Goal: Task Accomplishment & Management: Manage account settings

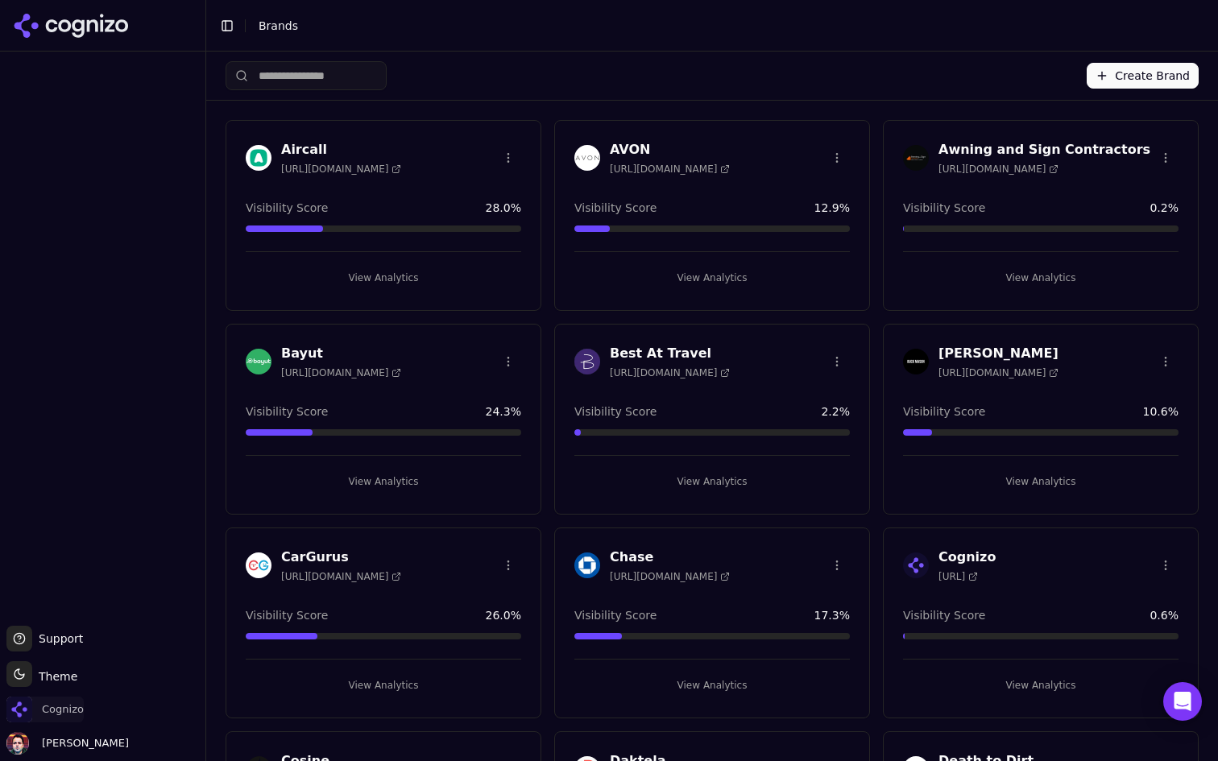
click at [47, 705] on span "Cognizo" at bounding box center [63, 709] width 42 height 14
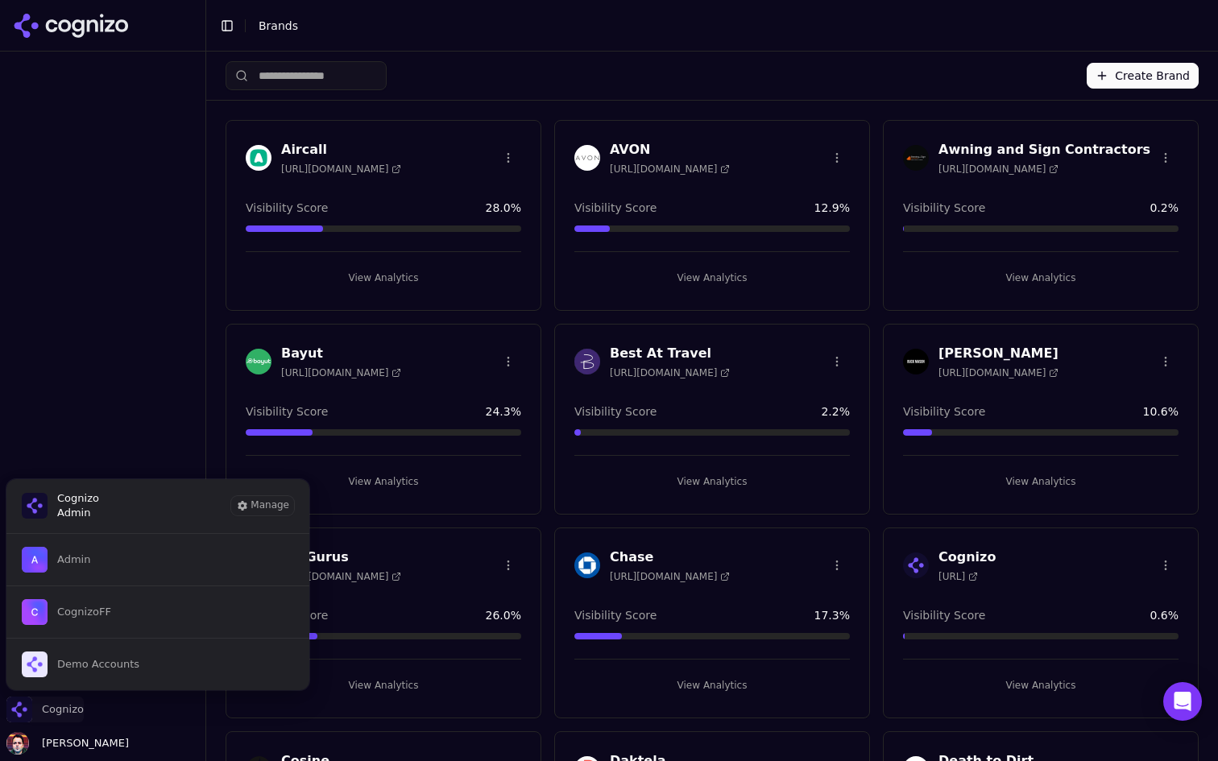
click at [47, 705] on span "Cognizo" at bounding box center [63, 709] width 42 height 14
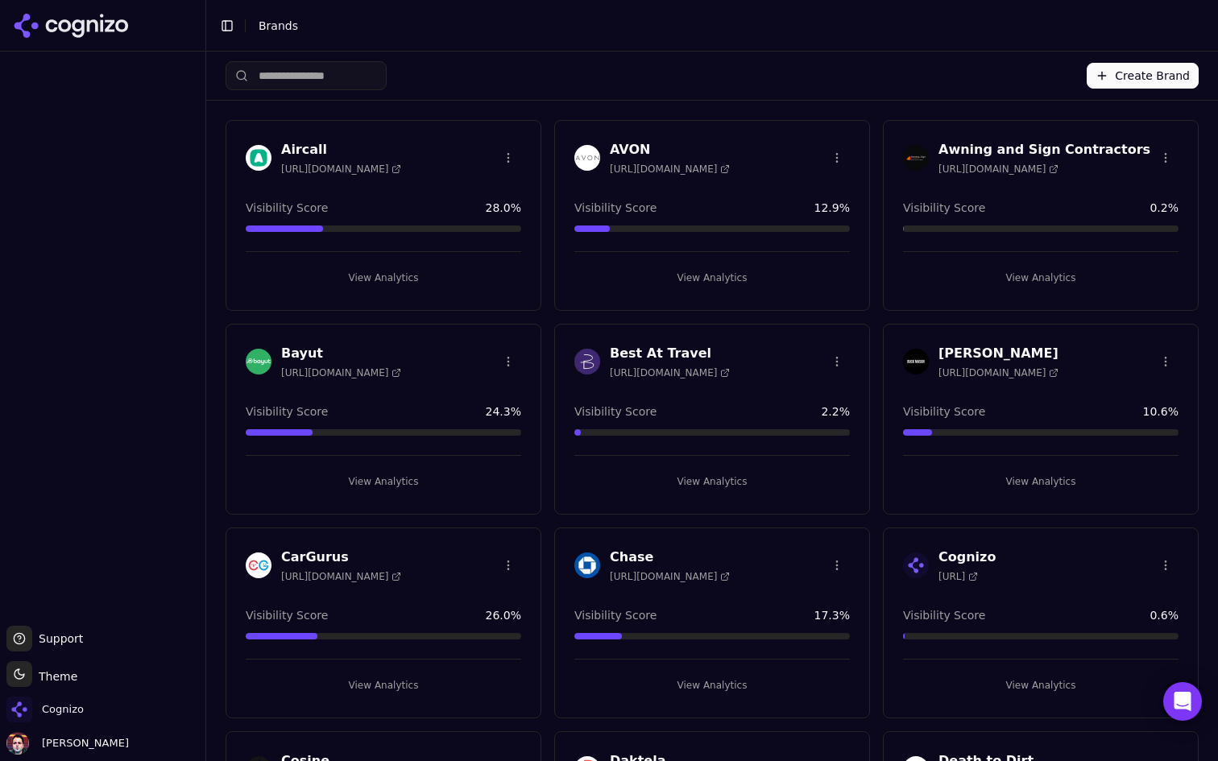
click at [334, 68] on input "search" at bounding box center [306, 75] width 161 height 29
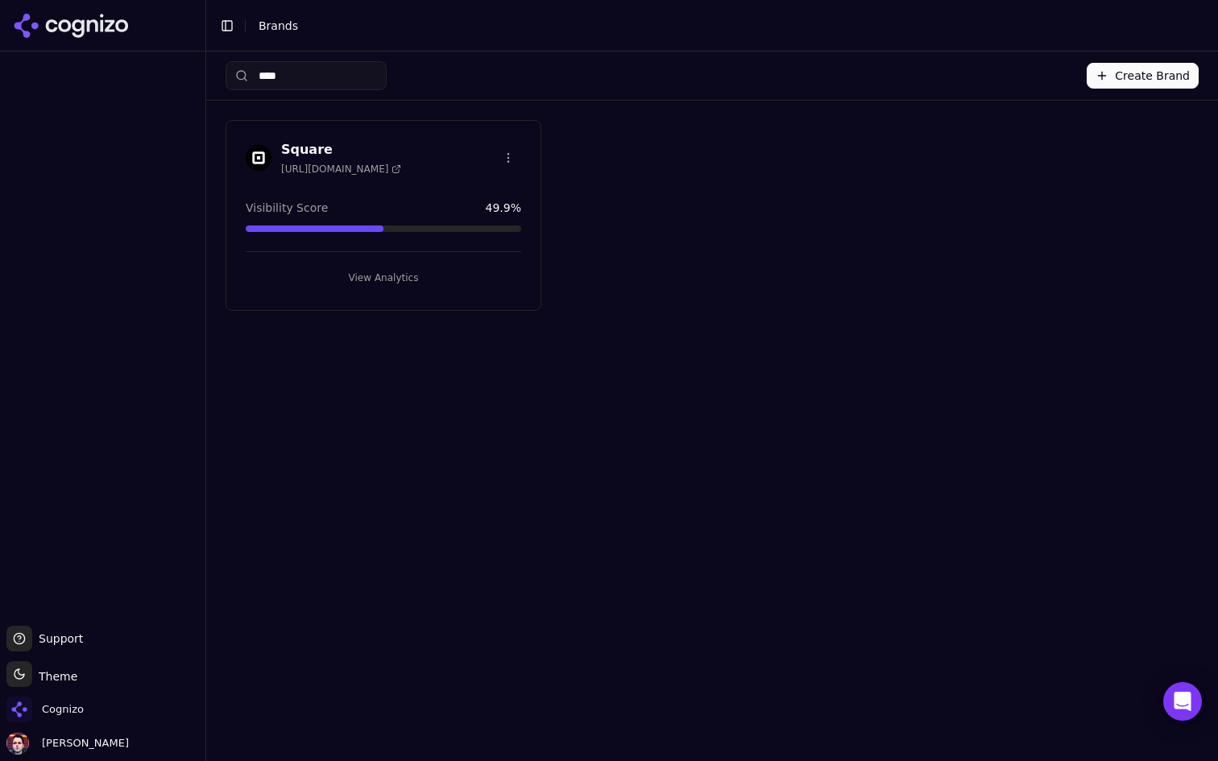
type input "****"
click at [471, 279] on button "View Analytics" at bounding box center [383, 278] width 275 height 26
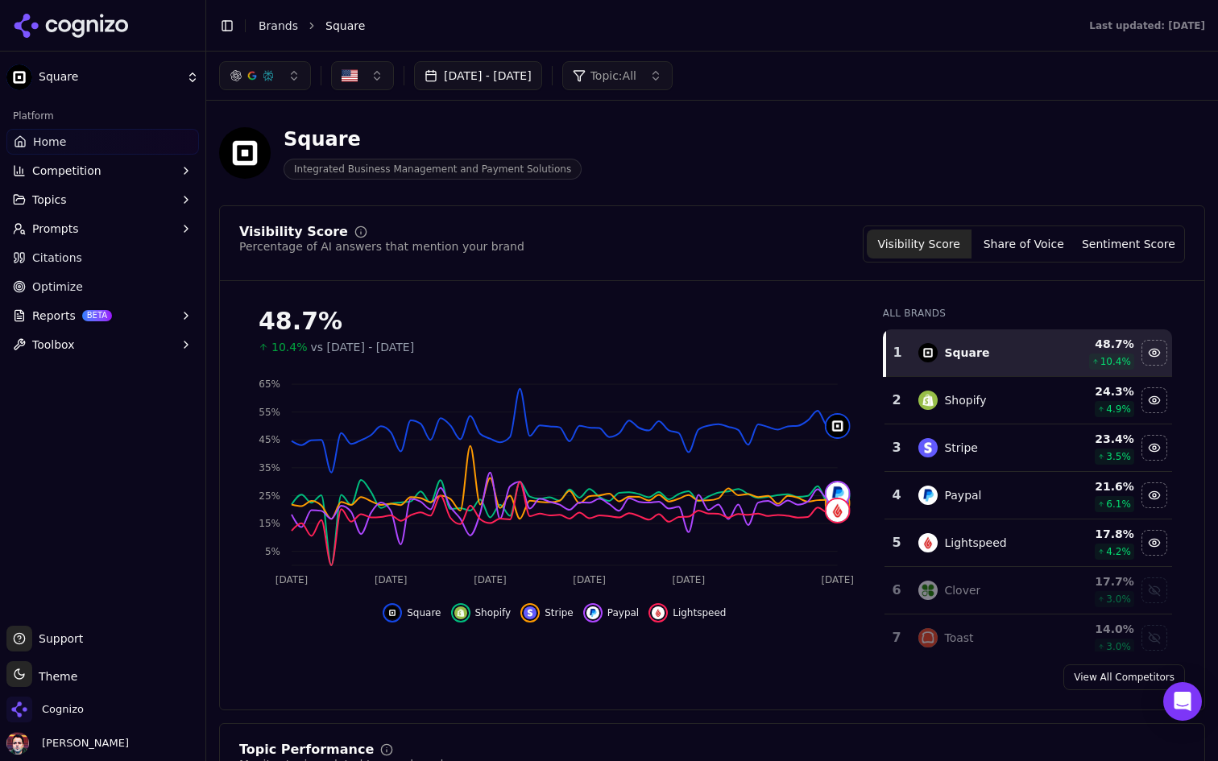
click at [106, 253] on link "Citations" at bounding box center [102, 258] width 192 height 26
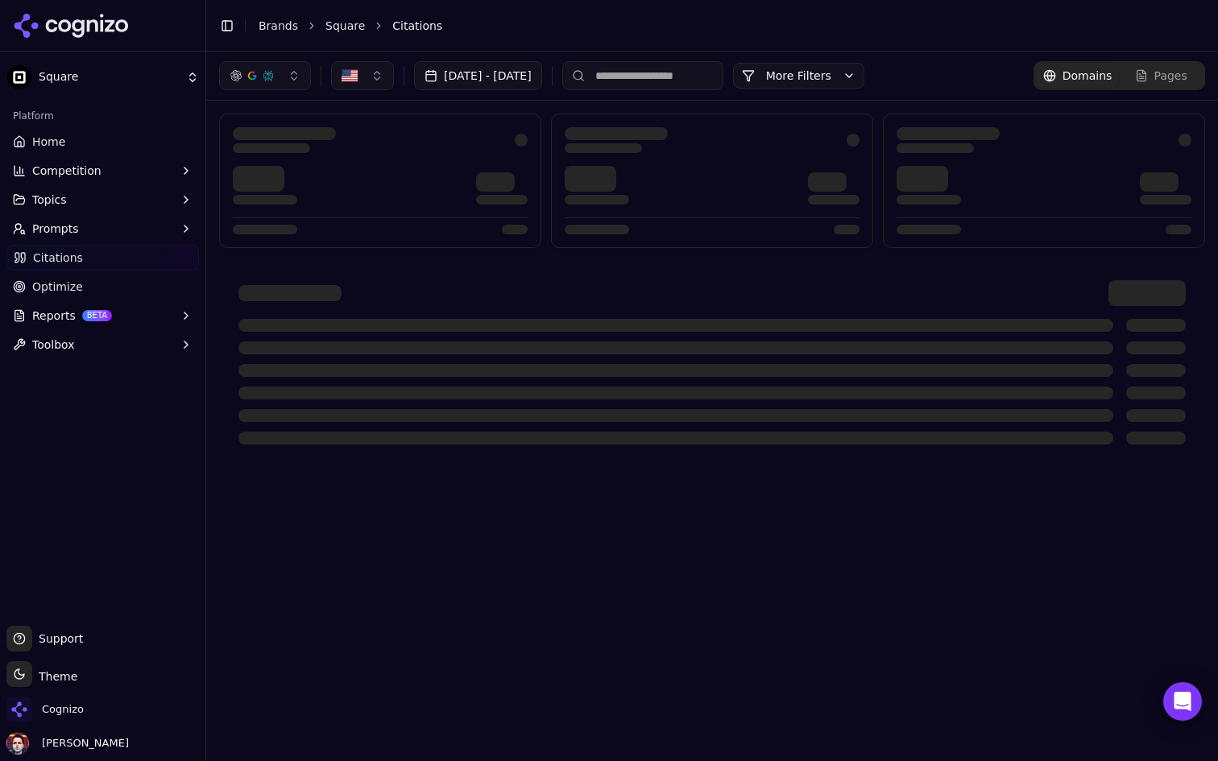
click at [139, 321] on button "Reports BETA" at bounding box center [102, 316] width 192 height 26
click at [132, 341] on span "PDF" at bounding box center [103, 341] width 140 height 16
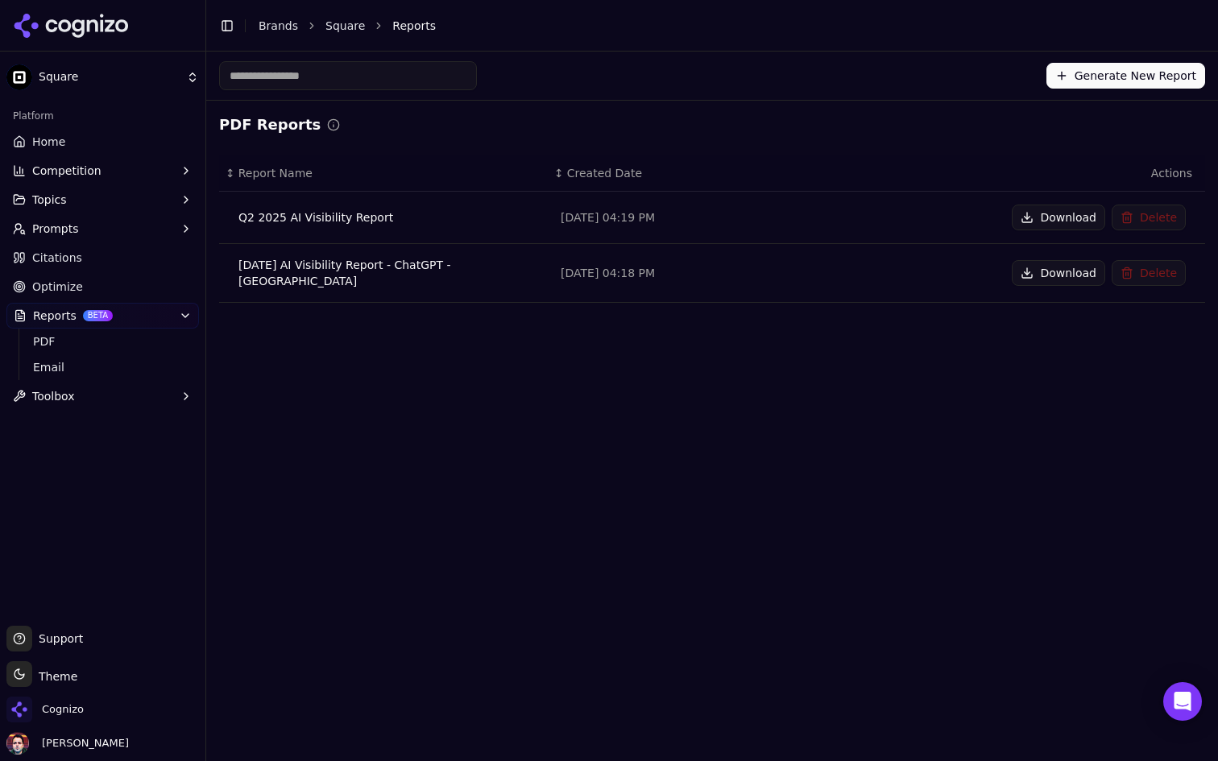
click at [169, 261] on link "Citations" at bounding box center [102, 258] width 192 height 26
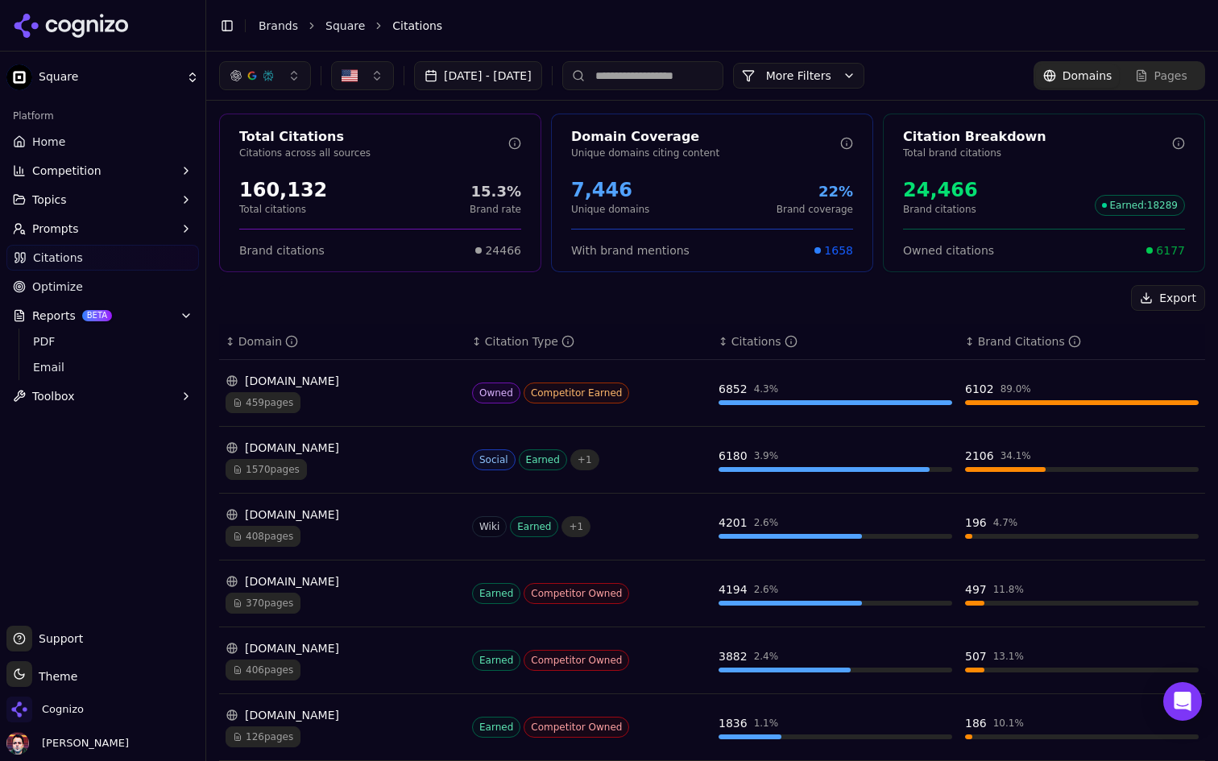
click at [641, 391] on div "Owned Competitor Earned" at bounding box center [589, 393] width 234 height 21
click at [417, 400] on div "459 pages" at bounding box center [343, 402] width 234 height 21
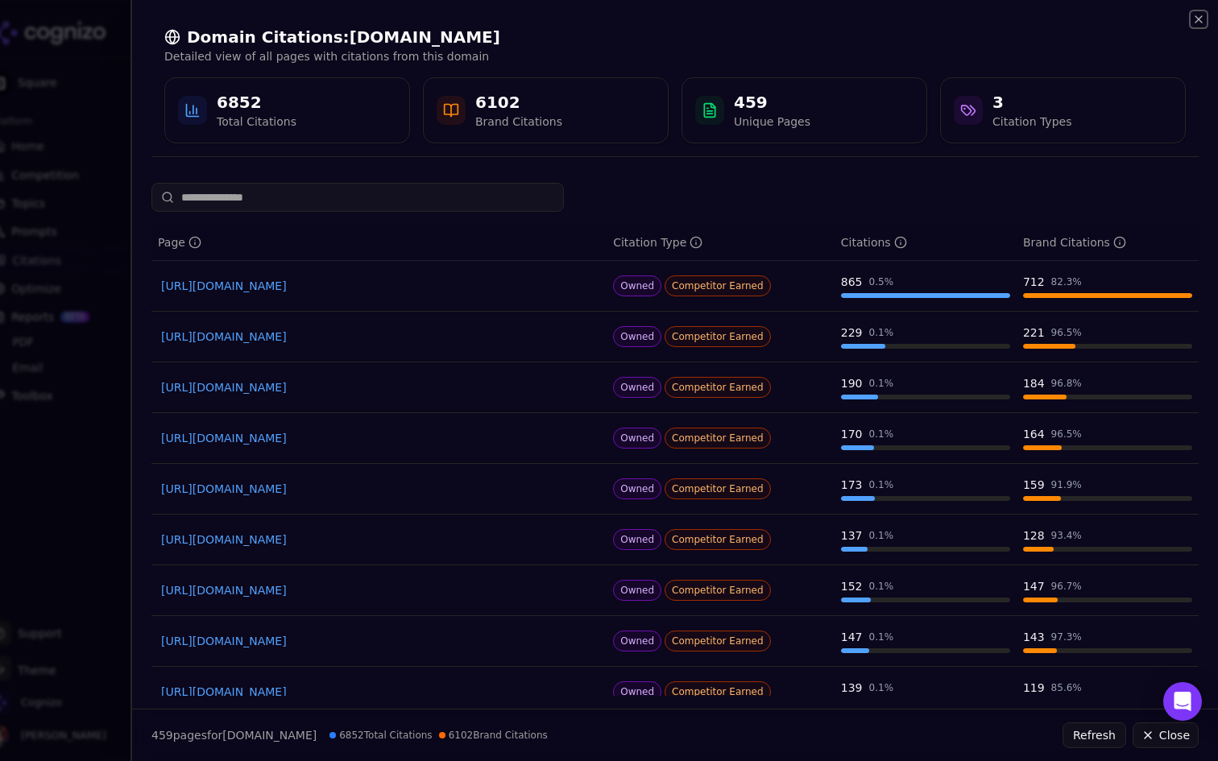
click at [1202, 18] on icon "button" at bounding box center [1198, 19] width 13 height 13
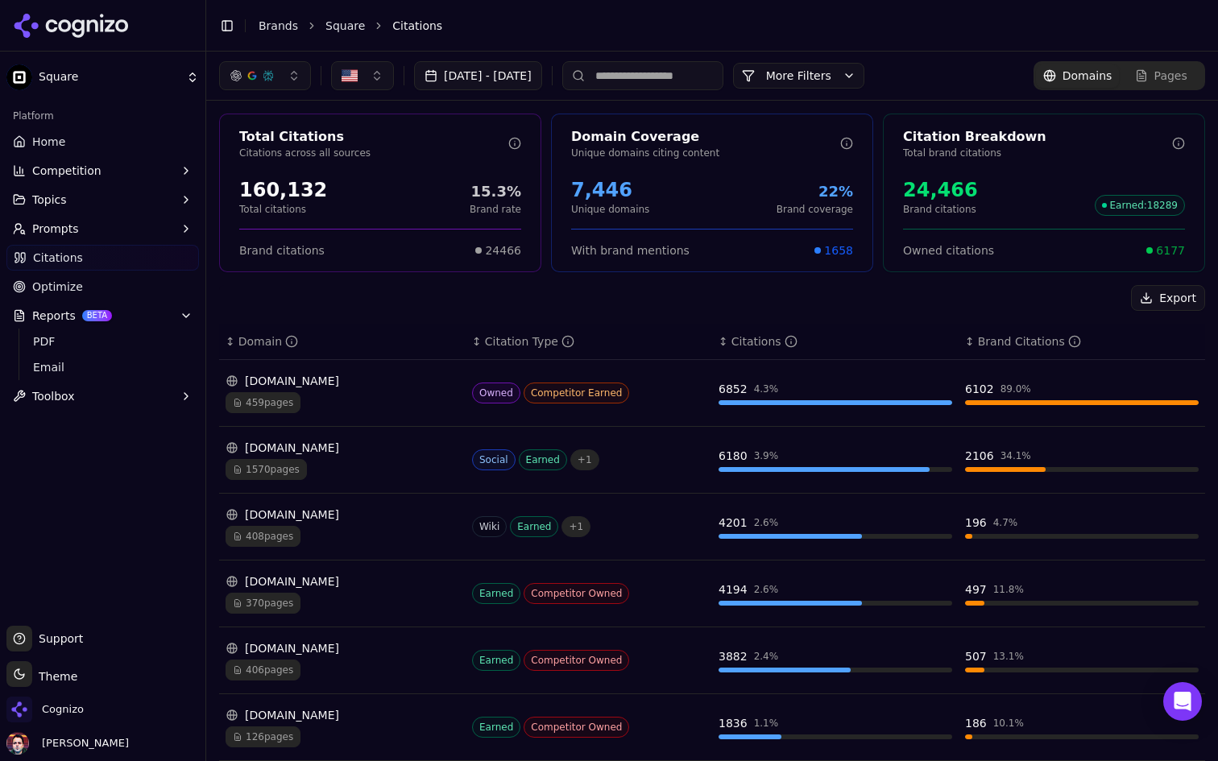
click at [93, 91] on html "Square Platform Home Competition Topics Prompts Citations Optimize Reports BETA…" at bounding box center [609, 380] width 1218 height 761
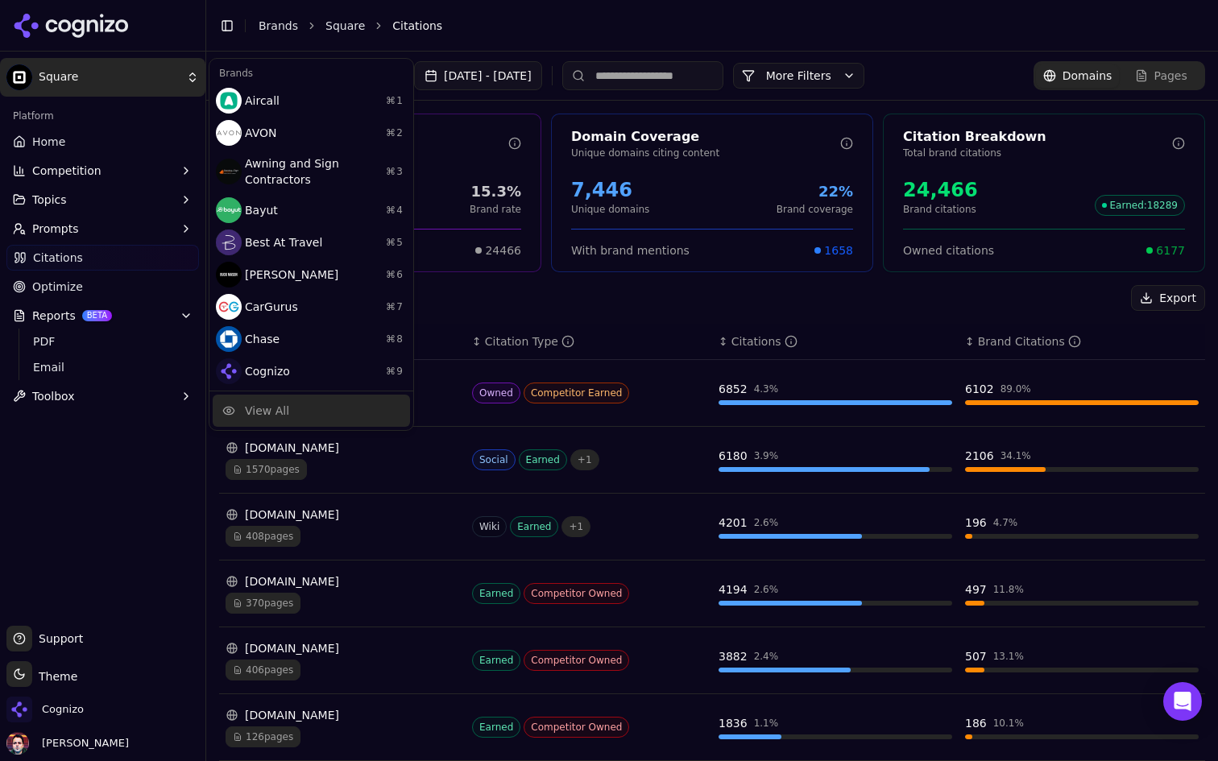
click at [243, 405] on div "View All" at bounding box center [311, 411] width 197 height 32
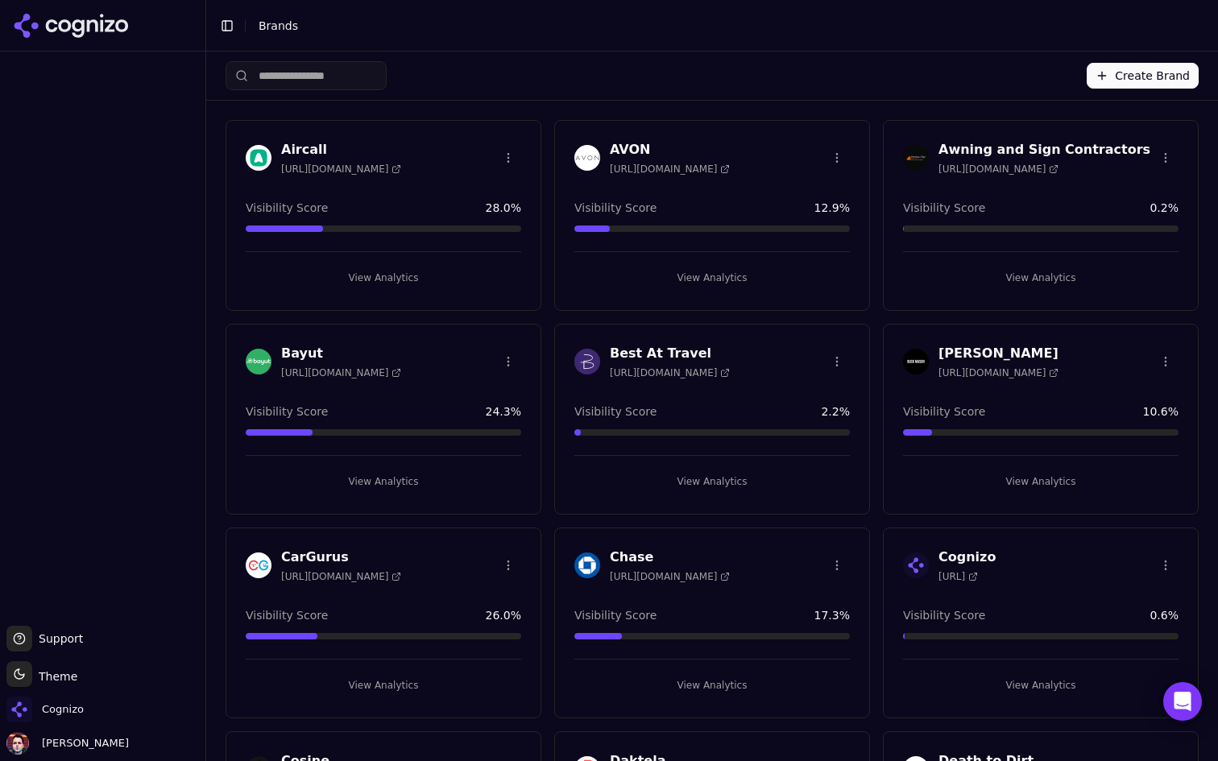
click at [327, 84] on input "search" at bounding box center [306, 75] width 161 height 29
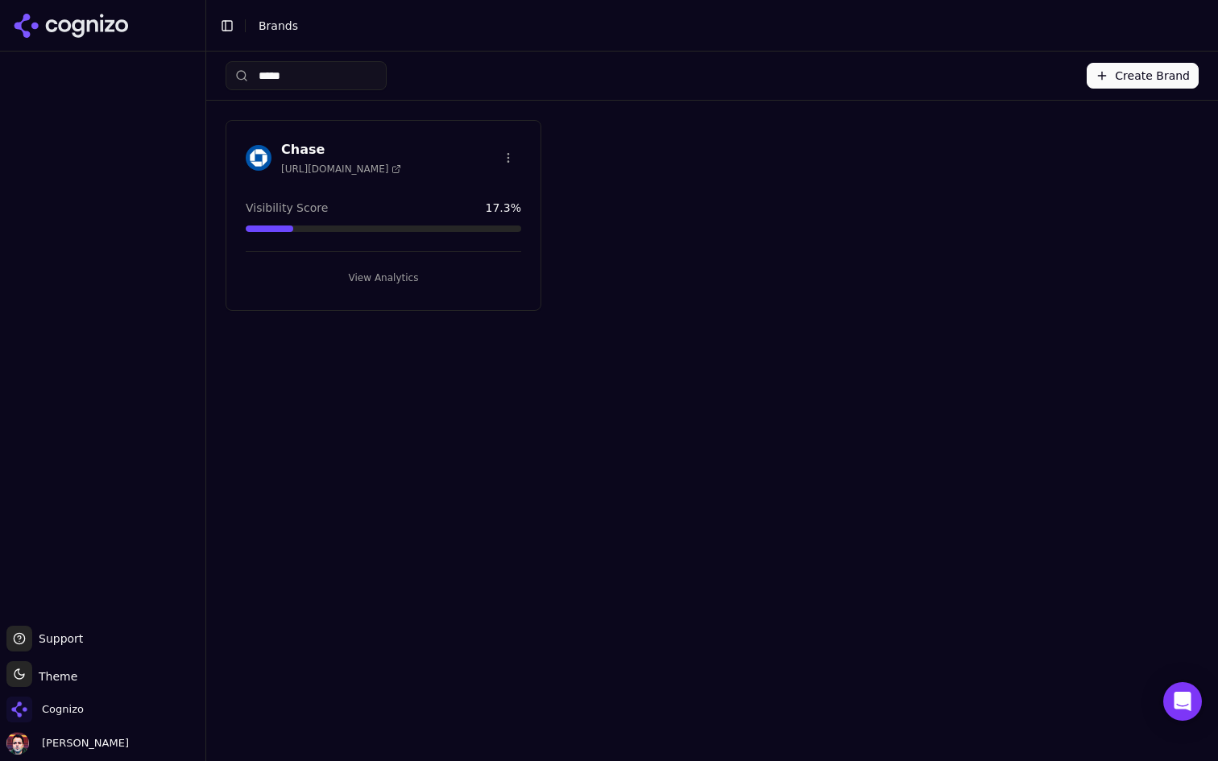
type input "*****"
click at [342, 279] on button "View Analytics" at bounding box center [383, 278] width 275 height 26
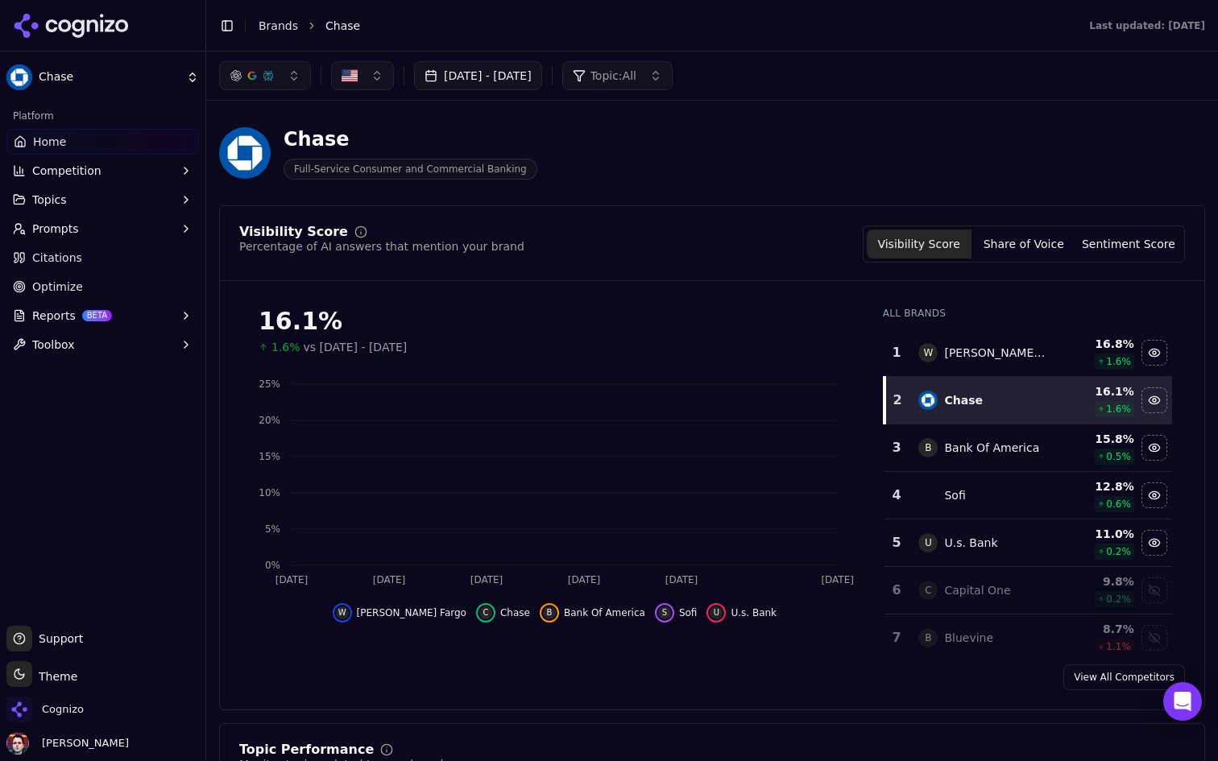
click at [90, 81] on html "Chase Platform Home Competition Topics Prompts Citations Optimize Reports BETA …" at bounding box center [609, 380] width 1218 height 761
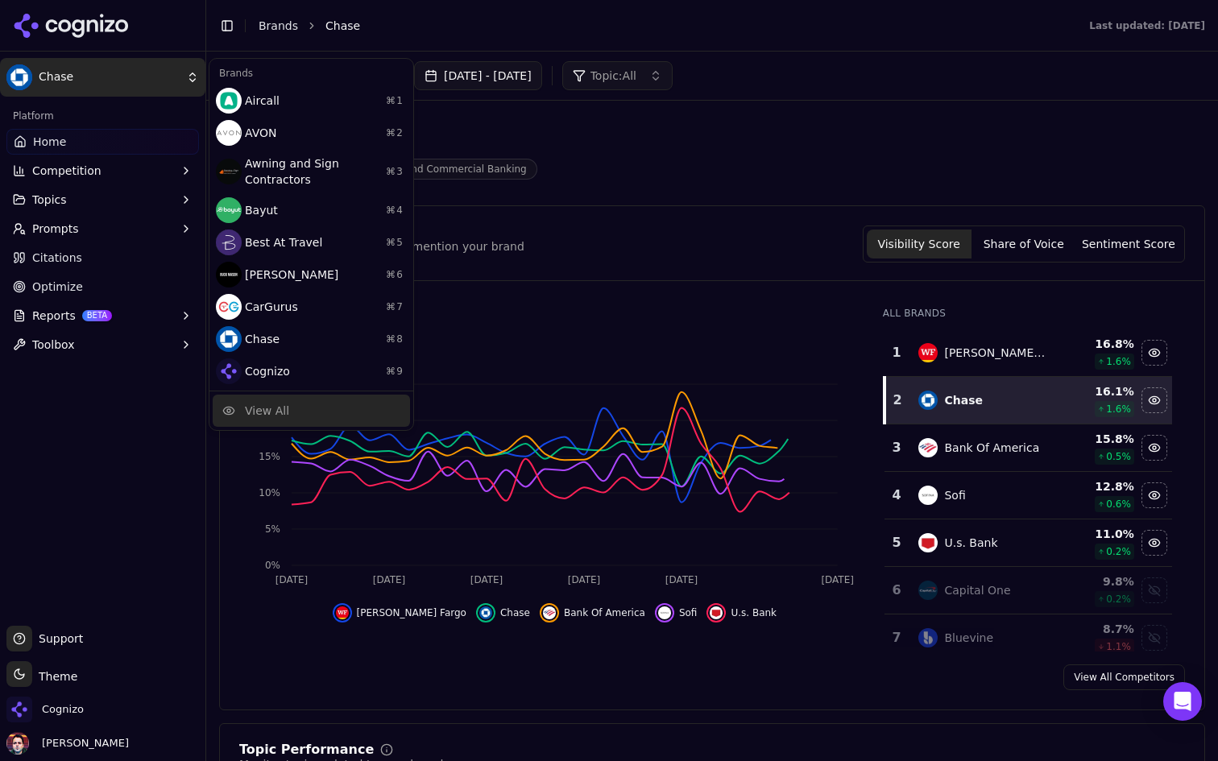
click at [260, 405] on div "View All" at bounding box center [267, 411] width 44 height 16
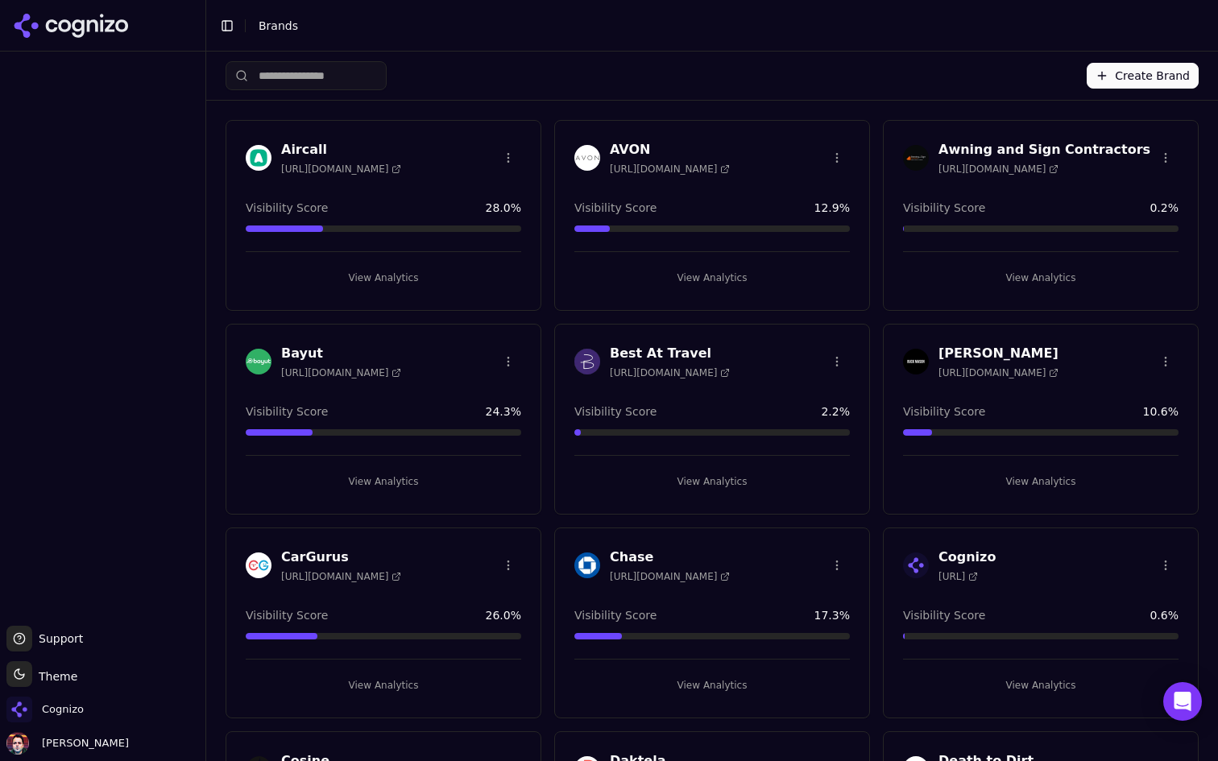
click at [324, 80] on input "search" at bounding box center [306, 75] width 161 height 29
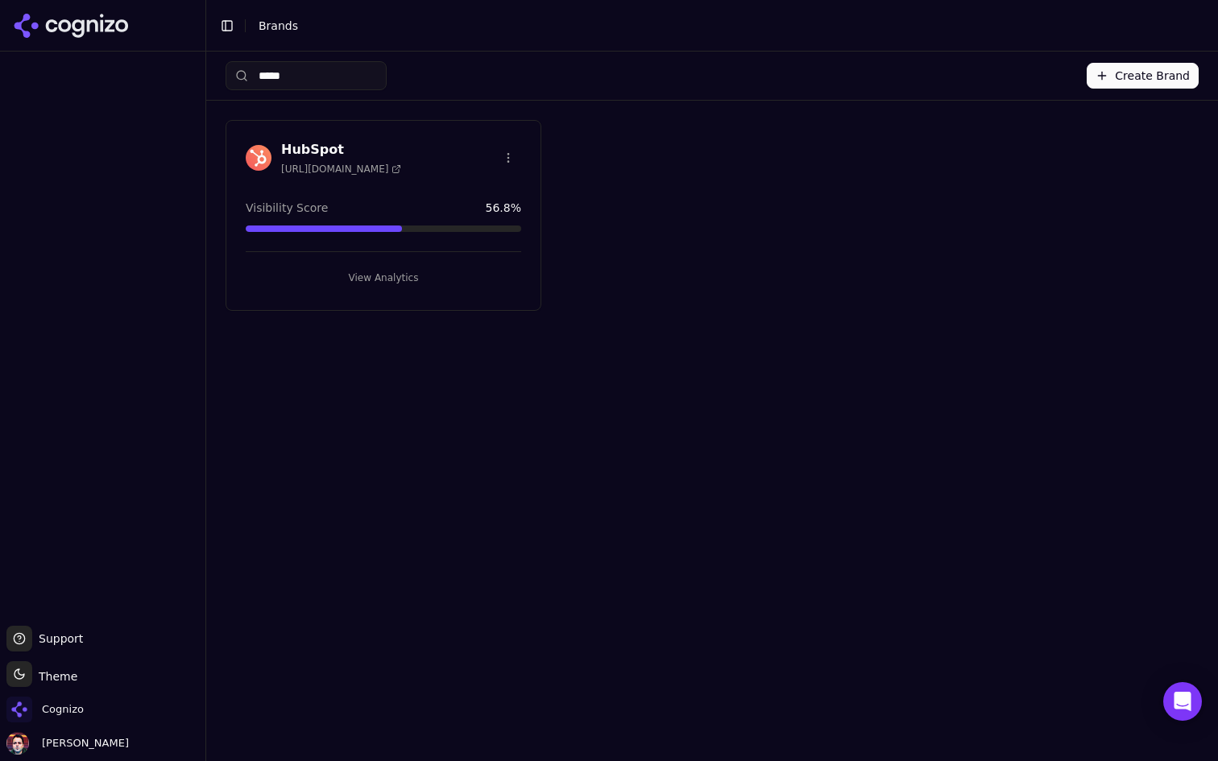
type input "*****"
click at [428, 268] on button "View Analytics" at bounding box center [383, 278] width 275 height 26
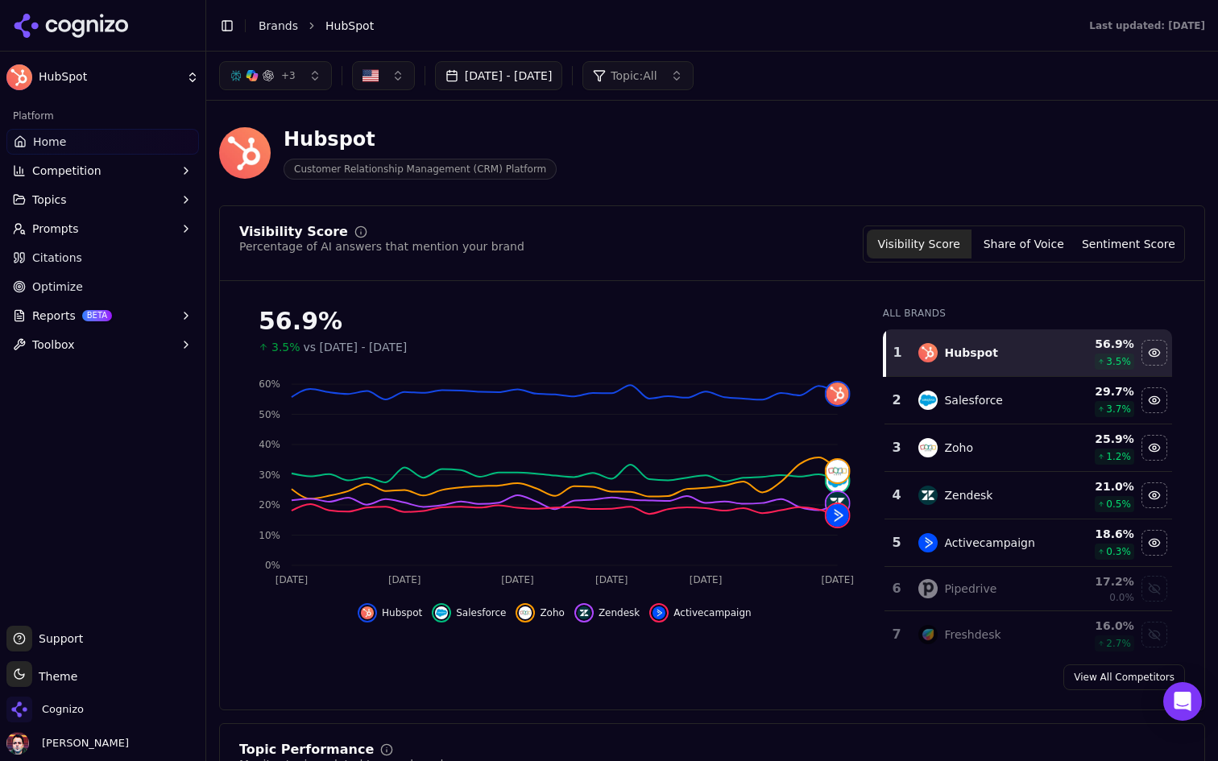
click at [147, 225] on button "Prompts" at bounding box center [102, 229] width 192 height 26
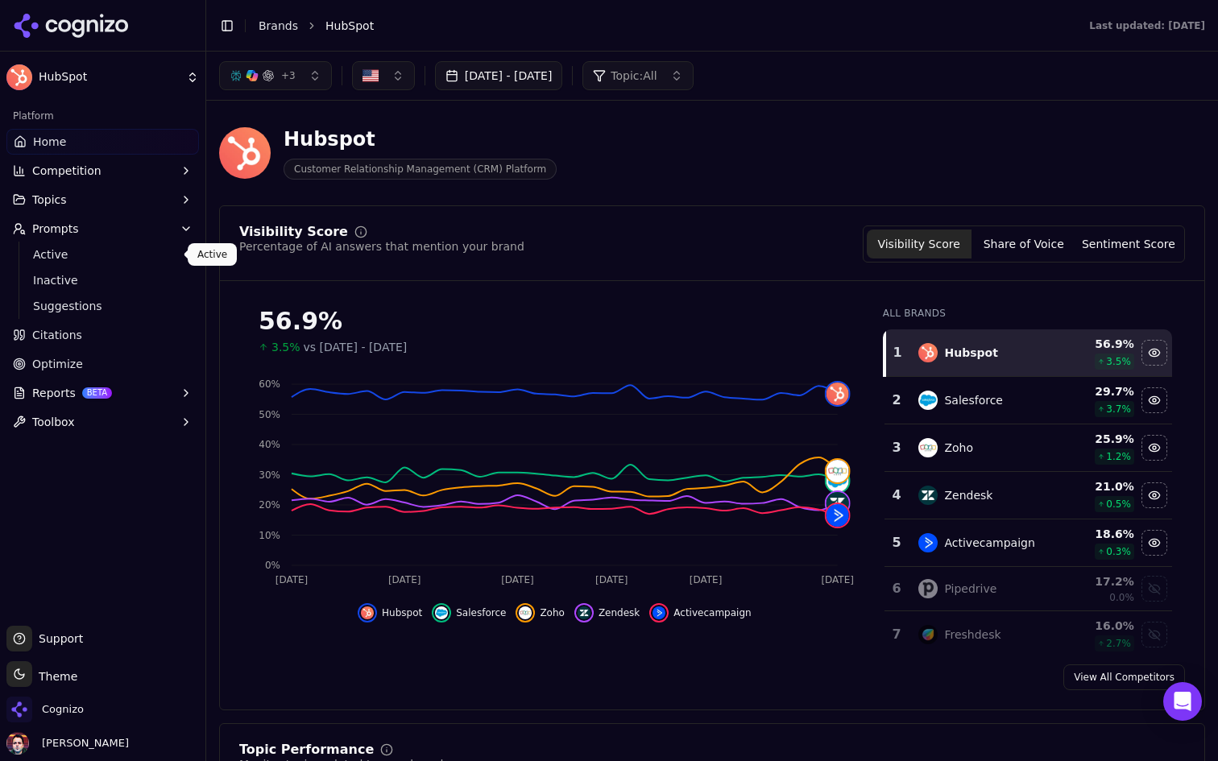
click at [116, 254] on span "Active" at bounding box center [103, 254] width 140 height 16
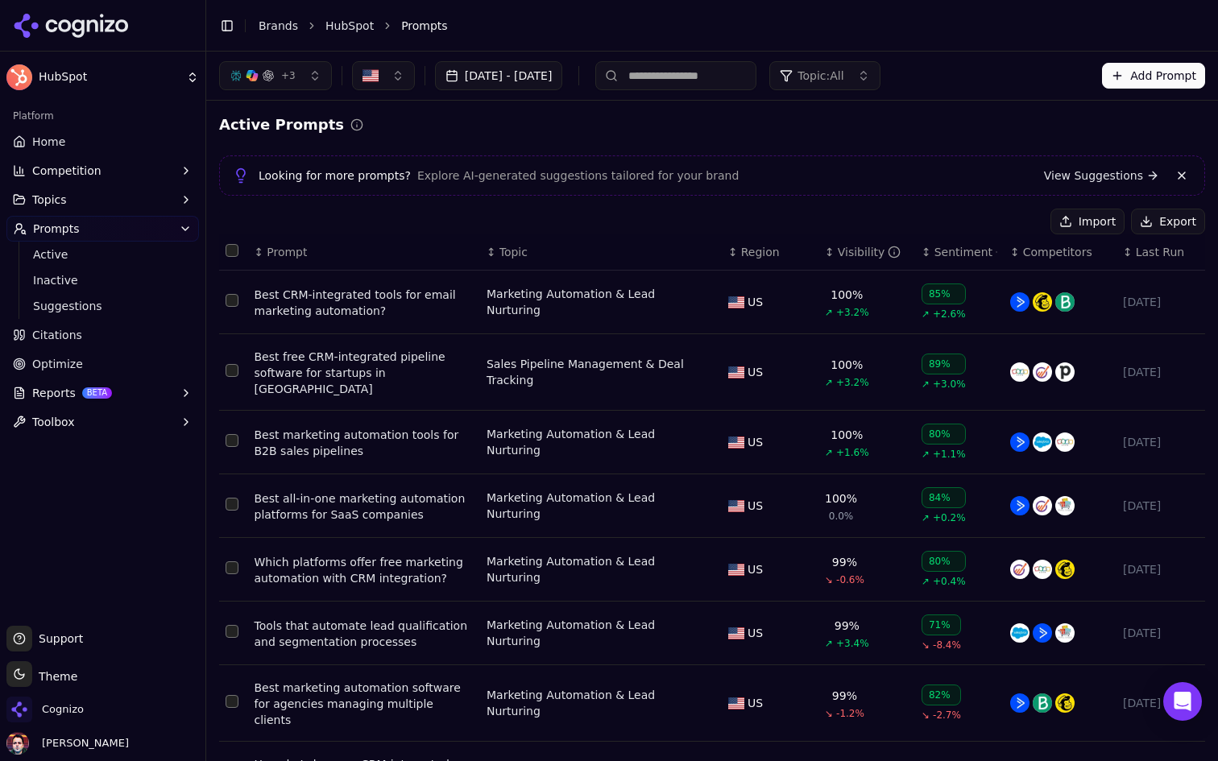
click at [230, 368] on button "Select row 2" at bounding box center [232, 370] width 13 height 13
click at [989, 222] on button "Deactivate ( 1 )" at bounding box center [984, 222] width 118 height 26
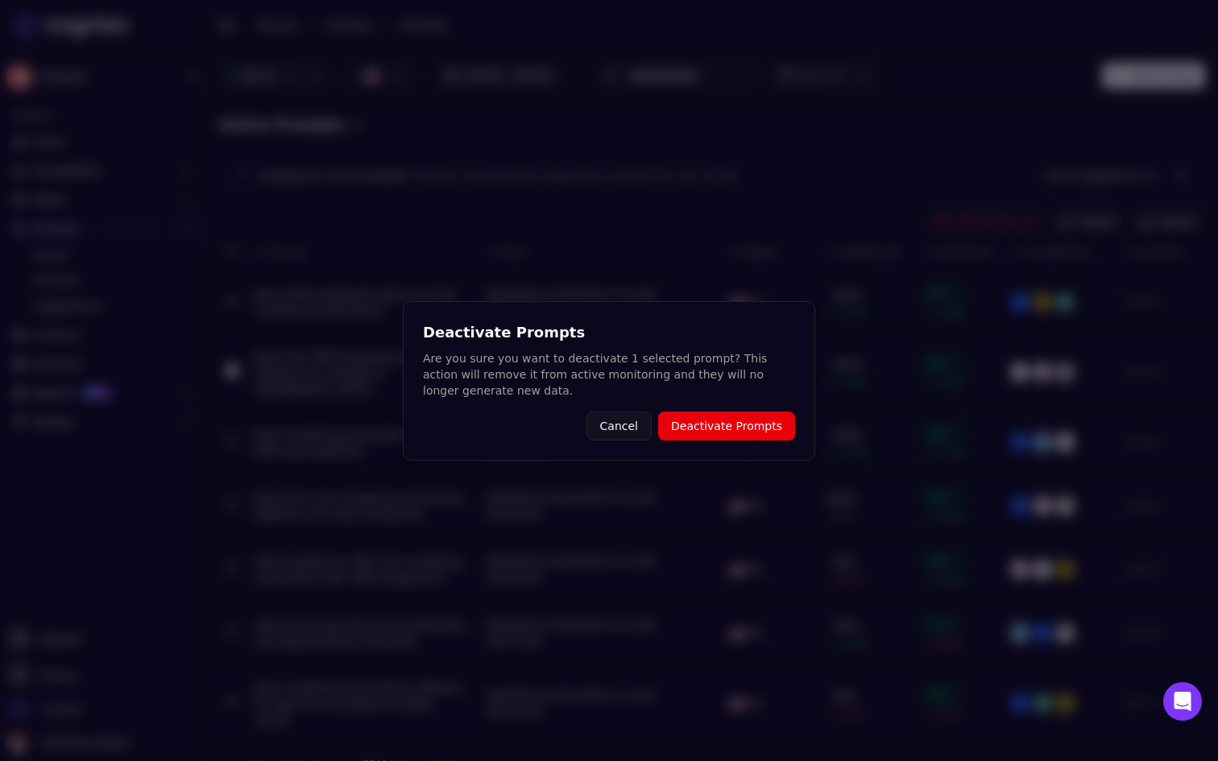
click at [726, 436] on button "Deactivate Prompts" at bounding box center [726, 426] width 137 height 29
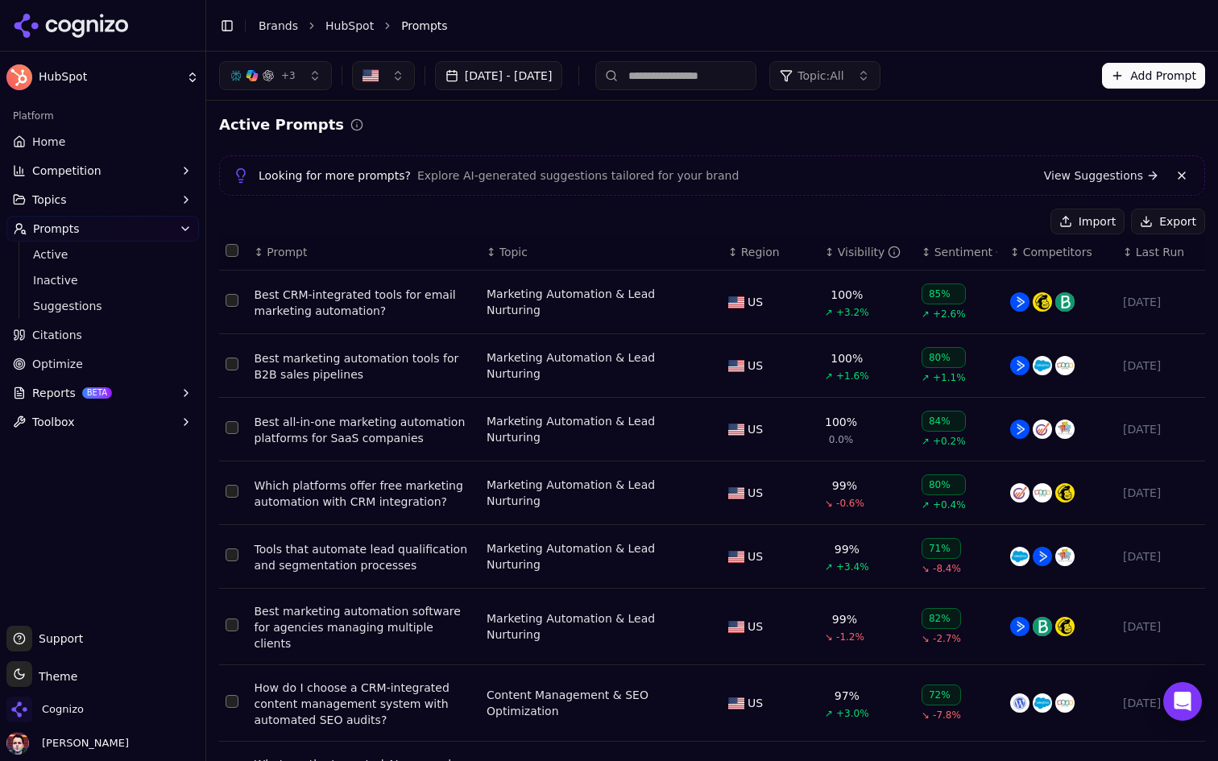
click at [747, 89] on input at bounding box center [675, 75] width 161 height 29
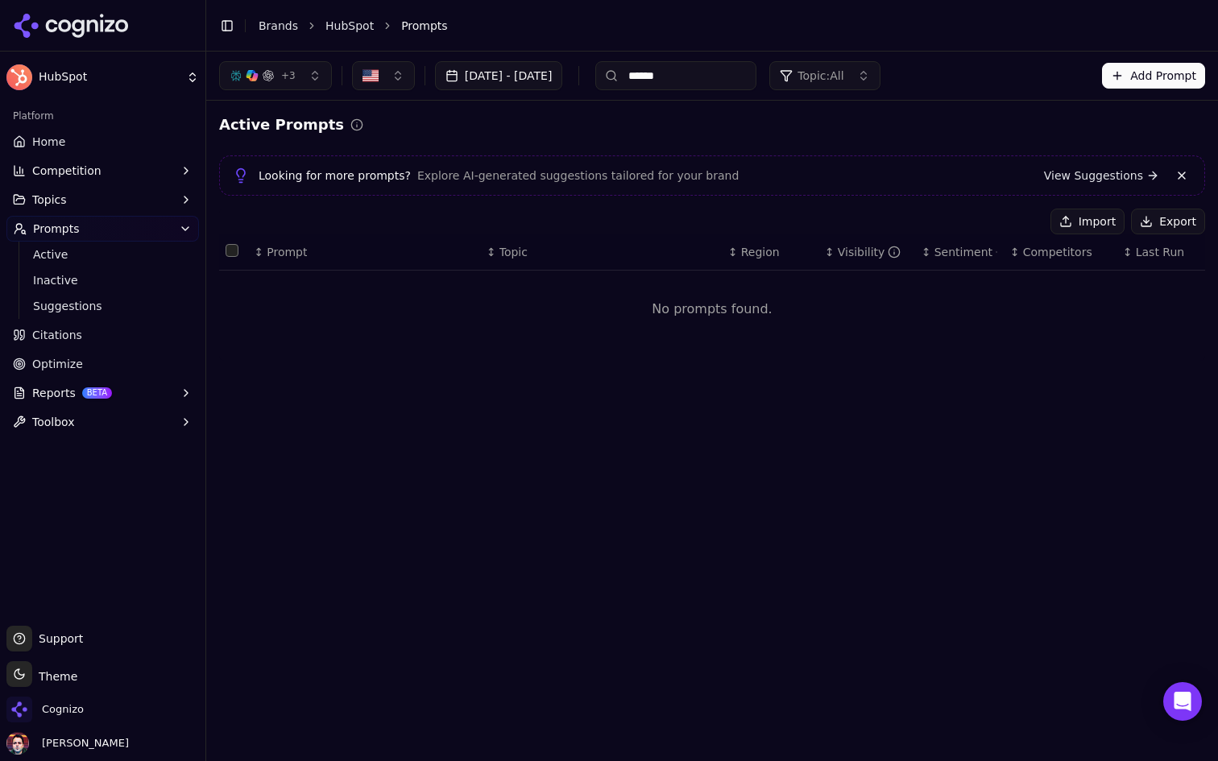
click at [716, 88] on input "******" at bounding box center [675, 75] width 161 height 29
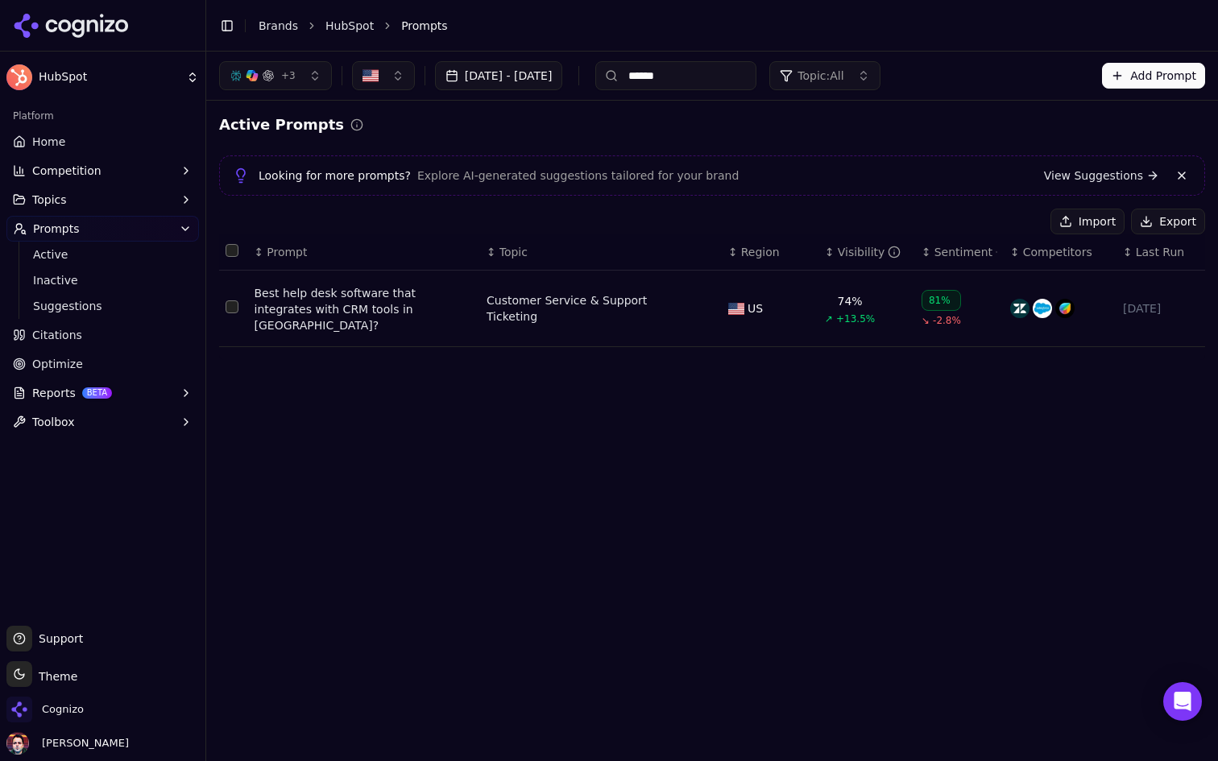
click at [229, 303] on button "Select row 1" at bounding box center [232, 306] width 13 height 13
click at [966, 228] on button "Deactivate ( 1 )" at bounding box center [984, 222] width 118 height 26
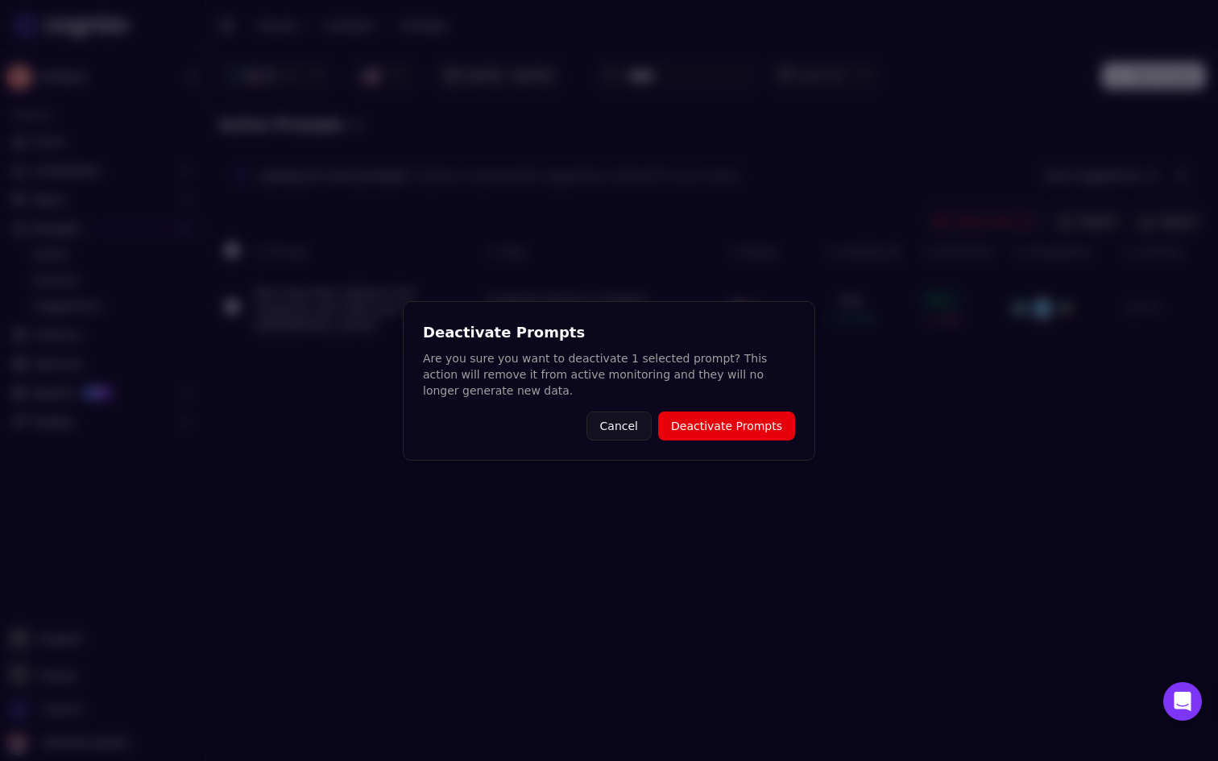
click at [728, 424] on button "Deactivate Prompts" at bounding box center [726, 426] width 137 height 29
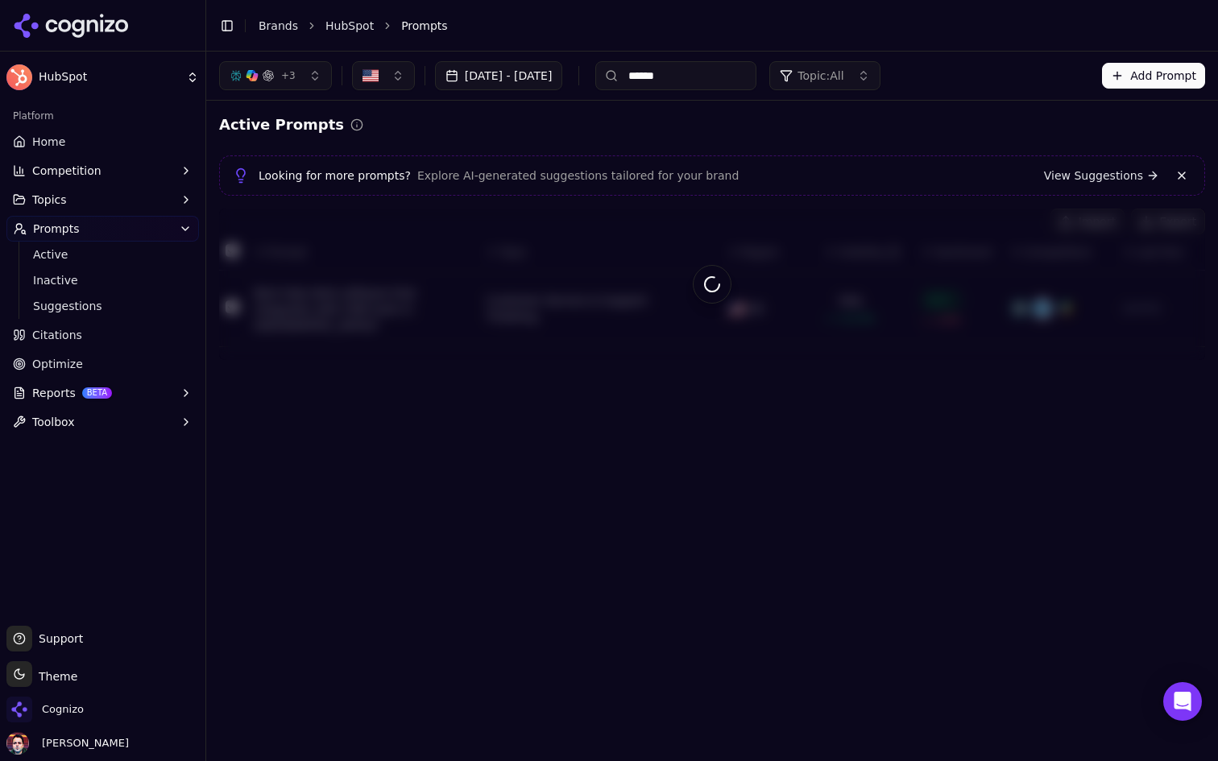
click at [746, 85] on input "******" at bounding box center [675, 75] width 161 height 29
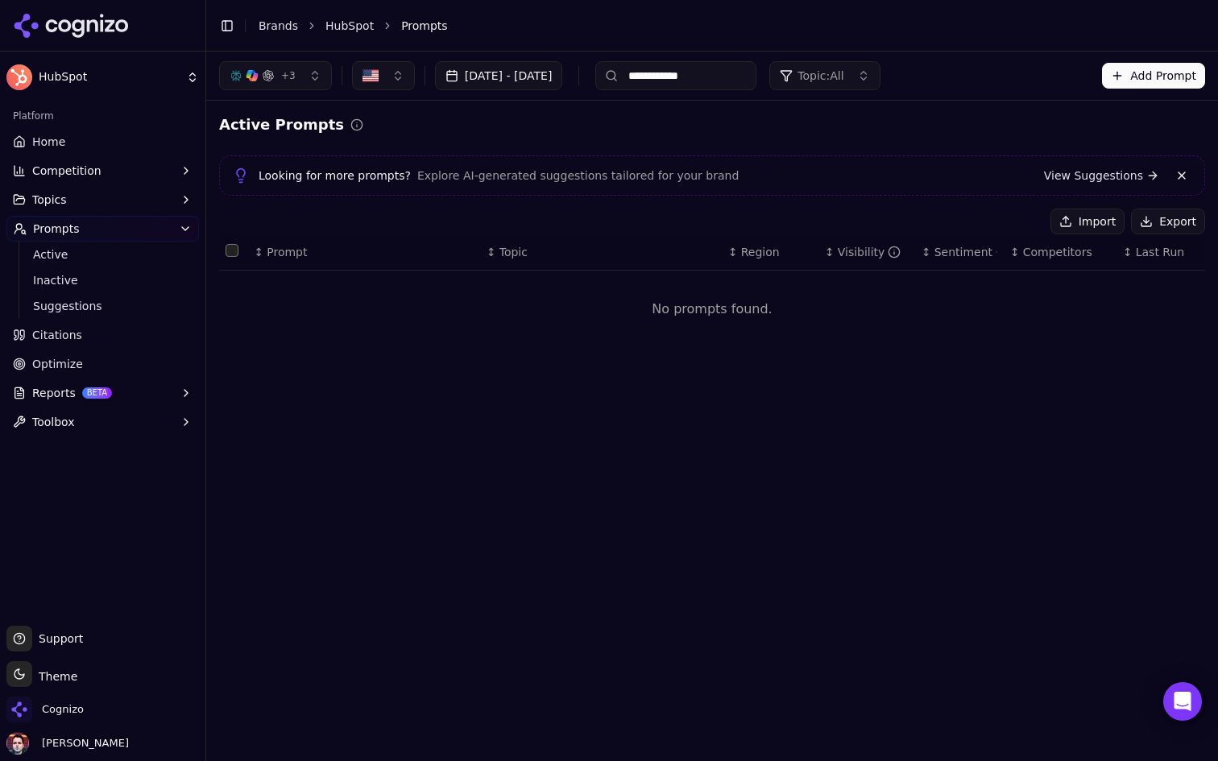
type input "**********"
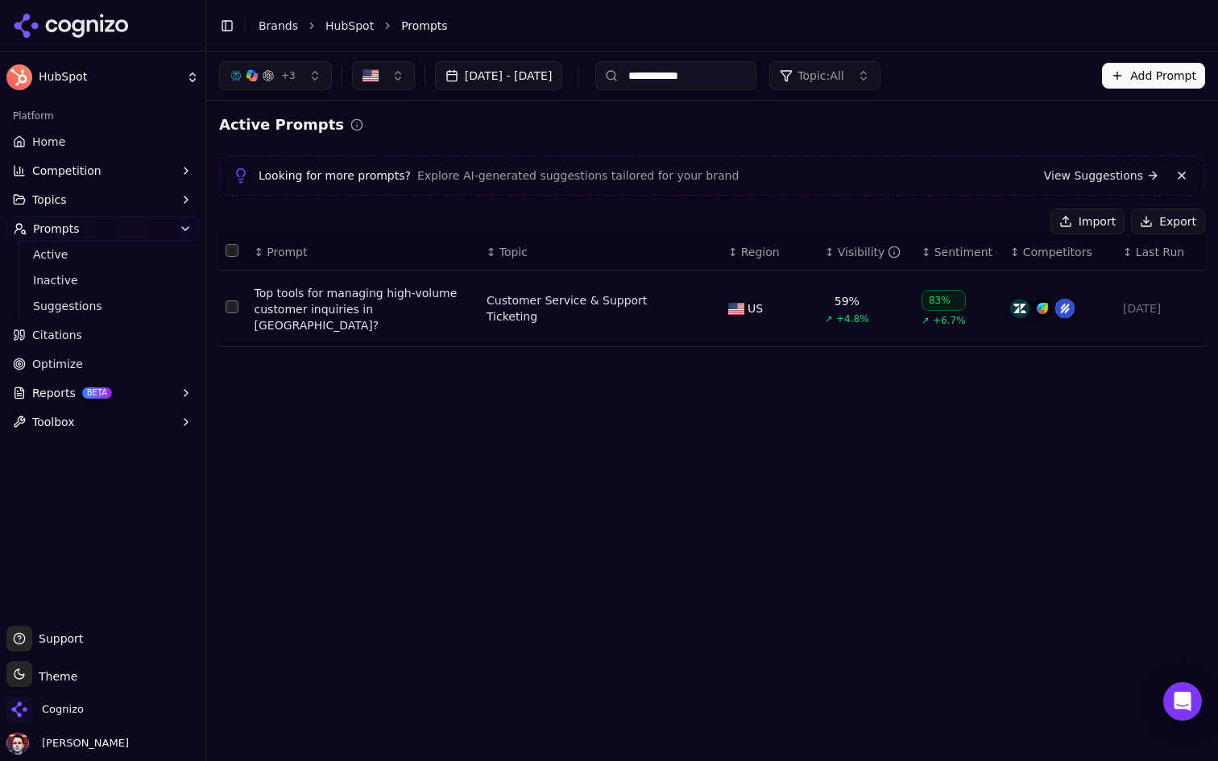
click at [234, 300] on button "Select row 1" at bounding box center [232, 306] width 13 height 13
click at [965, 225] on button "Deactivate ( 1 )" at bounding box center [984, 222] width 118 height 26
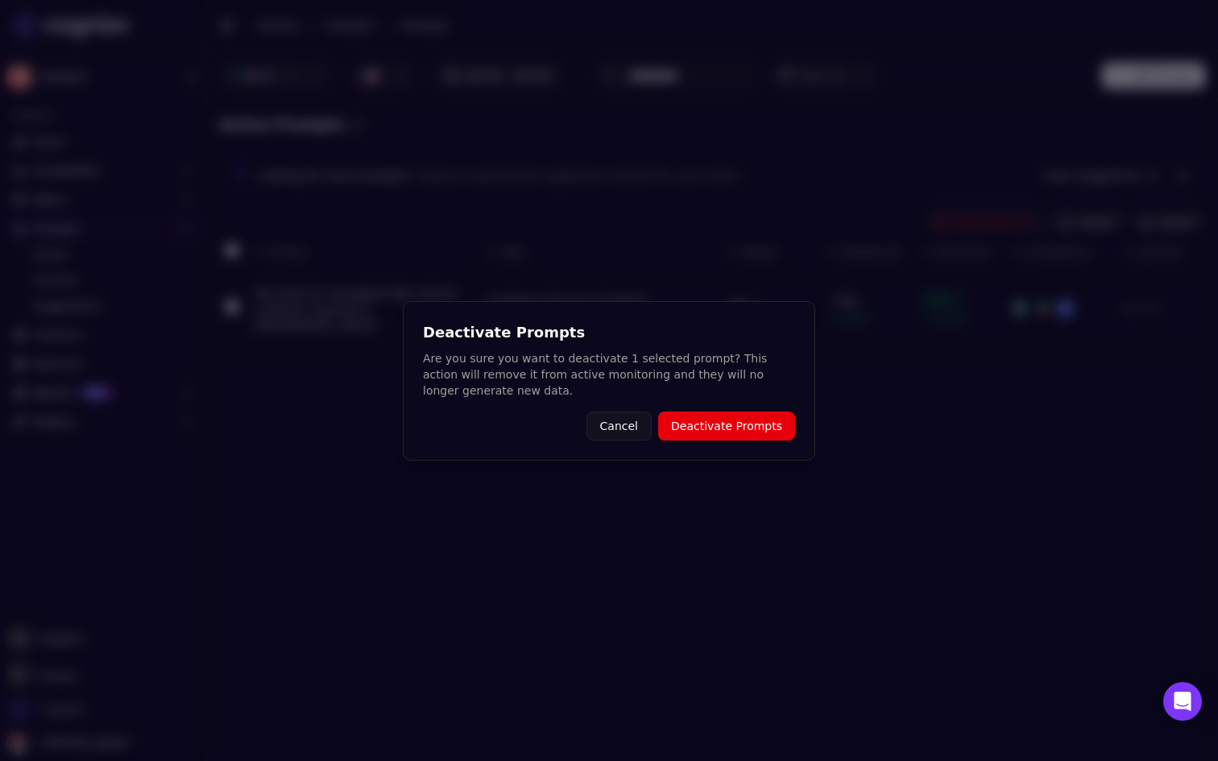
click at [722, 428] on button "Deactivate Prompts" at bounding box center [726, 426] width 137 height 29
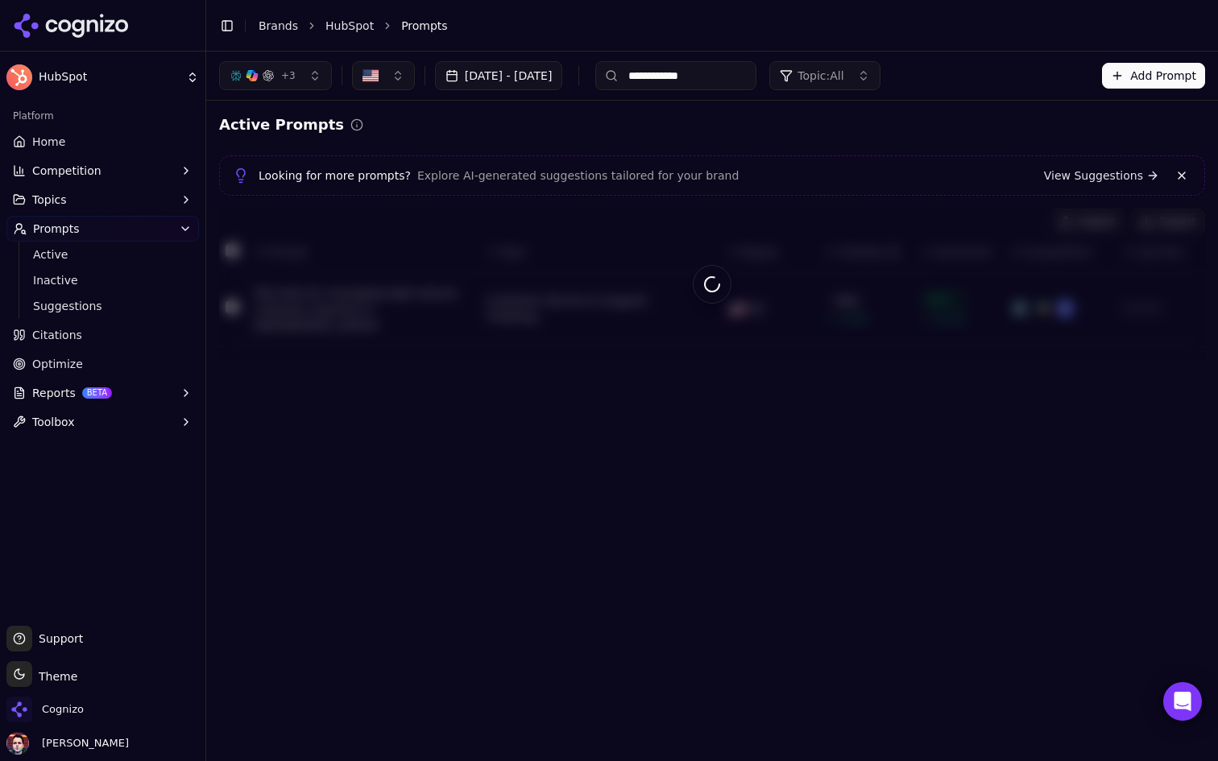
click at [745, 77] on input "**********" at bounding box center [675, 75] width 161 height 29
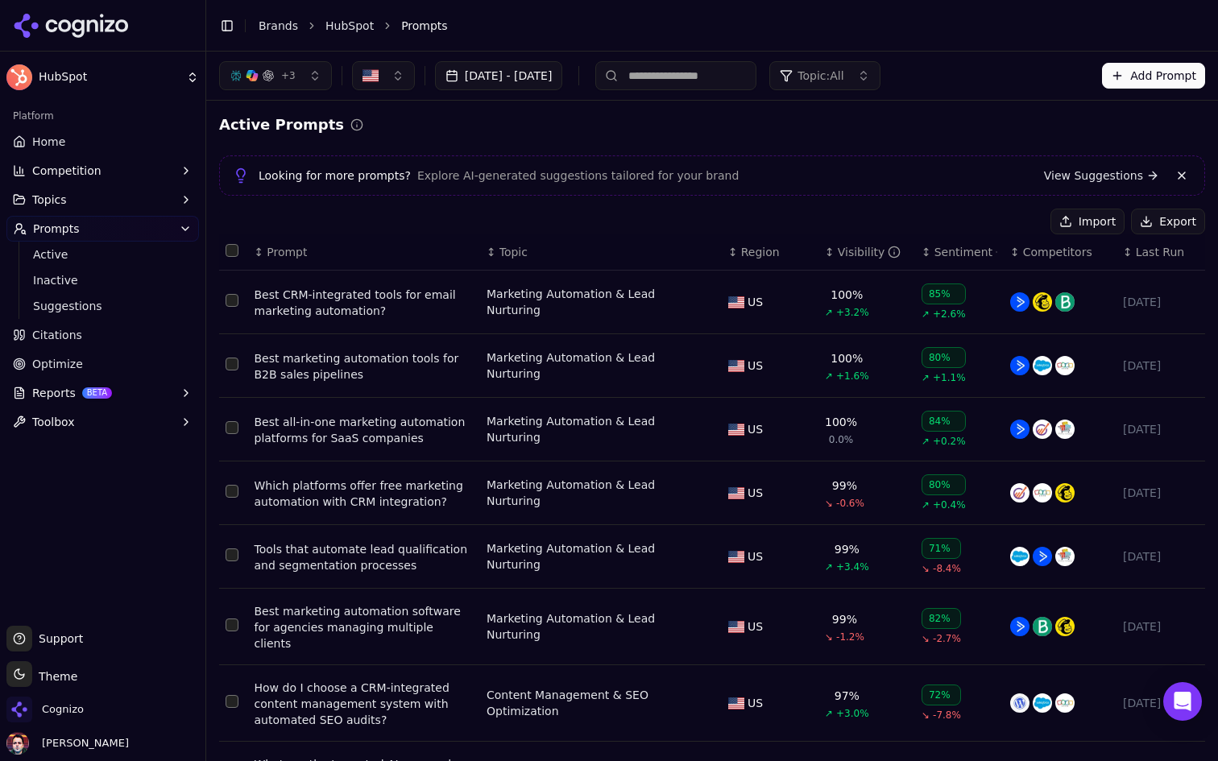
click at [710, 155] on div "Looking for more prompts? Explore AI-generated suggestions tailored for your br…" at bounding box center [712, 175] width 986 height 40
click at [287, 261] on th "↕ Prompt" at bounding box center [364, 252] width 232 height 36
click at [300, 259] on span "Prompt" at bounding box center [287, 252] width 40 height 16
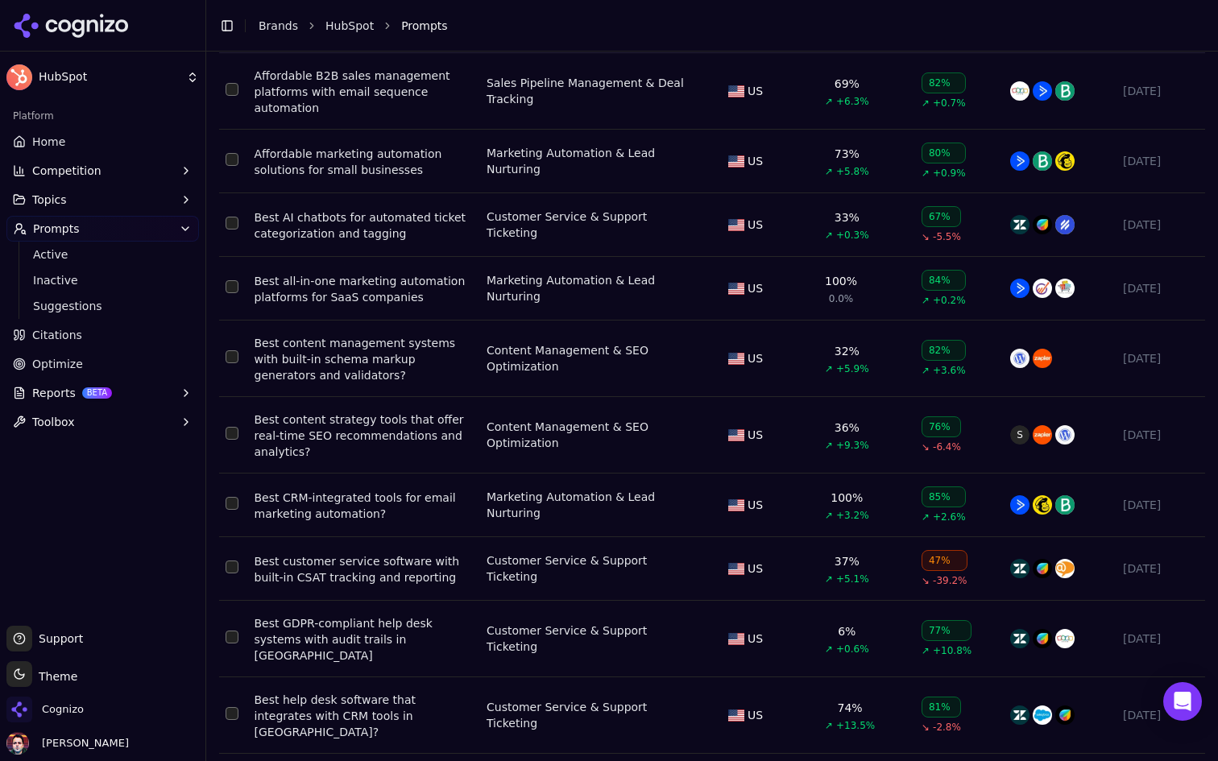
scroll to position [241, 0]
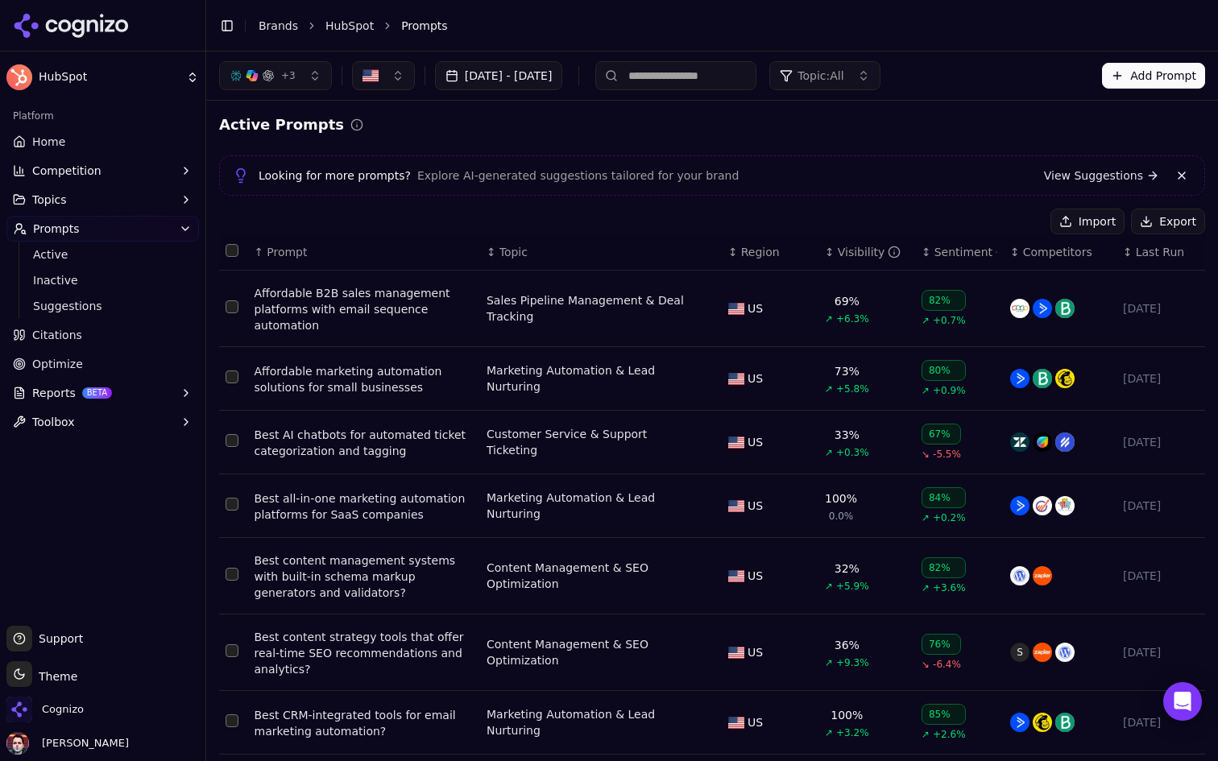
click at [304, 258] on span "Prompt" at bounding box center [287, 252] width 40 height 16
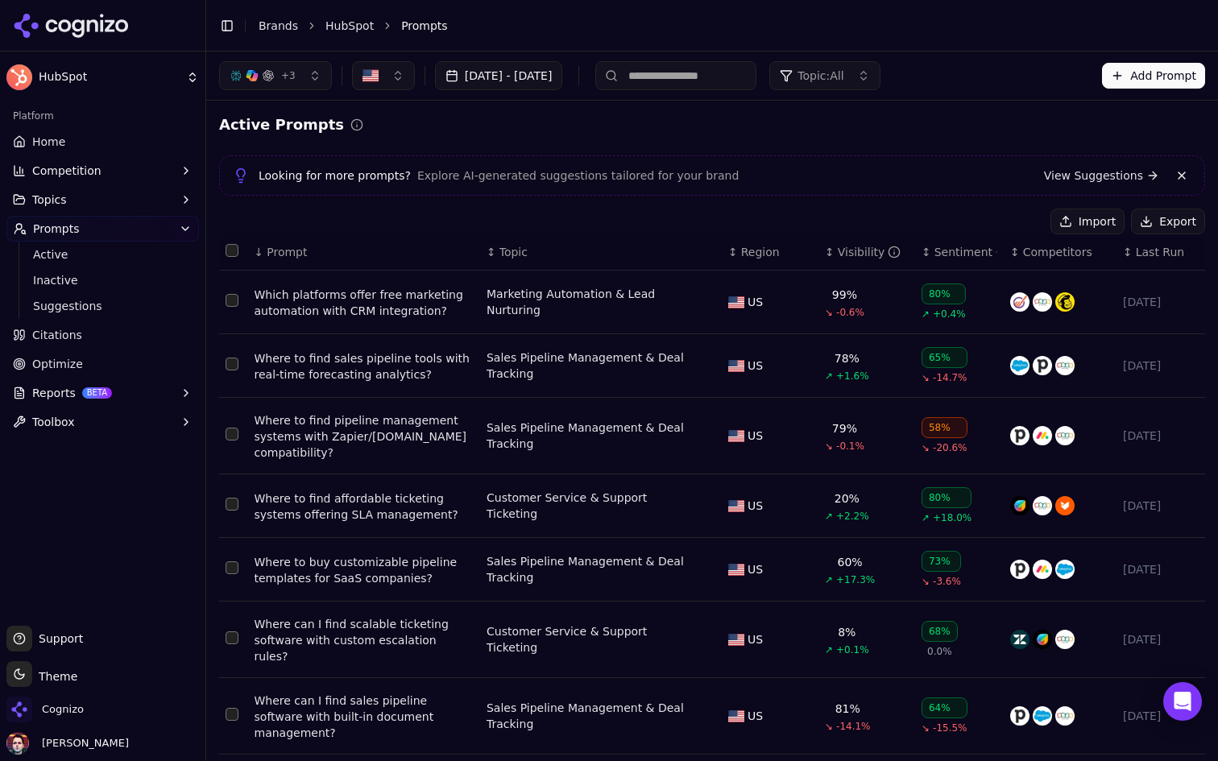
scroll to position [241, 0]
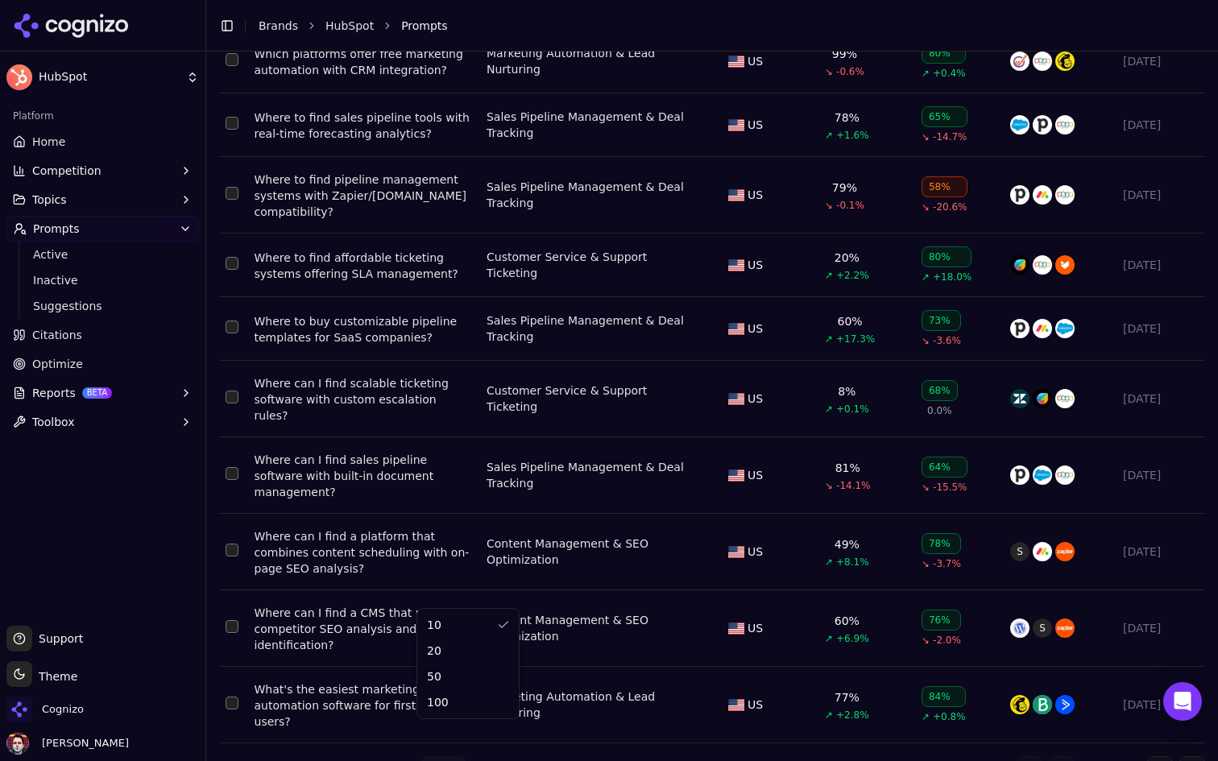
click at [429, 733] on html "HubSpot Platform Home Competition Topics Prompts Active Inactive Suggestions Ci…" at bounding box center [609, 380] width 1218 height 761
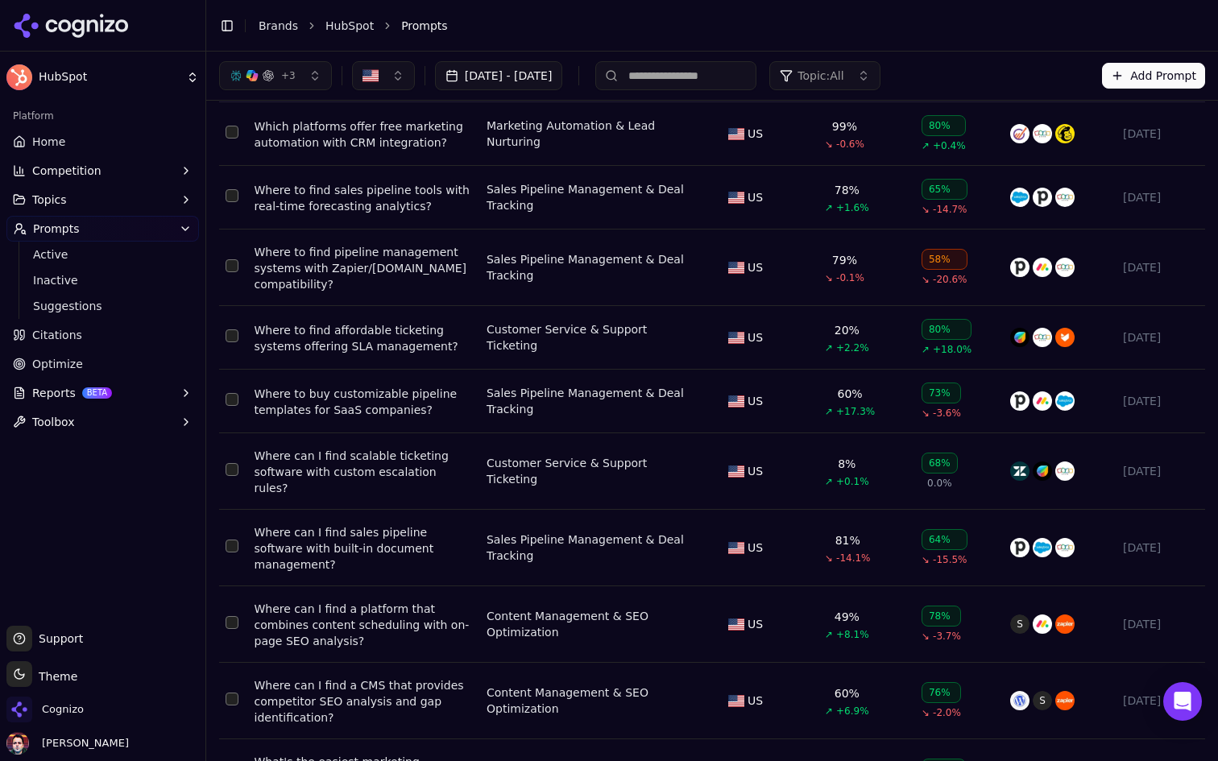
scroll to position [0, 0]
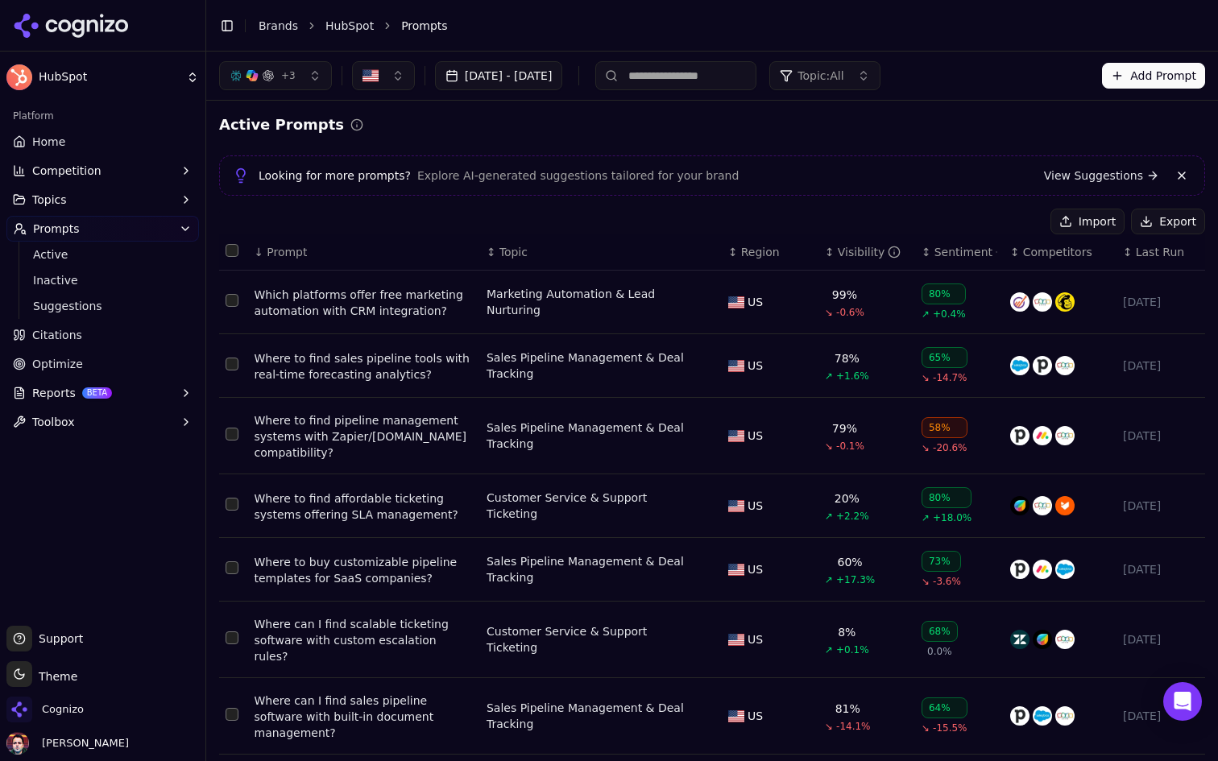
click at [121, 76] on html "HubSpot Platform Home Competition Topics Prompts Active Inactive Suggestions Ci…" at bounding box center [609, 380] width 1218 height 761
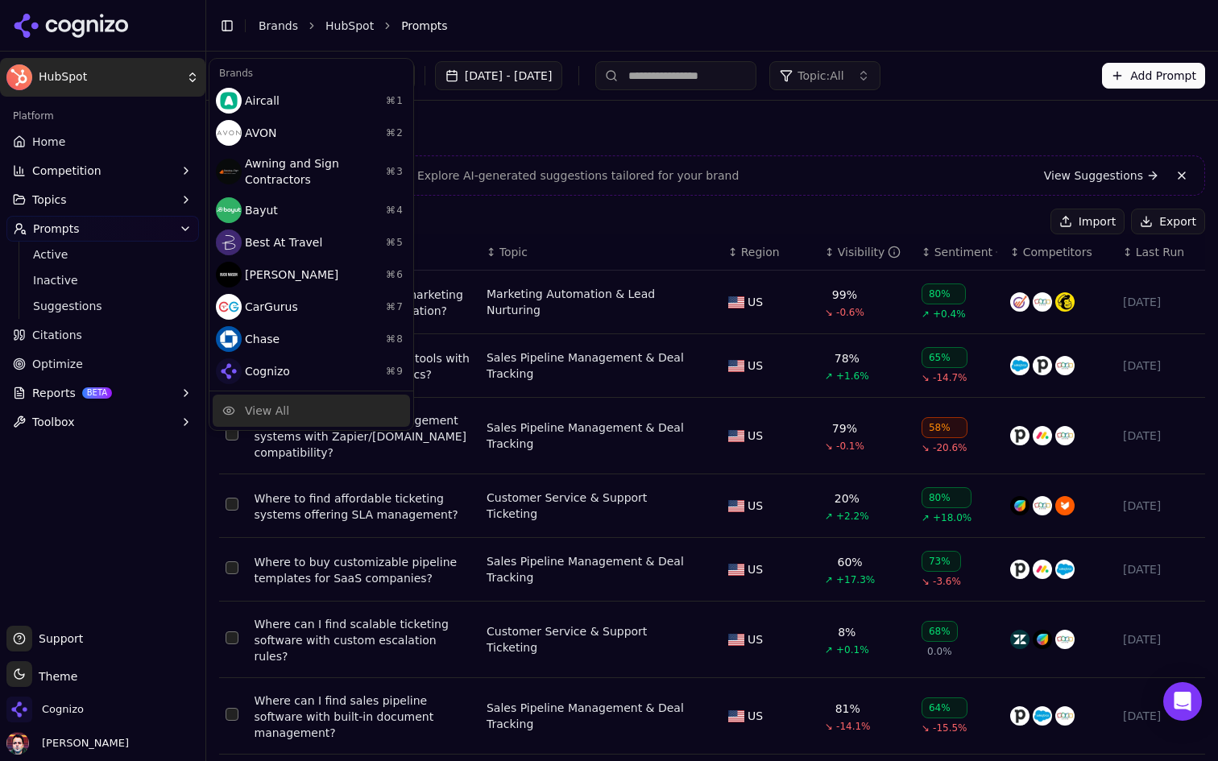
click at [294, 404] on div "View All" at bounding box center [311, 411] width 197 height 32
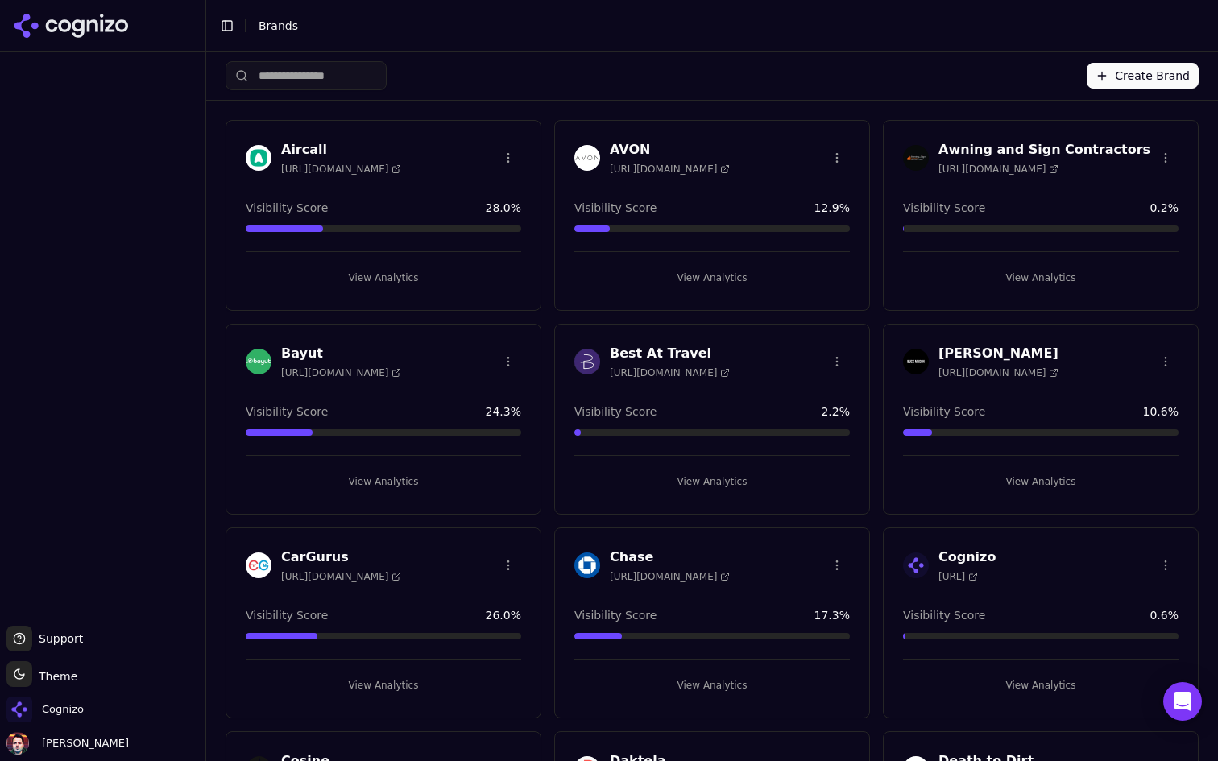
click at [332, 86] on input "search" at bounding box center [306, 75] width 161 height 29
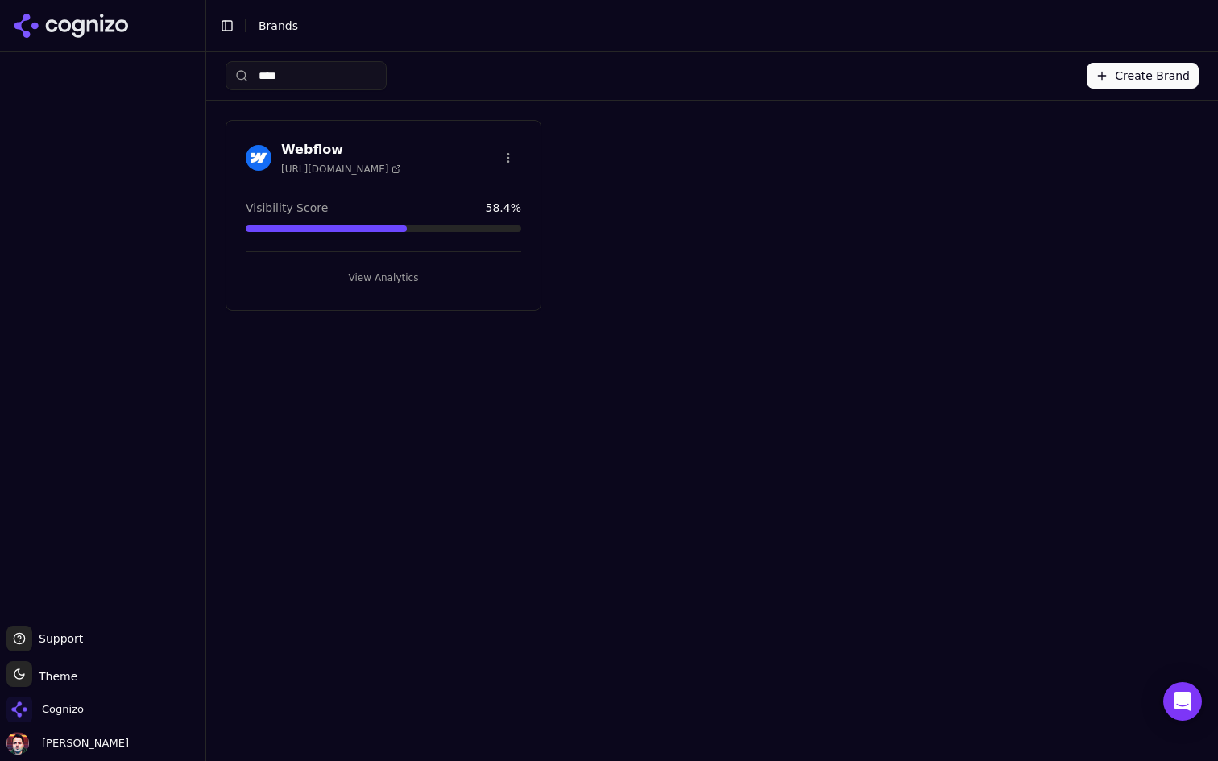
type input "****"
click at [442, 274] on button "View Analytics" at bounding box center [383, 278] width 275 height 26
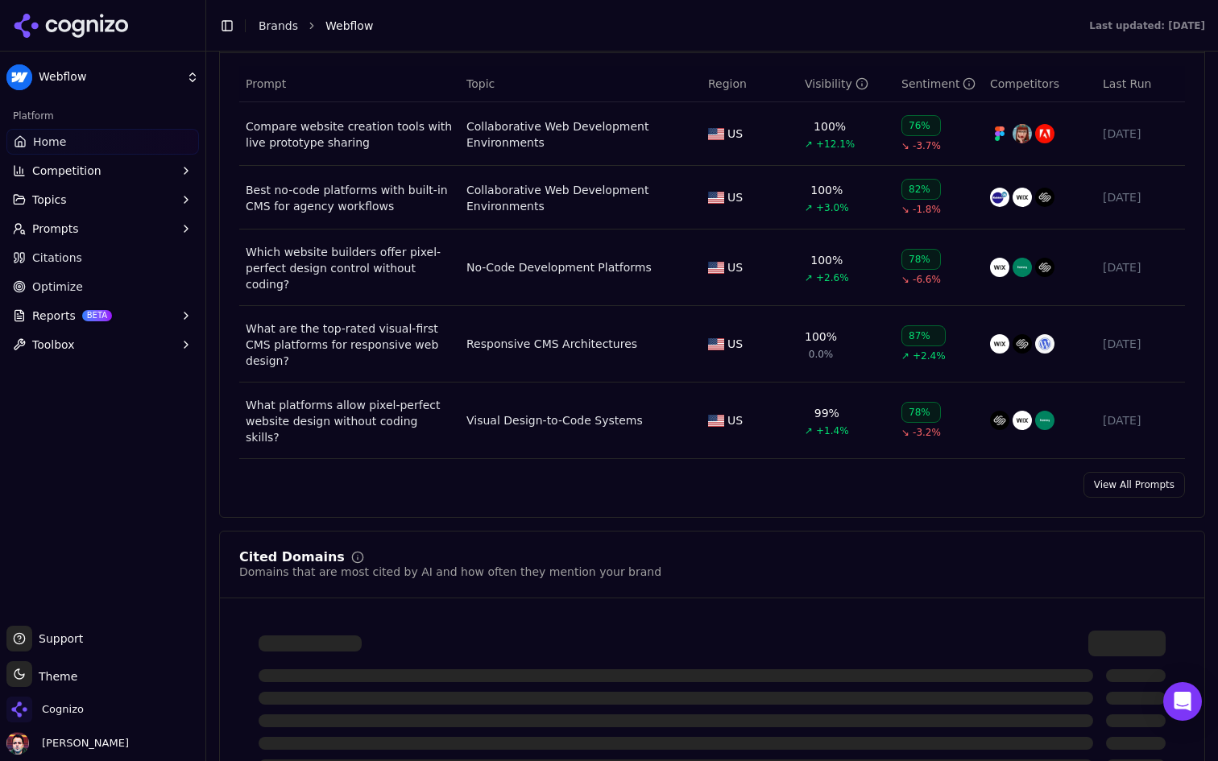
scroll to position [1183, 0]
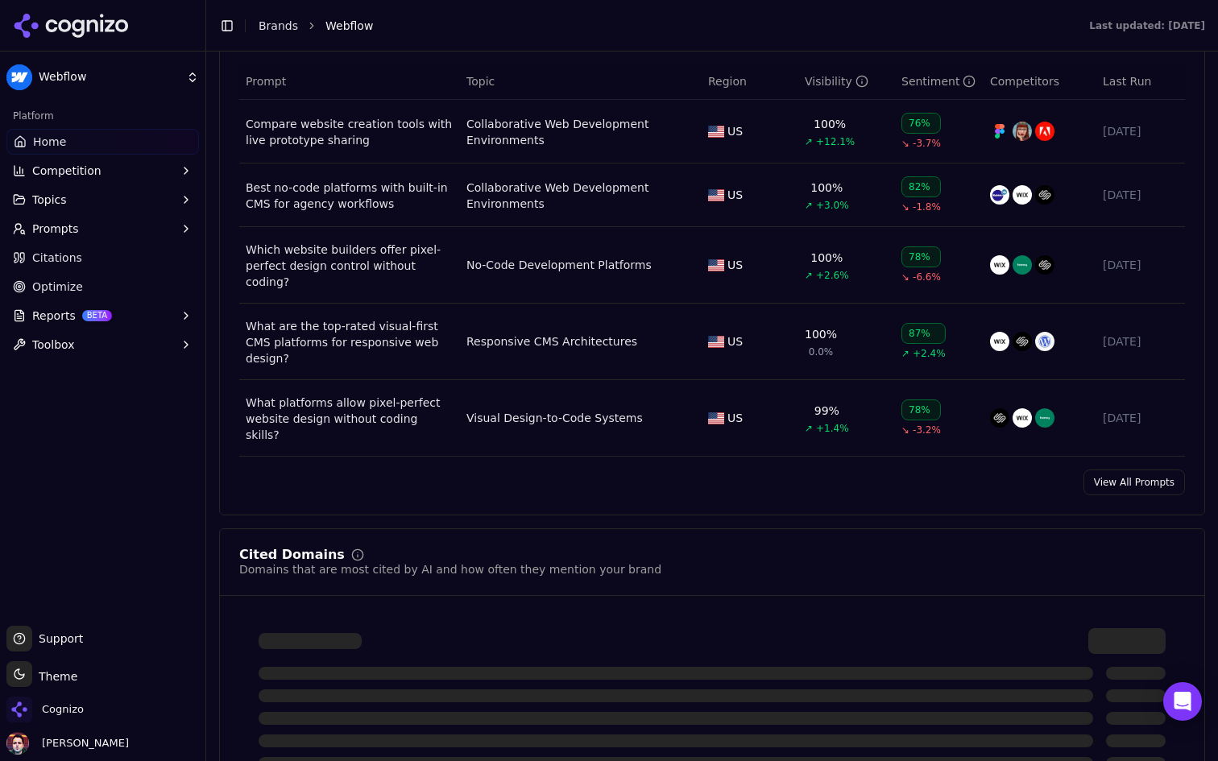
click at [1164, 470] on link "View All Prompts" at bounding box center [1133, 483] width 101 height 26
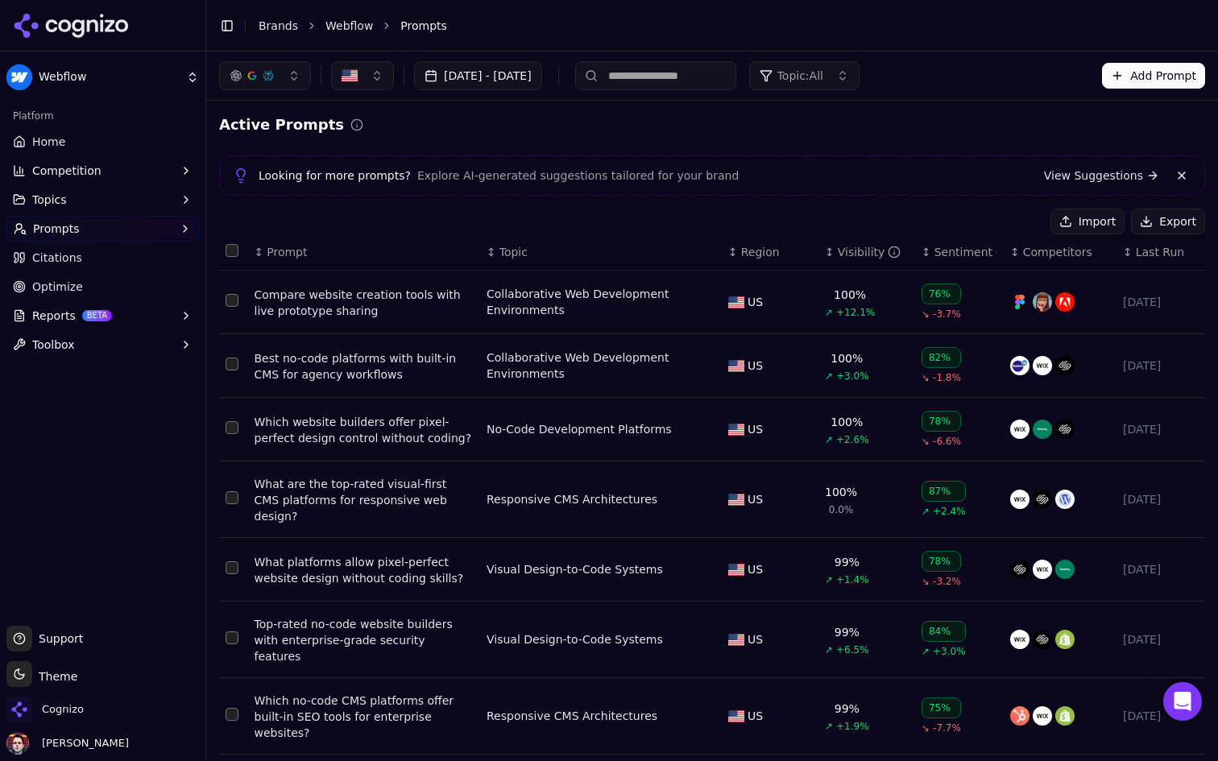
click at [736, 72] on input at bounding box center [655, 75] width 161 height 29
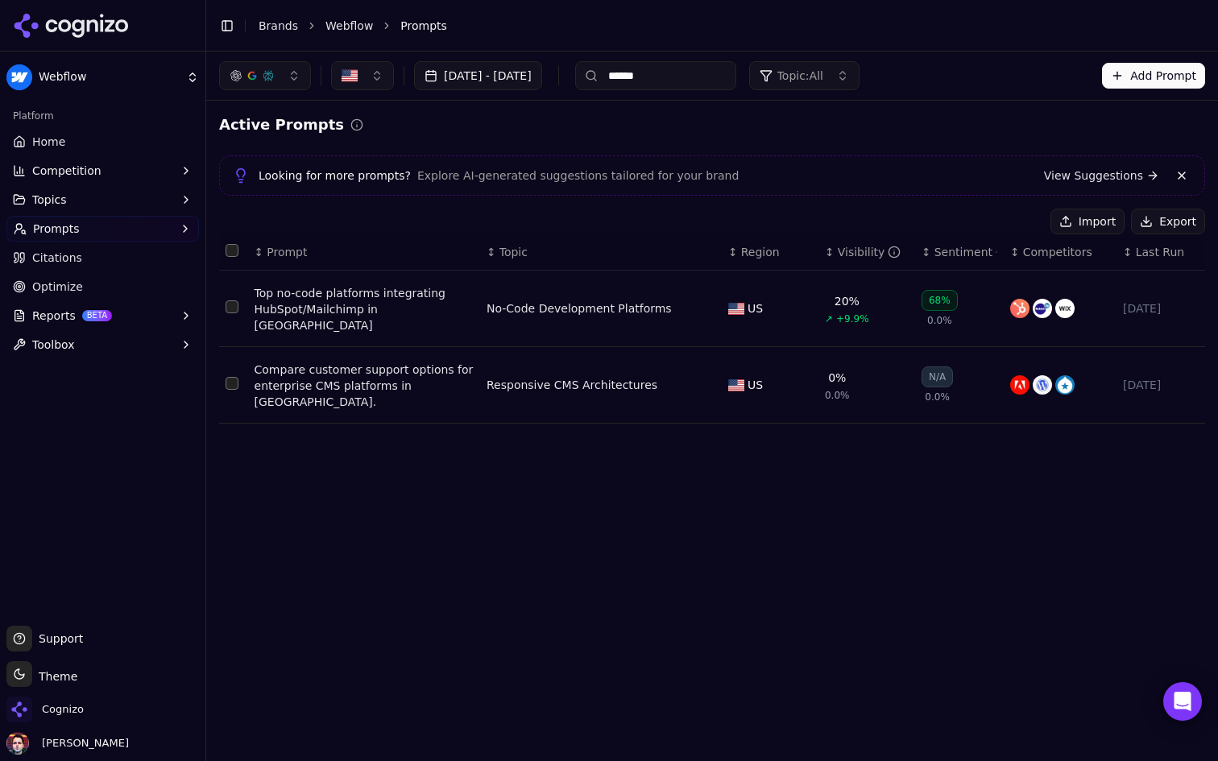
click at [223, 304] on td "Data table" at bounding box center [233, 309] width 29 height 77
click at [234, 303] on button "Select row 1" at bounding box center [232, 306] width 13 height 13
click at [231, 377] on button "Select row 2" at bounding box center [232, 383] width 13 height 13
click at [977, 216] on button "Deactivate ( 2 )" at bounding box center [984, 222] width 118 height 26
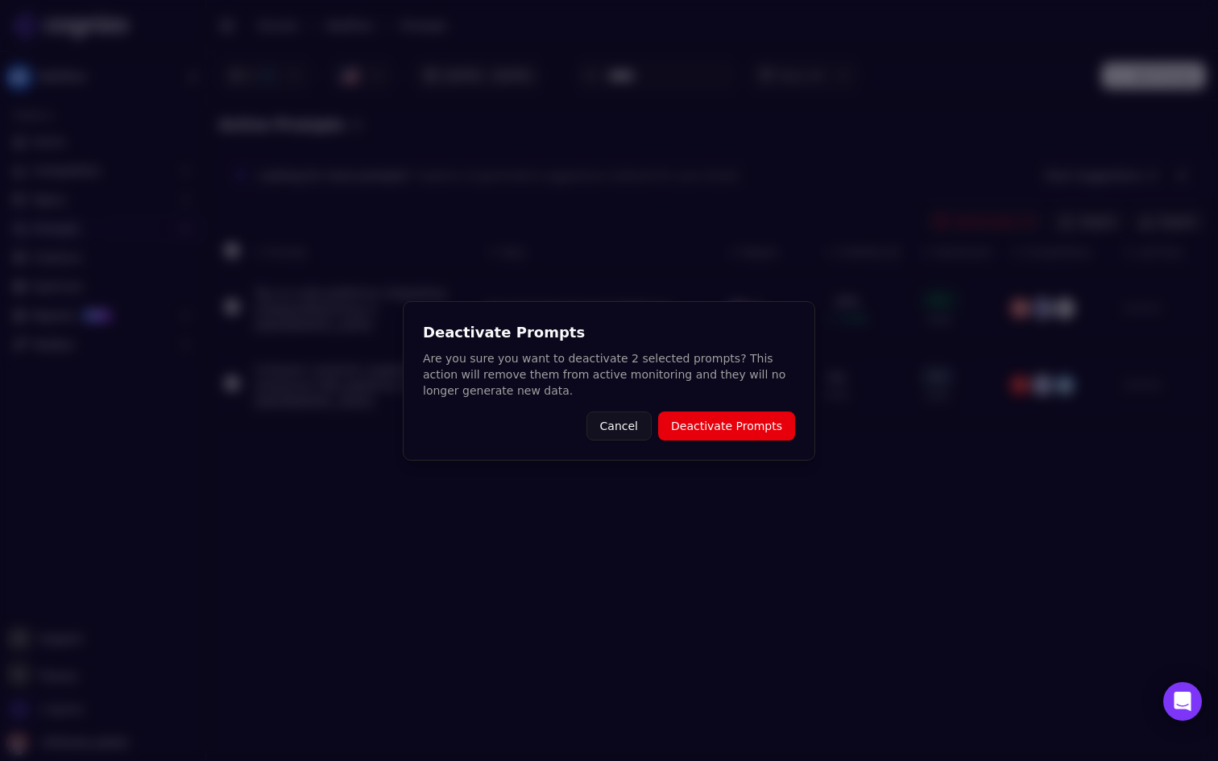
click at [747, 420] on button "Deactivate Prompts" at bounding box center [726, 426] width 137 height 29
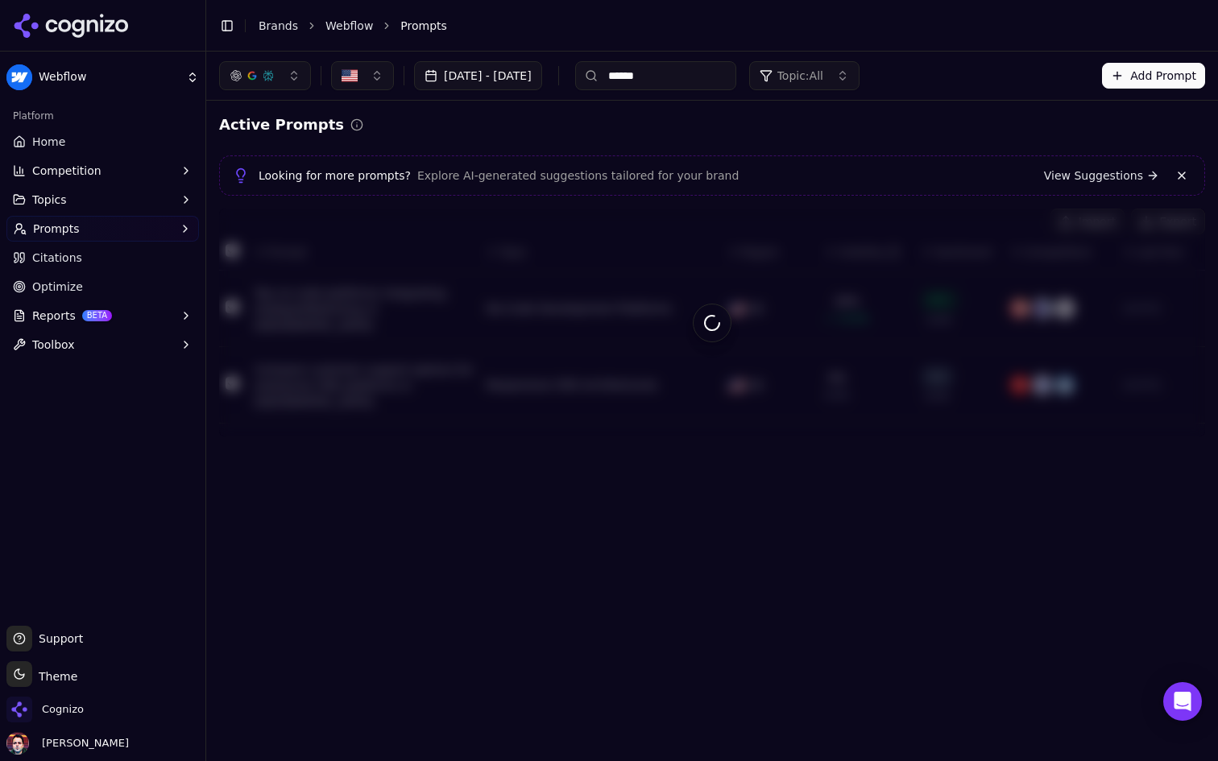
click at [721, 83] on input "******" at bounding box center [655, 75] width 161 height 29
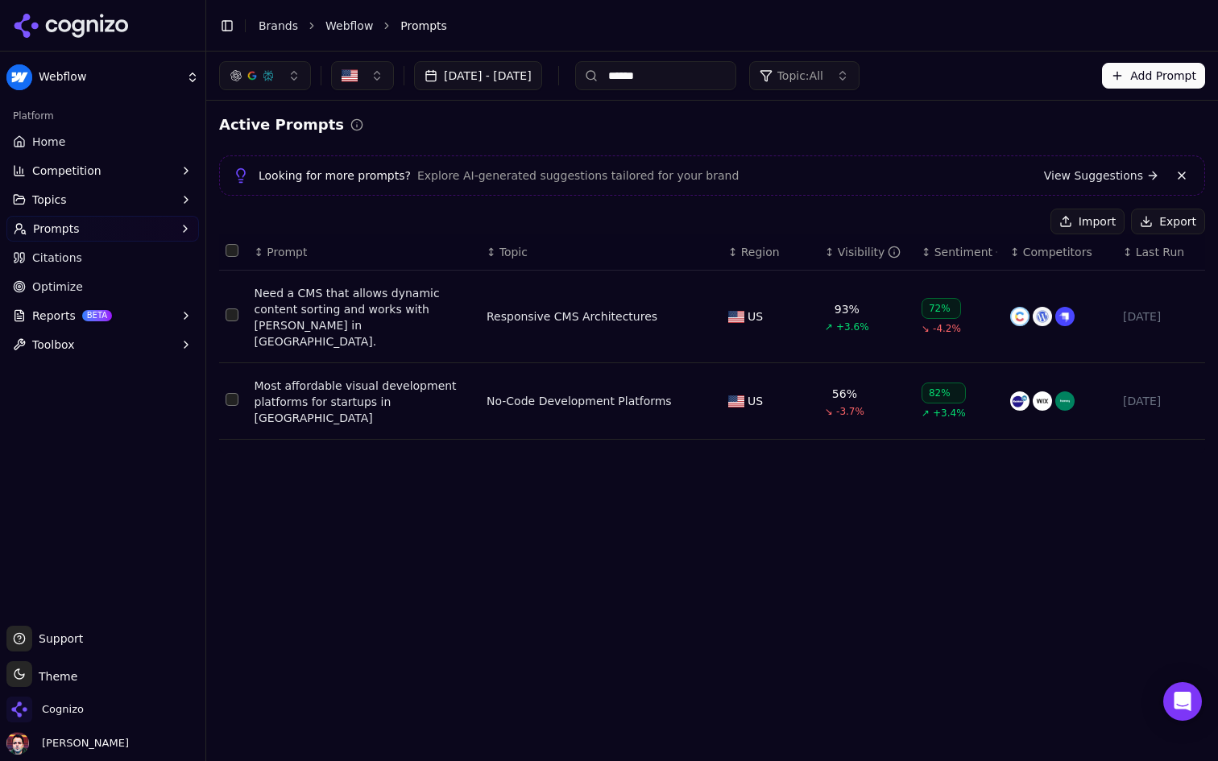
click at [228, 308] on button "Select row 1" at bounding box center [232, 314] width 13 height 13
click at [226, 393] on button "Select row 2" at bounding box center [232, 399] width 13 height 13
click at [1025, 217] on button "Deactivate ( 2 )" at bounding box center [984, 222] width 118 height 26
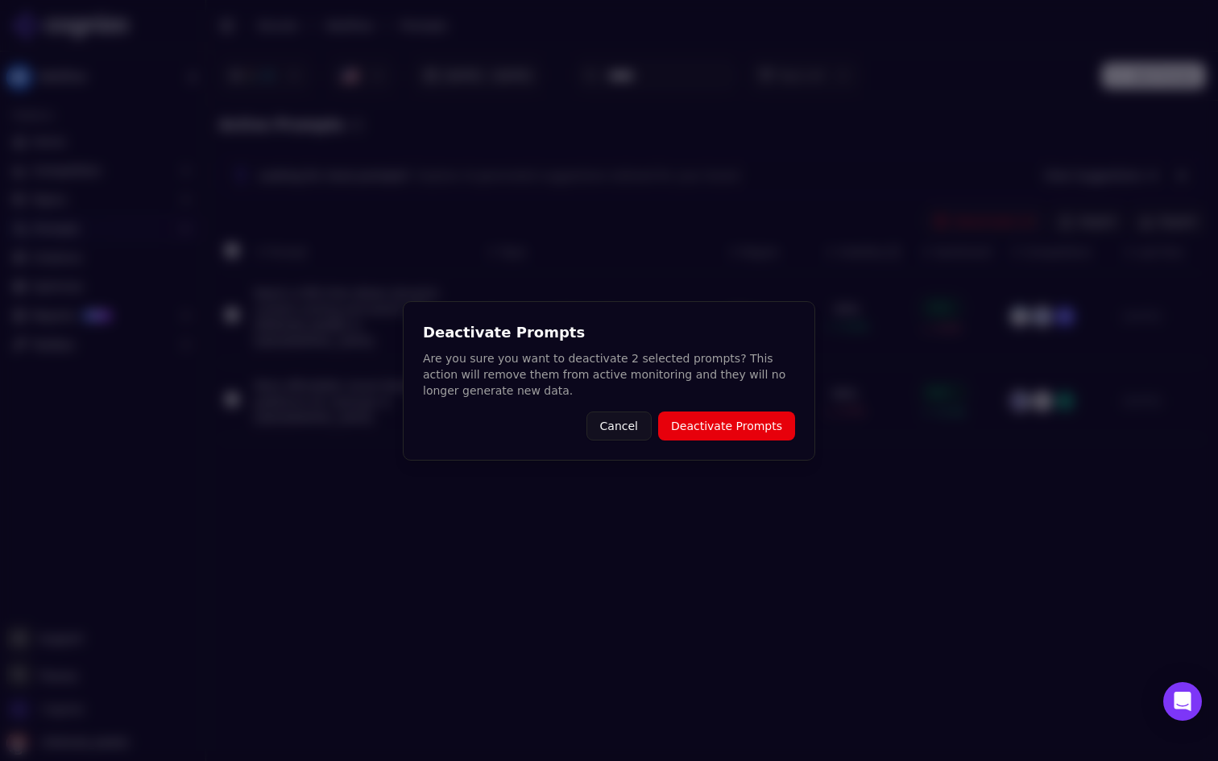
click at [750, 423] on button "Deactivate Prompts" at bounding box center [726, 426] width 137 height 29
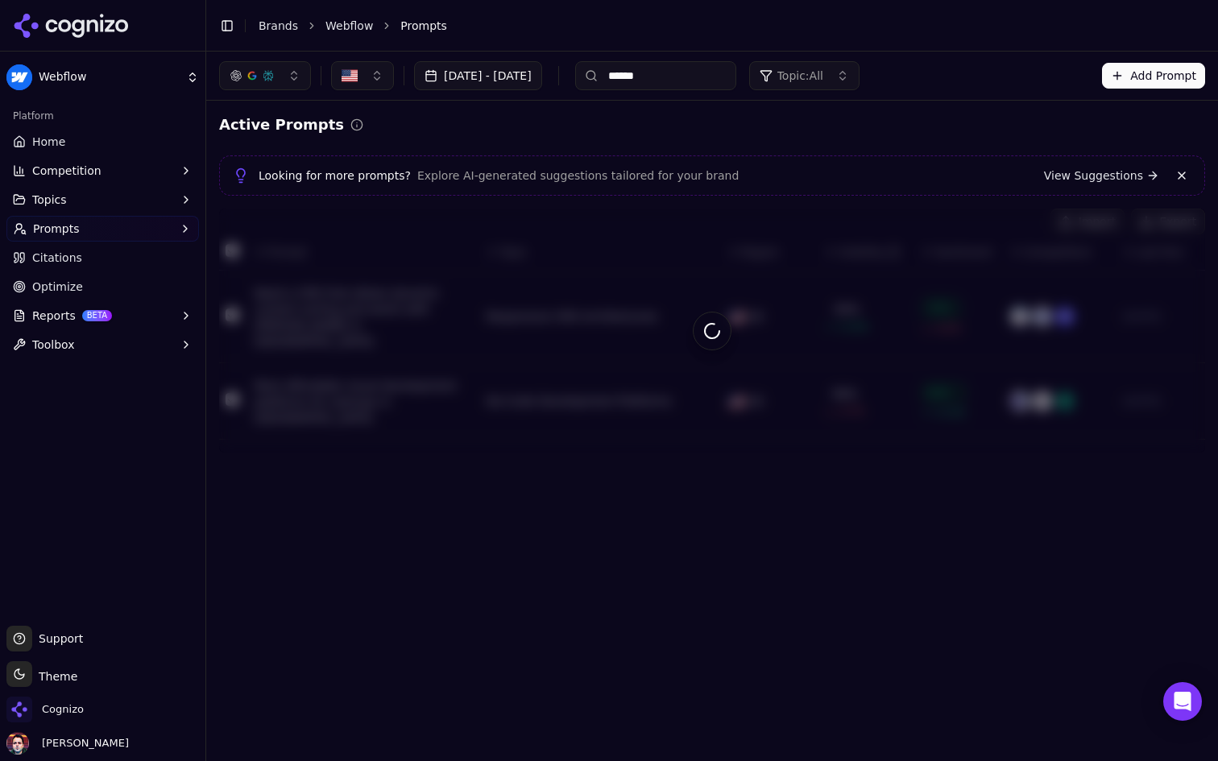
click at [716, 85] on input "******" at bounding box center [655, 75] width 161 height 29
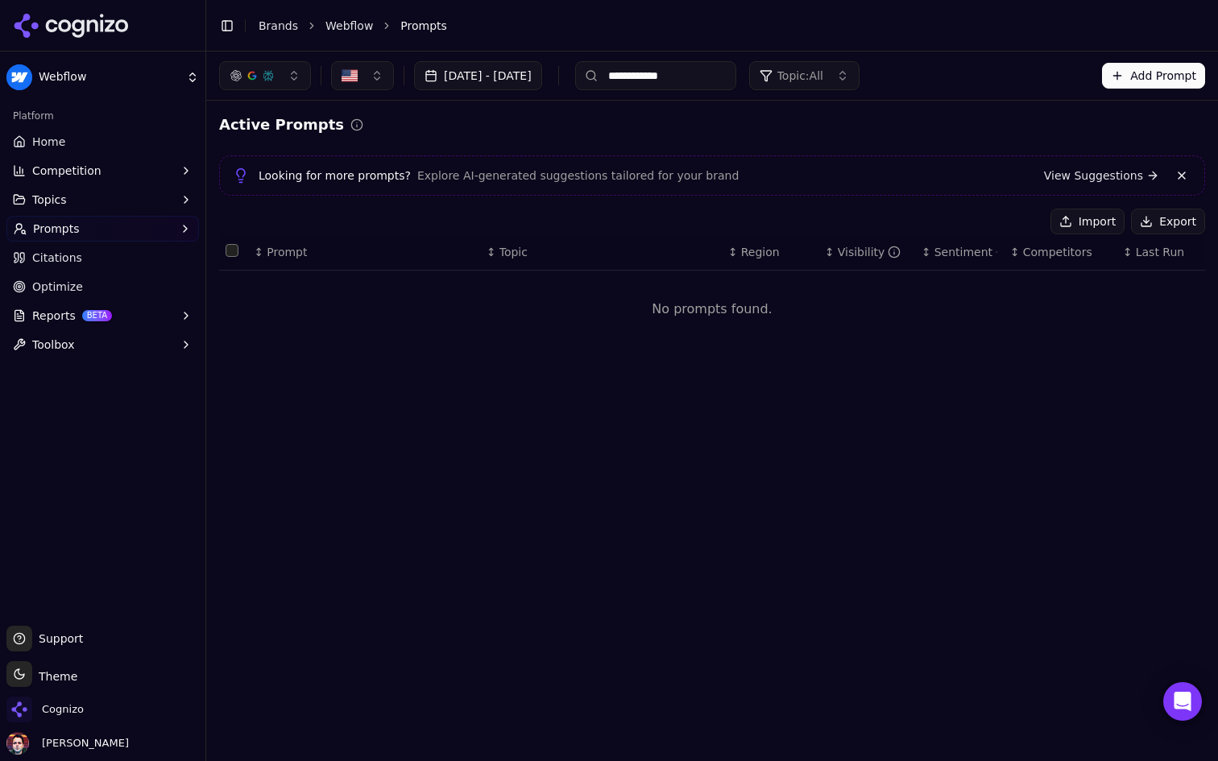
type input "**********"
click at [736, 76] on input "**********" at bounding box center [655, 75] width 161 height 29
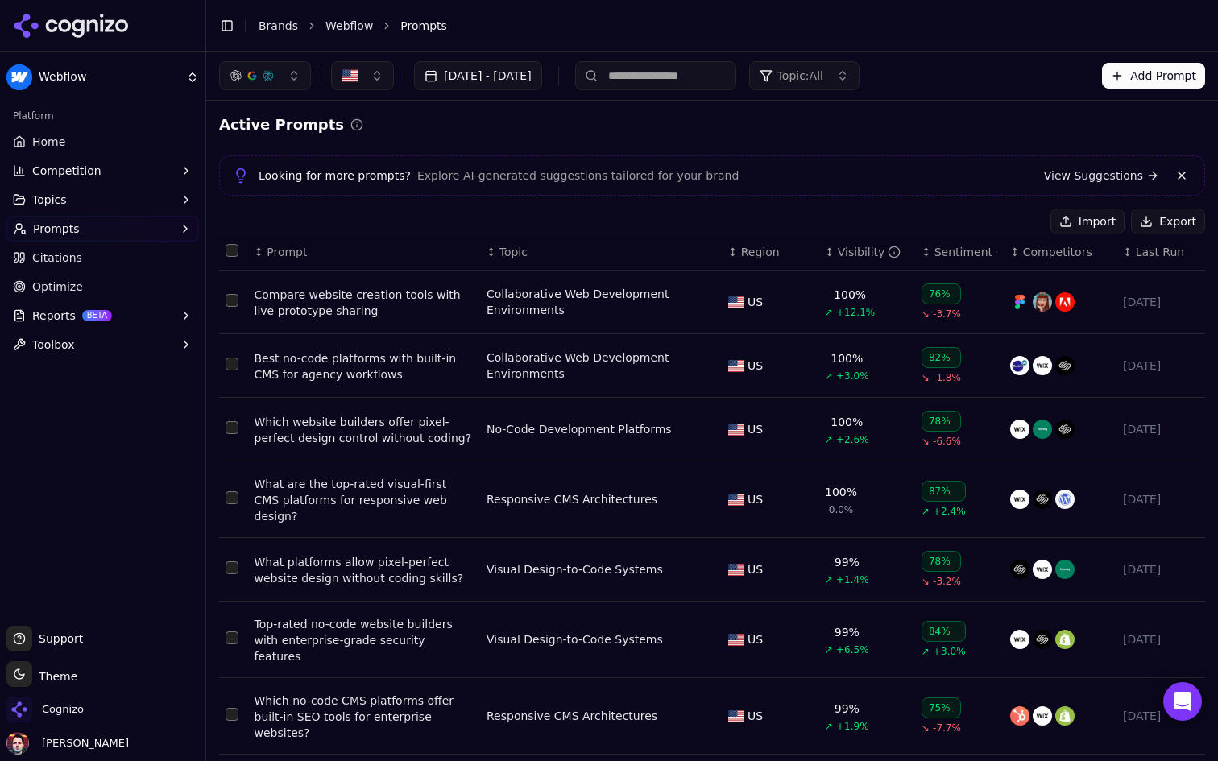
click at [613, 138] on div "Active Prompts Looking for more prompts? Explore AI-generated suggestions tailo…" at bounding box center [712, 568] width 986 height 909
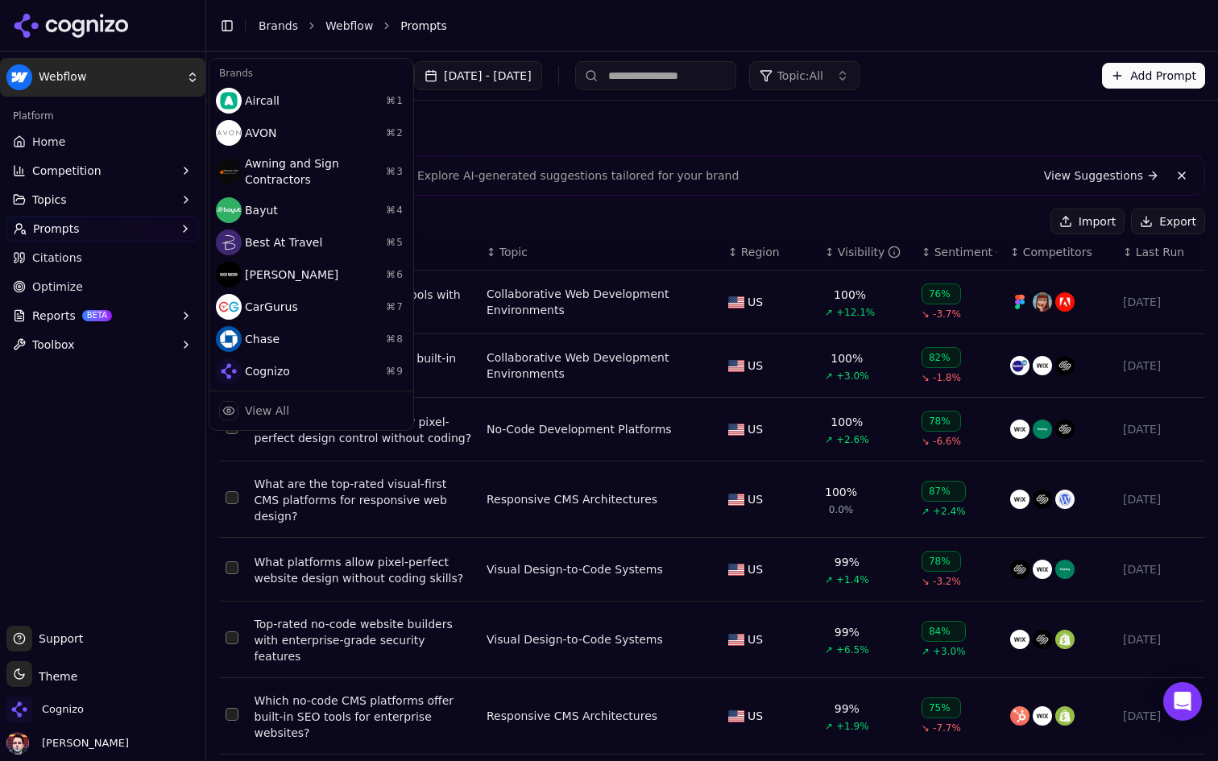
click at [137, 72] on html "Webflow Platform Home Competition Topics Prompts Citations Optimize Reports BET…" at bounding box center [609, 380] width 1218 height 761
click at [274, 408] on div "View All" at bounding box center [267, 411] width 44 height 16
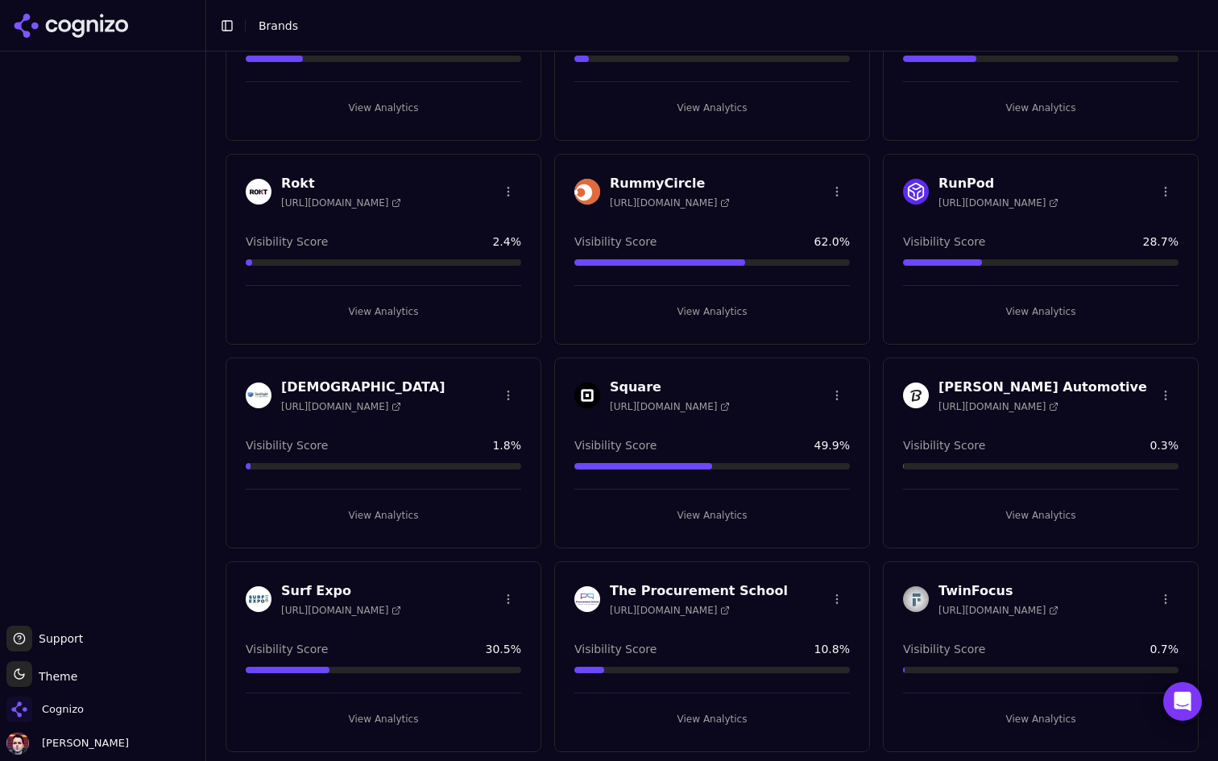
scroll to position [2402, 0]
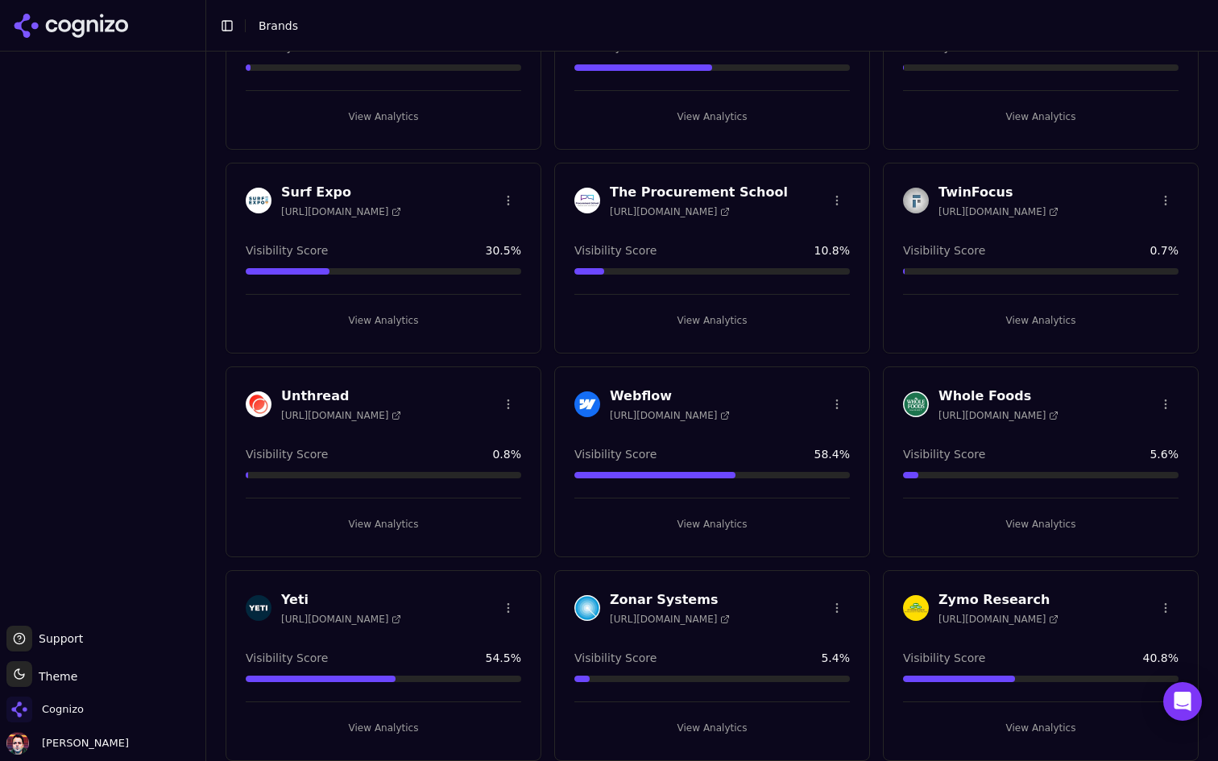
click at [387, 726] on button "View Analytics" at bounding box center [383, 728] width 275 height 26
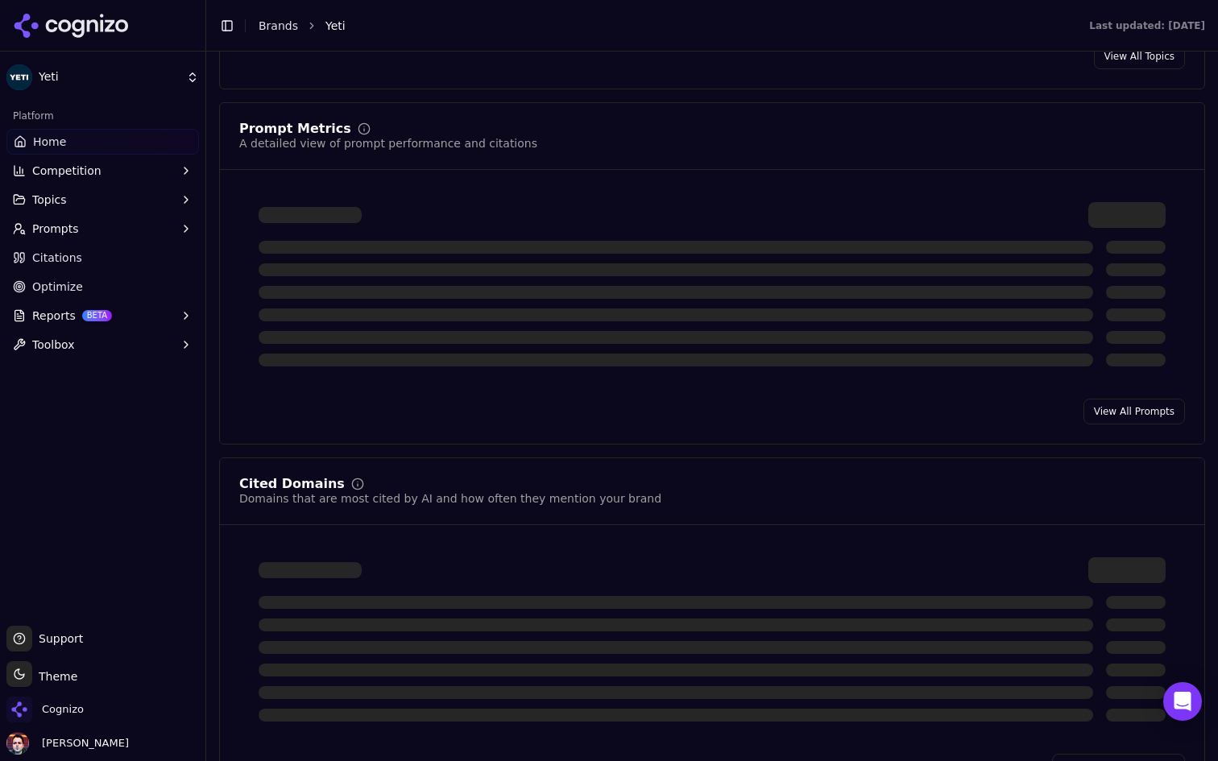
scroll to position [1133, 0]
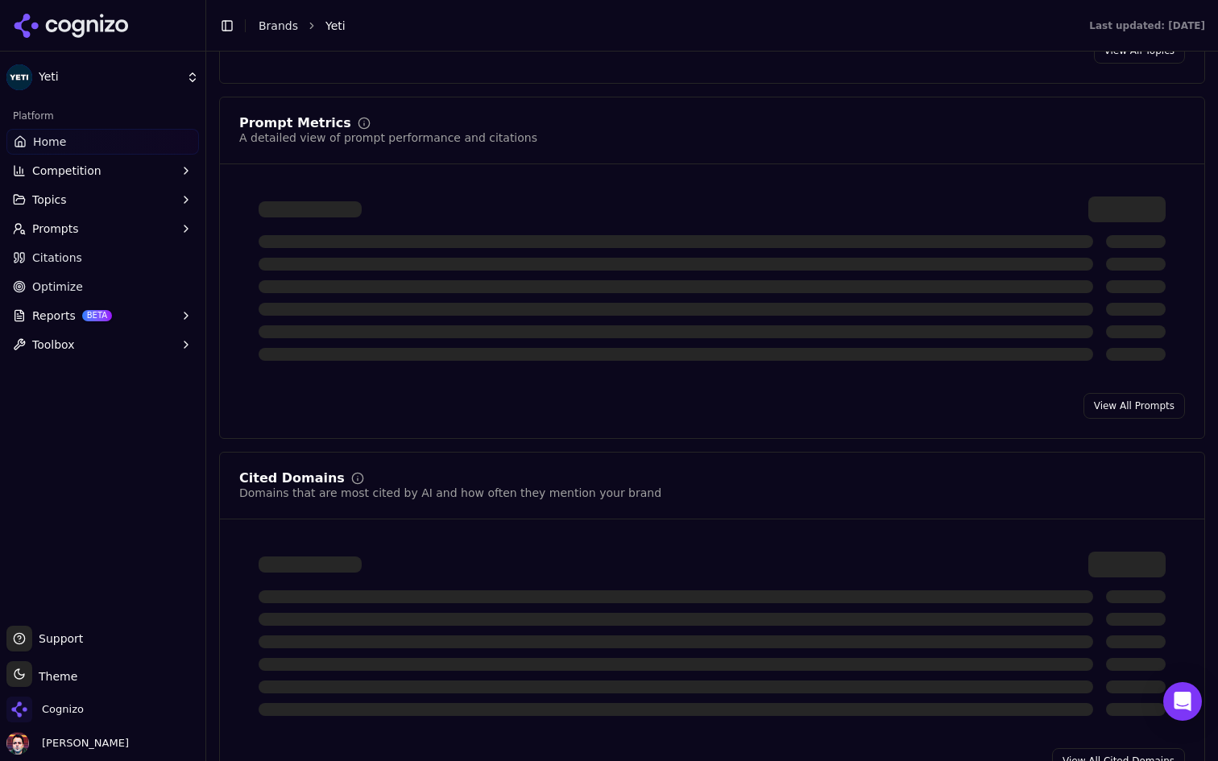
click at [133, 232] on button "Prompts" at bounding box center [102, 229] width 192 height 26
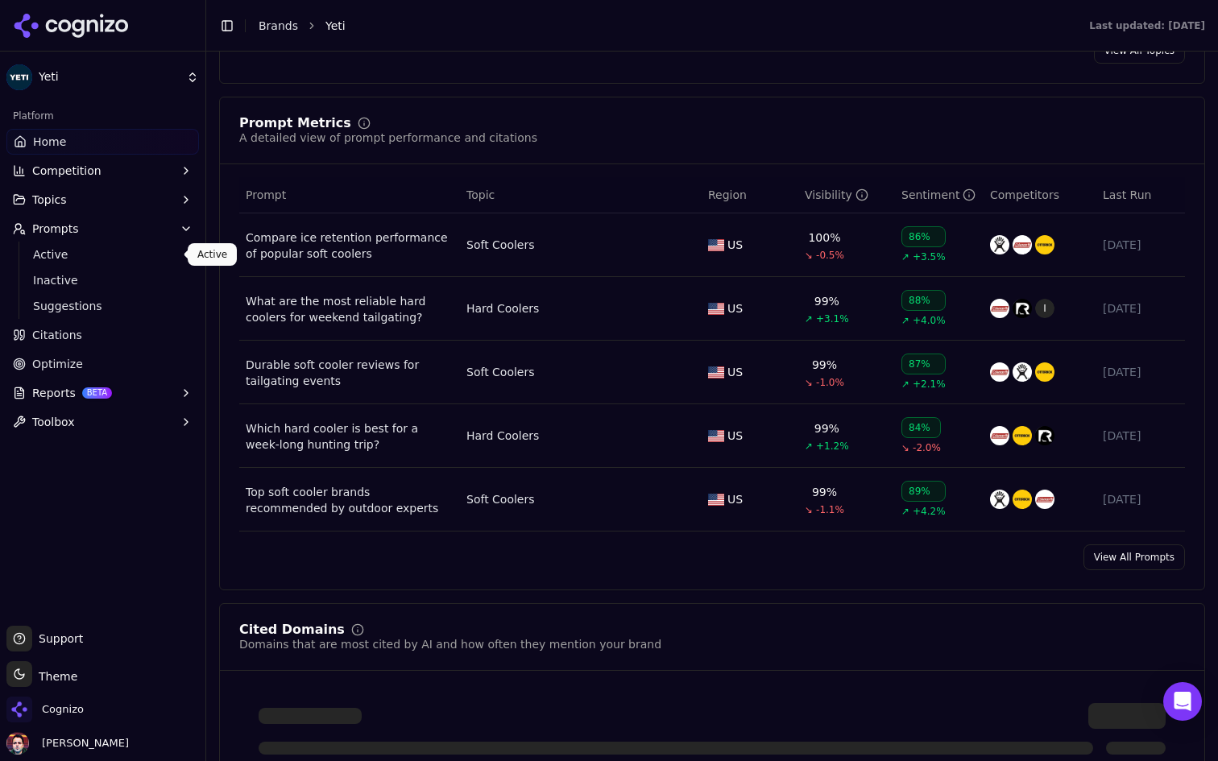
click at [113, 263] on link "Active" at bounding box center [103, 254] width 153 height 23
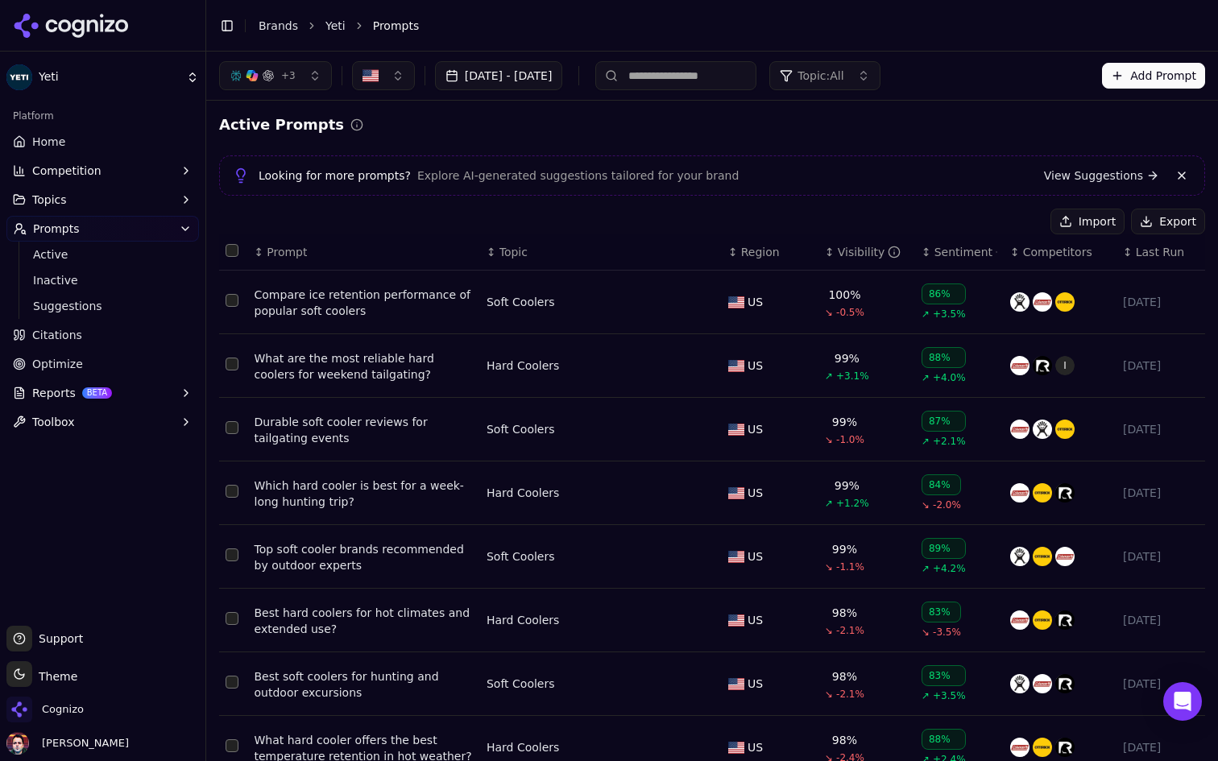
click at [107, 151] on link "Home" at bounding box center [102, 142] width 192 height 26
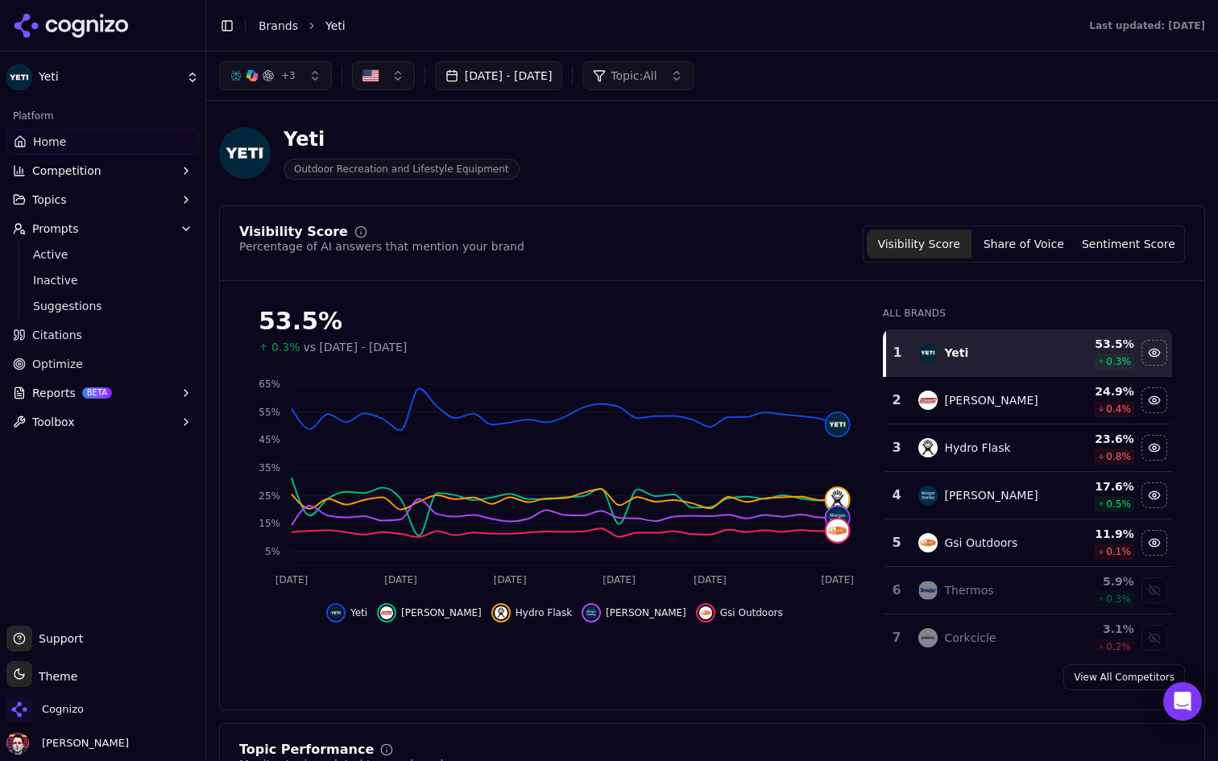
click at [139, 387] on button "Reports BETA" at bounding box center [102, 393] width 192 height 26
click at [161, 391] on button "Reports BETA" at bounding box center [102, 393] width 192 height 26
click at [150, 67] on html "Yeti Platform Home Competition Topics Prompts Active Inactive Suggestions Citat…" at bounding box center [609, 380] width 1218 height 761
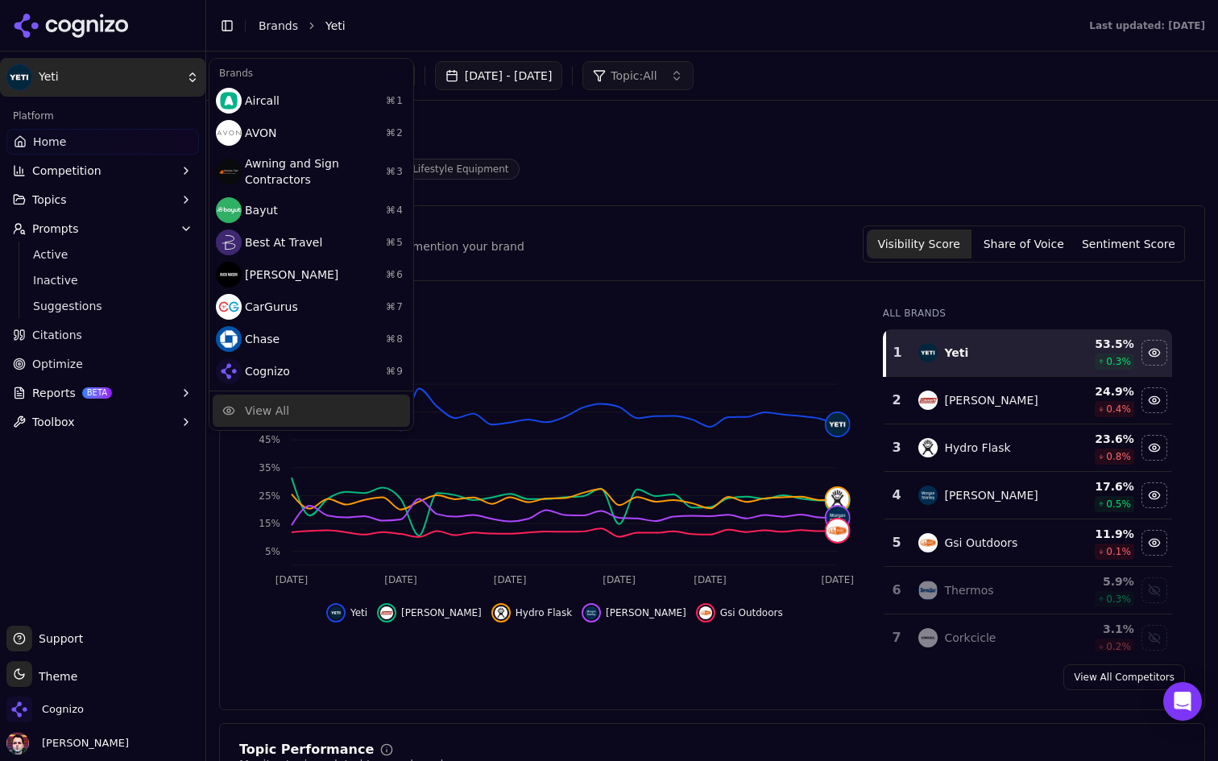
click at [306, 416] on div "View All" at bounding box center [311, 411] width 197 height 32
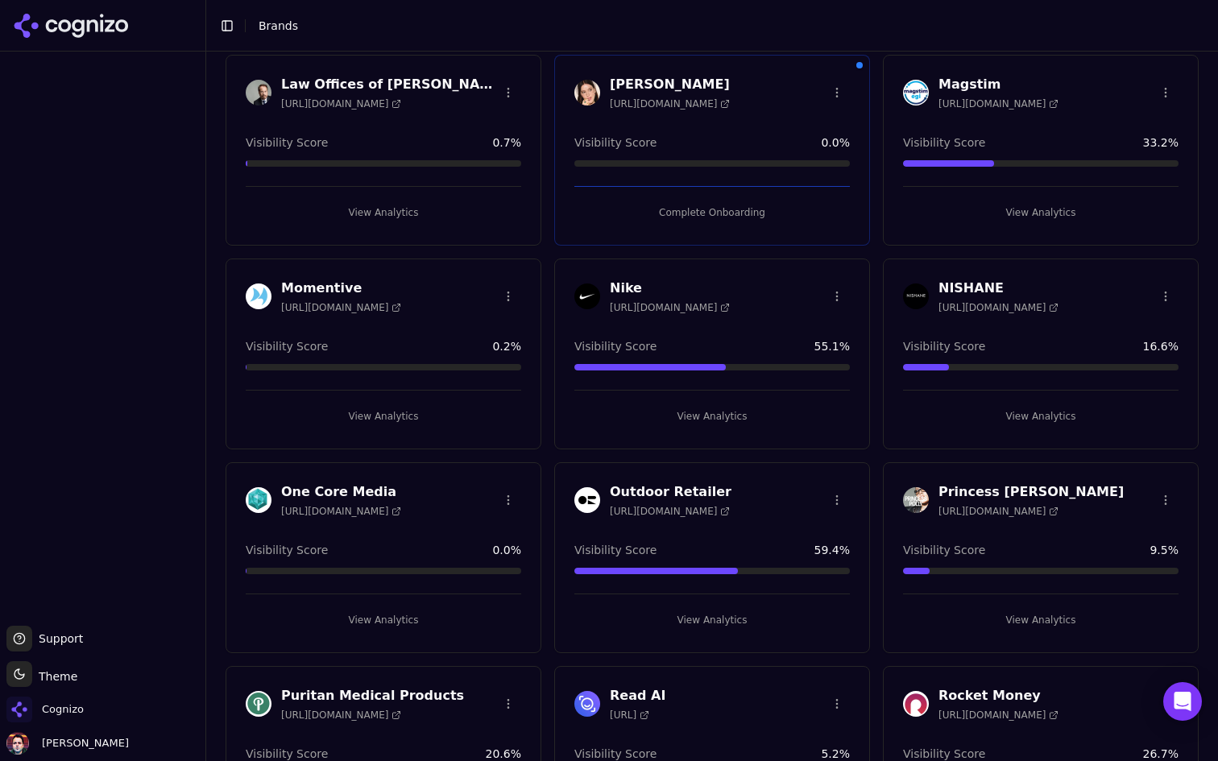
scroll to position [1294, 0]
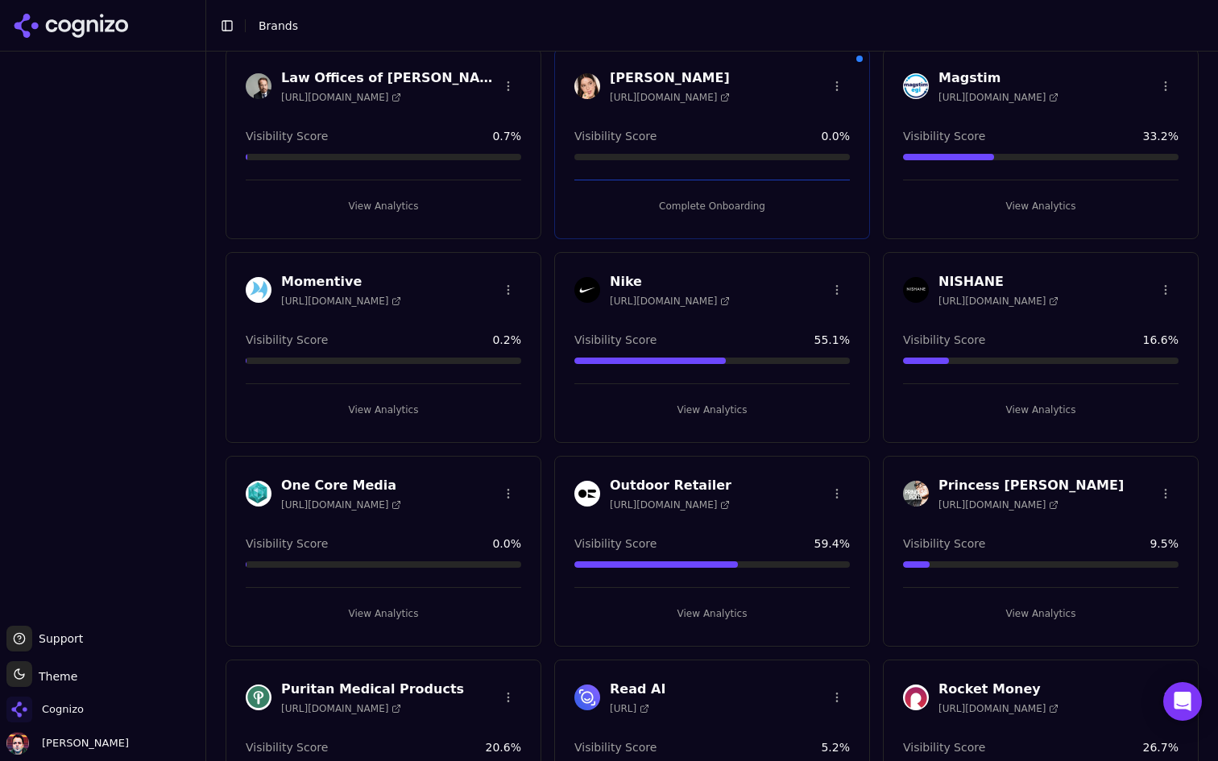
click at [466, 411] on button "View Analytics" at bounding box center [383, 410] width 275 height 26
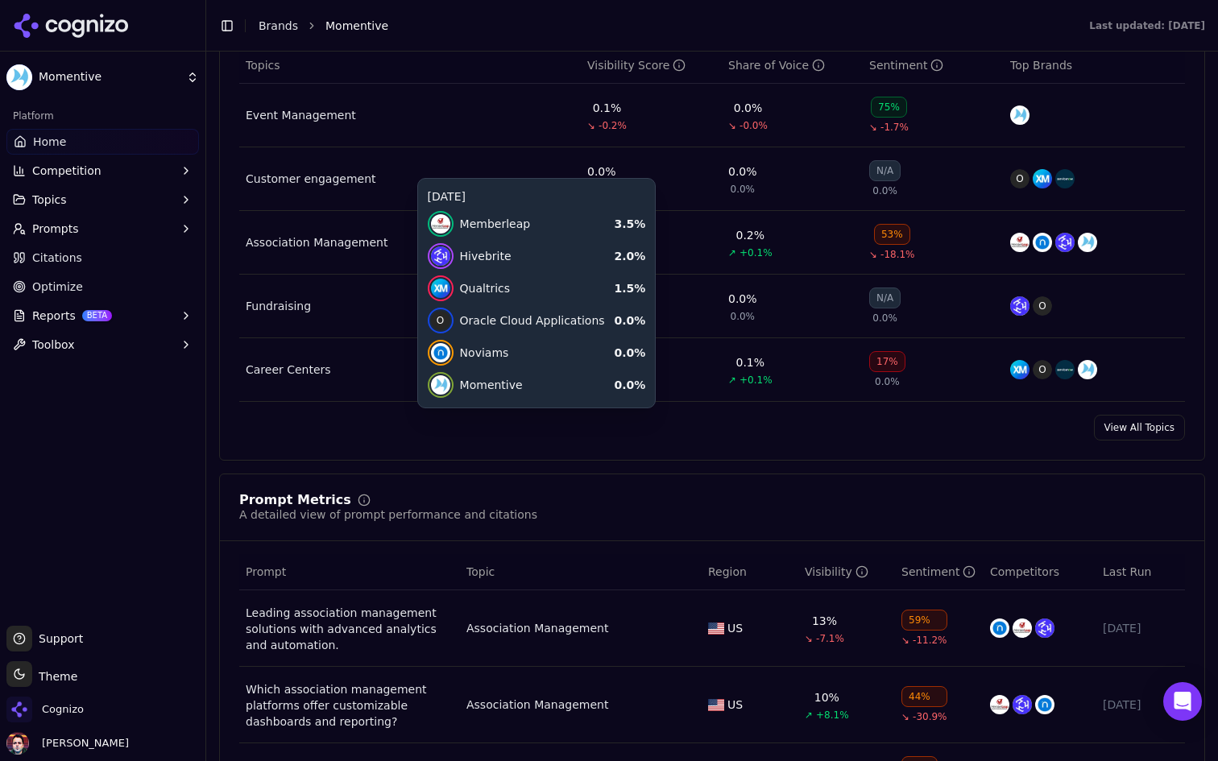
scroll to position [762, 0]
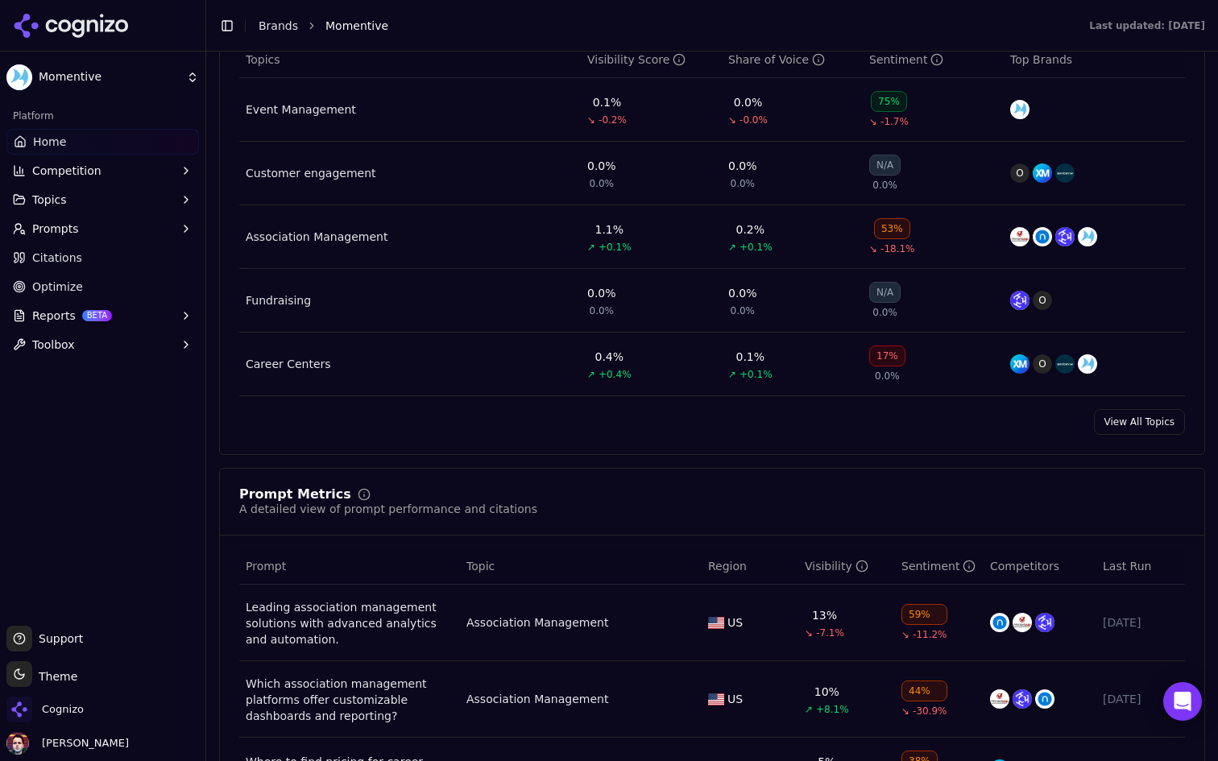
click at [112, 263] on link "Citations" at bounding box center [102, 258] width 192 height 26
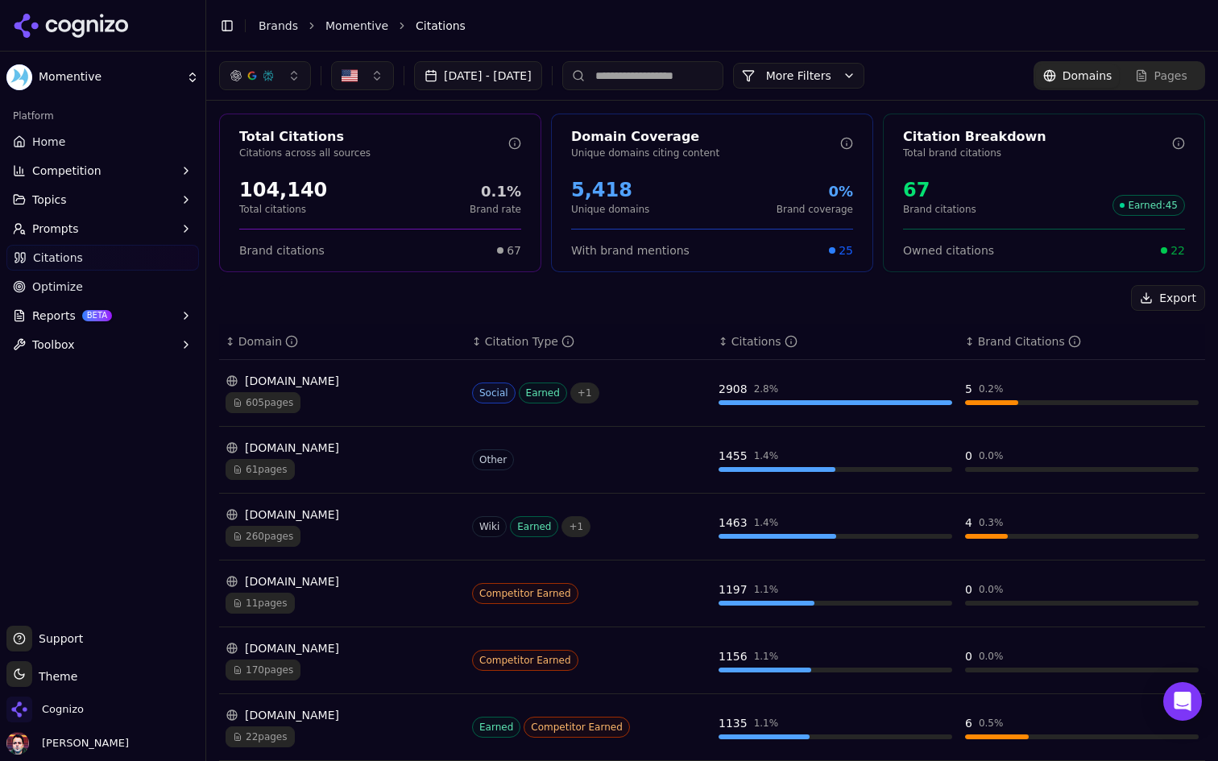
click at [864, 67] on button "More Filters" at bounding box center [798, 76] width 131 height 26
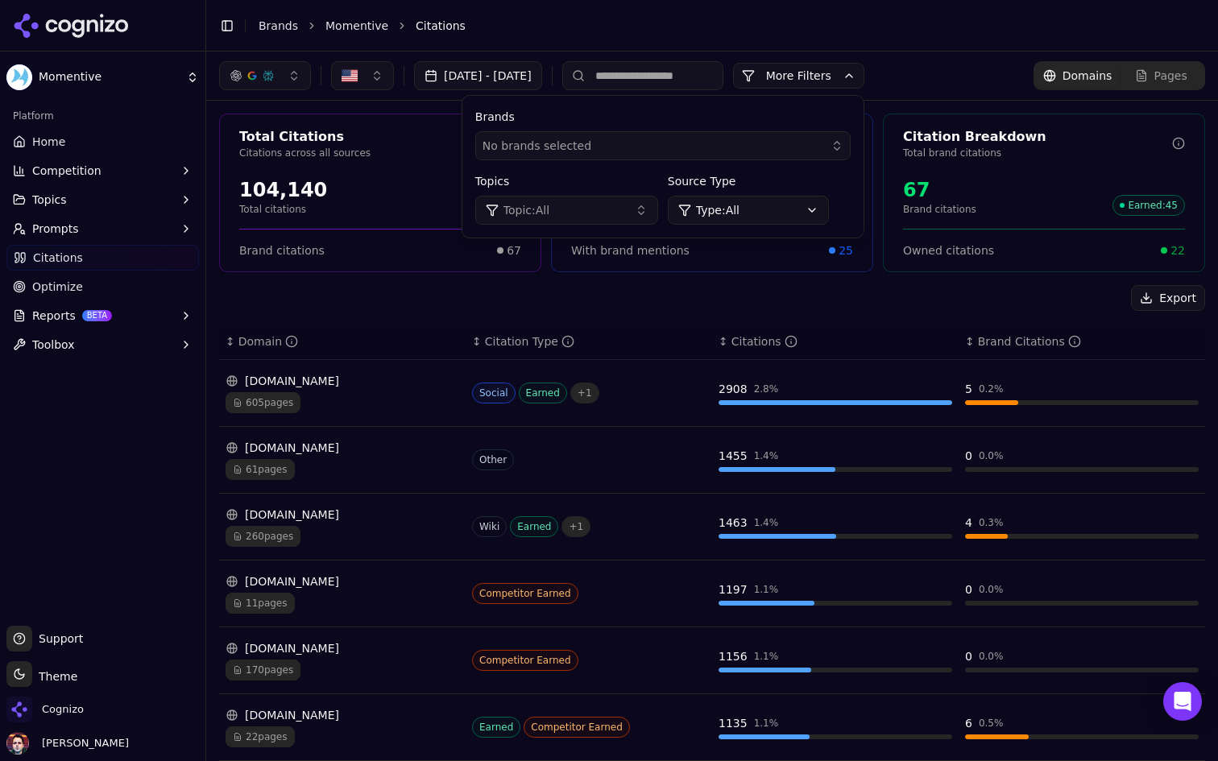
click at [825, 209] on html "Momentive Platform Home Competition Topics Prompts Citations Optimize Reports B…" at bounding box center [609, 380] width 1218 height 761
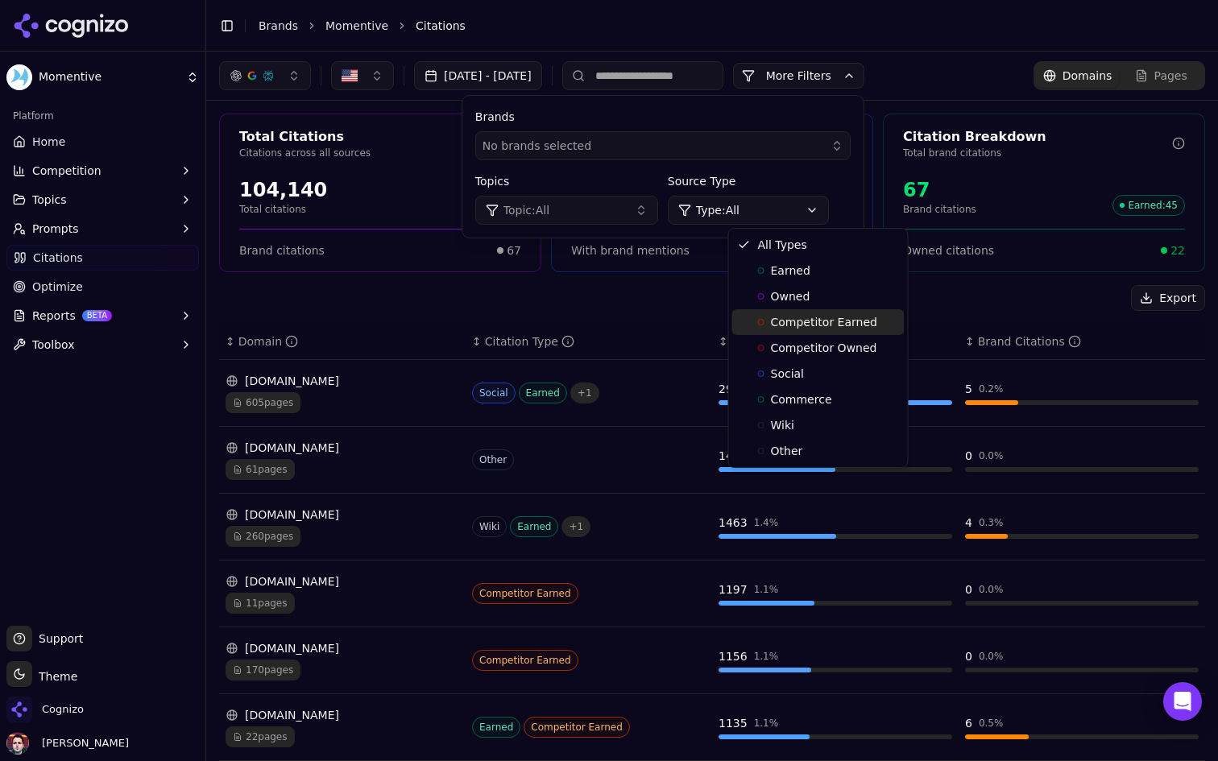
click at [832, 318] on span "Competitor Earned" at bounding box center [824, 322] width 106 height 16
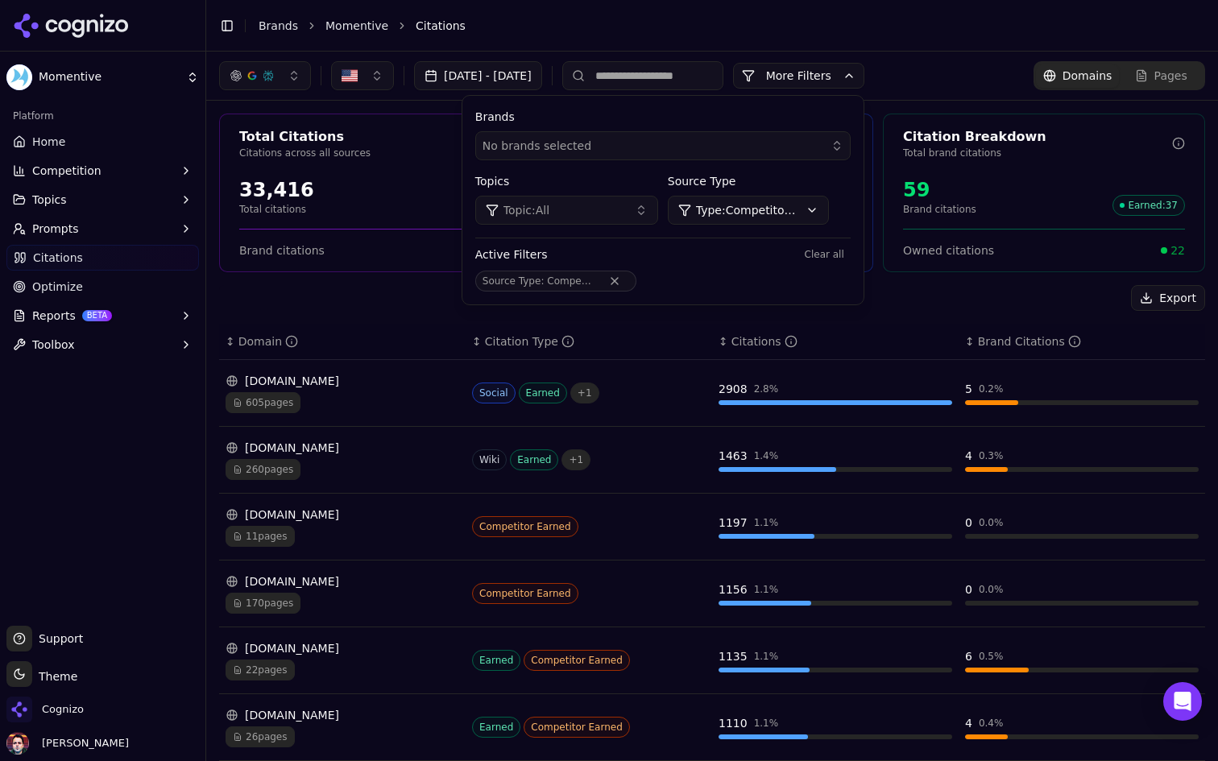
click at [394, 295] on div "Export" at bounding box center [712, 298] width 986 height 26
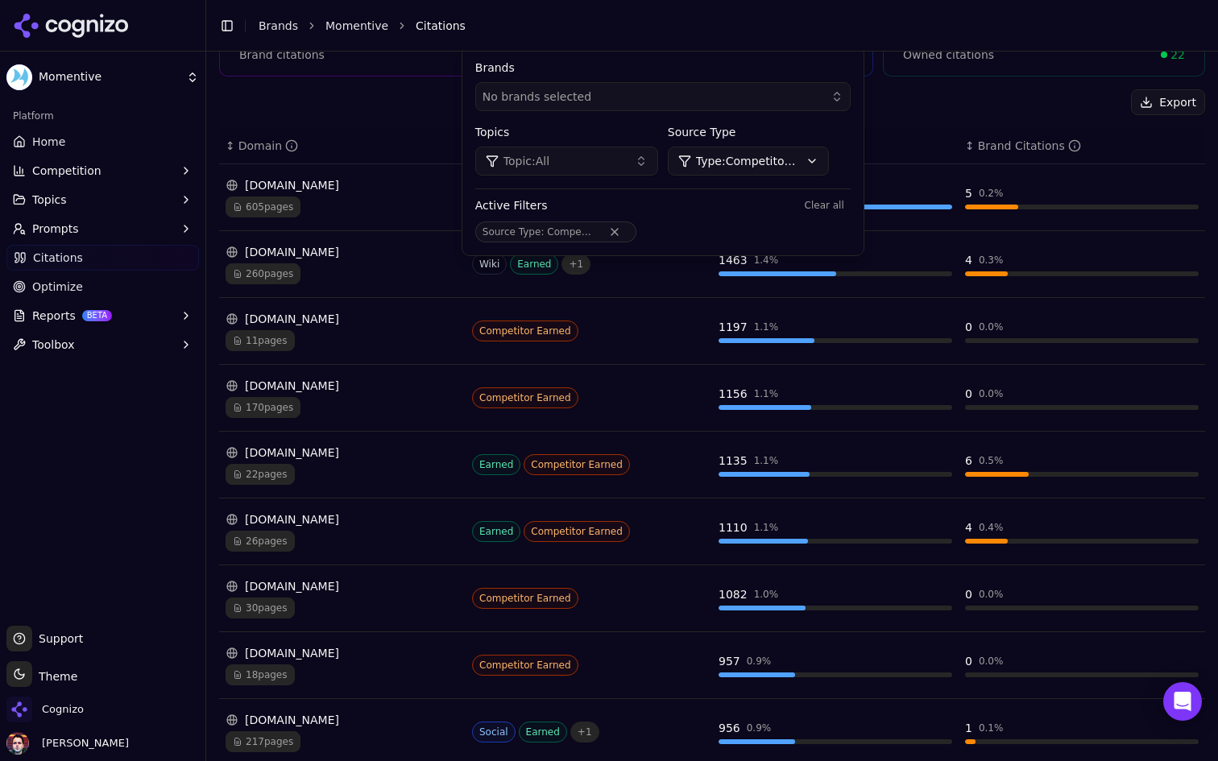
scroll to position [319, 0]
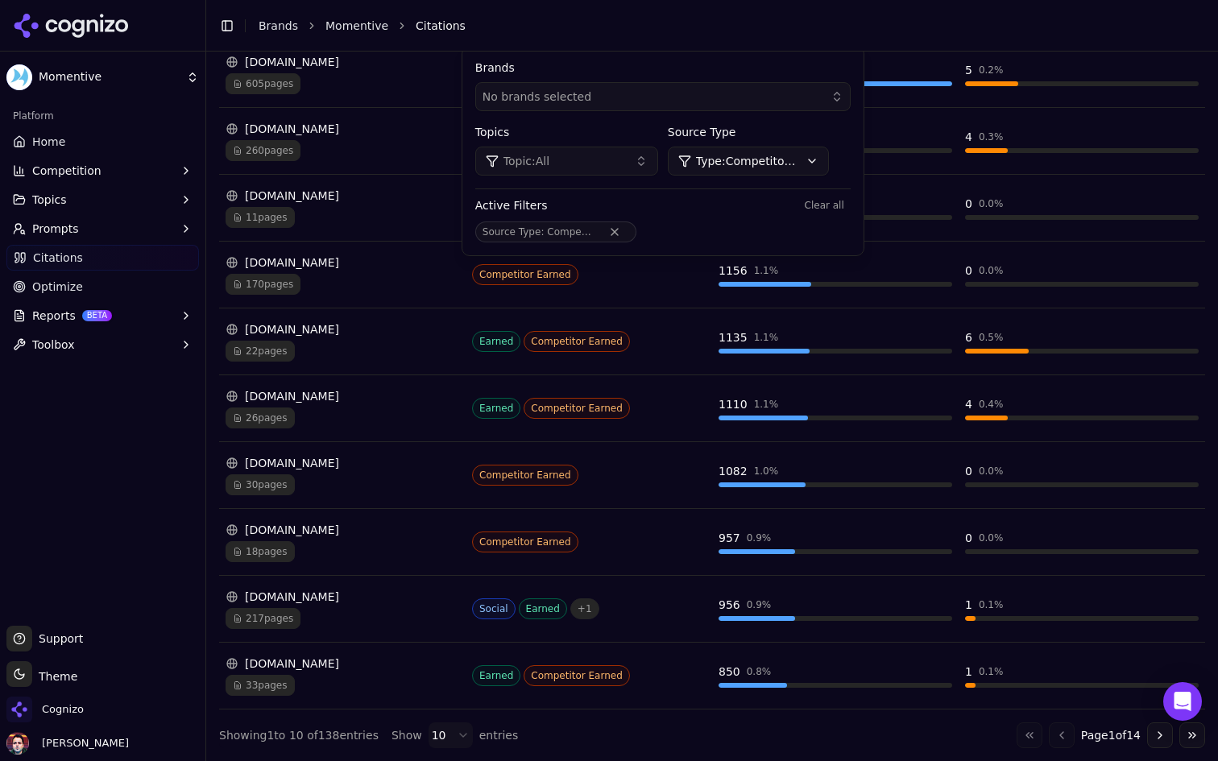
click at [450, 739] on html "Momentive Platform Home Competition Topics Prompts Citations Optimize Reports B…" at bounding box center [609, 380] width 1218 height 761
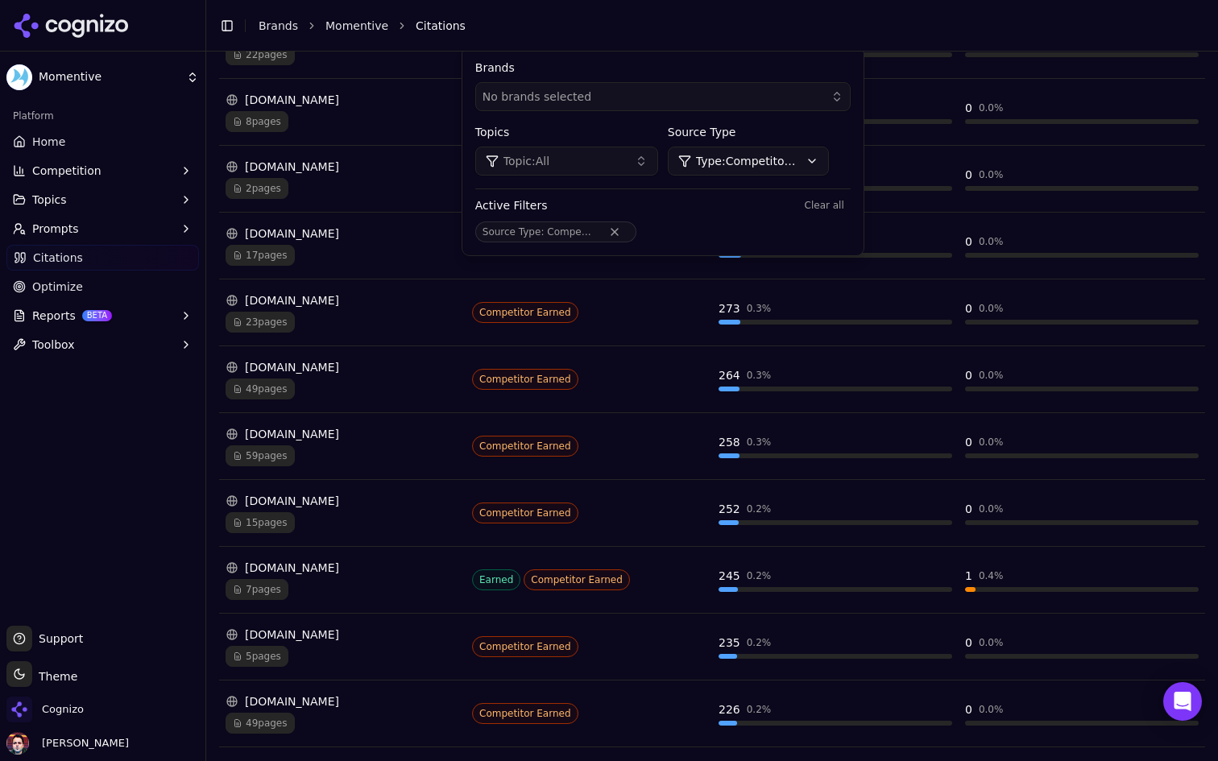
scroll to position [2579, 0]
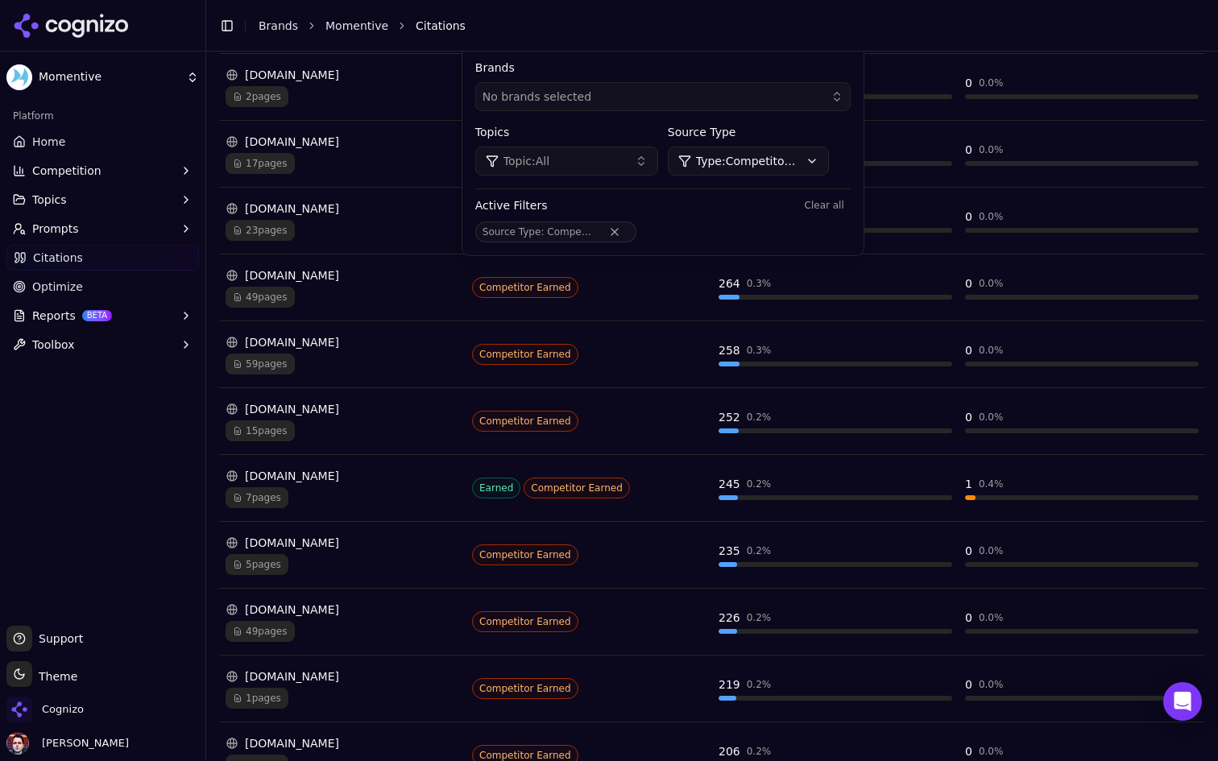
click at [127, 68] on html "Momentive Platform Home Competition Topics Prompts Citations Optimize Reports B…" at bounding box center [609, 380] width 1218 height 761
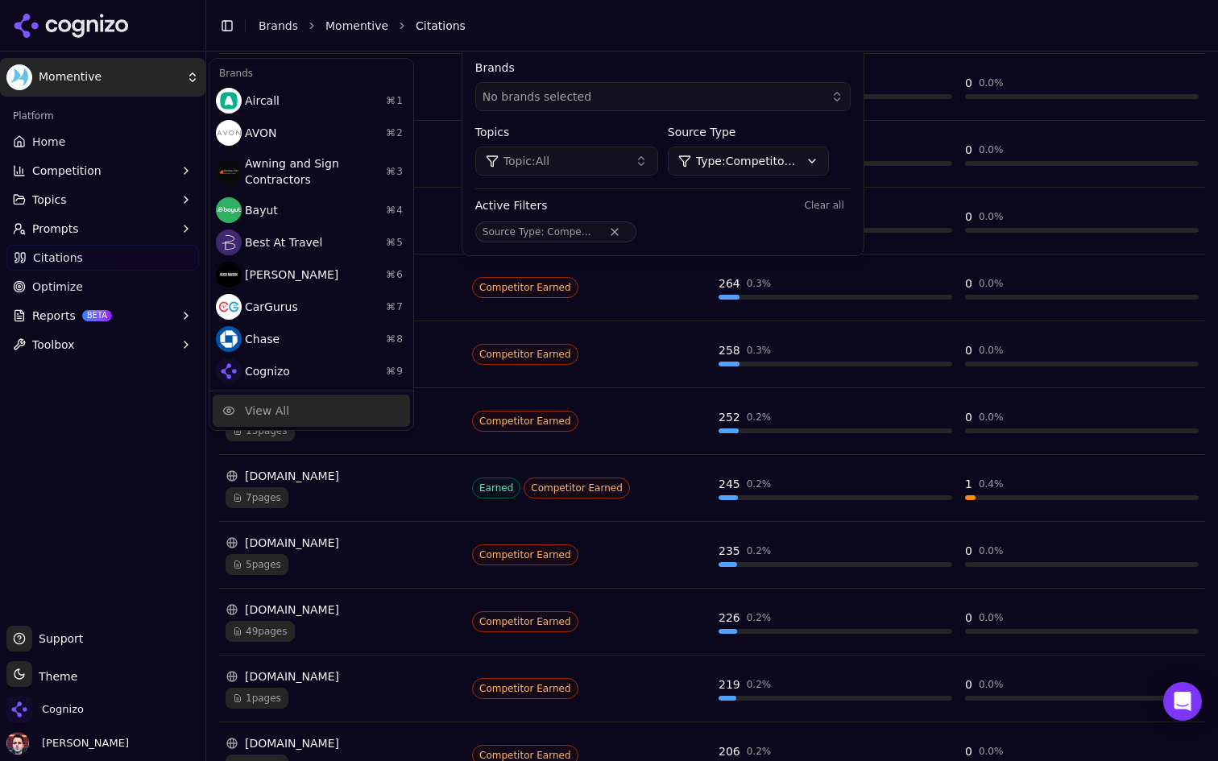
click at [292, 403] on div "View All" at bounding box center [311, 411] width 197 height 32
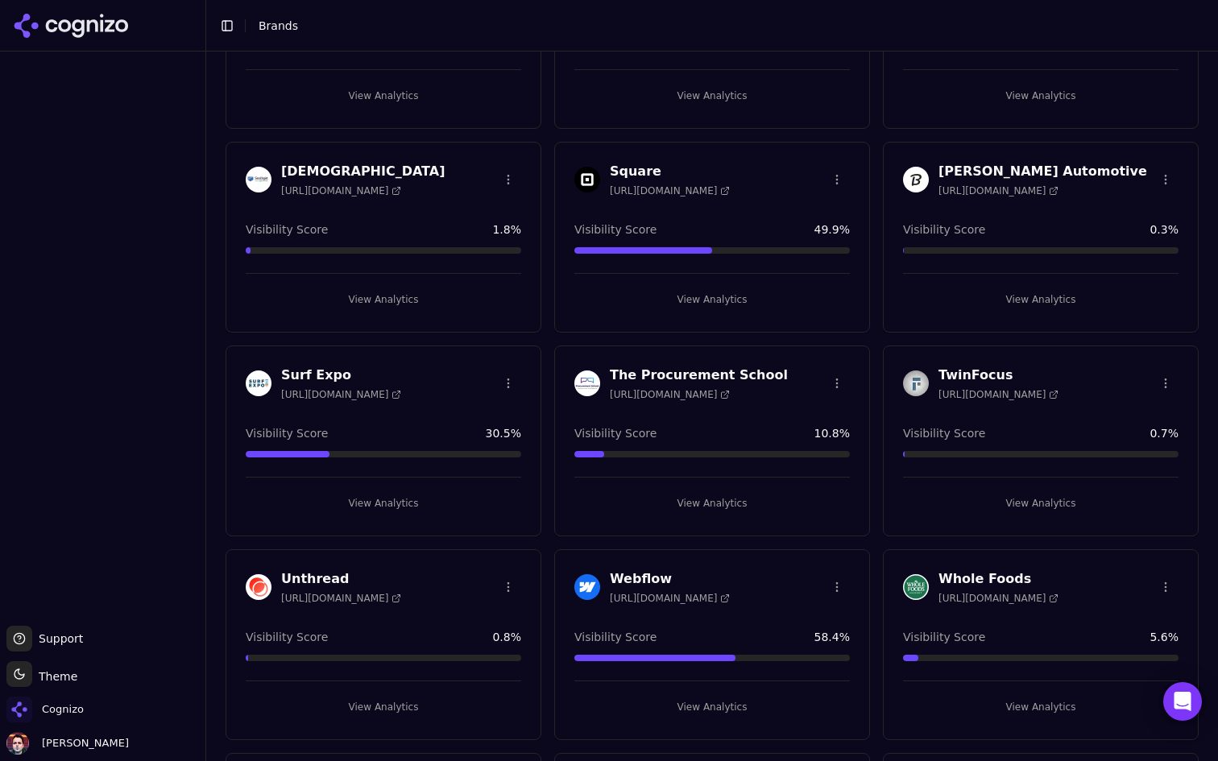
scroll to position [2221, 0]
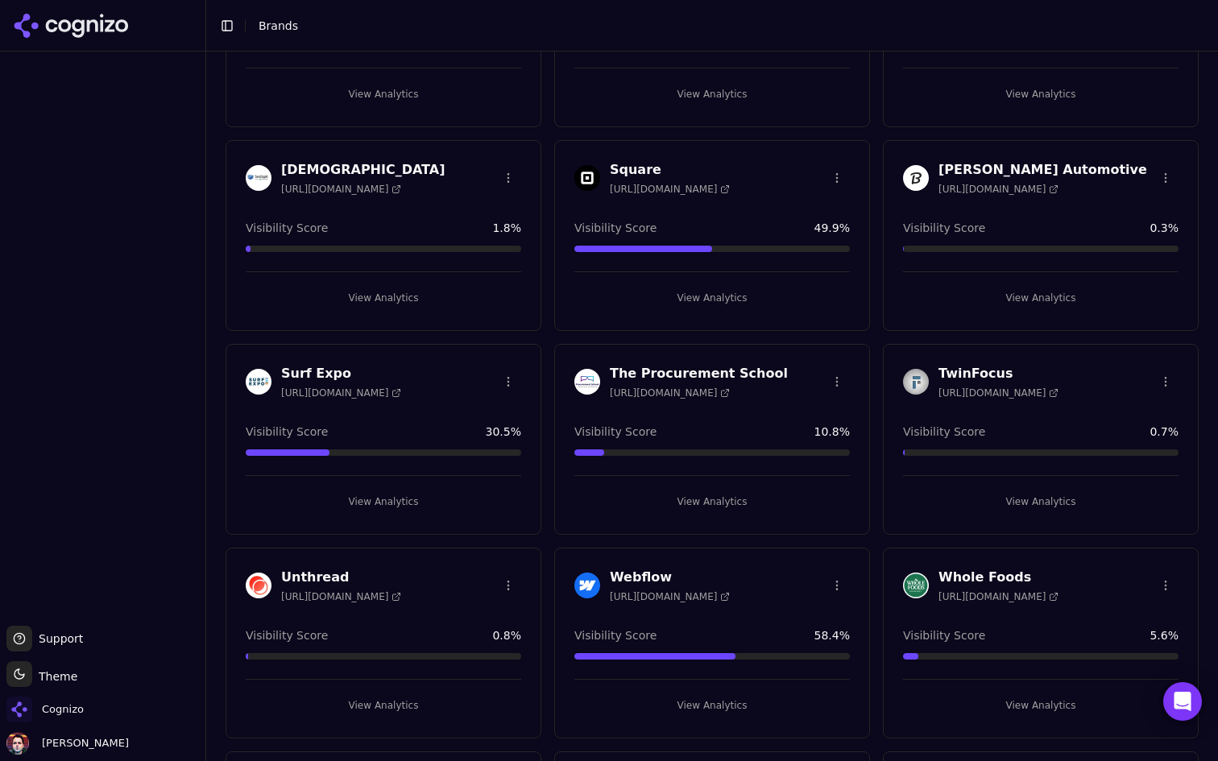
click at [714, 291] on button "View Analytics" at bounding box center [711, 298] width 275 height 26
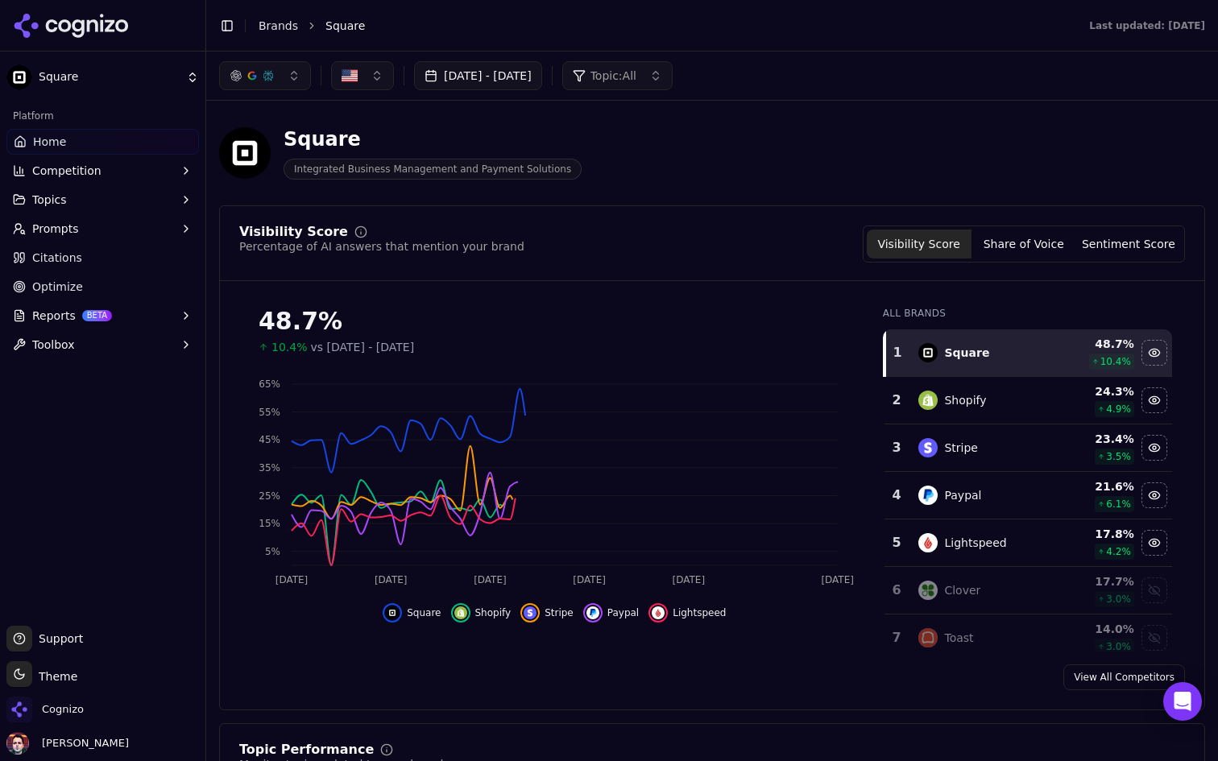
click at [89, 56] on div "Square" at bounding box center [102, 48] width 205 height 97
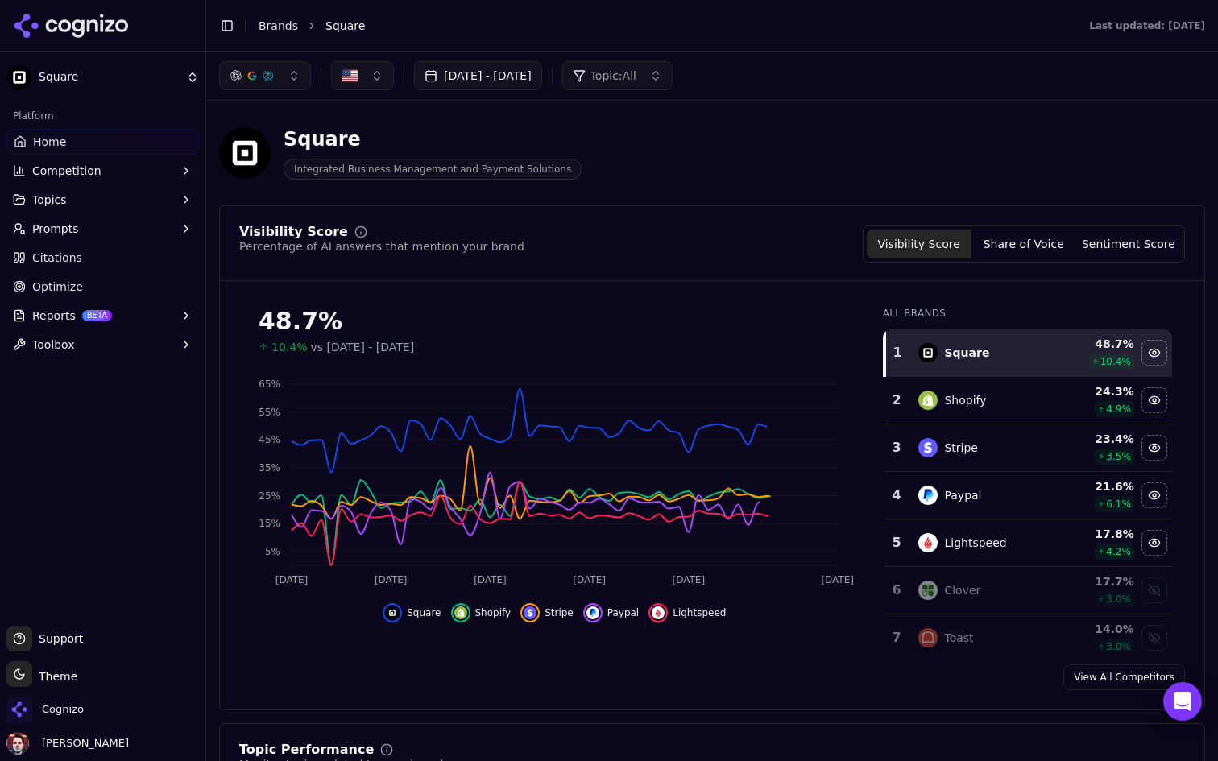
click at [88, 80] on html "Square Platform Home Competition Topics Prompts Citations Optimize Reports BETA…" at bounding box center [609, 380] width 1218 height 761
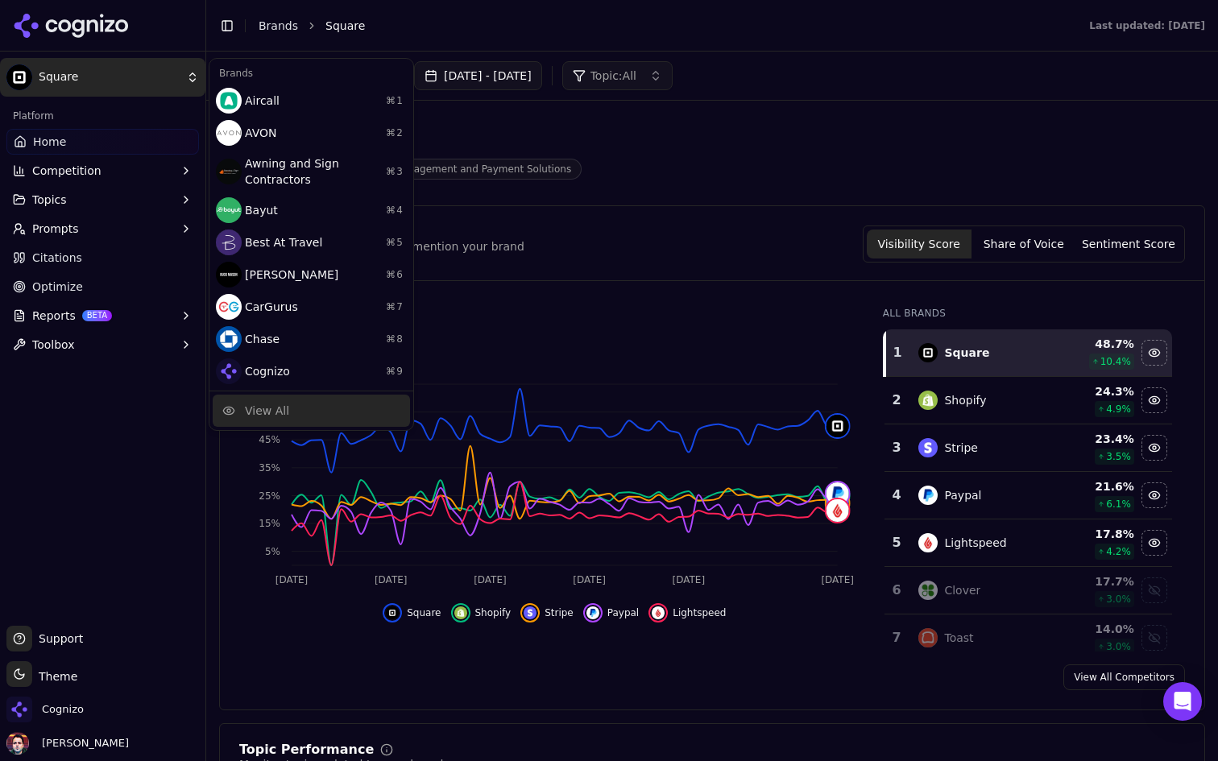
click at [258, 405] on div "View All" at bounding box center [267, 411] width 44 height 16
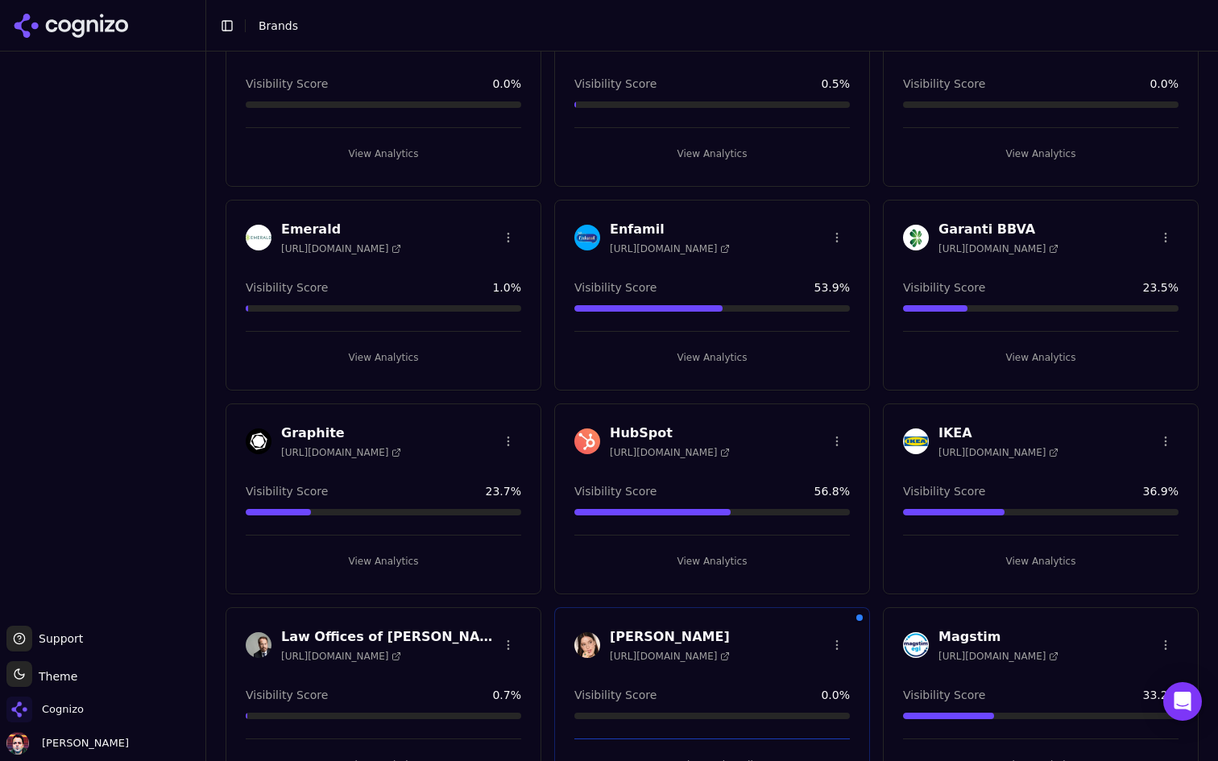
scroll to position [765, 0]
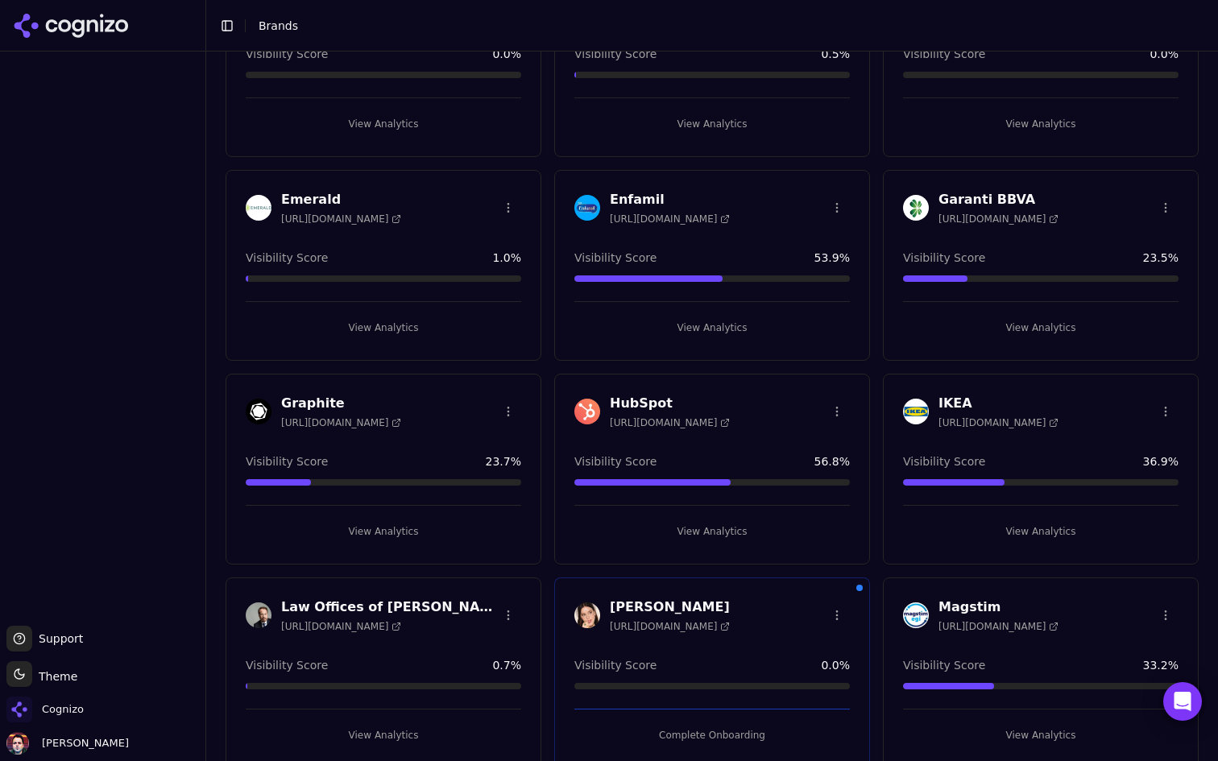
click at [776, 335] on button "View Analytics" at bounding box center [711, 328] width 275 height 26
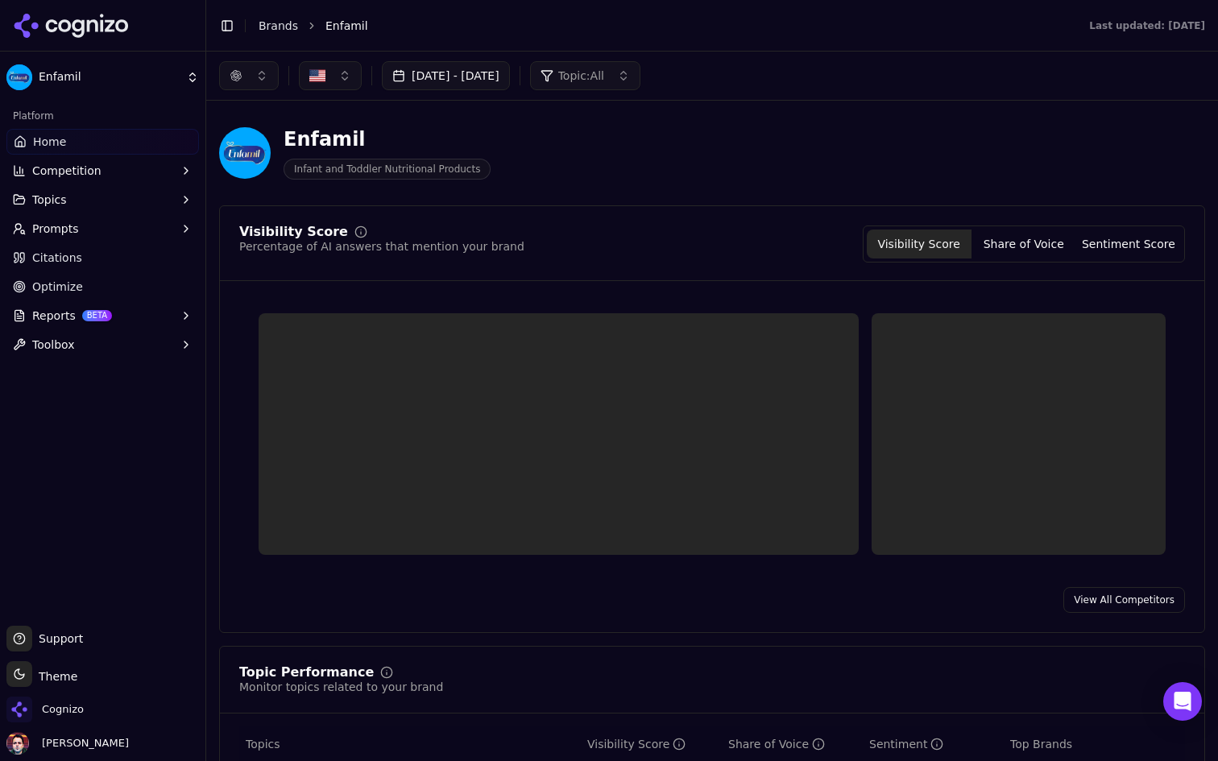
click at [114, 263] on link "Citations" at bounding box center [102, 258] width 192 height 26
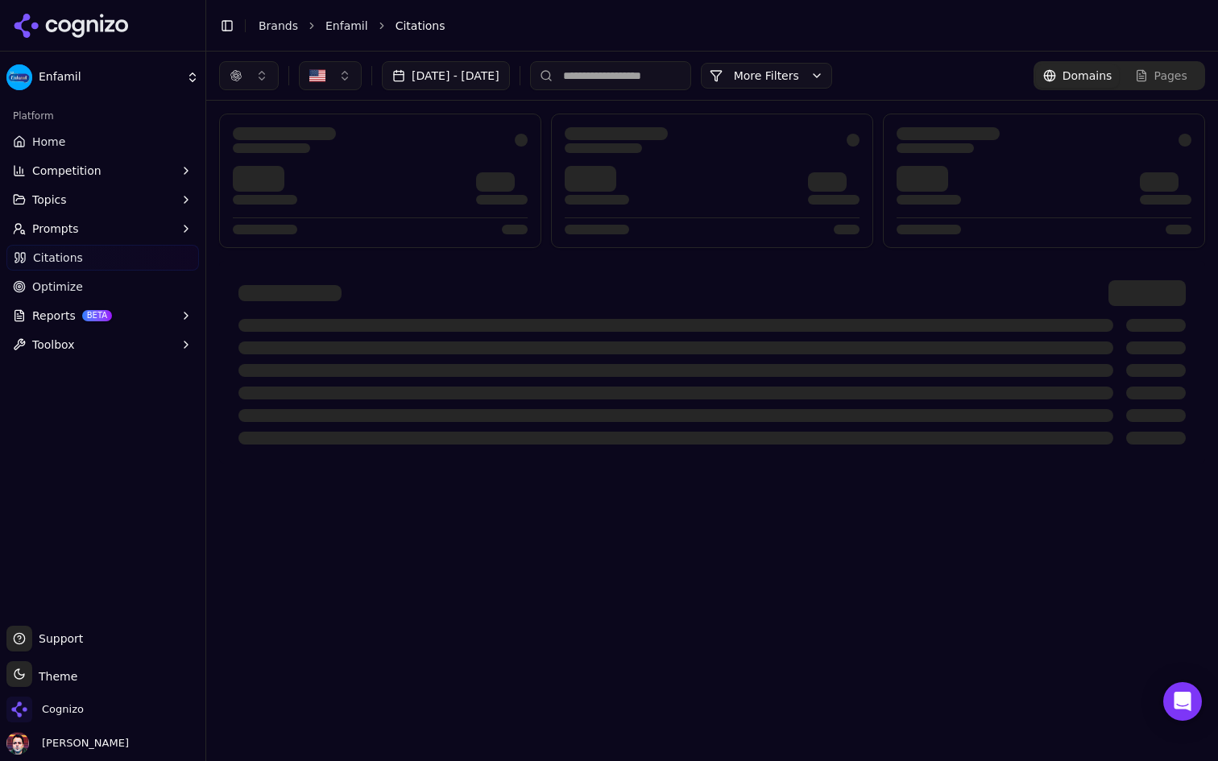
click at [258, 71] on button "button" at bounding box center [249, 75] width 60 height 29
click at [252, 71] on button "button" at bounding box center [249, 75] width 60 height 29
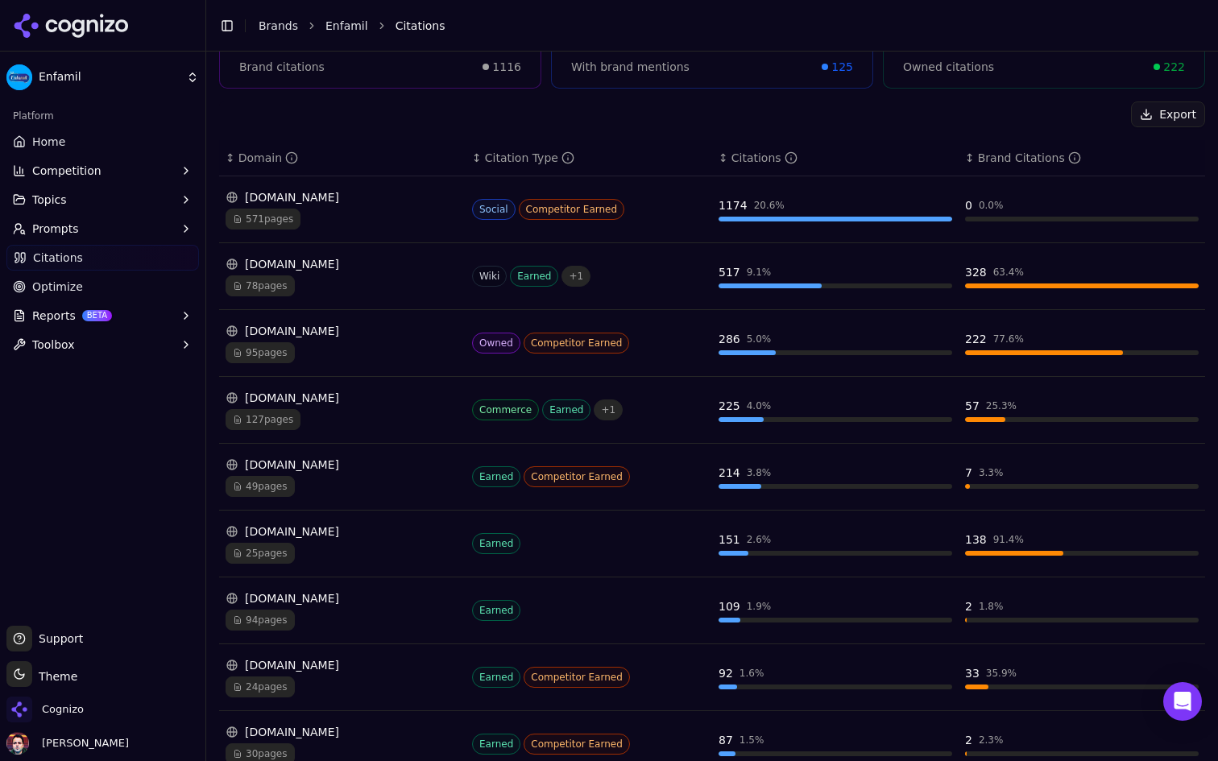
scroll to position [185, 0]
click at [388, 326] on div "enfamil.com" at bounding box center [343, 329] width 234 height 16
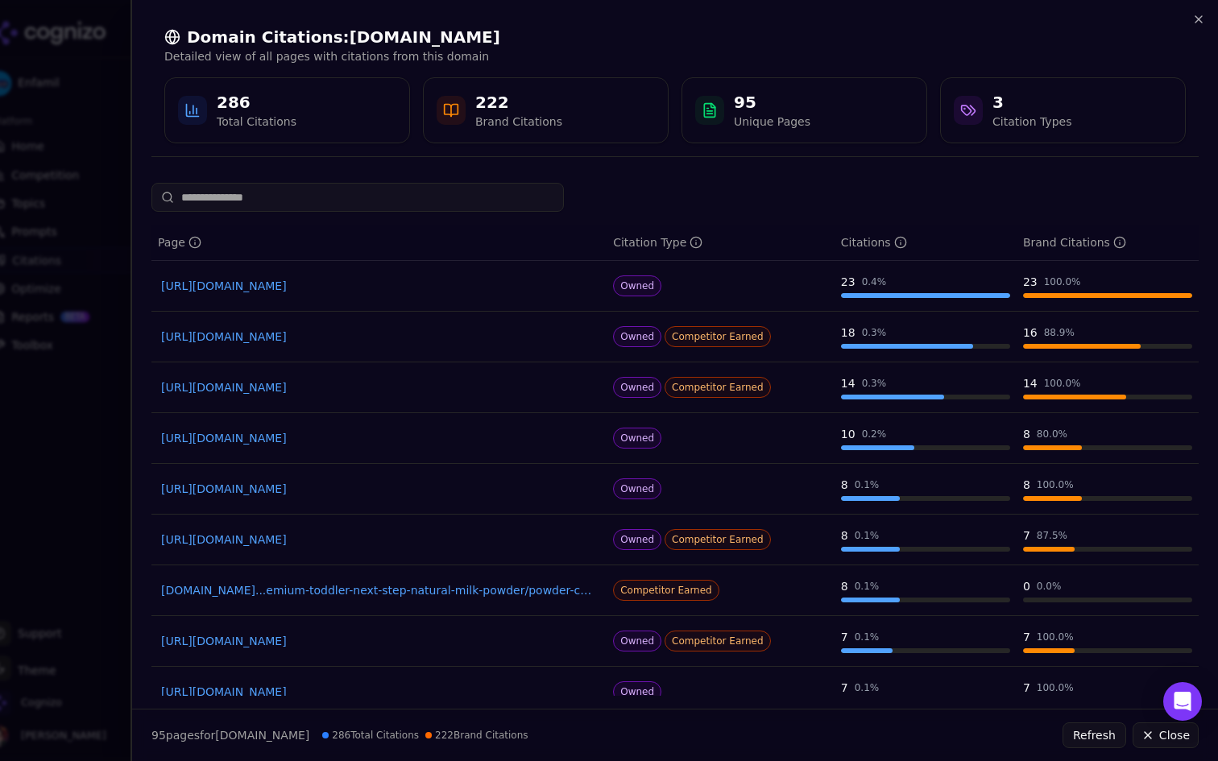
click at [372, 337] on link "https://enfamil.com/articles/cows-milk-protein-allergy-management" at bounding box center [379, 337] width 436 height 16
click at [59, 257] on div at bounding box center [609, 380] width 1218 height 761
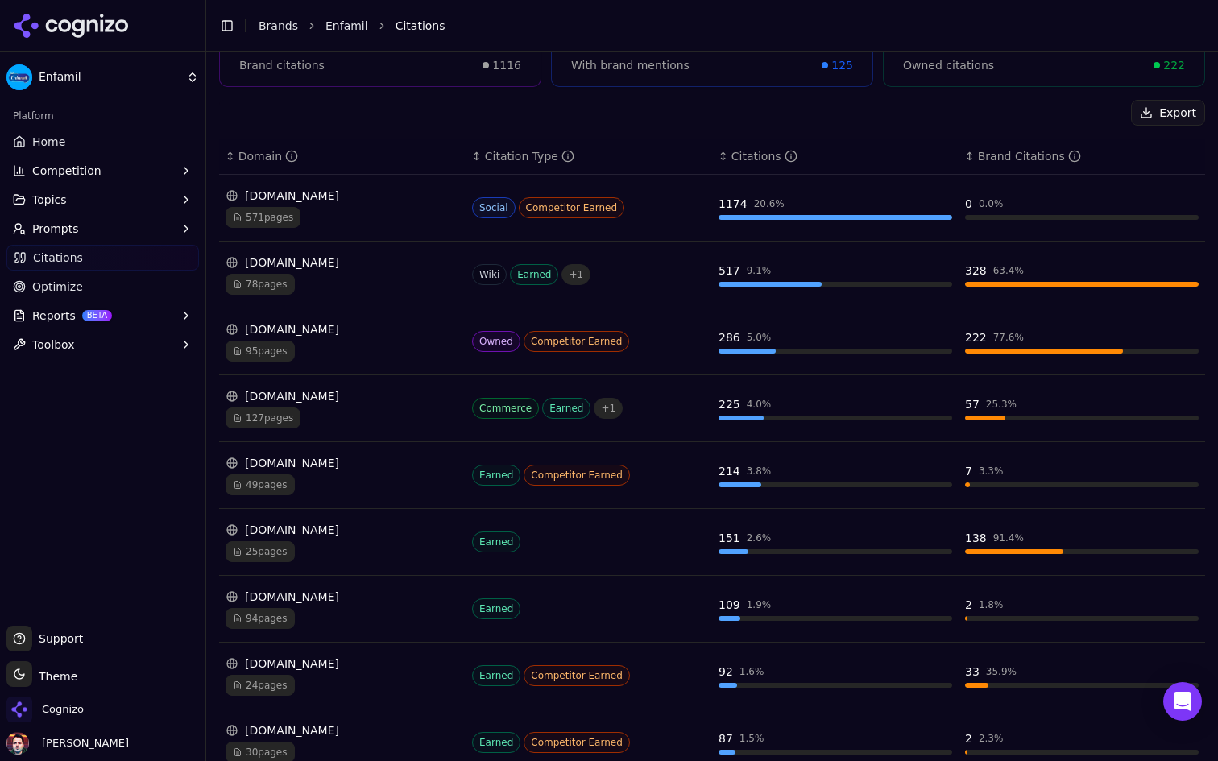
click at [104, 172] on button "Competition" at bounding box center [102, 171] width 192 height 26
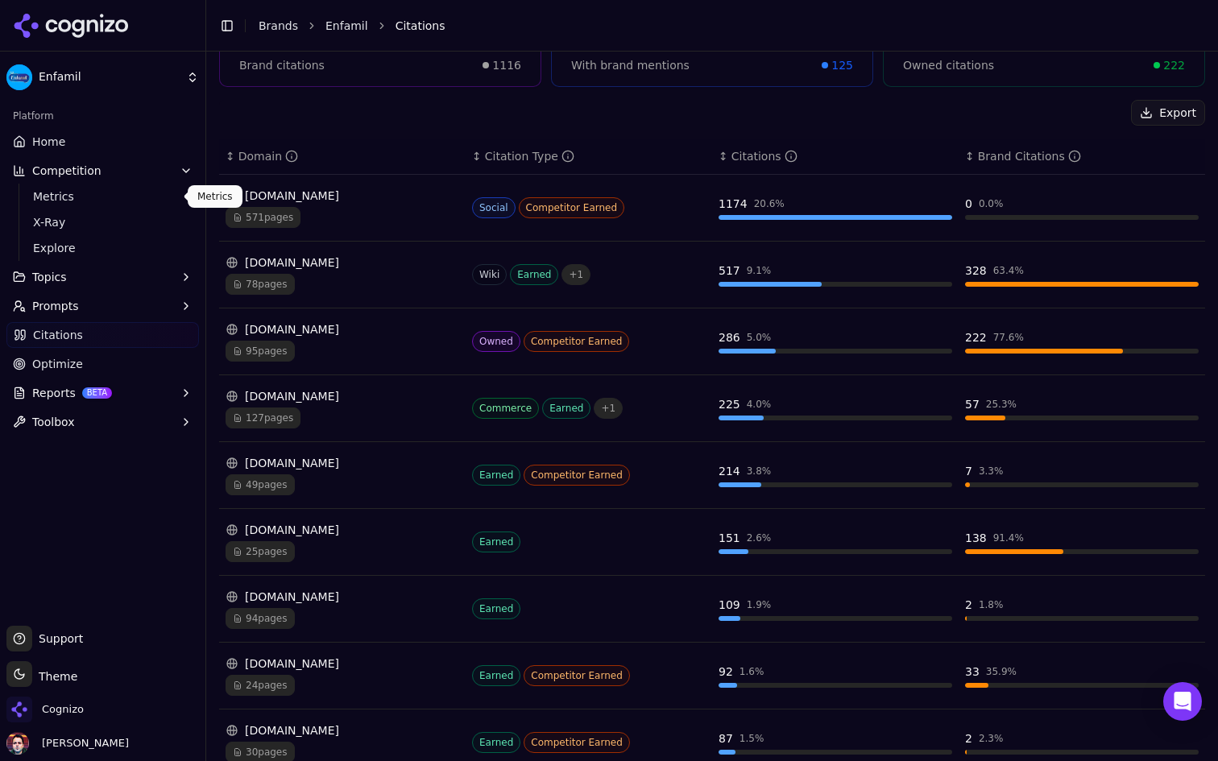
click at [105, 195] on span "Metrics" at bounding box center [103, 196] width 140 height 16
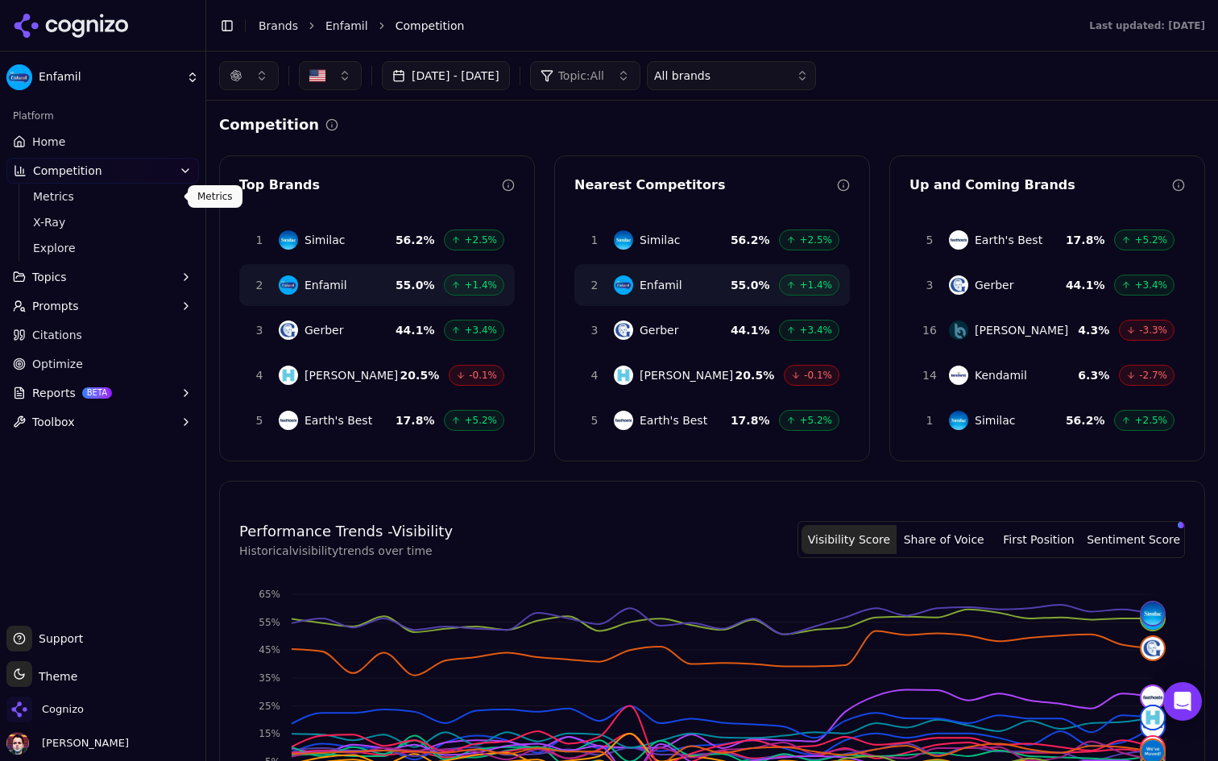
click at [816, 64] on button "All brands" at bounding box center [731, 75] width 169 height 29
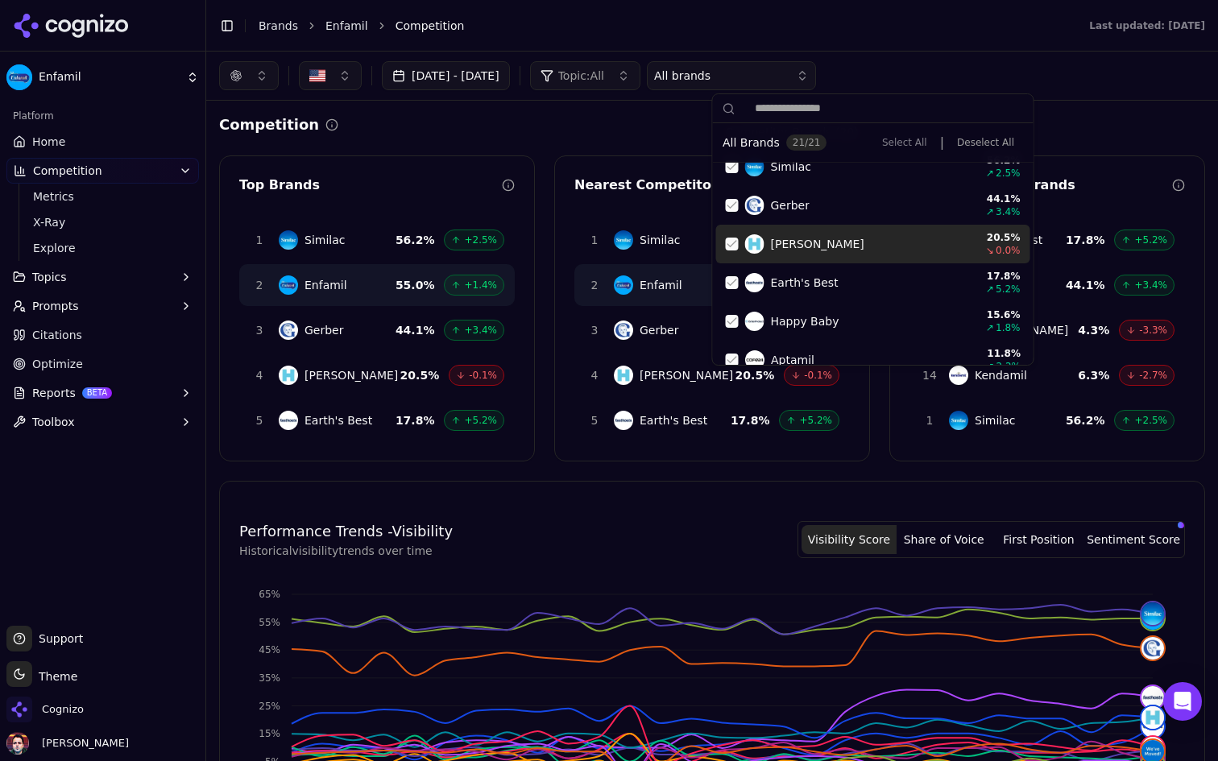
scroll to position [125, 0]
click at [461, 147] on div "Competition Top Brands 1 Similac 56.2 % +2.5% 2 Enfamil 55.0 % +1.4% 3 Gerber 4…" at bounding box center [712, 656] width 986 height 1084
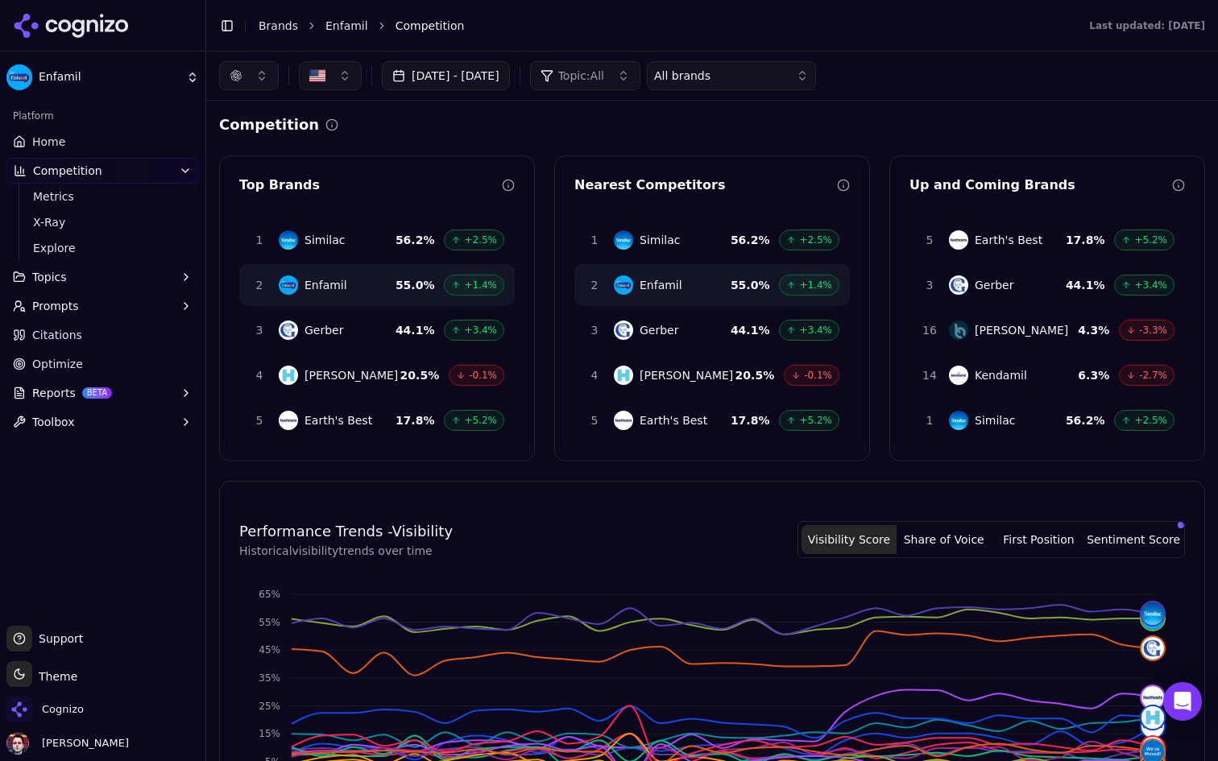
click at [122, 73] on html "Enfamil Platform Home Competition Metrics X-Ray Explore Topics Prompts Citation…" at bounding box center [609, 380] width 1218 height 761
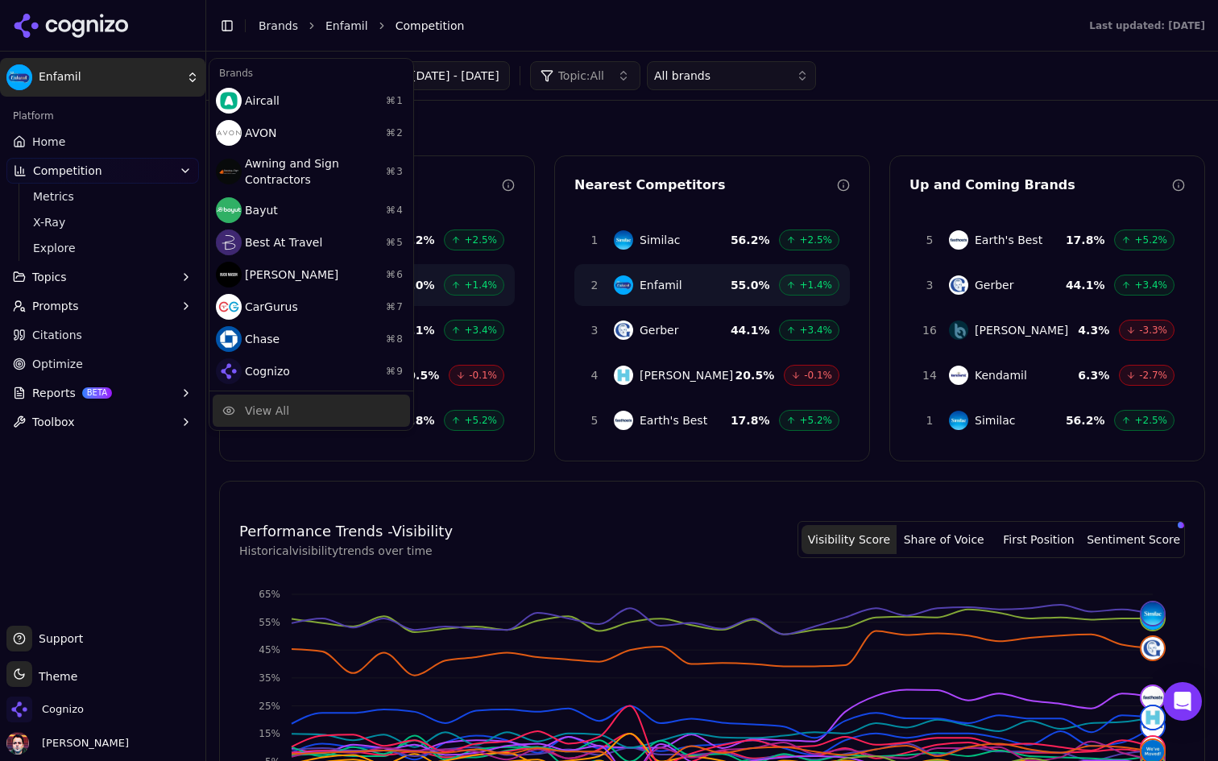
click at [321, 411] on div "View All" at bounding box center [311, 411] width 197 height 32
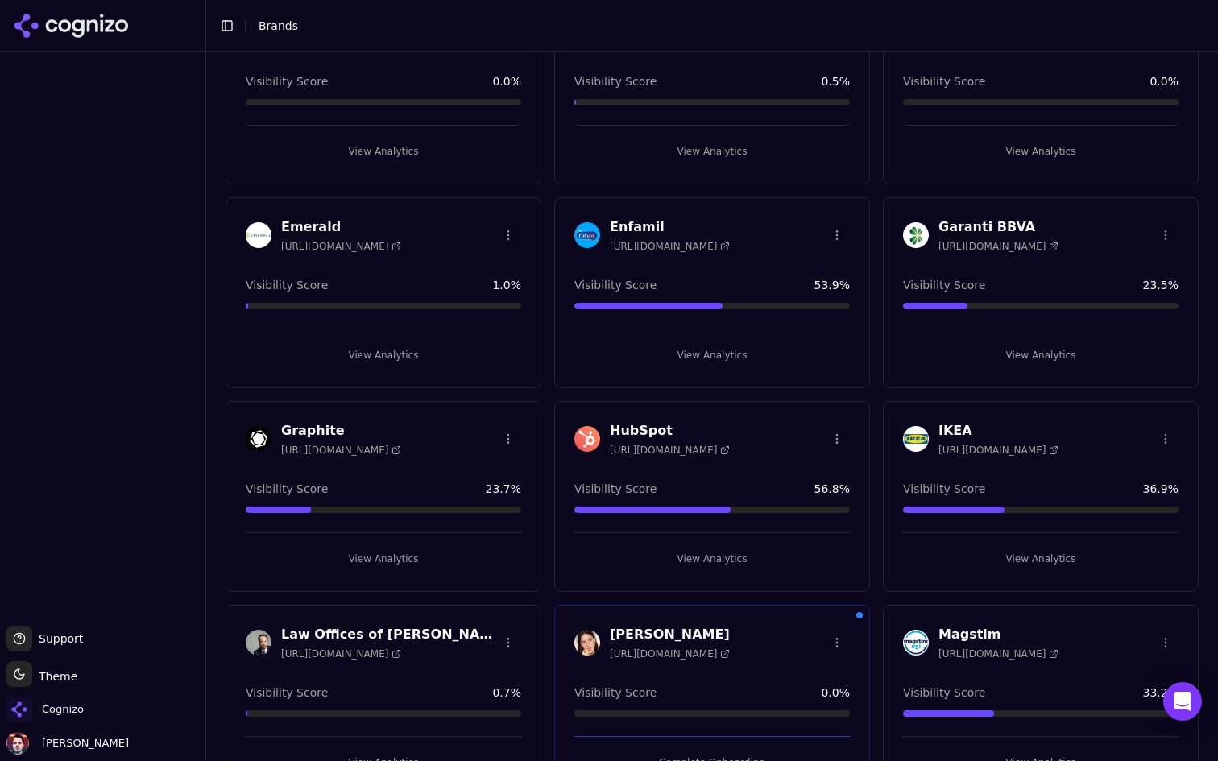
scroll to position [747, 0]
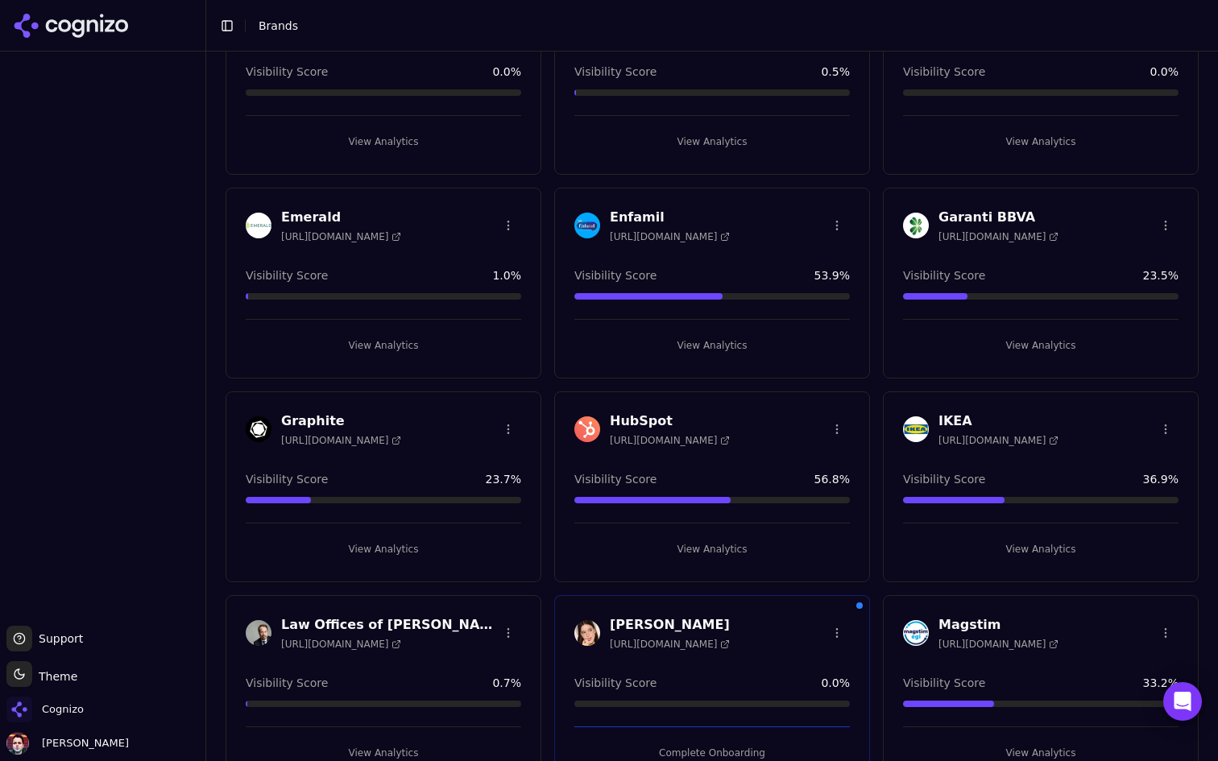
click at [687, 341] on button "View Analytics" at bounding box center [711, 346] width 275 height 26
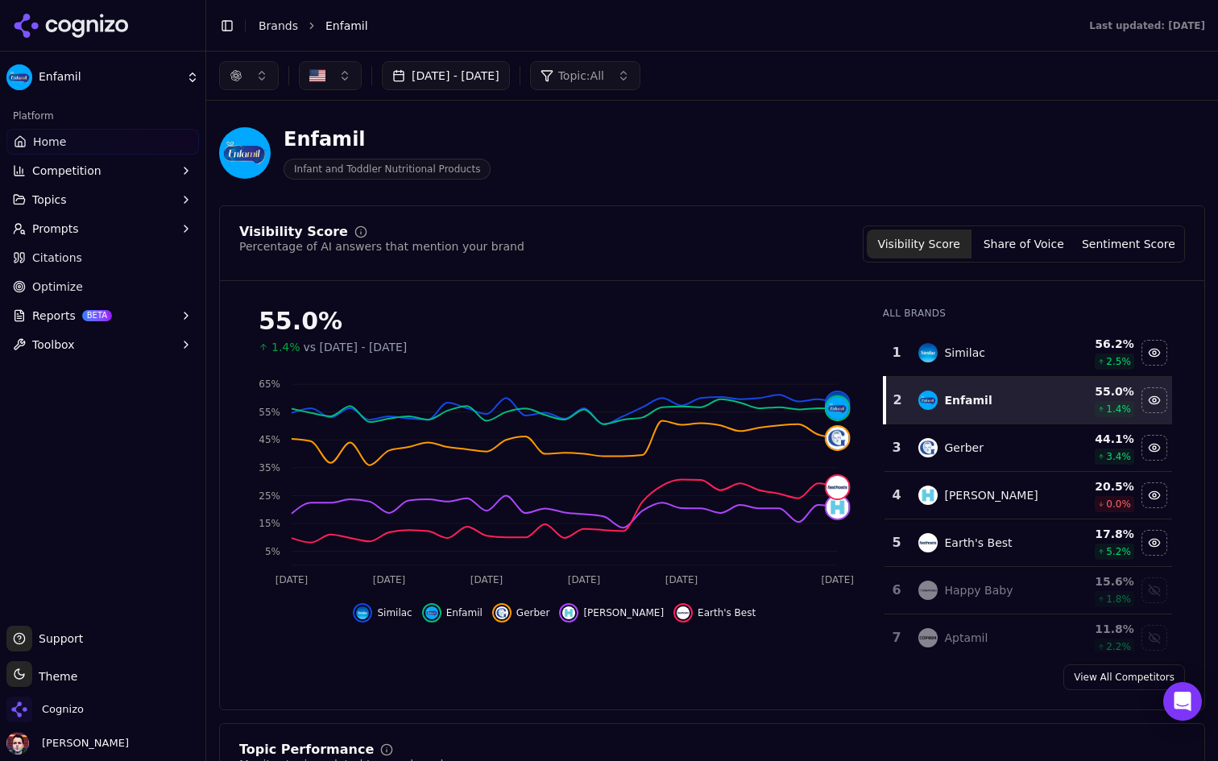
click at [263, 76] on button "button" at bounding box center [249, 75] width 60 height 29
click at [239, 161] on span "Google AI Overviews" at bounding box center [248, 173] width 101 height 32
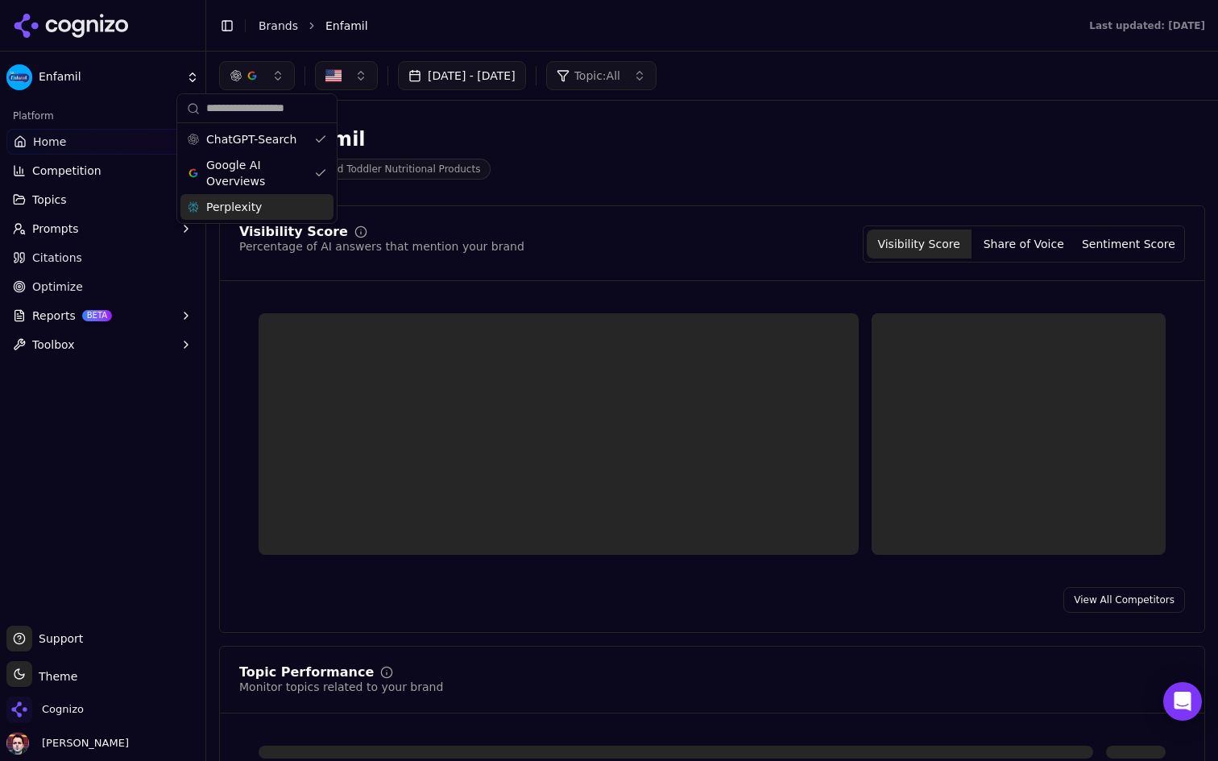
click at [236, 209] on span "Perplexity" at bounding box center [234, 207] width 56 height 16
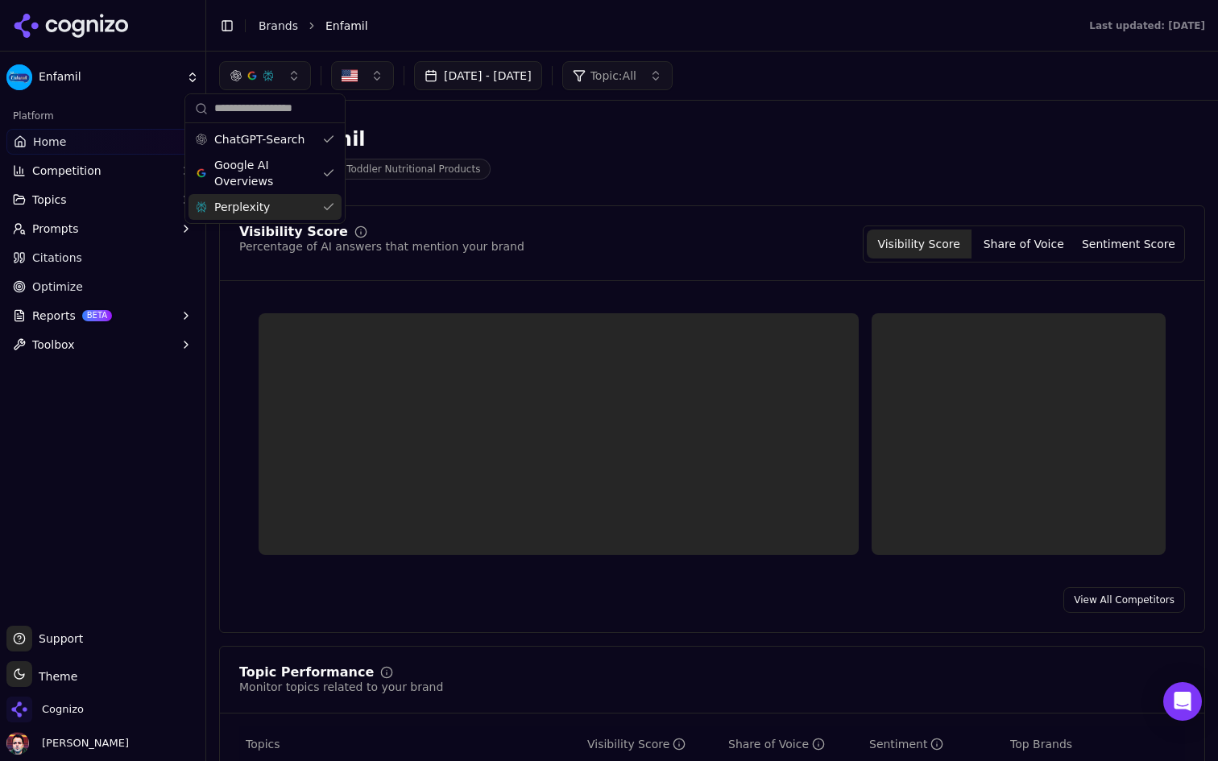
click at [630, 146] on div "Enfamil Infant and Toddler Nutritional Products" at bounding box center [580, 152] width 722 height 53
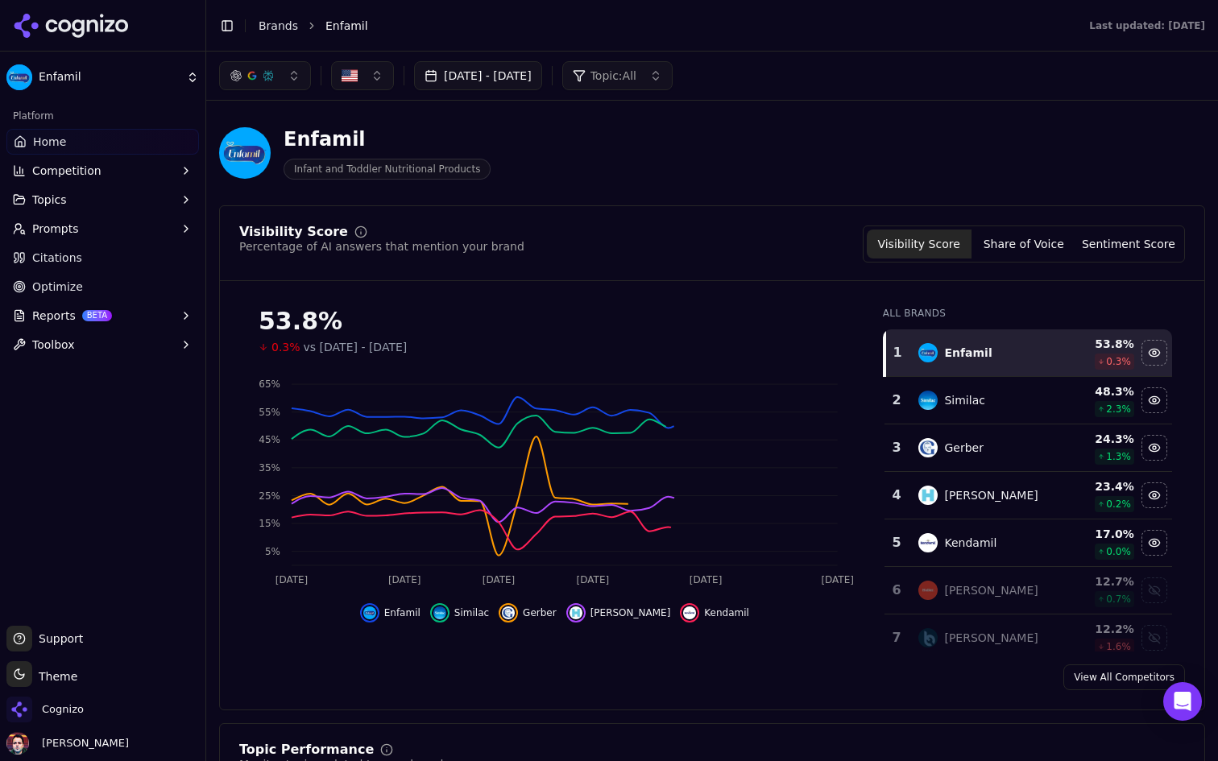
click at [92, 79] on html "Enfamil Platform Home Competition Topics Prompts Citations Optimize Reports BET…" at bounding box center [609, 380] width 1218 height 761
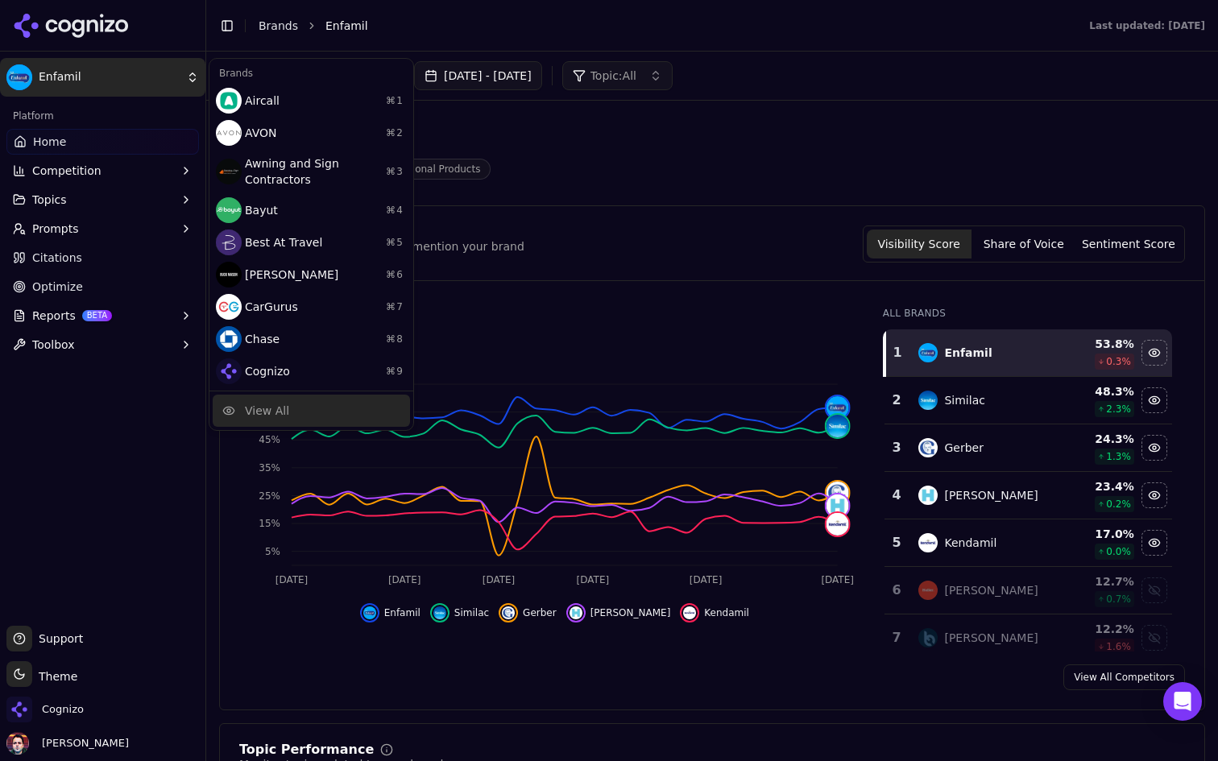
click at [294, 408] on div "View All" at bounding box center [311, 411] width 197 height 32
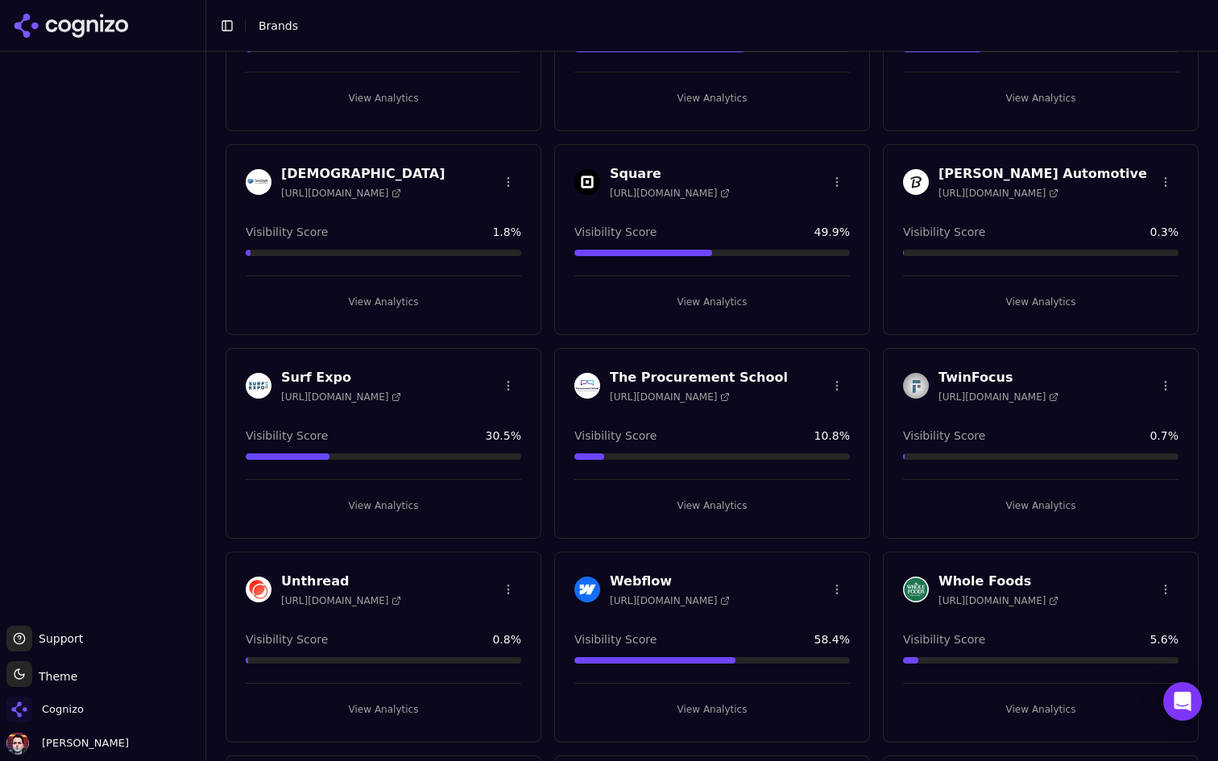
scroll to position [2402, 0]
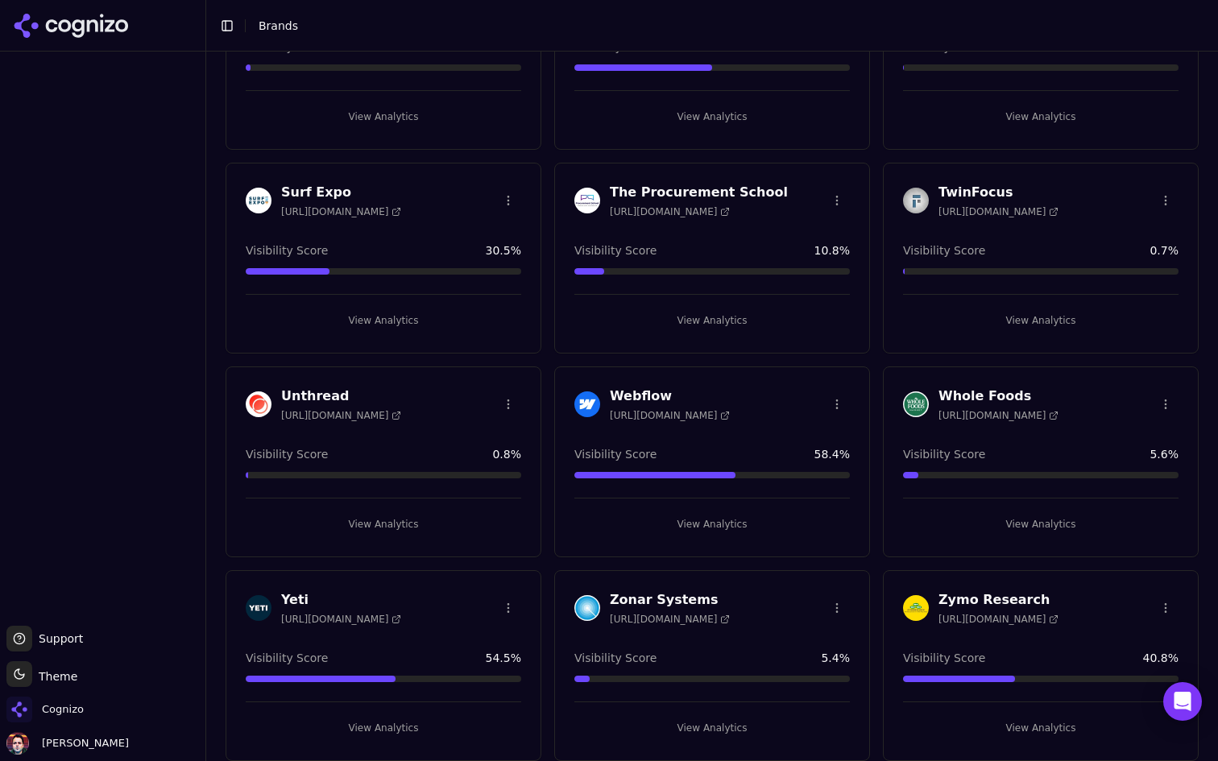
click at [679, 515] on button "View Analytics" at bounding box center [711, 524] width 275 height 26
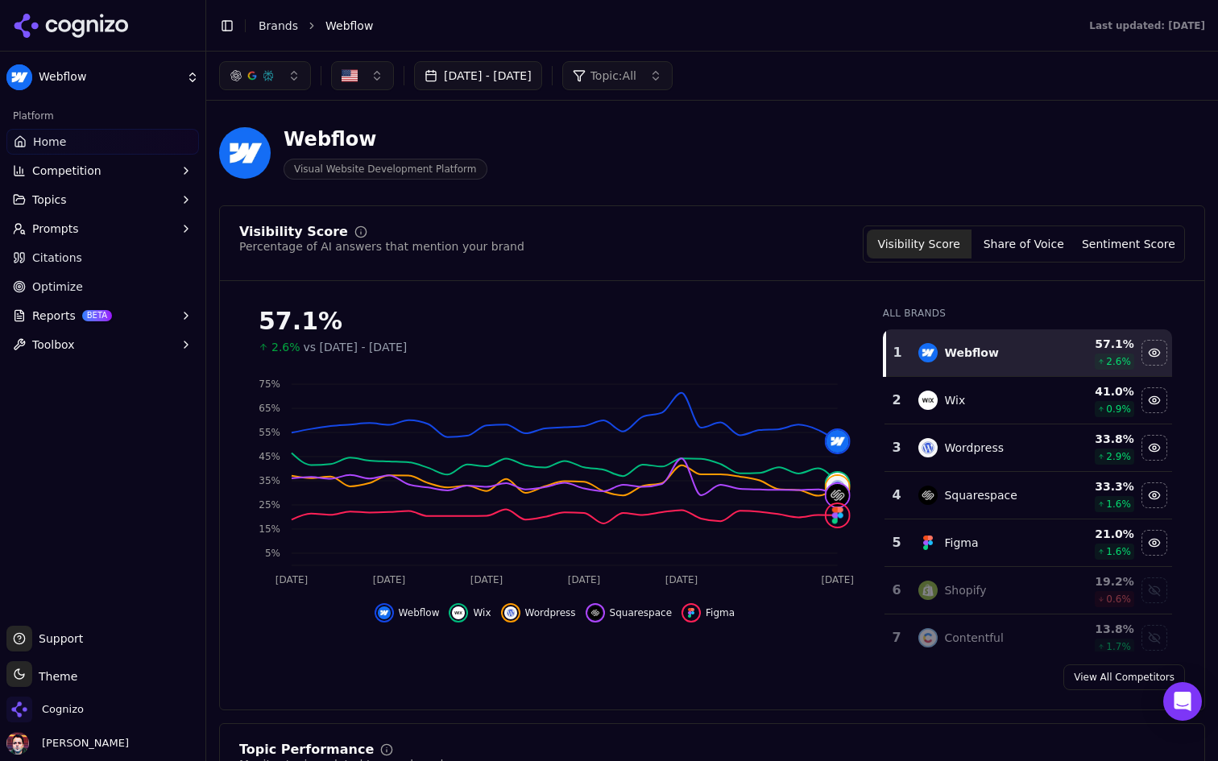
click at [163, 230] on button "Prompts" at bounding box center [102, 229] width 192 height 26
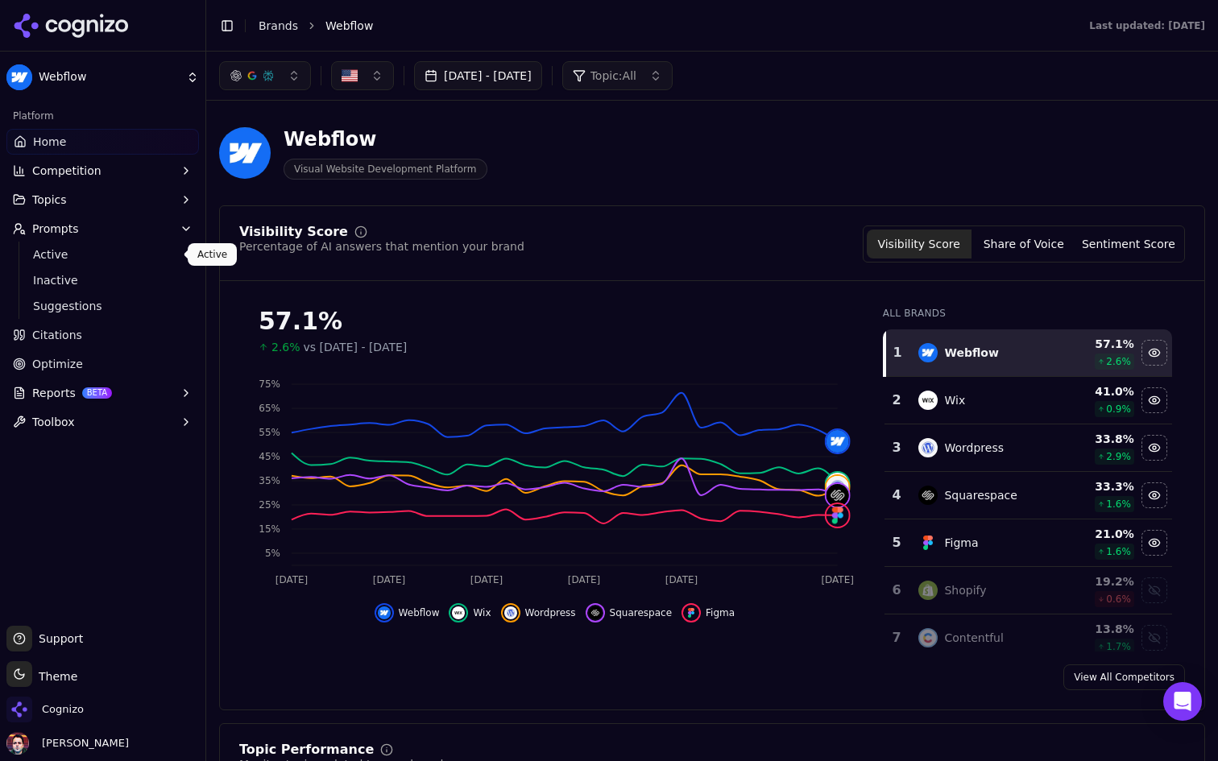
click at [136, 258] on span "Active" at bounding box center [103, 254] width 140 height 16
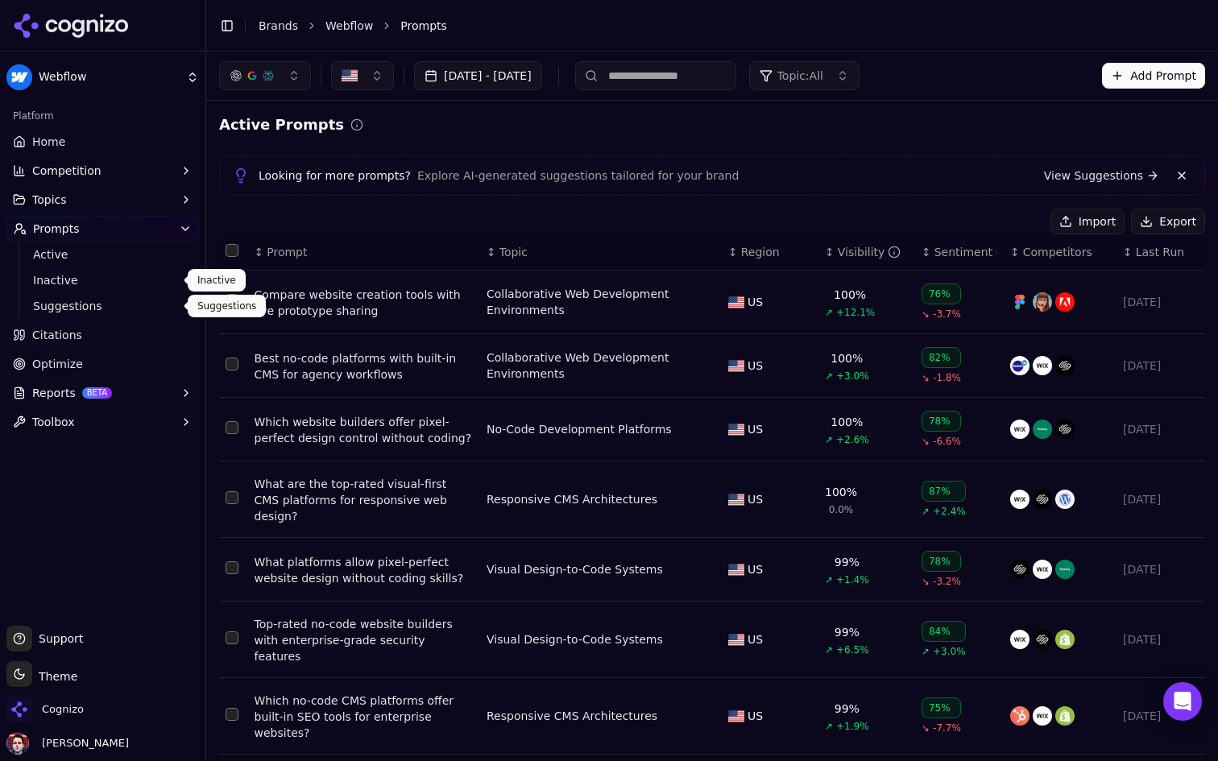
click at [116, 279] on span "Inactive" at bounding box center [103, 280] width 140 height 16
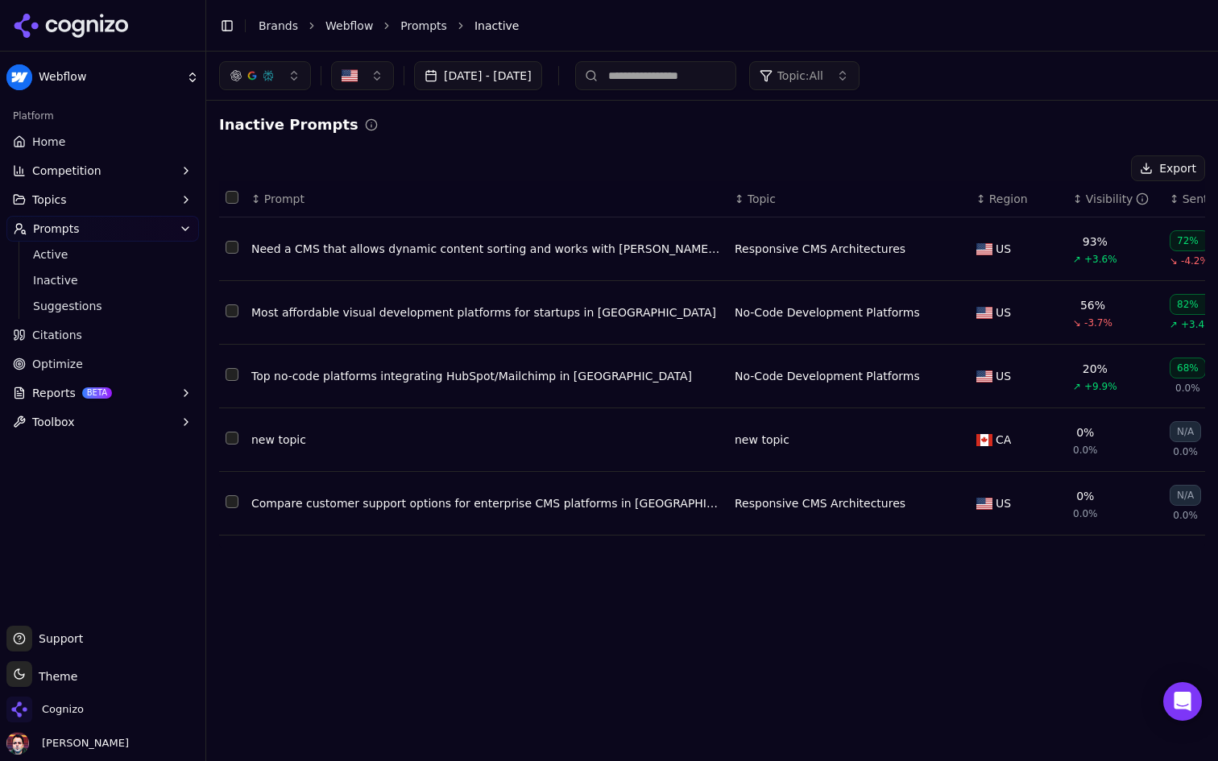
click at [234, 196] on button "Select all rows" at bounding box center [232, 197] width 13 height 13
click at [134, 254] on span "Active" at bounding box center [103, 254] width 140 height 16
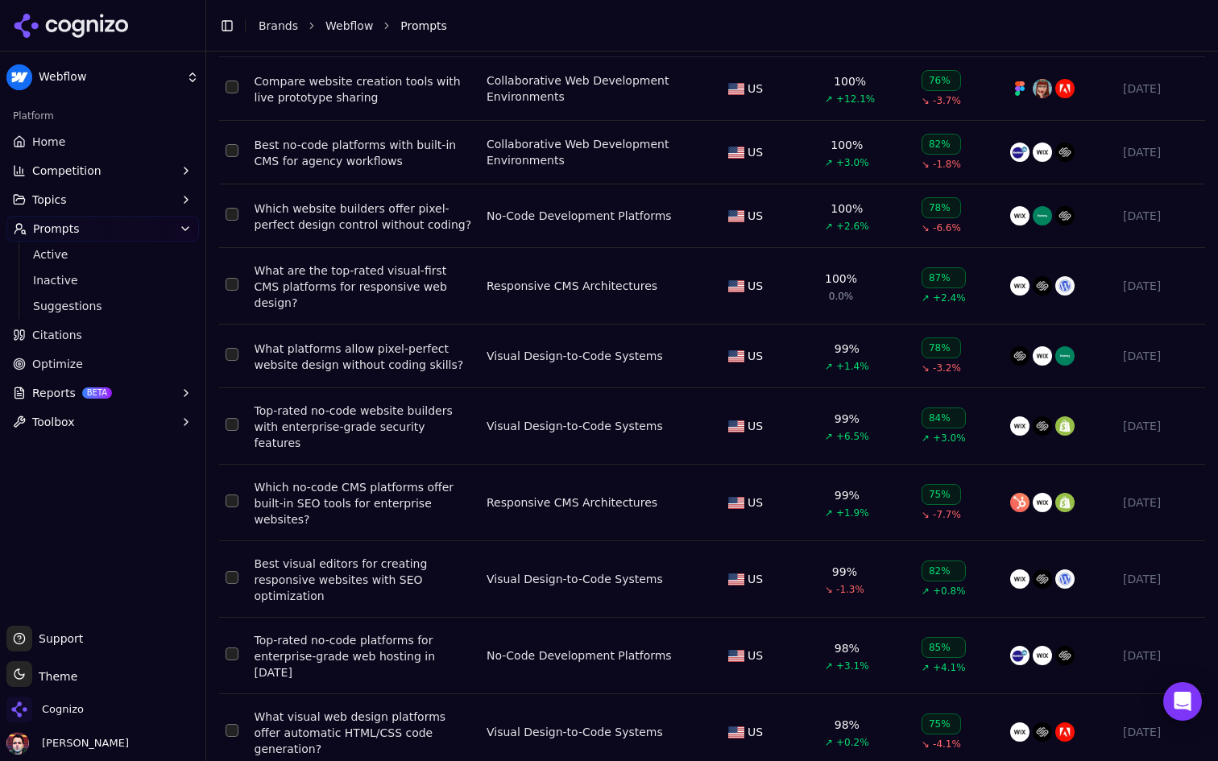
scroll to position [228, 0]
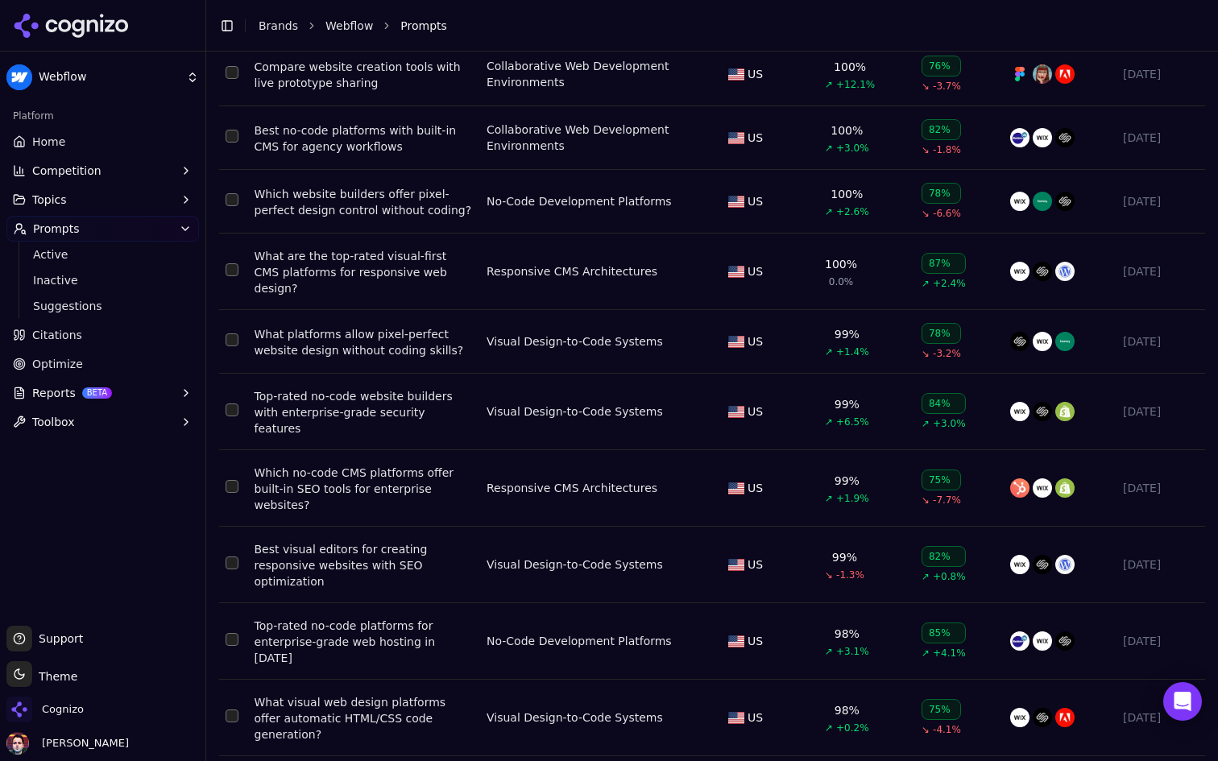
click at [444, 740] on html "Webflow Platform Home Competition Topics Prompts Active Inactive Suggestions Ci…" at bounding box center [609, 380] width 1218 height 761
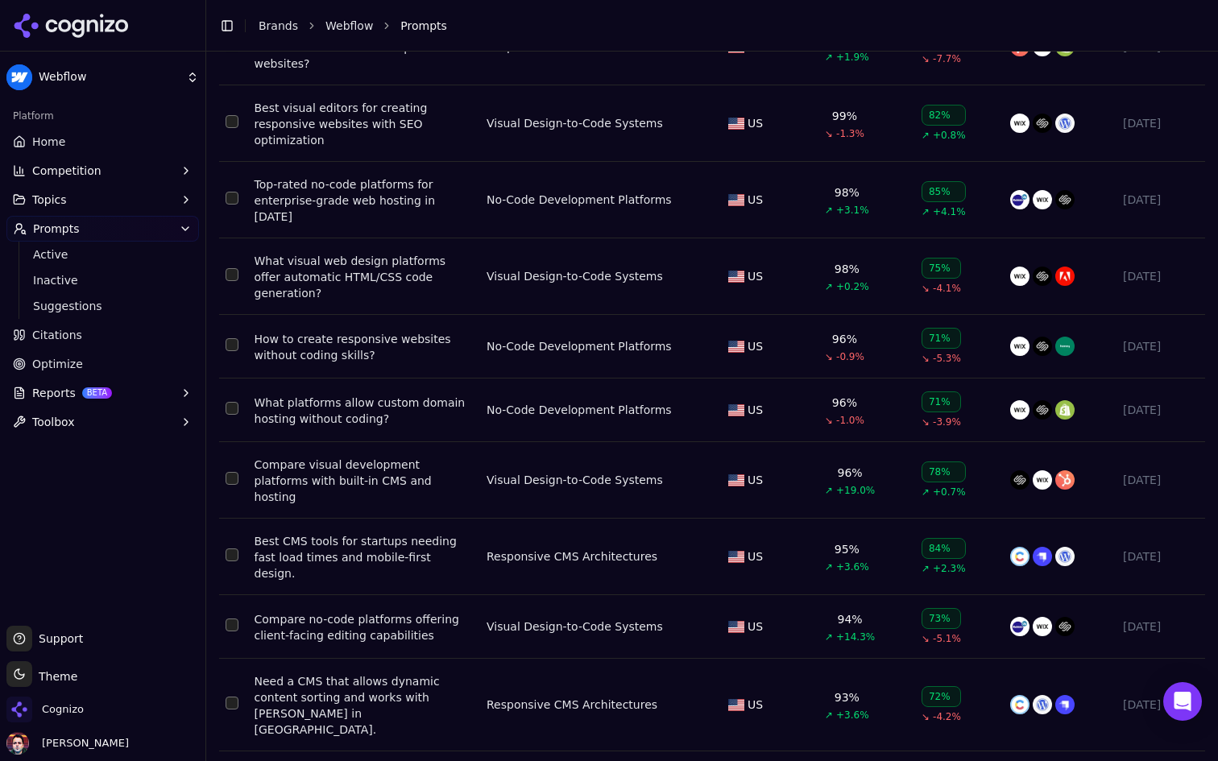
scroll to position [716, 0]
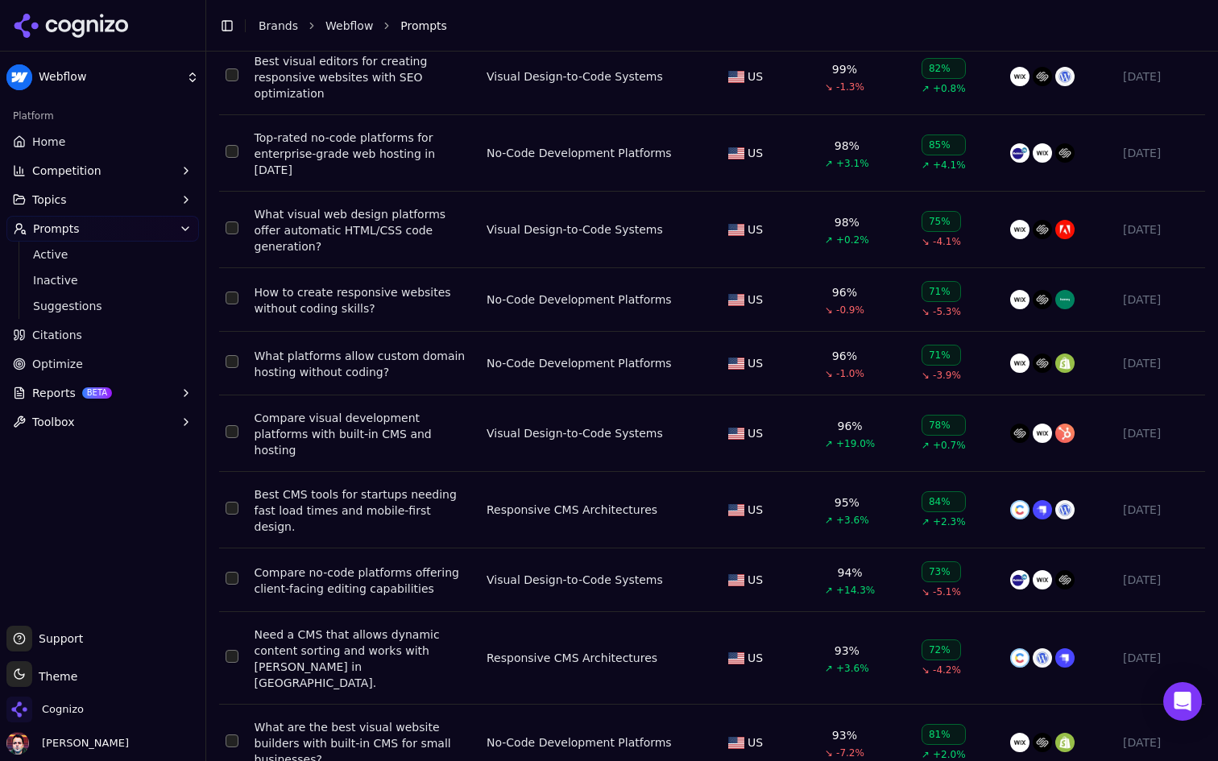
click at [227, 650] on button "Select row 16" at bounding box center [232, 656] width 13 height 13
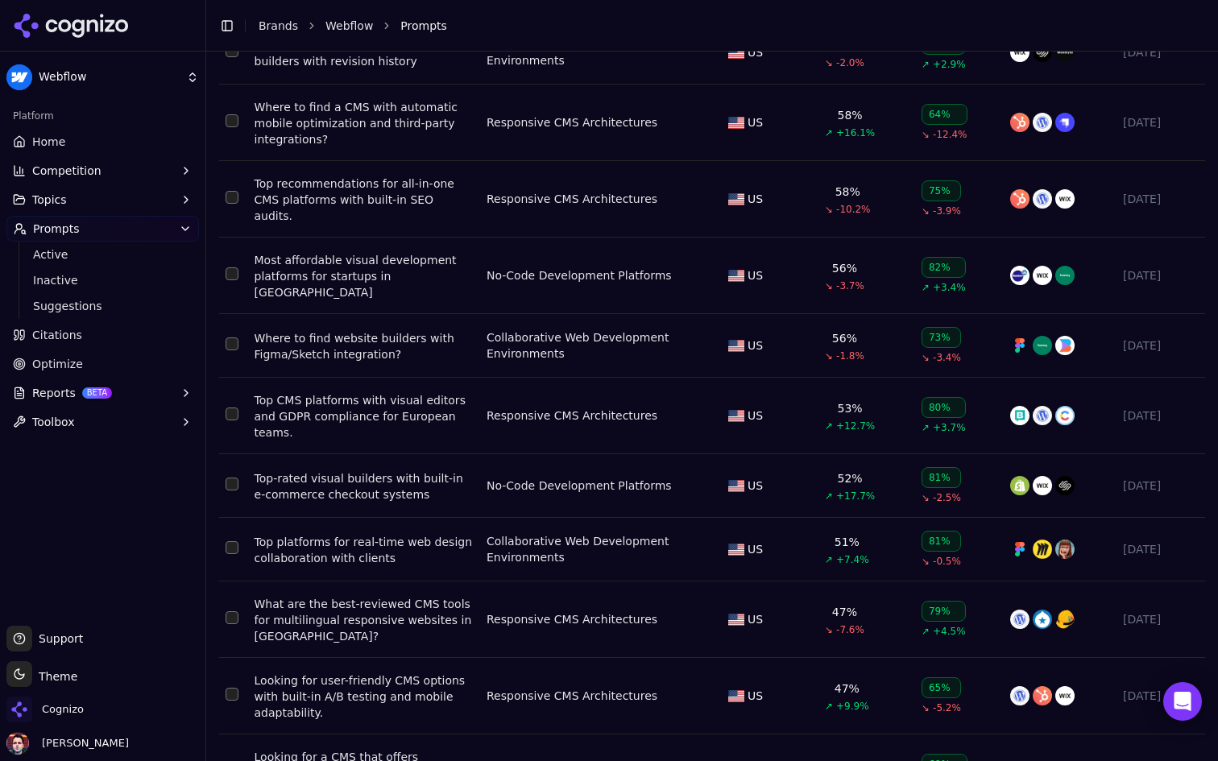
scroll to position [3637, 0]
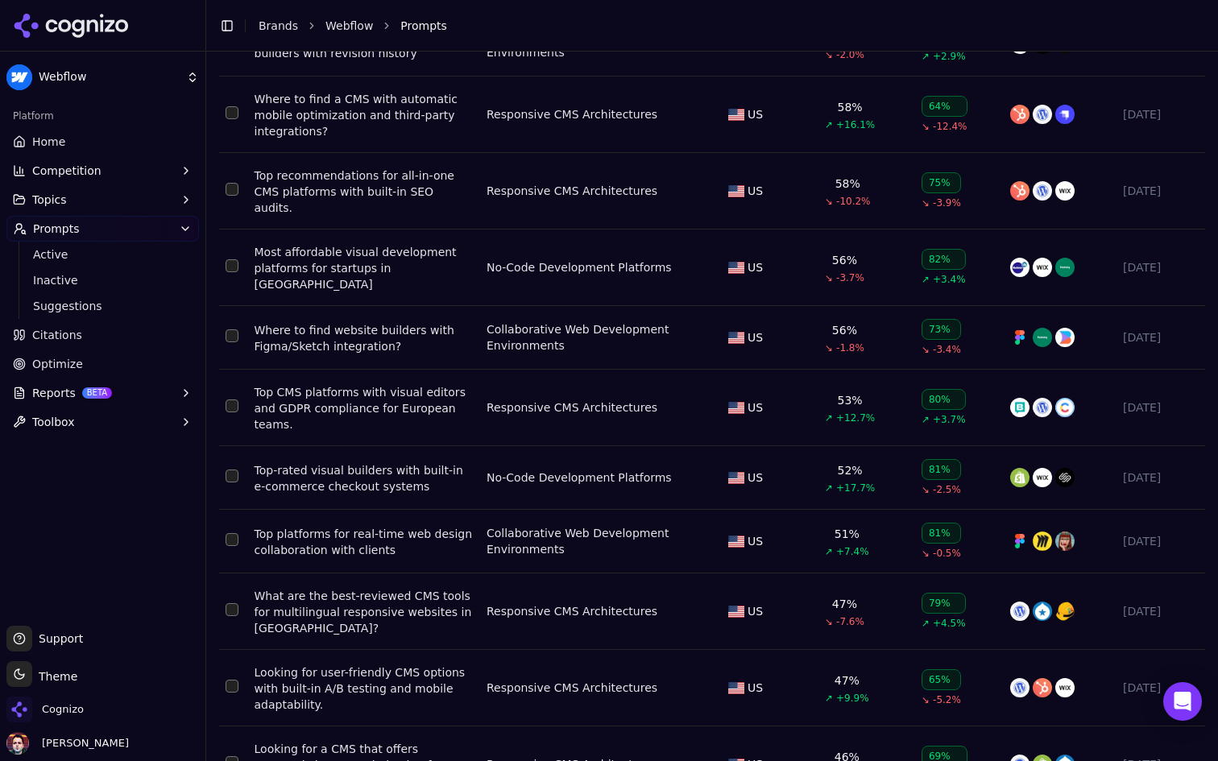
click at [234, 603] on button "Select row 57" at bounding box center [232, 609] width 13 height 13
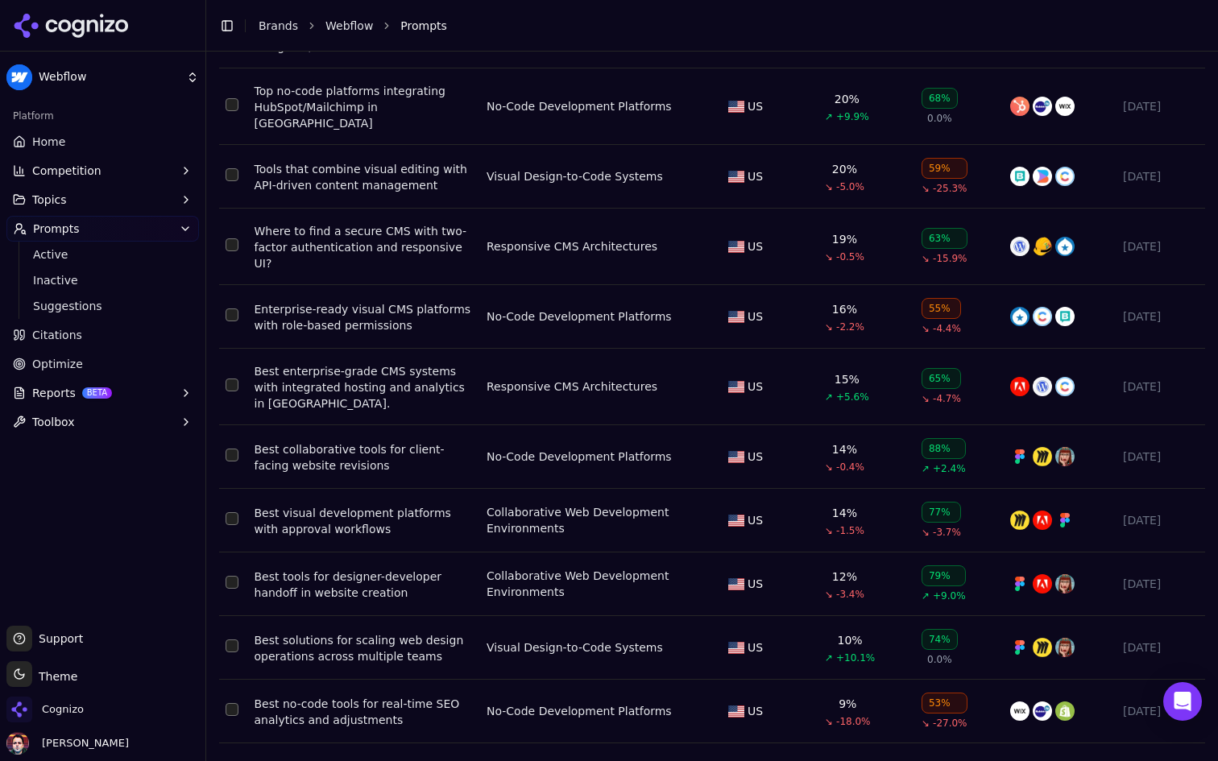
scroll to position [6230, 0]
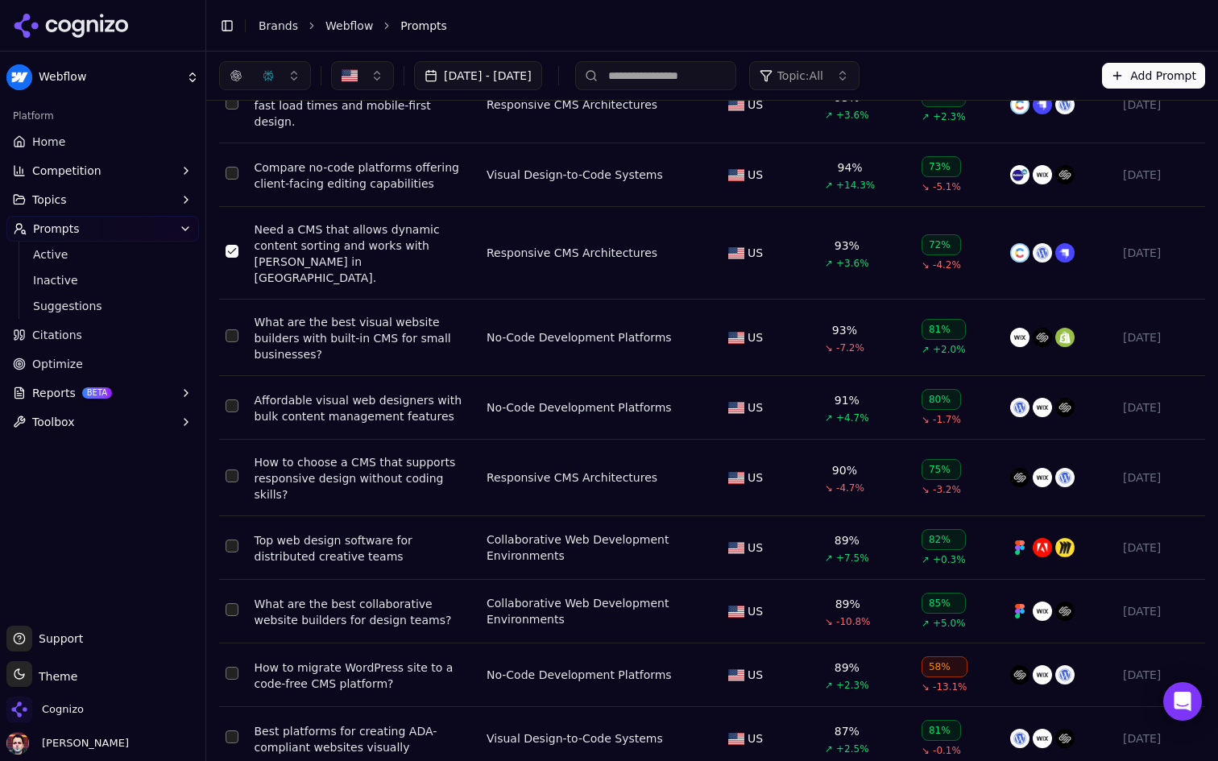
scroll to position [0, 0]
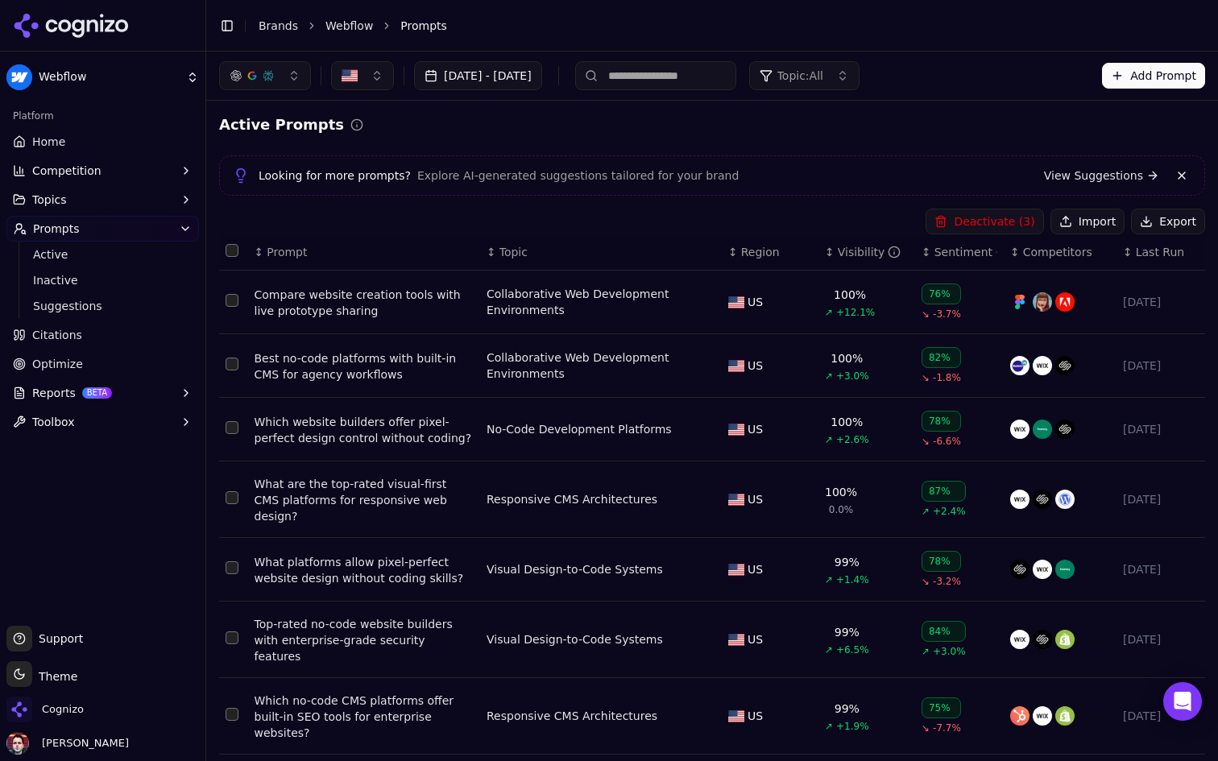
click at [970, 219] on button "Deactivate ( 3 )" at bounding box center [984, 222] width 118 height 26
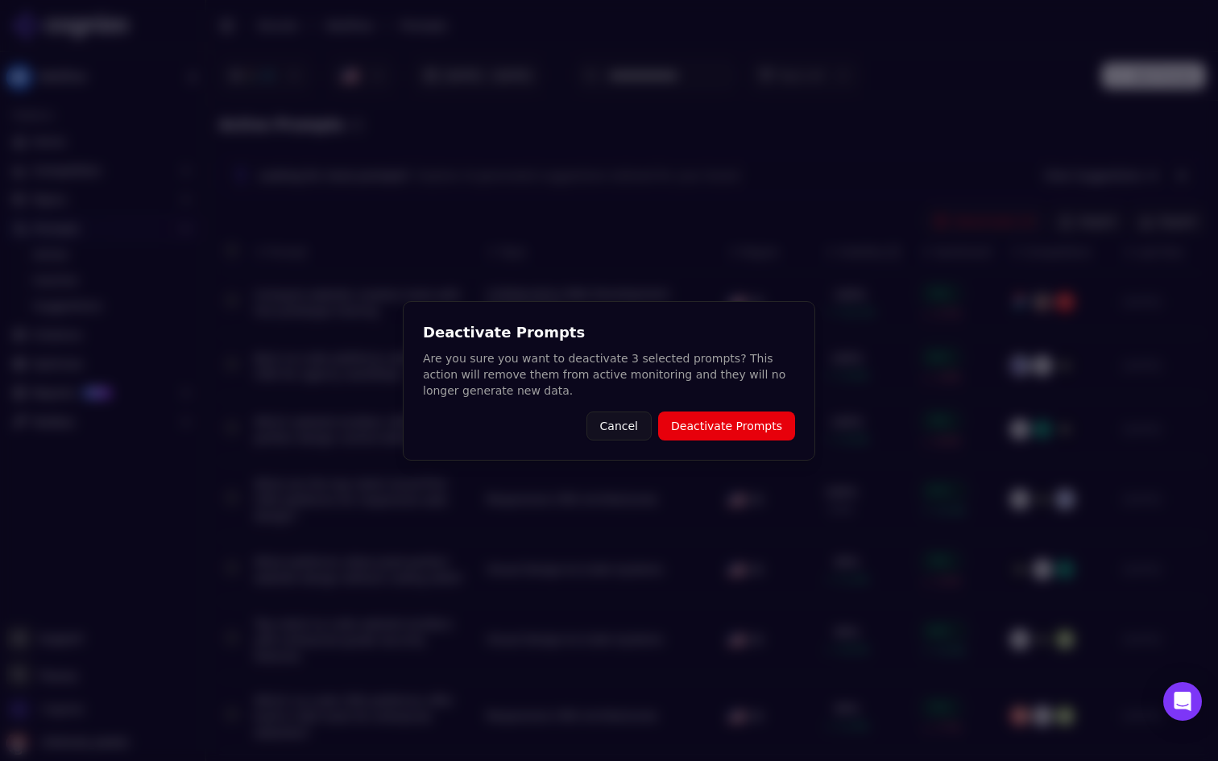
click at [748, 432] on button "Deactivate Prompts" at bounding box center [726, 426] width 137 height 29
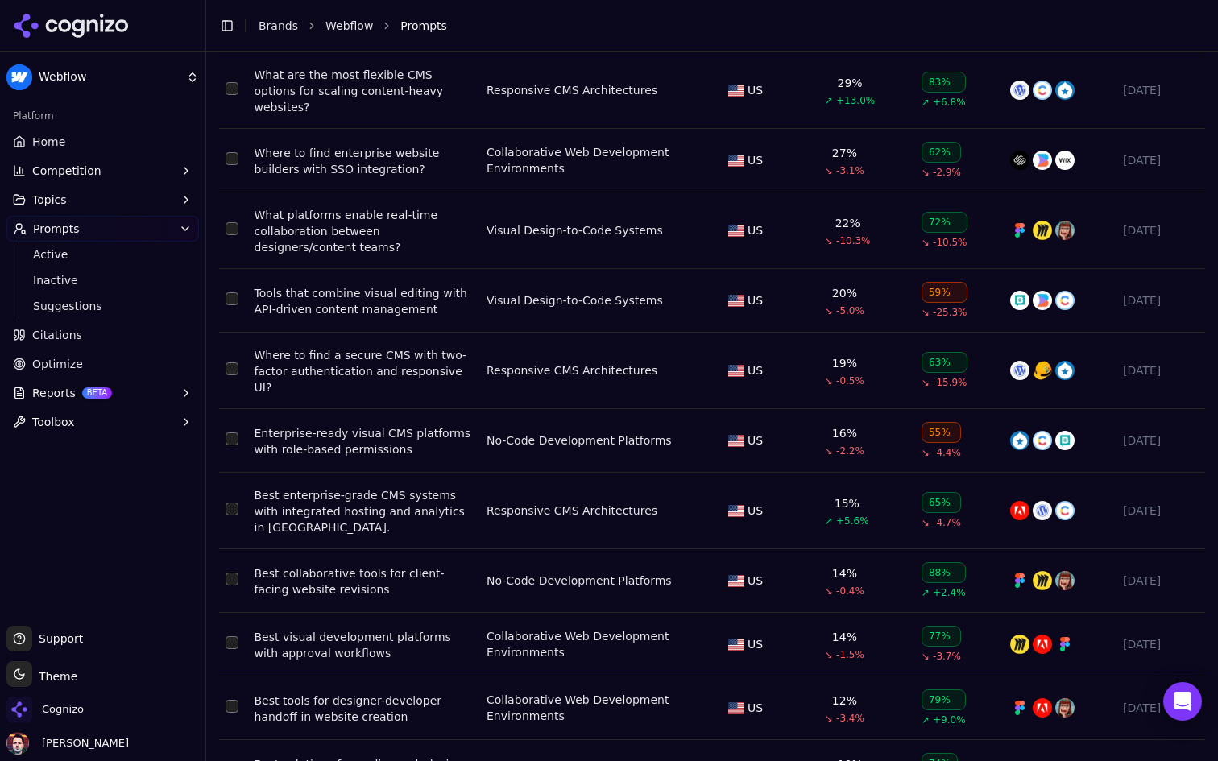
scroll to position [5921, 0]
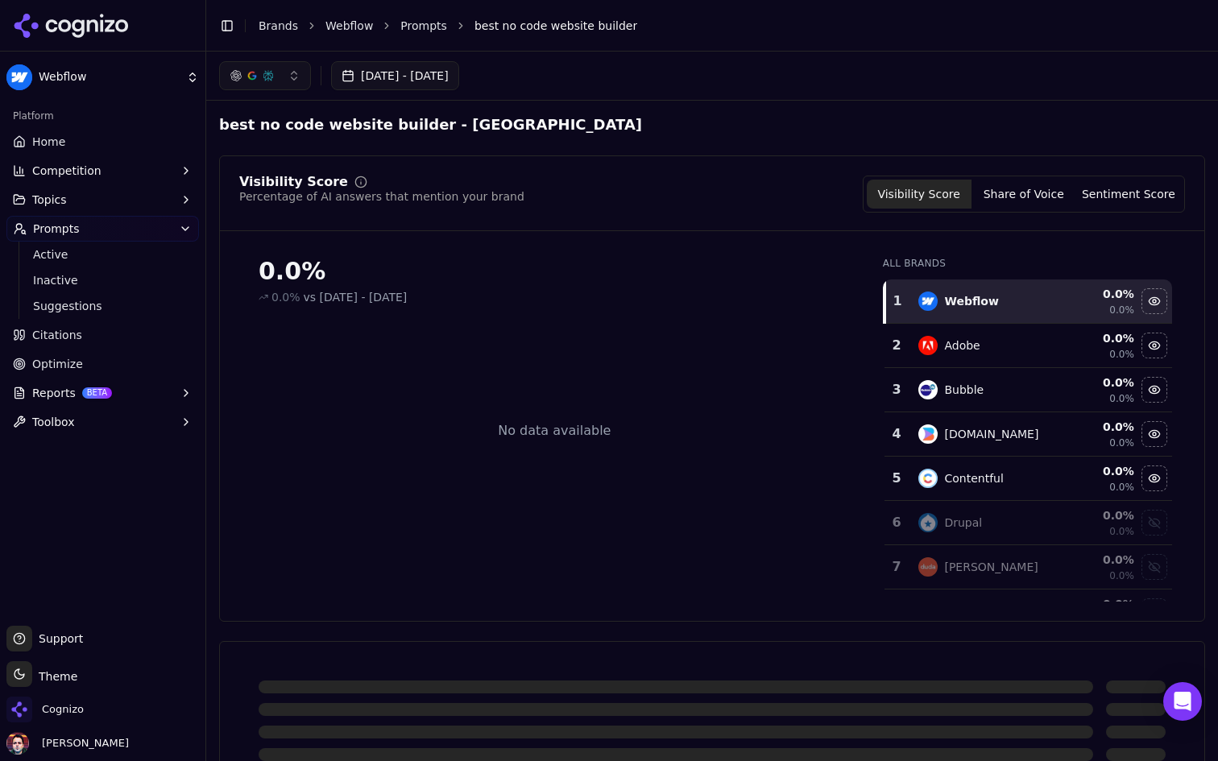
click at [163, 70] on html "Webflow Platform Home Competition Topics Prompts Active Inactive Suggestions Ci…" at bounding box center [609, 380] width 1218 height 761
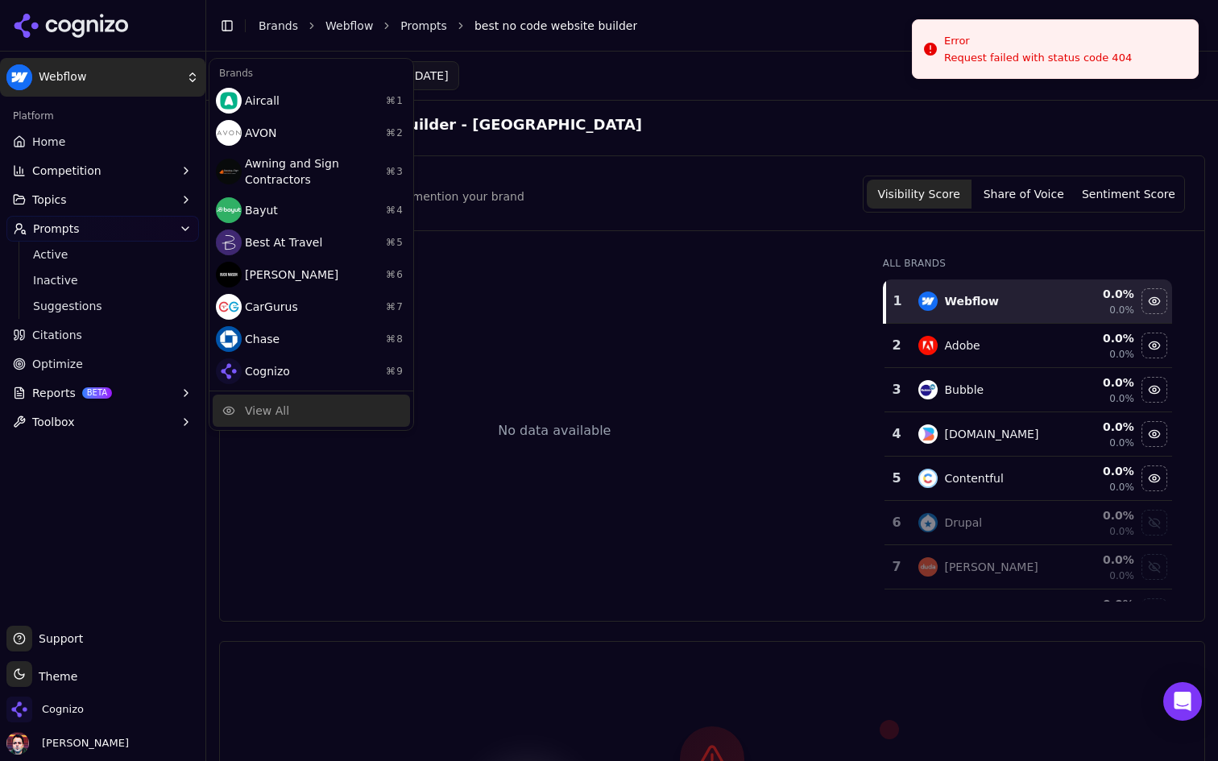
click at [314, 416] on div "View All" at bounding box center [311, 411] width 197 height 32
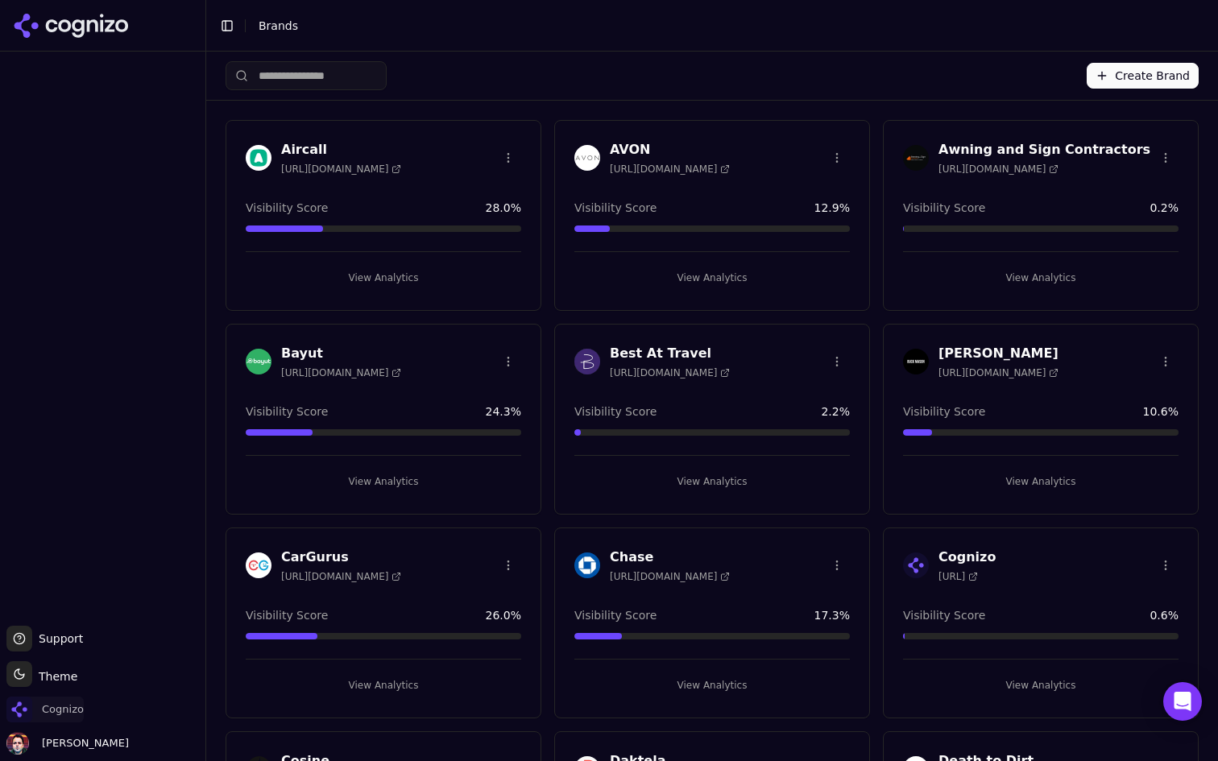
click at [64, 716] on span "Cognizo" at bounding box center [63, 709] width 42 height 14
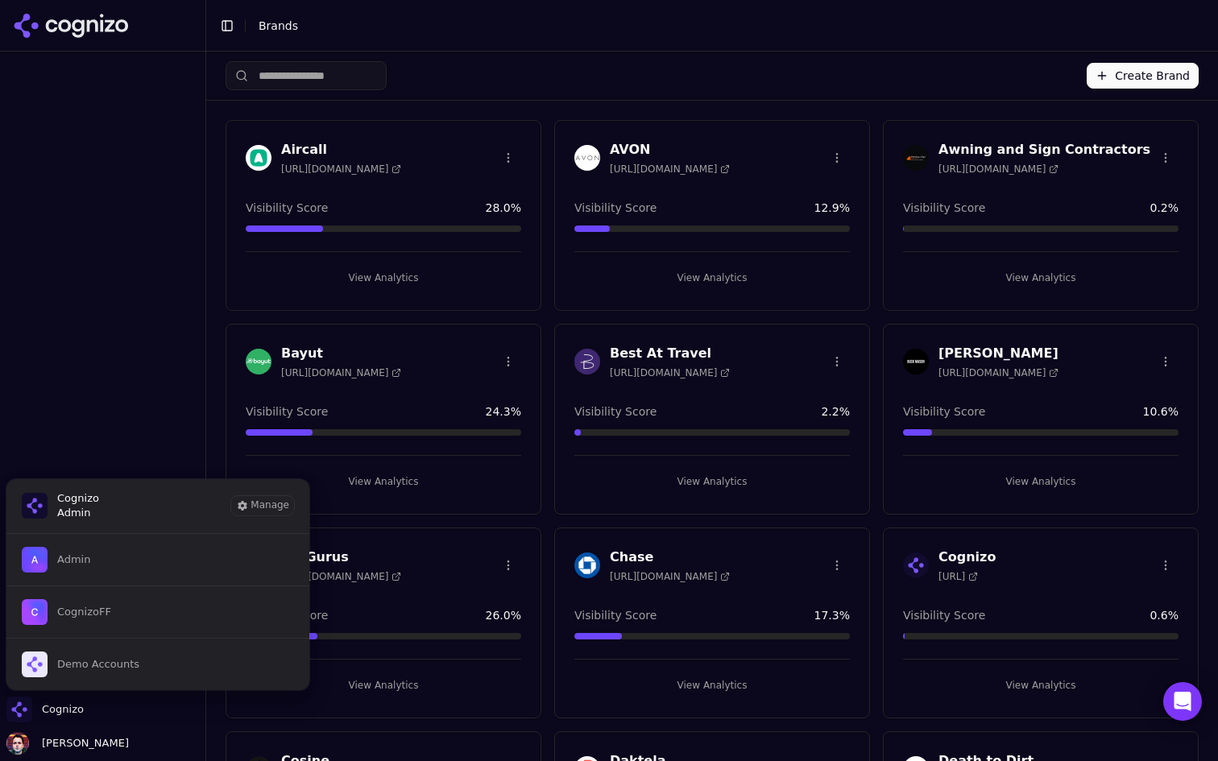
click at [597, 55] on div "Create Brand" at bounding box center [712, 76] width 973 height 48
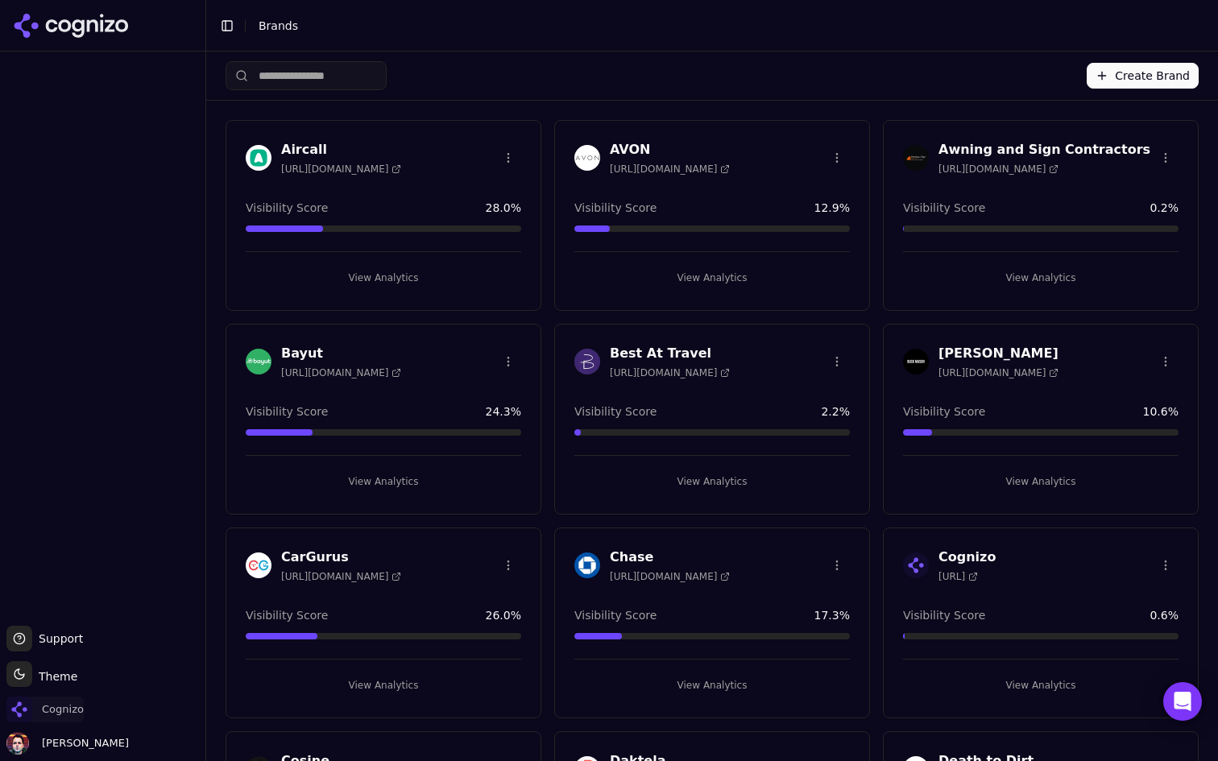
click at [68, 706] on span "Cognizo" at bounding box center [63, 709] width 42 height 14
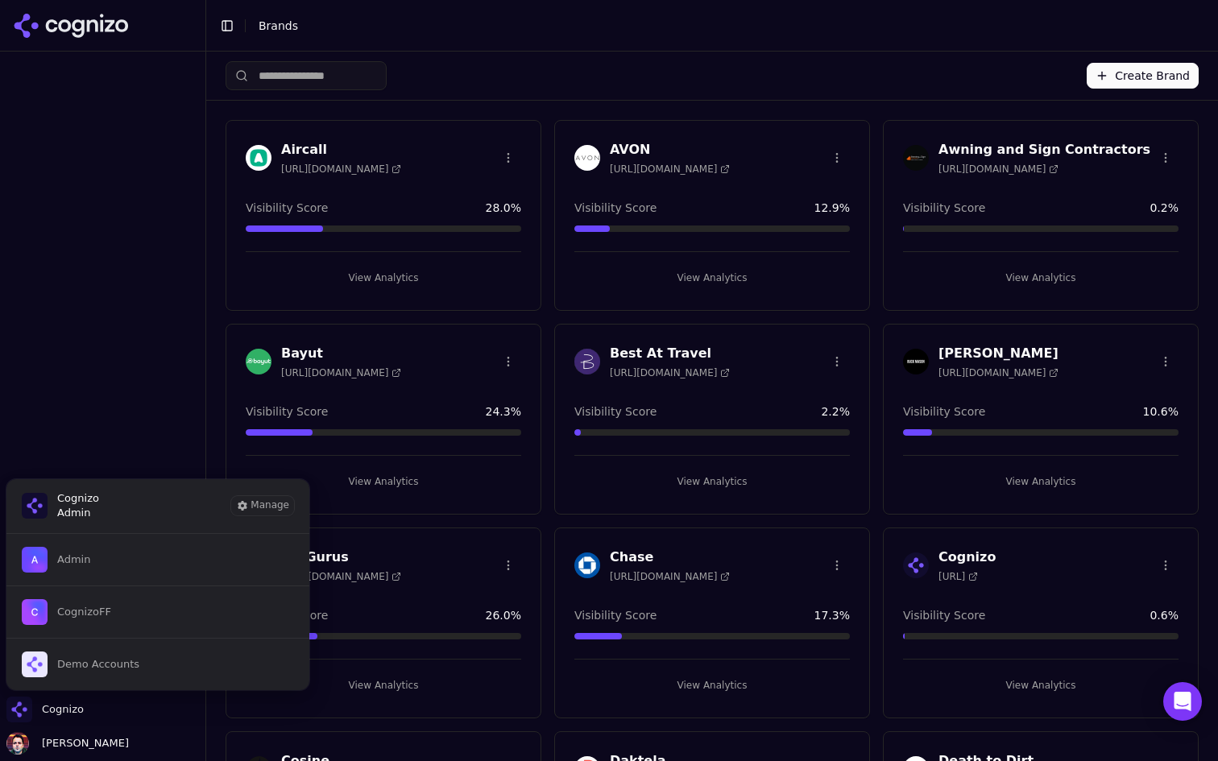
click at [527, 91] on div "Create Brand" at bounding box center [712, 76] width 973 height 48
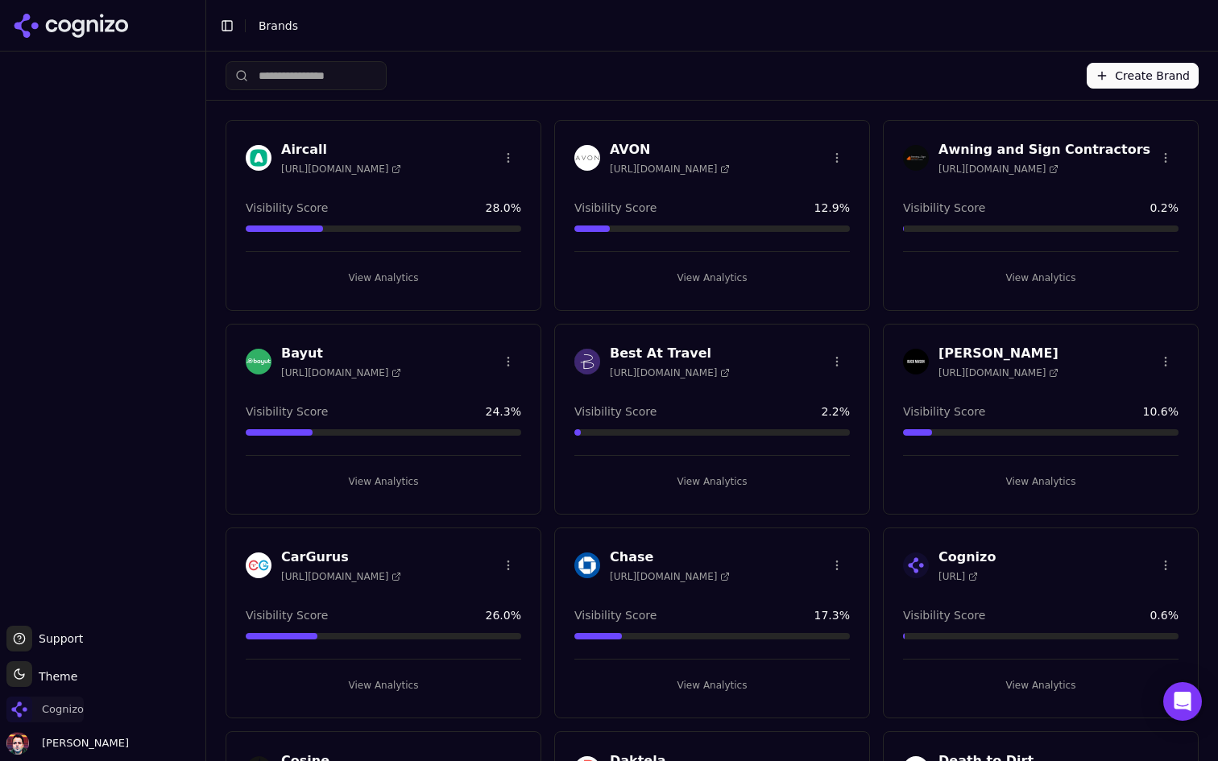
click at [52, 718] on span "Cognizo" at bounding box center [44, 710] width 77 height 26
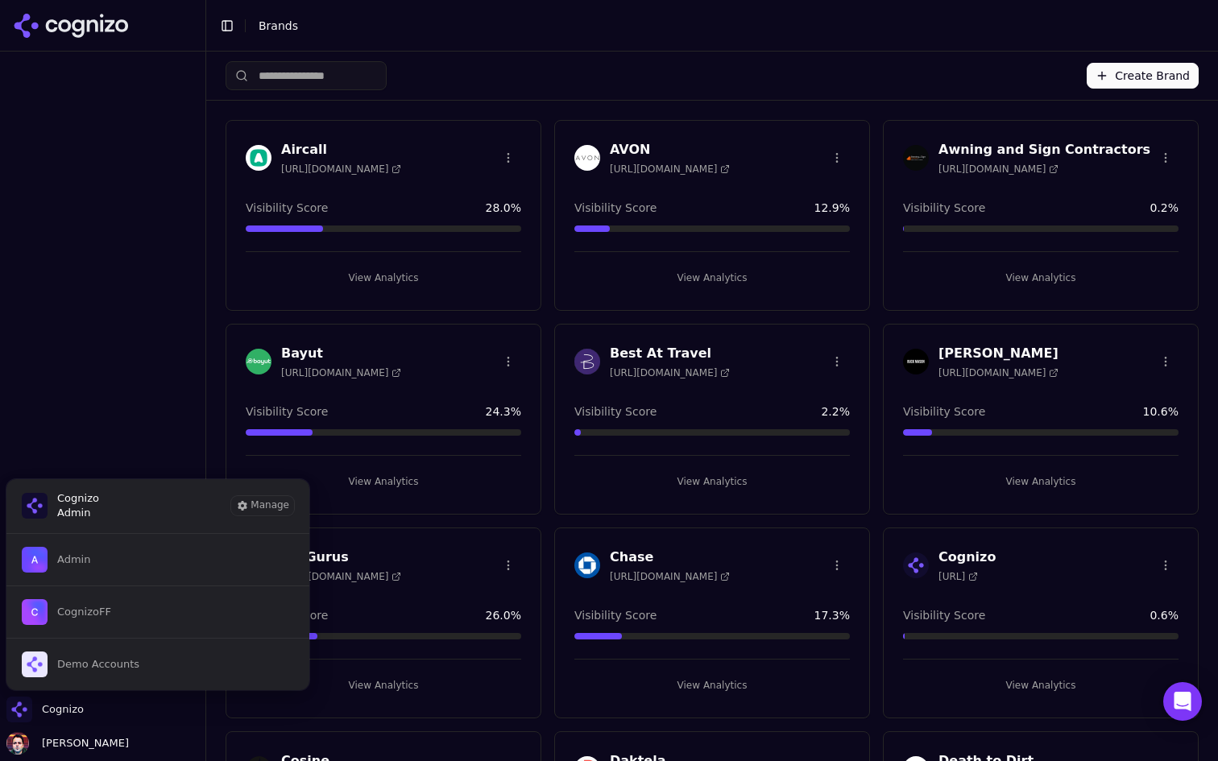
click at [668, 60] on div "Create Brand" at bounding box center [712, 76] width 973 height 48
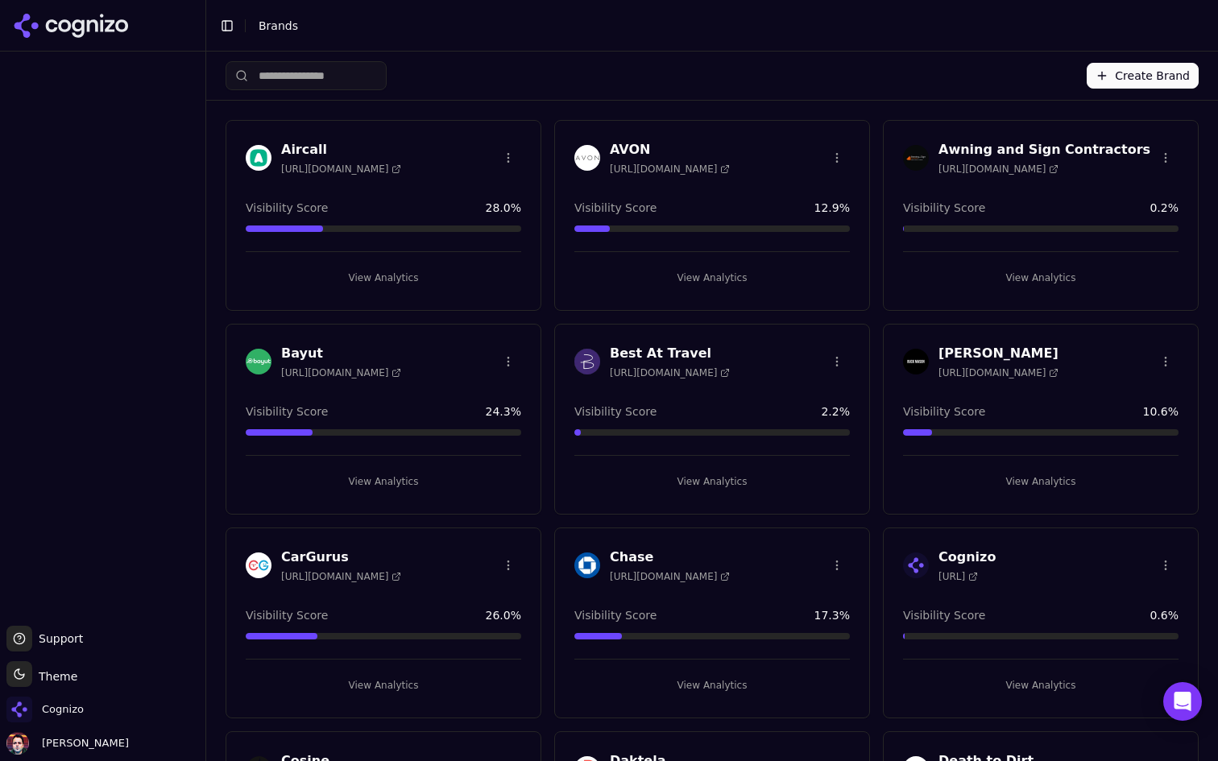
click at [776, 279] on button "View Analytics" at bounding box center [711, 278] width 275 height 26
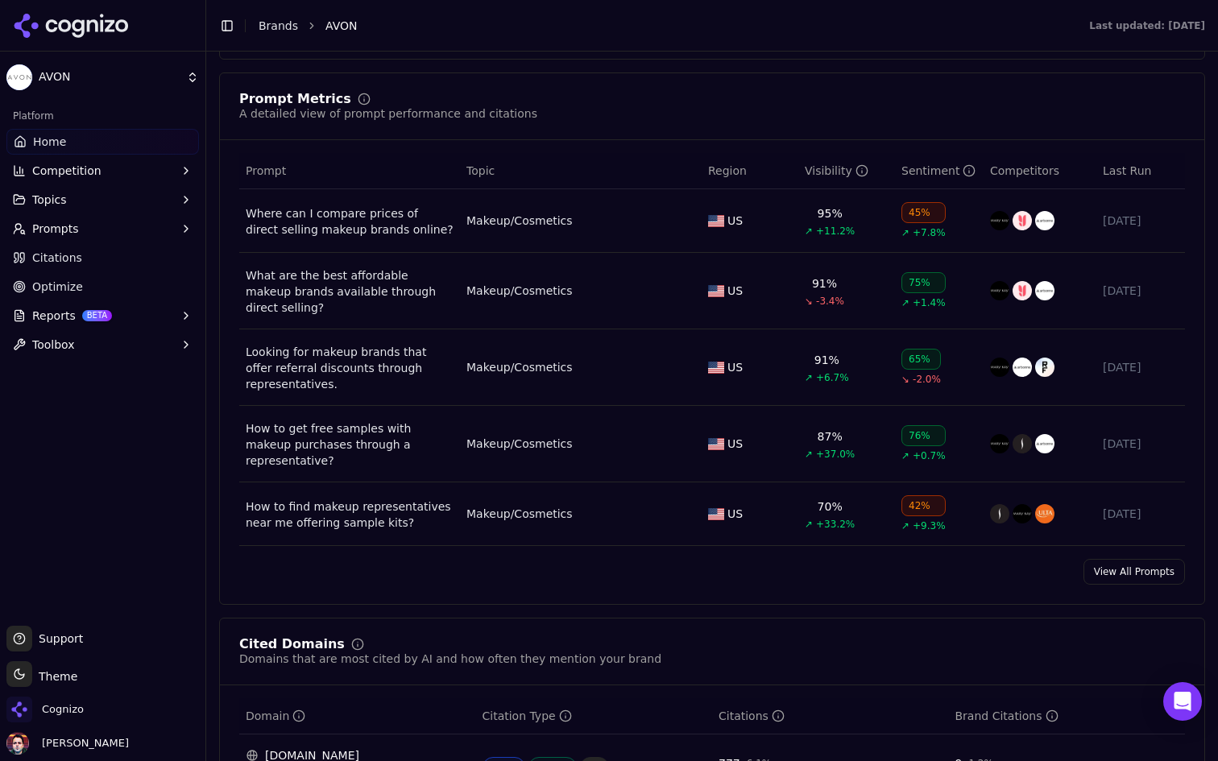
scroll to position [1097, 0]
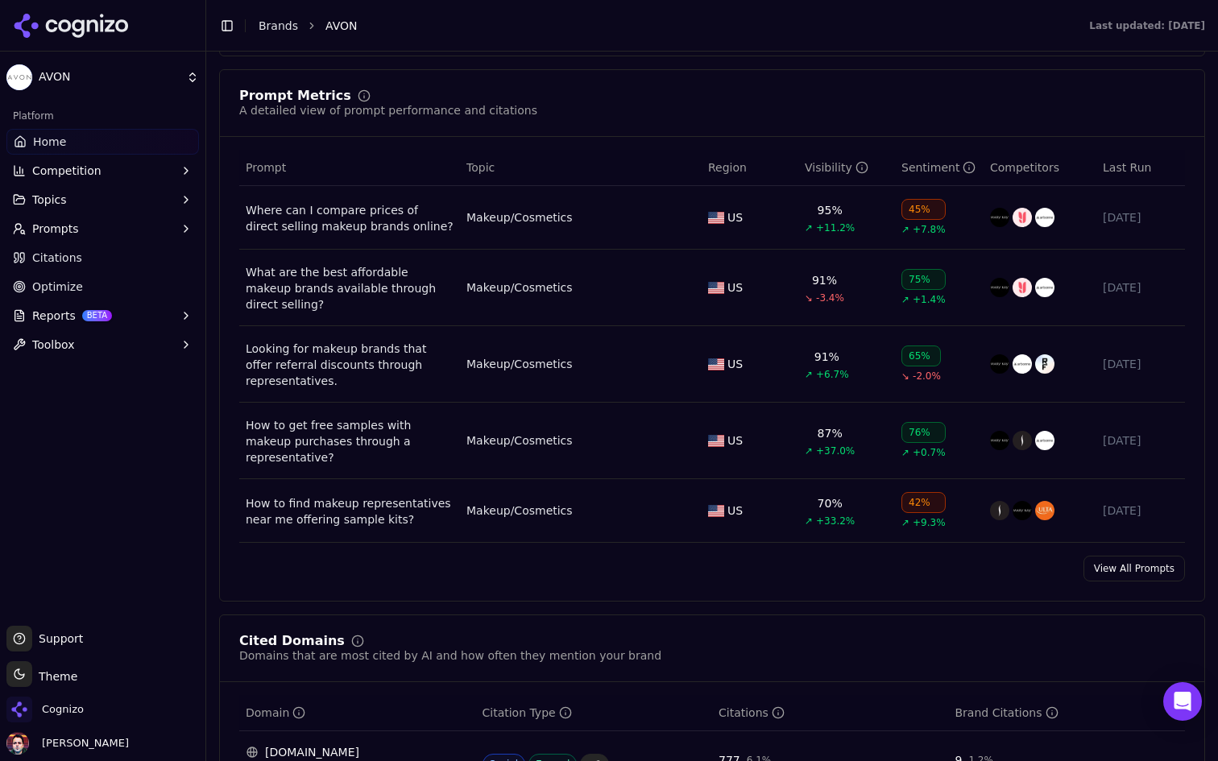
click at [1118, 560] on link "View All Prompts" at bounding box center [1133, 569] width 101 height 26
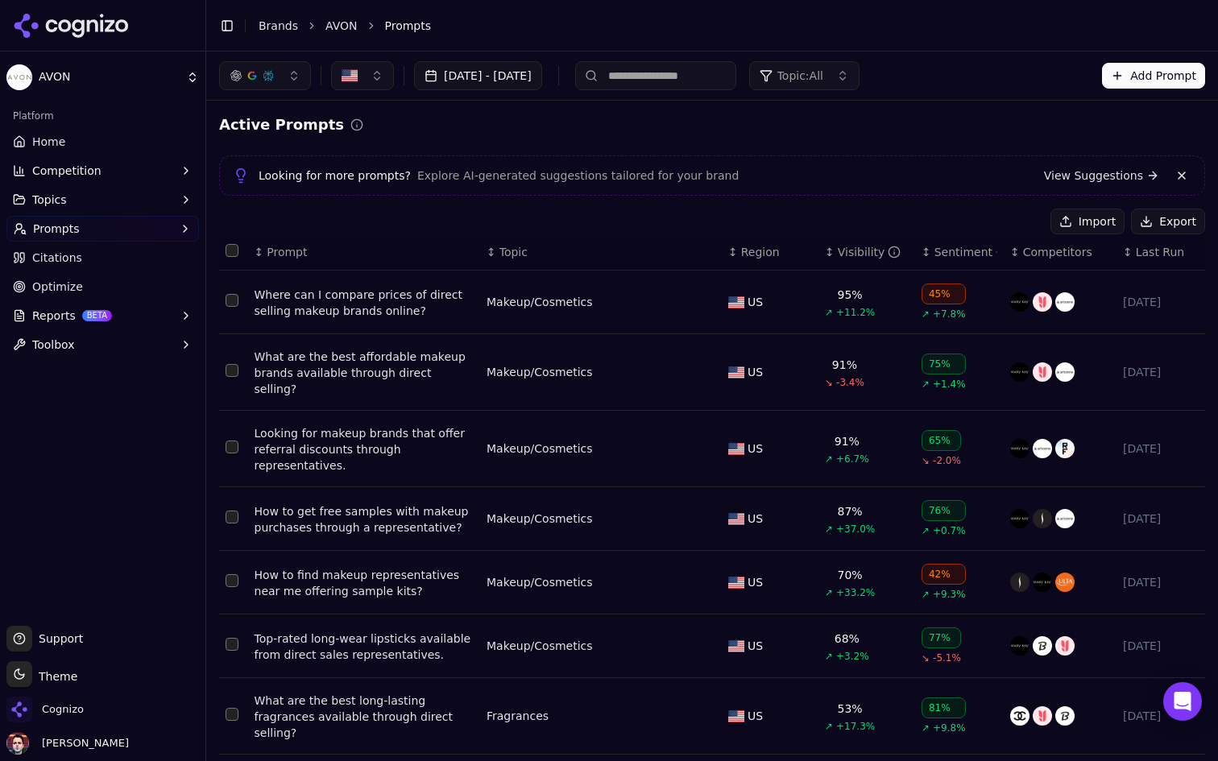
click at [130, 262] on link "Citations" at bounding box center [102, 258] width 192 height 26
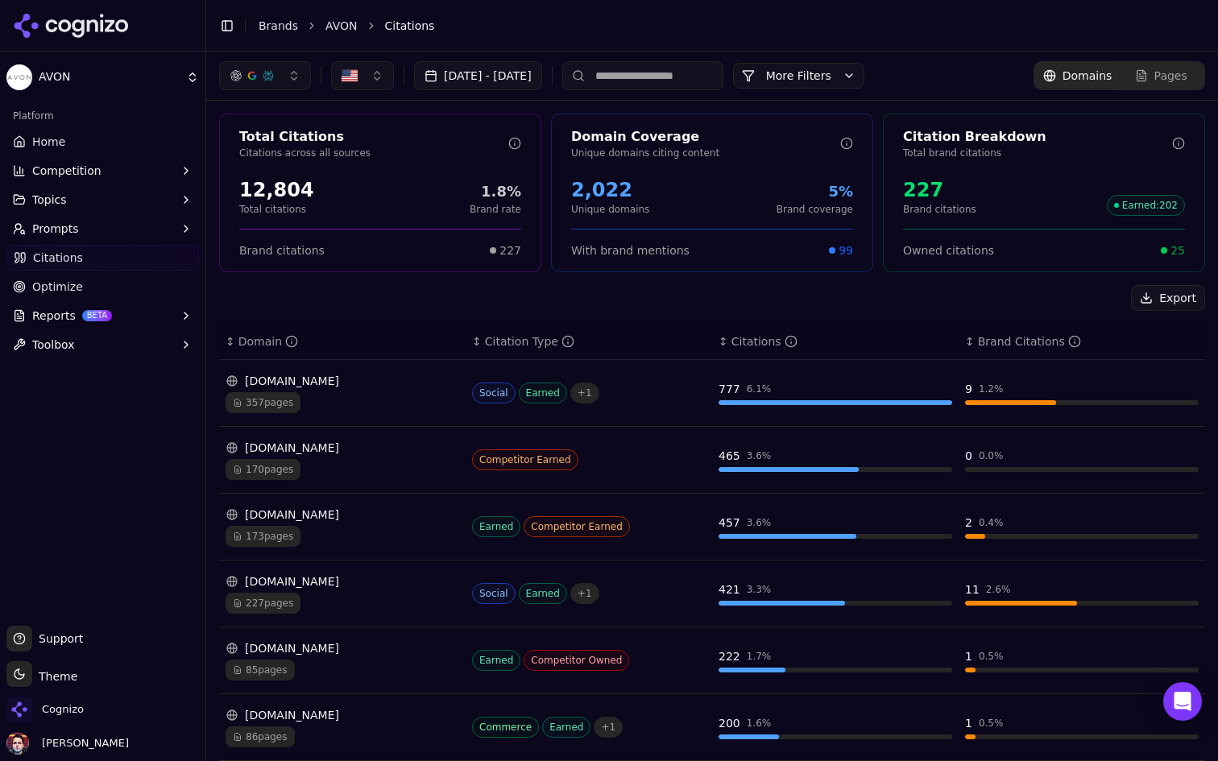
click at [386, 481] on td "google.com 170 pages" at bounding box center [342, 460] width 246 height 67
click at [366, 464] on div "170 pages" at bounding box center [343, 469] width 234 height 21
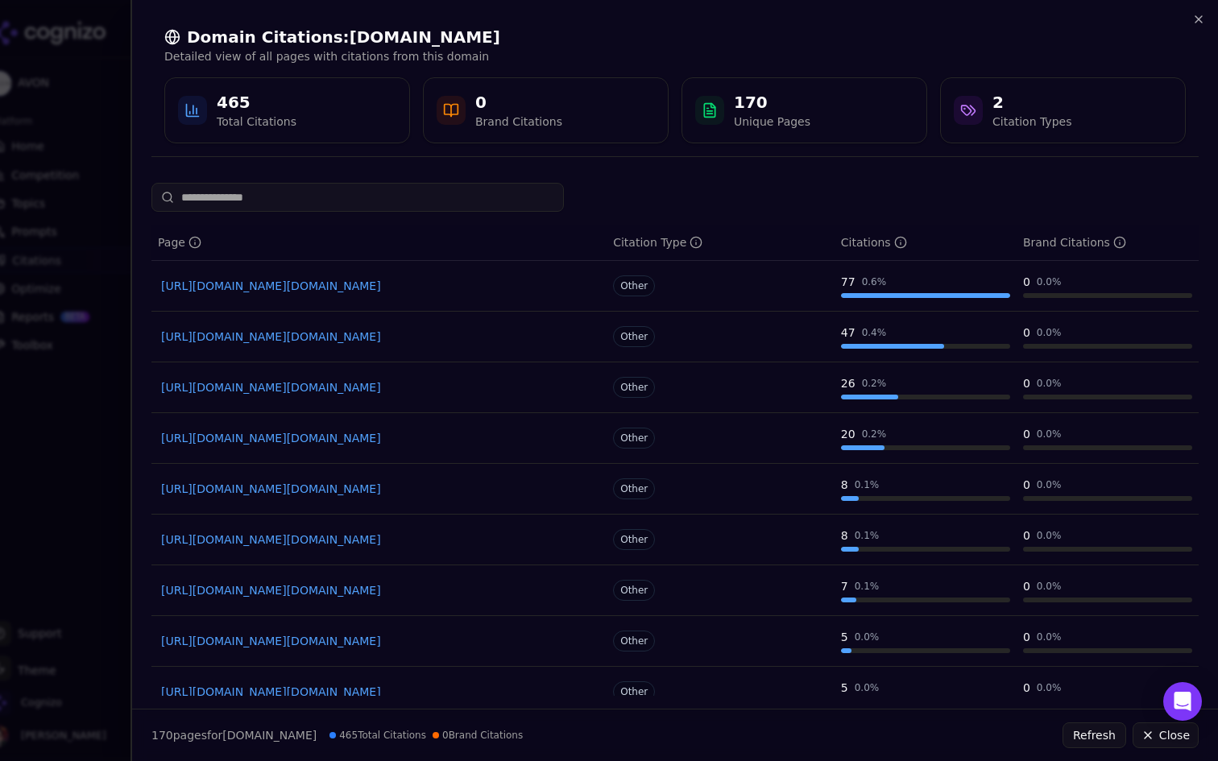
click at [427, 287] on link "https://google.com/s2/favicons?sz=128&domain=ulta.com" at bounding box center [379, 286] width 436 height 16
click at [74, 460] on div at bounding box center [609, 380] width 1218 height 761
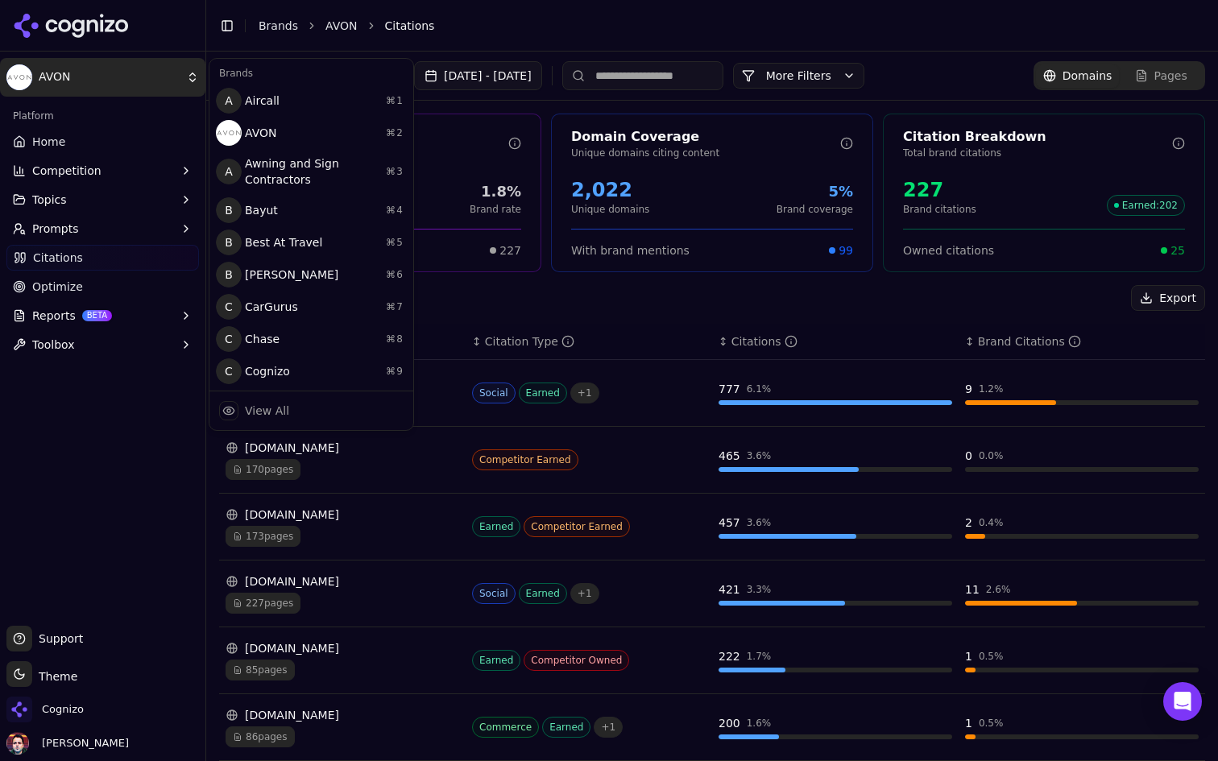
click at [48, 74] on html "AVON Platform Home Competition Topics Prompts Citations Optimize Reports BETA T…" at bounding box center [609, 380] width 1218 height 761
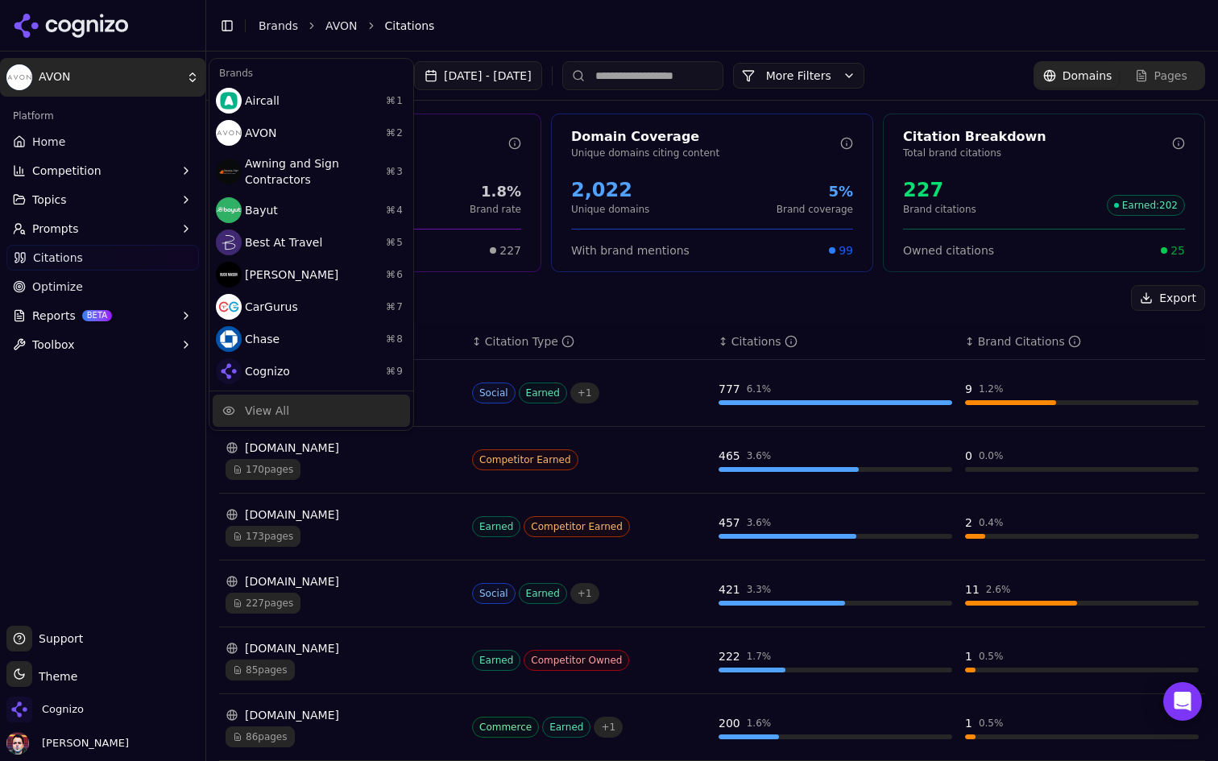
click at [350, 405] on div "View All" at bounding box center [311, 411] width 197 height 32
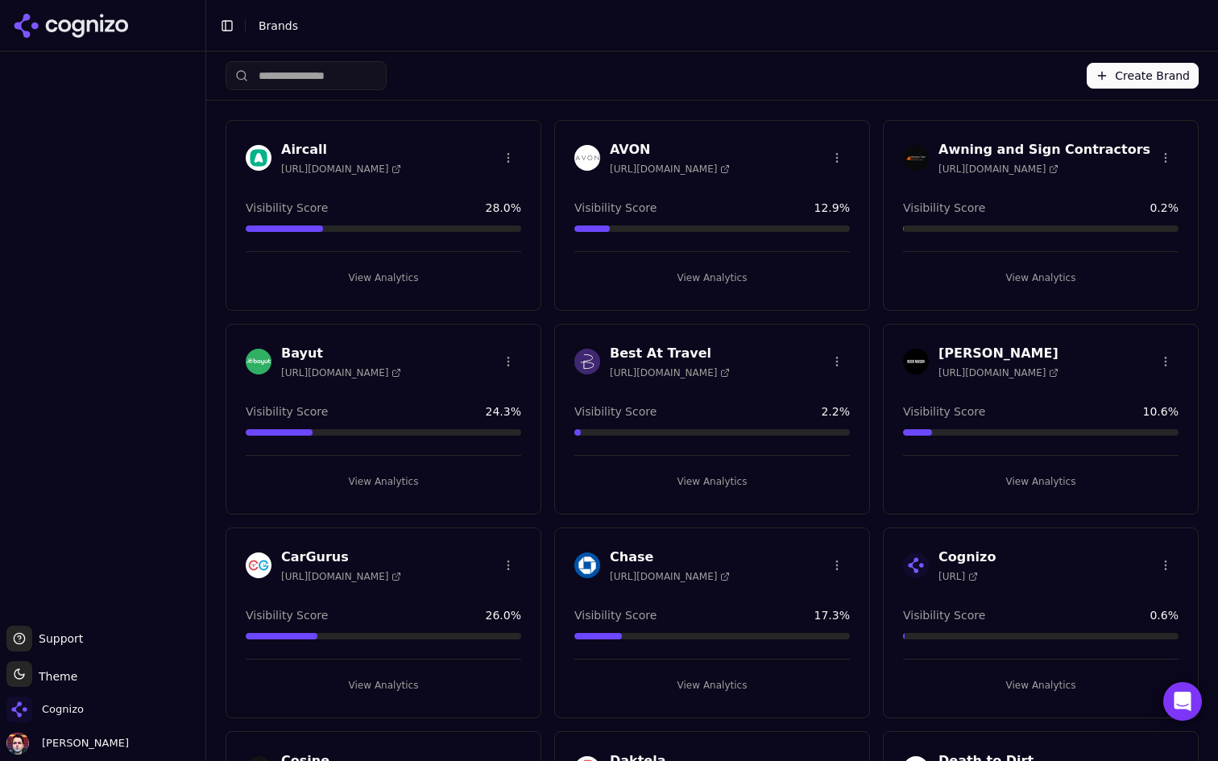
click at [430, 275] on button "View Analytics" at bounding box center [383, 278] width 275 height 26
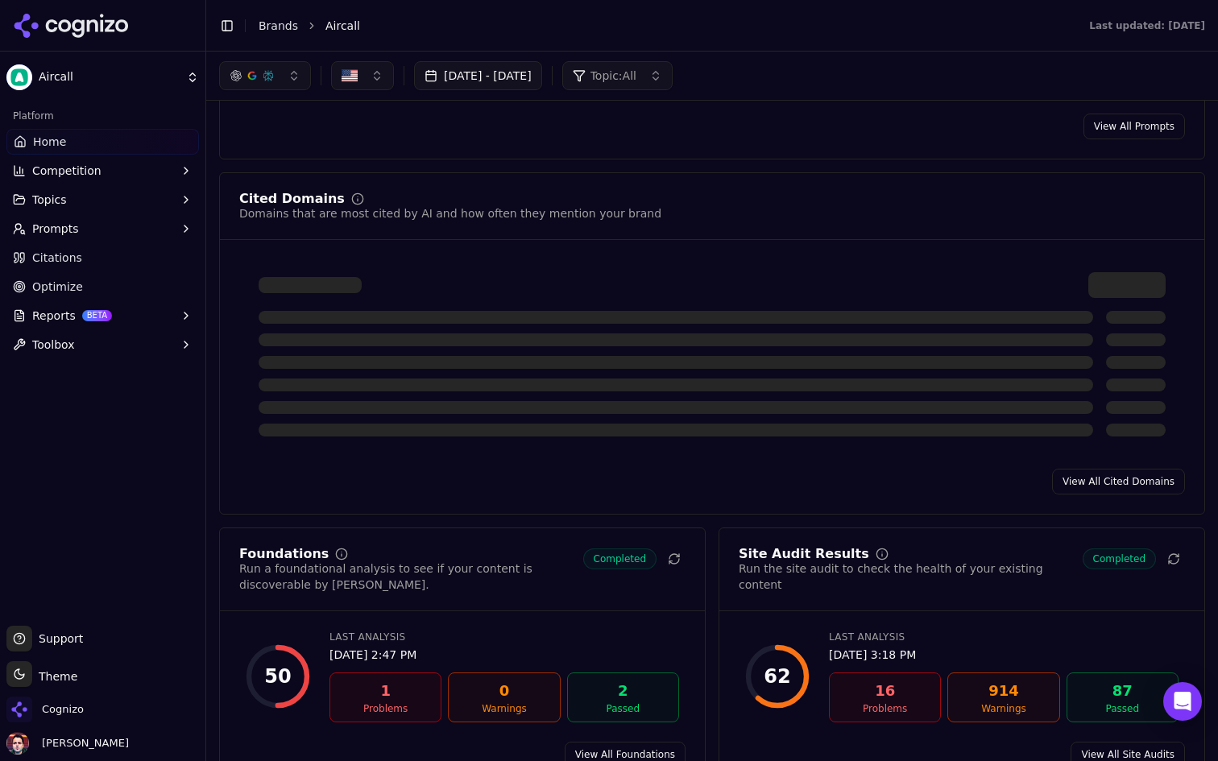
scroll to position [1615, 0]
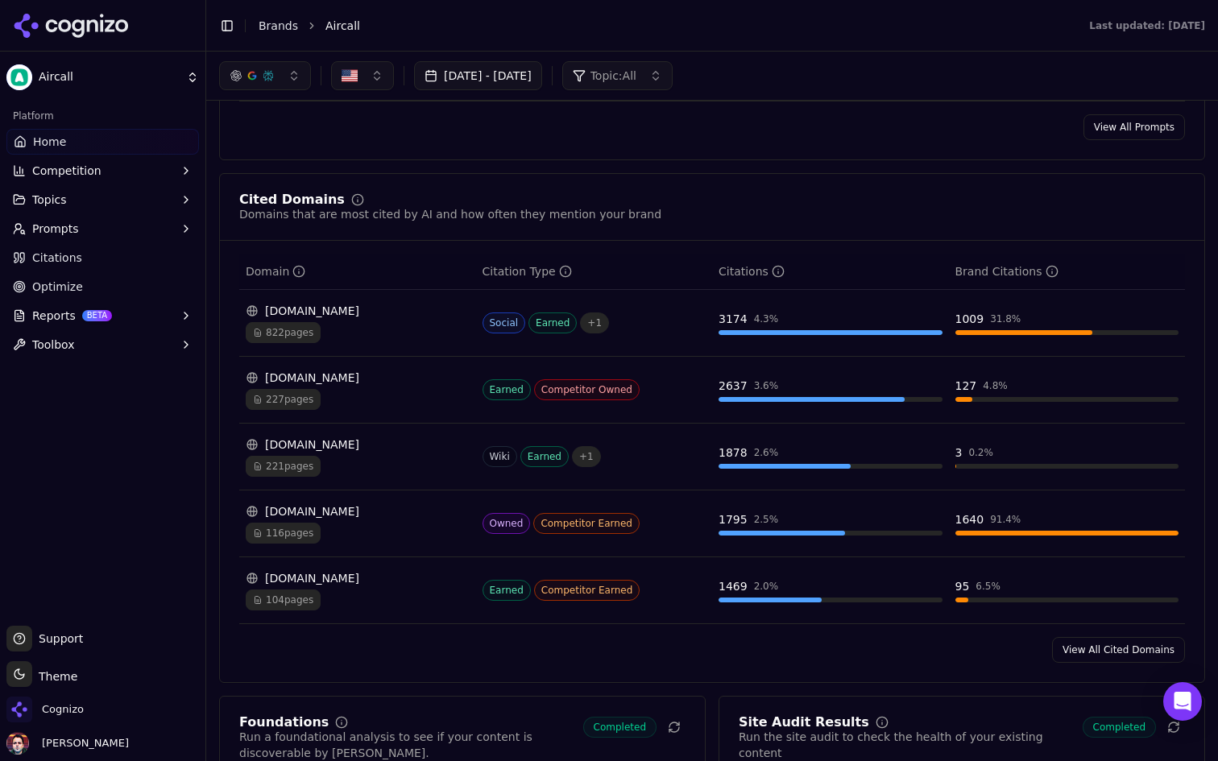
click at [409, 389] on div "227 pages" at bounding box center [358, 399] width 224 height 21
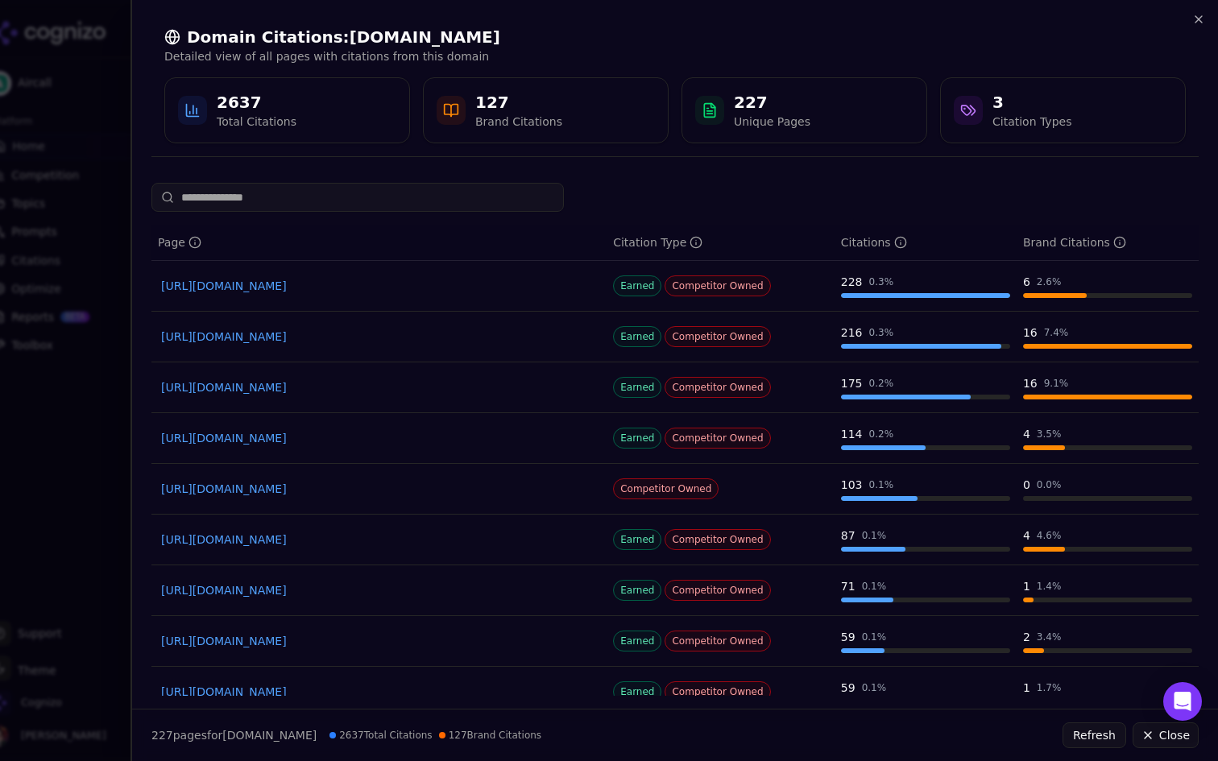
scroll to position [124, 0]
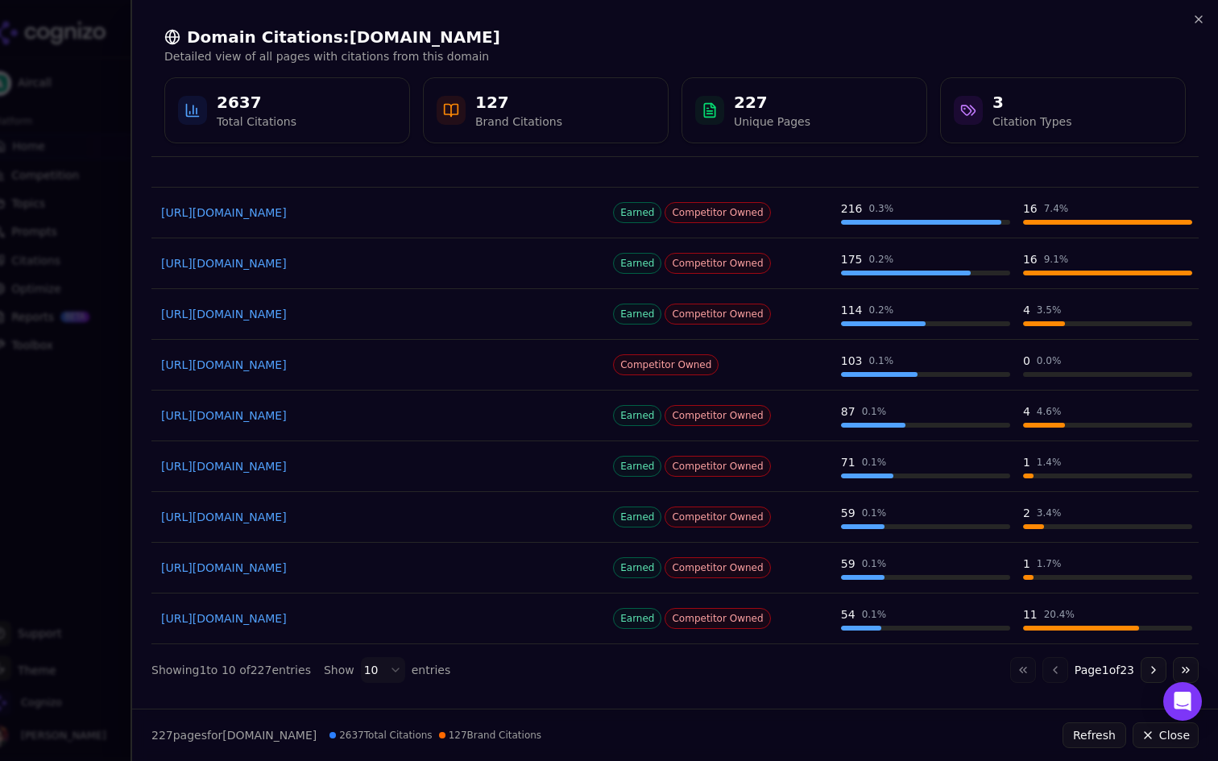
click at [379, 681] on body "Aircall Platform Home Competition Topics Prompts Citations Optimize Reports BET…" at bounding box center [609, 380] width 1218 height 761
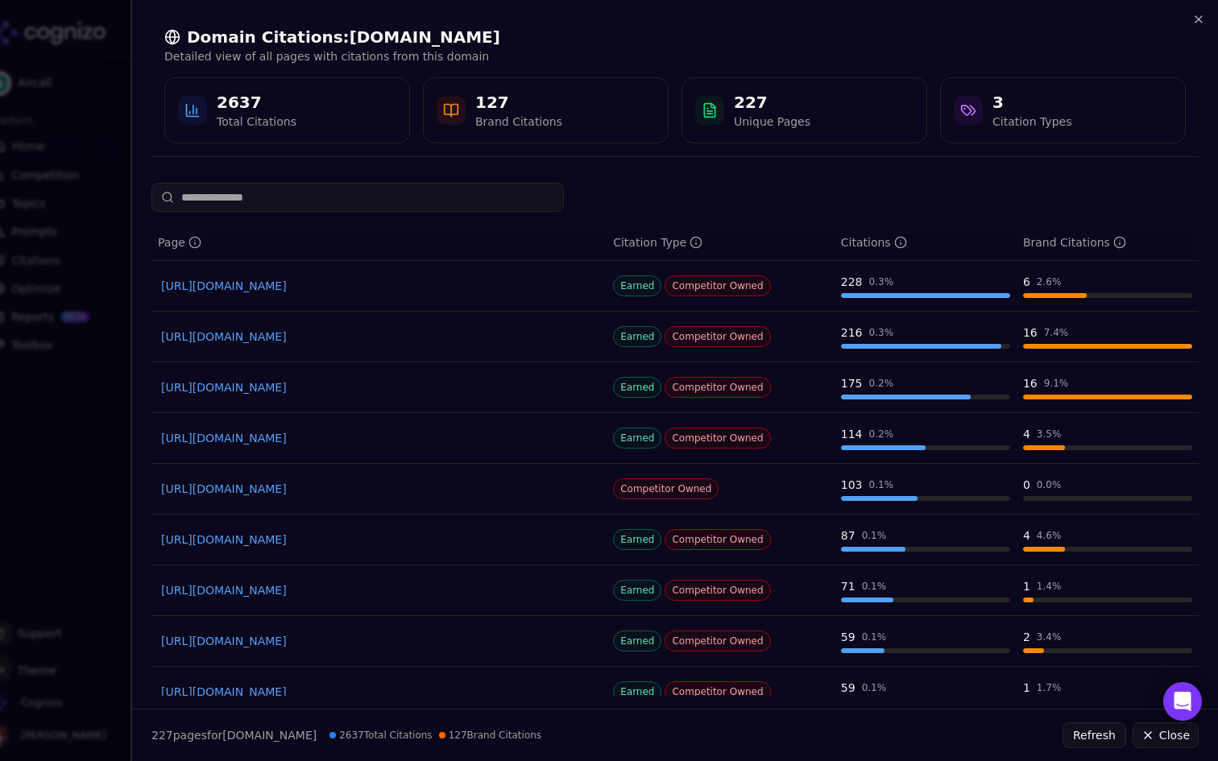
click at [646, 242] on div "Citation Type" at bounding box center [657, 242] width 89 height 16
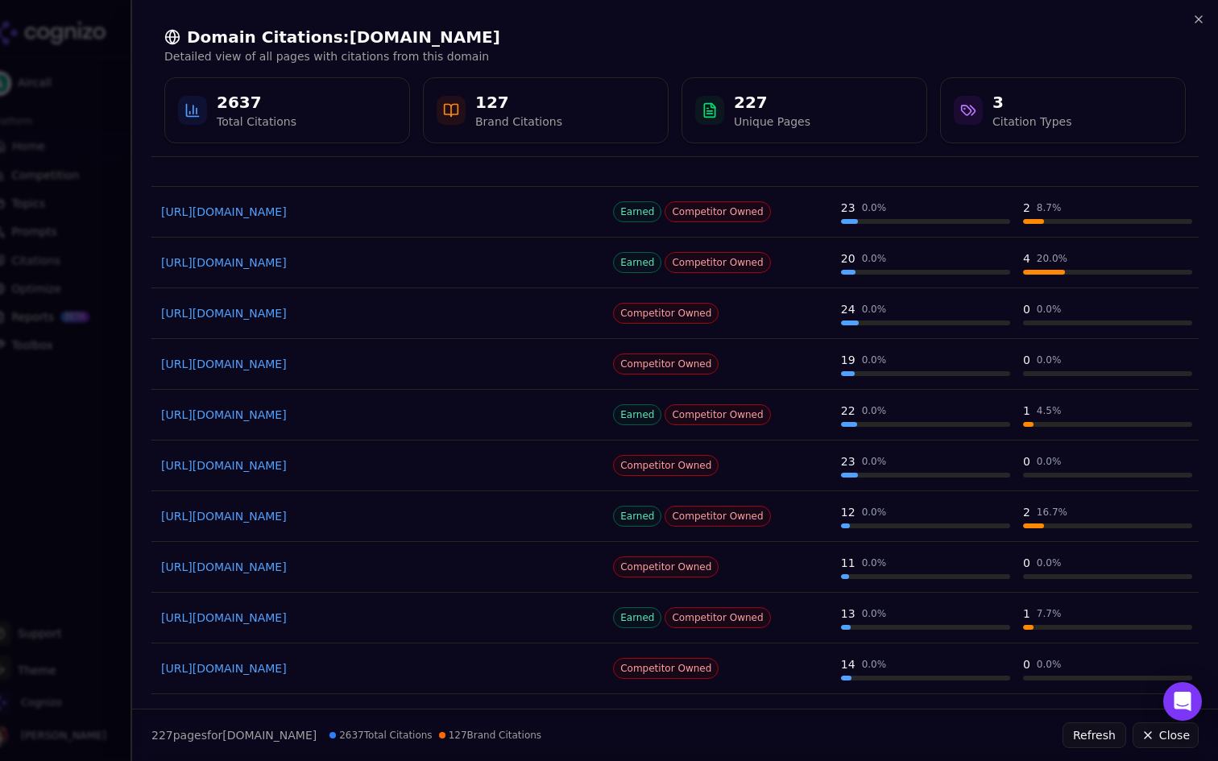
scroll to position [2154, 0]
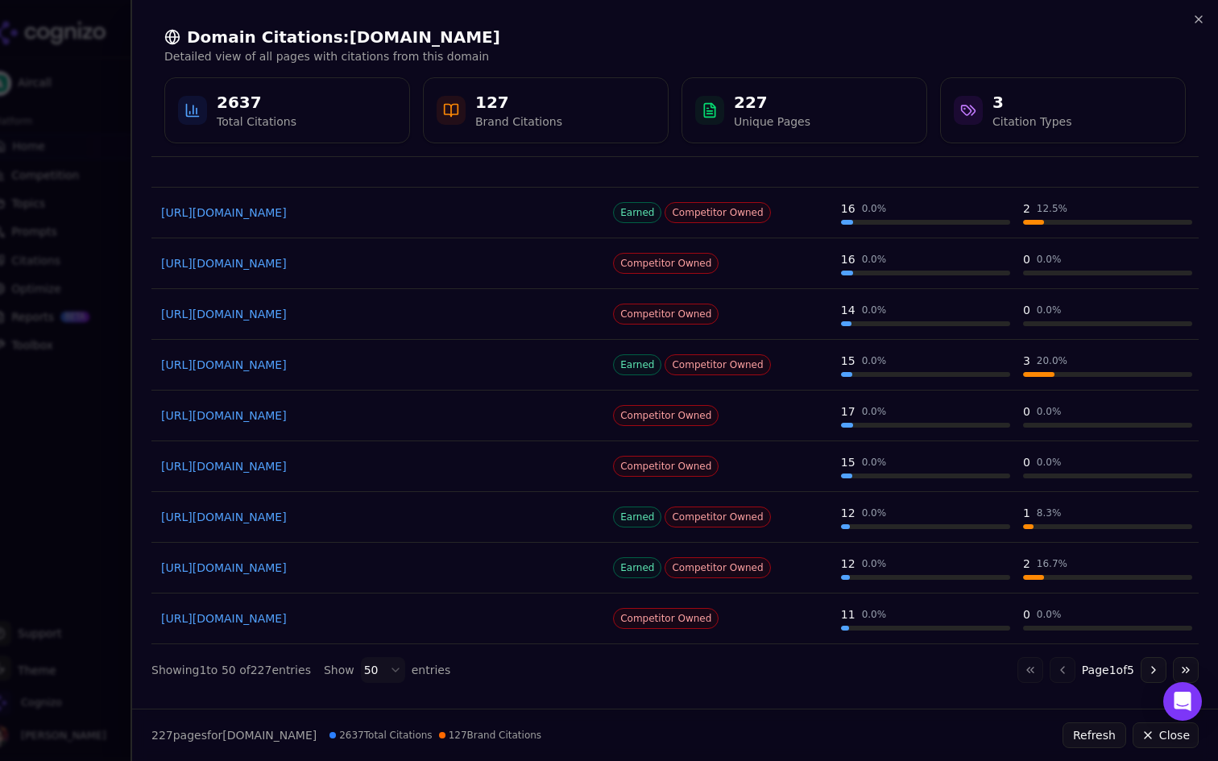
click at [395, 665] on body "Aircall Platform Home Competition Topics Prompts Citations Optimize Reports BET…" at bounding box center [609, 380] width 1218 height 761
click at [569, 679] on body "Aircall Platform Home Competition Topics Prompts Citations Optimize Reports BET…" at bounding box center [609, 380] width 1218 height 761
click at [1153, 675] on button "Go to next page" at bounding box center [1153, 670] width 26 height 26
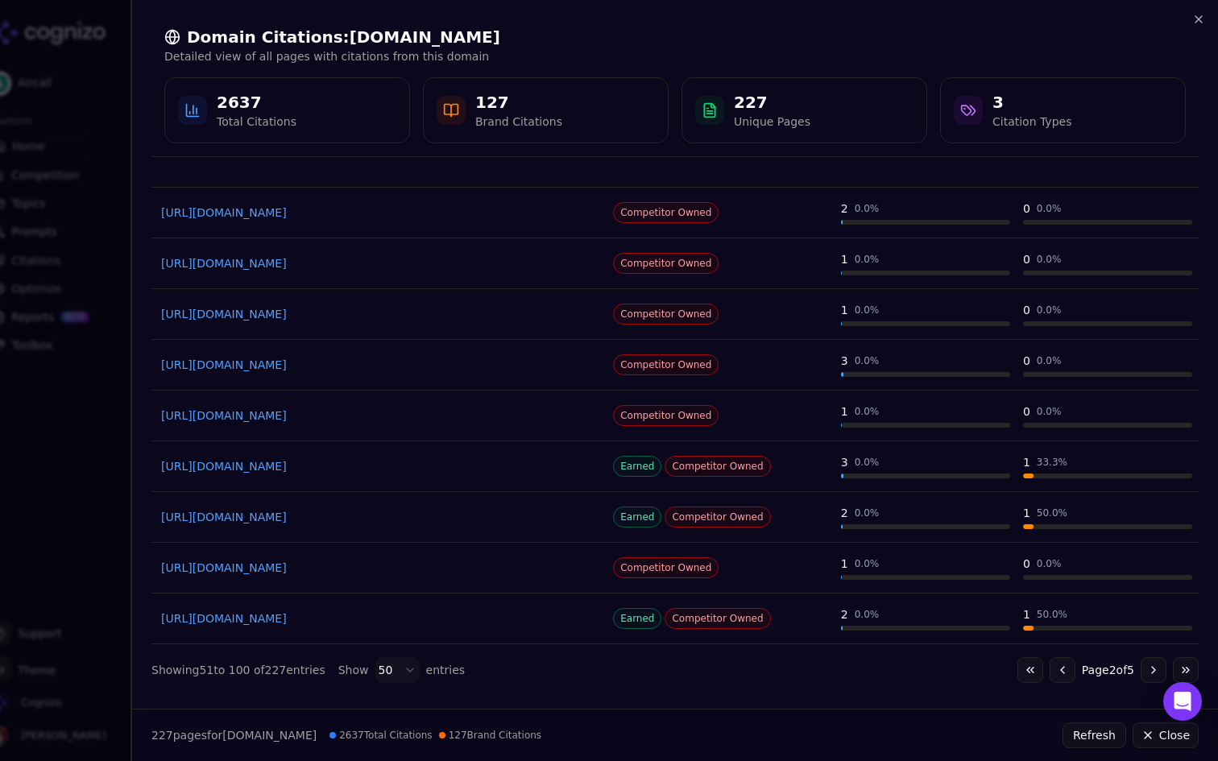
click at [1148, 666] on button "Go to next page" at bounding box center [1153, 670] width 26 height 26
click at [1202, 24] on icon "button" at bounding box center [1198, 19] width 13 height 13
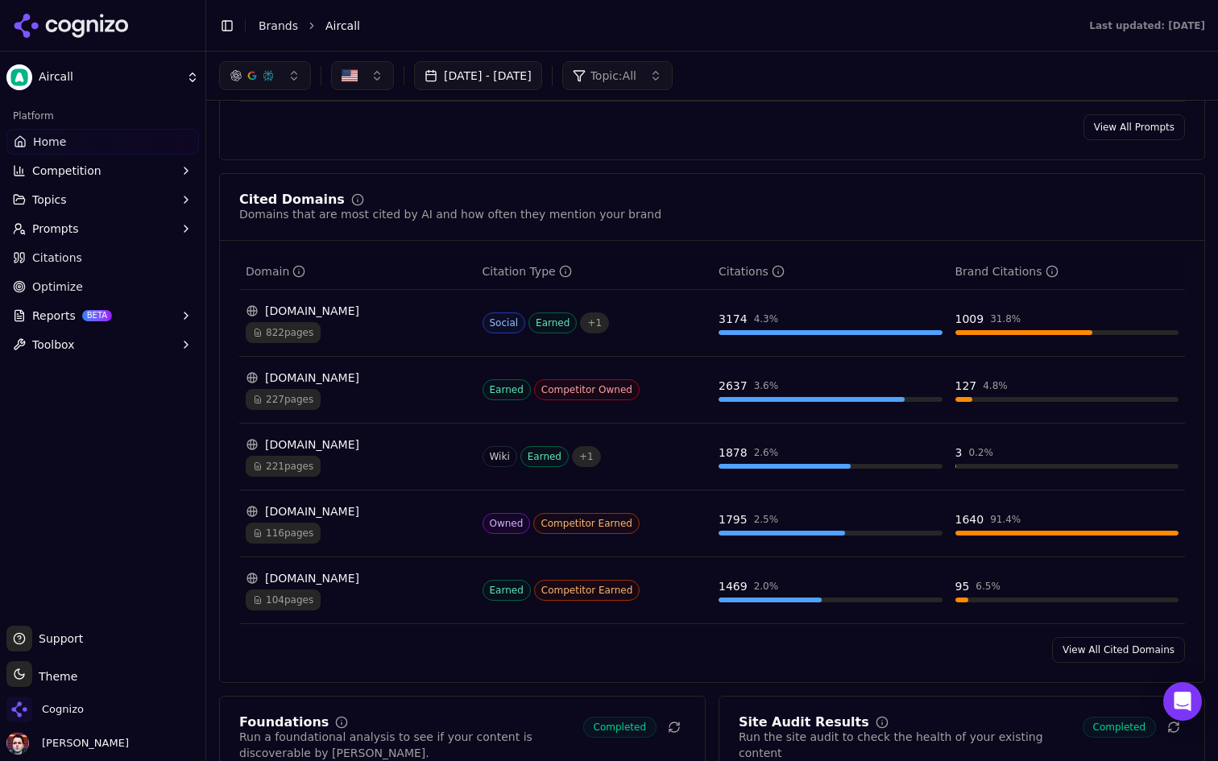
click at [1148, 637] on link "View All Cited Domains" at bounding box center [1118, 650] width 133 height 26
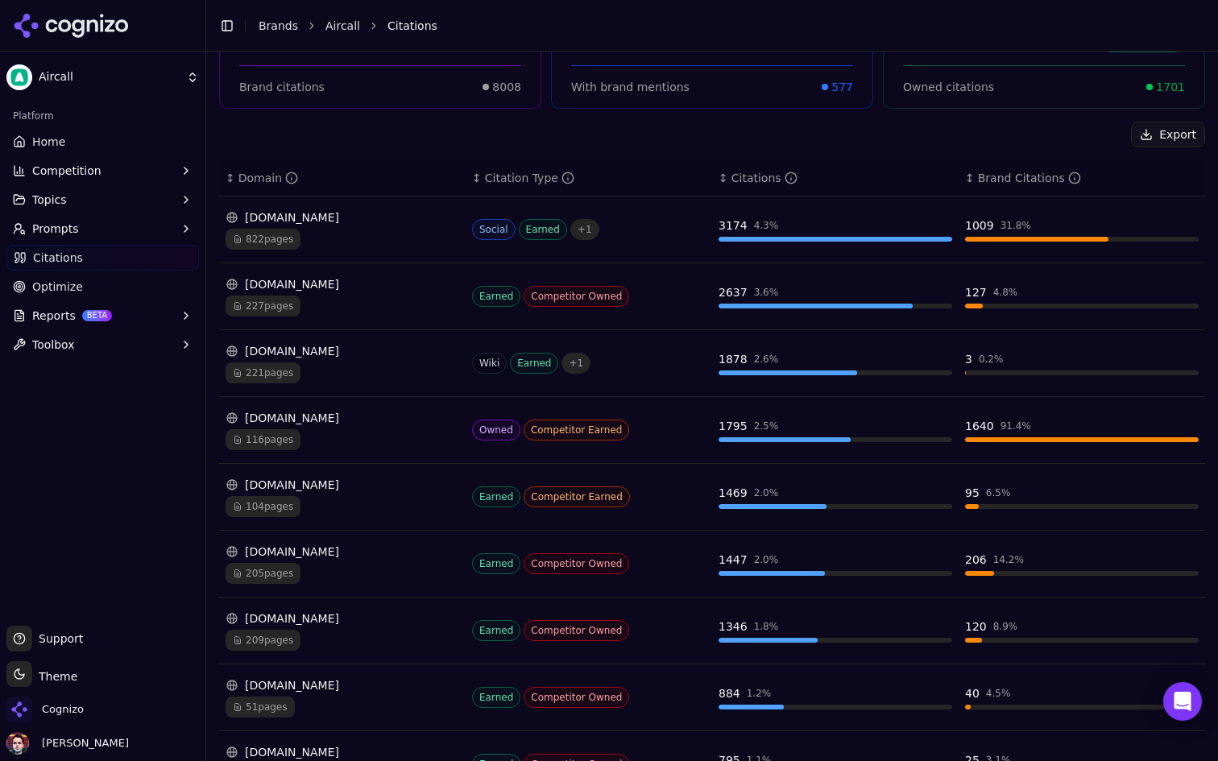
scroll to position [167, 0]
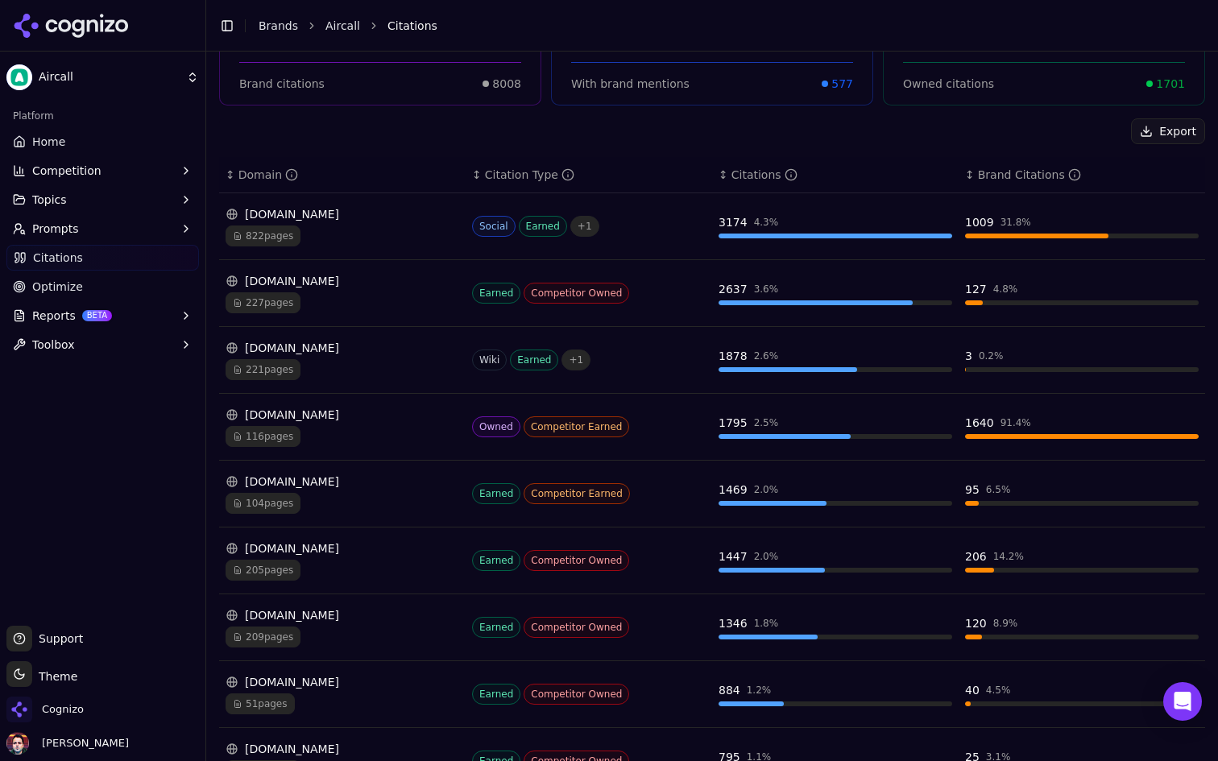
click at [413, 418] on div "aircall.io" at bounding box center [343, 415] width 234 height 16
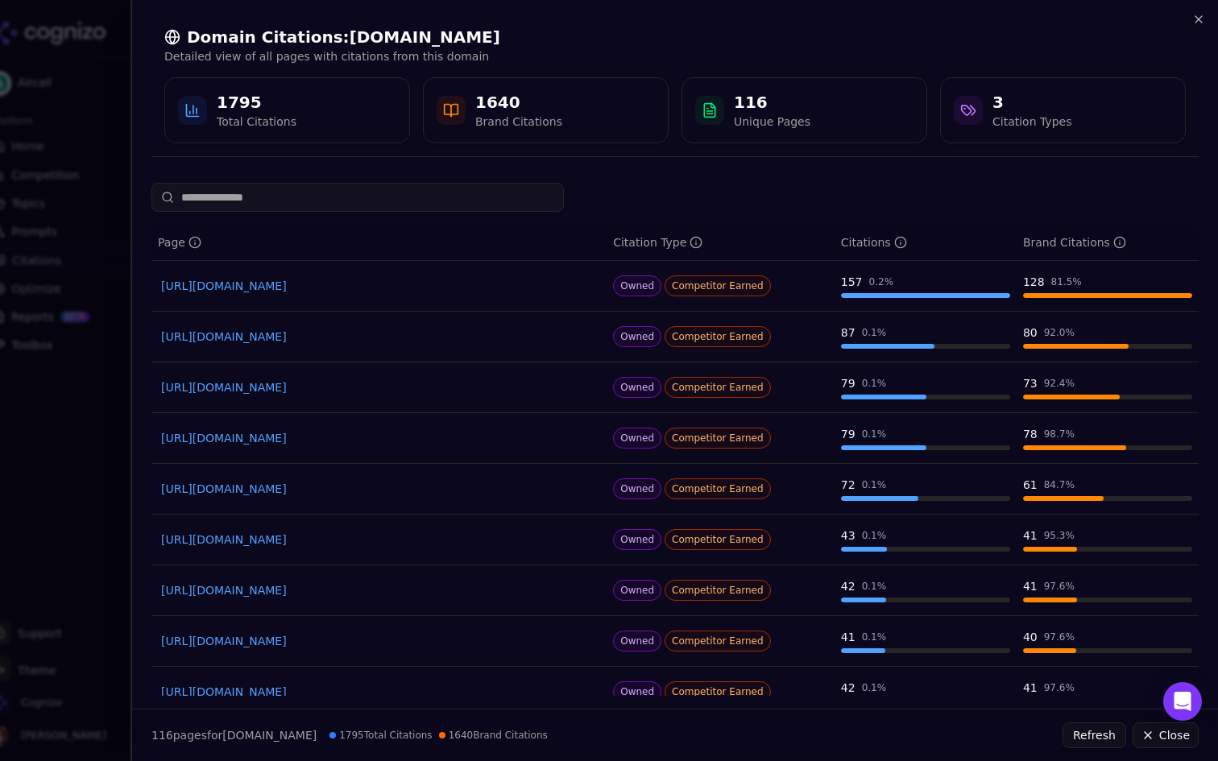
click at [230, 383] on link "https://aircall.io" at bounding box center [379, 387] width 436 height 16
click at [35, 278] on div at bounding box center [609, 380] width 1218 height 761
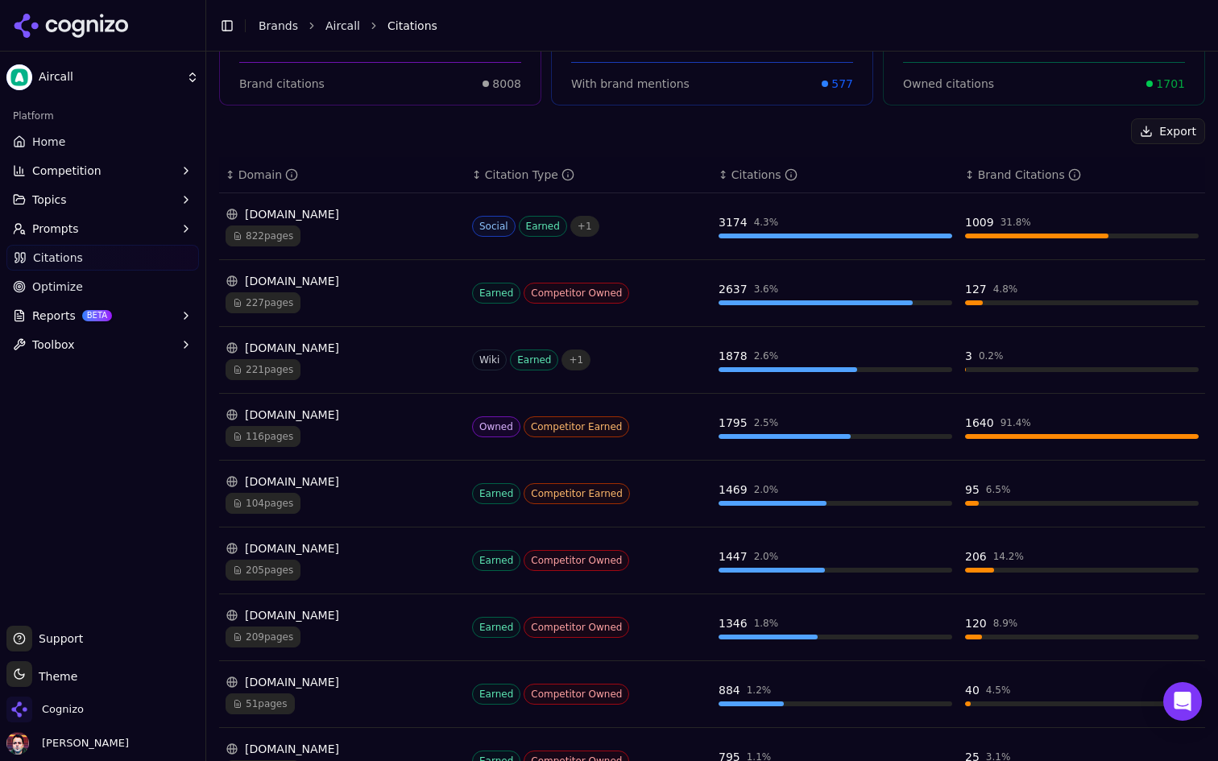
click at [157, 81] on html "Aircall Platform Home Competition Topics Prompts Citations Optimize Reports BET…" at bounding box center [609, 380] width 1218 height 761
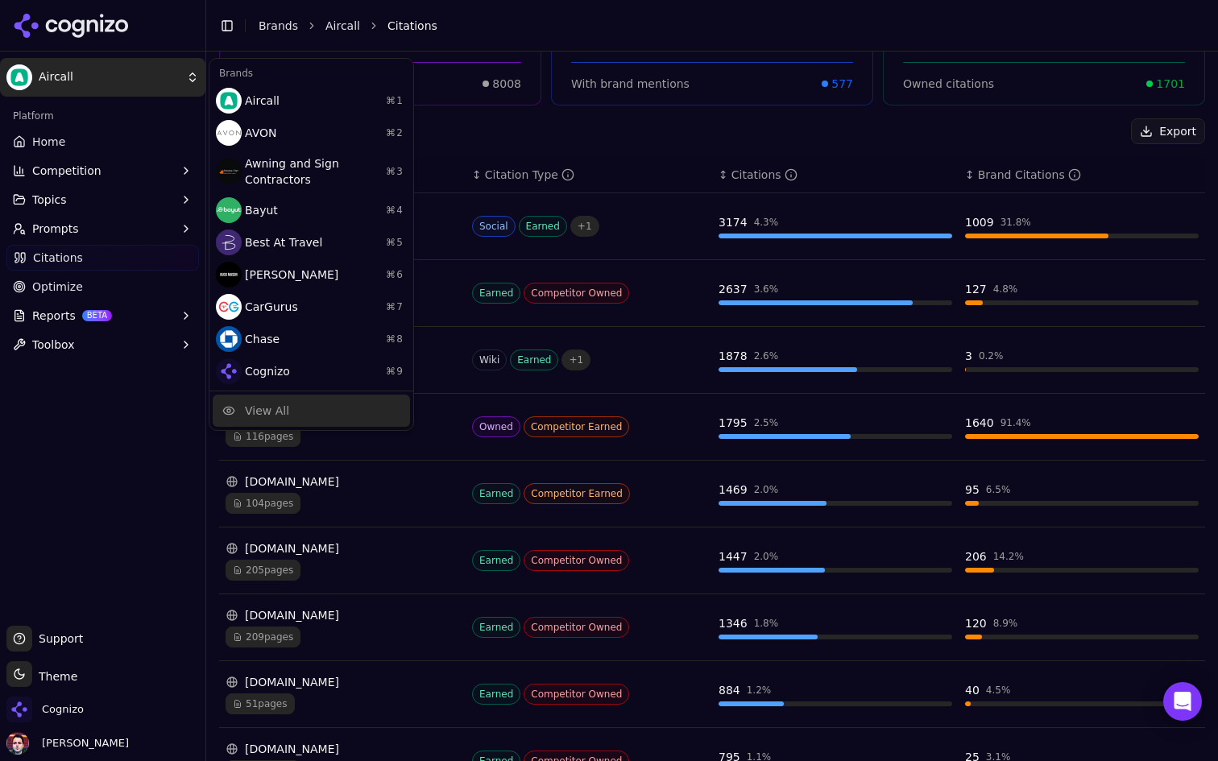
click at [275, 416] on div "View All" at bounding box center [267, 411] width 44 height 16
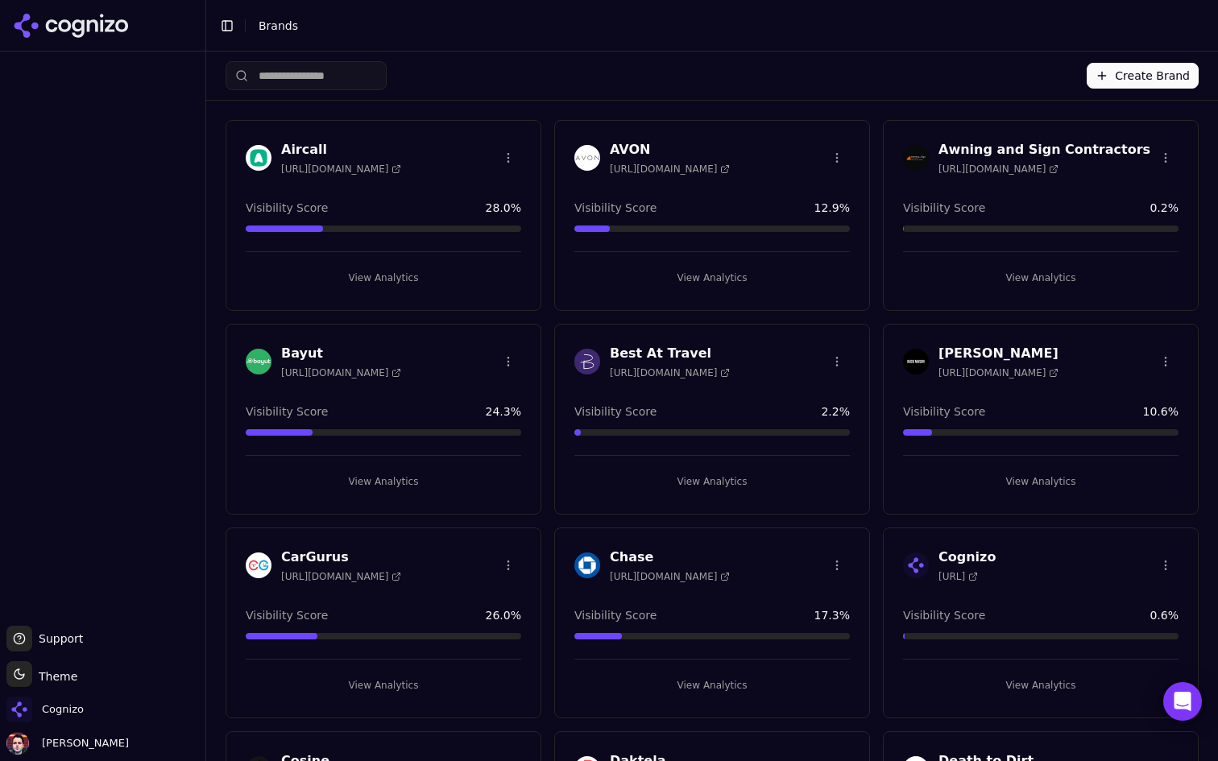
click at [387, 81] on input "search" at bounding box center [306, 75] width 161 height 29
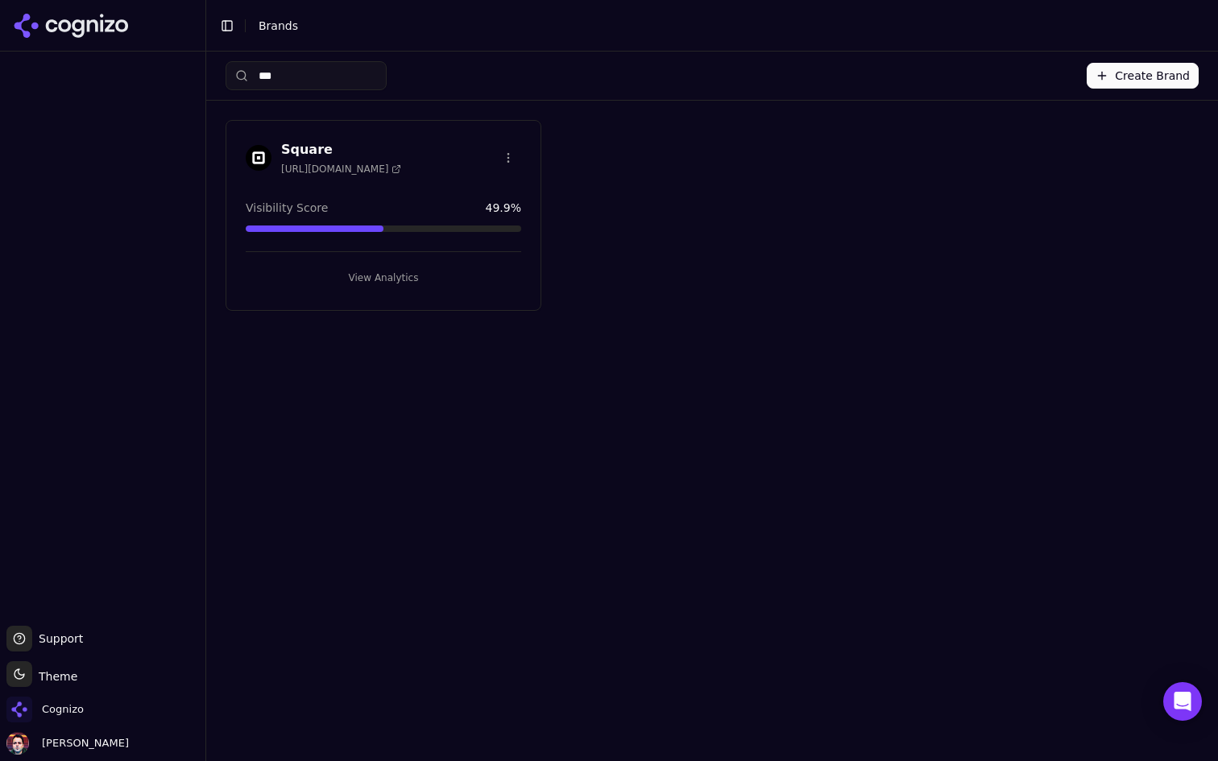
type input "***"
click at [377, 278] on button "View Analytics" at bounding box center [383, 278] width 275 height 26
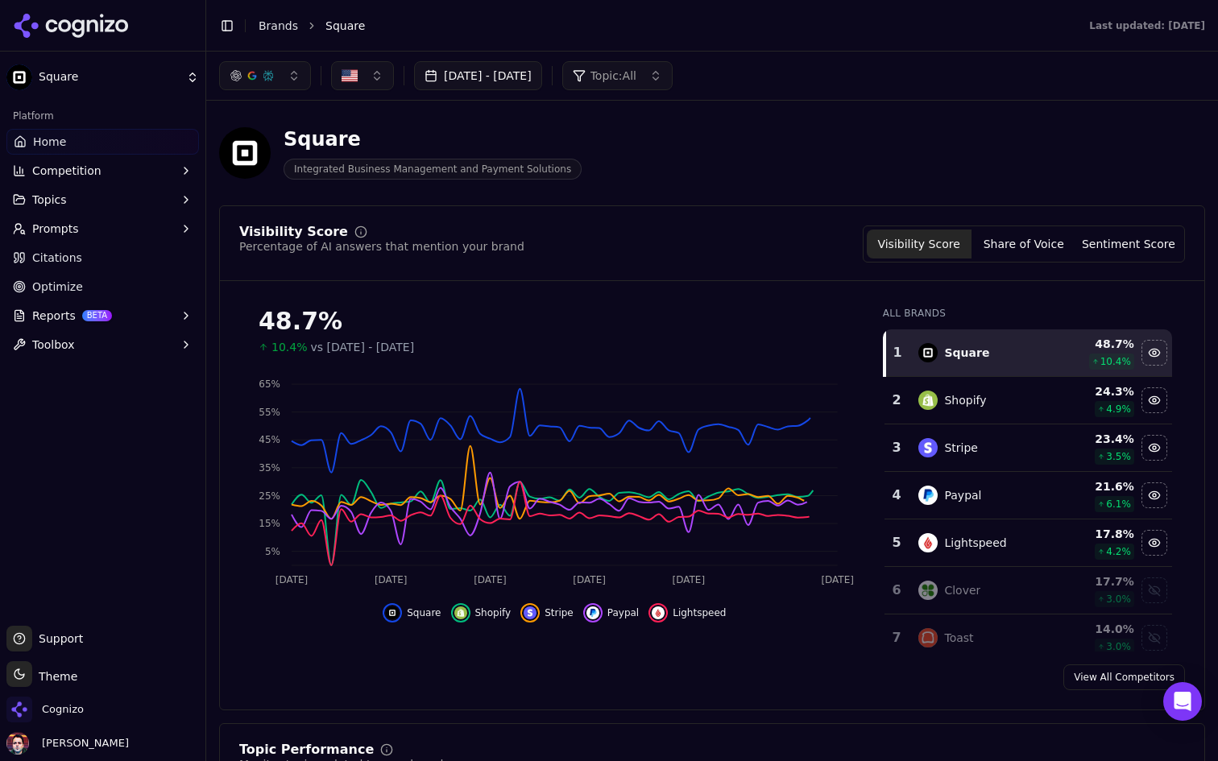
click at [174, 254] on link "Citations" at bounding box center [102, 258] width 192 height 26
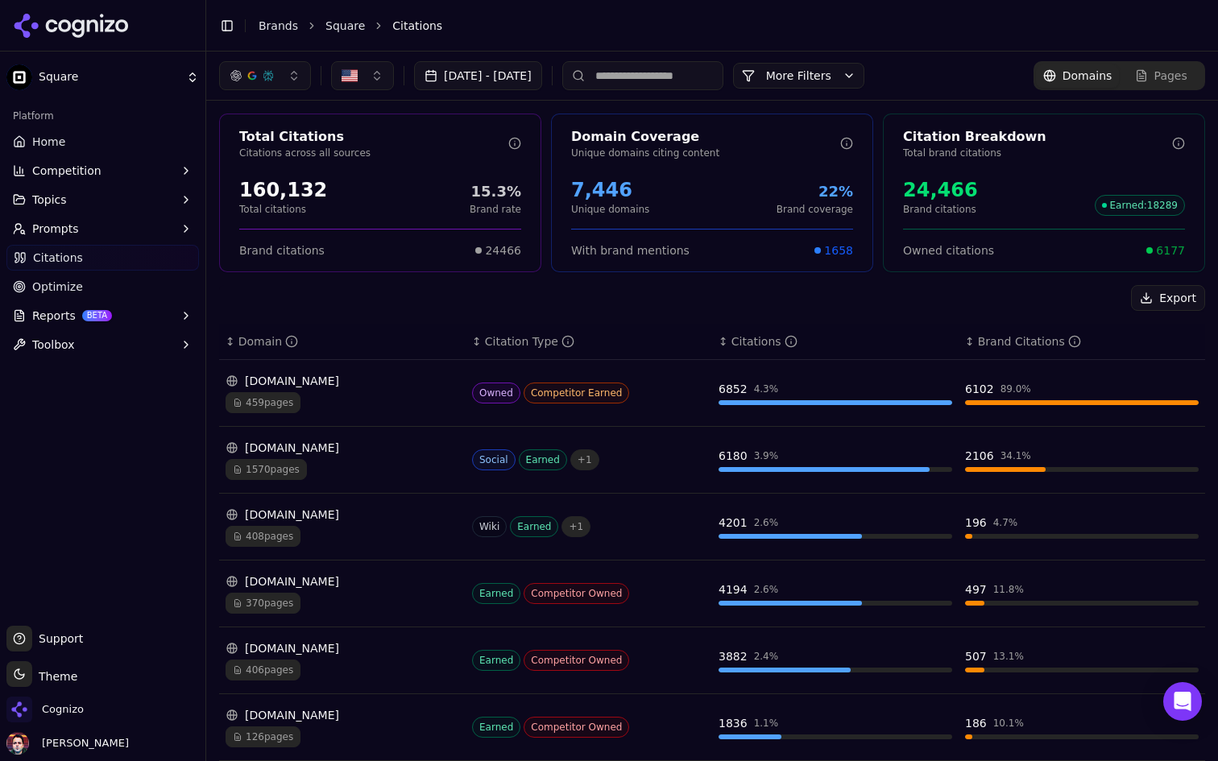
click at [389, 399] on div "459 pages" at bounding box center [343, 402] width 234 height 21
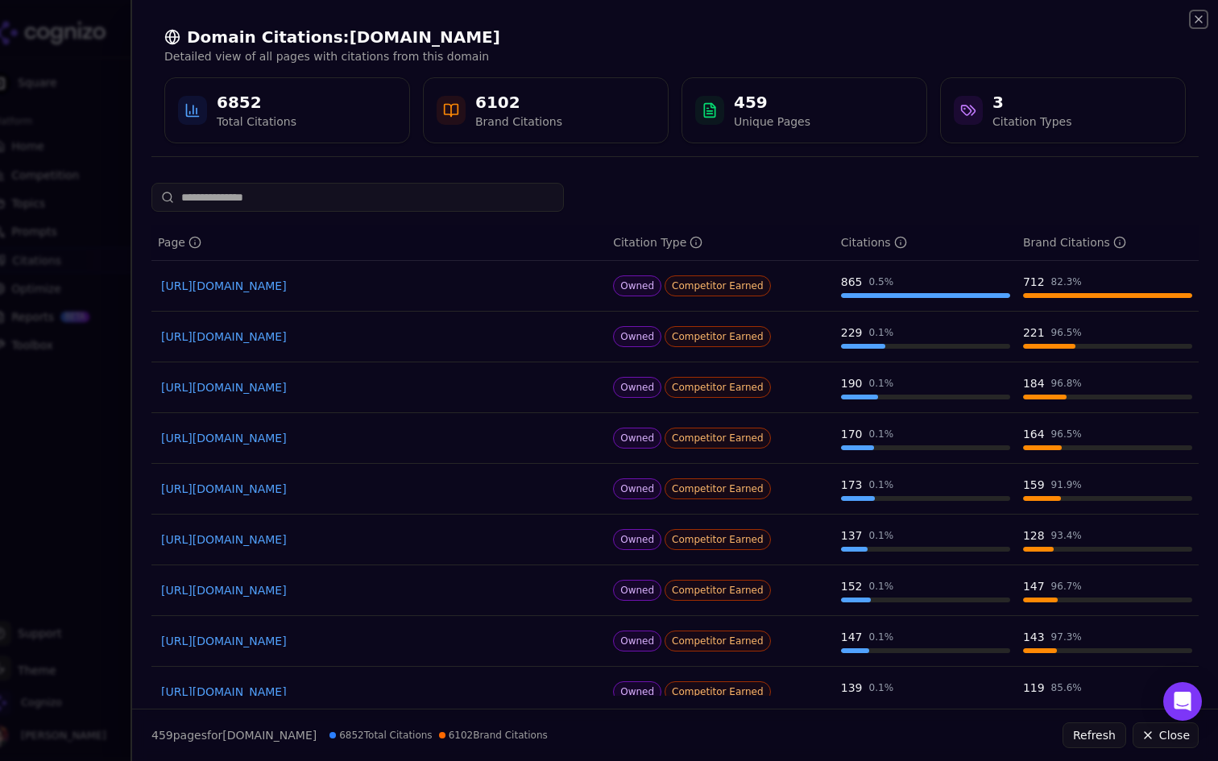
click at [1194, 21] on icon "button" at bounding box center [1198, 19] width 13 height 13
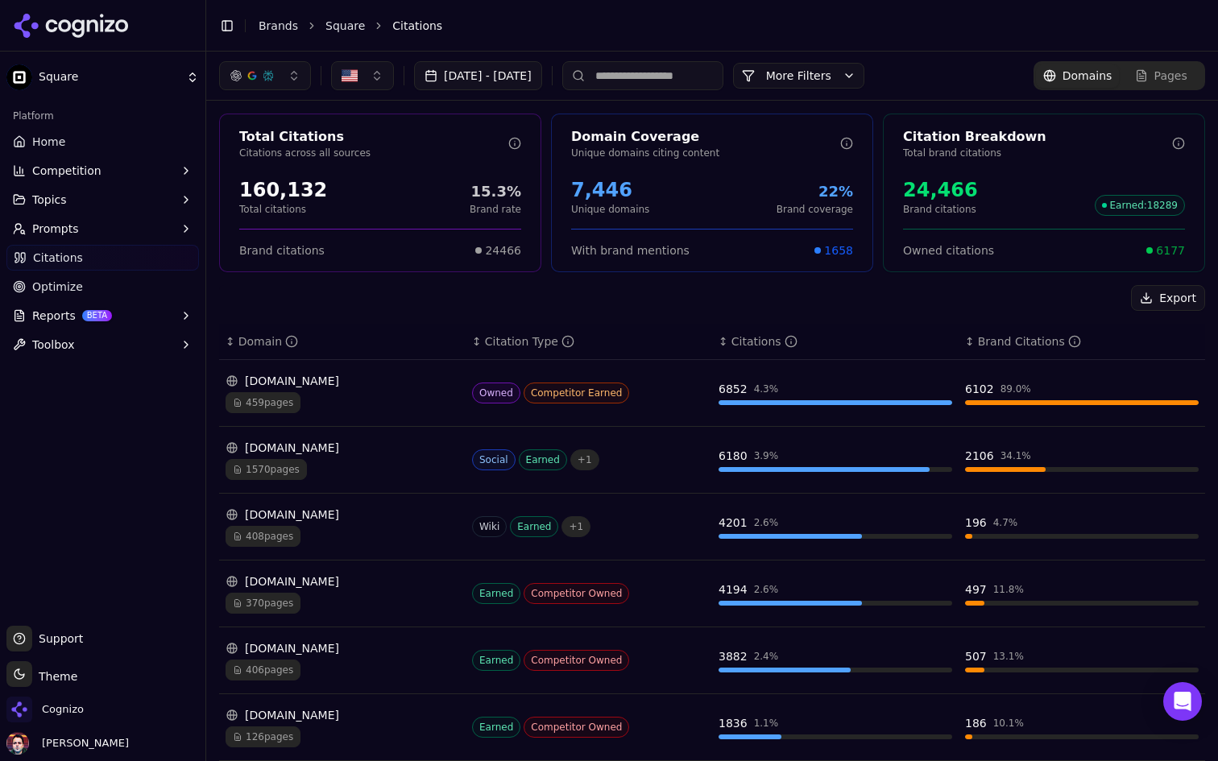
click at [131, 80] on html "Square Platform Home Competition Topics Prompts Citations Optimize Reports BETA…" at bounding box center [609, 380] width 1218 height 761
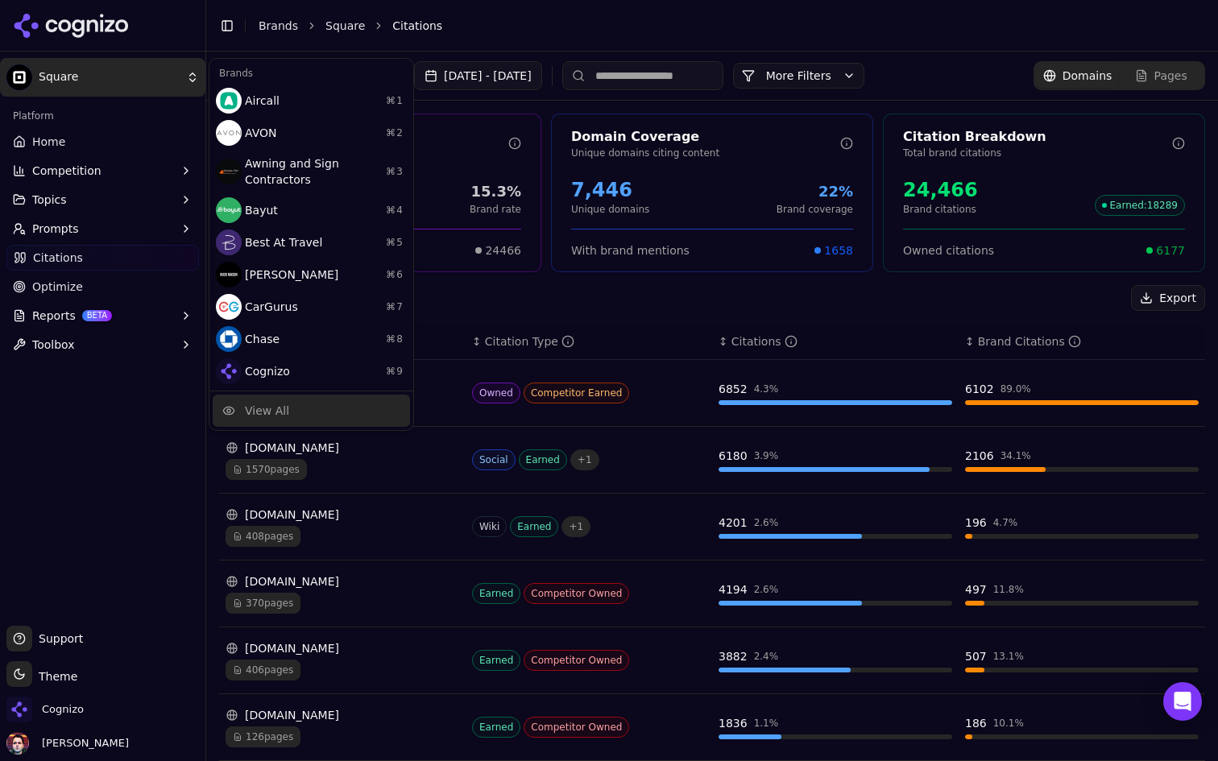
click at [300, 412] on div "View All" at bounding box center [311, 411] width 197 height 32
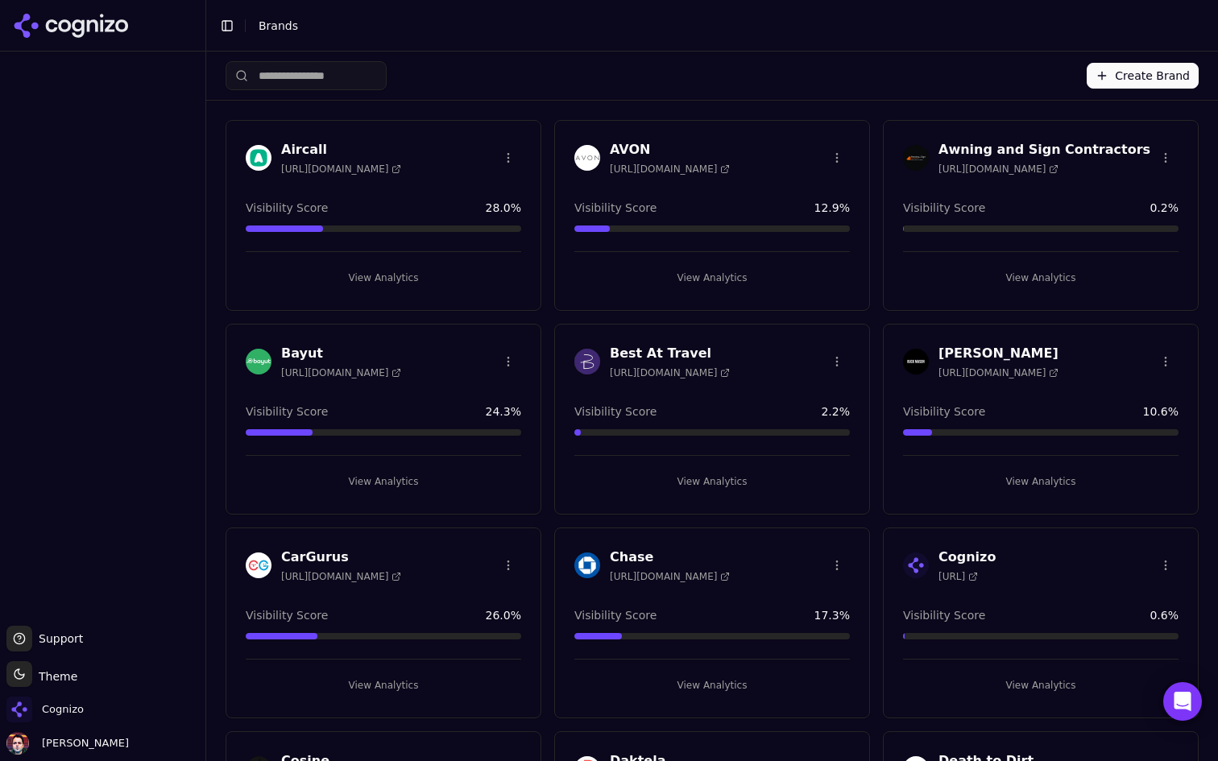
click at [322, 82] on input "search" at bounding box center [306, 75] width 161 height 29
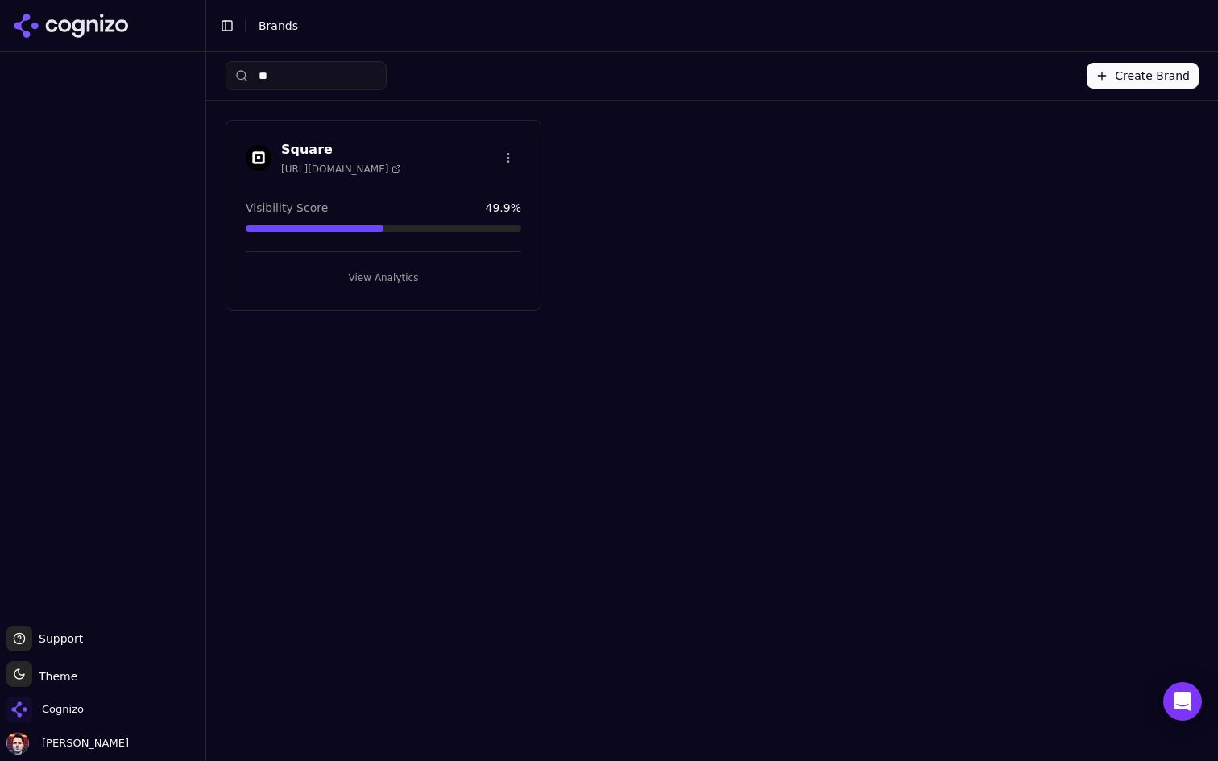
type input "**"
click at [502, 159] on html "Support Support Toggle theme Theme Cognizo Deniz Ozcan Toggle Sidebar Brands **…" at bounding box center [609, 380] width 1218 height 761
click at [480, 185] on div "Edit Brand" at bounding box center [469, 191] width 95 height 26
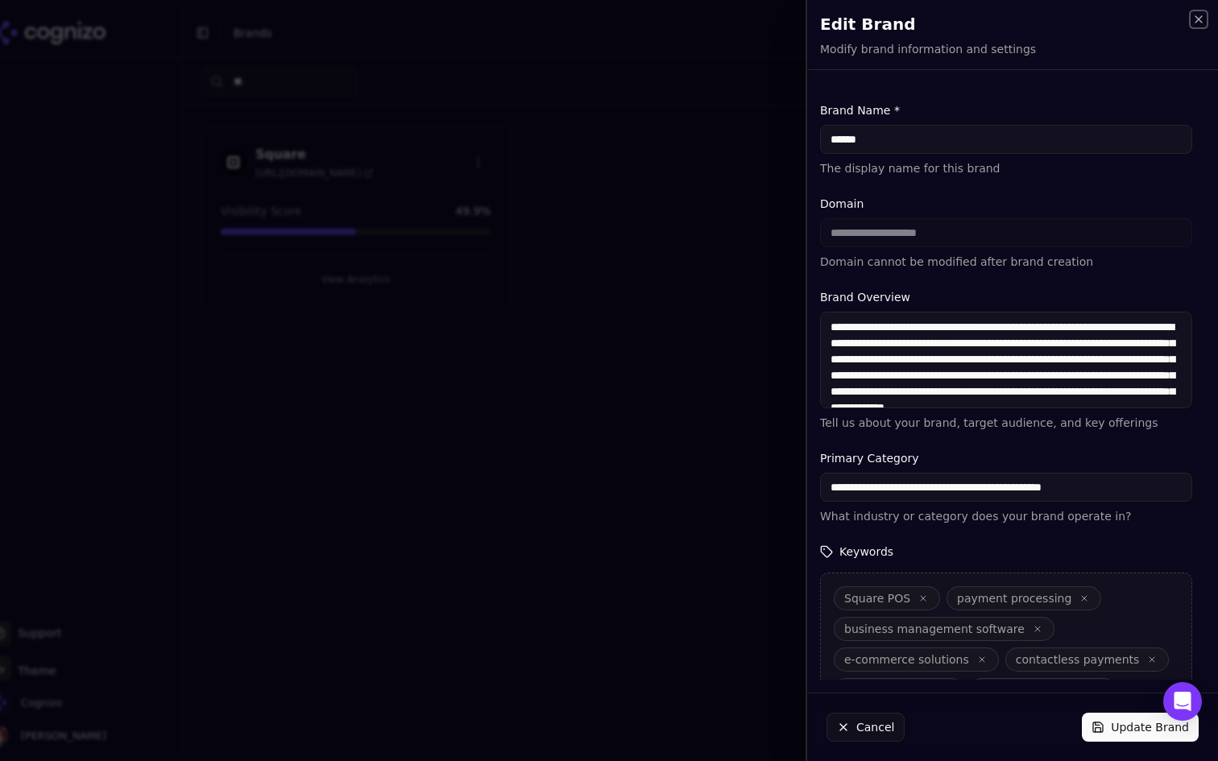
click at [1198, 16] on icon "button" at bounding box center [1198, 19] width 13 height 13
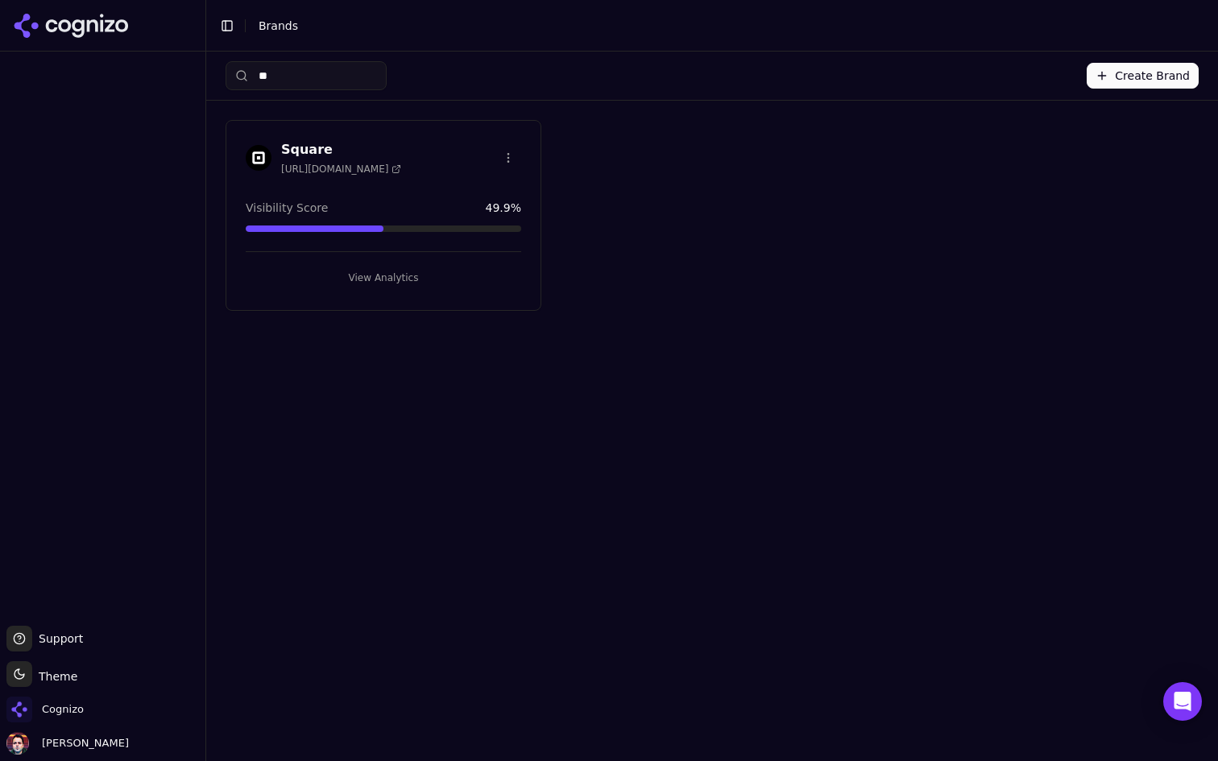
click at [459, 275] on button "View Analytics" at bounding box center [383, 278] width 275 height 26
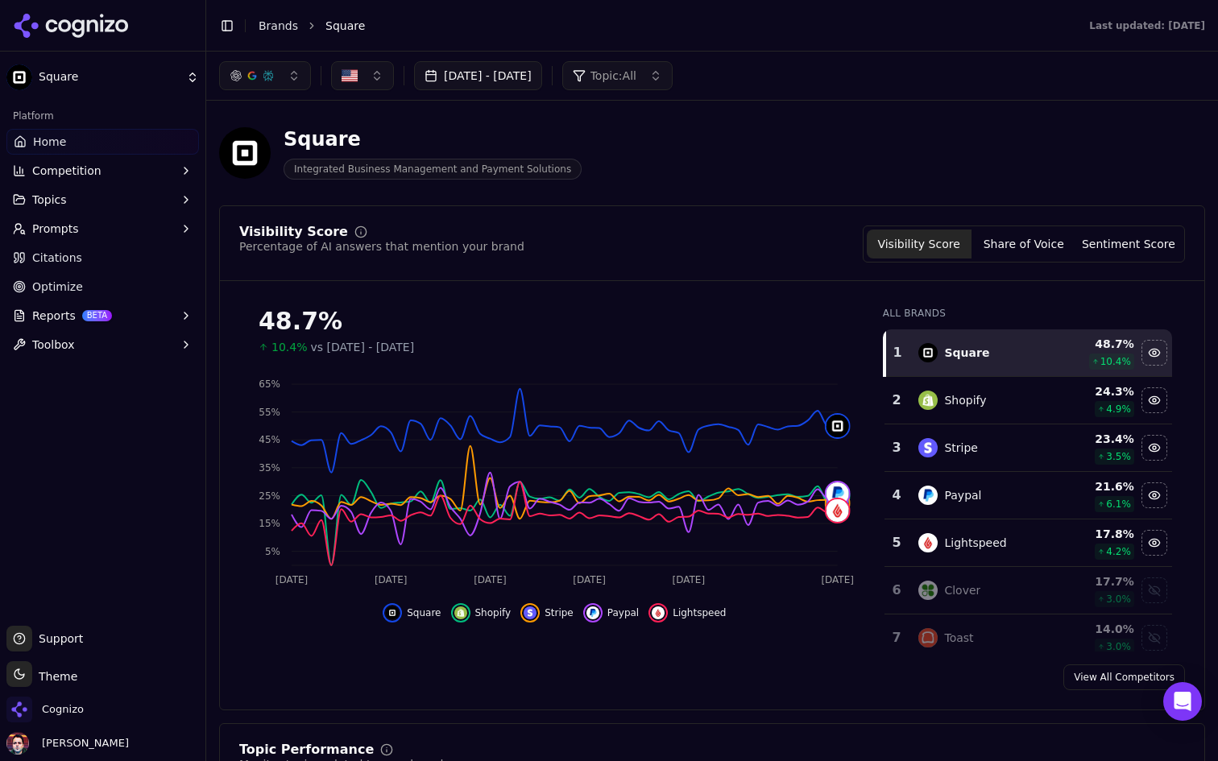
click at [115, 250] on link "Citations" at bounding box center [102, 258] width 192 height 26
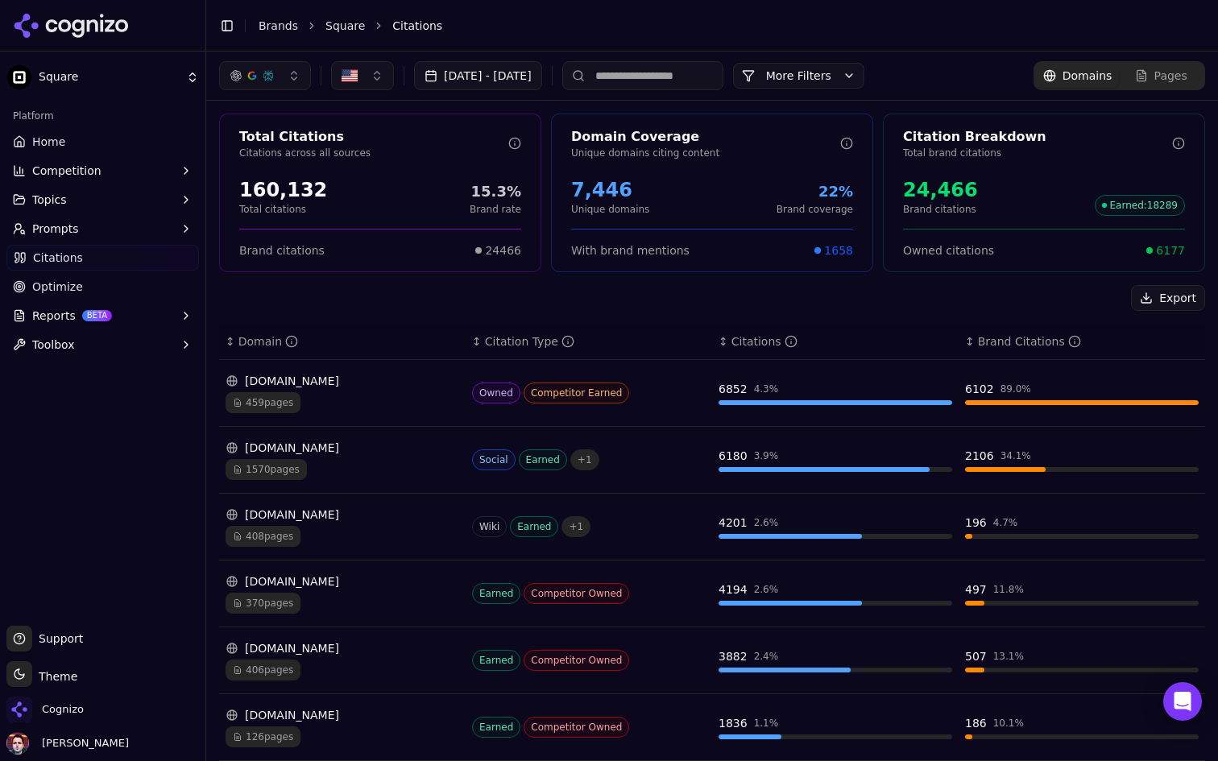
click at [374, 367] on td "squareup.com 459 pages" at bounding box center [342, 393] width 246 height 67
click at [358, 387] on div "squareup.com" at bounding box center [343, 381] width 234 height 16
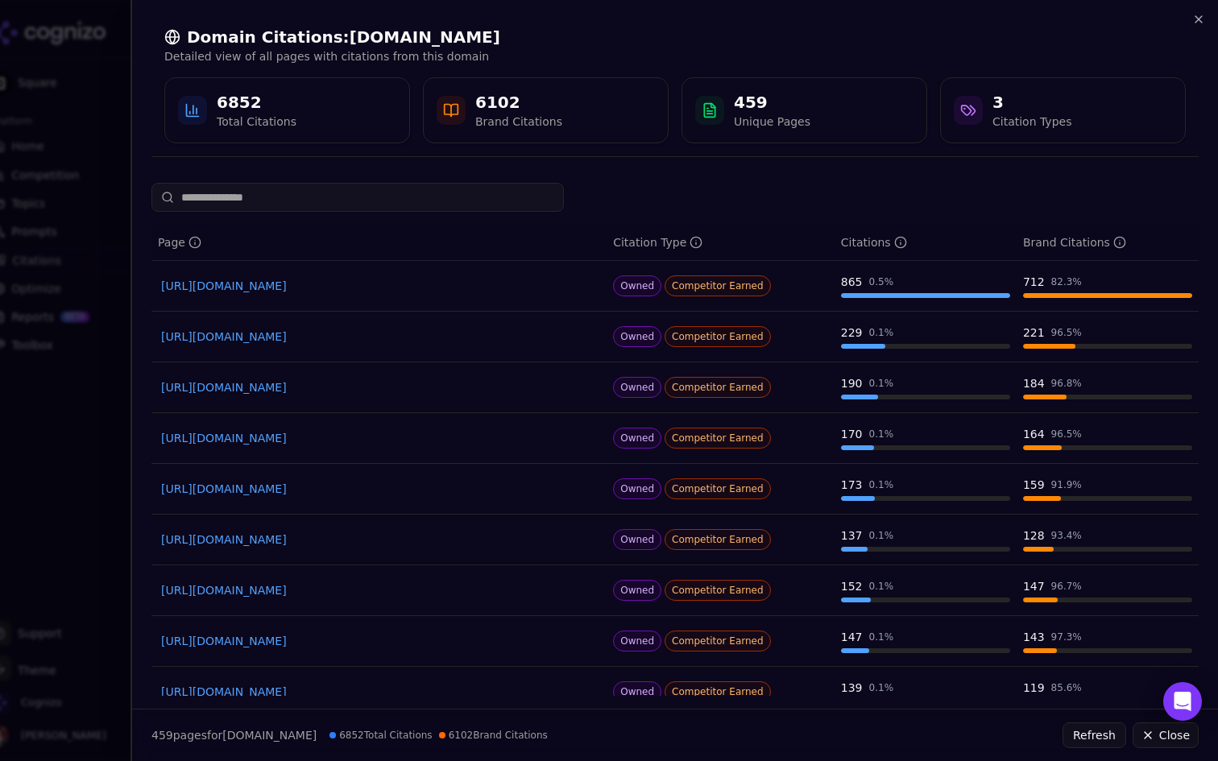
click at [55, 202] on div at bounding box center [609, 380] width 1218 height 761
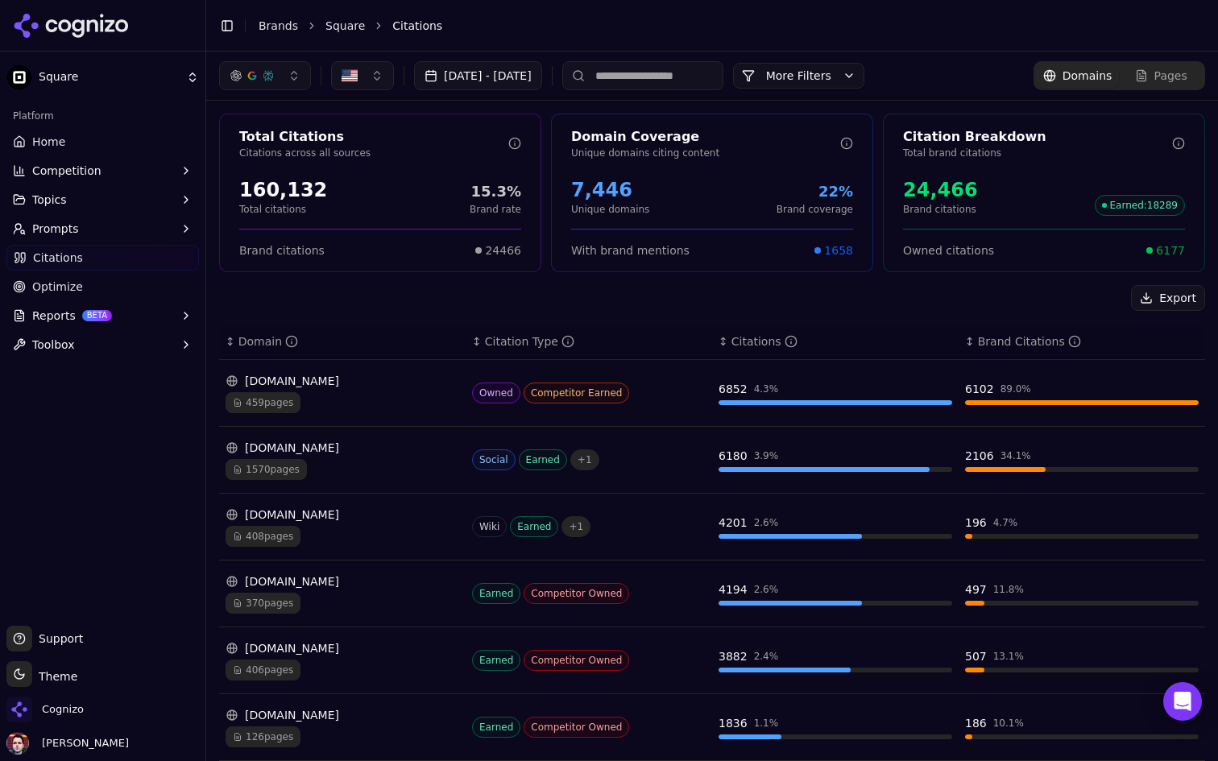
click at [539, 88] on button "Jul 21, 2025 - Sep 19, 2025" at bounding box center [478, 75] width 128 height 29
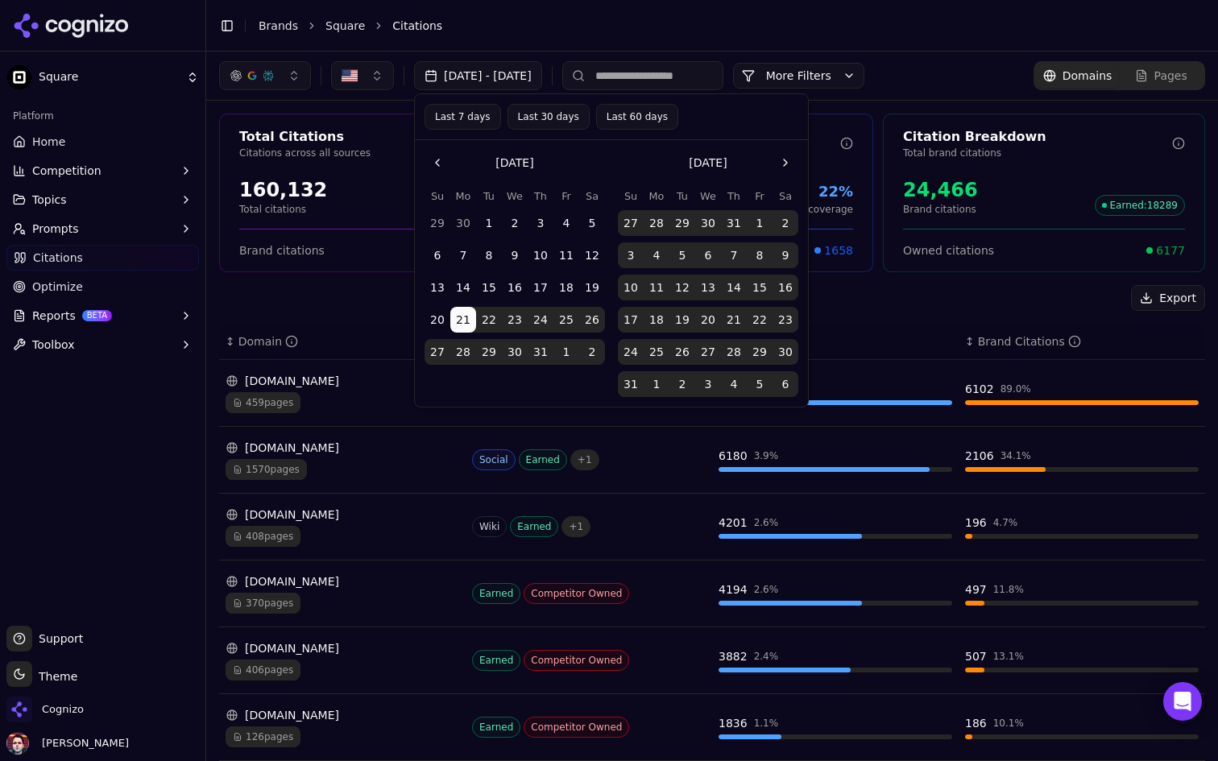
click at [473, 119] on button "Last 7 days" at bounding box center [462, 117] width 77 height 26
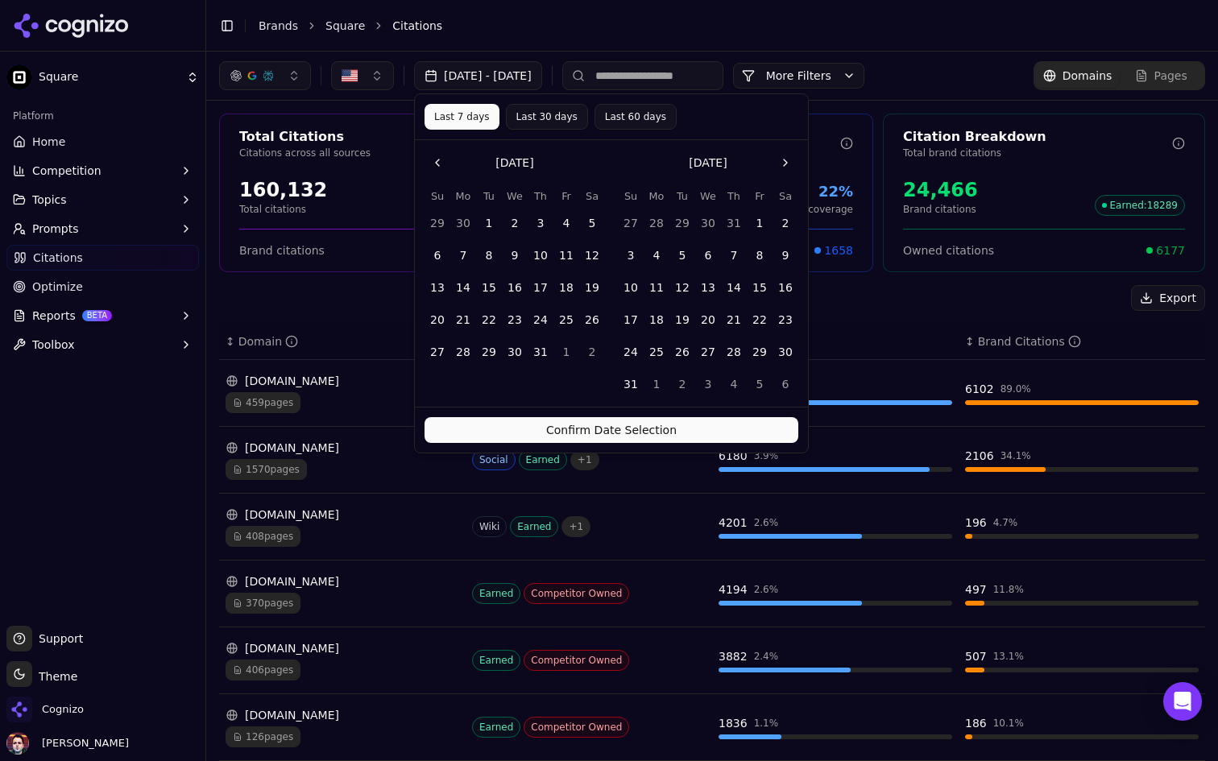
click at [587, 436] on button "Confirm Date Selection" at bounding box center [611, 430] width 374 height 26
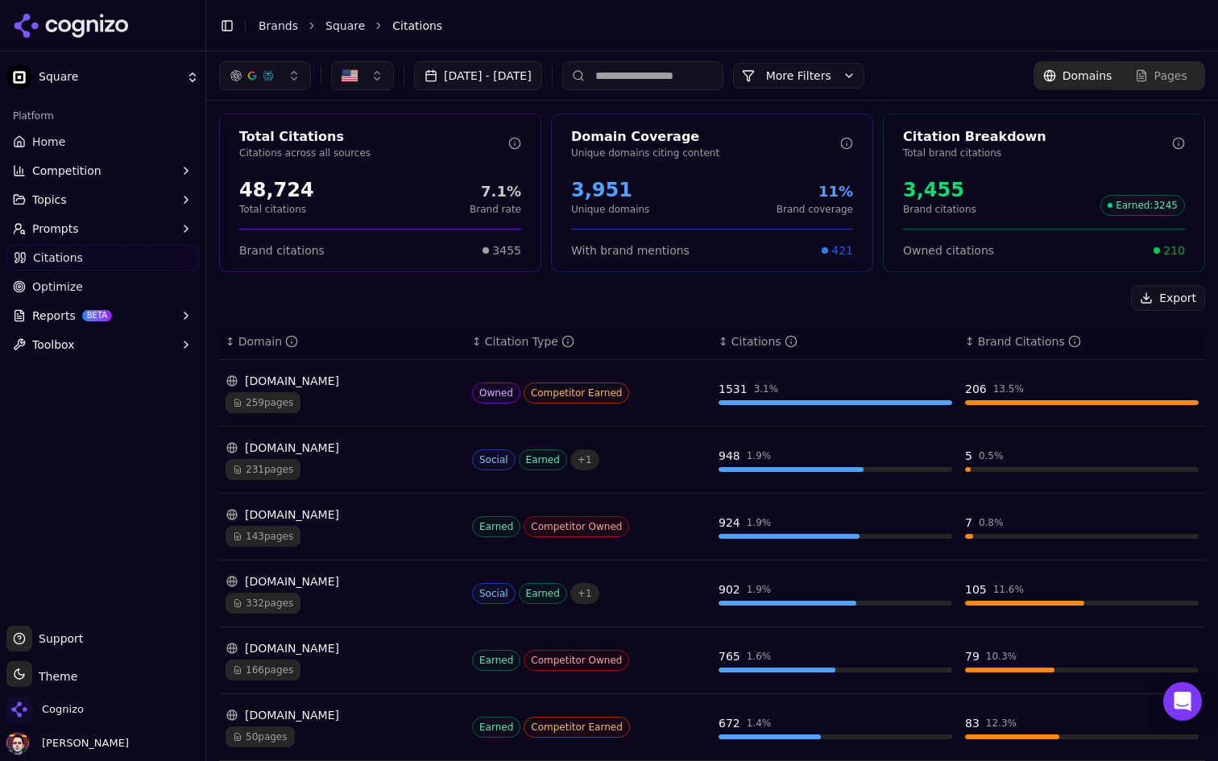
click at [410, 396] on div "259 pages" at bounding box center [343, 402] width 234 height 21
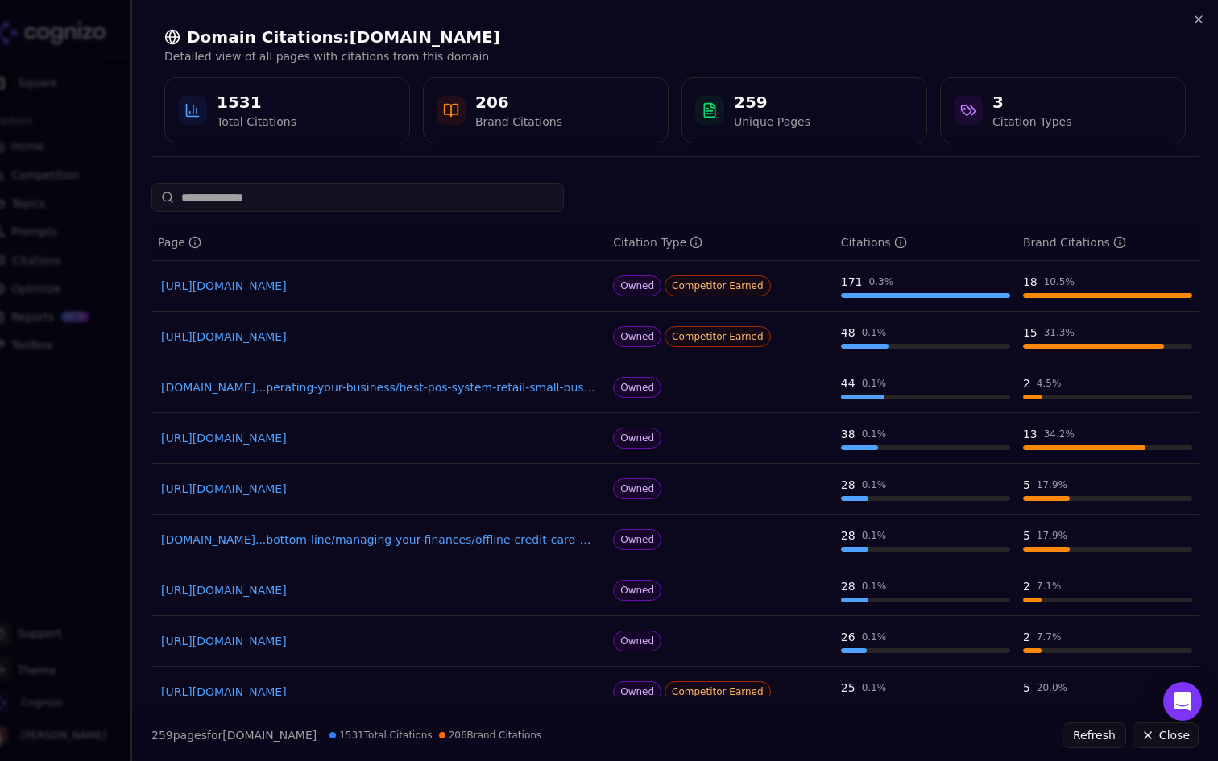
scroll to position [124, 0]
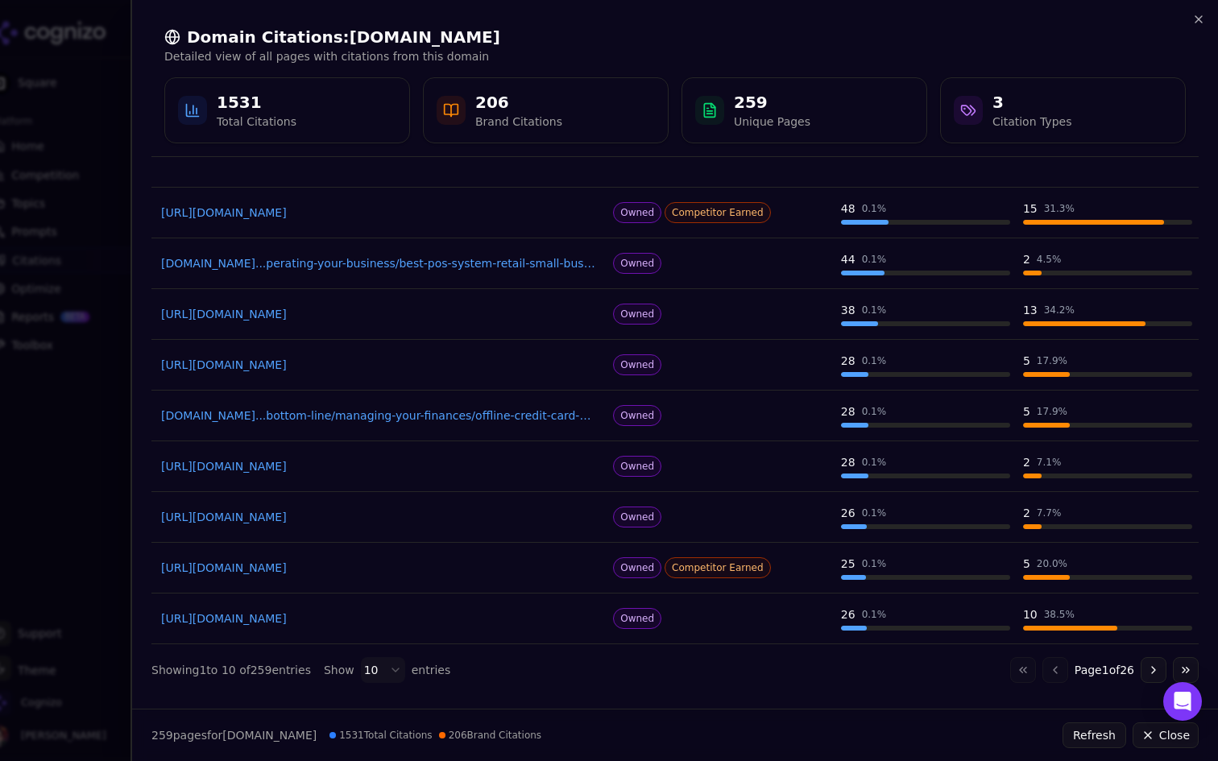
click at [482, 569] on link "https://squareup.com/help/us/en/article/7777-process-card-payments-with-offline…" at bounding box center [379, 568] width 436 height 16
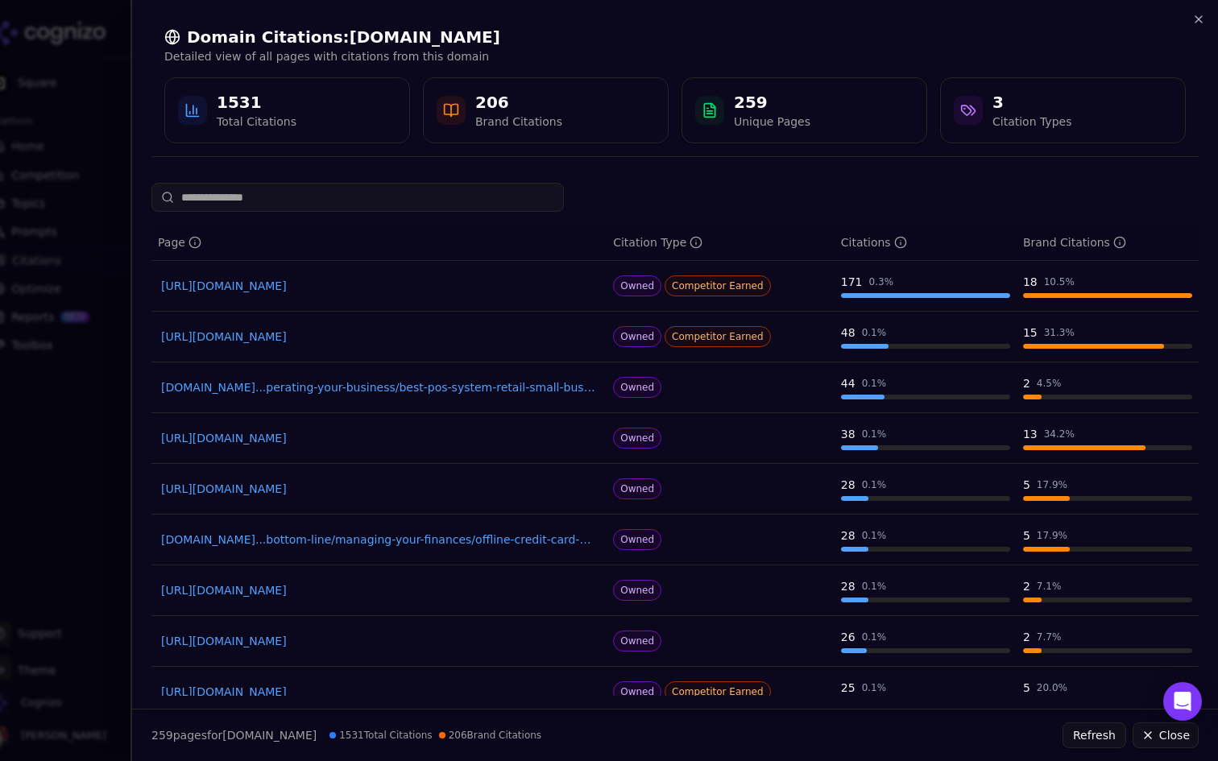
click at [294, 281] on link "https://squareup.com/us/en/point-of-sale" at bounding box center [379, 286] width 436 height 16
click at [283, 337] on link "https://squareup.com/us/en/banking/loans" at bounding box center [379, 337] width 436 height 16
click at [664, 242] on div "Citation Type" at bounding box center [657, 242] width 89 height 16
click at [653, 239] on div "Citation Type" at bounding box center [657, 242] width 89 height 16
click at [928, 19] on div "Domain Citations: squareup.com Detailed view of all pages with citations from t…" at bounding box center [674, 84] width 1047 height 143
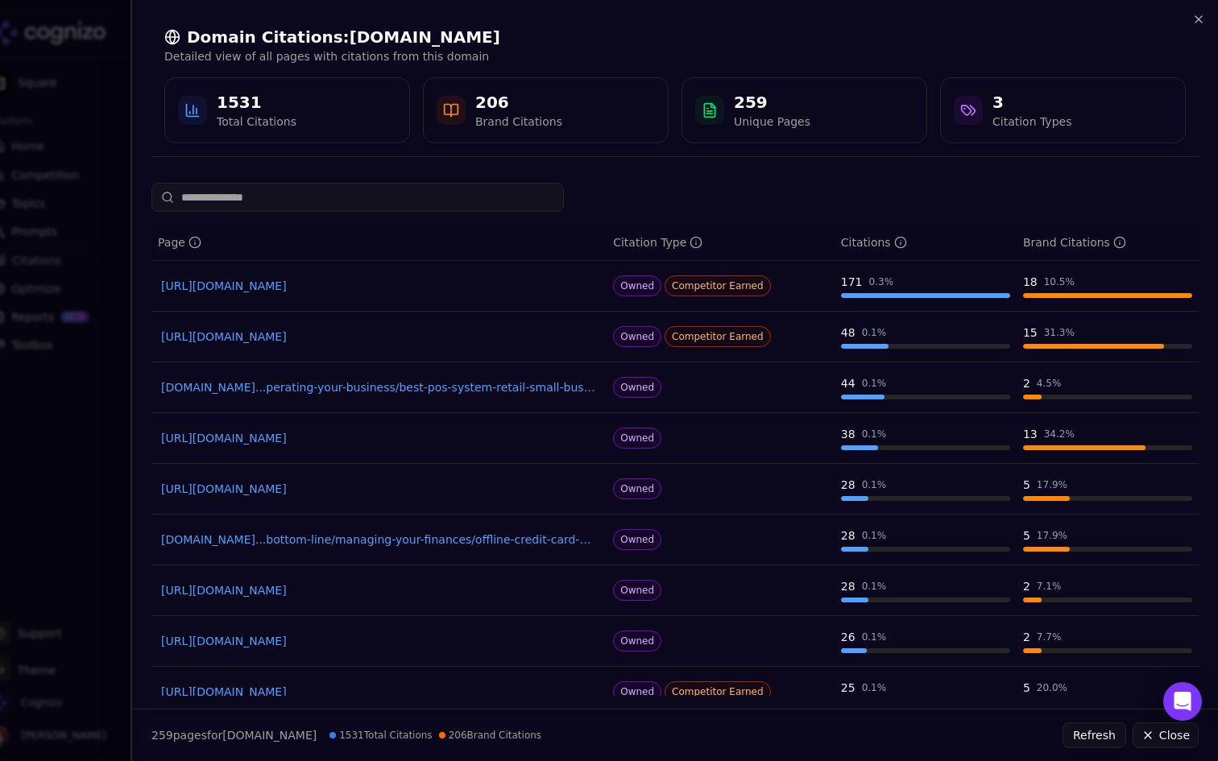
click at [1191, 18] on div "Domain Citations: squareup.com Detailed view of all pages with citations from t…" at bounding box center [674, 84] width 1047 height 143
click at [1193, 19] on icon "button" at bounding box center [1198, 19] width 13 height 13
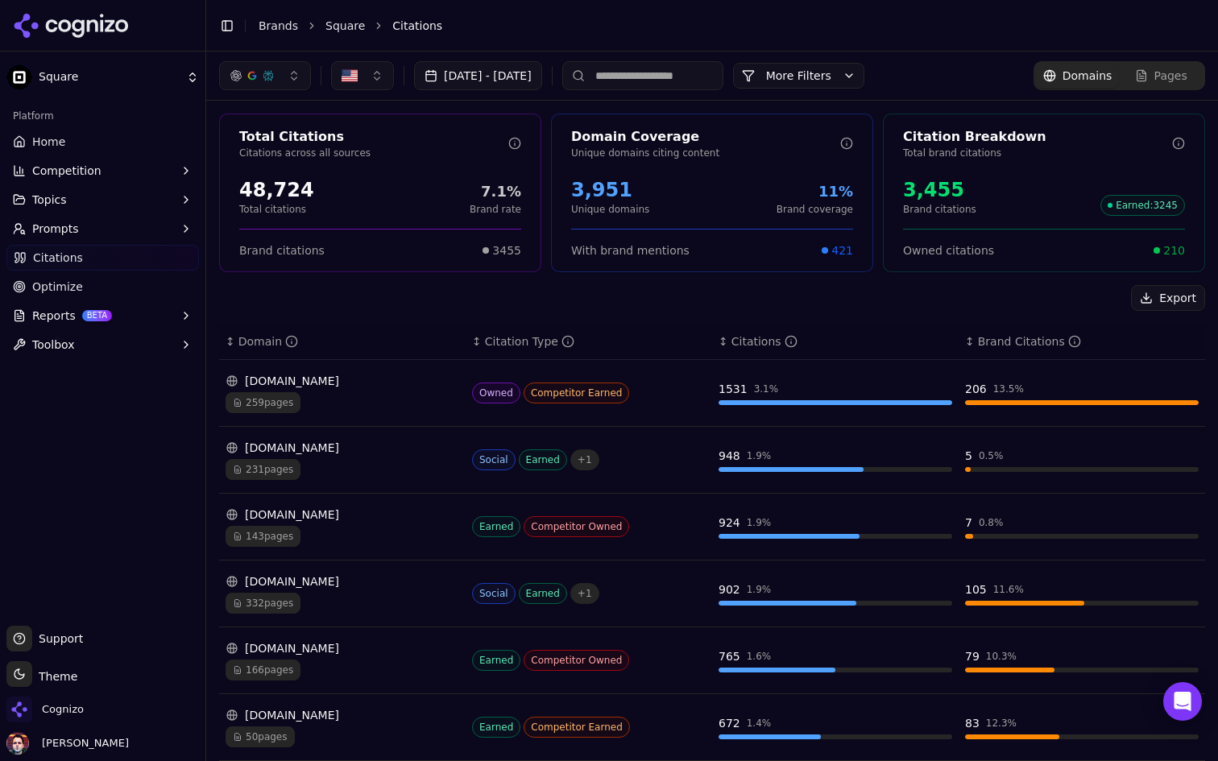
click at [147, 84] on html "Square Platform Home Competition Topics Prompts Citations Optimize Reports BETA…" at bounding box center [609, 380] width 1218 height 761
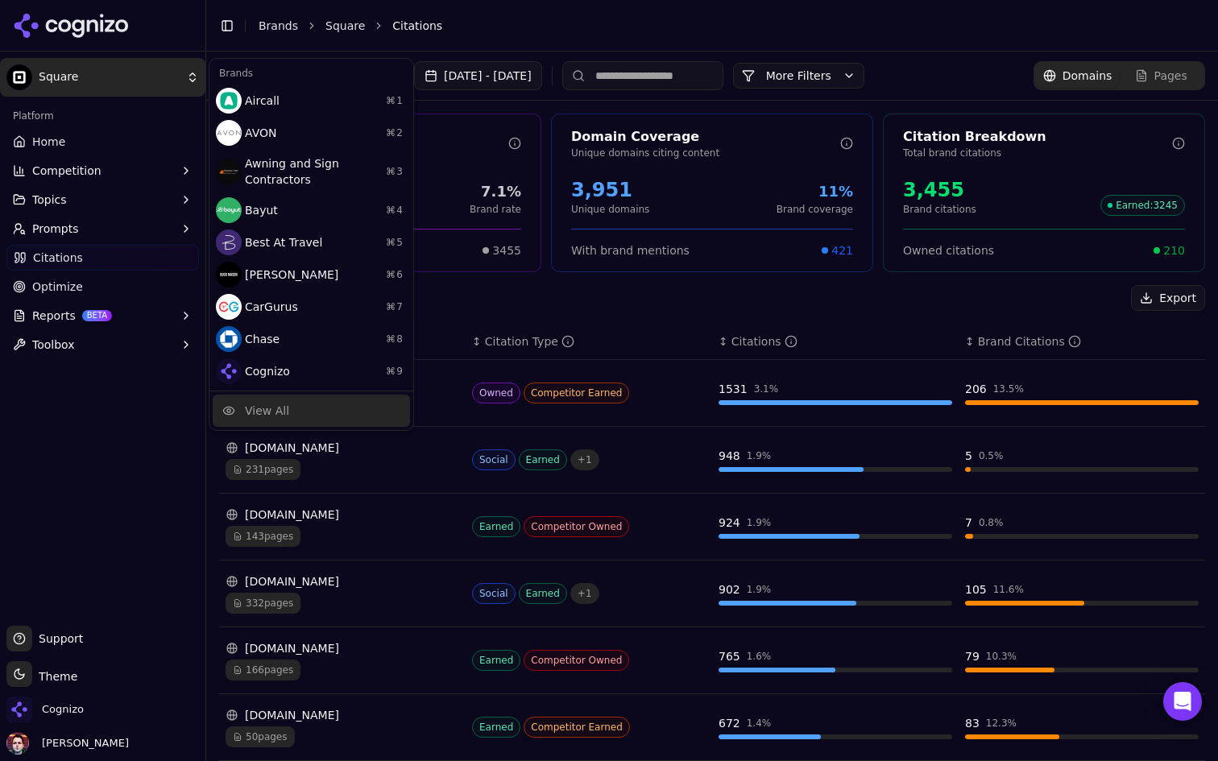
click at [312, 398] on div "View All" at bounding box center [311, 411] width 197 height 32
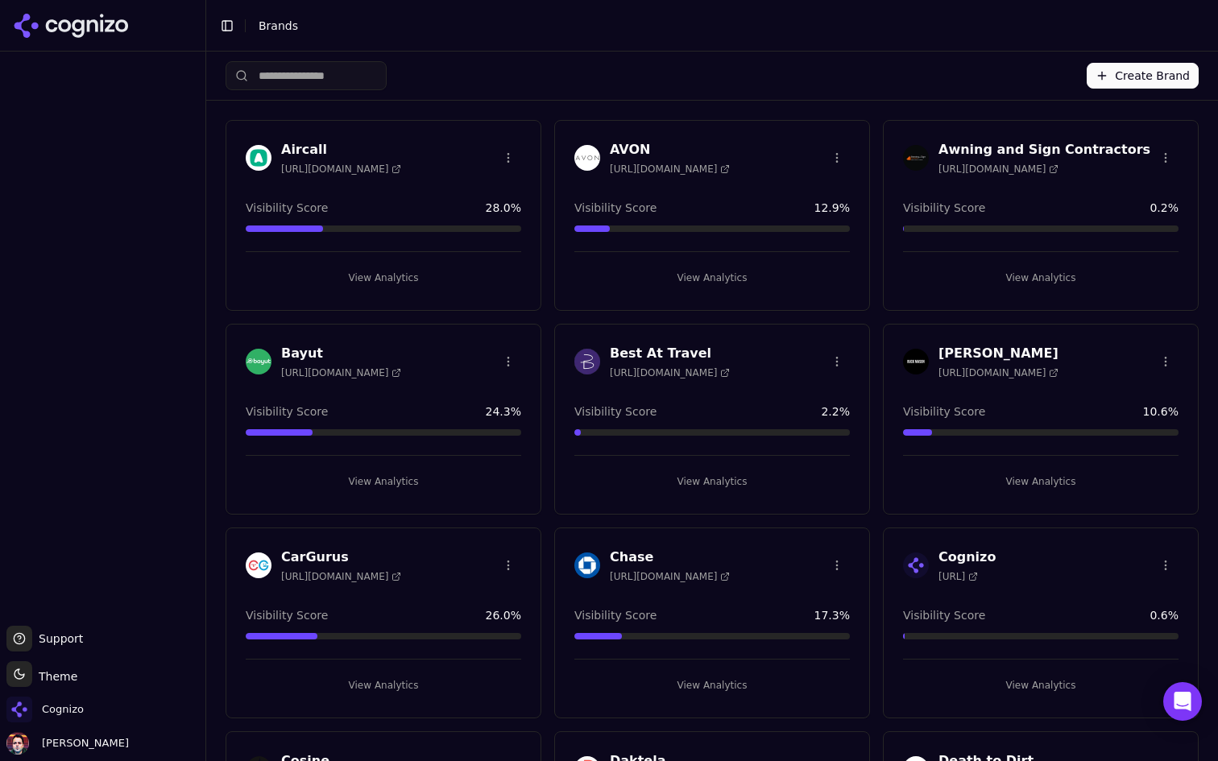
click at [661, 689] on button "View Analytics" at bounding box center [711, 685] width 275 height 26
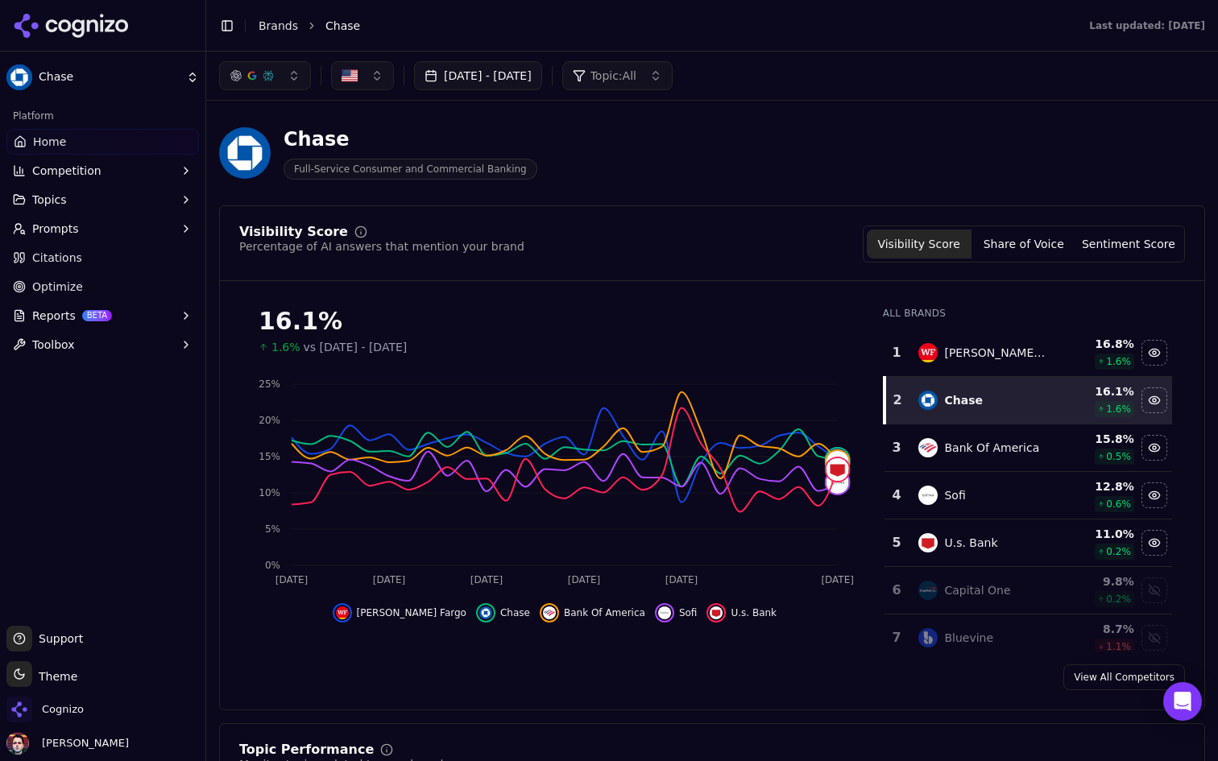
click at [147, 269] on link "Citations" at bounding box center [102, 258] width 192 height 26
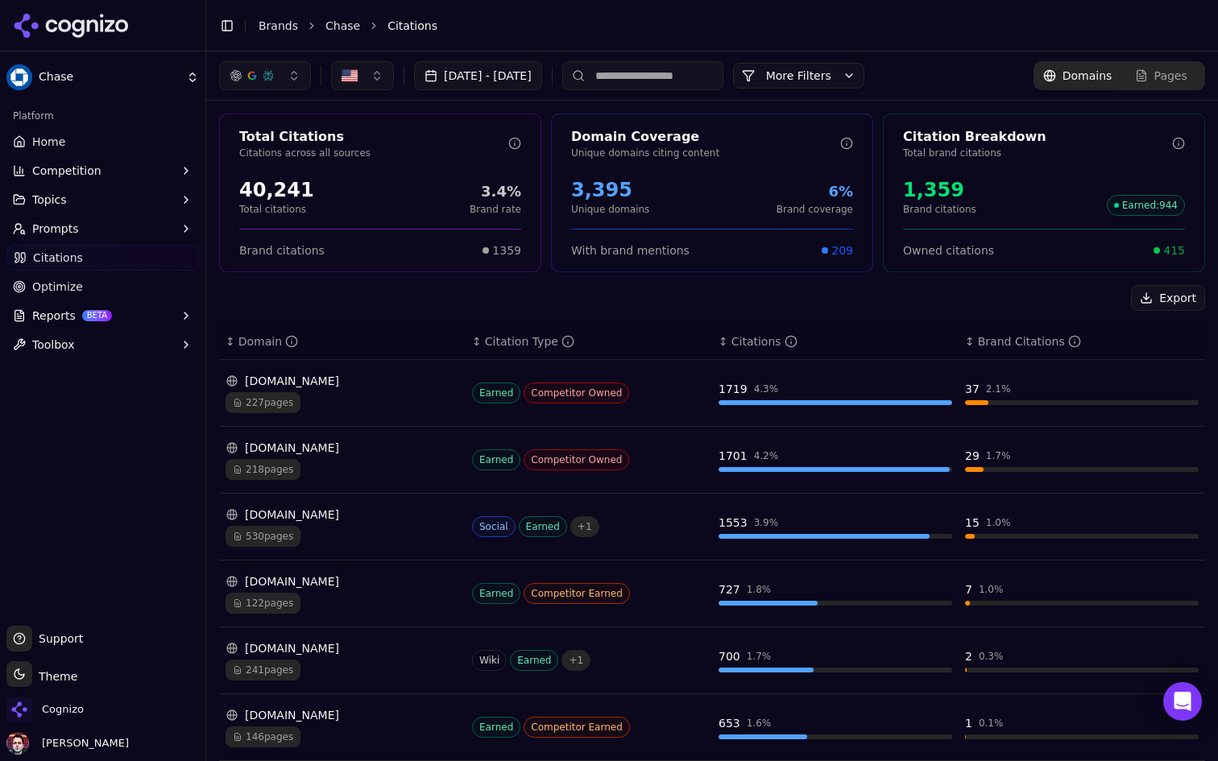
click at [361, 402] on div "227 pages" at bounding box center [343, 402] width 234 height 21
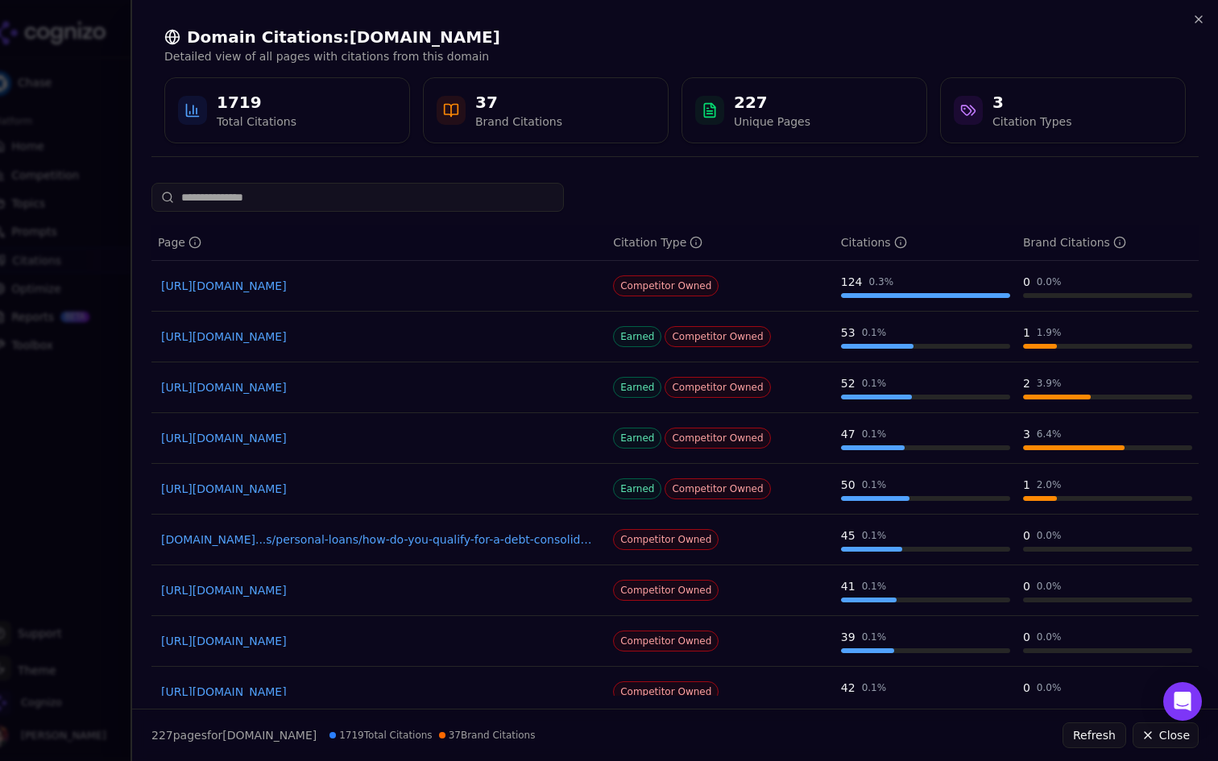
click at [37, 453] on div at bounding box center [609, 380] width 1218 height 761
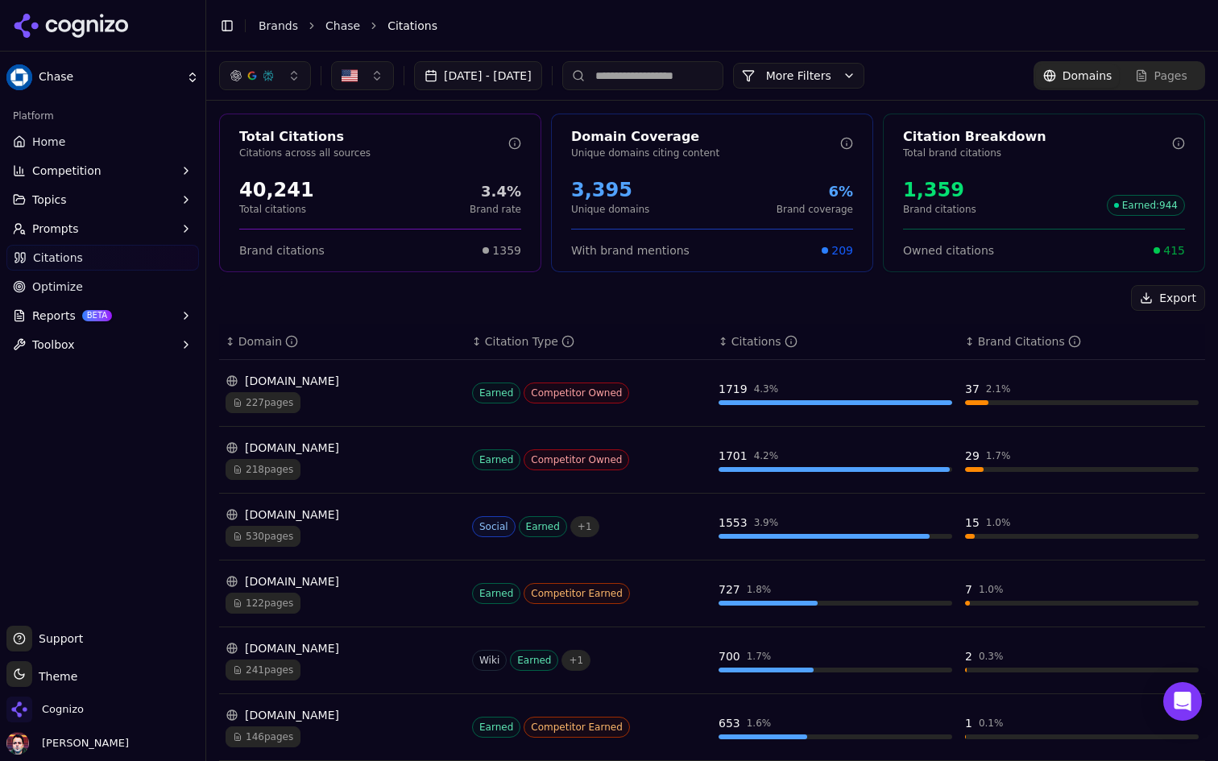
click at [118, 145] on link "Home" at bounding box center [102, 142] width 192 height 26
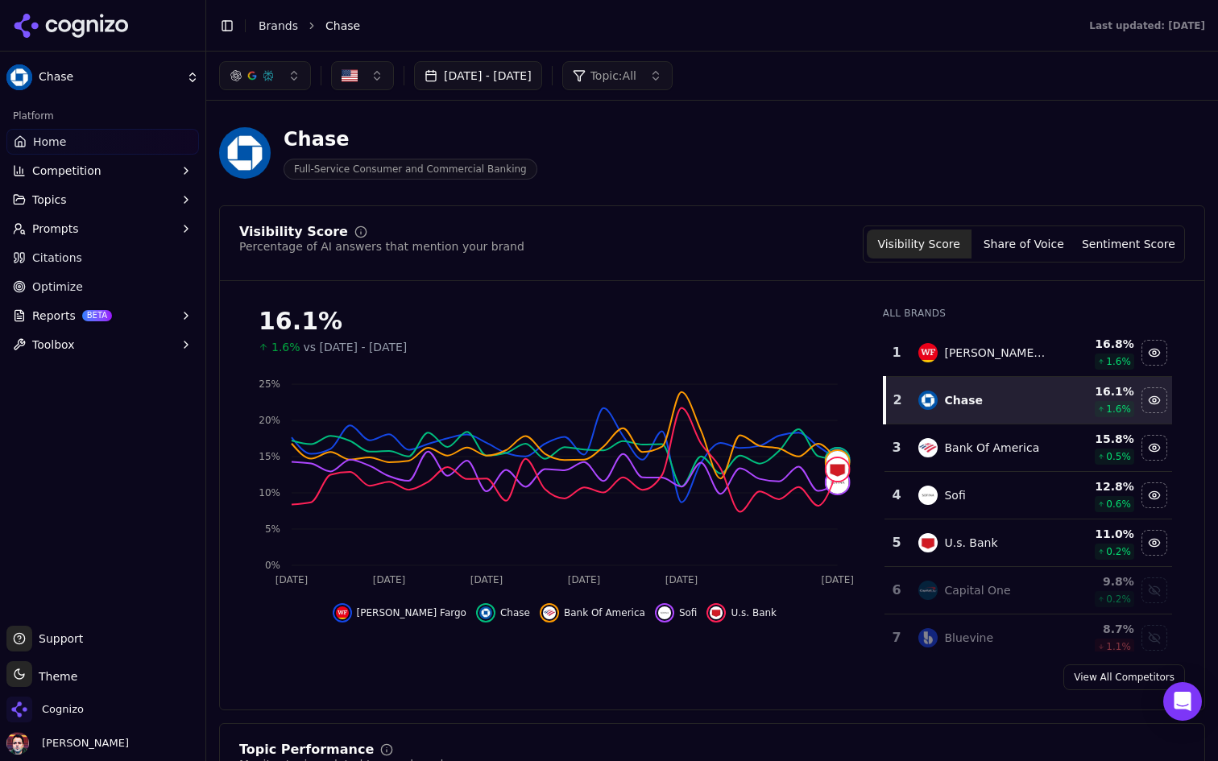
click at [135, 85] on html "Chase Platform Home Competition Topics Prompts Citations Optimize Reports BETA …" at bounding box center [609, 380] width 1218 height 761
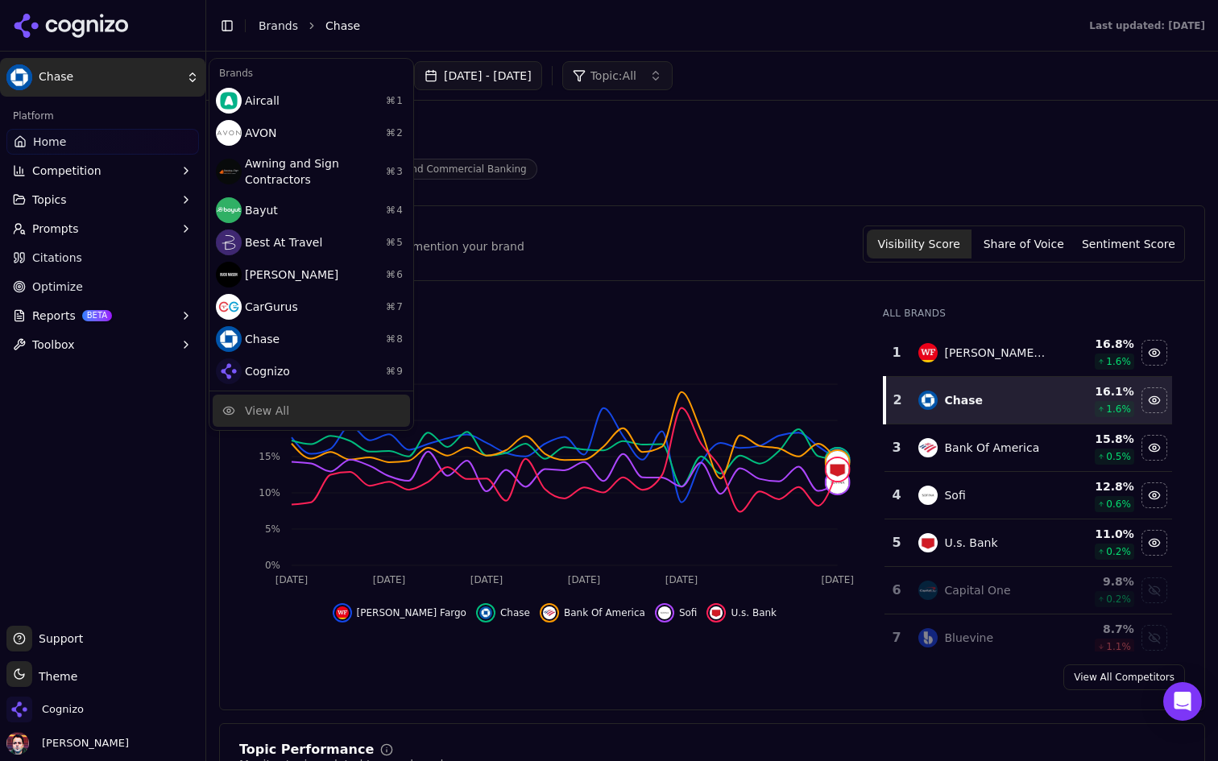
click at [322, 417] on div "View All" at bounding box center [311, 411] width 197 height 32
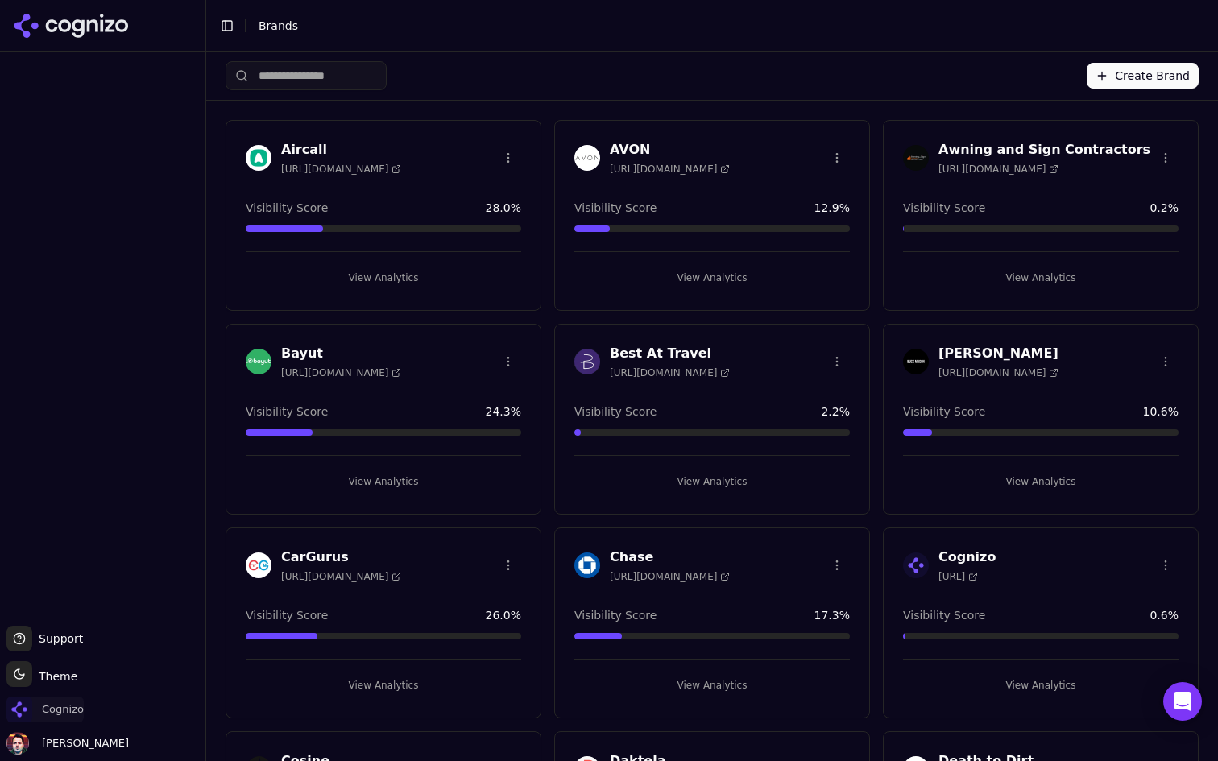
click at [59, 719] on span "Cognizo" at bounding box center [44, 710] width 77 height 26
click at [38, 726] on div "Cognizo" at bounding box center [102, 713] width 192 height 32
click at [60, 710] on span "Cognizo" at bounding box center [63, 709] width 42 height 14
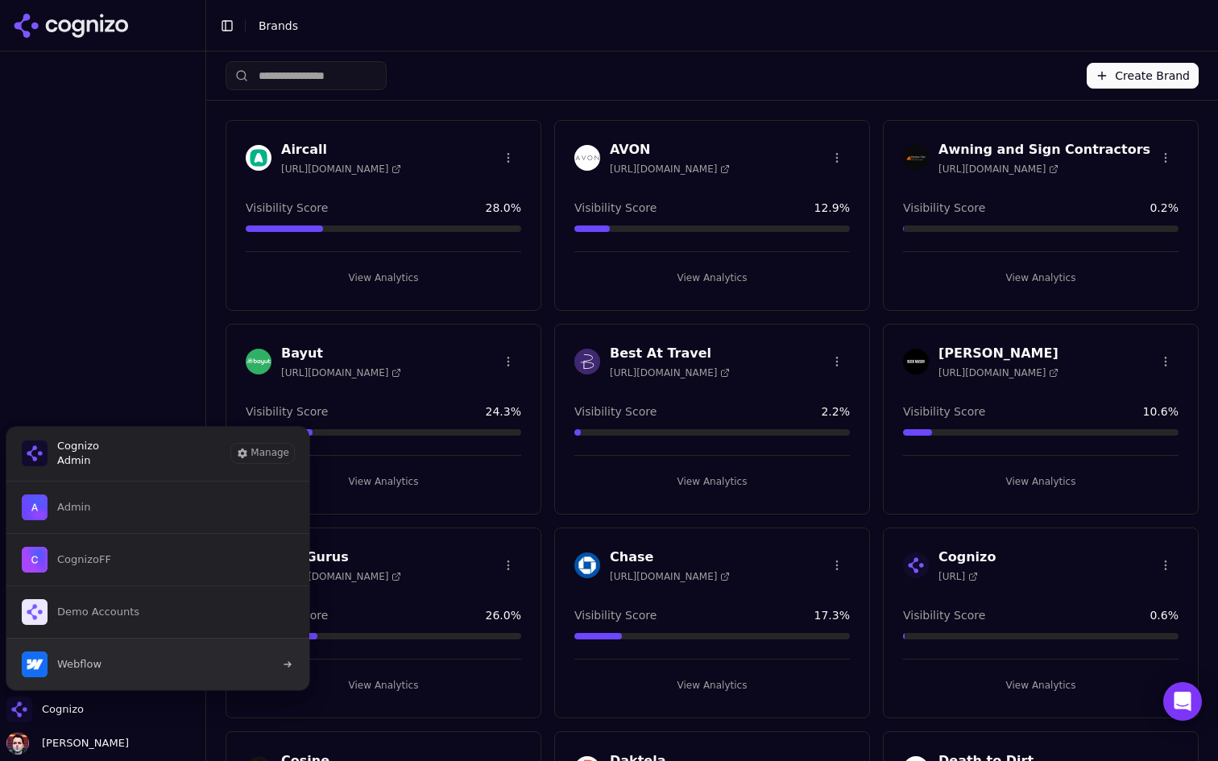
click at [121, 659] on button "Webflow" at bounding box center [158, 664] width 304 height 52
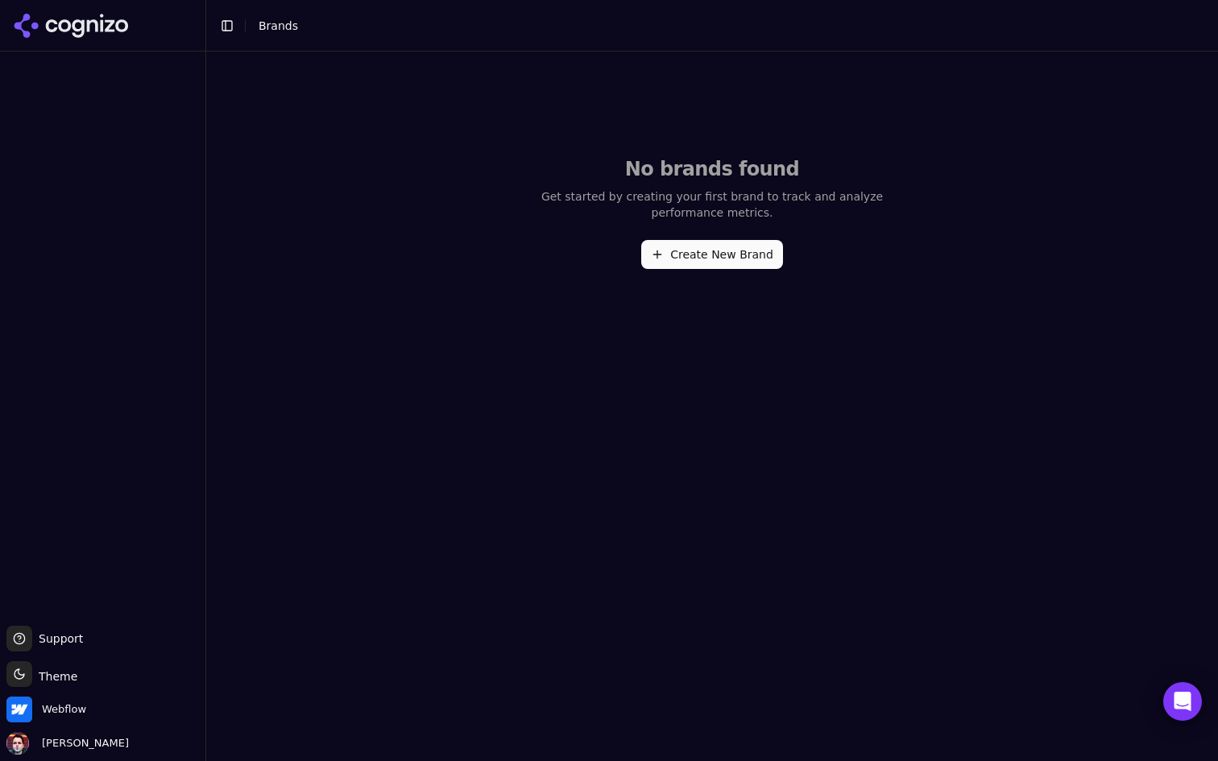
click at [718, 260] on button "Create New Brand" at bounding box center [712, 254] width 142 height 29
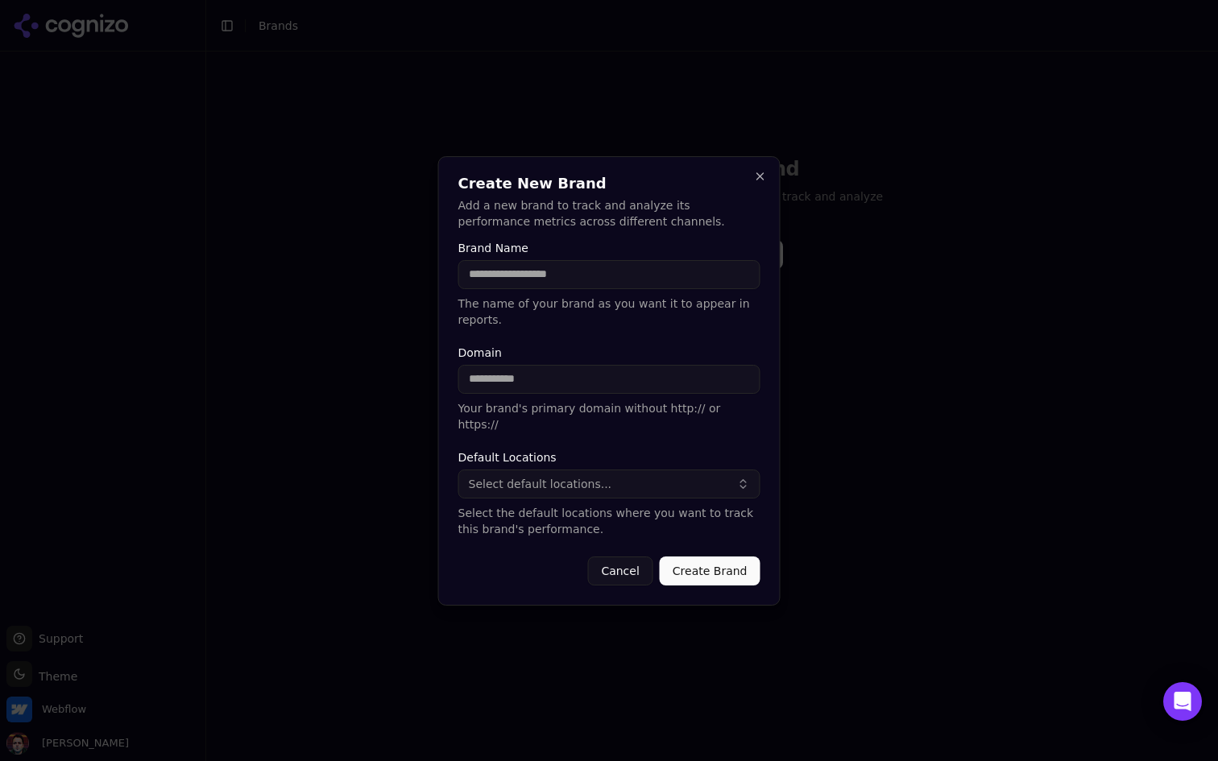
click at [599, 289] on input "Brand Name" at bounding box center [609, 274] width 302 height 29
type input "*******"
type input "*"
type input "**********"
click at [599, 470] on button "Select default locations..." at bounding box center [609, 484] width 302 height 29
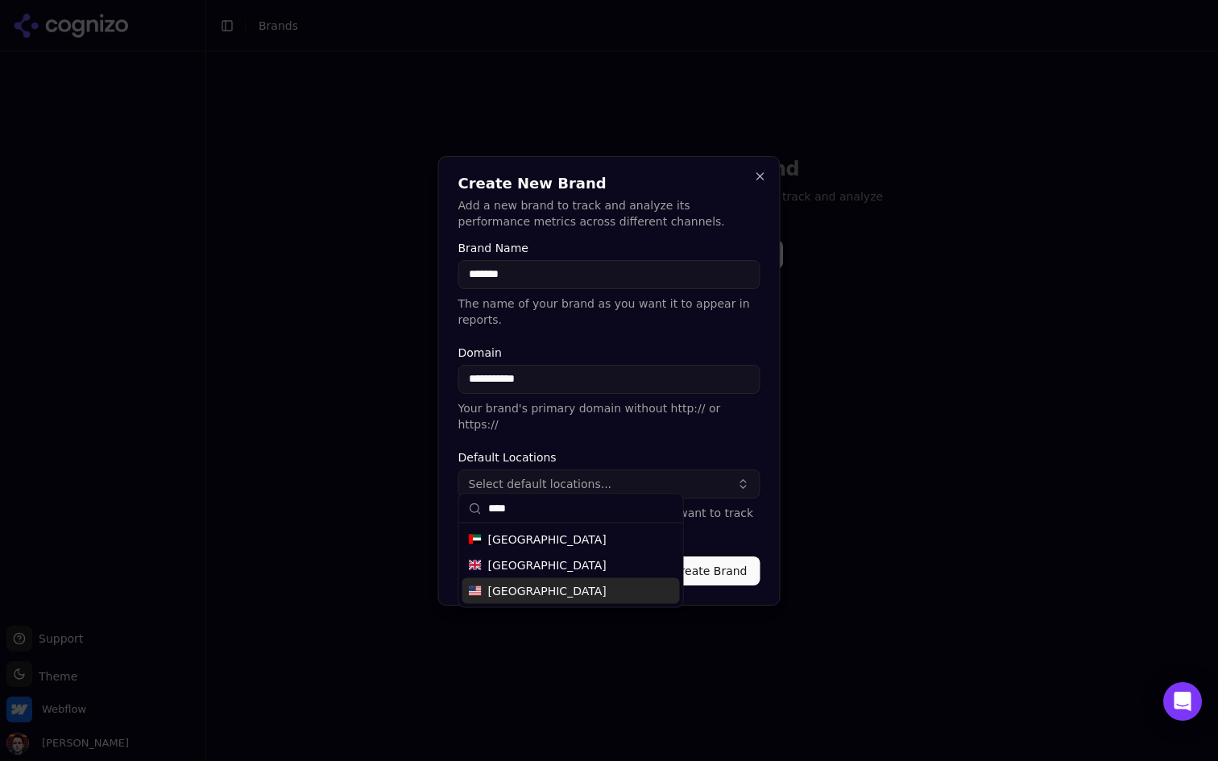
type input "****"
click at [568, 590] on div "United States" at bounding box center [570, 591] width 217 height 26
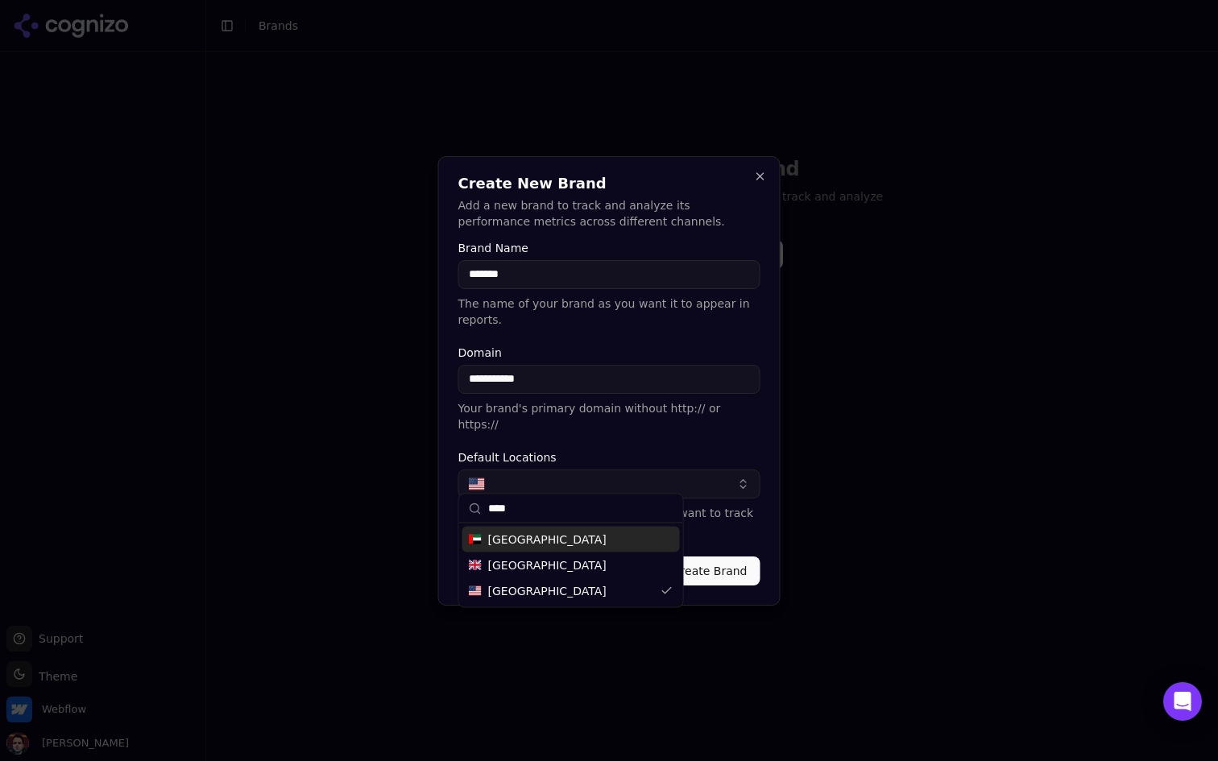
click at [660, 442] on form "**********" at bounding box center [609, 413] width 302 height 343
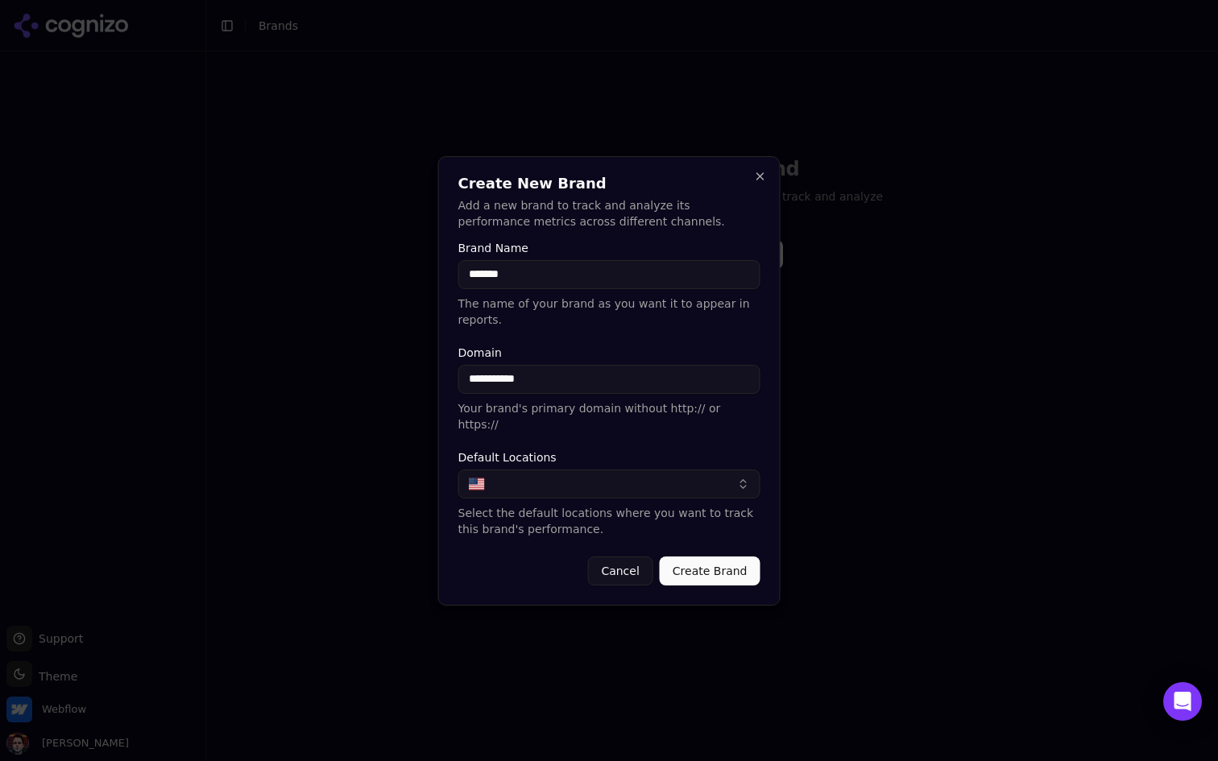
click at [603, 485] on button "button" at bounding box center [609, 484] width 302 height 29
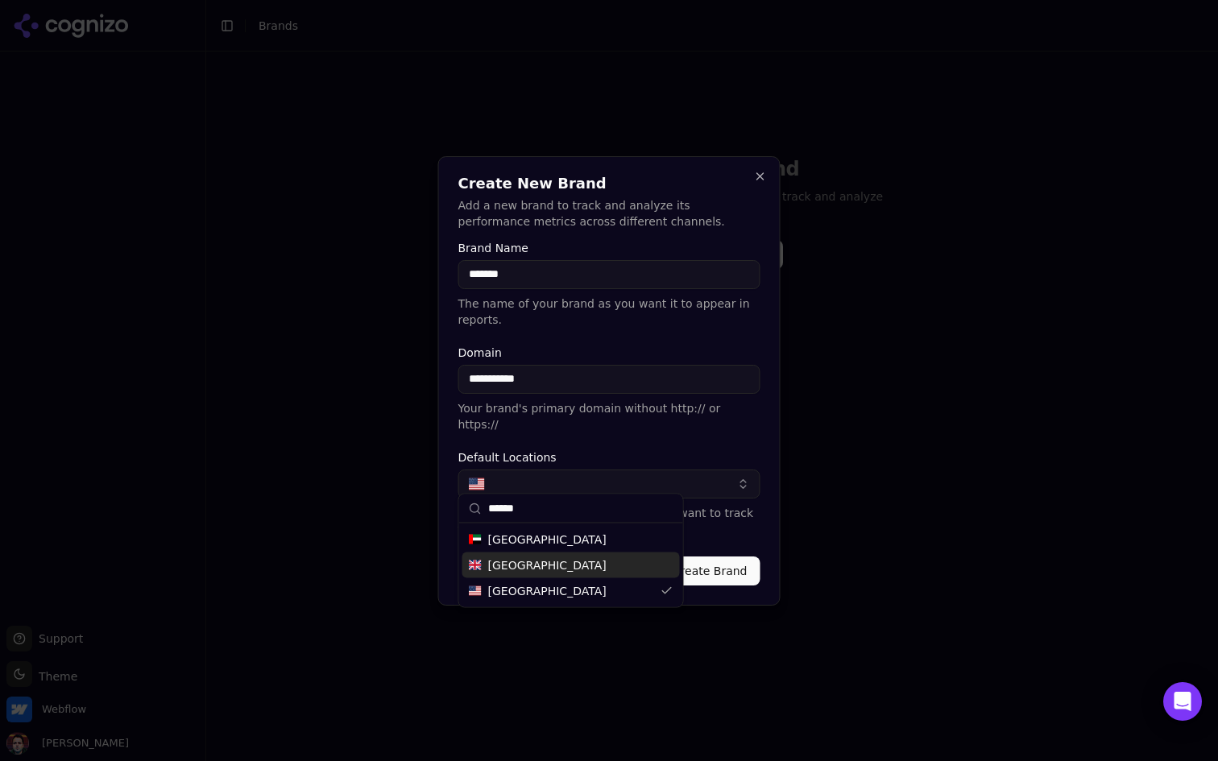
click at [563, 568] on span "United Kingdom" at bounding box center [547, 565] width 118 height 16
click at [548, 506] on input "******" at bounding box center [580, 508] width 185 height 32
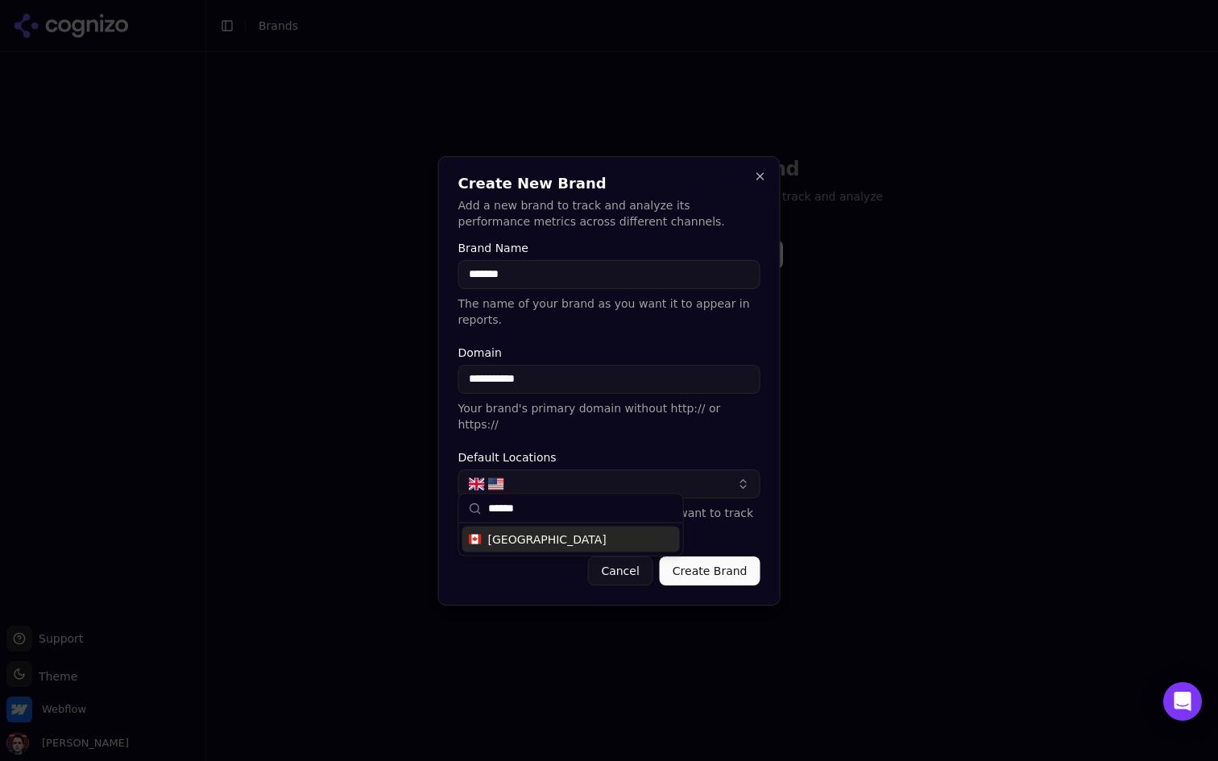
type input "******"
click at [518, 548] on div "Canada" at bounding box center [570, 540] width 217 height 26
click at [627, 452] on label "Default Locations" at bounding box center [609, 457] width 302 height 11
click at [710, 566] on button "Create Brand" at bounding box center [710, 571] width 101 height 29
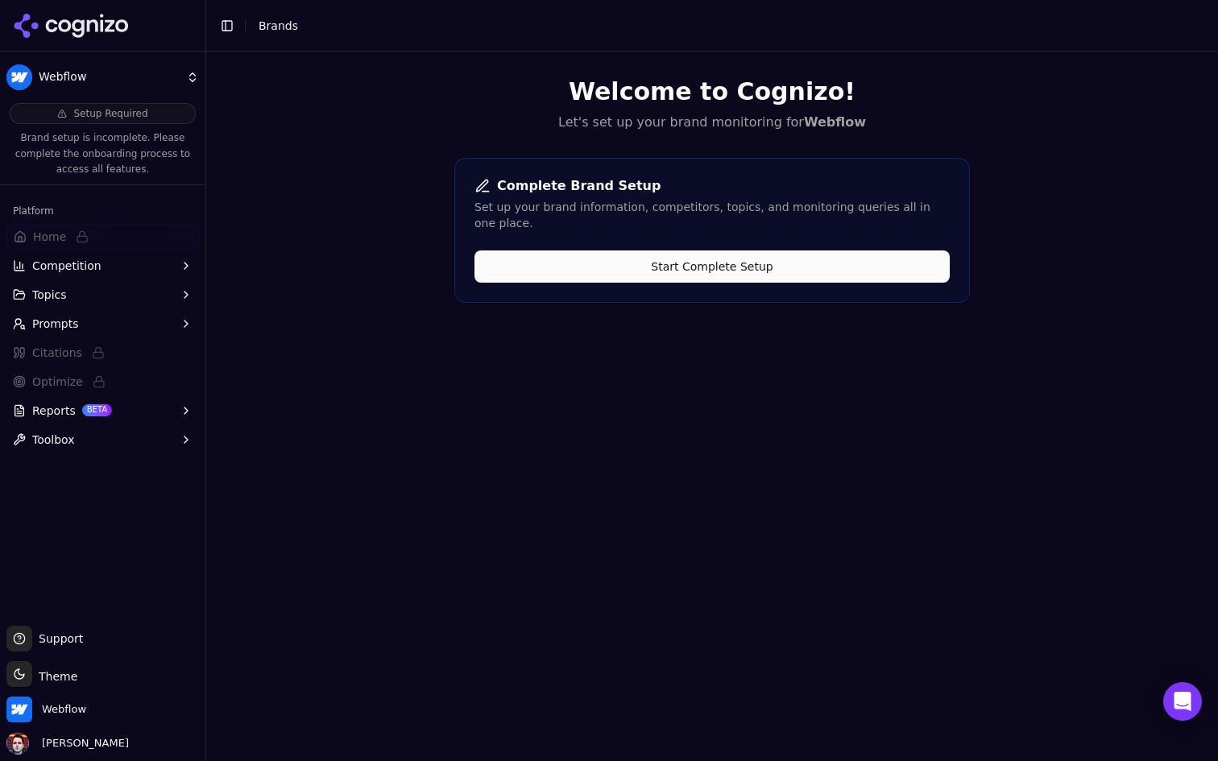
click at [714, 254] on button "Start Complete Setup" at bounding box center [711, 266] width 475 height 32
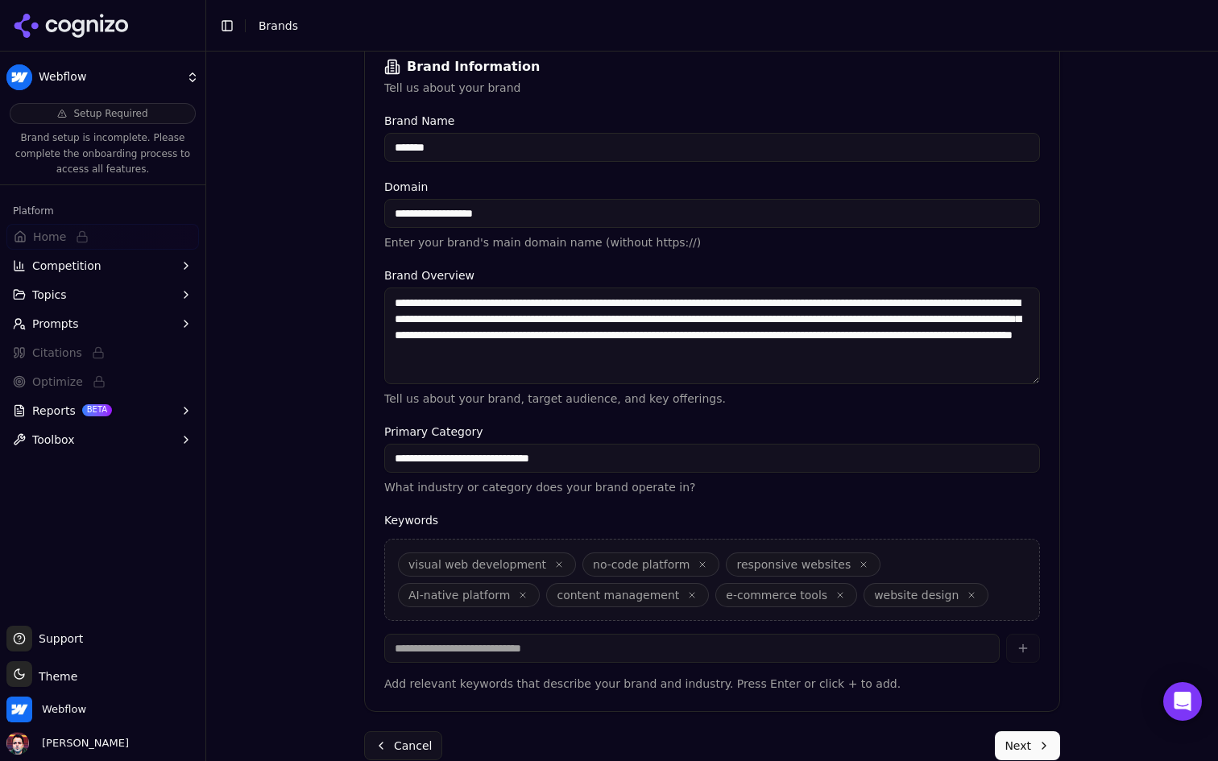
scroll to position [279, 0]
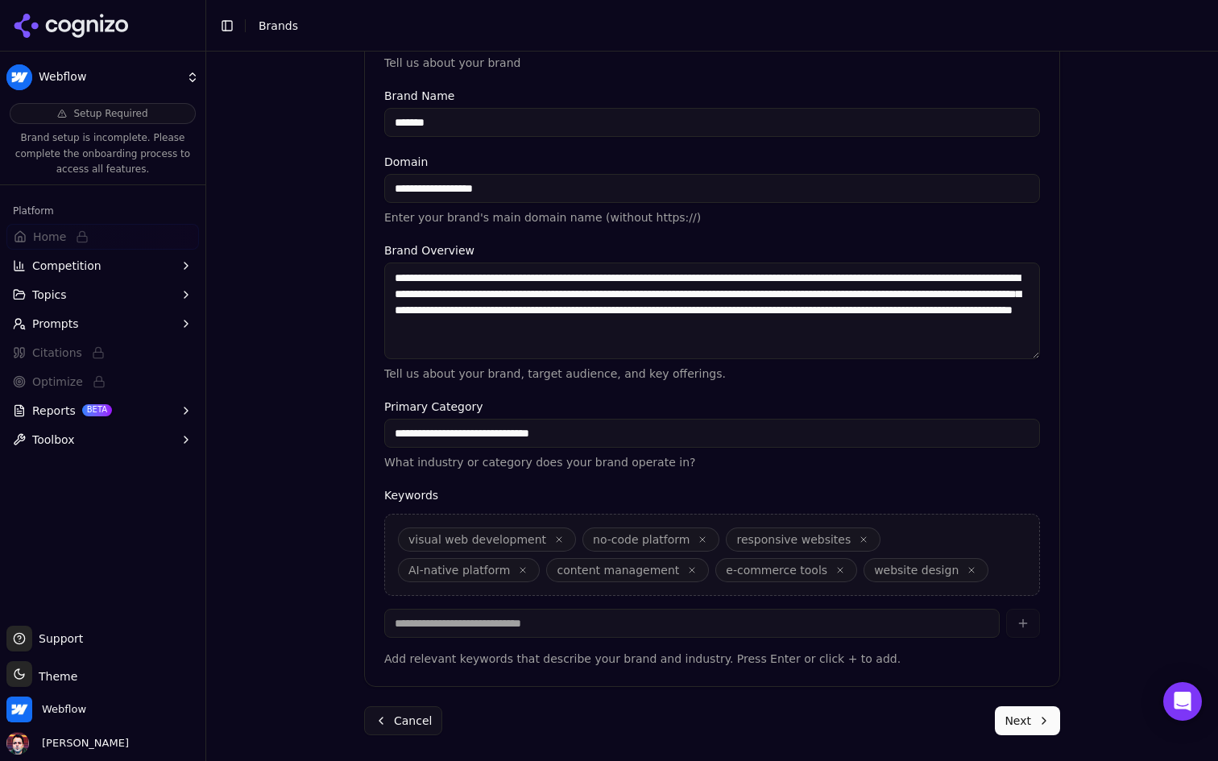
click at [1044, 726] on button "Next" at bounding box center [1027, 720] width 65 height 29
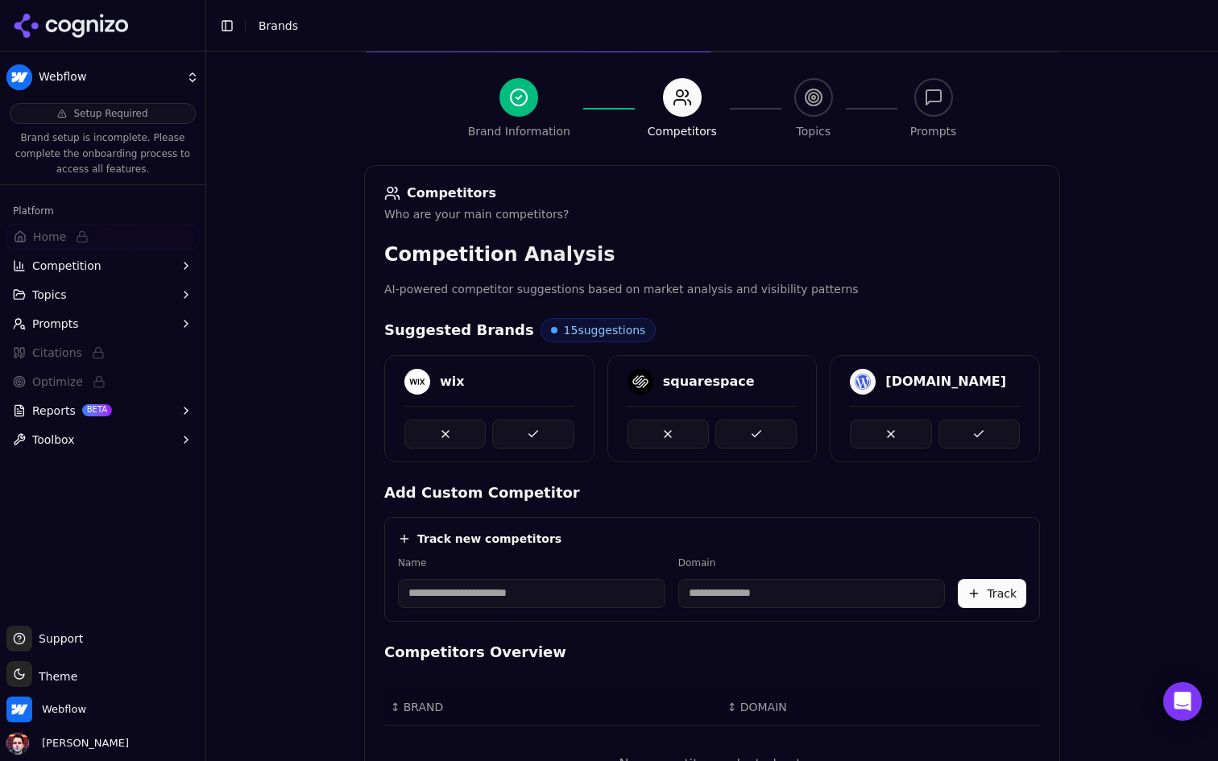
scroll to position [85, 0]
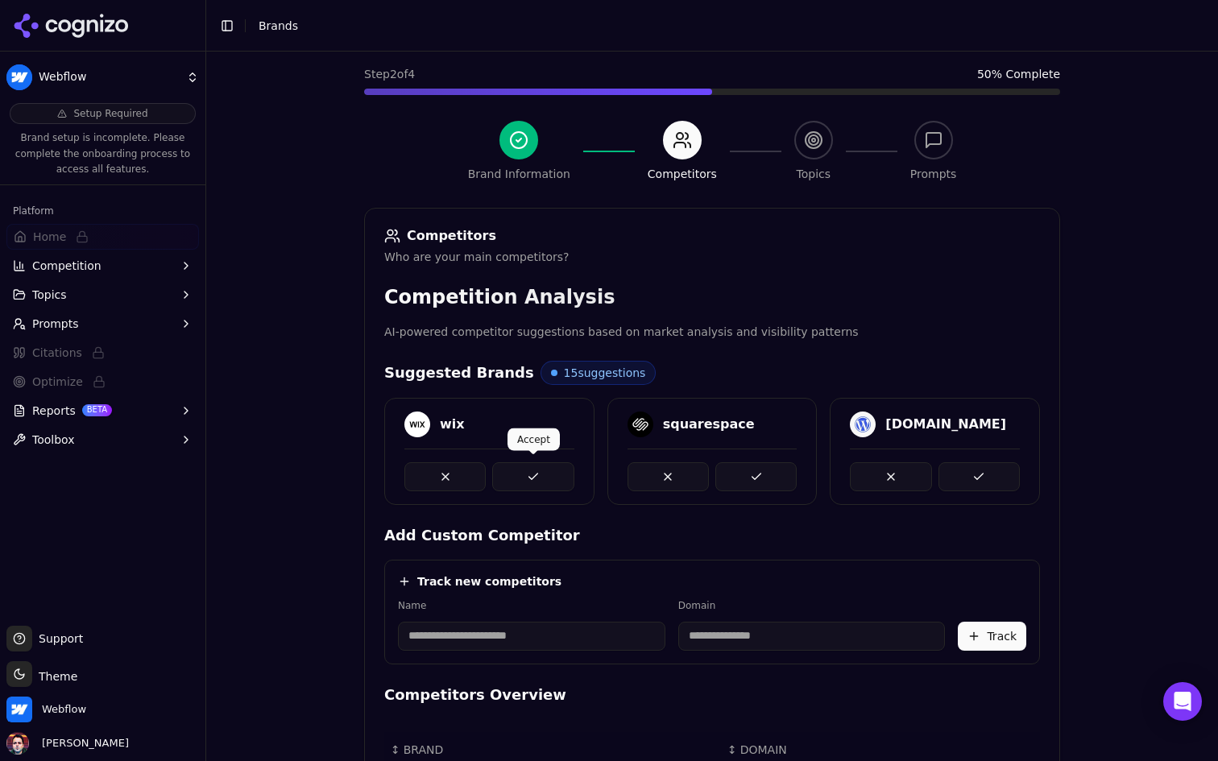
click at [552, 482] on button at bounding box center [532, 476] width 81 height 29
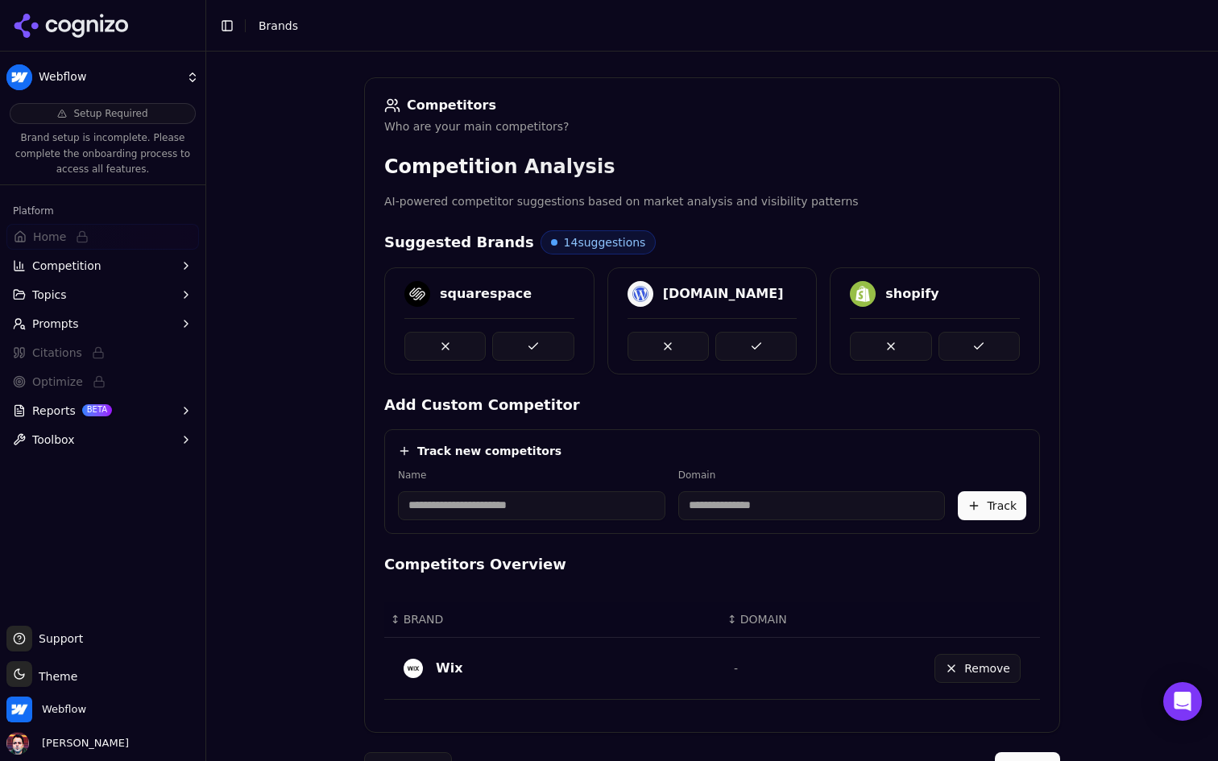
scroll to position [262, 0]
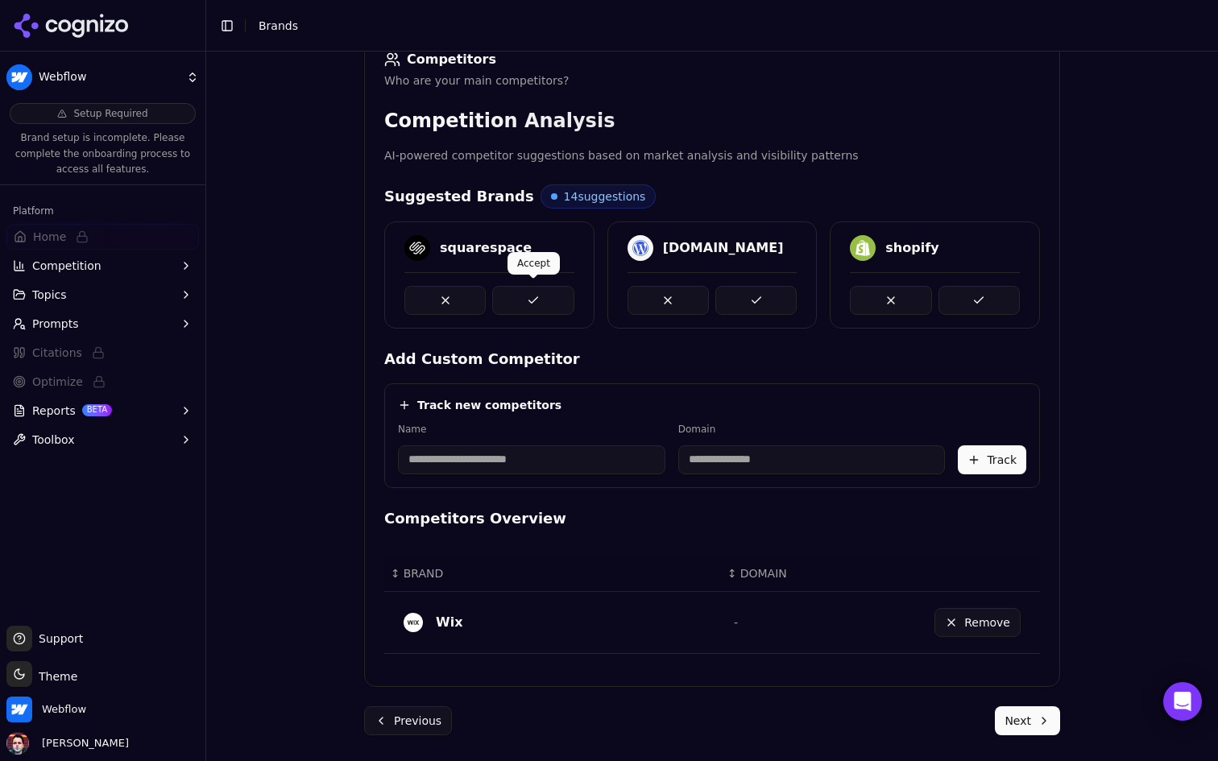
click at [541, 296] on button at bounding box center [532, 300] width 81 height 29
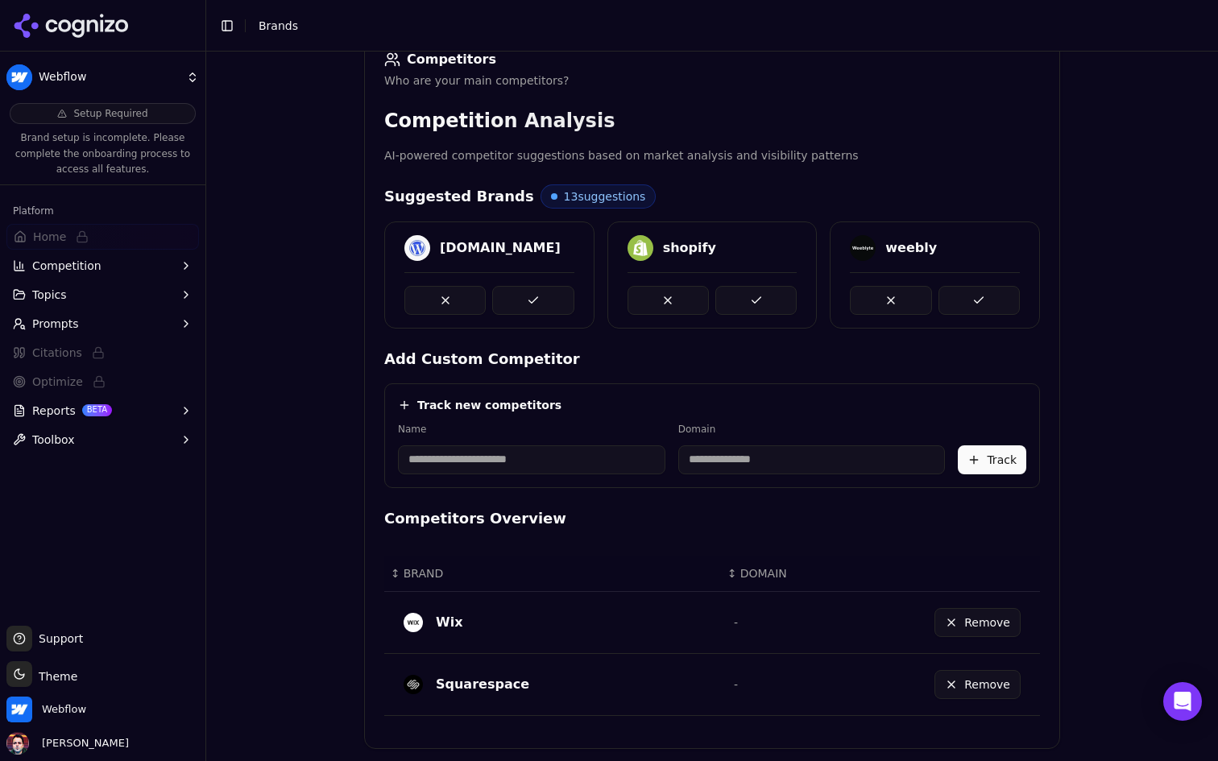
click at [541, 296] on button at bounding box center [532, 300] width 81 height 29
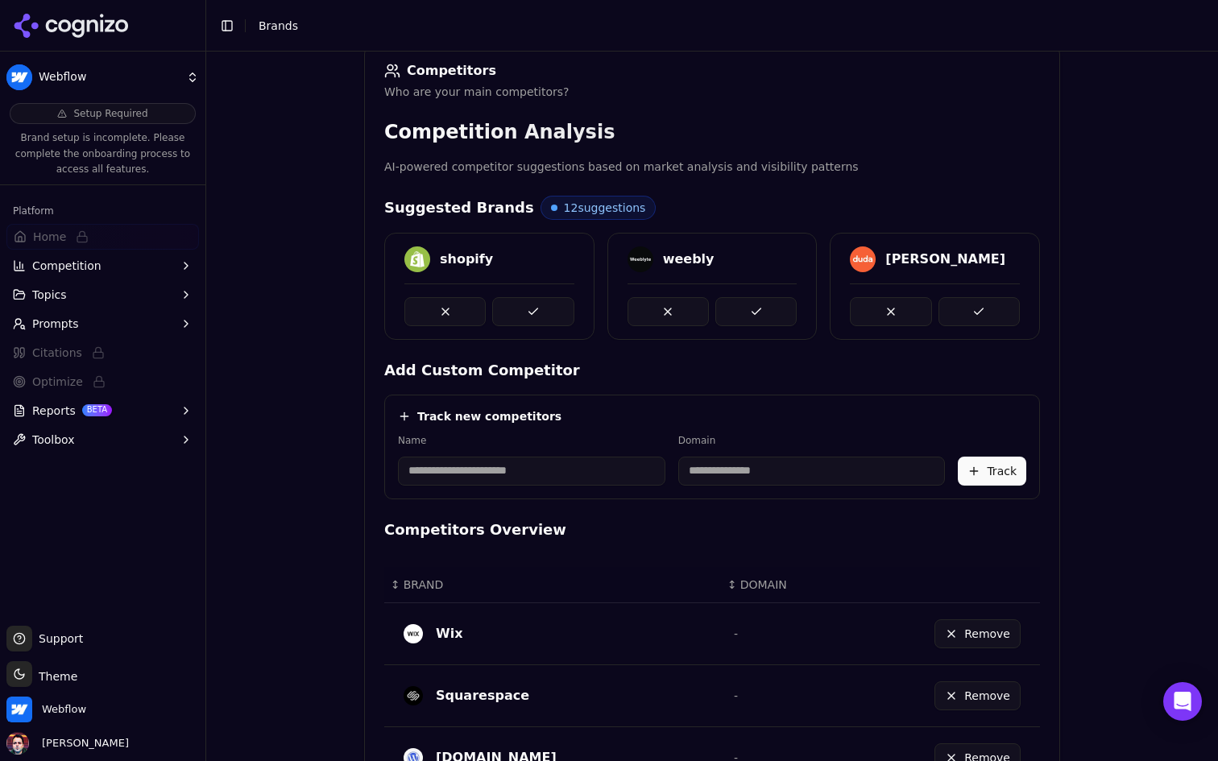
scroll to position [151, 0]
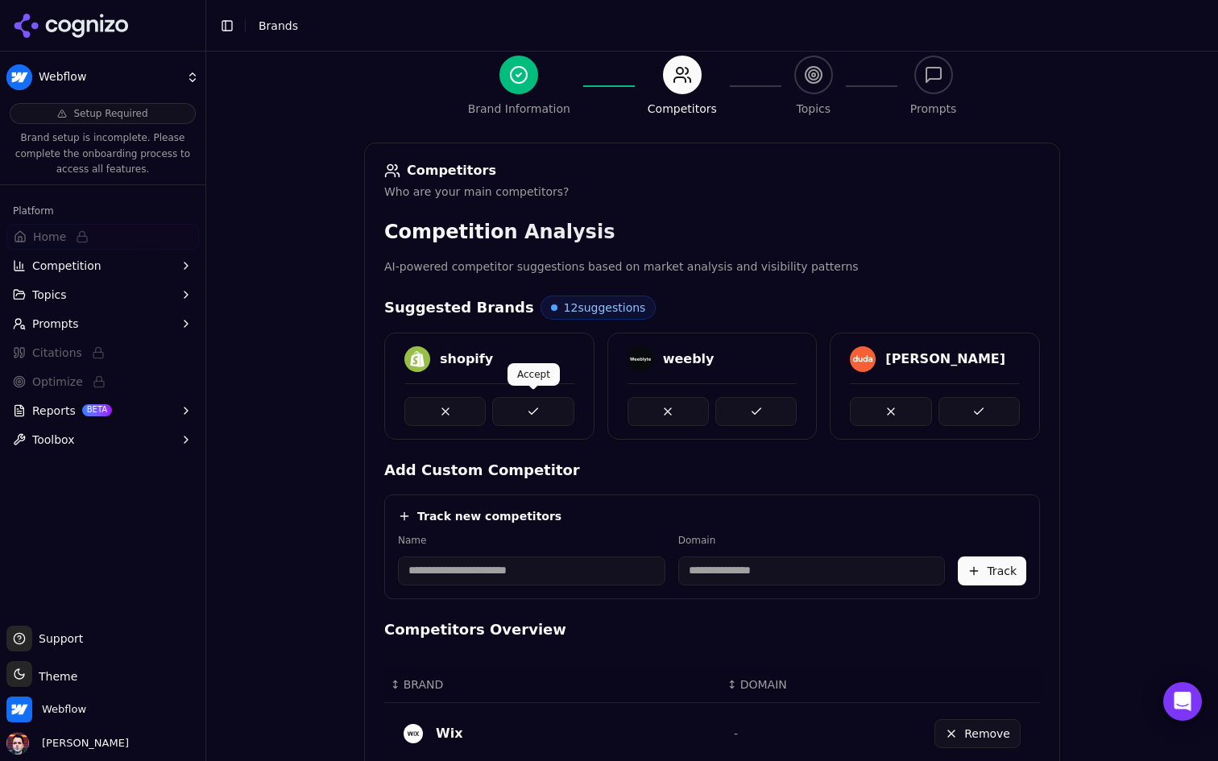
click at [540, 421] on button at bounding box center [532, 411] width 81 height 29
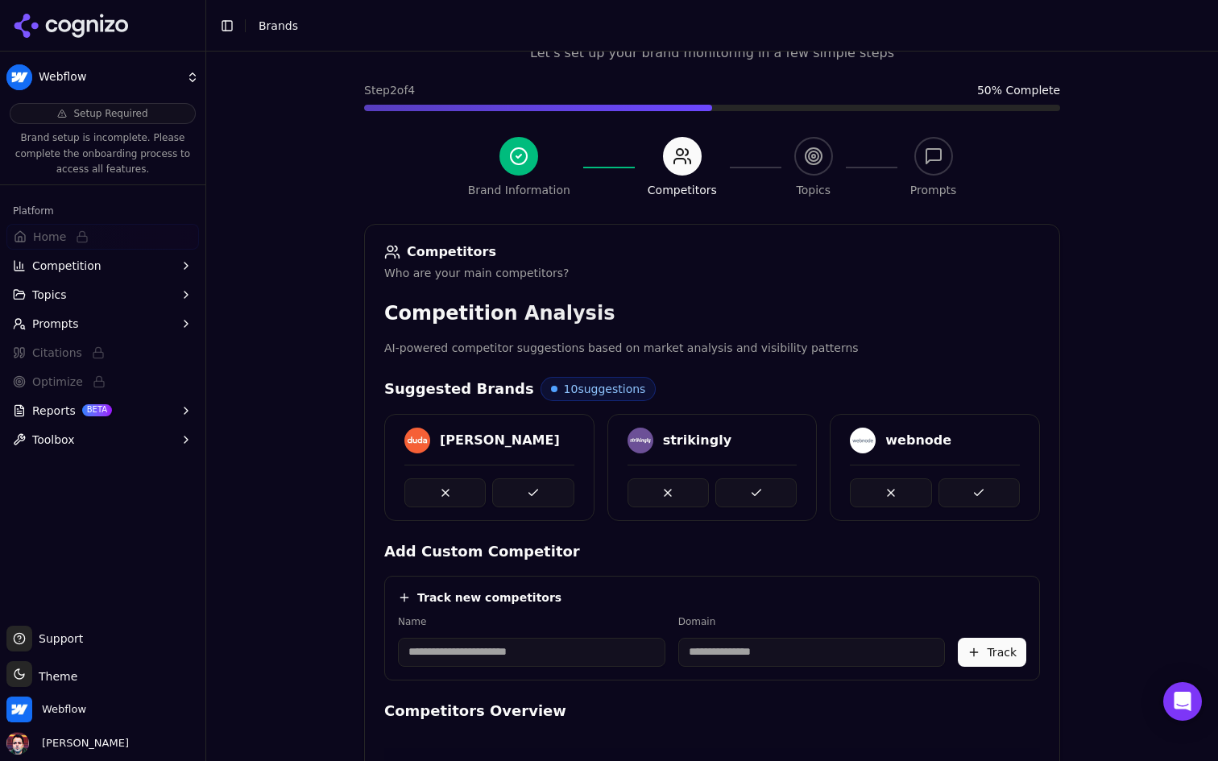
scroll to position [0, 0]
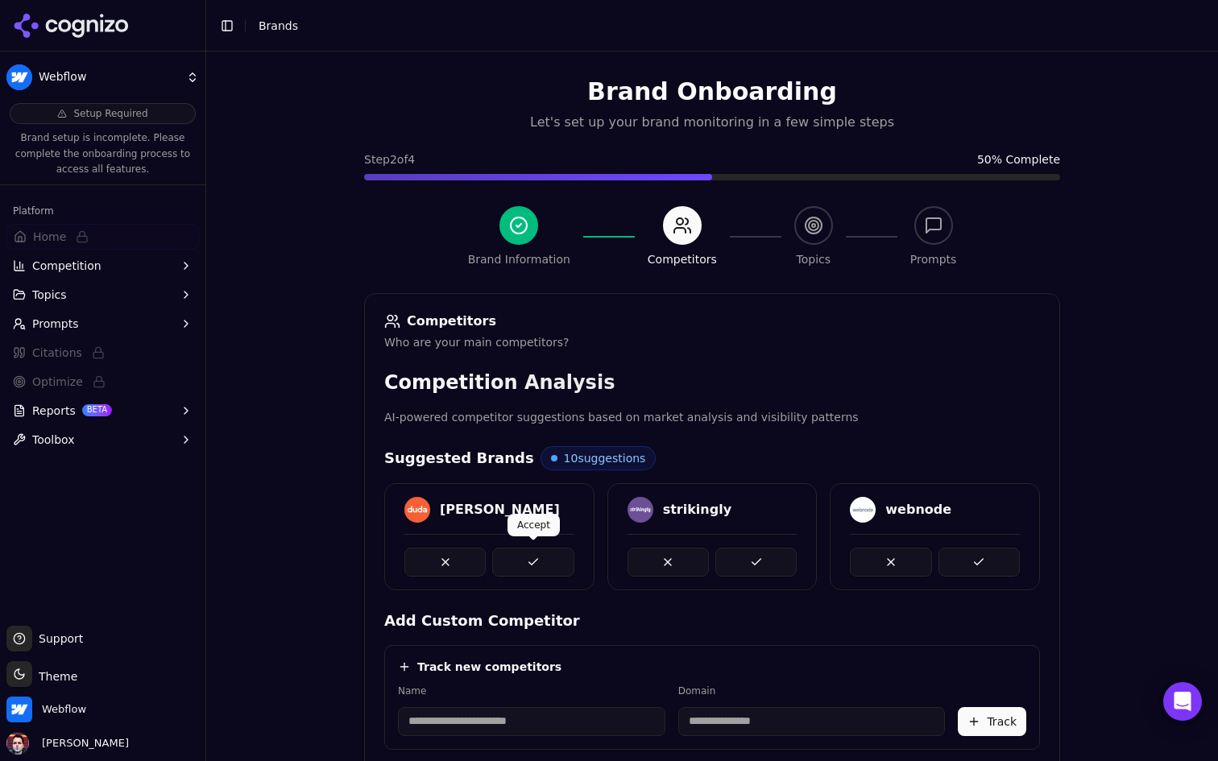
click at [545, 565] on button at bounding box center [532, 562] width 81 height 29
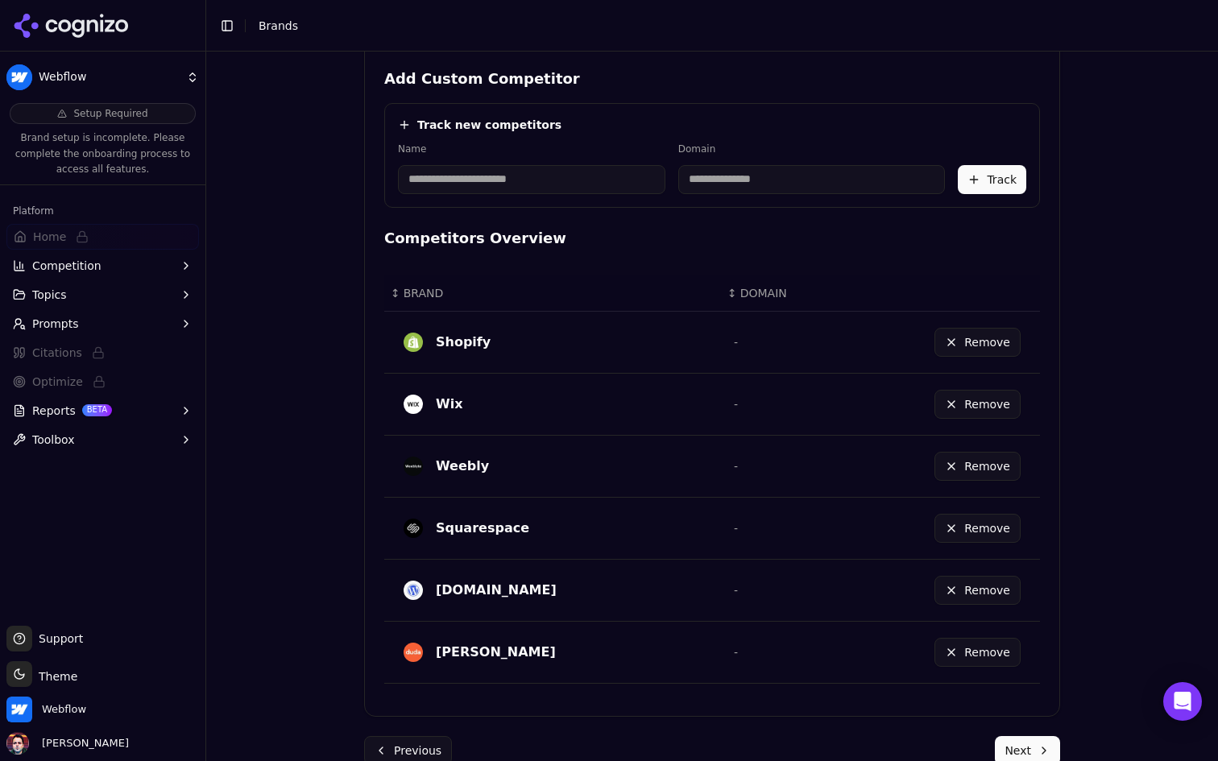
scroll to position [572, 0]
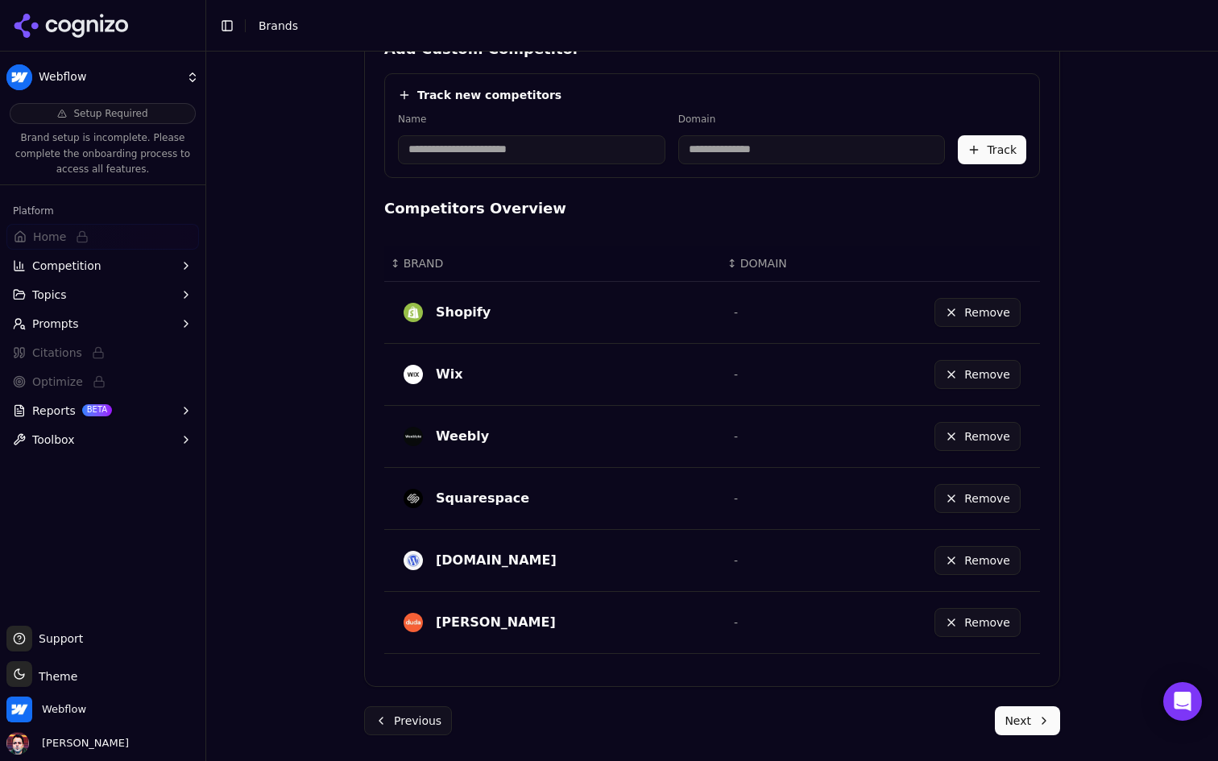
click at [480, 144] on input at bounding box center [531, 149] width 267 height 29
type input "******"
click at [803, 219] on div "Competitors Overview ↕ BRAND ↕ DOMAIN Shopify - Remove Wix - Remove Weebly - Re…" at bounding box center [712, 432] width 656 height 470
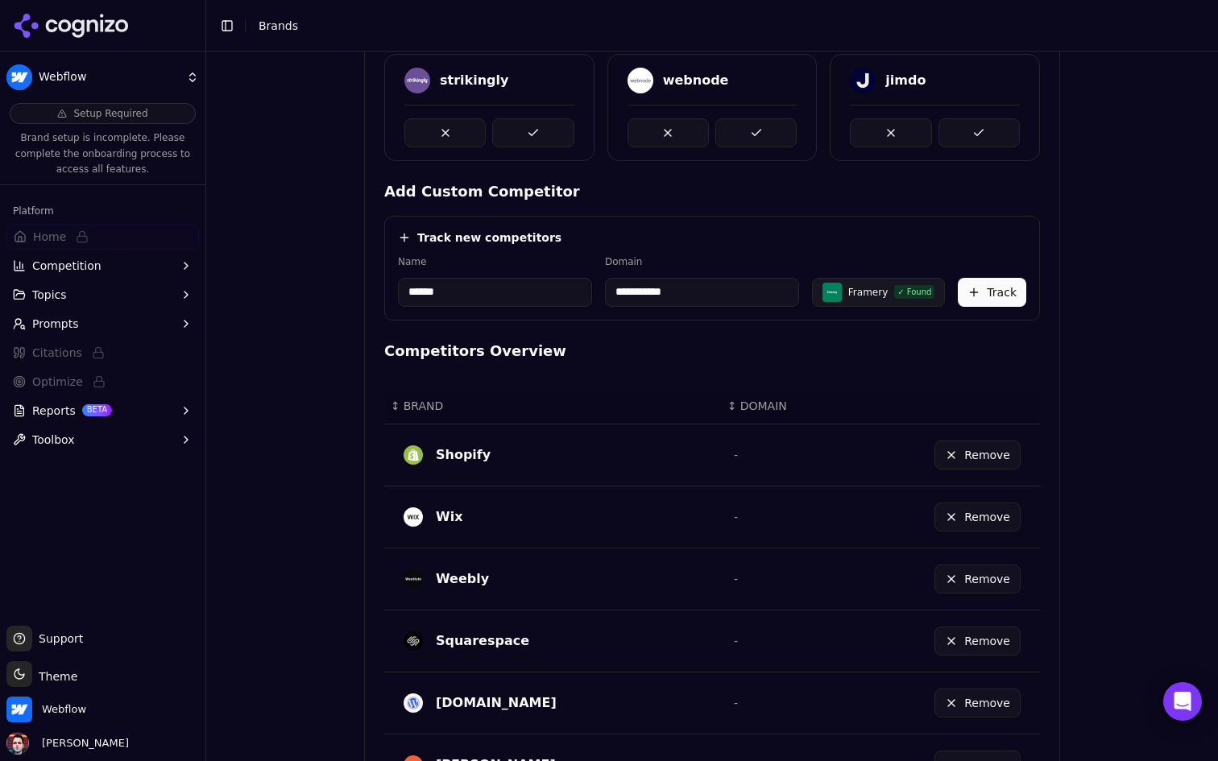
scroll to position [388, 0]
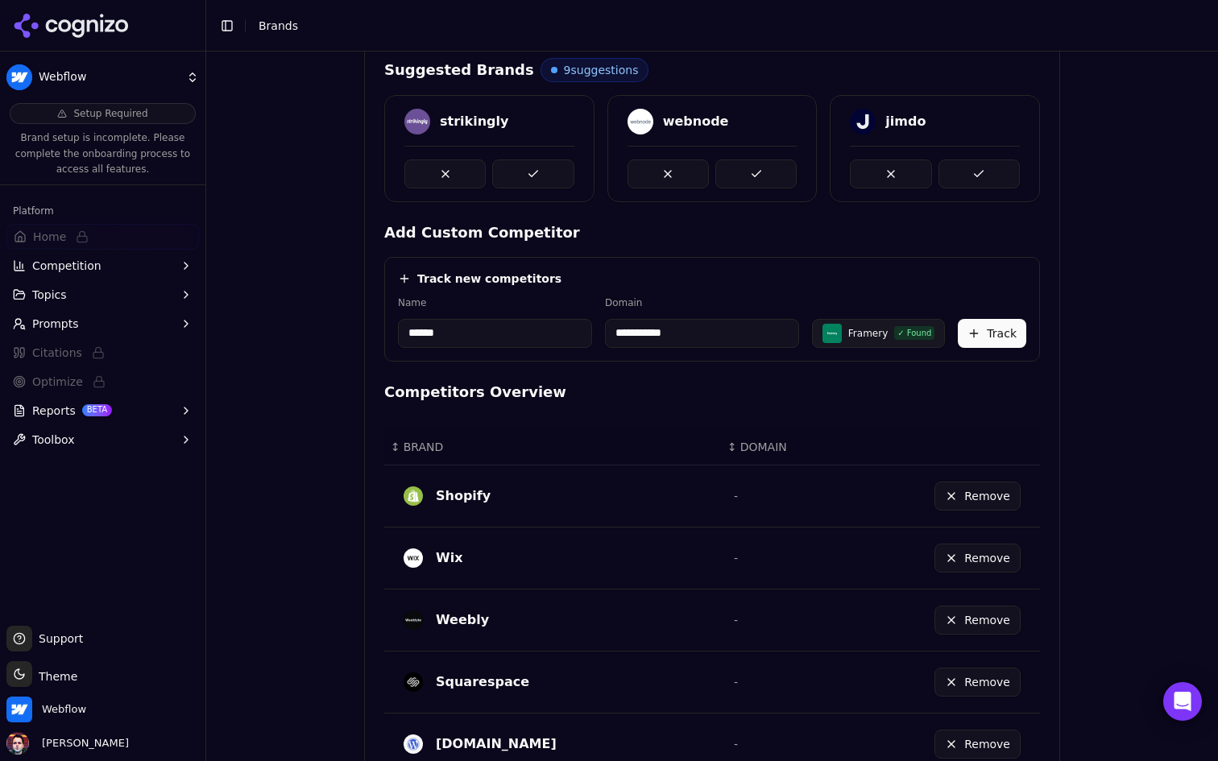
click at [490, 341] on input "******" at bounding box center [495, 333] width 194 height 29
click at [519, 300] on label "Name" at bounding box center [495, 302] width 194 height 13
click at [473, 330] on input "******" at bounding box center [495, 333] width 194 height 29
click at [488, 333] on input "******" at bounding box center [495, 333] width 194 height 29
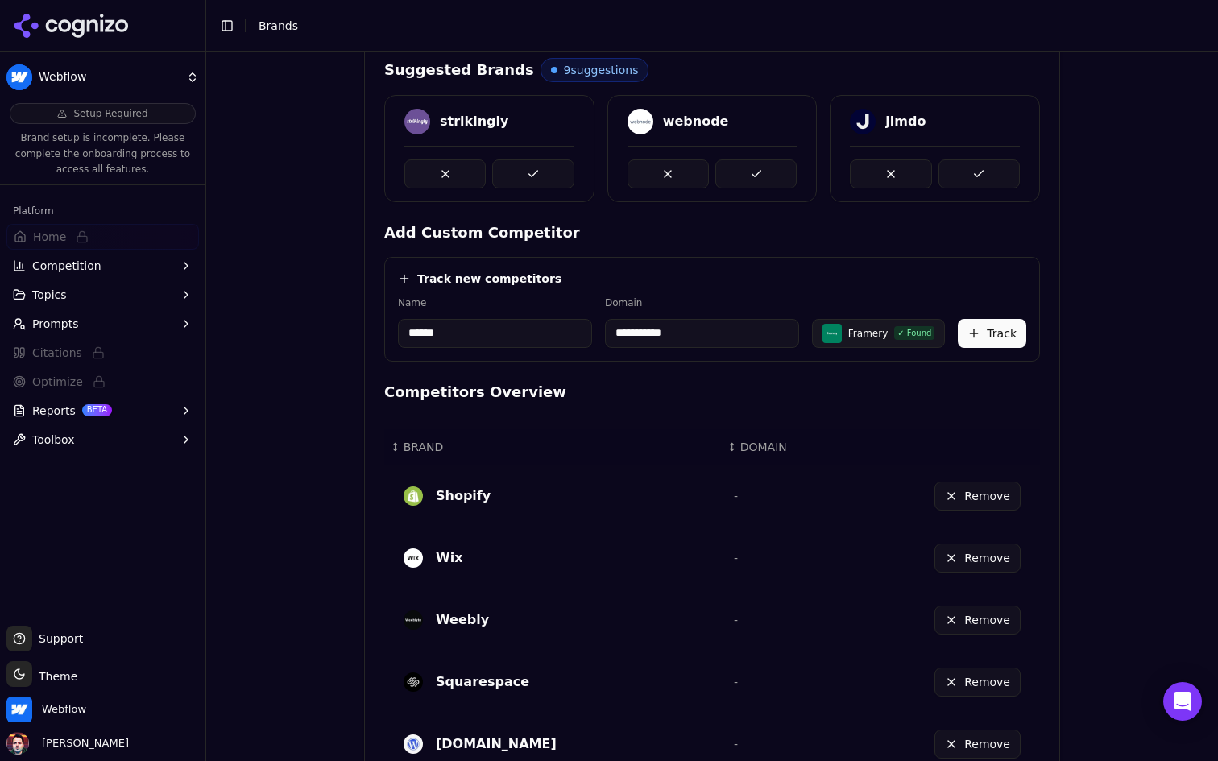
click at [488, 333] on input "******" at bounding box center [495, 333] width 194 height 29
click at [654, 324] on input "**********" at bounding box center [702, 333] width 194 height 29
click at [655, 337] on input "**********" at bounding box center [702, 333] width 194 height 29
type input "**********"
click at [744, 295] on div "**********" at bounding box center [712, 309] width 656 height 105
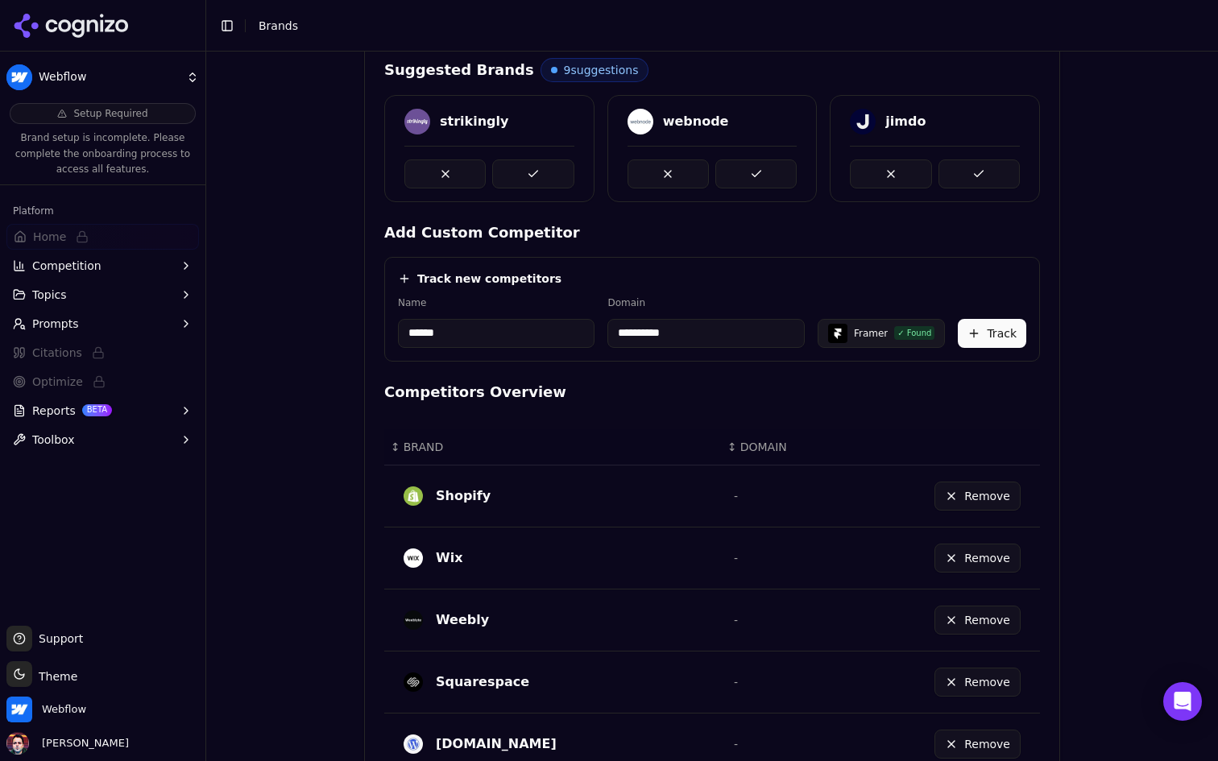
click at [1010, 335] on button "Track" at bounding box center [992, 333] width 68 height 29
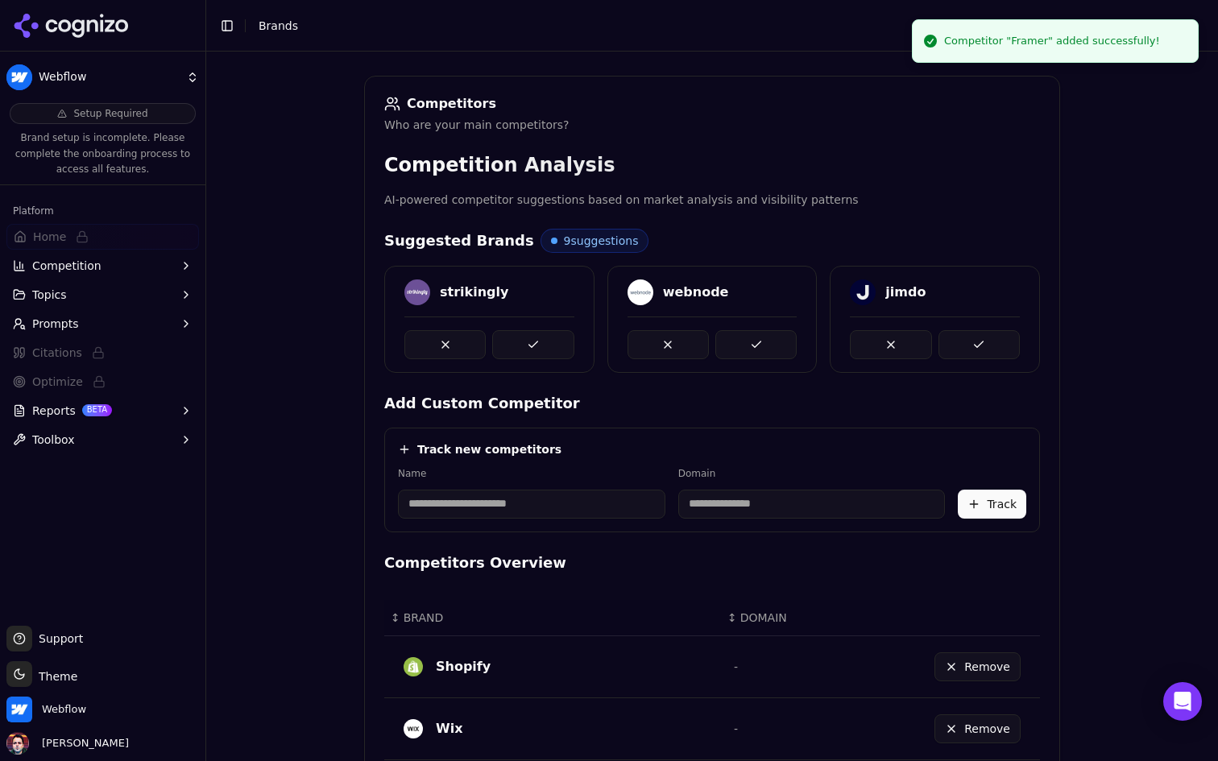
scroll to position [279, 0]
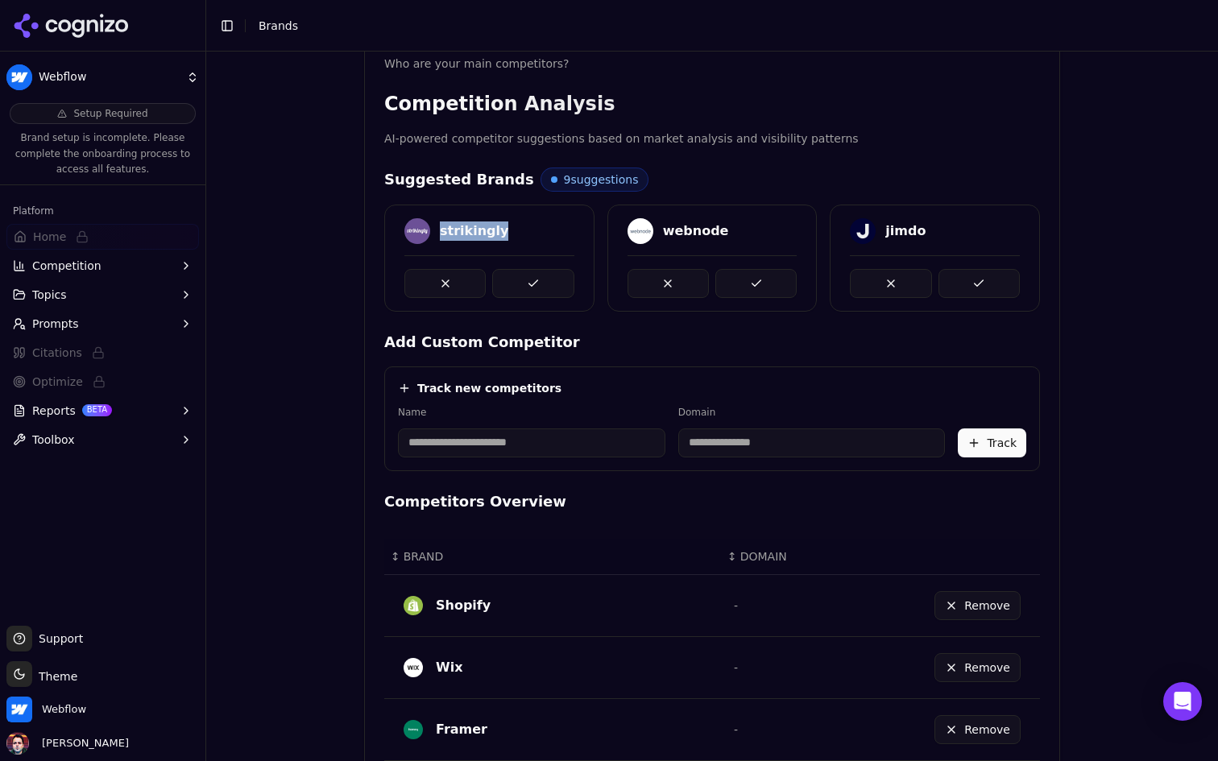
drag, startPoint x: 507, startPoint y: 229, endPoint x: 441, endPoint y: 232, distance: 66.1
click at [441, 232] on div "strikingly" at bounding box center [489, 231] width 170 height 26
click at [708, 168] on div "Suggested Brands 9 suggestions" at bounding box center [712, 180] width 656 height 24
click at [545, 281] on button at bounding box center [532, 283] width 81 height 29
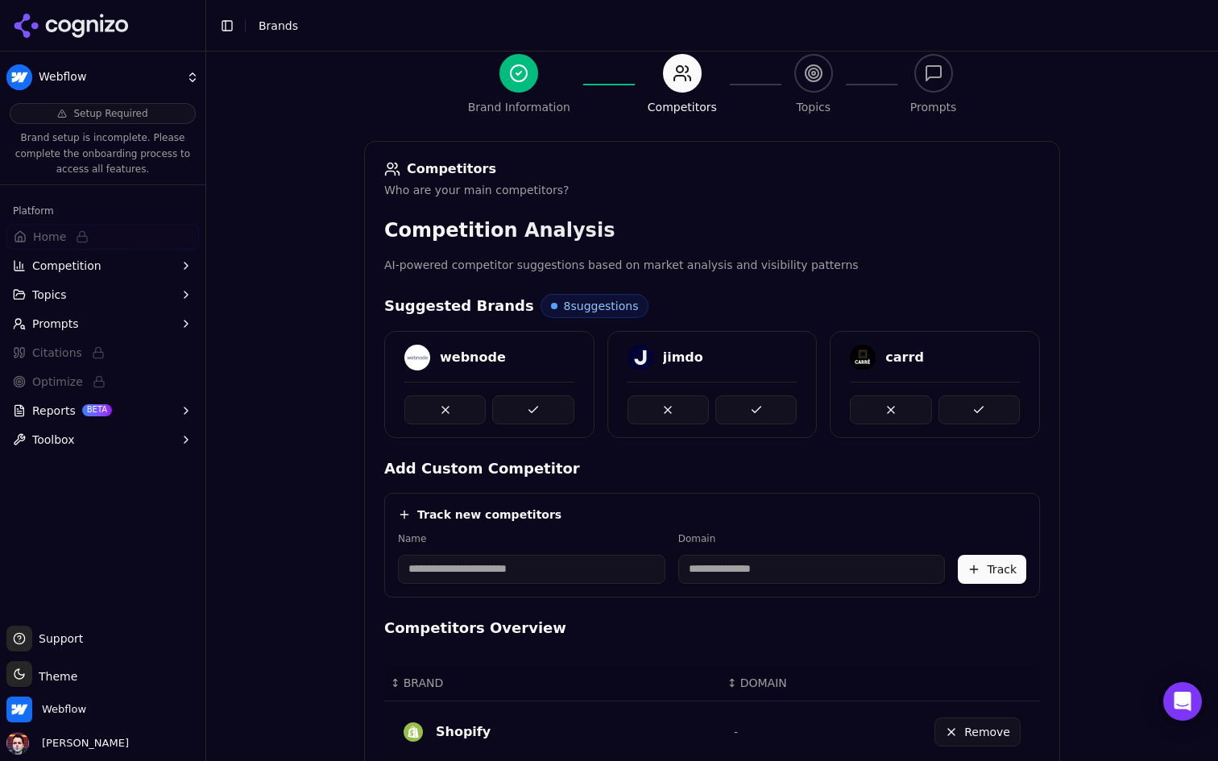
scroll to position [153, 0]
click at [759, 407] on button at bounding box center [755, 409] width 81 height 29
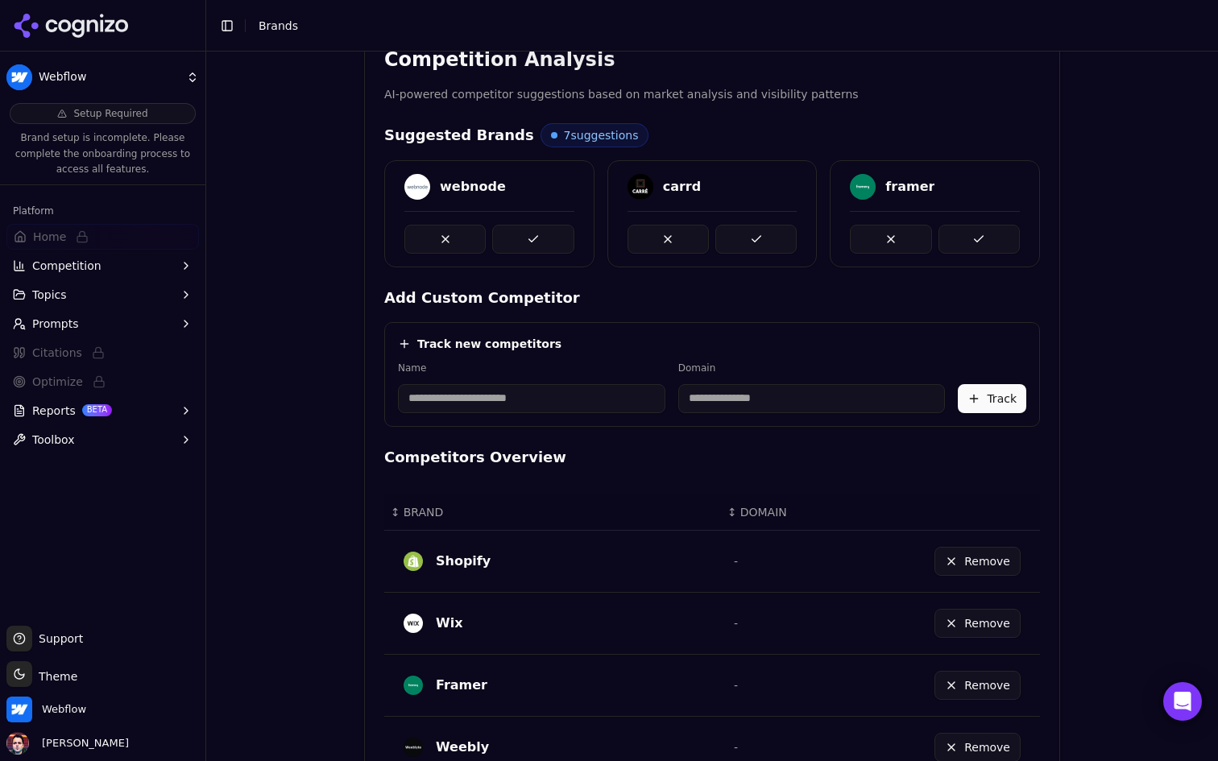
scroll to position [134, 0]
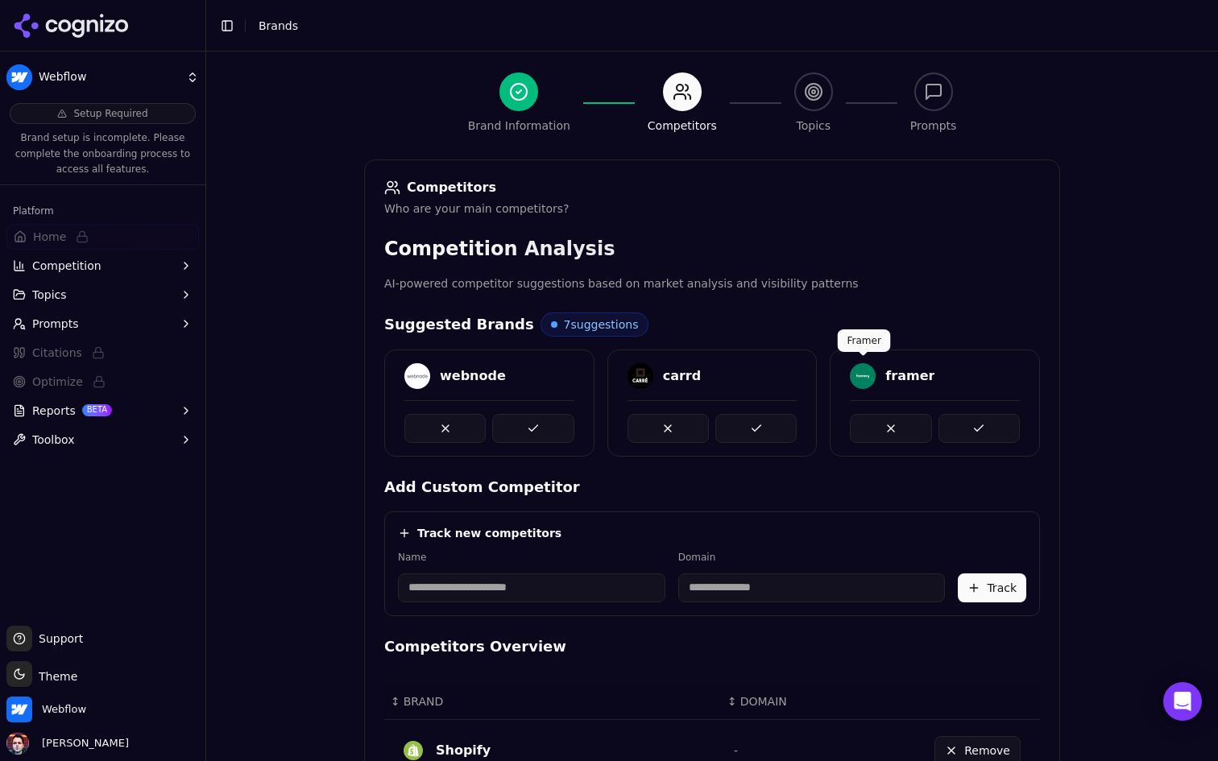
click at [877, 416] on button at bounding box center [890, 428] width 81 height 29
click at [672, 421] on button at bounding box center [667, 428] width 81 height 29
click at [679, 428] on button at bounding box center [667, 428] width 81 height 29
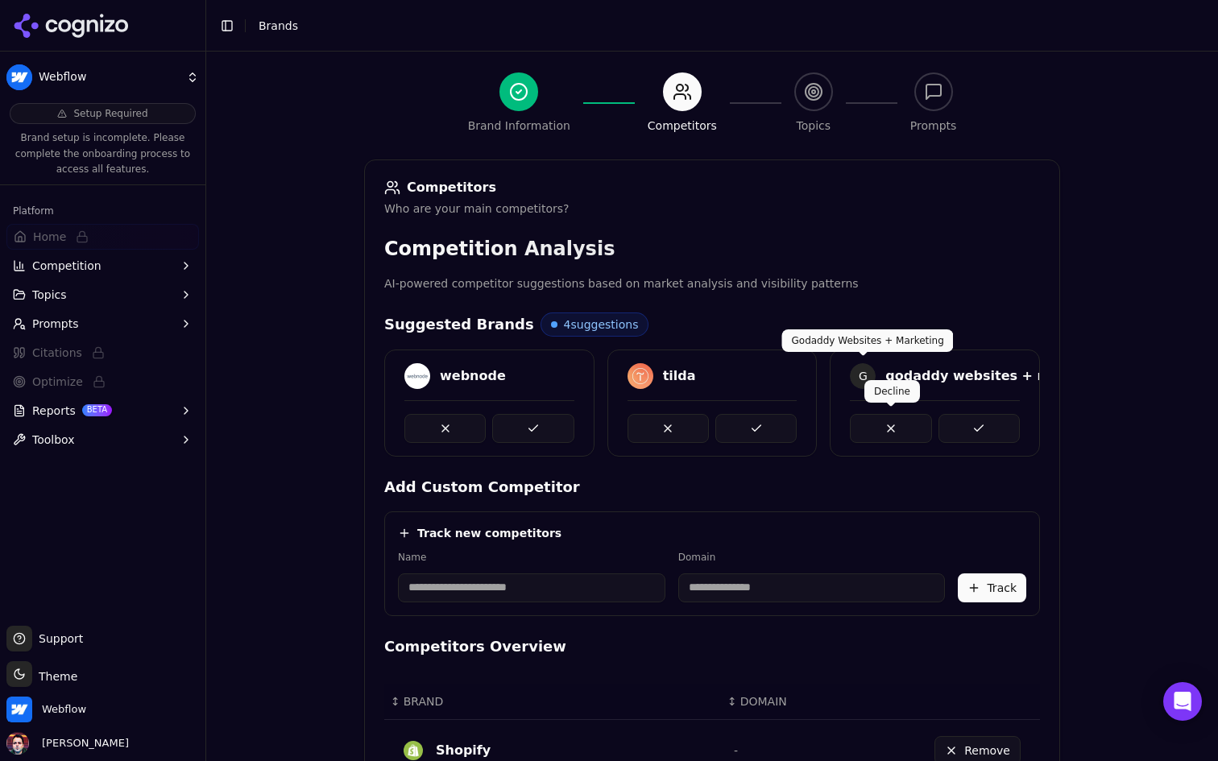
click at [866, 418] on button at bounding box center [890, 428] width 81 height 29
click at [877, 432] on button at bounding box center [890, 428] width 81 height 29
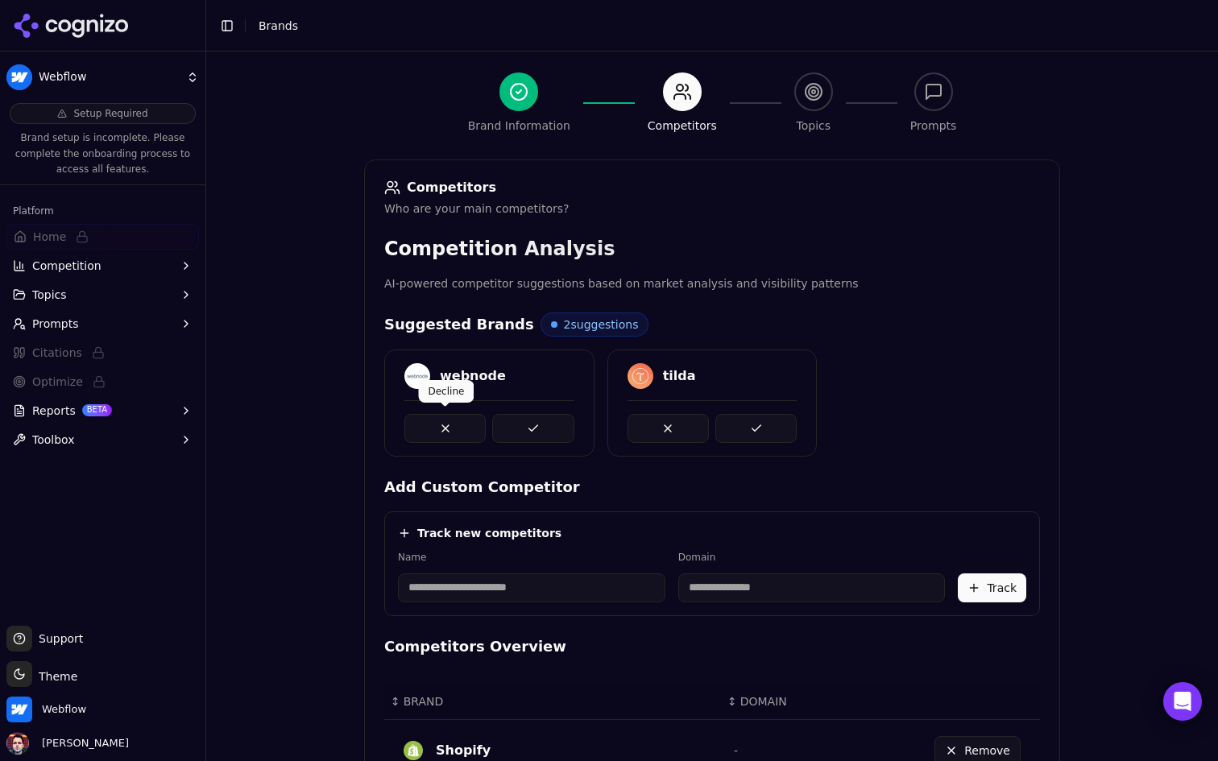
click at [454, 436] on button at bounding box center [444, 428] width 81 height 29
click at [447, 432] on button at bounding box center [444, 428] width 81 height 29
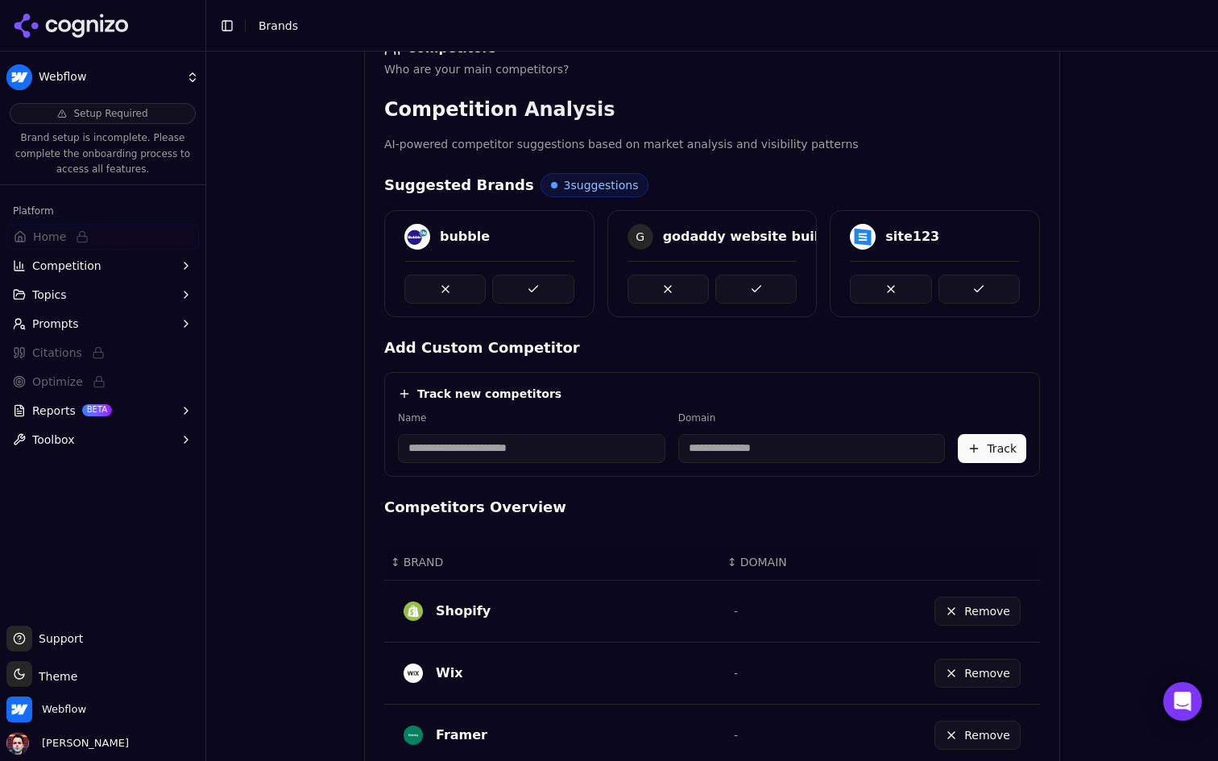
scroll to position [266, 0]
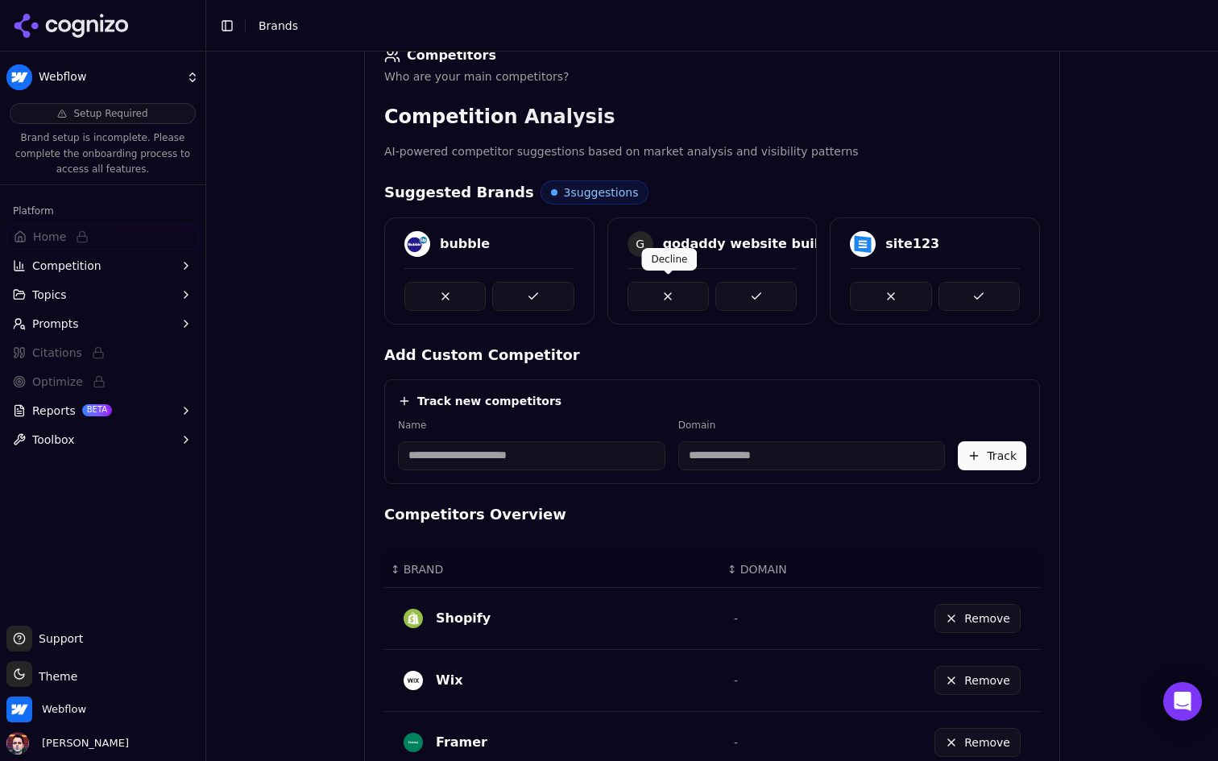
click at [666, 300] on button at bounding box center [667, 296] width 81 height 29
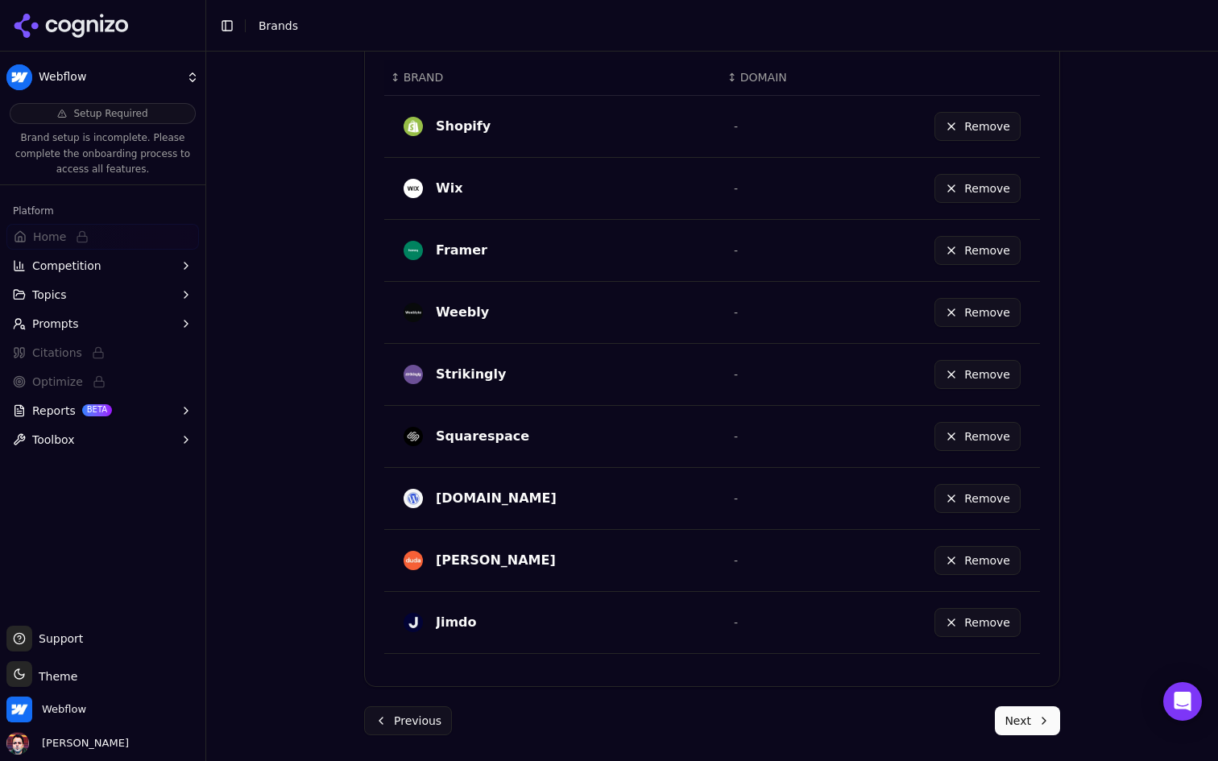
click at [1028, 722] on button "Next" at bounding box center [1027, 720] width 65 height 29
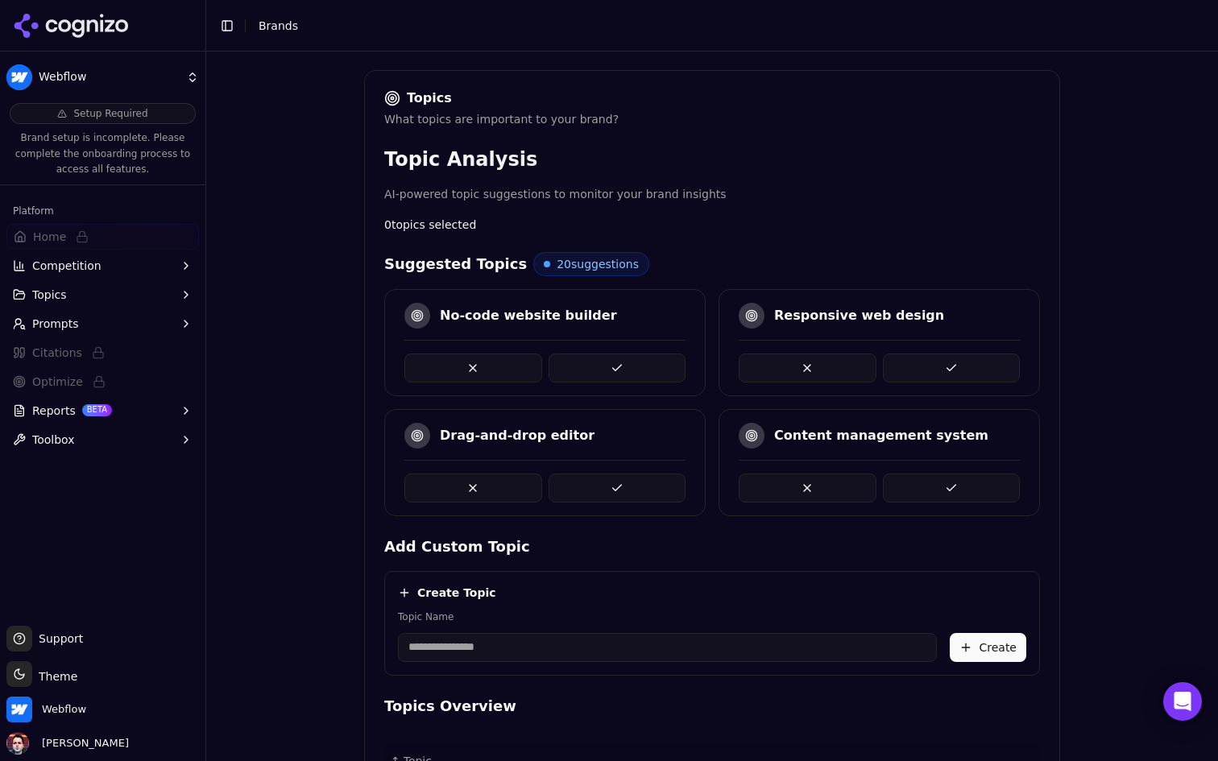
scroll to position [217, 0]
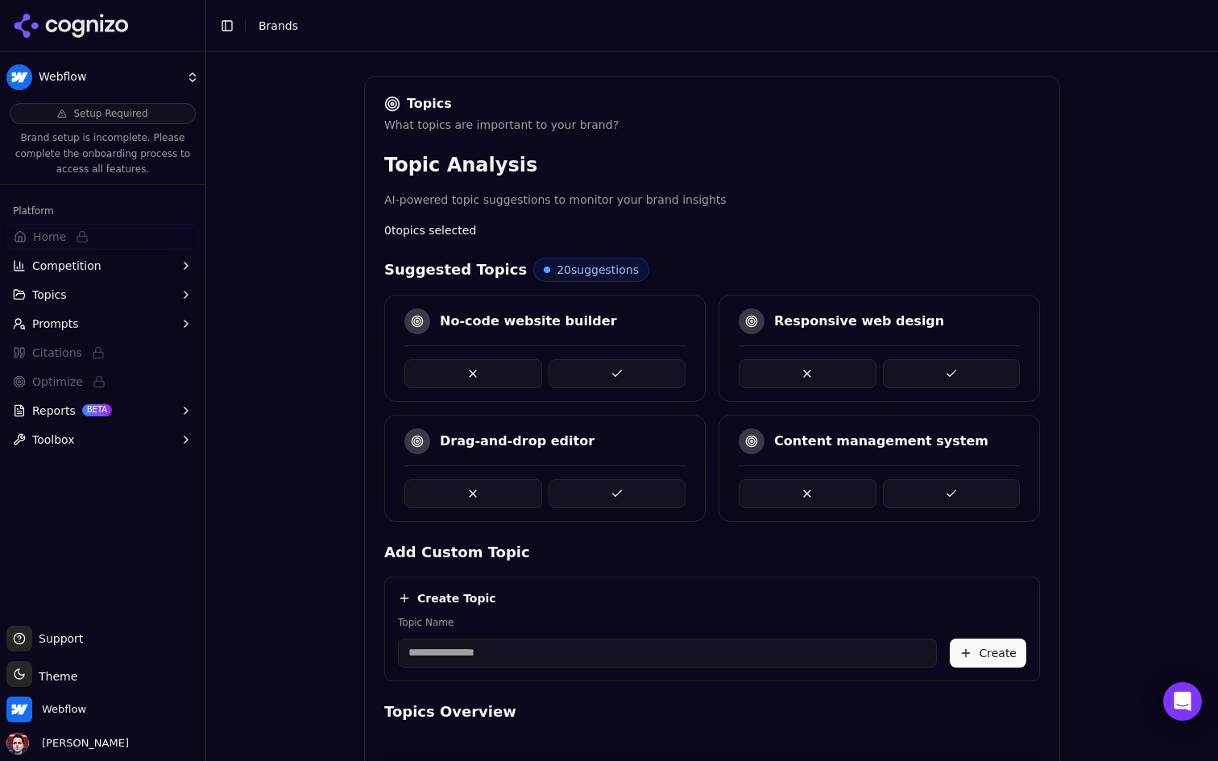
click at [627, 376] on button at bounding box center [617, 373] width 138 height 29
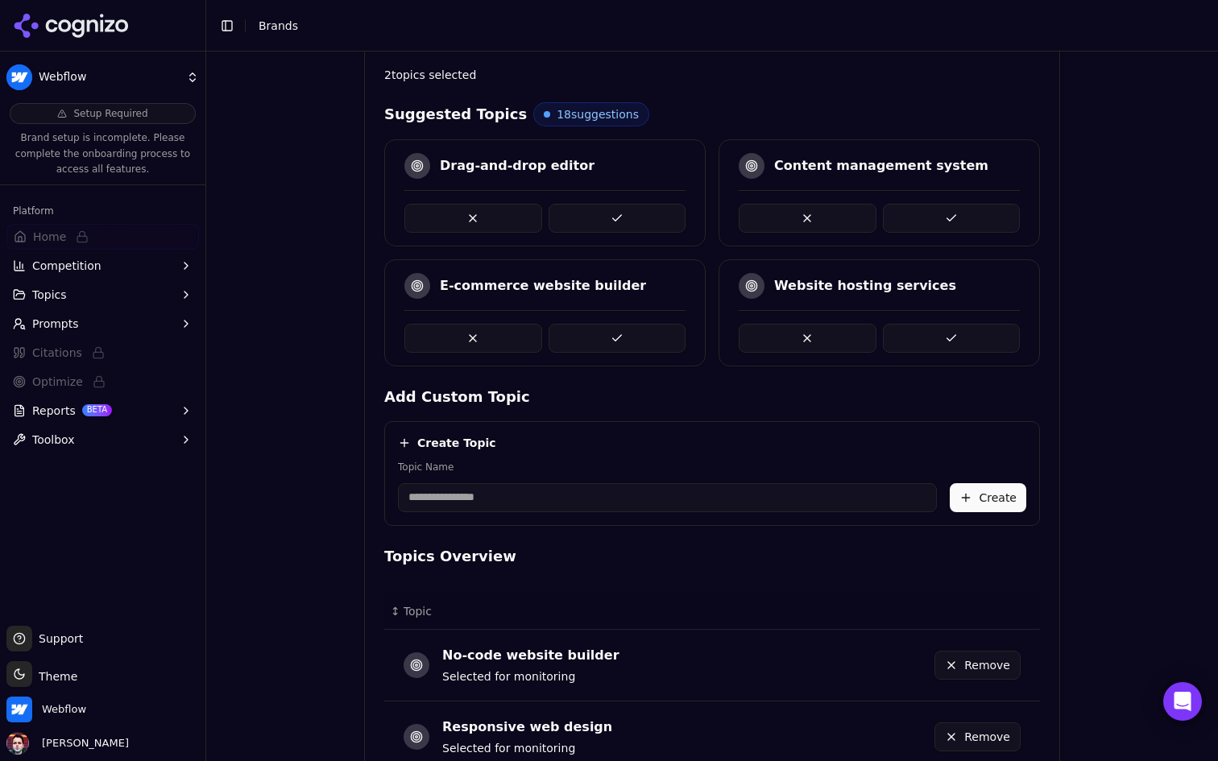
scroll to position [363, 0]
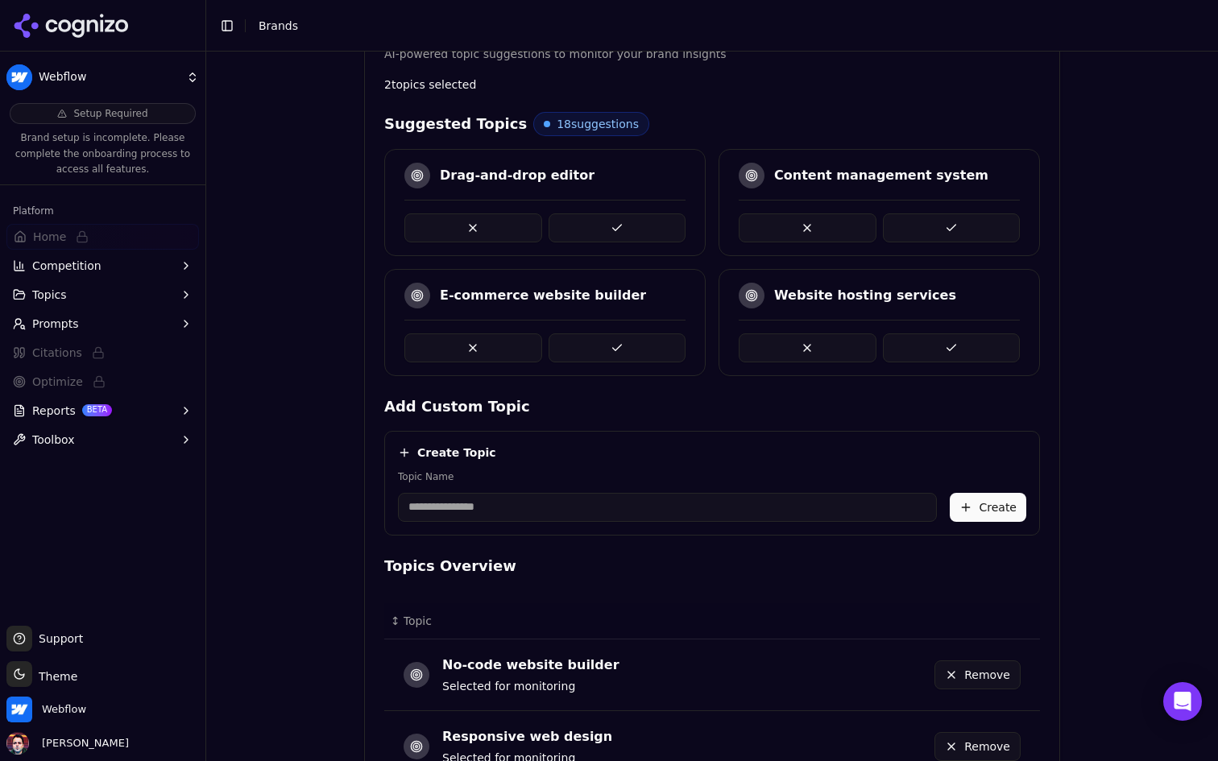
click at [639, 220] on button at bounding box center [617, 227] width 138 height 29
click at [618, 222] on button at bounding box center [617, 227] width 138 height 29
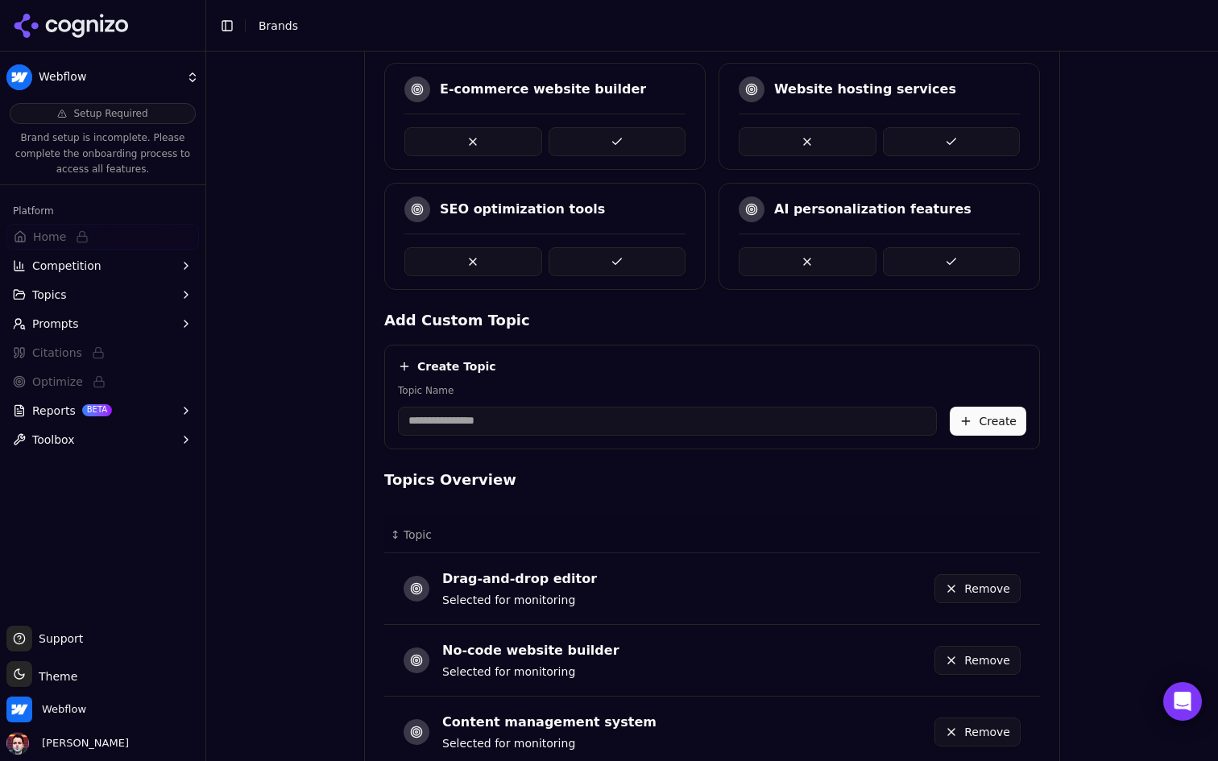
scroll to position [377, 0]
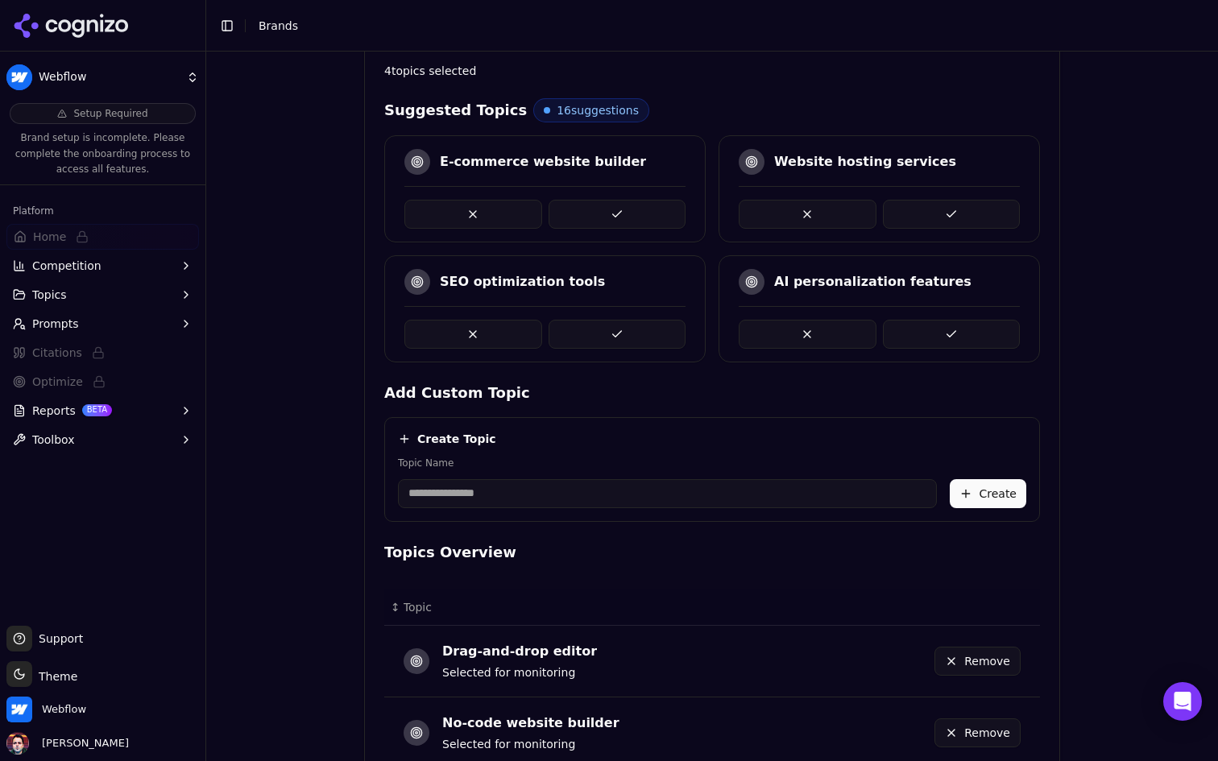
click at [958, 201] on button at bounding box center [952, 214] width 138 height 29
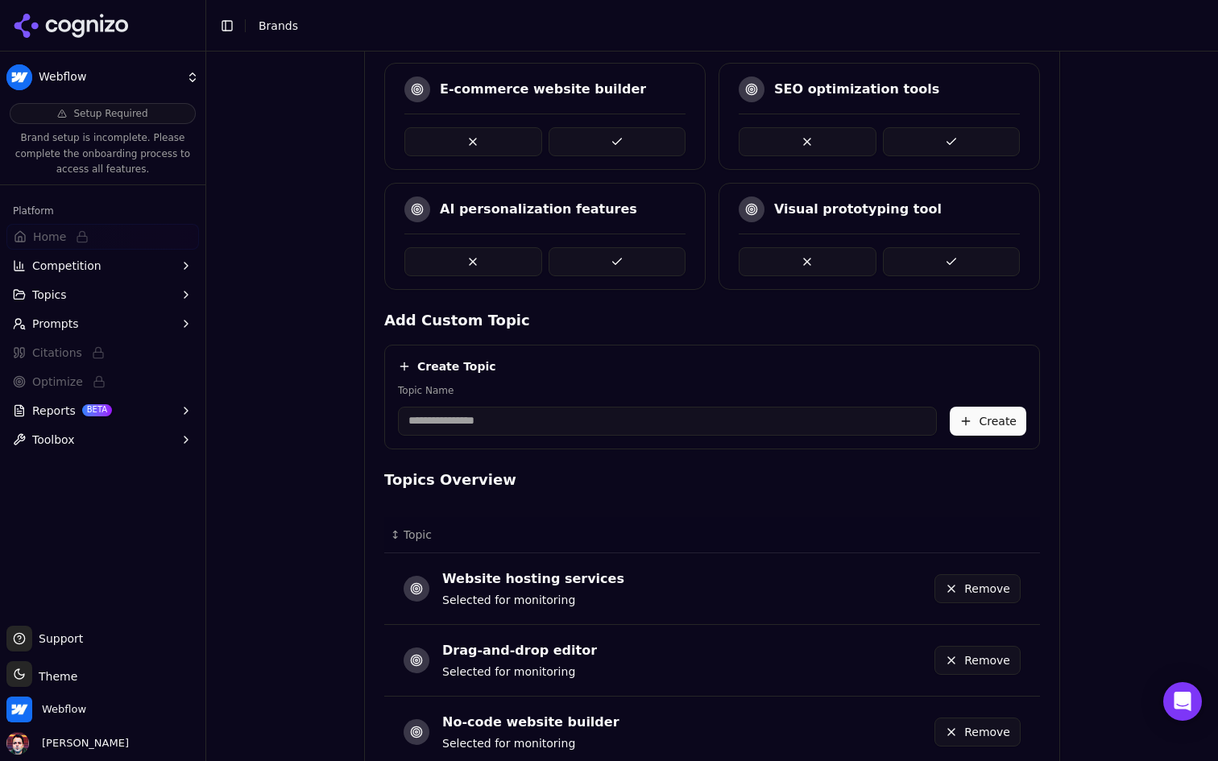
scroll to position [418, 0]
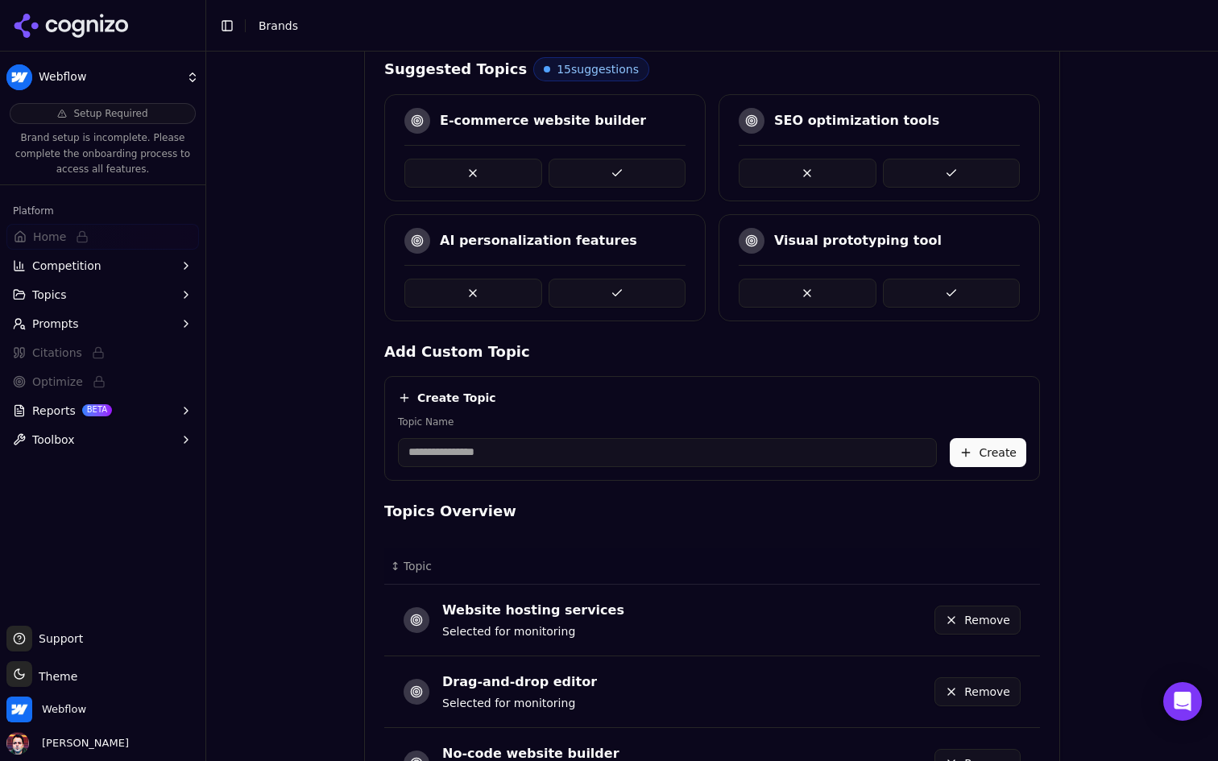
click at [639, 182] on button at bounding box center [617, 173] width 138 height 29
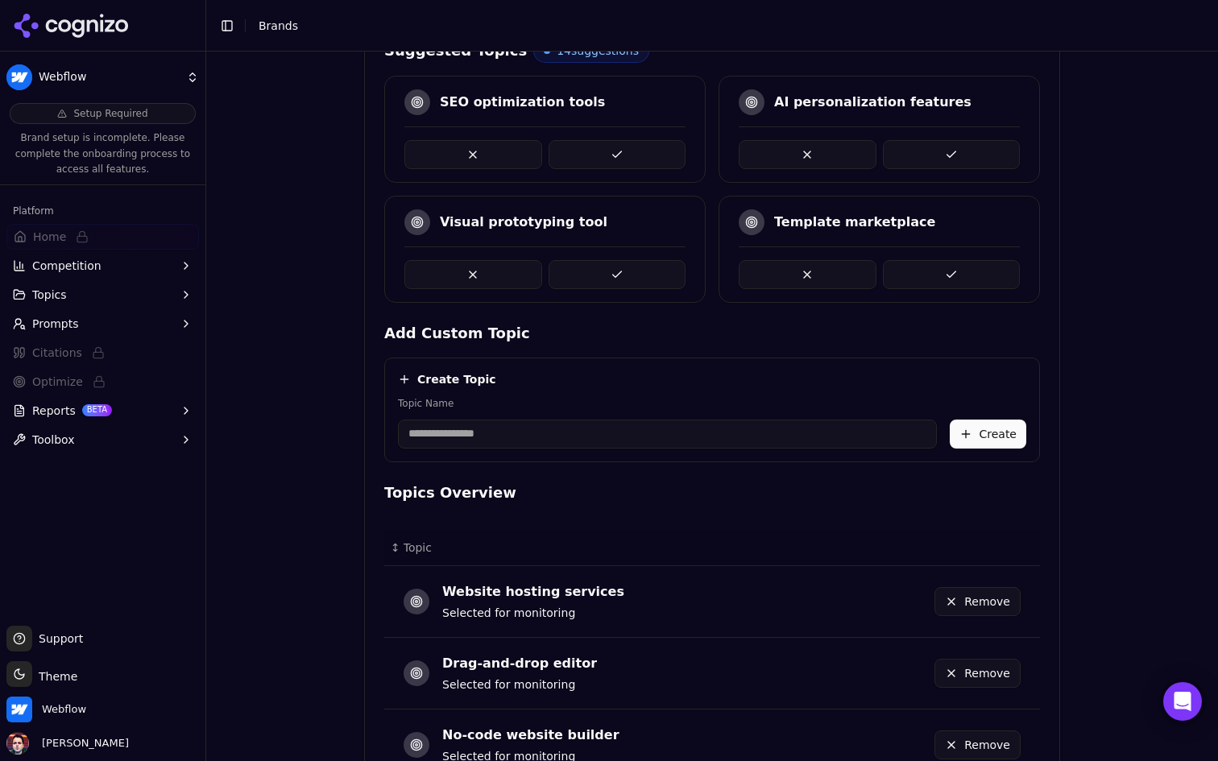
scroll to position [433, 0]
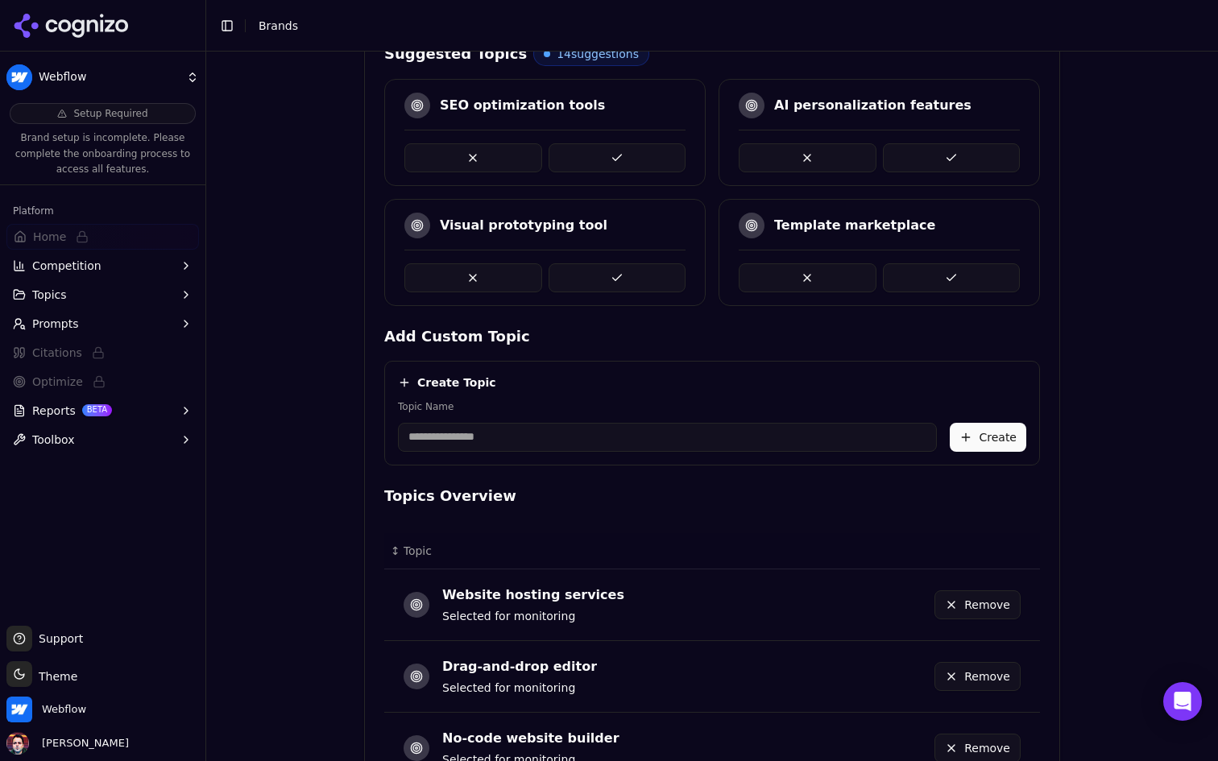
click at [978, 291] on div "Template marketplace" at bounding box center [878, 252] width 321 height 107
click at [954, 272] on button at bounding box center [952, 277] width 138 height 29
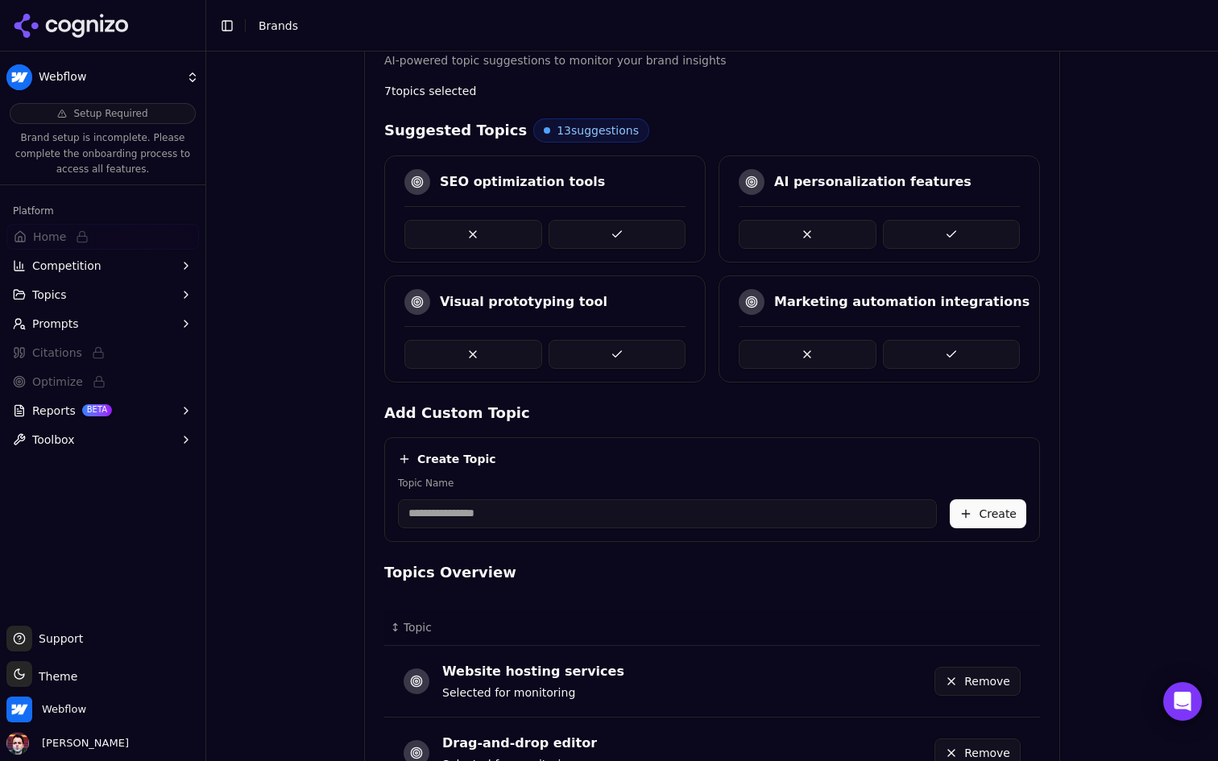
scroll to position [340, 0]
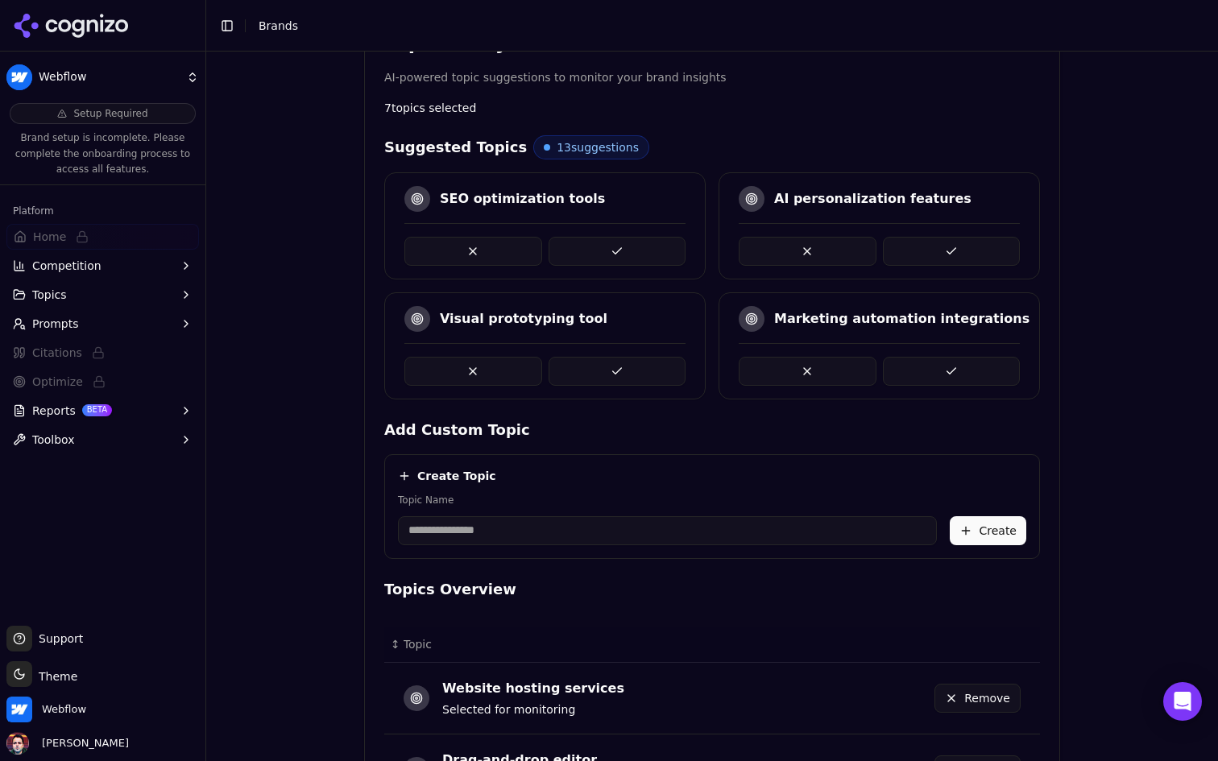
click at [518, 250] on button at bounding box center [473, 251] width 138 height 29
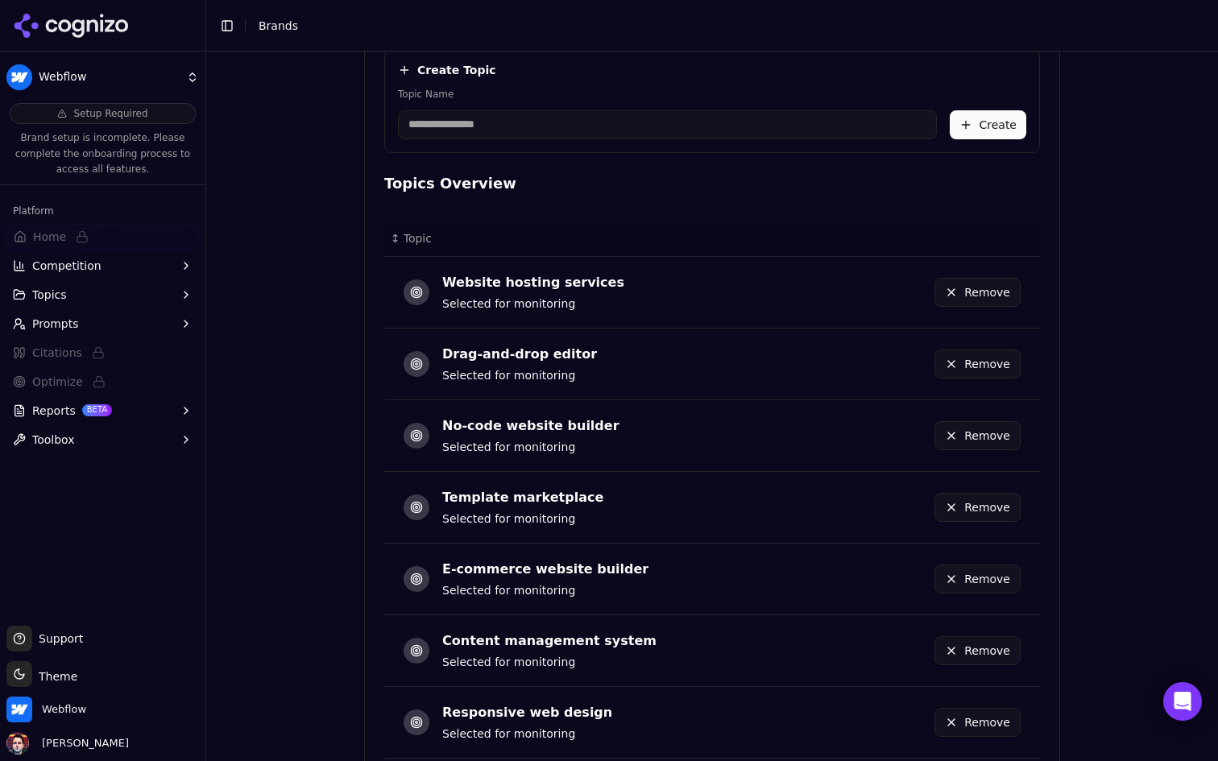
scroll to position [850, 0]
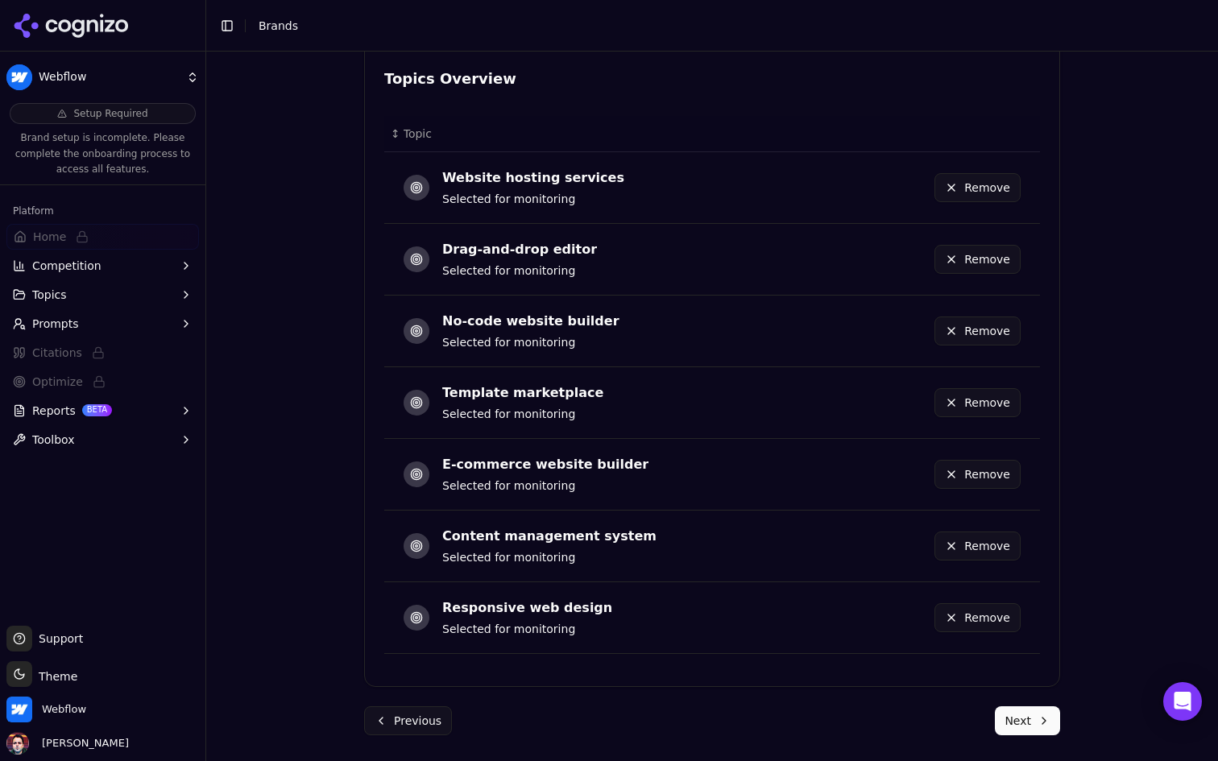
click at [1026, 721] on button "Next" at bounding box center [1027, 720] width 65 height 29
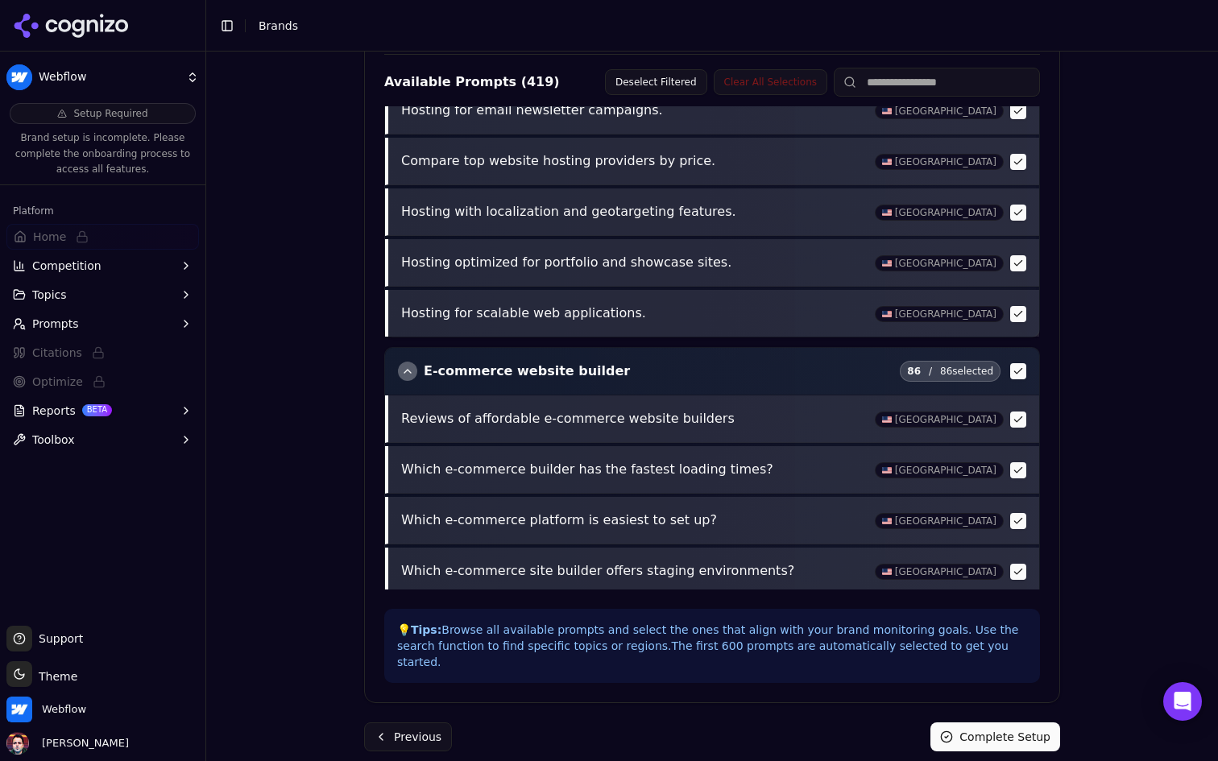
scroll to position [12675, 0]
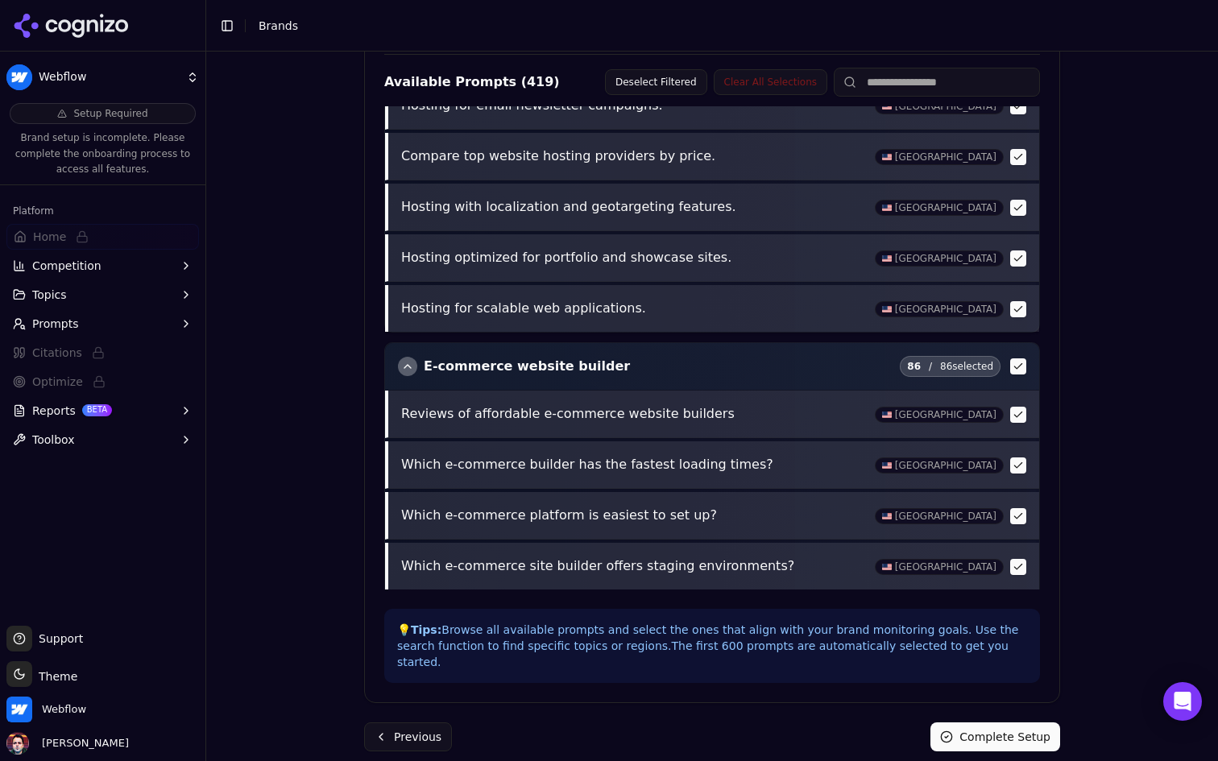
click at [405, 357] on div "button" at bounding box center [407, 366] width 19 height 19
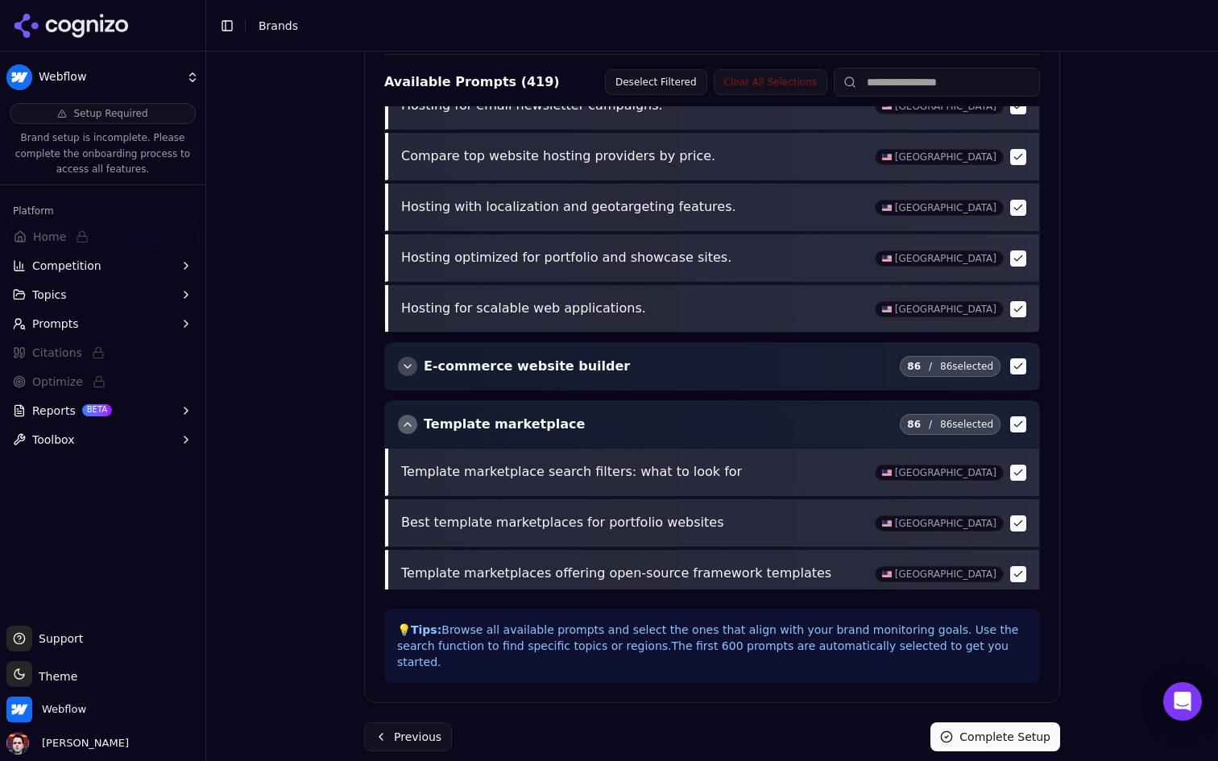
click at [410, 415] on div "button" at bounding box center [407, 424] width 19 height 19
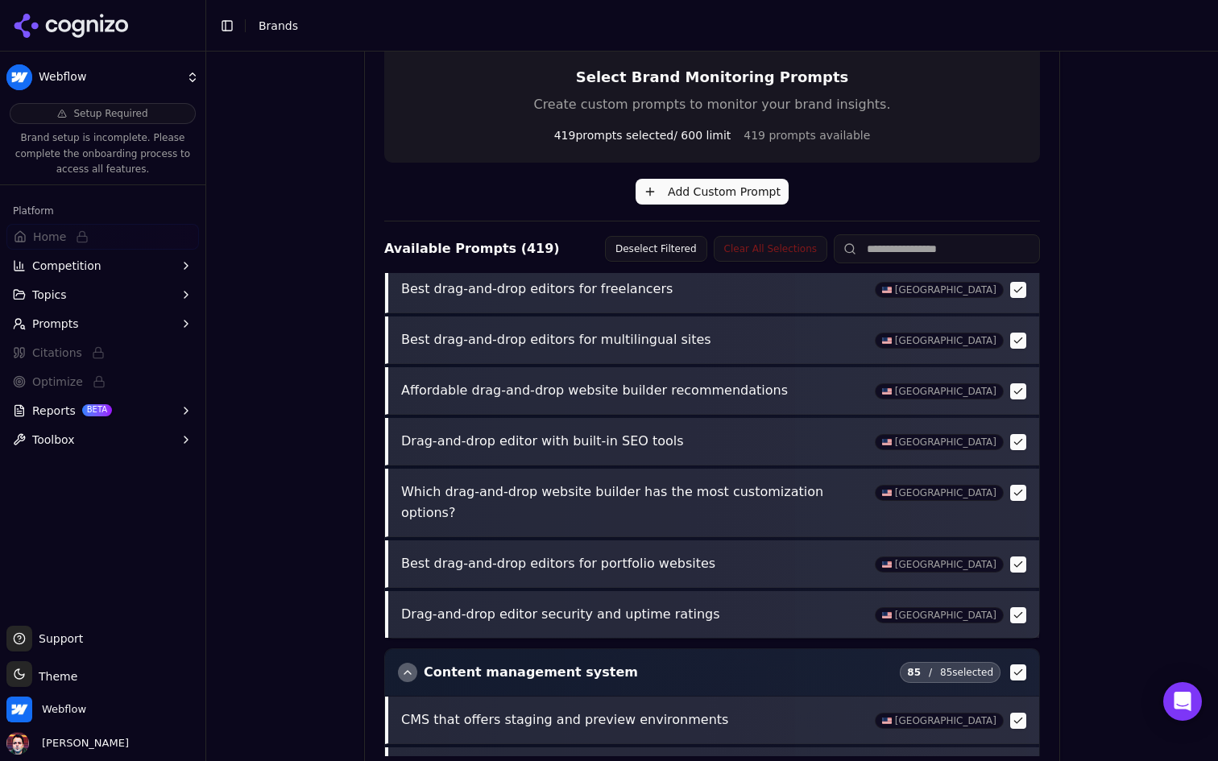
scroll to position [3734, 0]
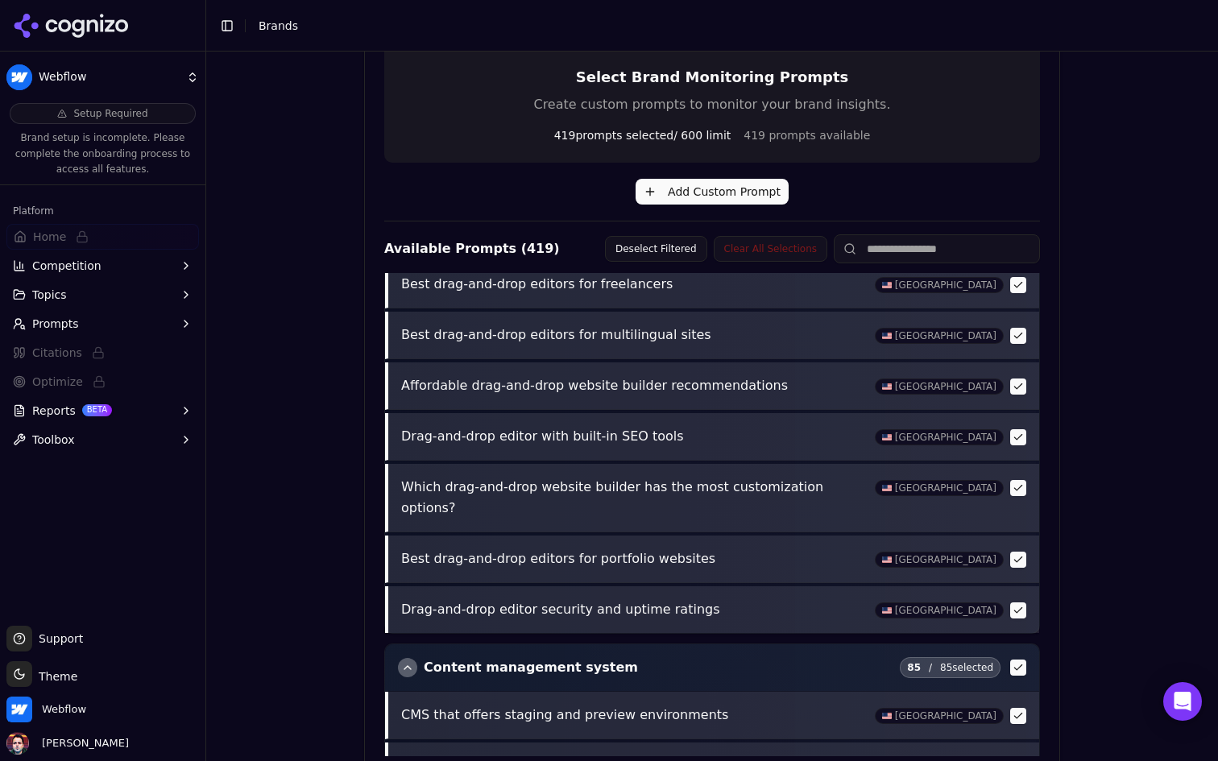
click at [408, 658] on div "button" at bounding box center [407, 667] width 19 height 19
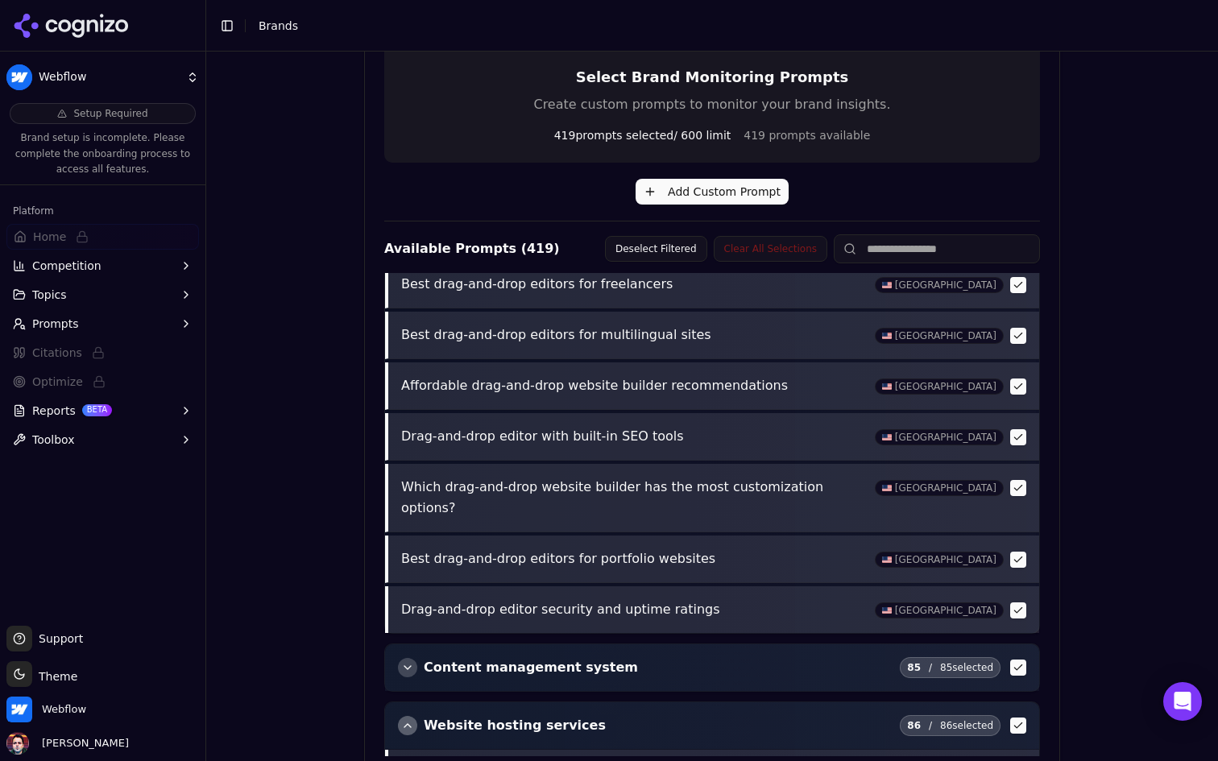
click at [405, 716] on div "button" at bounding box center [407, 725] width 19 height 19
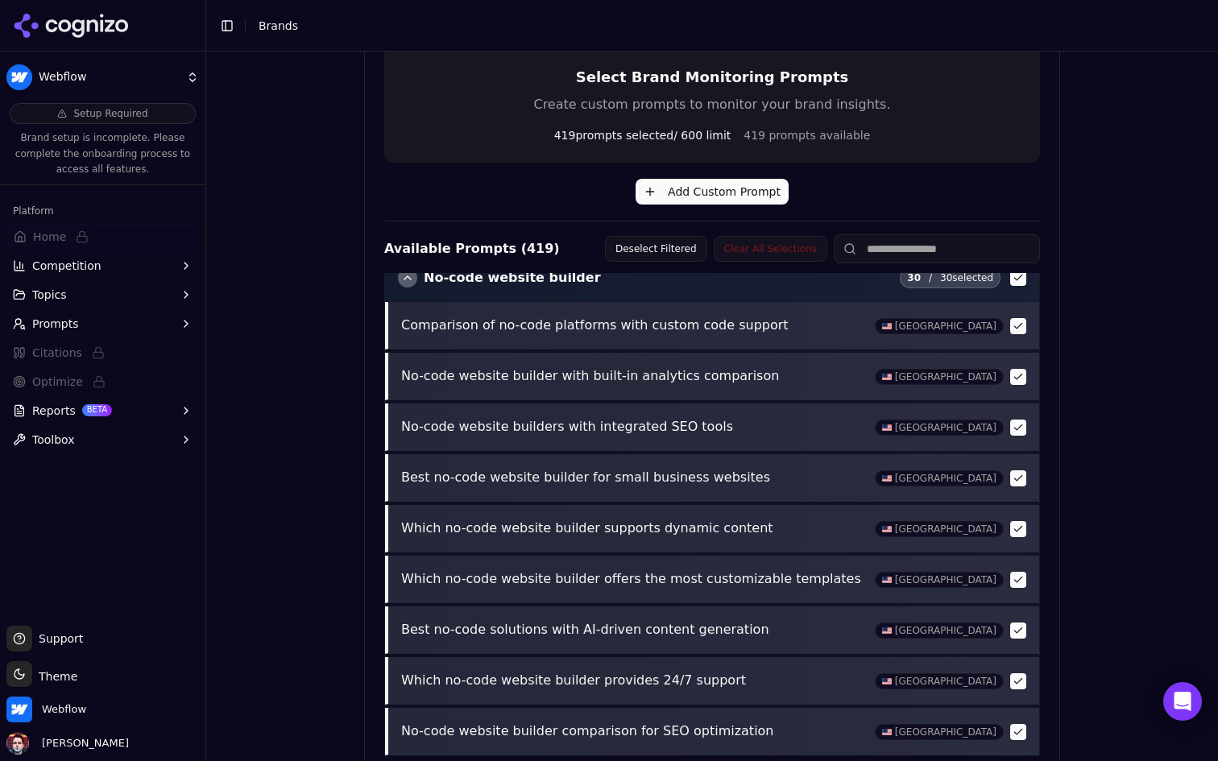
scroll to position [0, 0]
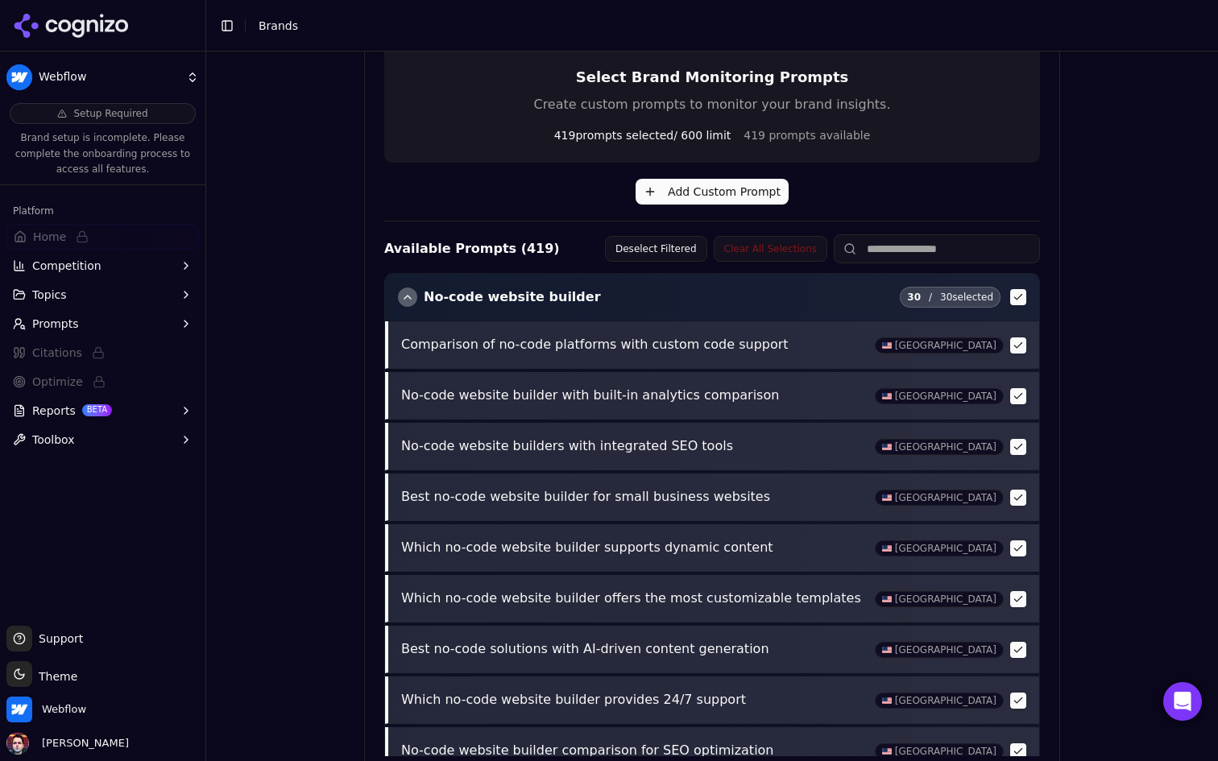
click at [406, 300] on div "button" at bounding box center [407, 297] width 19 height 19
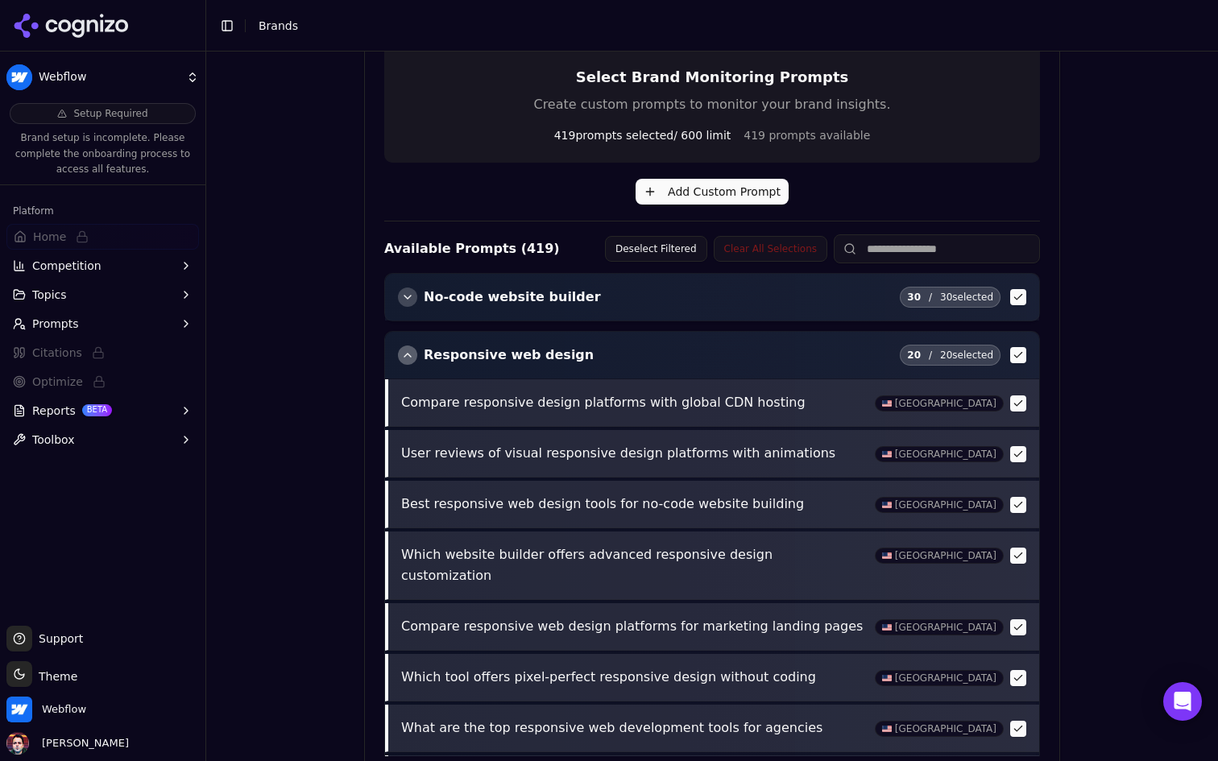
click at [405, 360] on div "button" at bounding box center [407, 355] width 19 height 19
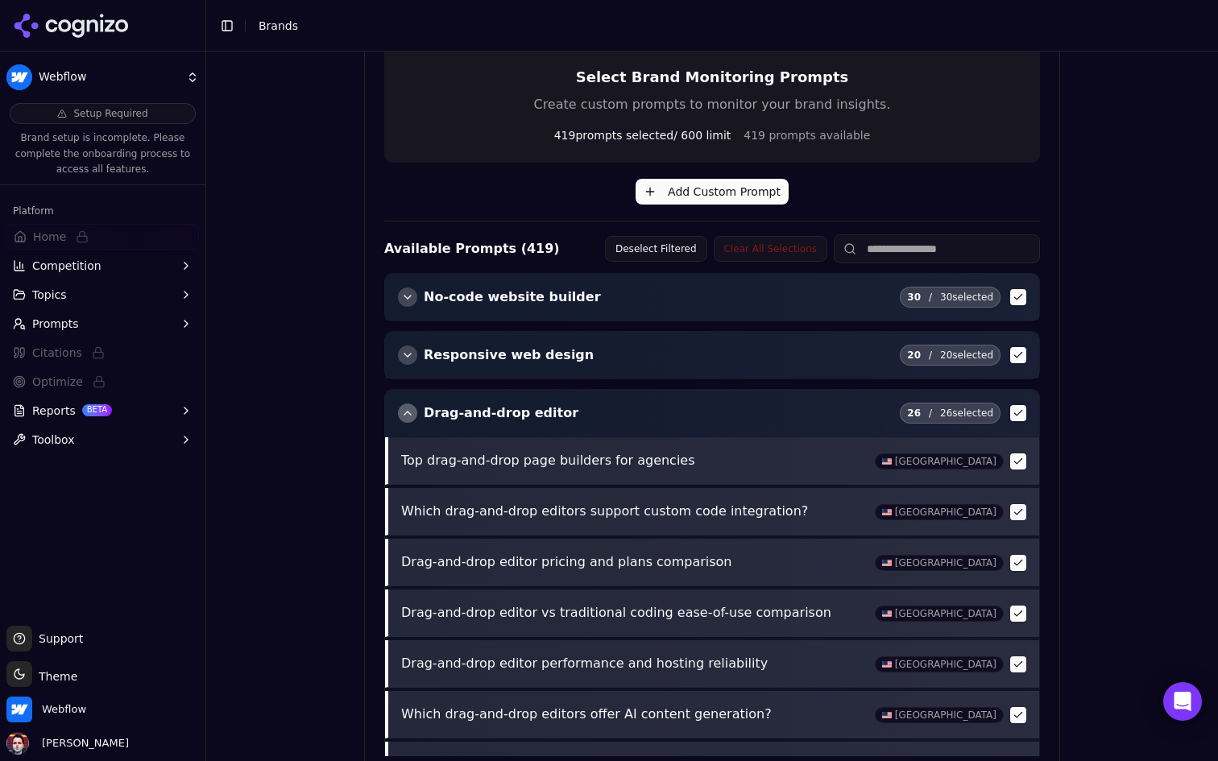
click at [404, 420] on div "button" at bounding box center [407, 412] width 19 height 19
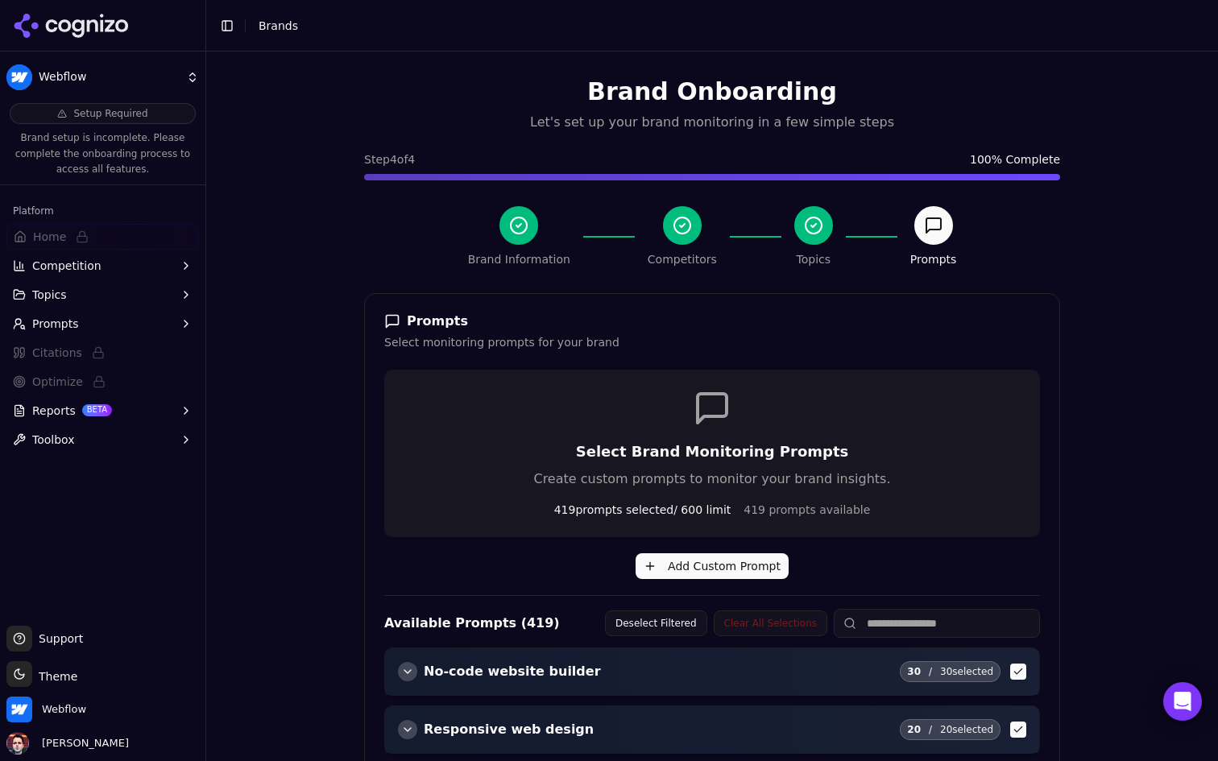
scroll to position [464, 0]
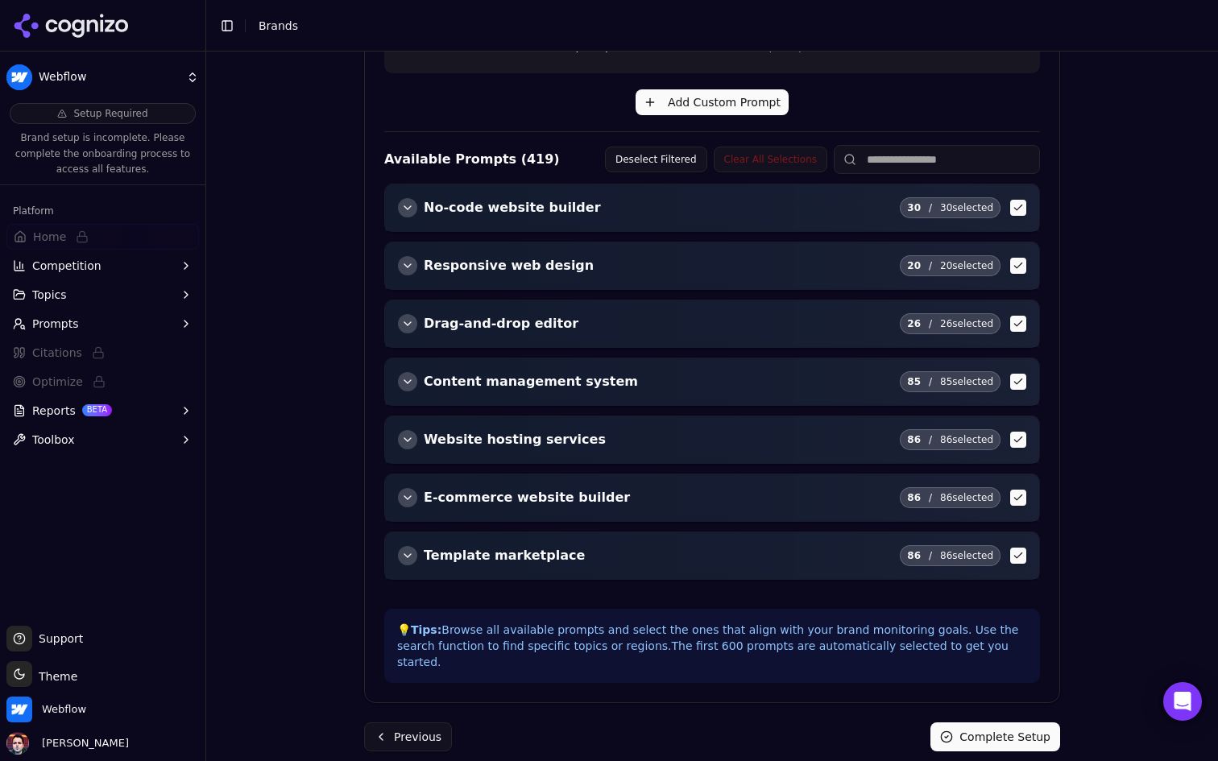
click at [395, 263] on div "Responsive web design 20 / 20 selected" at bounding box center [712, 265] width 654 height 47
click at [400, 263] on div "button" at bounding box center [407, 265] width 19 height 19
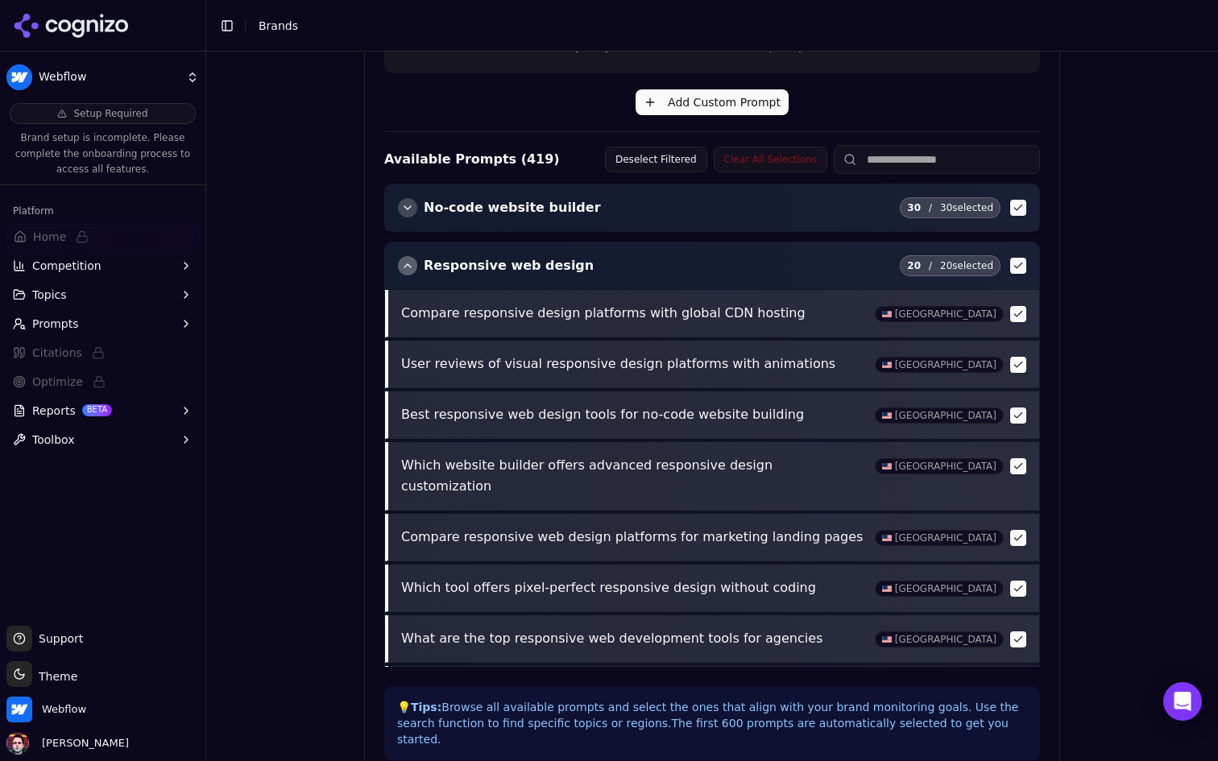
click at [409, 265] on div "button" at bounding box center [407, 265] width 19 height 19
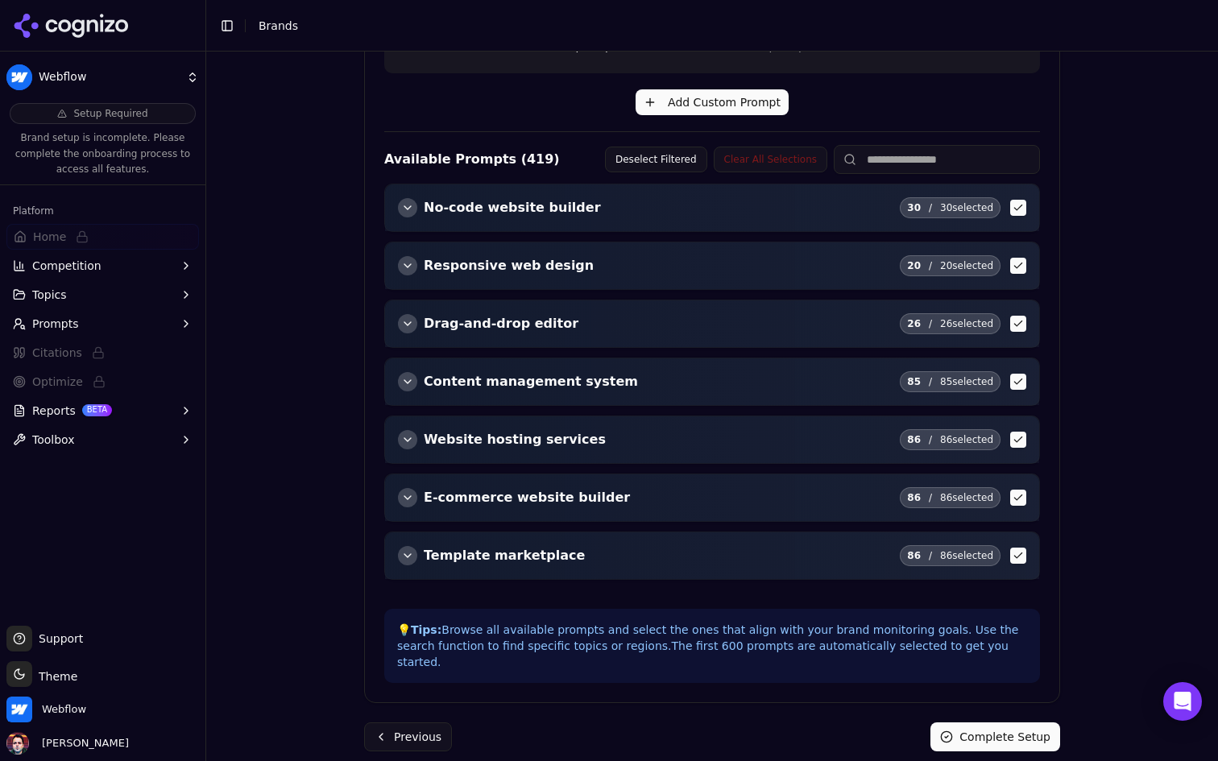
click at [412, 203] on div "button" at bounding box center [407, 207] width 19 height 19
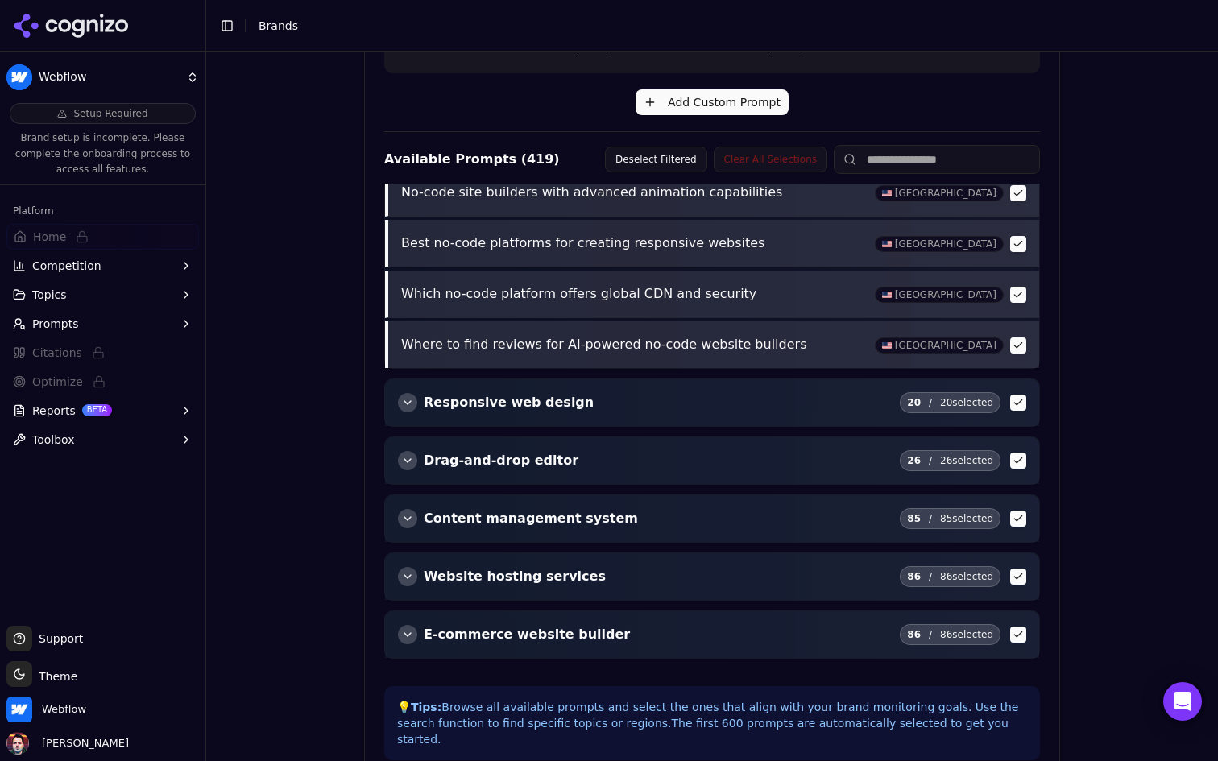
scroll to position [1414, 0]
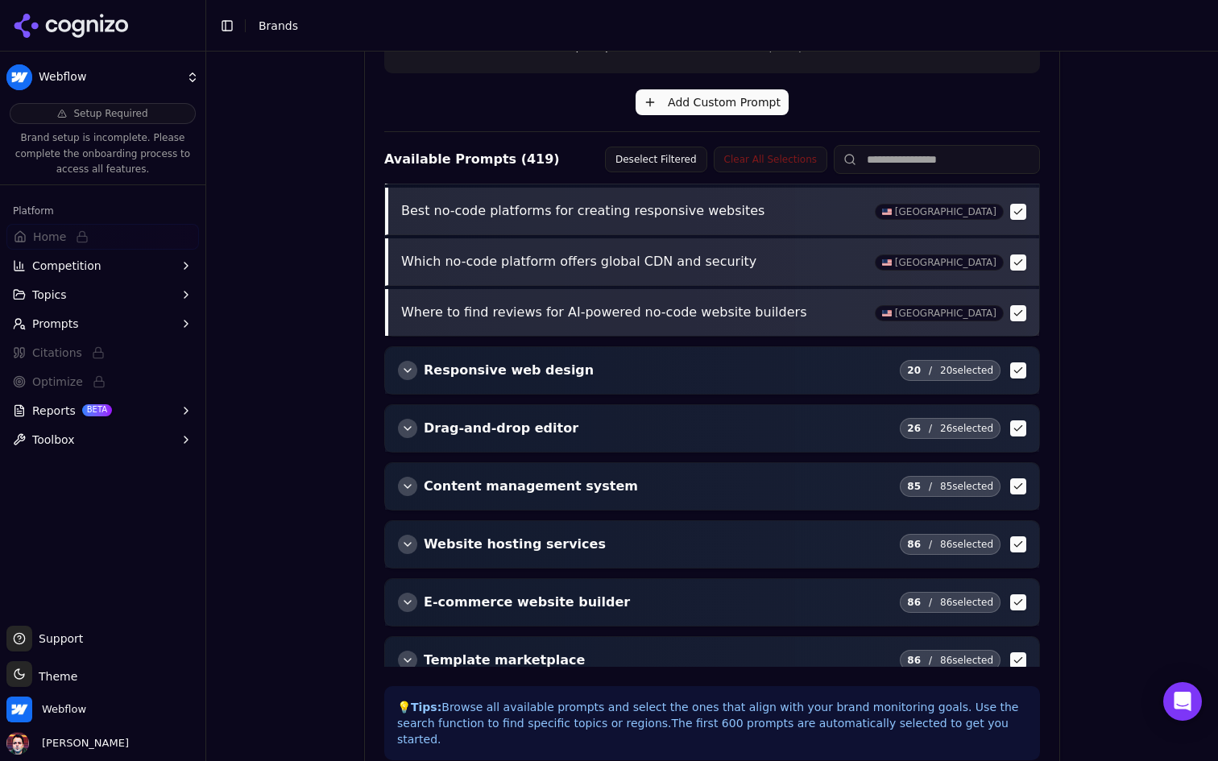
click at [412, 374] on div "button" at bounding box center [407, 370] width 19 height 19
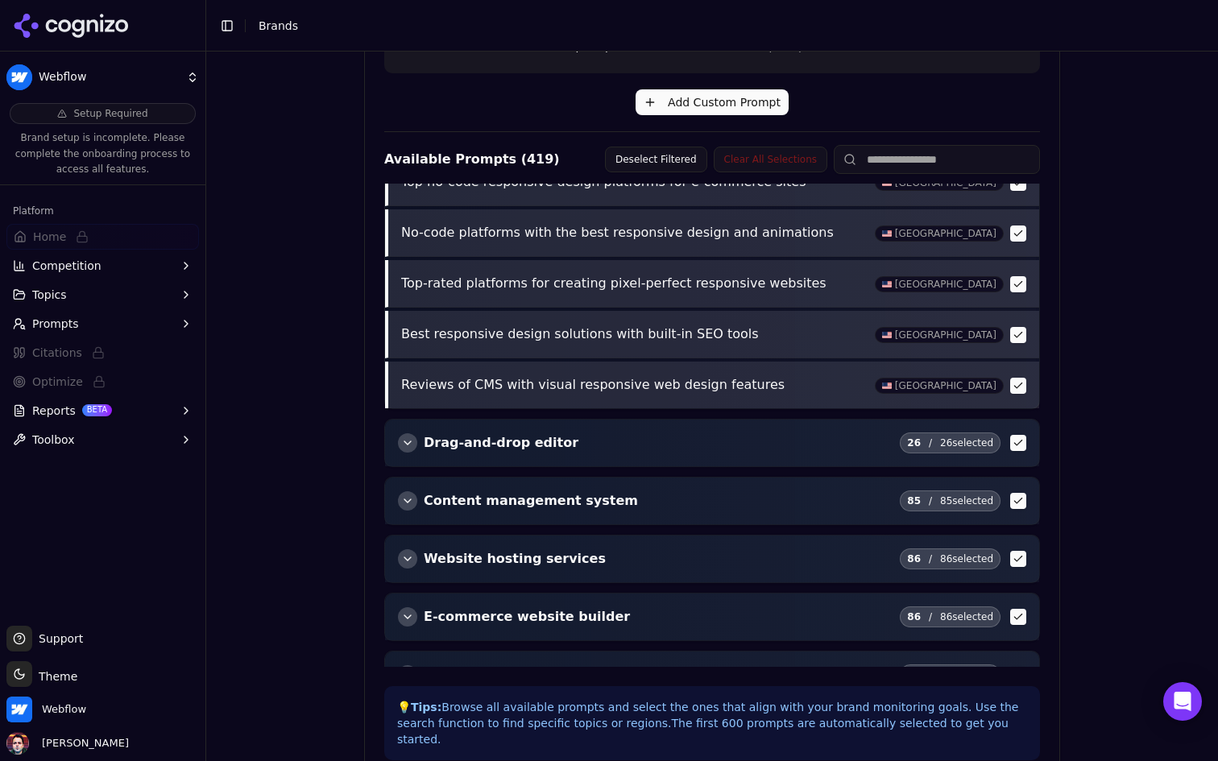
scroll to position [514, 0]
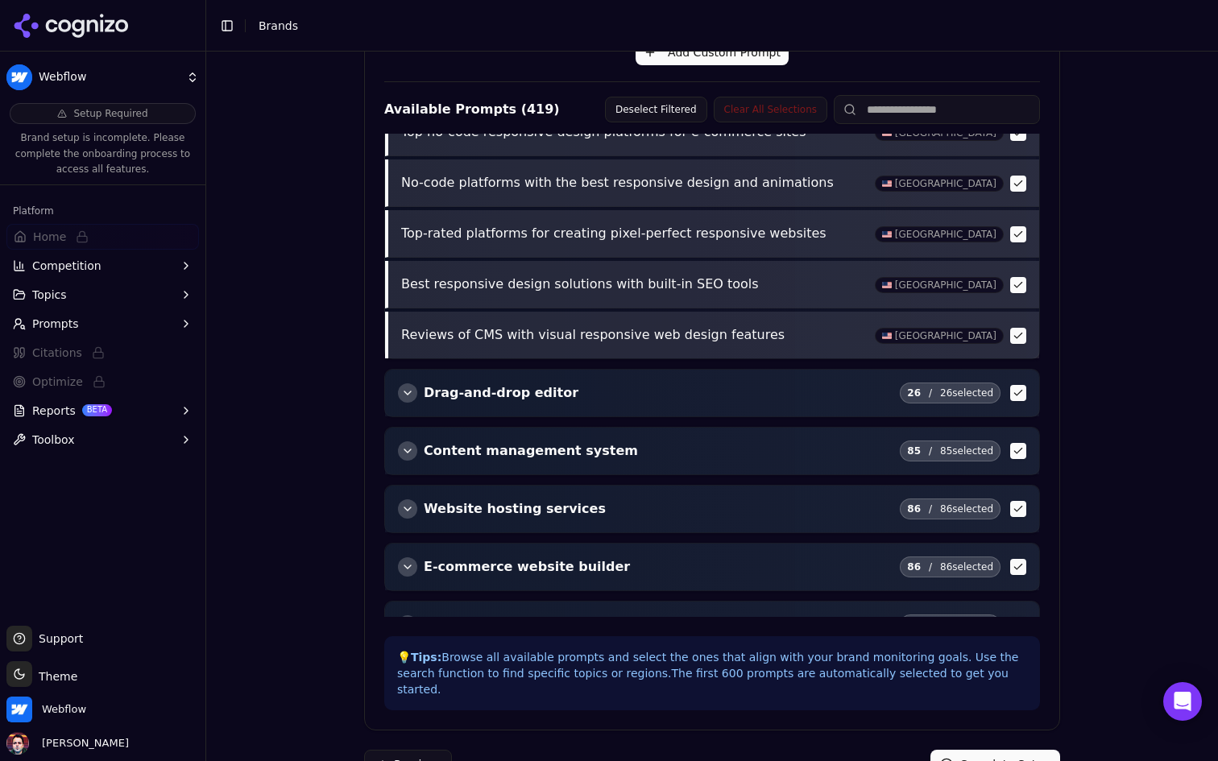
click at [408, 383] on div "button" at bounding box center [407, 392] width 19 height 19
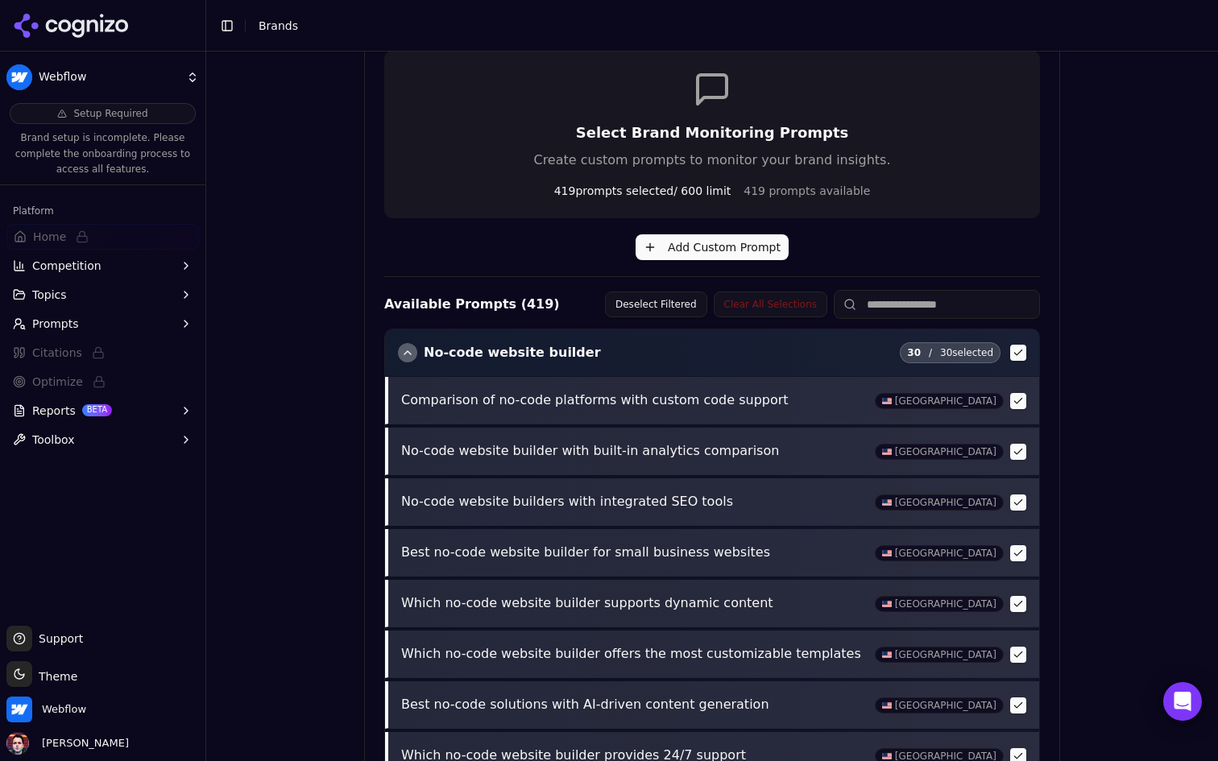
scroll to position [317, 0]
click at [701, 245] on button "Add Custom Prompt" at bounding box center [711, 249] width 153 height 26
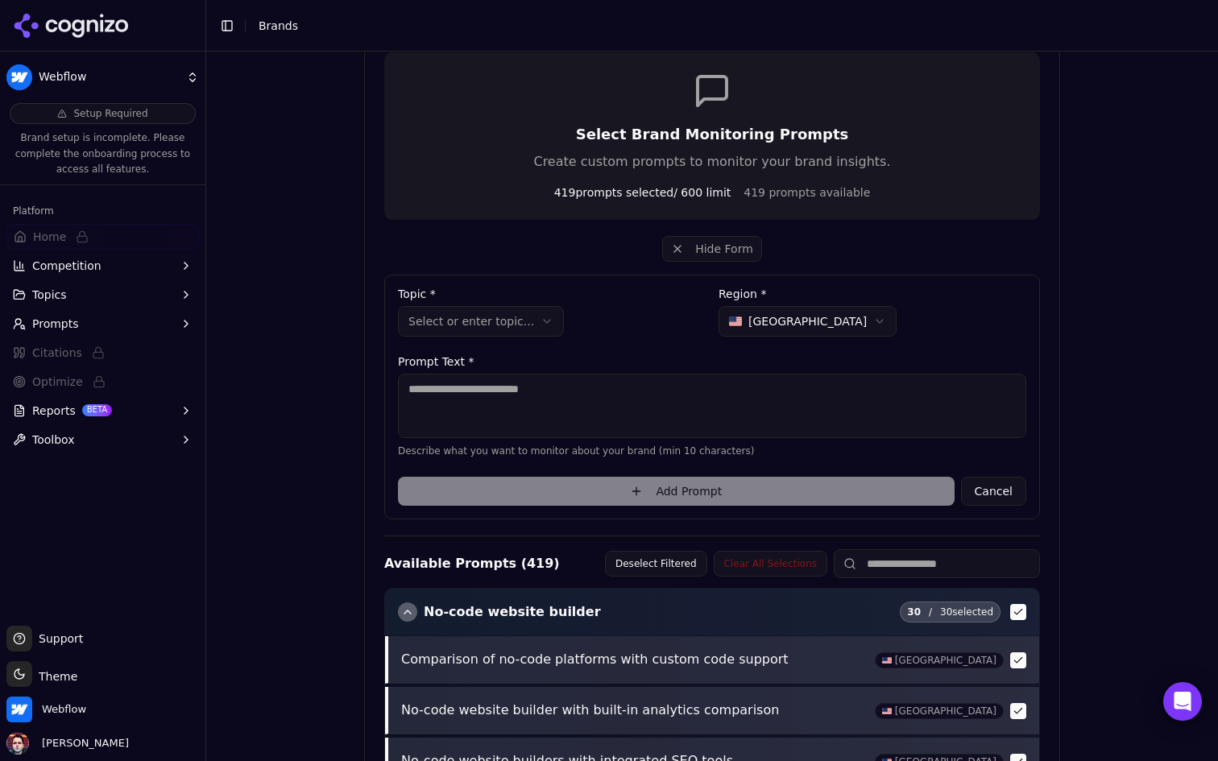
click at [558, 389] on textarea at bounding box center [712, 406] width 628 height 64
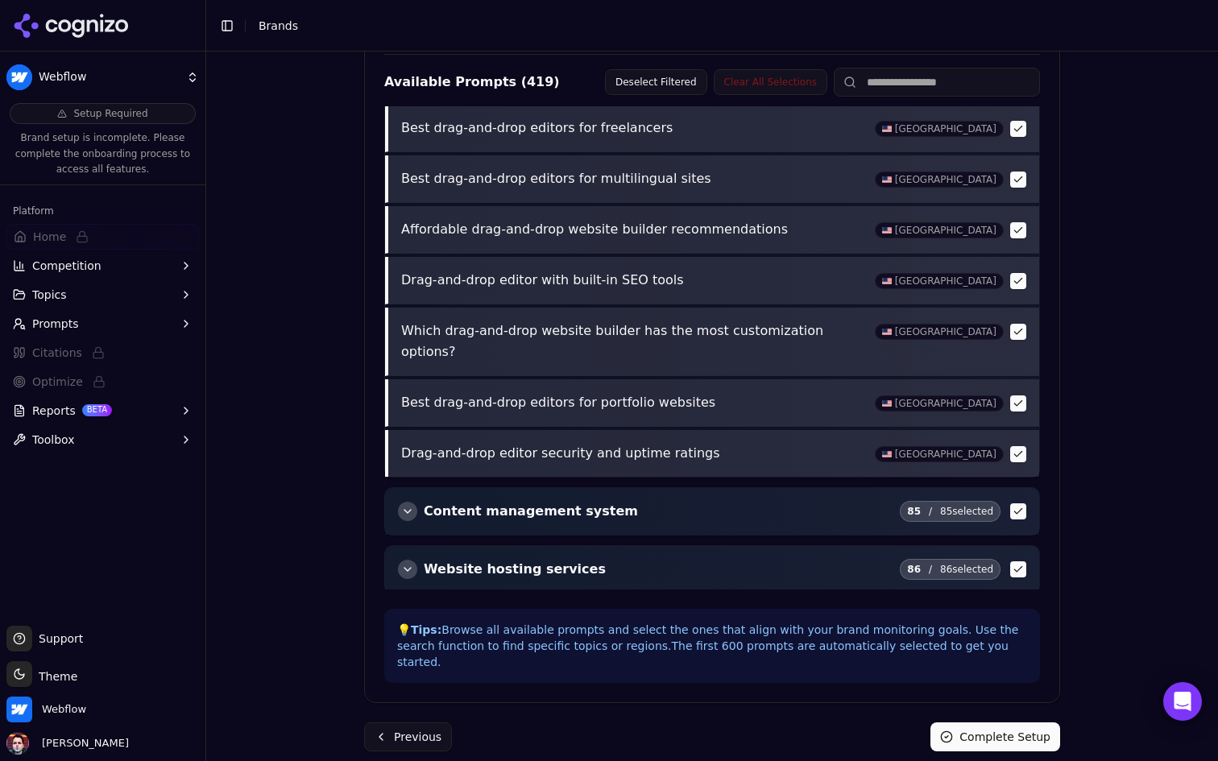
scroll to position [3769, 0]
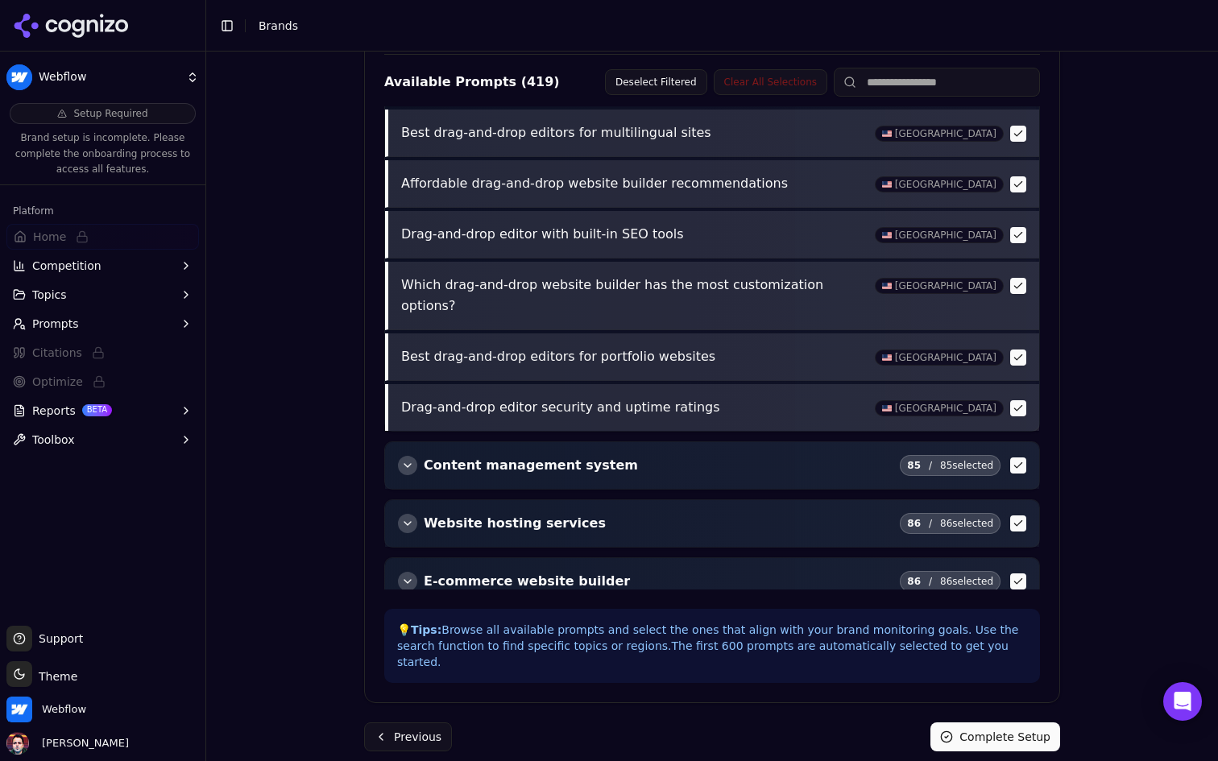
type textarea "******"
click at [400, 514] on div "button" at bounding box center [407, 523] width 19 height 19
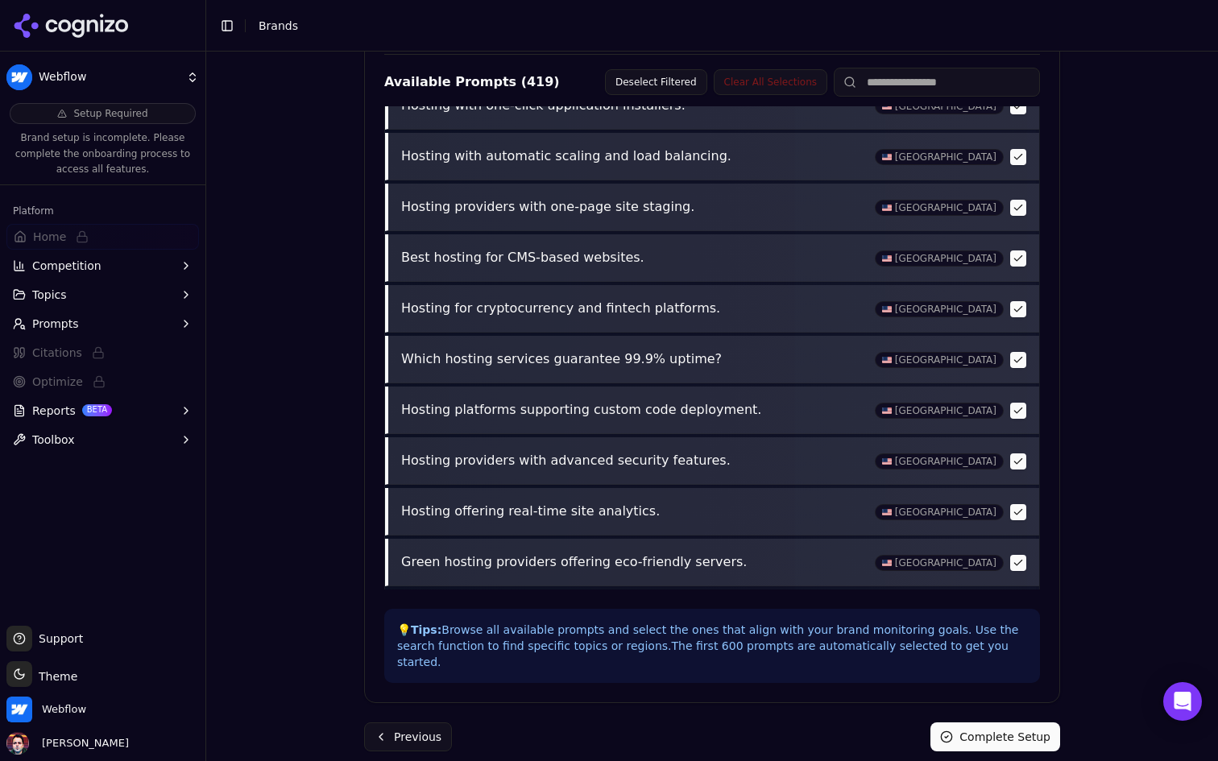
scroll to position [8129, 0]
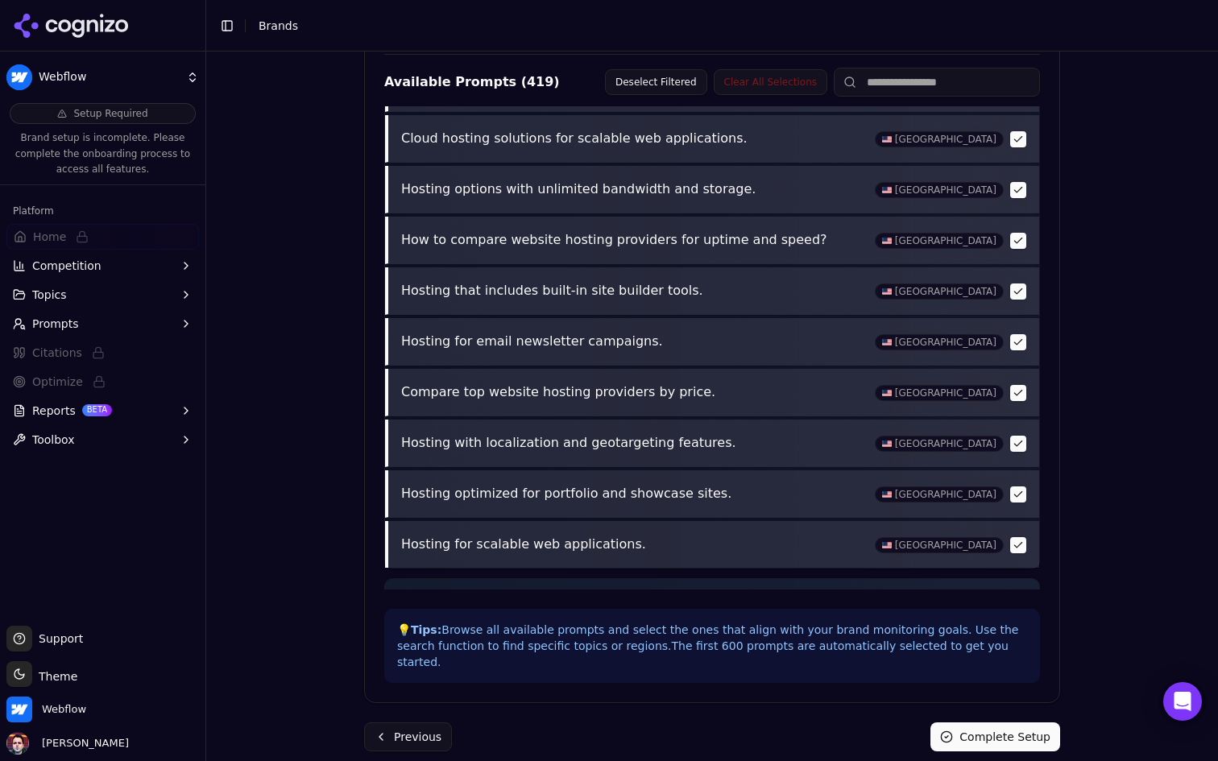
click at [985, 722] on button "Complete Setup" at bounding box center [995, 736] width 130 height 29
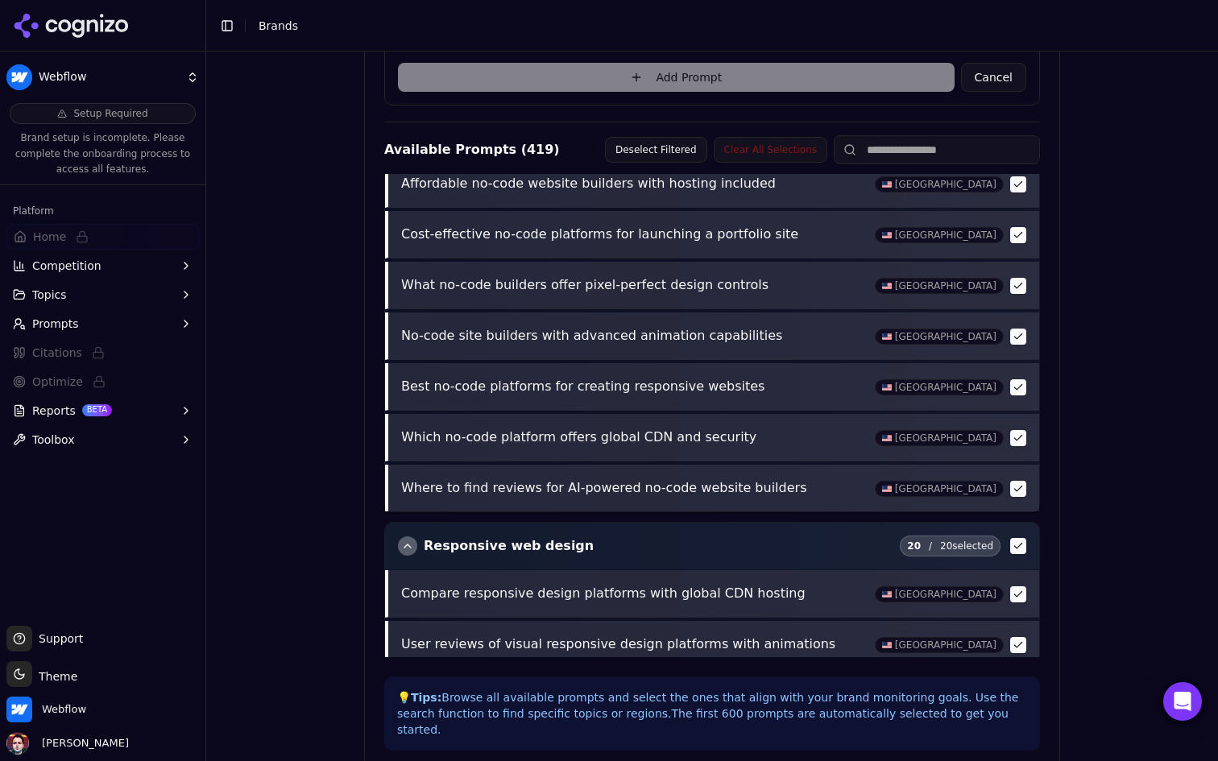
scroll to position [799, 0]
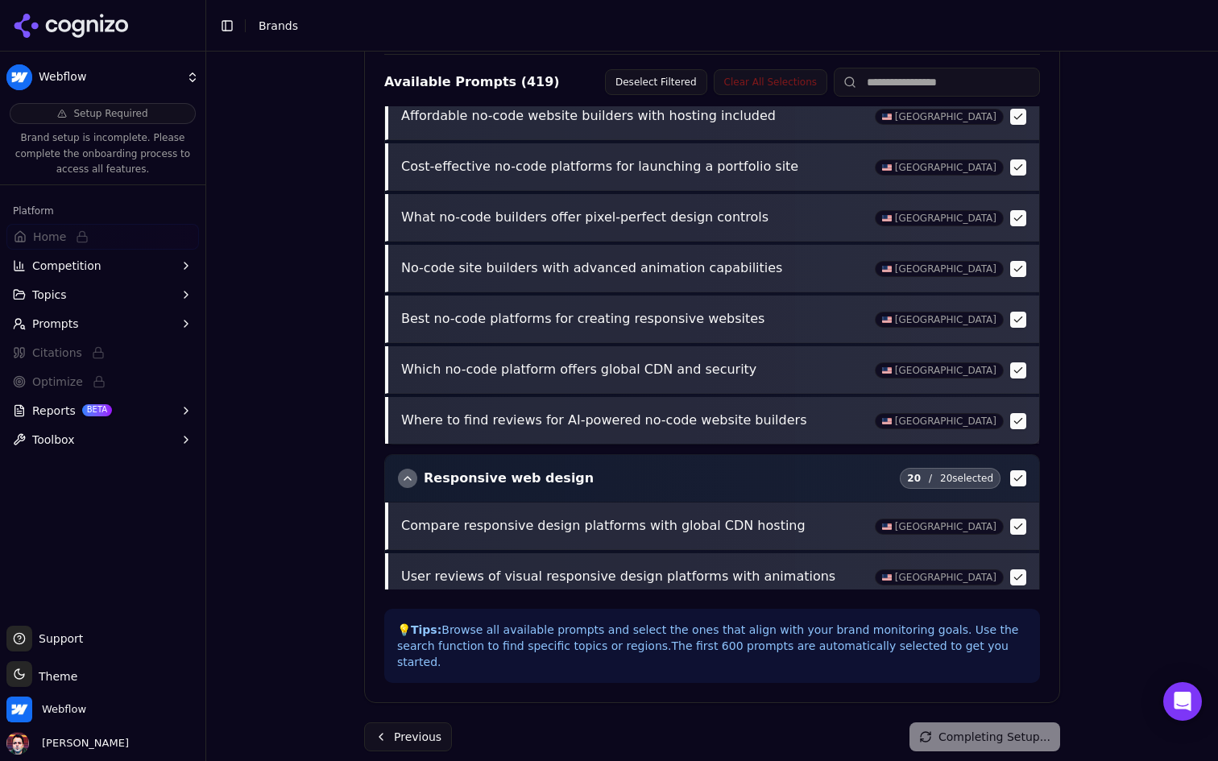
click at [409, 475] on div "button" at bounding box center [407, 478] width 19 height 19
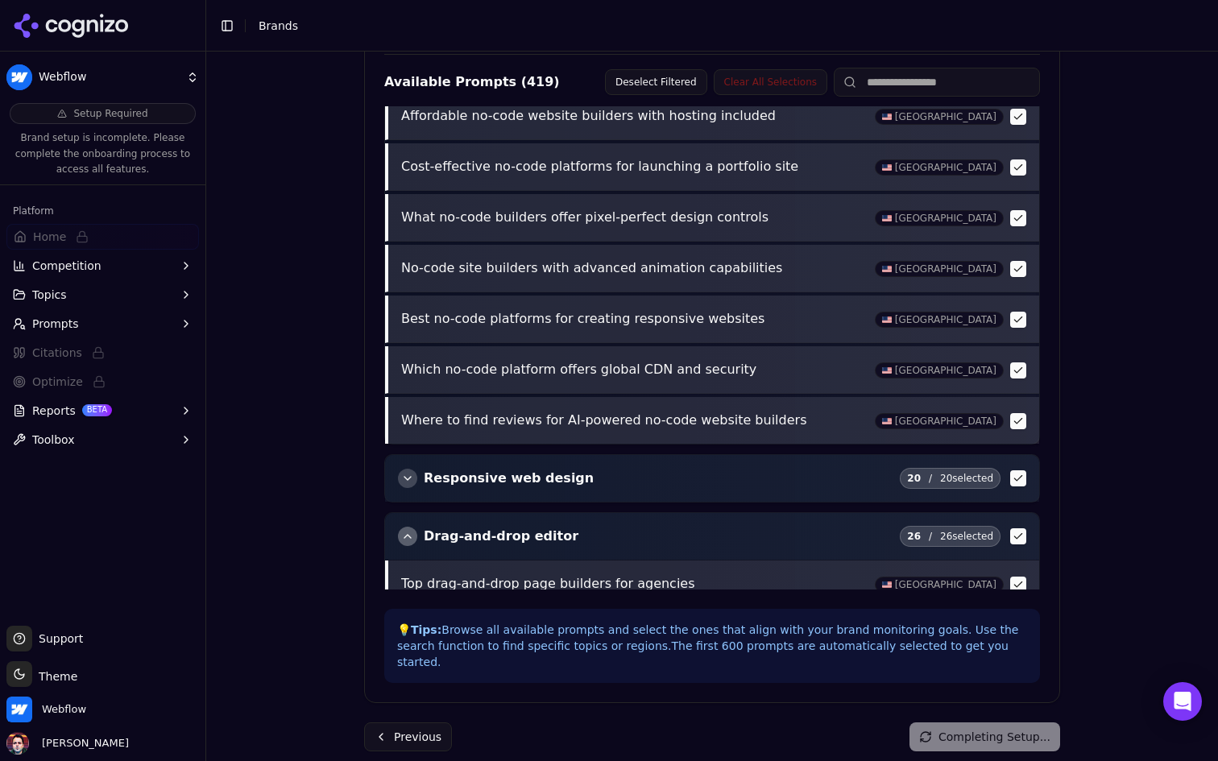
click at [404, 531] on div "button" at bounding box center [407, 536] width 19 height 19
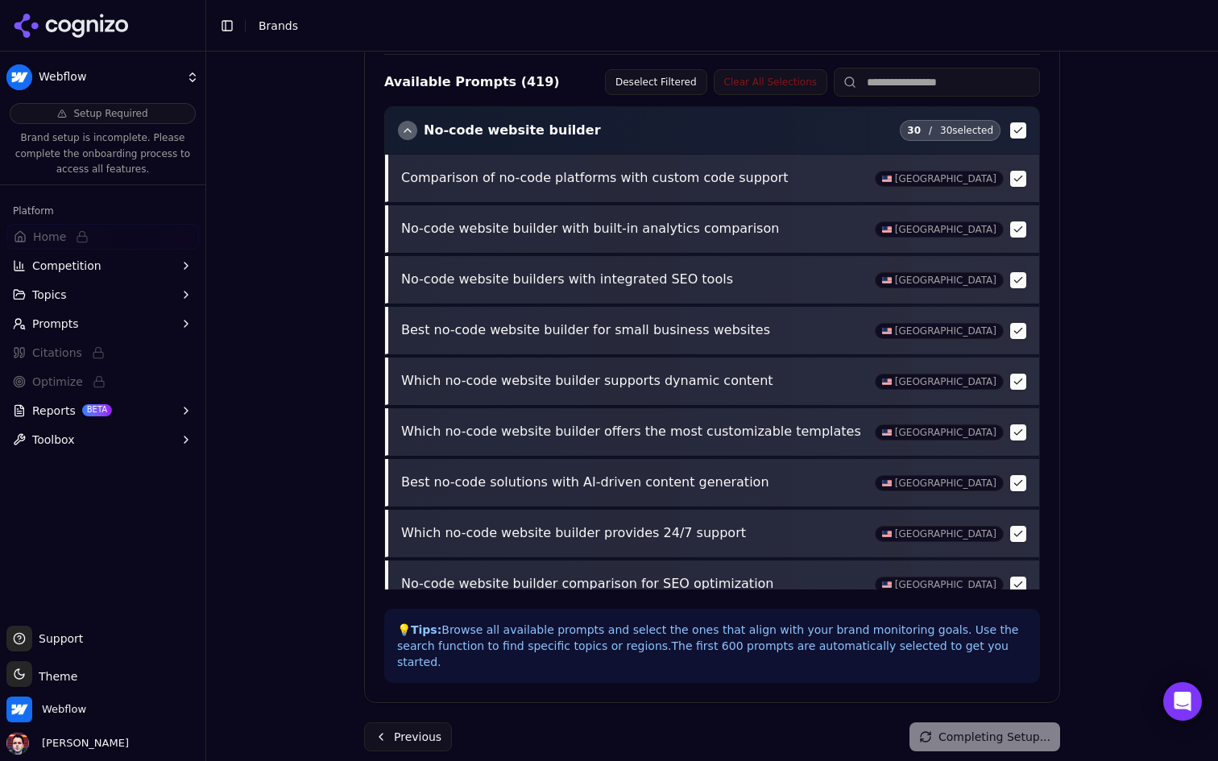
scroll to position [764, 0]
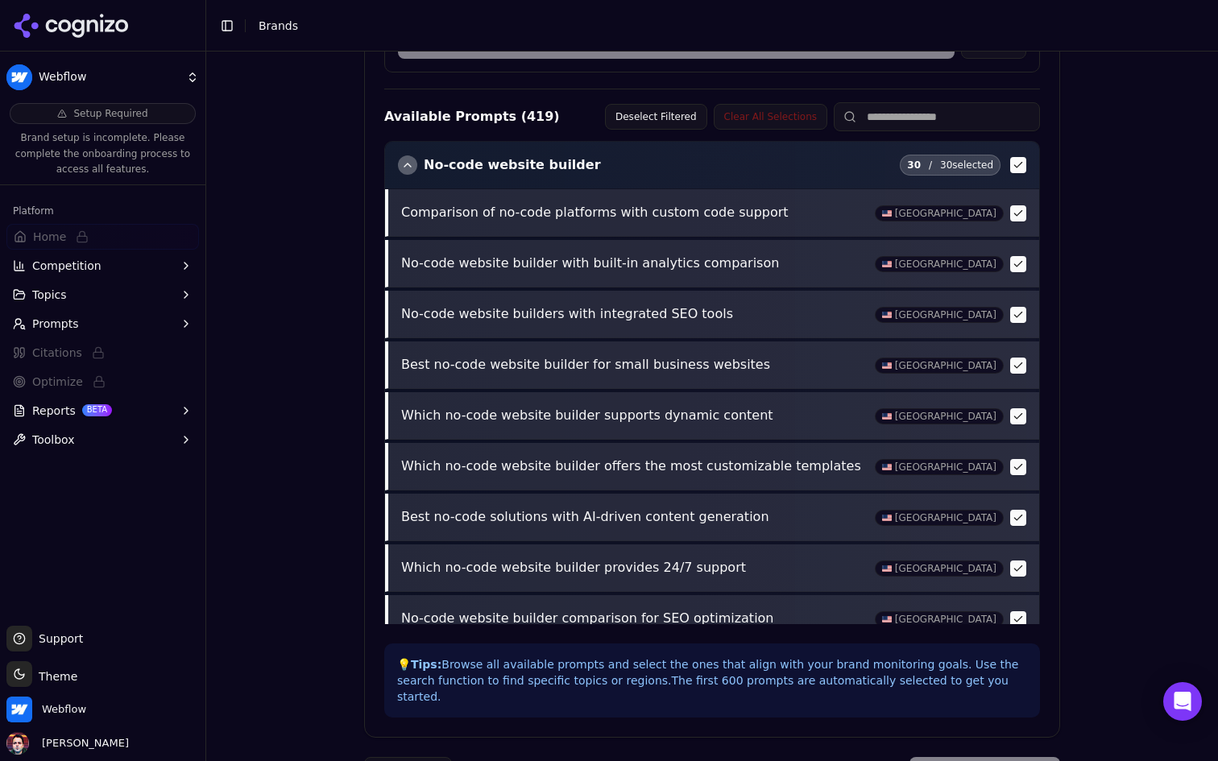
click at [409, 169] on div "button" at bounding box center [407, 164] width 19 height 19
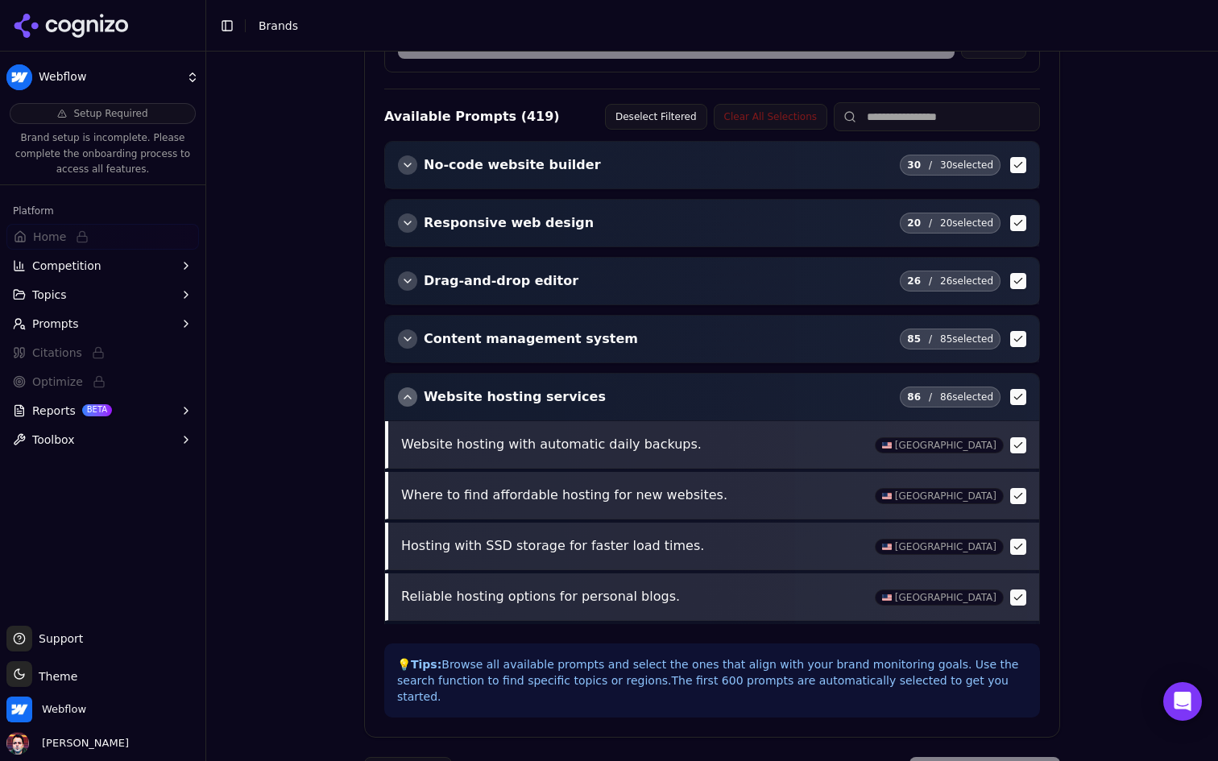
click at [413, 399] on div "button" at bounding box center [407, 396] width 19 height 19
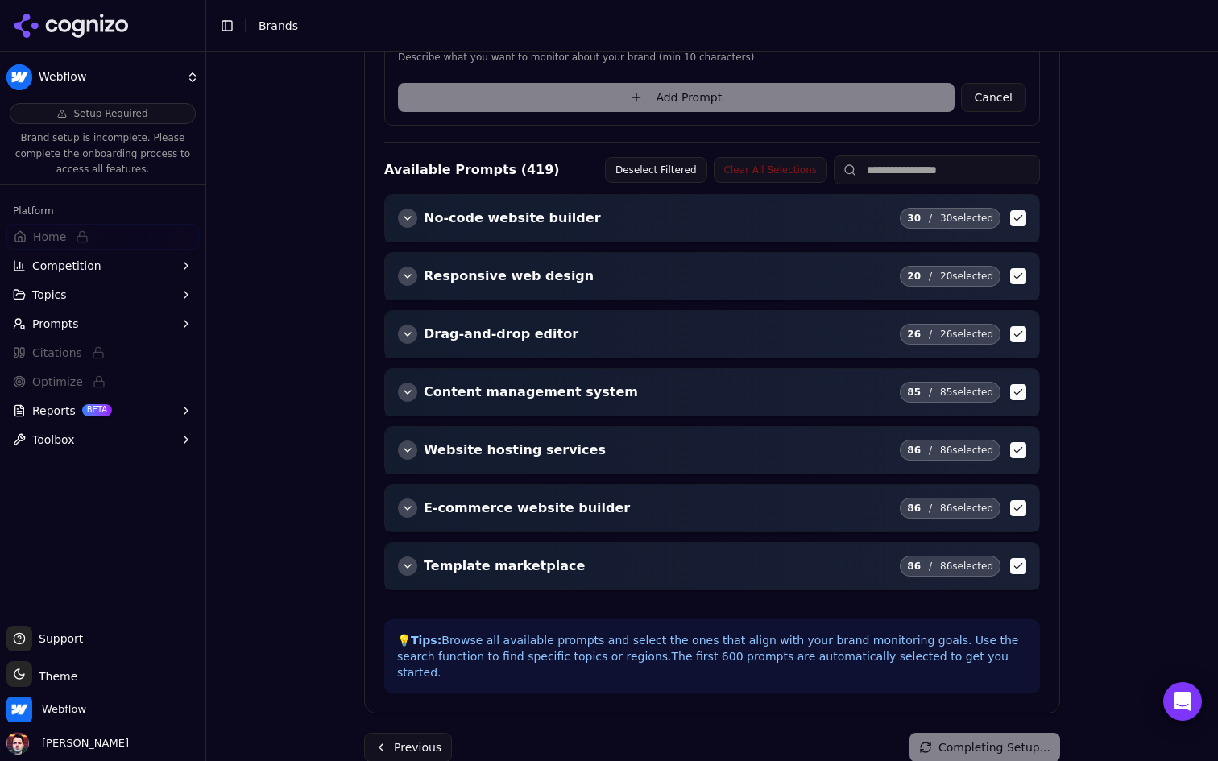
scroll to position [722, 0]
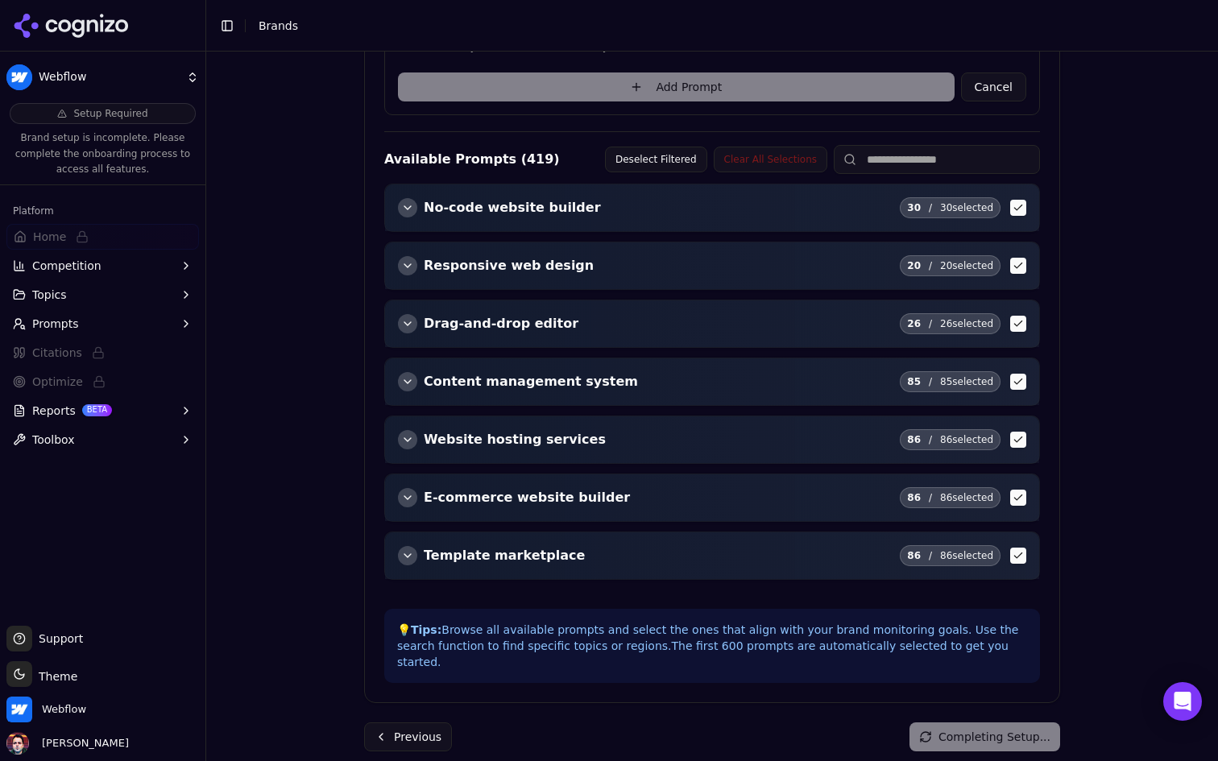
click at [399, 437] on div "button" at bounding box center [407, 439] width 19 height 19
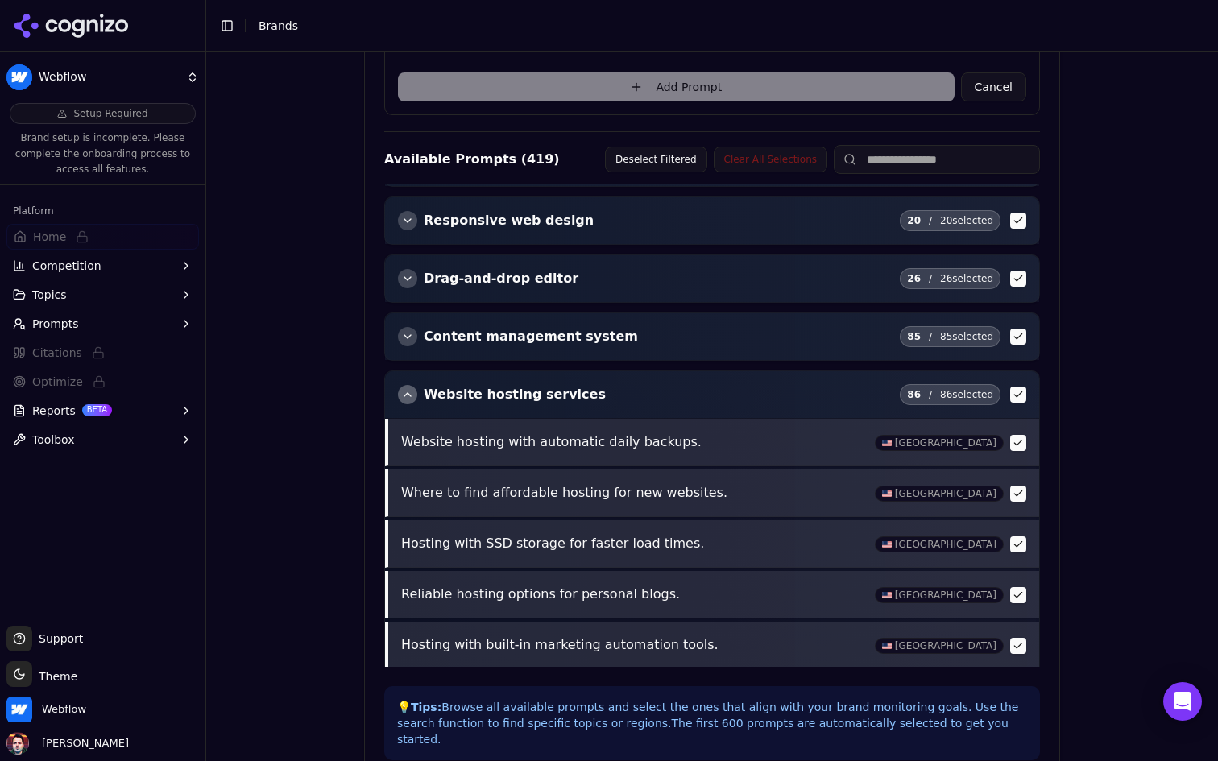
scroll to position [0, 0]
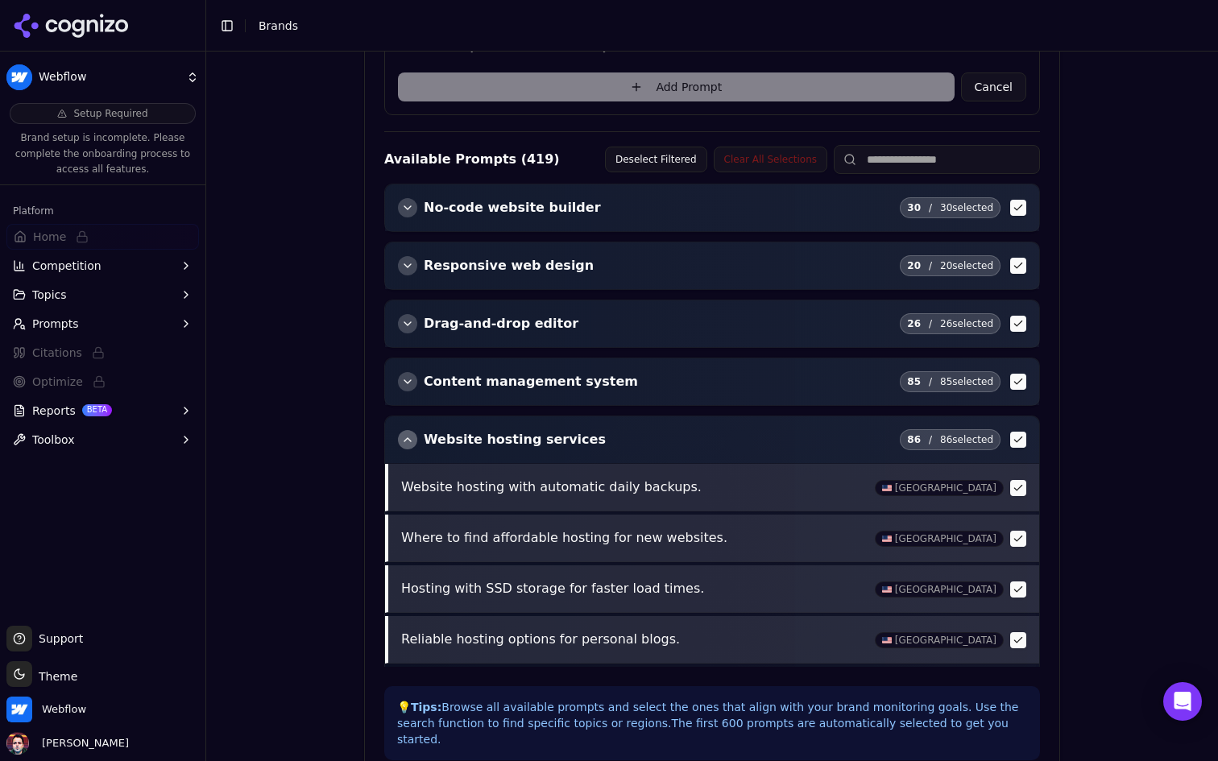
click at [407, 438] on div "button" at bounding box center [407, 439] width 19 height 19
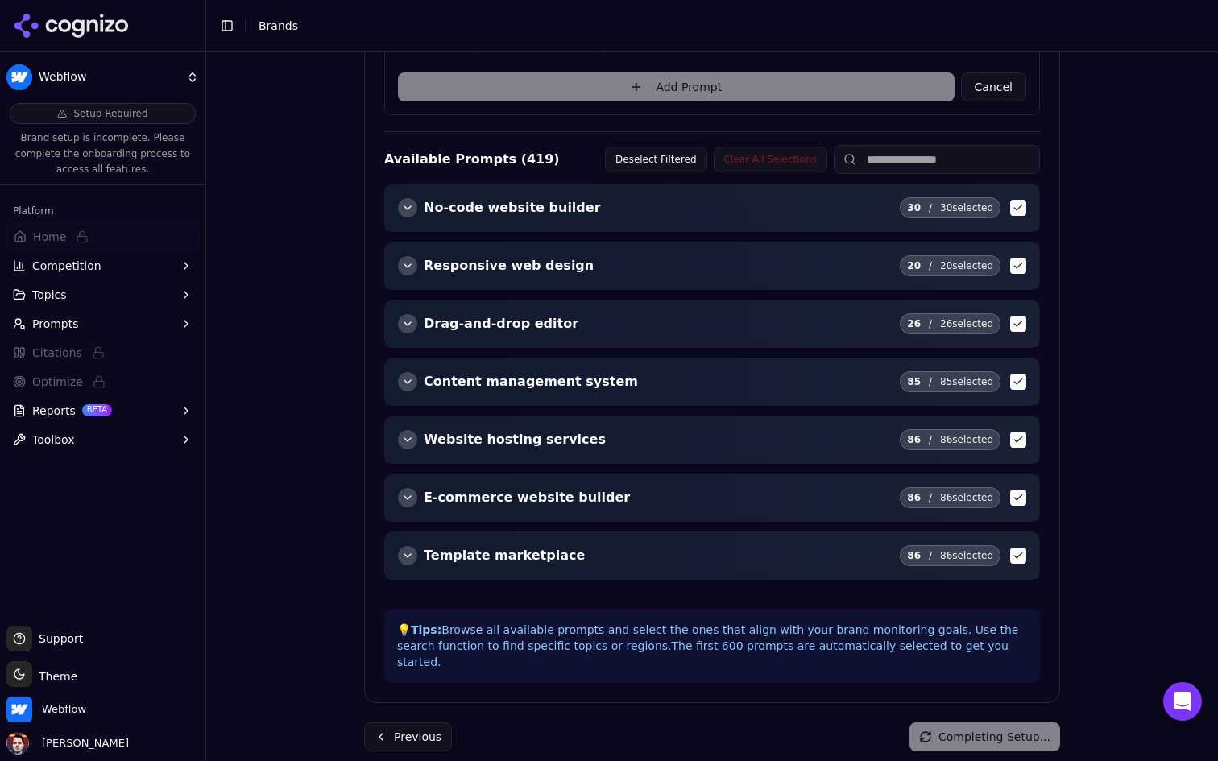
click at [408, 434] on div "button" at bounding box center [407, 439] width 19 height 19
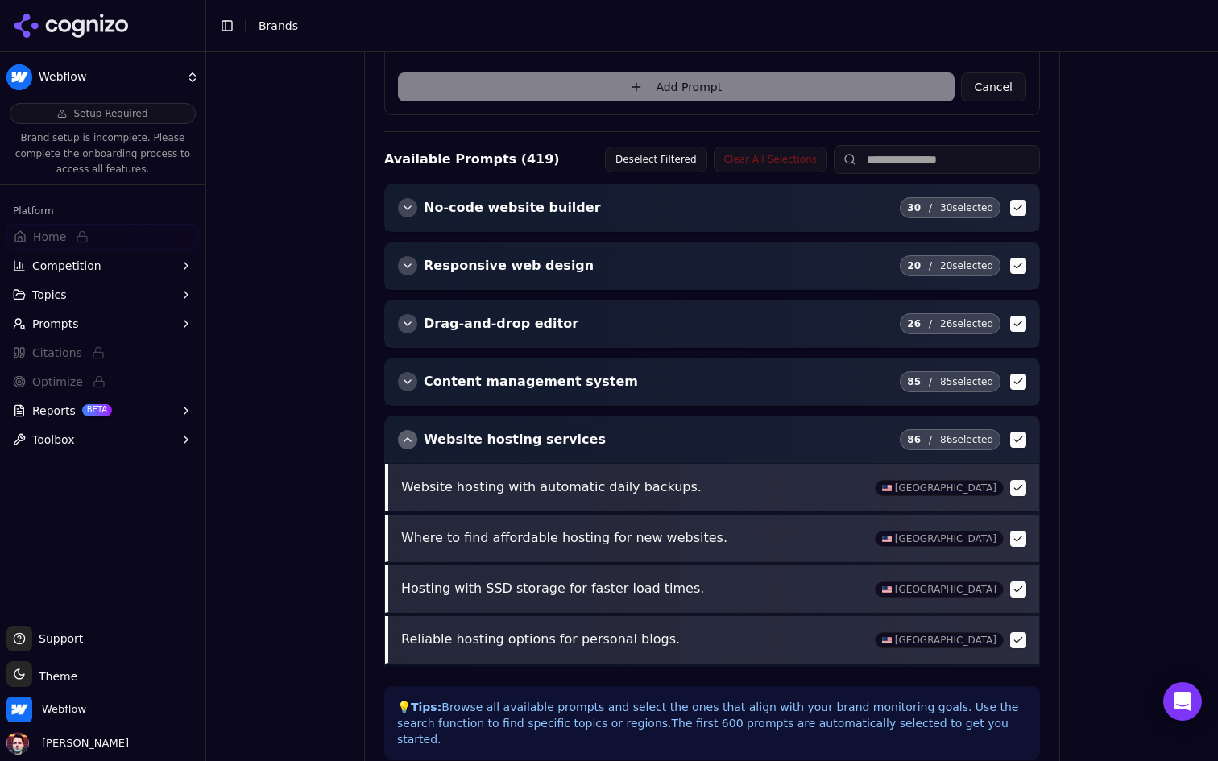
click at [408, 434] on div "button" at bounding box center [407, 439] width 19 height 19
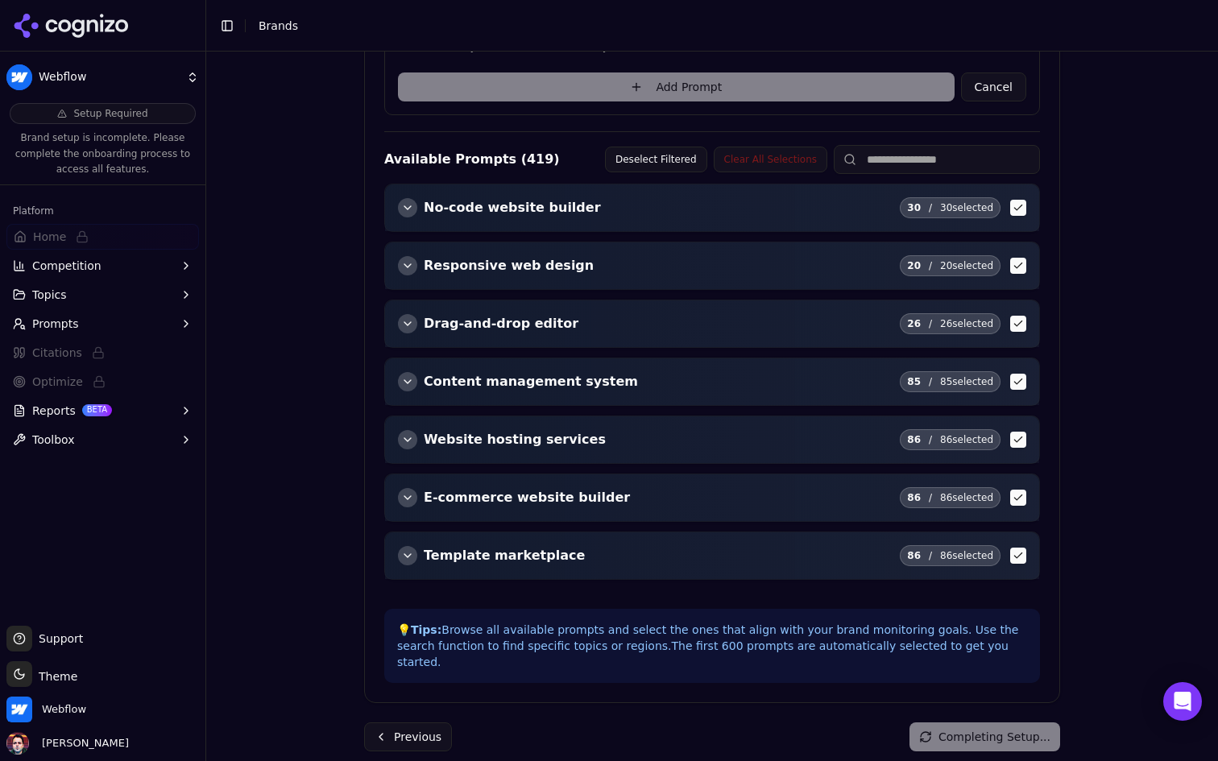
click at [403, 379] on div "button" at bounding box center [407, 381] width 19 height 19
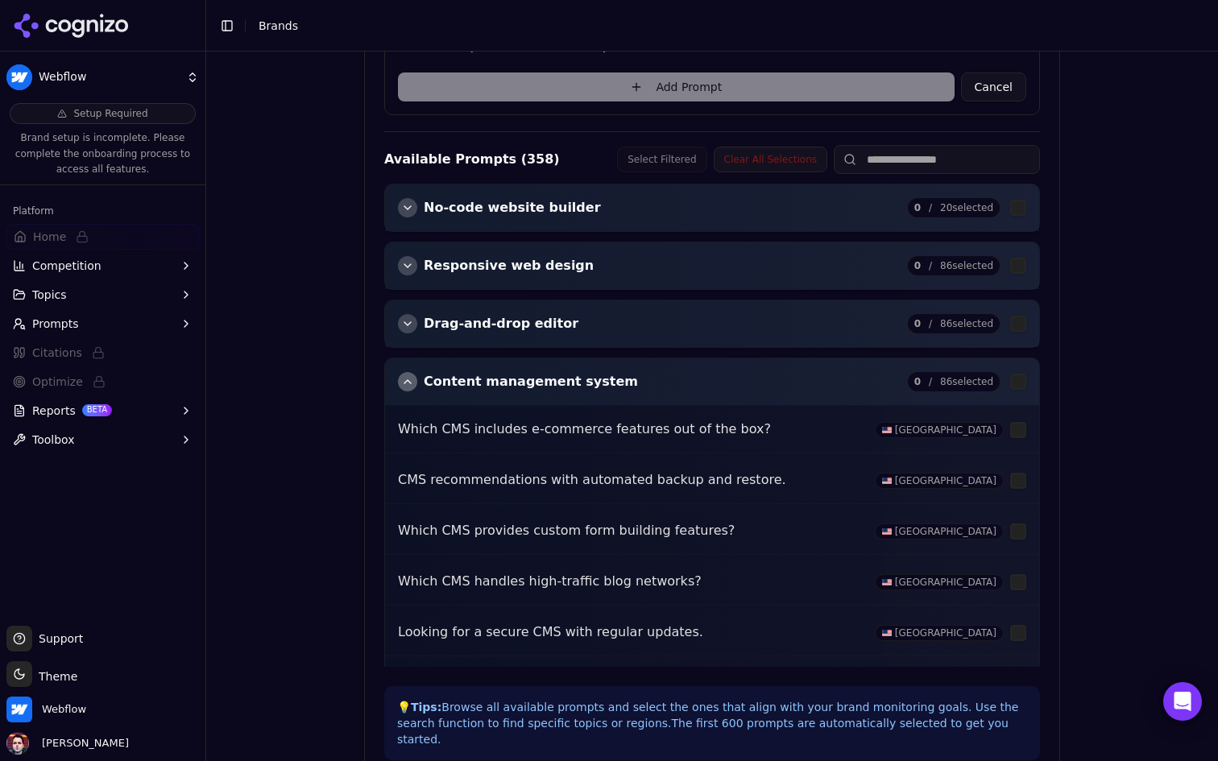
click at [403, 379] on div "button" at bounding box center [407, 381] width 19 height 19
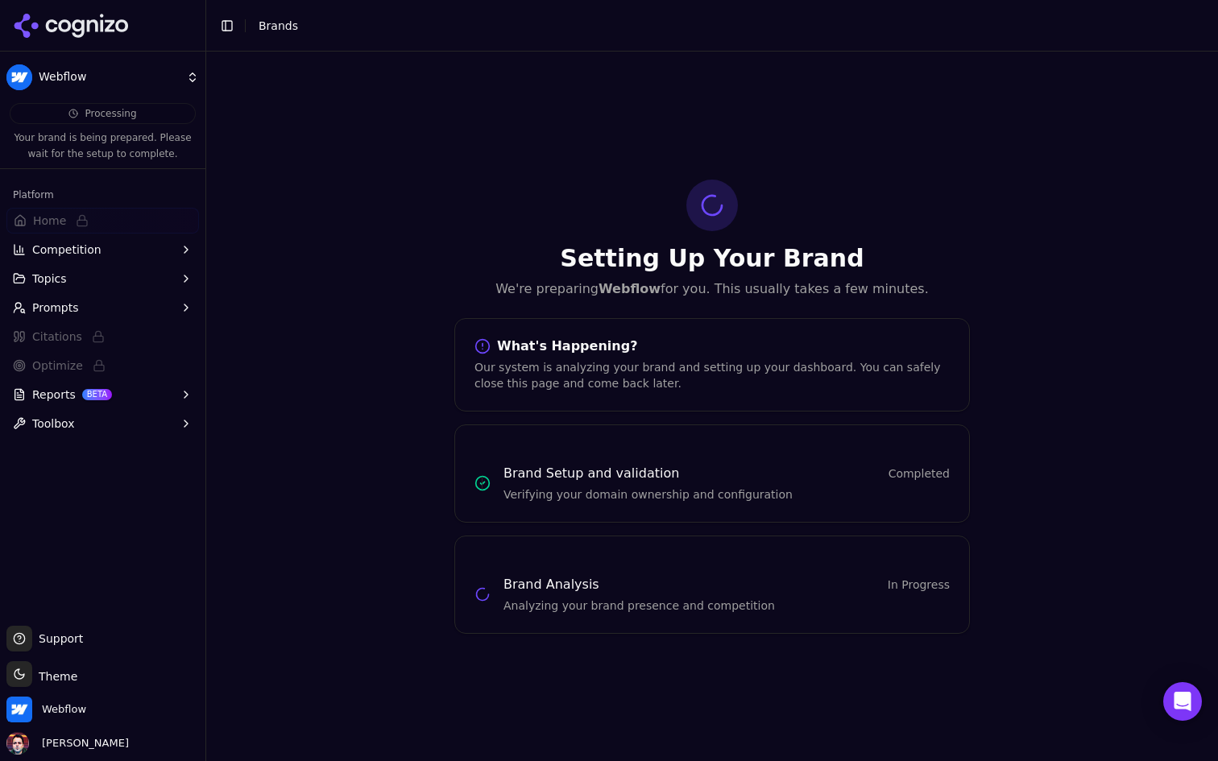
click at [164, 296] on button "Prompts" at bounding box center [102, 308] width 192 height 26
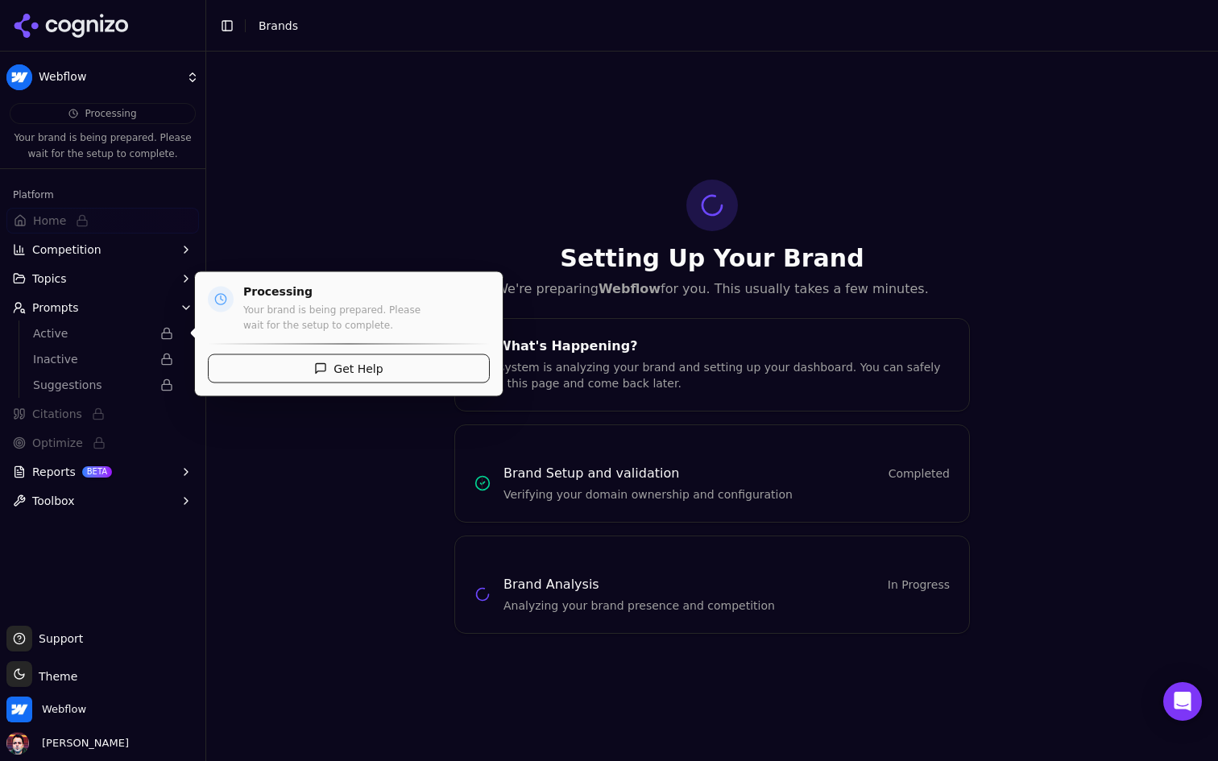
click at [119, 337] on span "Active" at bounding box center [92, 333] width 118 height 16
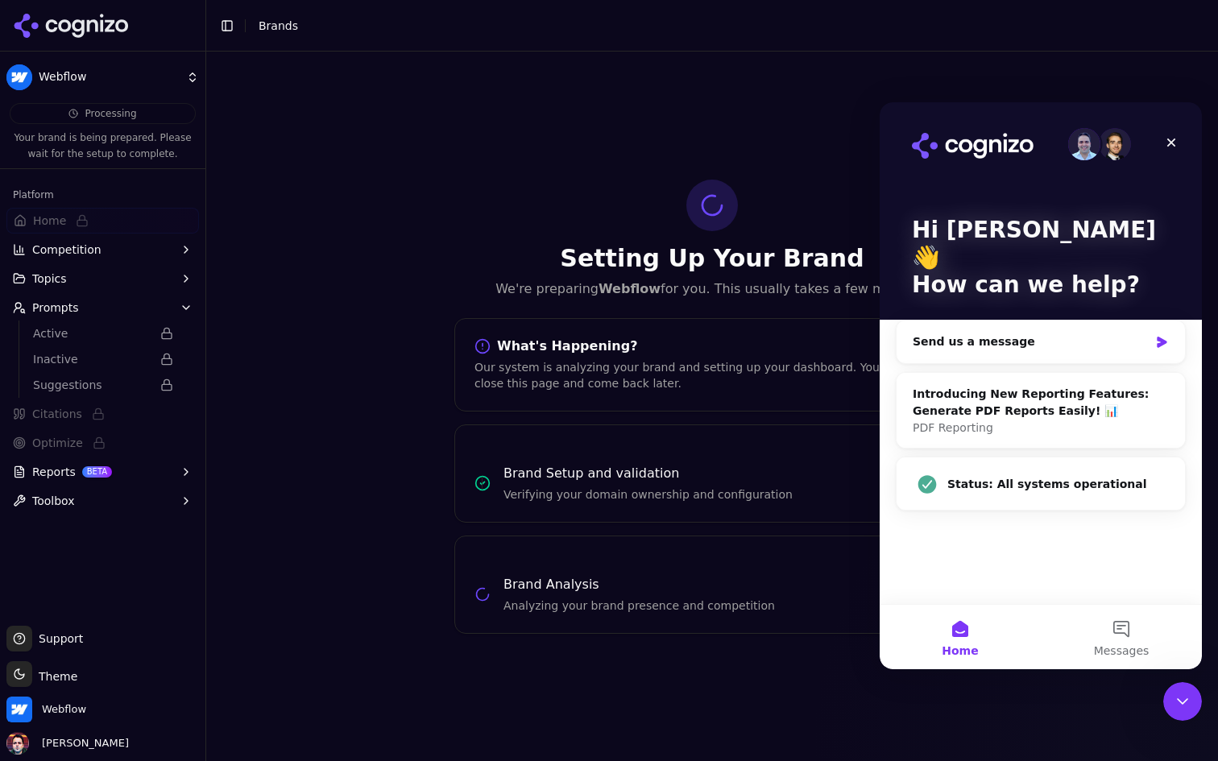
click at [127, 314] on button "Prompts" at bounding box center [102, 308] width 192 height 26
click at [647, 143] on div "Setting Up Your Brand We're preparing Webflow for you. This usually takes a few…" at bounding box center [712, 407] width 1012 height 710
click at [1172, 695] on icon "Close Intercom Messenger" at bounding box center [1179, 698] width 19 height 19
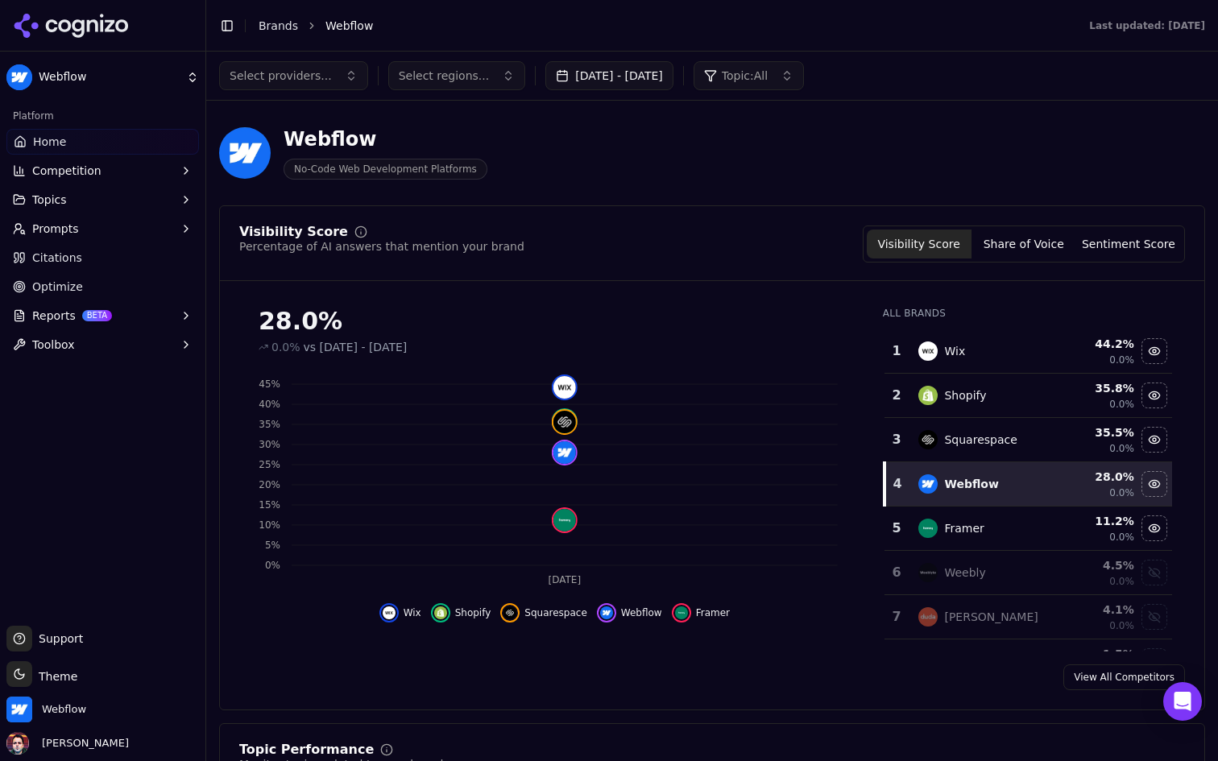
click at [107, 230] on button "Prompts" at bounding box center [102, 229] width 192 height 26
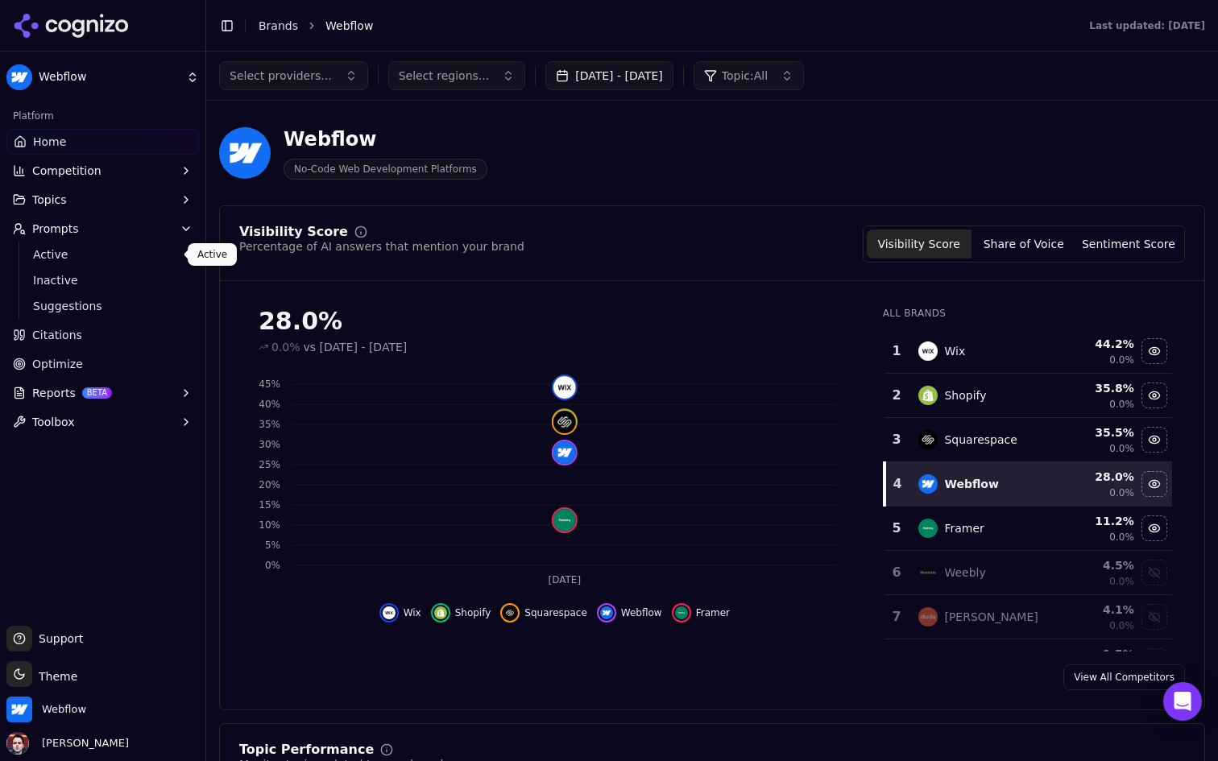
click at [98, 252] on span "Active" at bounding box center [103, 254] width 140 height 16
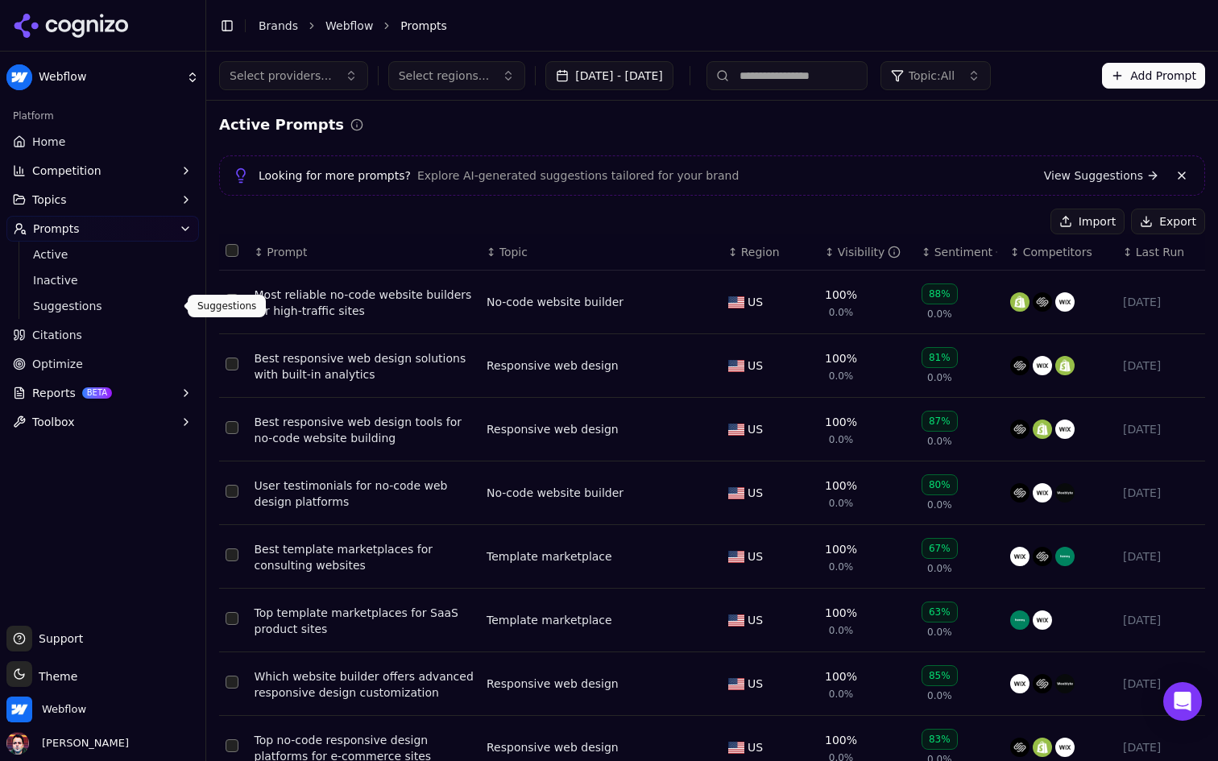
click at [97, 308] on span "Suggestions" at bounding box center [103, 306] width 140 height 16
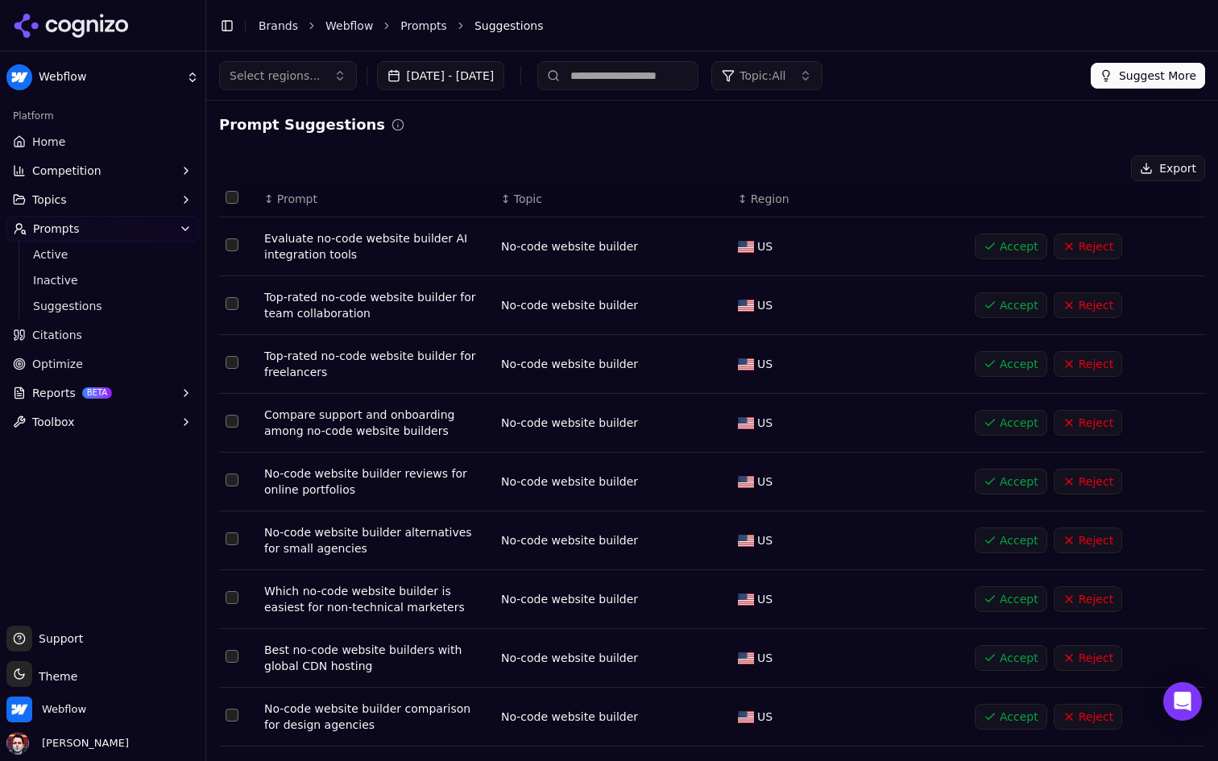
click at [114, 139] on link "Home" at bounding box center [102, 142] width 192 height 26
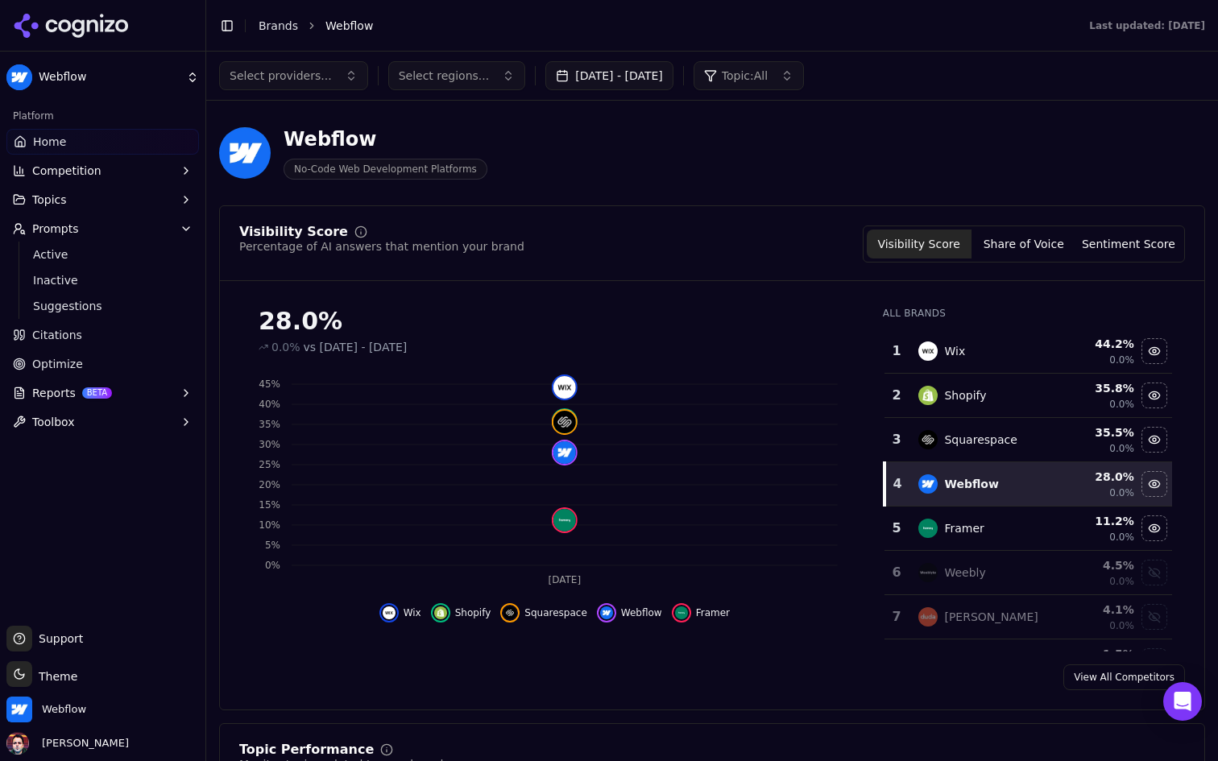
click at [336, 71] on button "Select providers..." at bounding box center [293, 75] width 149 height 29
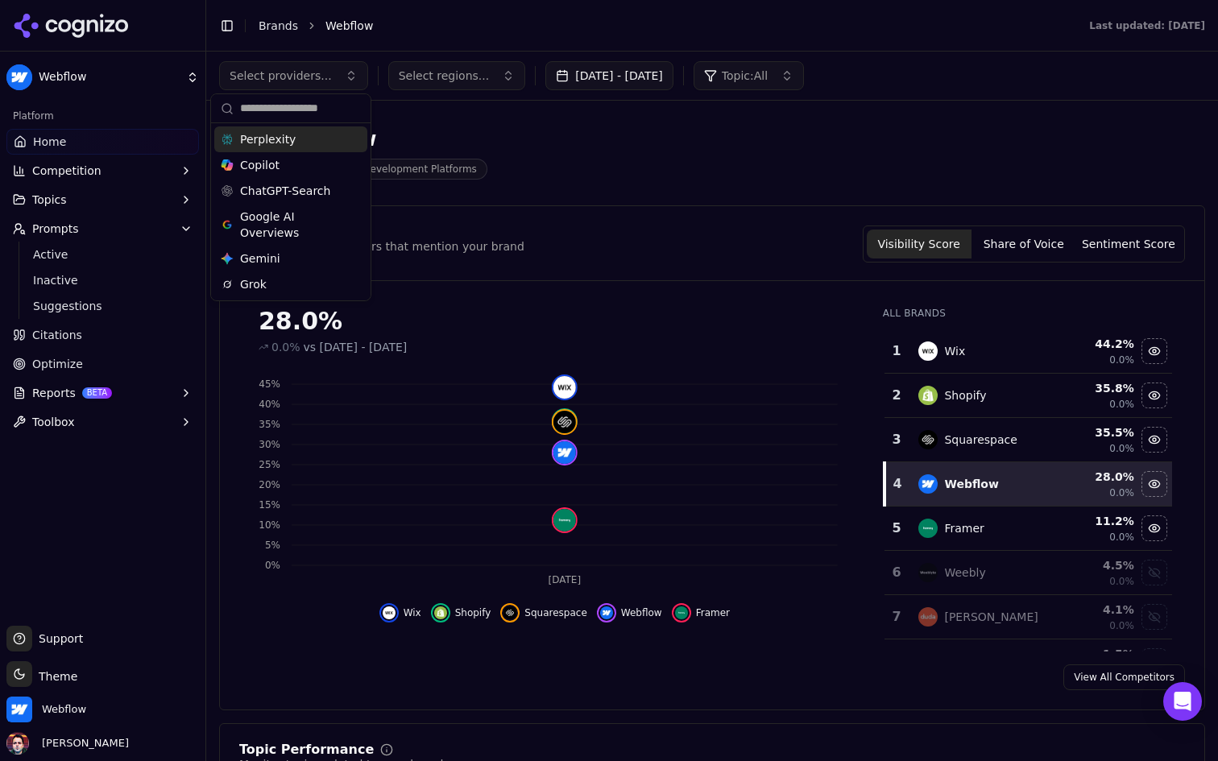
click at [336, 71] on button "Select providers..." at bounding box center [293, 75] width 149 height 29
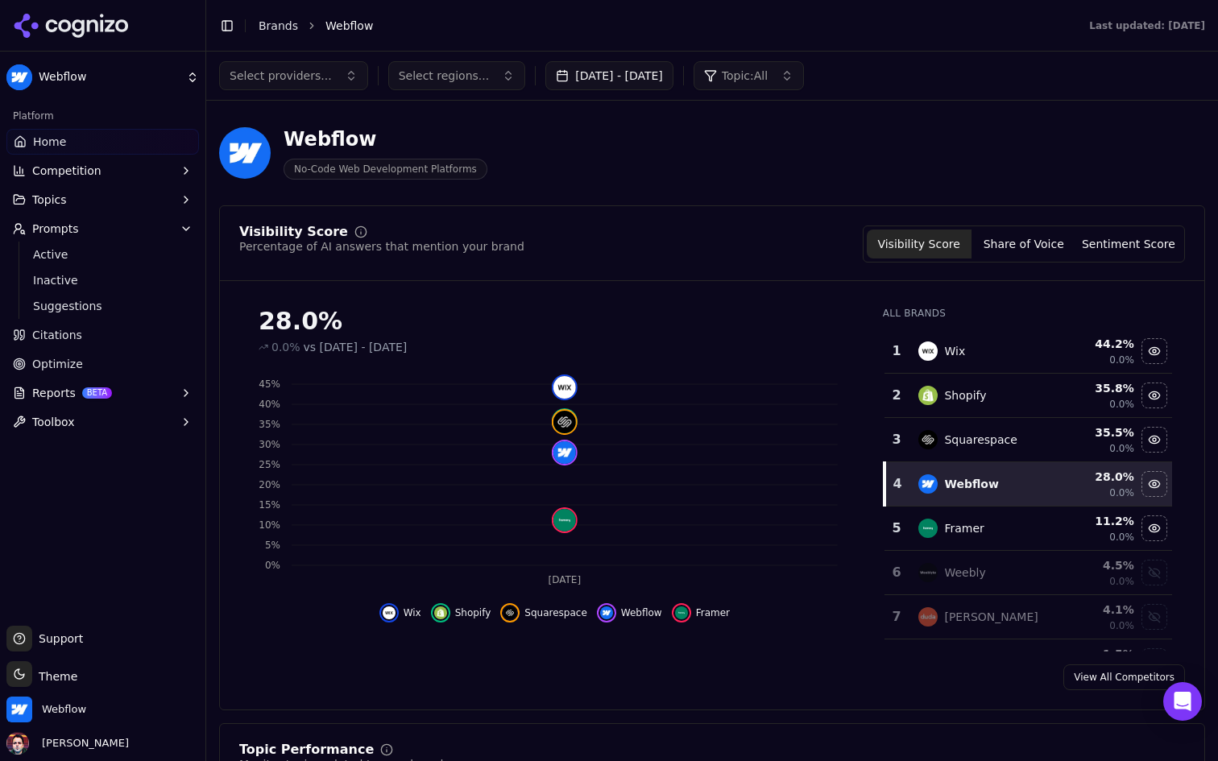
click at [439, 81] on span "Select regions..." at bounding box center [444, 76] width 91 height 16
click at [101, 305] on span "Suggestions" at bounding box center [103, 306] width 140 height 16
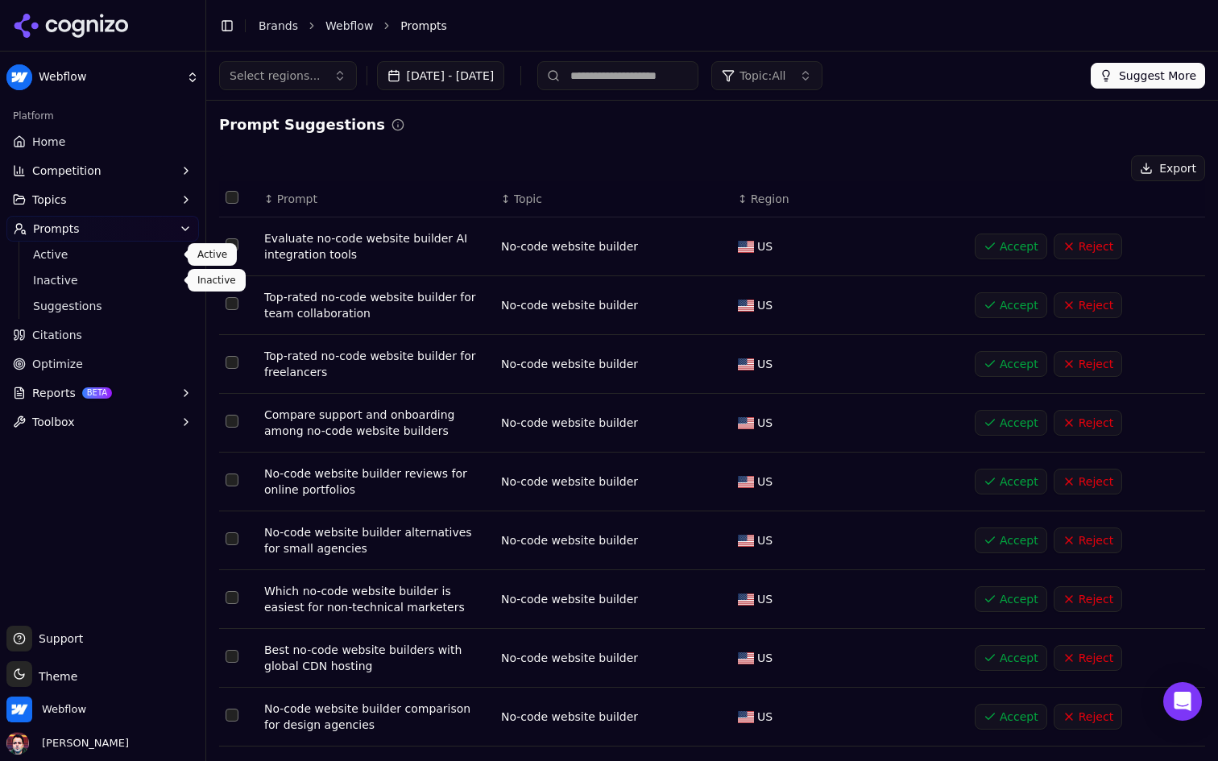
click at [130, 249] on span "Active" at bounding box center [103, 254] width 140 height 16
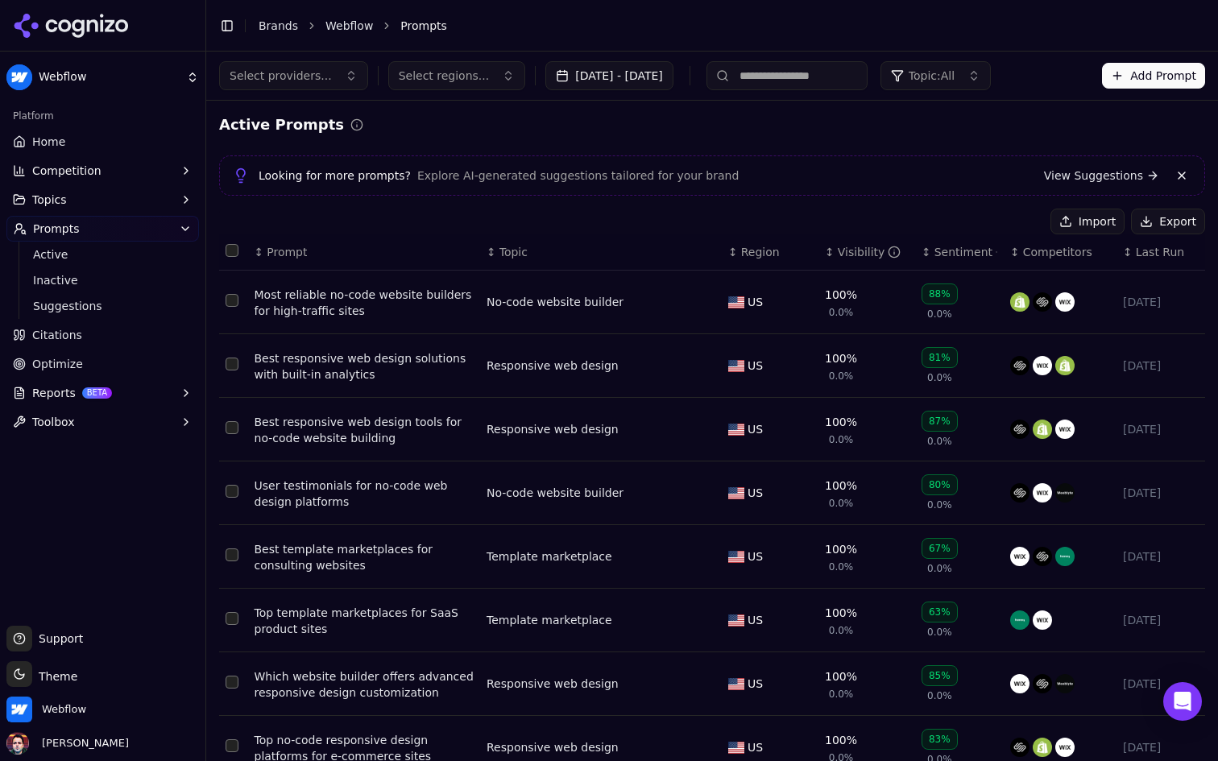
click at [987, 65] on button "Topic: All" at bounding box center [935, 75] width 110 height 29
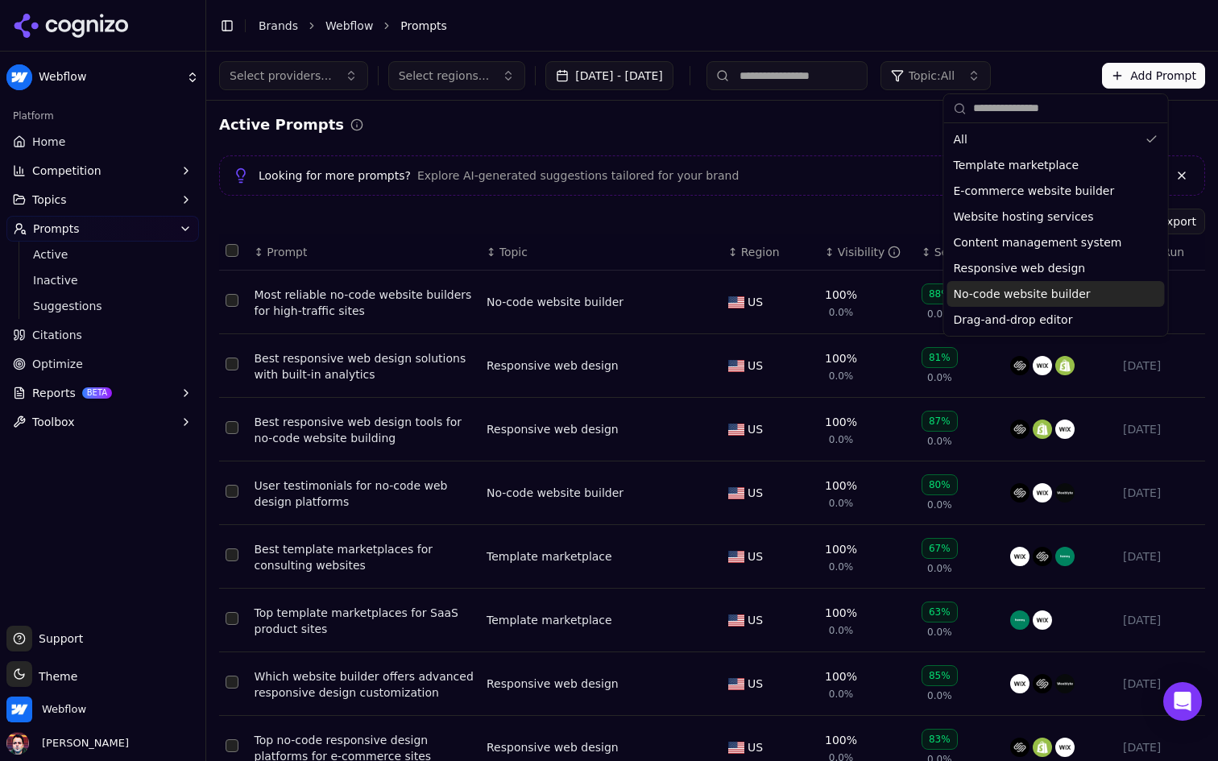
click at [1013, 302] on div "No-code website builder" at bounding box center [1055, 294] width 217 height 26
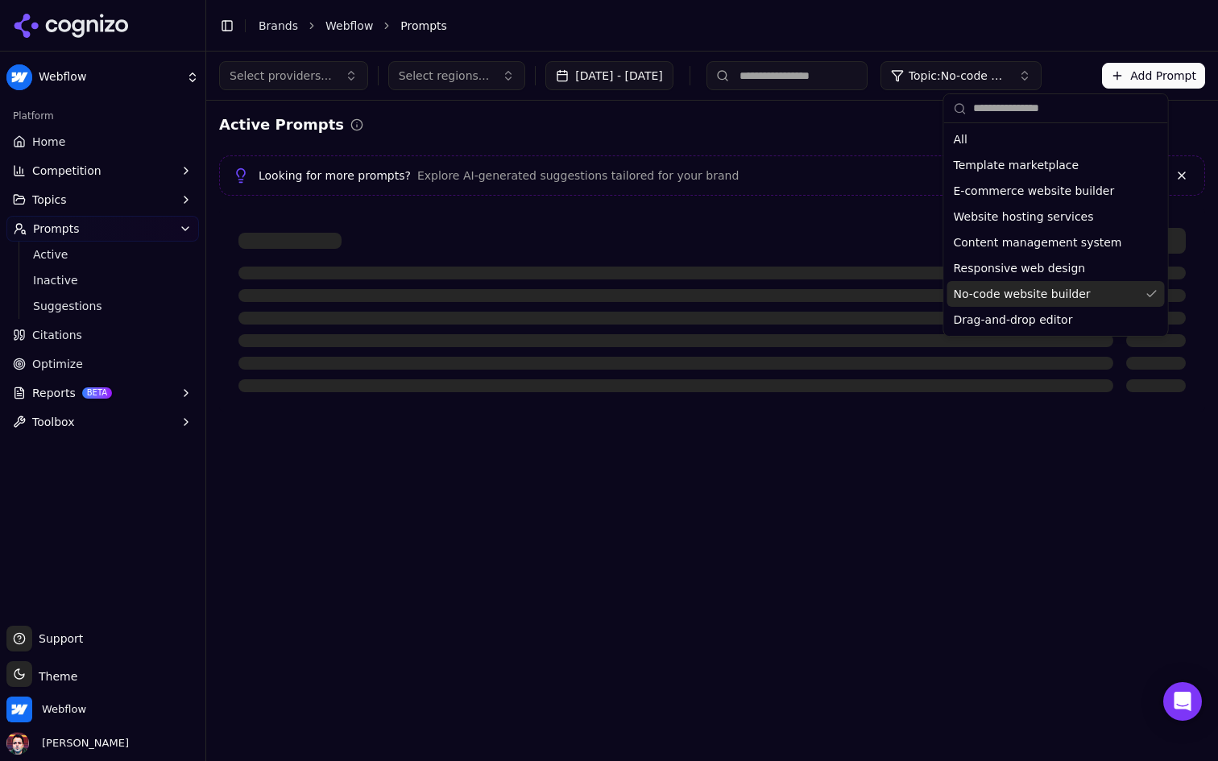
click at [649, 130] on div "Active Prompts" at bounding box center [712, 125] width 986 height 23
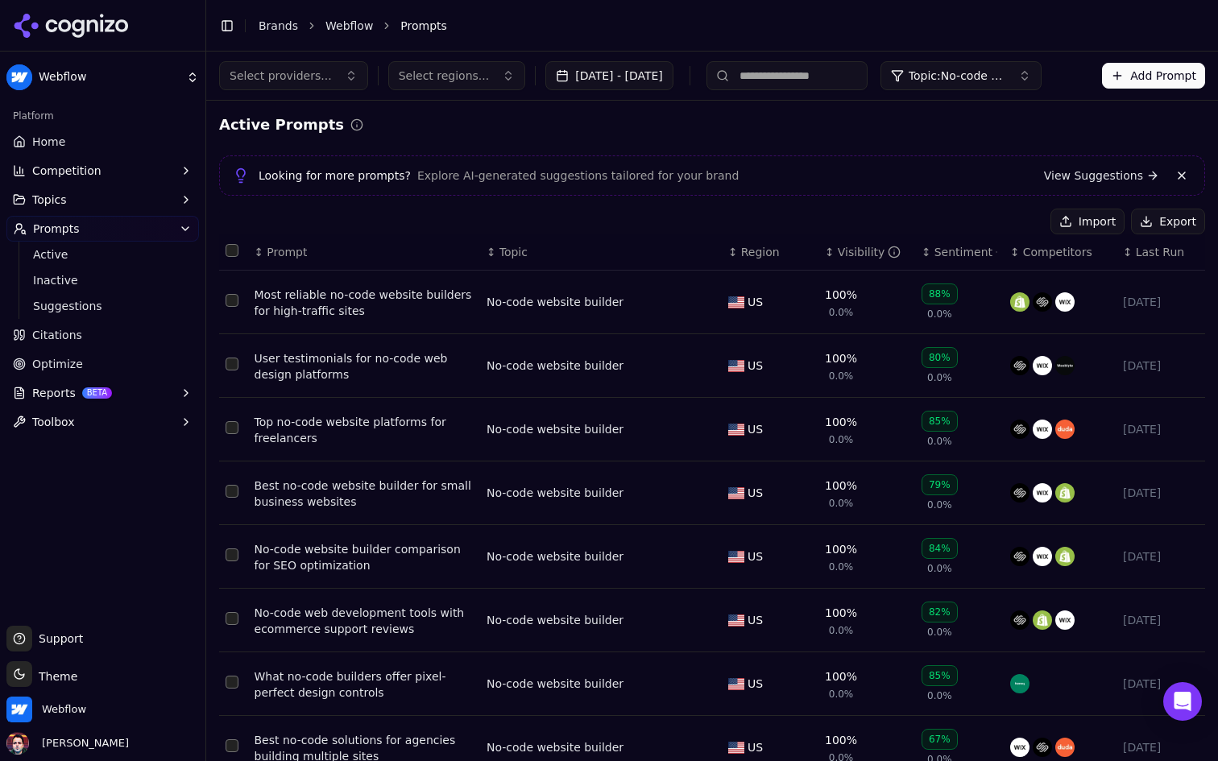
click at [844, 68] on input at bounding box center [786, 75] width 161 height 29
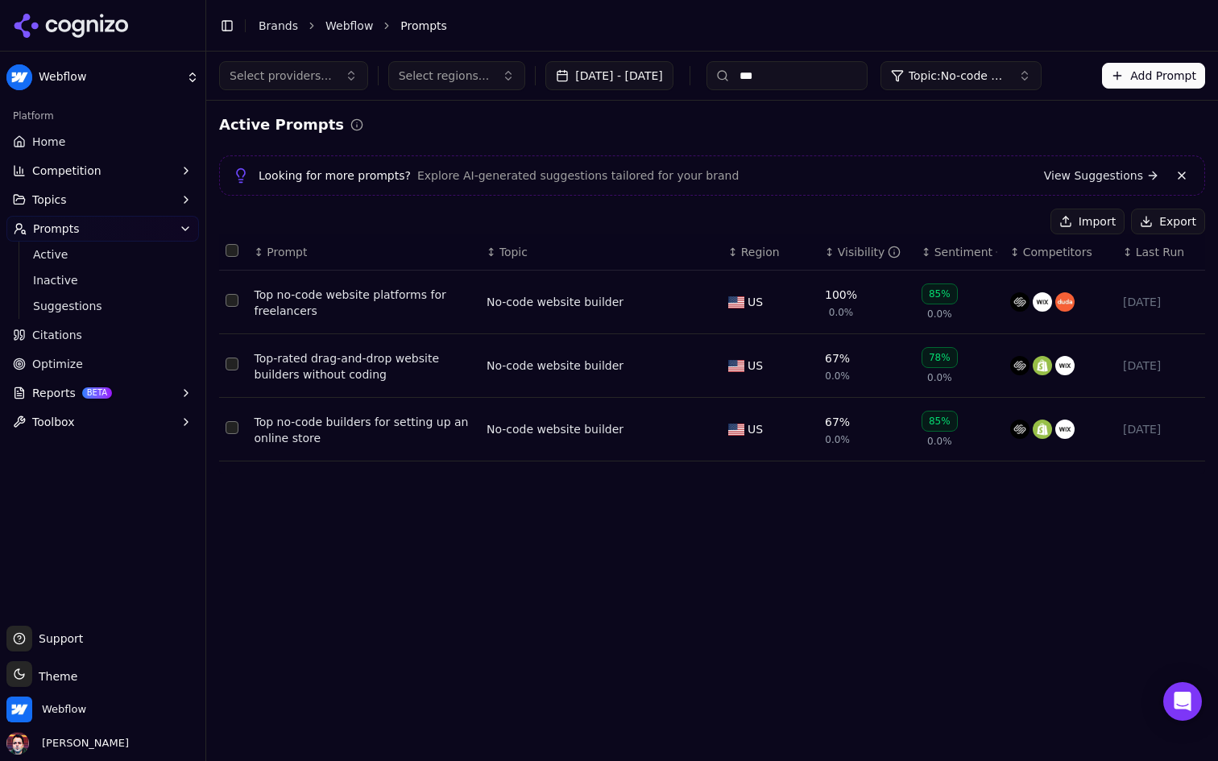
click at [844, 68] on input "***" at bounding box center [786, 75] width 161 height 29
type input "****"
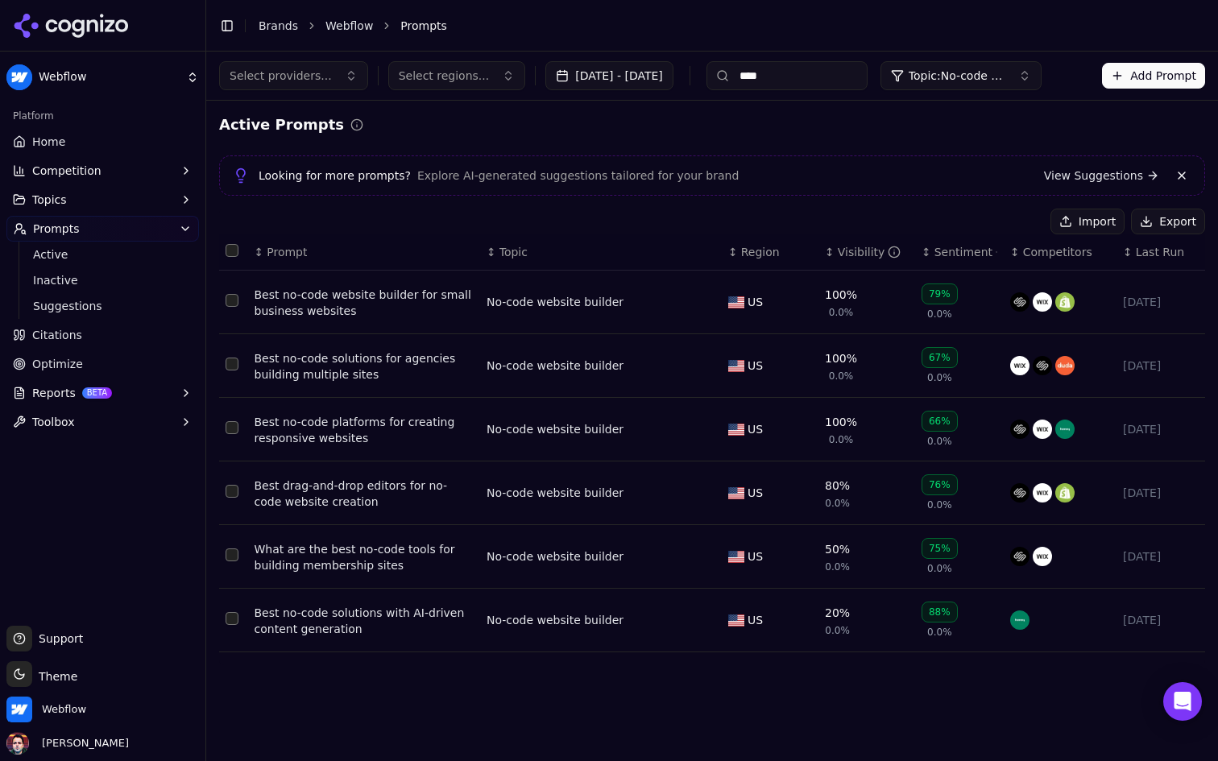
click at [838, 82] on input "****" at bounding box center [786, 75] width 161 height 29
click at [895, 116] on div "Active Prompts" at bounding box center [712, 125] width 986 height 23
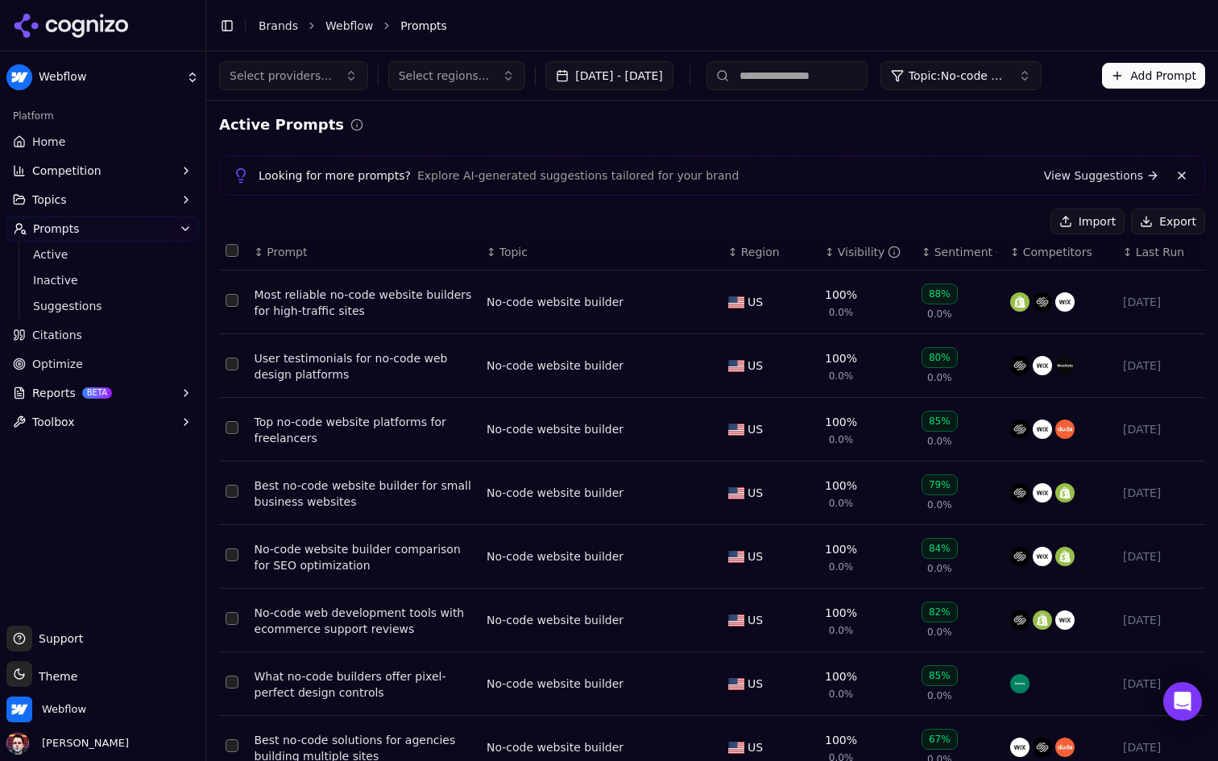
click at [1122, 68] on button "Add Prompt" at bounding box center [1153, 76] width 103 height 26
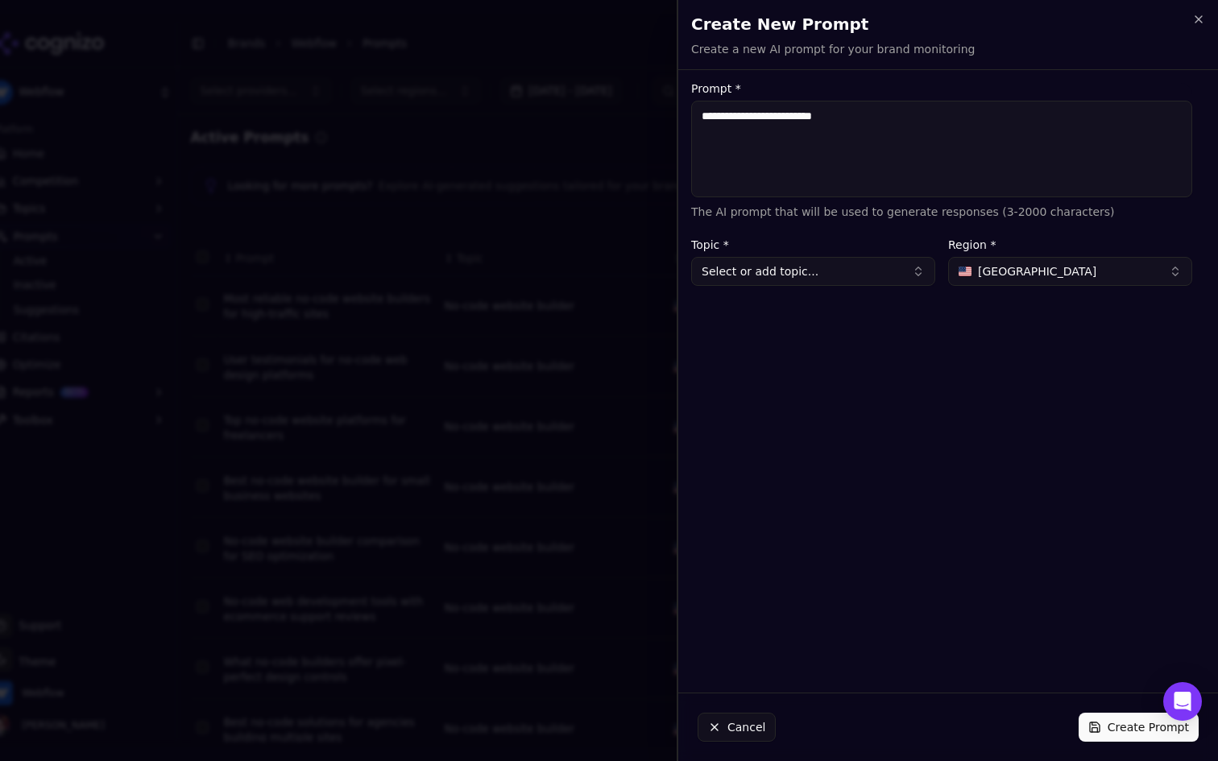
type textarea "**********"
click at [829, 273] on button "Select or add topic..." at bounding box center [813, 271] width 244 height 29
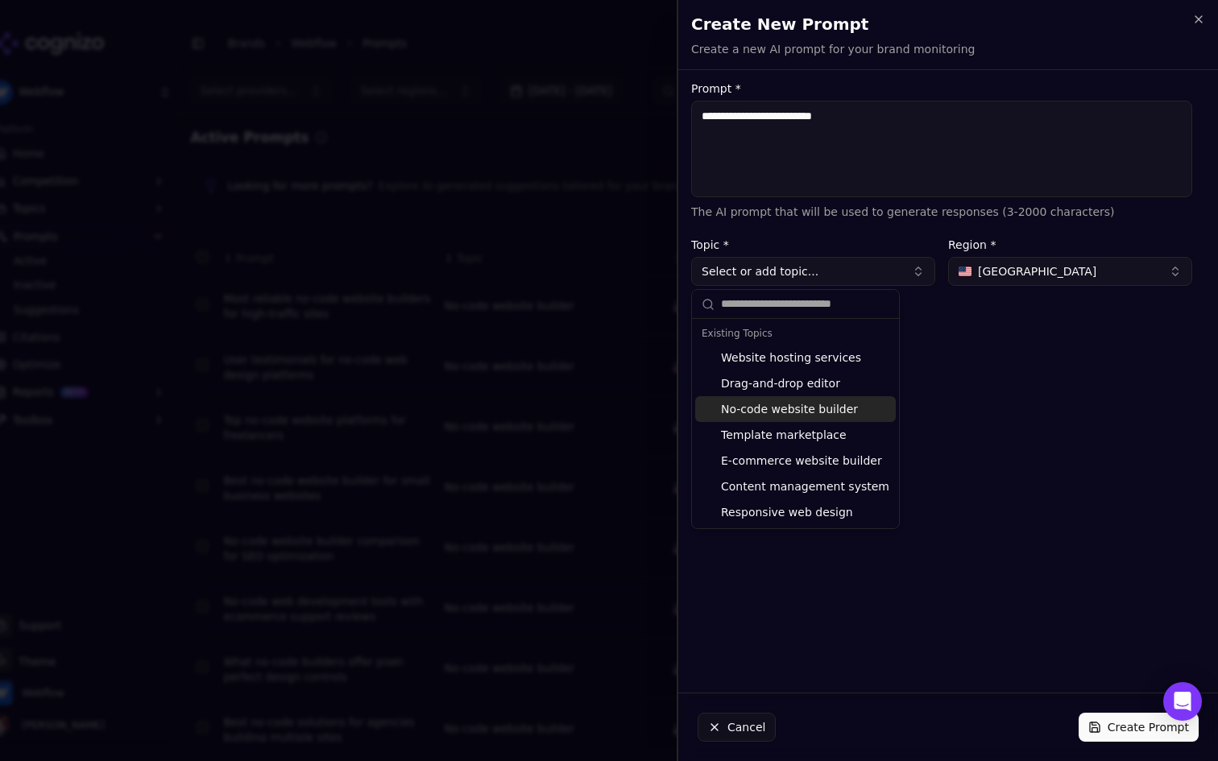
click at [799, 408] on div "No-code website builder" at bounding box center [795, 409] width 201 height 26
type input "**********"
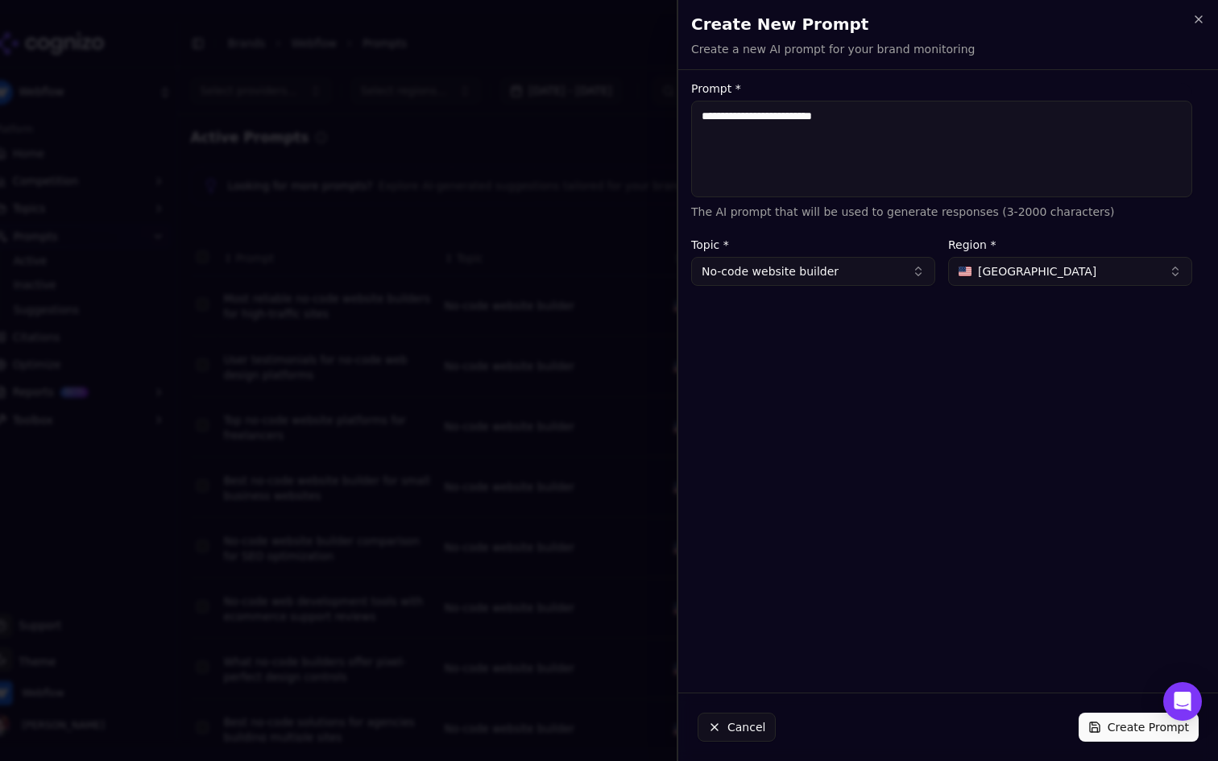
click at [1109, 726] on button "Create Prompt" at bounding box center [1138, 727] width 120 height 29
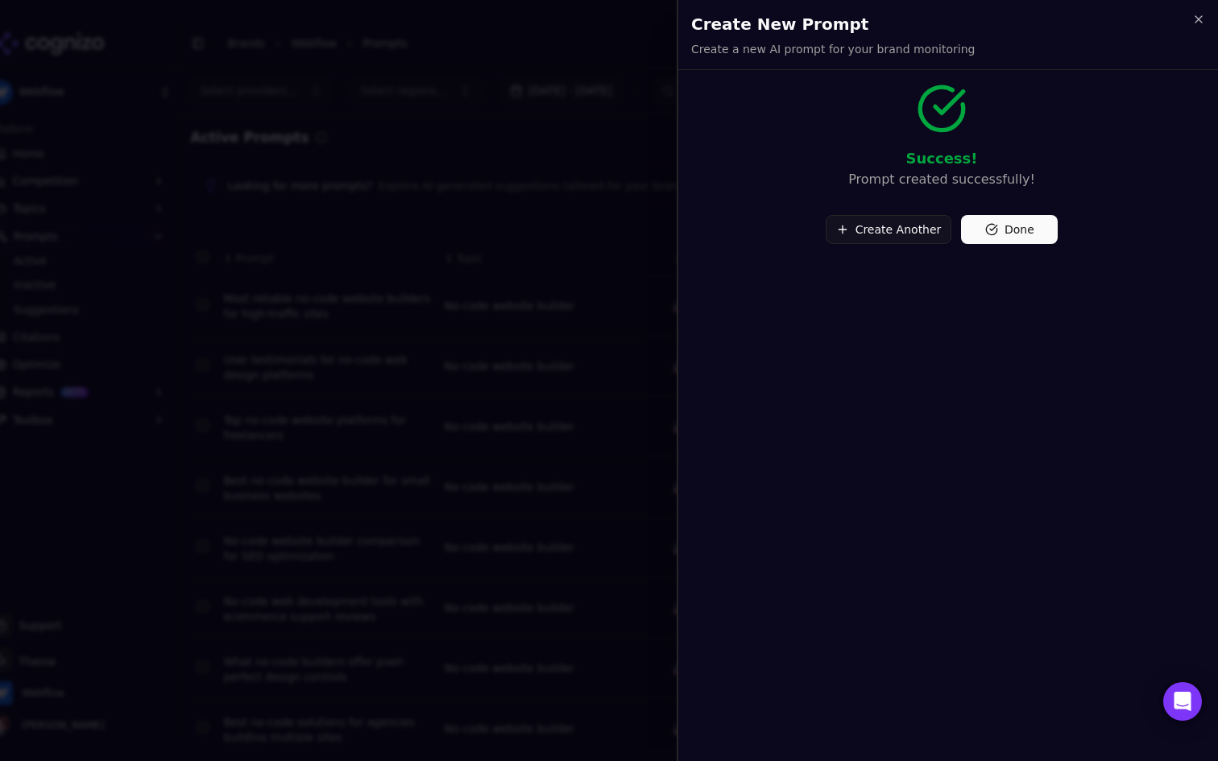
click at [1017, 228] on button "Done" at bounding box center [1009, 229] width 97 height 29
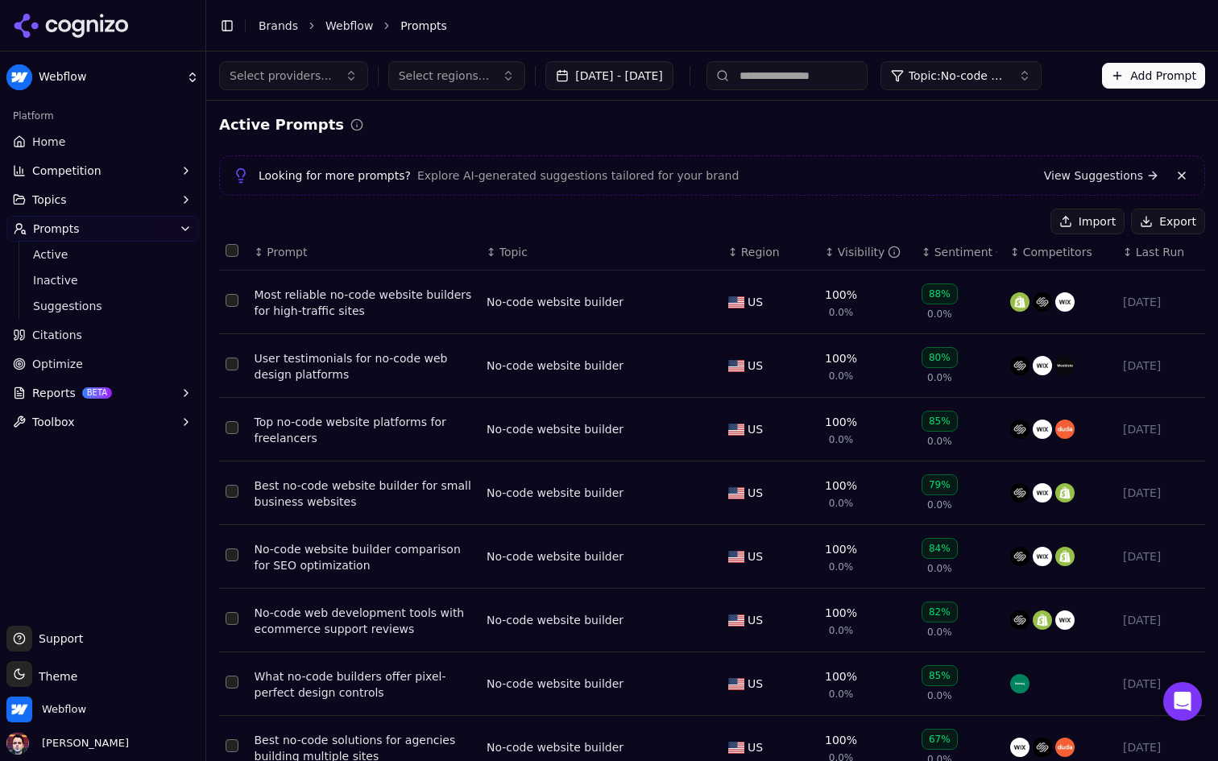
click at [1146, 77] on button "Add Prompt" at bounding box center [1153, 76] width 103 height 26
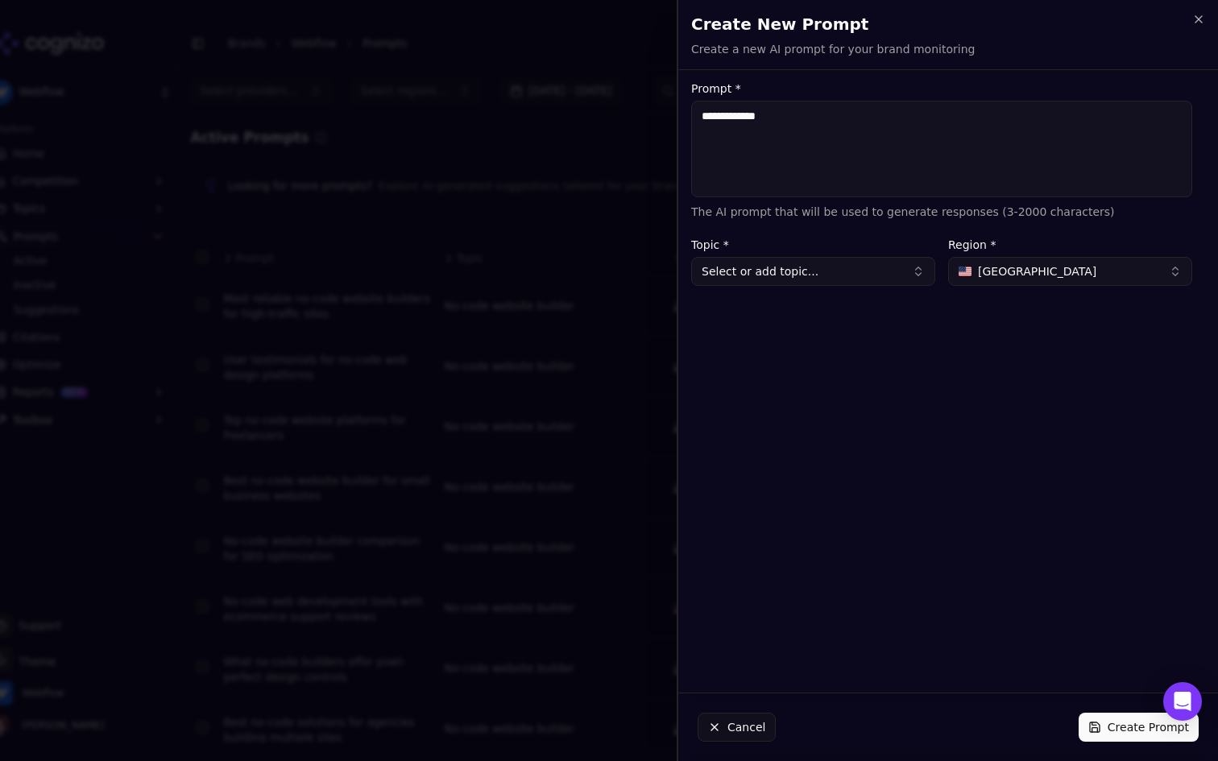
type textarea "**********"
click at [1190, 14] on h2 "Create New Prompt" at bounding box center [948, 24] width 514 height 23
click at [1200, 18] on icon "button" at bounding box center [1198, 19] width 6 height 6
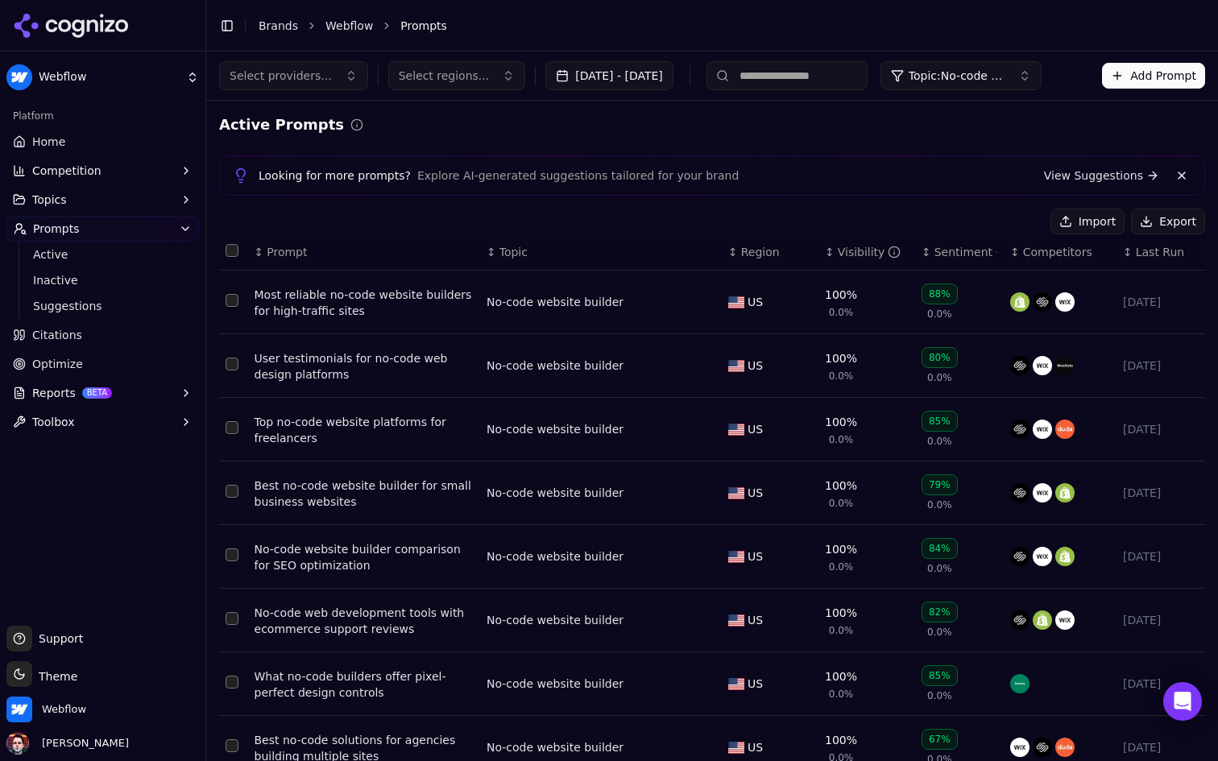
click at [813, 77] on input at bounding box center [786, 75] width 161 height 29
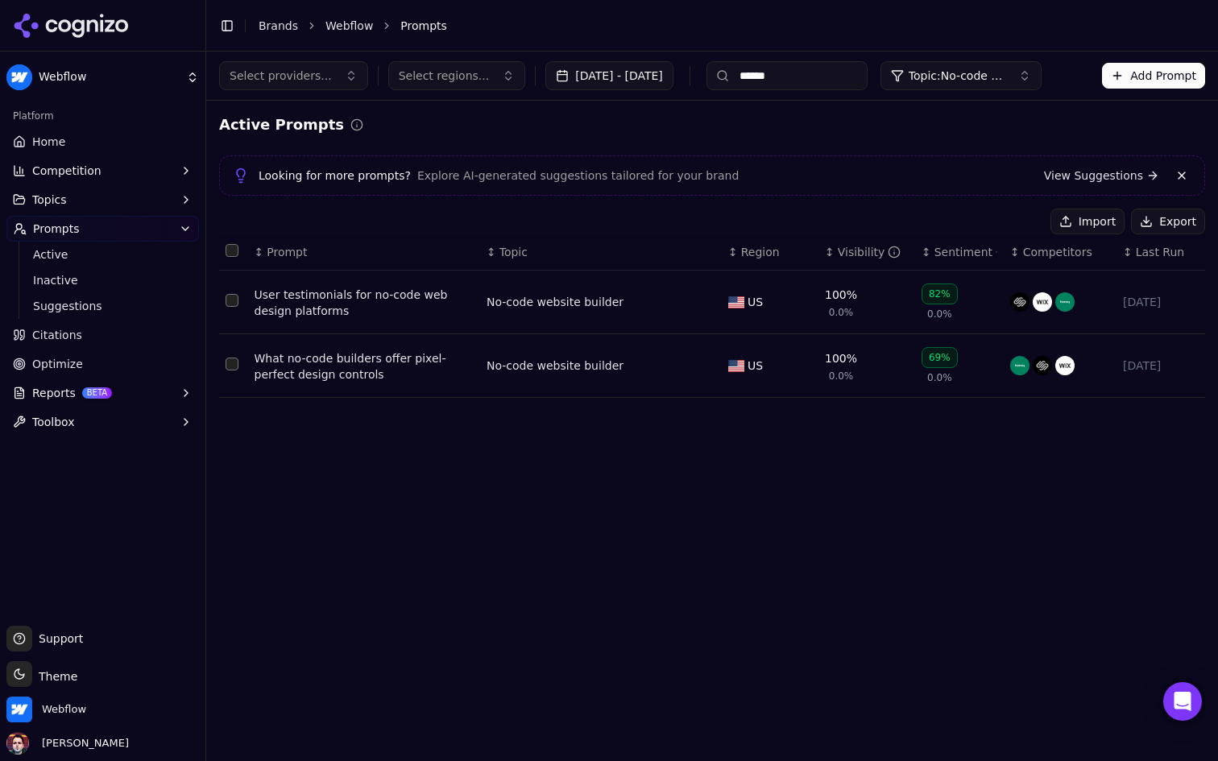
click at [804, 83] on input "******" at bounding box center [786, 75] width 161 height 29
type input "*********"
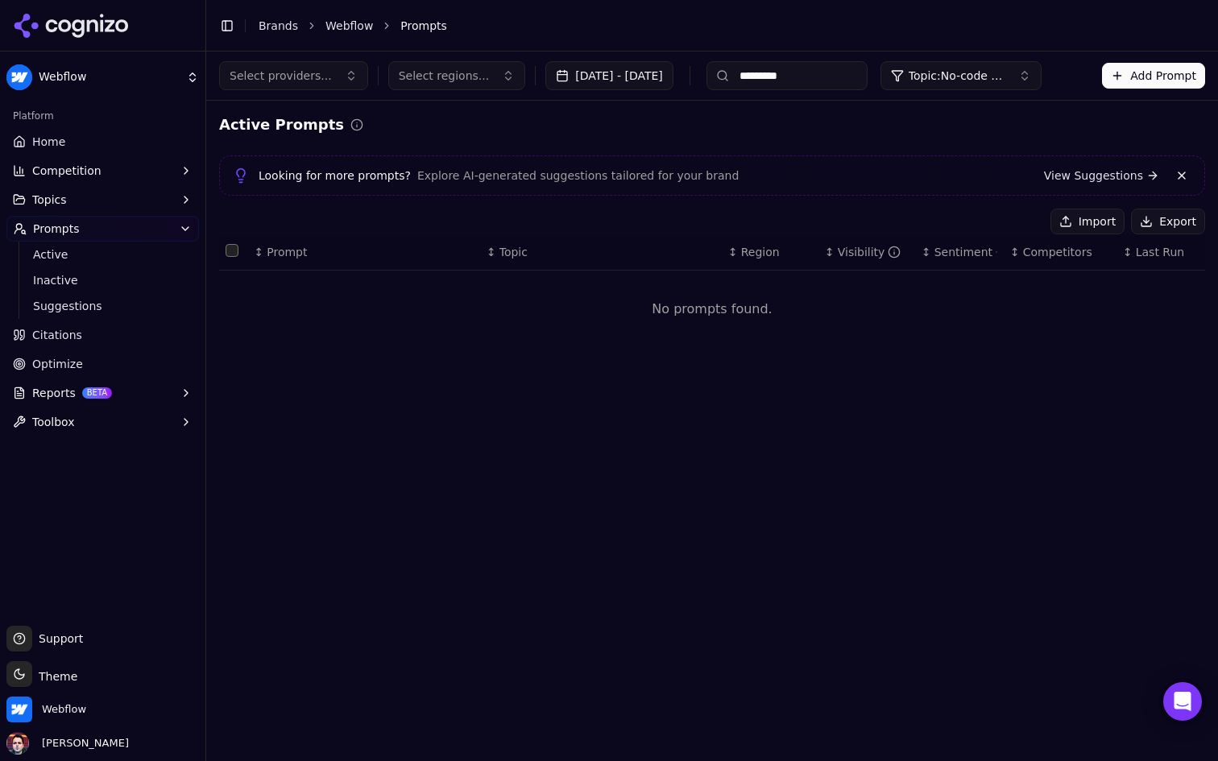
click at [1149, 72] on button "Add Prompt" at bounding box center [1153, 76] width 103 height 26
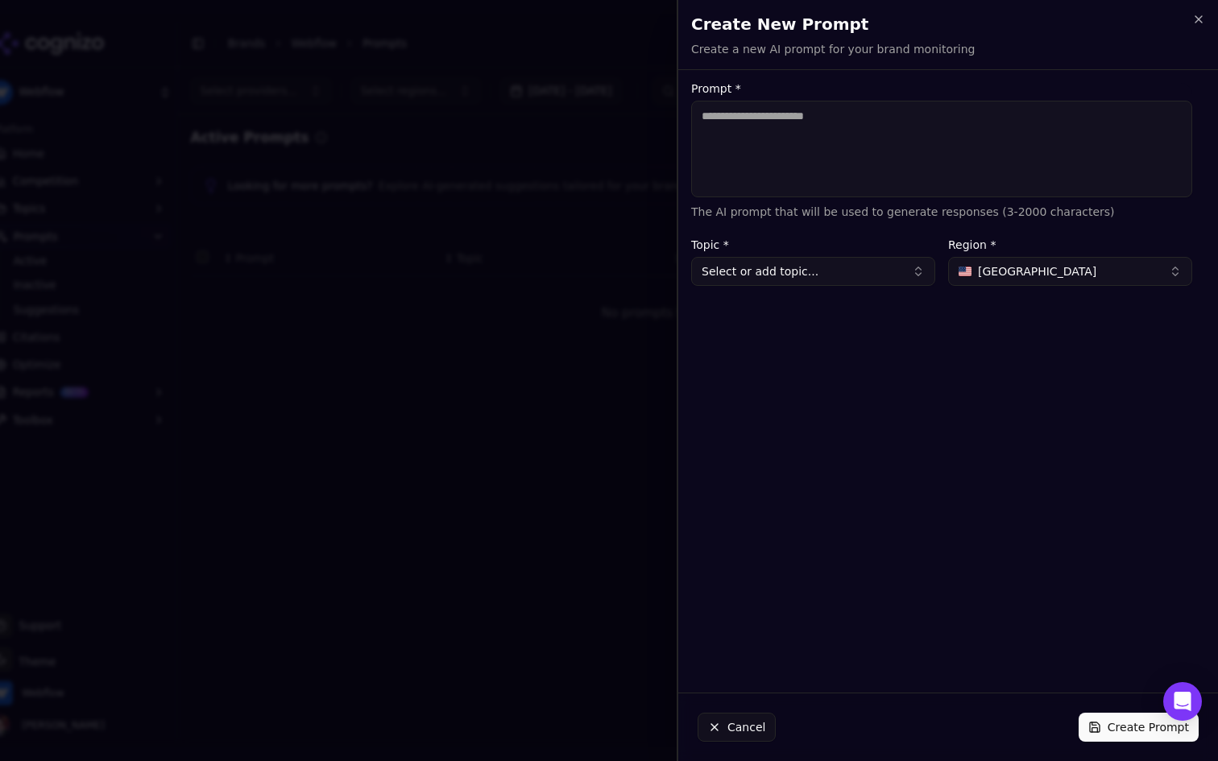
click at [881, 141] on textarea "Prompt *" at bounding box center [941, 149] width 501 height 97
click at [883, 120] on textarea "**********" at bounding box center [941, 149] width 501 height 97
click at [917, 116] on textarea "**********" at bounding box center [941, 149] width 501 height 97
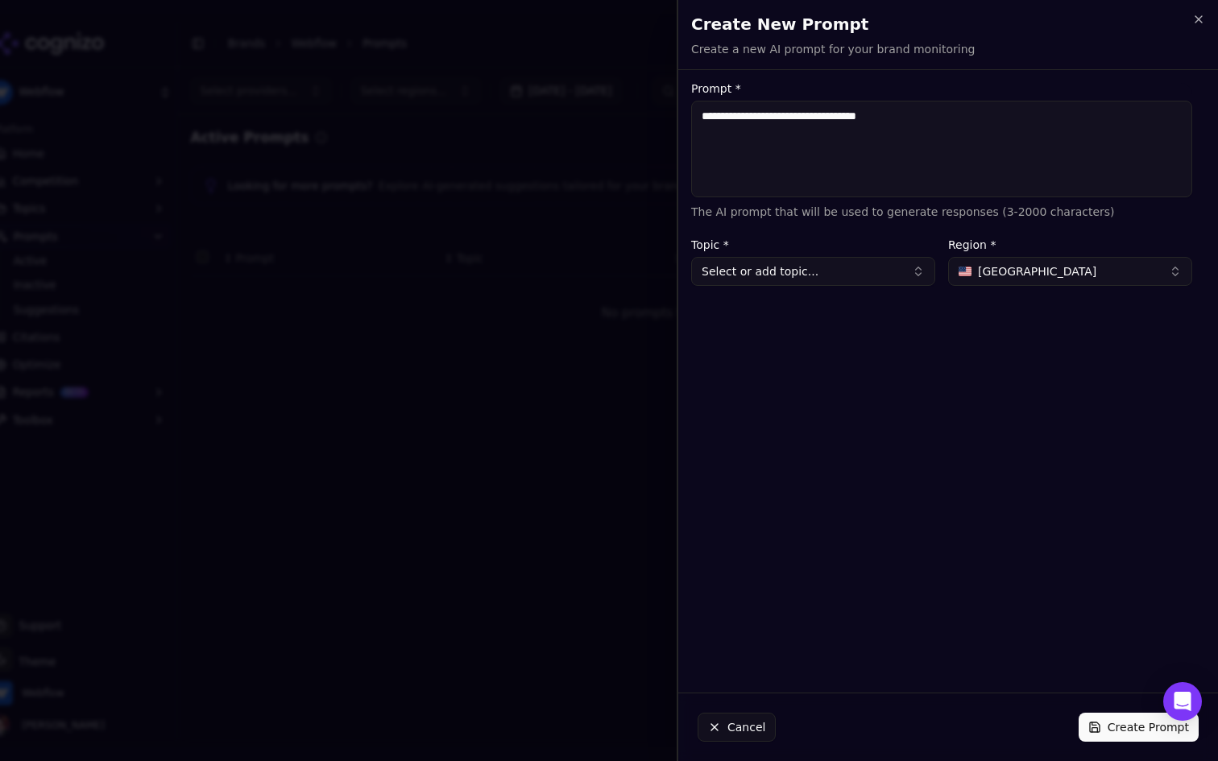
drag, startPoint x: 917, startPoint y: 116, endPoint x: 921, endPoint y: 123, distance: 8.3
click at [921, 122] on textarea "**********" at bounding box center [941, 149] width 501 height 97
click at [919, 132] on textarea "**********" at bounding box center [941, 149] width 501 height 97
click at [801, 116] on textarea "**********" at bounding box center [941, 149] width 501 height 97
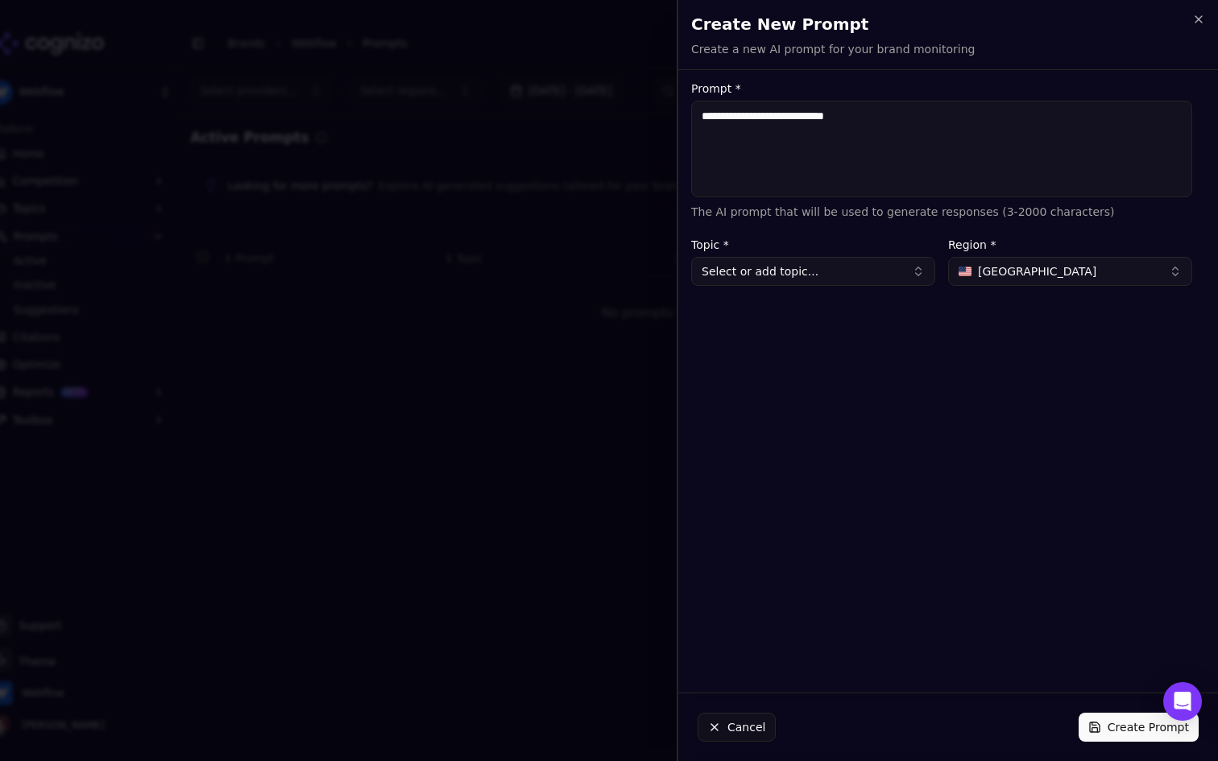
click at [867, 122] on textarea "**********" at bounding box center [941, 149] width 501 height 97
click at [848, 113] on textarea "**********" at bounding box center [941, 149] width 501 height 97
click at [933, 106] on textarea "**********" at bounding box center [941, 149] width 501 height 97
click at [933, 111] on textarea "**********" at bounding box center [941, 149] width 501 height 97
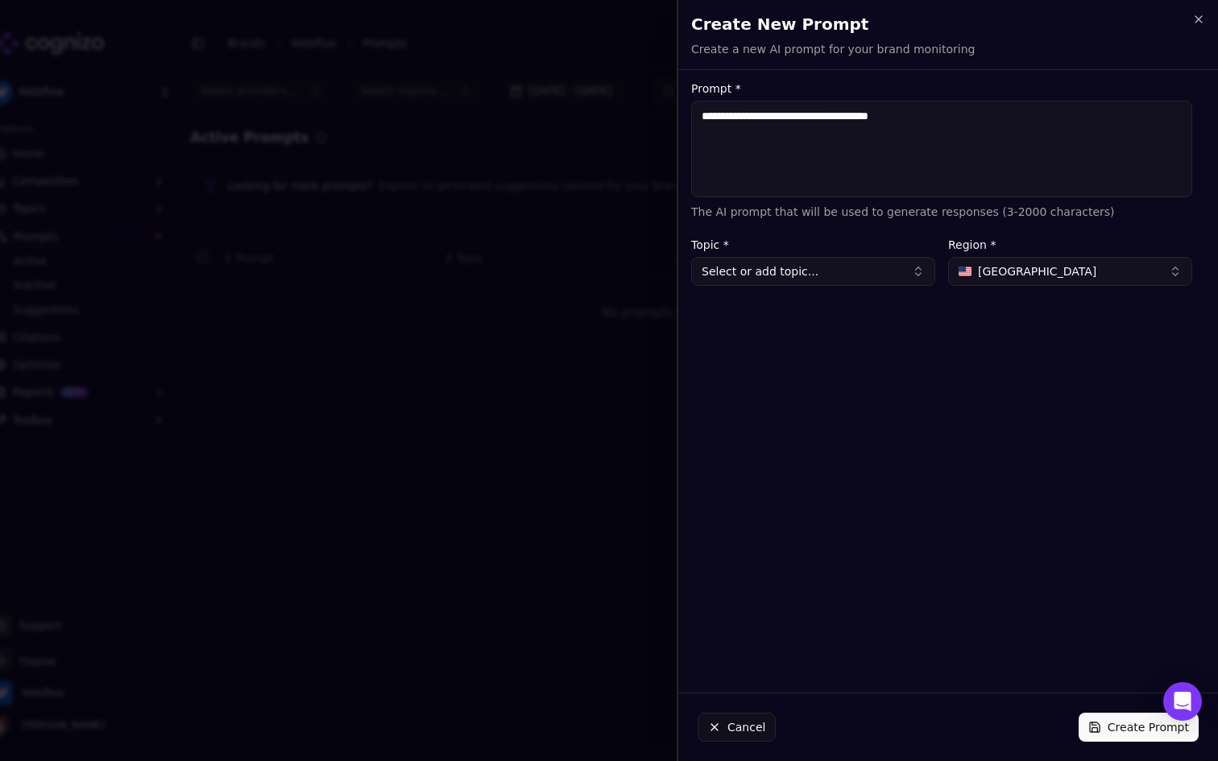
click at [770, 114] on textarea "**********" at bounding box center [941, 149] width 501 height 97
type textarea "**********"
click at [852, 271] on button "Select or add topic..." at bounding box center [813, 271] width 244 height 29
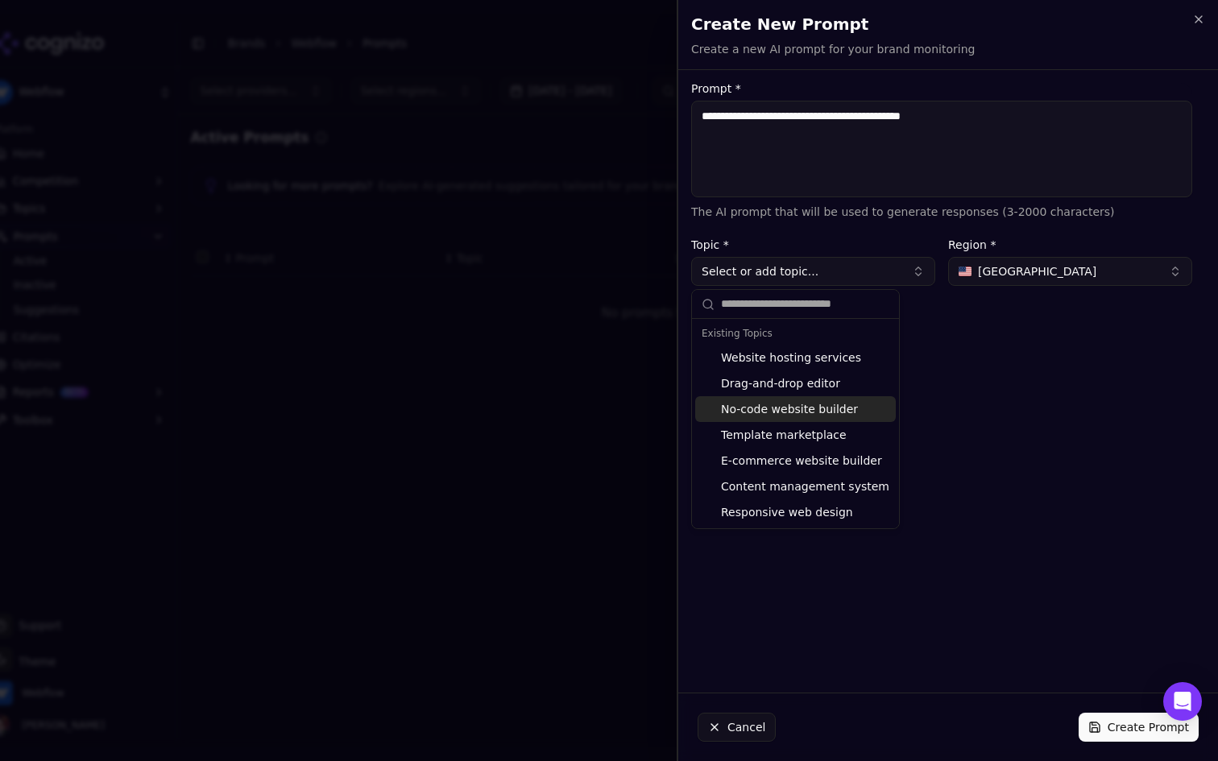
click at [809, 403] on div "No-code website builder" at bounding box center [795, 409] width 201 height 26
type input "**********"
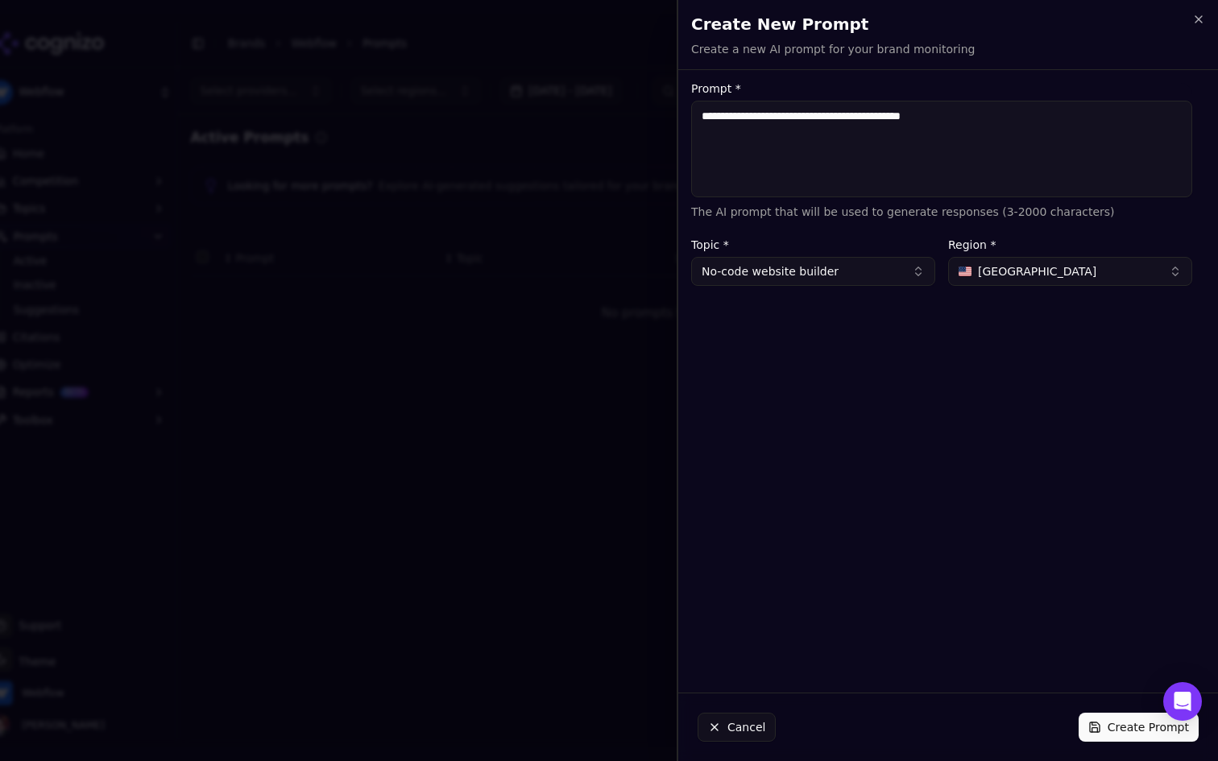
click at [707, 114] on textarea "**********" at bounding box center [941, 149] width 501 height 97
click at [876, 118] on textarea "**********" at bounding box center [941, 149] width 501 height 97
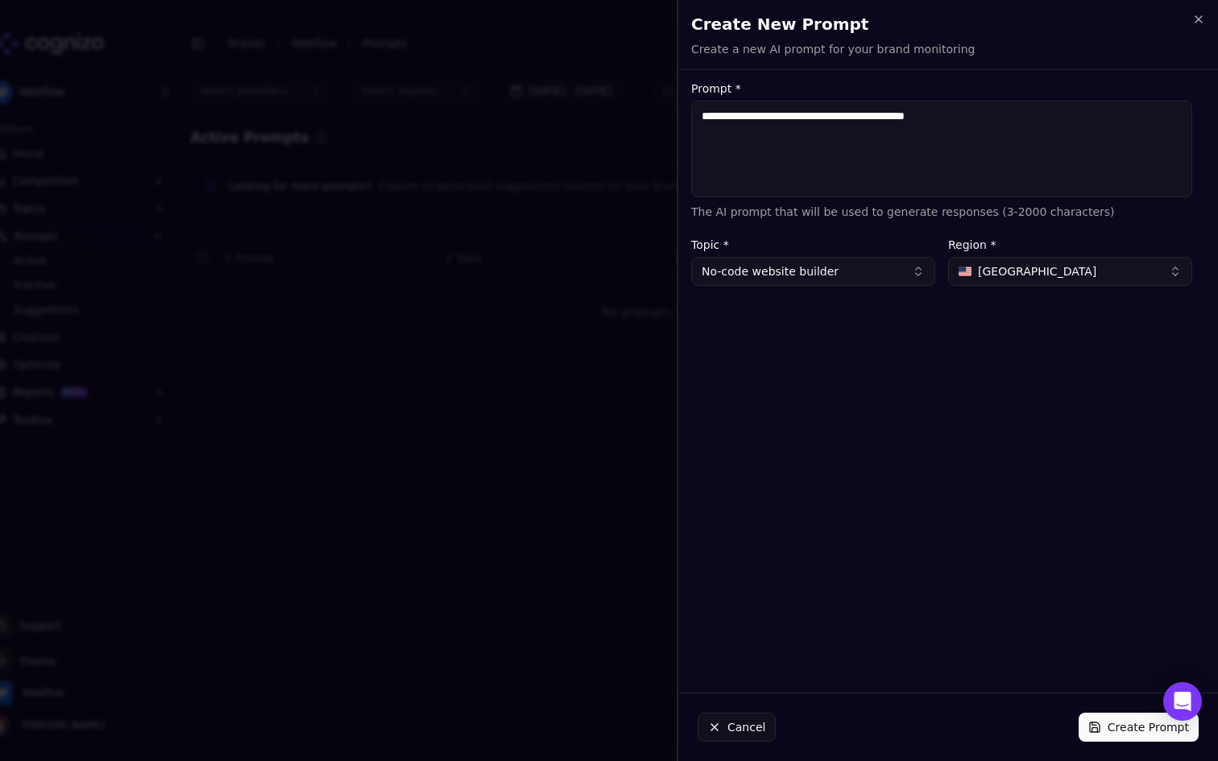
click at [973, 126] on textarea "**********" at bounding box center [941, 149] width 501 height 97
drag, startPoint x: 974, startPoint y: 124, endPoint x: 1003, endPoint y: 122, distance: 29.0
click at [1003, 122] on textarea "**********" at bounding box center [941, 149] width 501 height 97
click at [973, 132] on textarea "**********" at bounding box center [941, 149] width 501 height 97
click at [987, 122] on textarea "**********" at bounding box center [941, 149] width 501 height 97
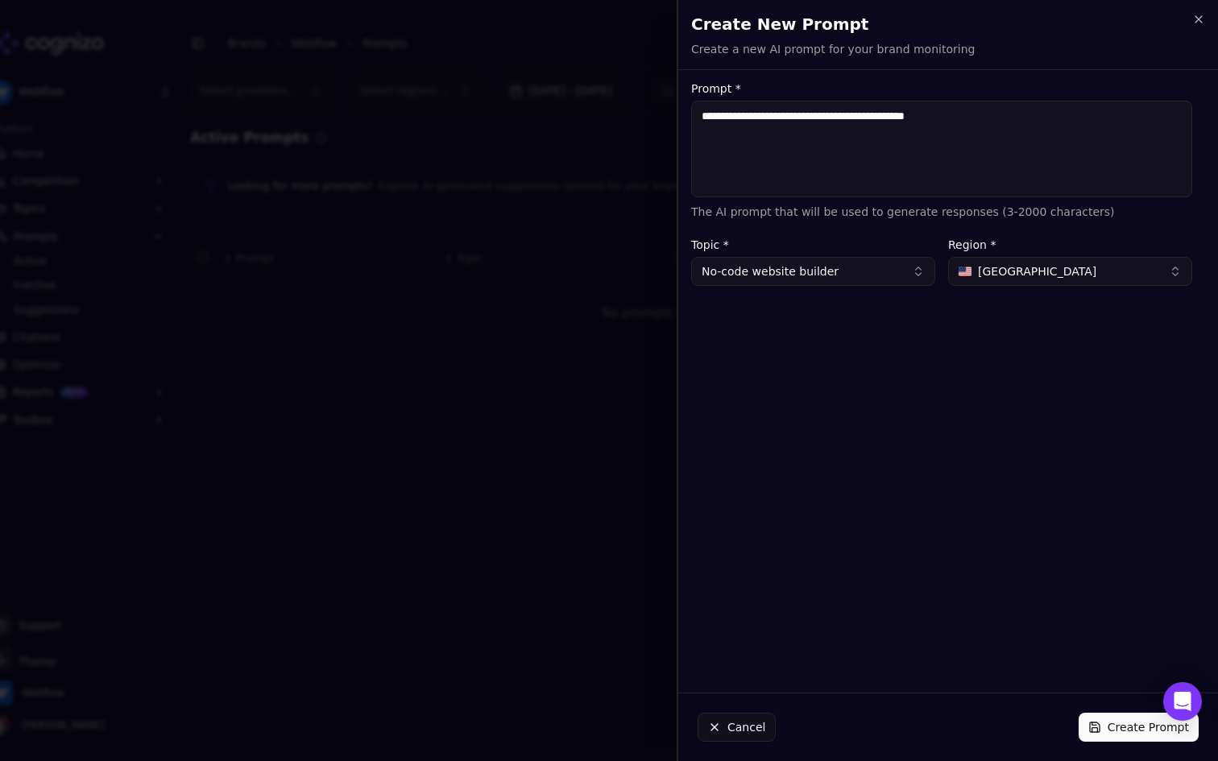
type textarea "**********"
click at [1110, 718] on button "Create Prompt" at bounding box center [1138, 727] width 120 height 29
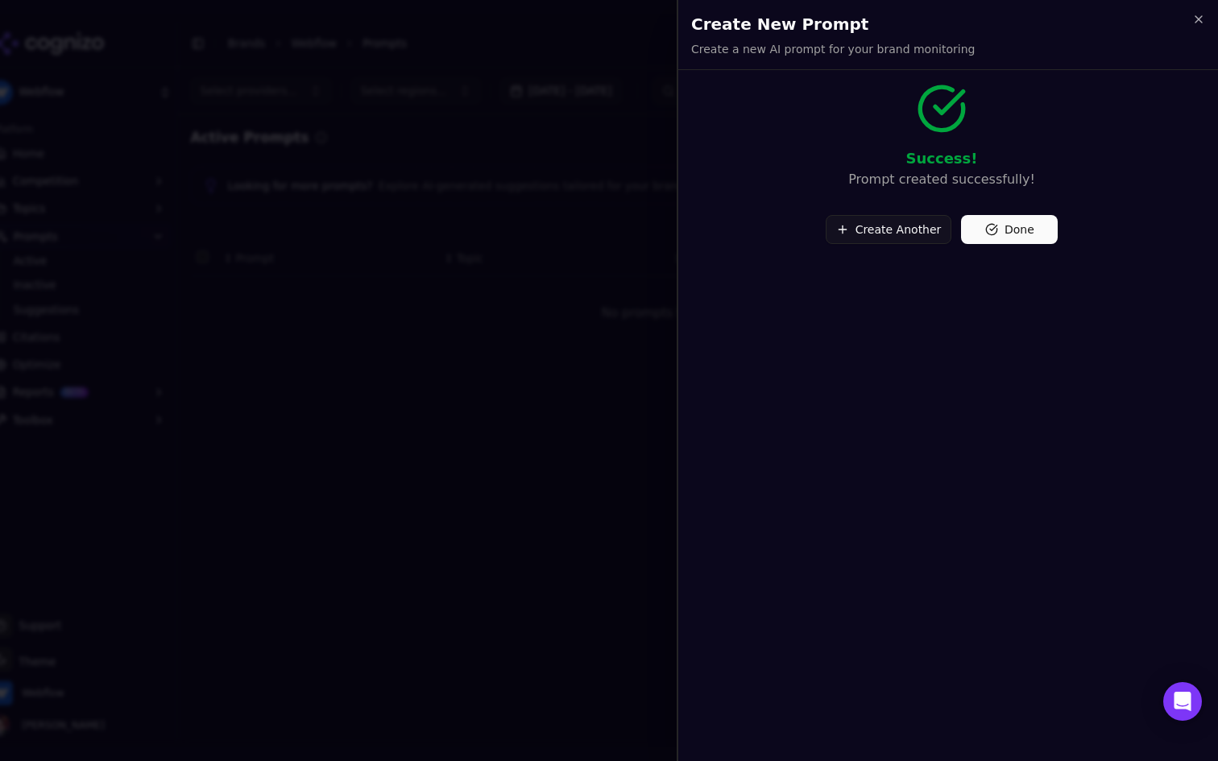
click at [1018, 231] on button "Done" at bounding box center [1009, 229] width 97 height 29
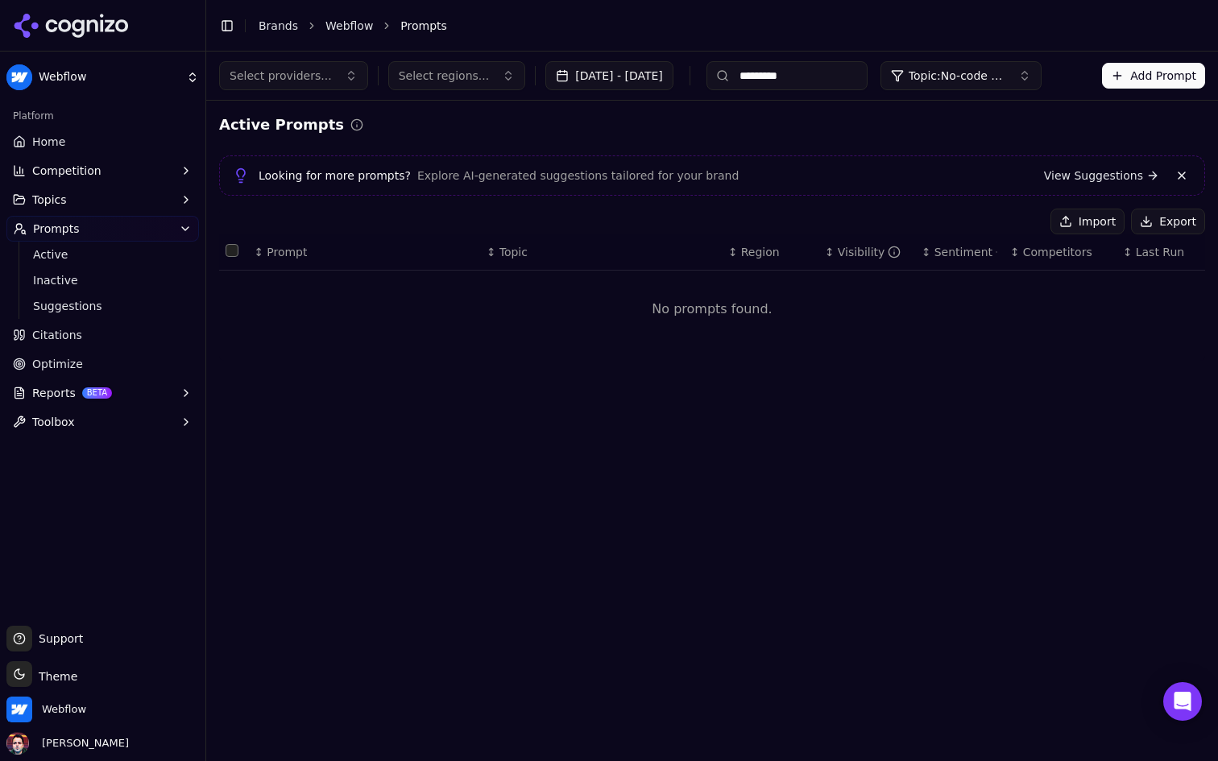
click at [867, 78] on input "*********" at bounding box center [786, 75] width 161 height 29
click at [1050, 102] on div "Active Prompts Looking for more prompts? Explore AI-generated suggestions tailo…" at bounding box center [712, 237] width 1012 height 273
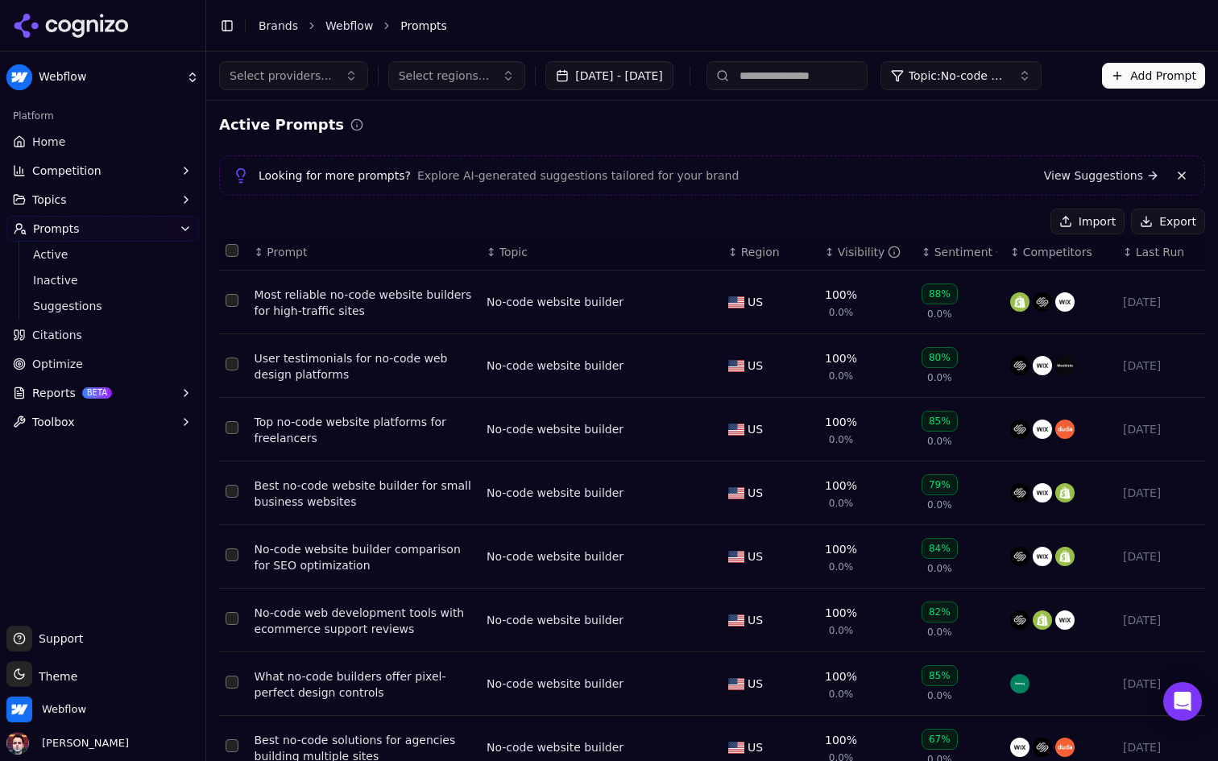
click at [1005, 79] on span "Topic: No-code website builder" at bounding box center [956, 76] width 97 height 16
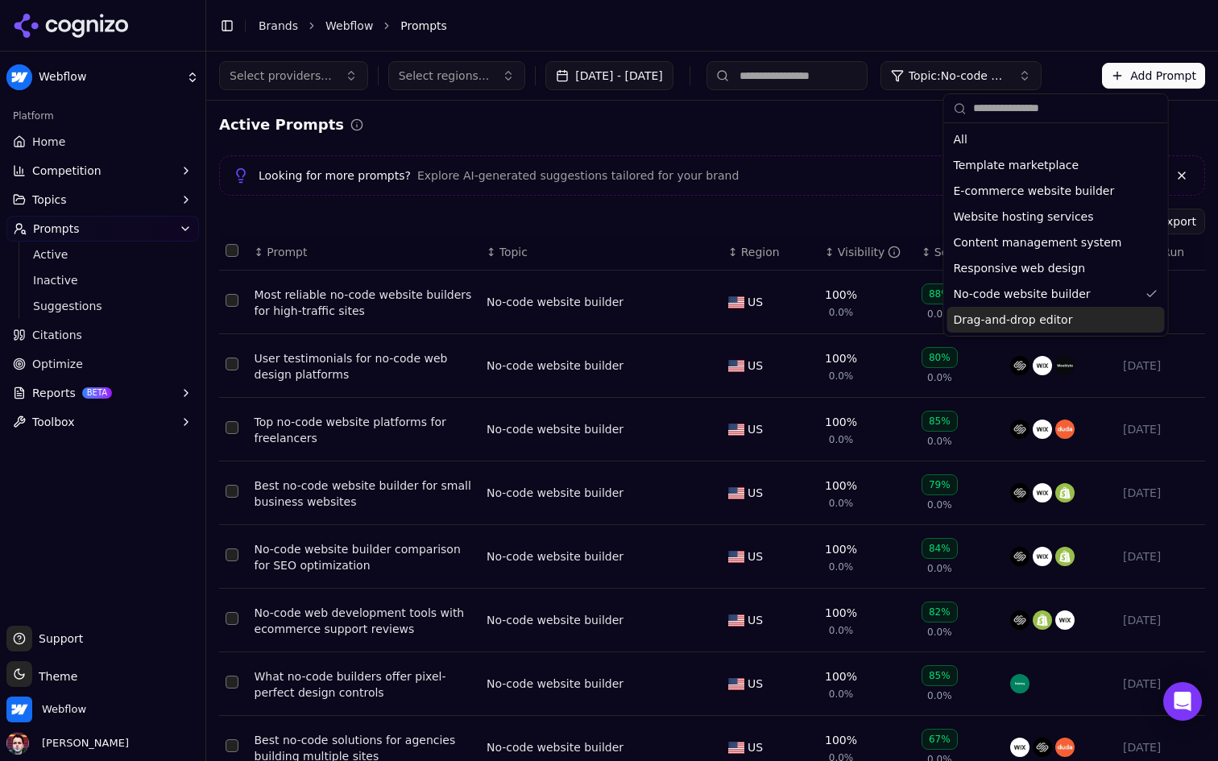
click at [1016, 314] on span "Drag-and-drop editor" at bounding box center [1013, 320] width 119 height 16
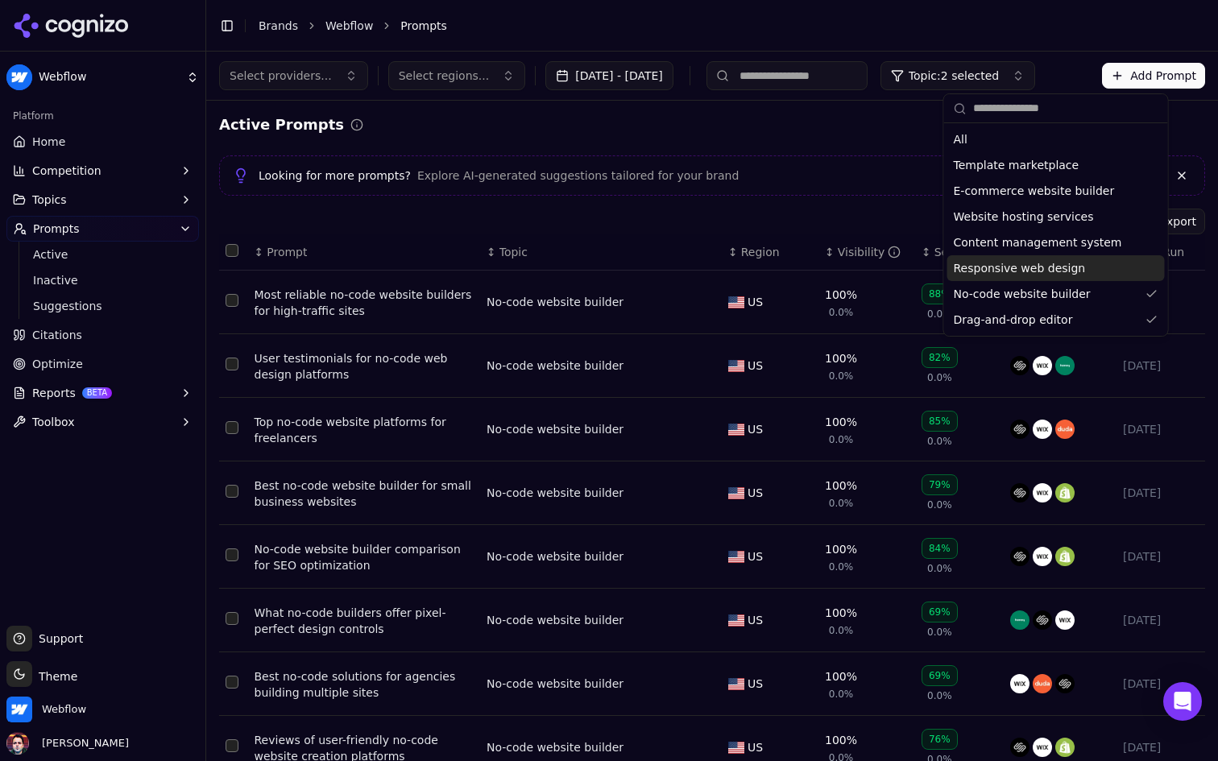
click at [854, 124] on div "Active Prompts" at bounding box center [712, 125] width 986 height 23
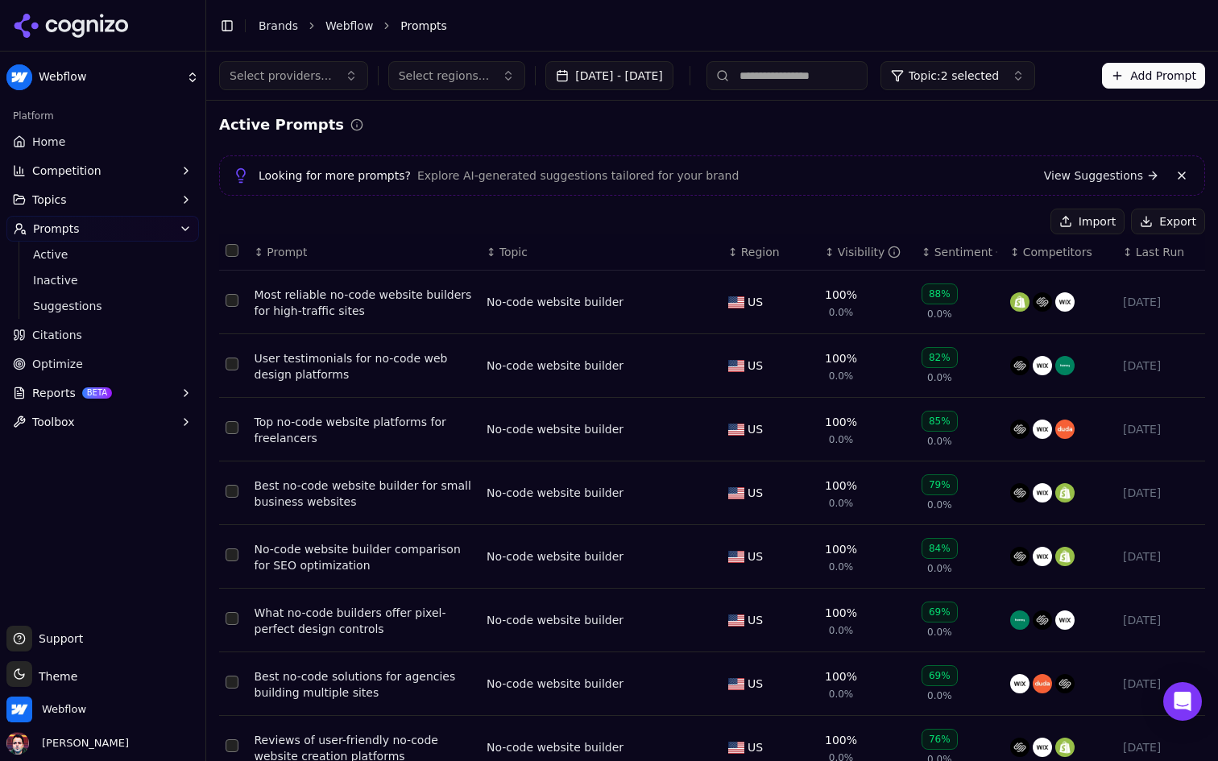
click at [838, 71] on input at bounding box center [786, 75] width 161 height 29
type input "***"
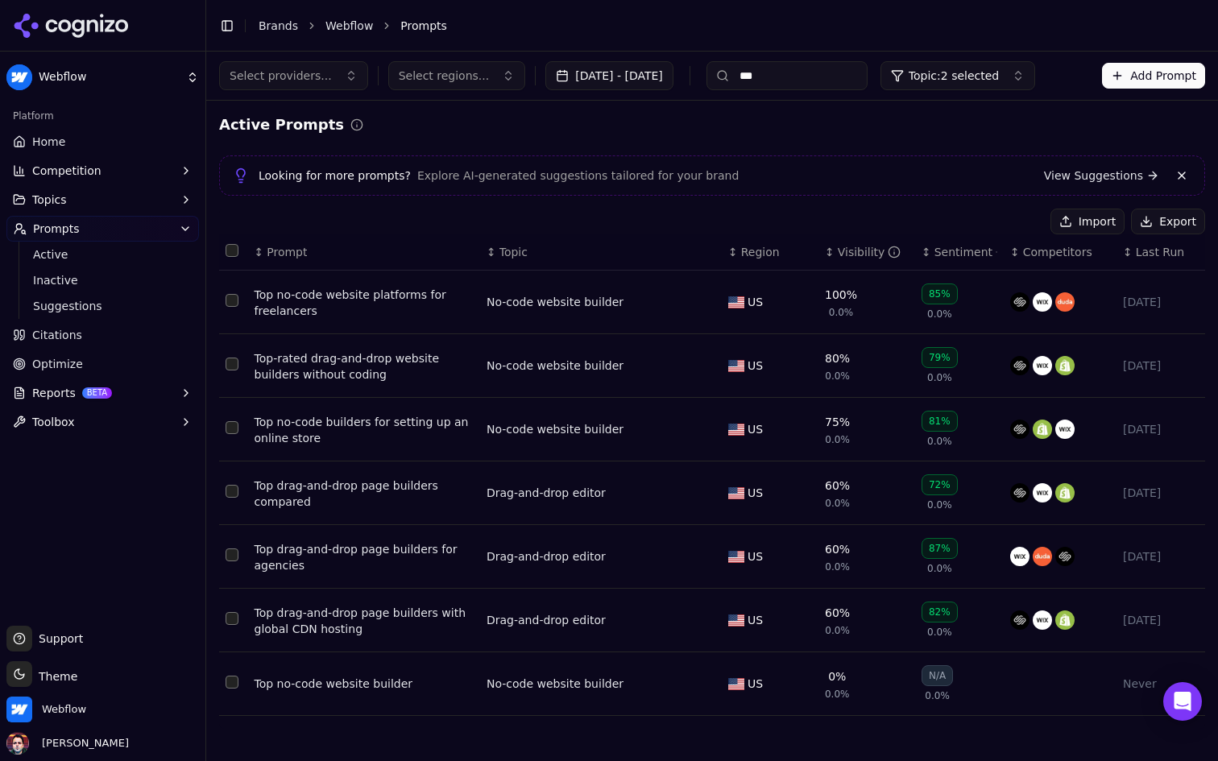
click at [999, 72] on span "Topic: 2 selected" at bounding box center [953, 76] width 90 height 16
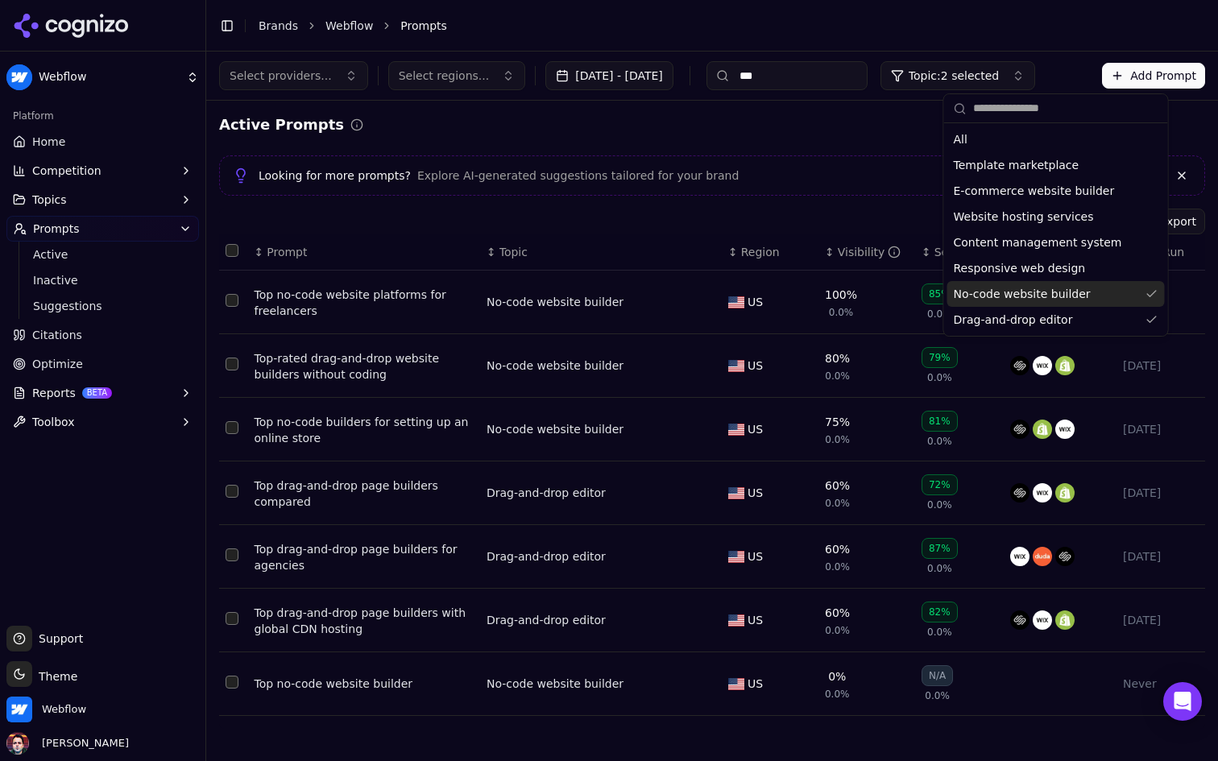
click at [1034, 296] on span "No-code website builder" at bounding box center [1022, 294] width 137 height 16
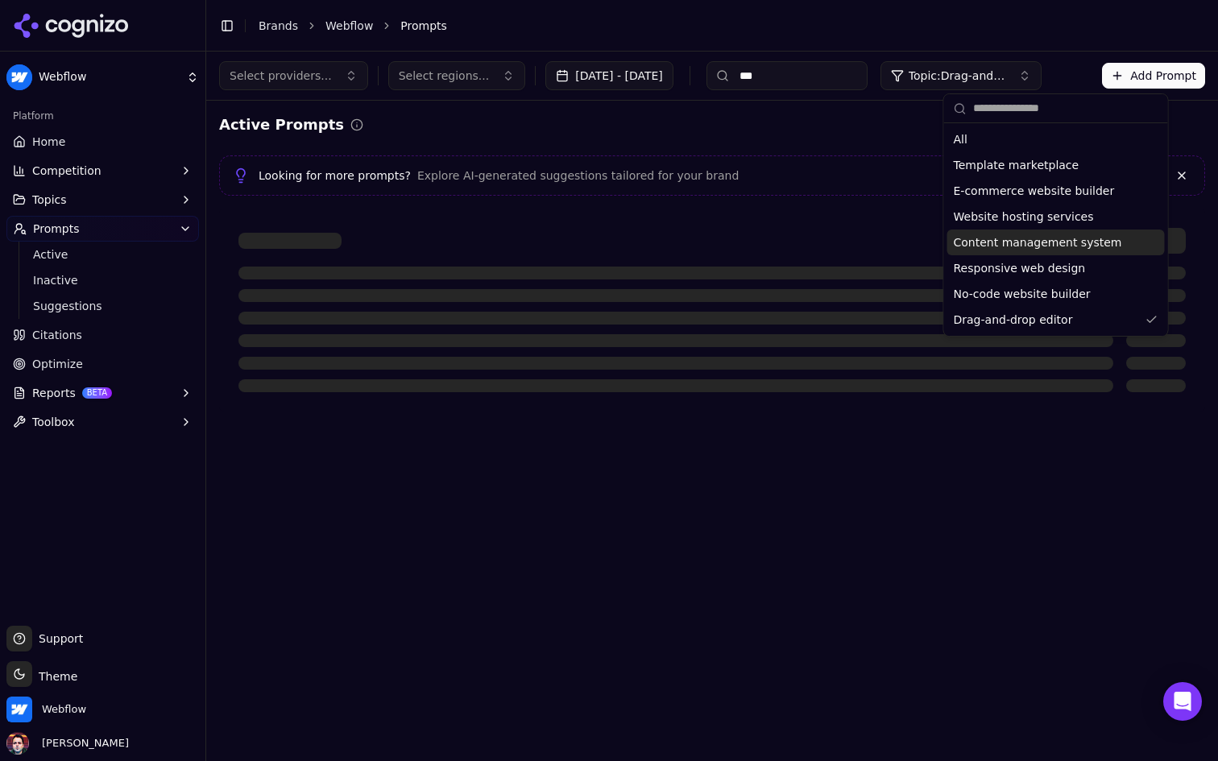
click at [832, 126] on div "Active Prompts" at bounding box center [712, 125] width 986 height 23
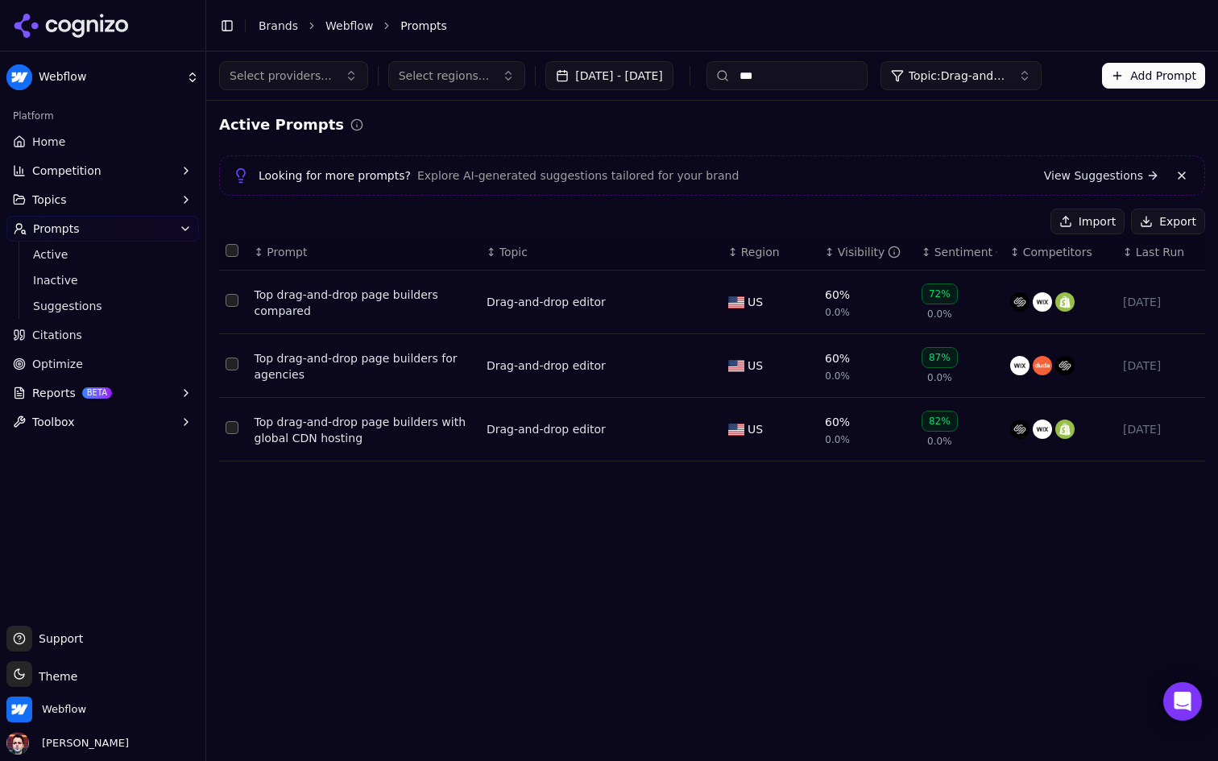
click at [1014, 89] on button "Topic: Drag-and-drop editor" at bounding box center [960, 75] width 161 height 29
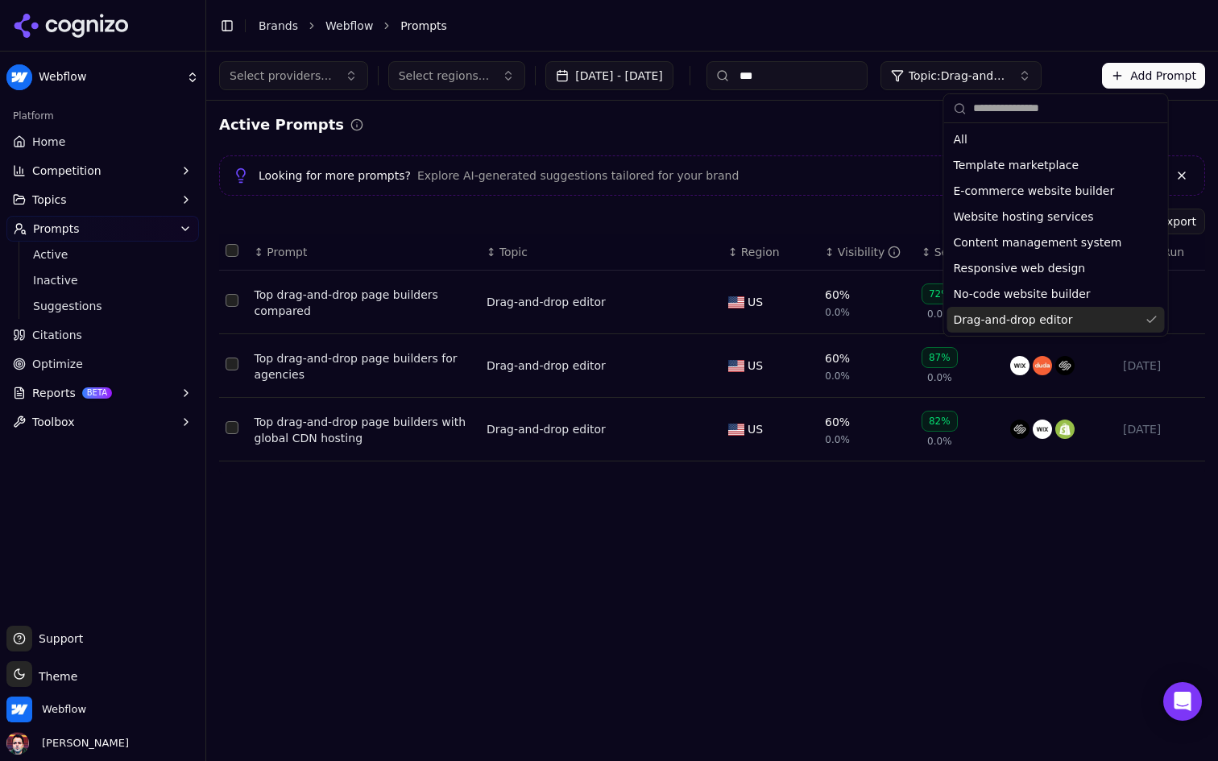
click at [1056, 312] on span "Drag-and-drop editor" at bounding box center [1013, 320] width 119 height 16
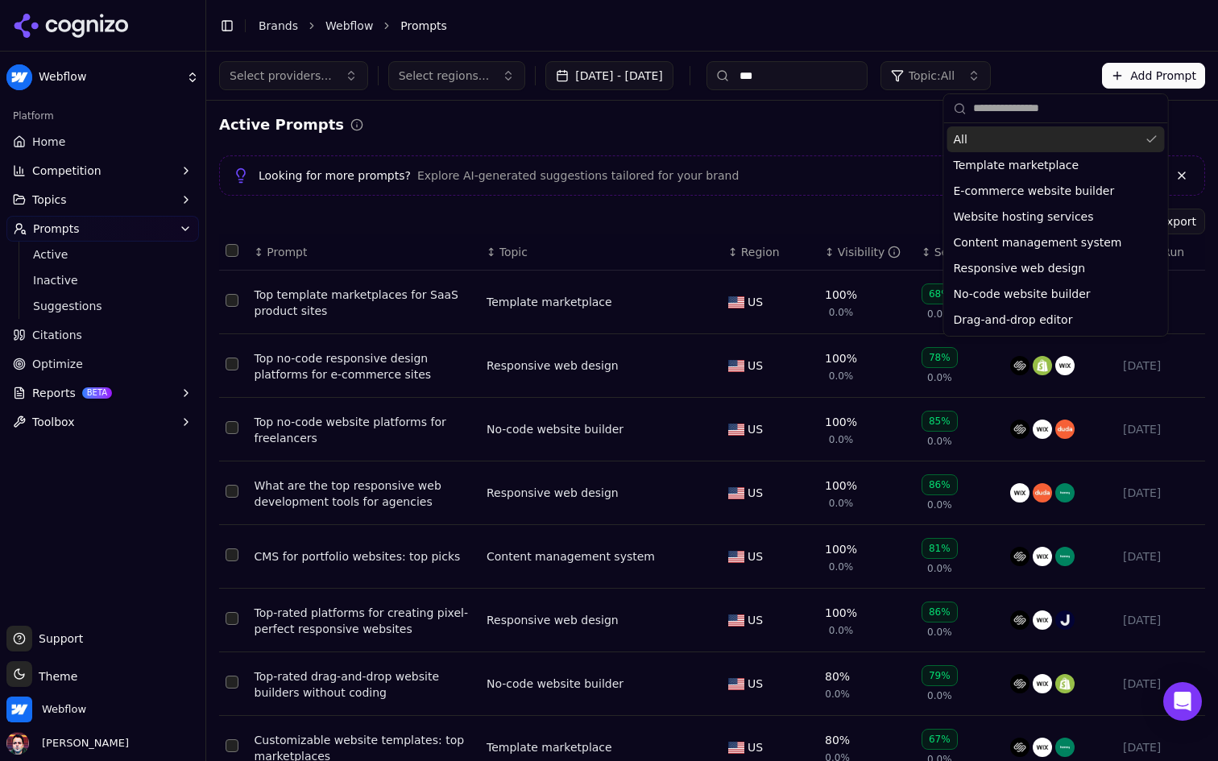
click at [1042, 151] on div "All" at bounding box center [1055, 139] width 217 height 26
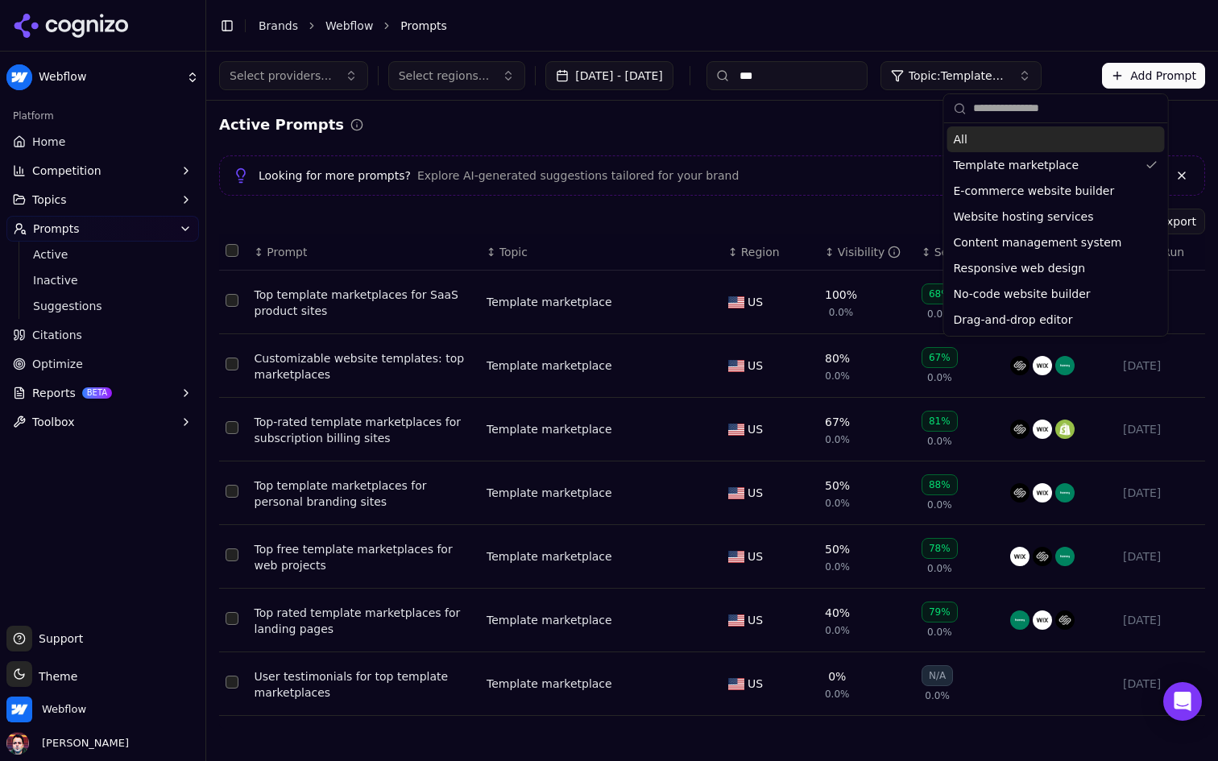
click at [835, 126] on div "Active Prompts" at bounding box center [712, 125] width 986 height 23
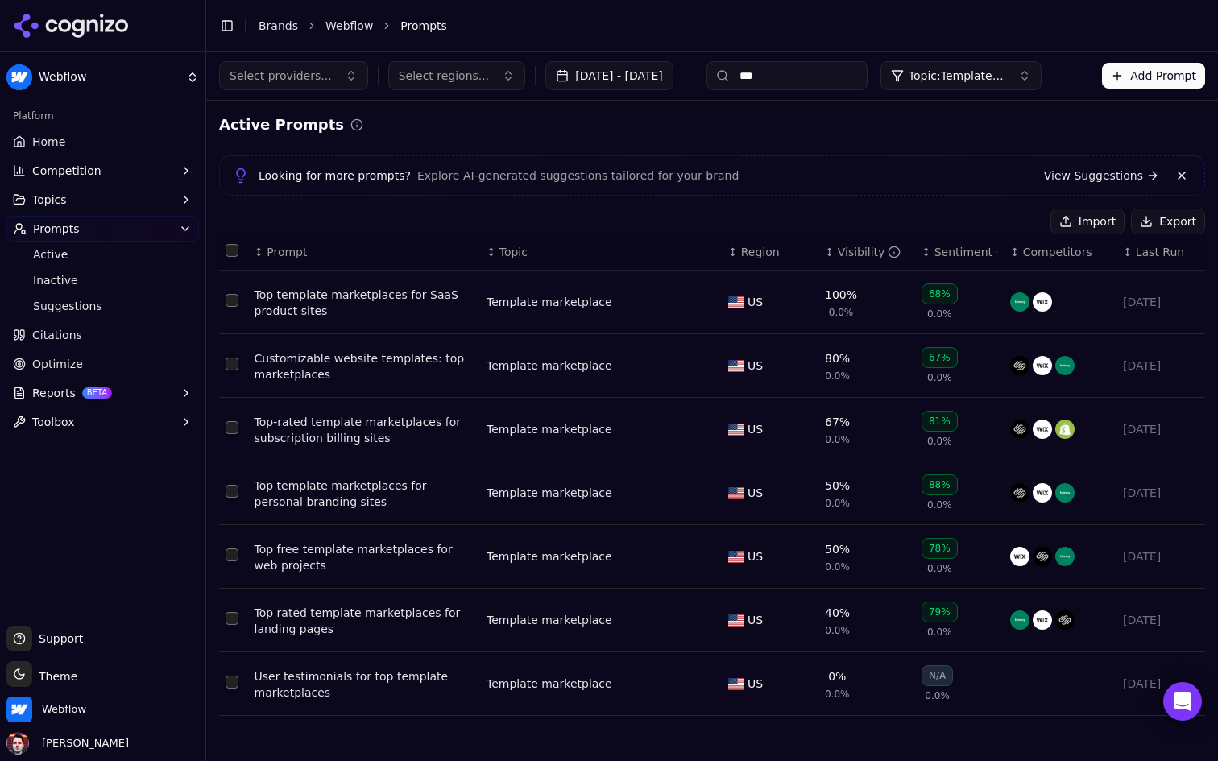
click at [834, 72] on input "***" at bounding box center [786, 75] width 161 height 29
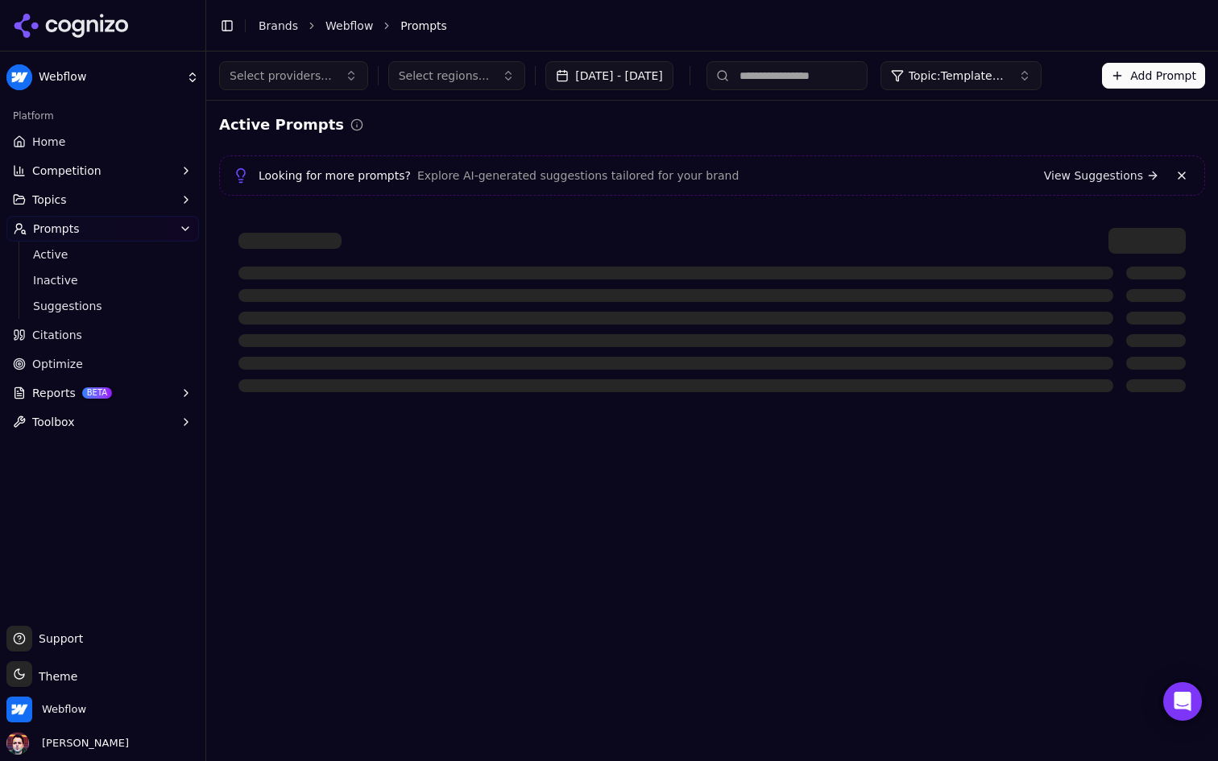
click at [692, 113] on div "Active Prompts Looking for more prompts? Explore AI-generated suggestions tailo…" at bounding box center [712, 263] width 1012 height 324
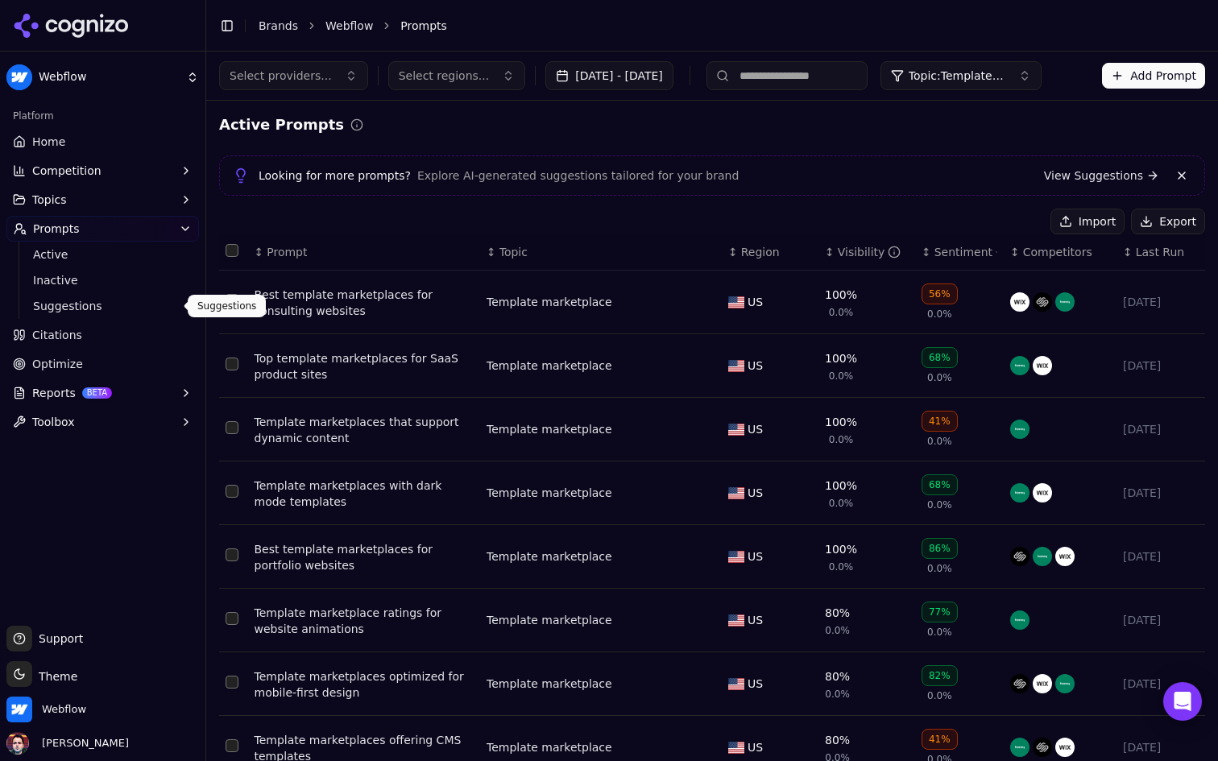
click at [100, 303] on span "Suggestions" at bounding box center [103, 306] width 140 height 16
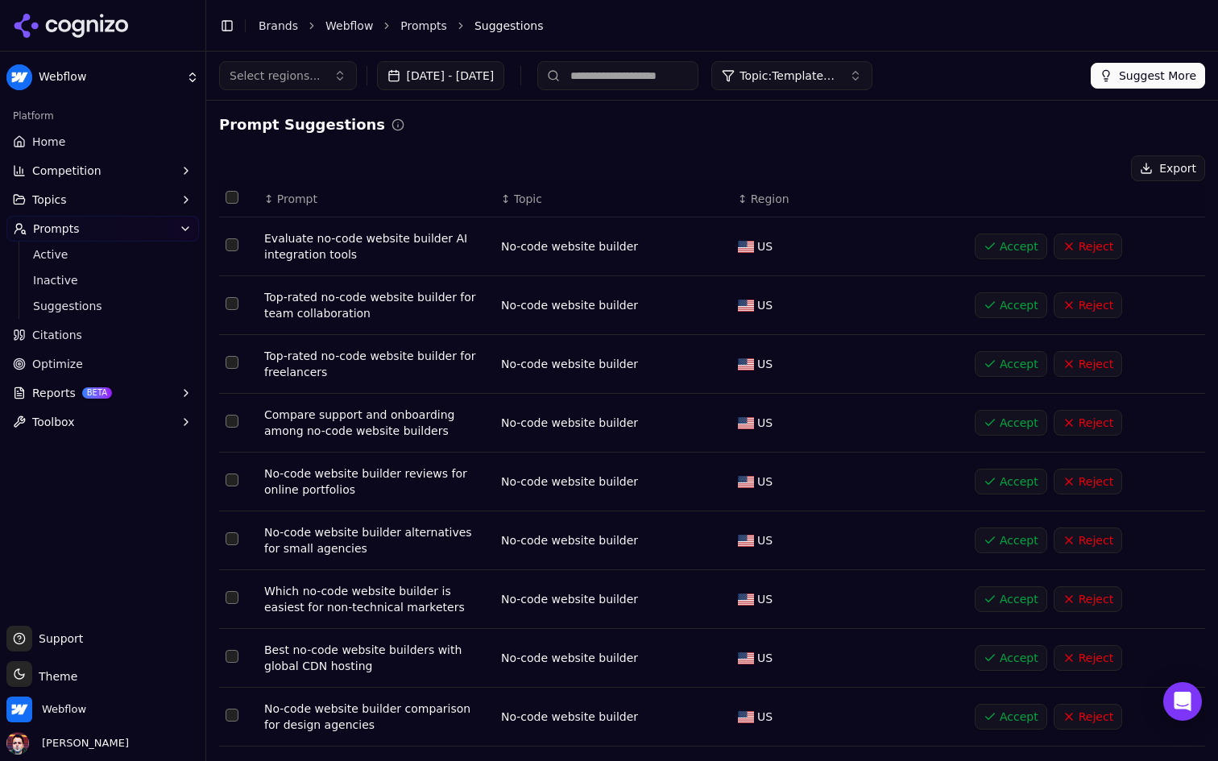
click at [312, 72] on span "Select regions..." at bounding box center [275, 76] width 91 height 16
click at [1125, 67] on button "Suggest More" at bounding box center [1147, 76] width 114 height 26
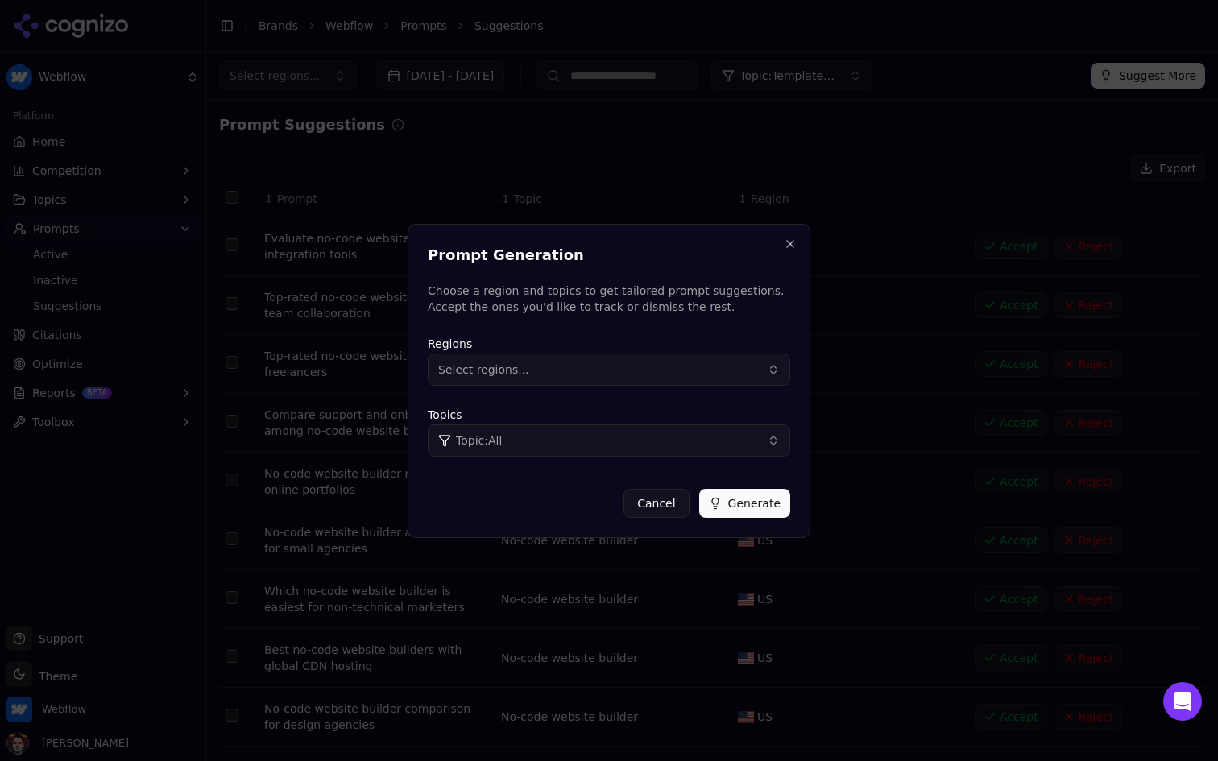
click at [637, 370] on button "Select regions..." at bounding box center [609, 370] width 362 height 32
type input "******"
click at [548, 405] on input "******" at bounding box center [549, 403] width 185 height 32
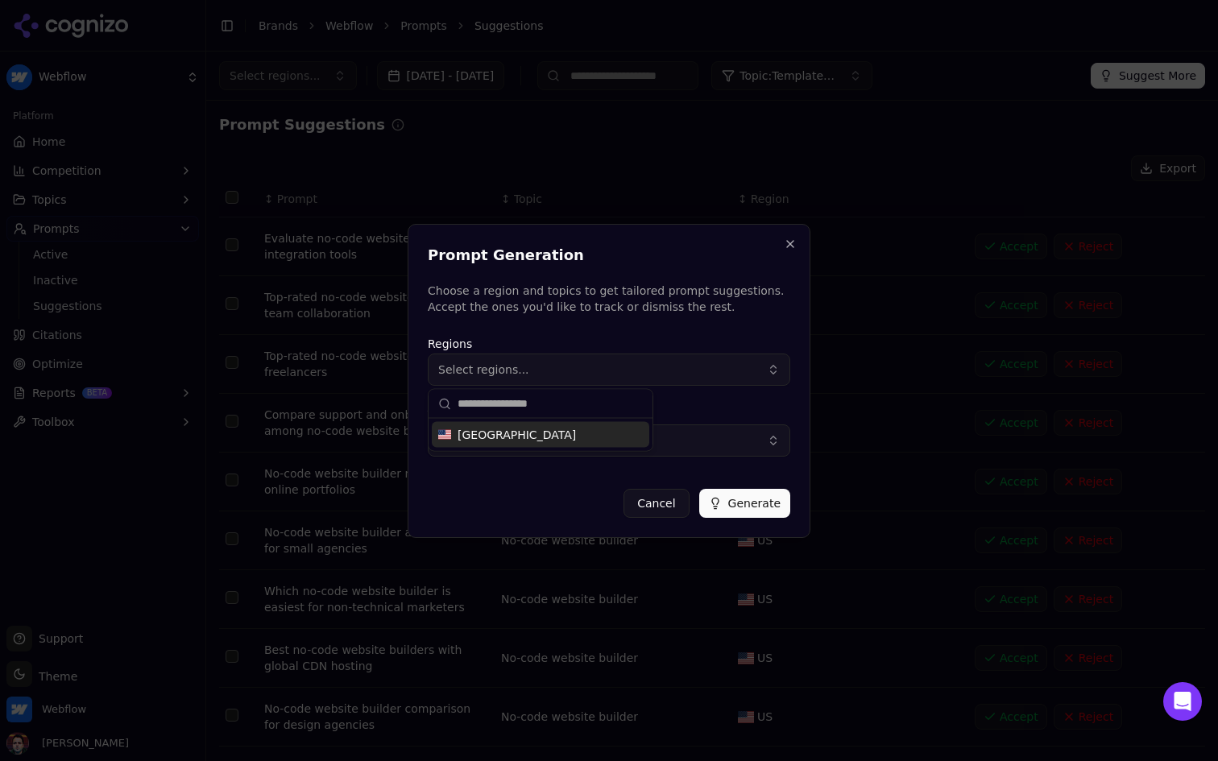
click at [631, 275] on div "Prompt Generation Choose a region and topics to get tailored prompt suggestions…" at bounding box center [609, 279] width 362 height 71
click at [531, 379] on button "Select regions..." at bounding box center [609, 370] width 362 height 32
click at [589, 338] on div "Regions Select regions..." at bounding box center [609, 360] width 362 height 52
click at [585, 379] on button "Select regions..." at bounding box center [609, 370] width 362 height 32
click at [788, 240] on button "Close" at bounding box center [790, 244] width 13 height 13
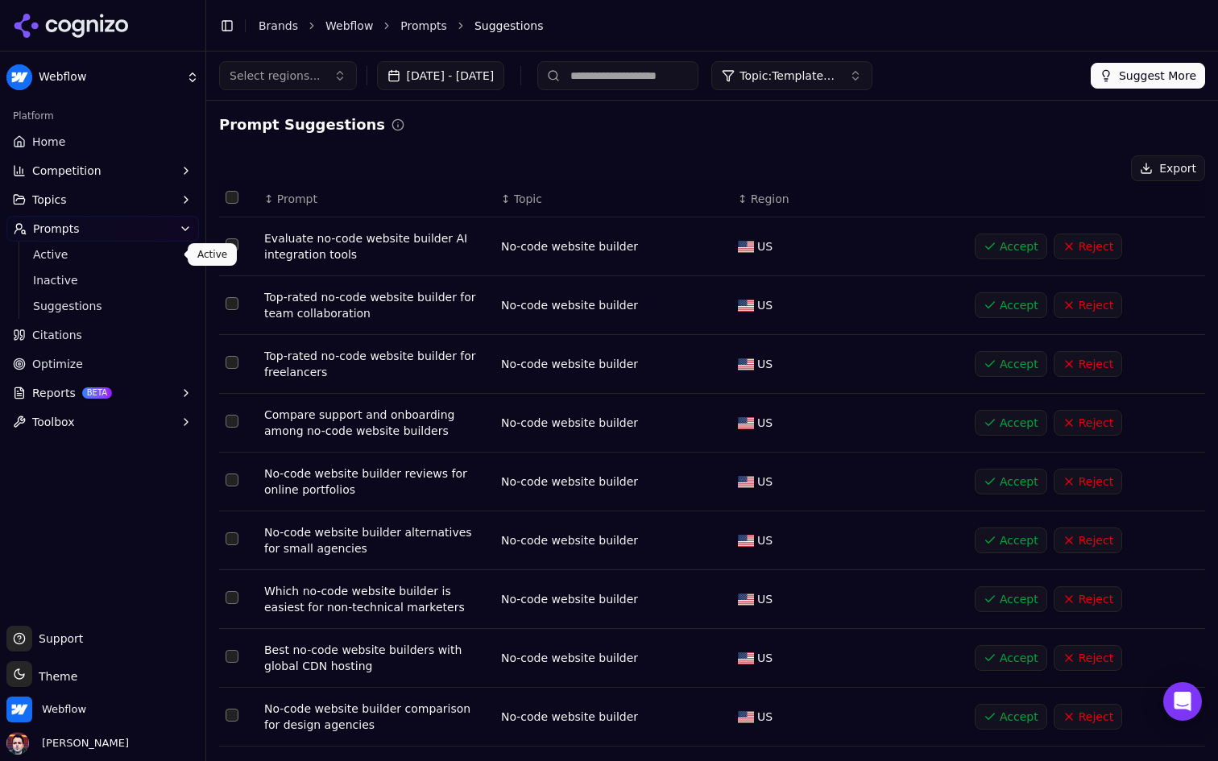
click at [101, 254] on span "Active" at bounding box center [103, 254] width 140 height 16
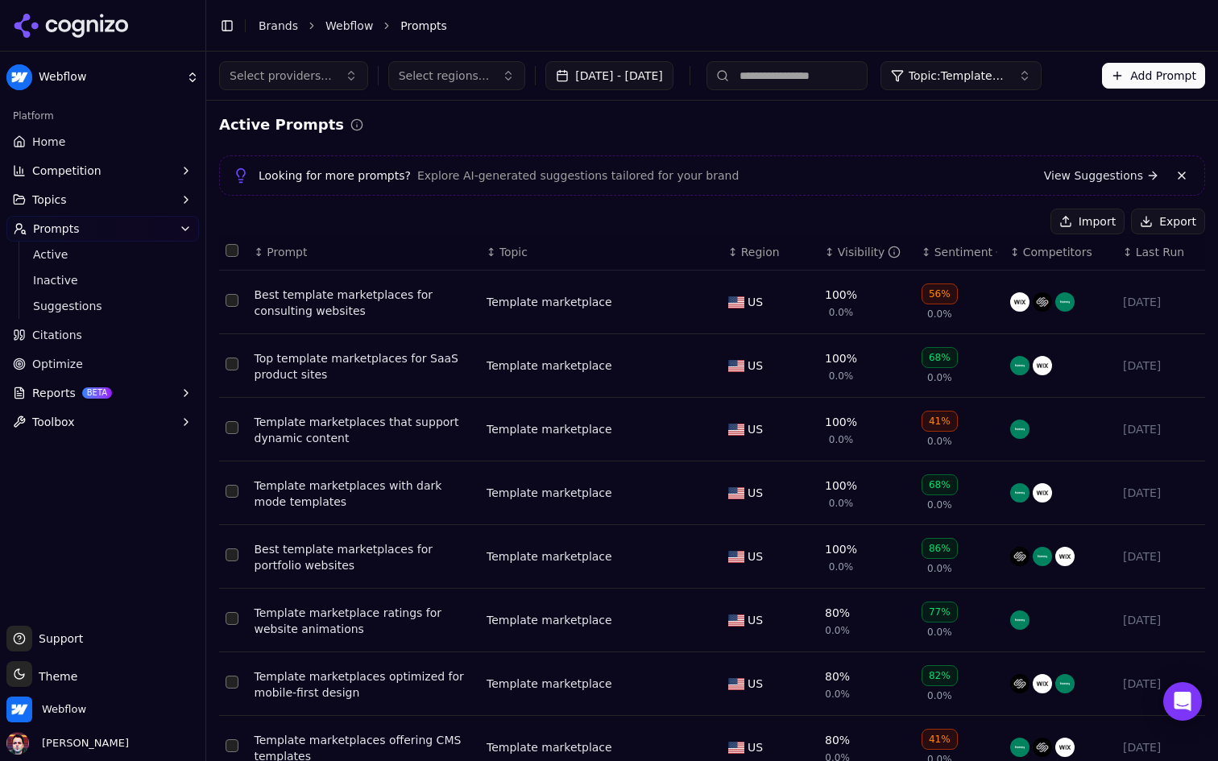
click at [837, 66] on input at bounding box center [786, 75] width 161 height 29
type input "***"
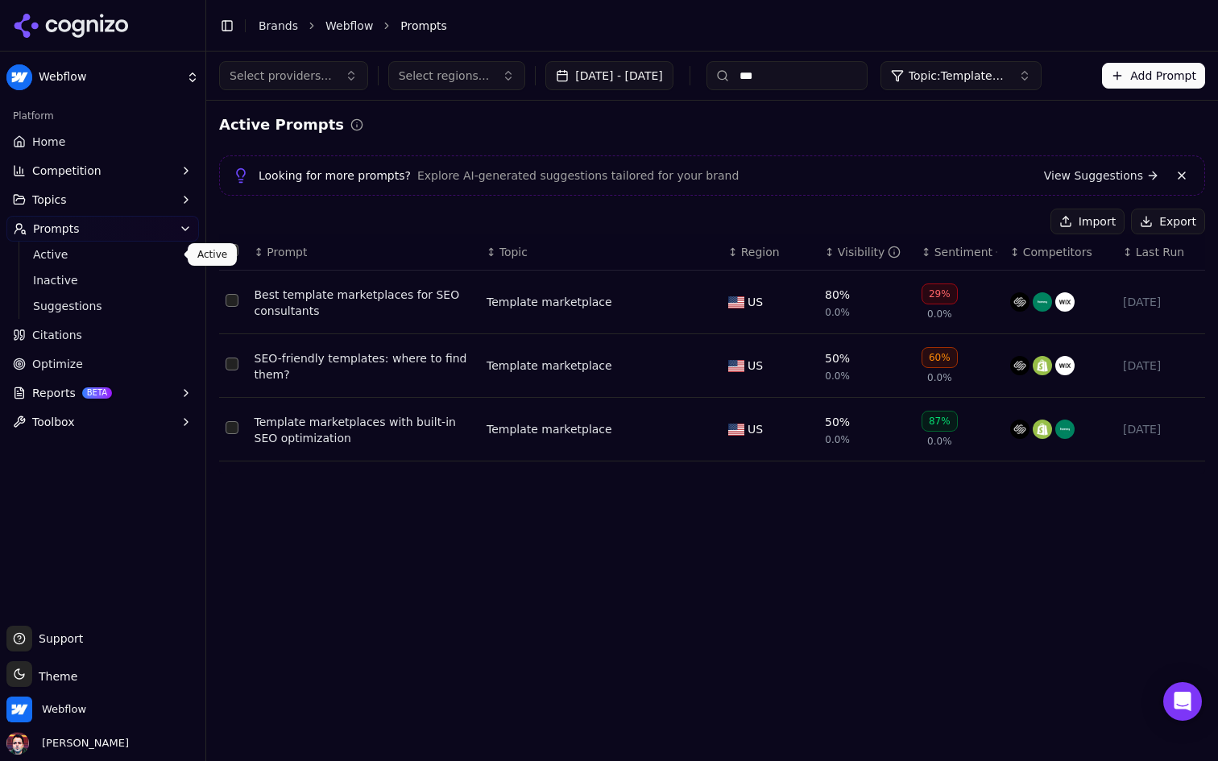
click at [140, 256] on span "Active" at bounding box center [103, 254] width 140 height 16
click at [83, 300] on span "Suggestions" at bounding box center [103, 306] width 140 height 16
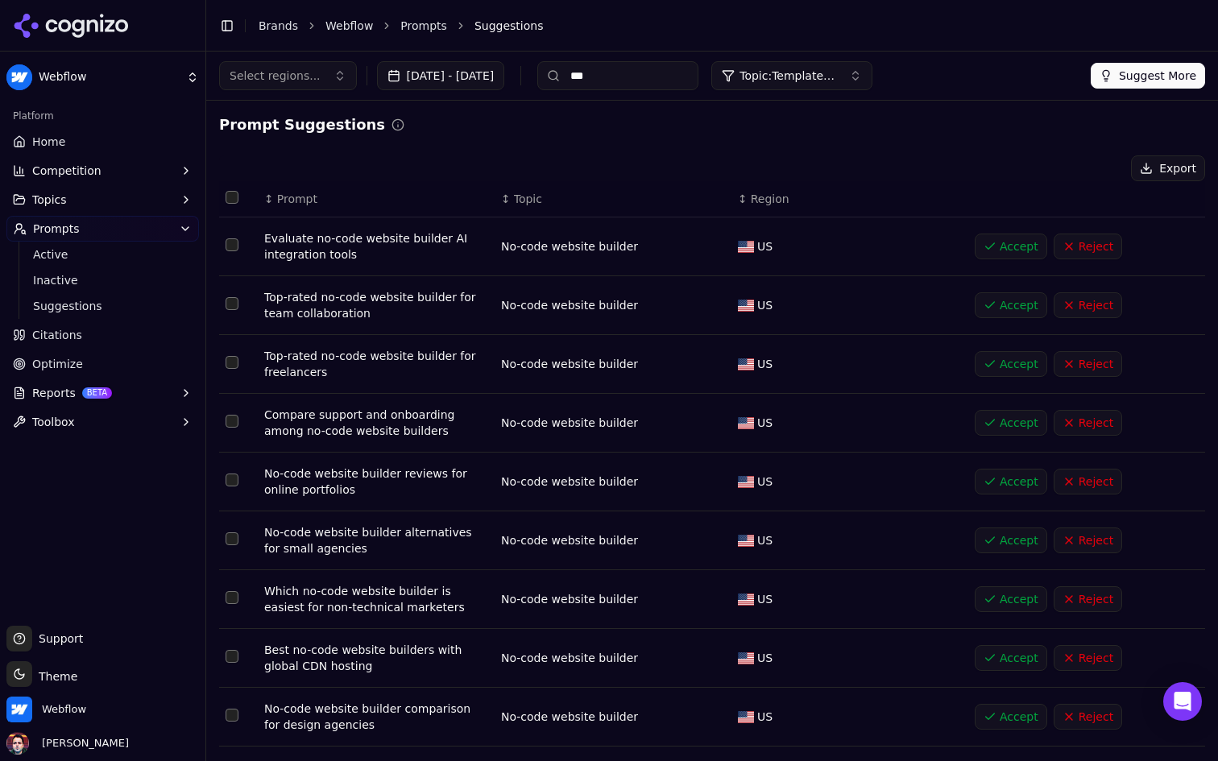
click at [682, 84] on input "***" at bounding box center [617, 75] width 161 height 29
click at [872, 62] on button "Topic: Template marketplace" at bounding box center [791, 75] width 161 height 29
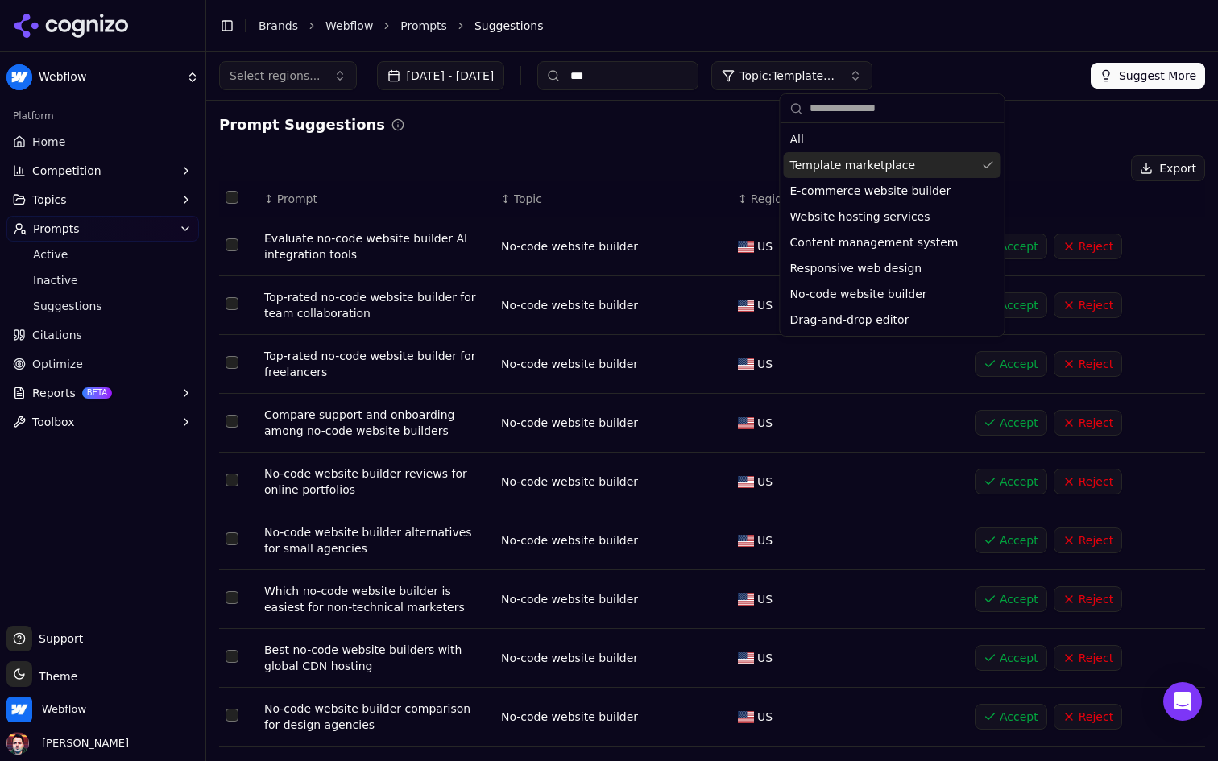
click at [890, 163] on span "Template marketplace" at bounding box center [853, 165] width 126 height 16
click at [882, 297] on span "No-code website builder" at bounding box center [858, 294] width 137 height 16
click at [684, 146] on div "Prompt Suggestions Export ↕ Prompt ↕ Topic ↕ Region Evaluate no-code website bu…" at bounding box center [712, 479] width 986 height 730
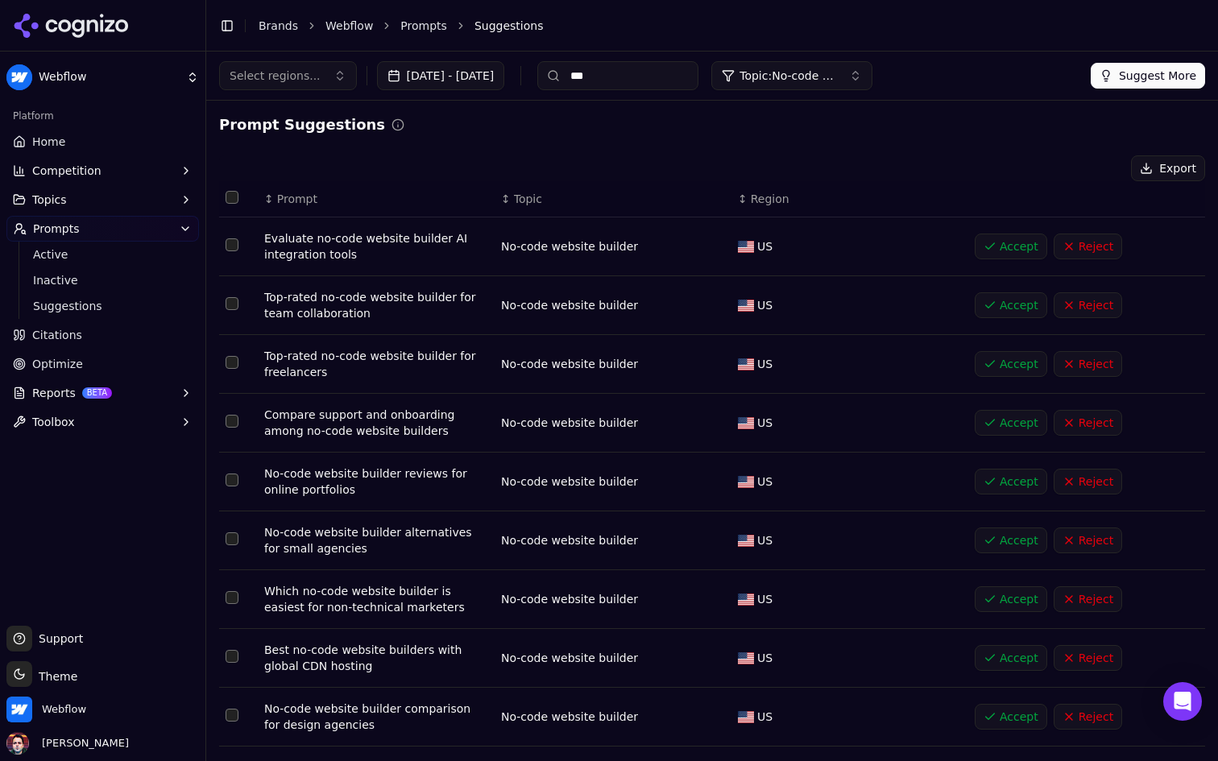
click at [659, 81] on input "***" at bounding box center [617, 75] width 161 height 29
click at [682, 83] on input "***" at bounding box center [617, 75] width 161 height 29
click at [524, 198] on span "Topic" at bounding box center [528, 199] width 28 height 16
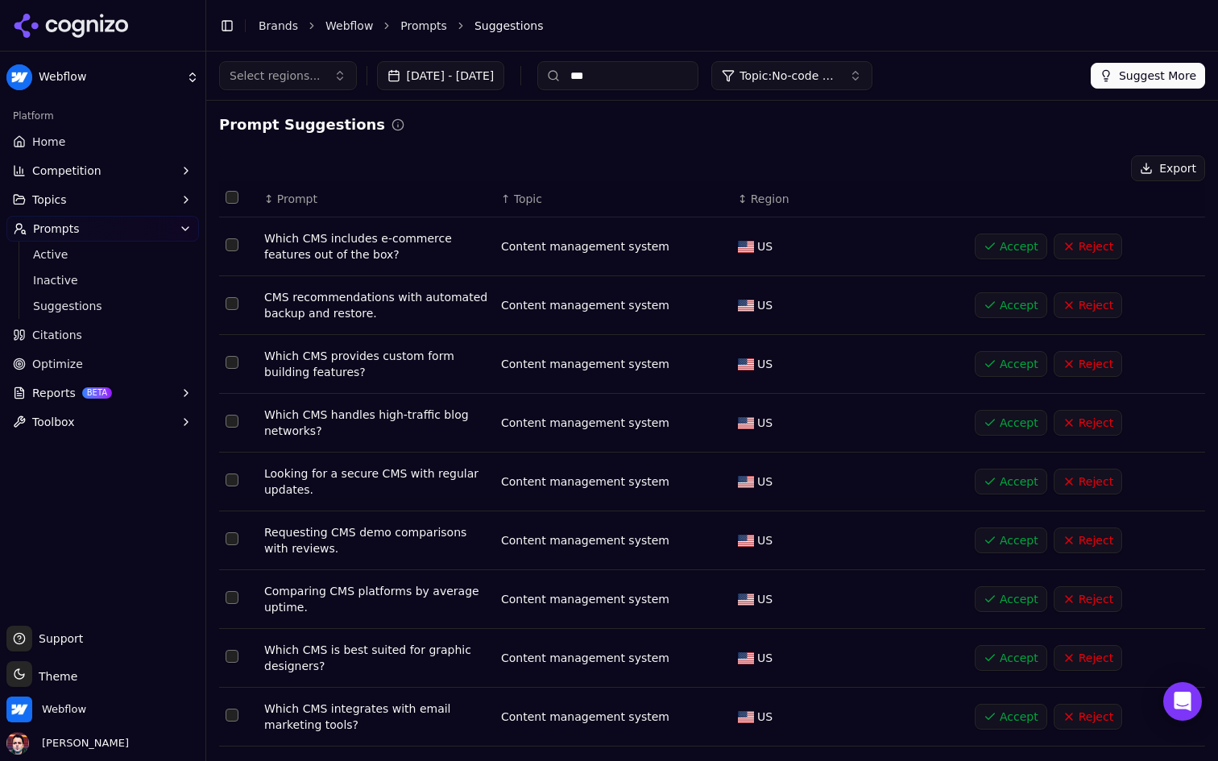
click at [524, 198] on span "Topic" at bounding box center [528, 199] width 28 height 16
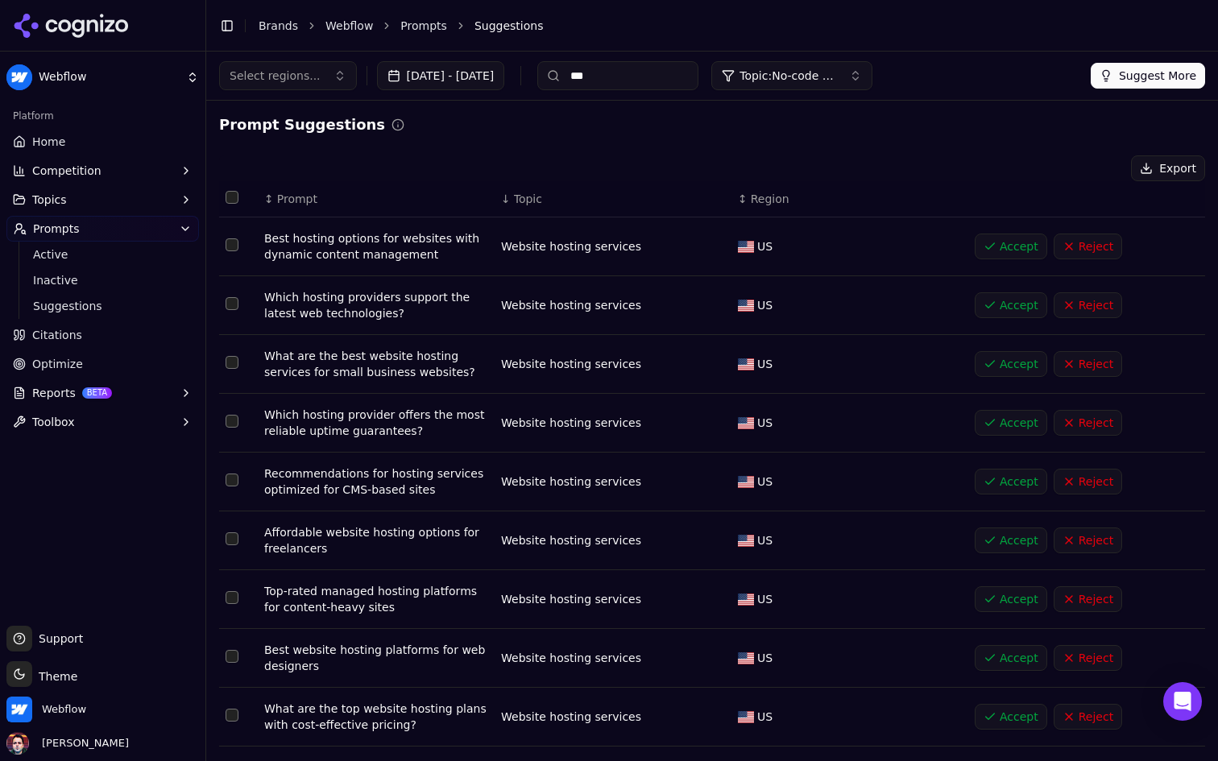
click at [1146, 78] on button "Suggest More" at bounding box center [1147, 76] width 114 height 26
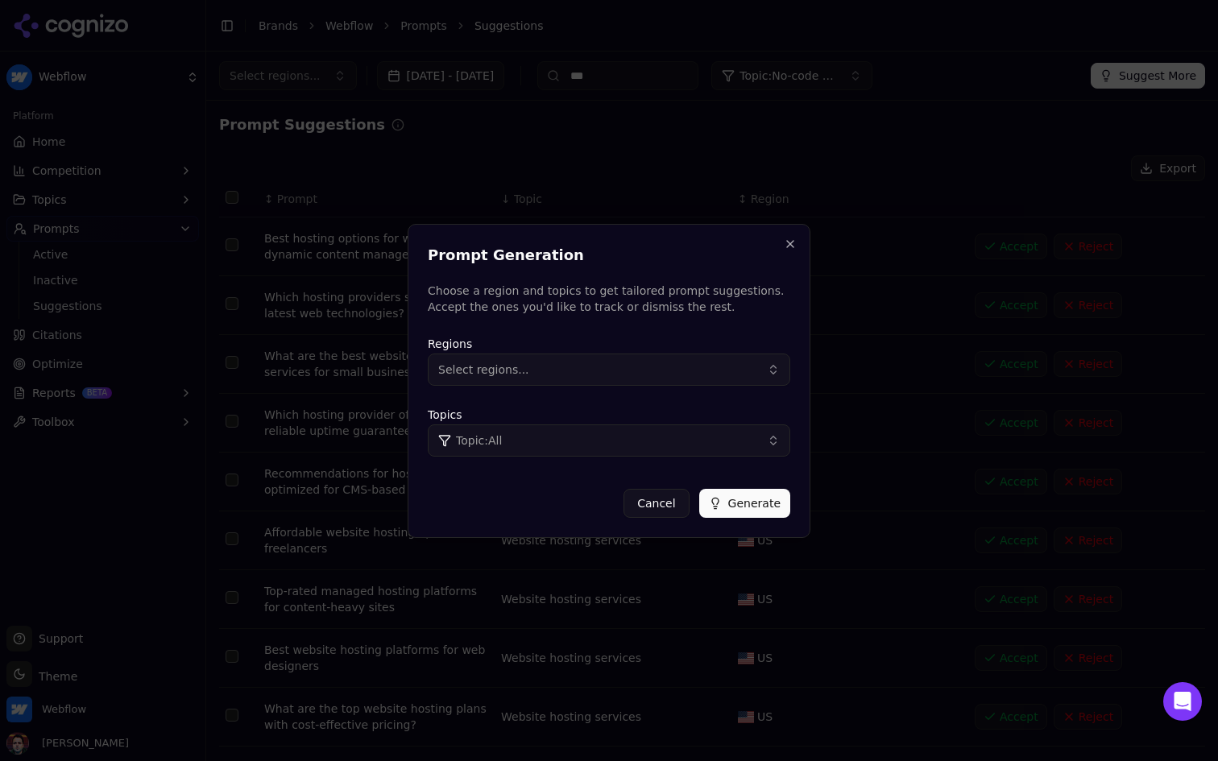
click at [610, 380] on button "Select regions..." at bounding box center [609, 370] width 362 height 32
click at [655, 333] on div "Regions Select regions... Topics Topic: All" at bounding box center [609, 395] width 362 height 135
click at [792, 248] on button "Close" at bounding box center [790, 244] width 13 height 13
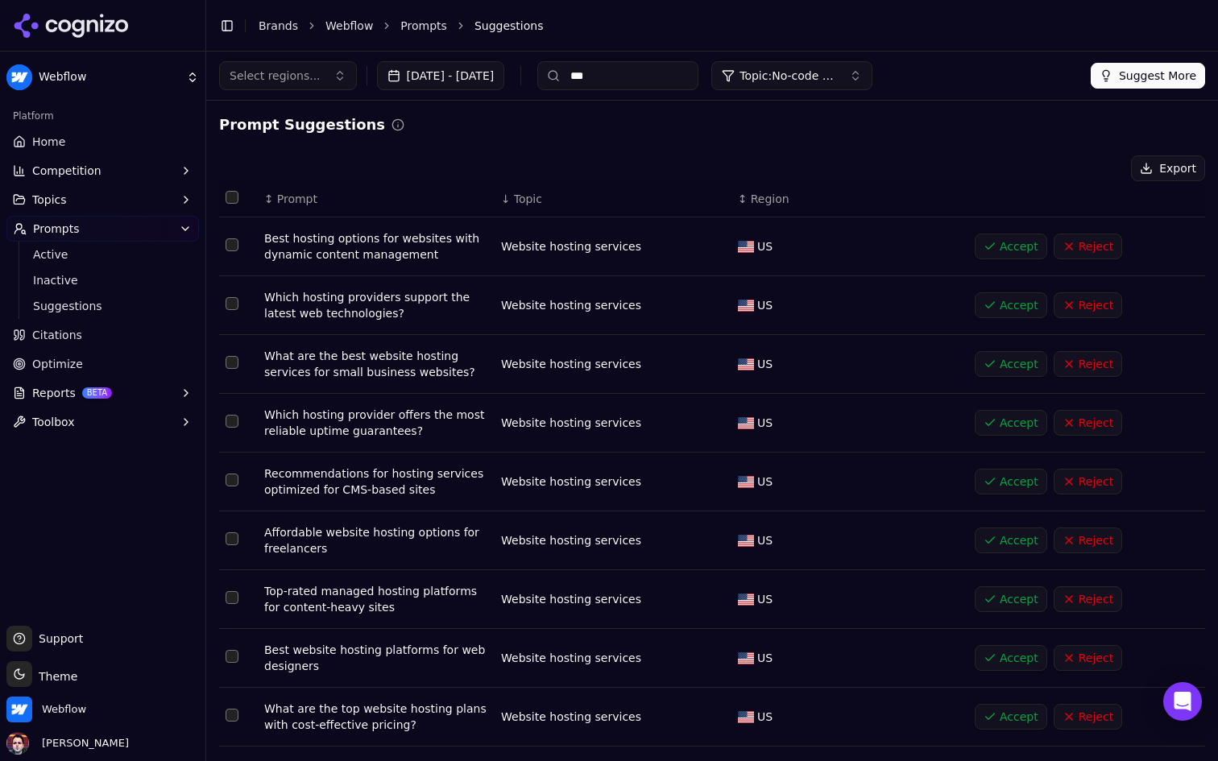
click at [687, 72] on input "***" at bounding box center [617, 75] width 161 height 29
click at [552, 144] on div "Prompt Suggestions Export ↕ Prompt ↓ Topic ↕ Region Best hosting options for we…" at bounding box center [712, 479] width 986 height 730
click at [642, 129] on div "Prompt Suggestions" at bounding box center [712, 125] width 986 height 23
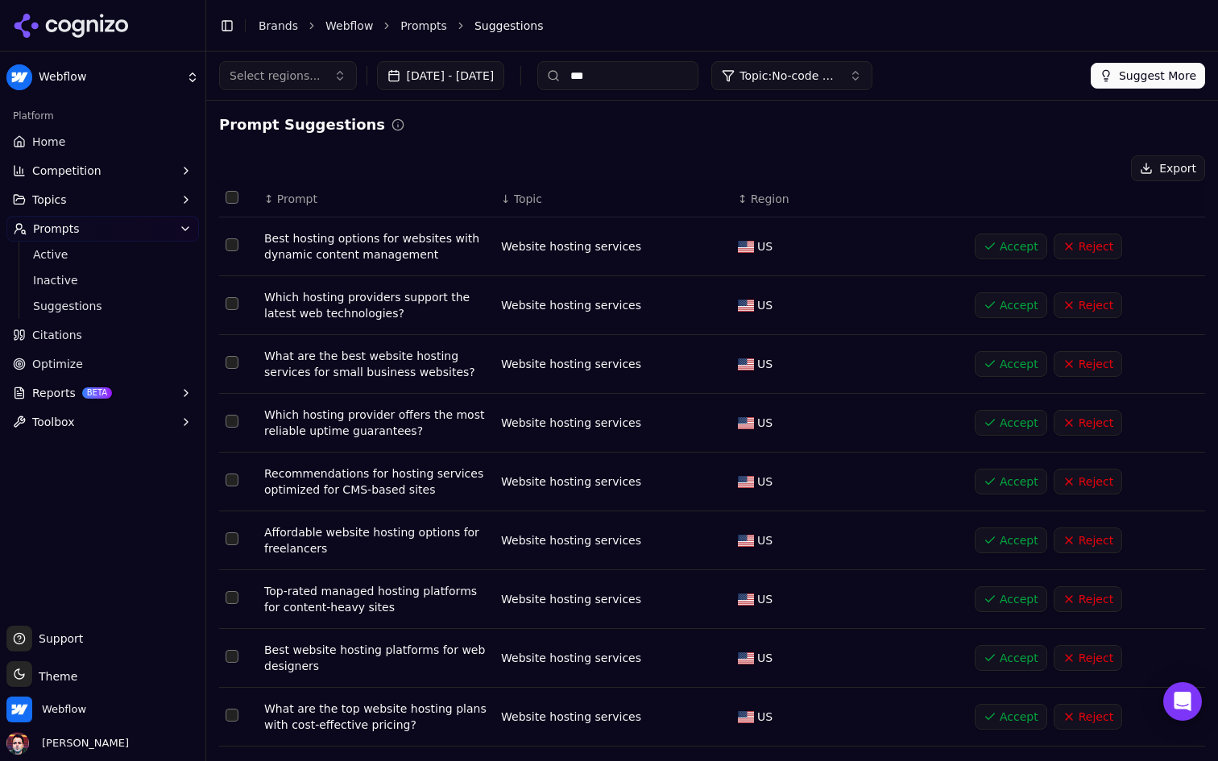
click at [658, 74] on input "***" at bounding box center [617, 75] width 161 height 29
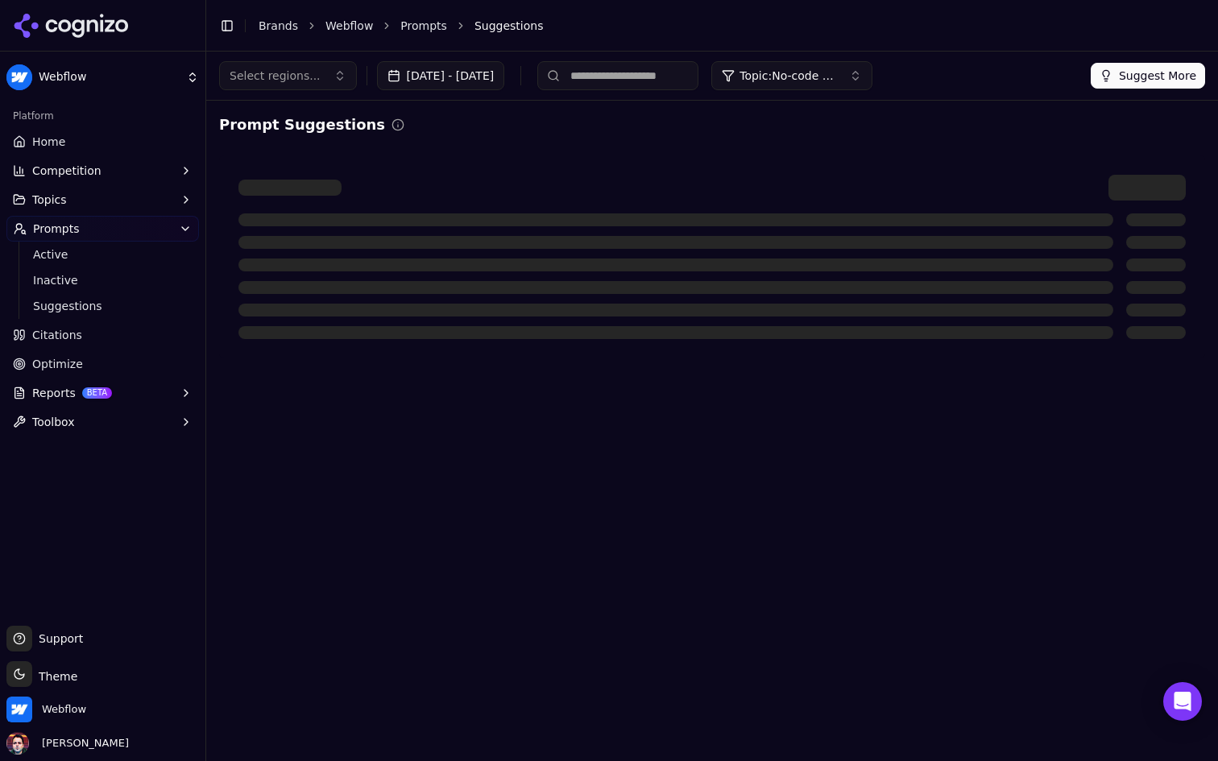
click at [630, 104] on div "Prompt Suggestions Command Palette Search for a command to run..." at bounding box center [712, 236] width 1012 height 271
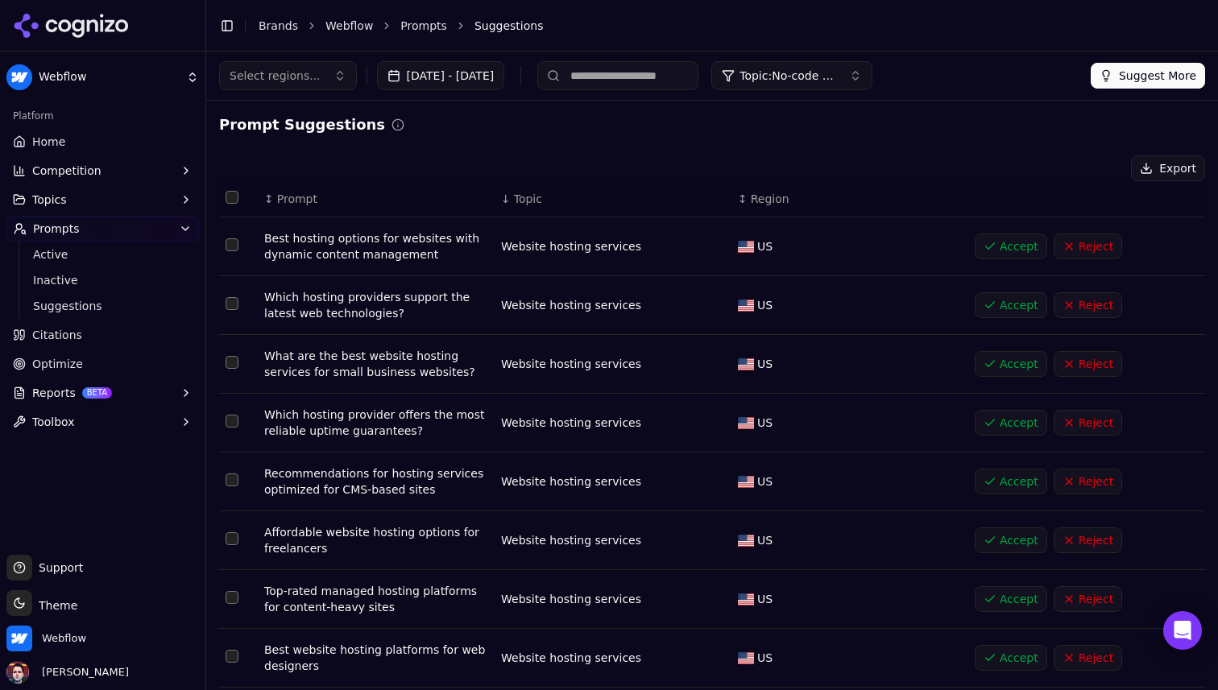
click at [867, 61] on button "Topic: No-code website builder" at bounding box center [791, 75] width 161 height 29
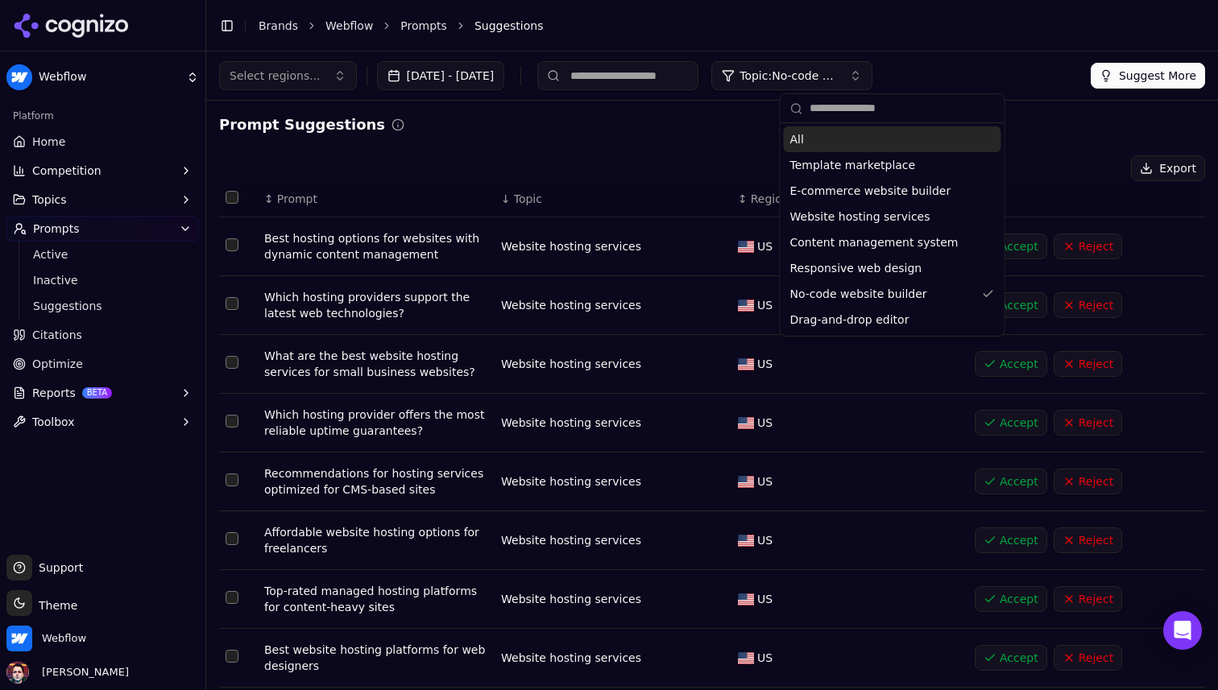
click at [846, 132] on div "All" at bounding box center [892, 139] width 217 height 26
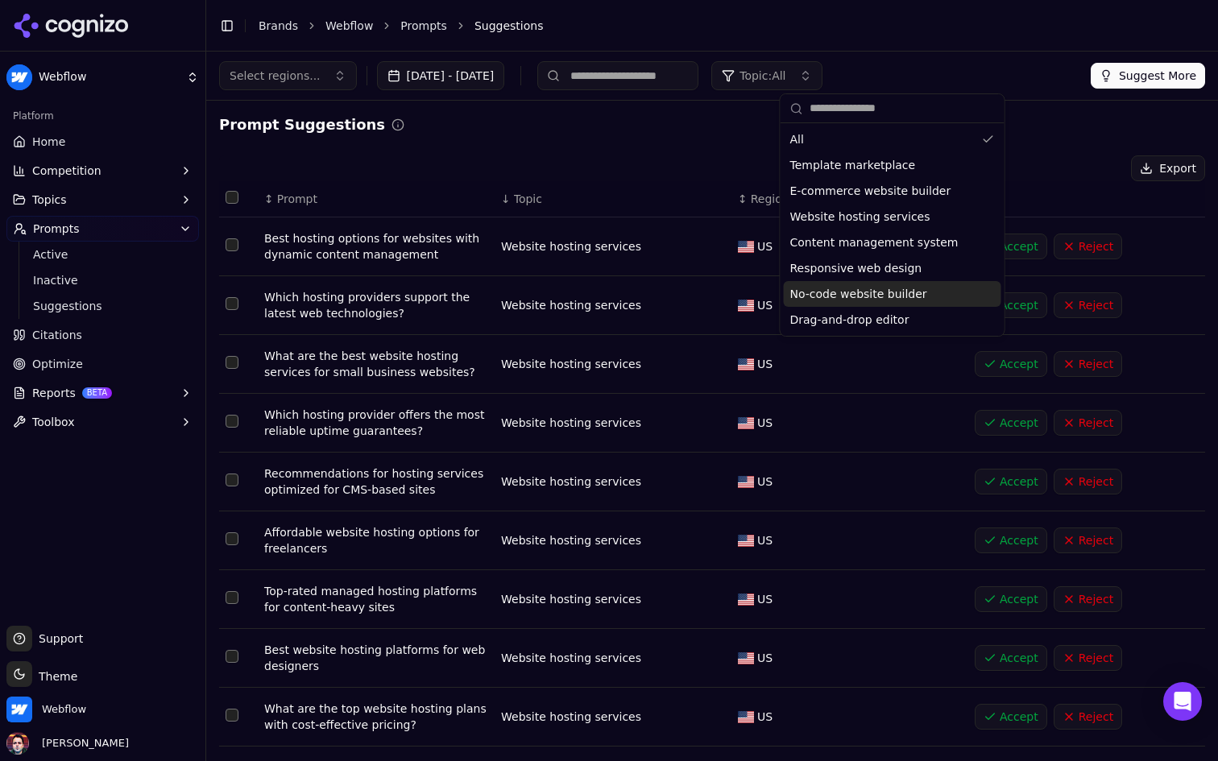
click at [875, 298] on span "No-code website builder" at bounding box center [858, 294] width 137 height 16
click at [730, 147] on div "Prompt Suggestions Export ↕ Prompt ↓ Topic ↕ Region Best hosting options for we…" at bounding box center [712, 479] width 986 height 730
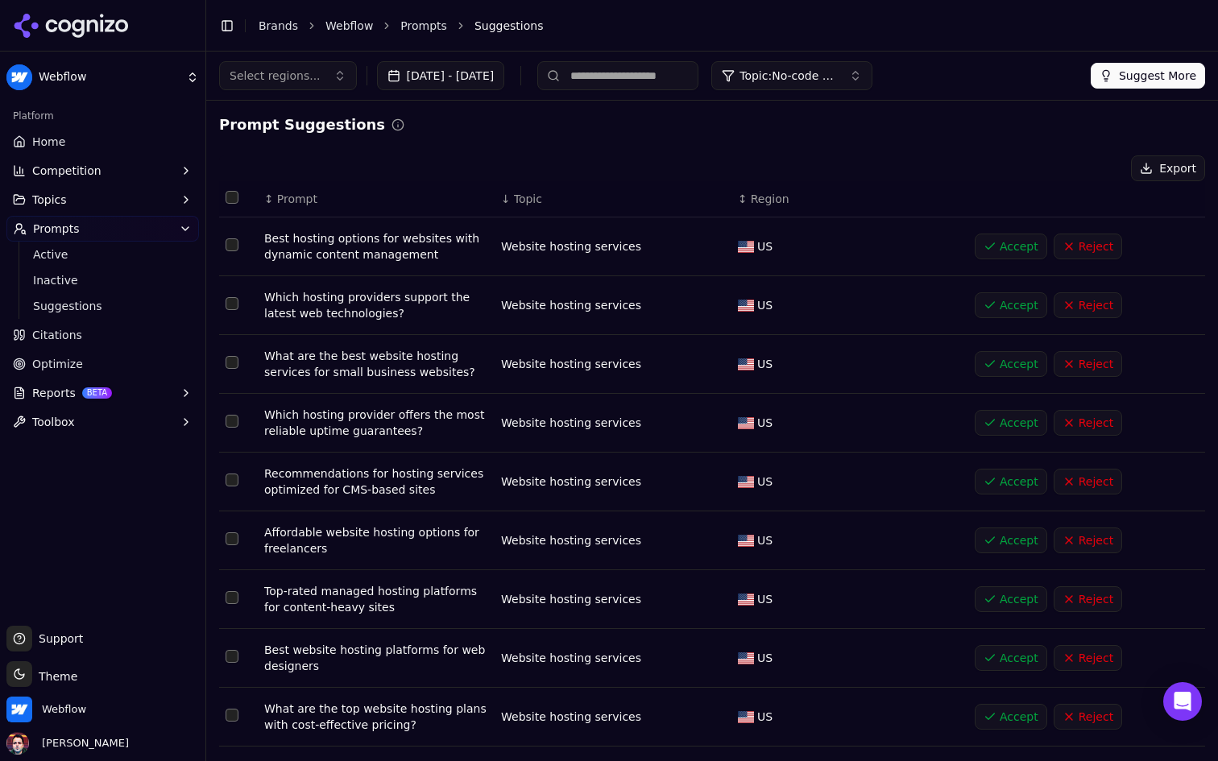
click at [523, 192] on span "Topic" at bounding box center [528, 199] width 28 height 16
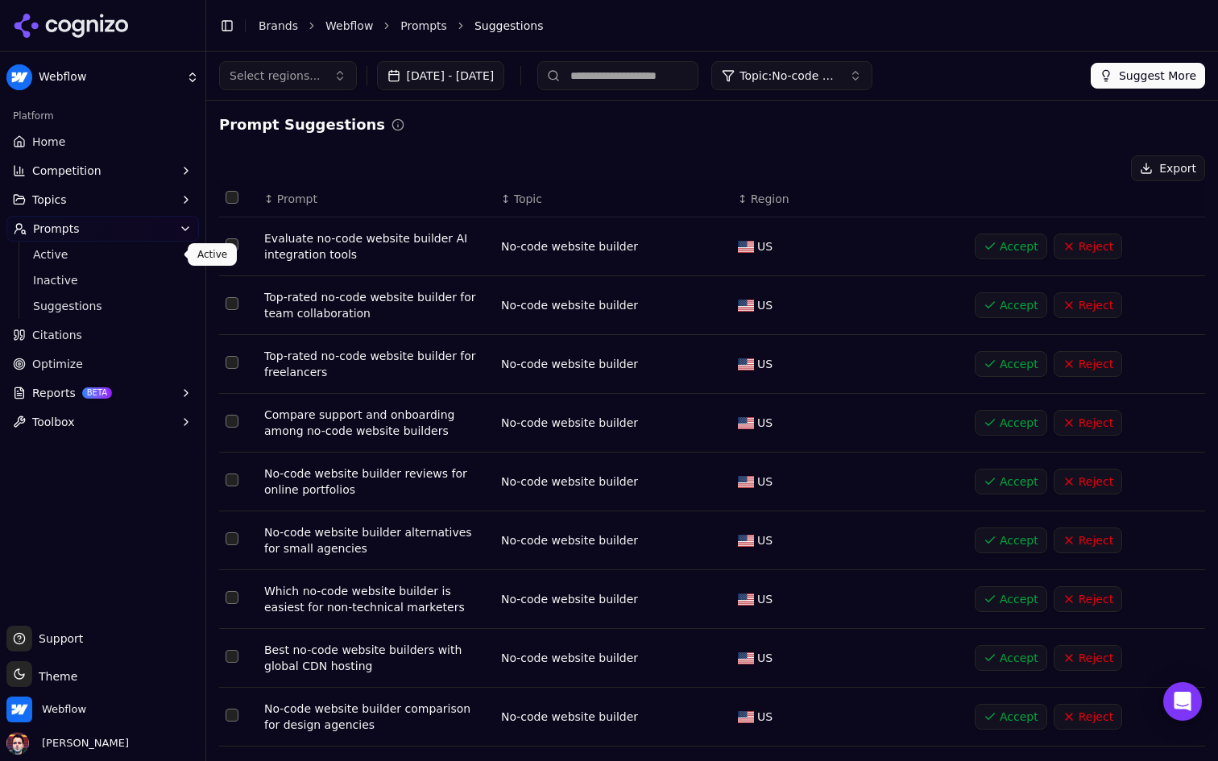
click at [96, 258] on span "Active" at bounding box center [103, 254] width 140 height 16
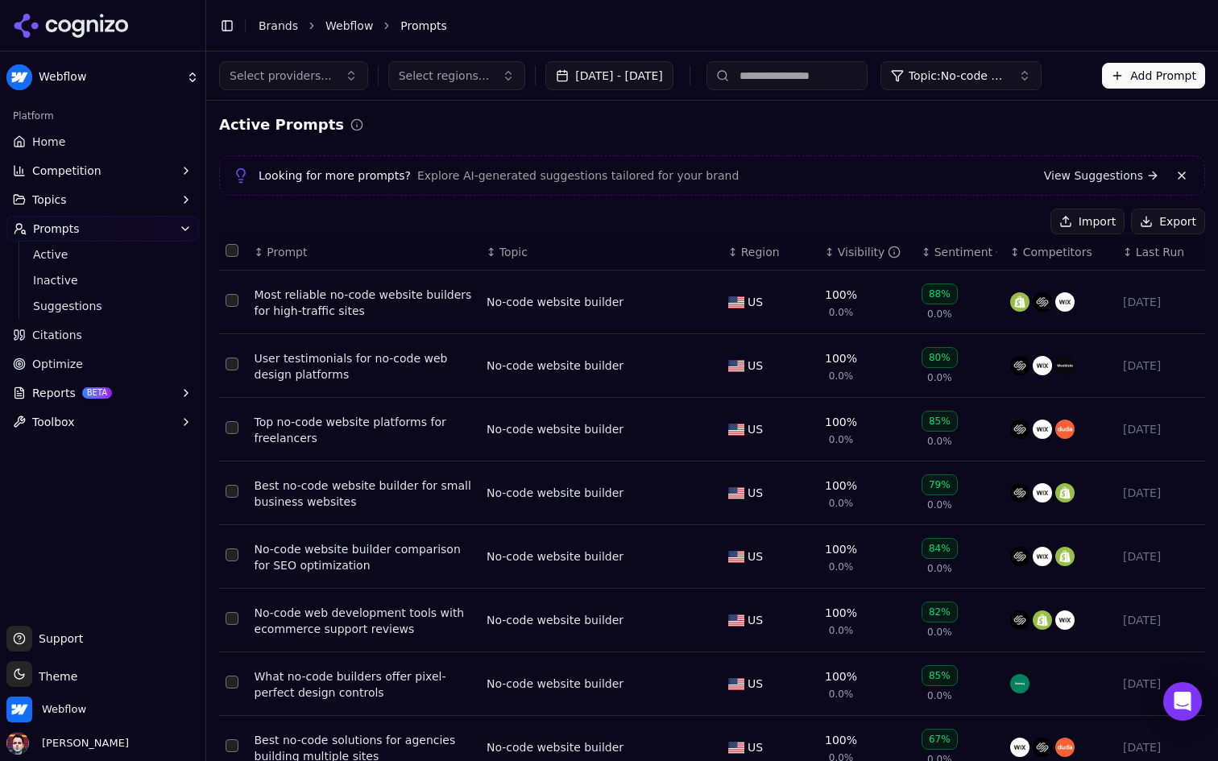
click at [1142, 84] on button "Add Prompt" at bounding box center [1153, 76] width 103 height 26
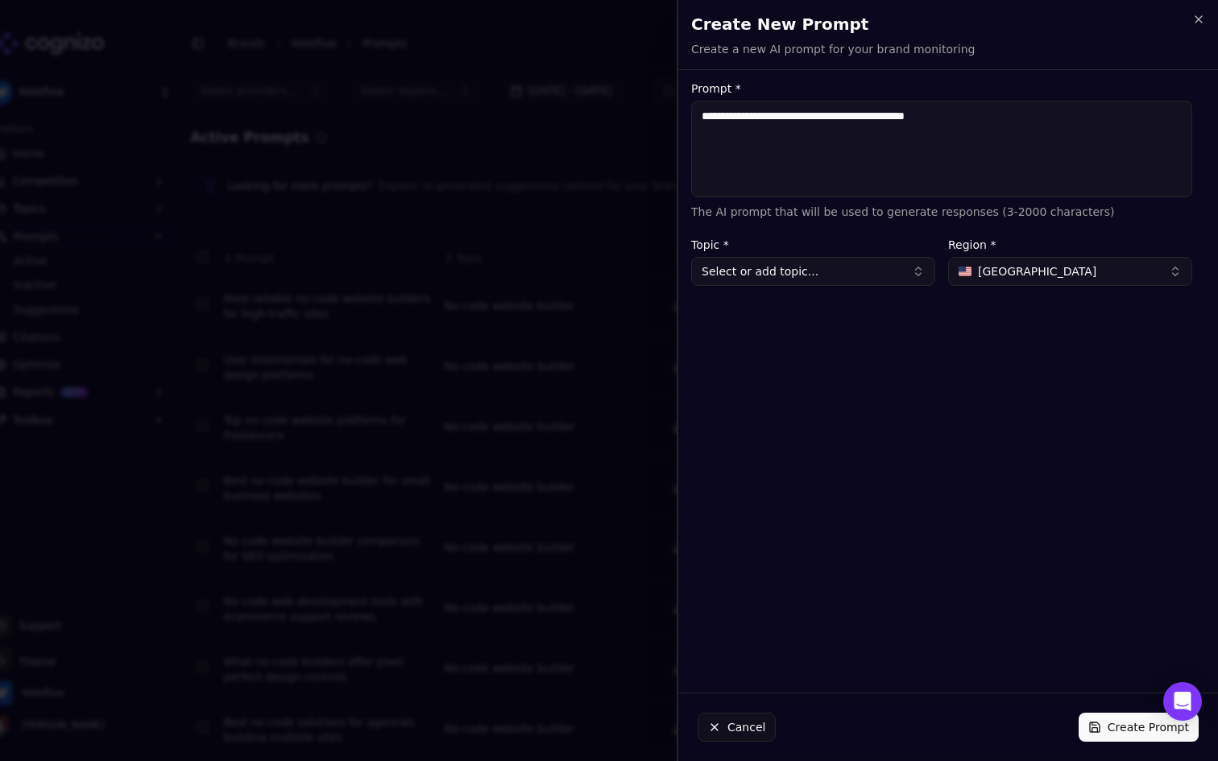
type textarea "**********"
click at [815, 279] on button "Select or add topic..." at bounding box center [813, 271] width 244 height 29
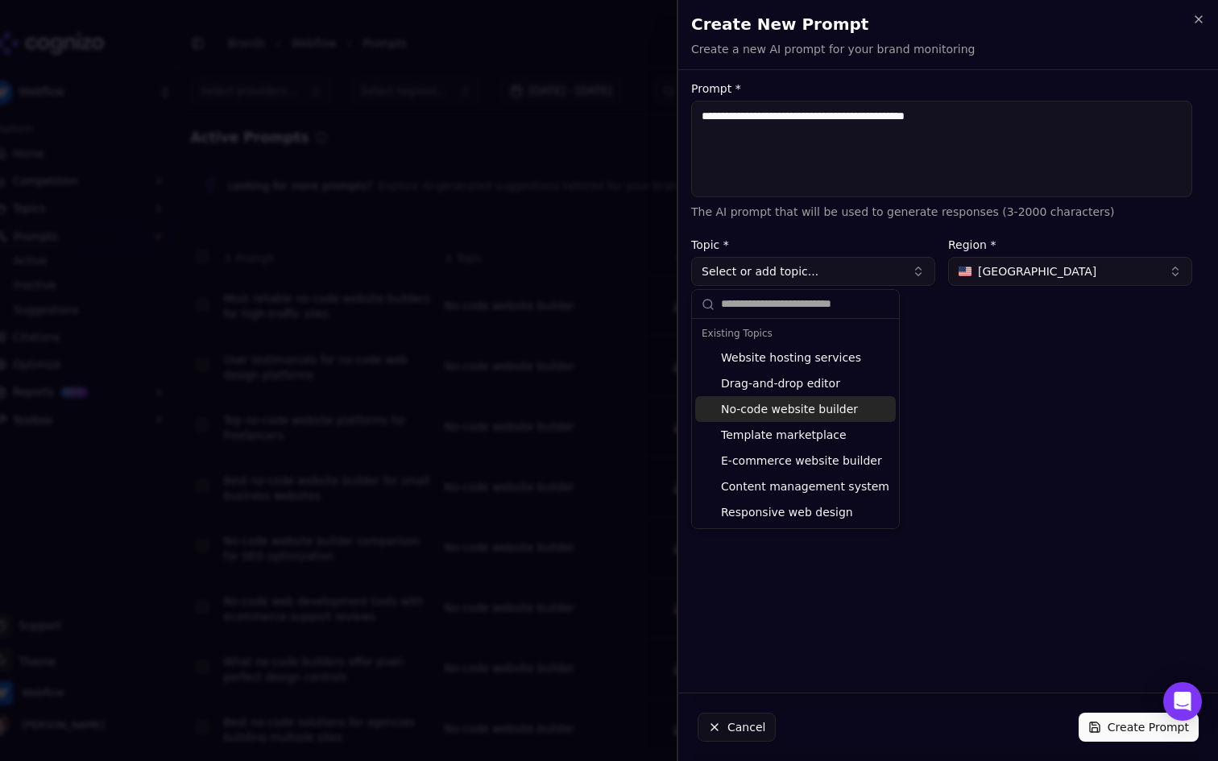
click at [815, 412] on div "No-code website builder" at bounding box center [795, 409] width 201 height 26
type input "**********"
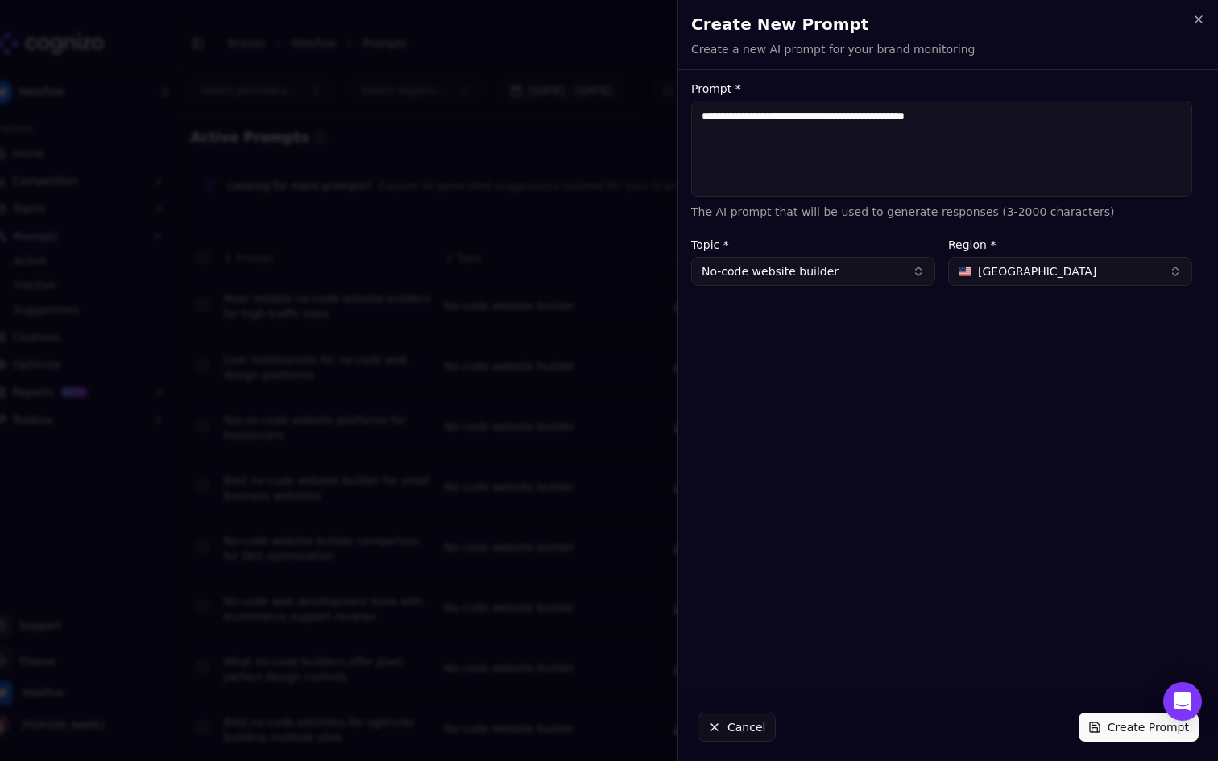
click at [1113, 726] on button "Create Prompt" at bounding box center [1138, 727] width 120 height 29
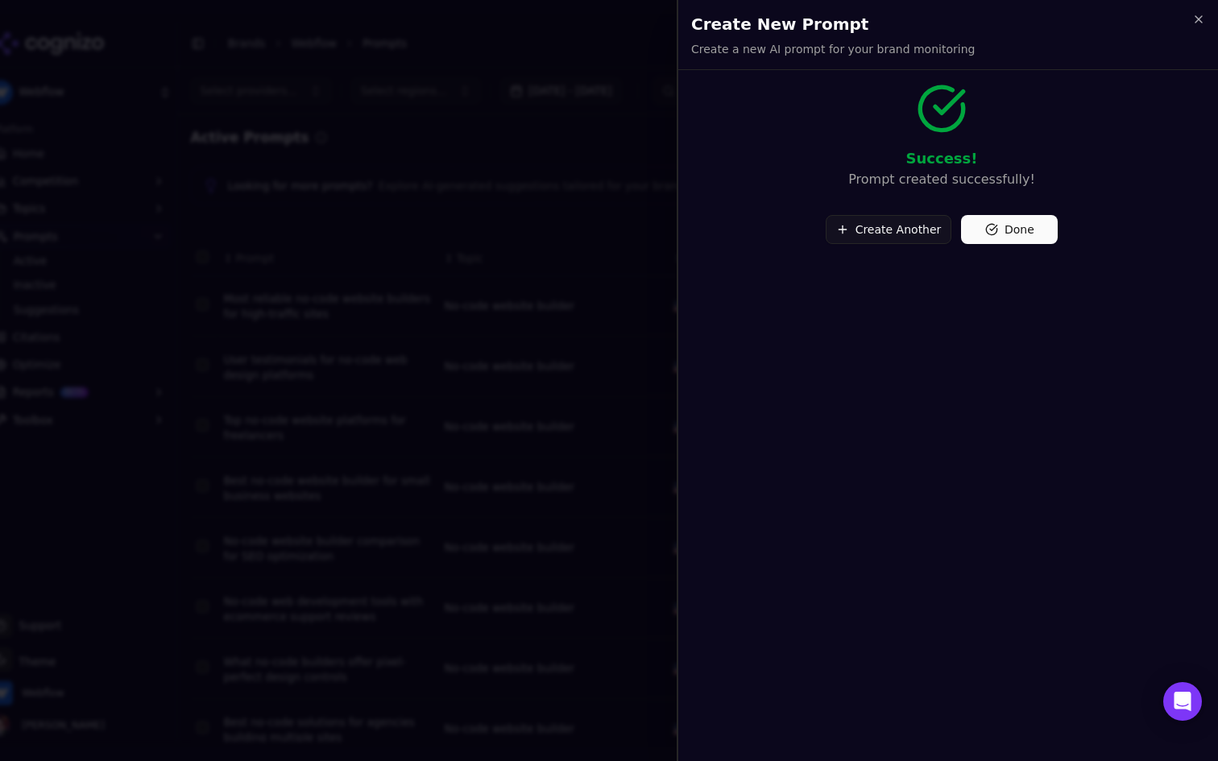
click at [1014, 241] on button "Done" at bounding box center [1009, 229] width 97 height 29
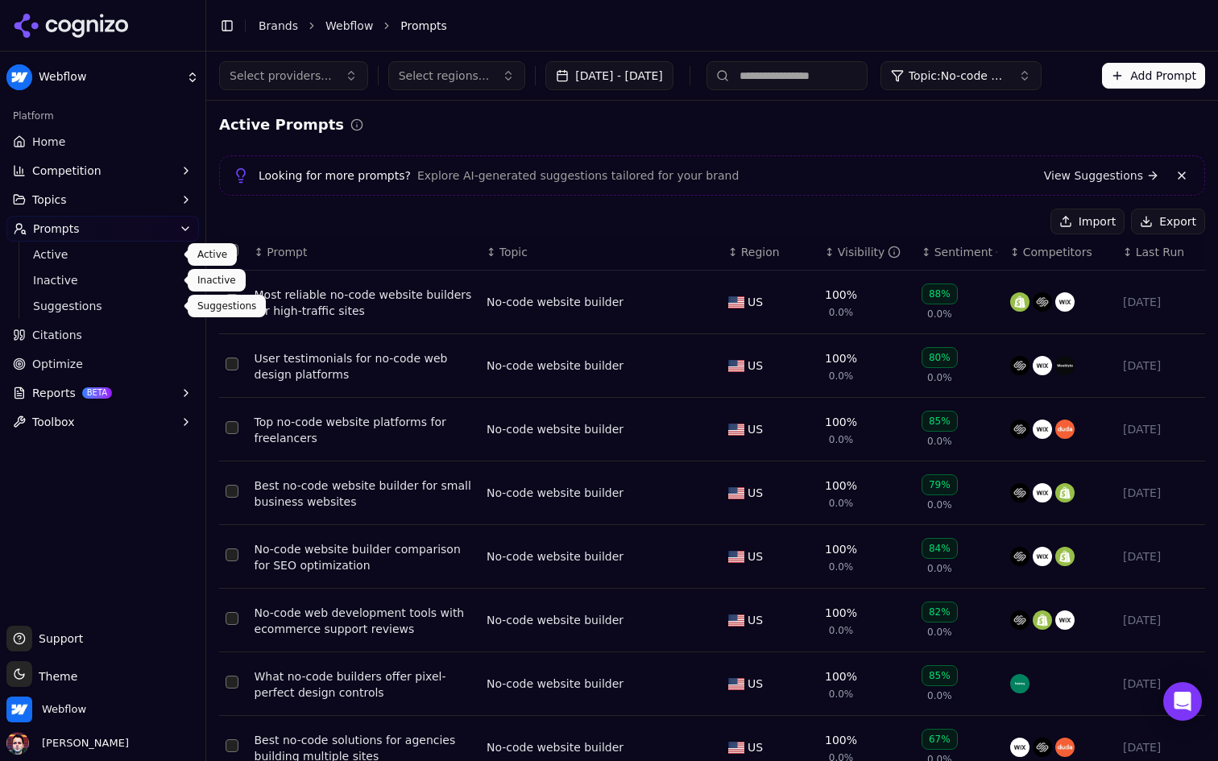
click at [119, 254] on span "Active" at bounding box center [103, 254] width 140 height 16
click at [107, 288] on span "Inactive" at bounding box center [103, 280] width 140 height 16
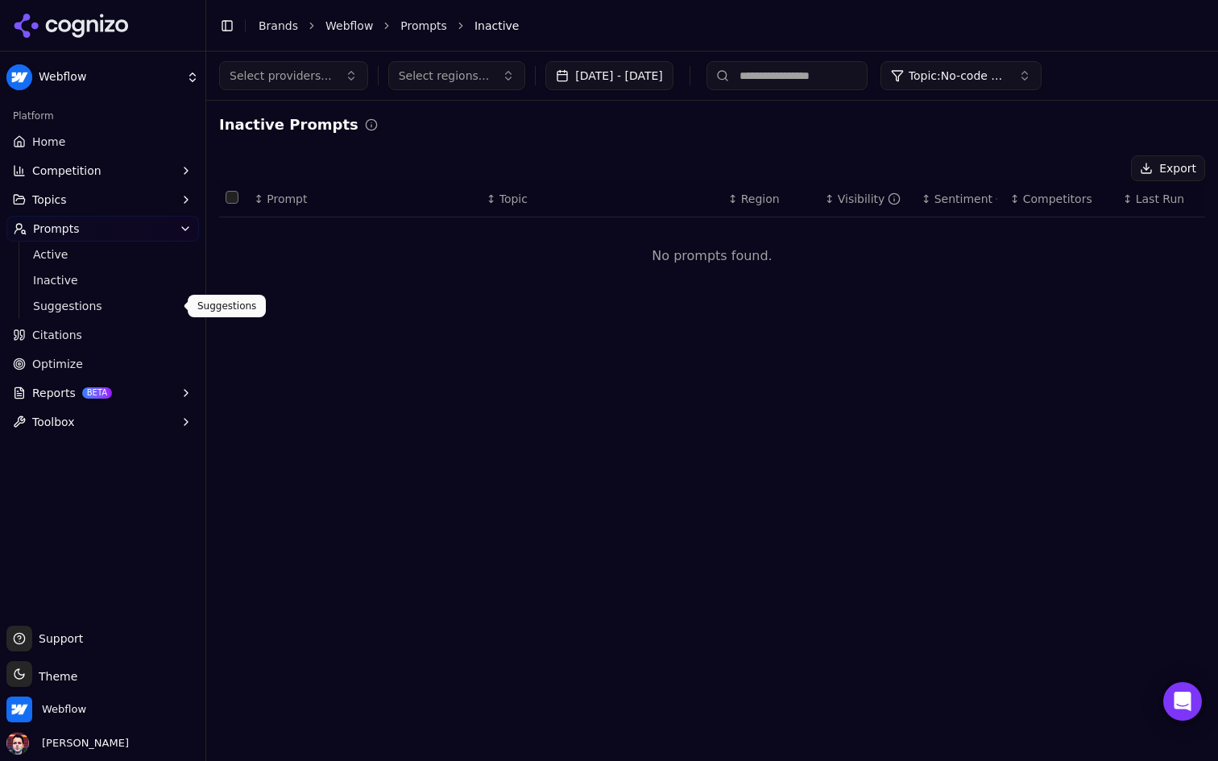
click at [103, 312] on span "Suggestions" at bounding box center [103, 306] width 140 height 16
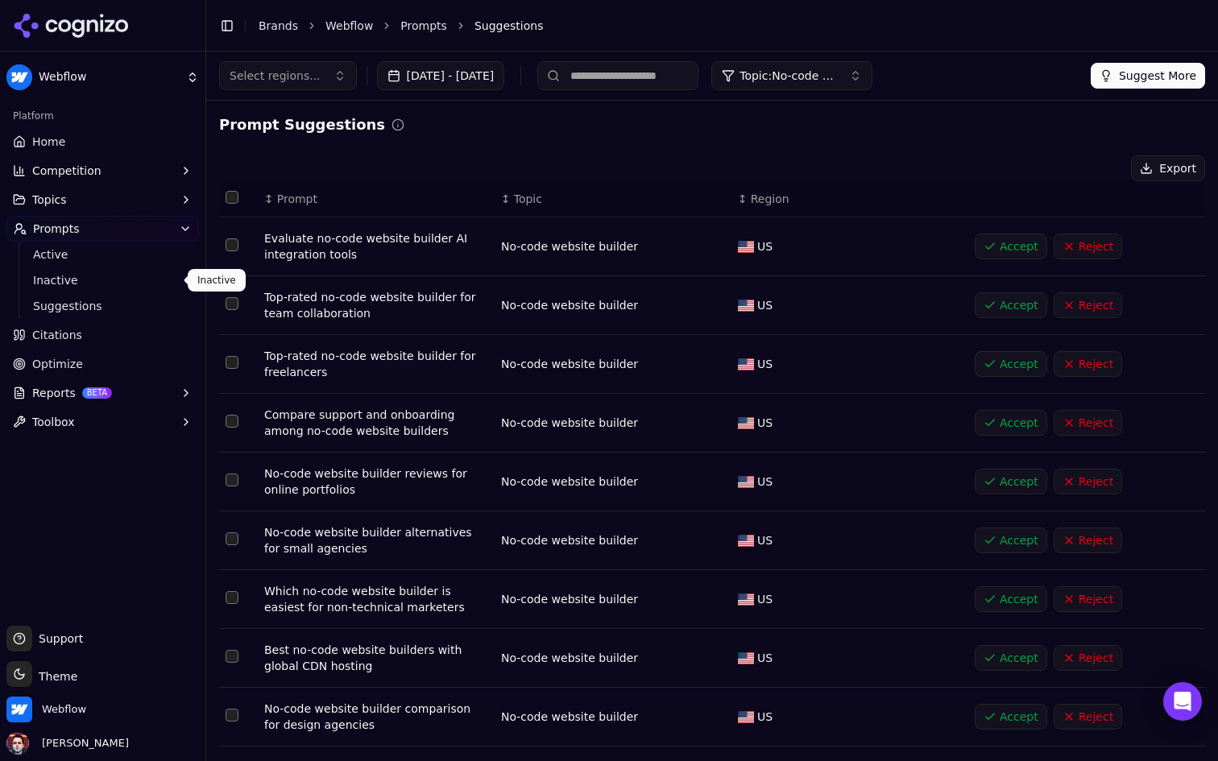
click at [112, 266] on ul "Active Inactive Suggestions" at bounding box center [104, 280] width 170 height 77
click at [104, 260] on span "Active" at bounding box center [103, 254] width 140 height 16
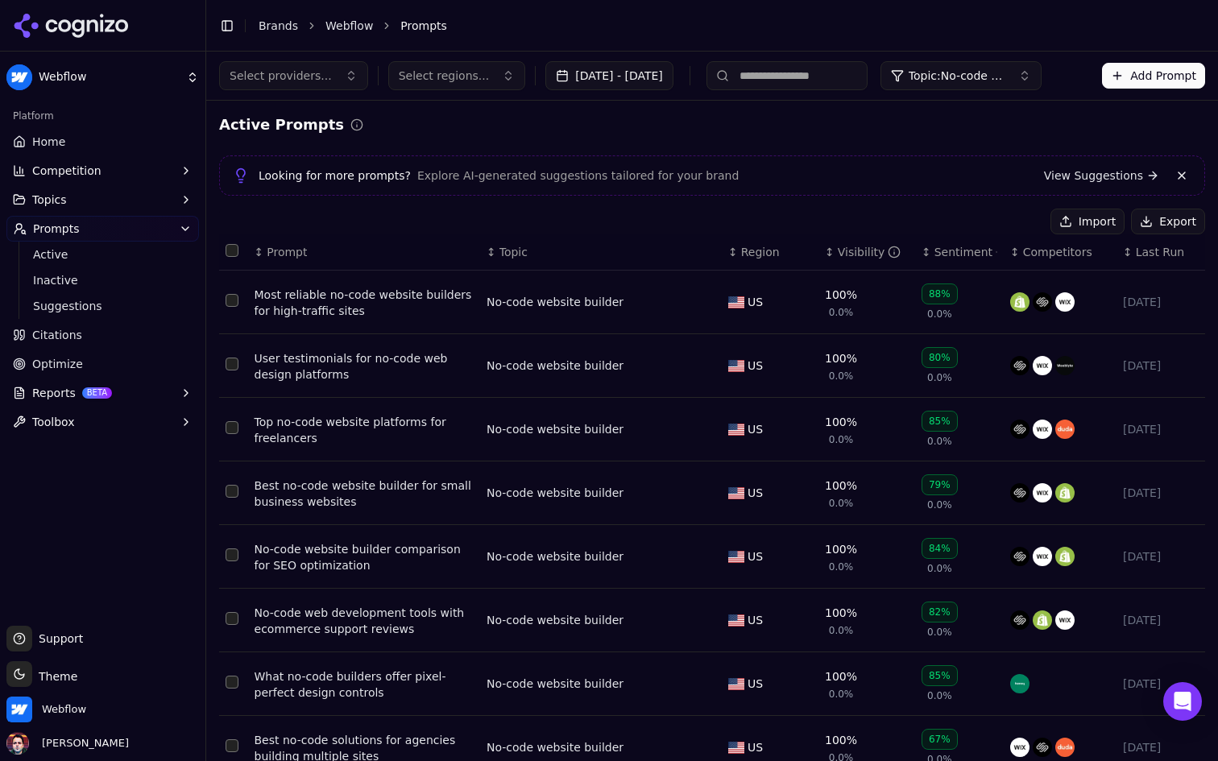
click at [765, 244] on span "Region" at bounding box center [760, 252] width 39 height 16
click at [757, 250] on span "Region" at bounding box center [760, 252] width 39 height 16
click at [435, 75] on span "Select regions..." at bounding box center [444, 76] width 91 height 16
click at [114, 303] on span "Suggestions" at bounding box center [103, 306] width 140 height 16
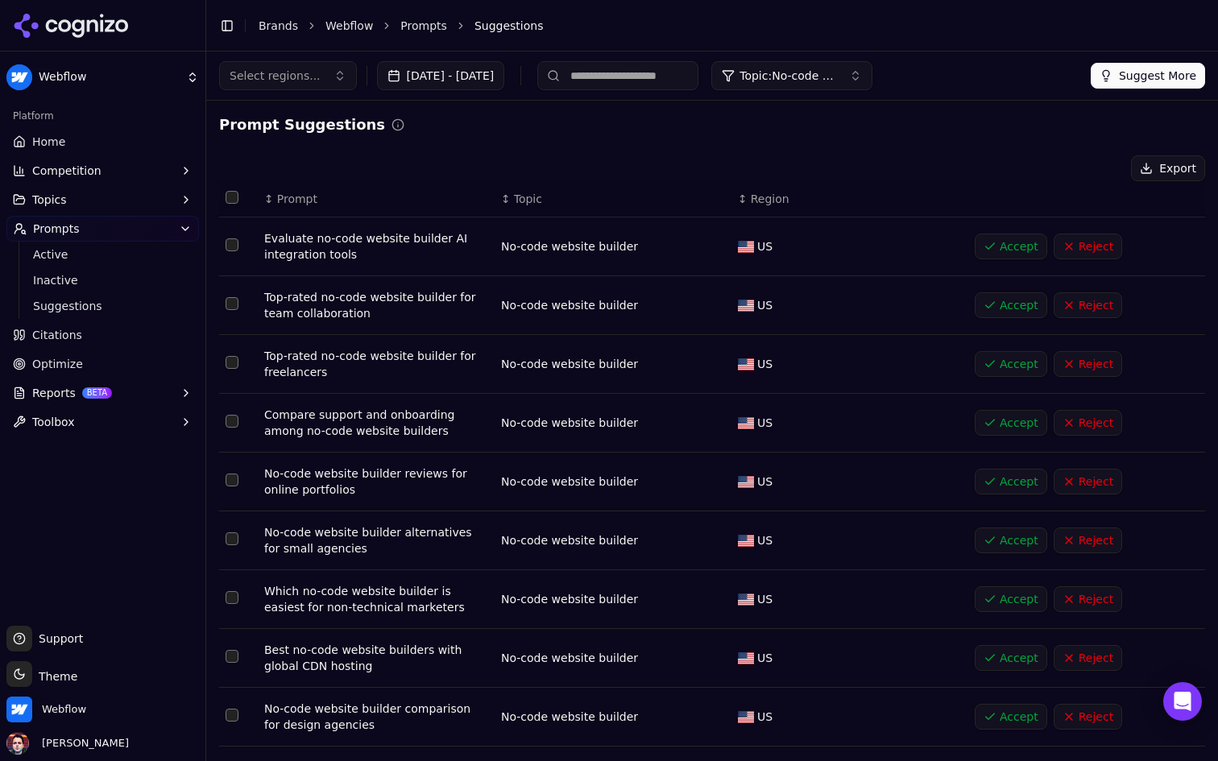
click at [759, 205] on span "Region" at bounding box center [770, 199] width 39 height 16
click at [751, 201] on span "Region" at bounding box center [770, 199] width 39 height 16
click at [117, 261] on span "Active" at bounding box center [103, 254] width 140 height 16
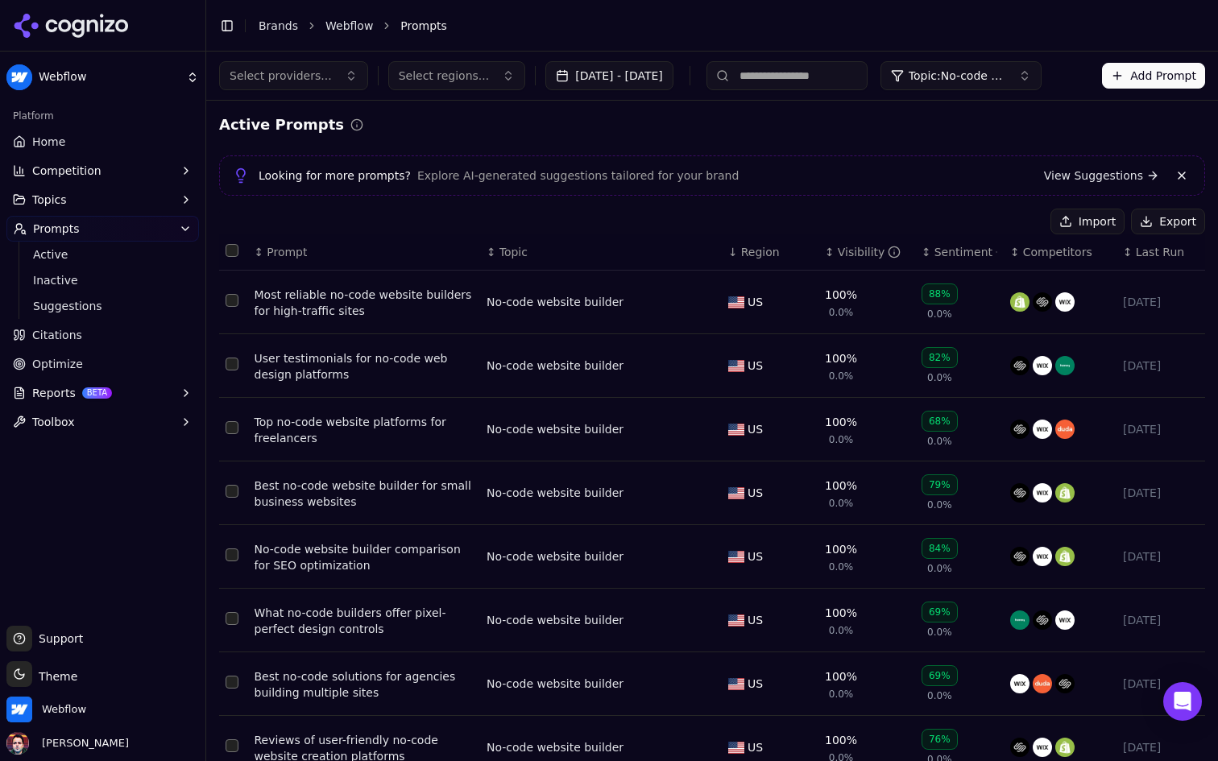
click at [749, 252] on span "Region" at bounding box center [760, 252] width 39 height 16
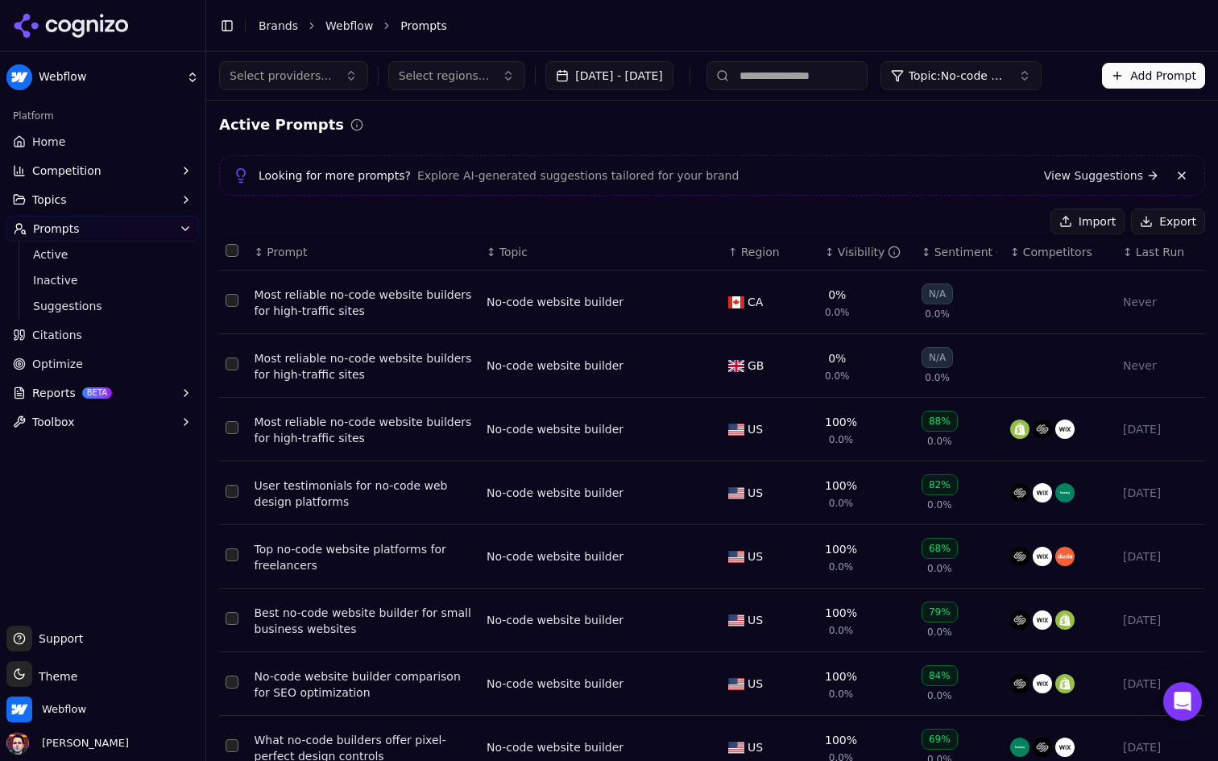
click at [229, 304] on button "Select row 29" at bounding box center [232, 300] width 13 height 13
click at [961, 221] on button "Deactivate ( 1 )" at bounding box center [984, 222] width 118 height 26
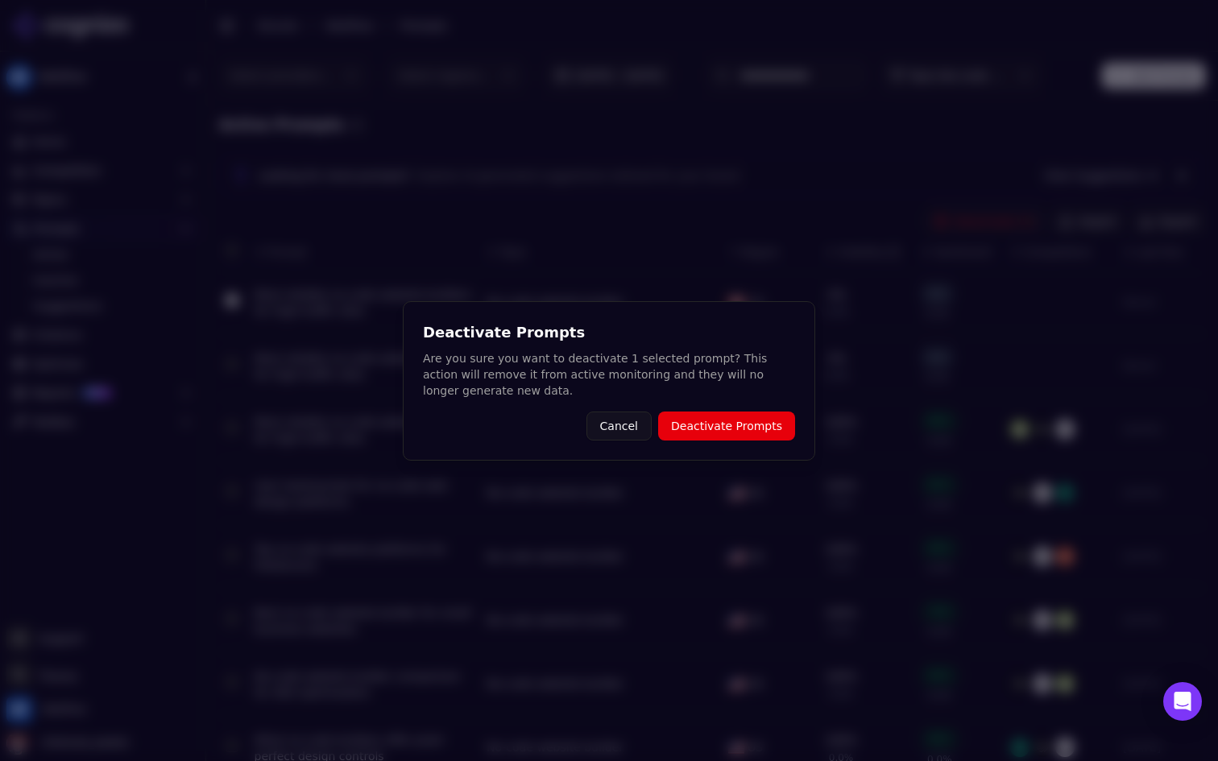
click at [722, 426] on button "Deactivate Prompts" at bounding box center [726, 426] width 137 height 29
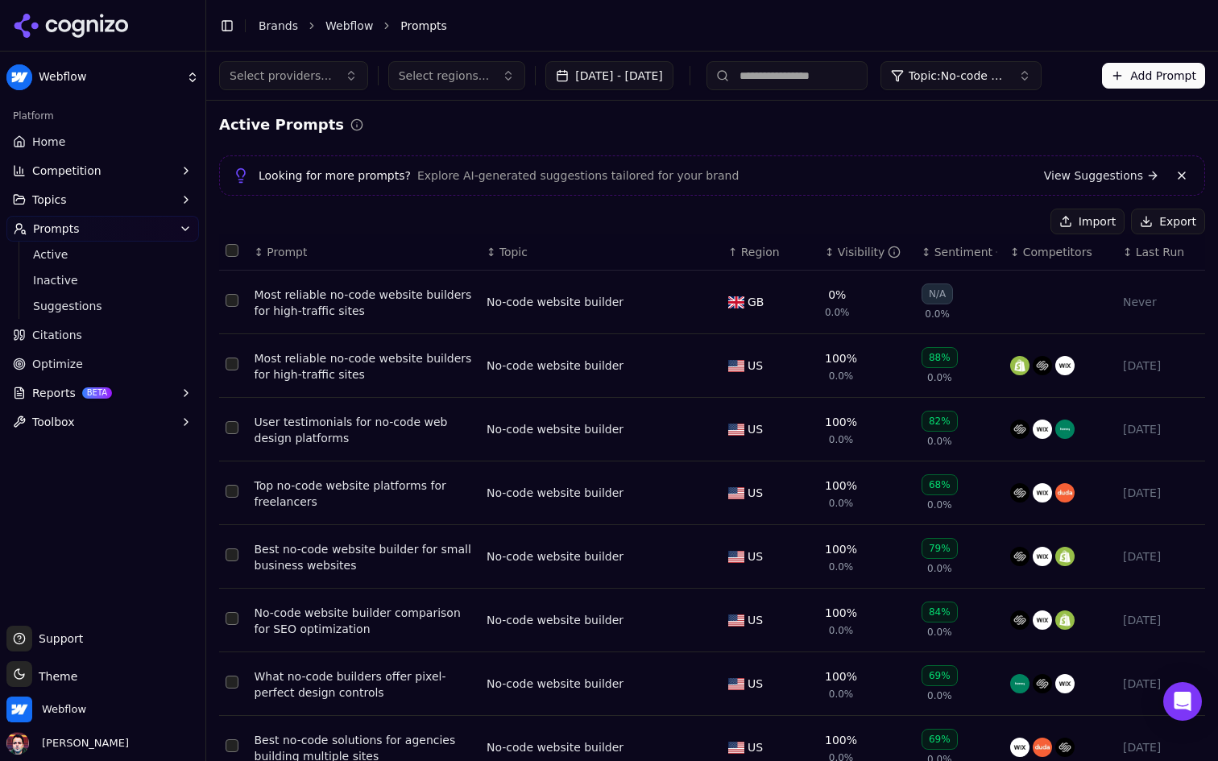
click at [233, 298] on button "Select row 29" at bounding box center [232, 300] width 13 height 13
click at [975, 215] on button "Deactivate ( 1 )" at bounding box center [984, 222] width 118 height 26
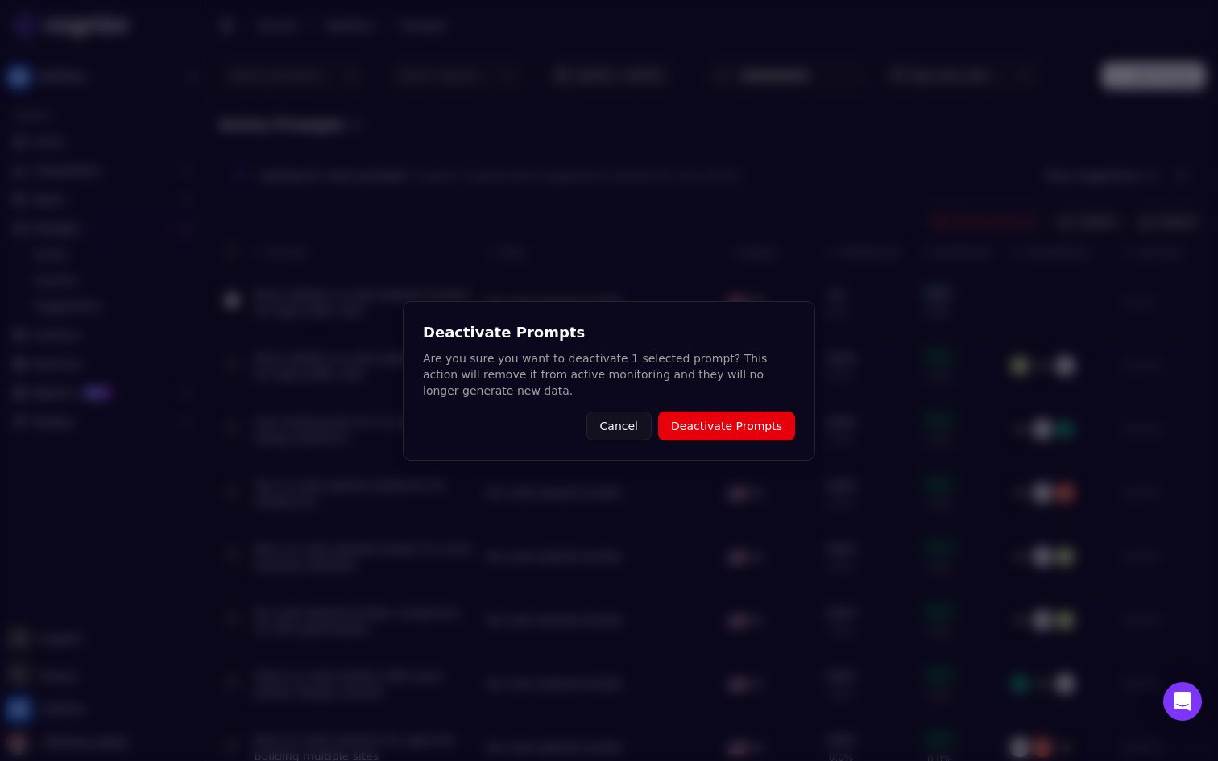
click at [714, 429] on button "Deactivate Prompts" at bounding box center [726, 426] width 137 height 29
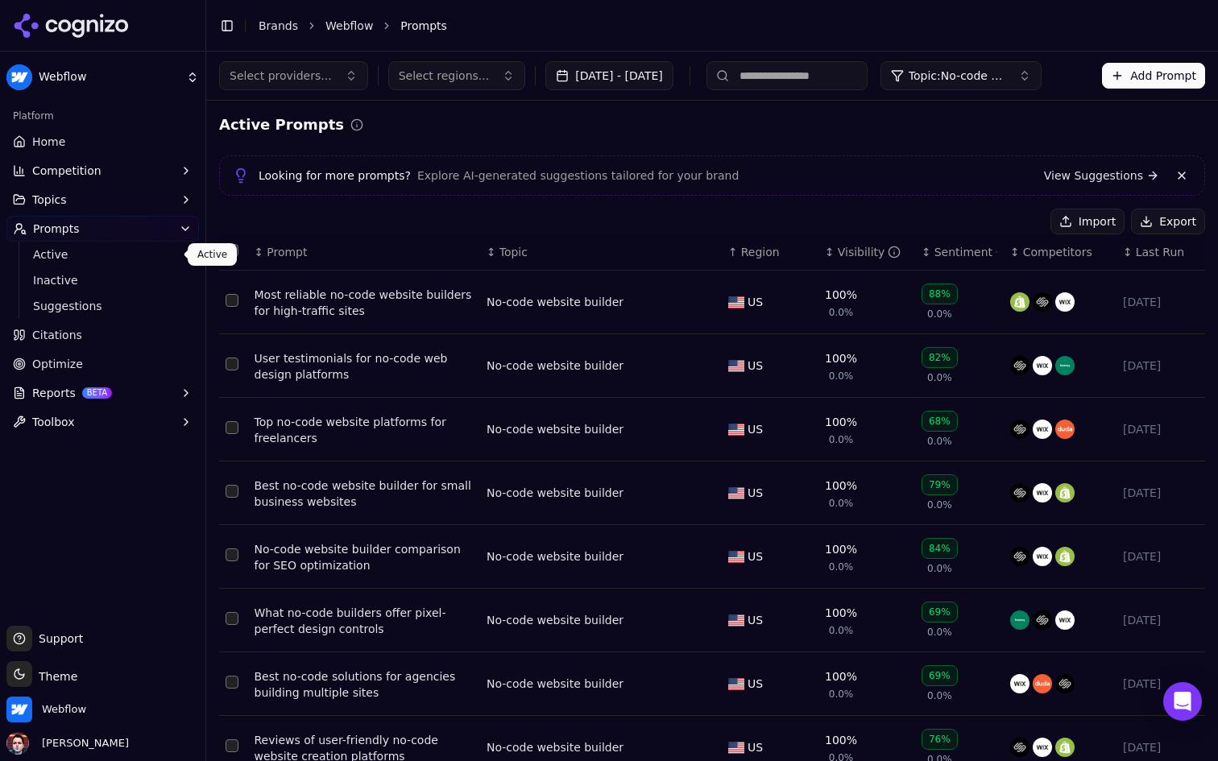
click at [139, 256] on span "Active" at bounding box center [103, 254] width 140 height 16
click at [122, 276] on span "Inactive" at bounding box center [103, 280] width 140 height 16
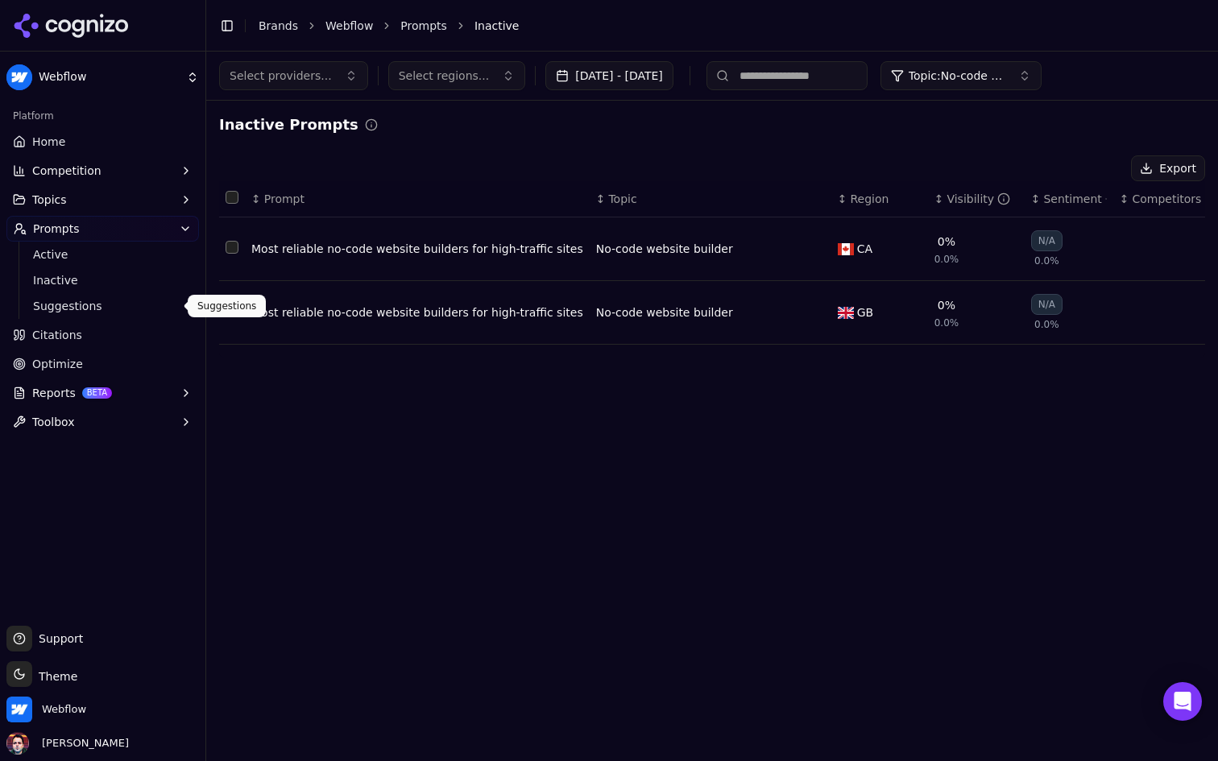
click at [118, 300] on span "Suggestions" at bounding box center [103, 306] width 140 height 16
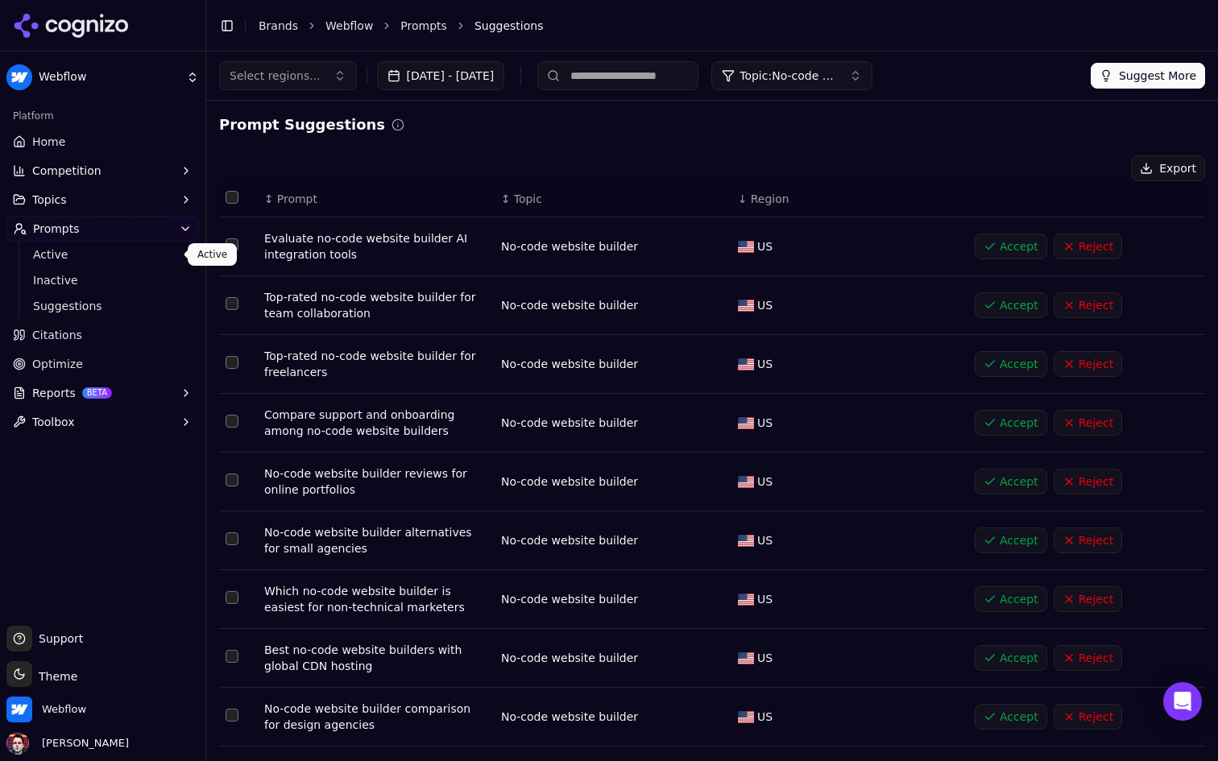
click at [102, 254] on span "Active" at bounding box center [103, 254] width 140 height 16
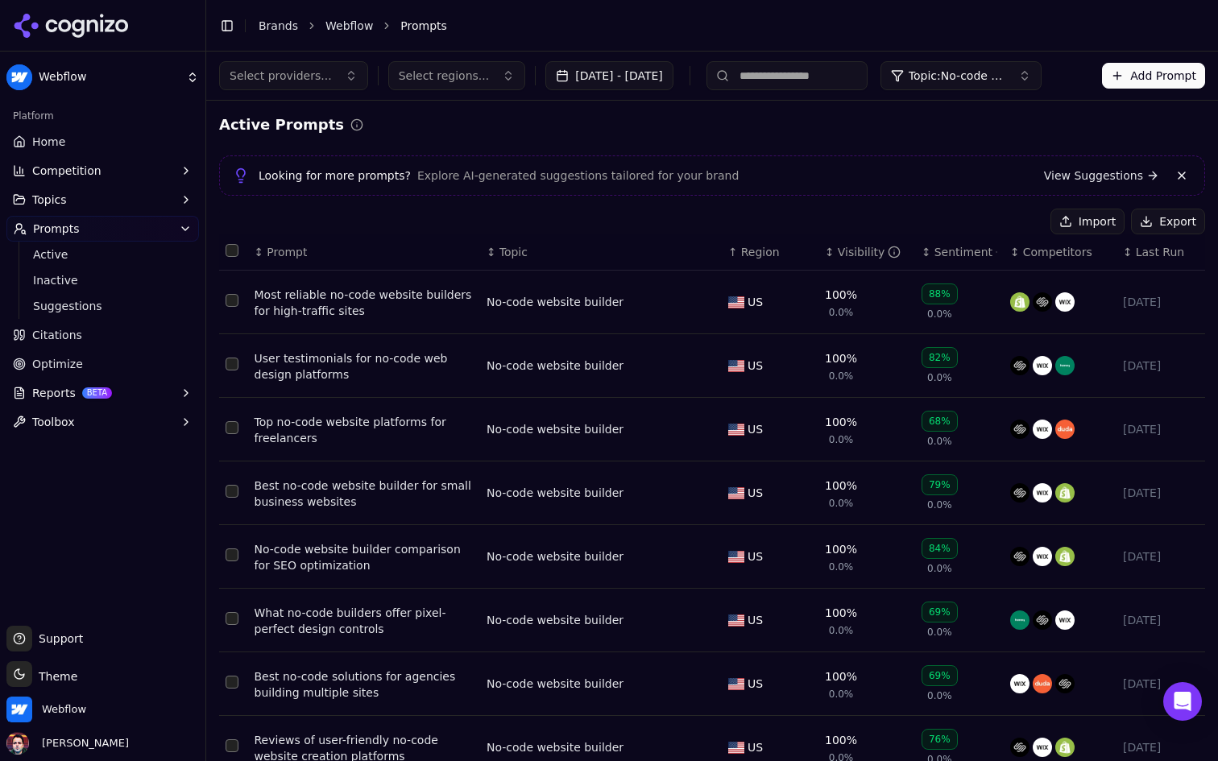
click at [845, 84] on input at bounding box center [786, 75] width 161 height 29
type input "**********"
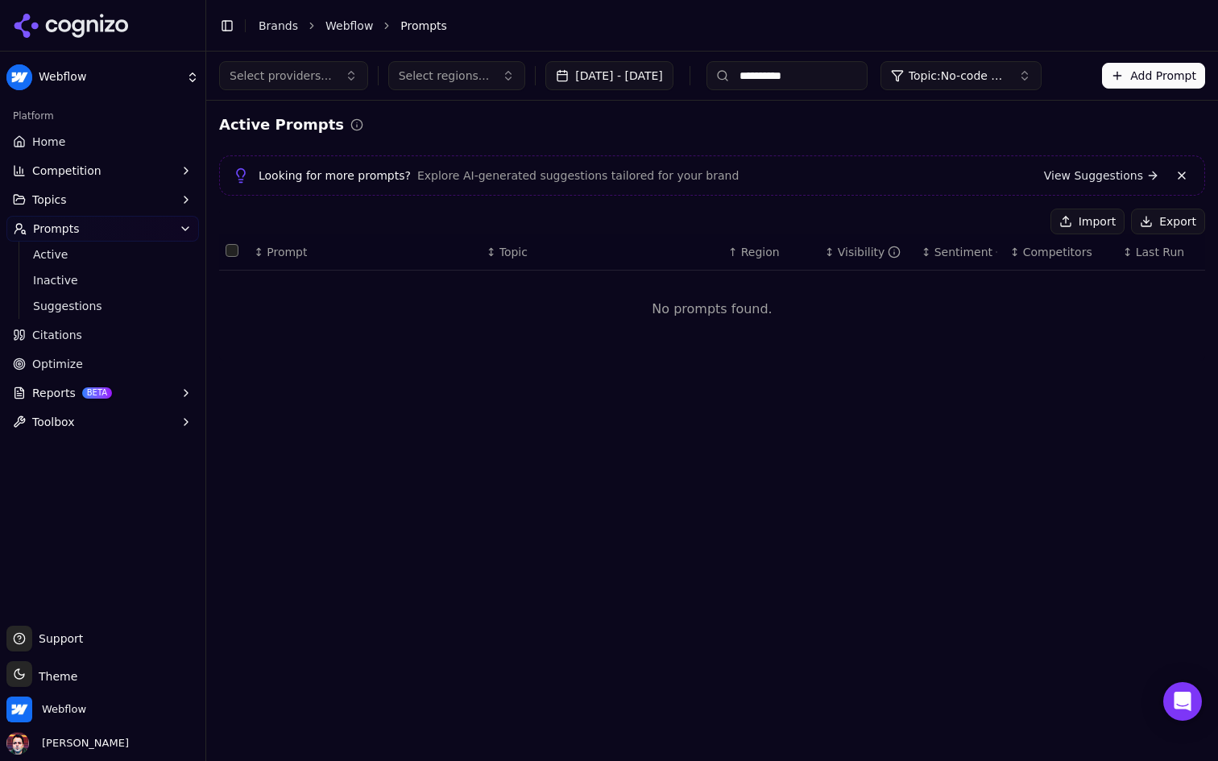
click at [864, 80] on input "**********" at bounding box center [786, 75] width 161 height 29
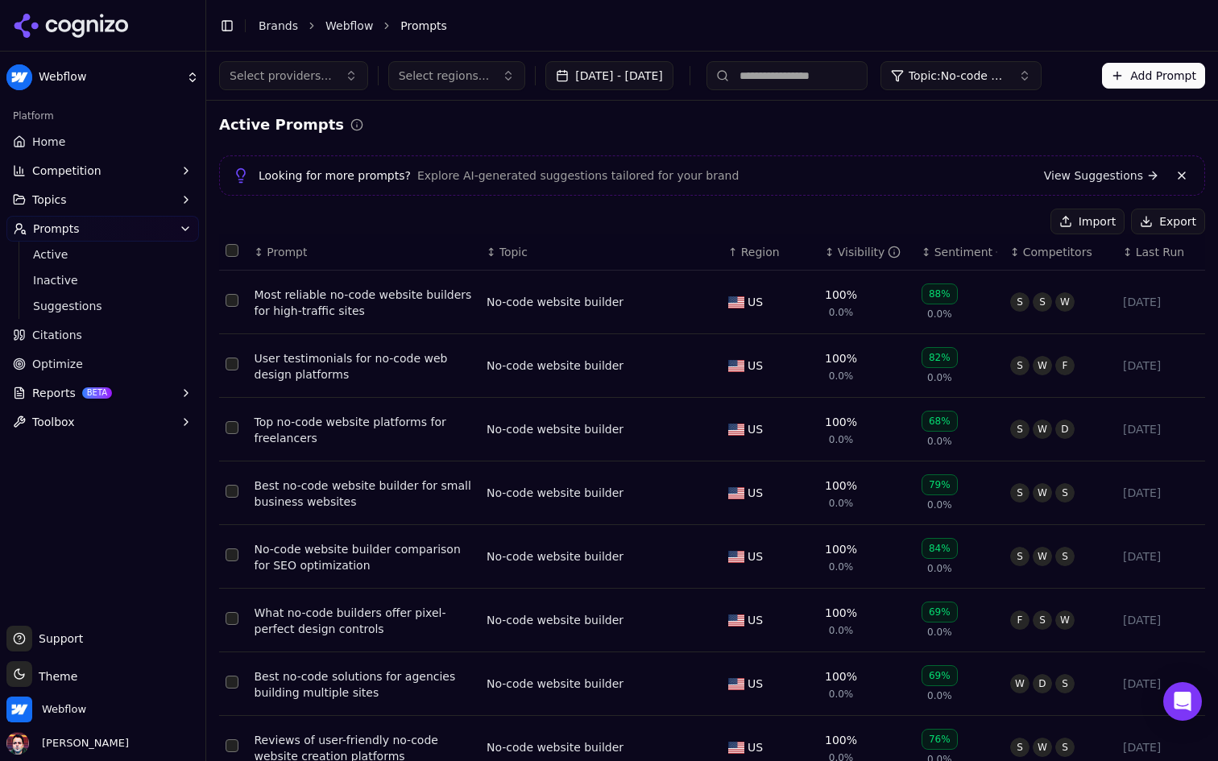
click at [885, 114] on div "Active Prompts" at bounding box center [712, 125] width 986 height 23
click at [1005, 70] on span "Topic: No-code website builder" at bounding box center [956, 76] width 97 height 16
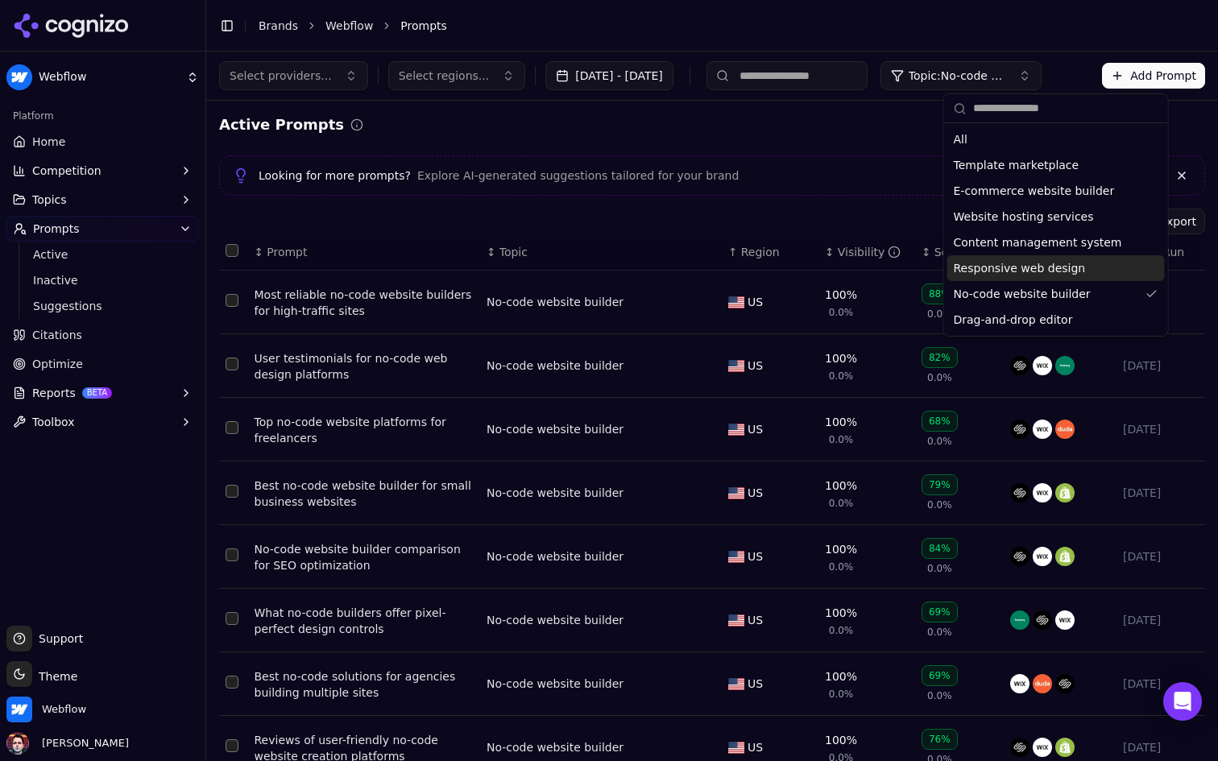
click at [1028, 266] on span "Responsive web design" at bounding box center [1020, 268] width 132 height 16
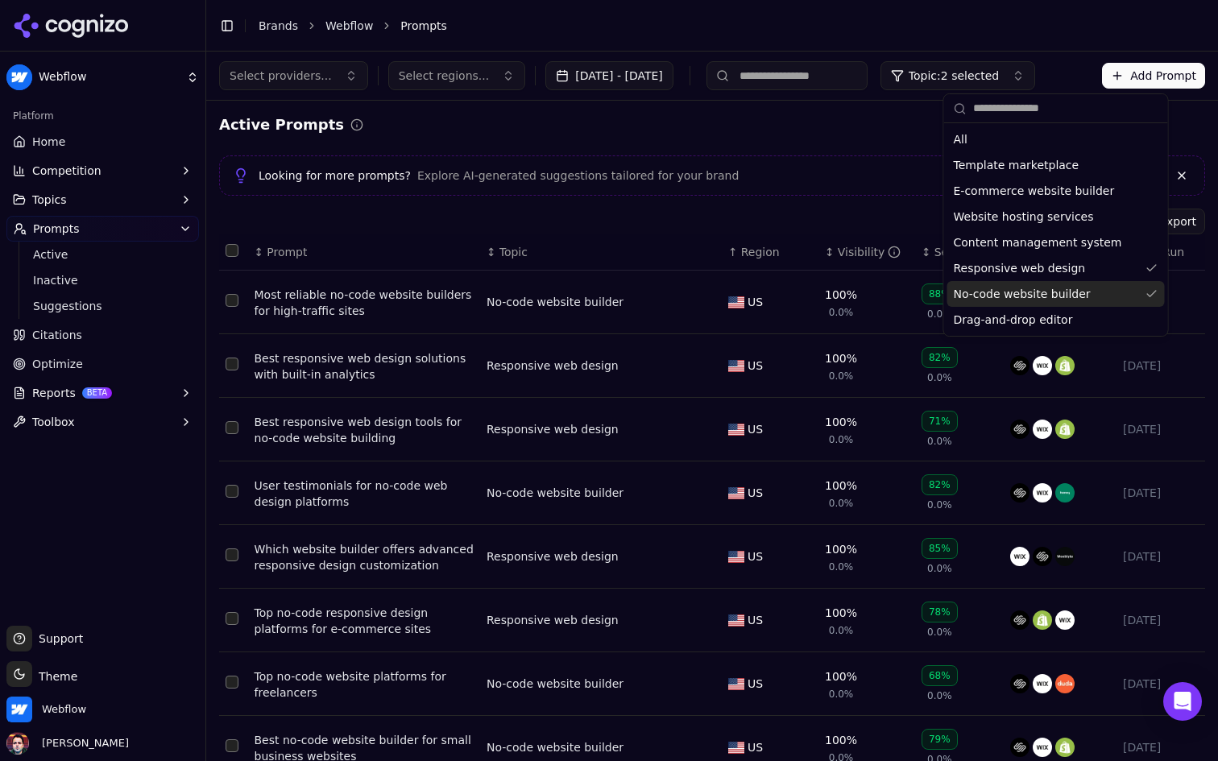
click at [1030, 295] on span "No-code website builder" at bounding box center [1022, 294] width 137 height 16
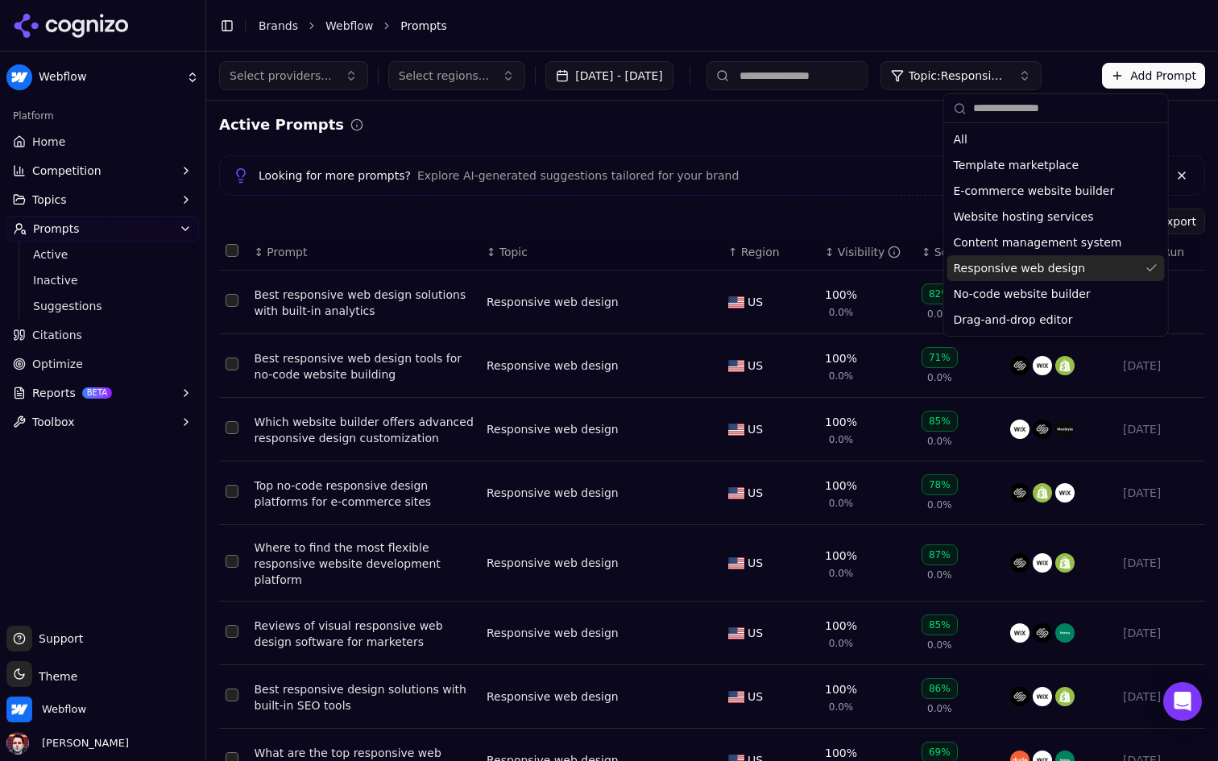
click at [786, 143] on div "Active Prompts Looking for more prompts? Explore AI-generated suggestions tailo…" at bounding box center [712, 536] width 986 height 845
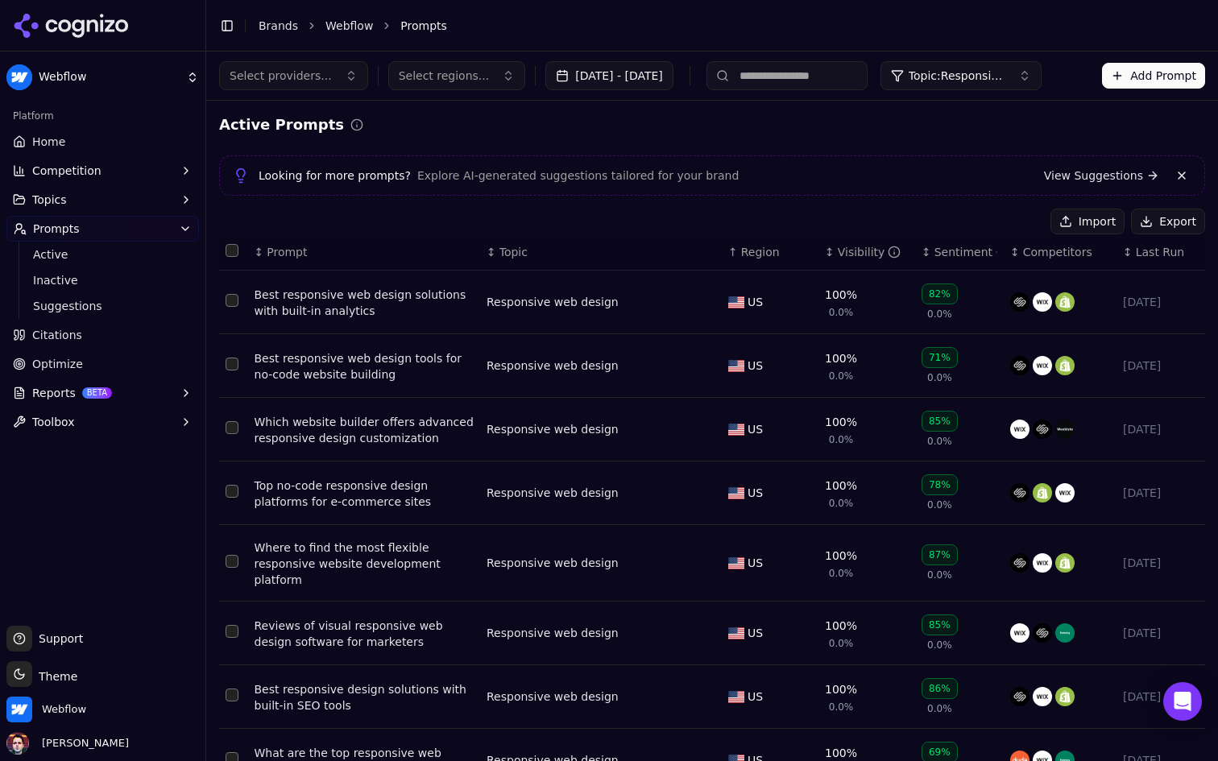
click at [867, 69] on input at bounding box center [786, 75] width 161 height 29
type input "**********"
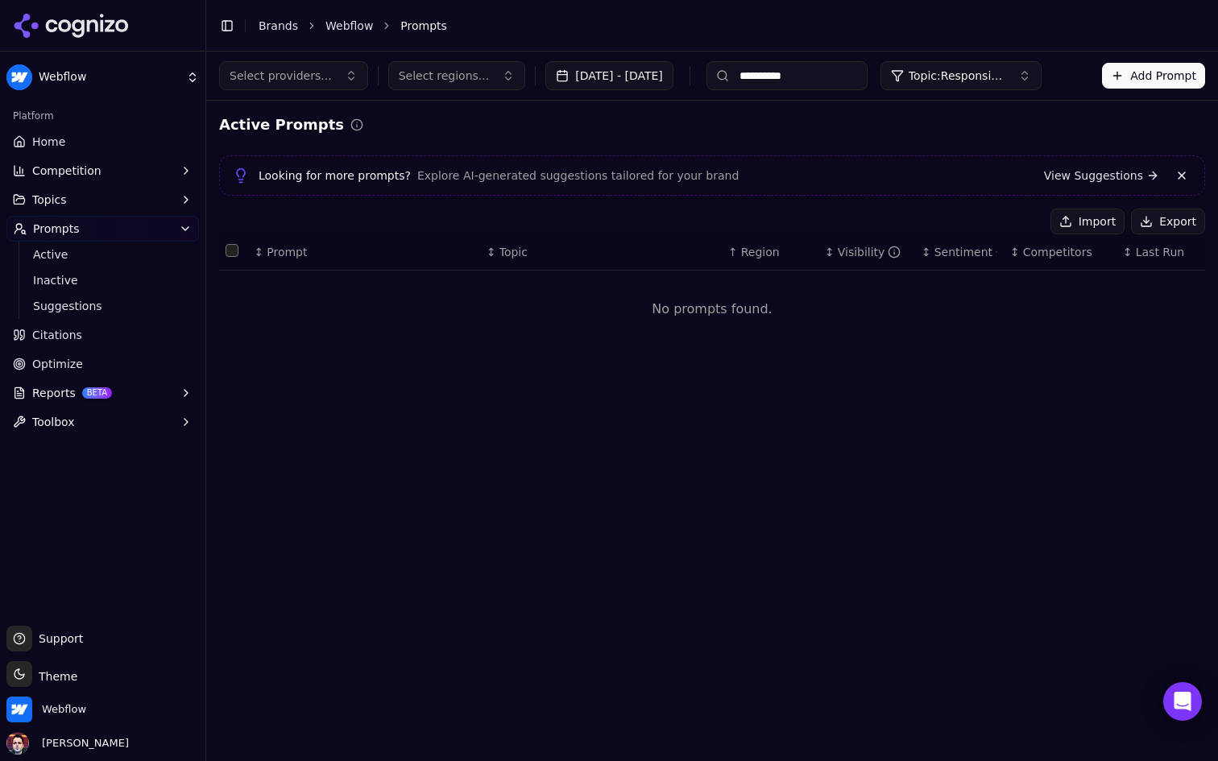
click at [1005, 68] on span "Topic: Responsive web design" at bounding box center [956, 76] width 97 height 16
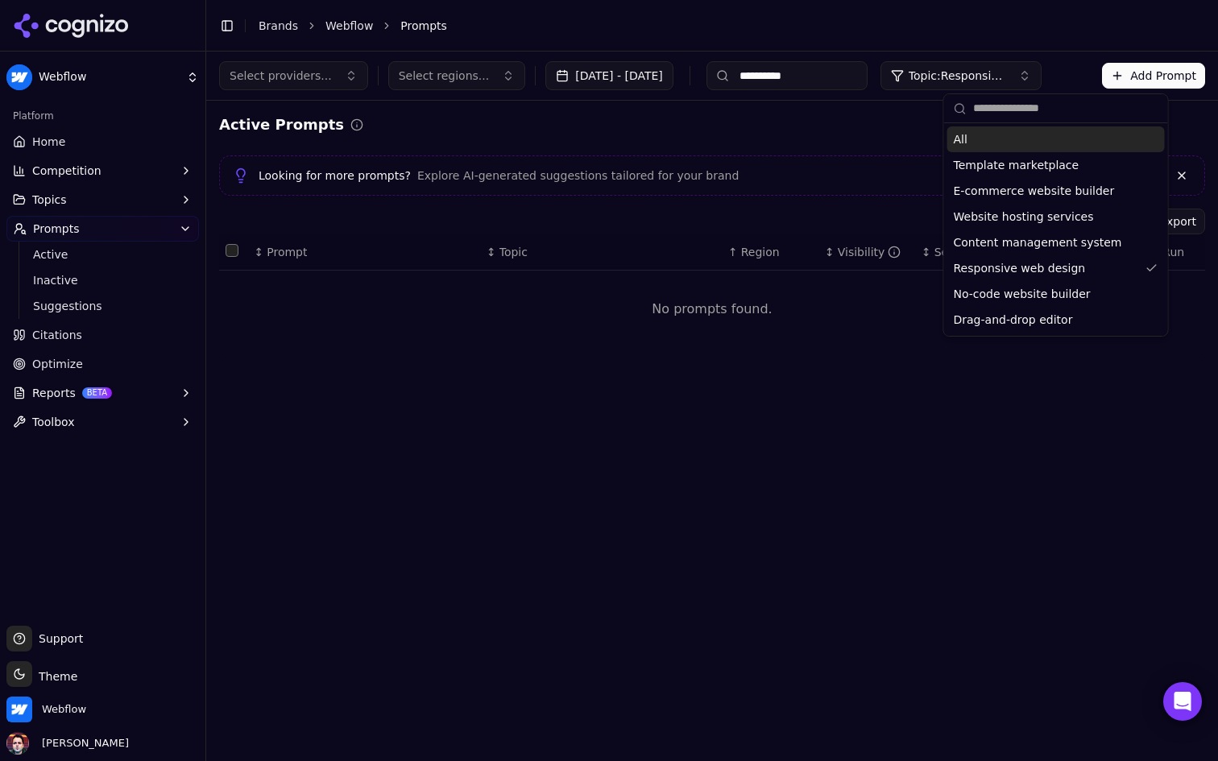
click at [1006, 130] on div "All" at bounding box center [1055, 139] width 217 height 26
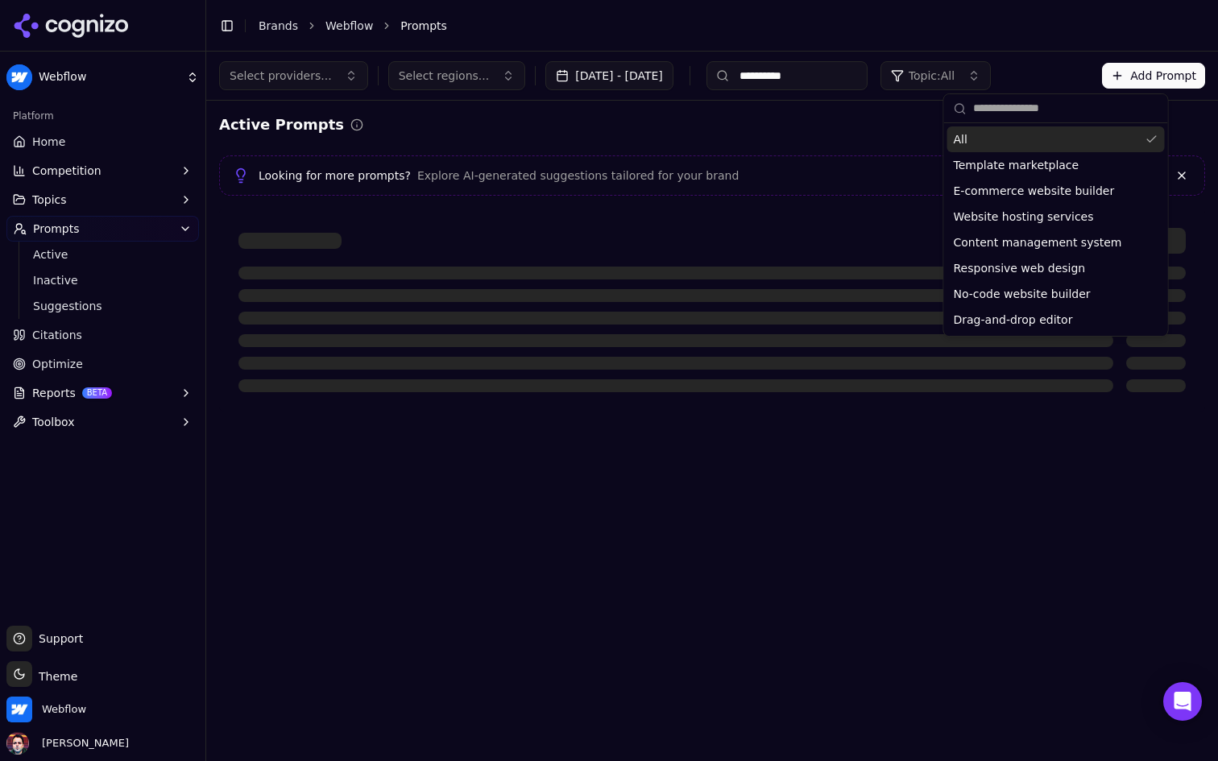
click at [831, 134] on div "Active Prompts" at bounding box center [712, 125] width 986 height 23
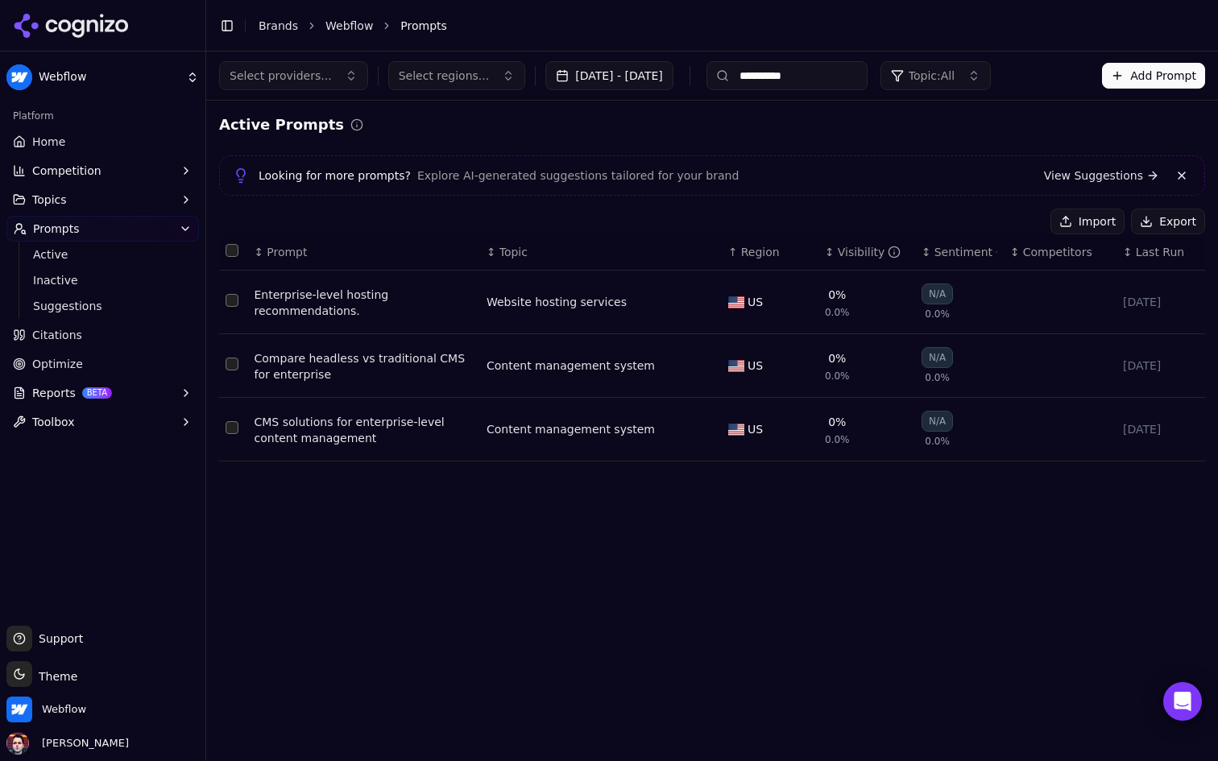
click at [332, 74] on button "Select providers..." at bounding box center [293, 75] width 149 height 29
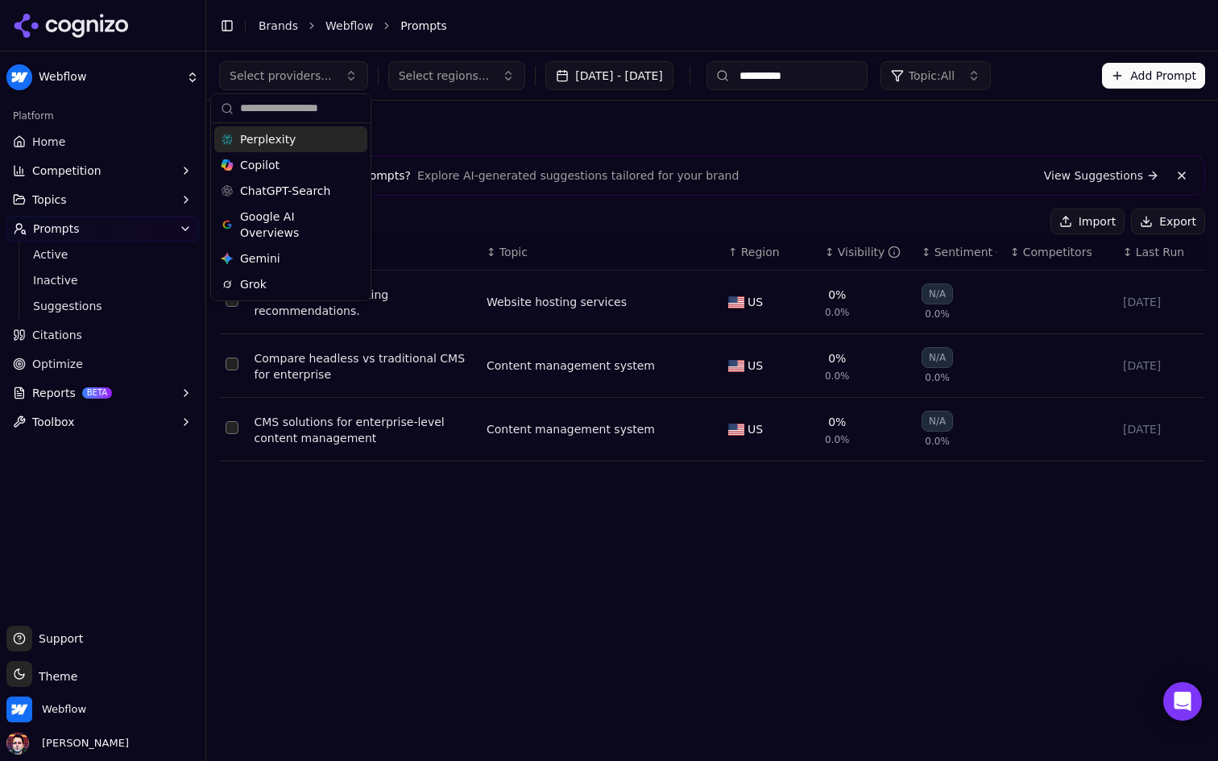
click at [332, 74] on button "Select providers..." at bounding box center [293, 75] width 149 height 29
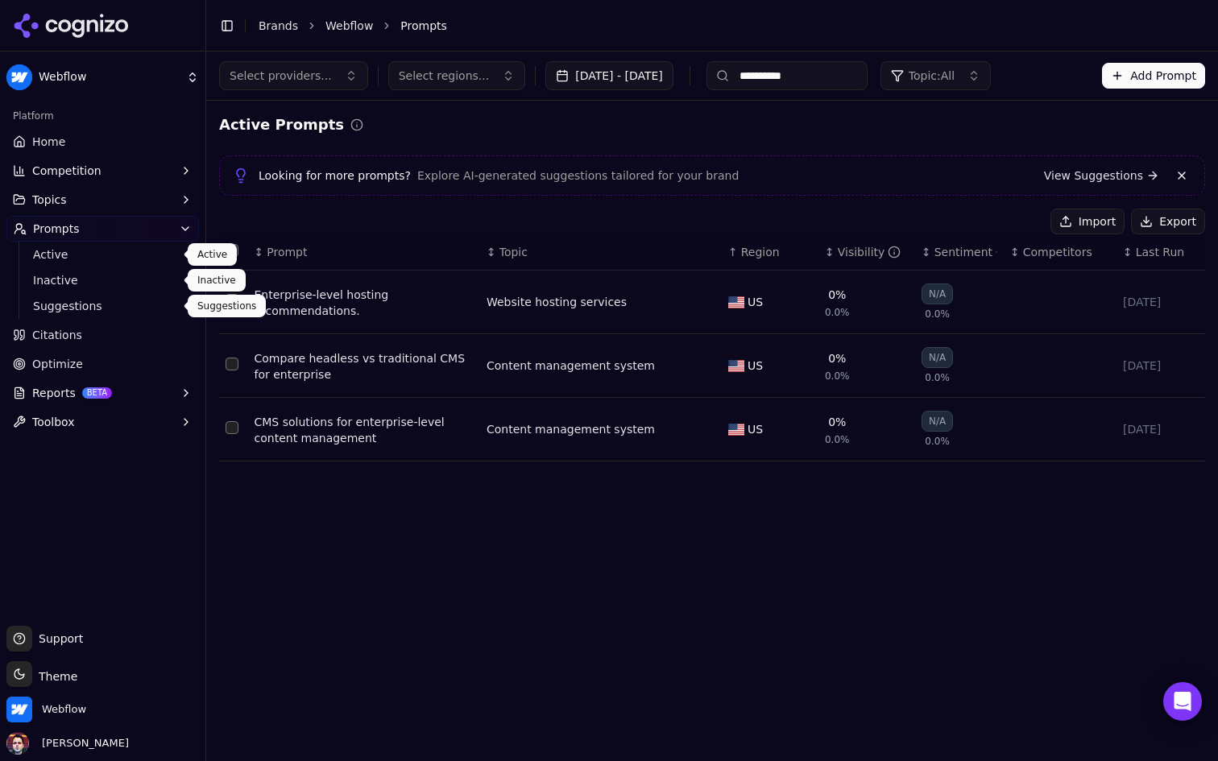
click at [110, 303] on span "Suggestions" at bounding box center [103, 306] width 140 height 16
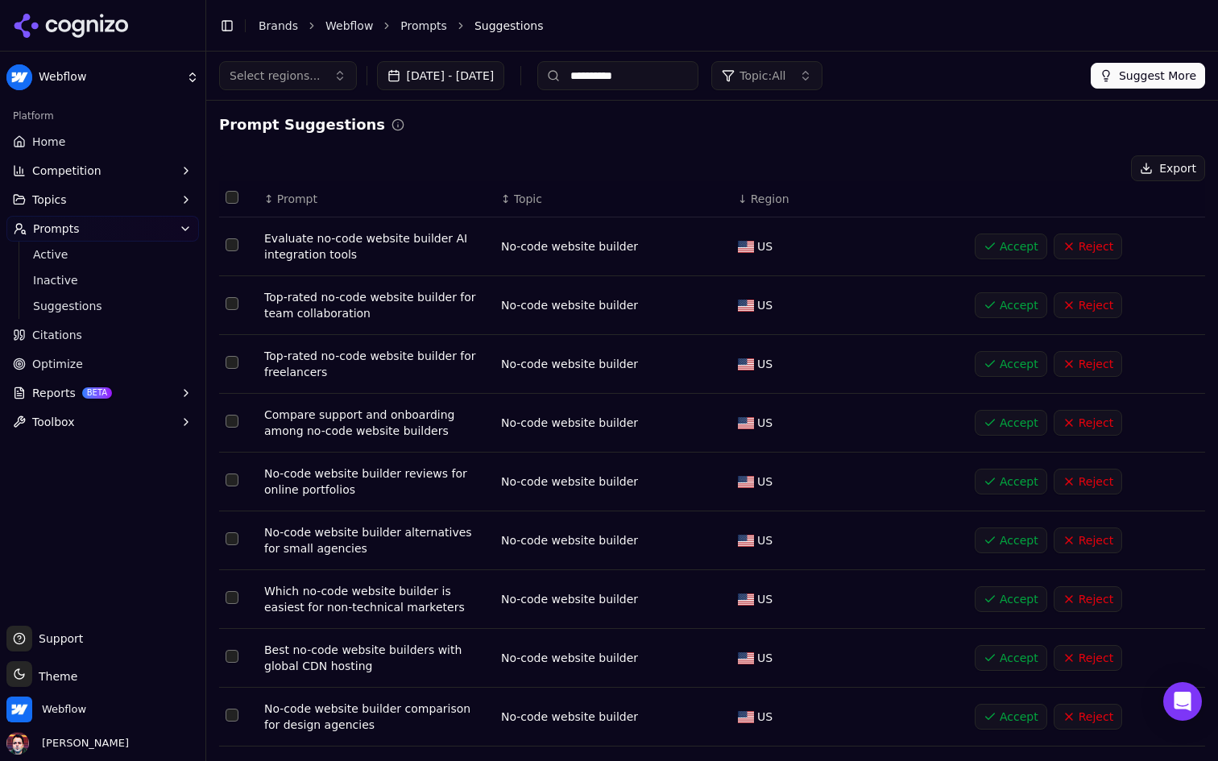
click at [698, 72] on input "**********" at bounding box center [617, 75] width 161 height 29
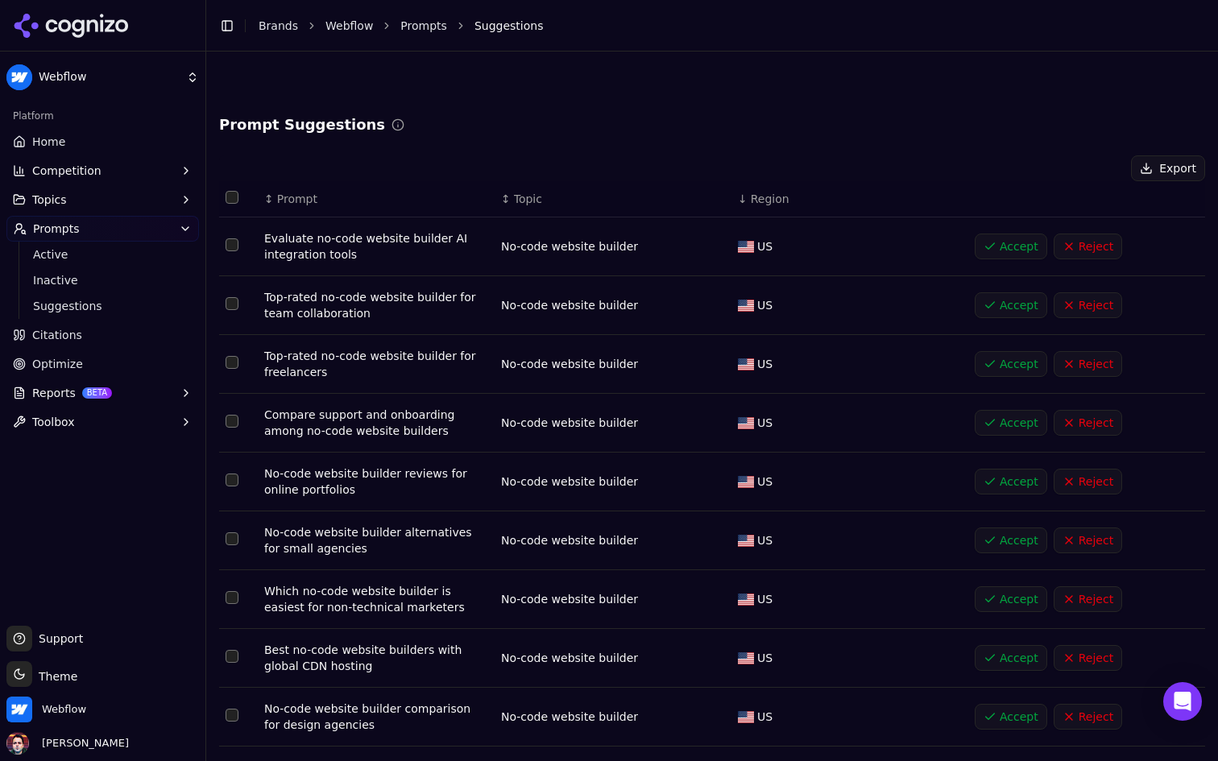
scroll to position [96, 0]
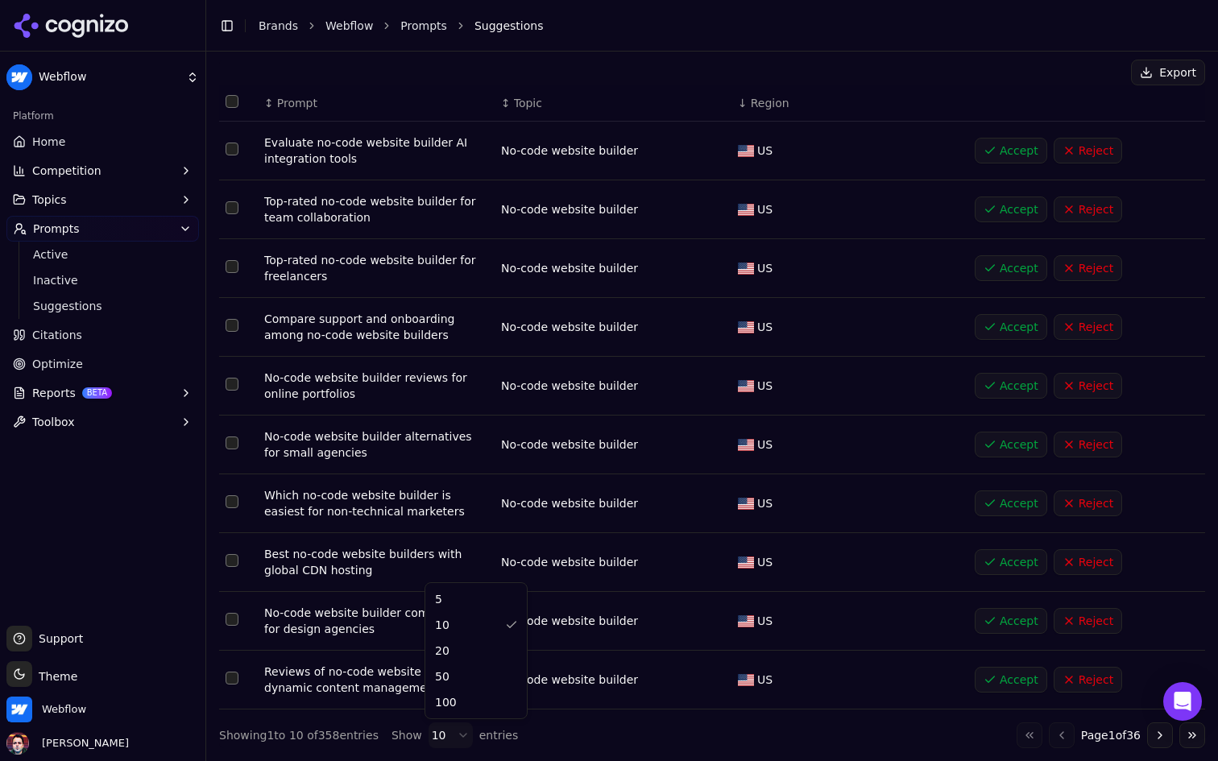
click at [443, 725] on html "**********" at bounding box center [609, 380] width 1218 height 761
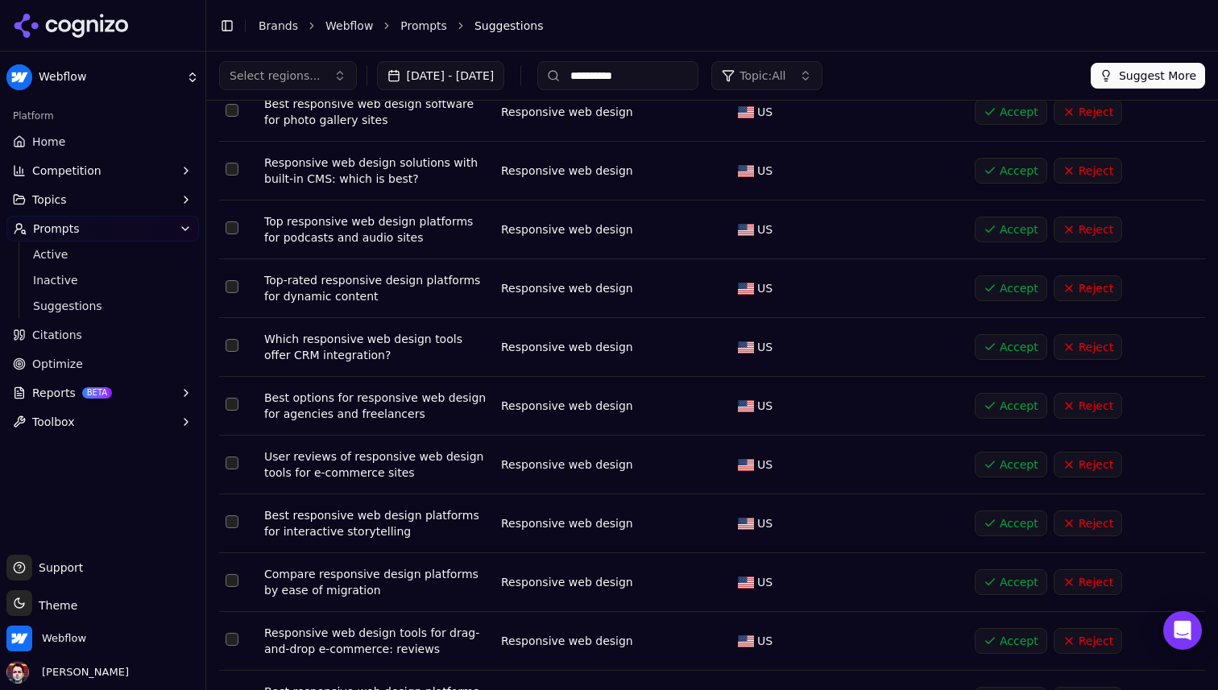
scroll to position [4533, 0]
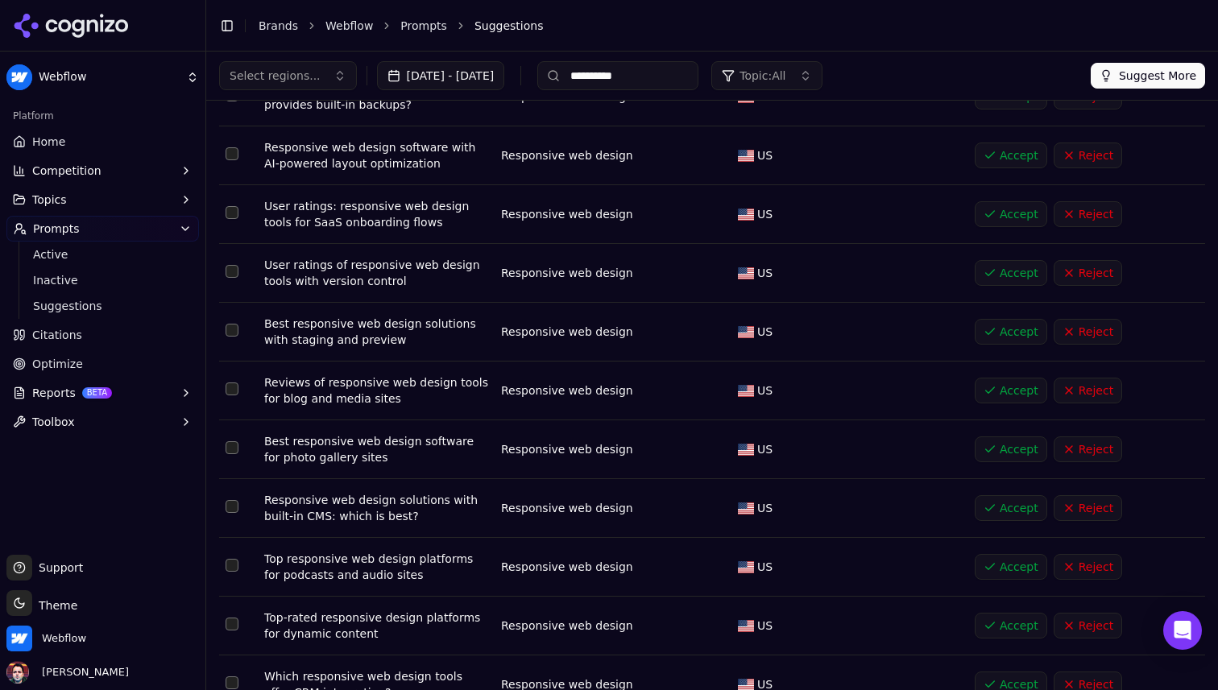
click at [698, 81] on input "**********" at bounding box center [617, 75] width 161 height 29
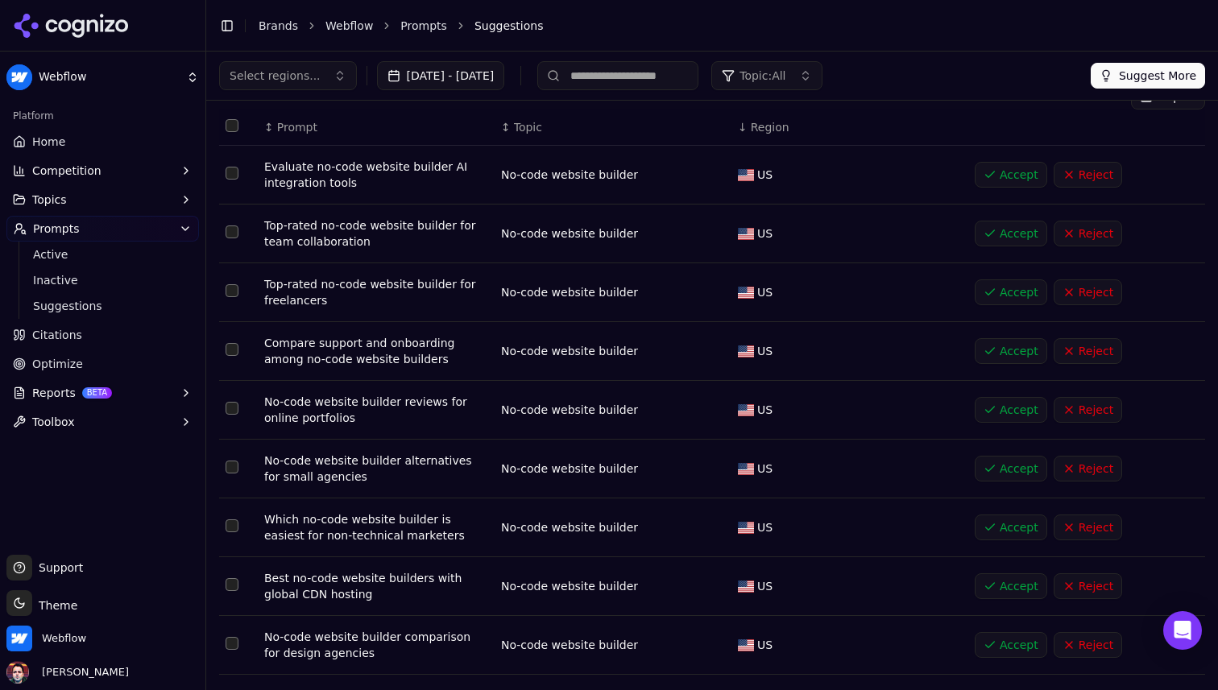
scroll to position [0, 0]
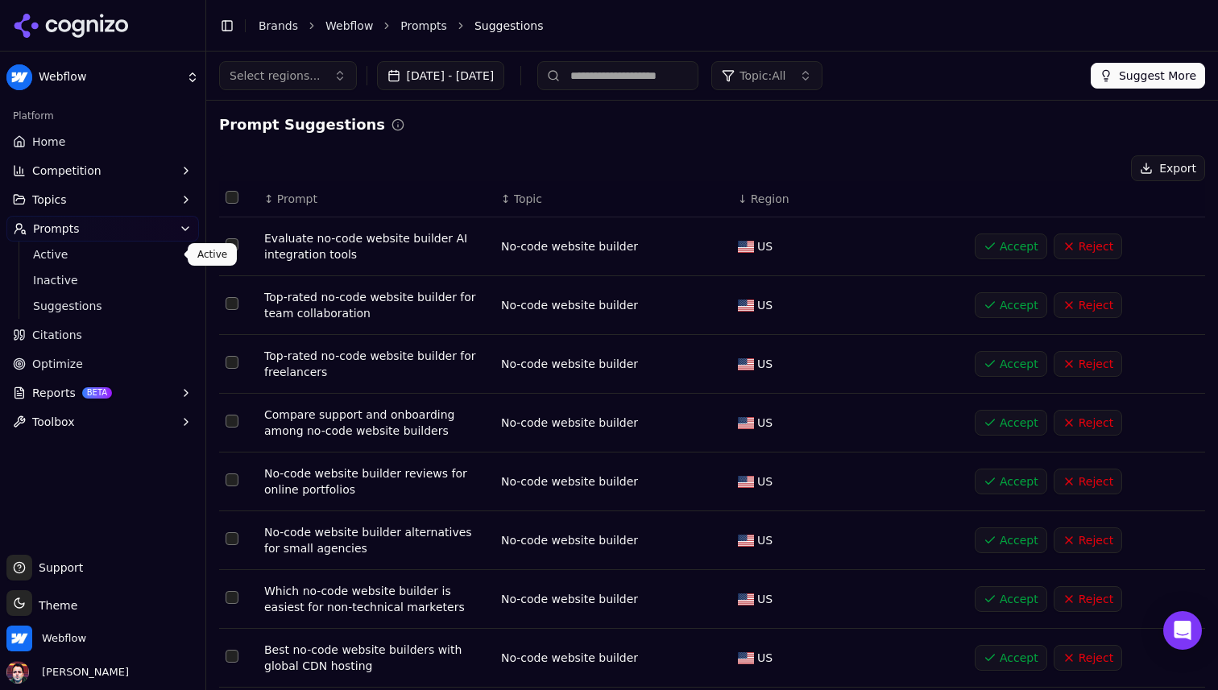
click at [139, 259] on span "Active" at bounding box center [103, 254] width 140 height 16
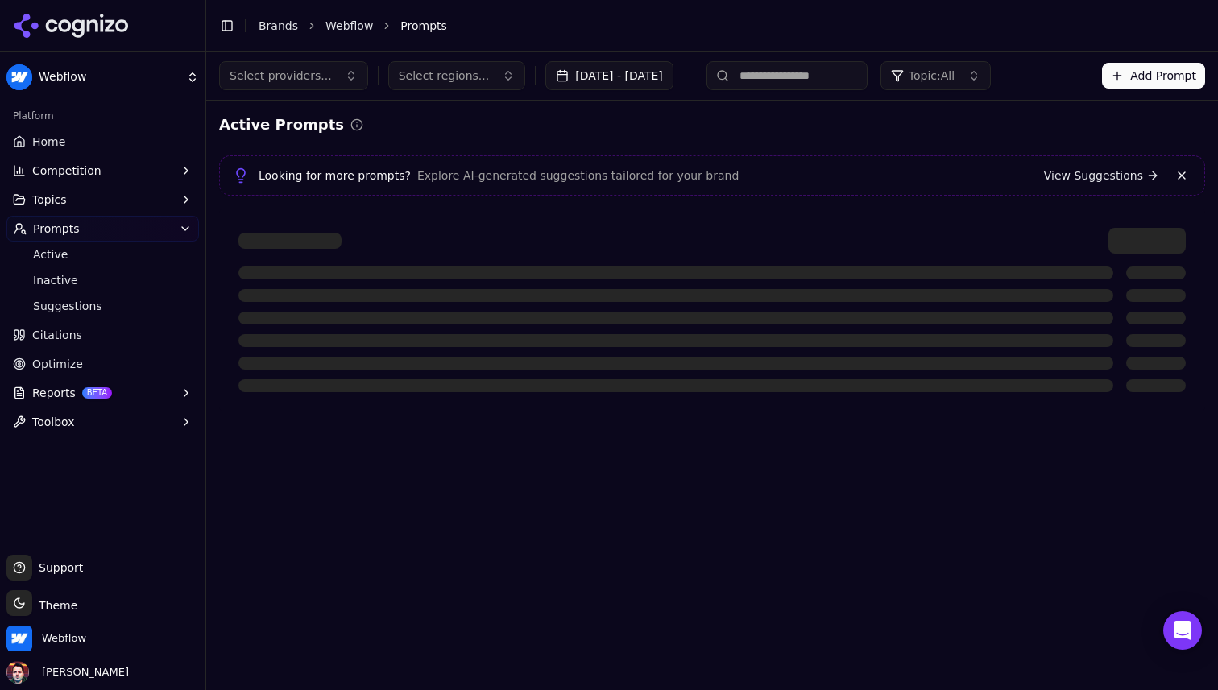
click at [954, 72] on span "Topic: All" at bounding box center [931, 76] width 46 height 16
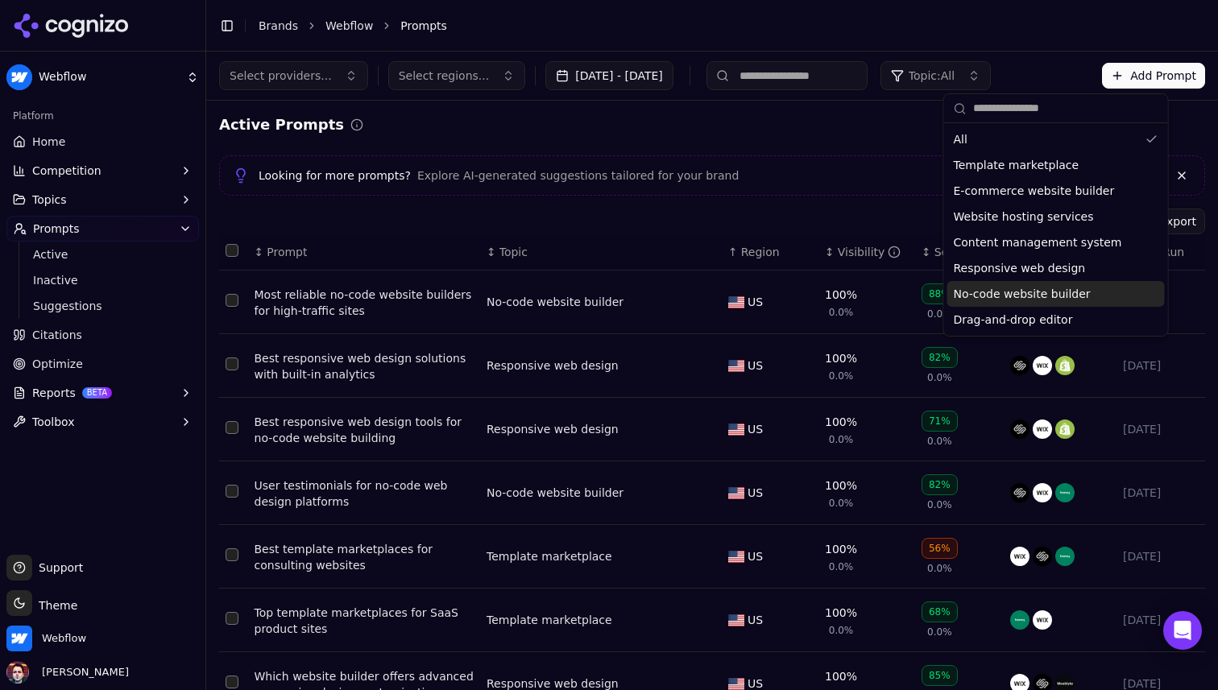
click at [1017, 291] on span "No-code website builder" at bounding box center [1022, 294] width 137 height 16
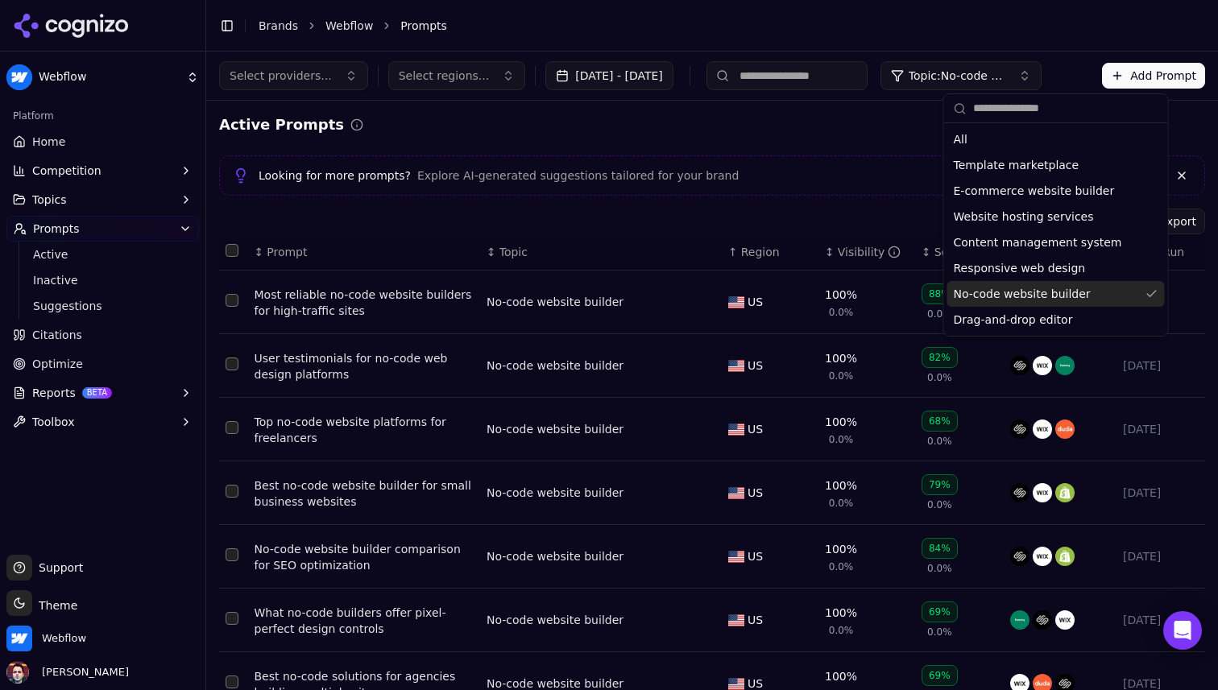
click at [622, 214] on div "Import Export" at bounding box center [712, 222] width 986 height 26
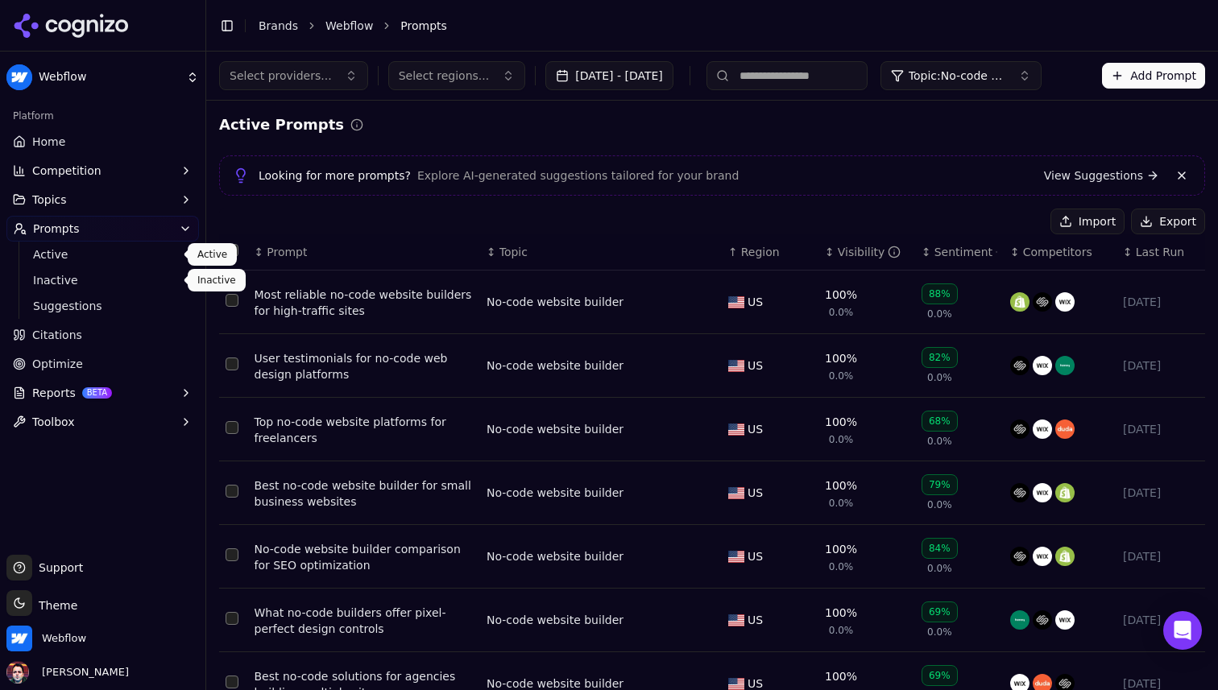
click at [86, 291] on link "Inactive" at bounding box center [103, 280] width 153 height 23
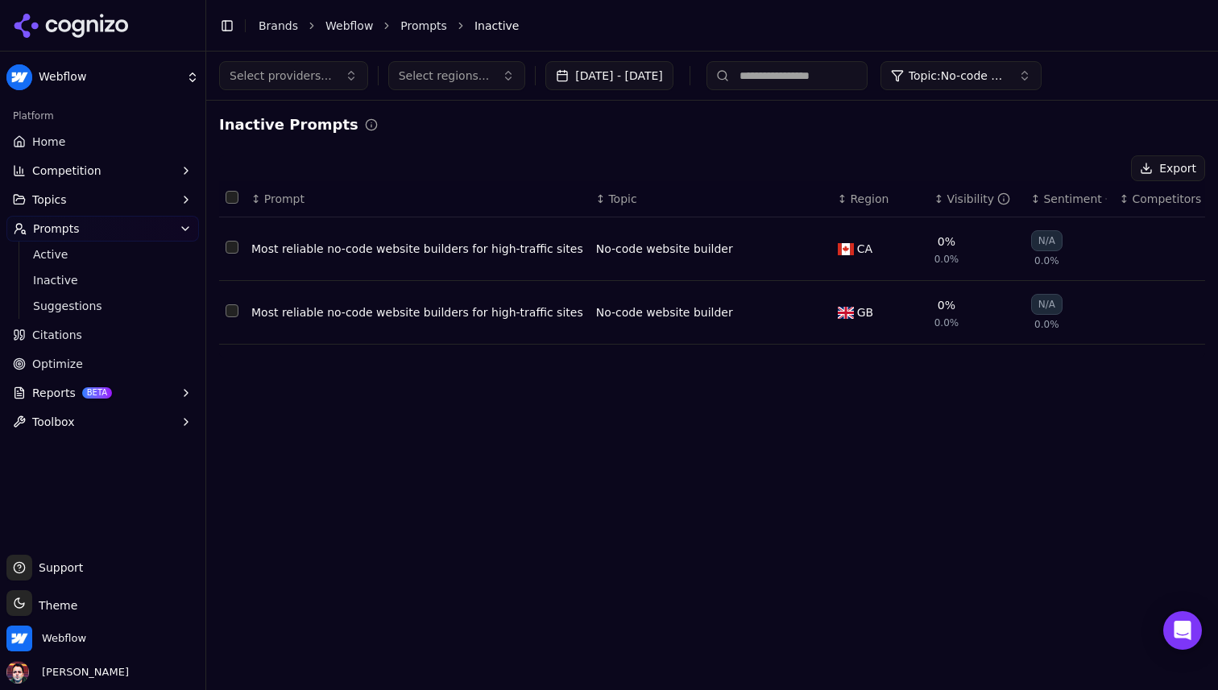
click at [82, 305] on span "Suggestions" at bounding box center [103, 306] width 140 height 16
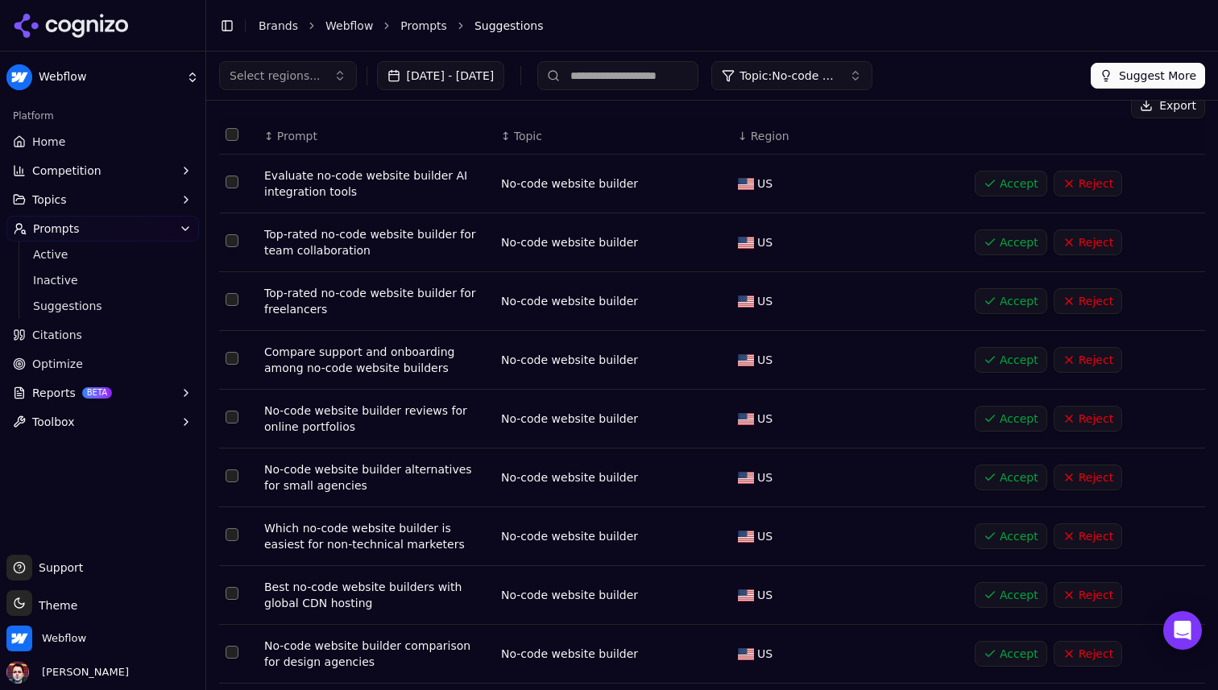
scroll to position [64, 0]
click at [999, 238] on button "Accept" at bounding box center [1010, 241] width 72 height 26
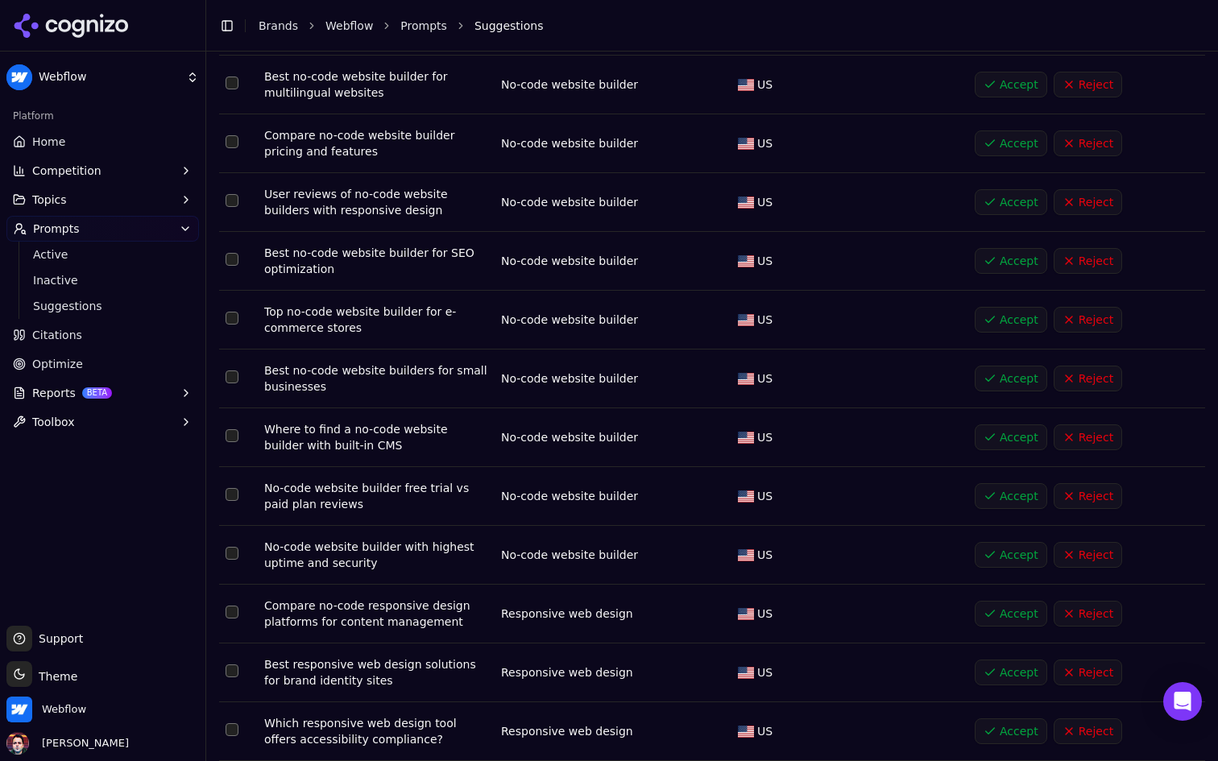
scroll to position [758, 0]
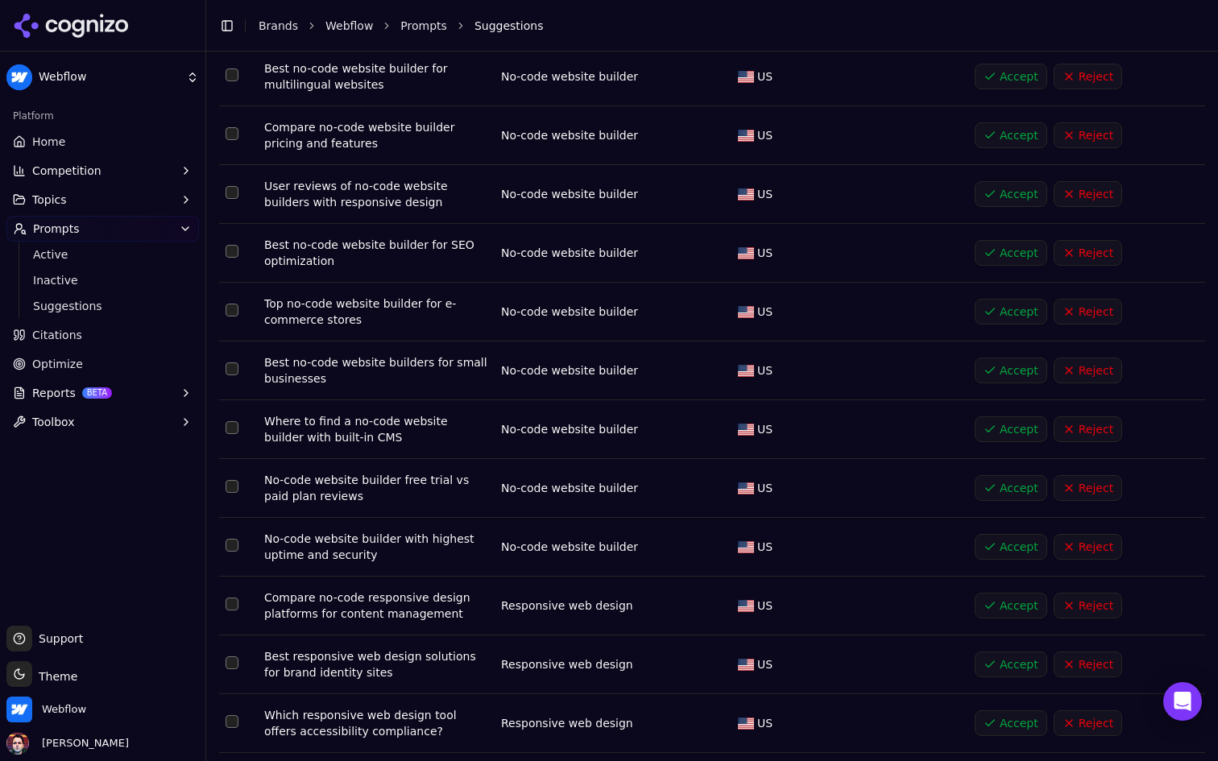
click at [987, 136] on button "Accept" at bounding box center [1010, 135] width 72 height 26
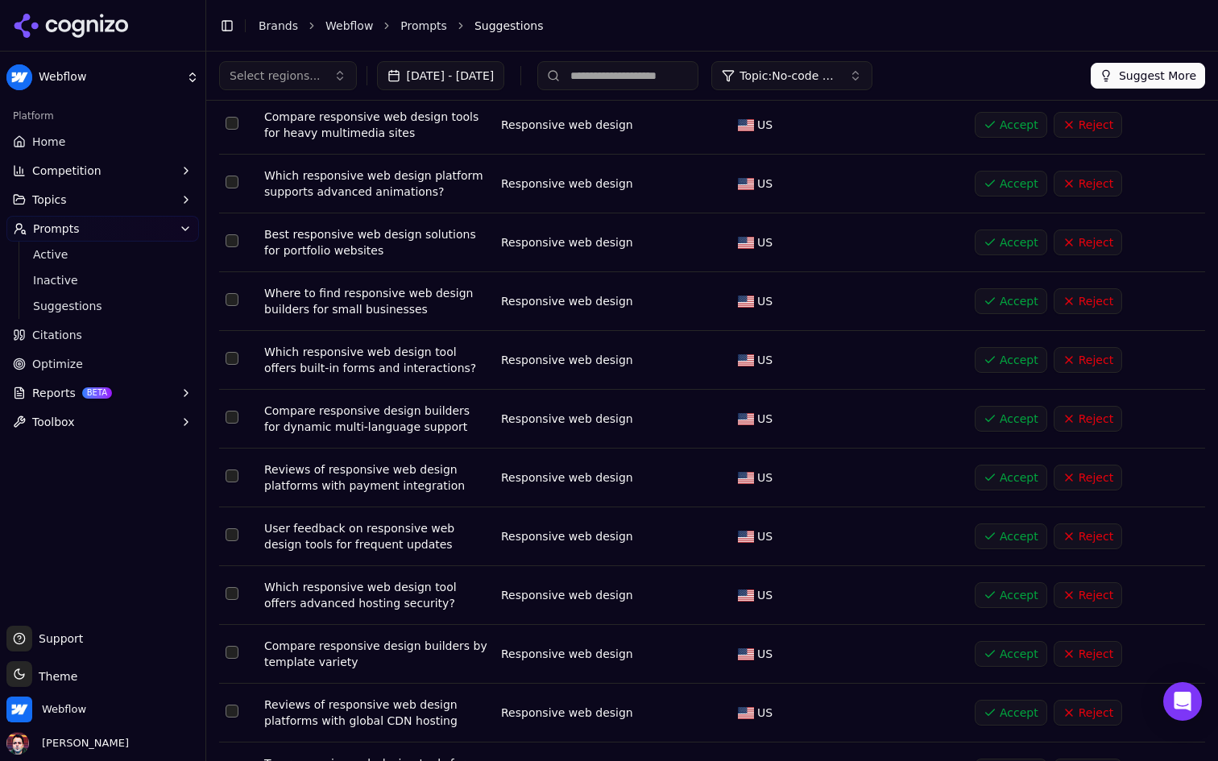
scroll to position [3445, 0]
click at [981, 172] on button "Accept" at bounding box center [1010, 185] width 72 height 26
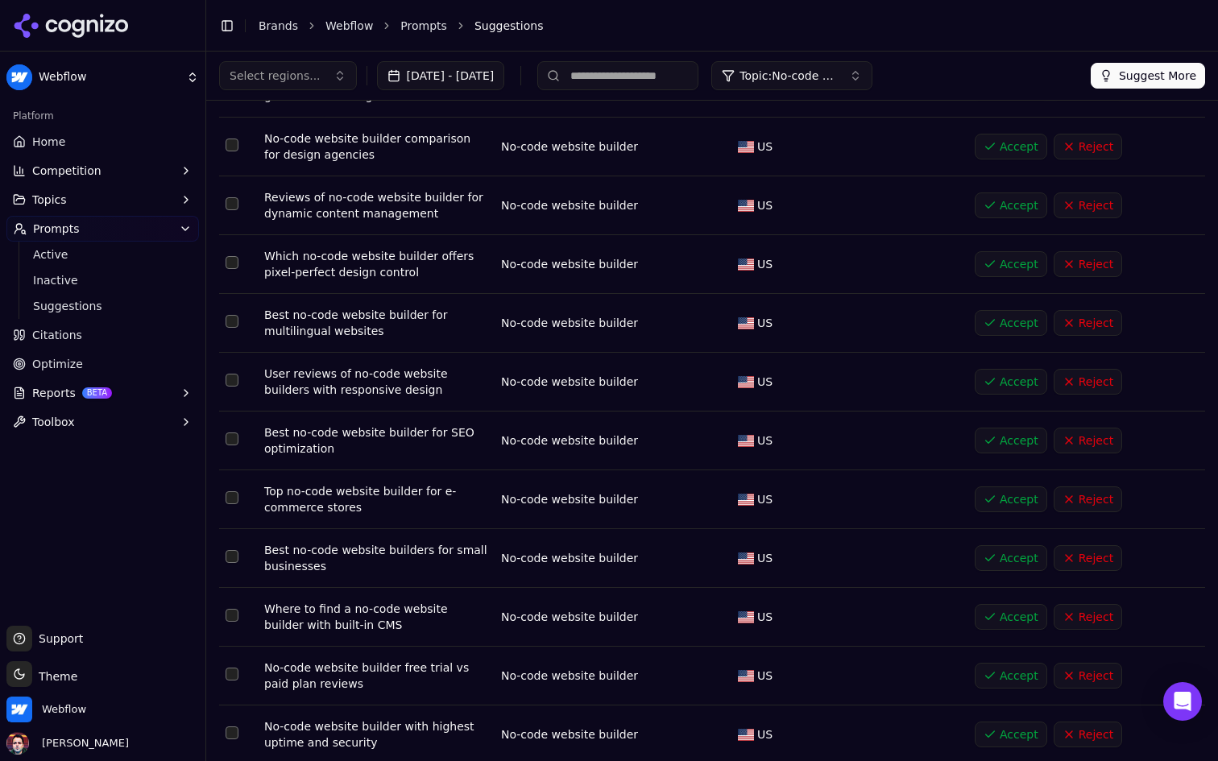
scroll to position [0, 0]
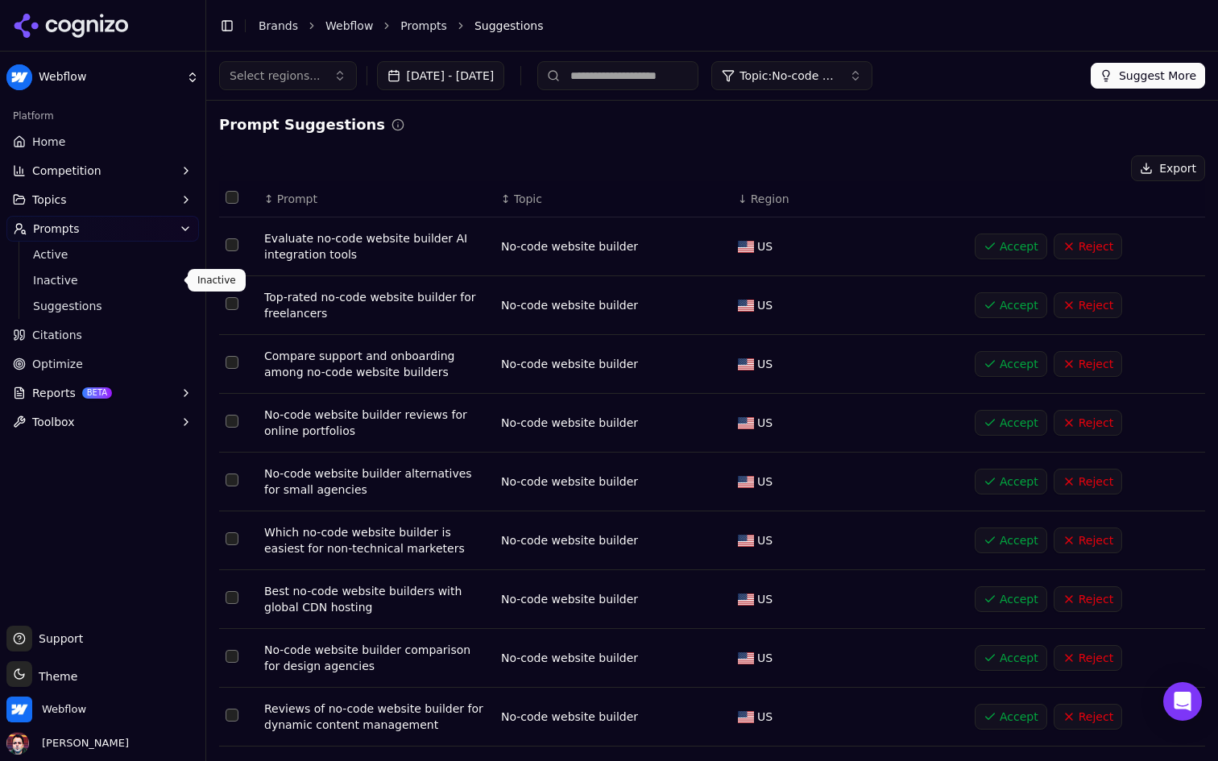
click at [101, 261] on span "Active" at bounding box center [103, 254] width 140 height 16
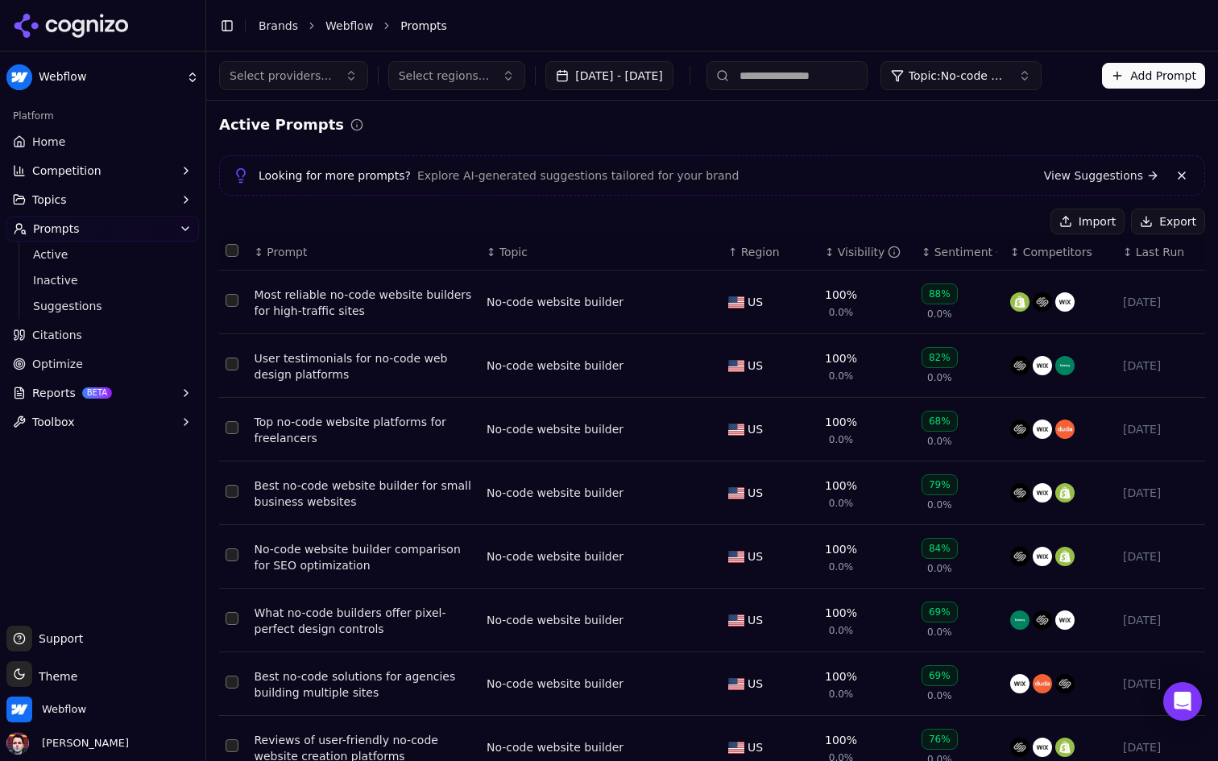
click at [1041, 63] on button "Topic: No-code website builder" at bounding box center [960, 75] width 161 height 29
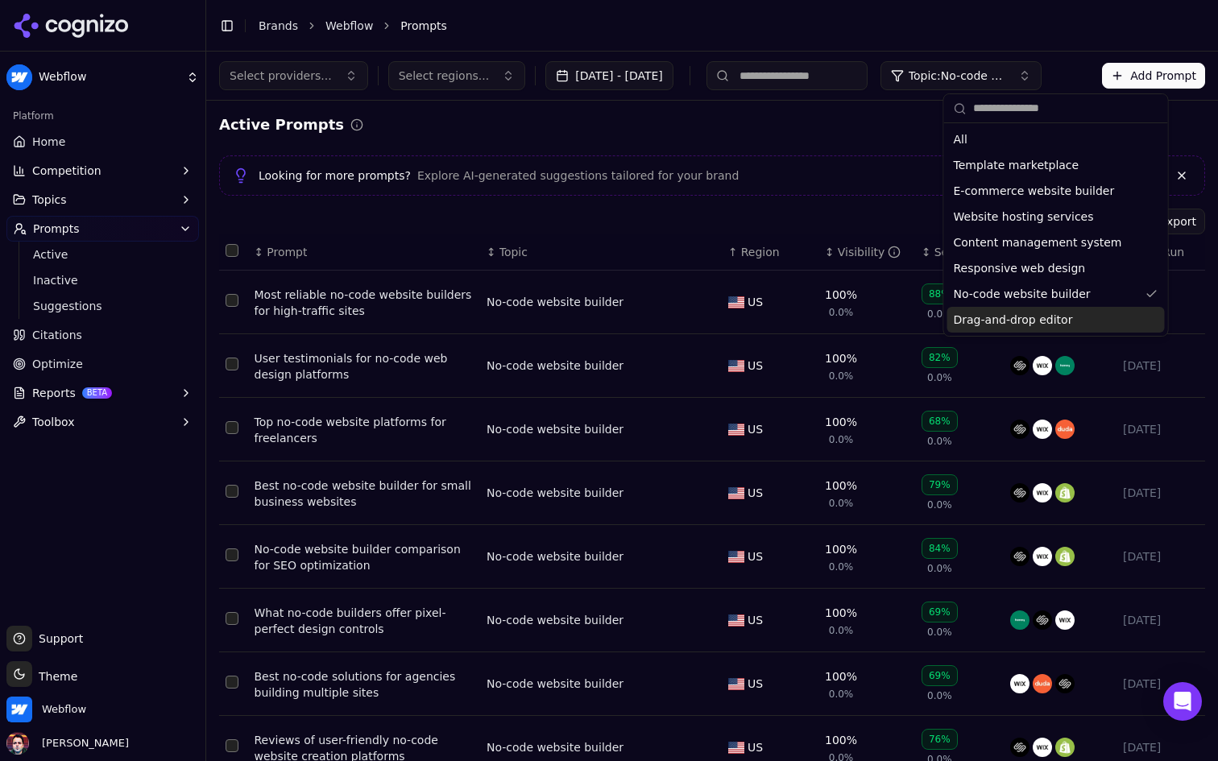
click at [999, 319] on span "Drag-and-drop editor" at bounding box center [1013, 320] width 119 height 16
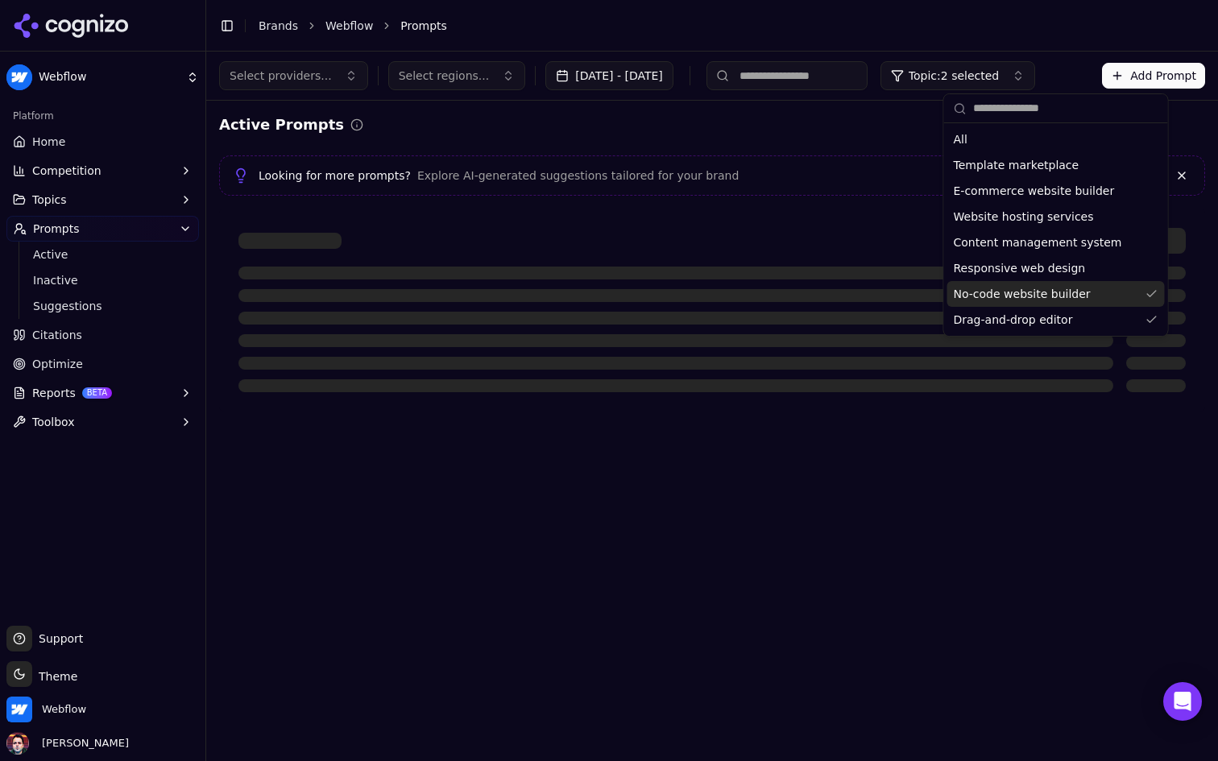
click at [1007, 298] on span "No-code website builder" at bounding box center [1022, 294] width 137 height 16
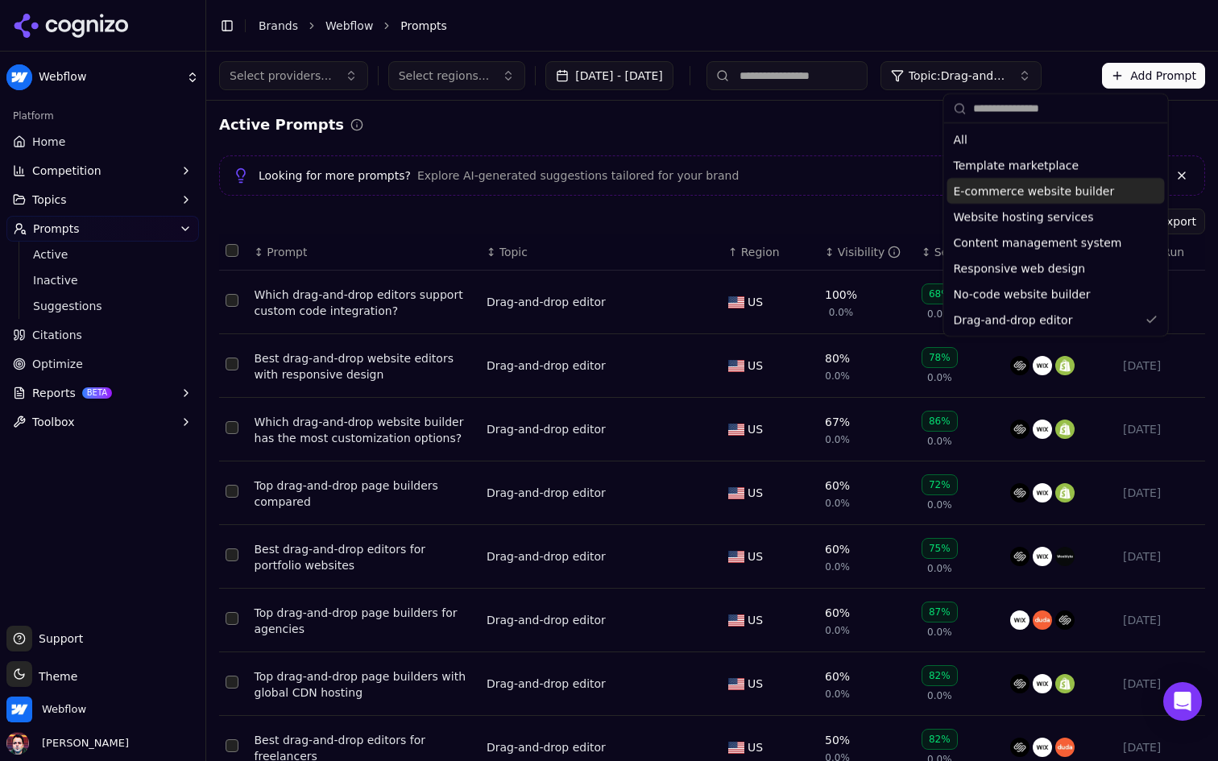
click at [1074, 198] on span "E-commerce website builder" at bounding box center [1034, 191] width 161 height 16
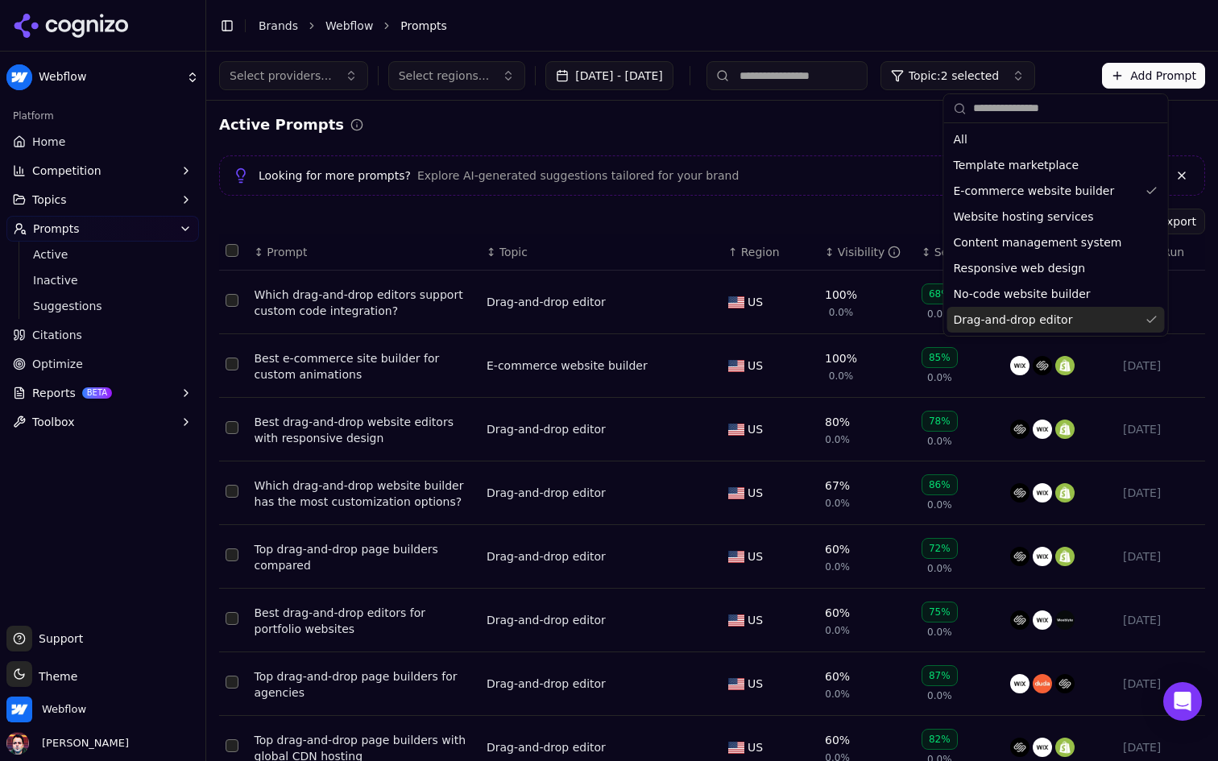
click at [1006, 318] on span "Drag-and-drop editor" at bounding box center [1013, 320] width 119 height 16
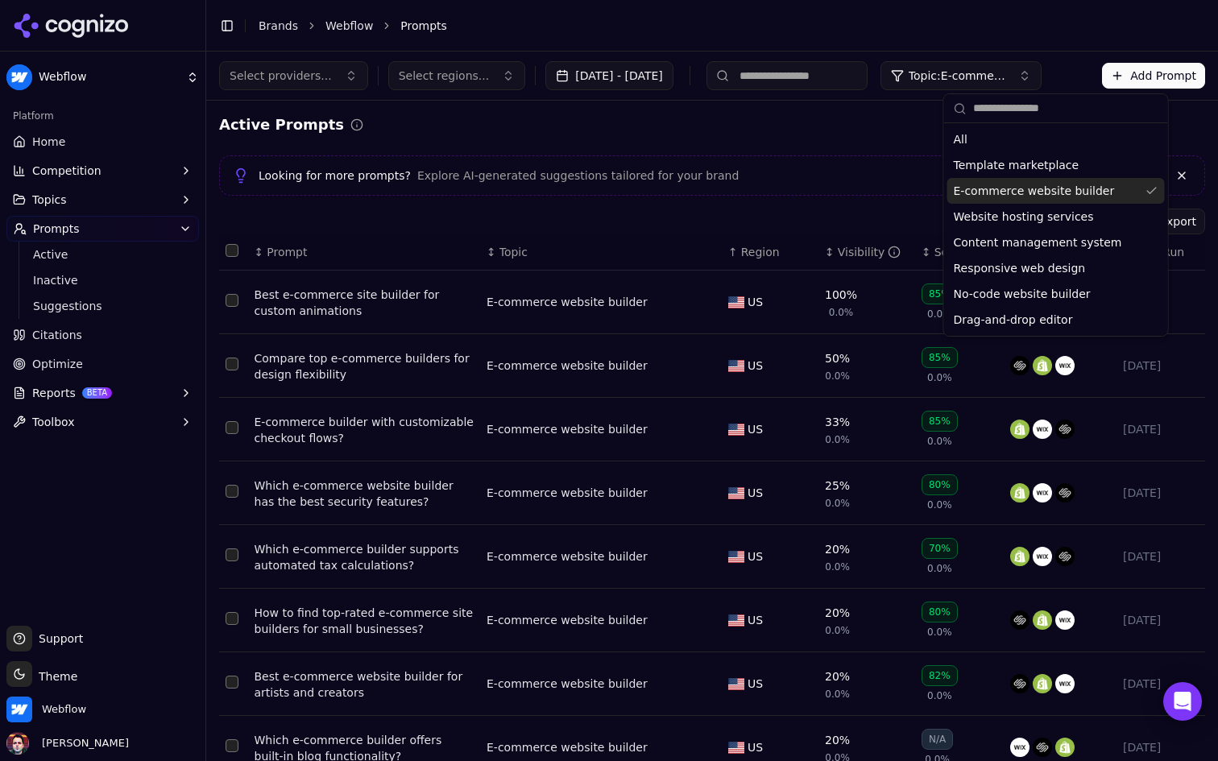
click at [1045, 195] on span "E-commerce website builder" at bounding box center [1034, 191] width 161 height 16
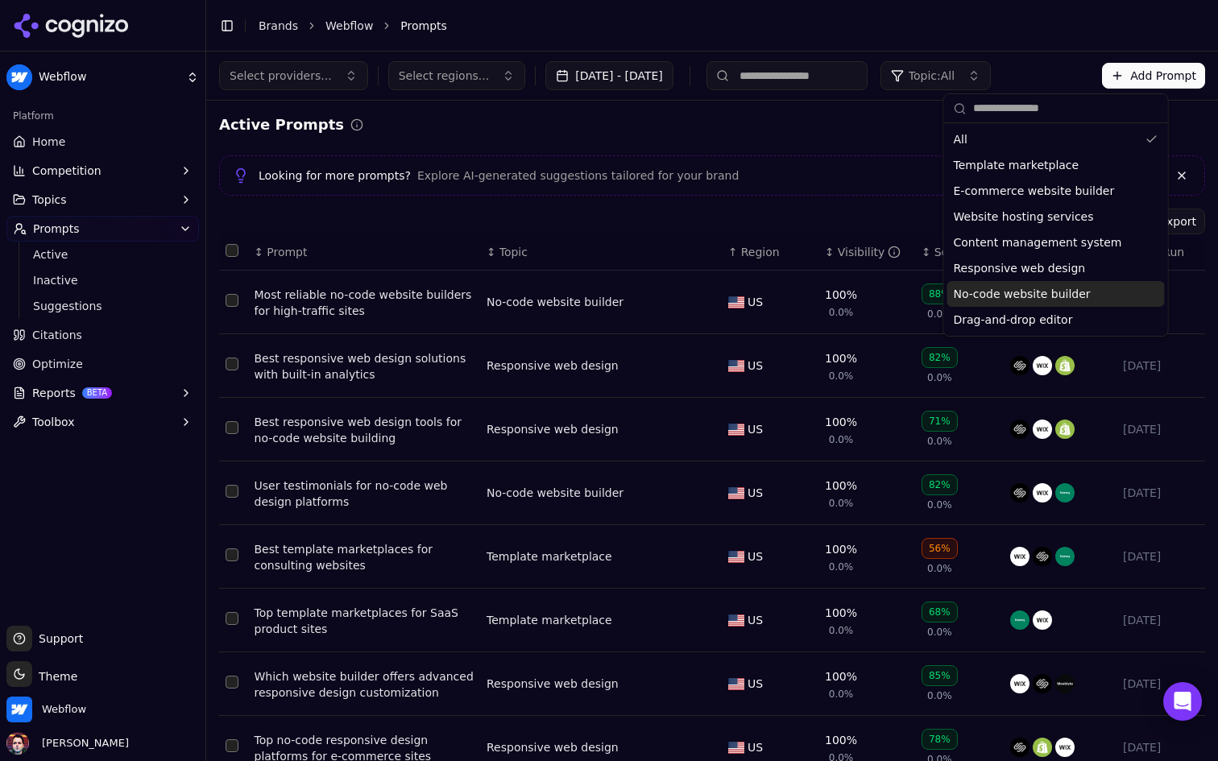
click at [1037, 293] on span "No-code website builder" at bounding box center [1022, 294] width 137 height 16
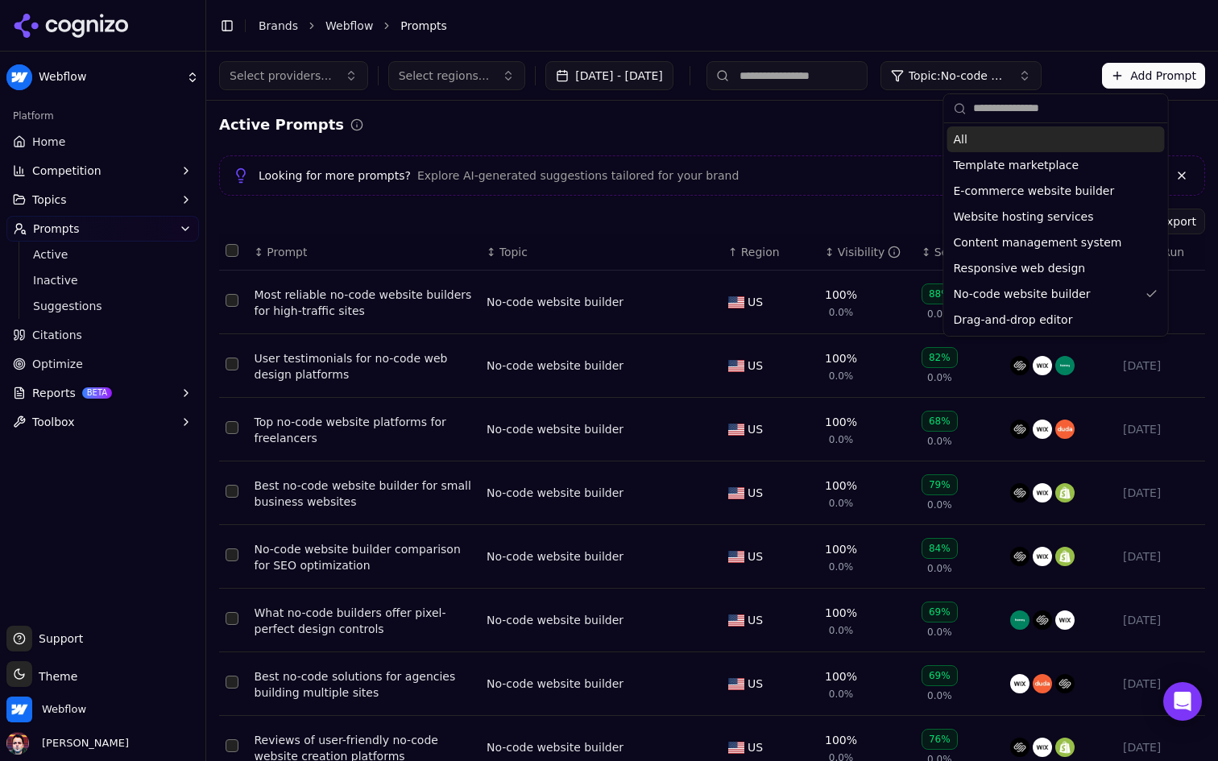
click at [805, 129] on div "Active Prompts" at bounding box center [712, 125] width 986 height 23
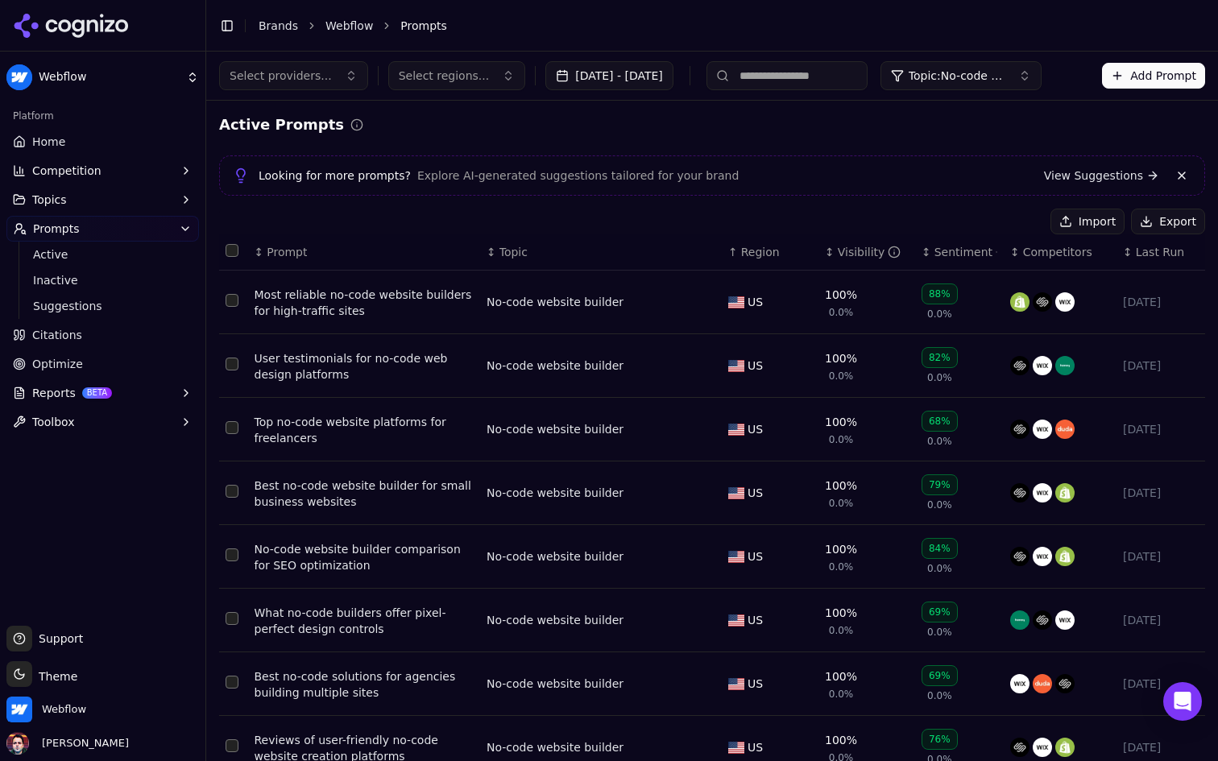
click at [100, 312] on span "Suggestions" at bounding box center [103, 306] width 140 height 16
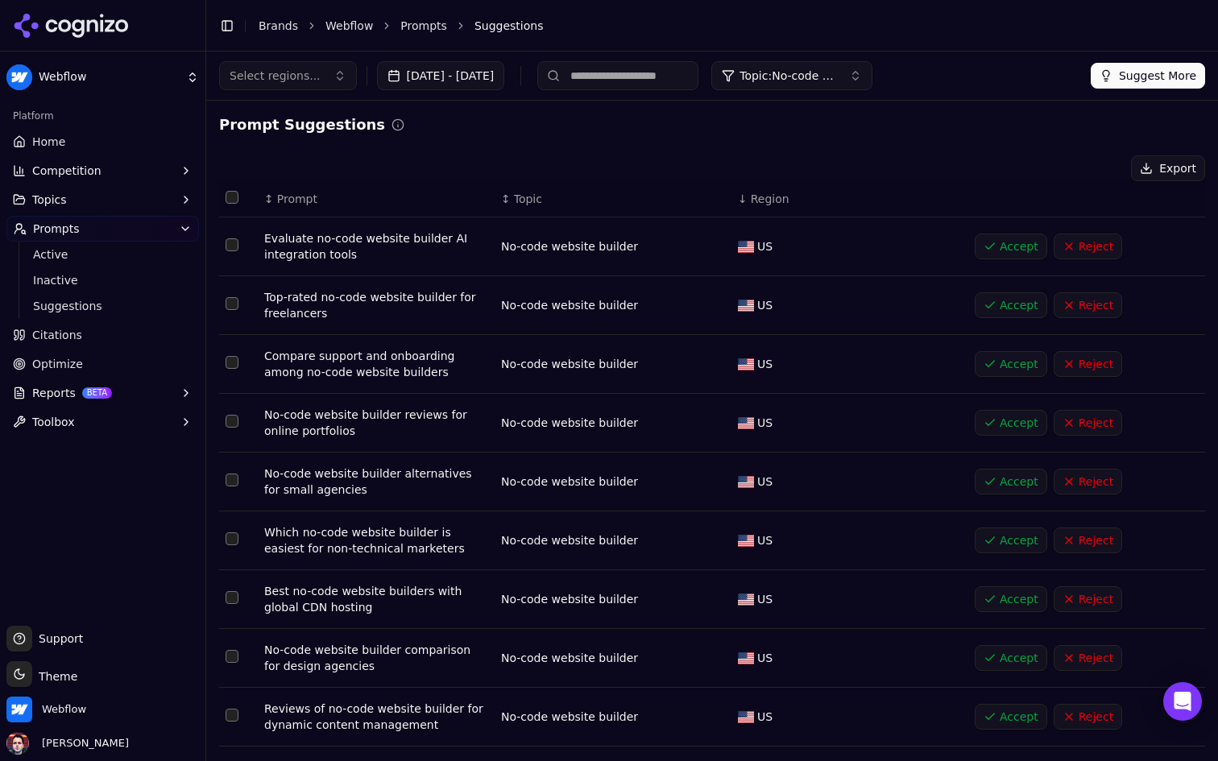
click at [524, 187] on th "↕ Topic" at bounding box center [612, 199] width 237 height 36
click at [523, 196] on span "Topic" at bounding box center [528, 199] width 28 height 16
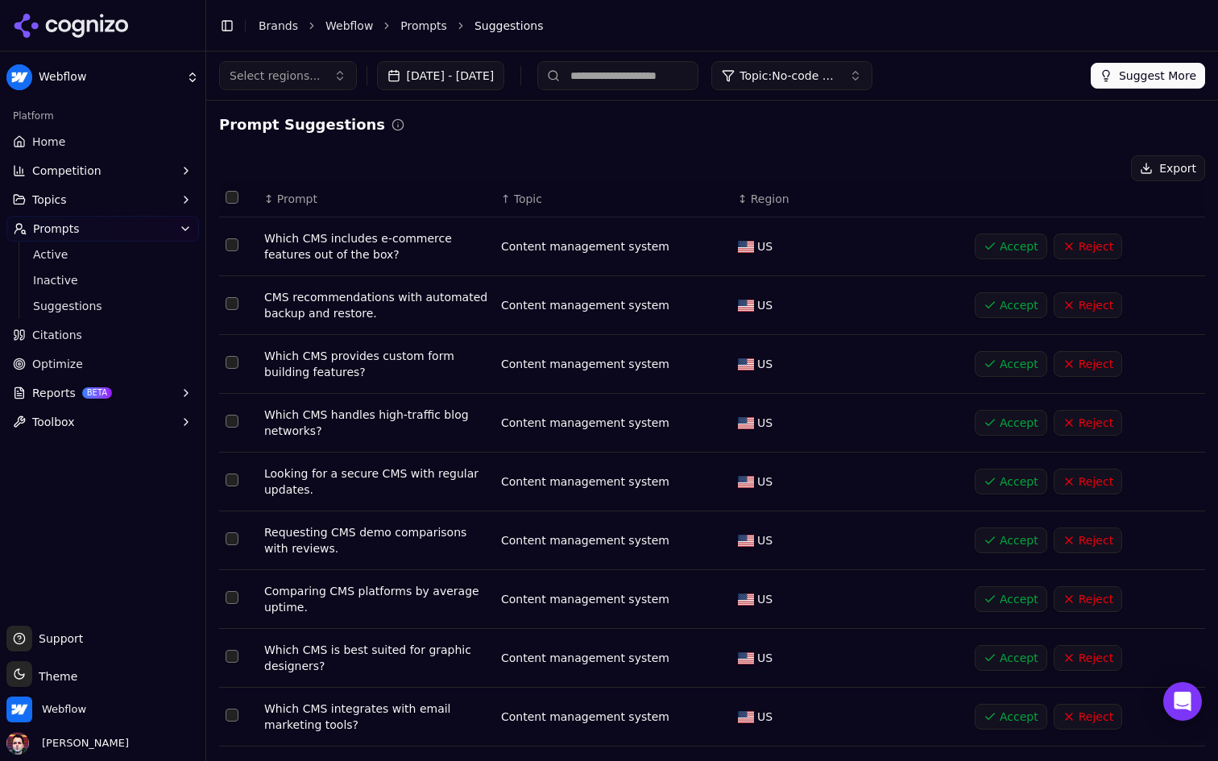
click at [522, 196] on span "Topic" at bounding box center [528, 199] width 28 height 16
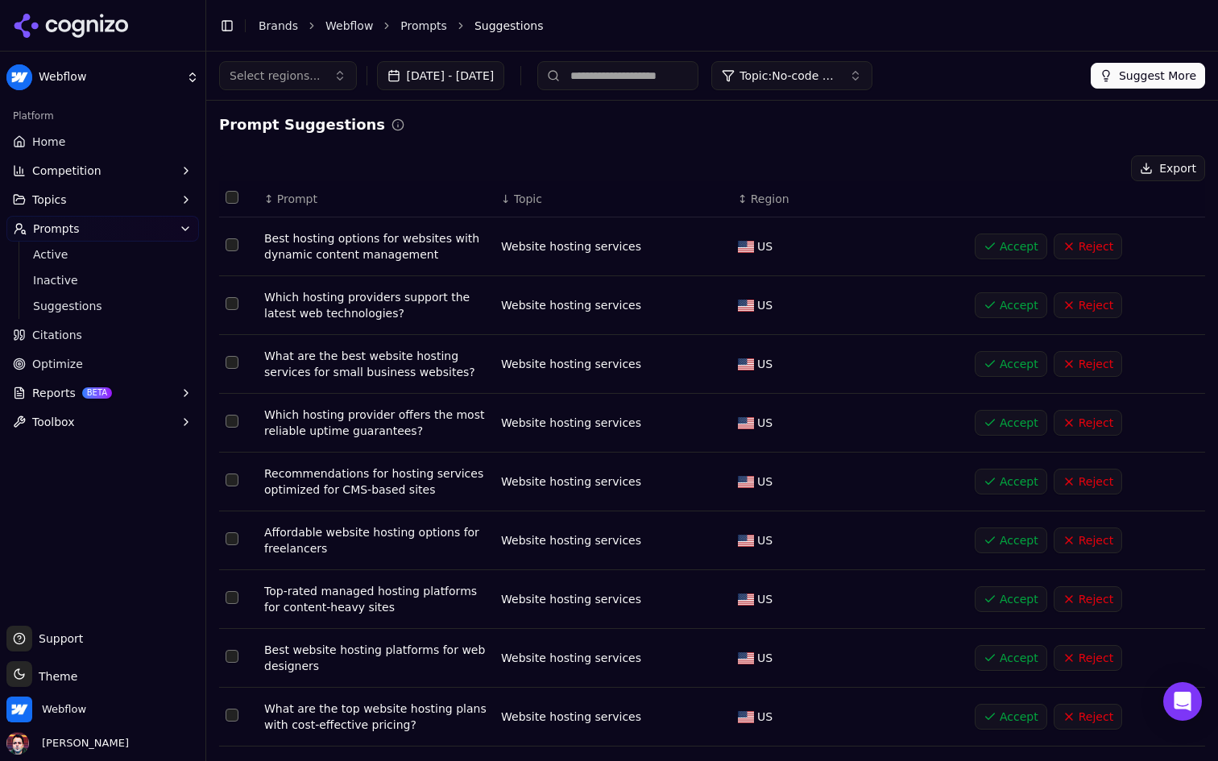
click at [525, 203] on span "Topic" at bounding box center [528, 199] width 28 height 16
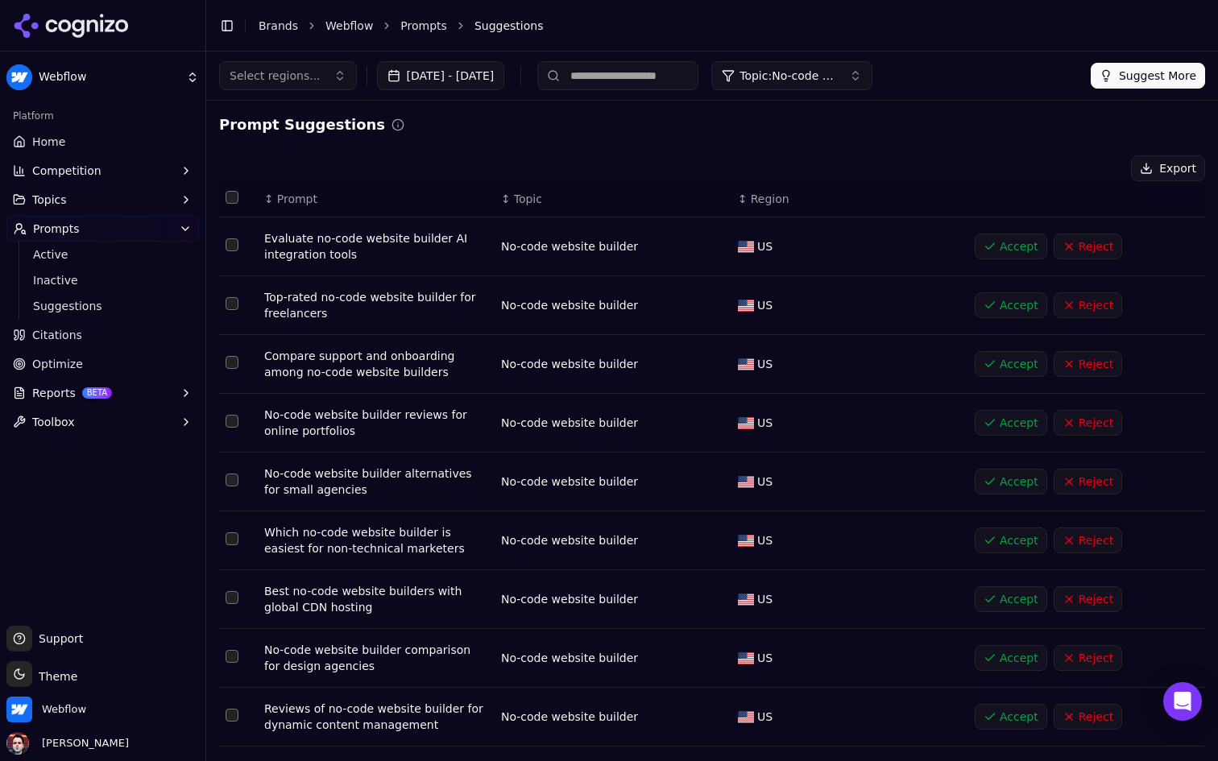
click at [872, 89] on button "Topic: No-code website builder" at bounding box center [791, 75] width 161 height 29
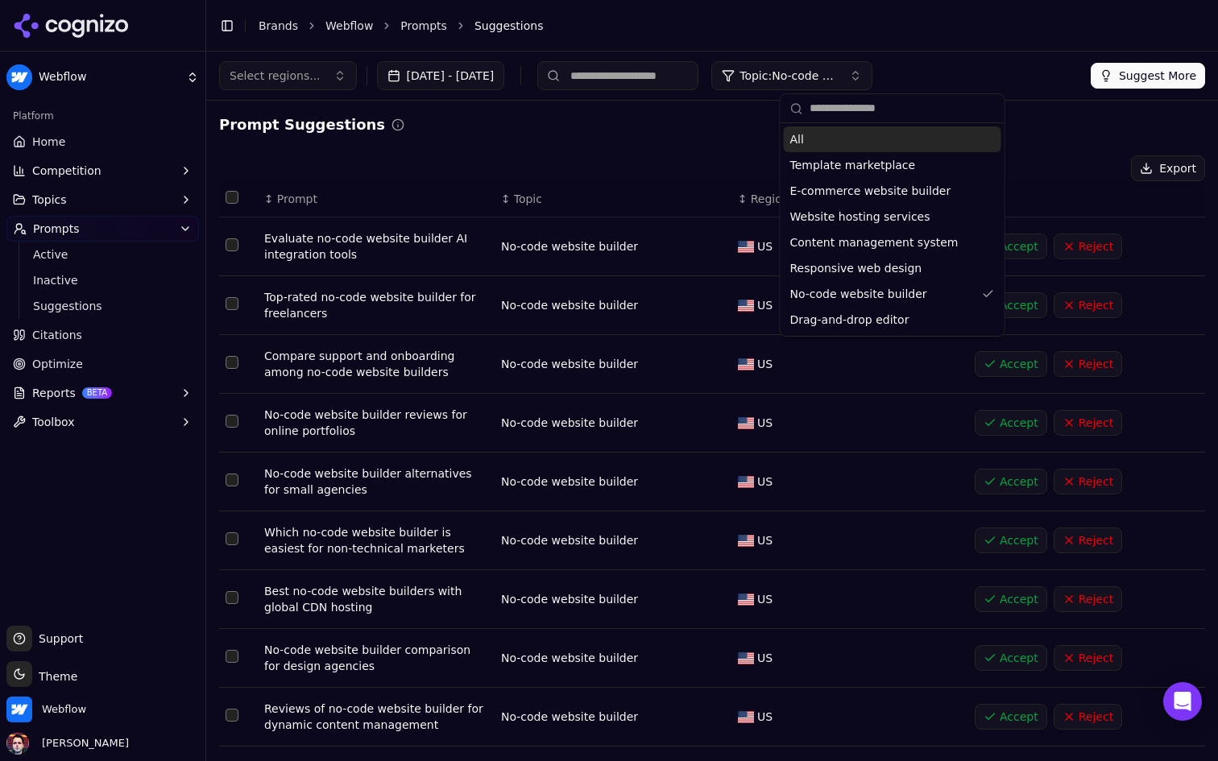
click at [872, 89] on button "Topic: No-code website builder" at bounding box center [791, 75] width 161 height 29
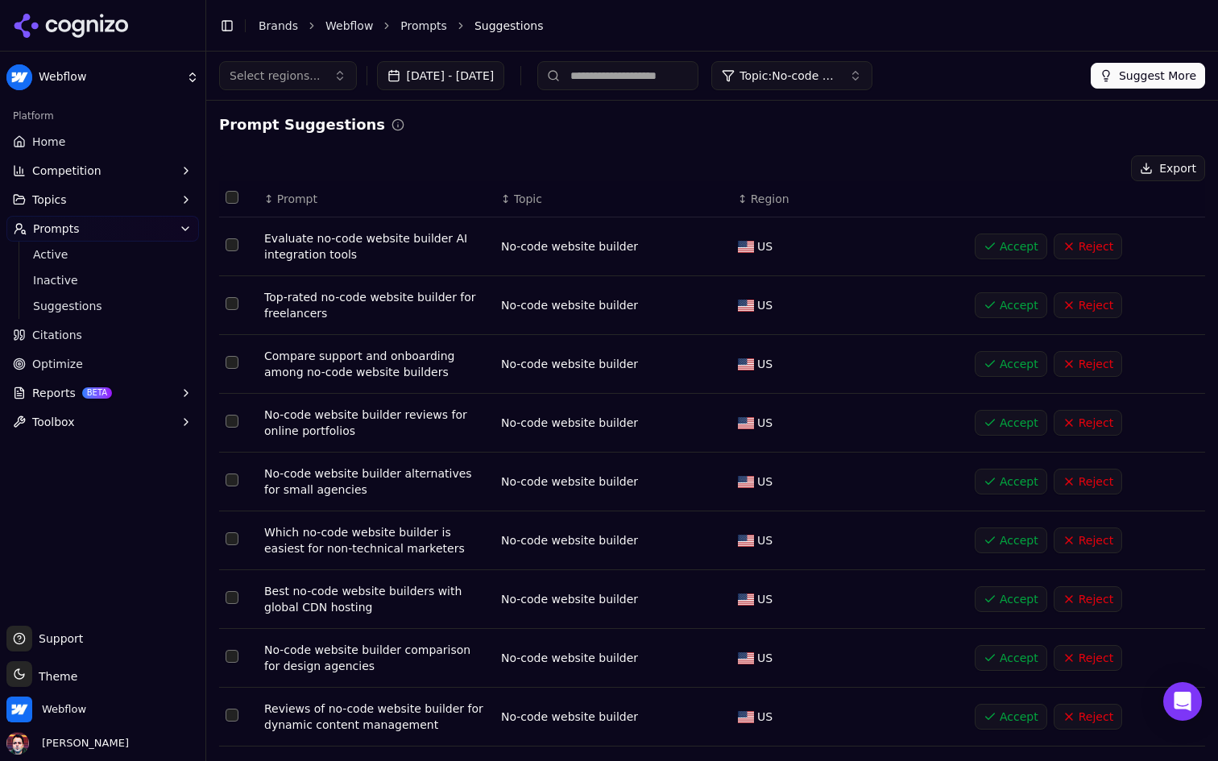
click at [234, 201] on button "Select all rows" at bounding box center [232, 197] width 13 height 13
click at [1049, 171] on button "Reject ( 100 )" at bounding box center [1072, 168] width 106 height 26
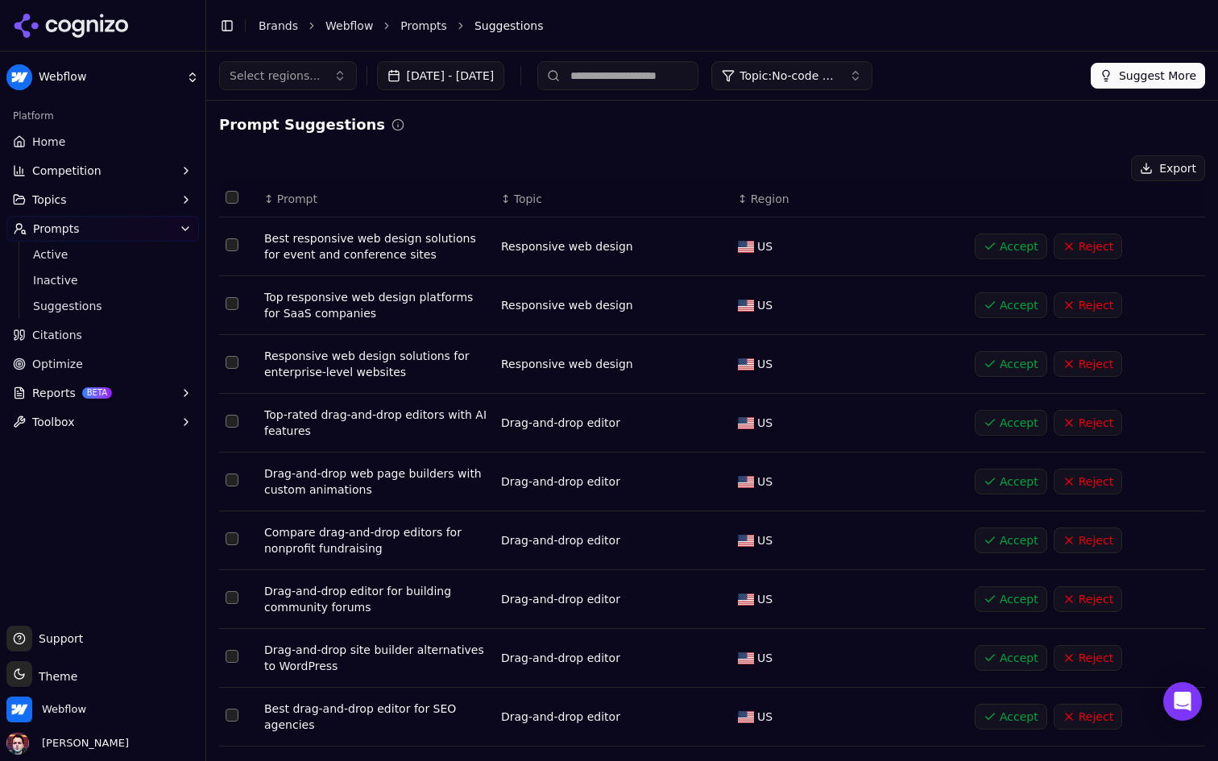
click at [234, 197] on button "Select all rows" at bounding box center [232, 197] width 13 height 13
click at [1083, 159] on button "Reject ( 100 )" at bounding box center [1072, 168] width 106 height 26
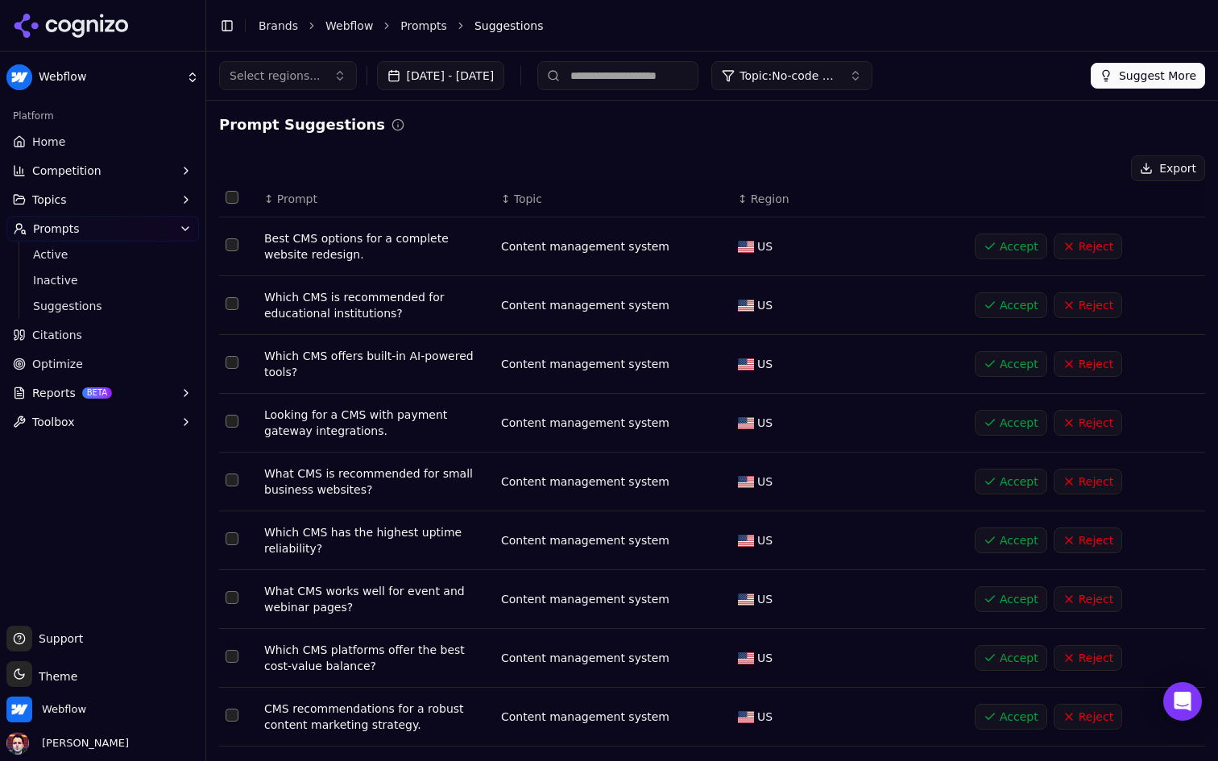
click at [233, 196] on button "Select all rows" at bounding box center [232, 197] width 13 height 13
click at [1068, 169] on button "Reject ( 100 )" at bounding box center [1072, 168] width 106 height 26
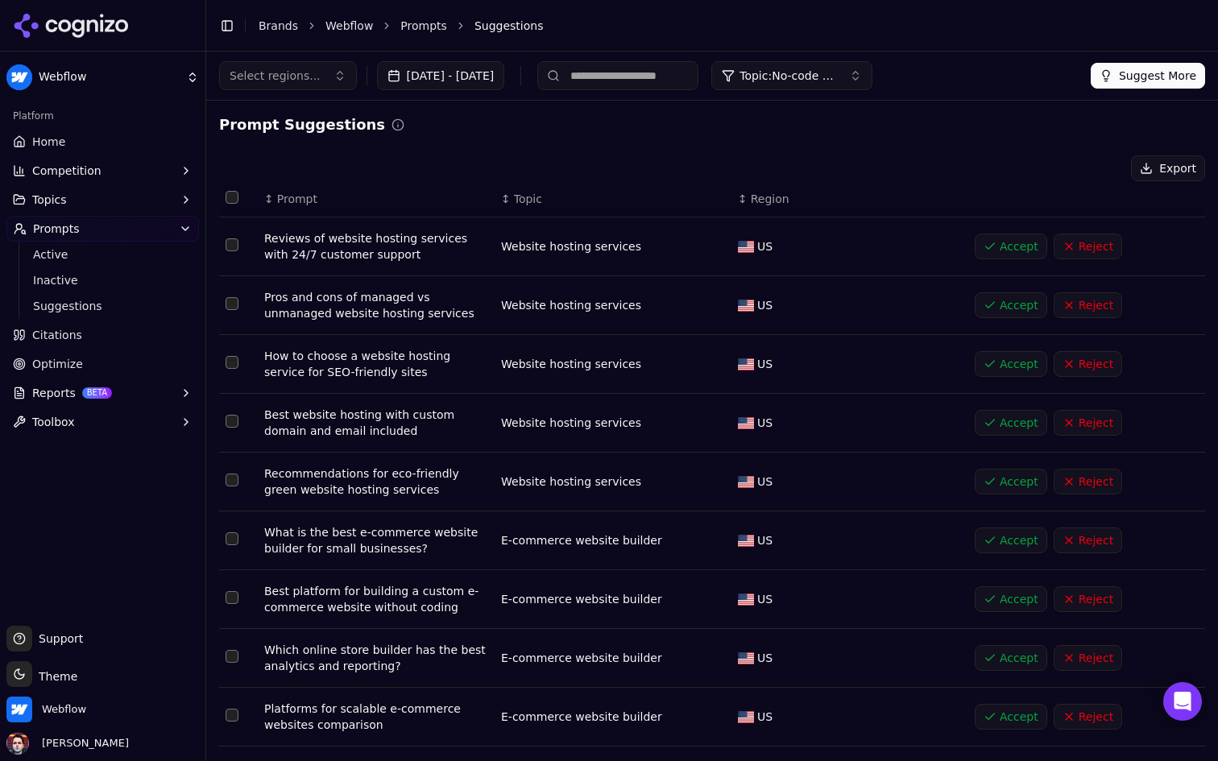
click at [229, 200] on button "Select all rows" at bounding box center [232, 197] width 13 height 13
click at [1079, 162] on button "Reject ( 55 )" at bounding box center [1075, 168] width 99 height 26
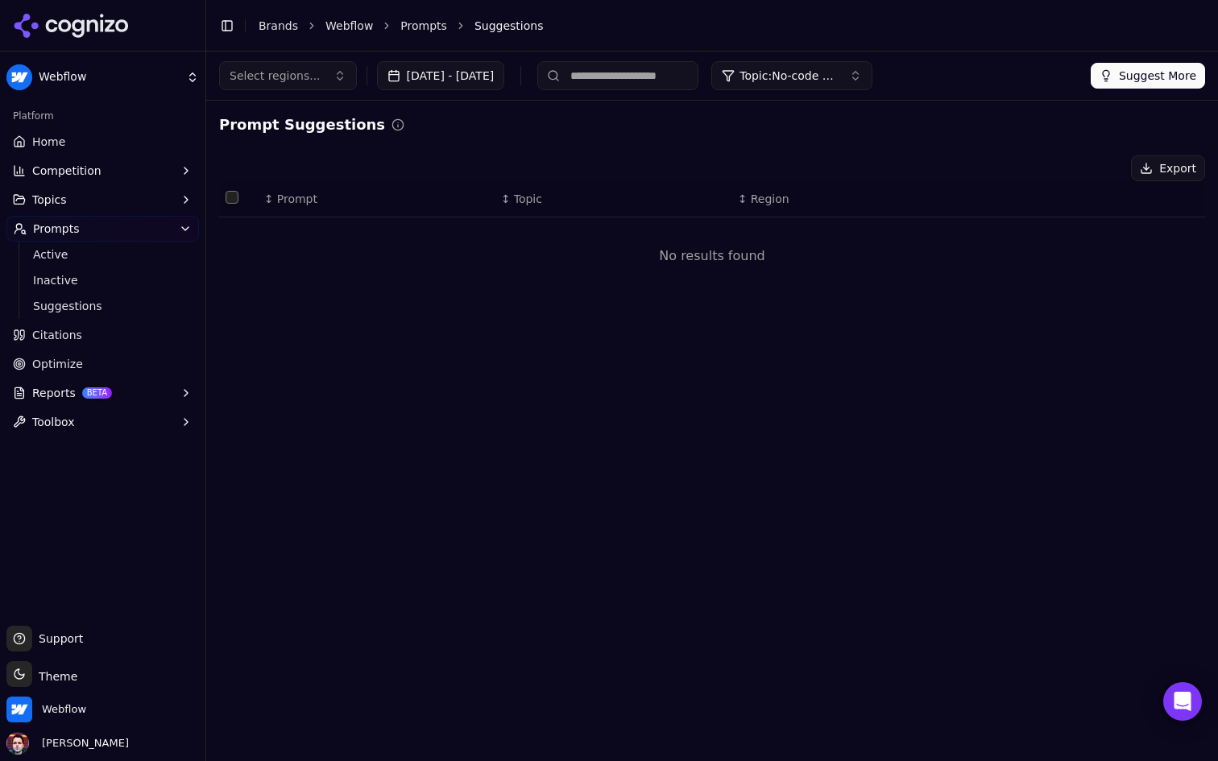
click at [1137, 72] on button "Suggest More" at bounding box center [1147, 76] width 114 height 26
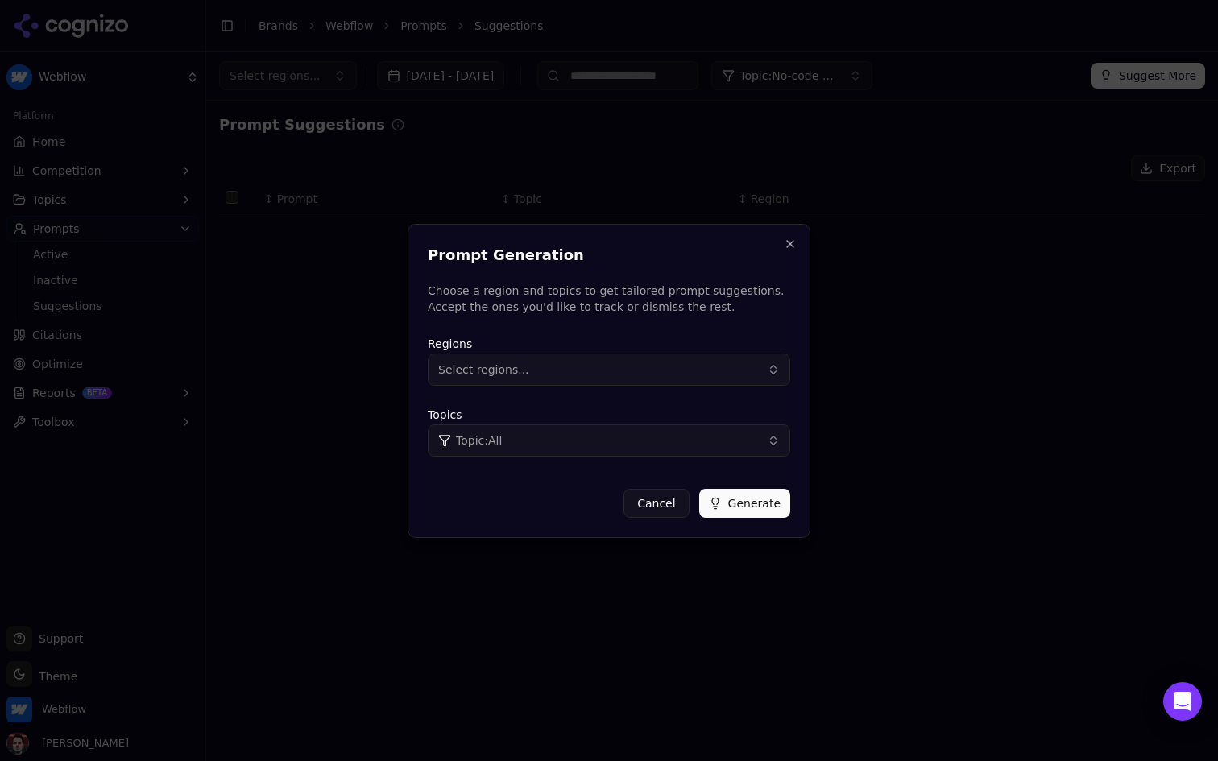
click at [576, 352] on div "Regions Select regions..." at bounding box center [609, 360] width 362 height 52
click at [560, 368] on button "Select regions..." at bounding box center [609, 370] width 362 height 32
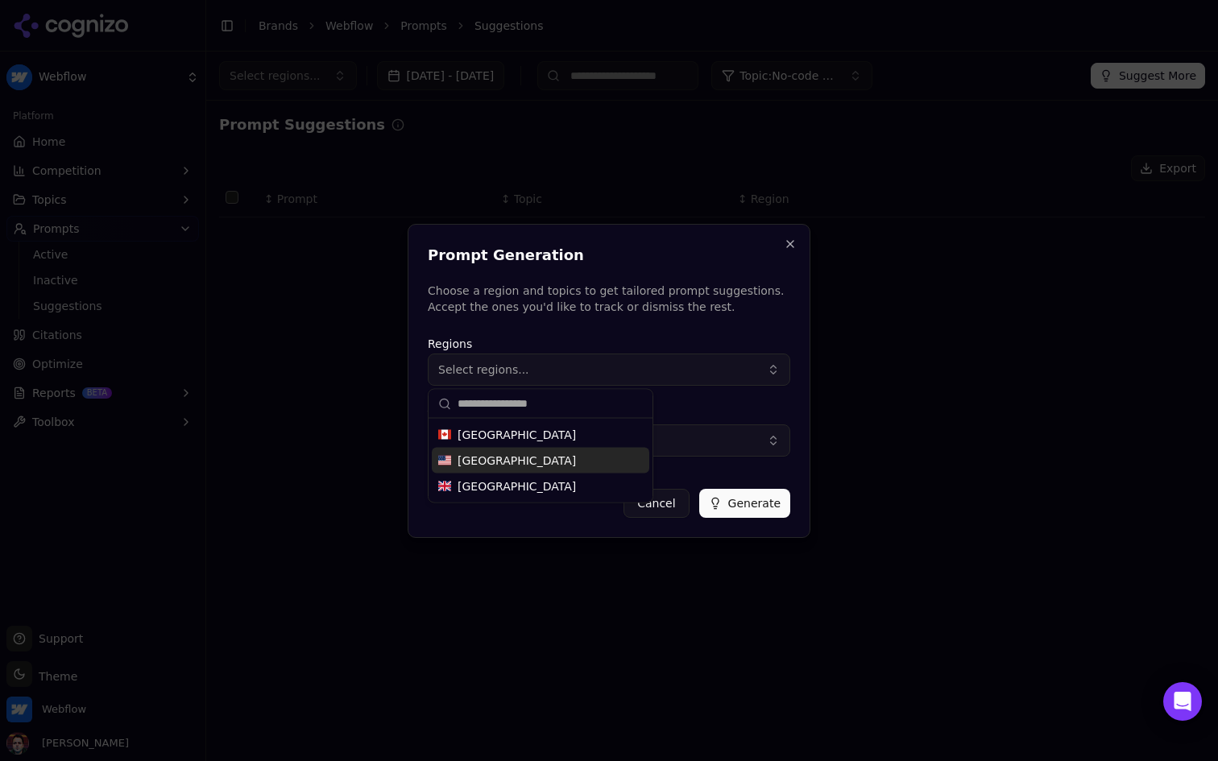
click at [507, 463] on span "United States" at bounding box center [516, 461] width 118 height 16
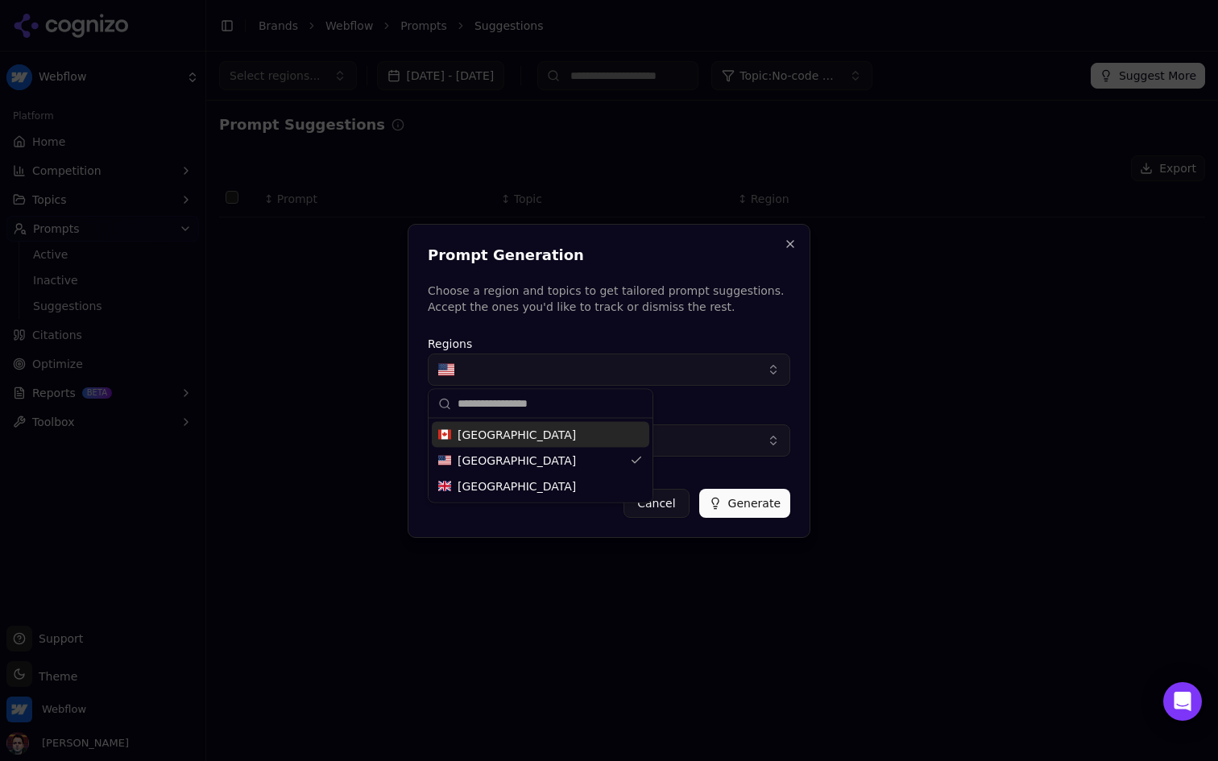
click at [693, 436] on button "Topic: All" at bounding box center [609, 440] width 362 height 32
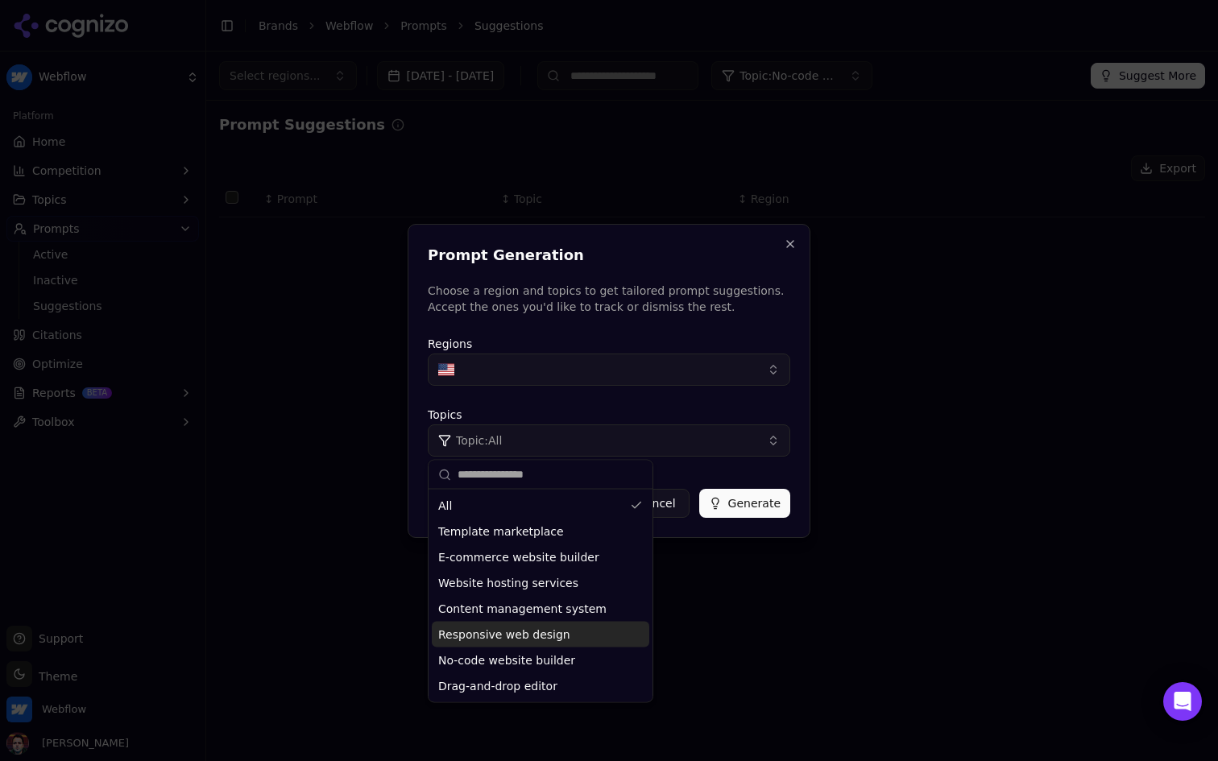
click at [532, 662] on span "No-code website builder" at bounding box center [506, 660] width 137 height 16
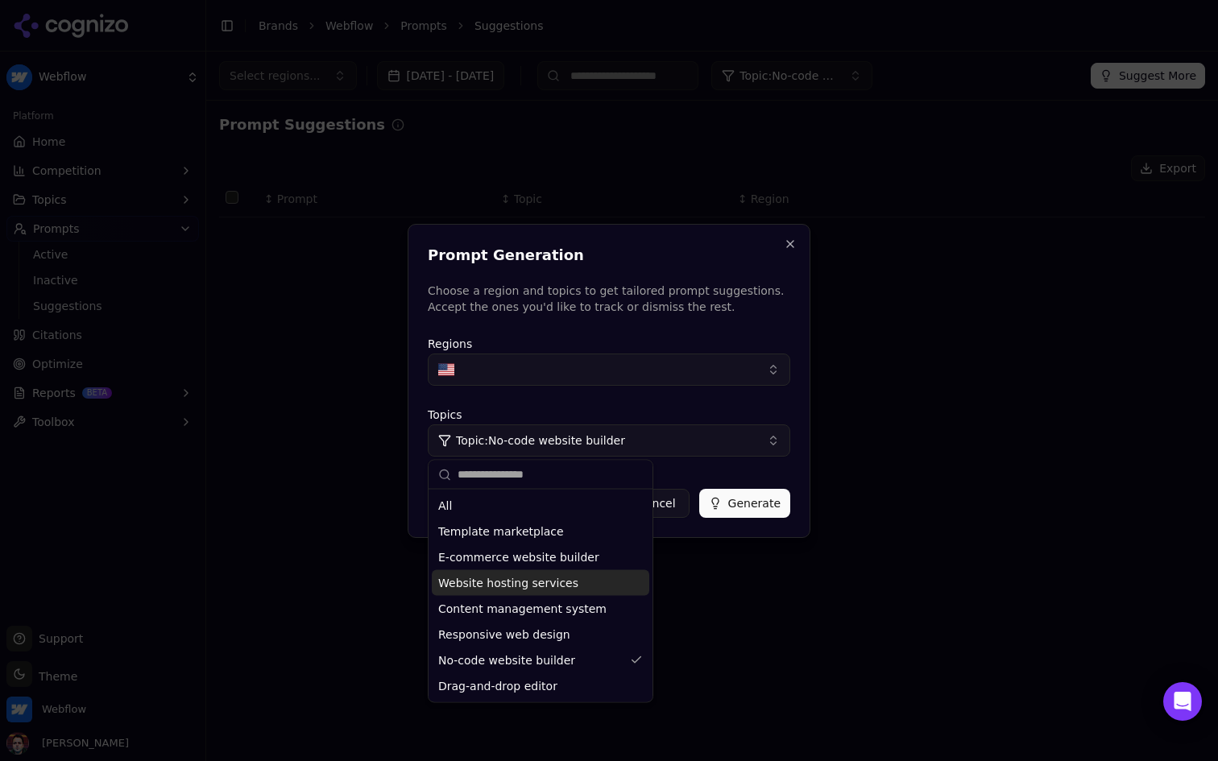
click at [751, 499] on button "Generate" at bounding box center [744, 503] width 91 height 29
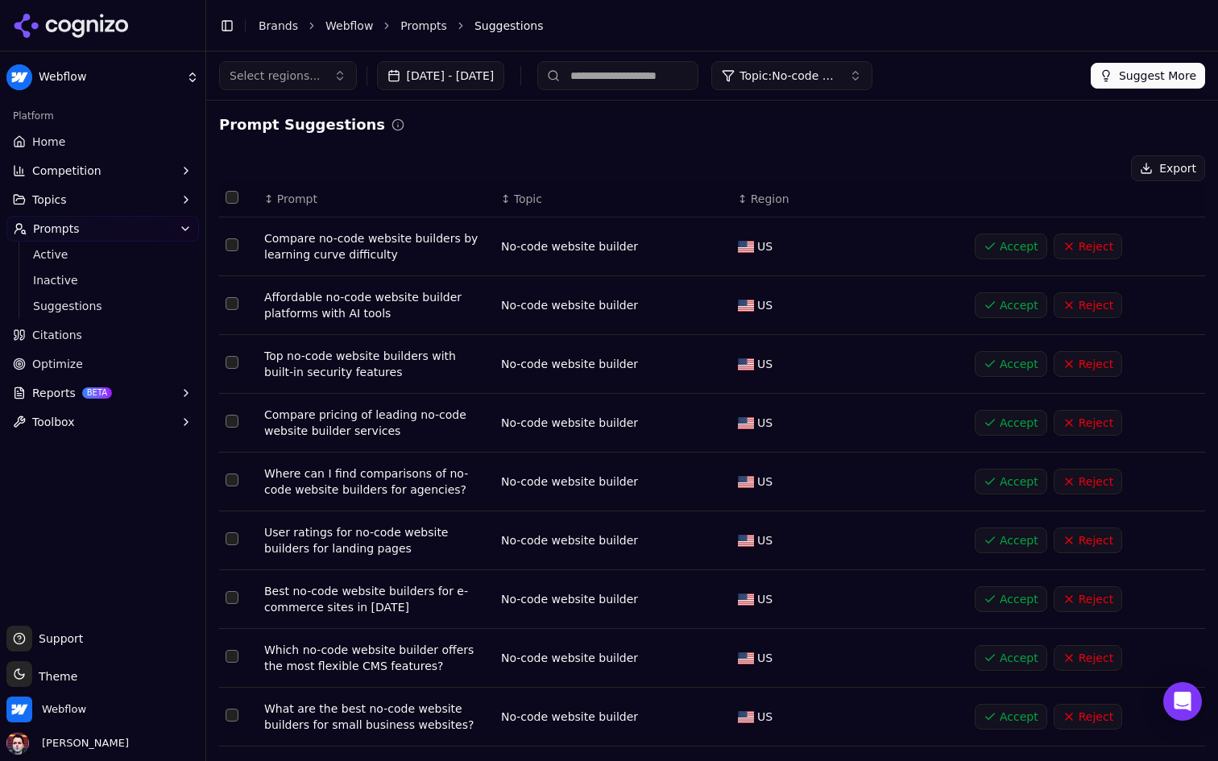
click at [994, 250] on button "Accept" at bounding box center [1010, 247] width 72 height 26
click at [999, 299] on button "Accept" at bounding box center [1010, 305] width 72 height 26
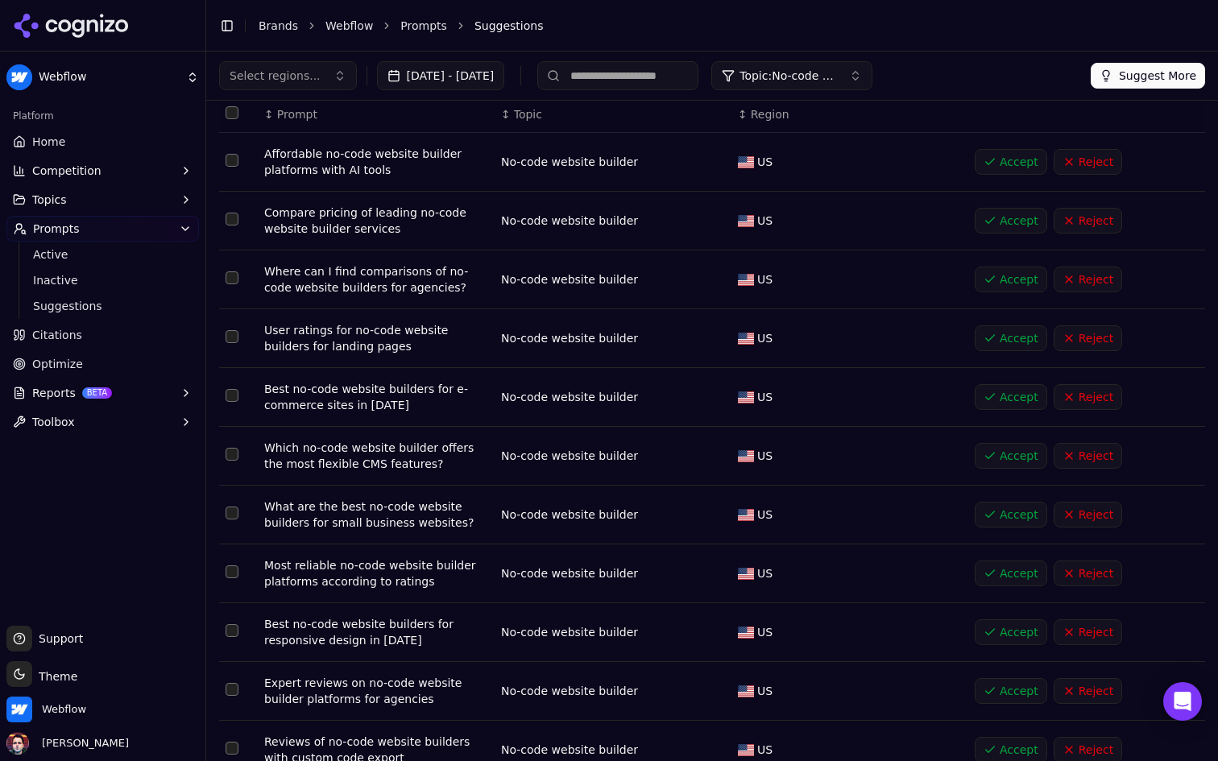
scroll to position [109, 0]
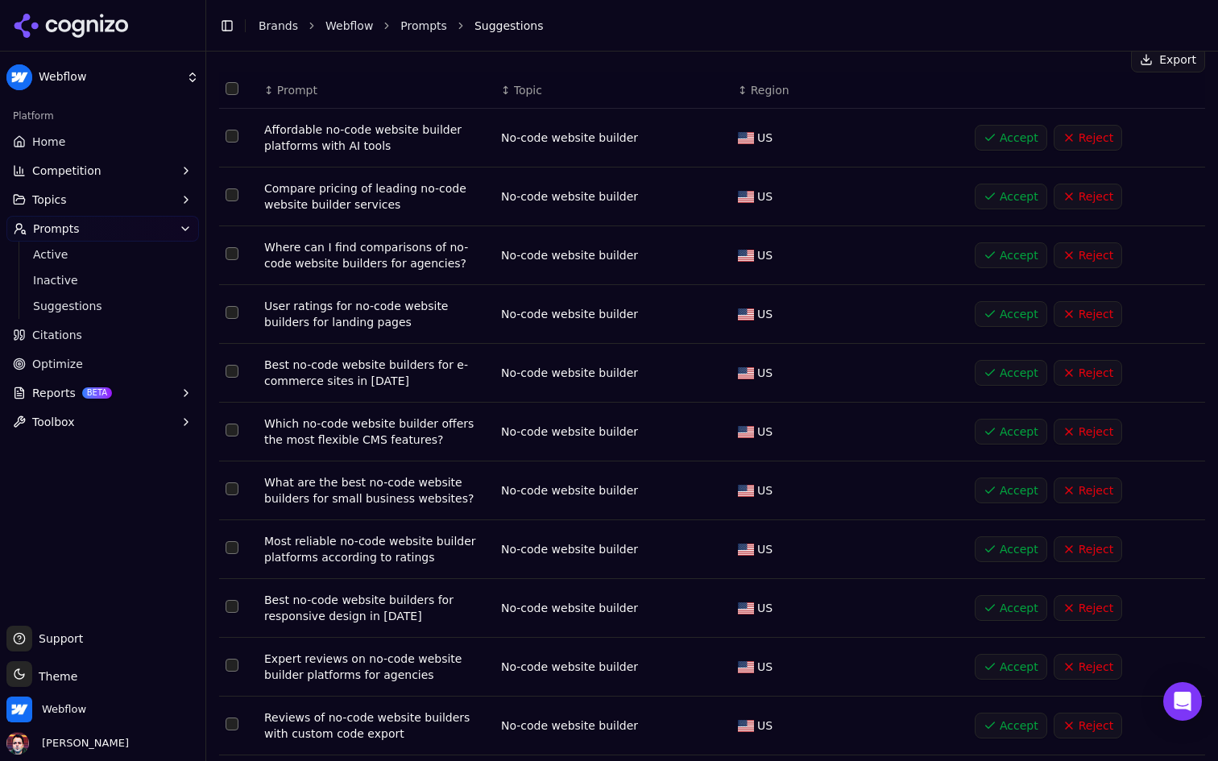
click at [1092, 198] on button "Reject" at bounding box center [1087, 197] width 68 height 26
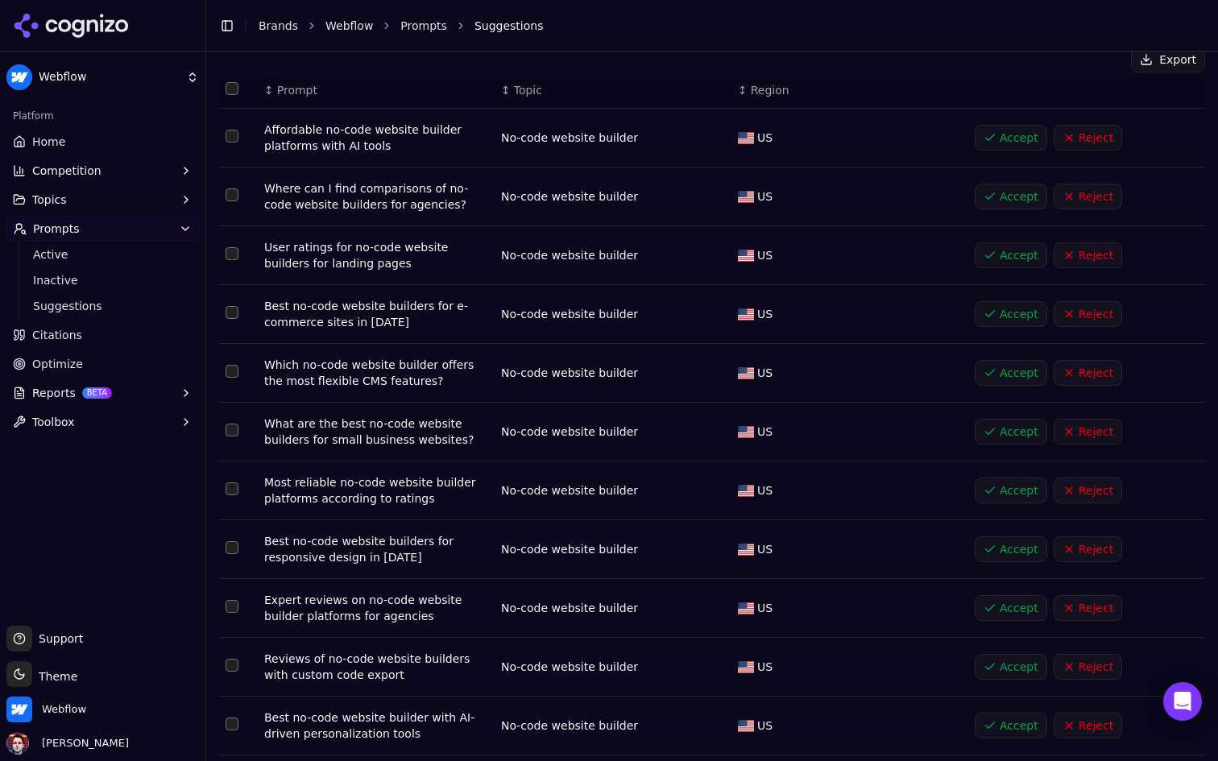
click at [1098, 197] on button "Reject" at bounding box center [1087, 197] width 68 height 26
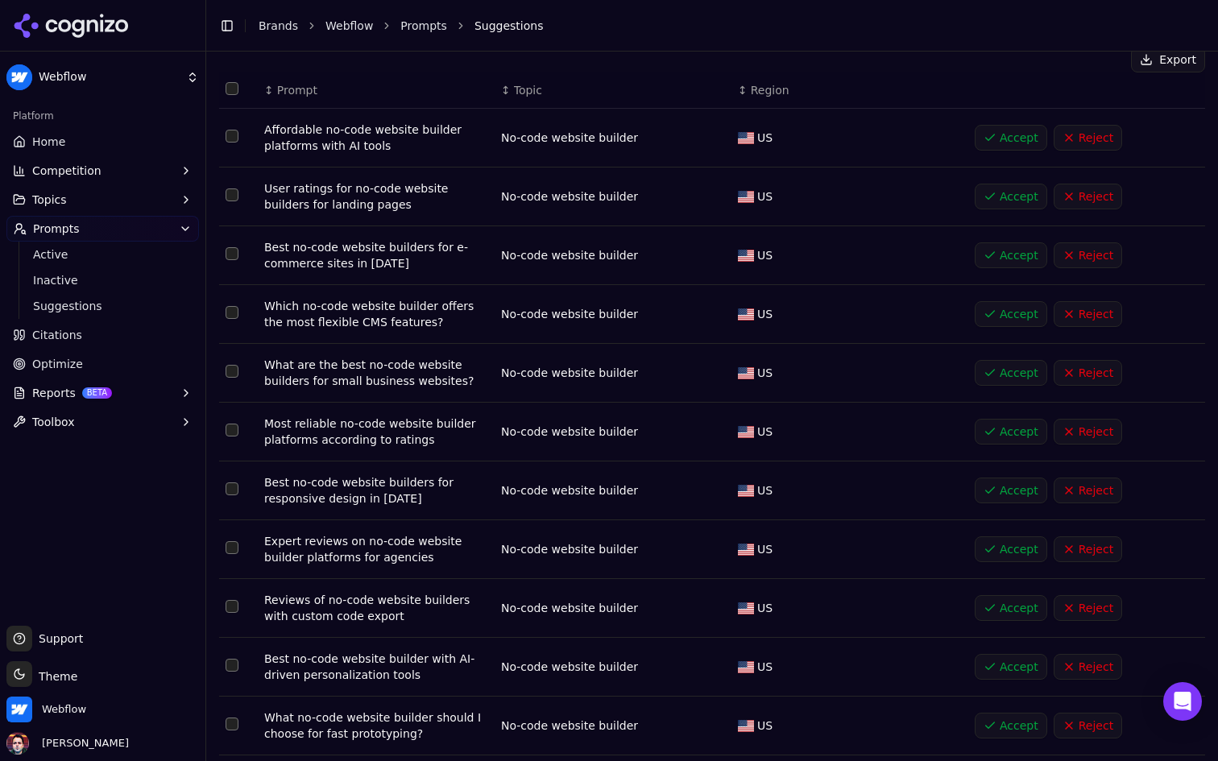
click at [1012, 491] on button "Accept" at bounding box center [1010, 491] width 72 height 26
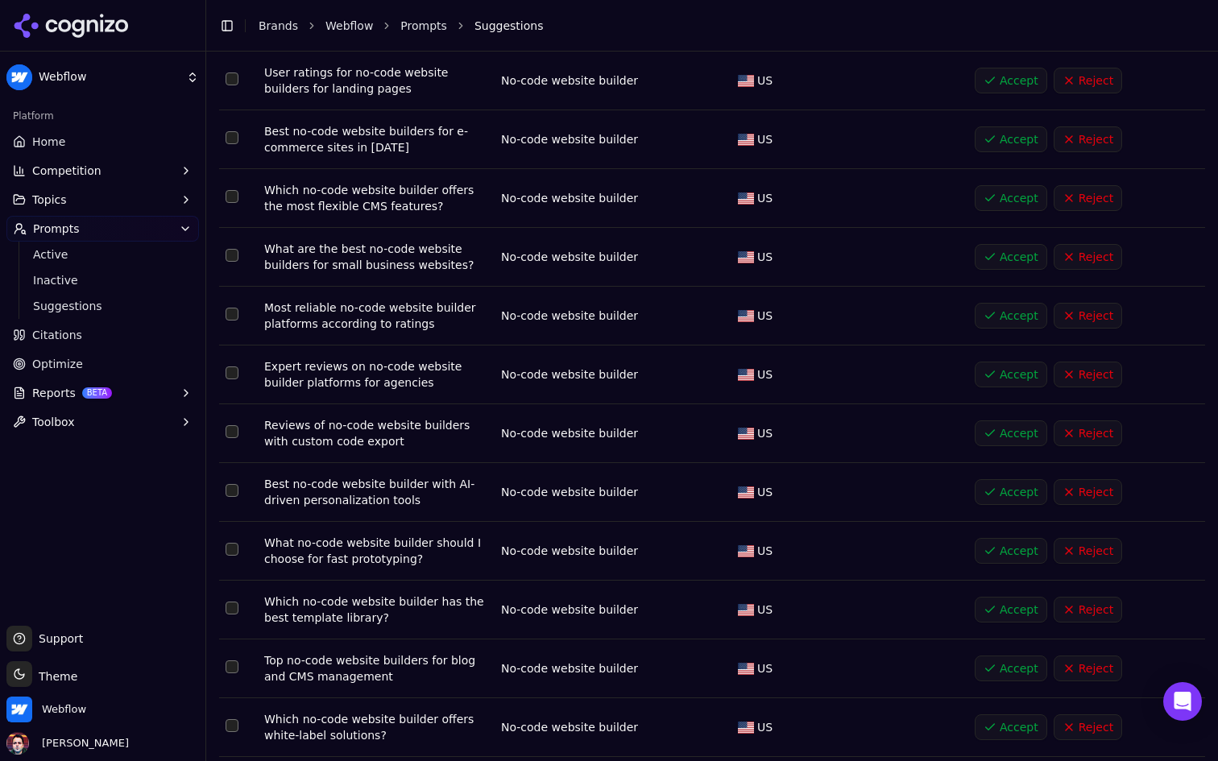
scroll to position [304, 0]
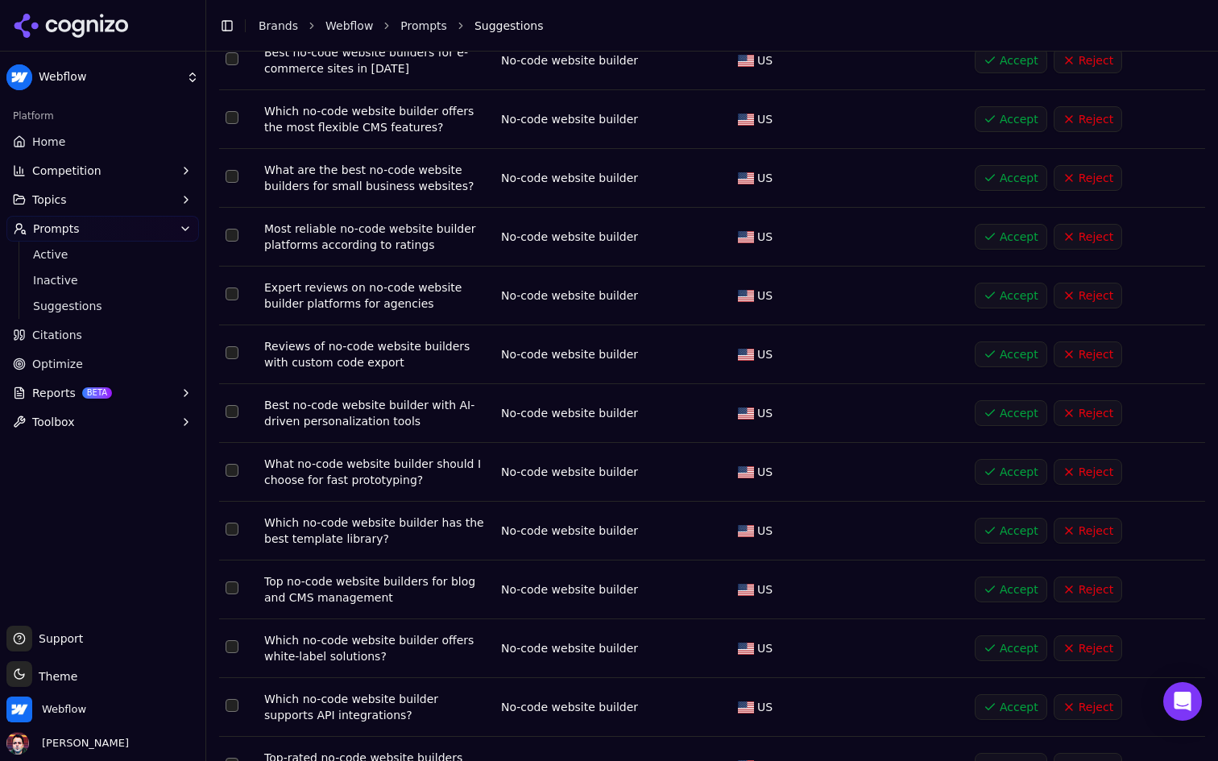
click at [1102, 289] on button "Reject" at bounding box center [1087, 296] width 68 height 26
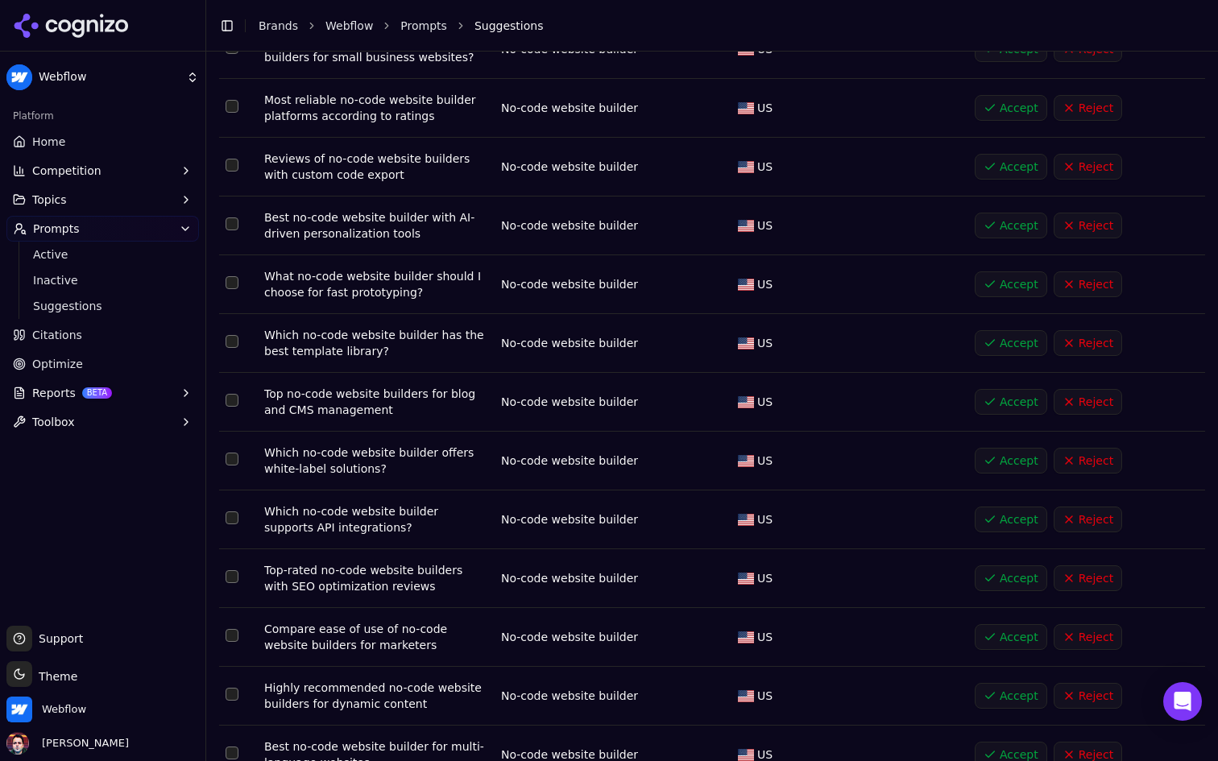
scroll to position [446, 0]
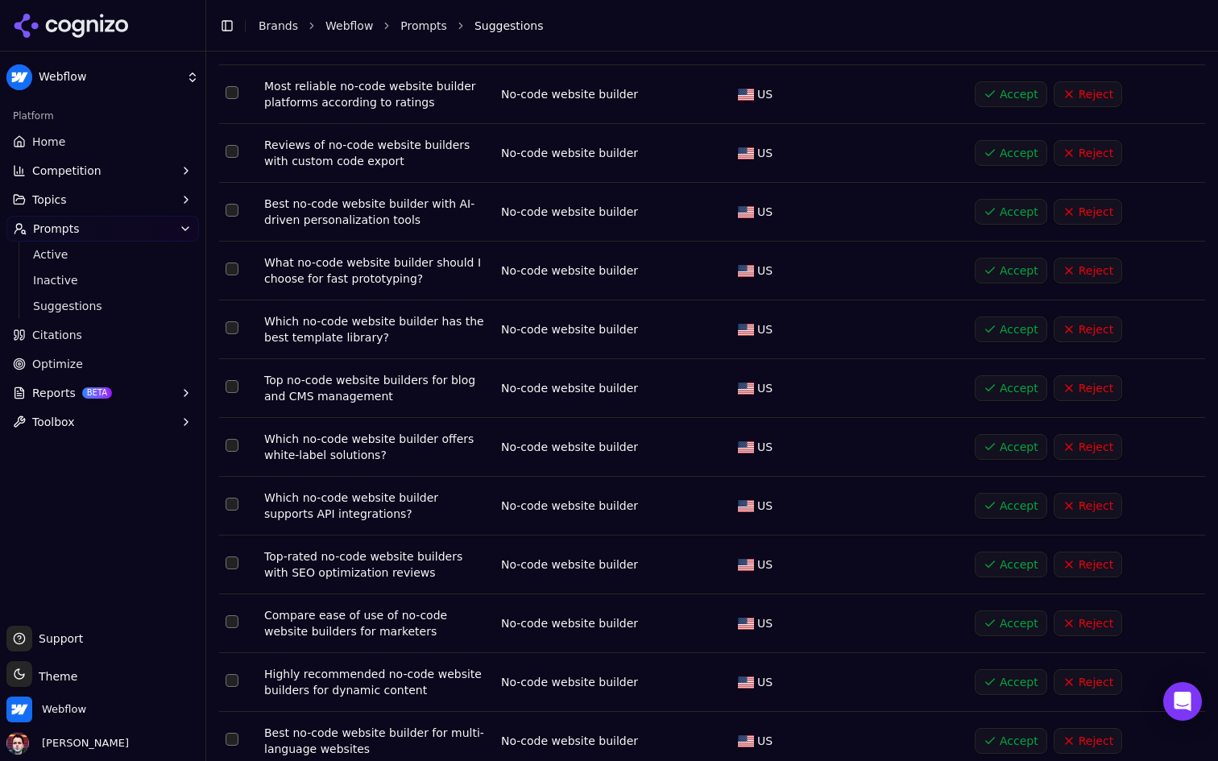
click at [1003, 327] on button "Accept" at bounding box center [1010, 330] width 72 height 26
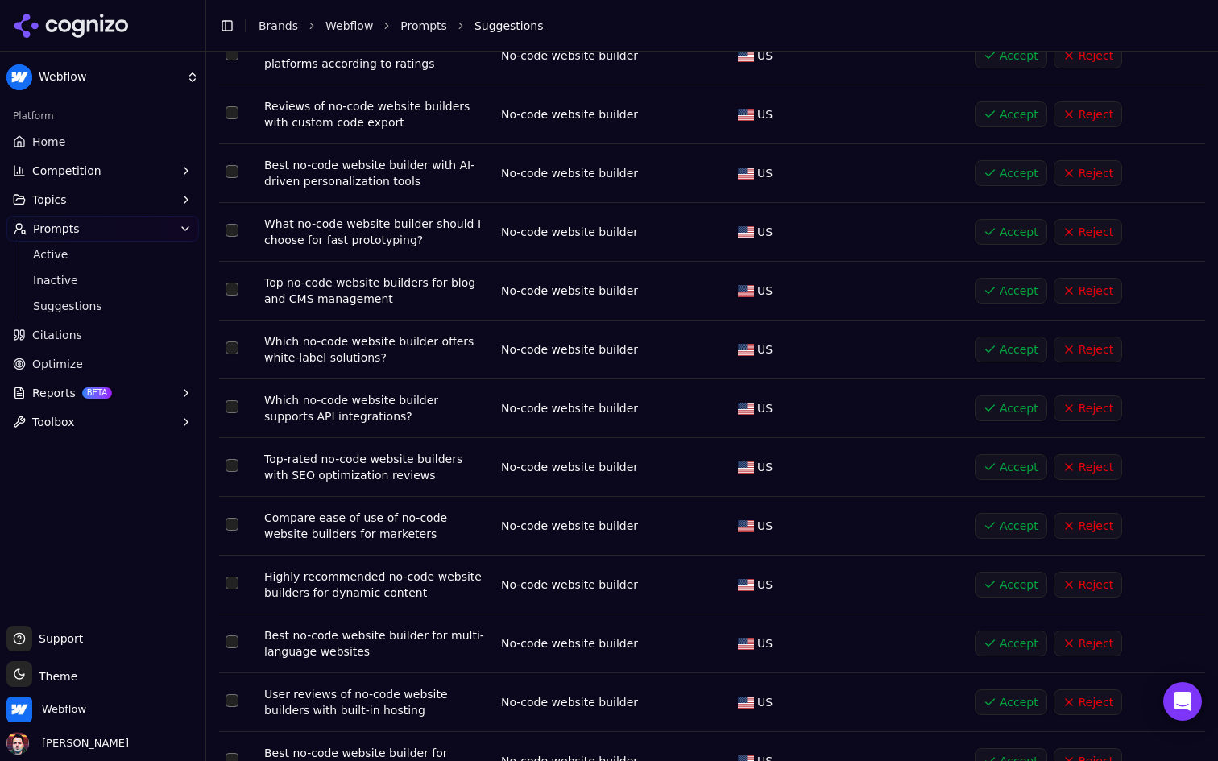
click at [1008, 295] on button "Accept" at bounding box center [1010, 291] width 72 height 26
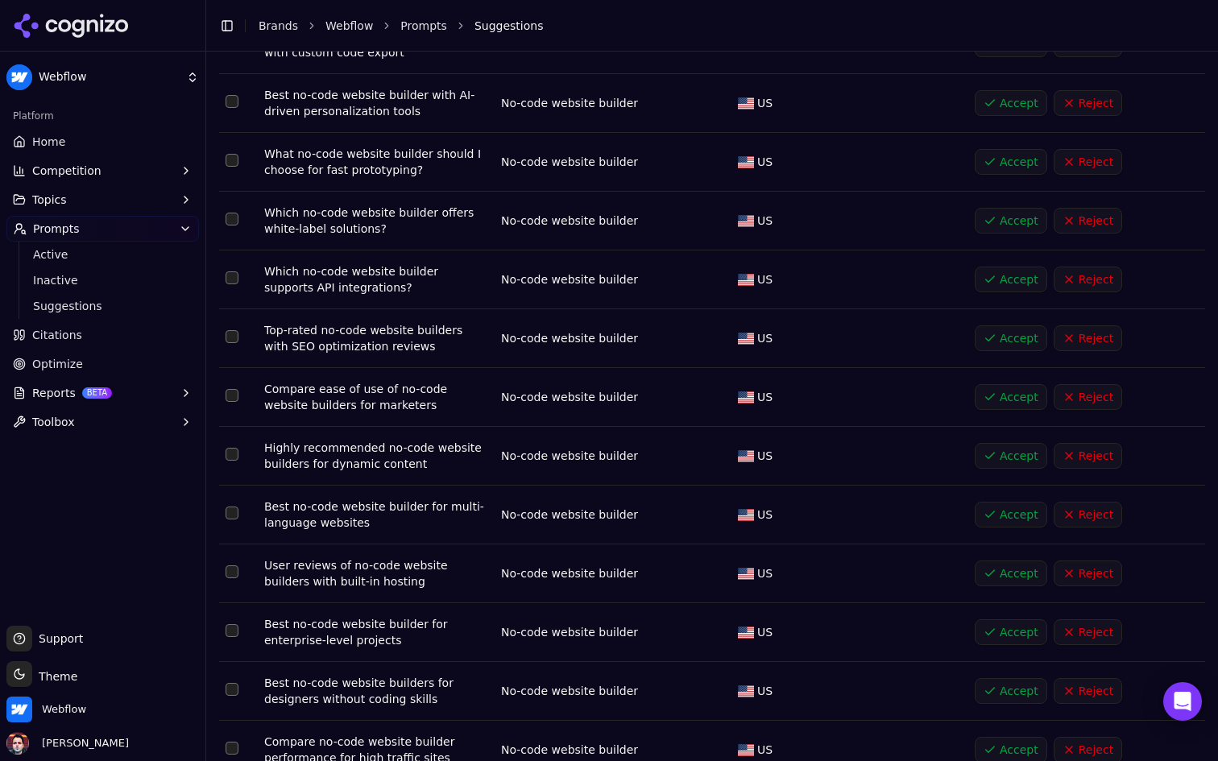
click at [994, 341] on button "Accept" at bounding box center [1010, 338] width 72 height 26
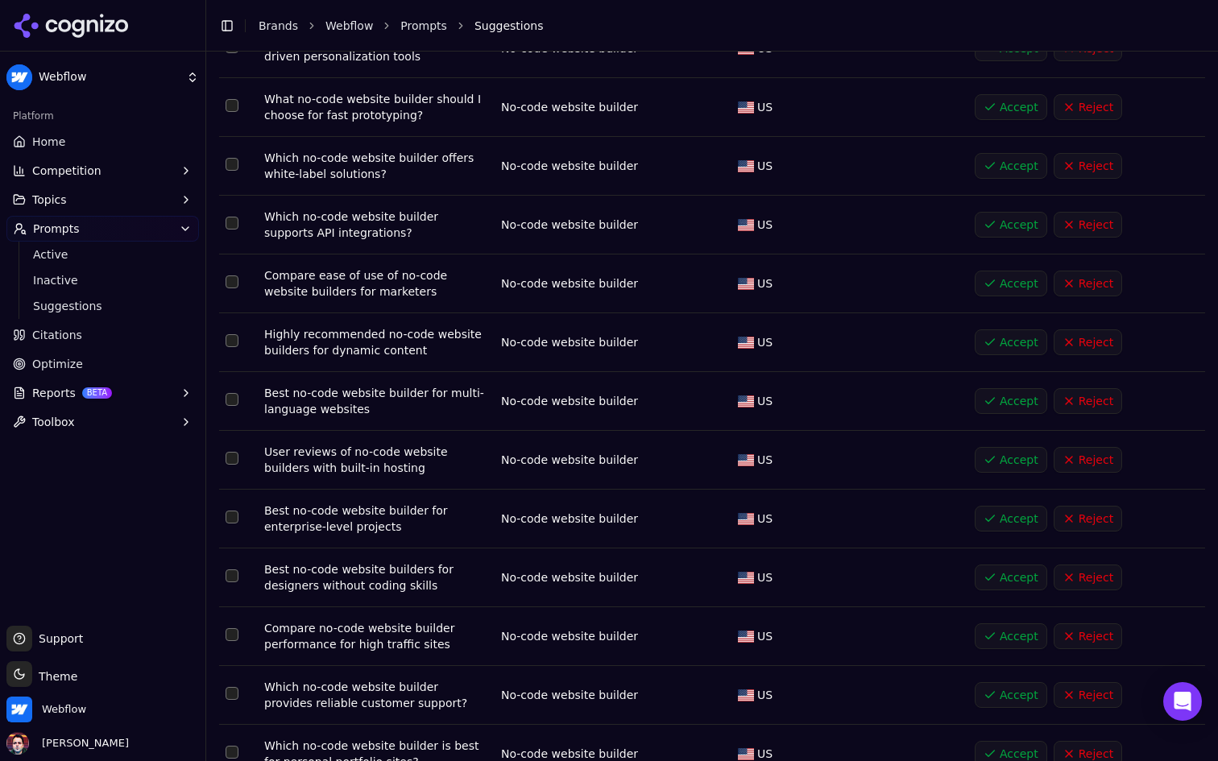
scroll to position [664, 0]
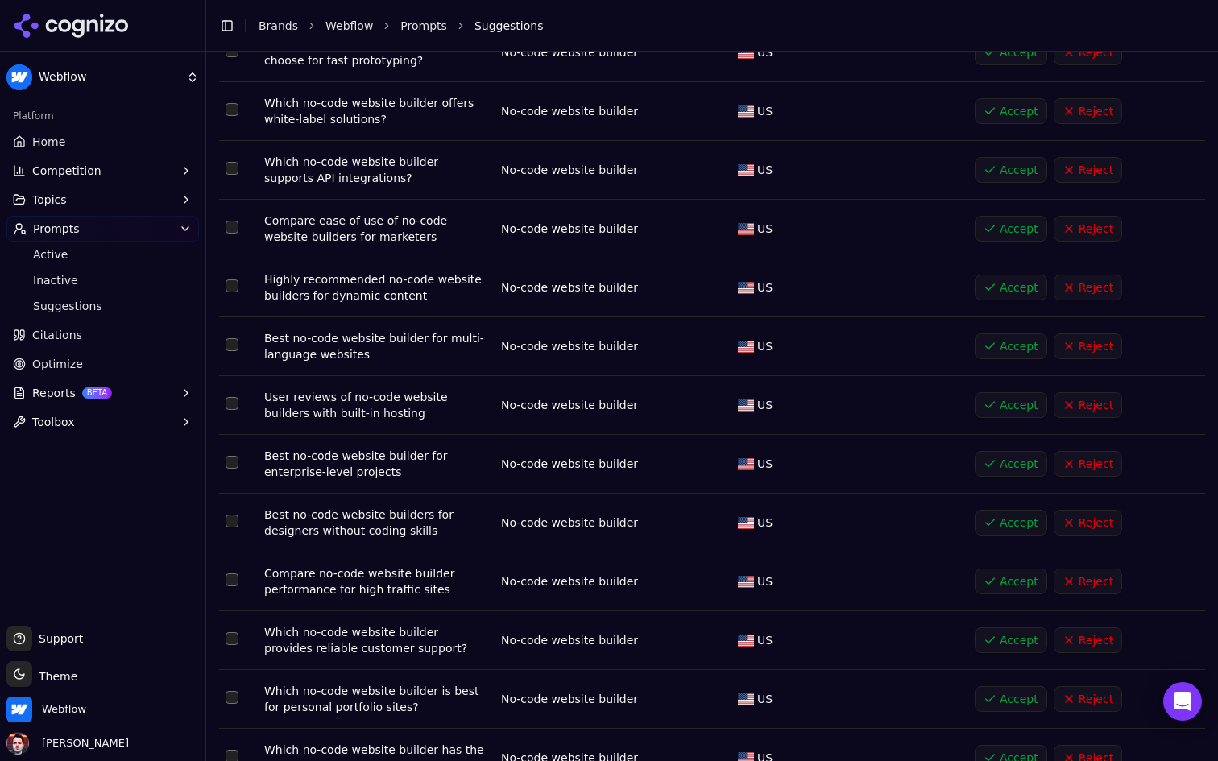
click at [992, 291] on button "Accept" at bounding box center [1010, 288] width 72 height 26
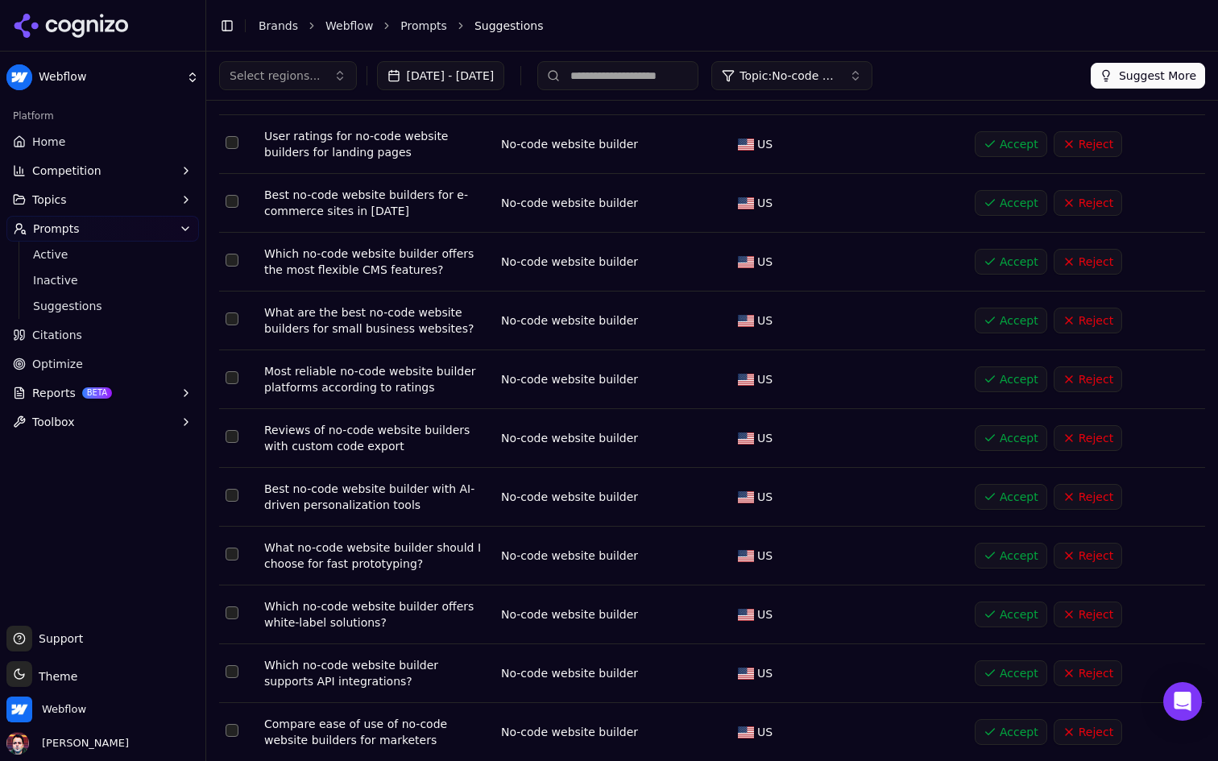
scroll to position [0, 0]
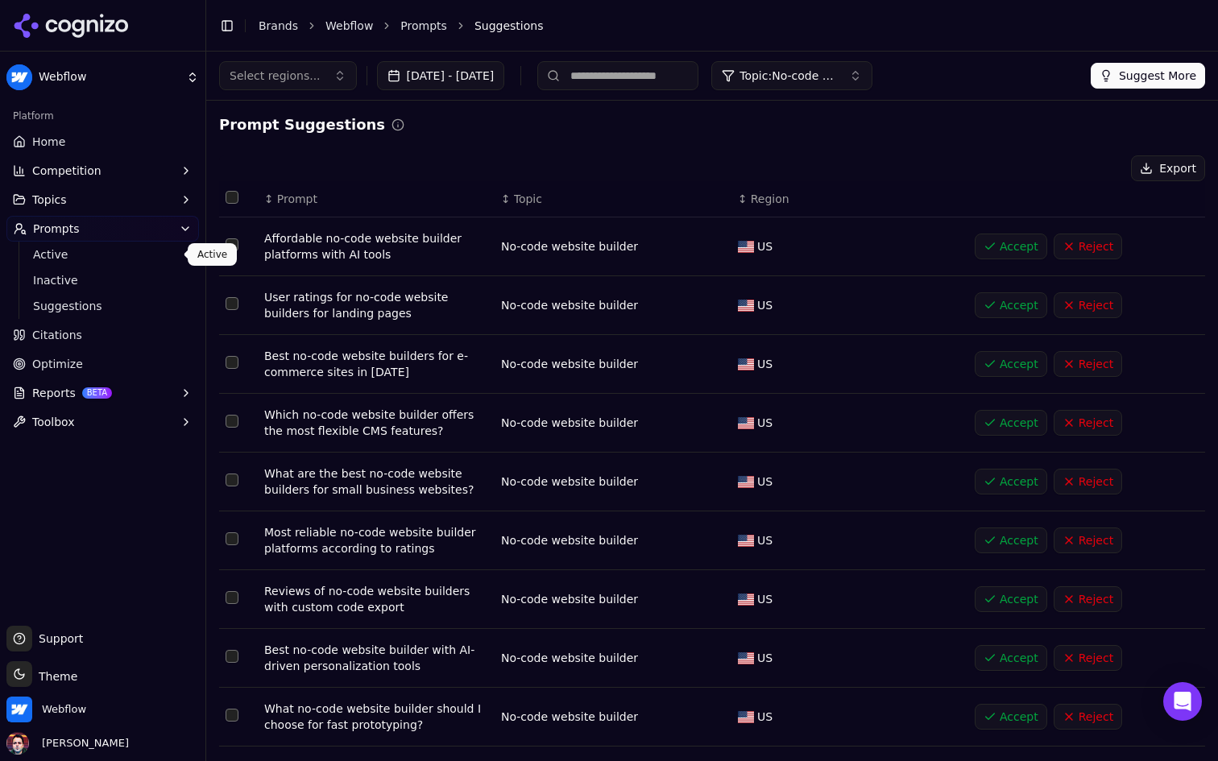
click at [128, 249] on span "Active" at bounding box center [103, 254] width 140 height 16
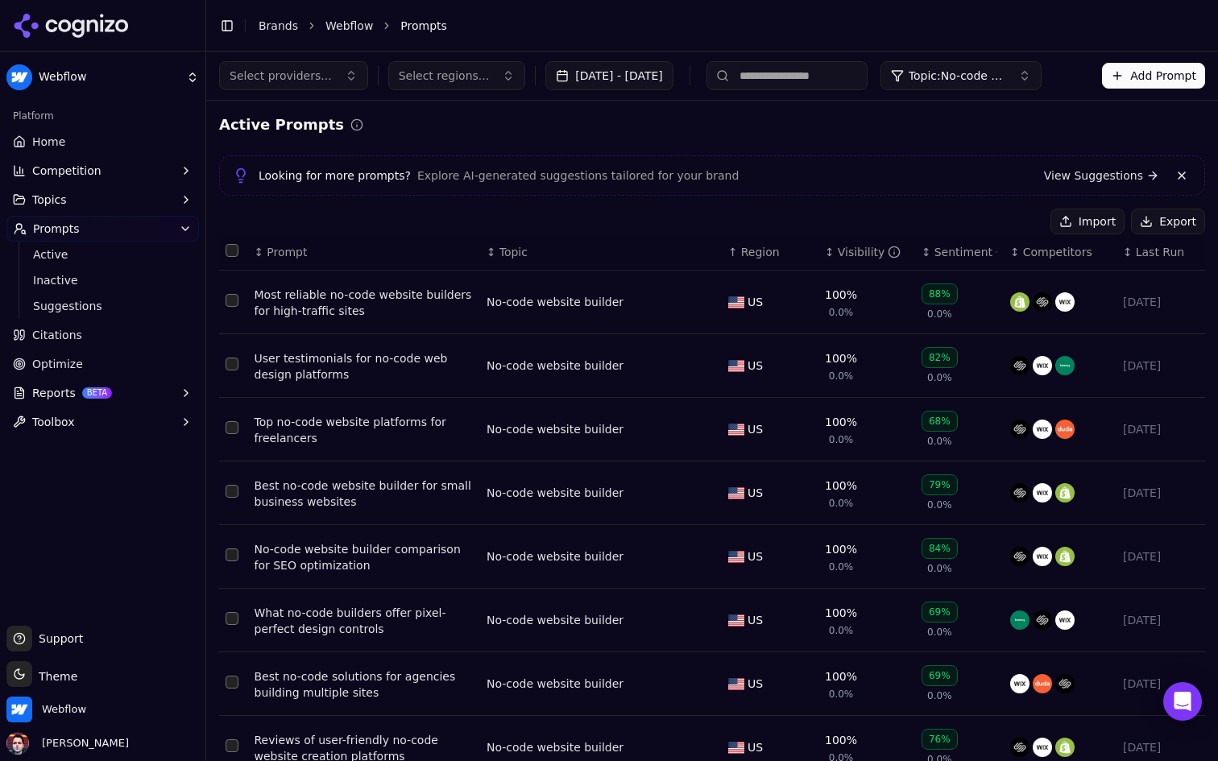
click at [259, 68] on span "Select providers..." at bounding box center [281, 76] width 102 height 16
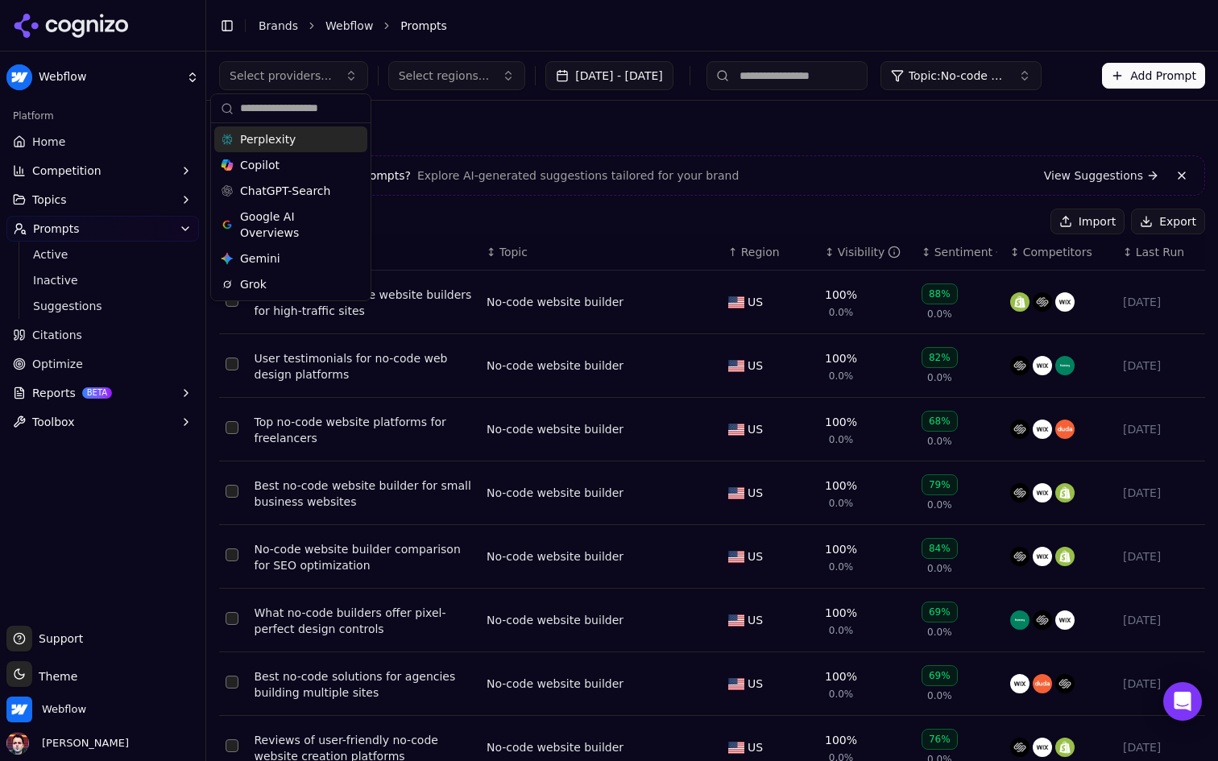
click at [259, 68] on span "Select providers..." at bounding box center [281, 76] width 102 height 16
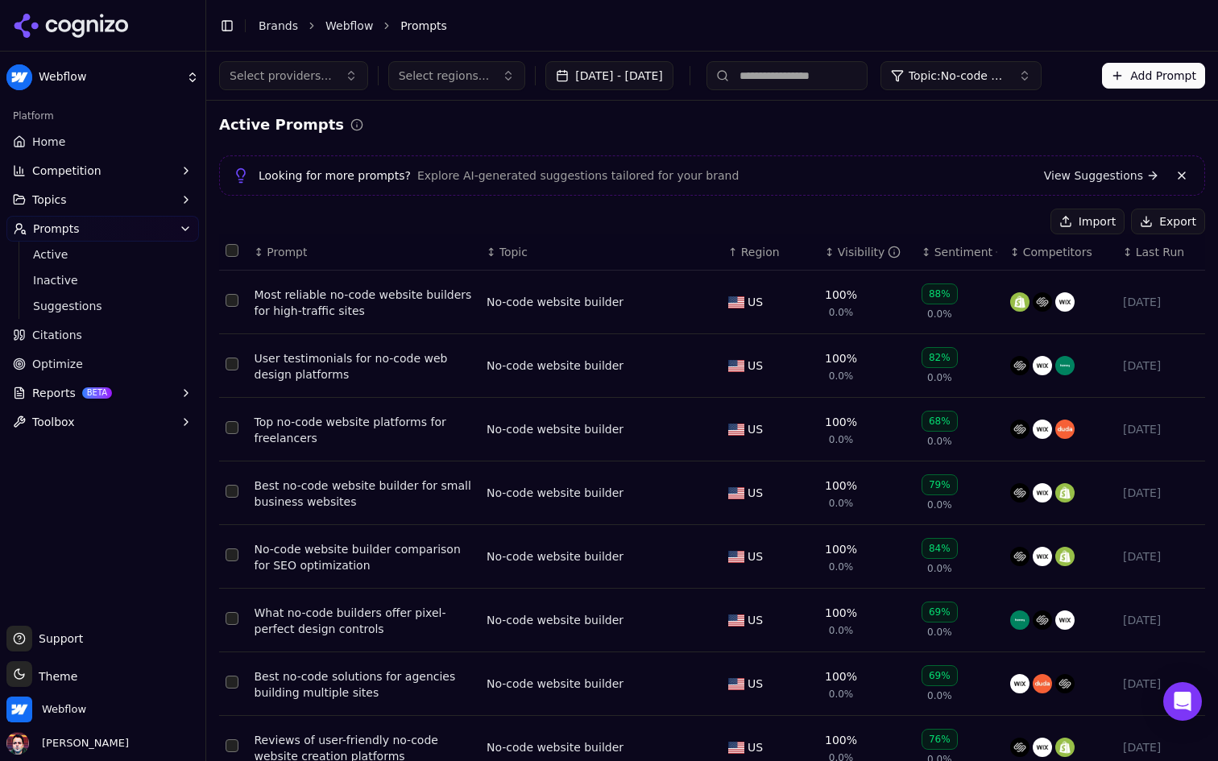
click at [835, 80] on input at bounding box center [786, 75] width 161 height 29
type input "**********"
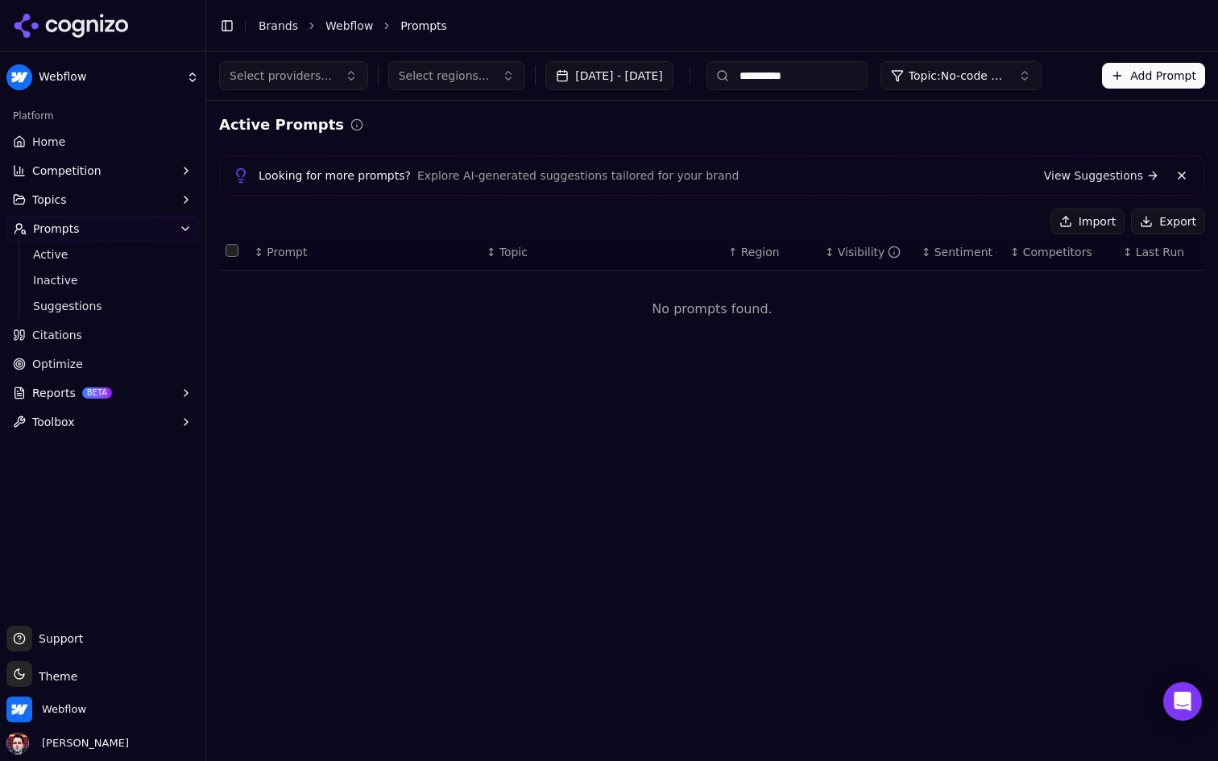
click at [858, 69] on input "**********" at bounding box center [786, 75] width 161 height 29
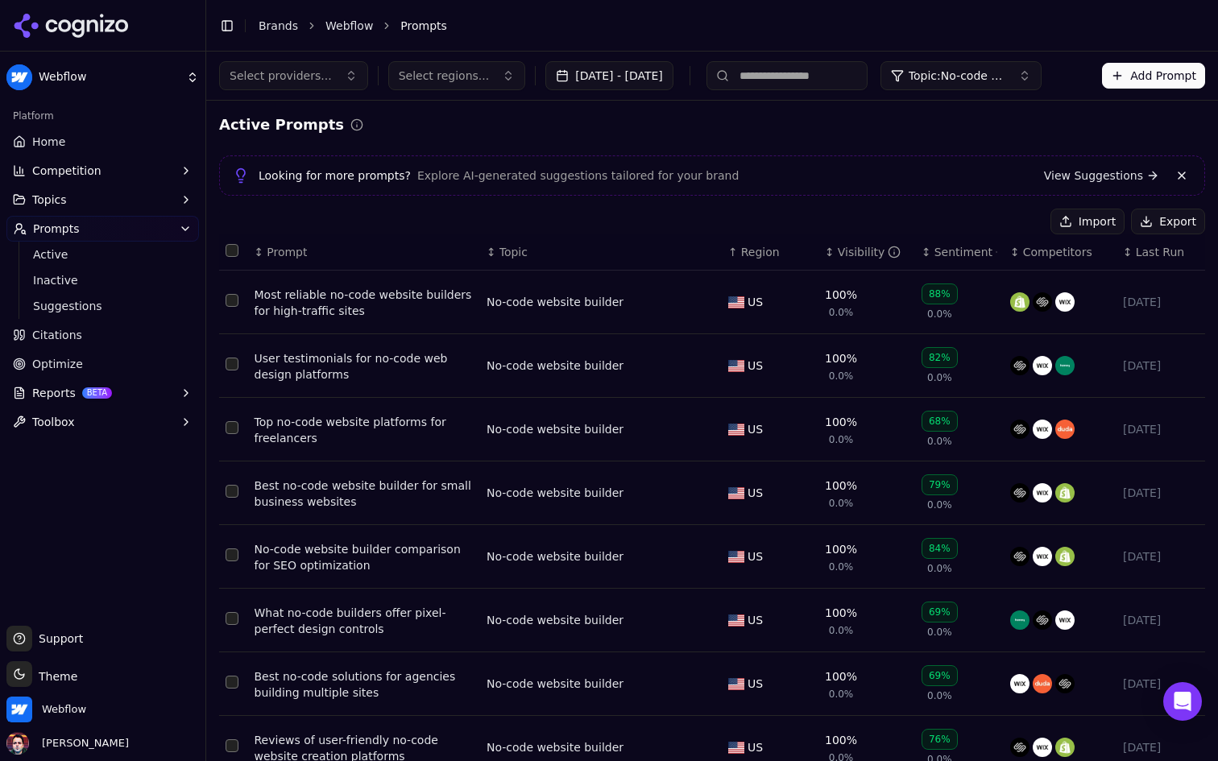
click at [698, 123] on div "Active Prompts" at bounding box center [712, 125] width 986 height 23
click at [126, 244] on link "Active" at bounding box center [103, 254] width 153 height 23
click at [1133, 72] on button "Add Prompt" at bounding box center [1153, 76] width 103 height 26
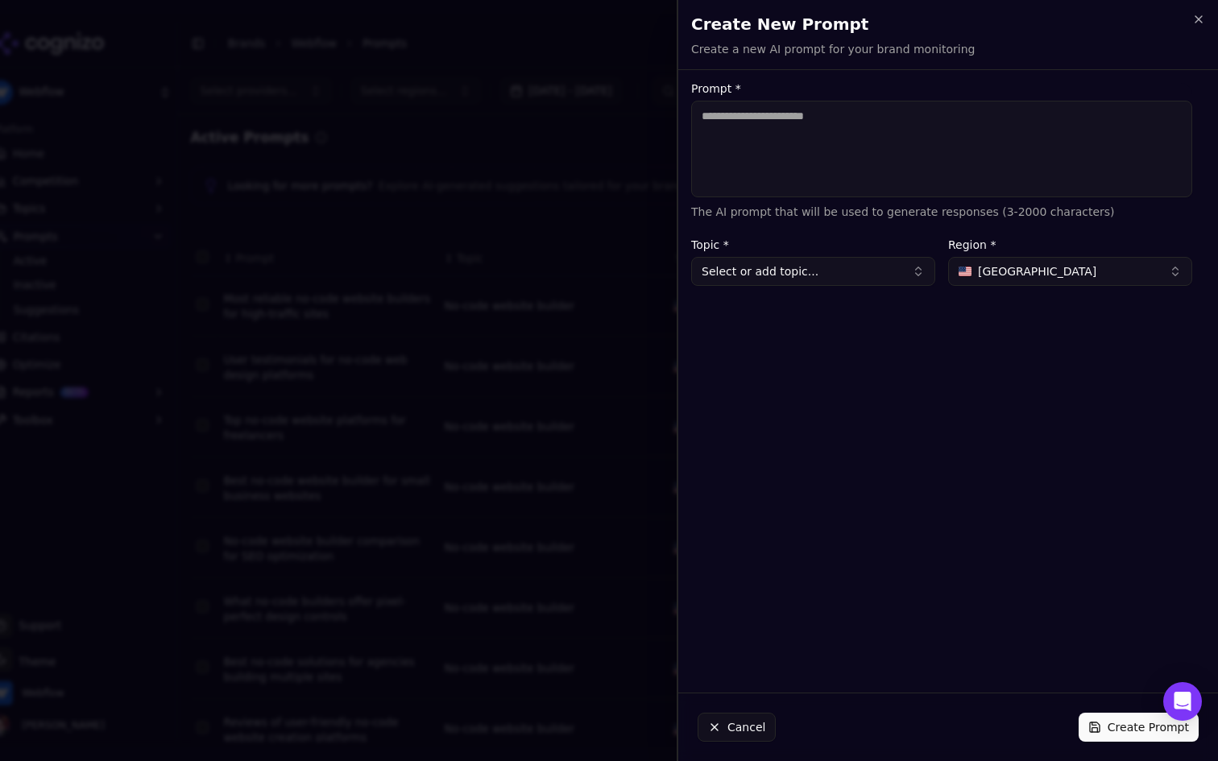
click at [920, 147] on textarea "Prompt *" at bounding box center [941, 149] width 501 height 97
type textarea "**********"
click at [850, 270] on button "Select or add topic..." at bounding box center [813, 271] width 244 height 29
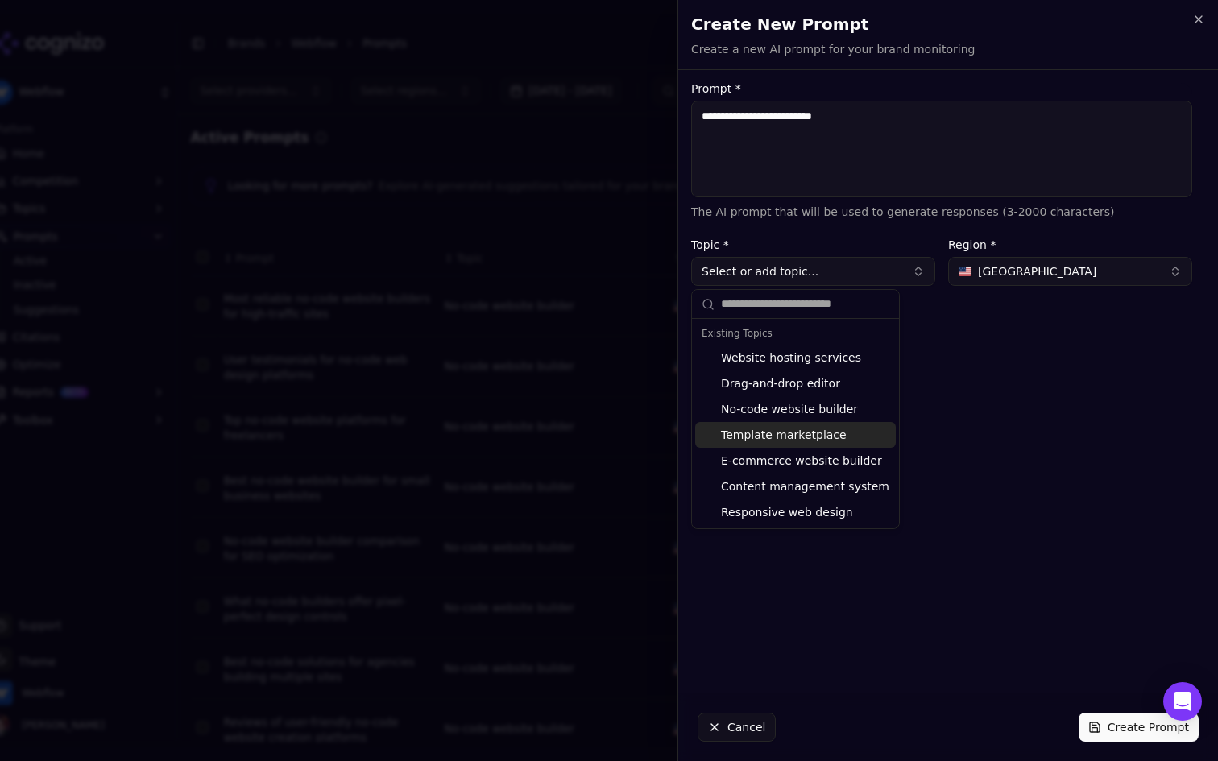
click at [839, 405] on div "No-code website builder" at bounding box center [795, 409] width 201 height 26
type input "**********"
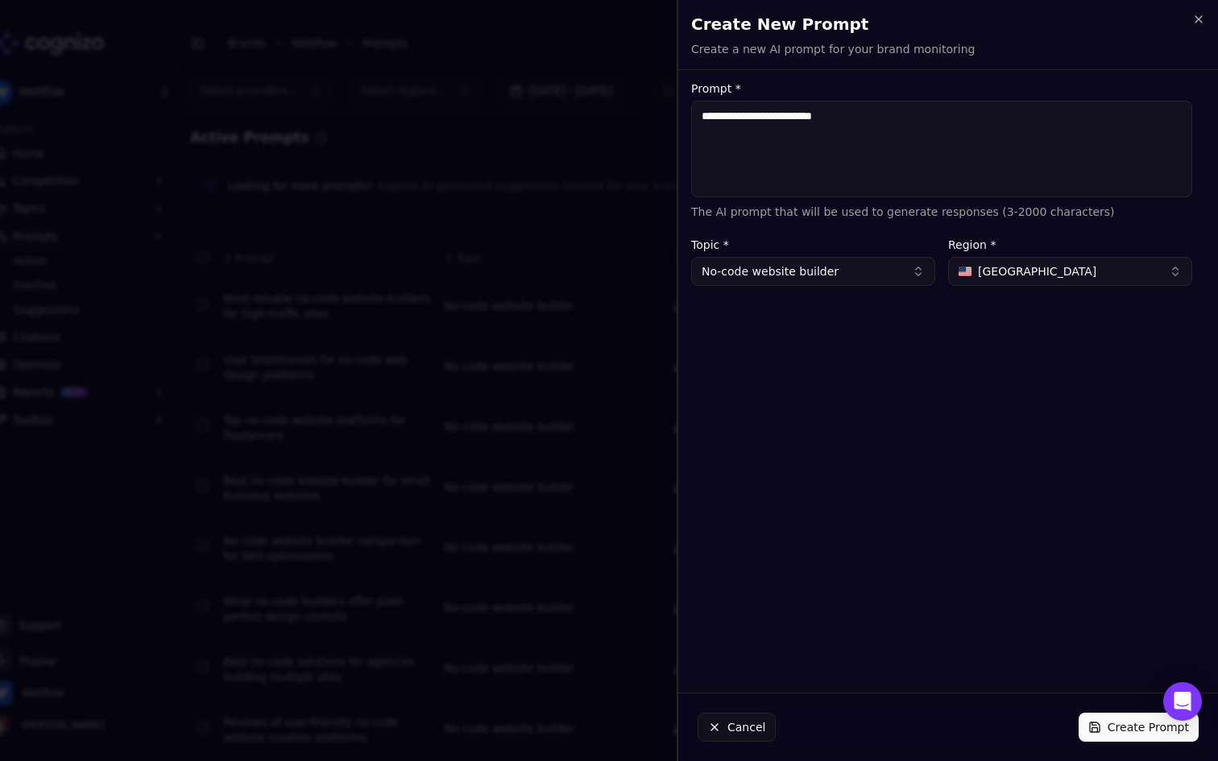
click at [943, 502] on div "**********" at bounding box center [941, 381] width 527 height 597
click at [780, 106] on textarea "**********" at bounding box center [941, 149] width 501 height 97
click at [1100, 725] on button "Create Prompt" at bounding box center [1138, 727] width 120 height 29
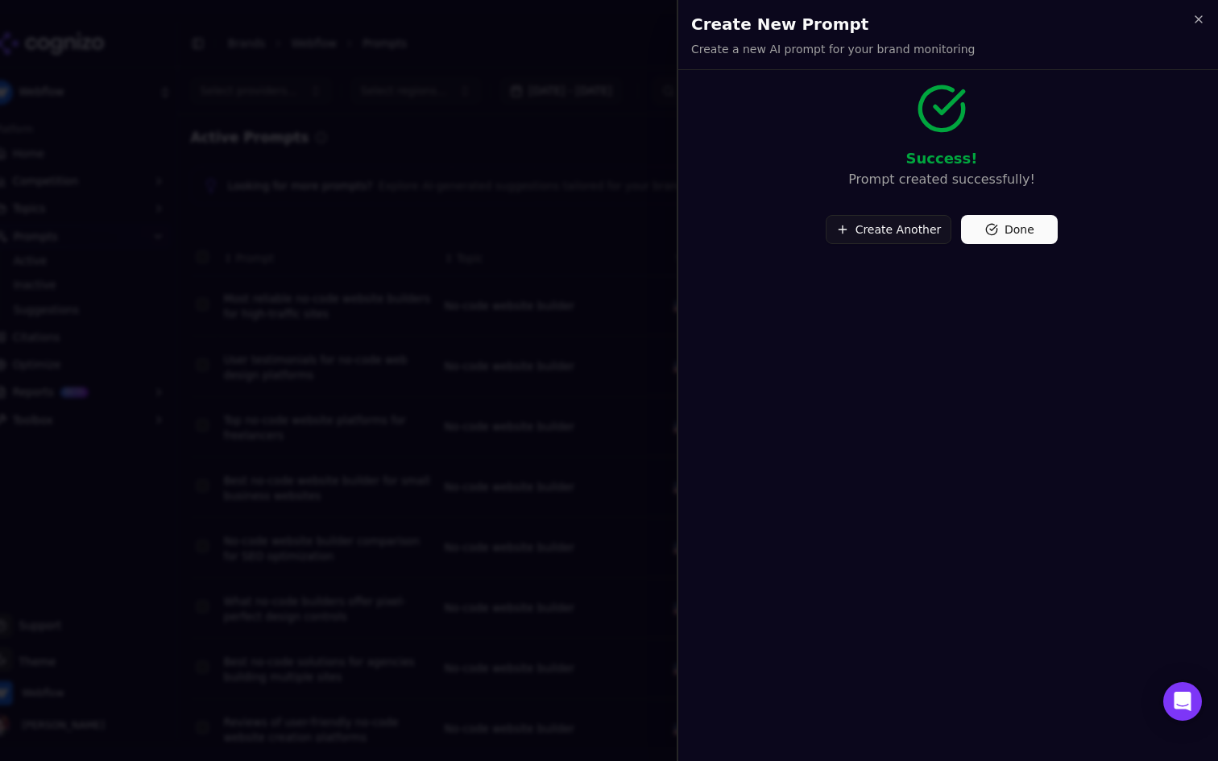
click at [1028, 240] on button "Done" at bounding box center [1009, 229] width 97 height 29
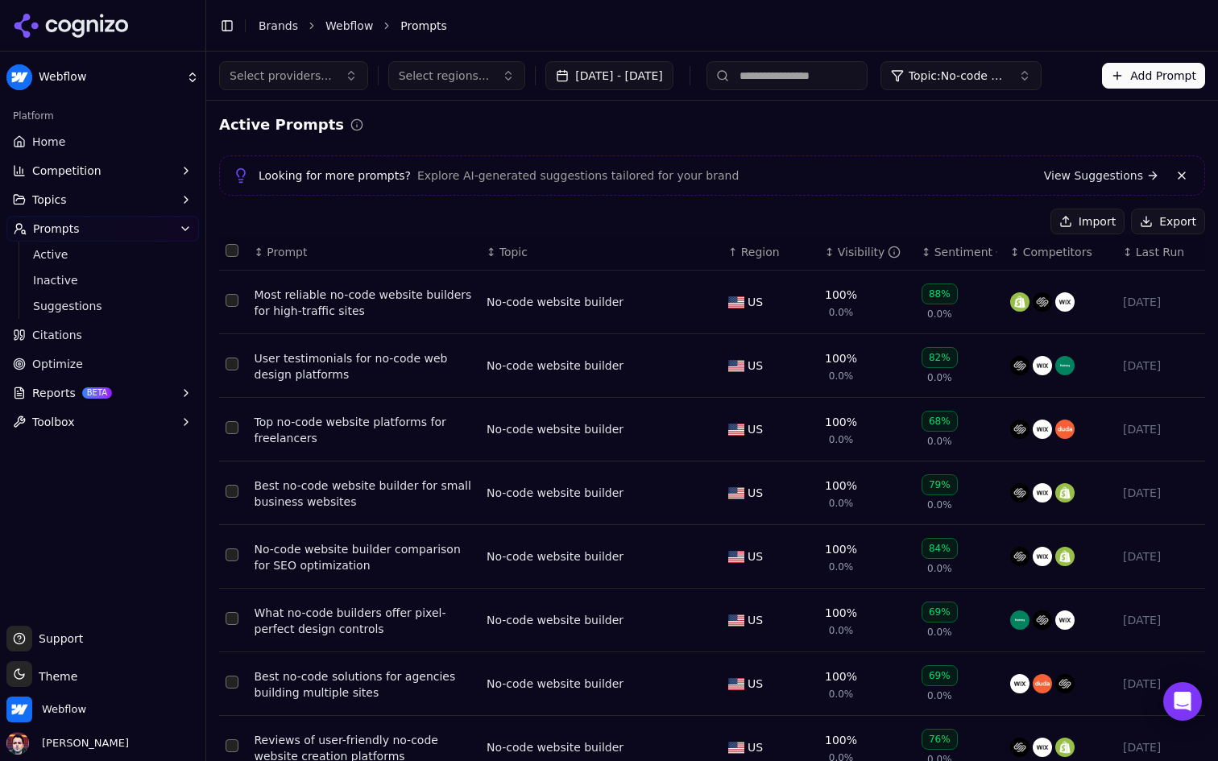
click at [1157, 75] on button "Add Prompt" at bounding box center [1153, 76] width 103 height 26
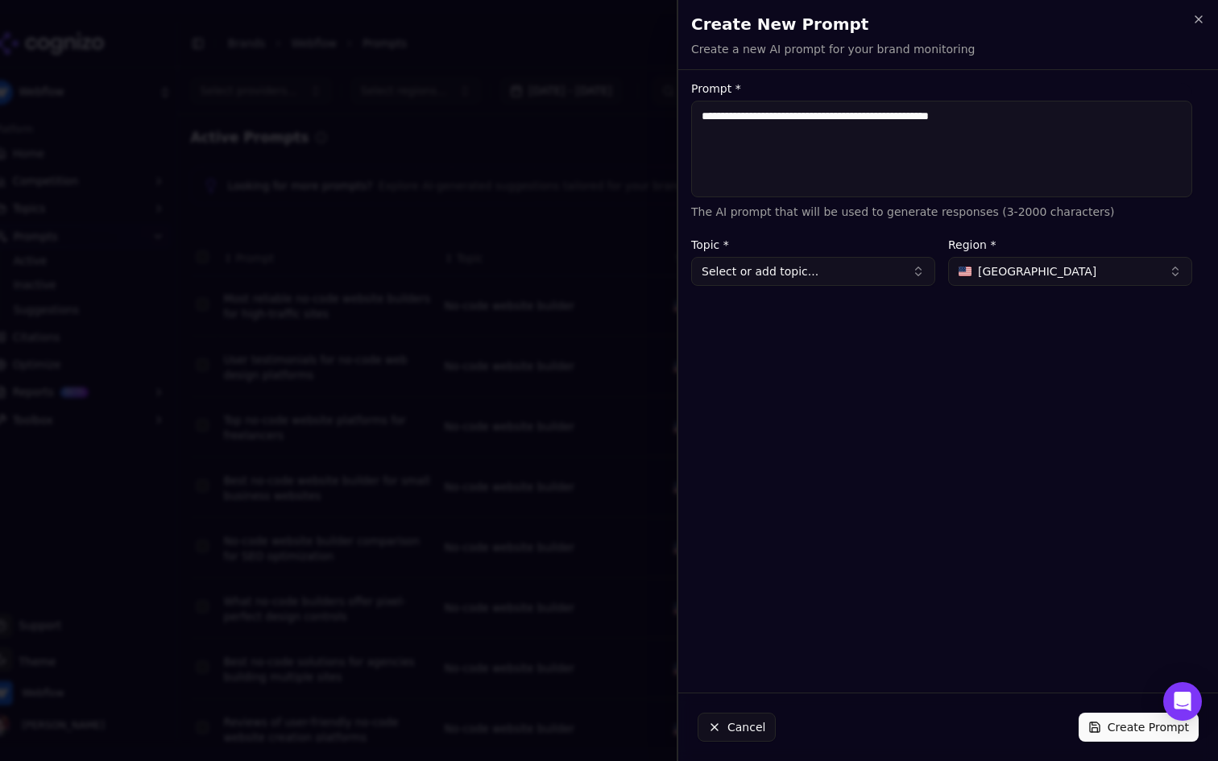
type textarea "**********"
click at [843, 263] on button "Select or add topic..." at bounding box center [813, 271] width 244 height 29
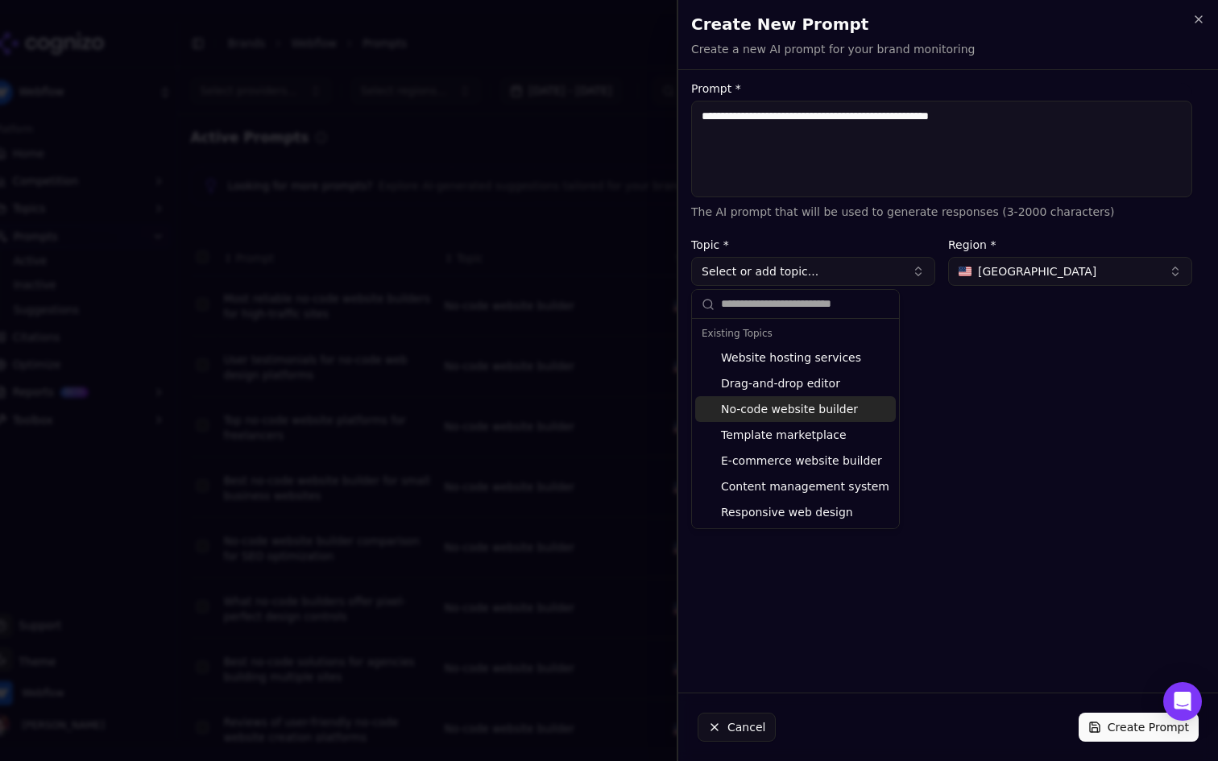
click at [814, 409] on div "No-code website builder" at bounding box center [795, 409] width 201 height 26
type input "**********"
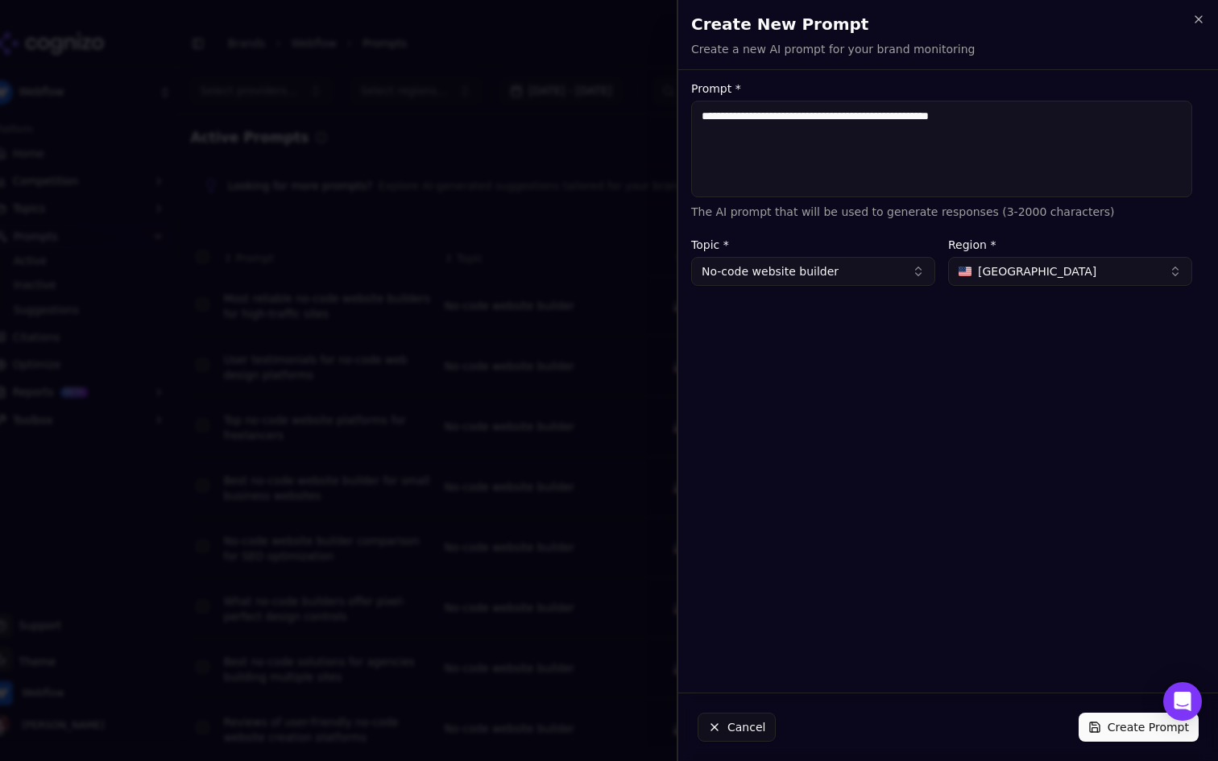
click at [1140, 725] on button "Create Prompt" at bounding box center [1138, 727] width 120 height 29
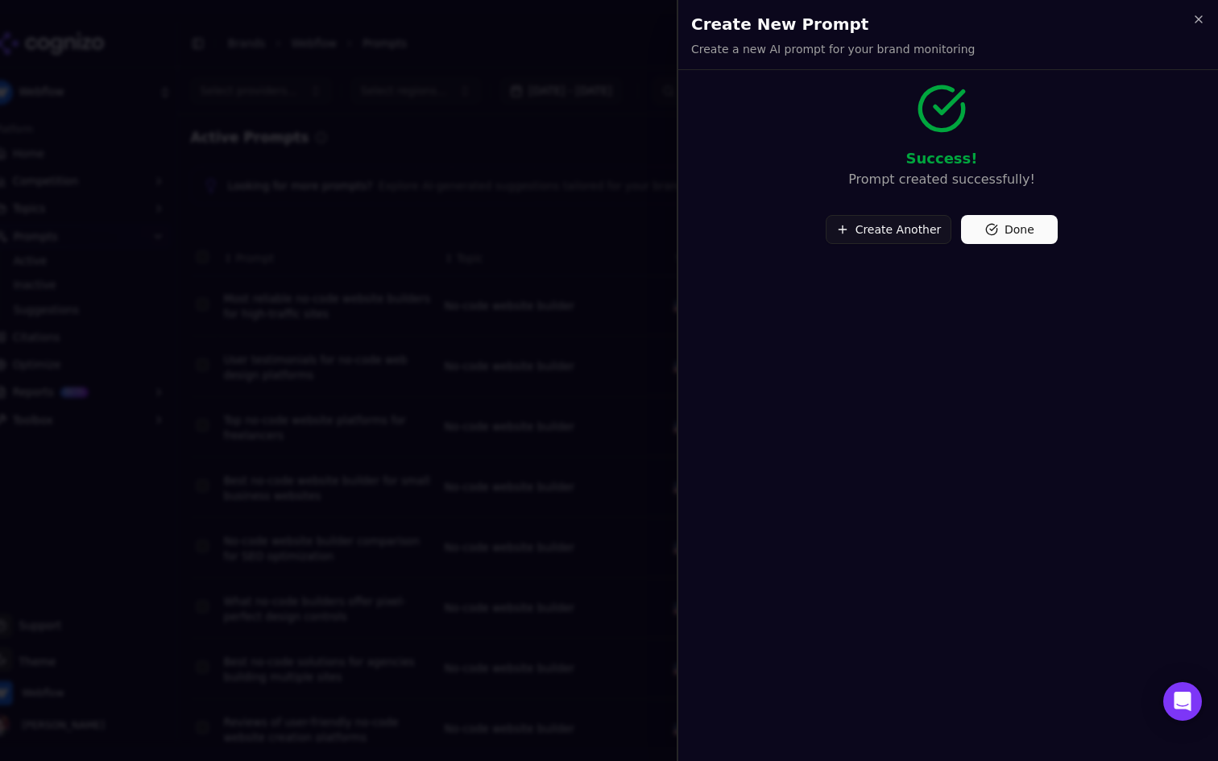
click at [993, 221] on button "Done" at bounding box center [1009, 229] width 97 height 29
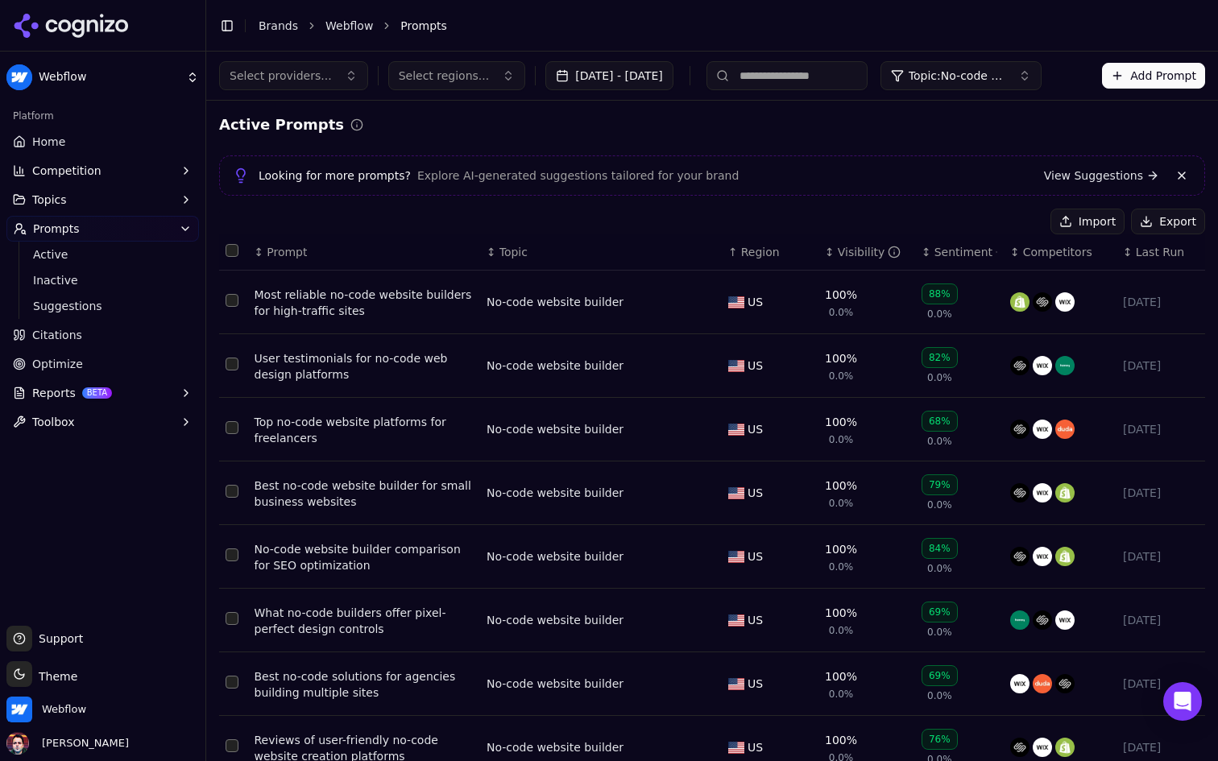
click at [141, 366] on link "Optimize" at bounding box center [102, 364] width 192 height 26
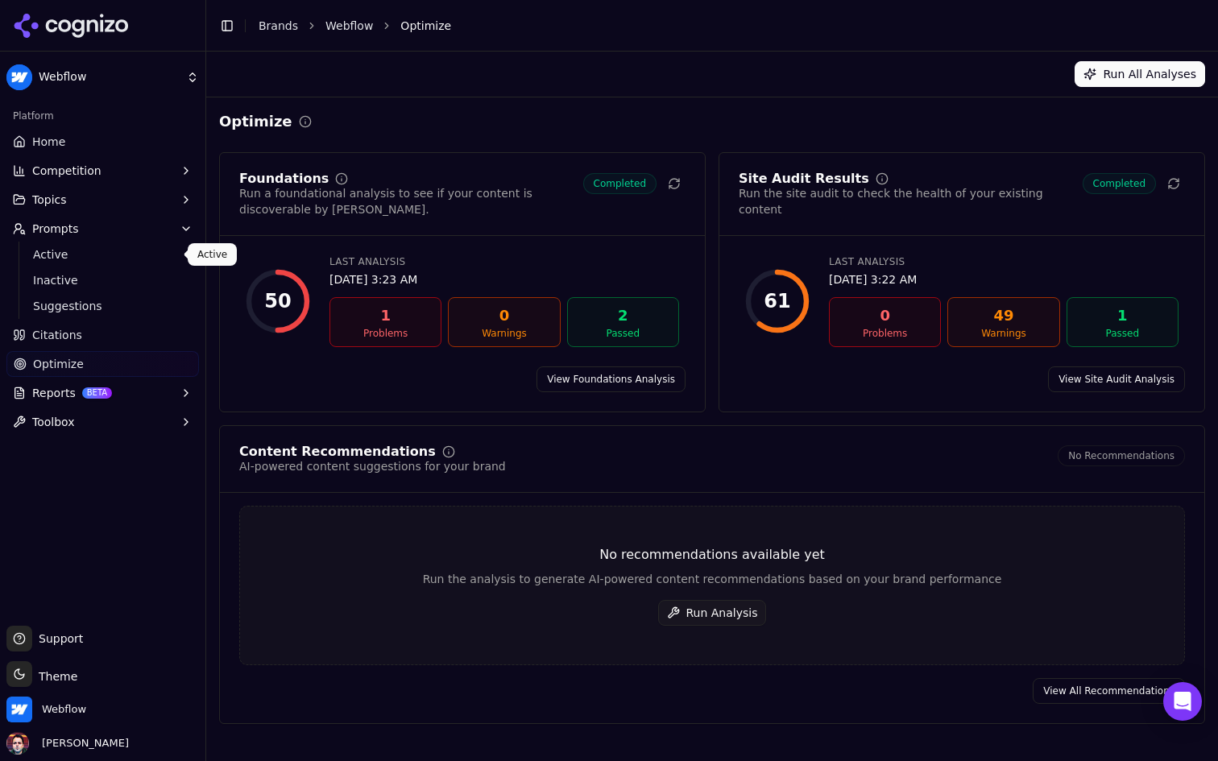
click at [109, 254] on span "Active" at bounding box center [103, 254] width 140 height 16
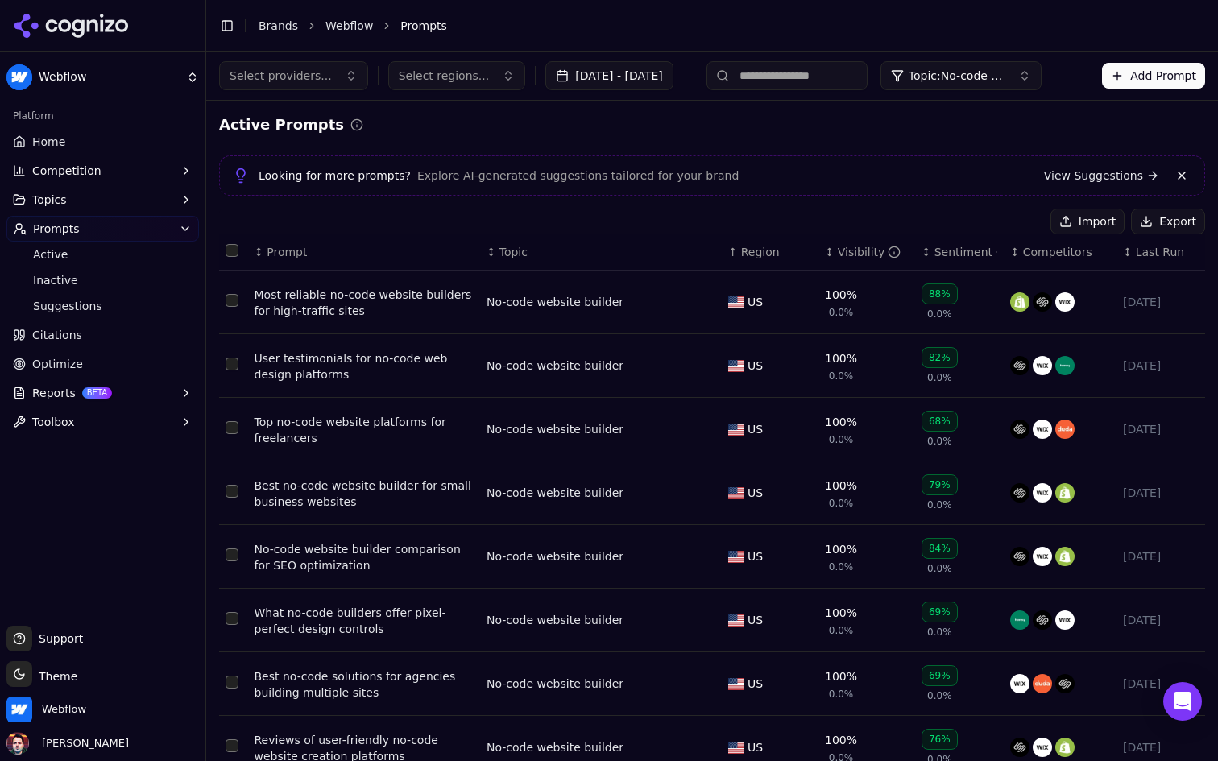
click at [1154, 259] on span "Last Run" at bounding box center [1160, 252] width 48 height 16
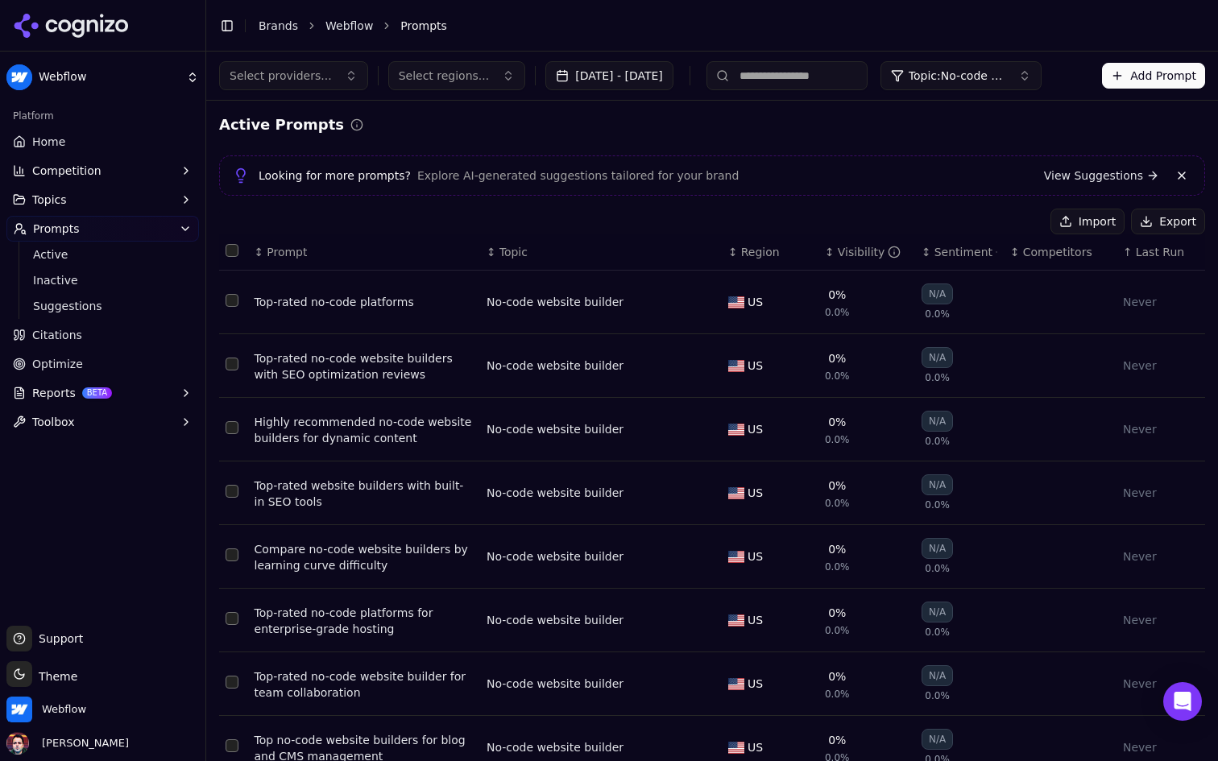
click at [143, 127] on div "Platform" at bounding box center [102, 116] width 192 height 26
click at [126, 139] on link "Home" at bounding box center [102, 142] width 192 height 26
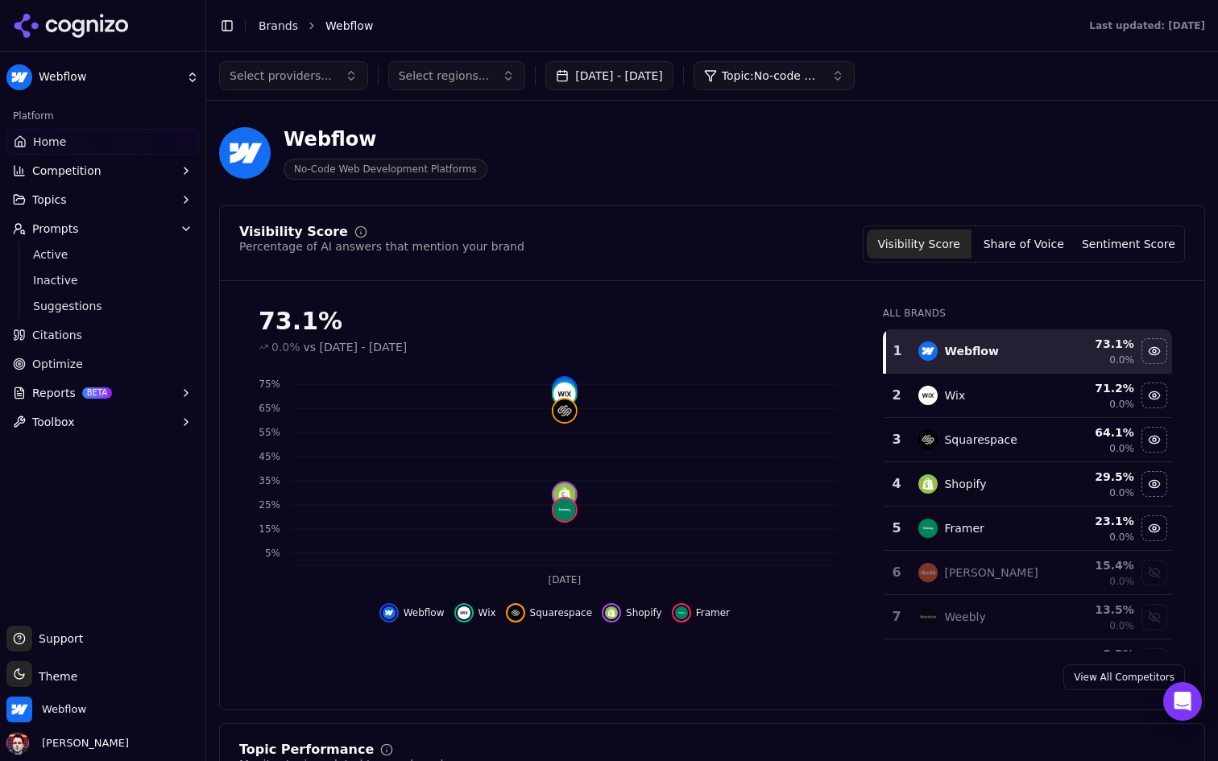
click at [828, 93] on div "Select providers... Select regions... Aug 30, 2025 - Sep 29, 2025 Topic: No-cod…" at bounding box center [712, 76] width 1012 height 48
click at [818, 75] on span "Topic: No-code website builder" at bounding box center [770, 76] width 97 height 16
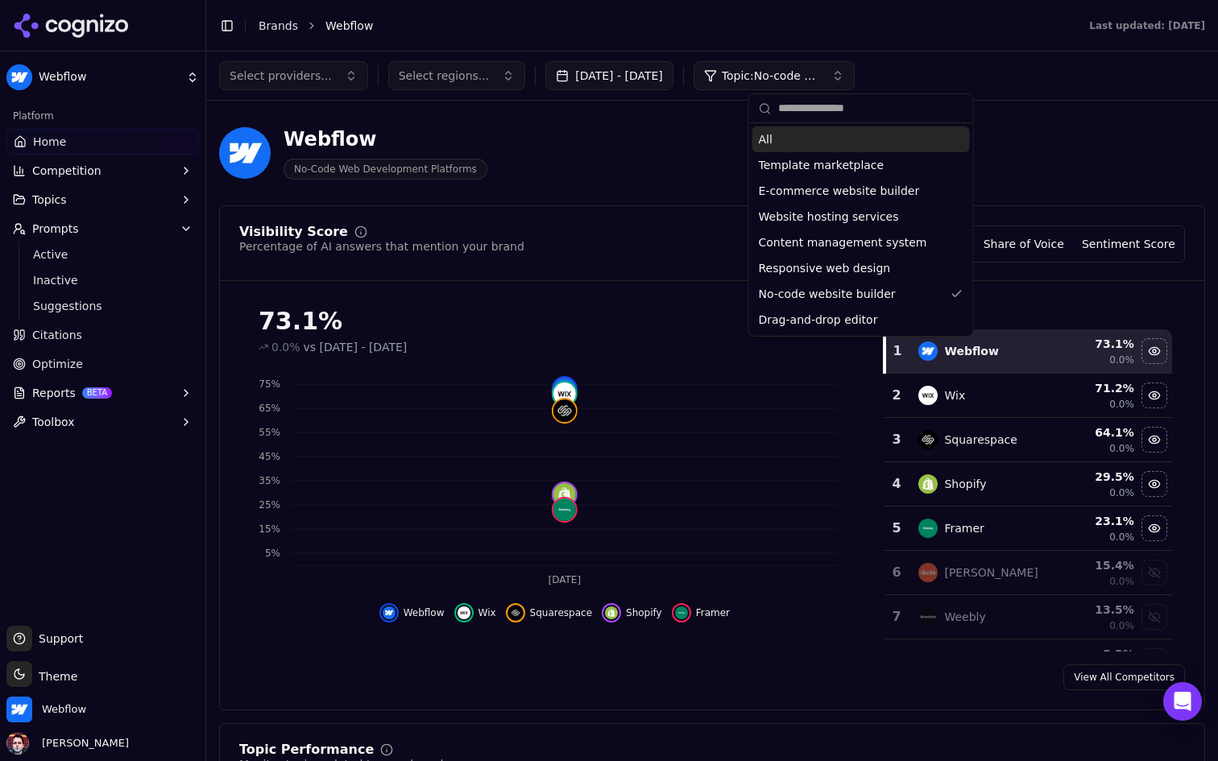
click at [807, 140] on div "All" at bounding box center [860, 139] width 217 height 26
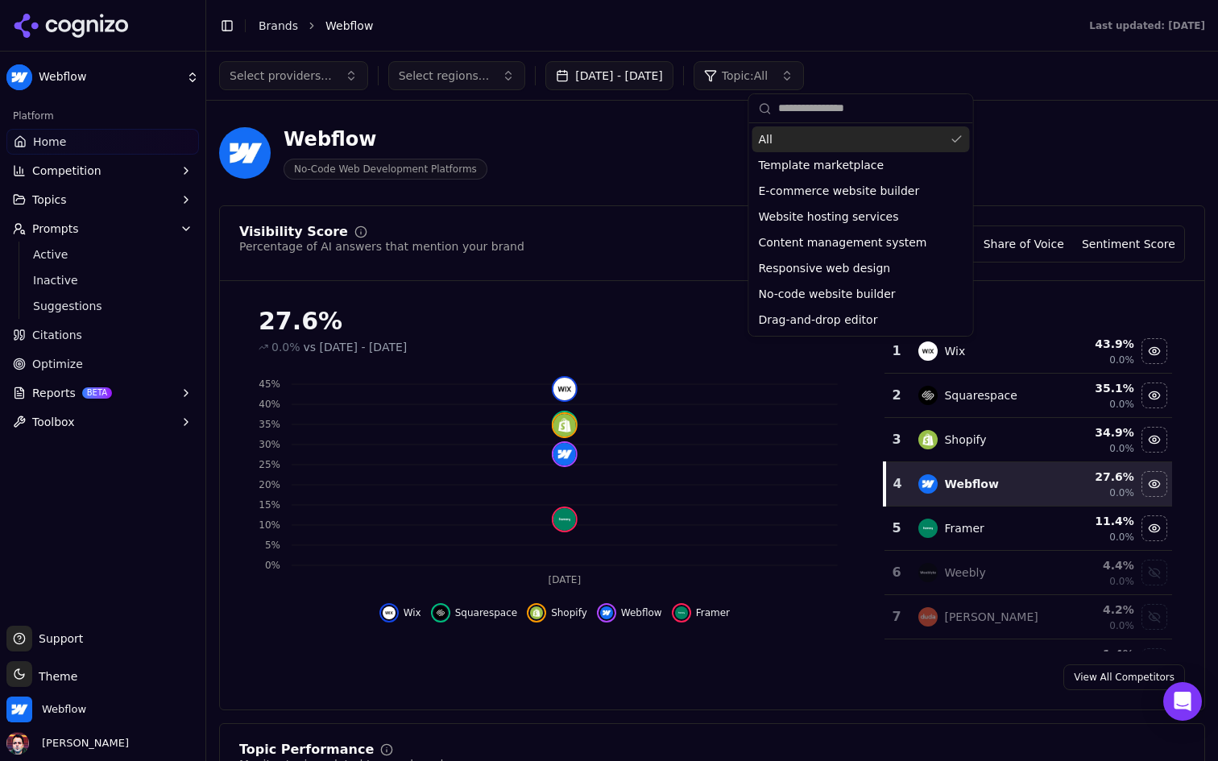
click at [671, 142] on div "Webflow No-Code Web Development Platforms" at bounding box center [580, 152] width 722 height 53
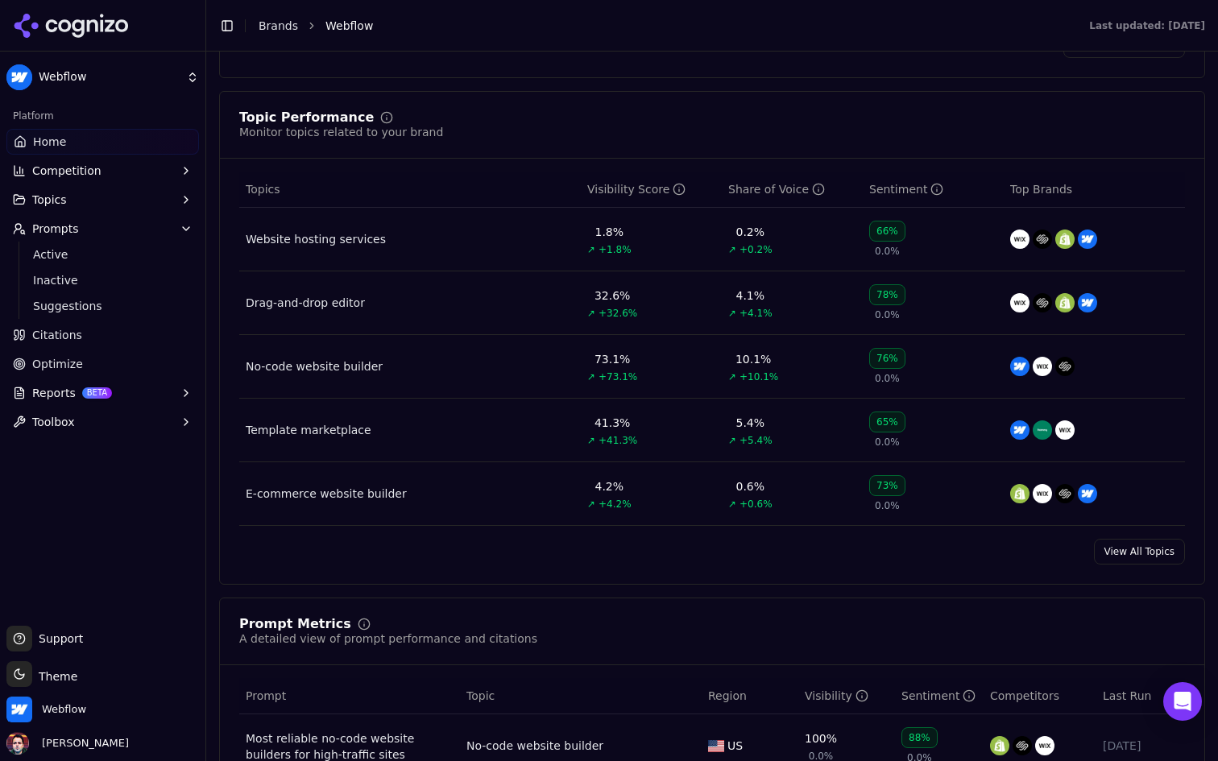
scroll to position [642, 0]
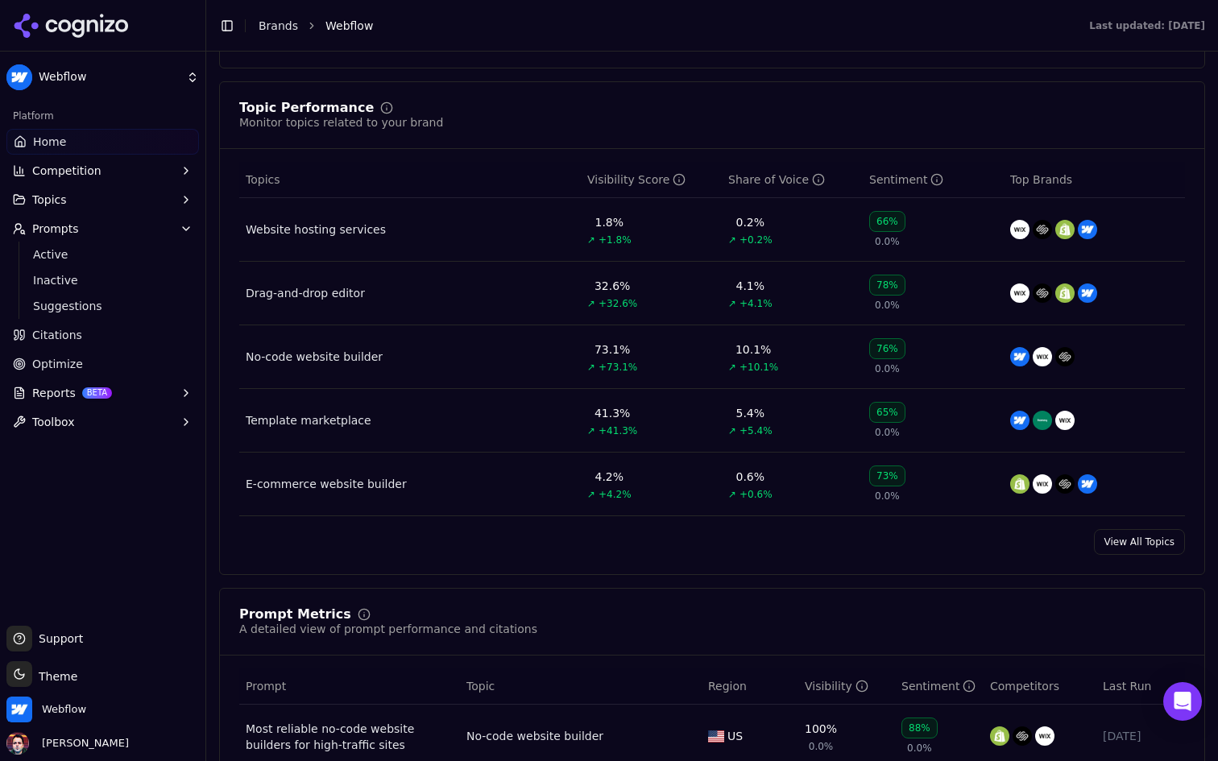
click at [337, 234] on div "Website hosting services" at bounding box center [316, 229] width 140 height 16
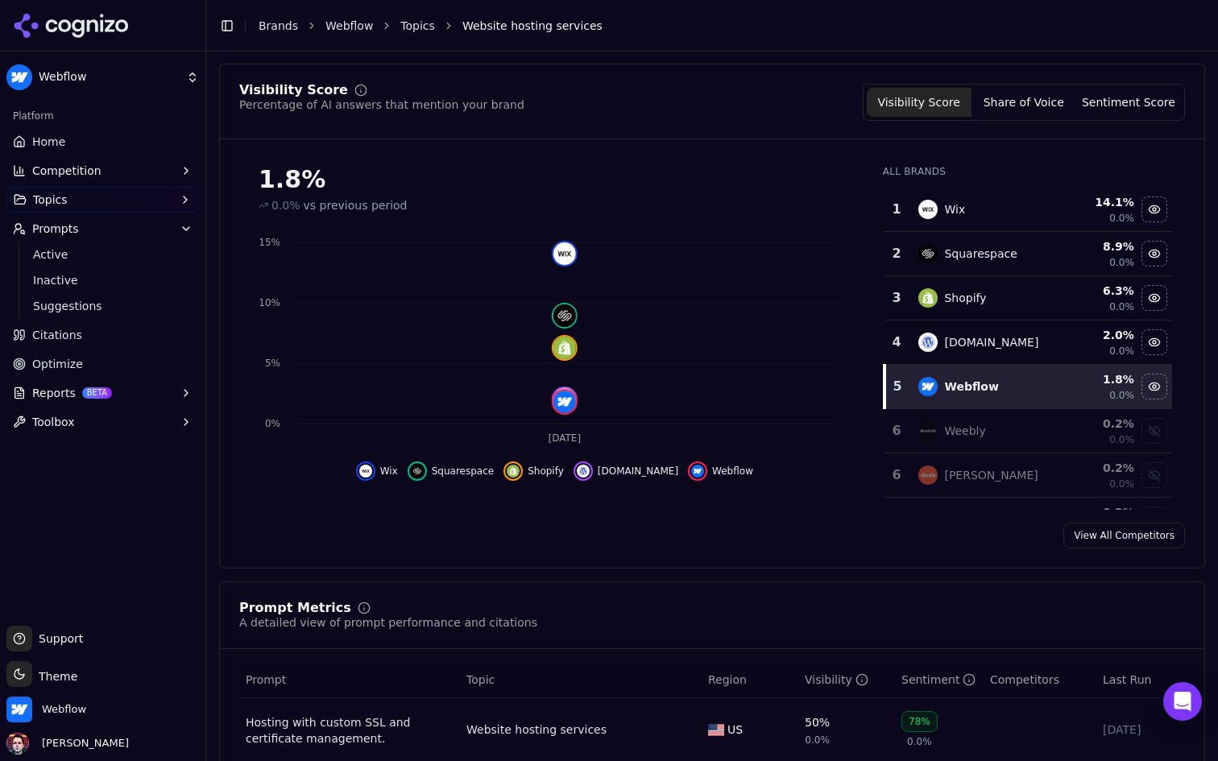
click at [147, 173] on button "Competition" at bounding box center [102, 171] width 192 height 26
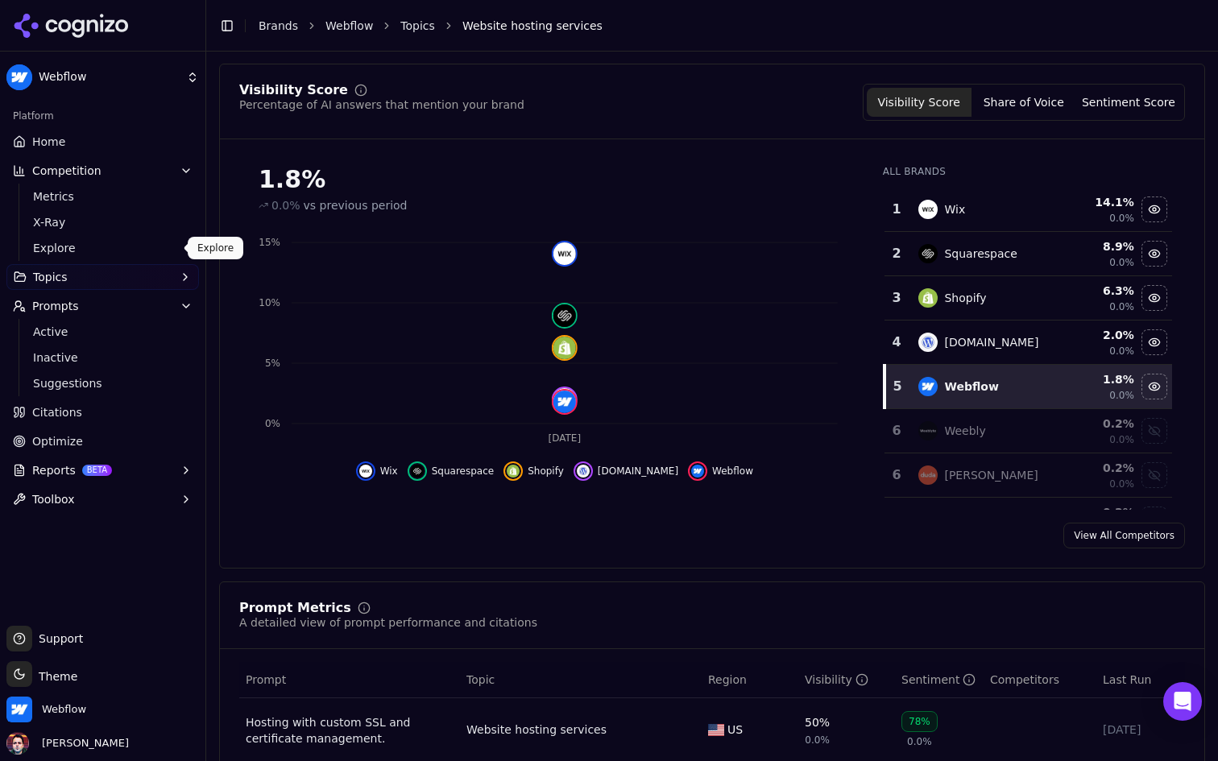
click at [132, 245] on span "Explore" at bounding box center [103, 248] width 140 height 16
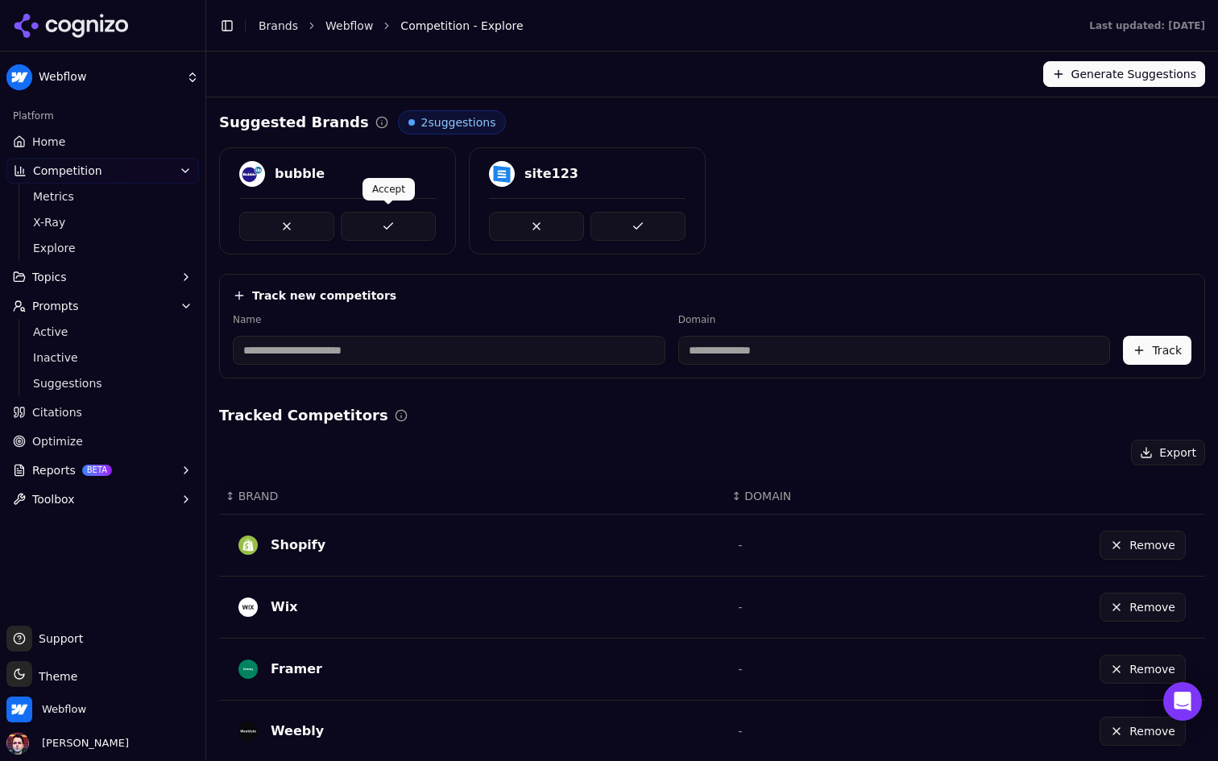
click at [409, 222] on button at bounding box center [388, 226] width 95 height 29
click at [1104, 81] on button "Generate Suggestions" at bounding box center [1124, 74] width 162 height 26
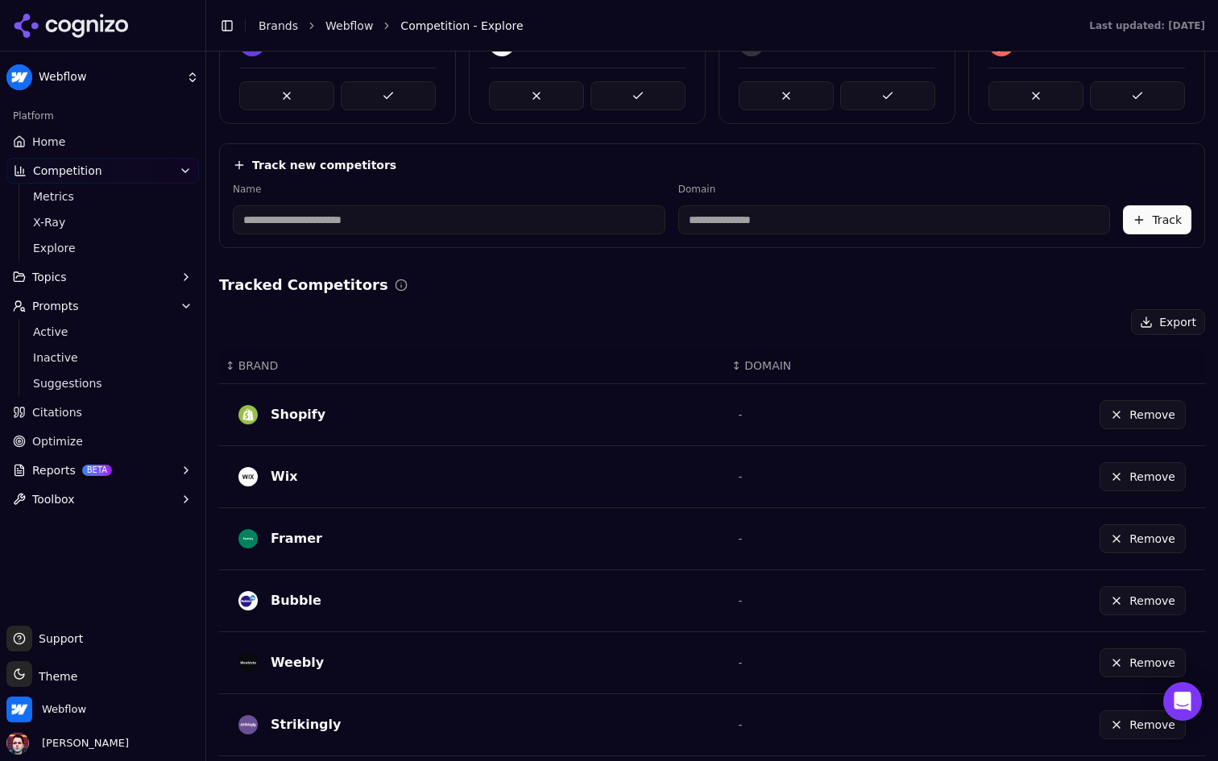
scroll to position [399, 0]
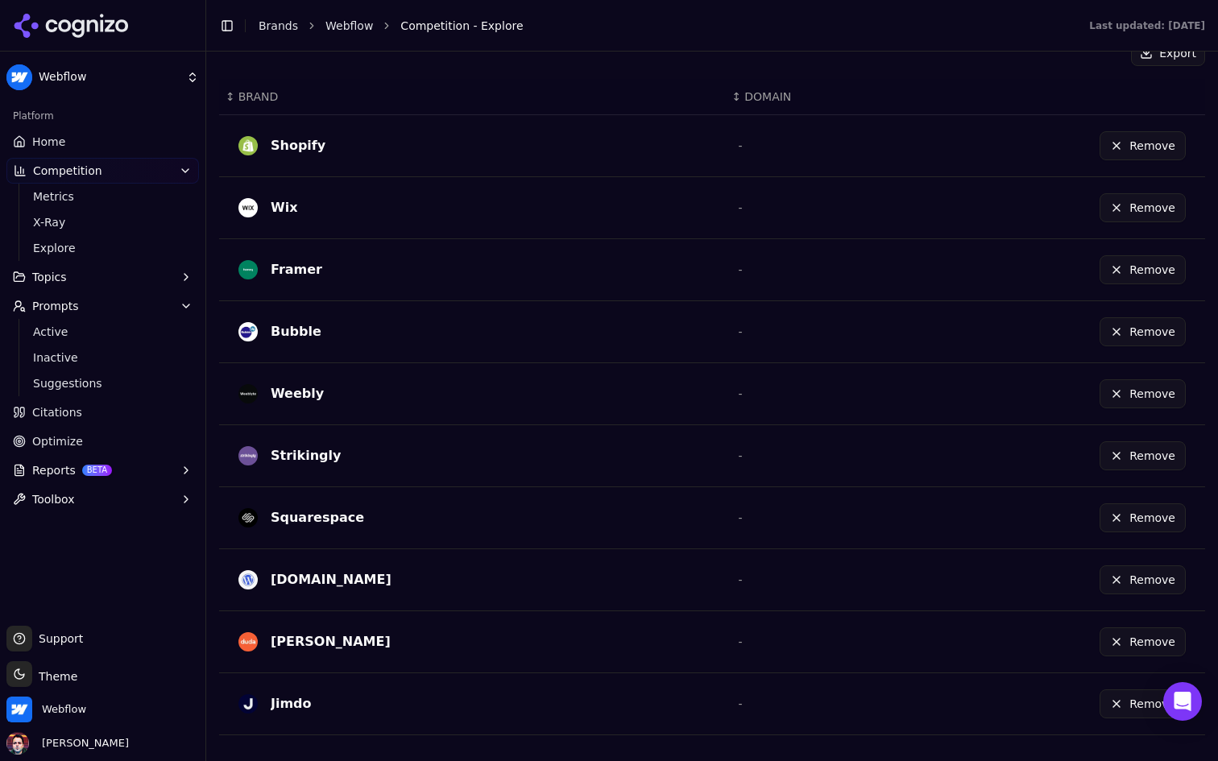
click at [1141, 581] on button "Remove" at bounding box center [1142, 579] width 86 height 29
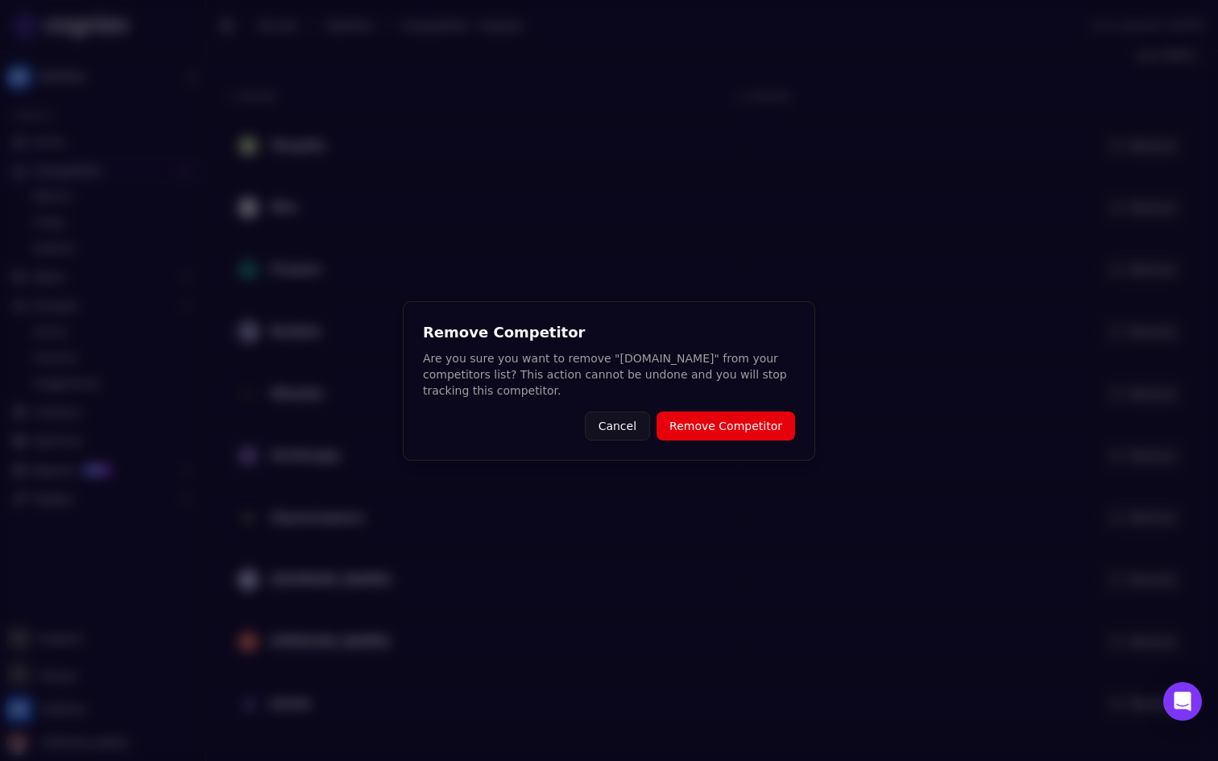
click at [741, 424] on button "Remove Competitor" at bounding box center [725, 426] width 139 height 29
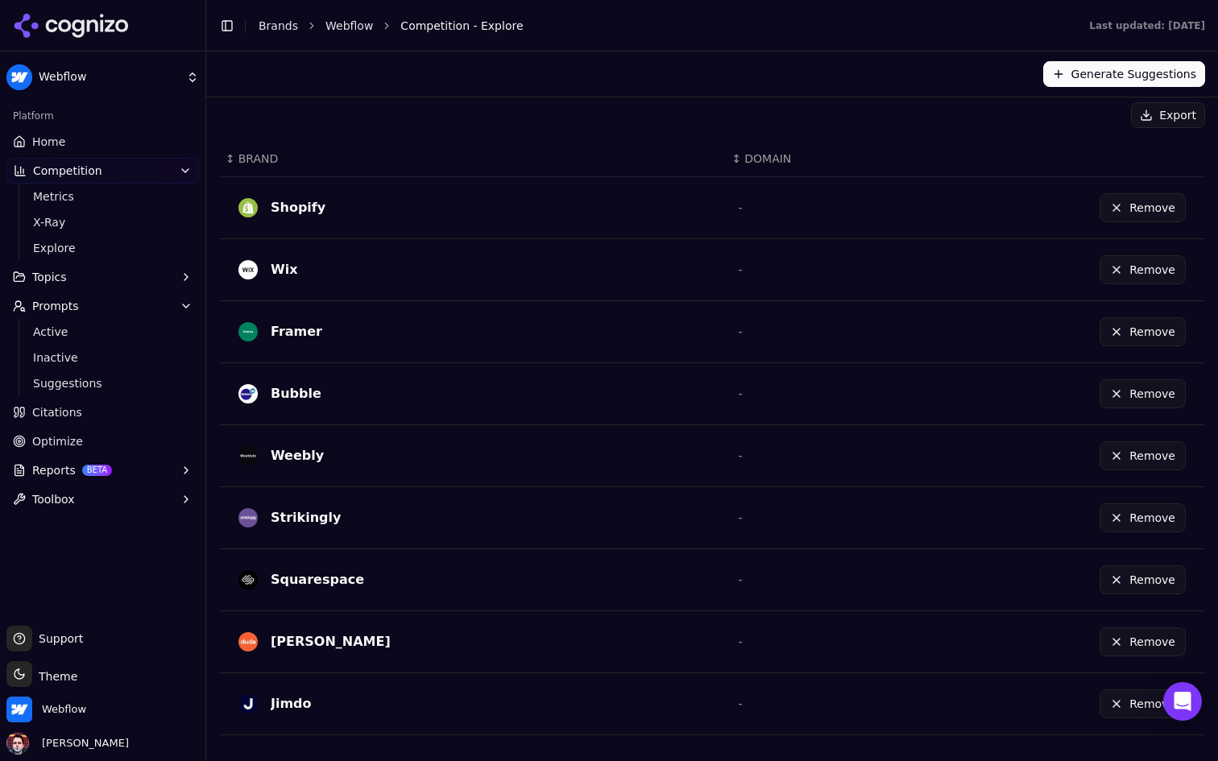
scroll to position [0, 0]
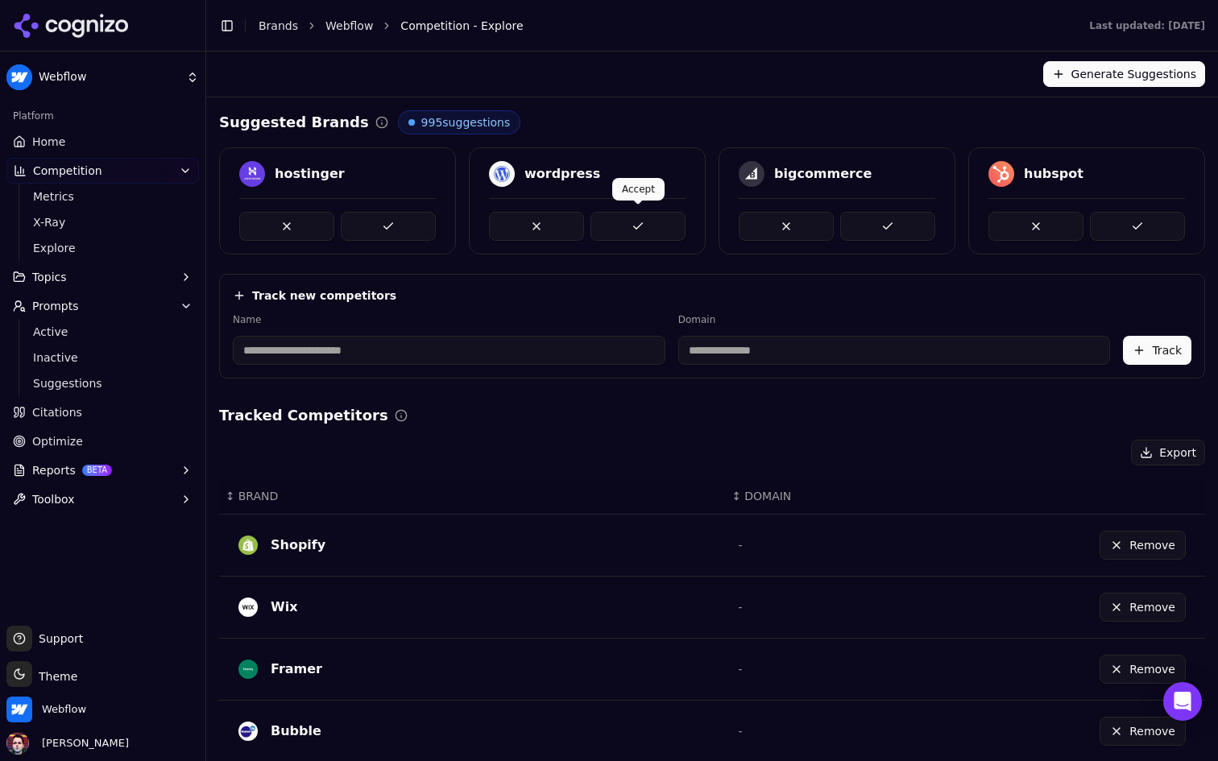
click at [643, 226] on button at bounding box center [637, 226] width 95 height 29
click at [649, 213] on button at bounding box center [637, 226] width 95 height 29
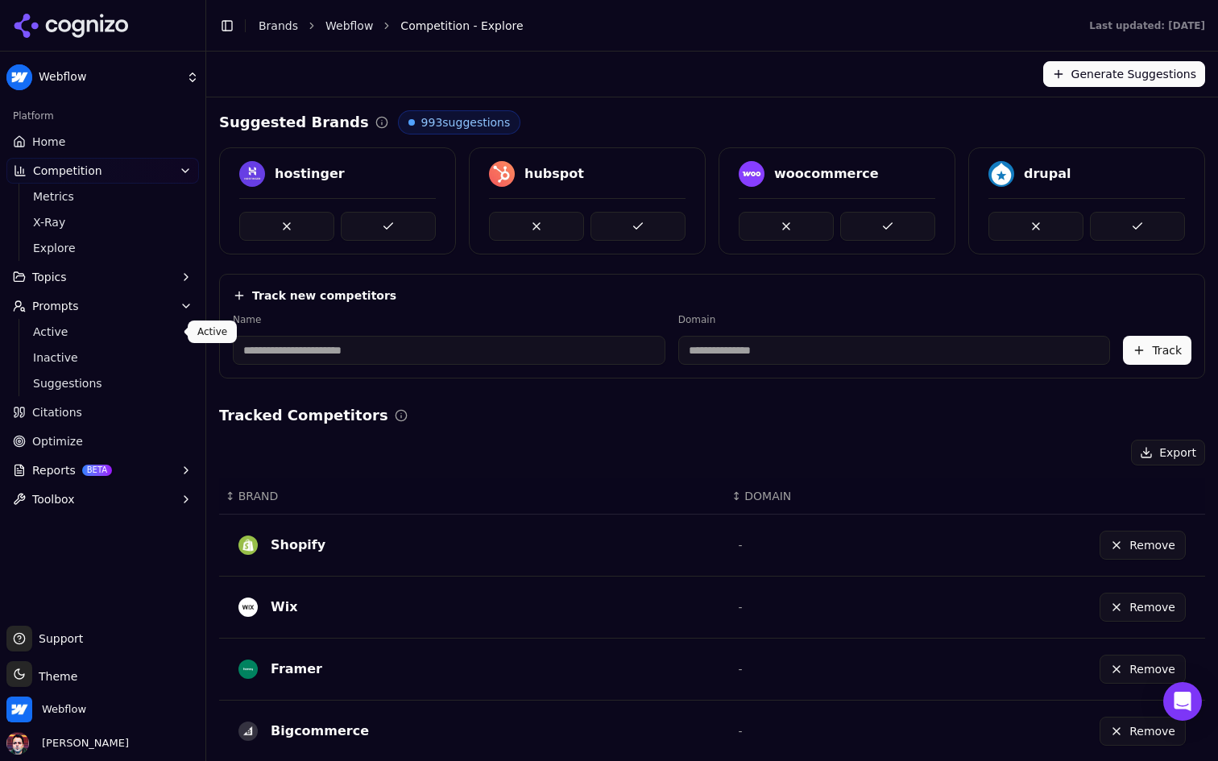
click at [115, 321] on link "Active" at bounding box center [103, 332] width 153 height 23
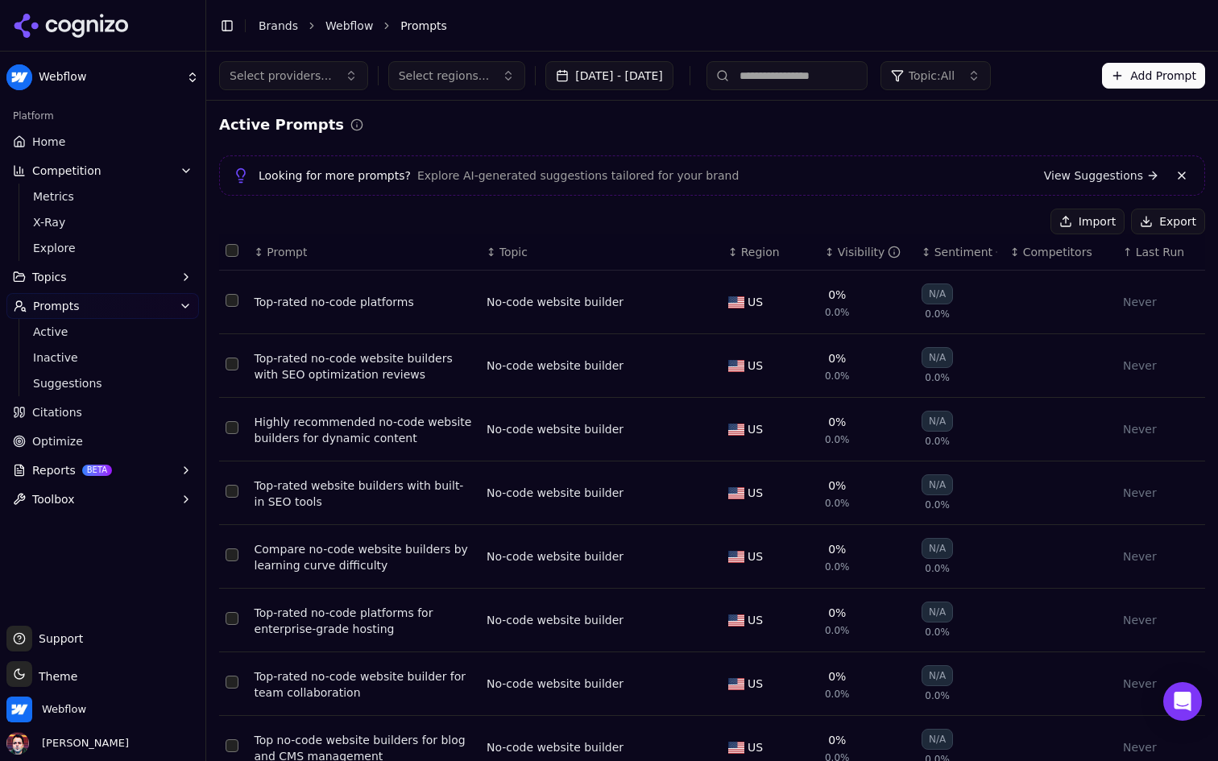
click at [130, 141] on link "Home" at bounding box center [102, 142] width 192 height 26
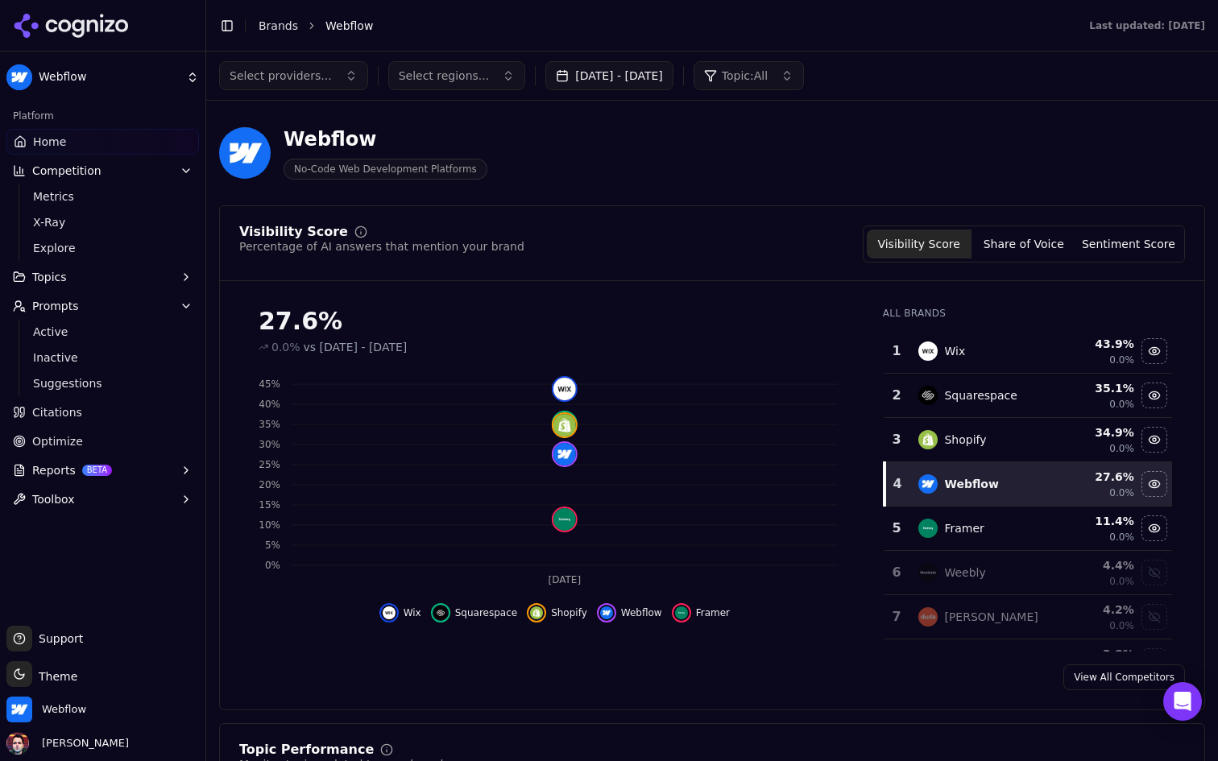
click at [804, 72] on button "Topic: All" at bounding box center [748, 75] width 110 height 29
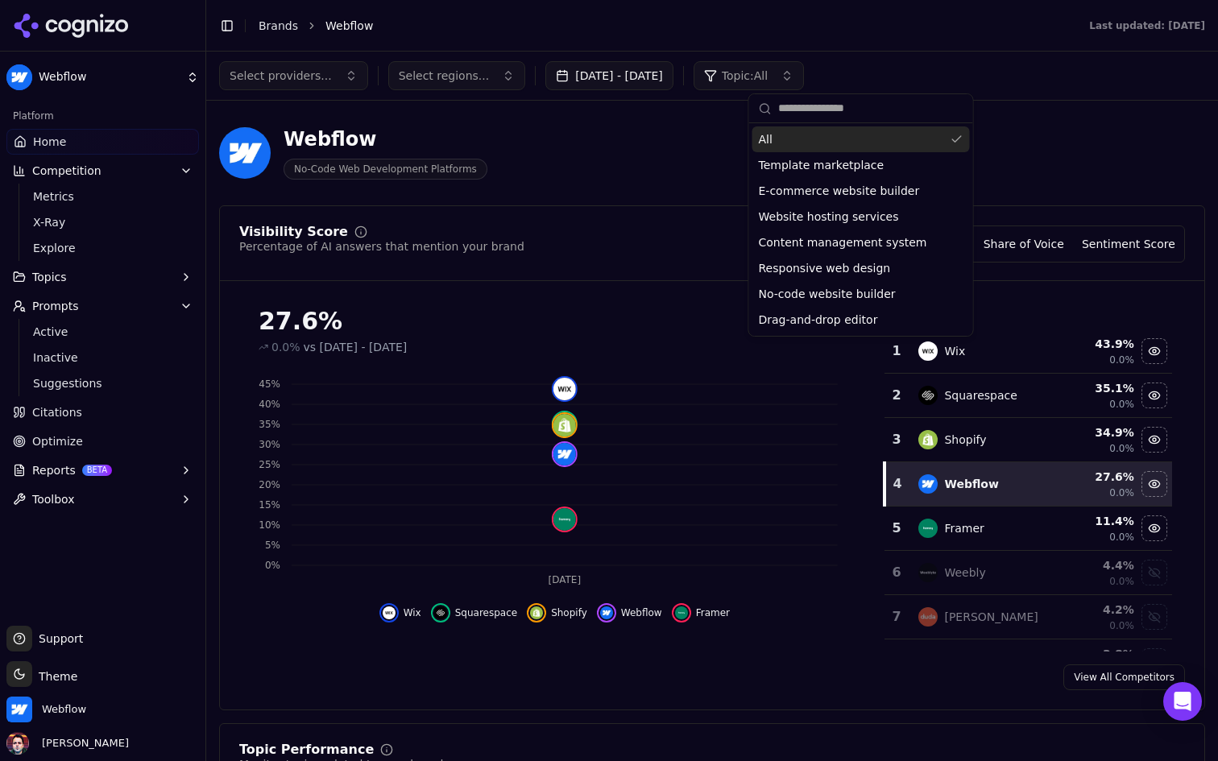
click at [804, 72] on button "Topic: All" at bounding box center [748, 75] width 110 height 29
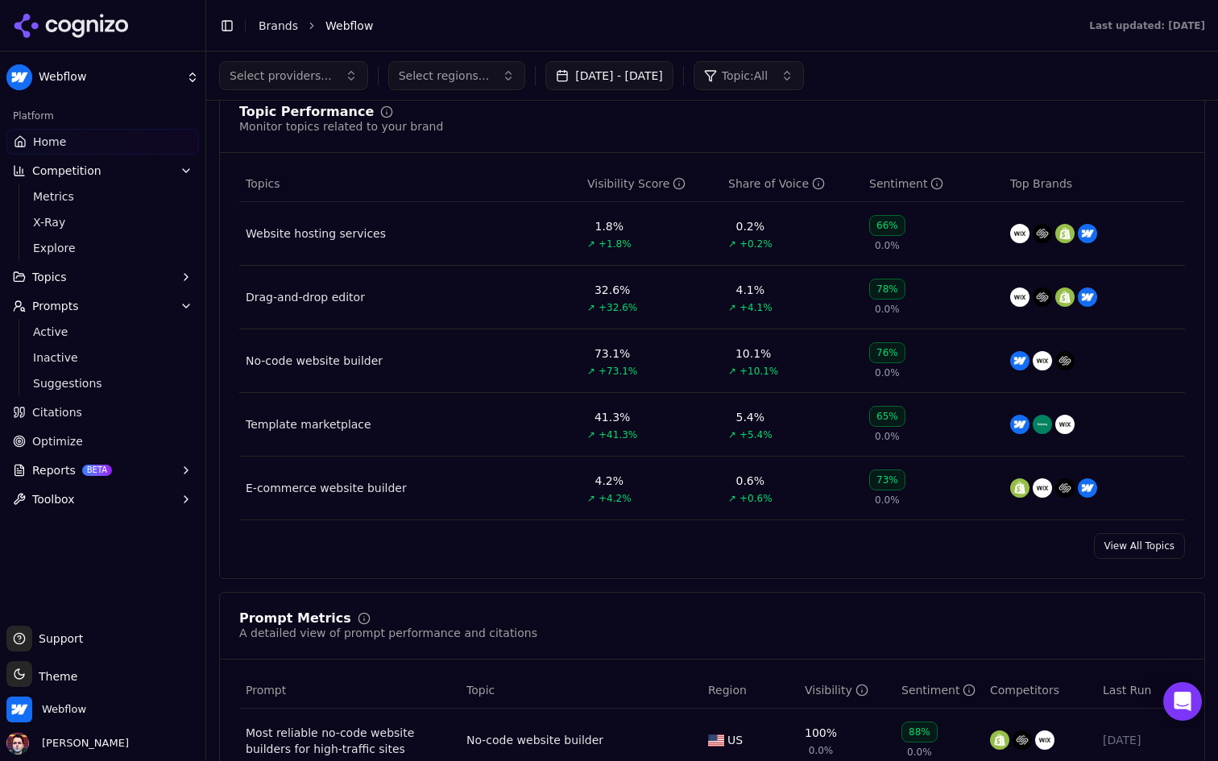
scroll to position [637, 0]
click at [359, 232] on div "Website hosting services" at bounding box center [316, 234] width 140 height 16
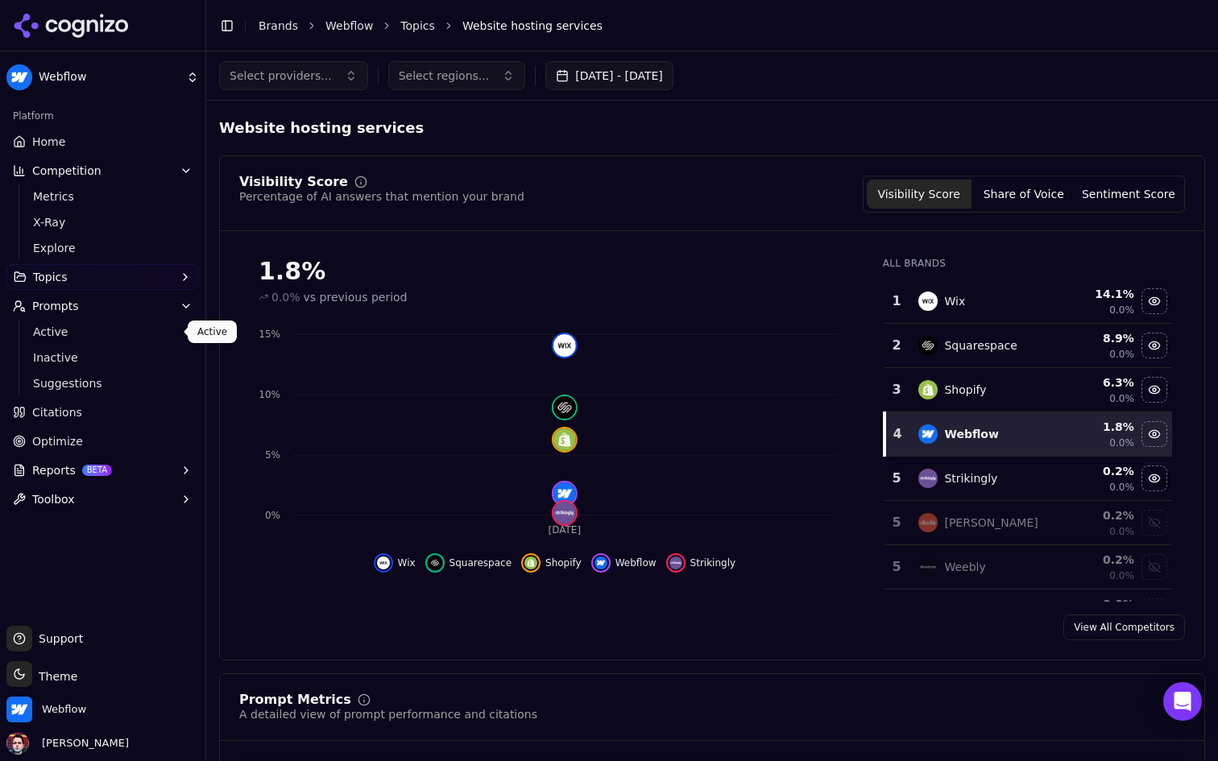
click at [103, 326] on span "Active" at bounding box center [103, 332] width 140 height 16
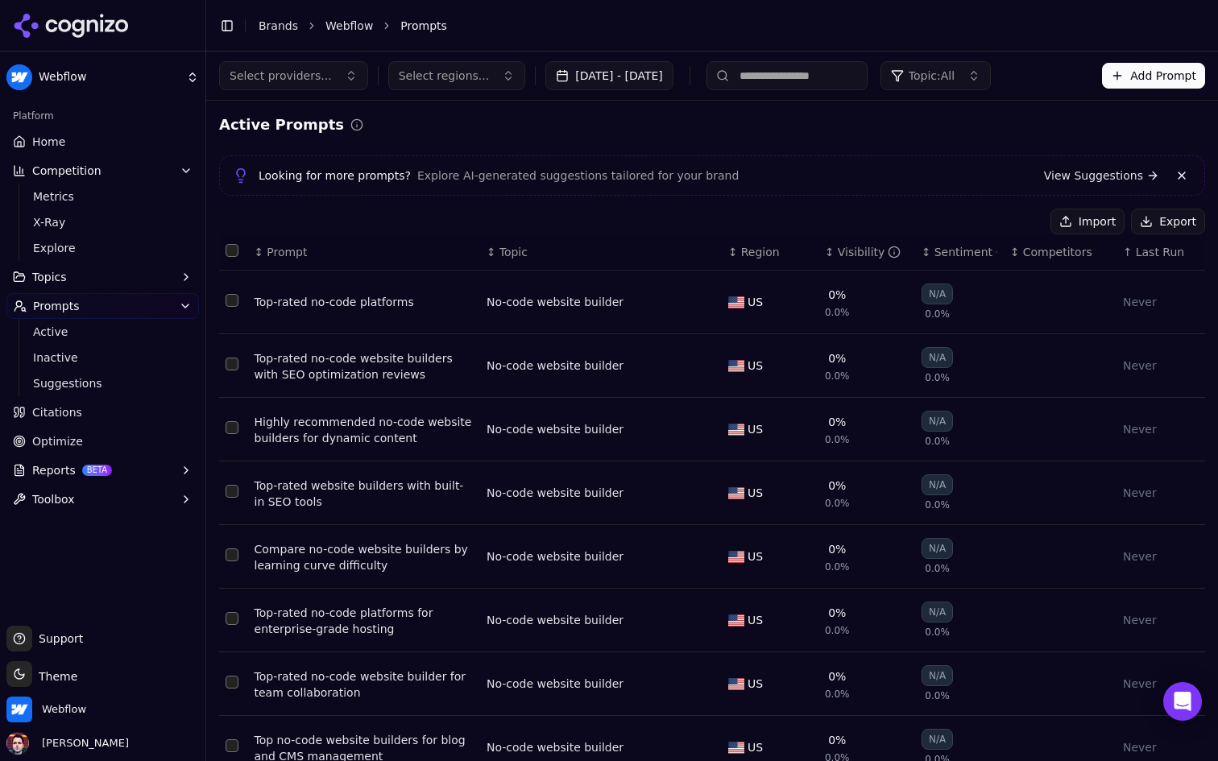
click at [954, 77] on span "Topic: All" at bounding box center [931, 76] width 46 height 16
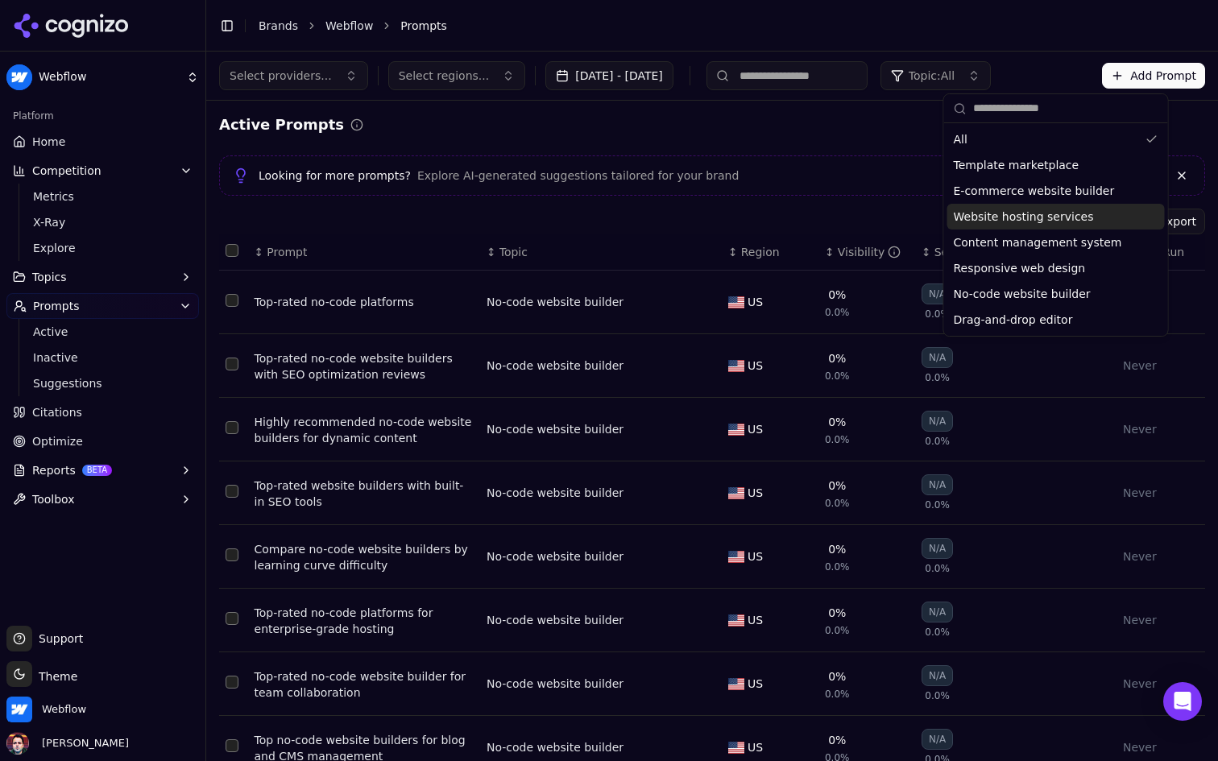
click at [1040, 221] on span "Website hosting services" at bounding box center [1024, 217] width 140 height 16
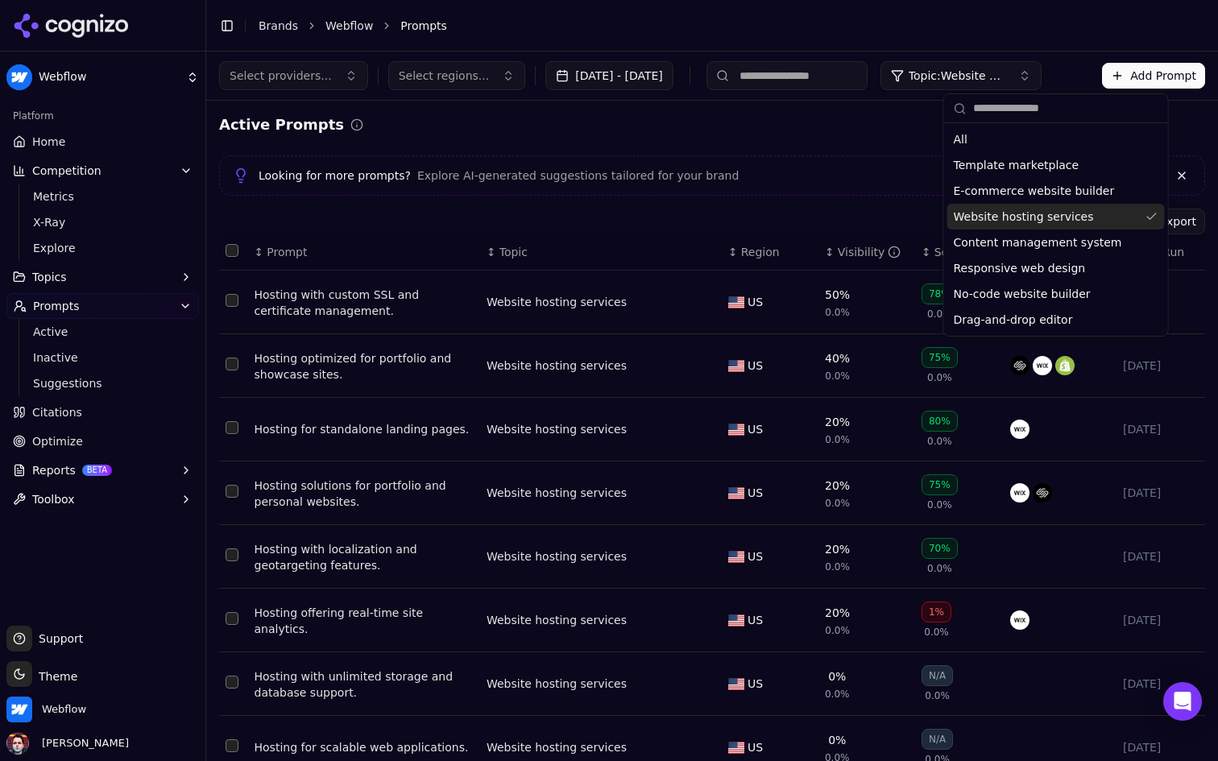
click at [834, 124] on div "Active Prompts" at bounding box center [712, 125] width 986 height 23
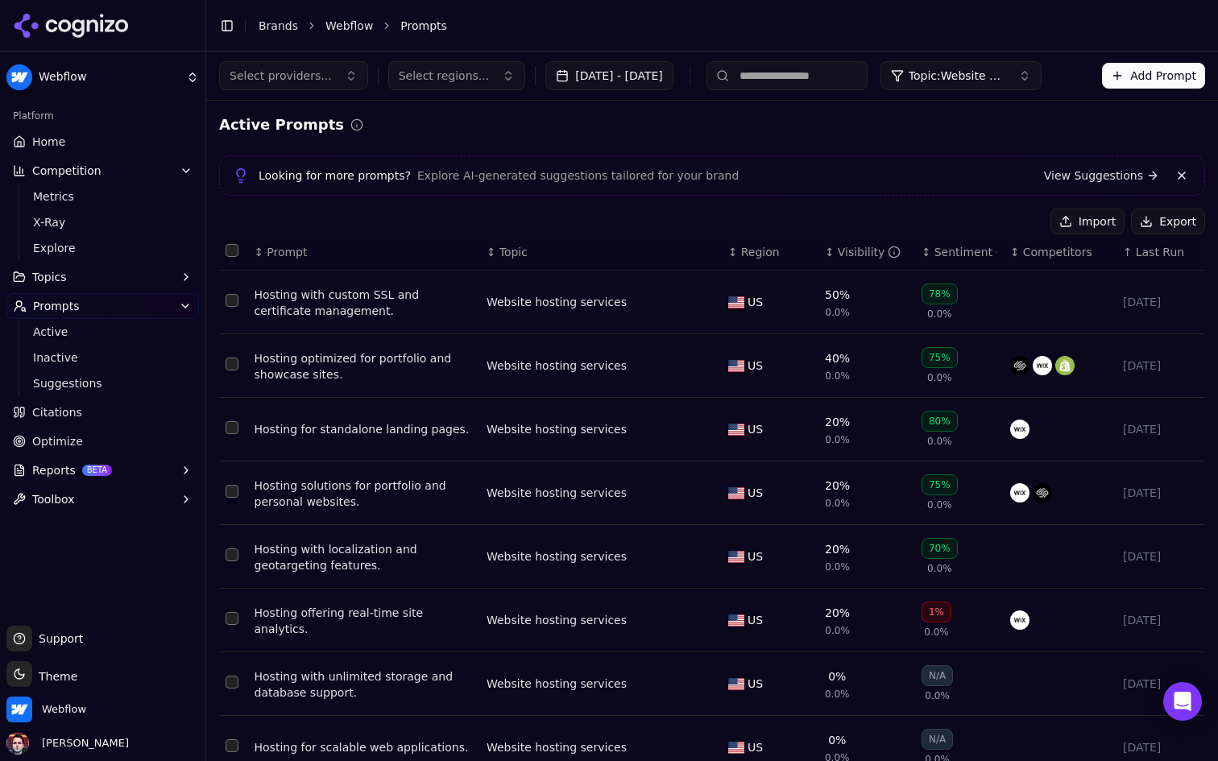
click at [1021, 88] on button "Topic: Website hosting services" at bounding box center [960, 75] width 161 height 29
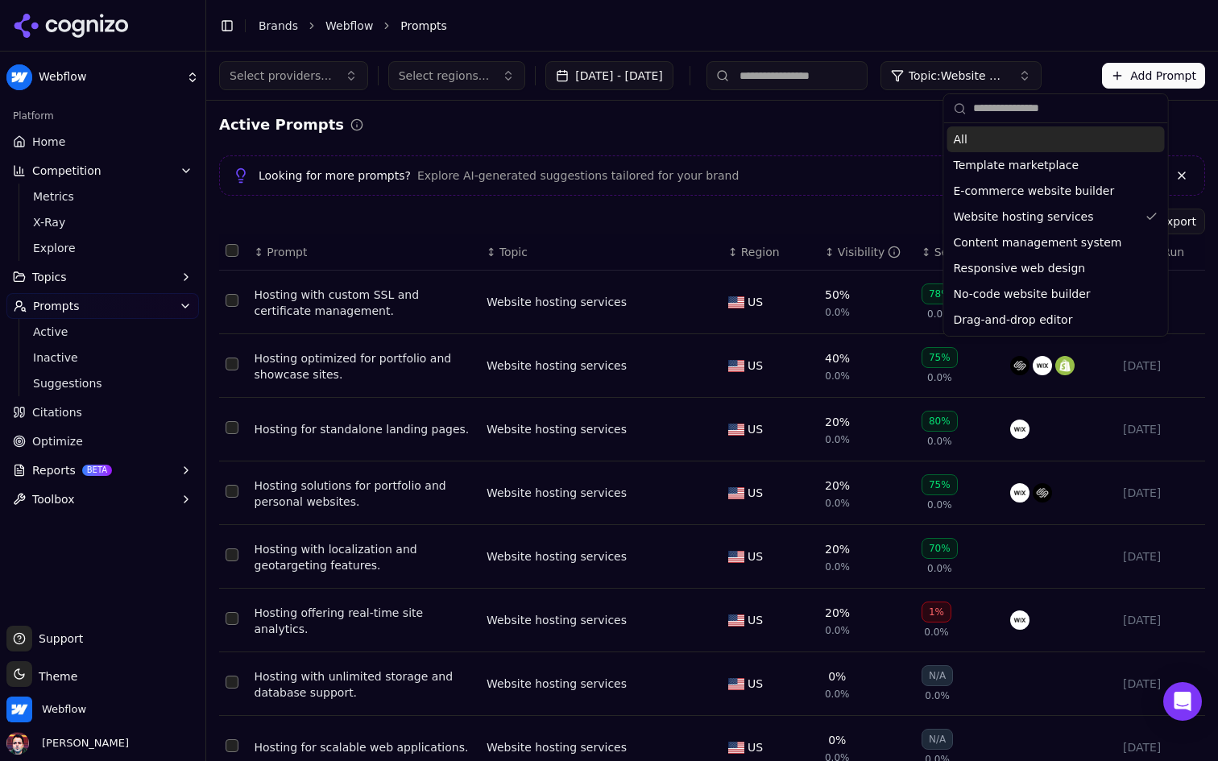
click at [984, 144] on div "All" at bounding box center [1055, 139] width 217 height 26
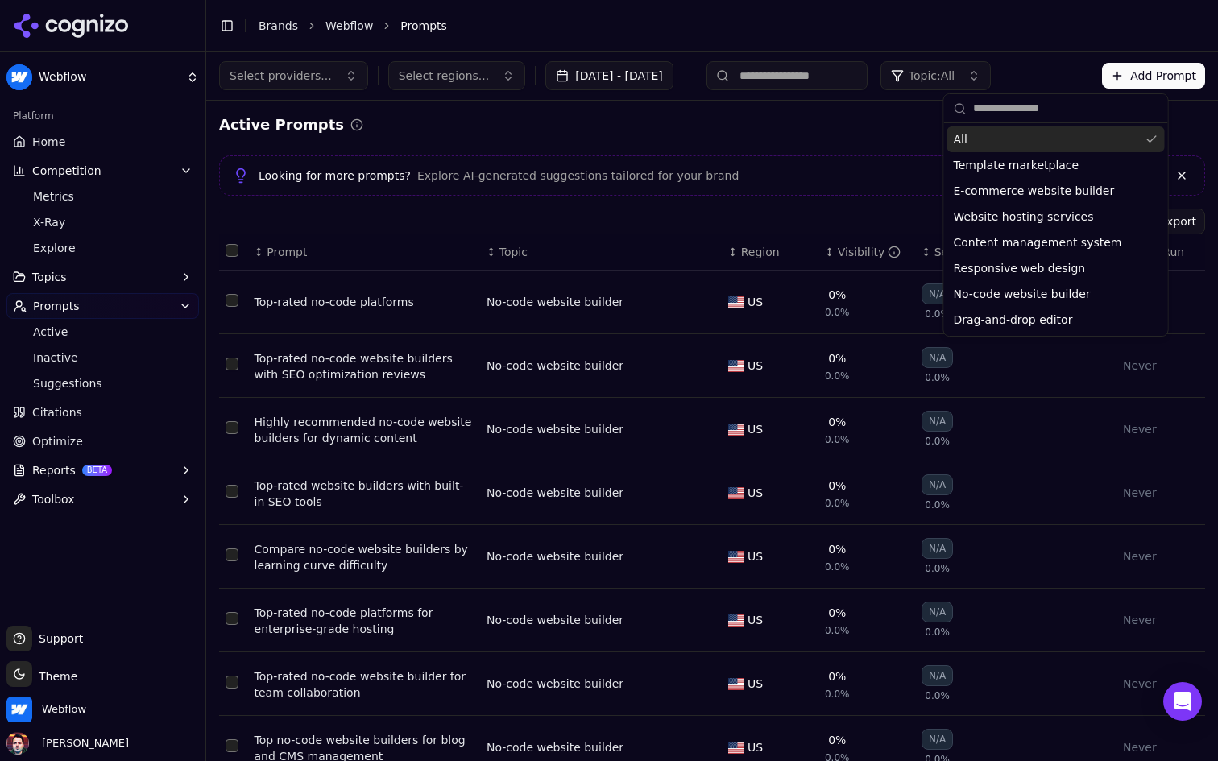
click at [855, 129] on div "Active Prompts" at bounding box center [712, 125] width 986 height 23
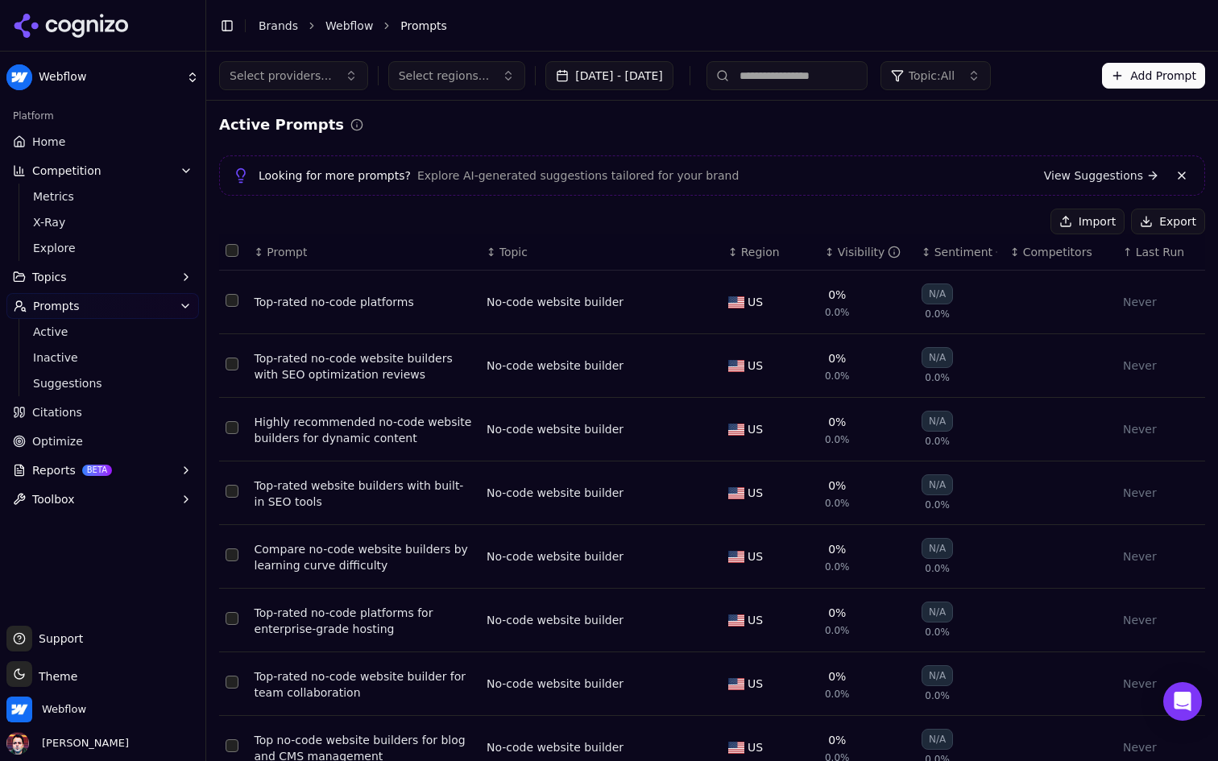
click at [94, 143] on link "Home" at bounding box center [102, 142] width 192 height 26
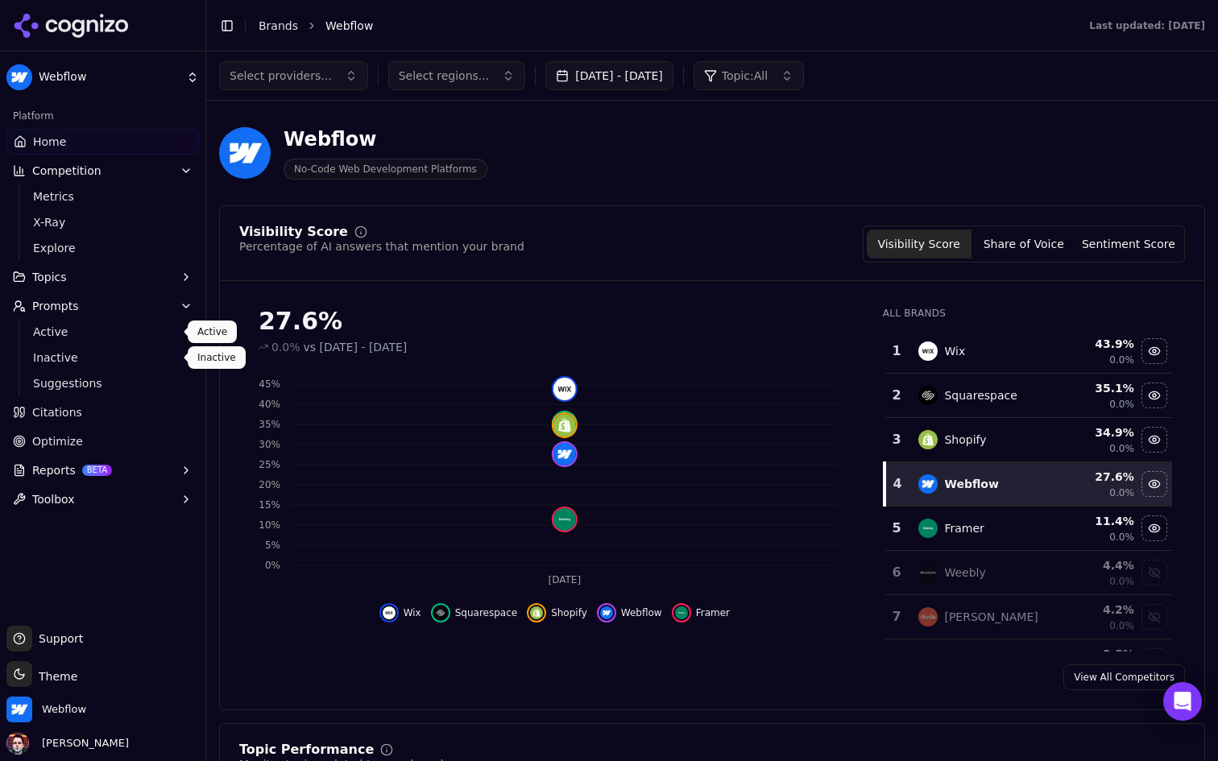
click at [143, 333] on span "Active" at bounding box center [103, 332] width 140 height 16
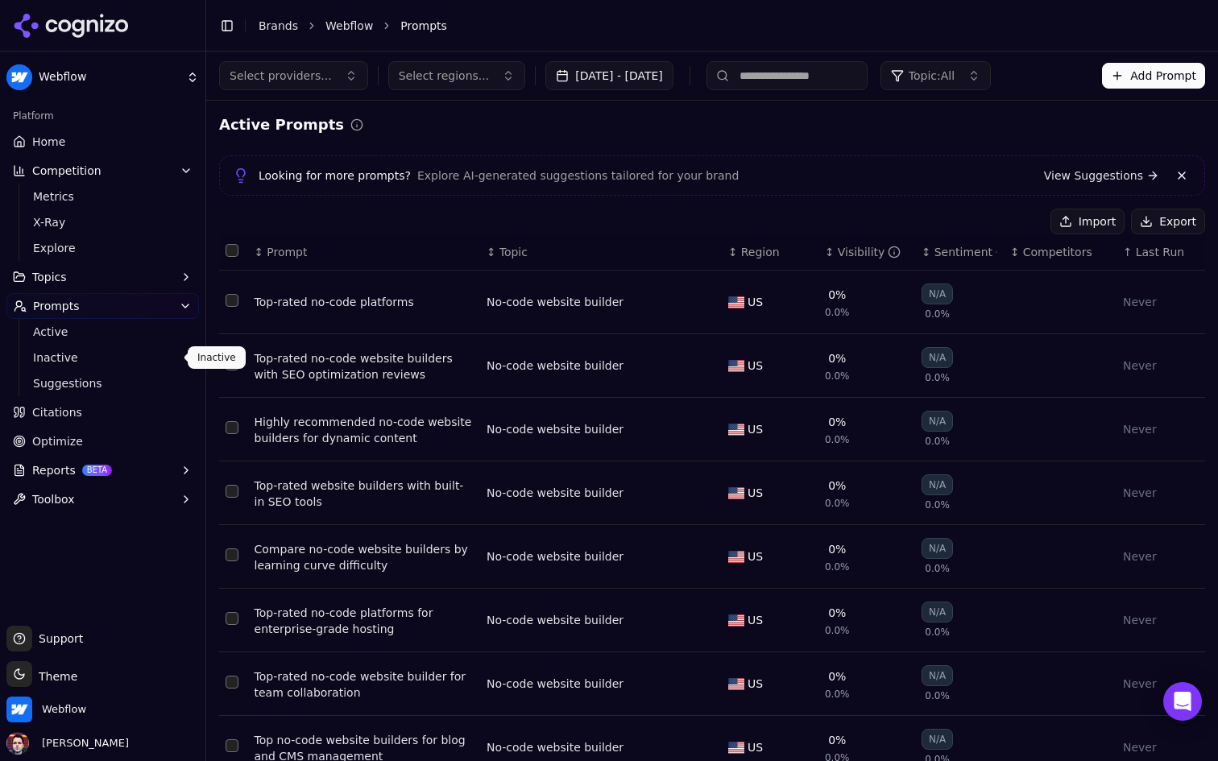
click at [77, 375] on span "Suggestions" at bounding box center [103, 383] width 140 height 16
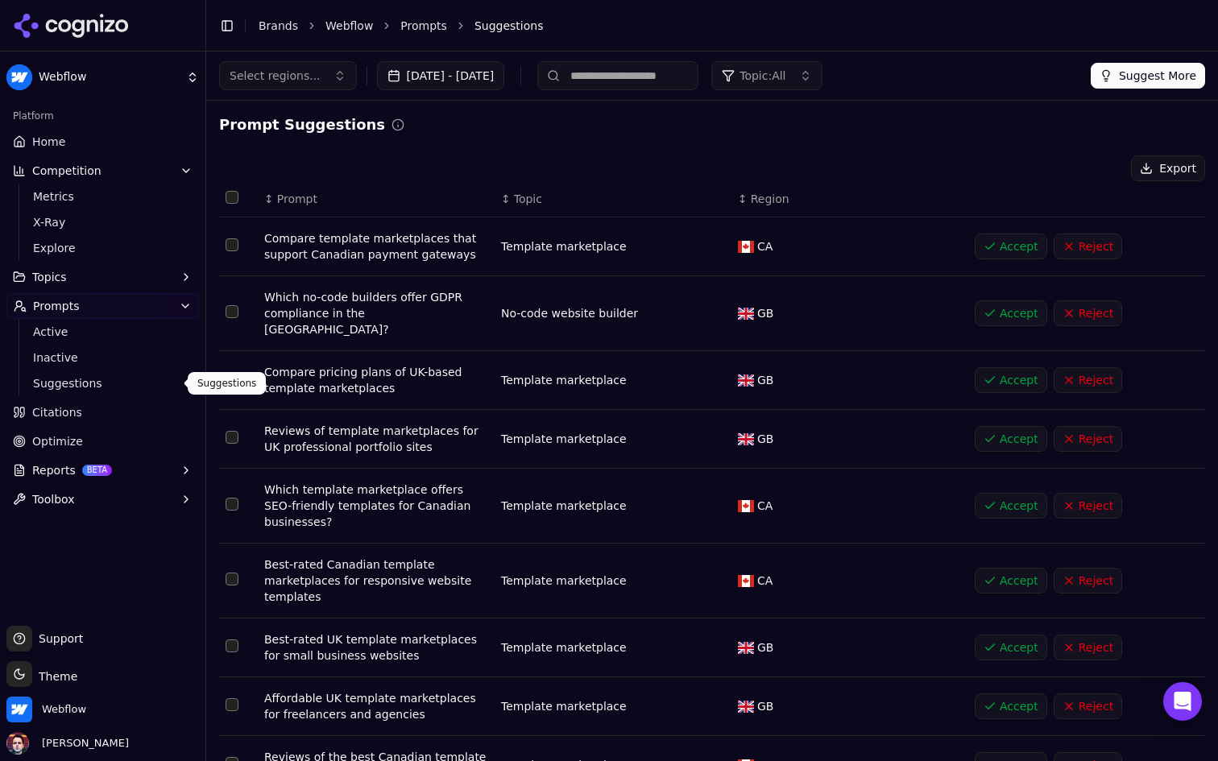
click at [234, 193] on button "Select all rows" at bounding box center [232, 197] width 13 height 13
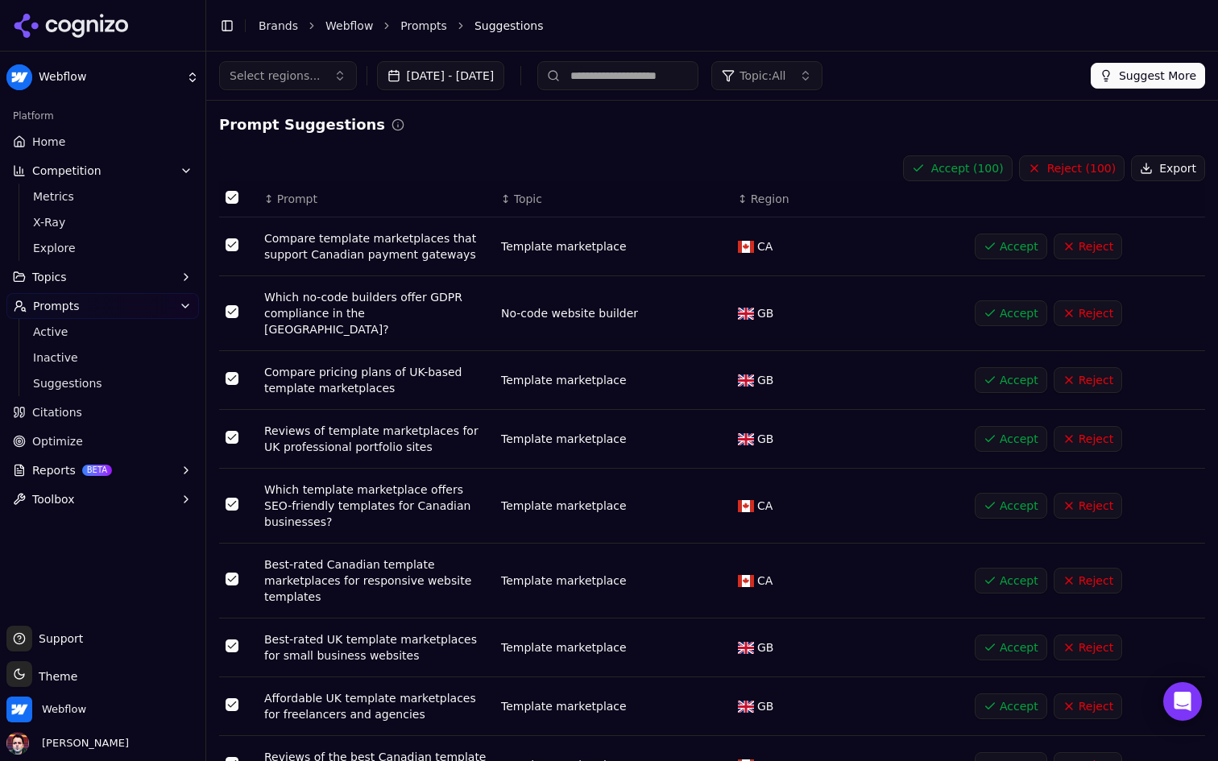
click at [1085, 166] on button "Reject ( 100 )" at bounding box center [1072, 168] width 106 height 26
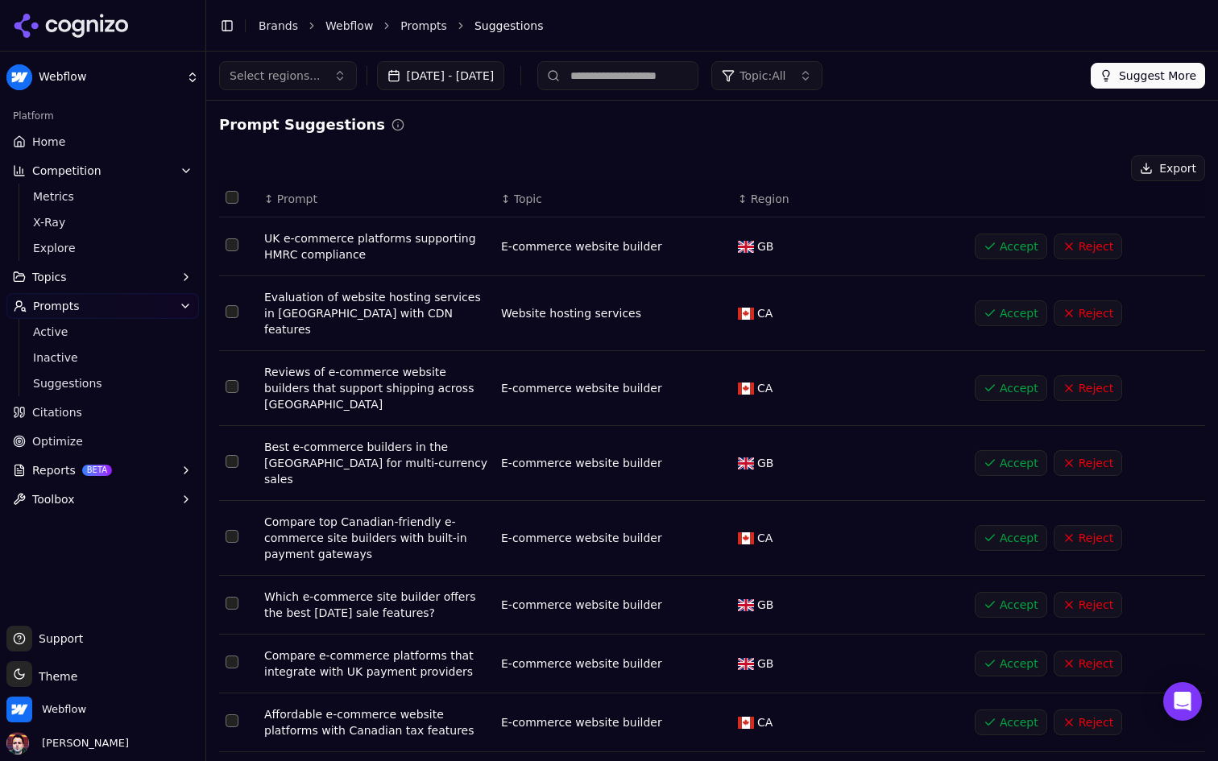
click at [238, 192] on th "Data table" at bounding box center [238, 199] width 39 height 36
click at [232, 201] on button "Select all rows" at bounding box center [232, 197] width 13 height 13
click at [1073, 173] on button "Reject ( 100 )" at bounding box center [1072, 168] width 106 height 26
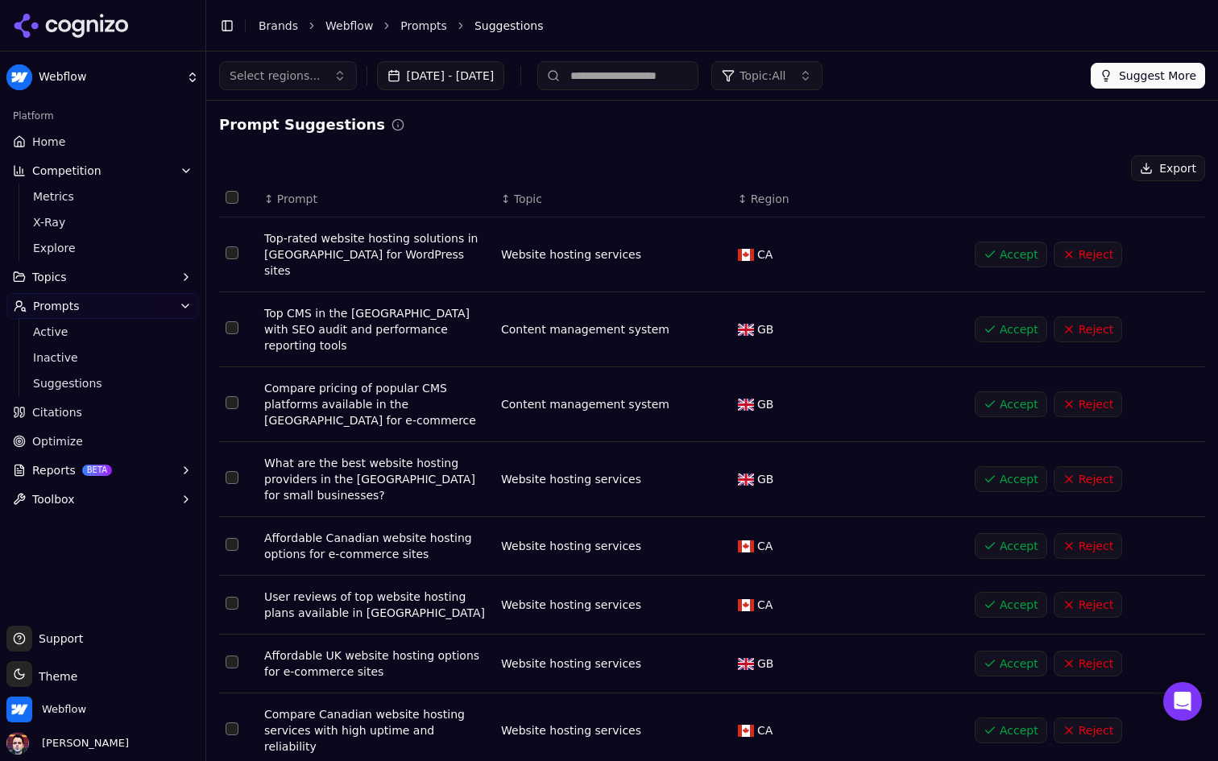
click at [230, 195] on button "Select all rows" at bounding box center [232, 197] width 13 height 13
click at [1084, 169] on button "Reject ( 100 )" at bounding box center [1072, 168] width 106 height 26
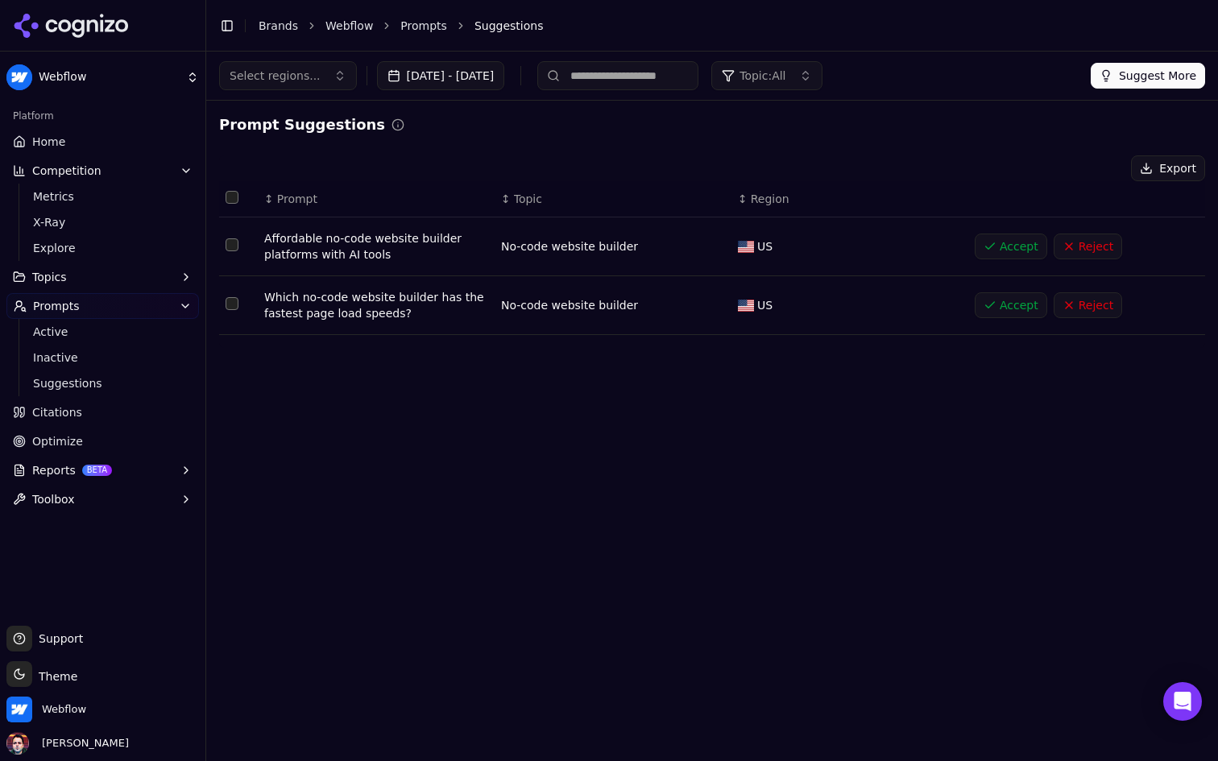
click at [229, 192] on button "Select all rows" at bounding box center [232, 197] width 13 height 13
click at [1094, 173] on button "Reject ( 2 )" at bounding box center [1078, 168] width 92 height 26
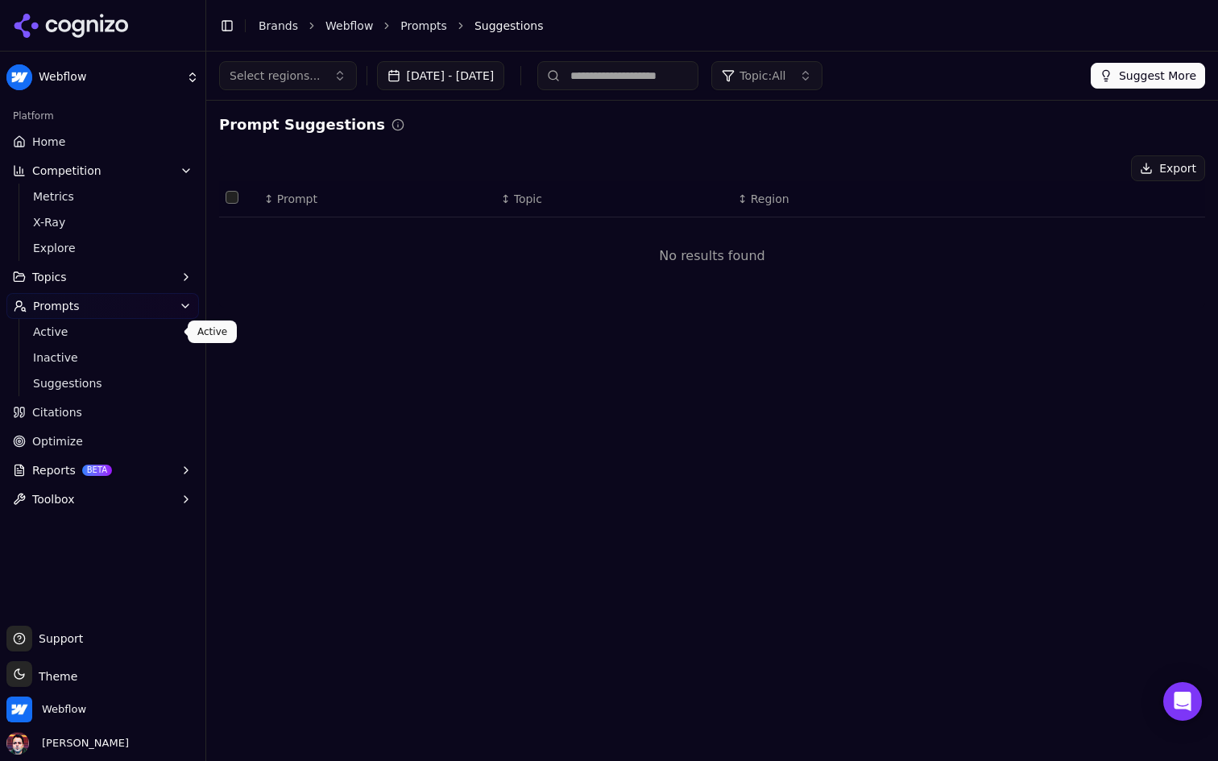
click at [119, 324] on span "Active" at bounding box center [103, 332] width 140 height 16
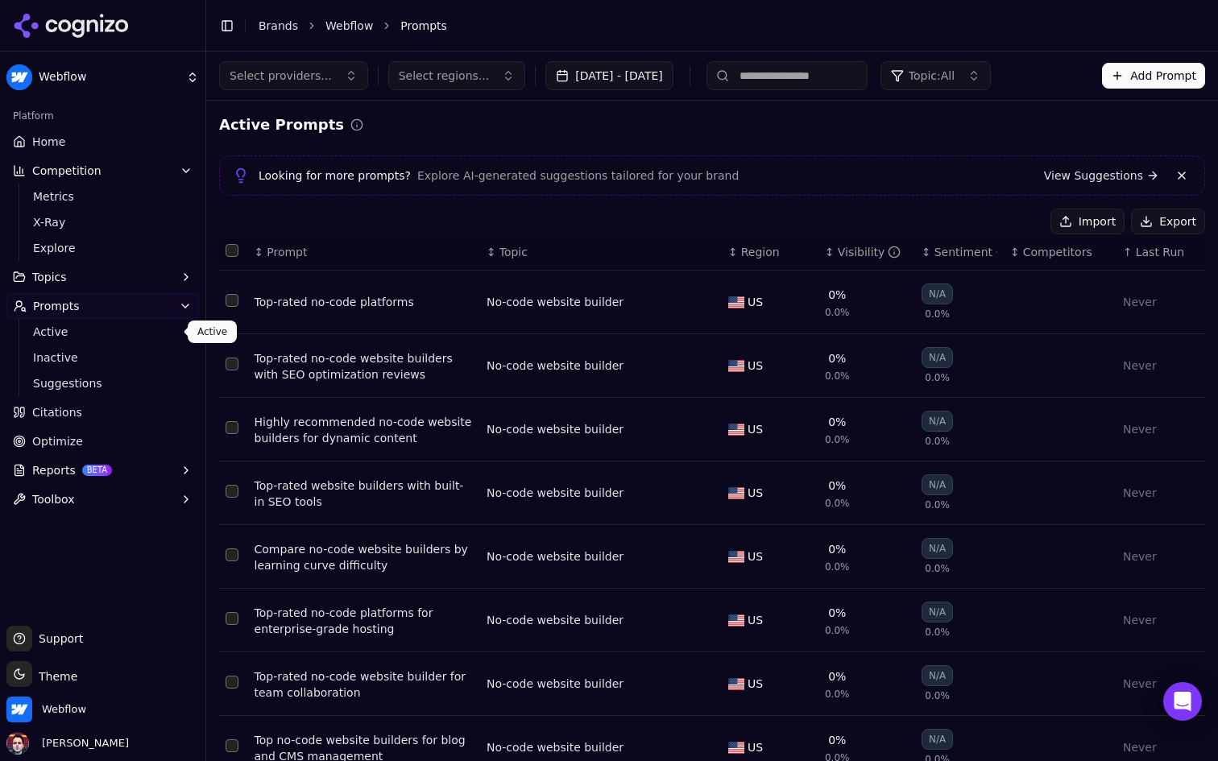
click at [1148, 215] on button "Export" at bounding box center [1168, 222] width 74 height 26
click at [1088, 231] on button "Import" at bounding box center [1087, 222] width 74 height 26
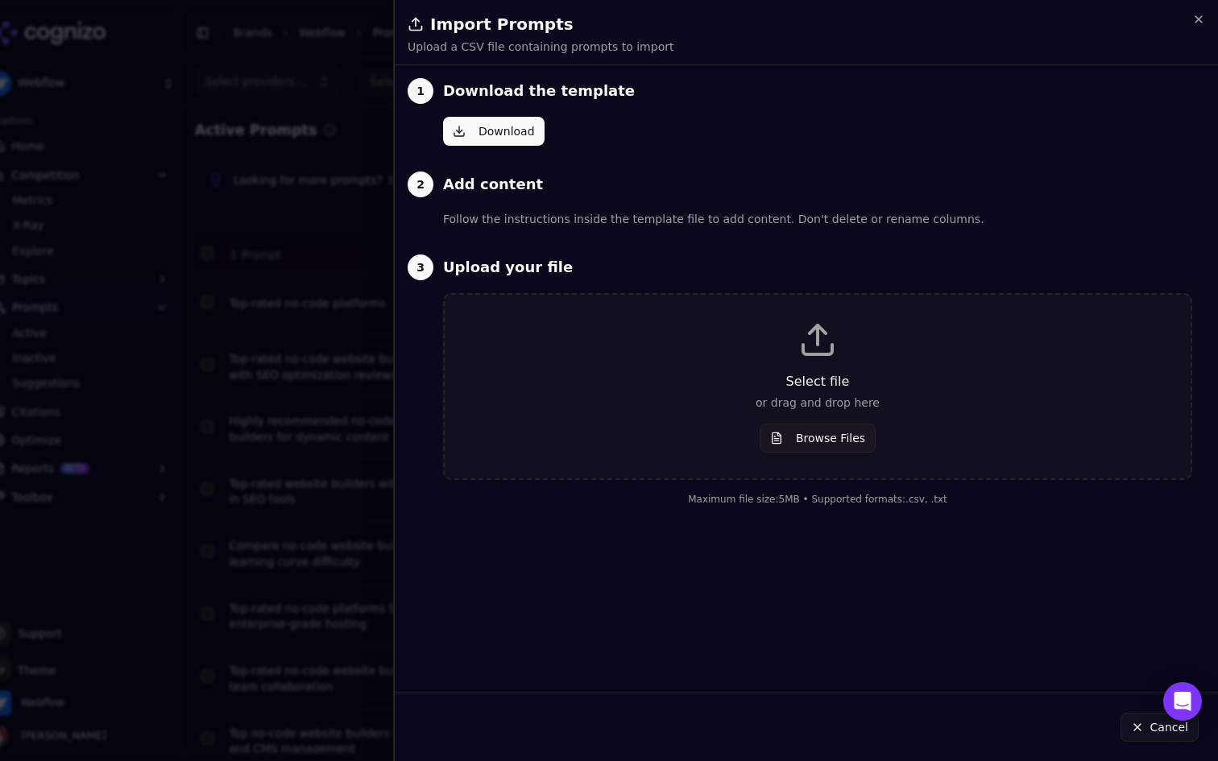
click at [832, 429] on button "Browse Files" at bounding box center [817, 438] width 116 height 29
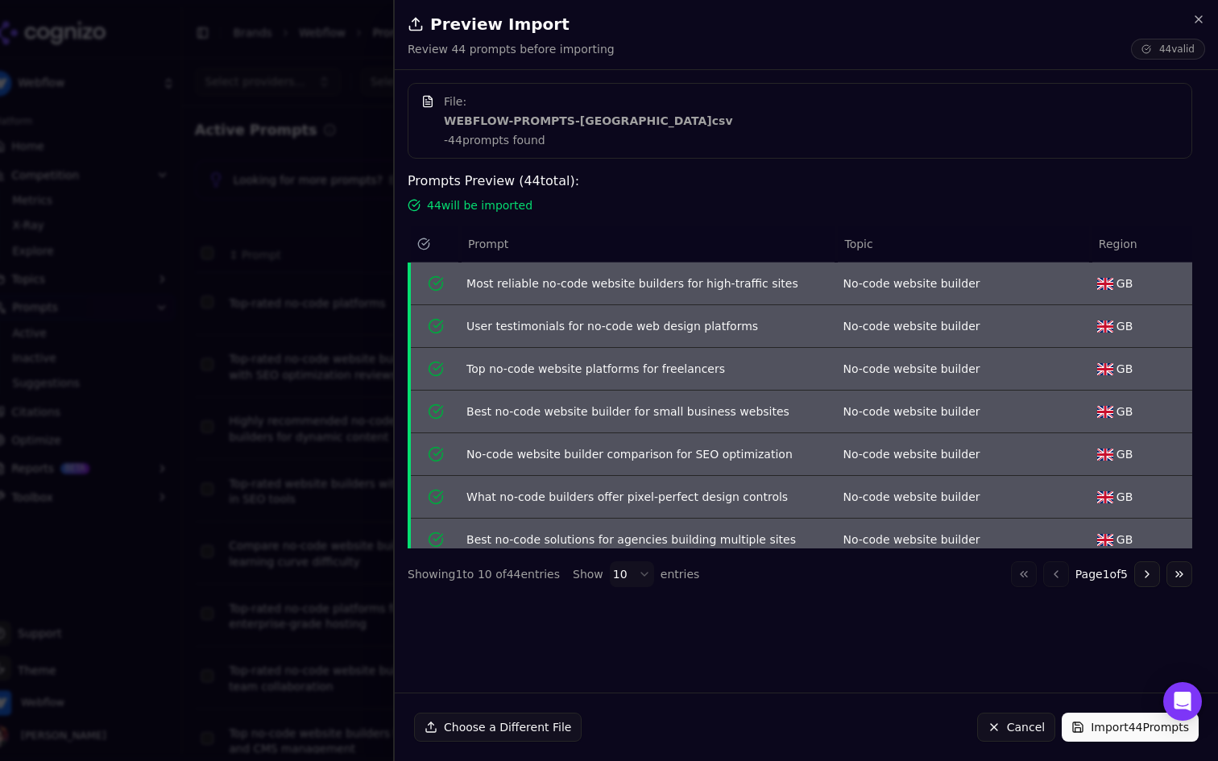
click at [1122, 727] on button "Import 44 Prompts" at bounding box center [1129, 727] width 137 height 29
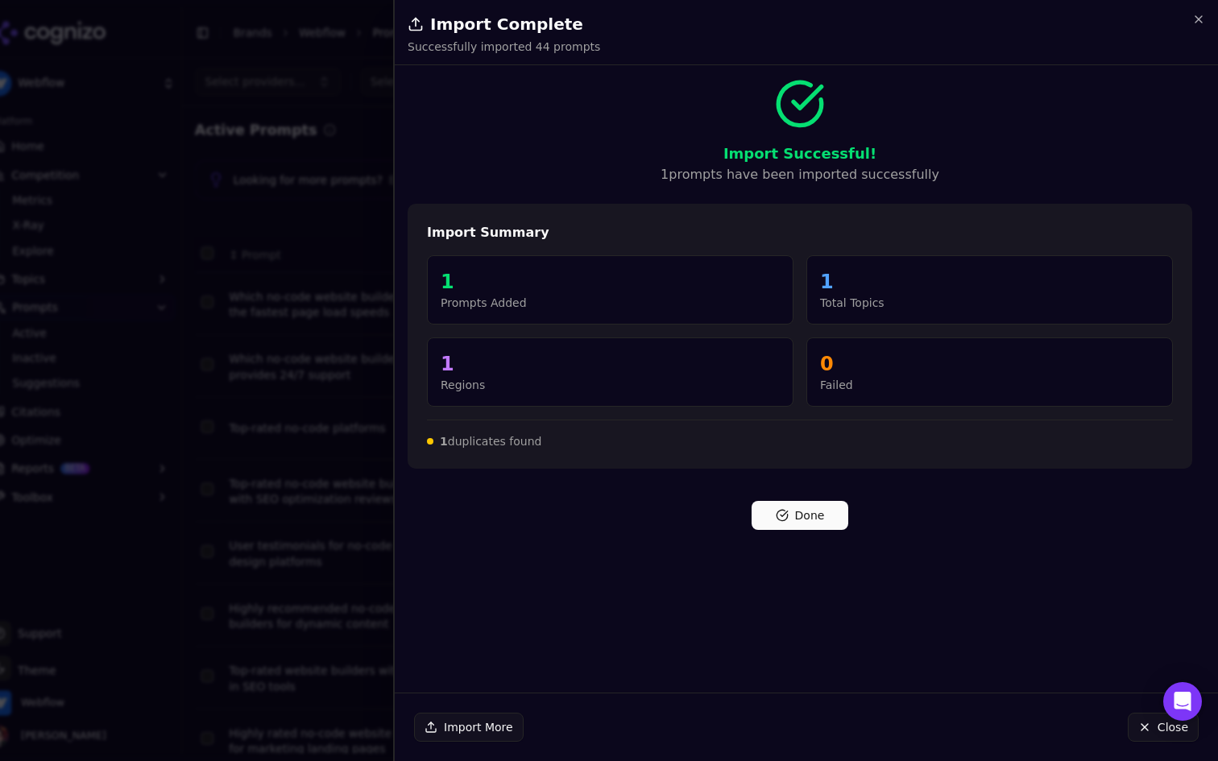
click at [803, 516] on button "Done" at bounding box center [799, 515] width 97 height 29
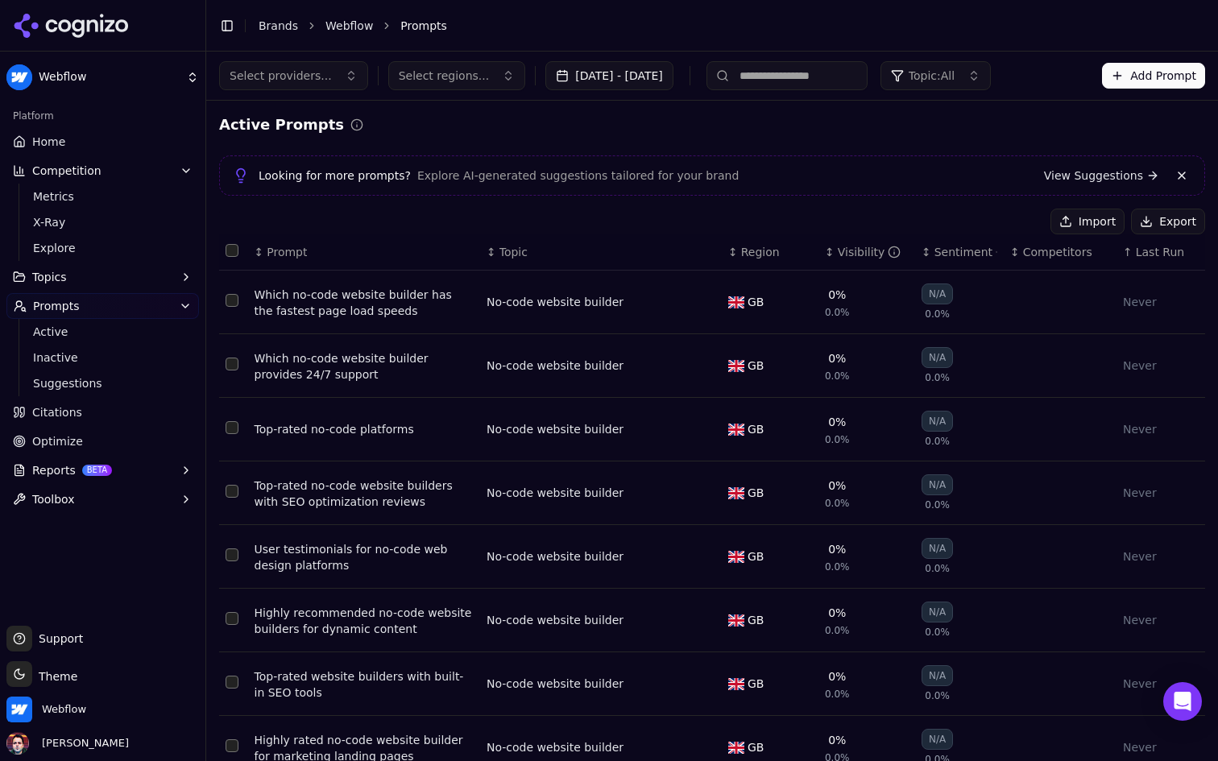
click at [1071, 222] on button "Import" at bounding box center [1087, 222] width 74 height 26
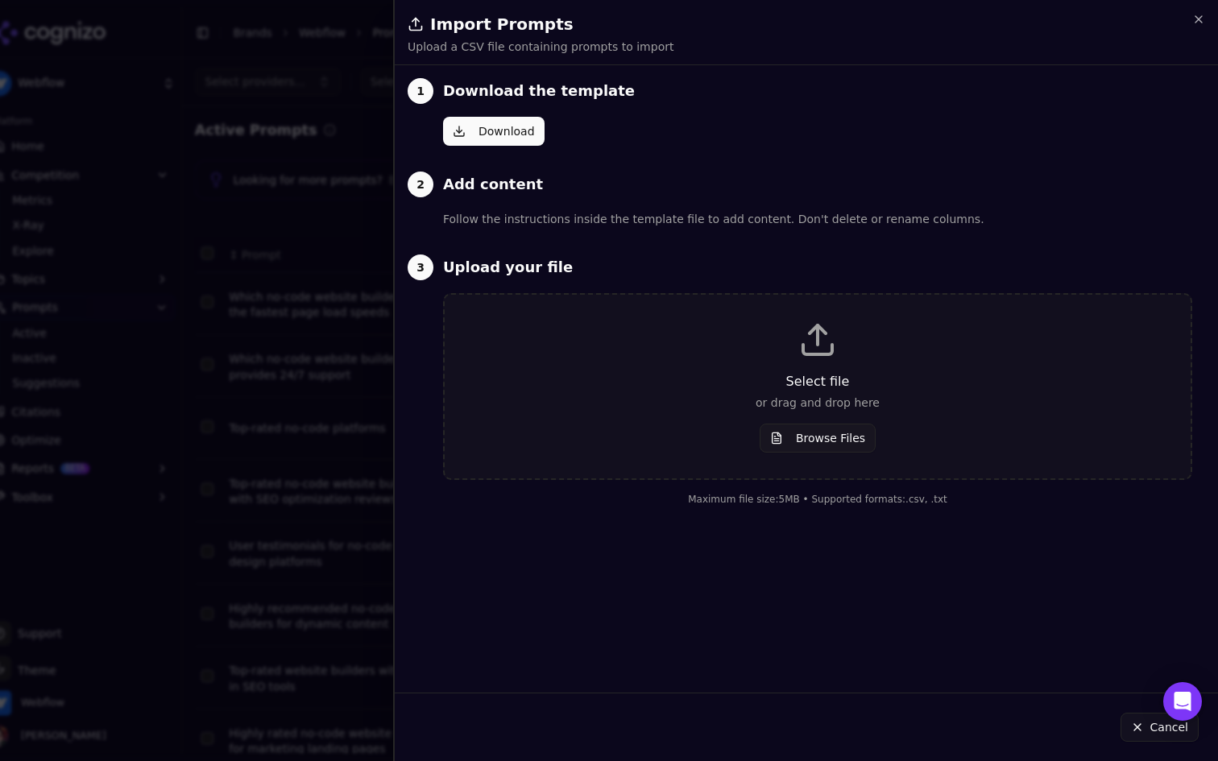
click at [825, 449] on button "Browse Files" at bounding box center [817, 438] width 116 height 29
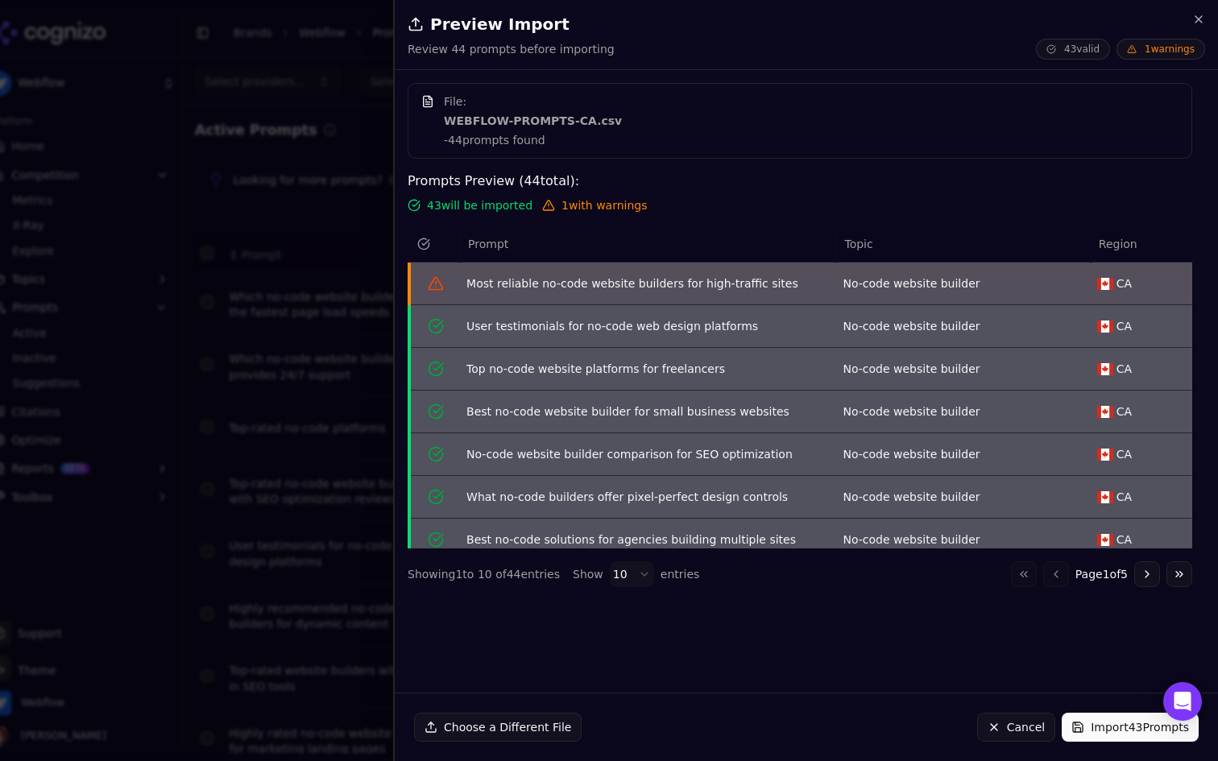
click at [1103, 734] on button "Import 43 Prompts" at bounding box center [1129, 727] width 137 height 29
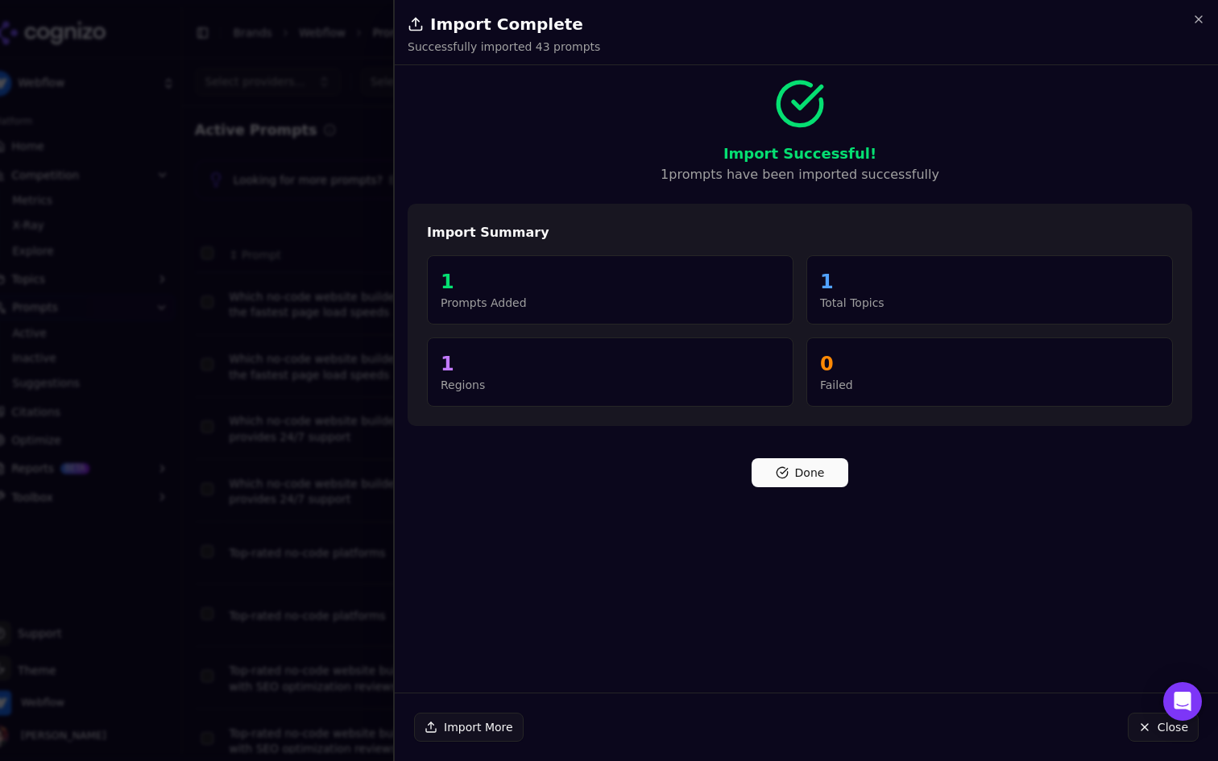
click at [794, 461] on button "Done" at bounding box center [799, 472] width 97 height 29
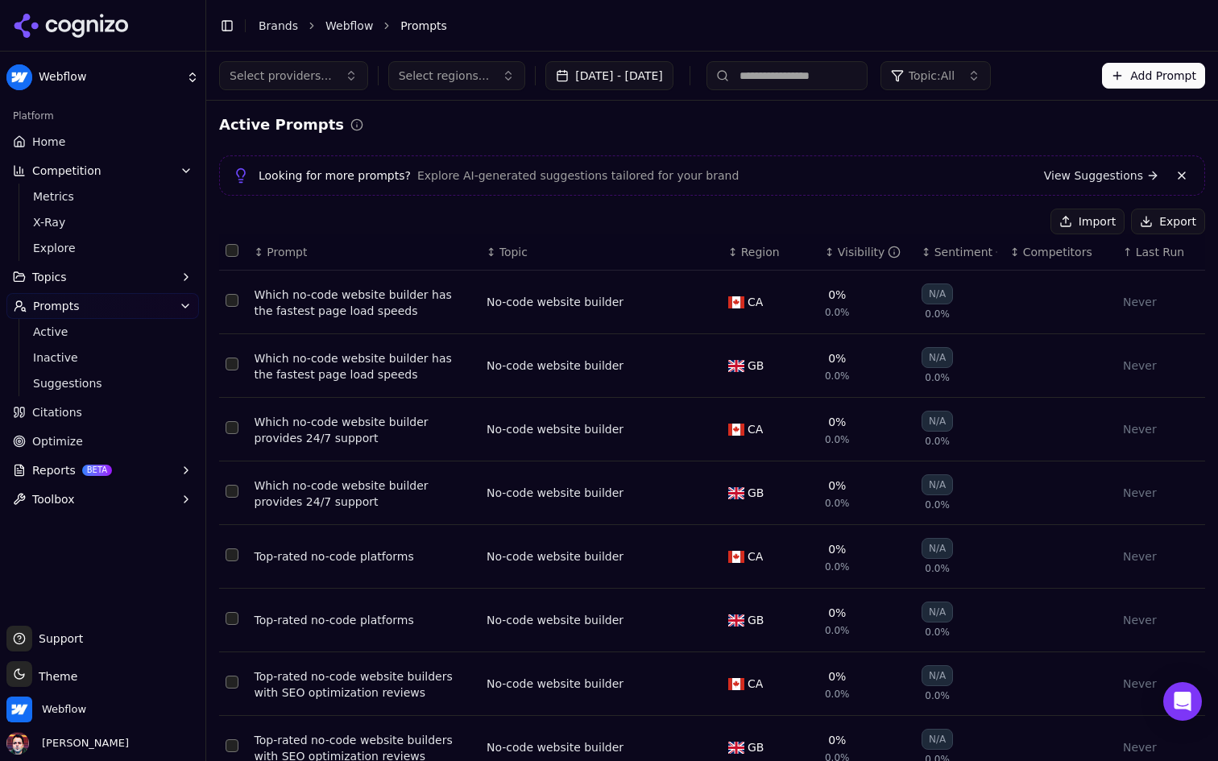
drag, startPoint x: 736, startPoint y: 224, endPoint x: 747, endPoint y: 295, distance: 71.8
click at [736, 225] on div "Import Export" at bounding box center [712, 222] width 986 height 26
click at [103, 374] on link "Suggestions" at bounding box center [103, 383] width 153 height 23
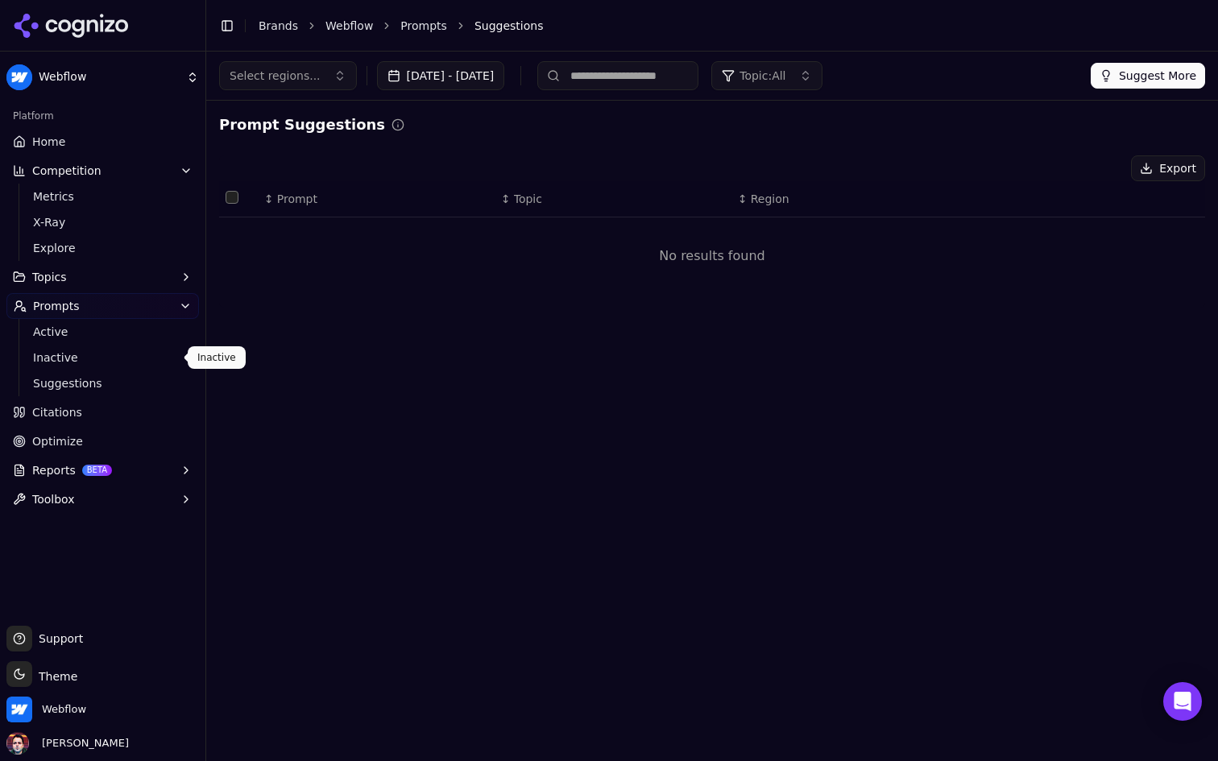
click at [96, 359] on span "Inactive" at bounding box center [103, 358] width 140 height 16
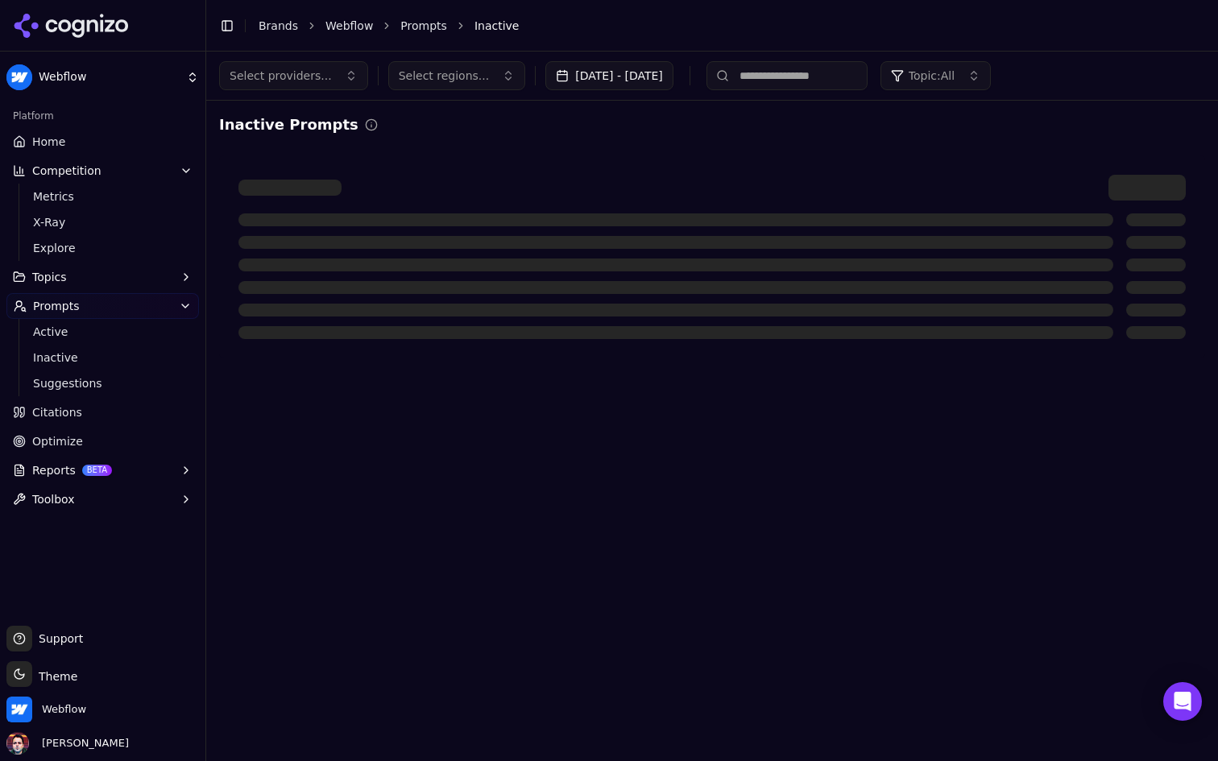
click at [123, 335] on span "Active" at bounding box center [103, 332] width 140 height 16
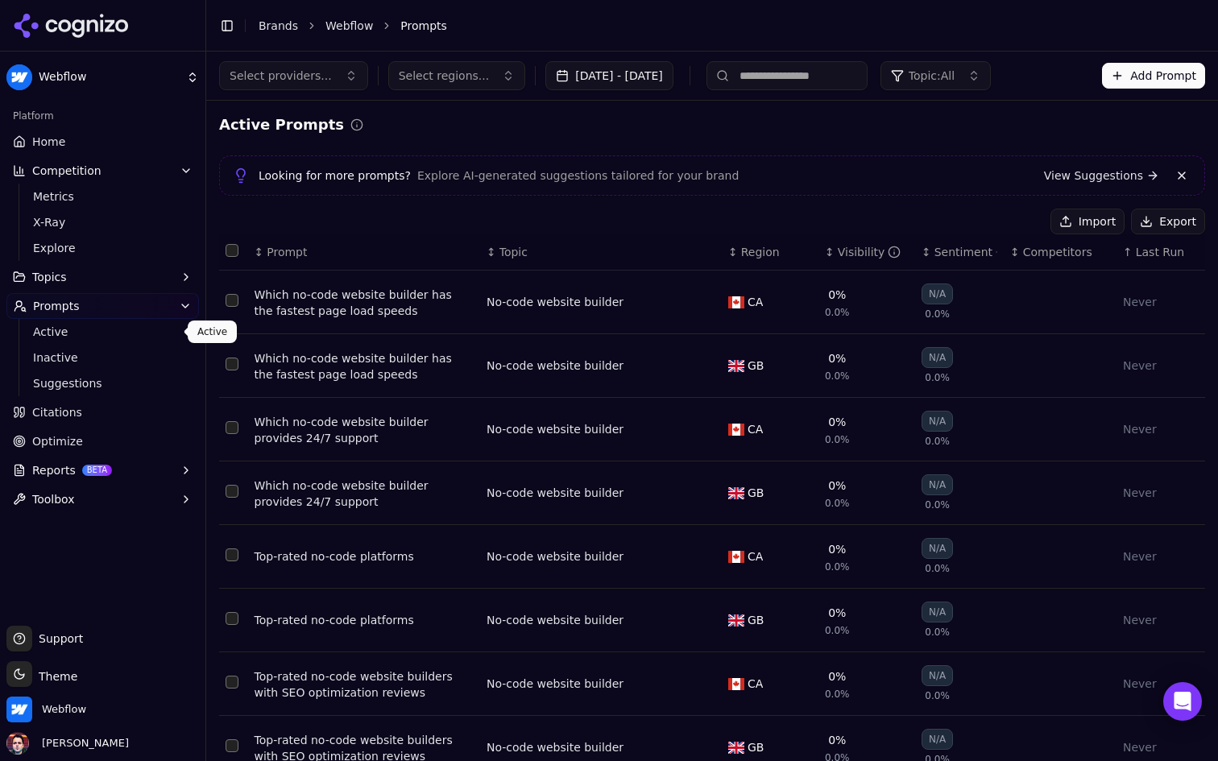
click at [1086, 221] on button "Import" at bounding box center [1087, 222] width 74 height 26
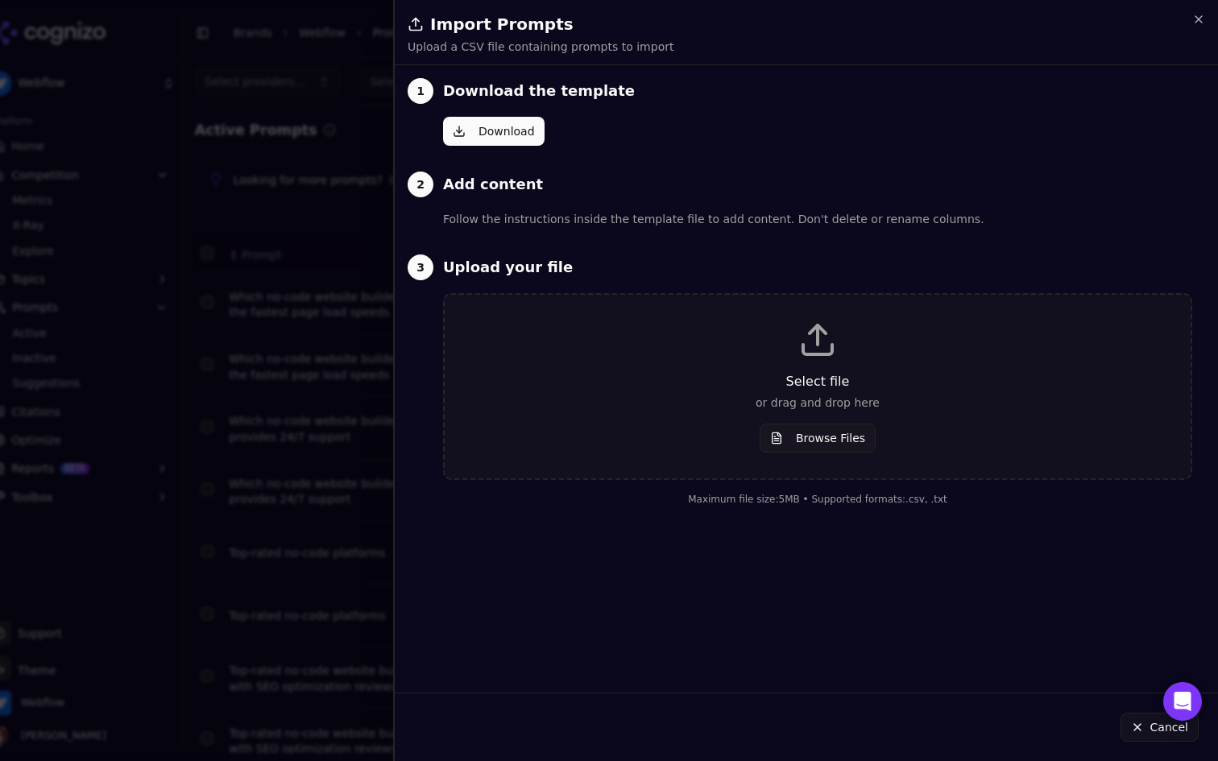
click at [840, 445] on button "Browse Files" at bounding box center [817, 438] width 116 height 29
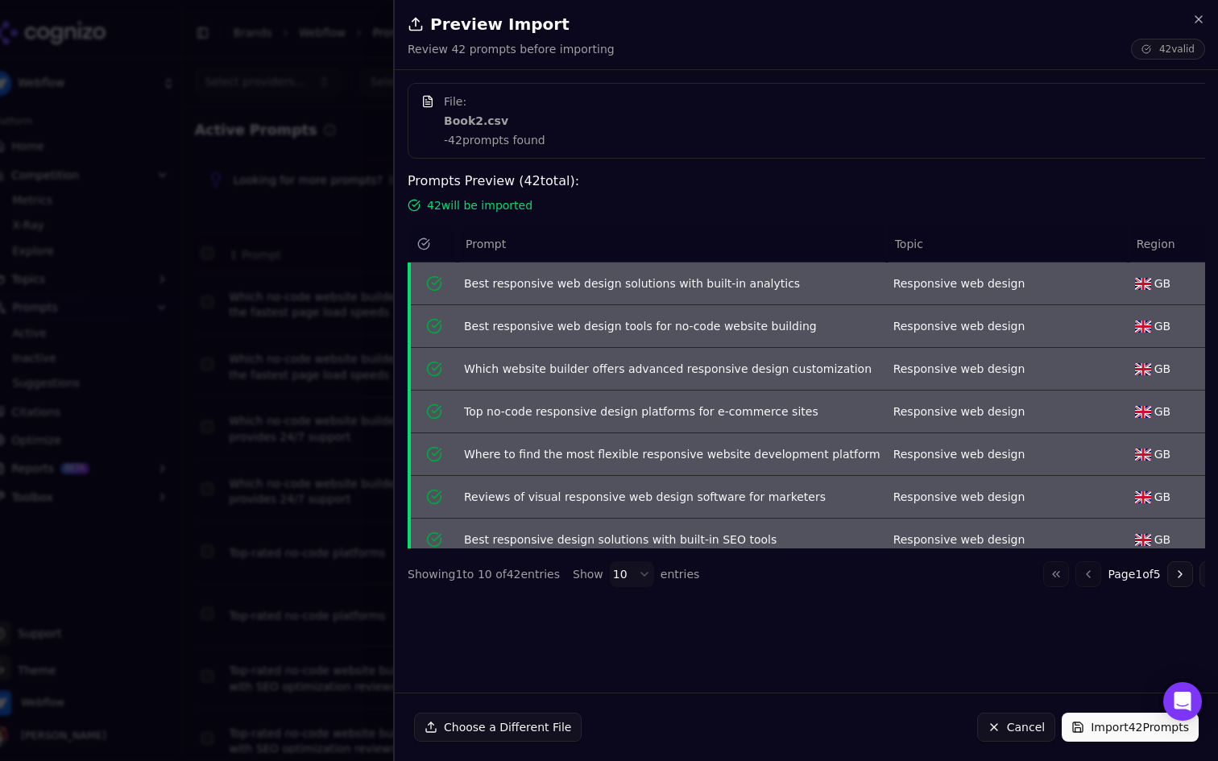
click at [1167, 578] on button "Go to next page" at bounding box center [1180, 574] width 26 height 26
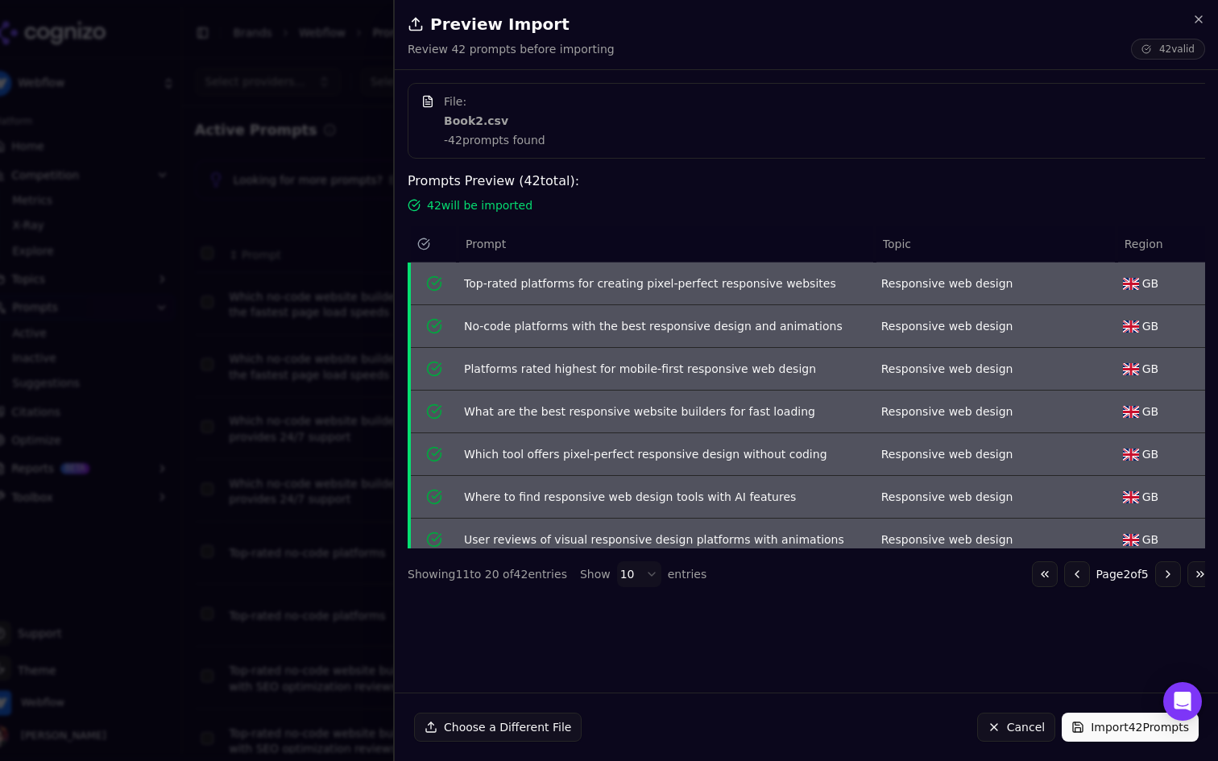
scroll to position [141, 0]
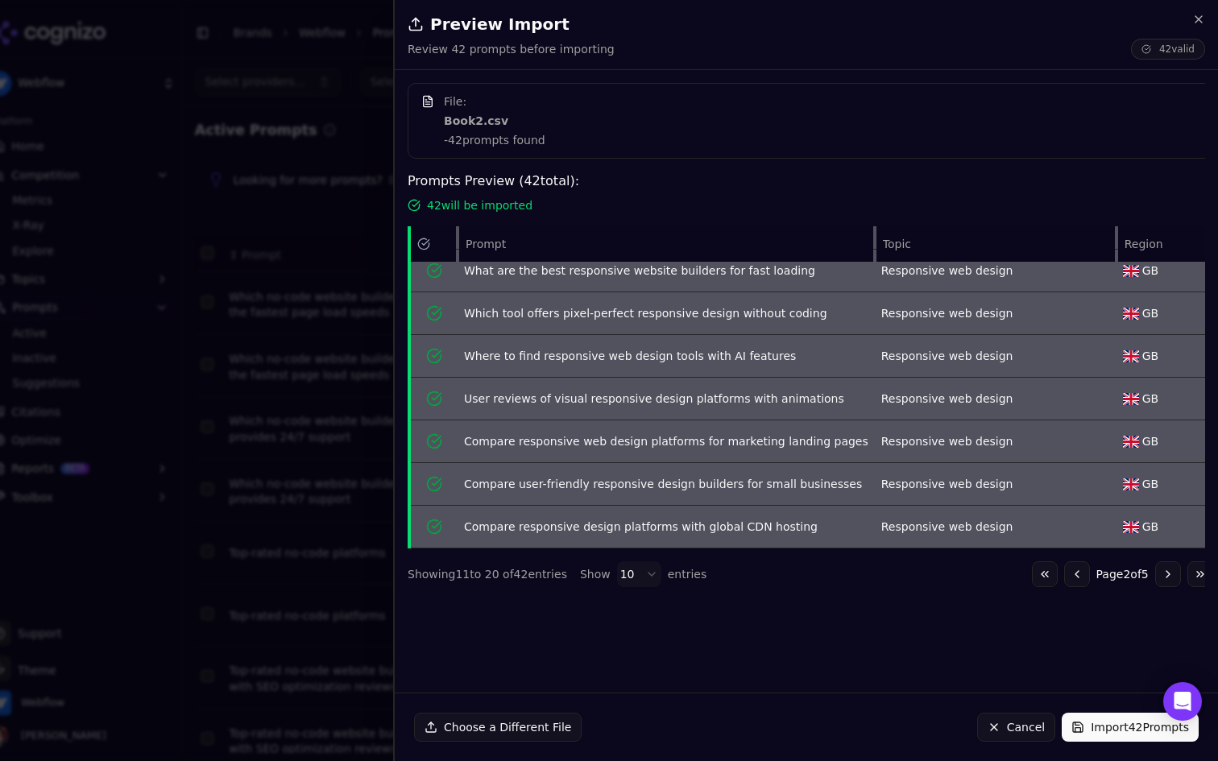
click at [1155, 570] on button "Go to next page" at bounding box center [1168, 574] width 26 height 26
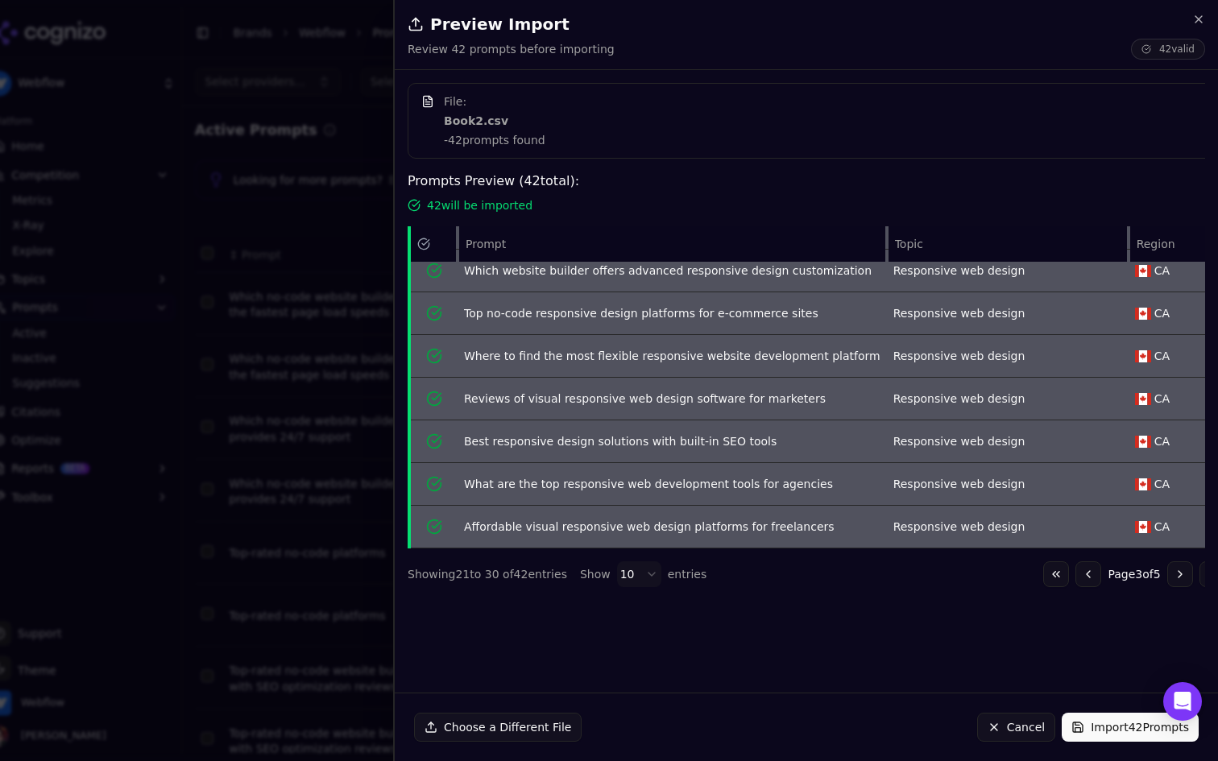
click at [1133, 733] on button "Import 42 Prompts" at bounding box center [1129, 727] width 137 height 29
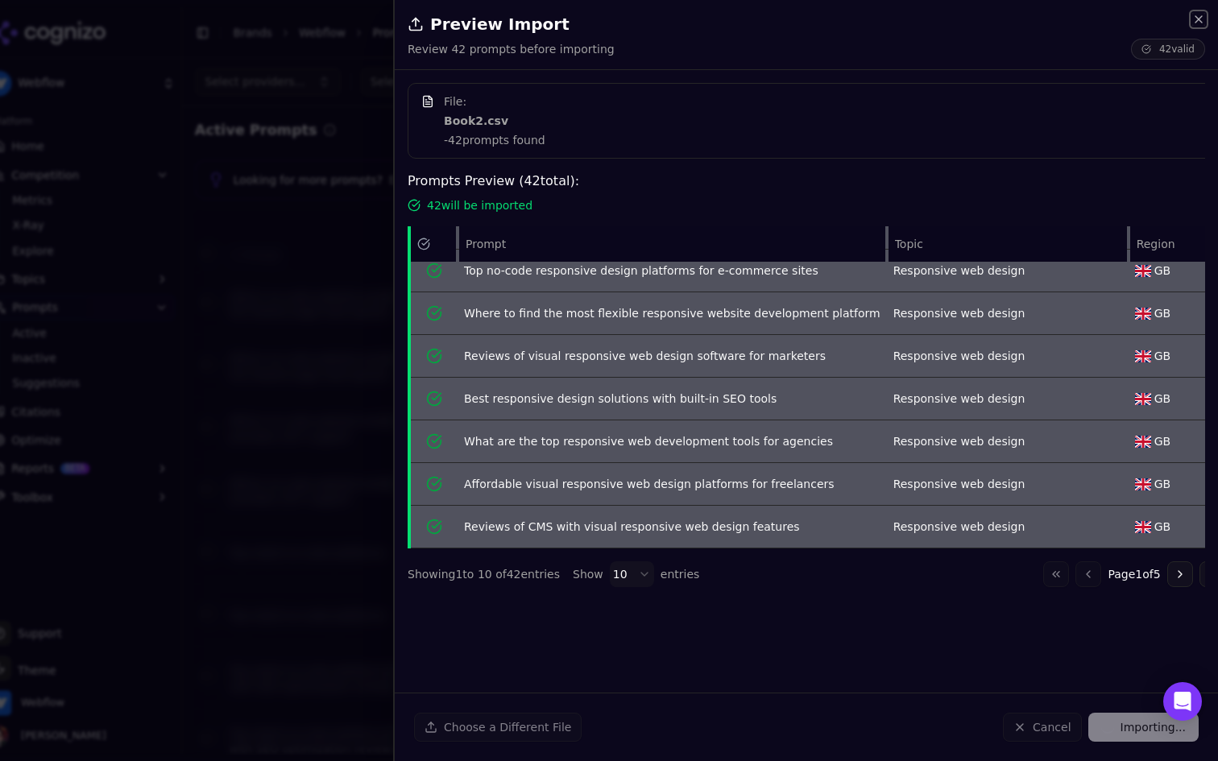
click at [1193, 14] on icon "button" at bounding box center [1198, 19] width 13 height 13
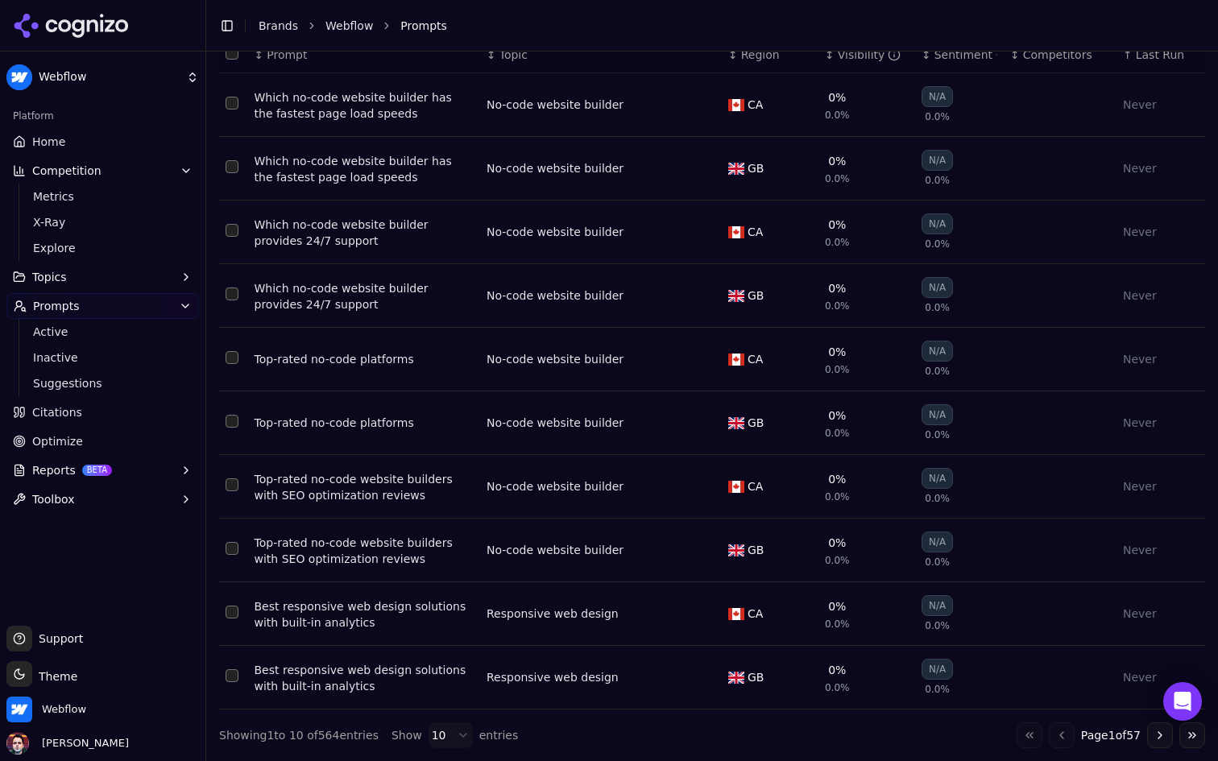
scroll to position [0, 0]
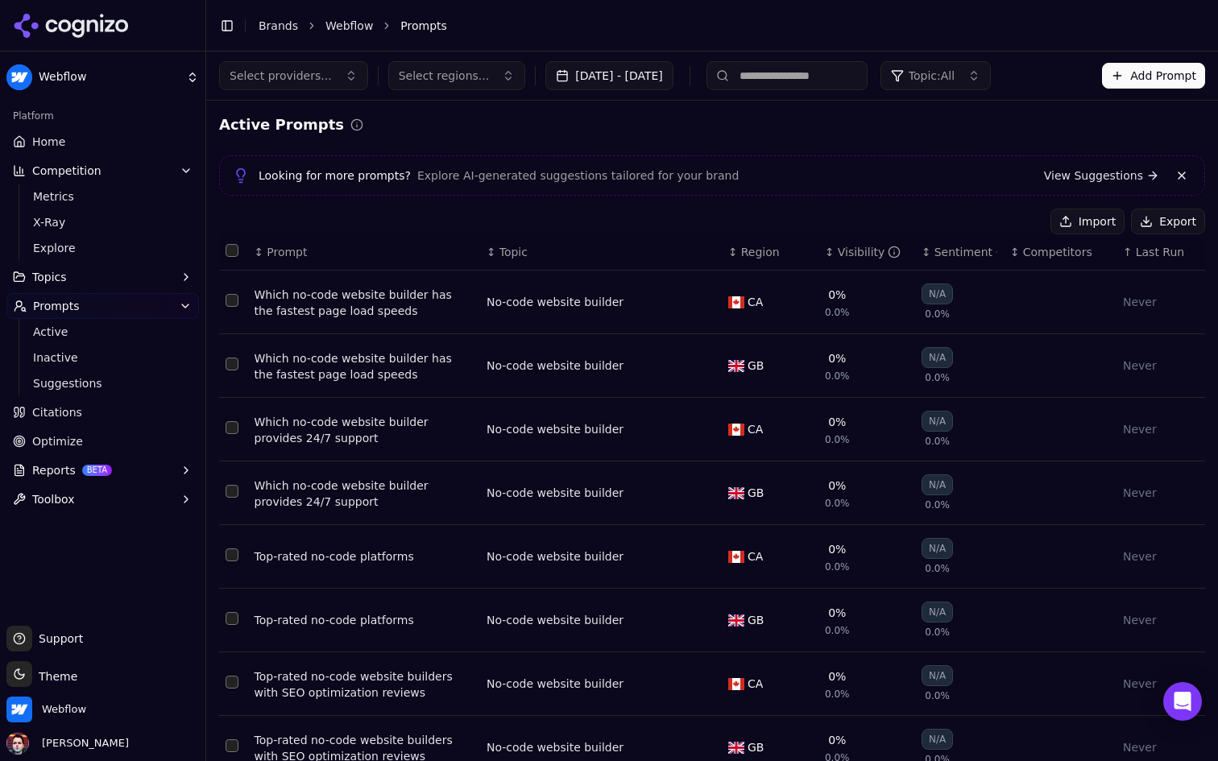
click at [91, 377] on span "Suggestions" at bounding box center [103, 383] width 140 height 16
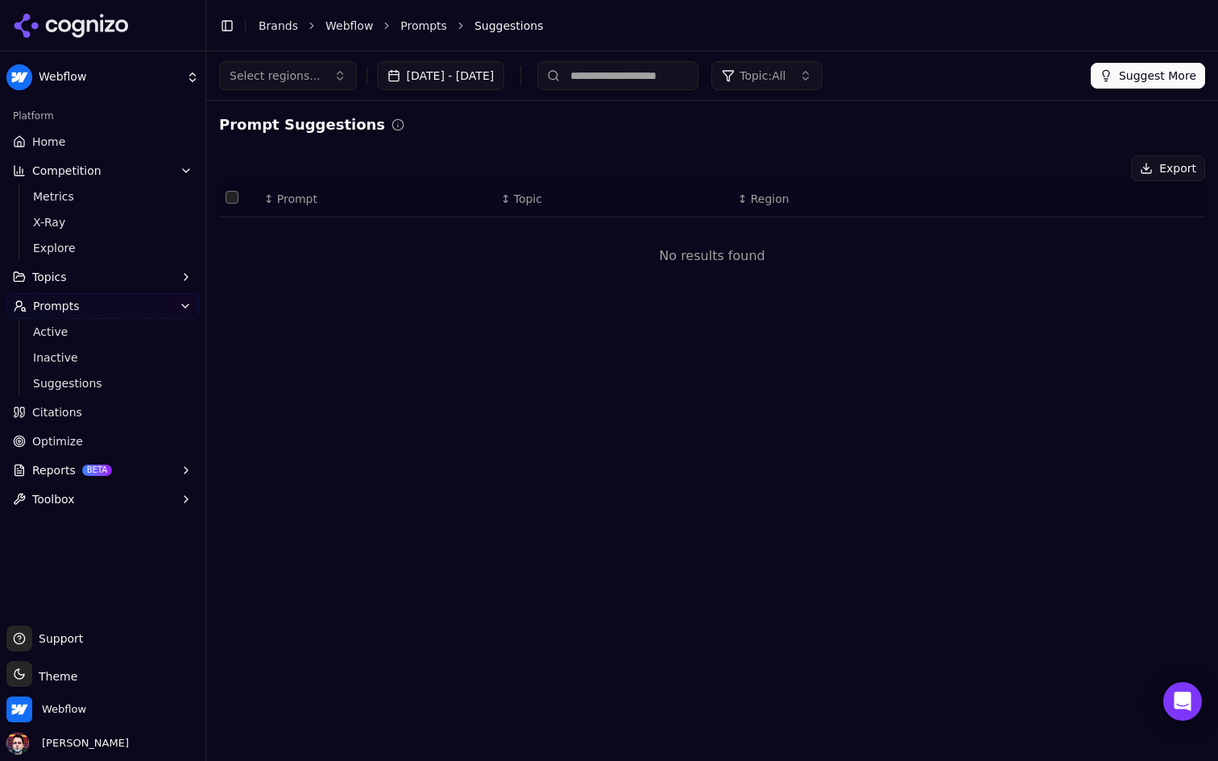
click at [1155, 80] on button "Suggest More" at bounding box center [1147, 76] width 114 height 26
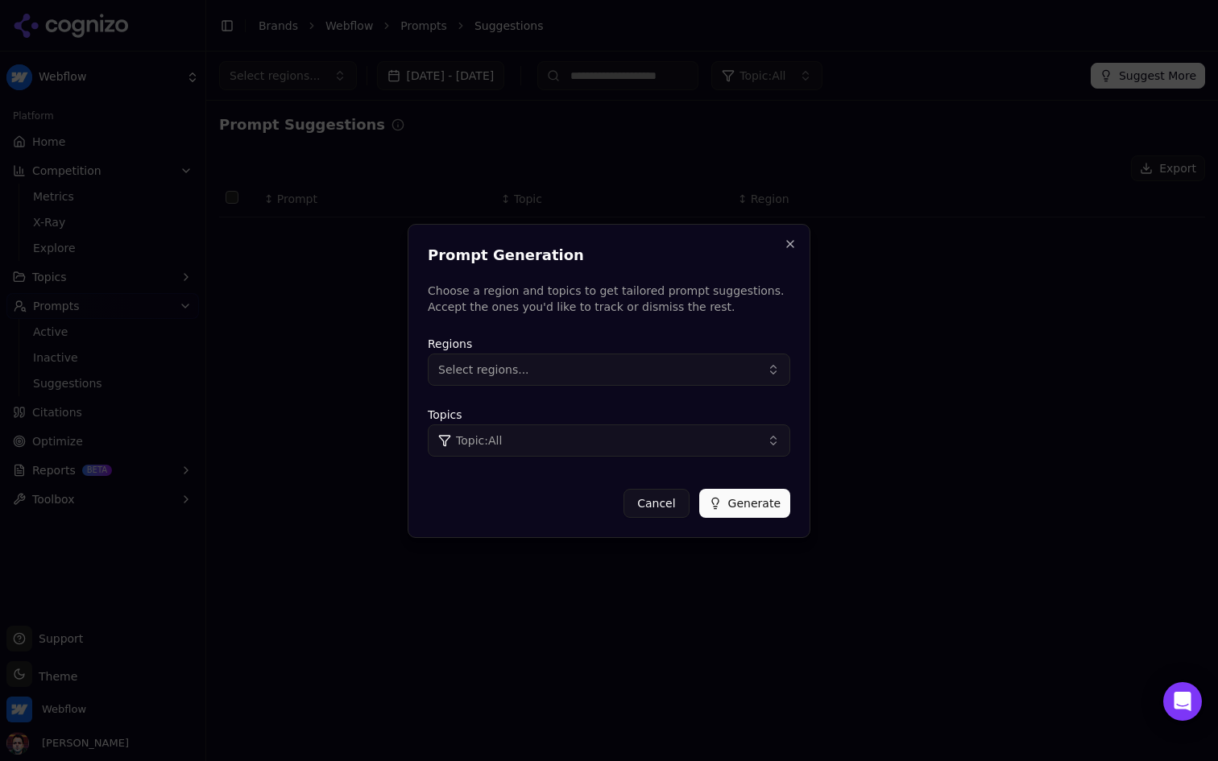
click at [656, 357] on button "Select regions..." at bounding box center [609, 370] width 362 height 32
click at [548, 433] on div "United States" at bounding box center [540, 435] width 217 height 26
click at [705, 442] on button "Topic: All" at bounding box center [609, 440] width 362 height 32
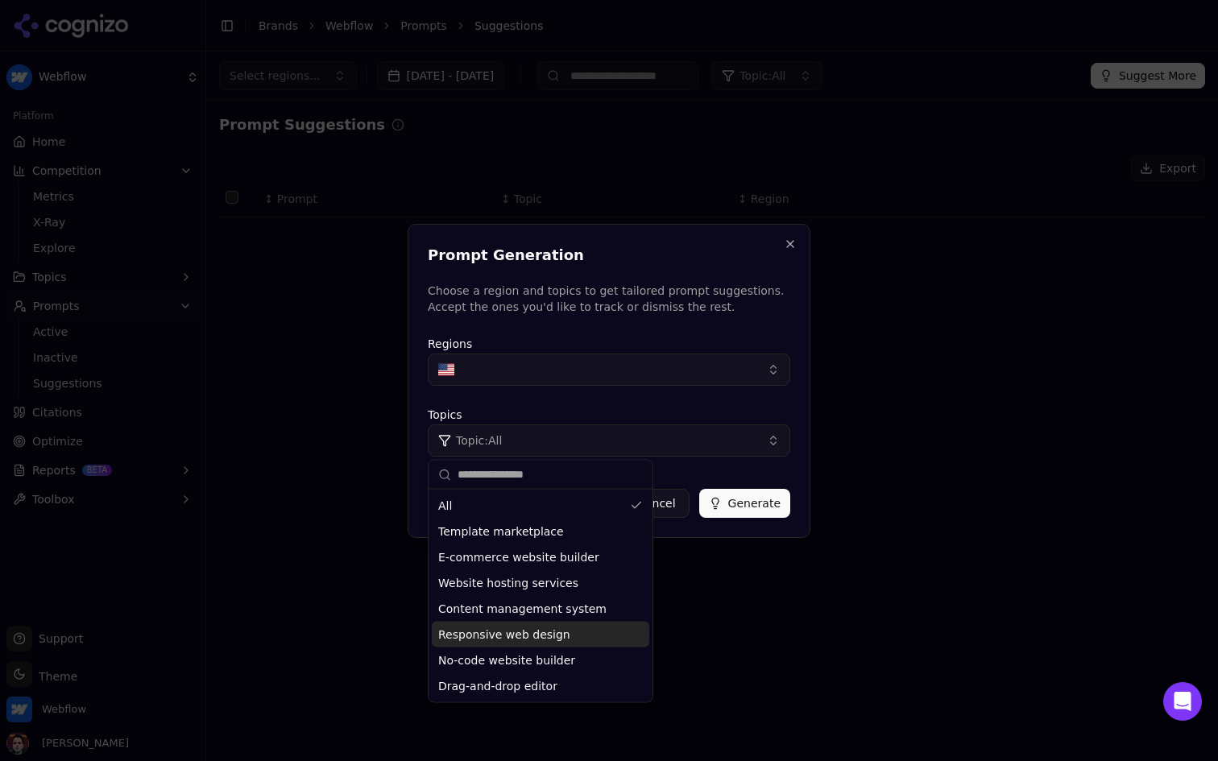
click at [541, 654] on span "No-code website builder" at bounding box center [506, 660] width 137 height 16
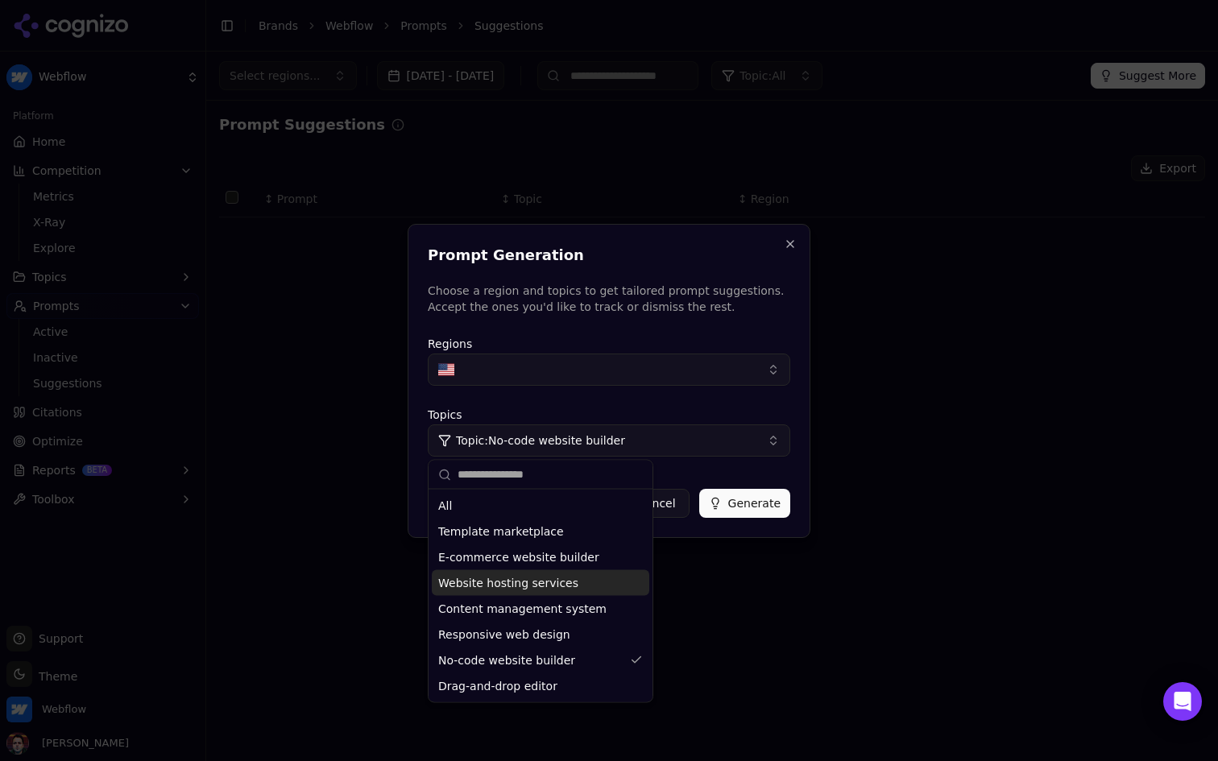
click at [758, 498] on button "Generate" at bounding box center [744, 503] width 91 height 29
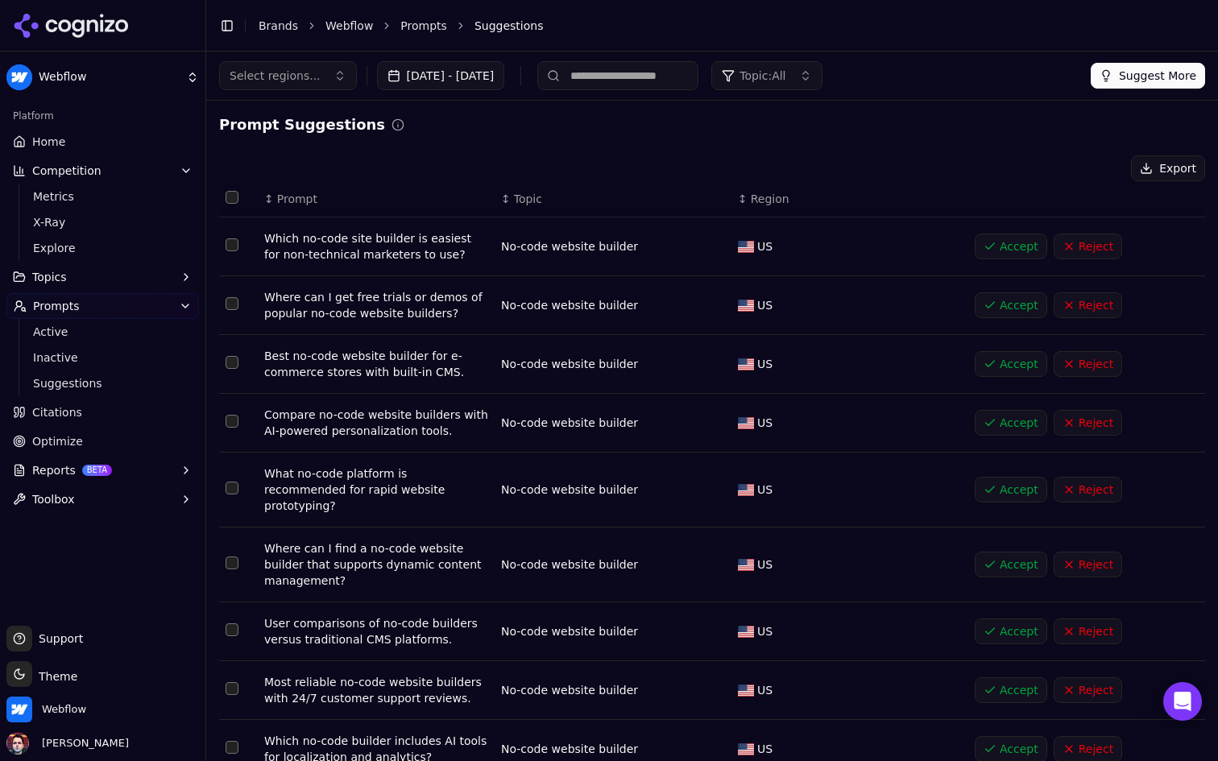
click at [998, 253] on button "Accept" at bounding box center [1010, 247] width 72 height 26
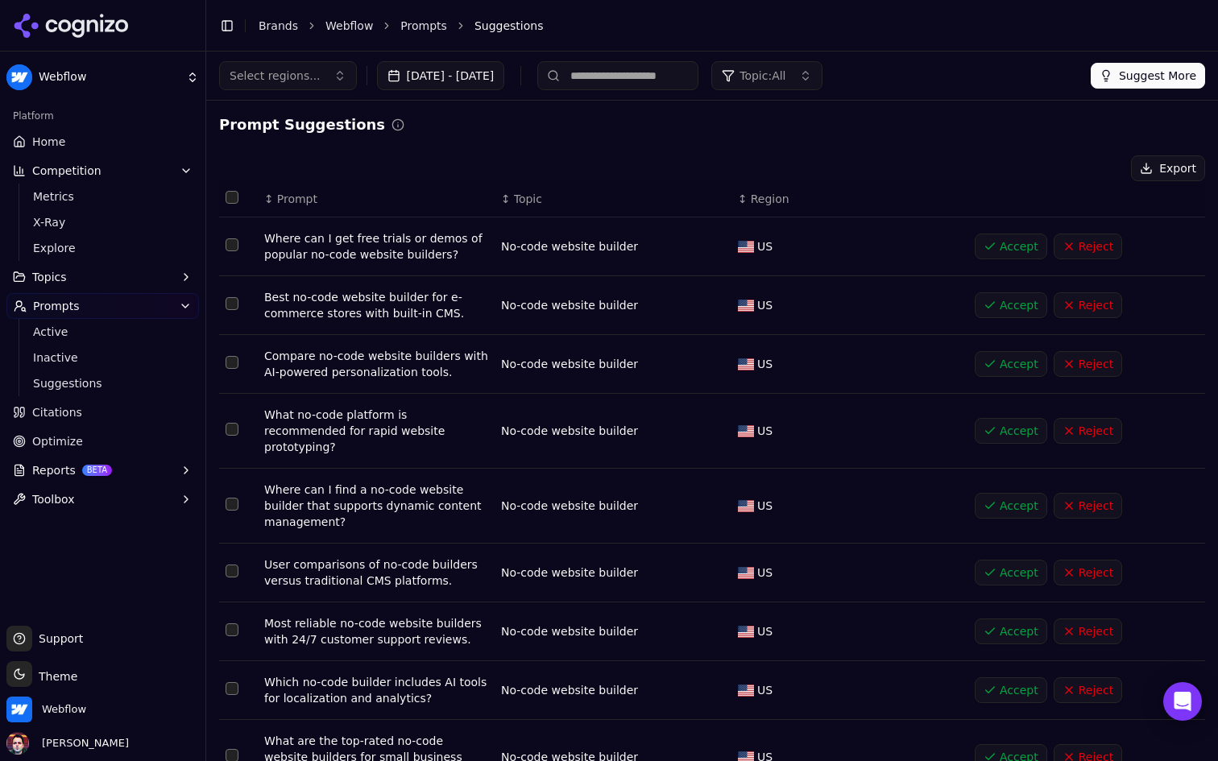
click at [1079, 253] on button "Reject" at bounding box center [1087, 247] width 68 height 26
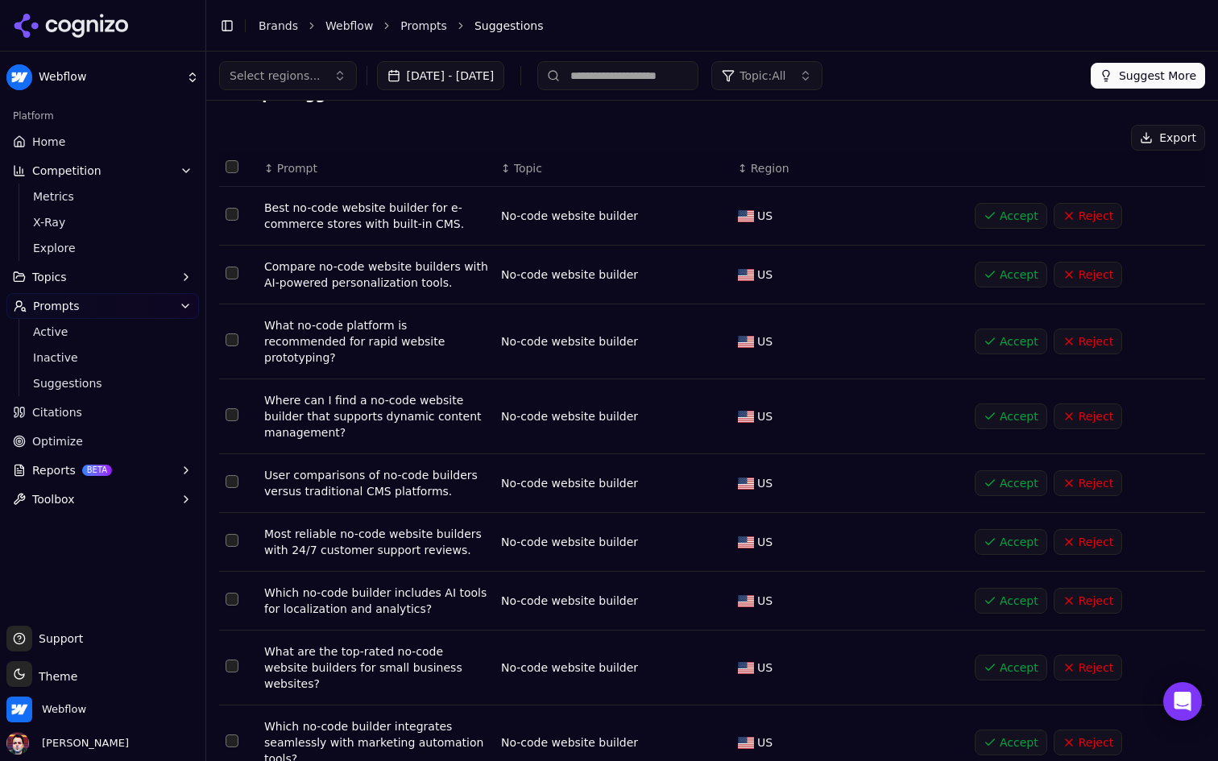
scroll to position [32, 0]
click at [1099, 211] on button "Reject" at bounding box center [1087, 214] width 68 height 26
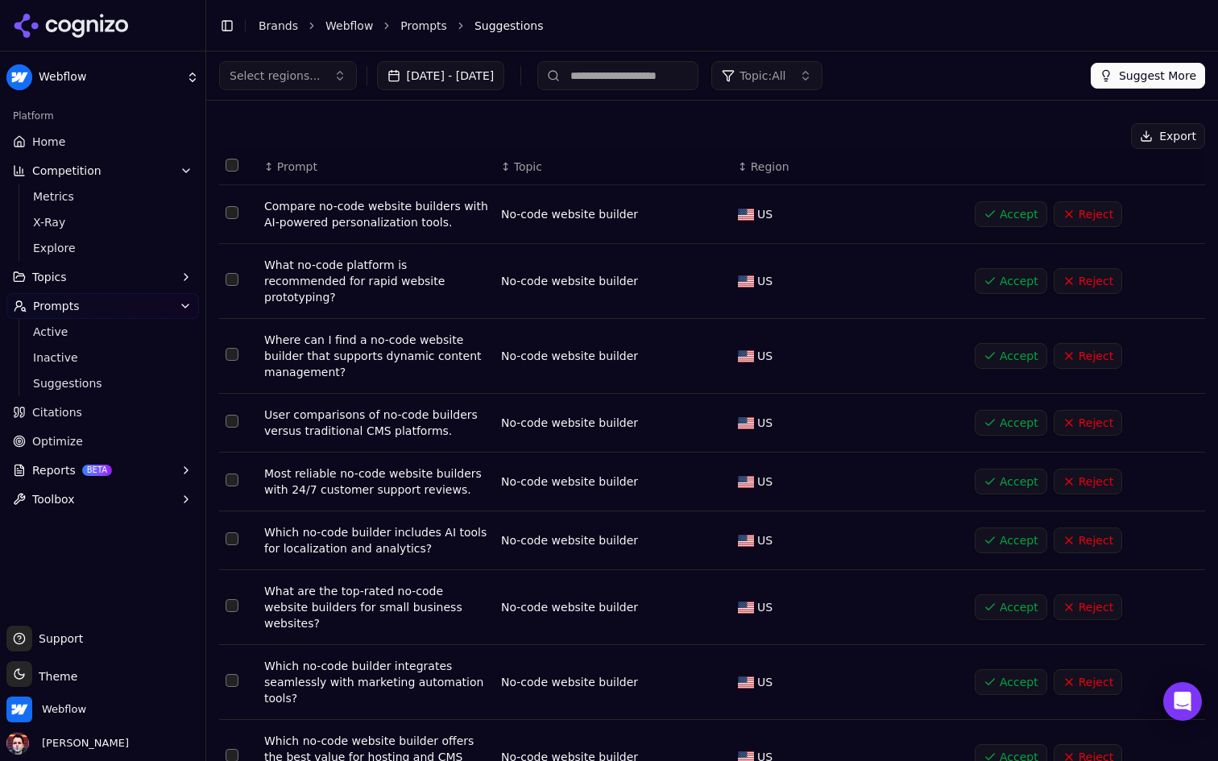
click at [697, 79] on input at bounding box center [617, 75] width 161 height 29
type input "*"
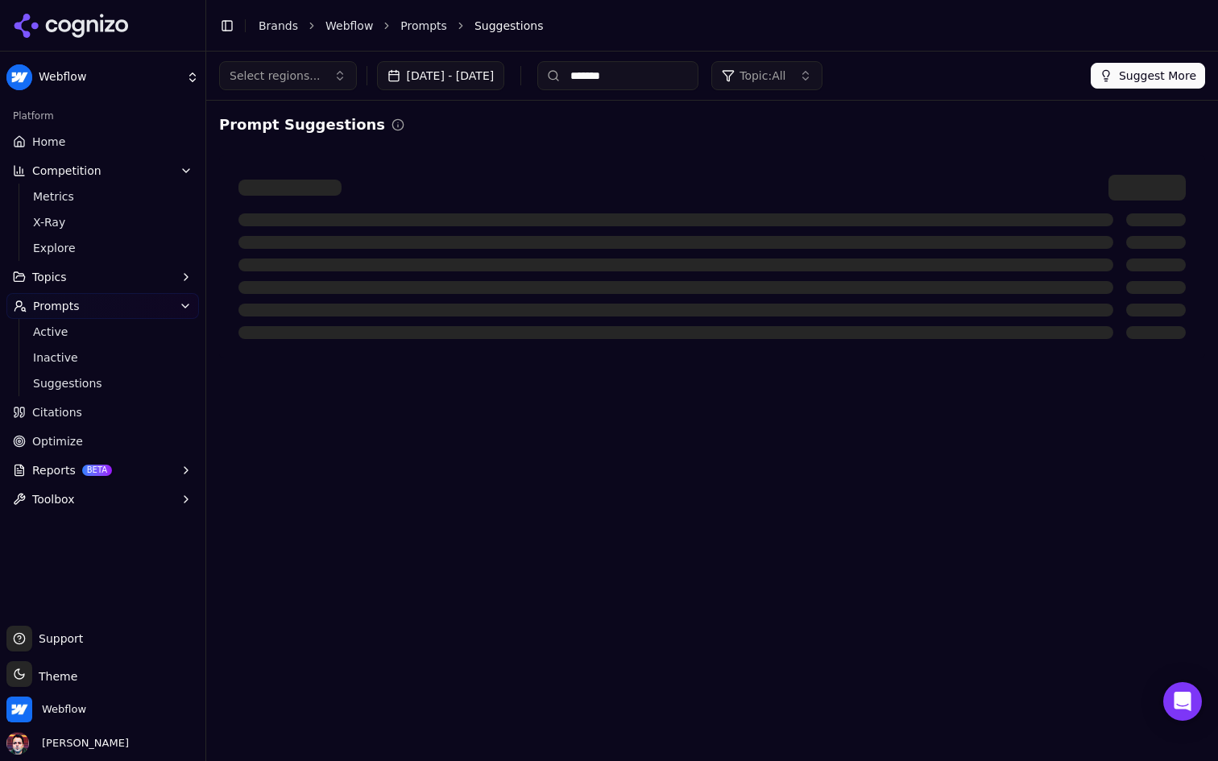
scroll to position [0, 0]
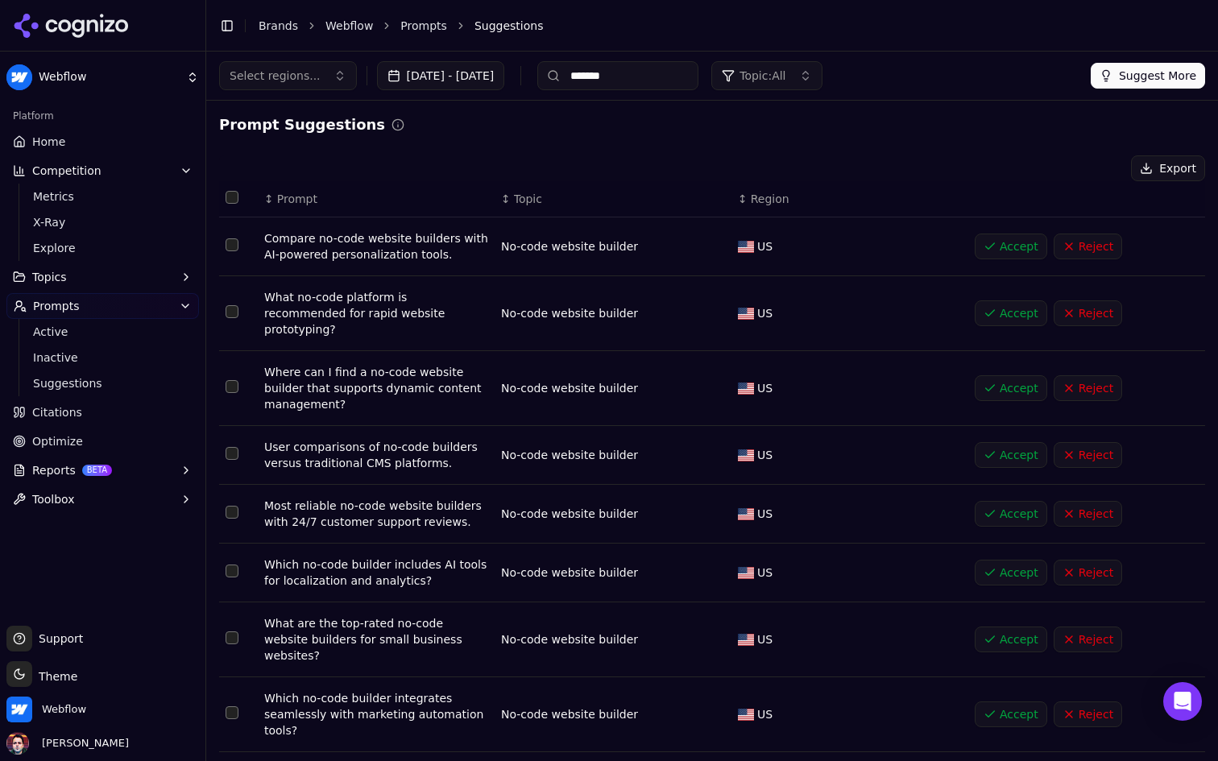
click at [639, 75] on input "*******" at bounding box center [617, 75] width 161 height 29
click at [785, 77] on span "Topic: All" at bounding box center [762, 76] width 46 height 16
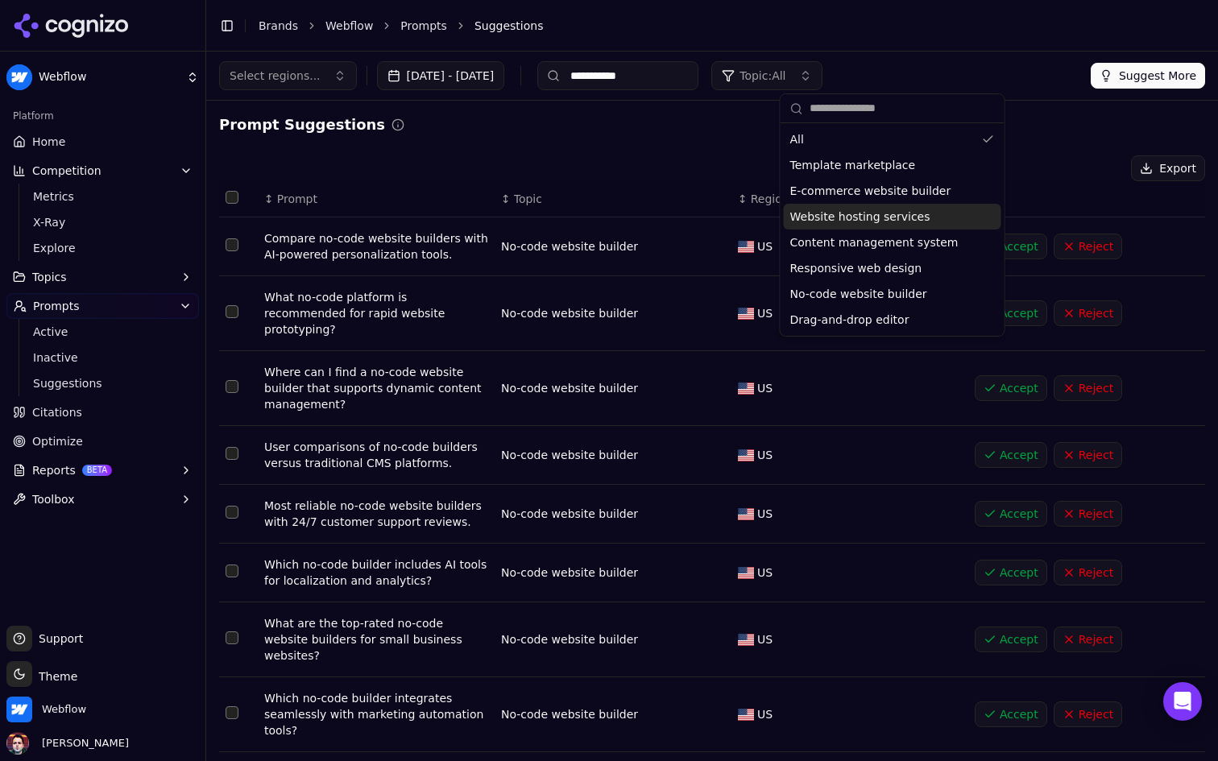
click at [871, 218] on span "Website hosting services" at bounding box center [860, 217] width 140 height 16
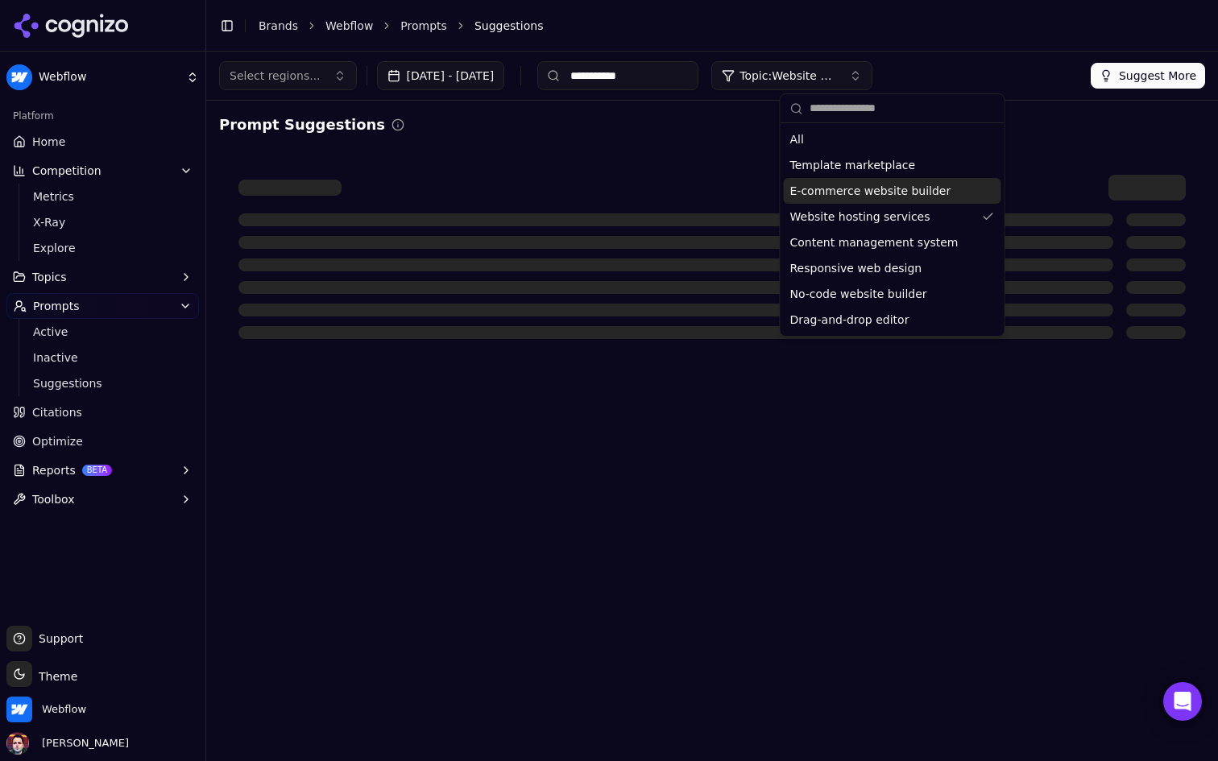
click at [695, 120] on div "Prompt Suggestions" at bounding box center [712, 125] width 986 height 23
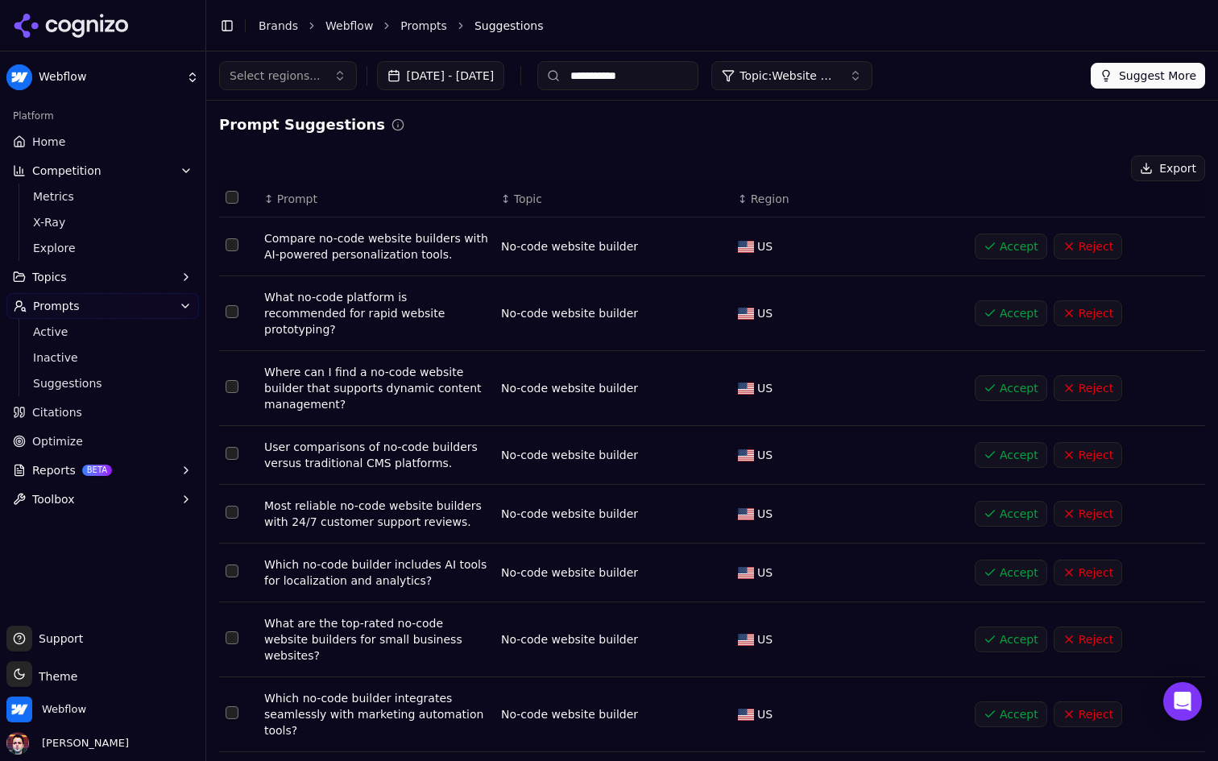
click at [661, 81] on input "**********" at bounding box center [617, 75] width 161 height 29
type input "***"
click at [860, 63] on button "Topic: Website hosting services" at bounding box center [791, 75] width 161 height 29
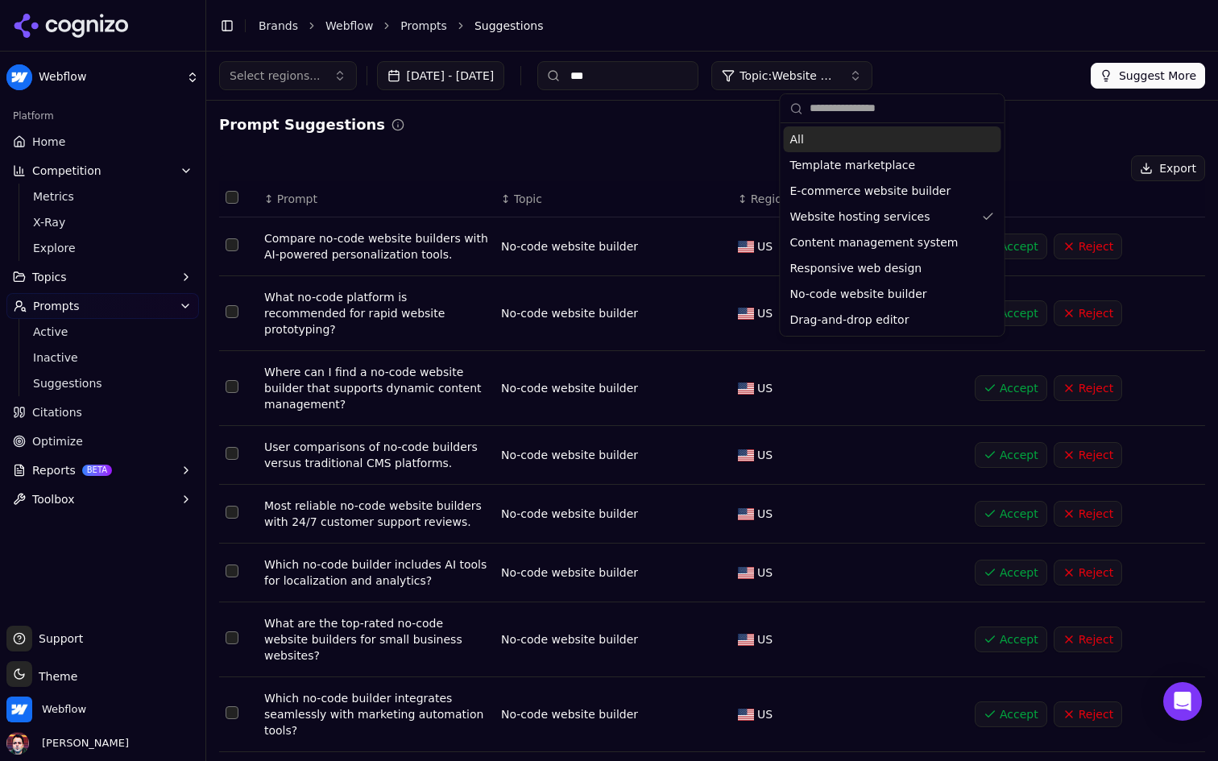
click at [859, 63] on button "Topic: Website hosting services" at bounding box center [791, 75] width 161 height 29
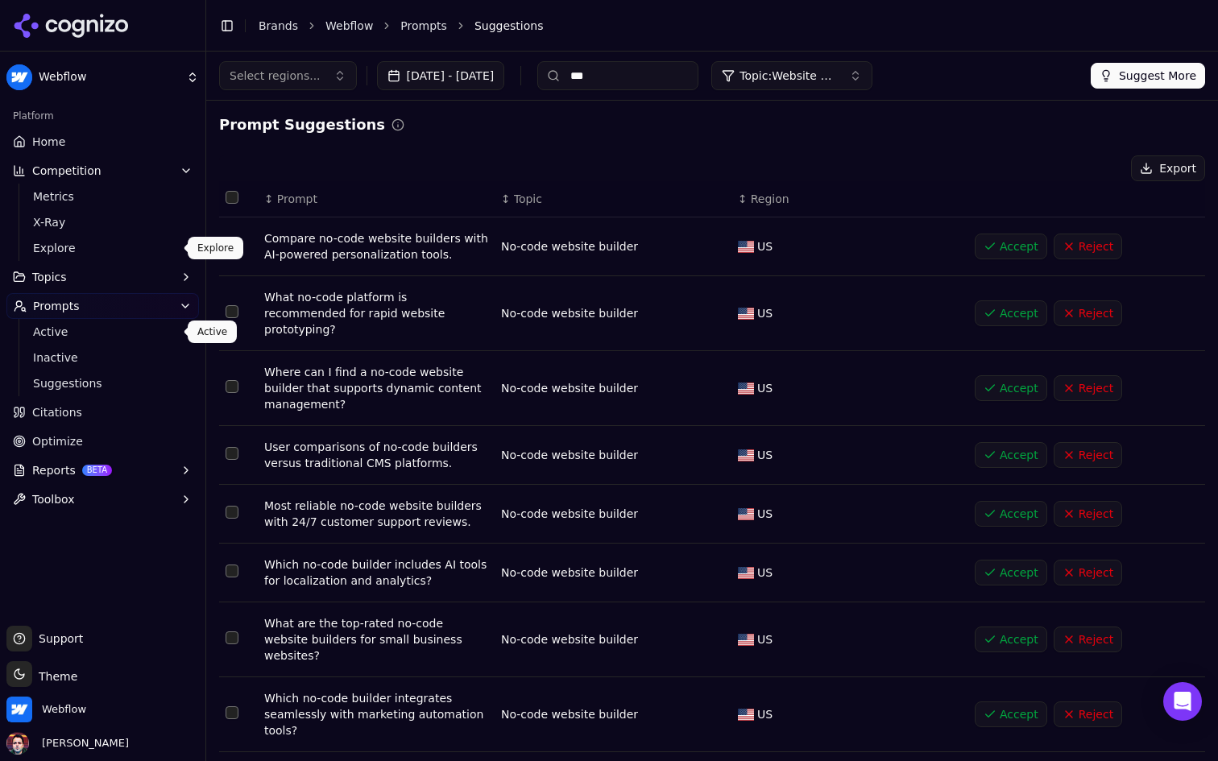
click at [111, 333] on span "Active" at bounding box center [103, 332] width 140 height 16
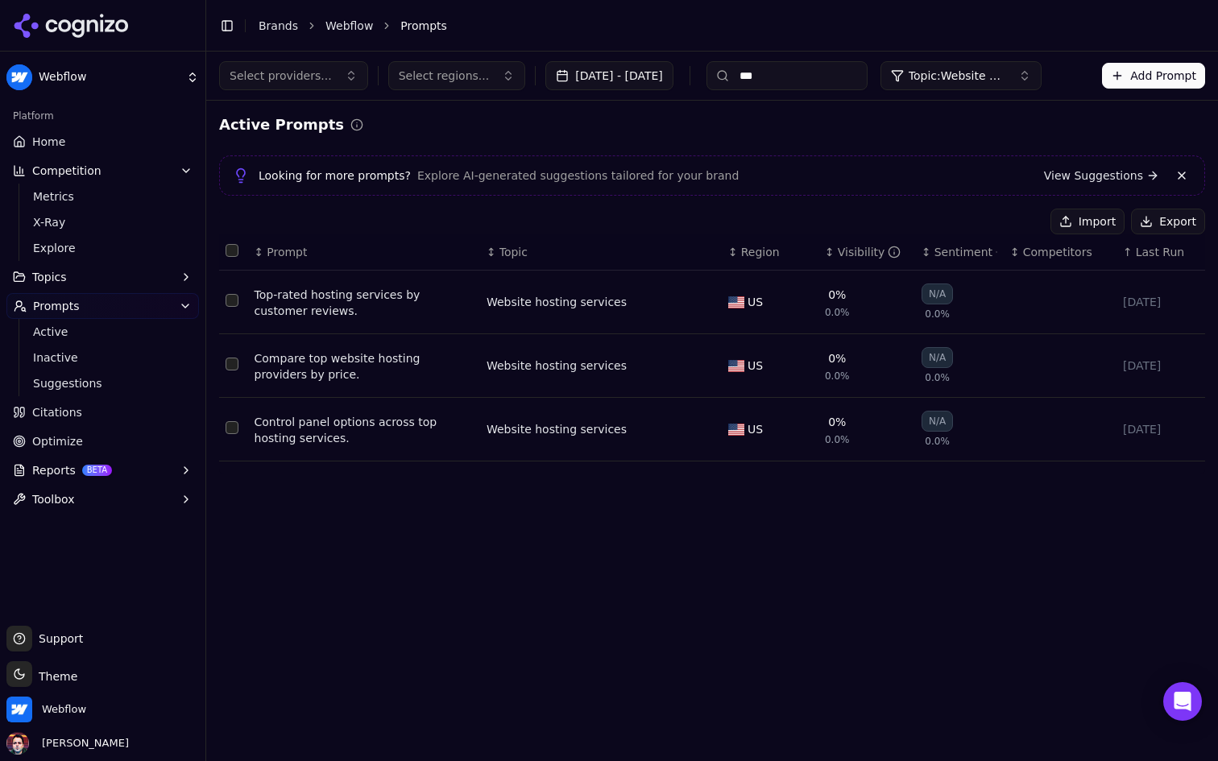
click at [1005, 73] on span "Topic: Website hosting services" at bounding box center [956, 76] width 97 height 16
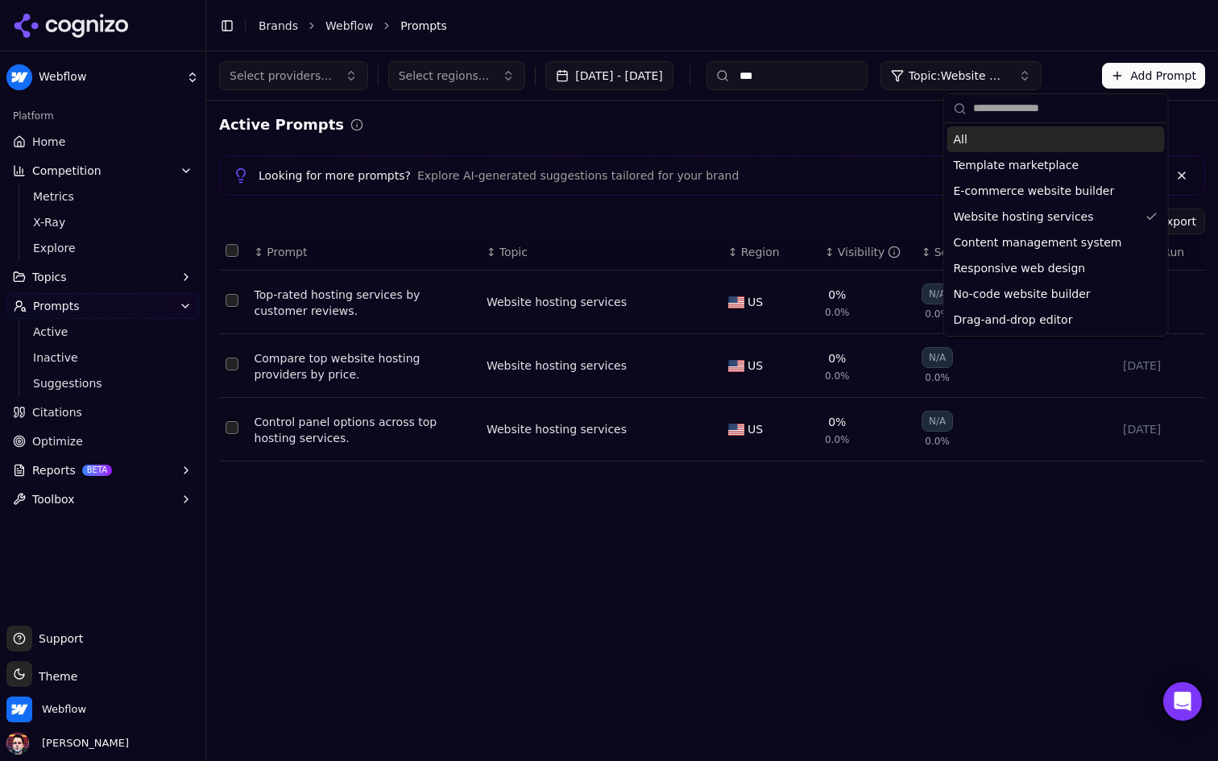
click at [1005, 73] on span "Topic: Website hosting services" at bounding box center [956, 76] width 97 height 16
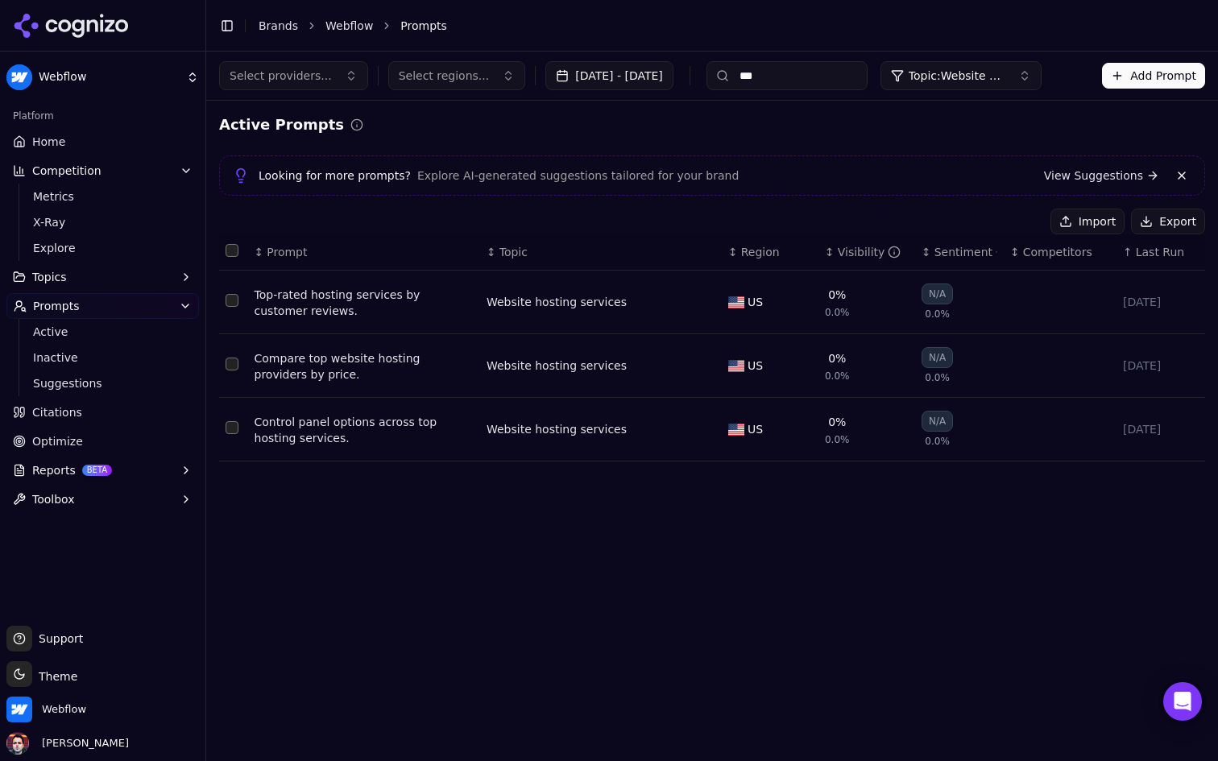
click at [1153, 75] on button "Add Prompt" at bounding box center [1153, 76] width 103 height 26
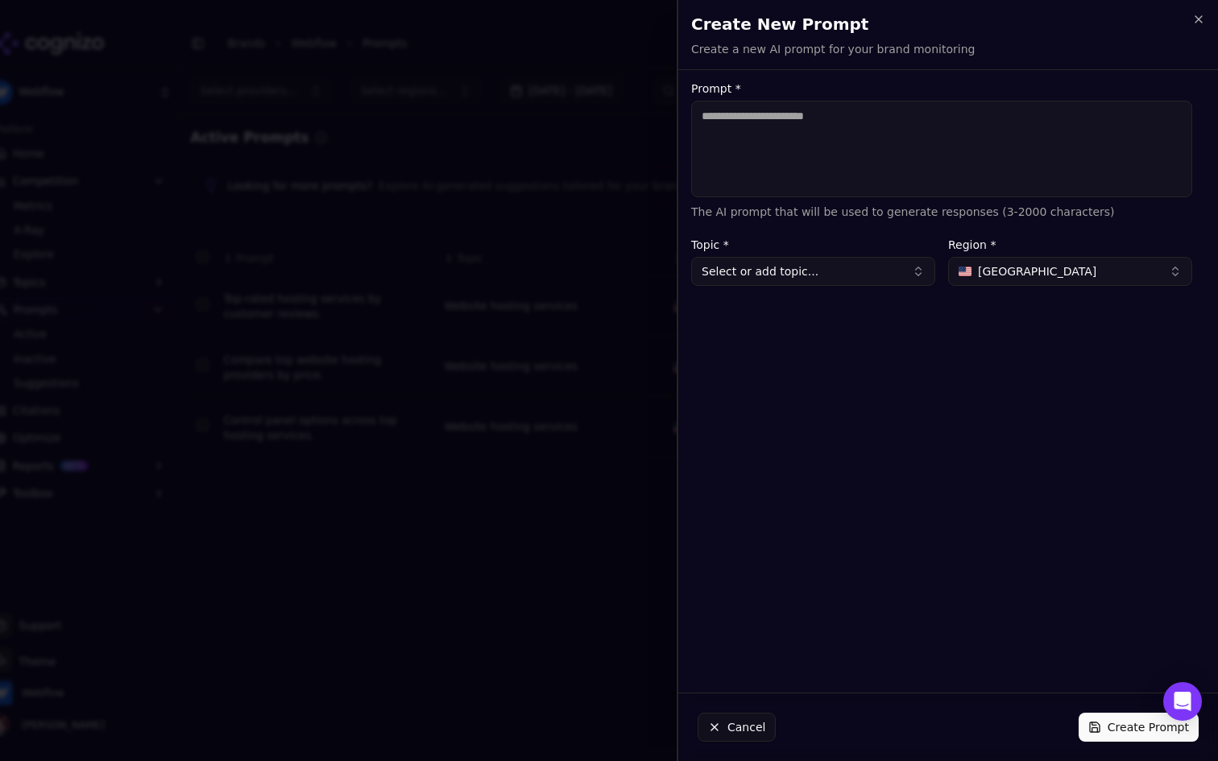
click at [895, 163] on textarea "Prompt *" at bounding box center [941, 149] width 501 height 97
click at [781, 117] on textarea "**********" at bounding box center [941, 149] width 501 height 97
type textarea "**********"
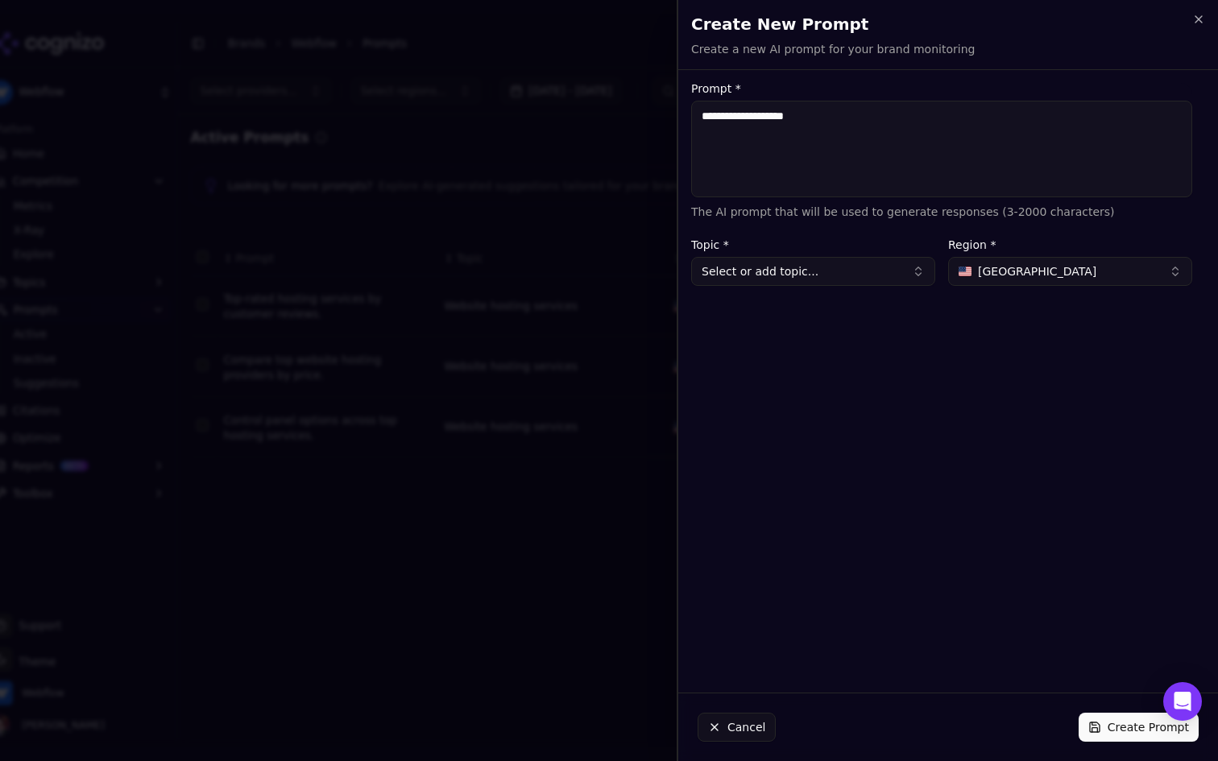
click at [846, 272] on button "Select or add topic..." at bounding box center [813, 271] width 244 height 29
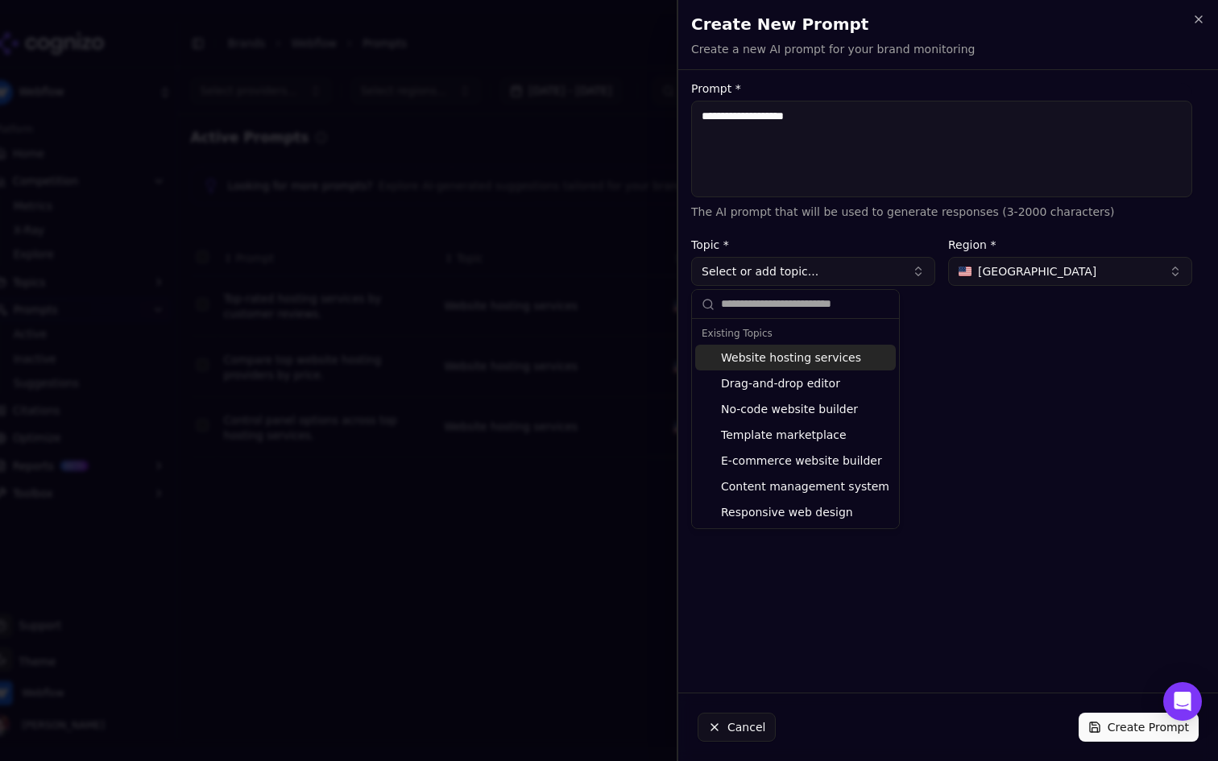
click at [821, 358] on div "Website hosting services" at bounding box center [795, 358] width 201 height 26
type input "**********"
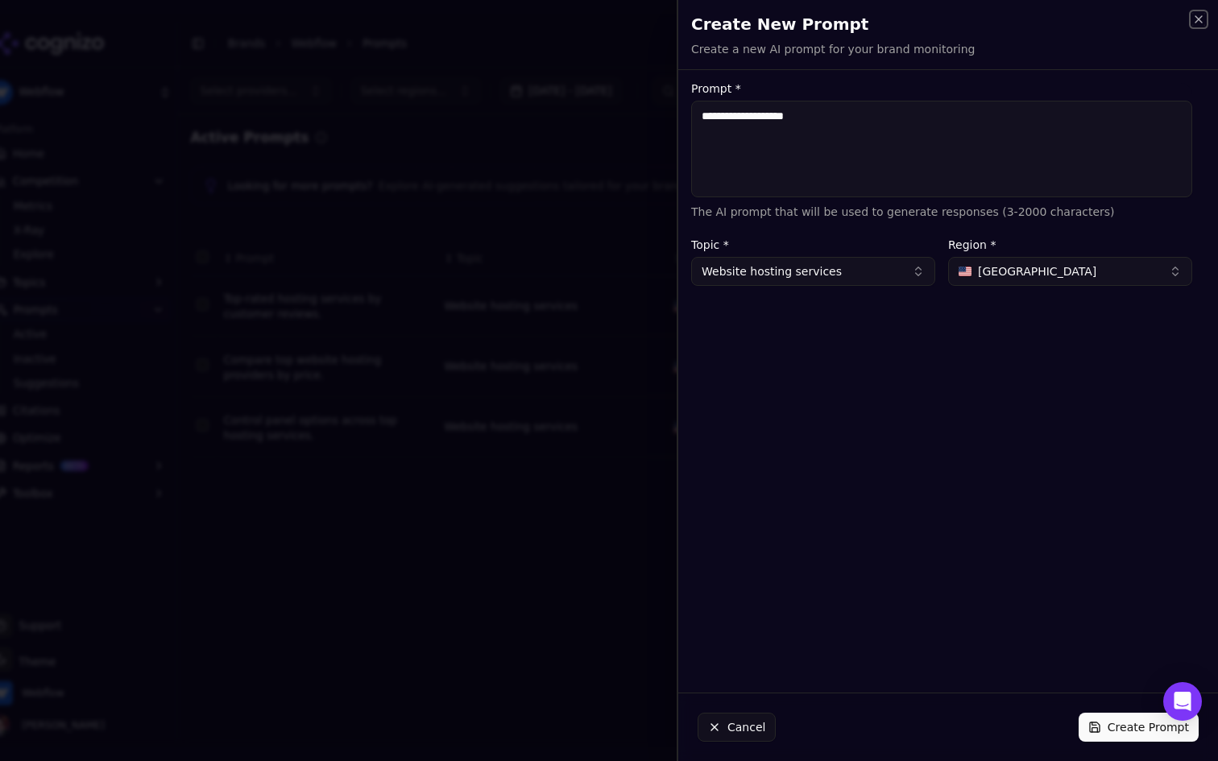
click at [1198, 19] on icon "button" at bounding box center [1198, 19] width 6 height 6
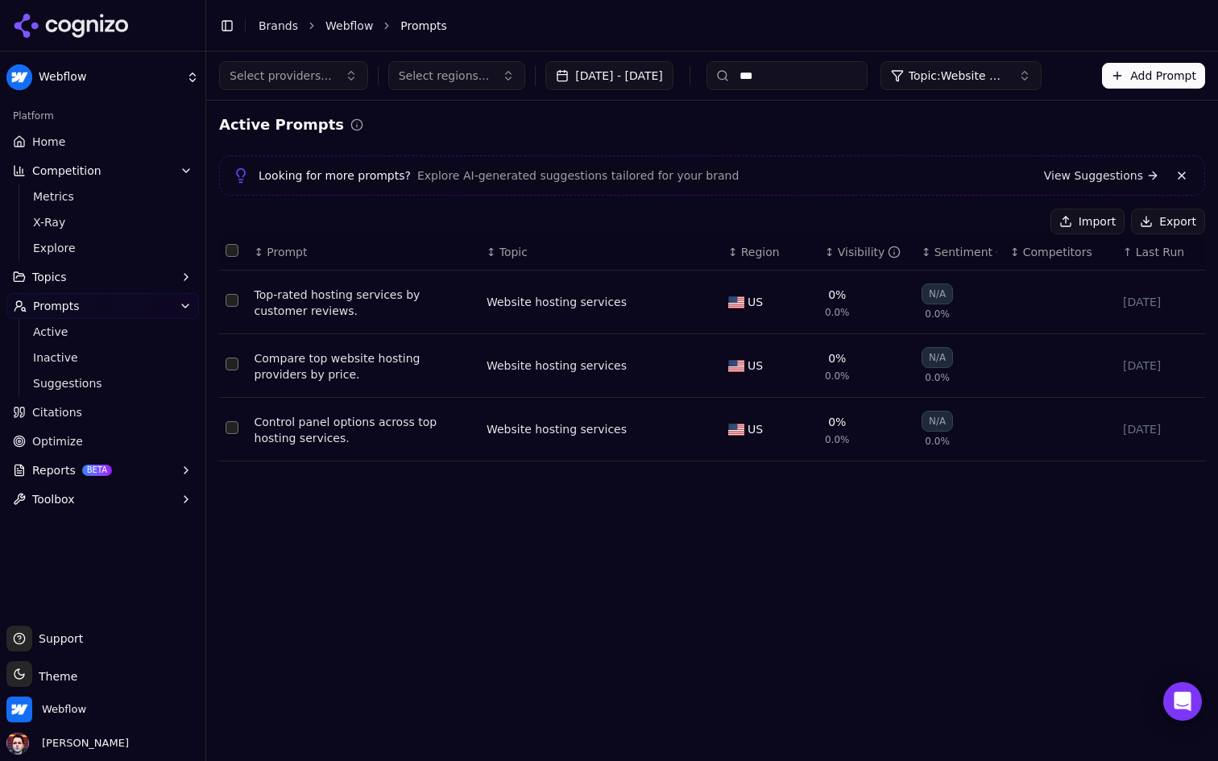
click at [801, 82] on input "***" at bounding box center [786, 75] width 161 height 29
type input "****"
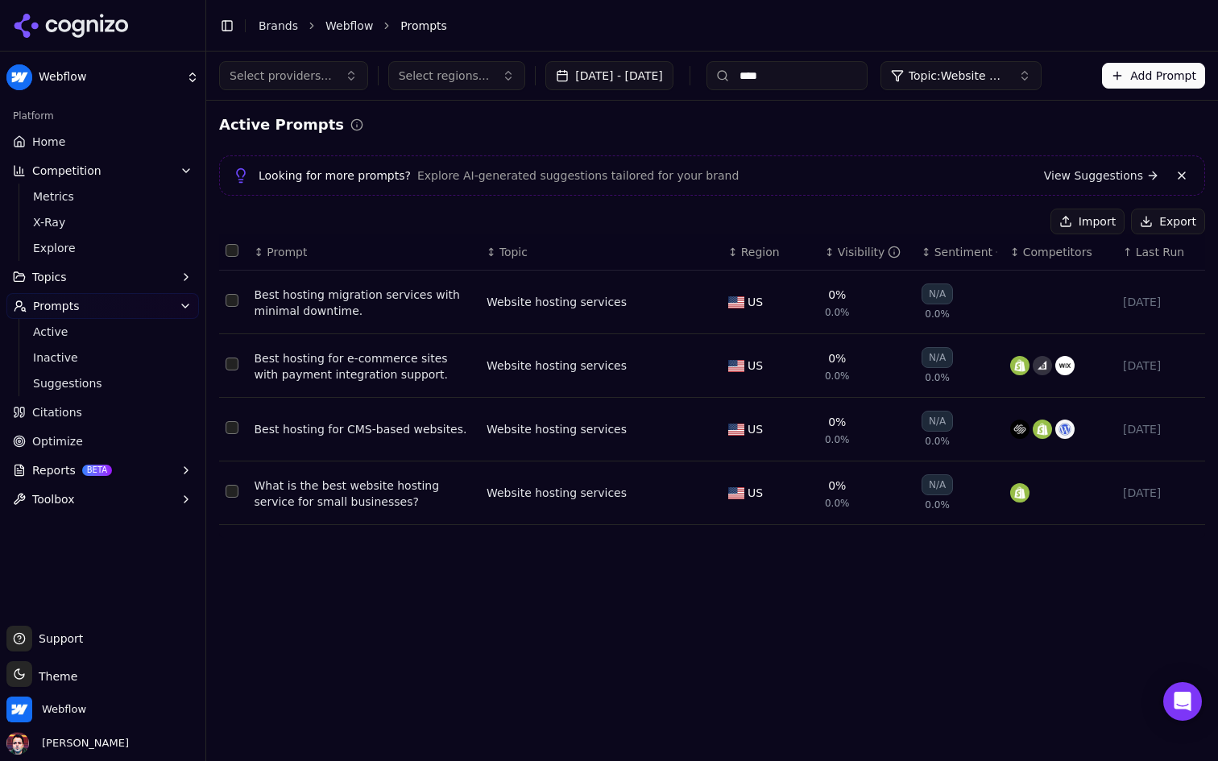
click at [1119, 82] on button "Add Prompt" at bounding box center [1153, 76] width 103 height 26
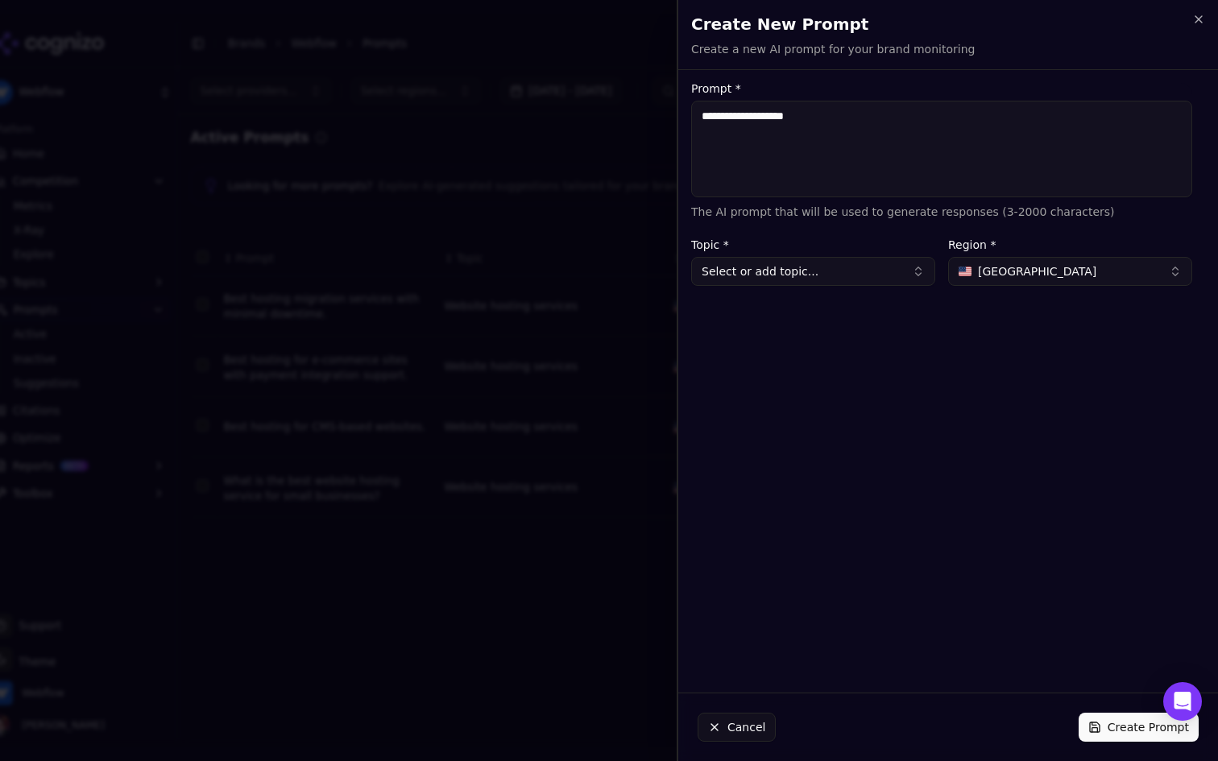
type textarea "**********"
click at [846, 275] on button "Select or add topic..." at bounding box center [813, 271] width 244 height 29
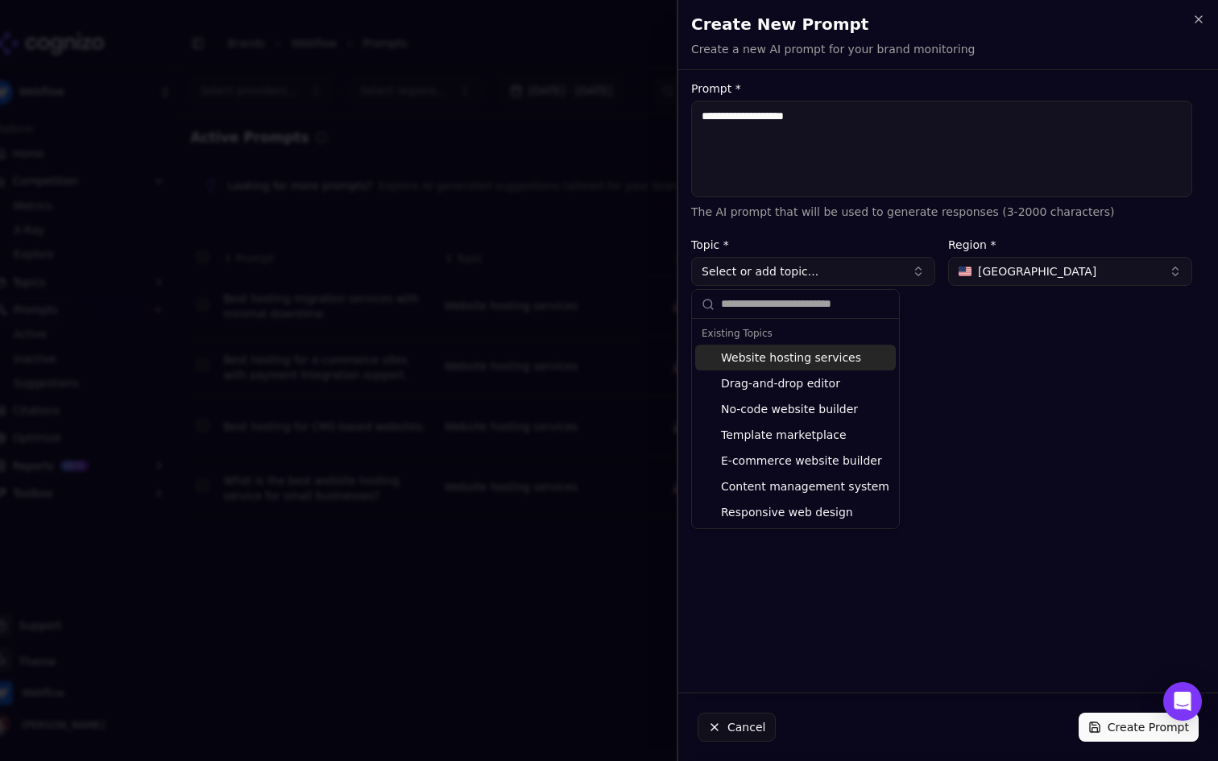
click at [794, 354] on div "Website hosting services" at bounding box center [795, 358] width 201 height 26
type input "**********"
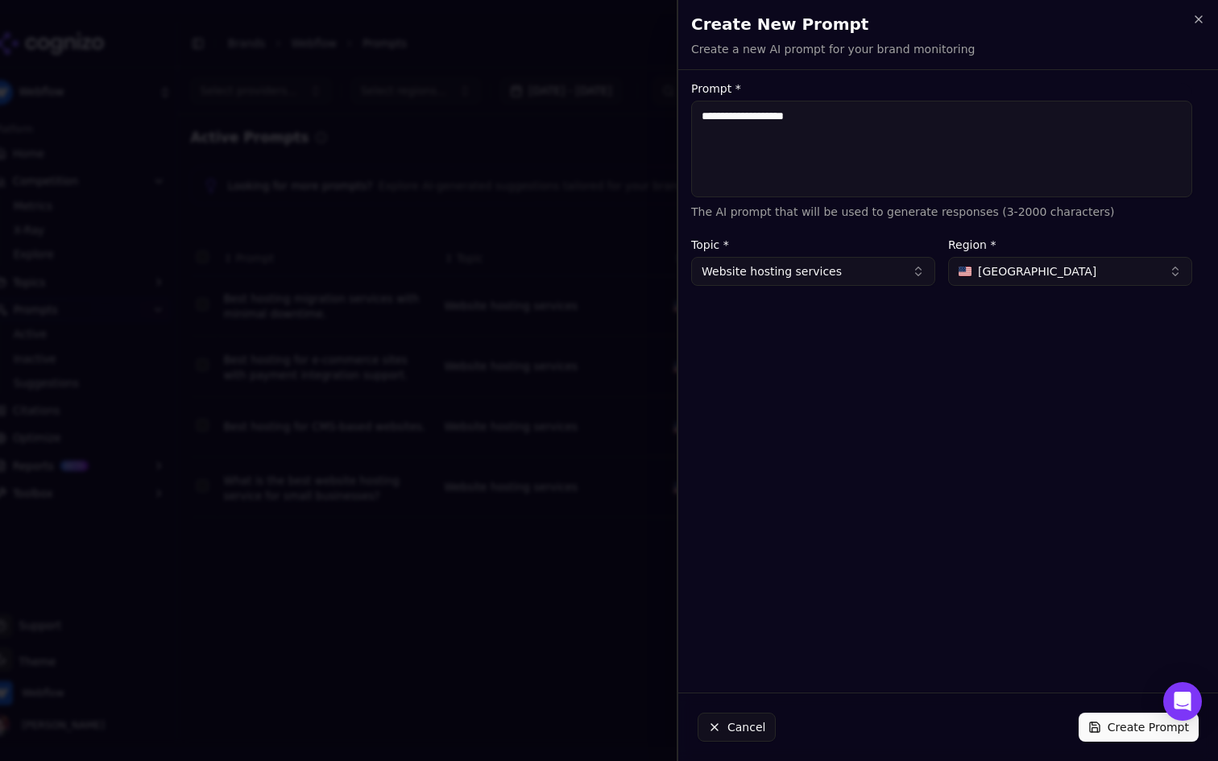
click at [1119, 736] on button "Create Prompt" at bounding box center [1138, 727] width 120 height 29
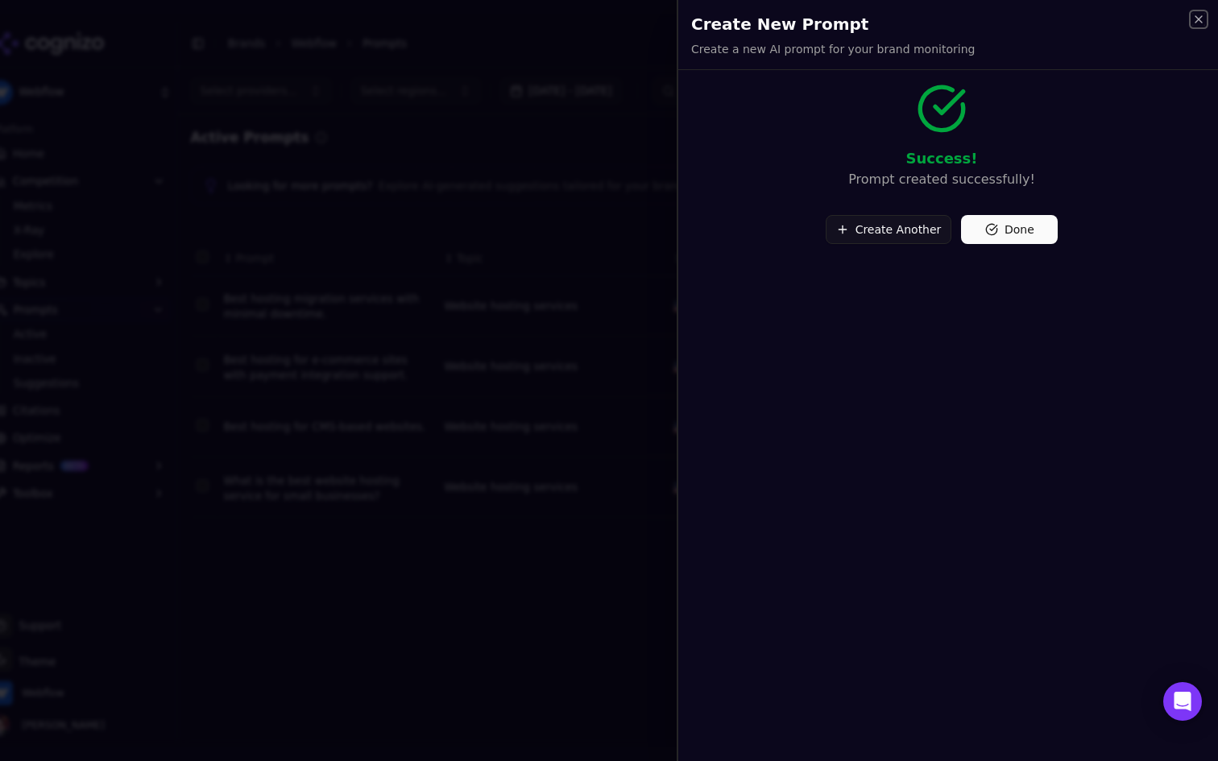
click at [1204, 15] on icon "button" at bounding box center [1198, 19] width 13 height 13
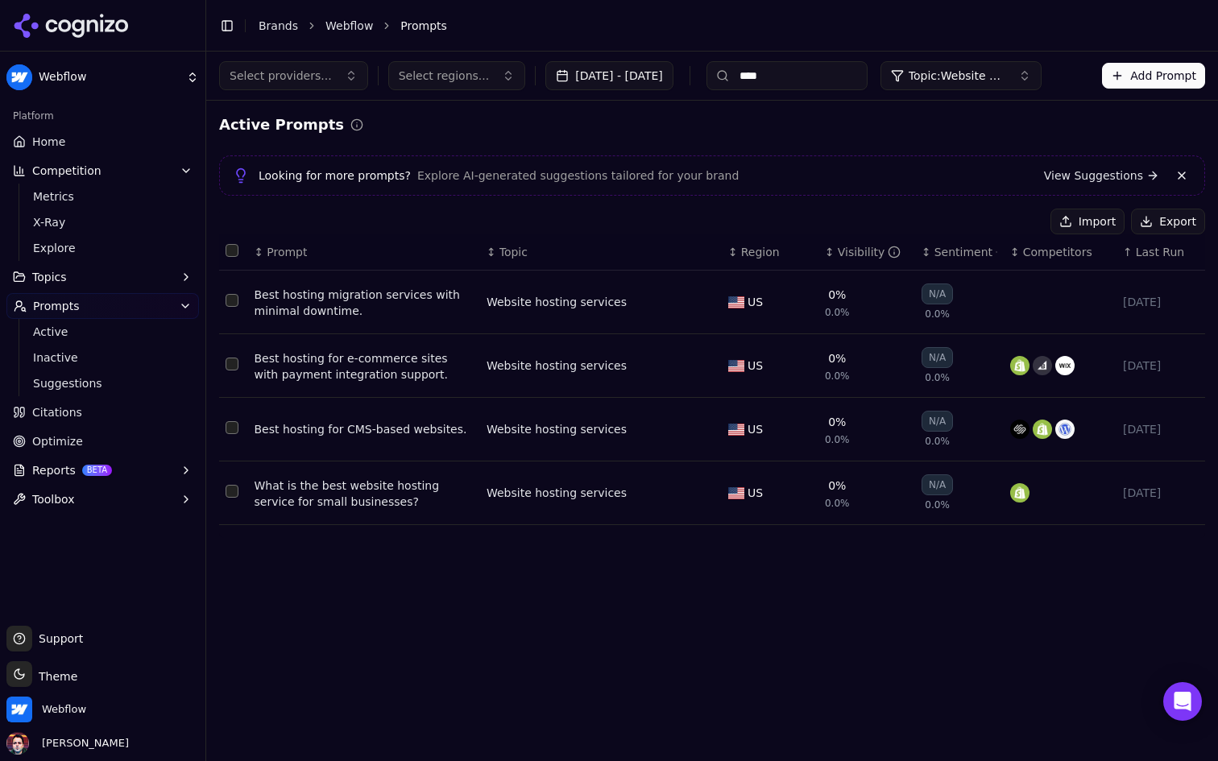
click at [1151, 70] on button "Add Prompt" at bounding box center [1153, 76] width 103 height 26
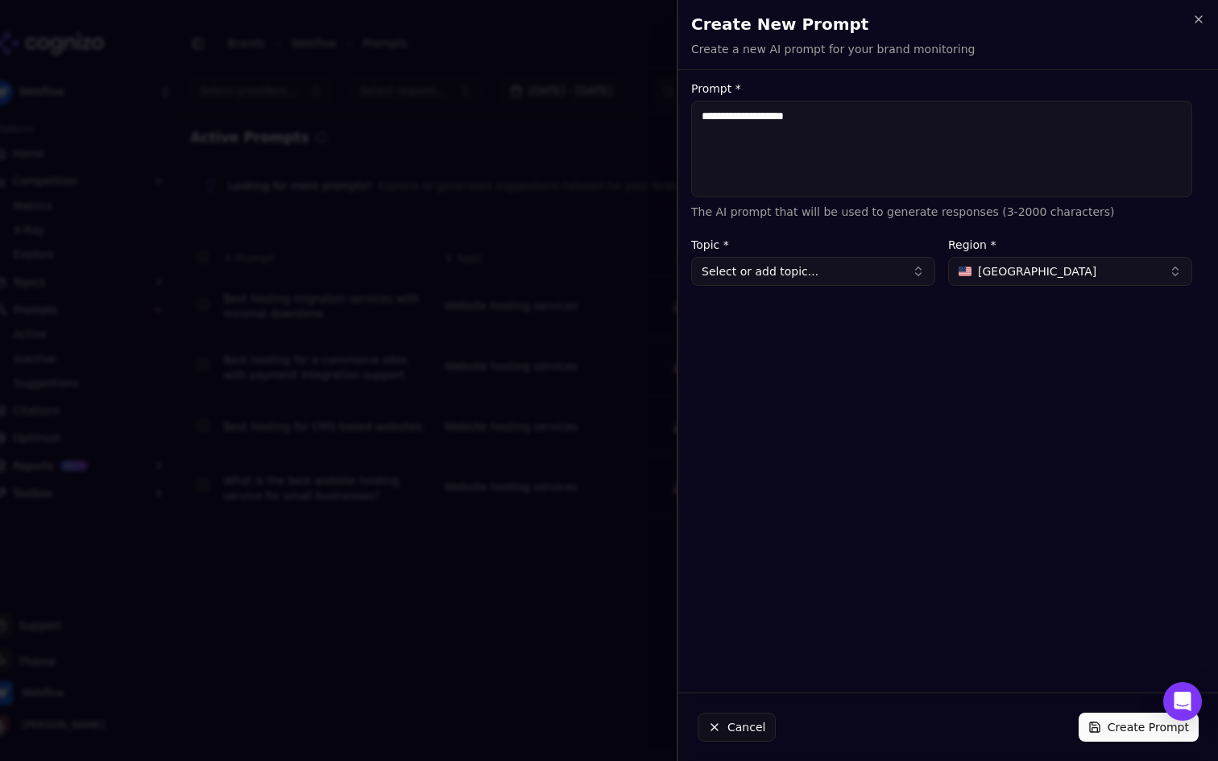
type textarea "**********"
click at [888, 274] on button "Select or add topic..." at bounding box center [813, 271] width 244 height 29
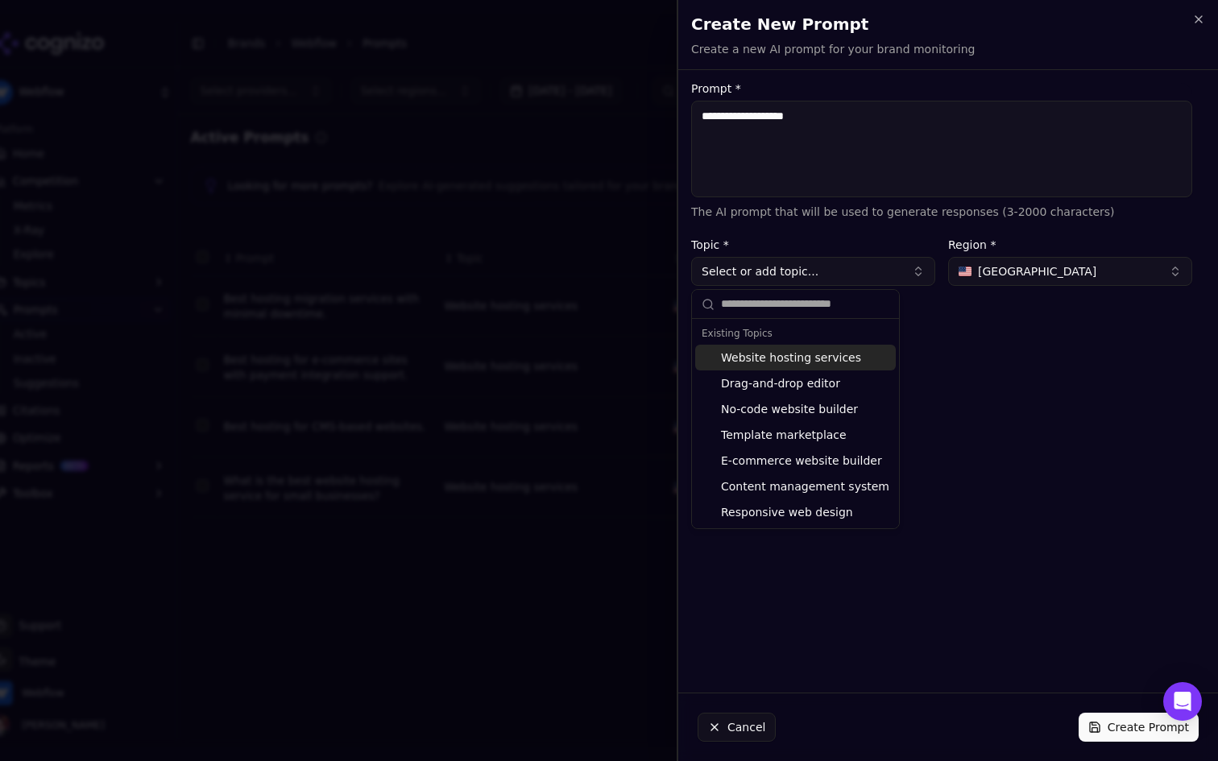
click at [819, 356] on div "Website hosting services" at bounding box center [795, 358] width 201 height 26
type input "**********"
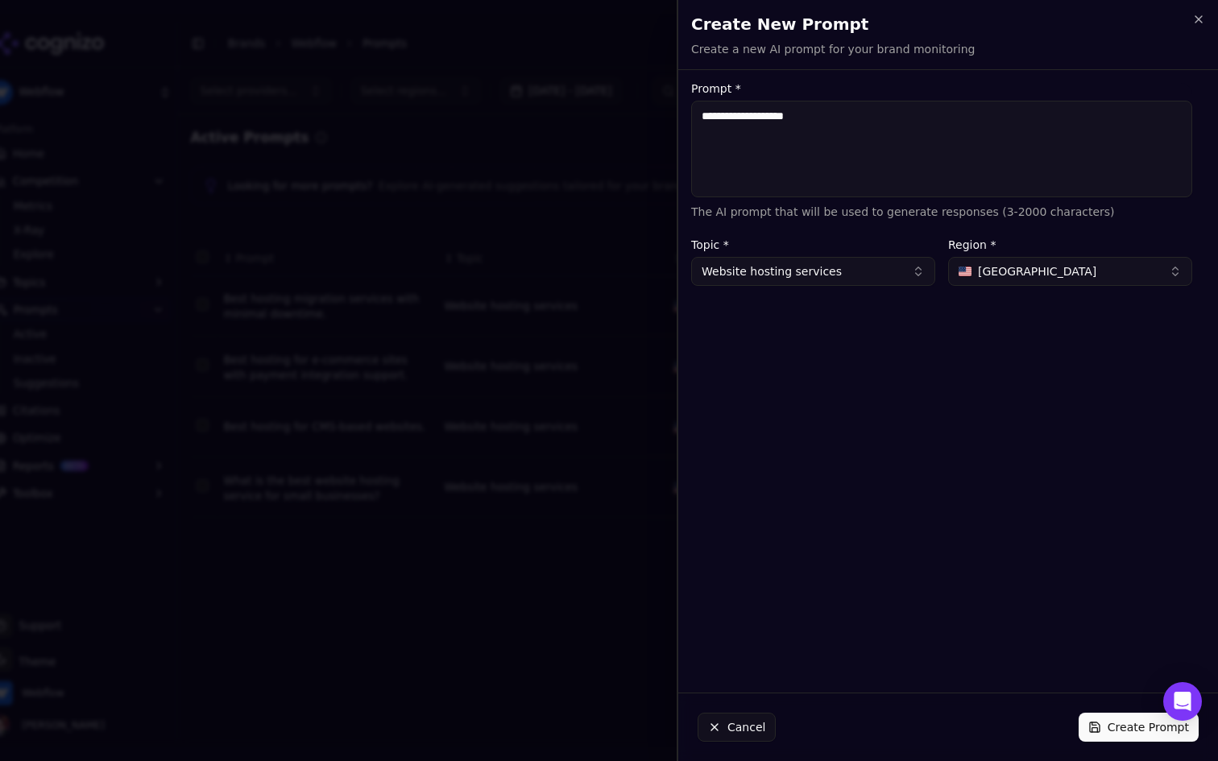
click at [1032, 282] on button "United States" at bounding box center [1070, 271] width 244 height 29
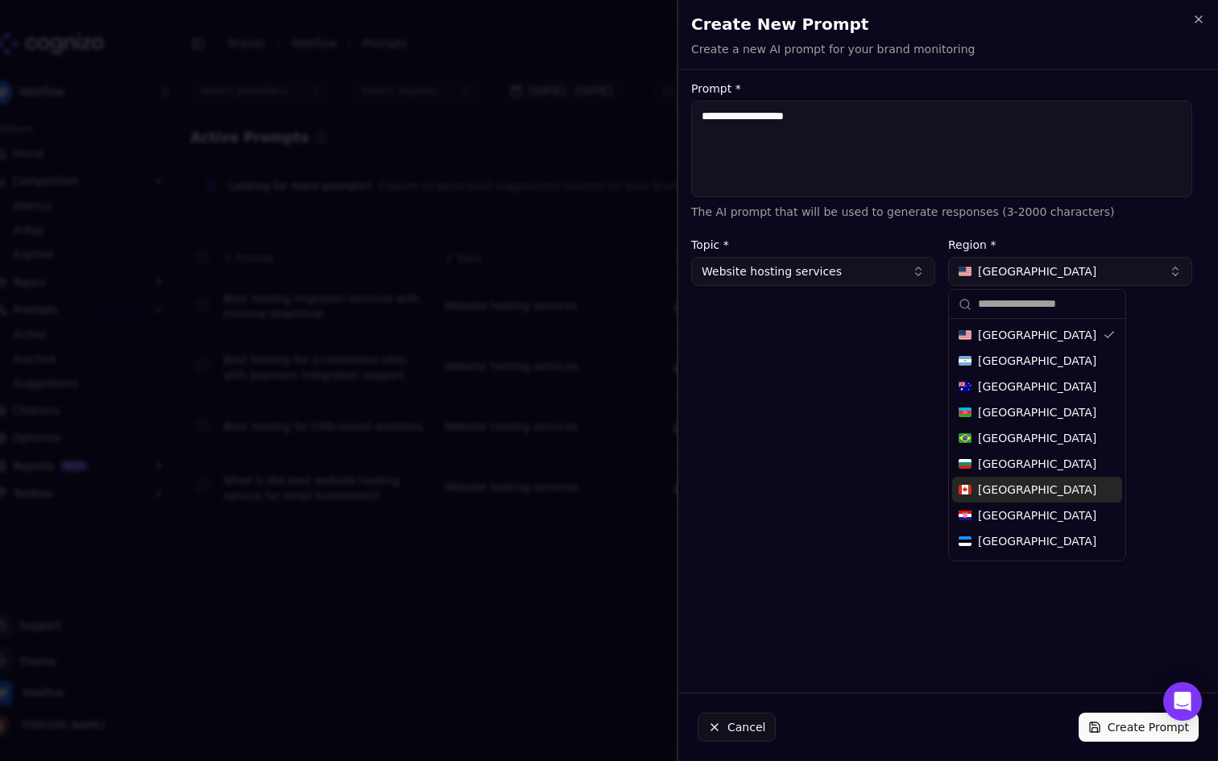
click at [1020, 494] on div "Canada" at bounding box center [1037, 490] width 170 height 26
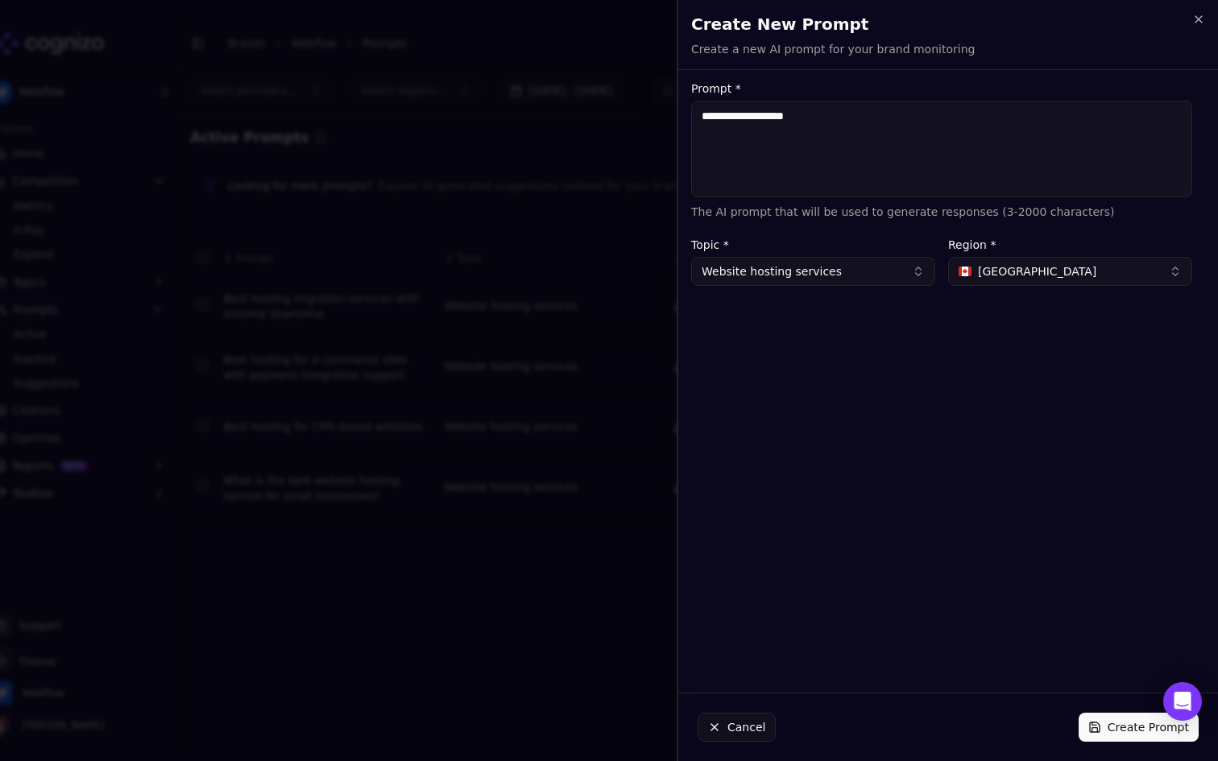
click at [1122, 738] on button "Create Prompt" at bounding box center [1138, 727] width 120 height 29
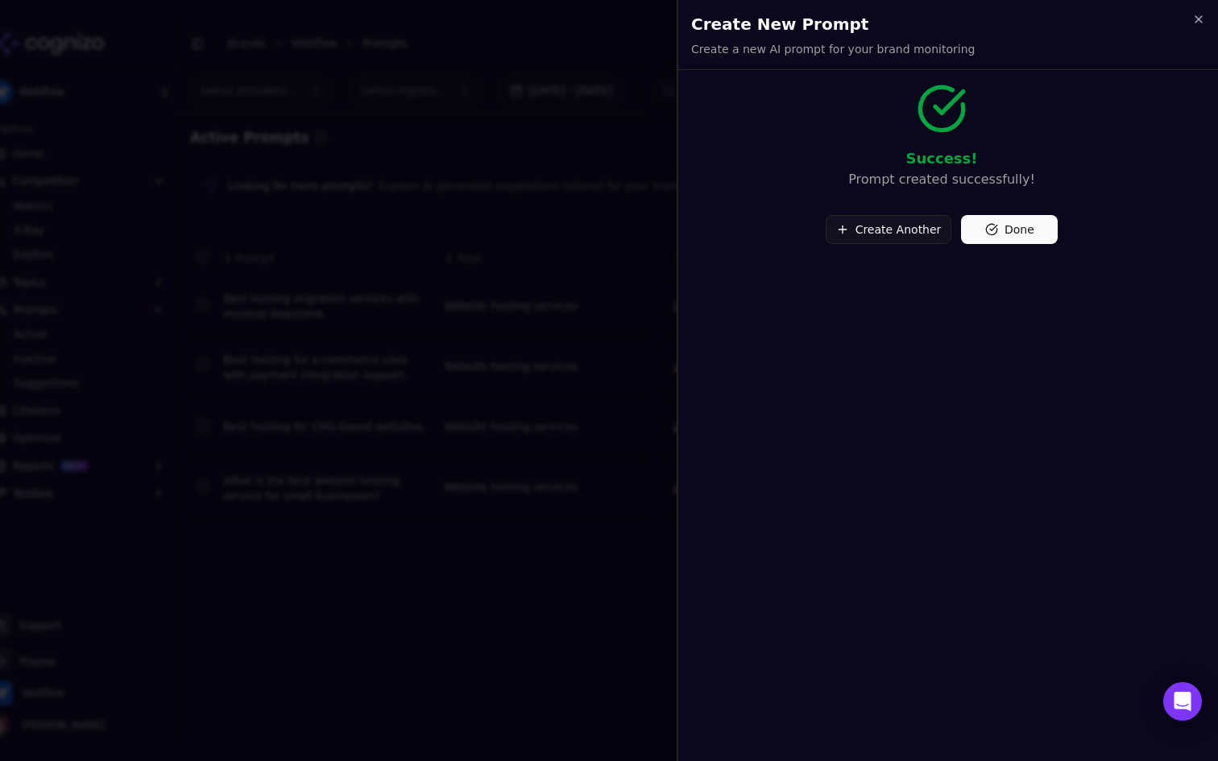
click at [1039, 237] on button "Done" at bounding box center [1009, 229] width 97 height 29
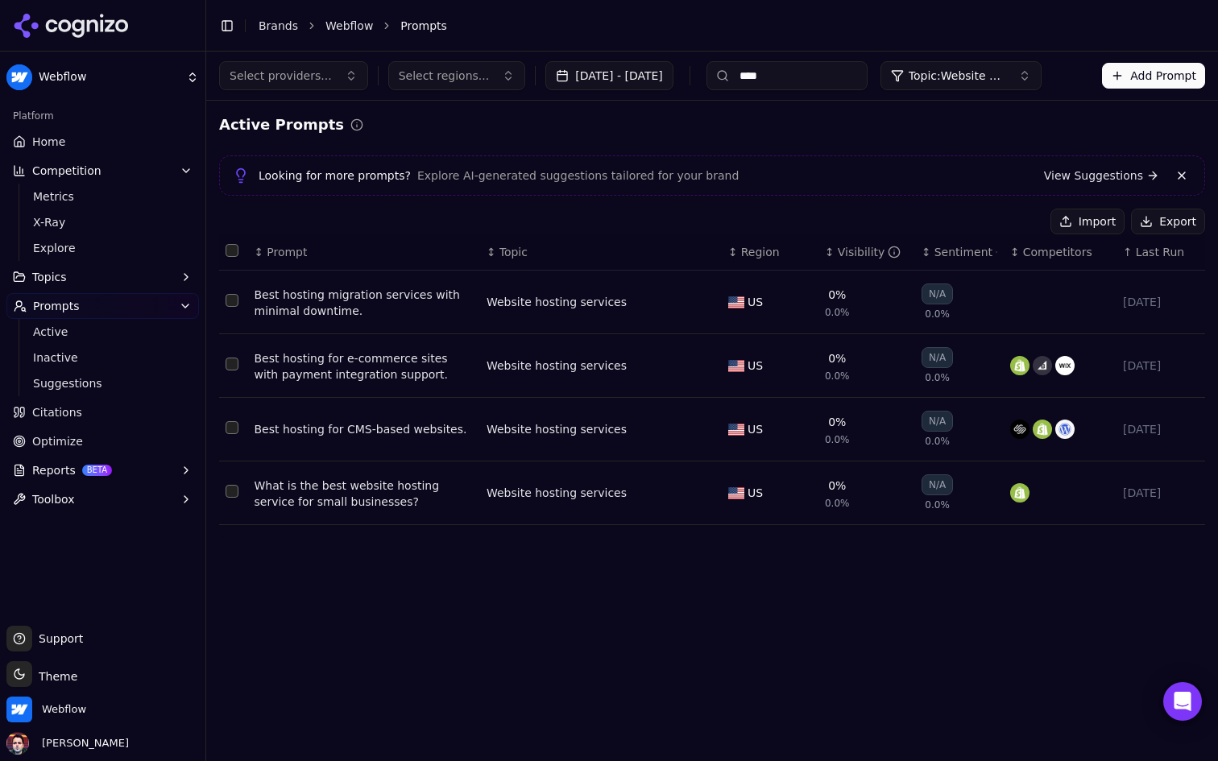
click at [1171, 71] on button "Add Prompt" at bounding box center [1153, 76] width 103 height 26
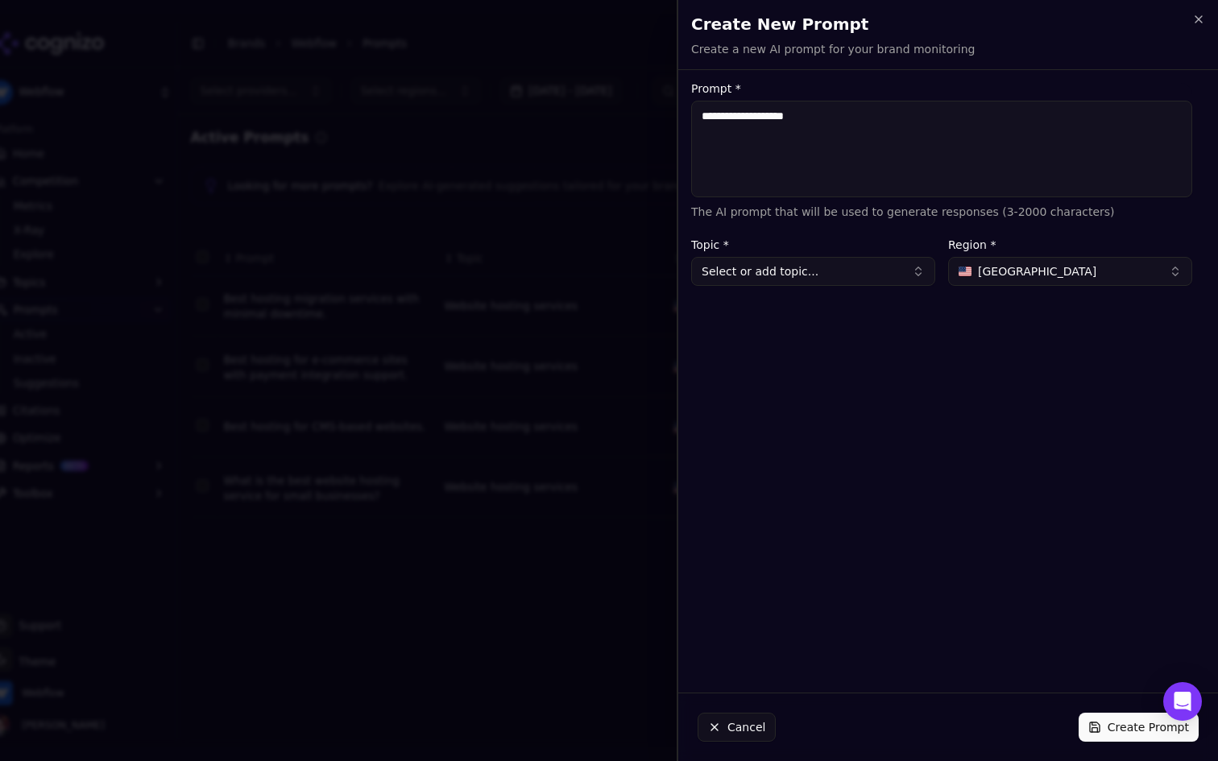
type textarea "**********"
click at [832, 268] on button "Select or add topic..." at bounding box center [813, 271] width 244 height 29
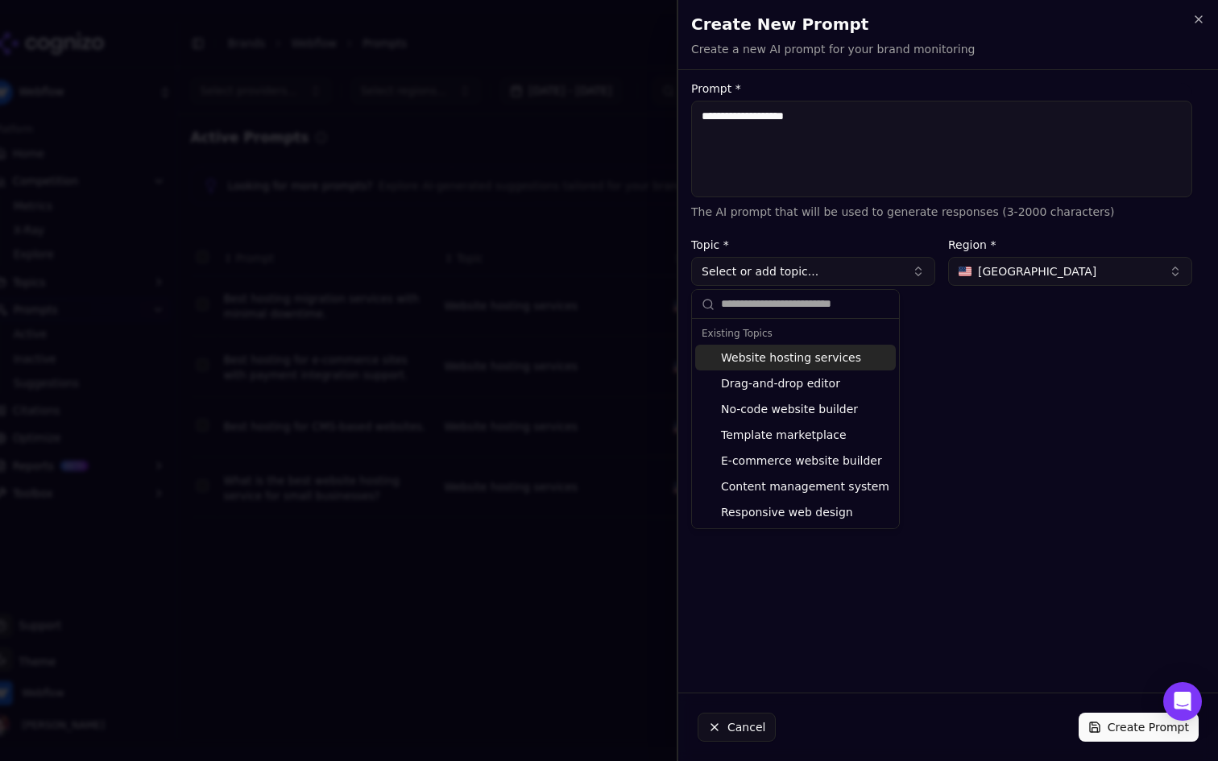
click at [792, 358] on div "Website hosting services" at bounding box center [795, 358] width 201 height 26
type input "**********"
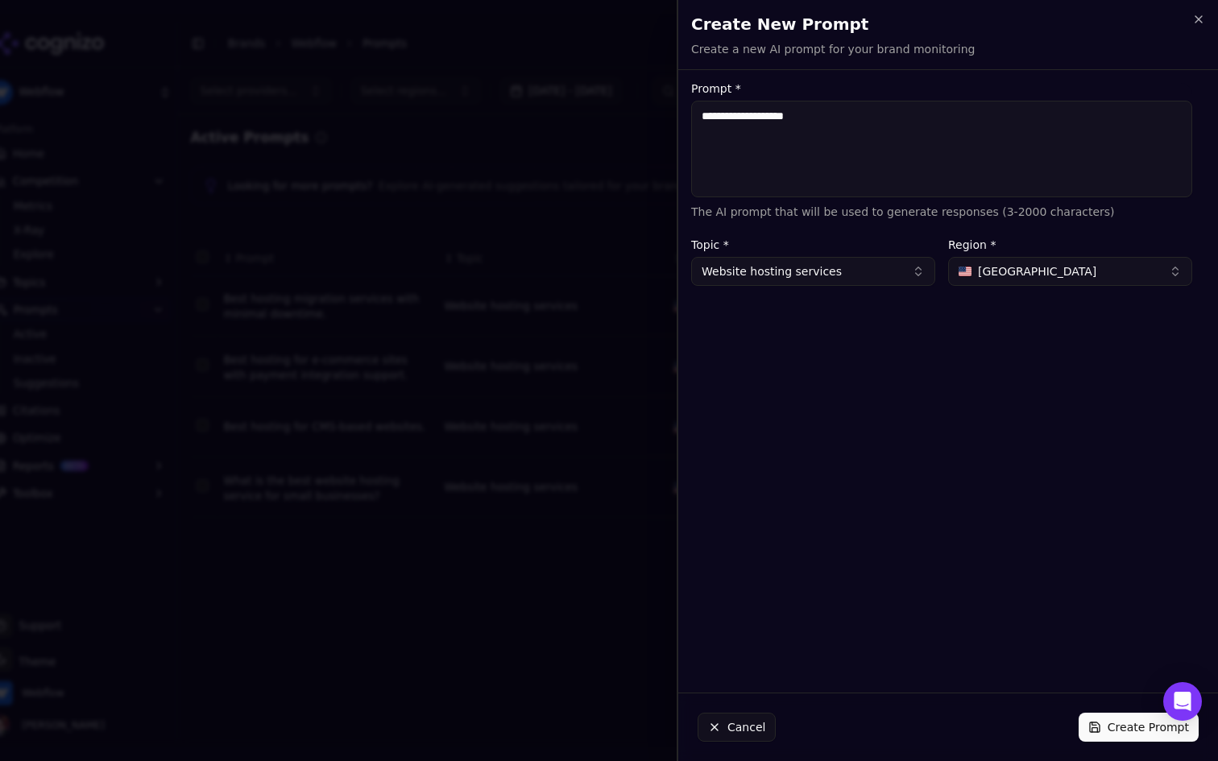
click at [1042, 266] on span "United States" at bounding box center [1037, 271] width 118 height 16
type input "**"
click at [1033, 340] on span "United Kingdom" at bounding box center [1037, 335] width 118 height 16
click at [1107, 727] on button "Create Prompt" at bounding box center [1138, 727] width 120 height 29
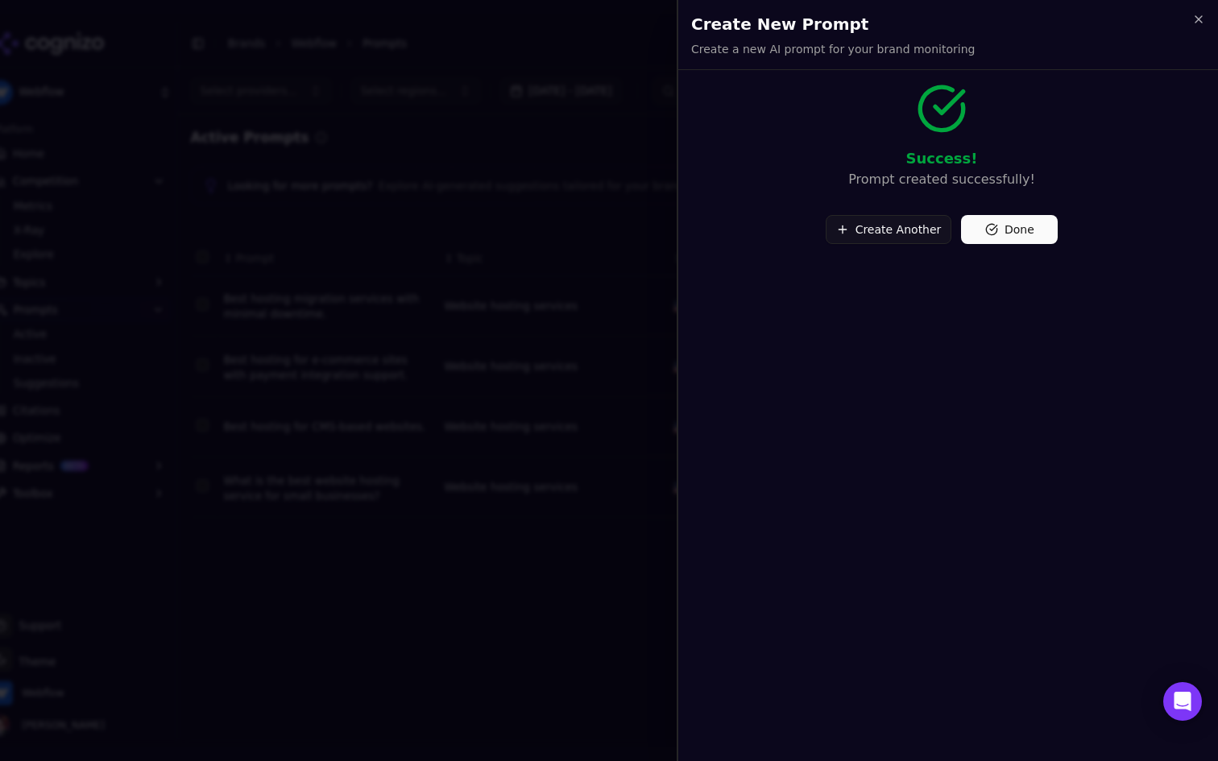
click at [1008, 234] on button "Done" at bounding box center [1009, 229] width 97 height 29
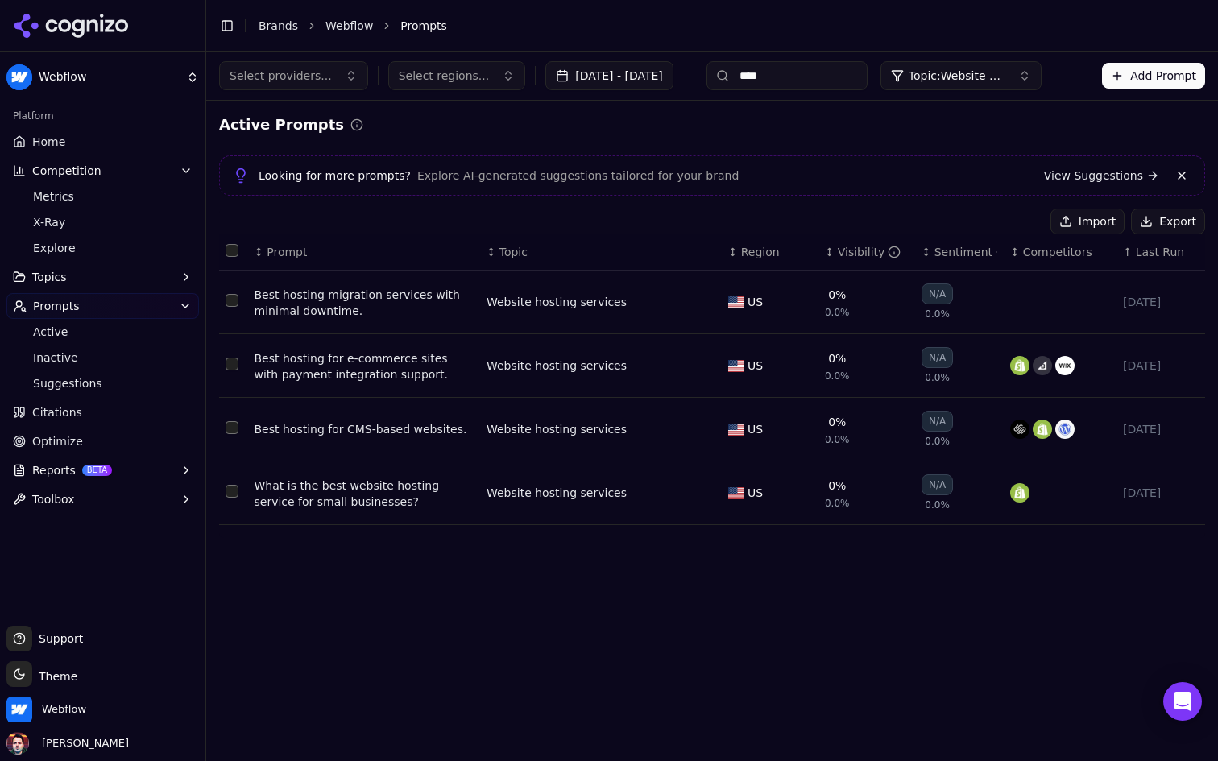
click at [867, 70] on input "****" at bounding box center [786, 75] width 161 height 29
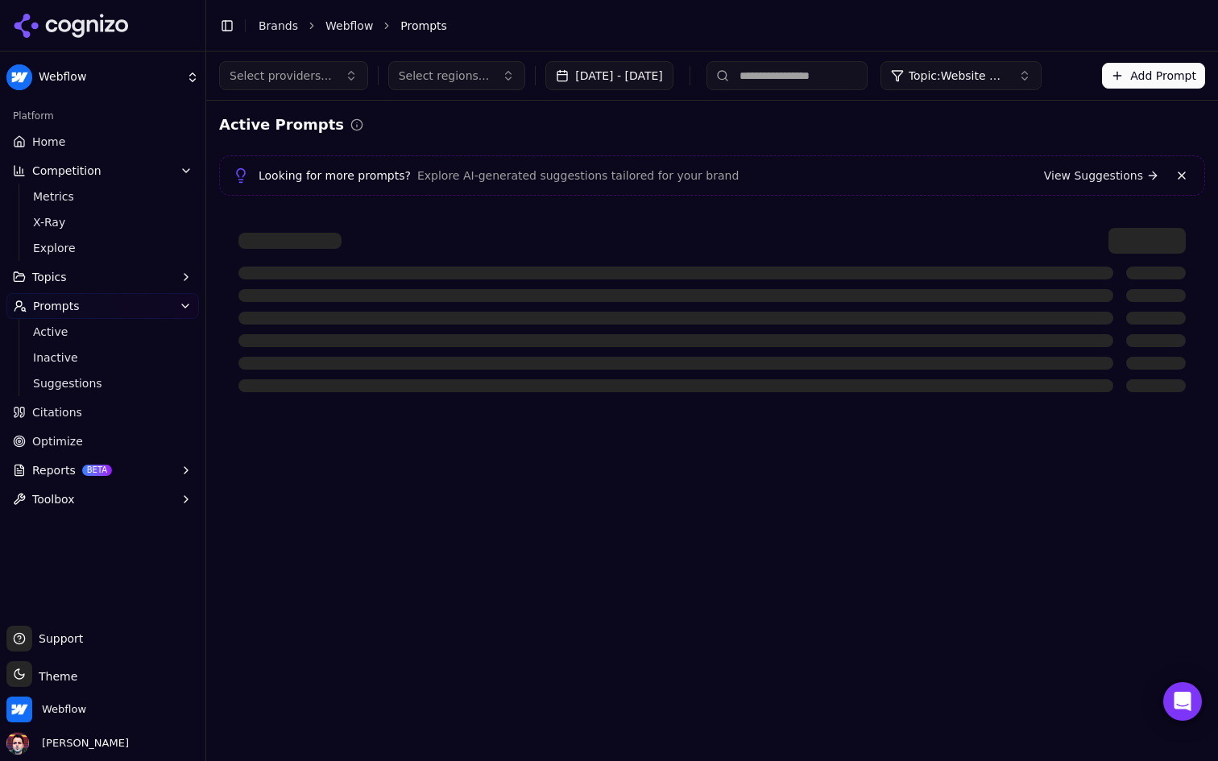
click at [805, 137] on div "Active Prompts Looking for more prompts? Explore AI-generated suggestions tailo…" at bounding box center [712, 263] width 986 height 298
click at [1021, 84] on button "Topic: Website hosting services" at bounding box center [960, 75] width 161 height 29
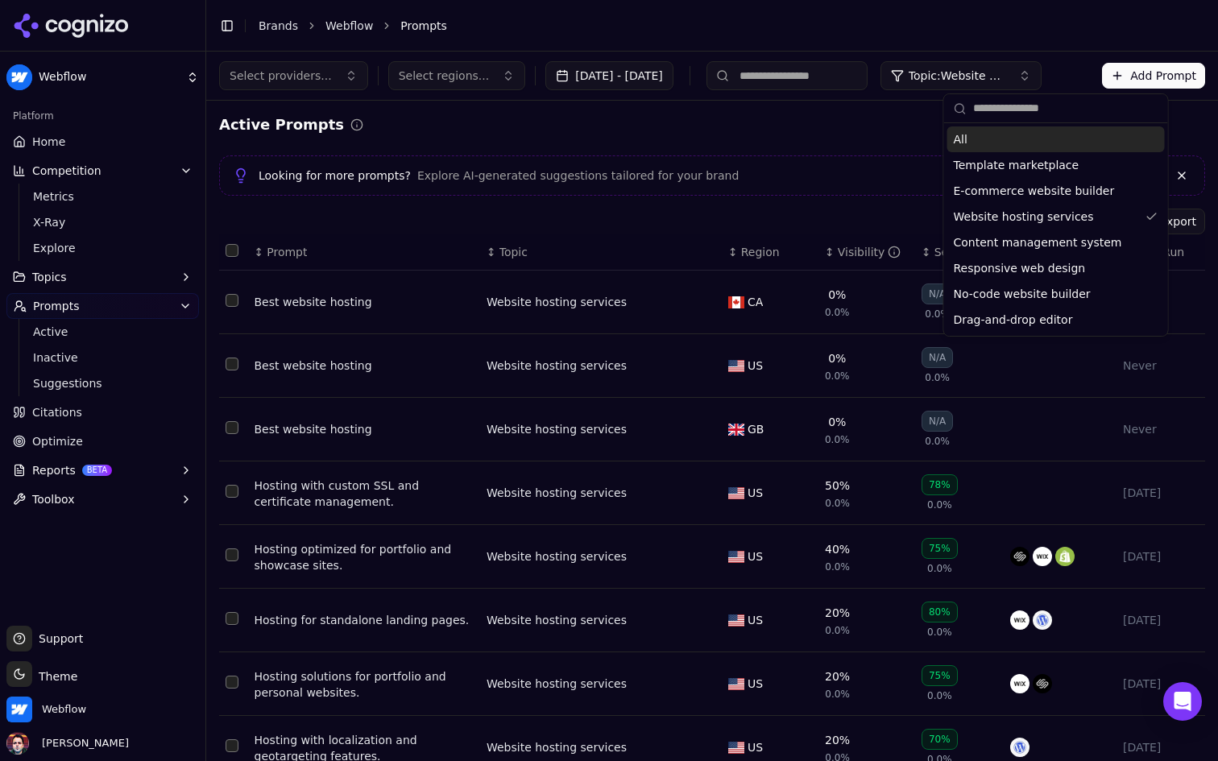
click at [1021, 84] on button "Topic: Website hosting services" at bounding box center [960, 75] width 161 height 29
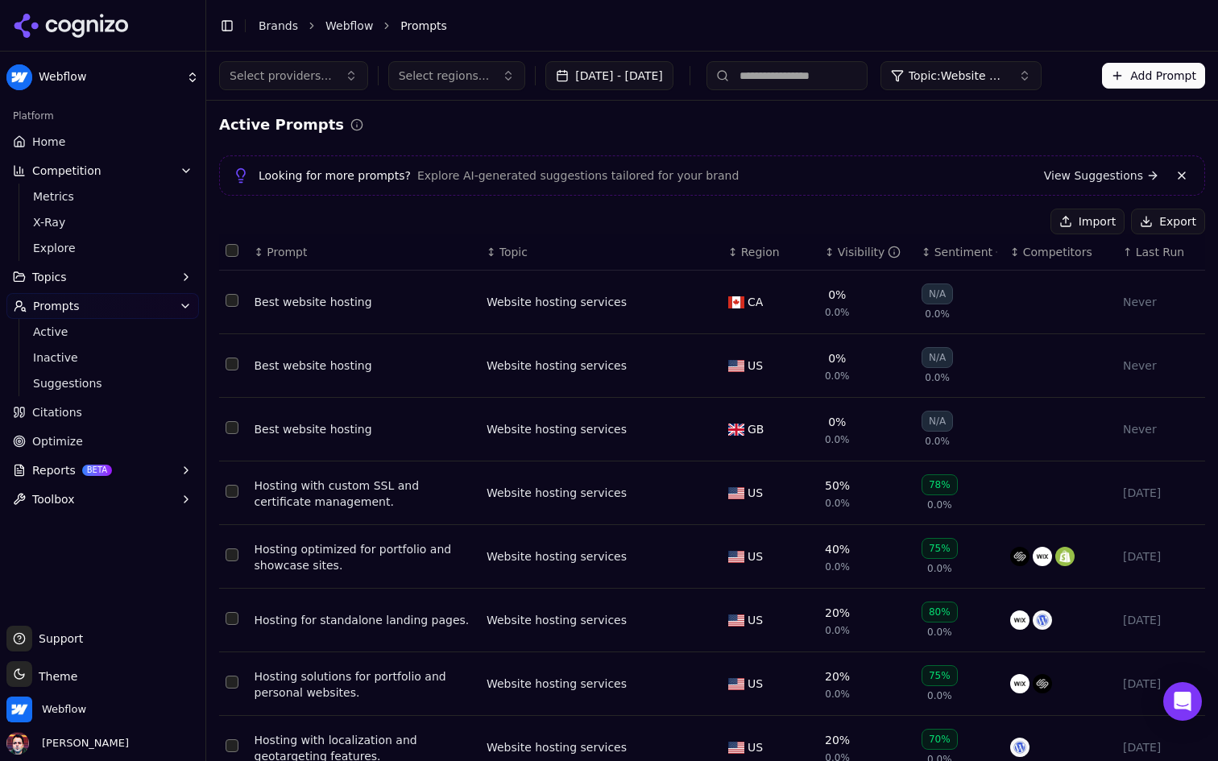
click at [759, 250] on span "Region" at bounding box center [760, 252] width 39 height 16
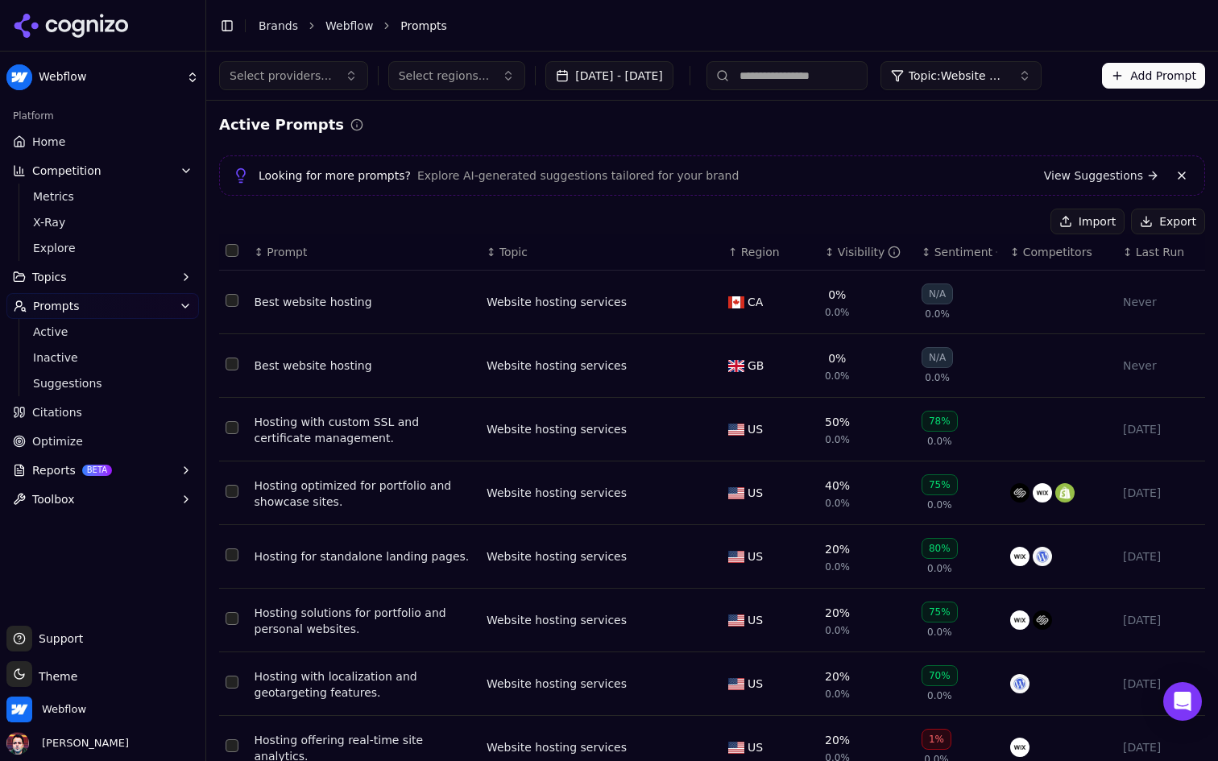
click at [1015, 60] on div "Select providers... Select regions... Aug 30, 2025 - Sep 29, 2025 Topic: Websit…" at bounding box center [712, 76] width 1012 height 48
click at [1005, 71] on span "Topic: Website hosting services" at bounding box center [956, 76] width 97 height 16
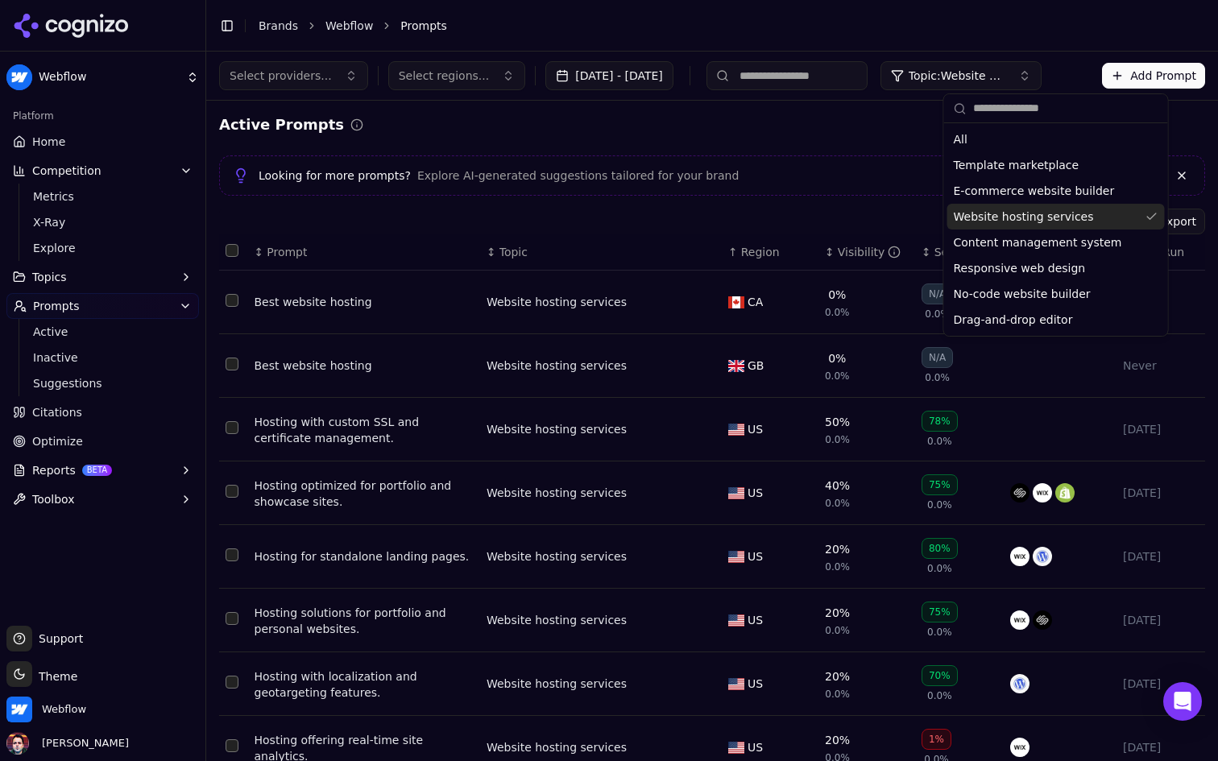
click at [1037, 217] on span "Website hosting services" at bounding box center [1024, 217] width 140 height 16
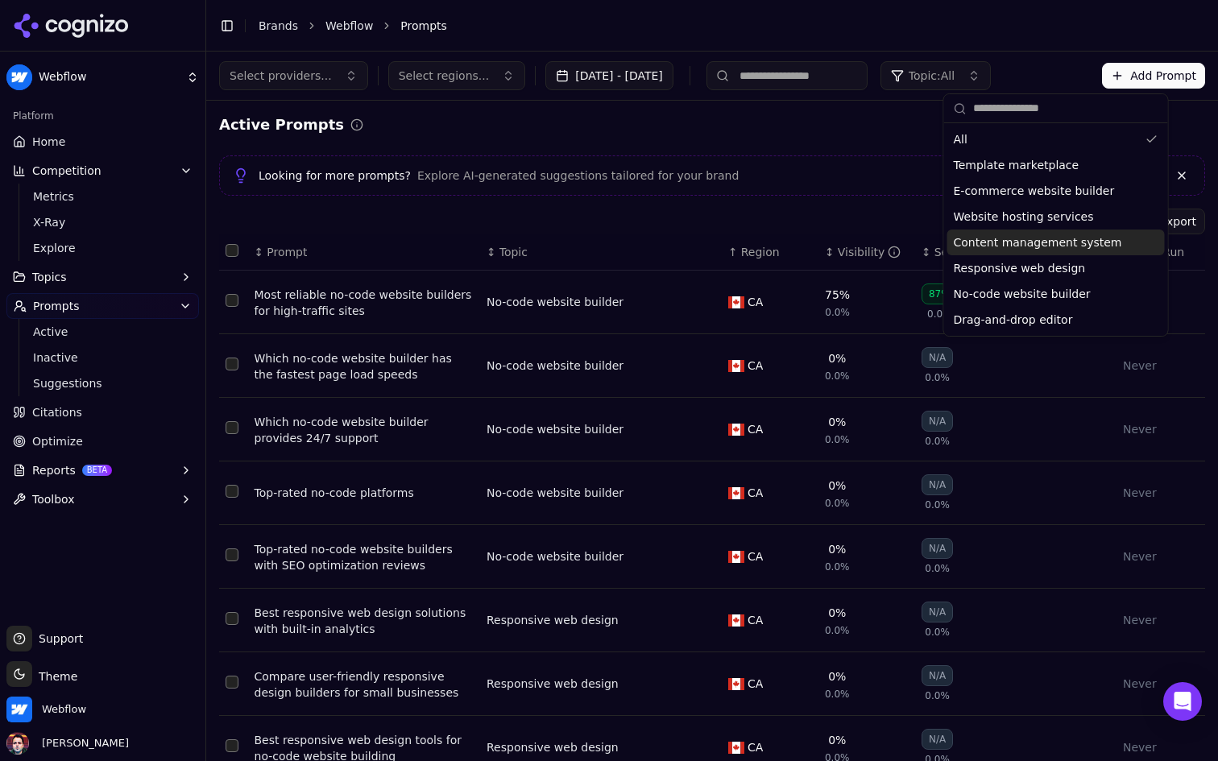
click at [787, 215] on div "Import Export" at bounding box center [712, 222] width 986 height 26
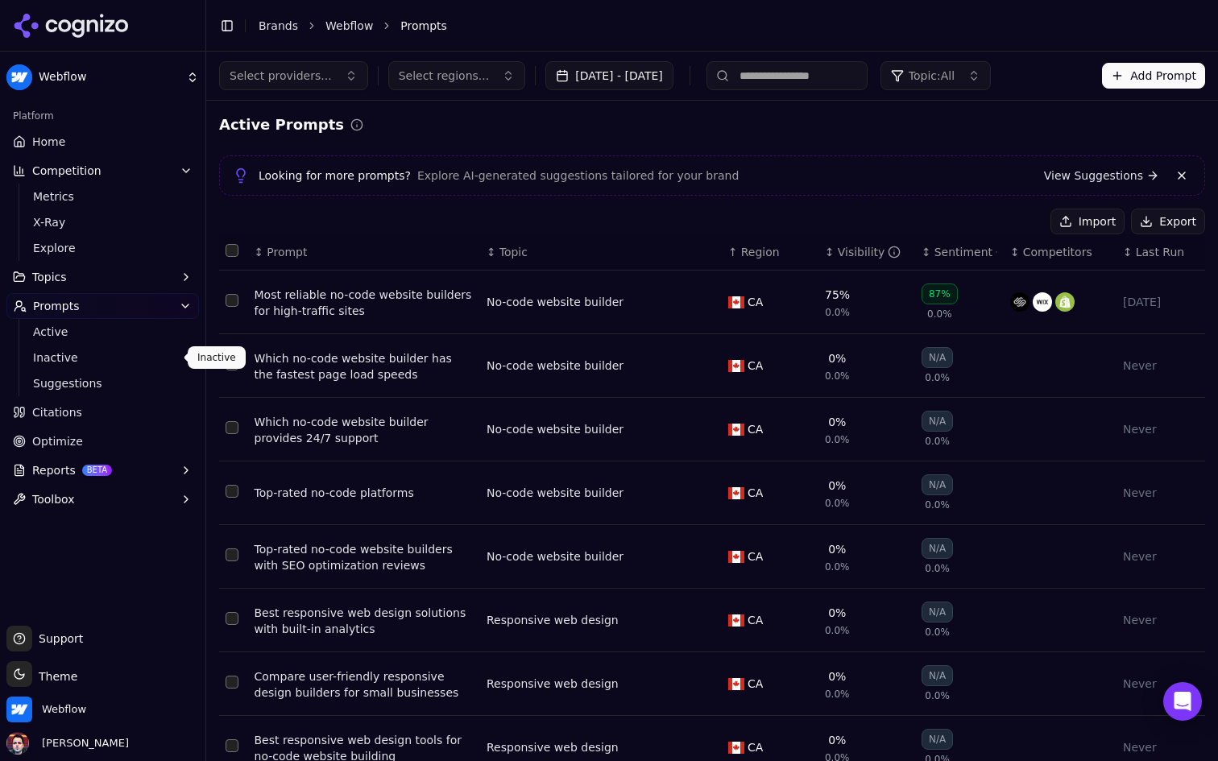
click at [134, 375] on span "Suggestions" at bounding box center [103, 383] width 140 height 16
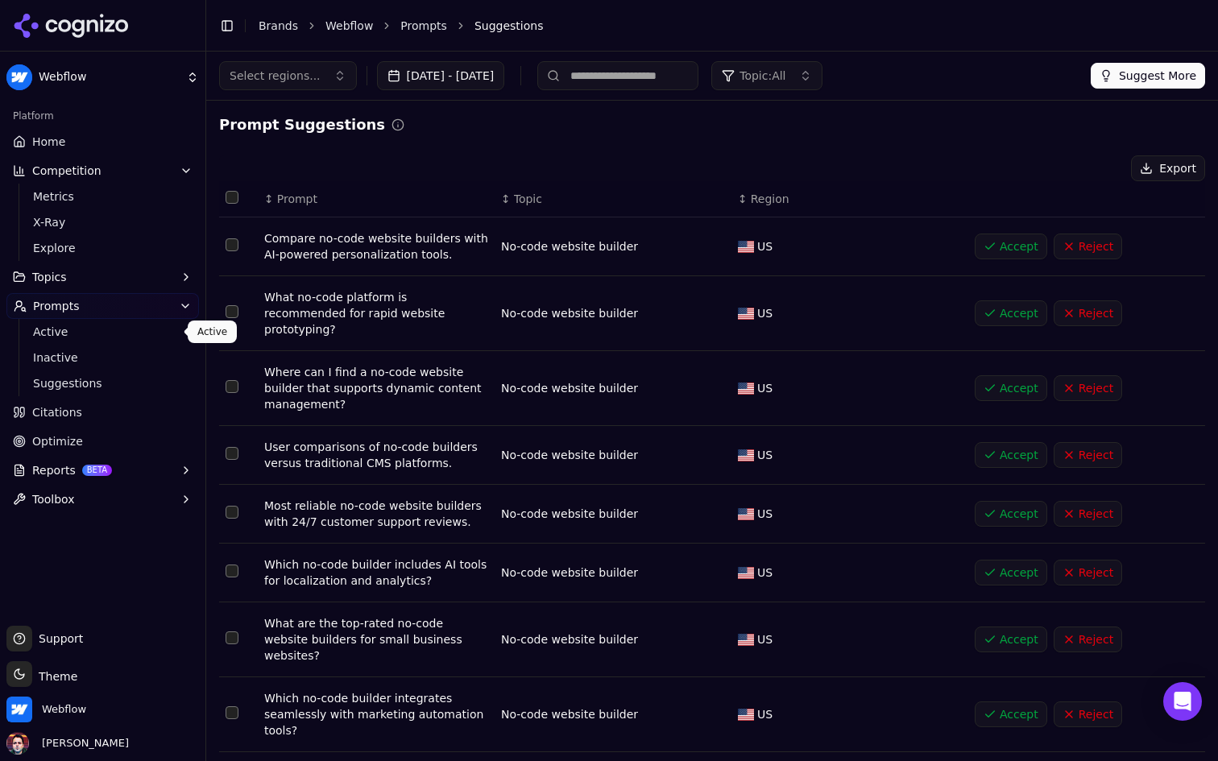
click at [53, 337] on span "Active" at bounding box center [103, 332] width 140 height 16
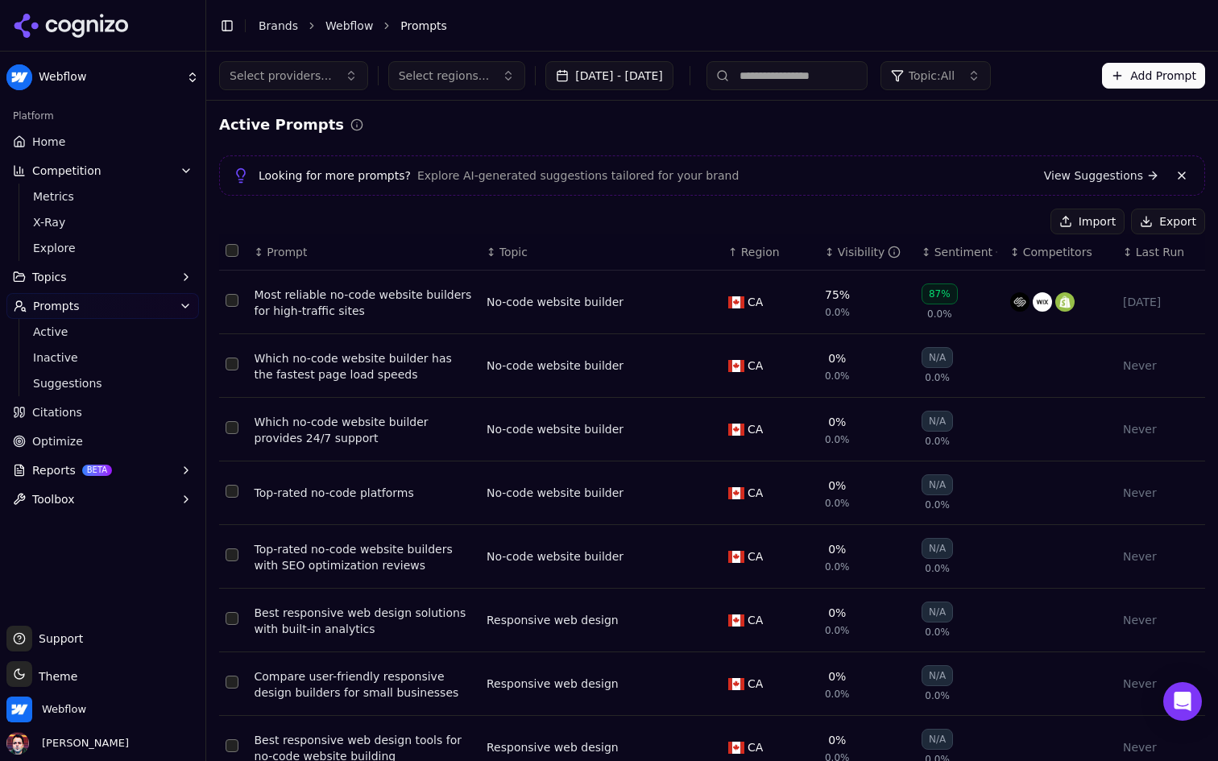
click at [1097, 222] on button "Import" at bounding box center [1087, 222] width 74 height 26
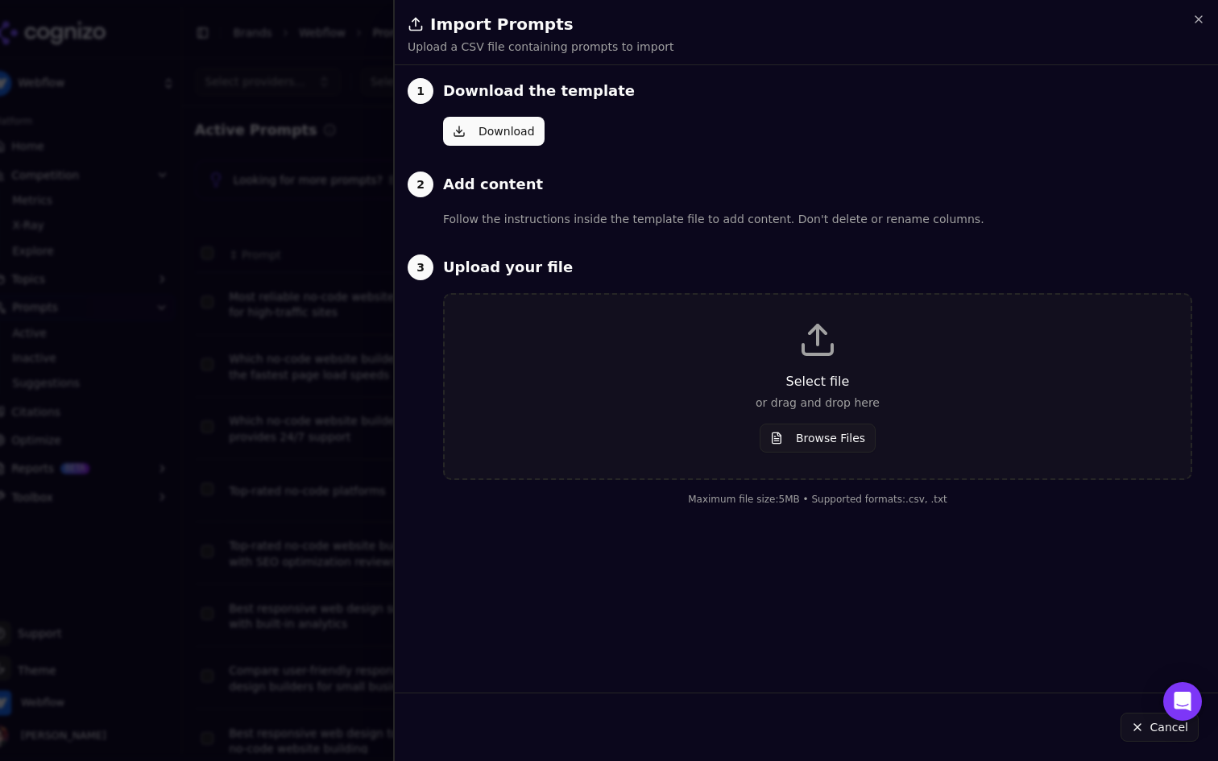
click at [826, 434] on button "Browse Files" at bounding box center [817, 438] width 116 height 29
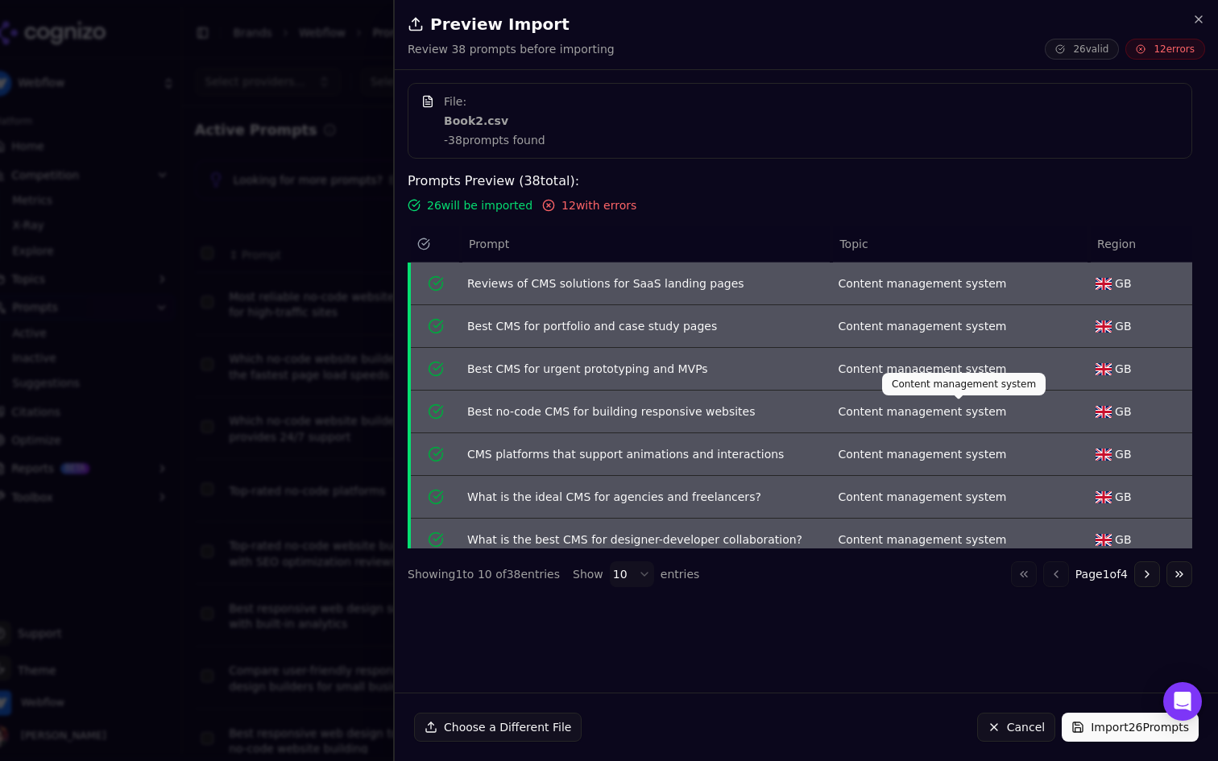
scroll to position [141, 0]
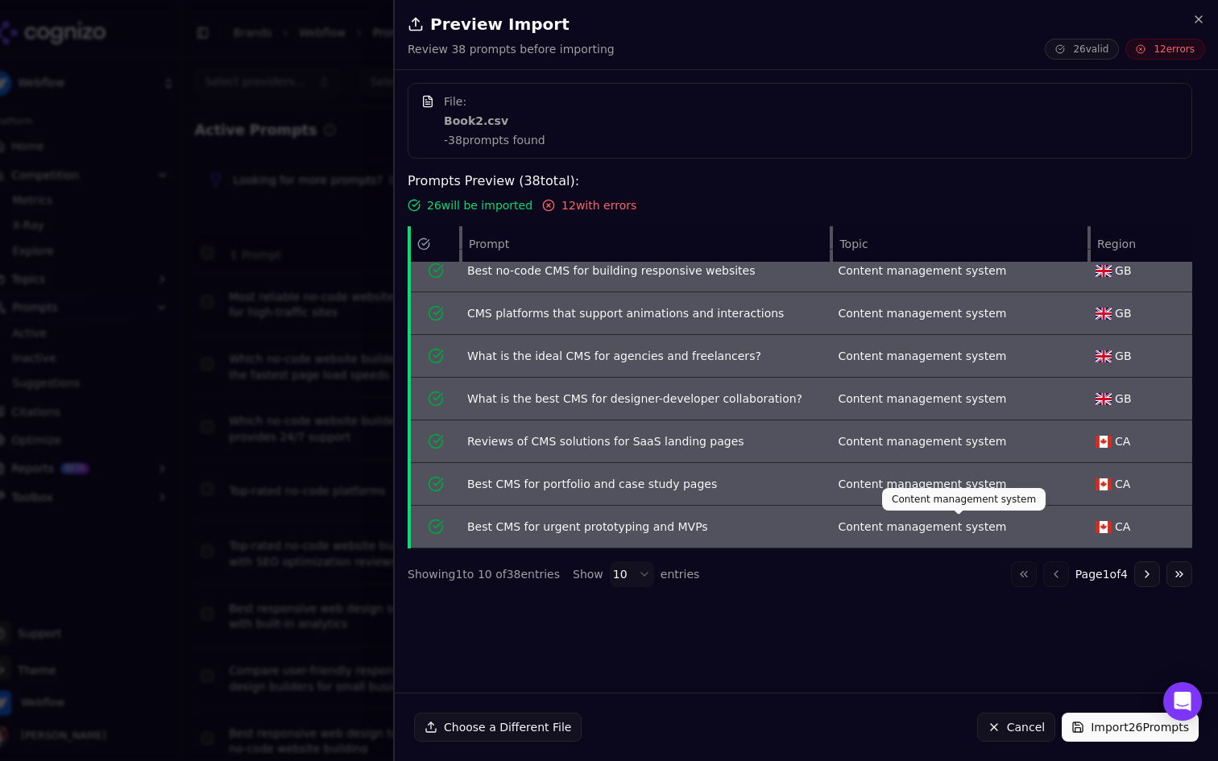
click at [1143, 577] on button "Go to next page" at bounding box center [1147, 574] width 26 height 26
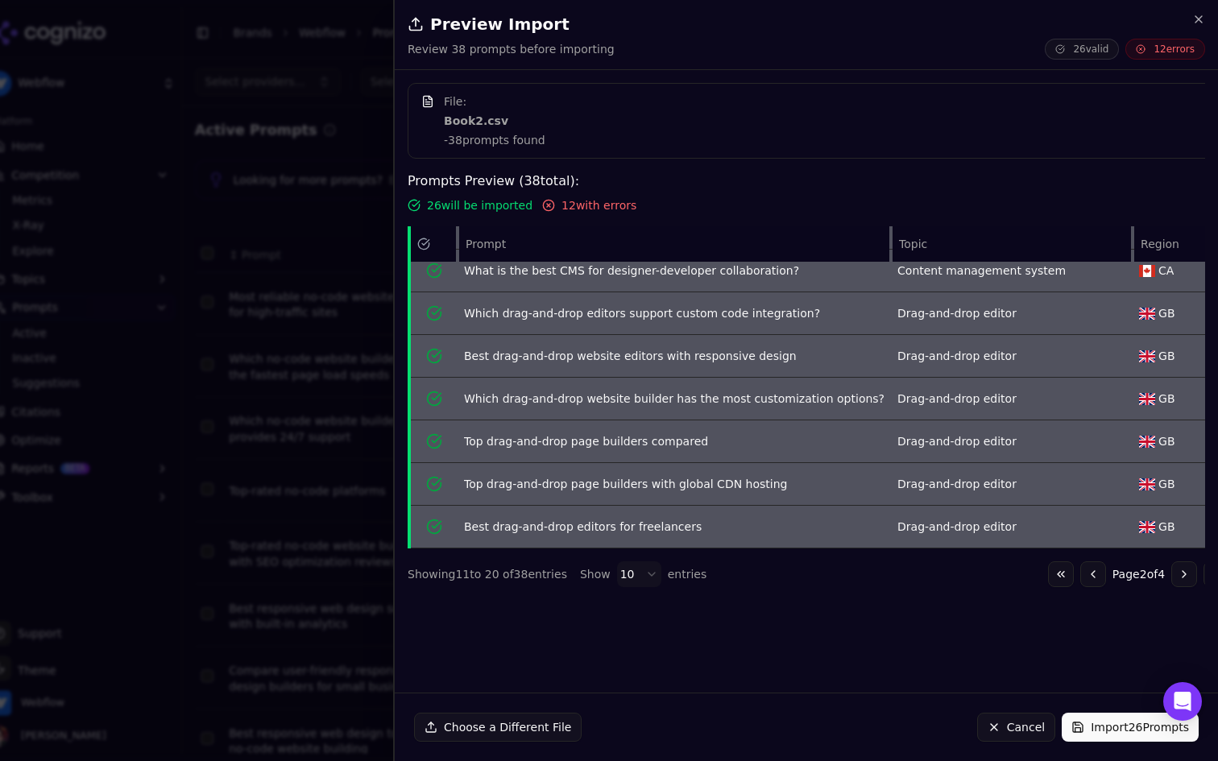
click at [1171, 569] on button "Go to next page" at bounding box center [1184, 574] width 26 height 26
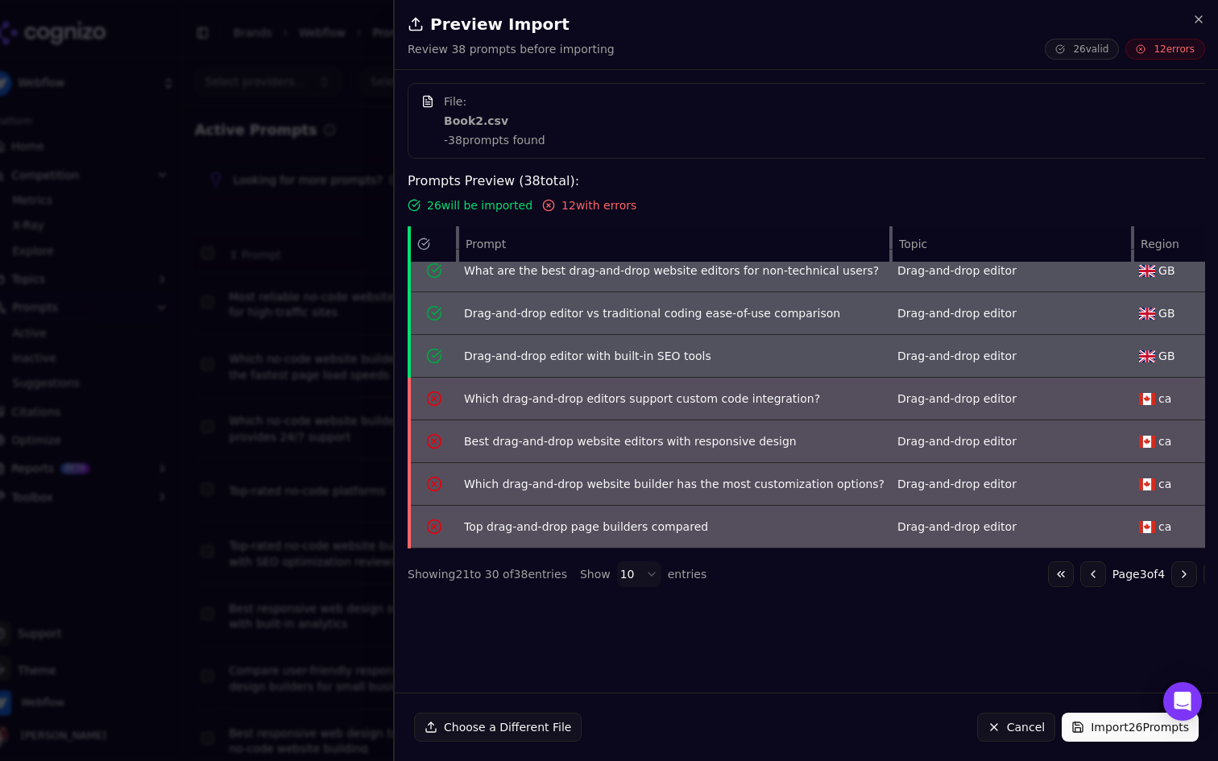
click at [1171, 580] on button "Go to next page" at bounding box center [1184, 574] width 26 height 26
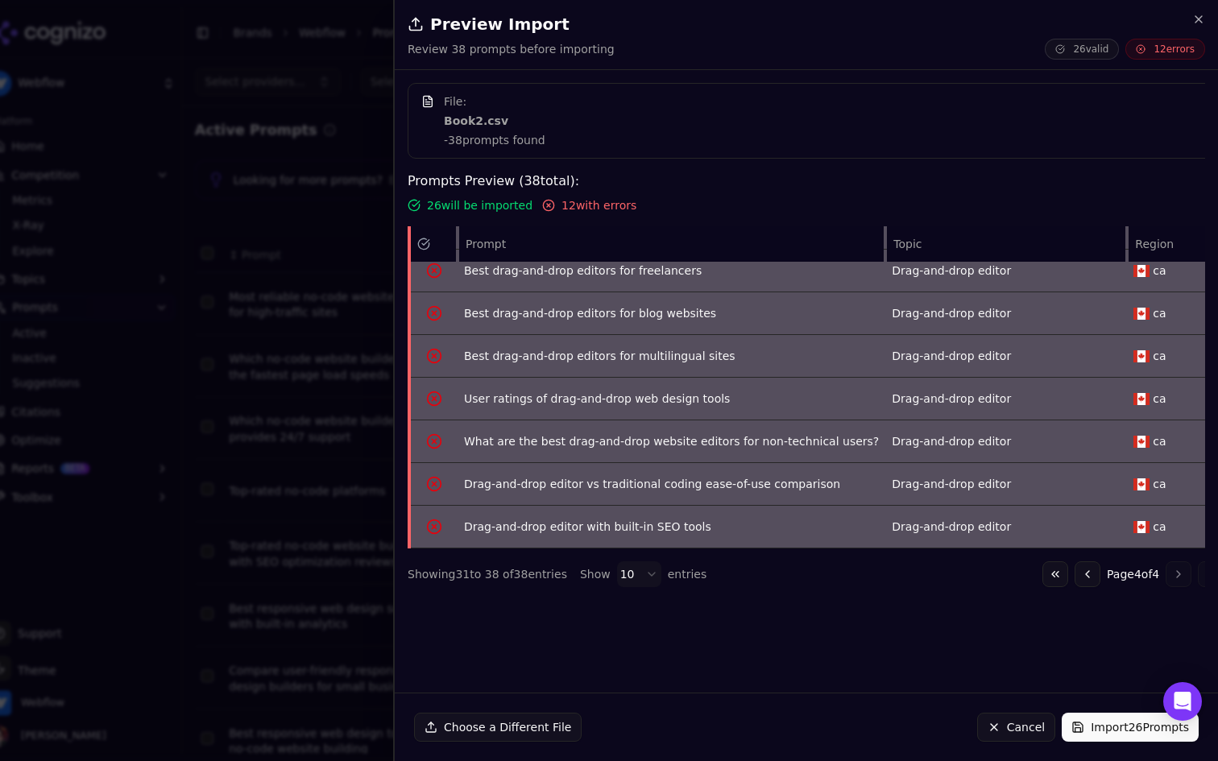
scroll to position [56, 0]
click at [1074, 580] on button "Go to previous page" at bounding box center [1087, 574] width 26 height 26
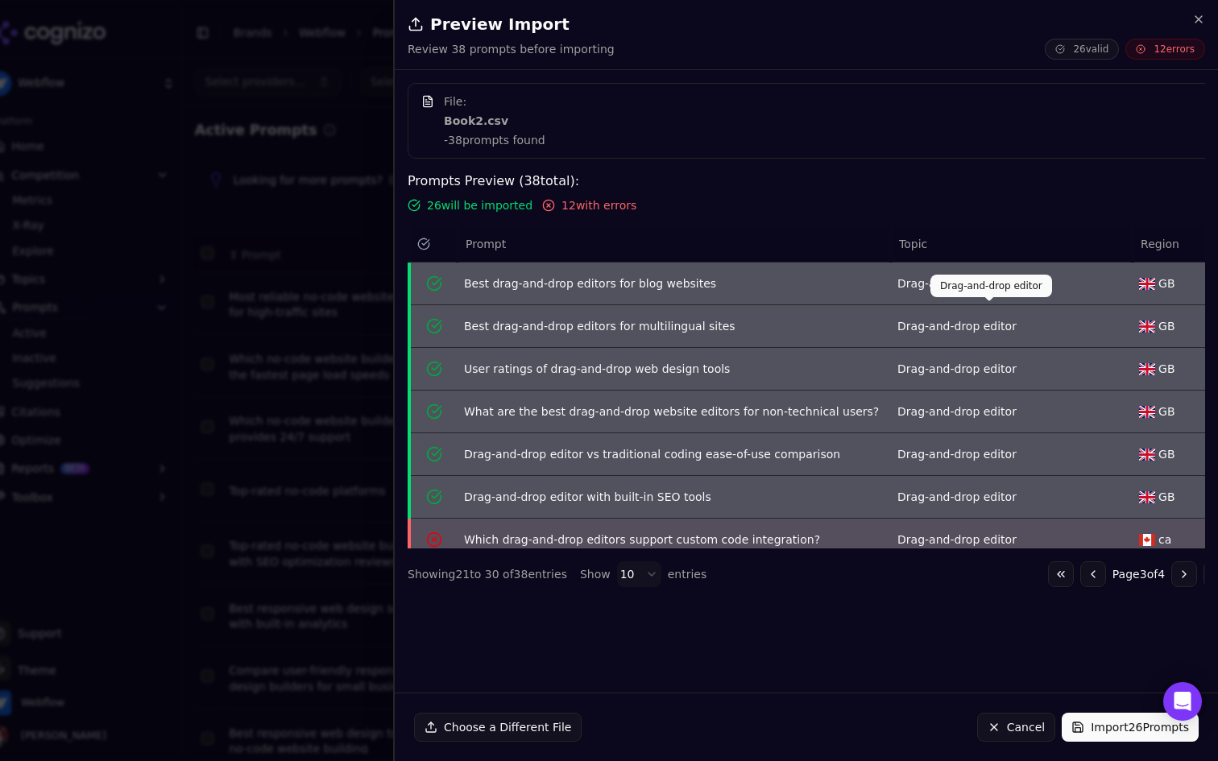
scroll to position [141, 0]
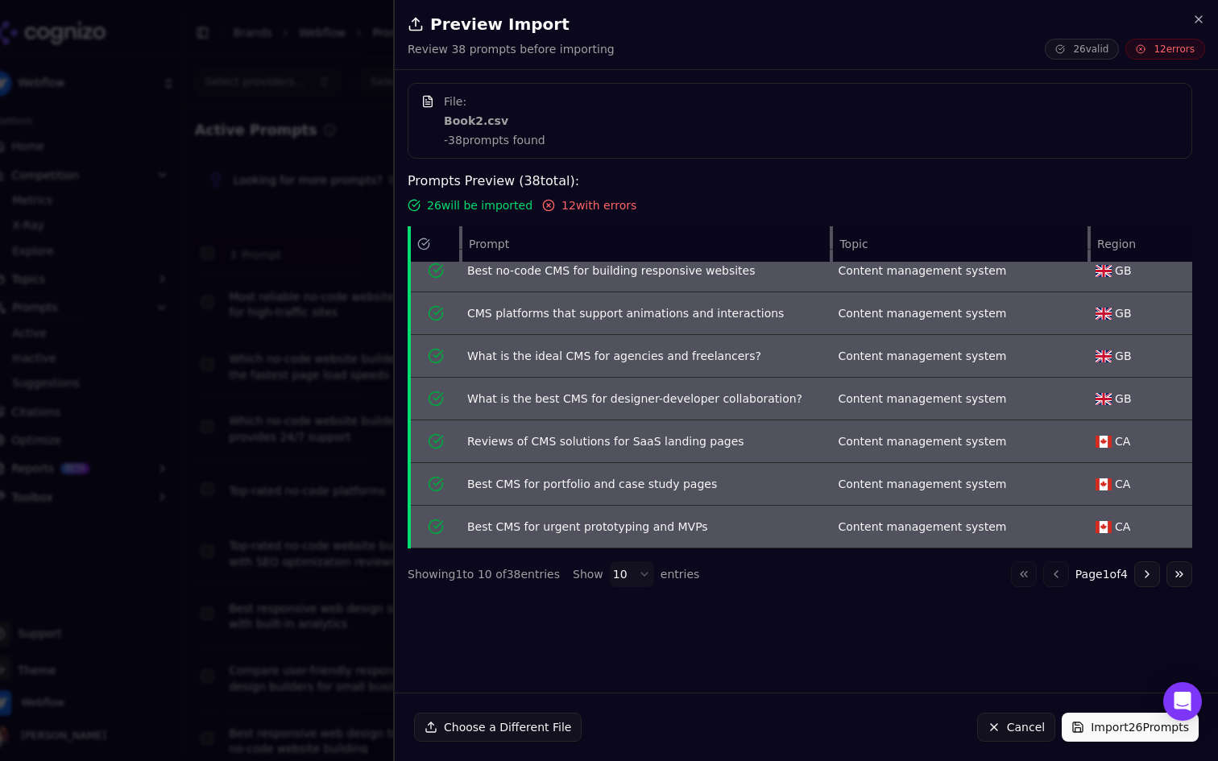
click at [495, 716] on button "Choose a Different File" at bounding box center [498, 727] width 168 height 29
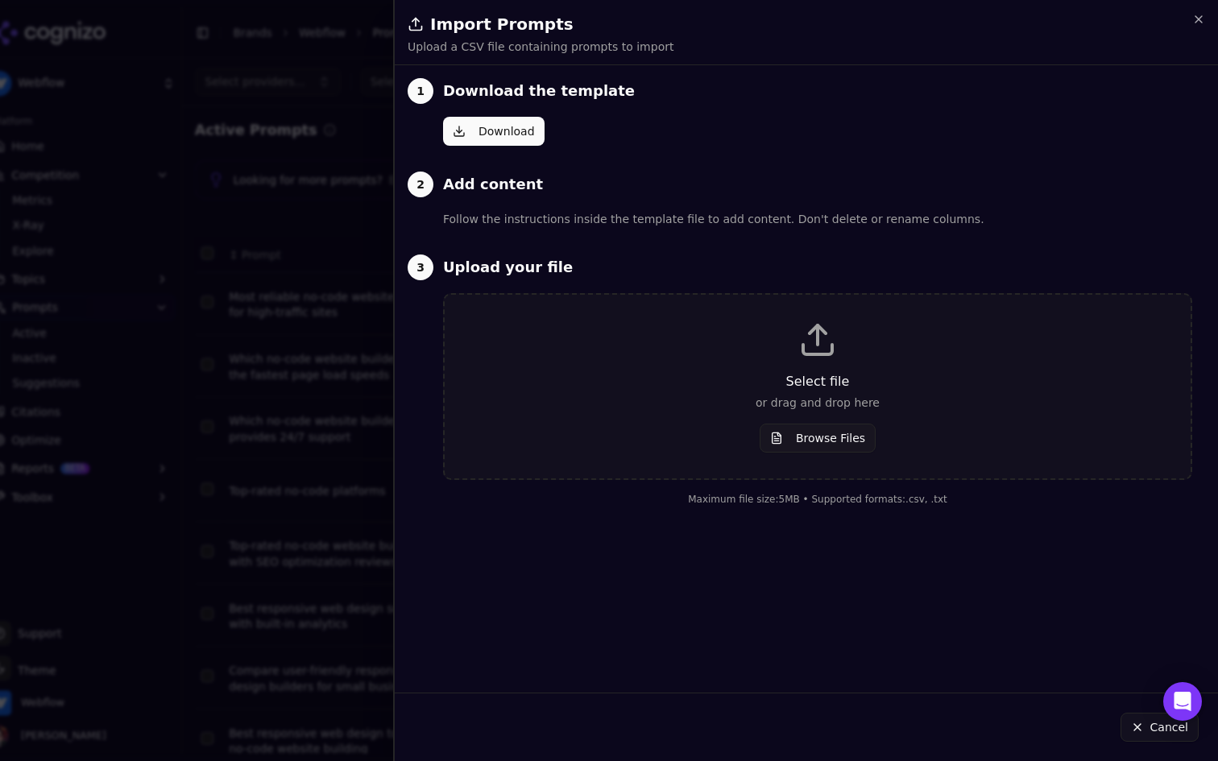
click at [793, 439] on button "Browse Files" at bounding box center [817, 438] width 116 height 29
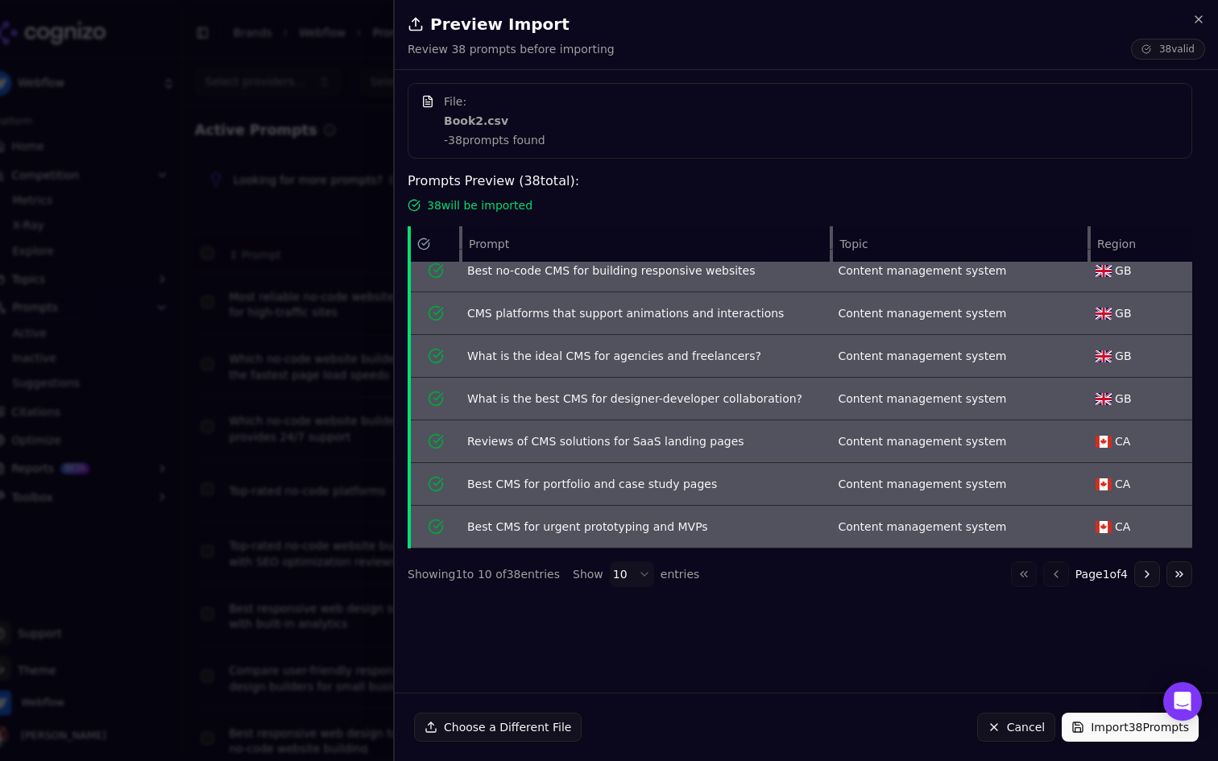
click at [1099, 725] on button "Import 38 Prompts" at bounding box center [1129, 727] width 137 height 29
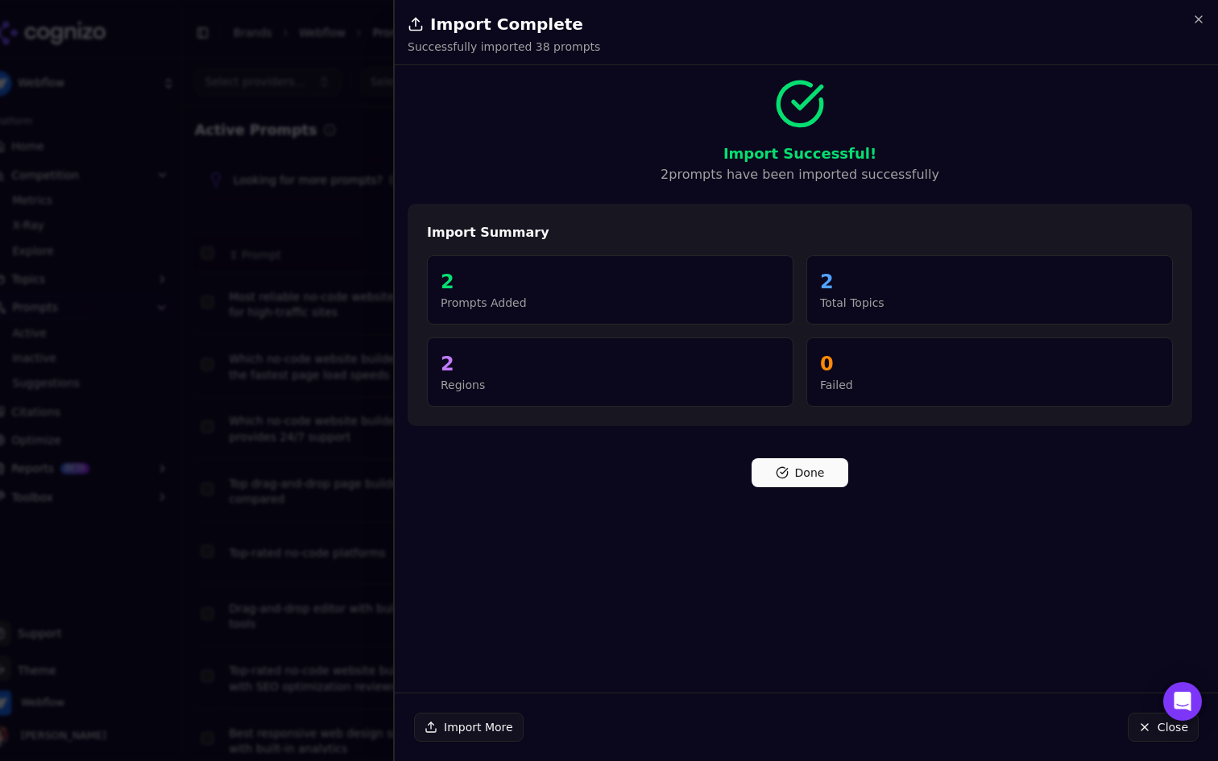
click at [805, 480] on button "Done" at bounding box center [799, 472] width 97 height 29
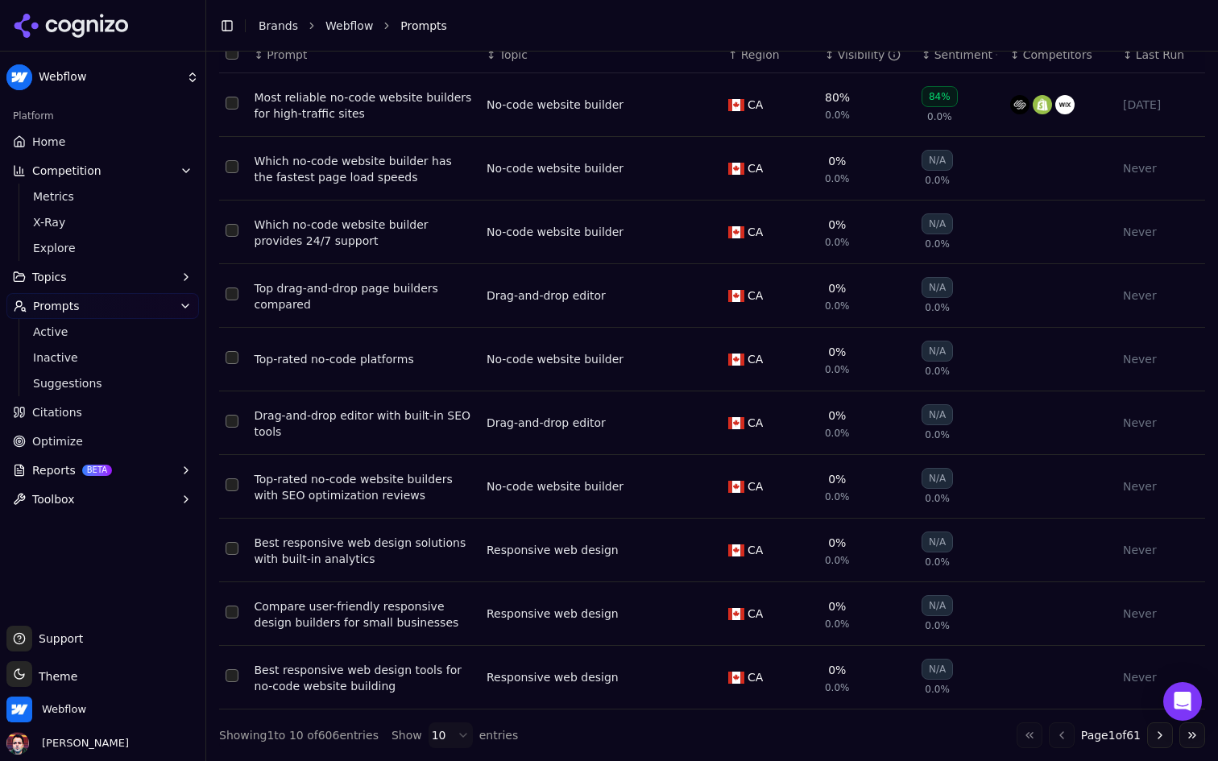
scroll to position [0, 0]
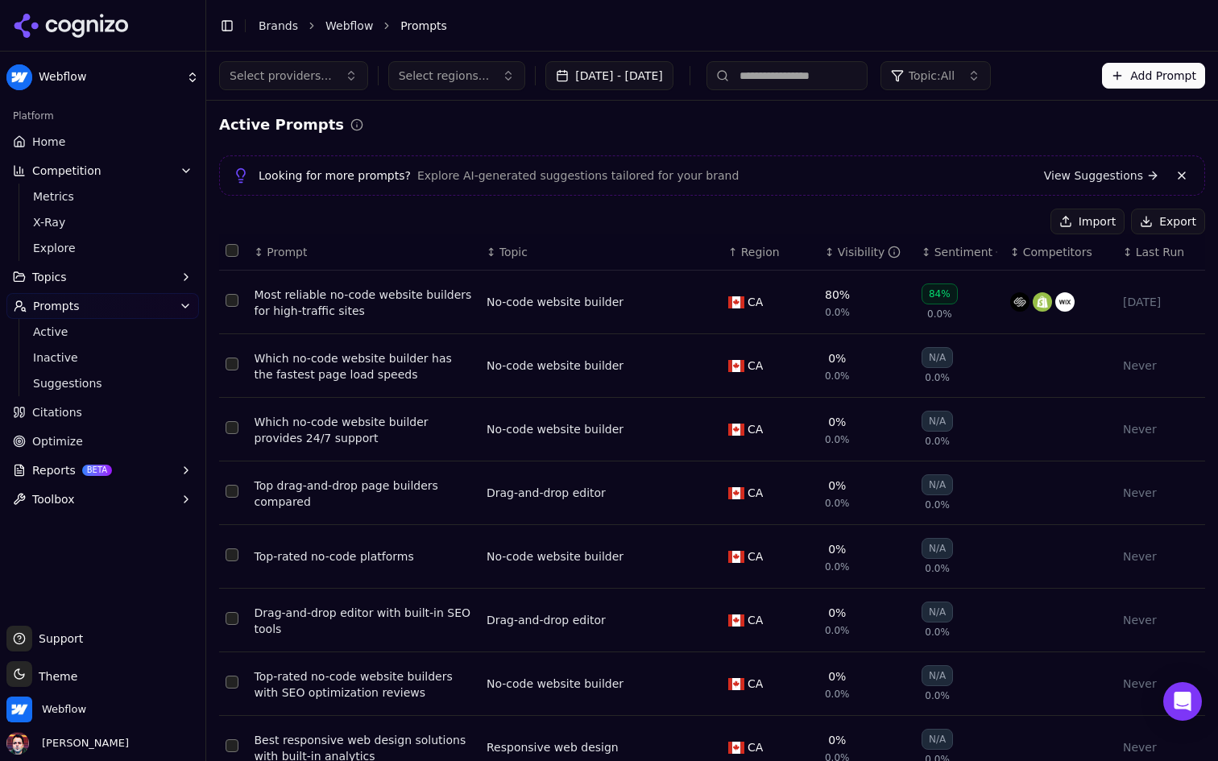
click at [1140, 242] on th "↕ Last Run" at bounding box center [1160, 252] width 89 height 36
click at [1145, 250] on span "Last Run" at bounding box center [1160, 252] width 48 height 16
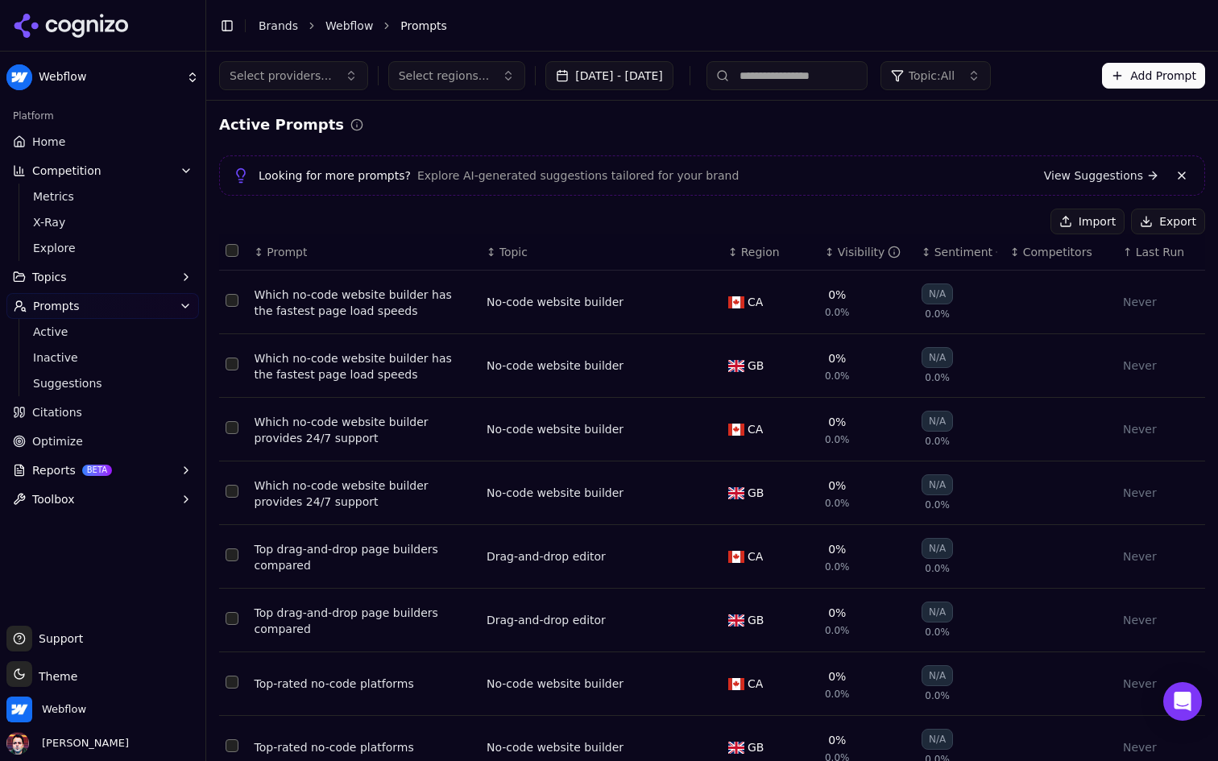
click at [176, 173] on button "Competition" at bounding box center [102, 171] width 192 height 26
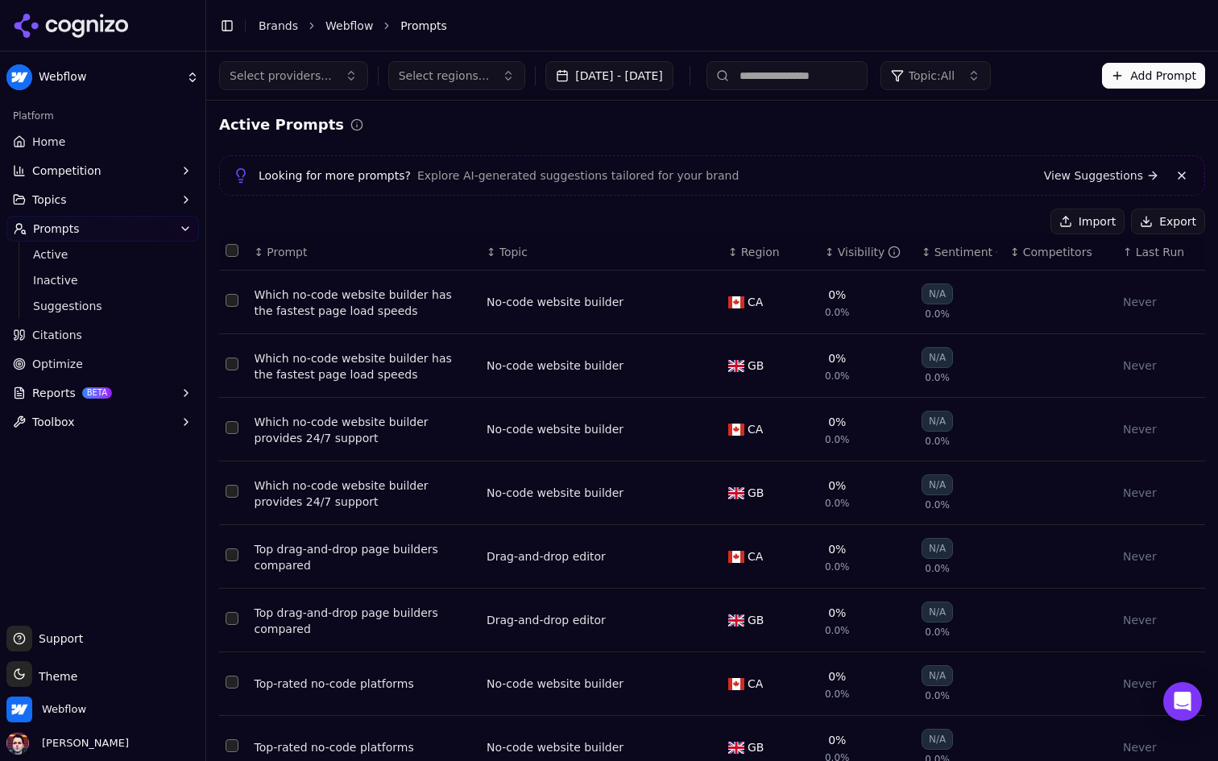
click at [176, 230] on button "Prompts" at bounding box center [102, 229] width 192 height 26
click at [151, 266] on link "Citations" at bounding box center [102, 258] width 192 height 26
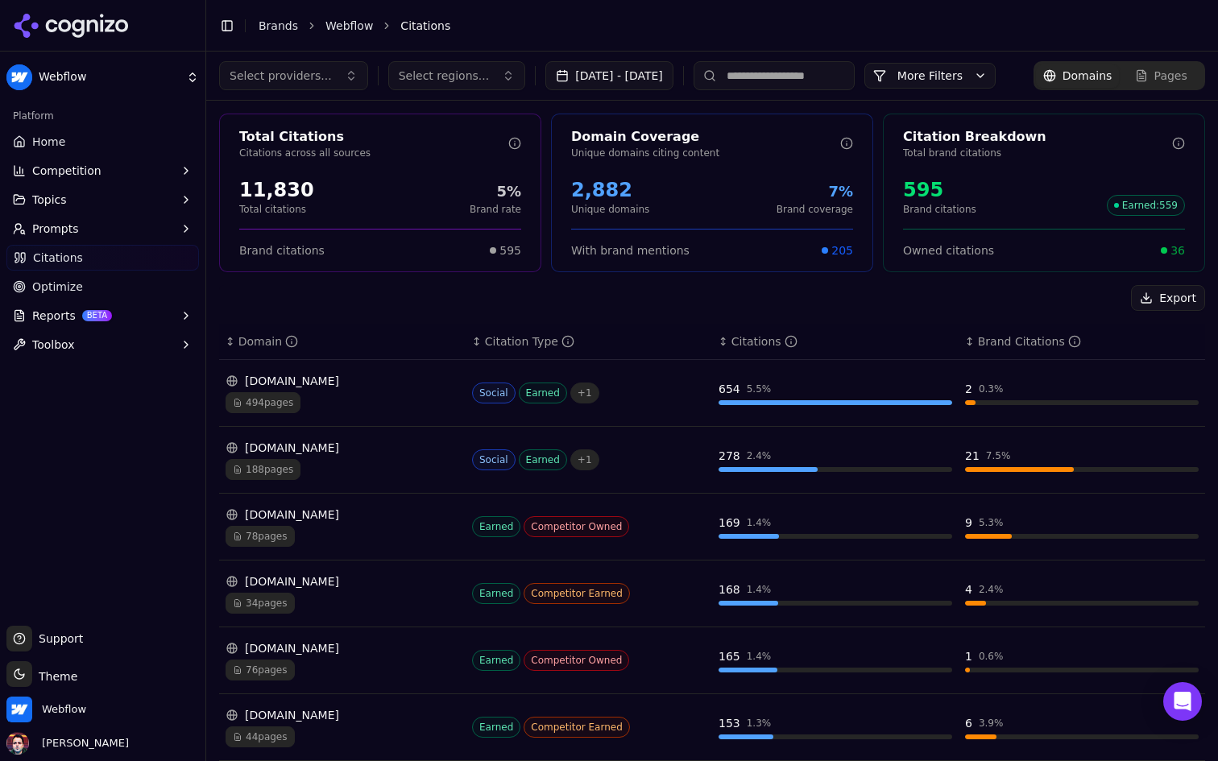
click at [151, 314] on button "Reports BETA" at bounding box center [102, 316] width 192 height 26
click at [139, 330] on link "PDF" at bounding box center [103, 341] width 153 height 23
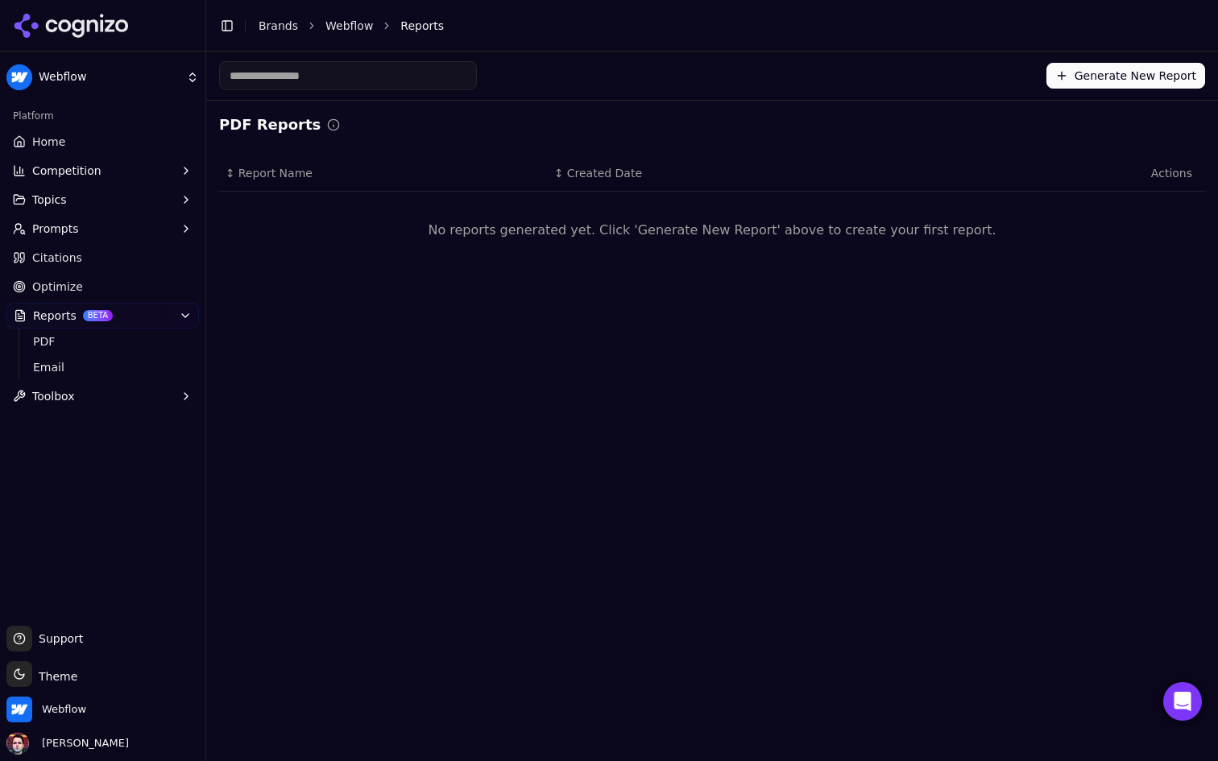
click at [164, 318] on button "Reports BETA" at bounding box center [102, 316] width 192 height 26
click at [155, 351] on button "Toolbox" at bounding box center [102, 345] width 192 height 26
click at [135, 374] on span "llms.txt Generator" at bounding box center [103, 370] width 140 height 16
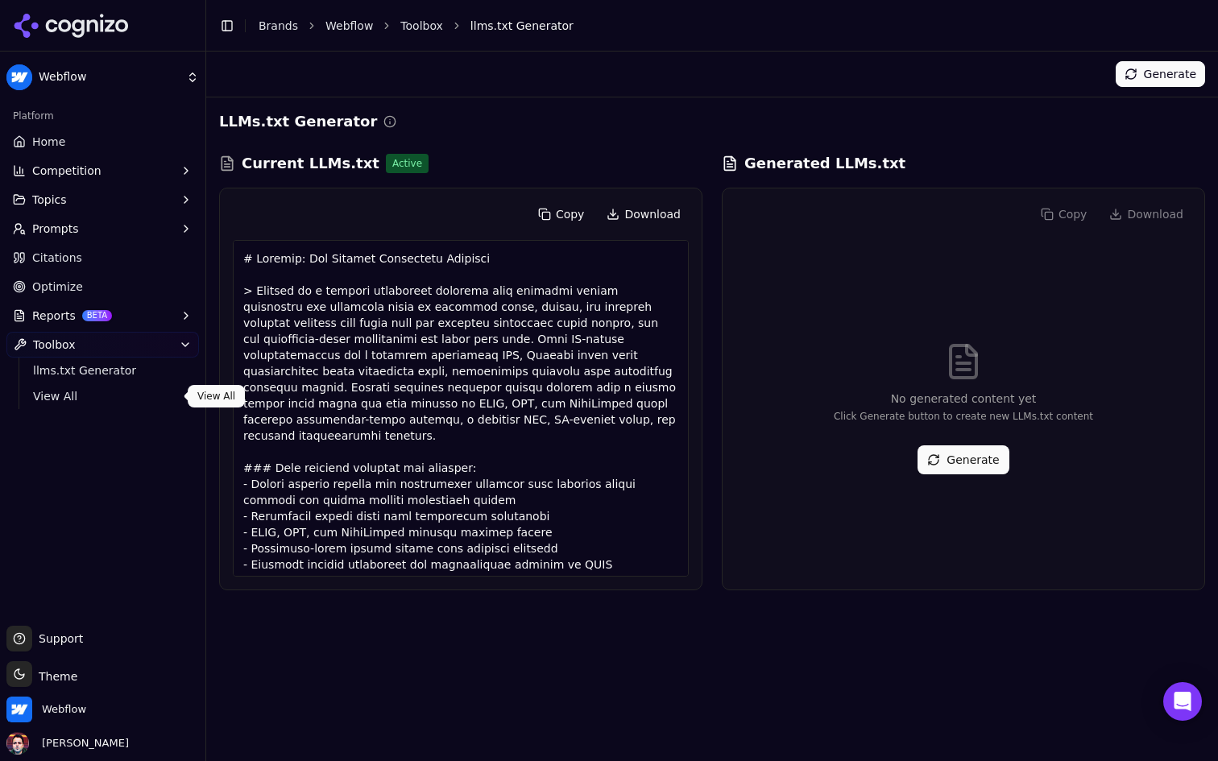
click at [102, 395] on span "View All" at bounding box center [103, 396] width 140 height 16
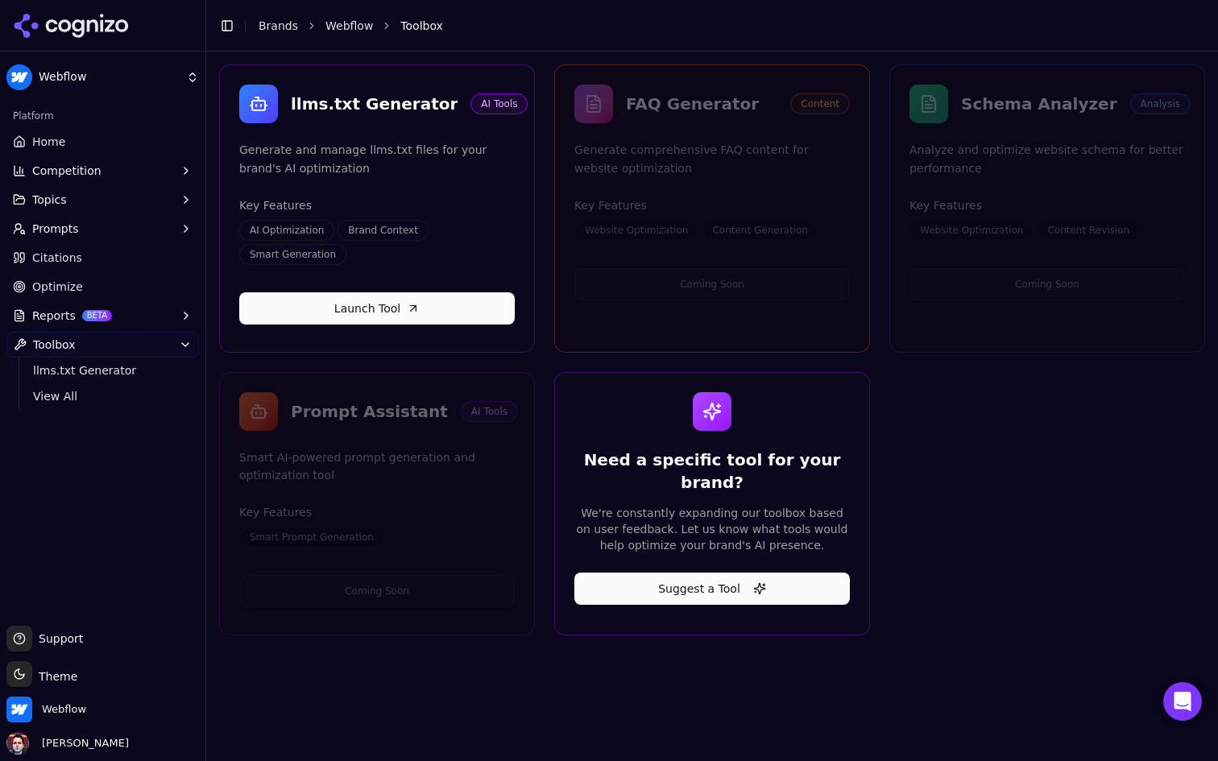
click at [118, 280] on link "Optimize" at bounding box center [102, 287] width 192 height 26
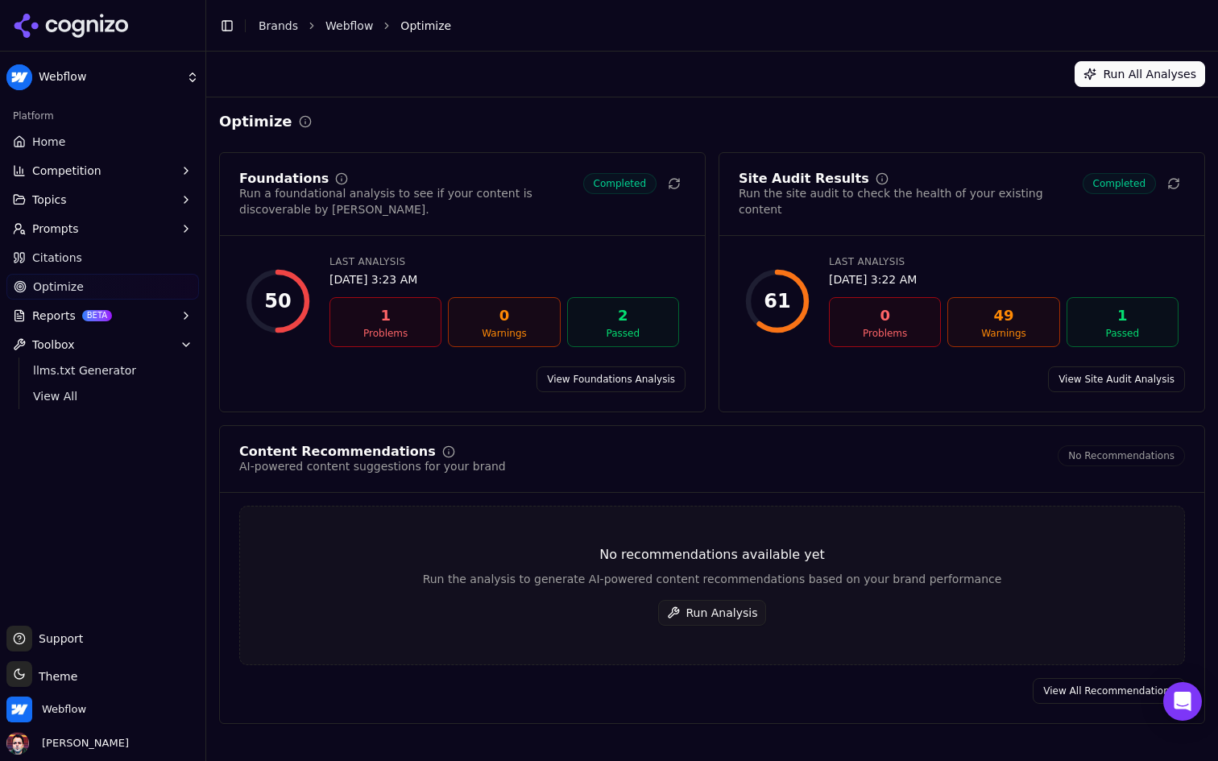
click at [143, 258] on link "Citations" at bounding box center [102, 258] width 192 height 26
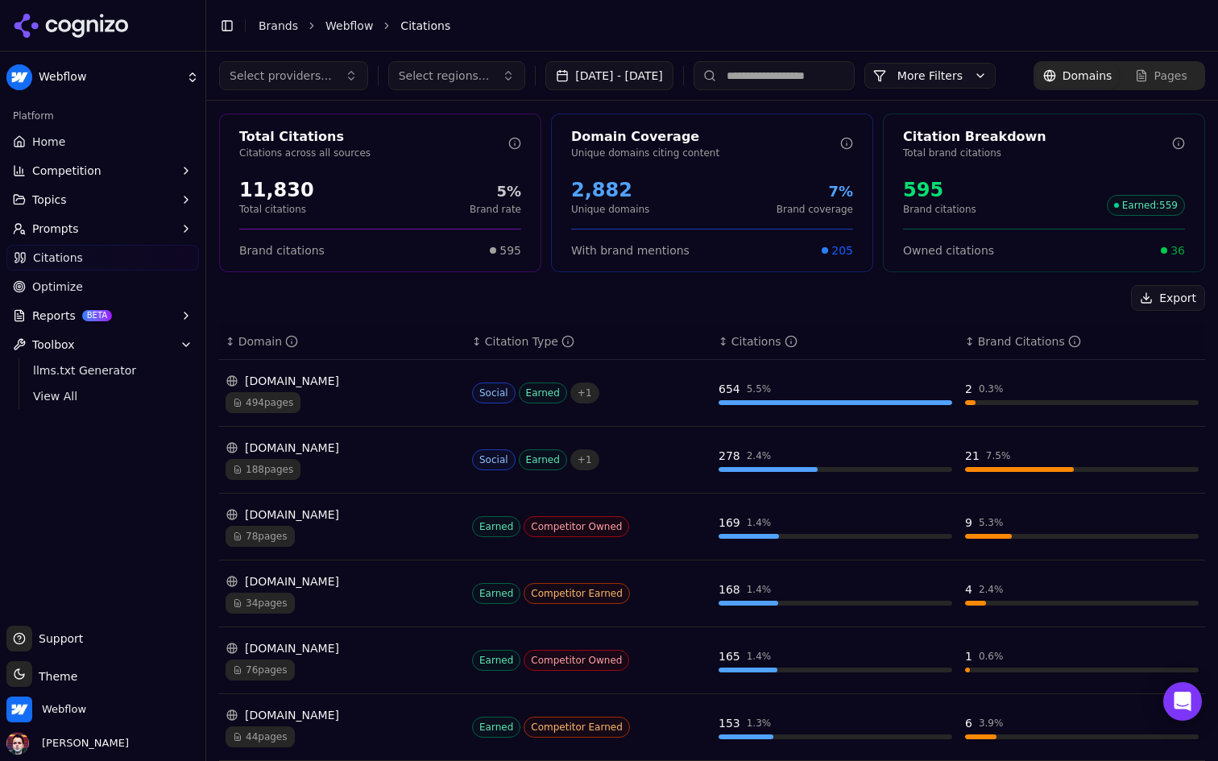
click at [139, 228] on button "Prompts" at bounding box center [102, 229] width 192 height 26
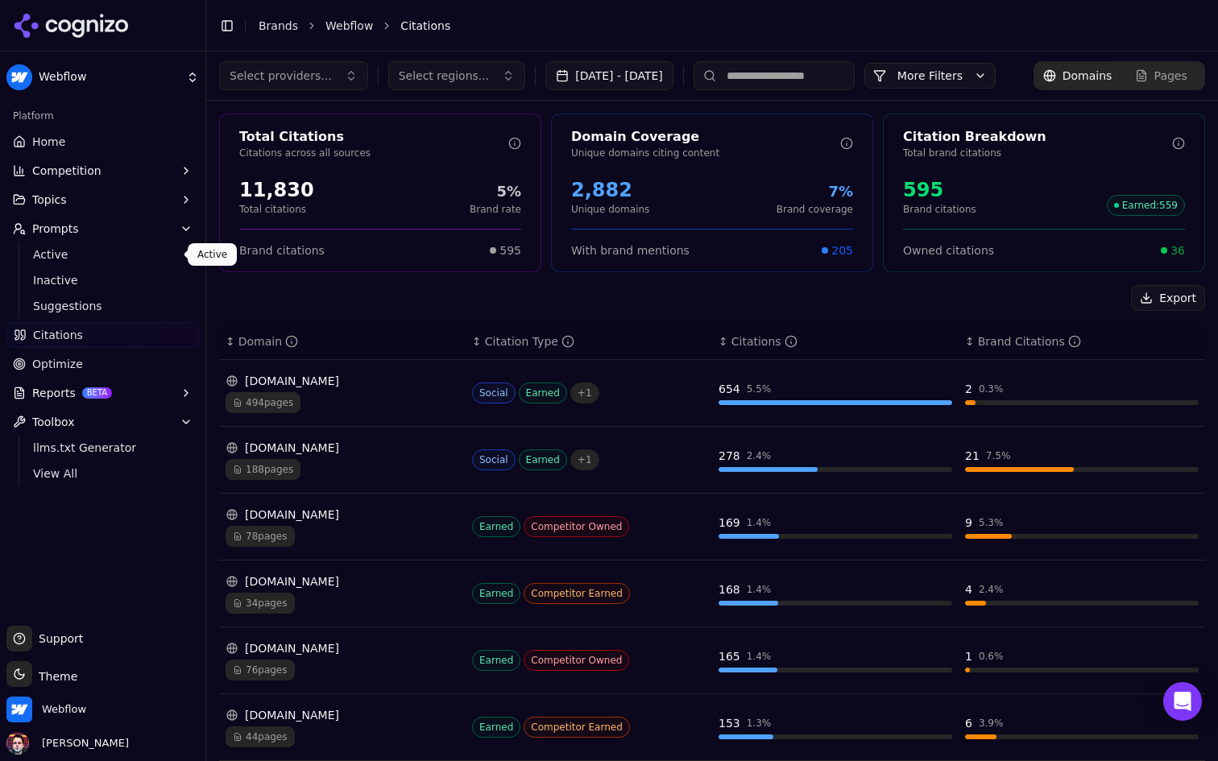
click at [113, 251] on span "Active" at bounding box center [103, 254] width 140 height 16
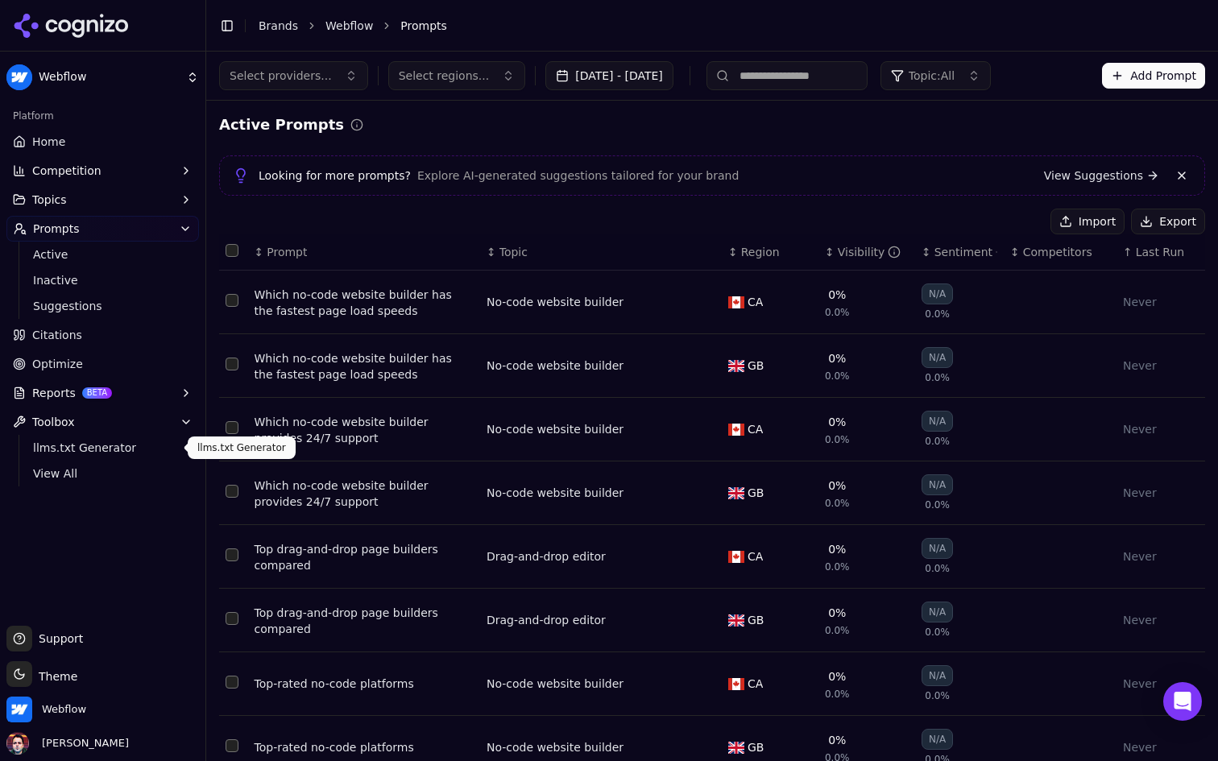
click at [116, 446] on span "llms.txt Generator" at bounding box center [103, 448] width 140 height 16
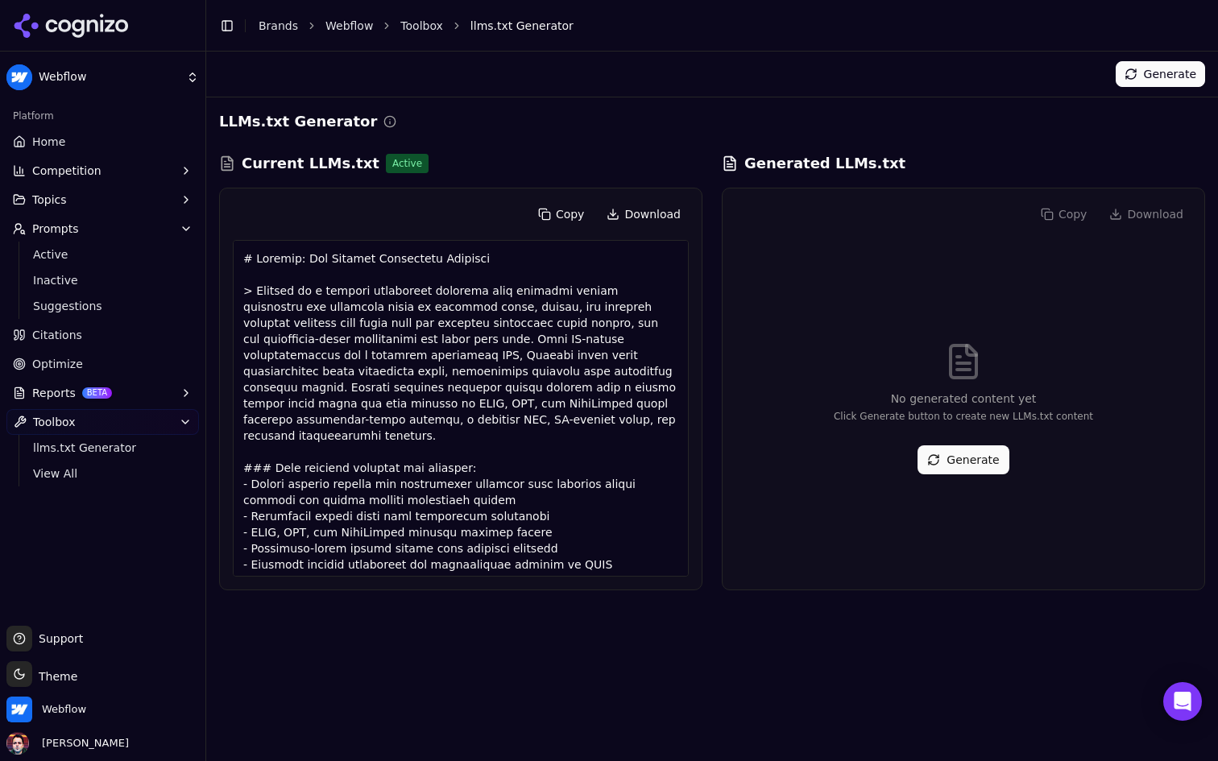
click at [134, 383] on button "Reports BETA" at bounding box center [102, 393] width 192 height 26
click at [140, 355] on link "Optimize" at bounding box center [102, 364] width 192 height 26
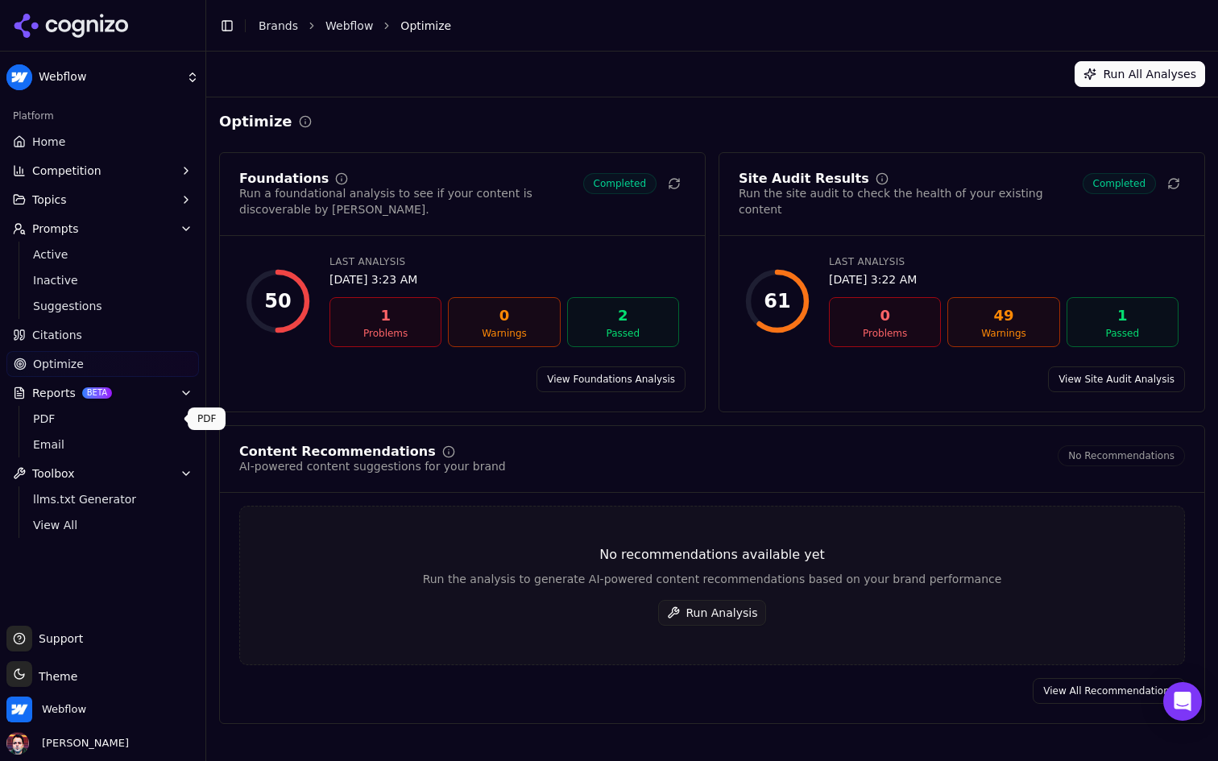
click at [130, 432] on ul "PDF Email" at bounding box center [104, 432] width 170 height 52
click at [142, 424] on span "PDF" at bounding box center [103, 419] width 140 height 16
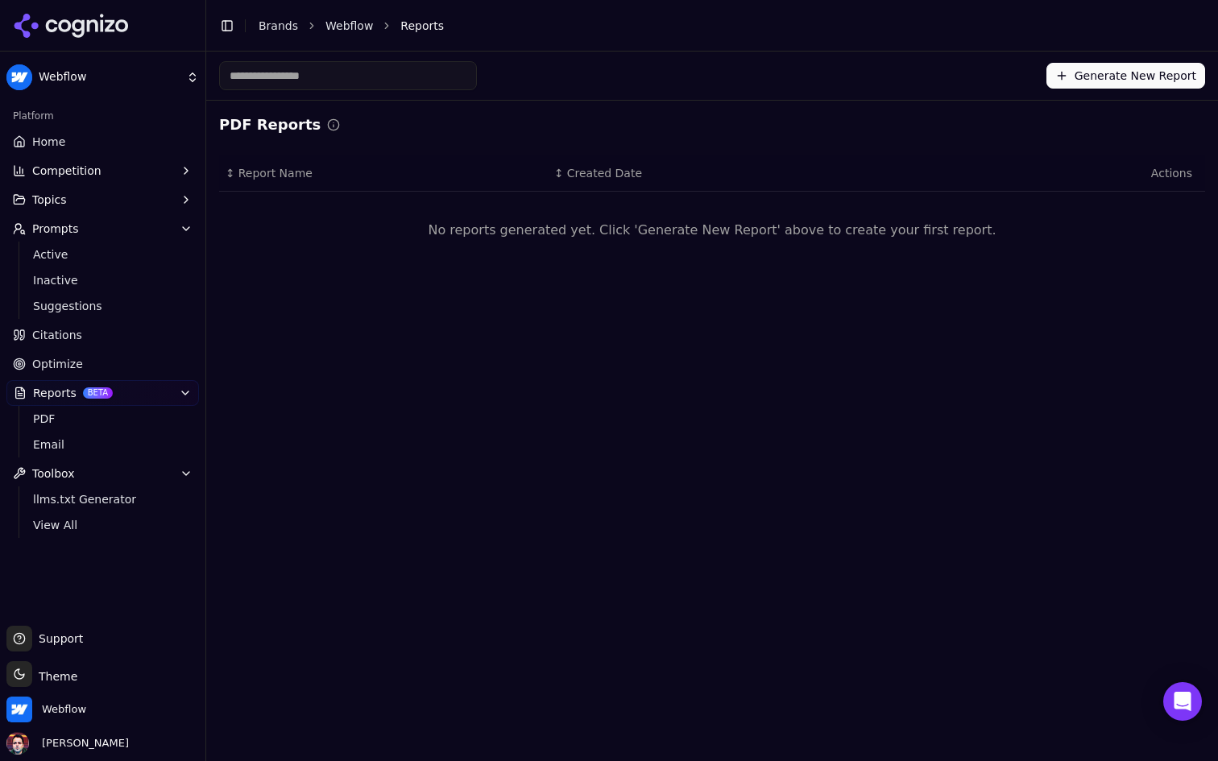
click at [151, 346] on link "Citations" at bounding box center [102, 335] width 192 height 26
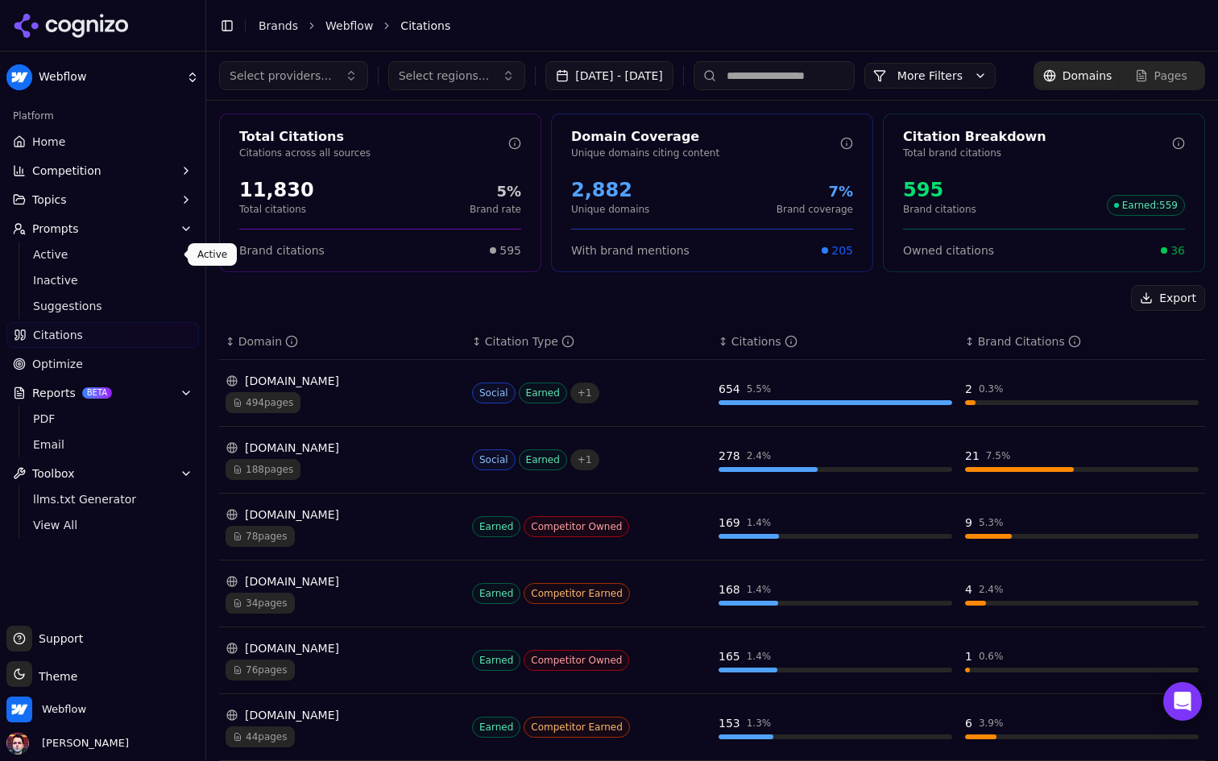
click at [119, 260] on span "Active" at bounding box center [103, 254] width 140 height 16
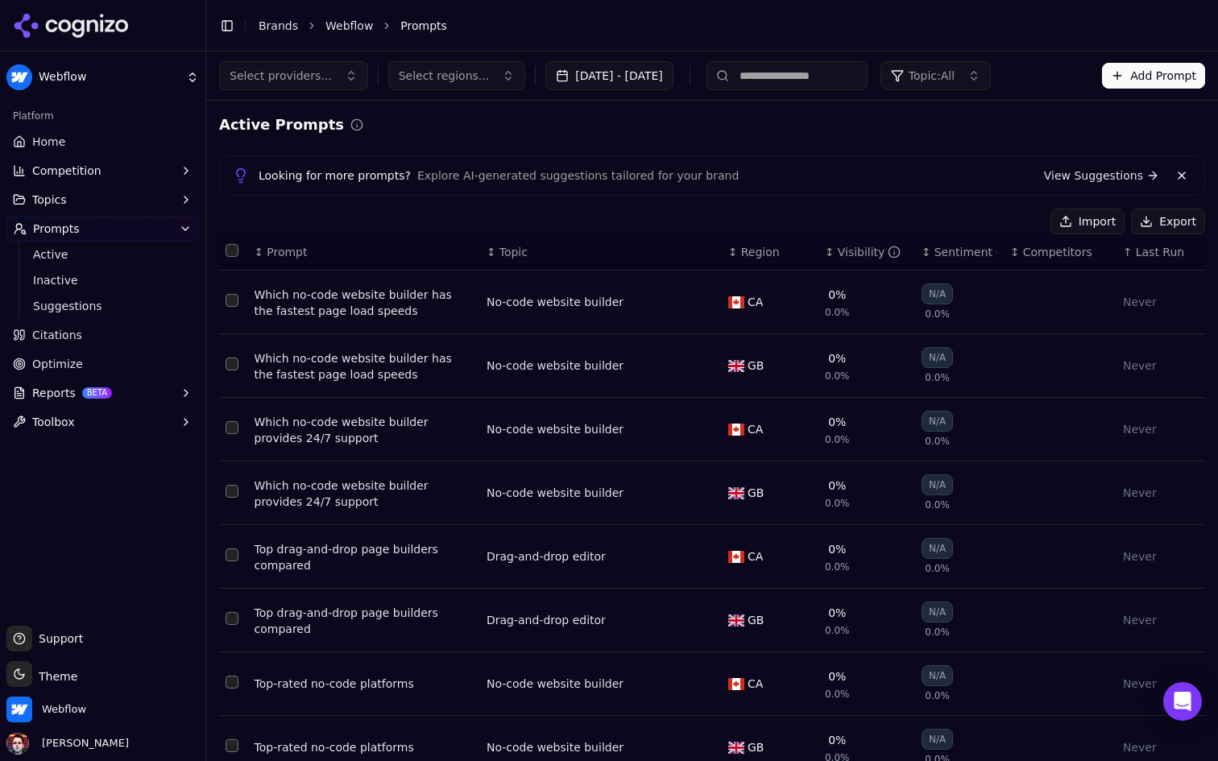
click at [147, 135] on link "Home" at bounding box center [102, 142] width 192 height 26
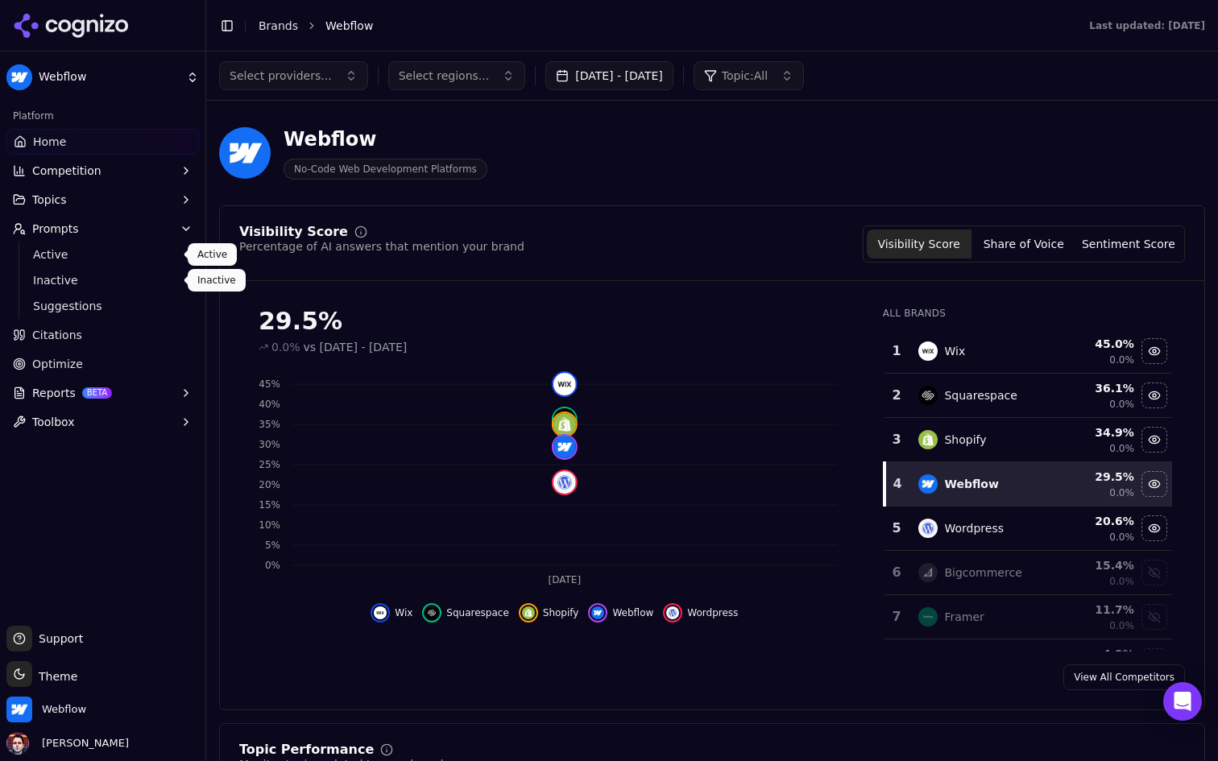
click at [147, 257] on span "Active" at bounding box center [103, 254] width 140 height 16
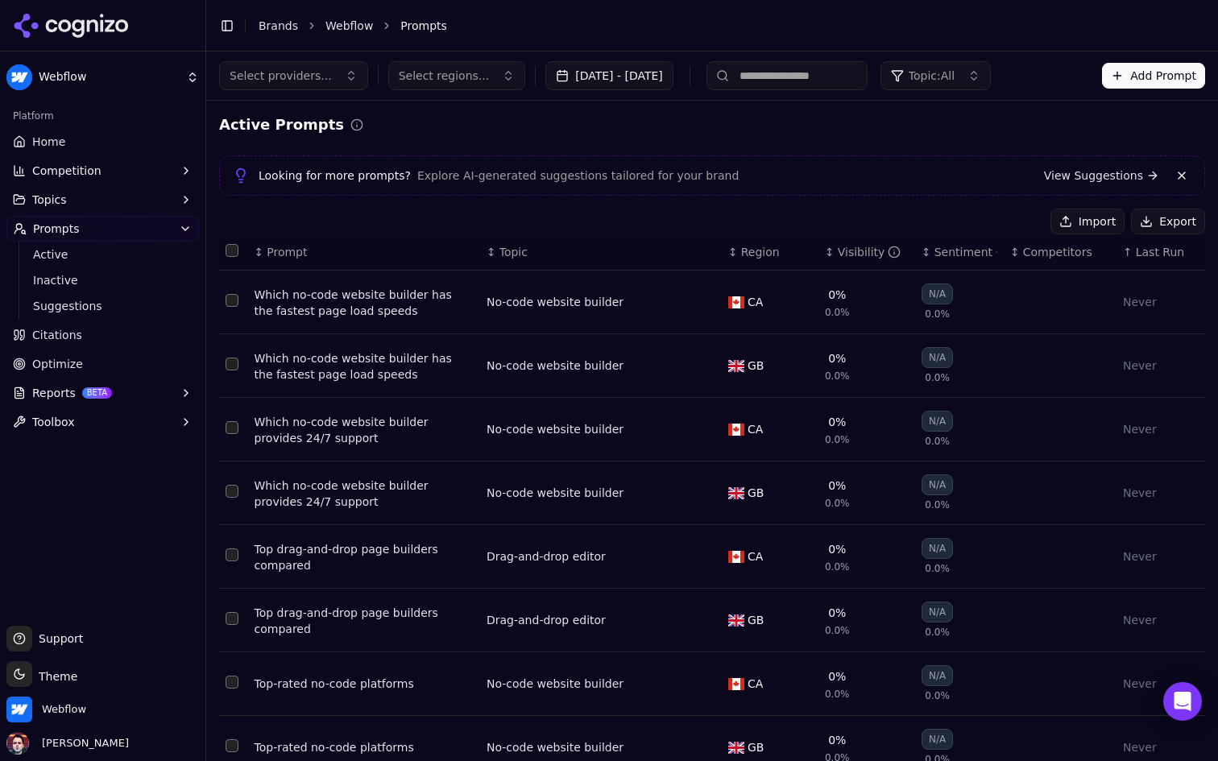
click at [153, 143] on link "Home" at bounding box center [102, 142] width 192 height 26
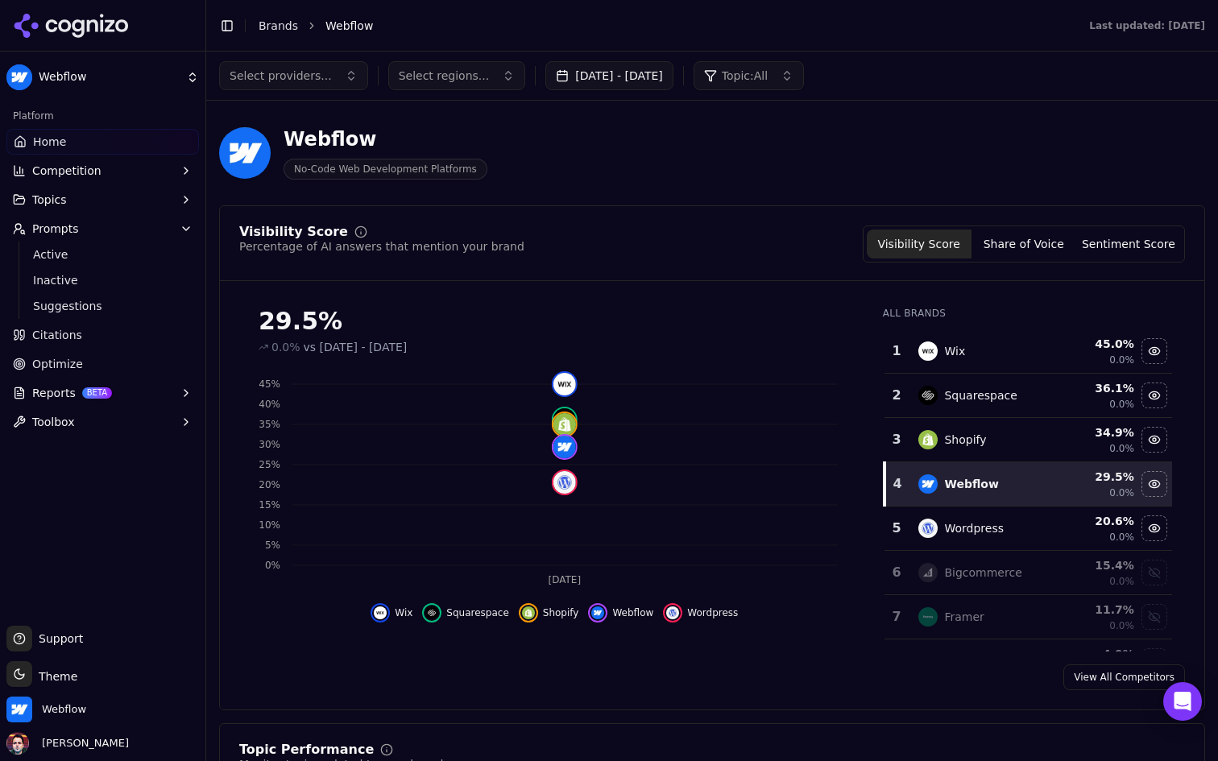
click at [154, 171] on button "Competition" at bounding box center [102, 171] width 192 height 26
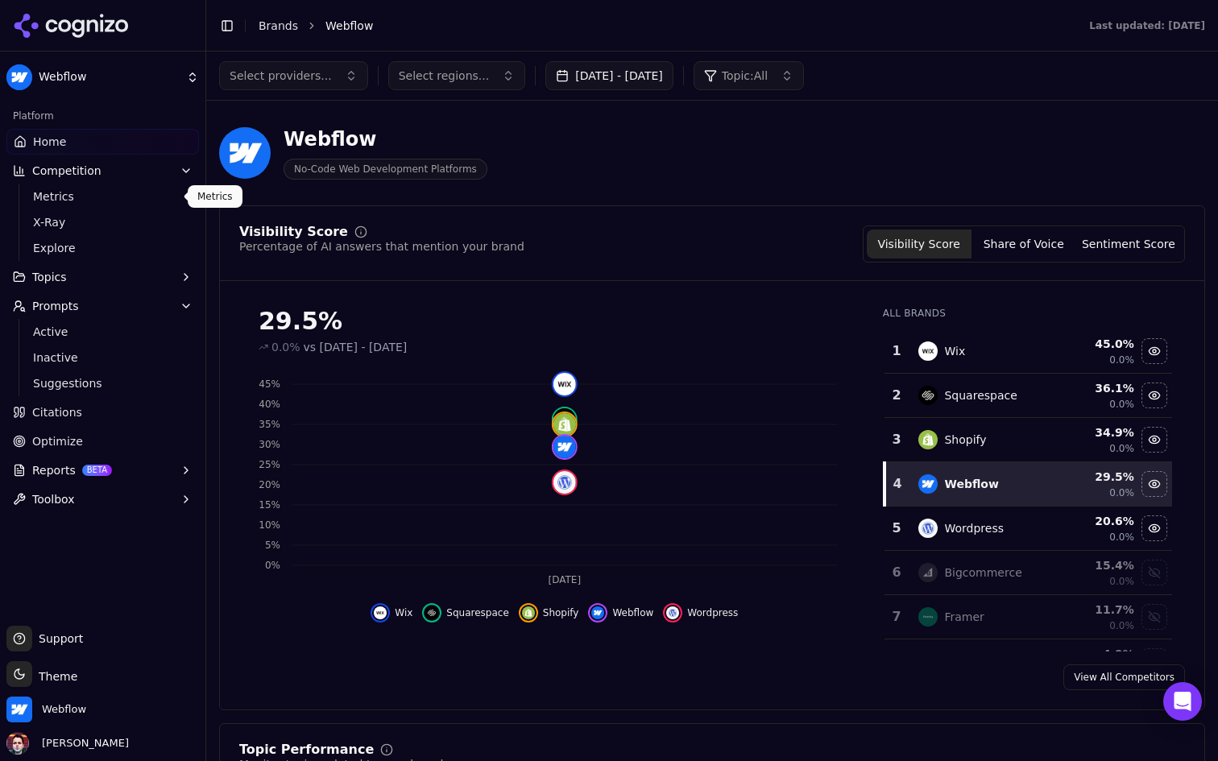
click at [130, 201] on span "Metrics" at bounding box center [103, 196] width 140 height 16
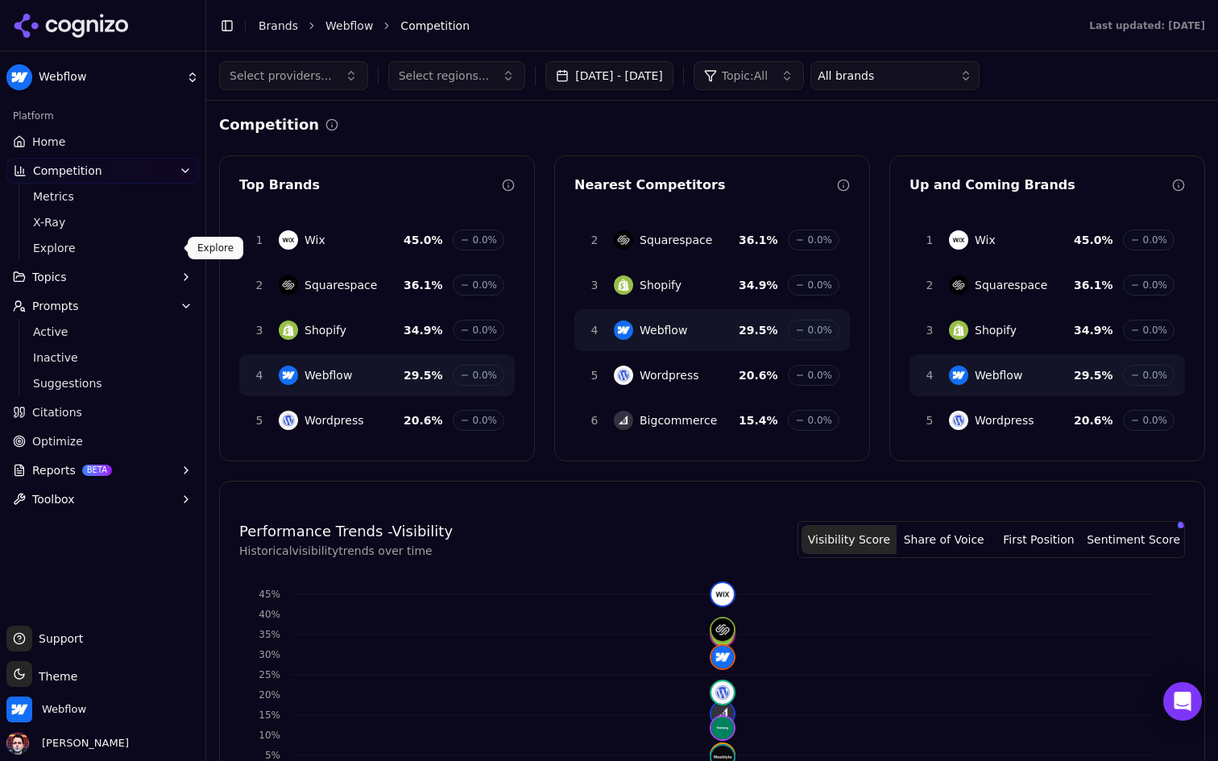
click at [101, 250] on span "Explore" at bounding box center [103, 248] width 140 height 16
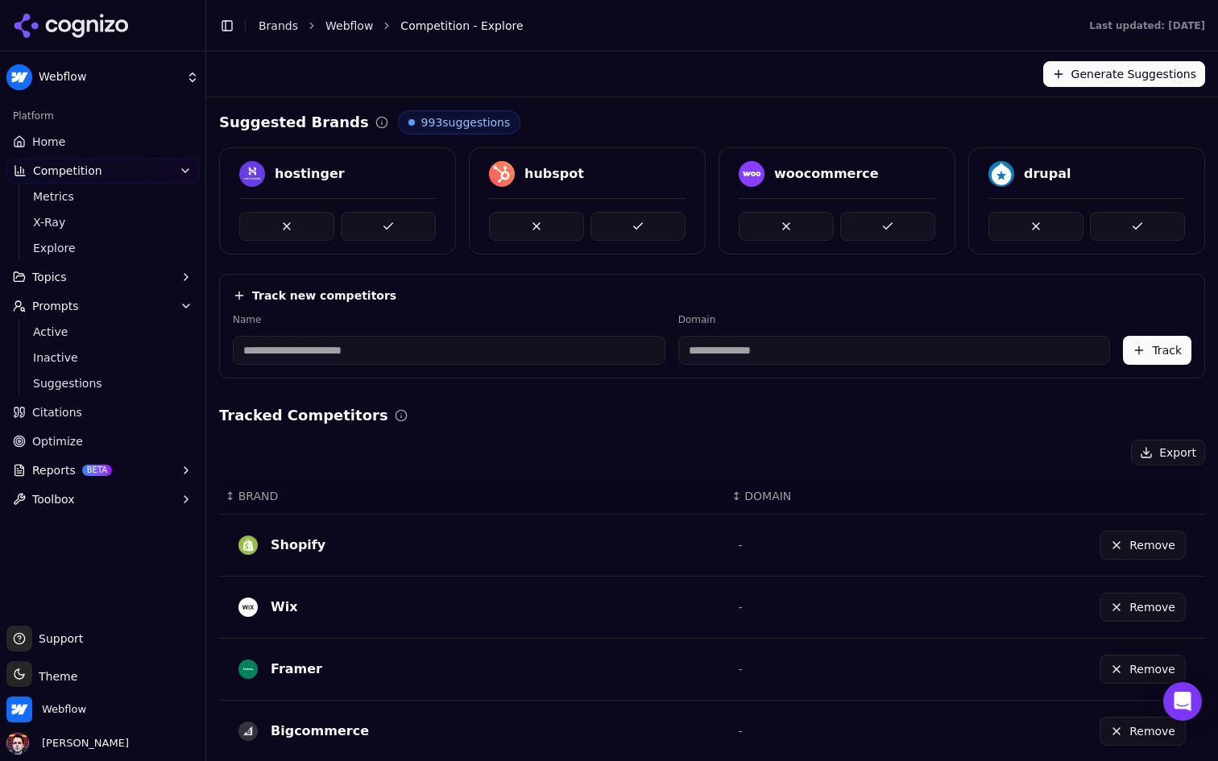
click at [83, 131] on link "Home" at bounding box center [102, 142] width 192 height 26
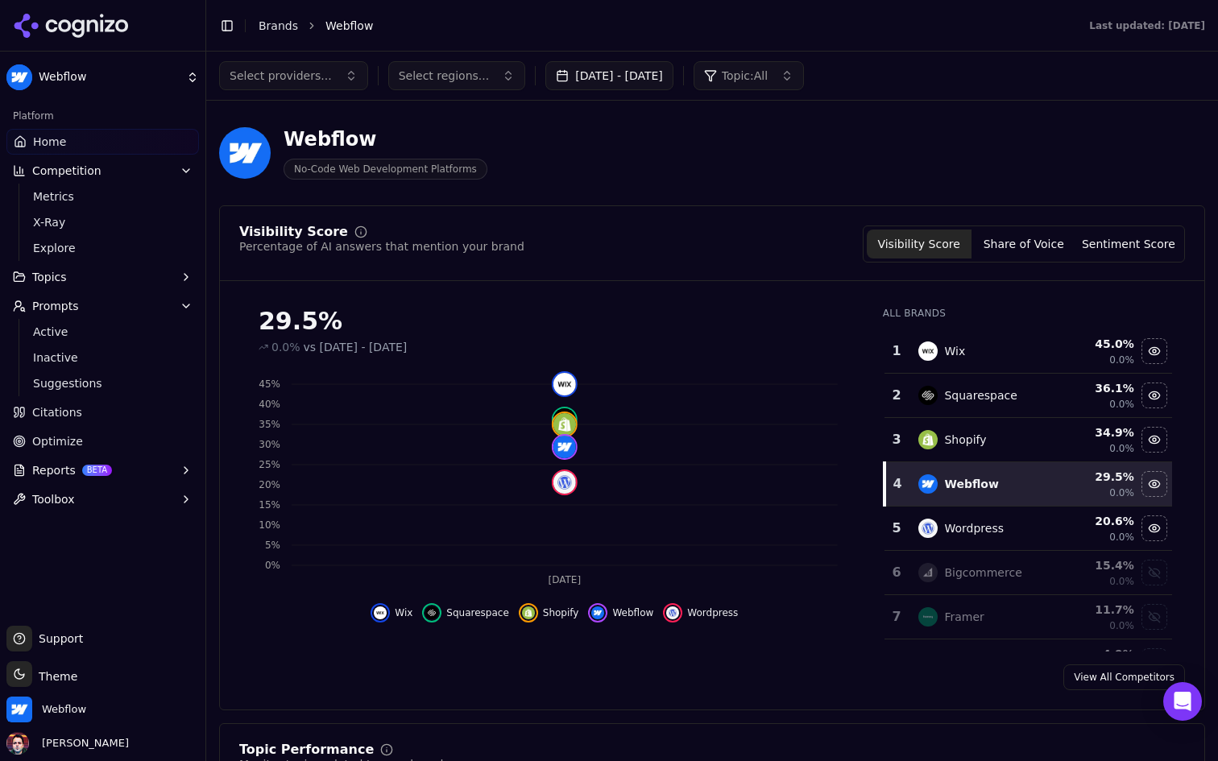
click at [155, 412] on link "Citations" at bounding box center [102, 412] width 192 height 26
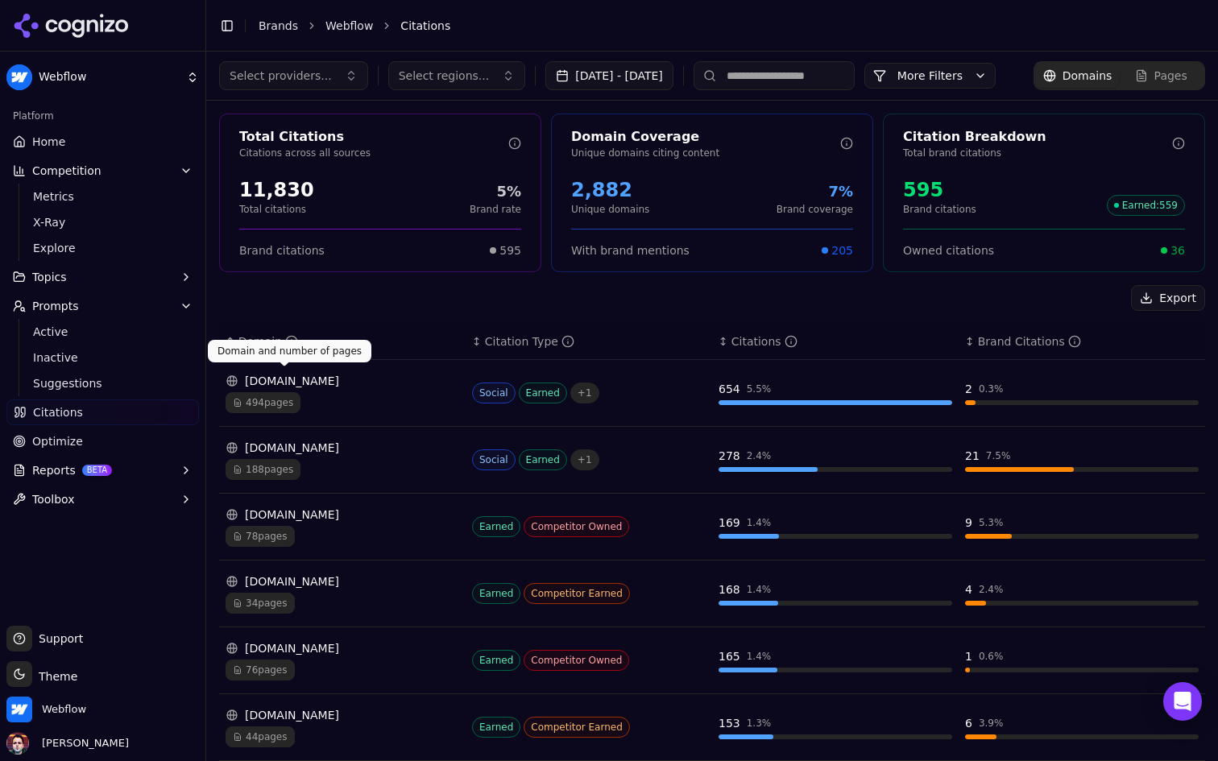
click at [252, 350] on div "Domain" at bounding box center [268, 341] width 60 height 16
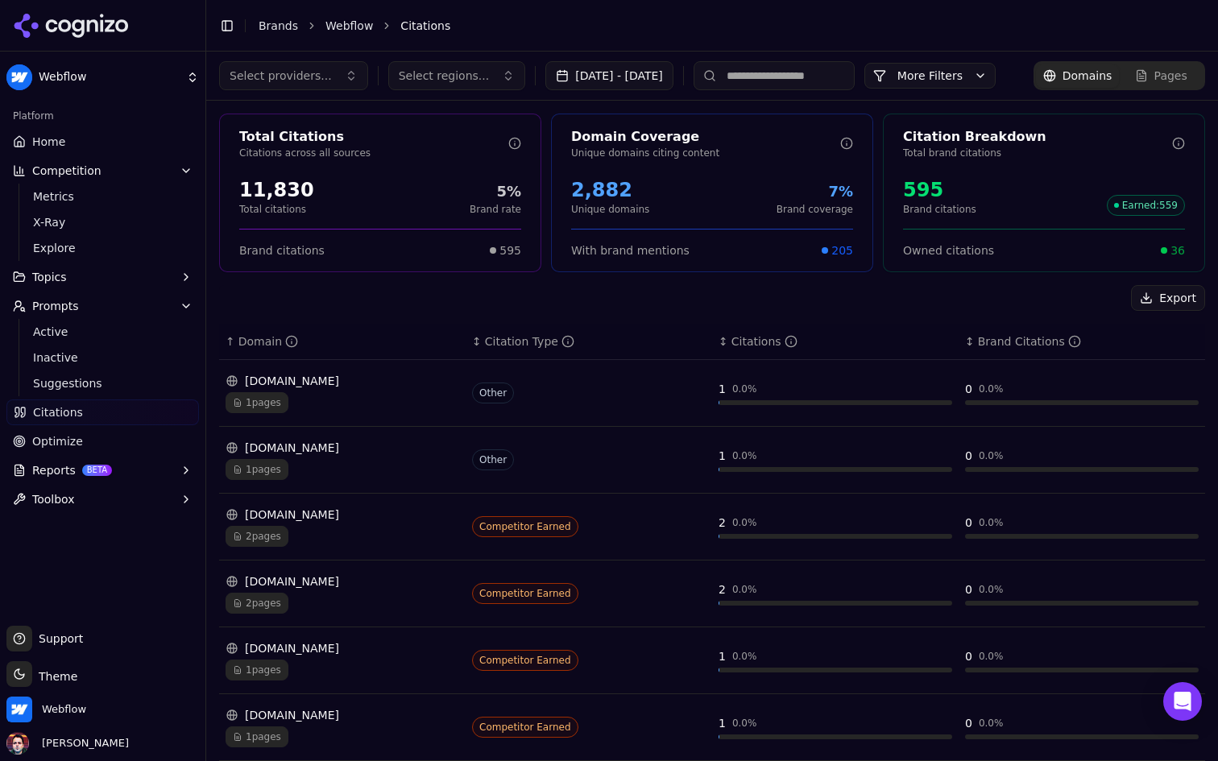
click at [252, 350] on div "Domain" at bounding box center [268, 341] width 60 height 16
click at [254, 350] on div "Domain" at bounding box center [268, 341] width 60 height 16
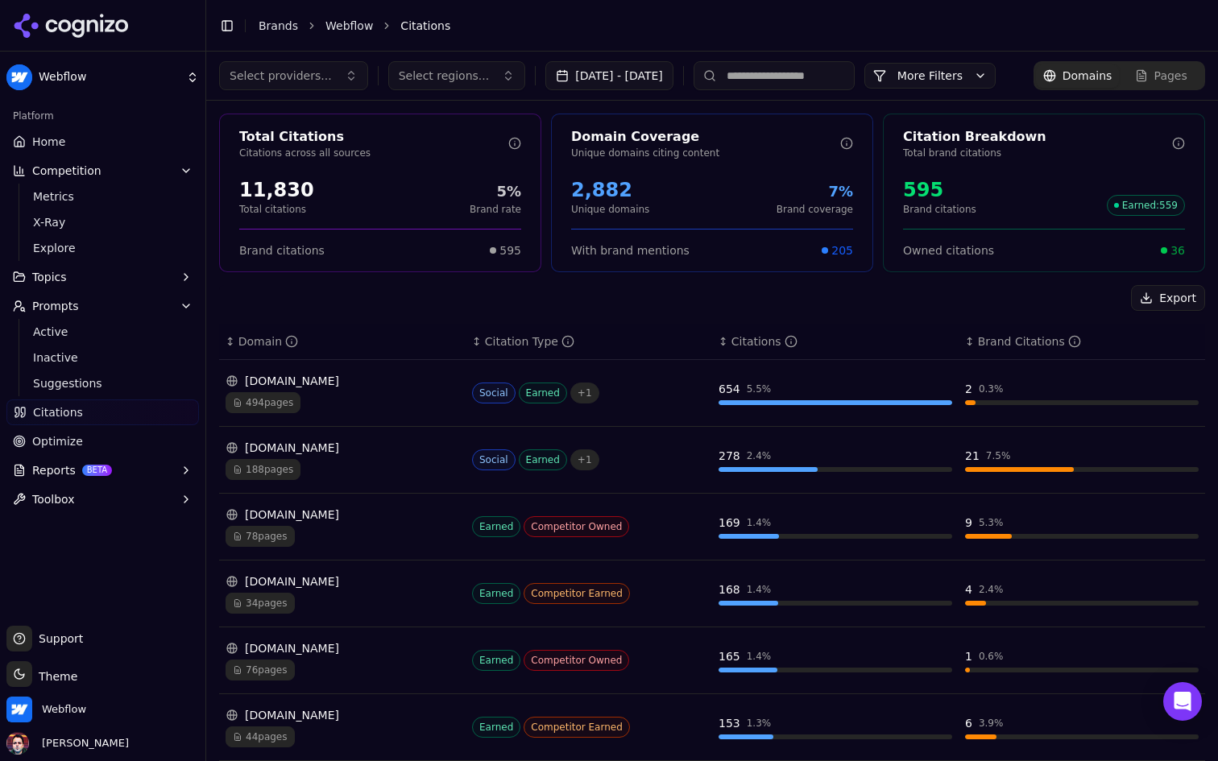
click at [116, 432] on link "Optimize" at bounding box center [102, 441] width 192 height 26
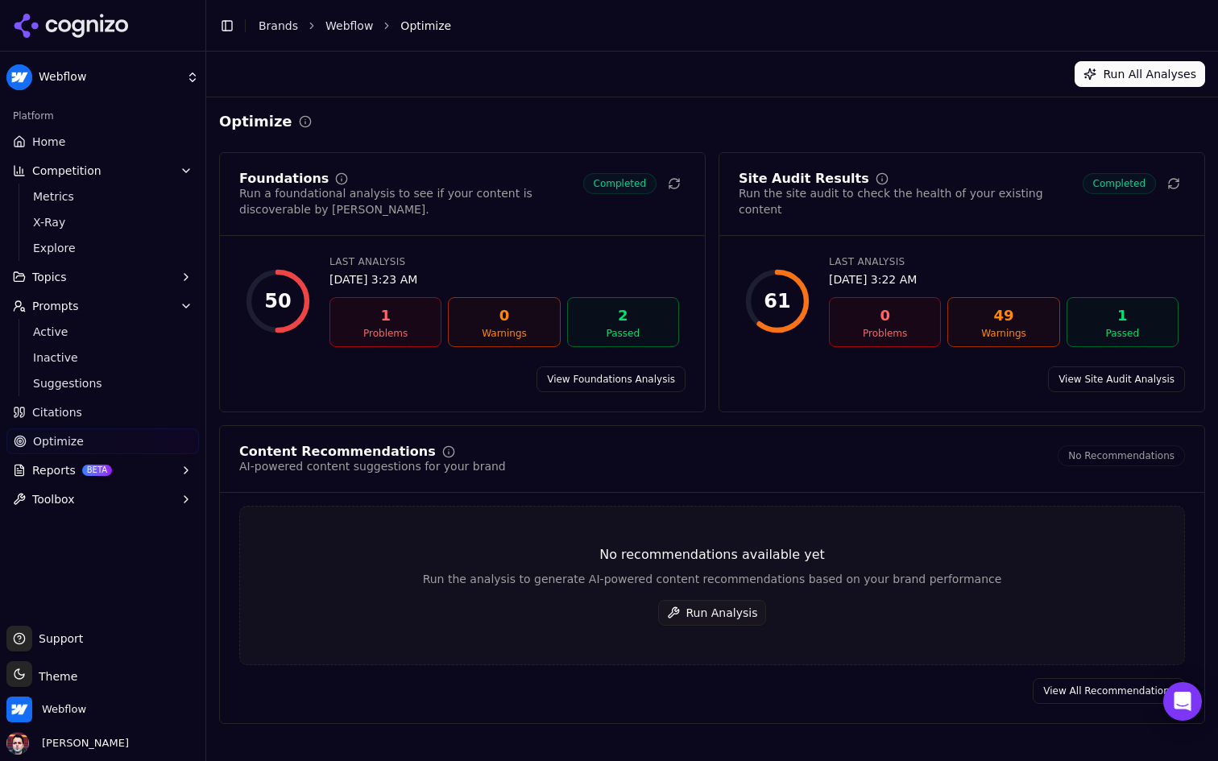
click at [657, 382] on link "View Foundations Analysis" at bounding box center [610, 379] width 149 height 26
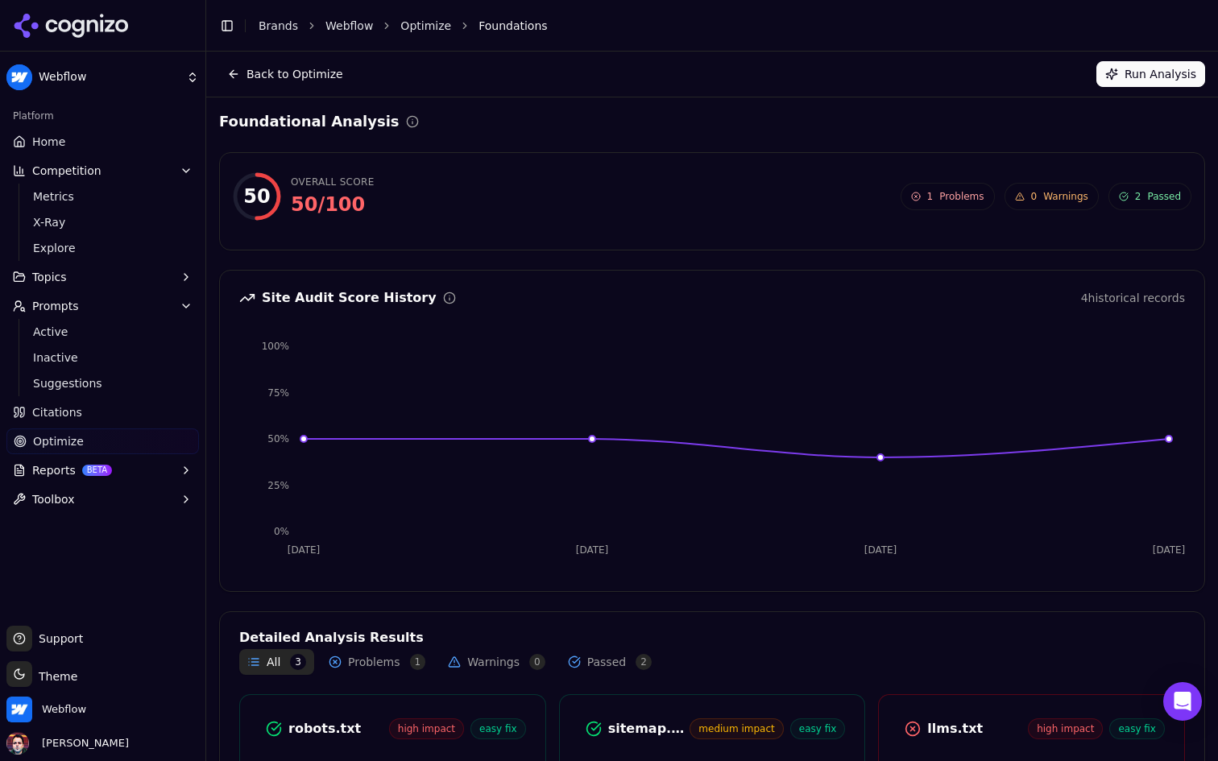
click at [726, 128] on div "Foundational Analysis" at bounding box center [712, 121] width 986 height 23
click at [1152, 71] on button "Run Analysis" at bounding box center [1150, 74] width 109 height 26
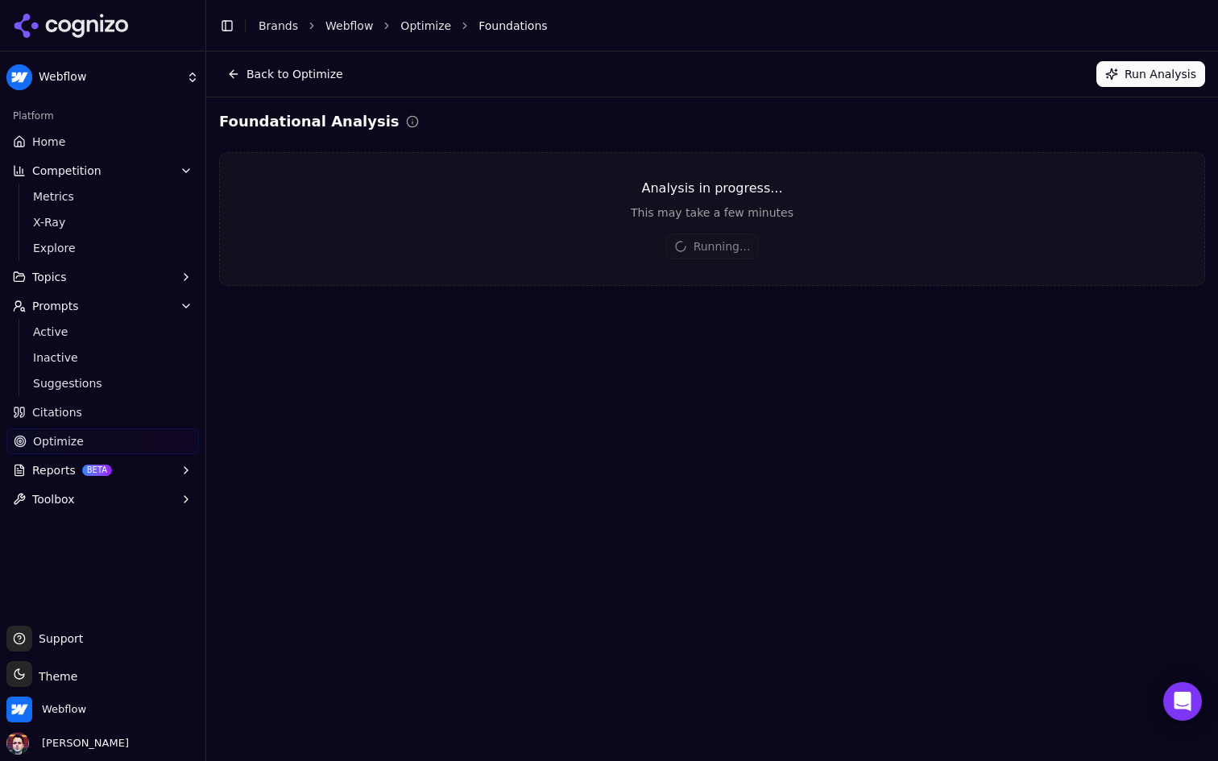
click at [263, 74] on button "Back to Optimize" at bounding box center [285, 74] width 132 height 26
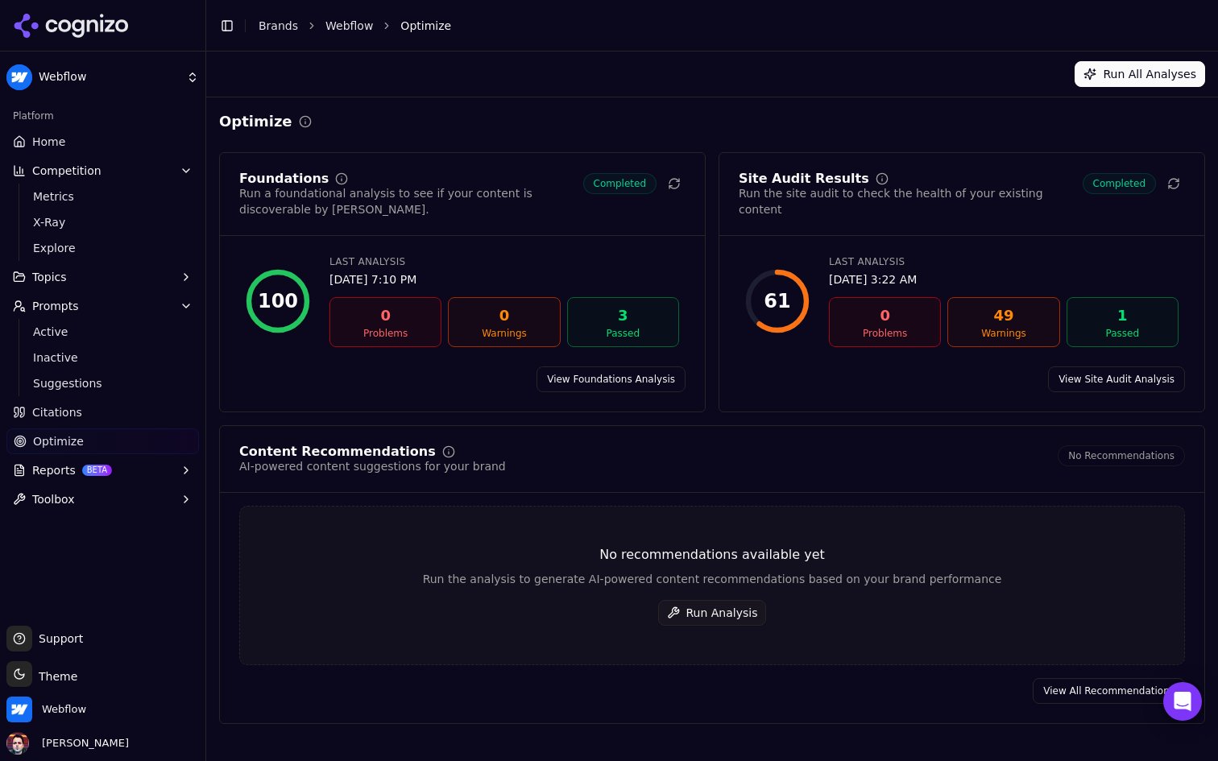
click at [1122, 374] on link "View Site Audit Analysis" at bounding box center [1116, 379] width 137 height 26
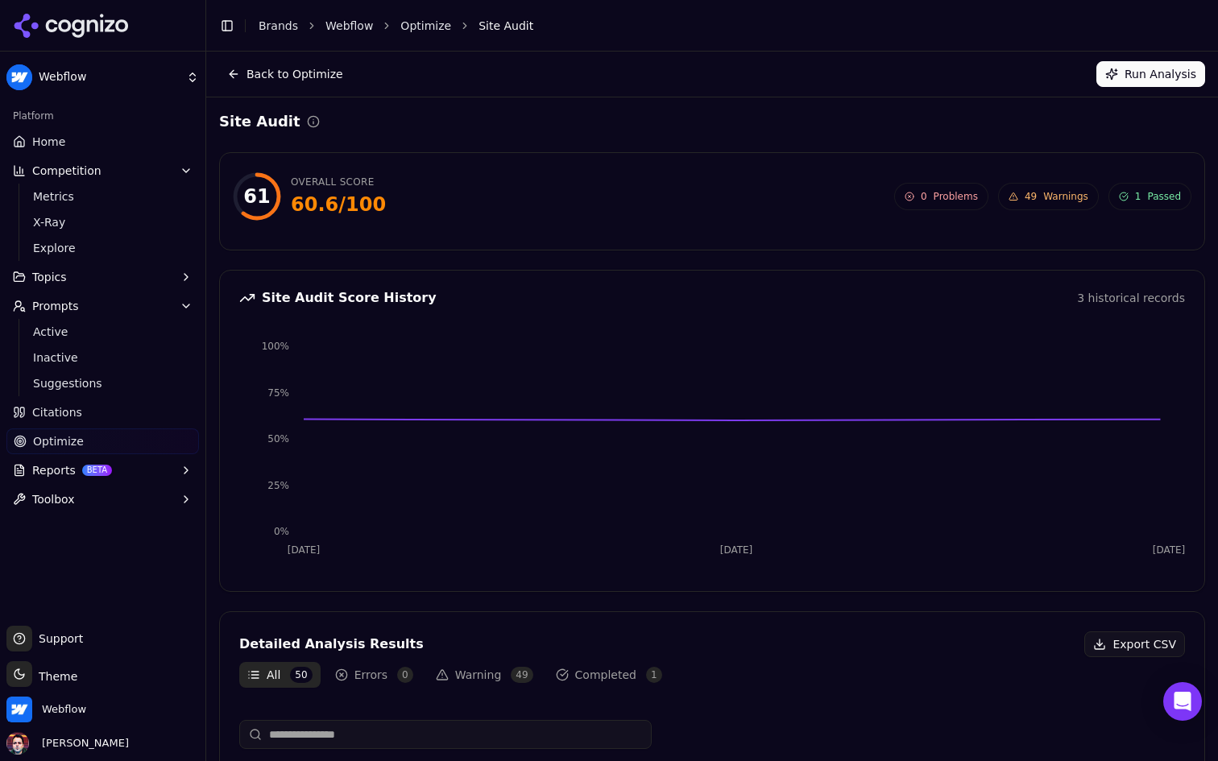
click at [1152, 91] on div "Back to Optimize Run Analysis" at bounding box center [712, 74] width 1012 height 45
click at [1138, 85] on button "Run Analysis" at bounding box center [1150, 74] width 109 height 26
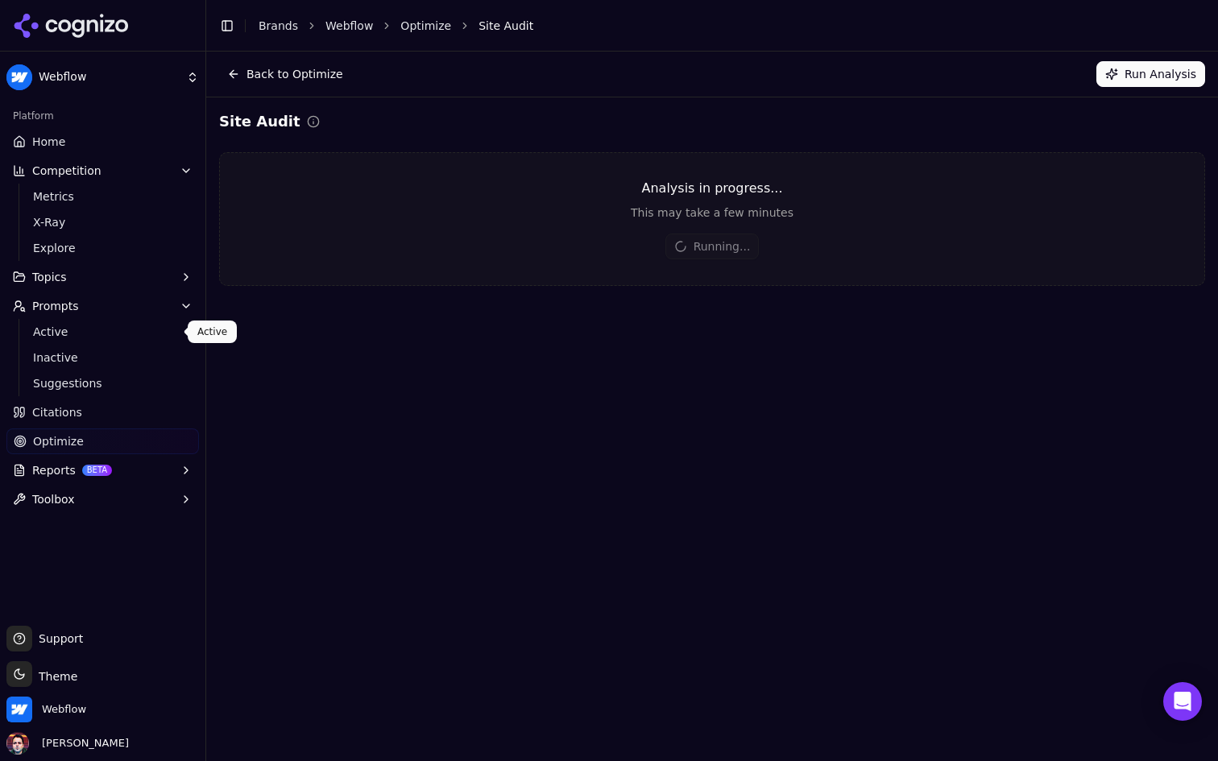
click at [150, 337] on span "Active" at bounding box center [103, 332] width 140 height 16
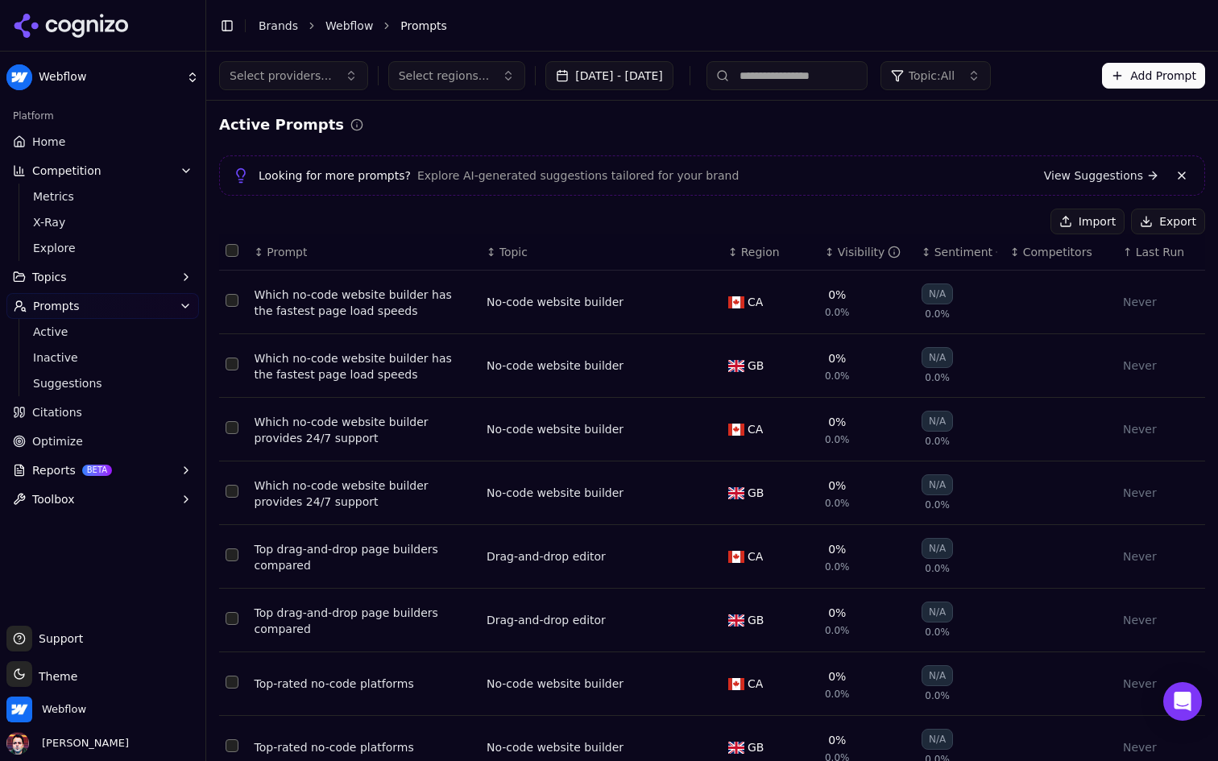
click at [1152, 267] on th "↑ Last Run" at bounding box center [1160, 252] width 89 height 36
click at [1161, 255] on span "Last Run" at bounding box center [1160, 252] width 48 height 16
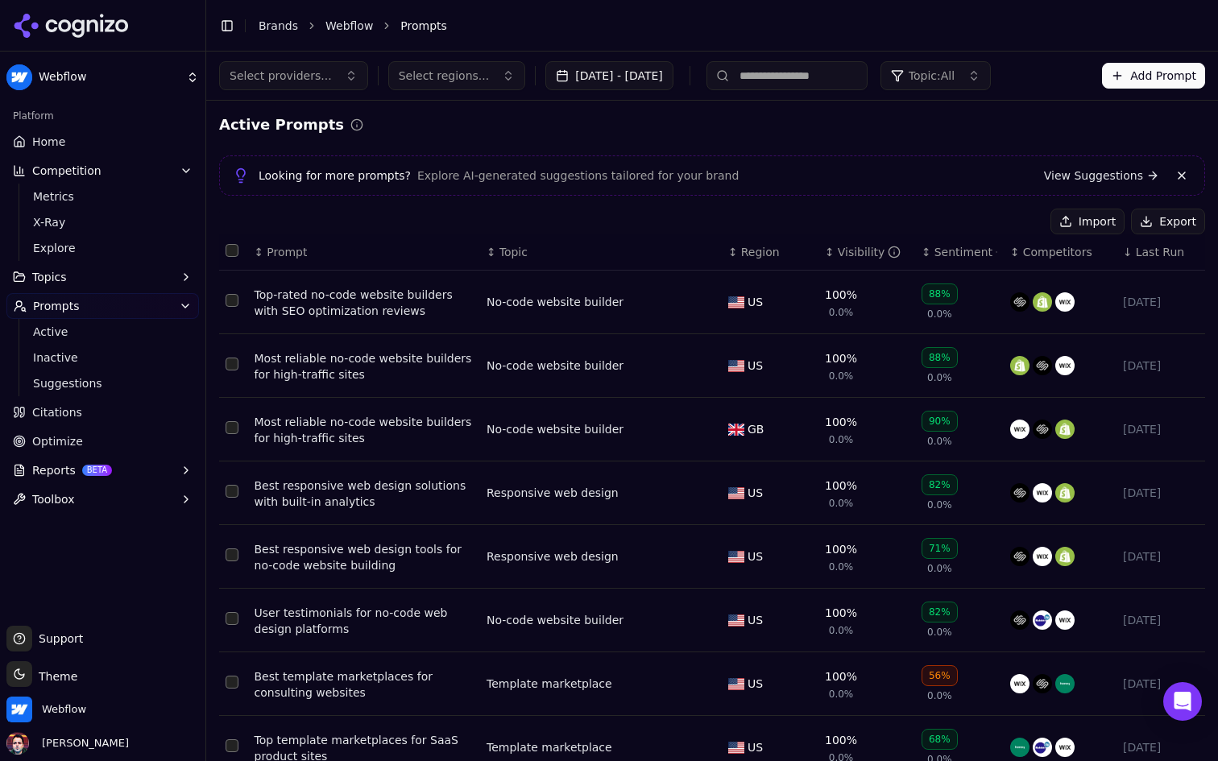
click at [1161, 255] on span "Last Run" at bounding box center [1160, 252] width 48 height 16
click at [1147, 255] on span "Last Run" at bounding box center [1160, 252] width 48 height 16
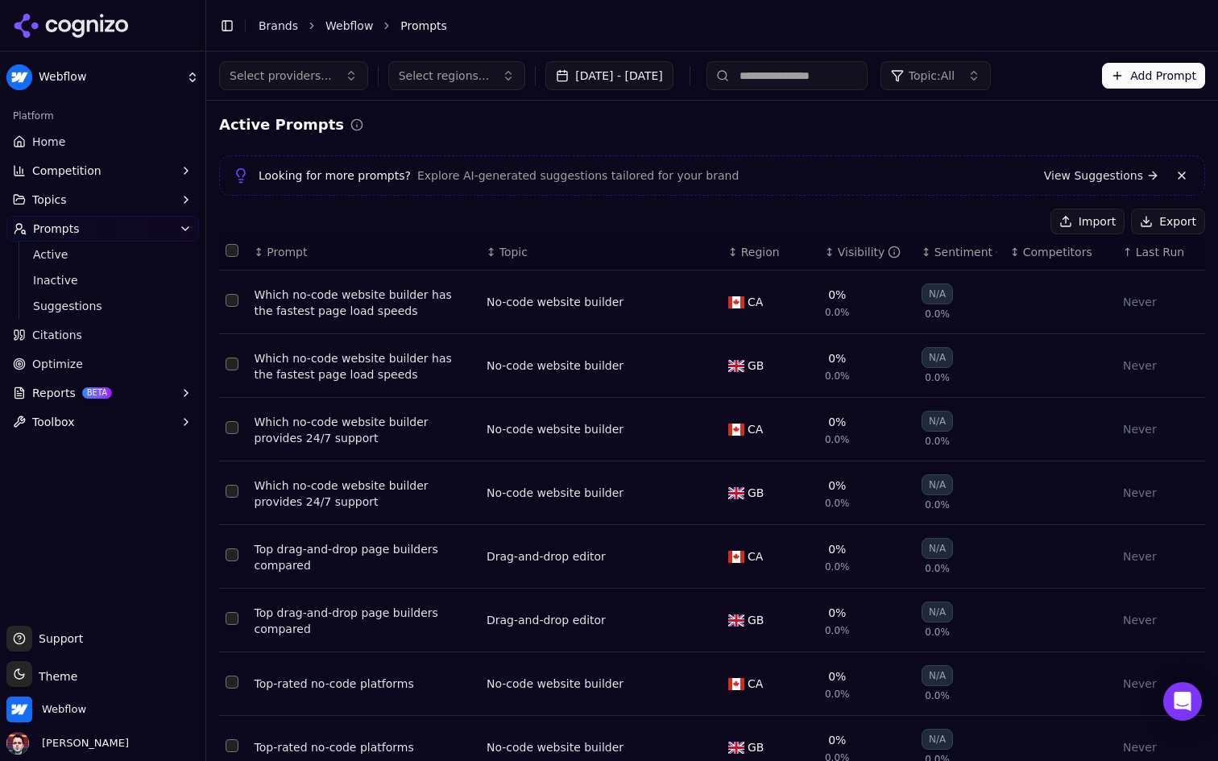
scroll to position [201, 0]
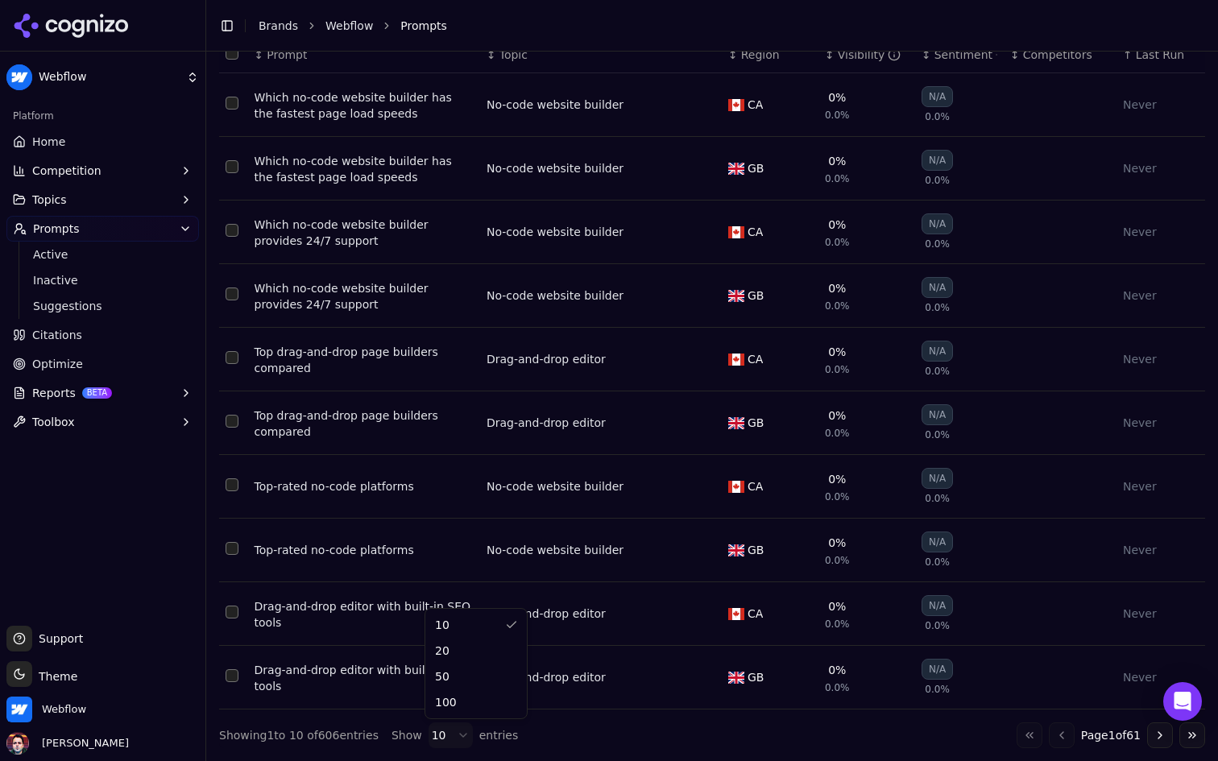
click at [451, 738] on html "Webflow Platform Home Competition Topics Prompts Active Inactive Suggestions Ci…" at bounding box center [609, 380] width 1218 height 761
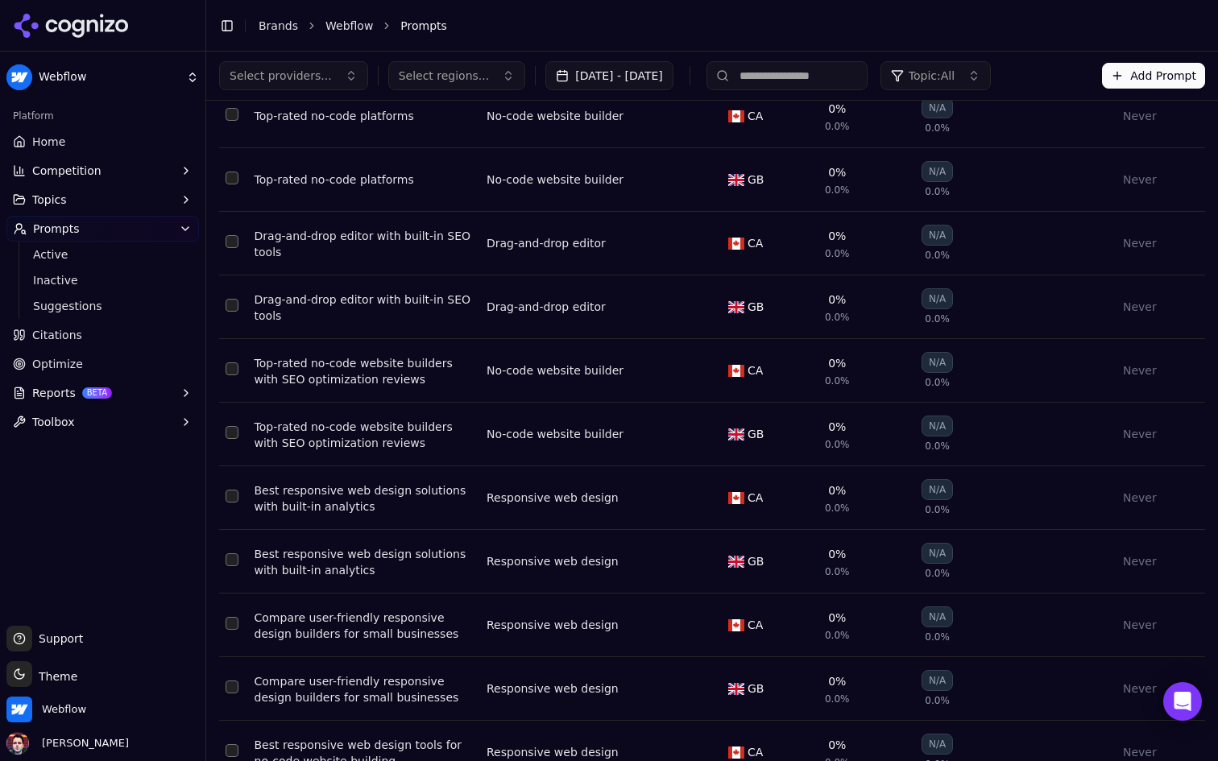
scroll to position [0, 0]
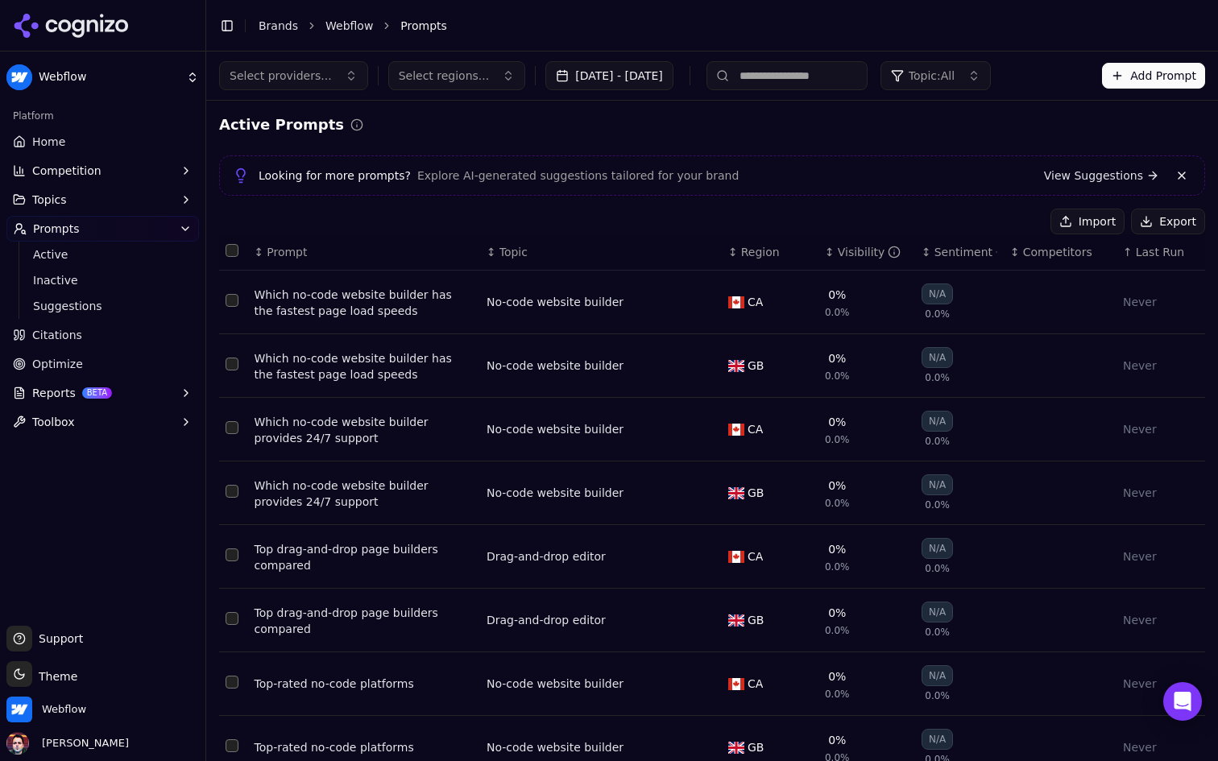
click at [126, 151] on link "Home" at bounding box center [102, 142] width 192 height 26
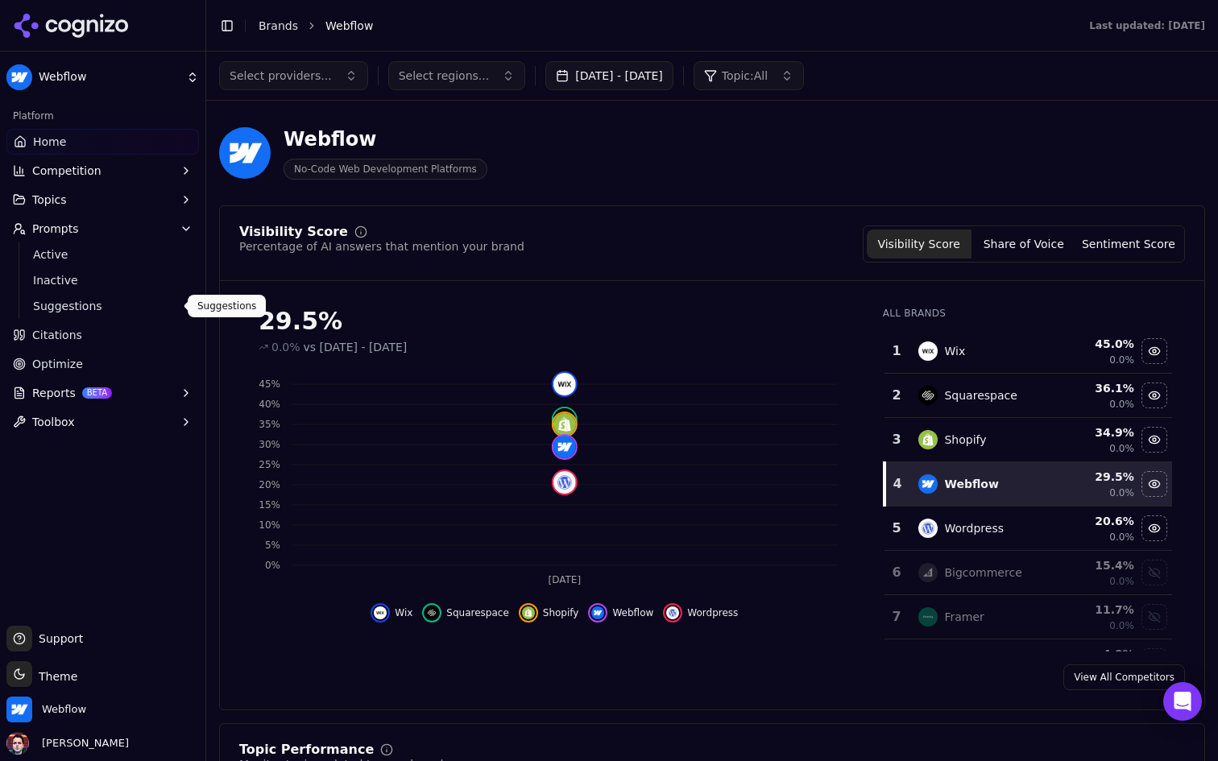
click at [115, 341] on link "Citations" at bounding box center [102, 335] width 192 height 26
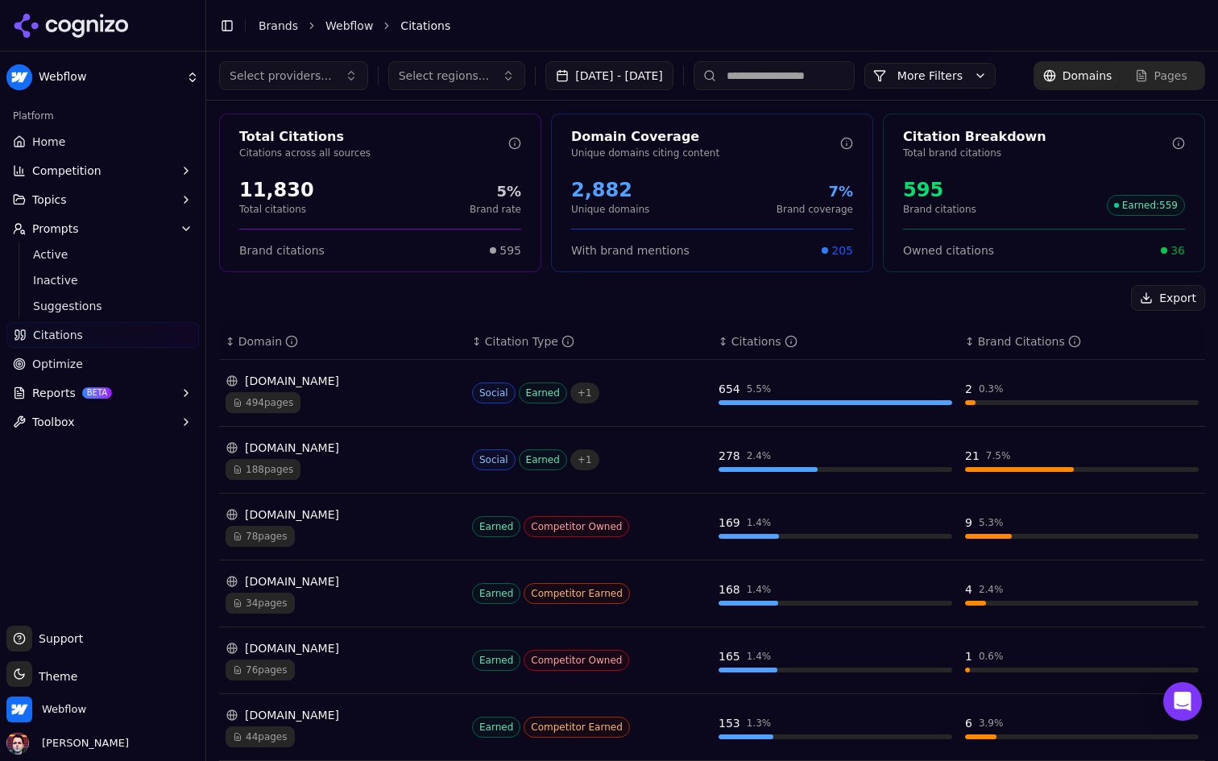
click at [132, 362] on link "Optimize" at bounding box center [102, 364] width 192 height 26
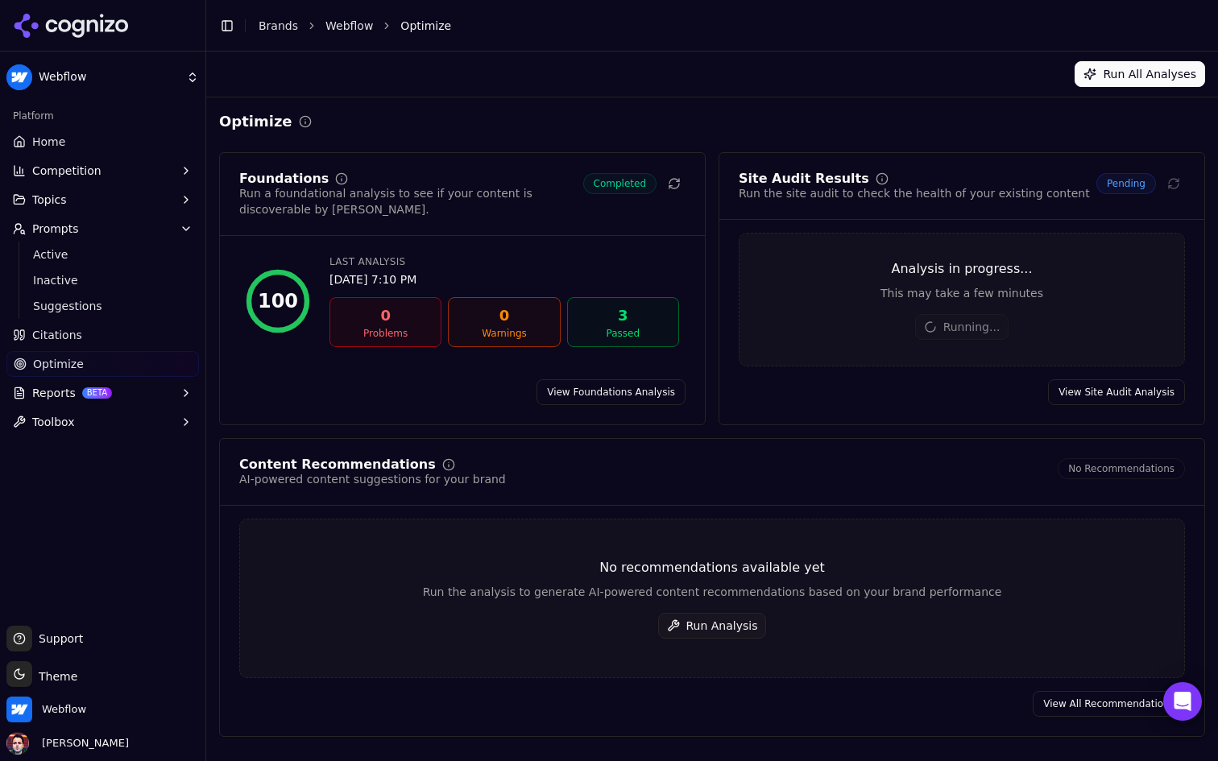
click at [702, 627] on button "Run Analysis" at bounding box center [712, 626] width 109 height 26
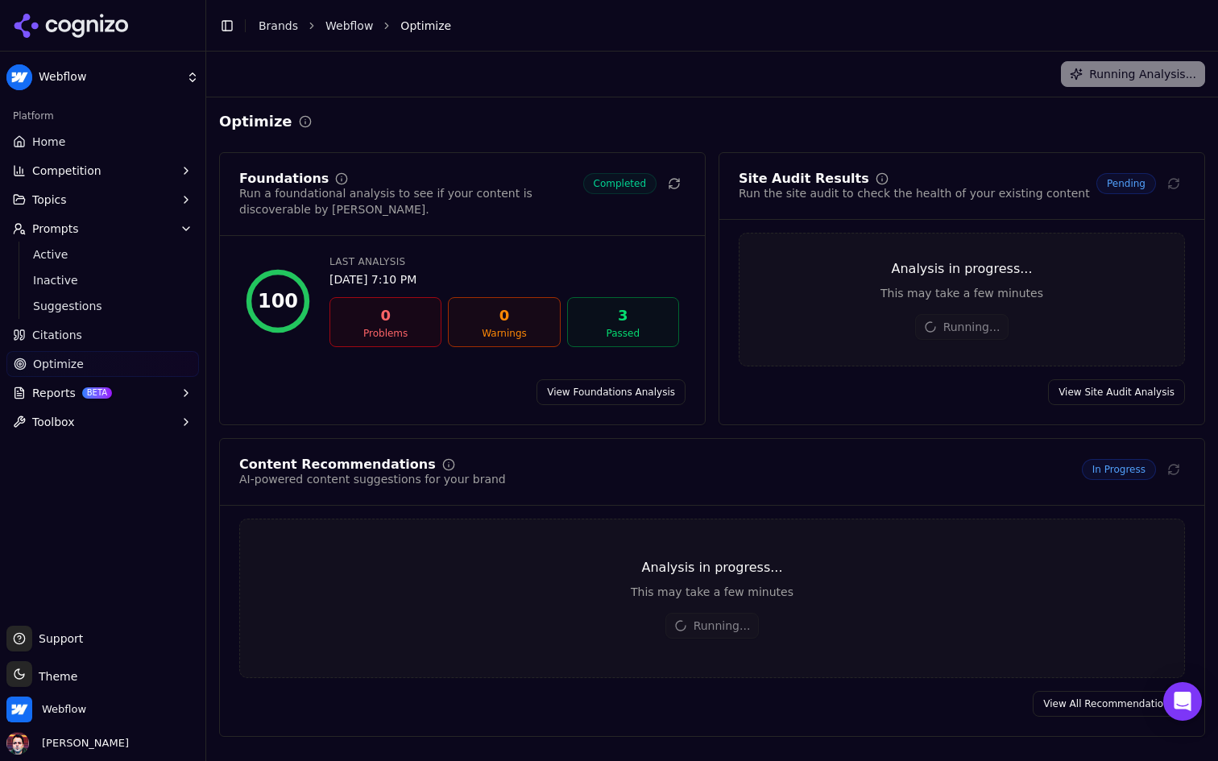
click at [165, 140] on link "Home" at bounding box center [102, 142] width 192 height 26
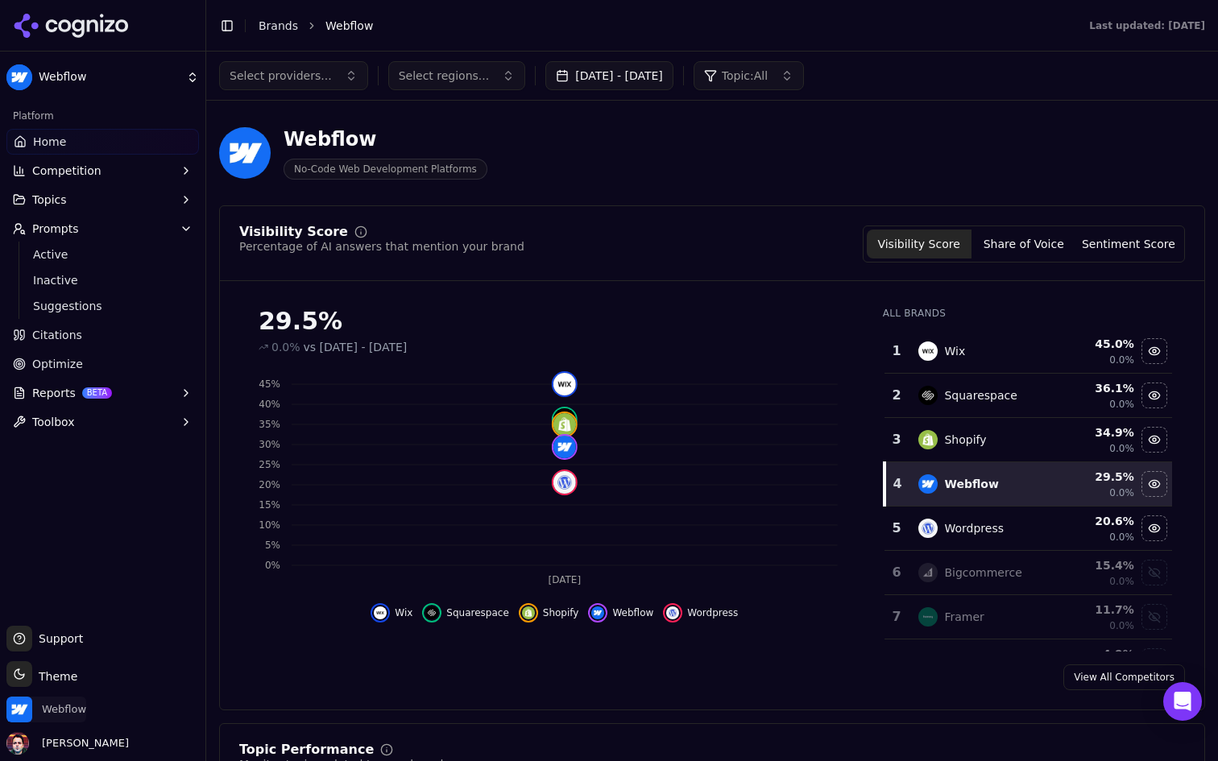
click at [43, 716] on span "Webflow" at bounding box center [64, 709] width 44 height 14
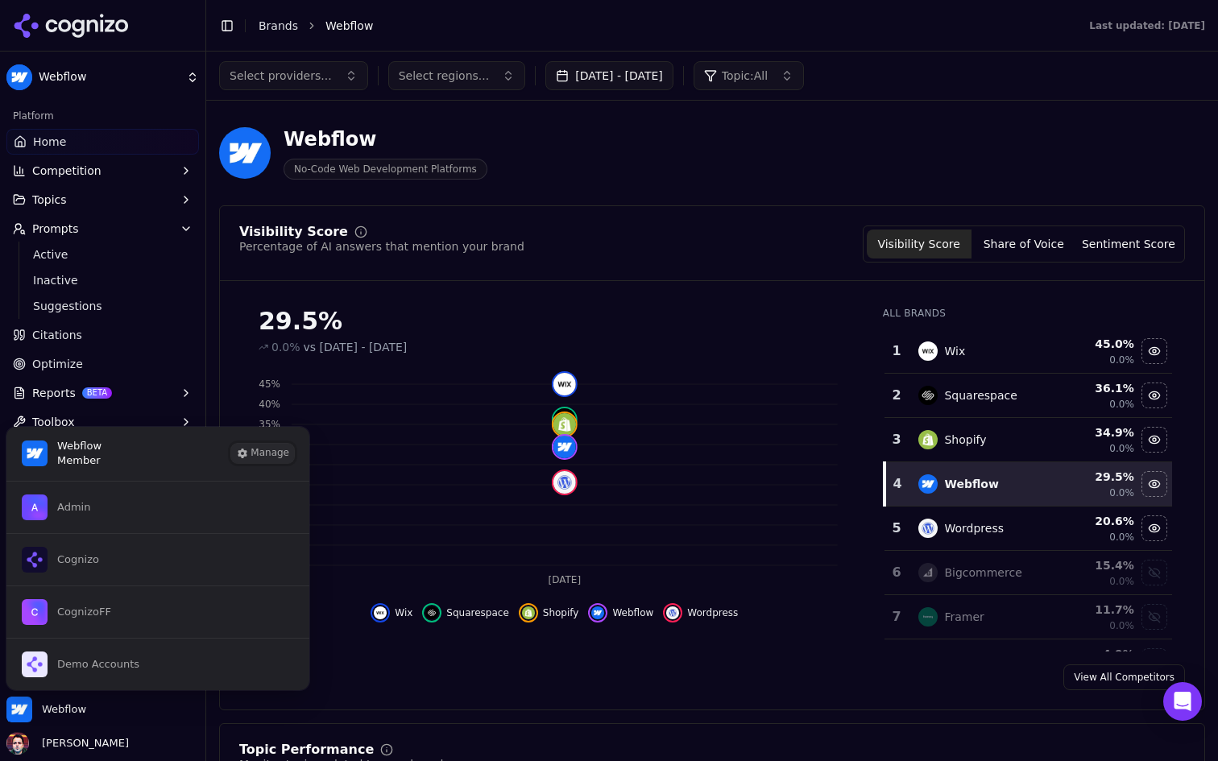
click at [271, 451] on button "Manage" at bounding box center [262, 453] width 63 height 19
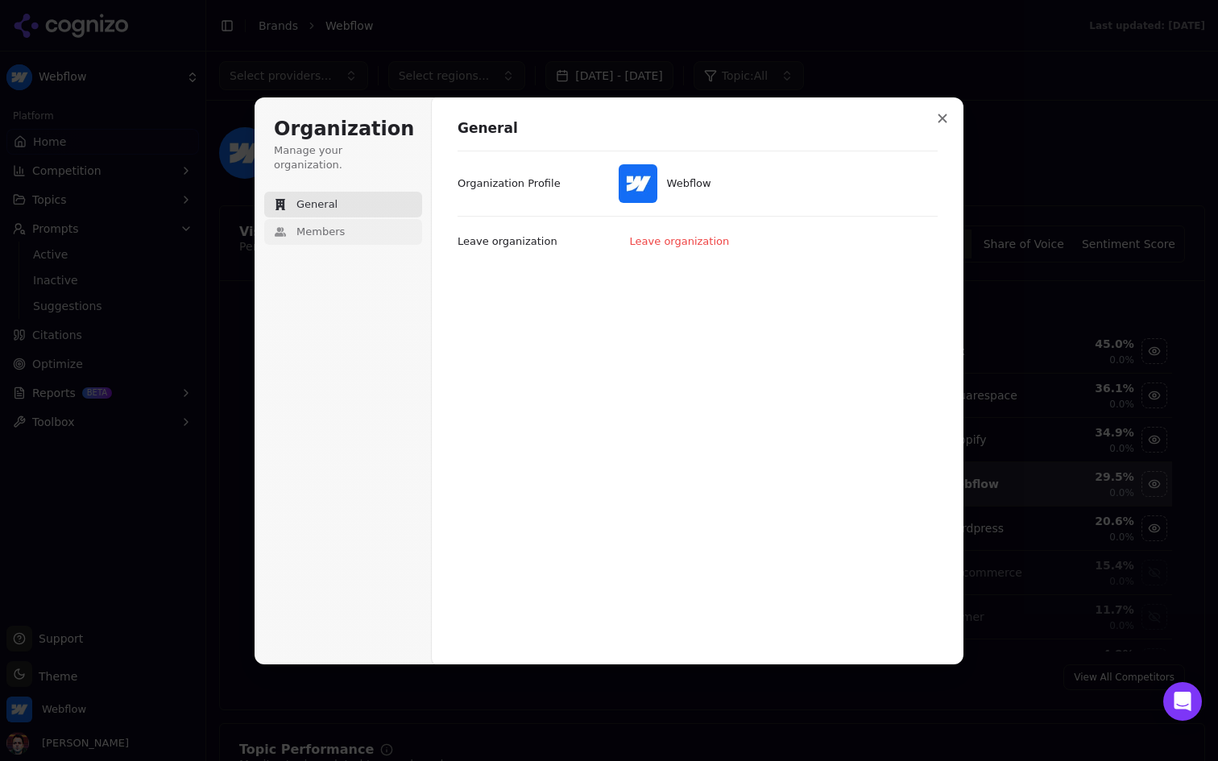
click at [361, 219] on button "Members" at bounding box center [343, 232] width 158 height 26
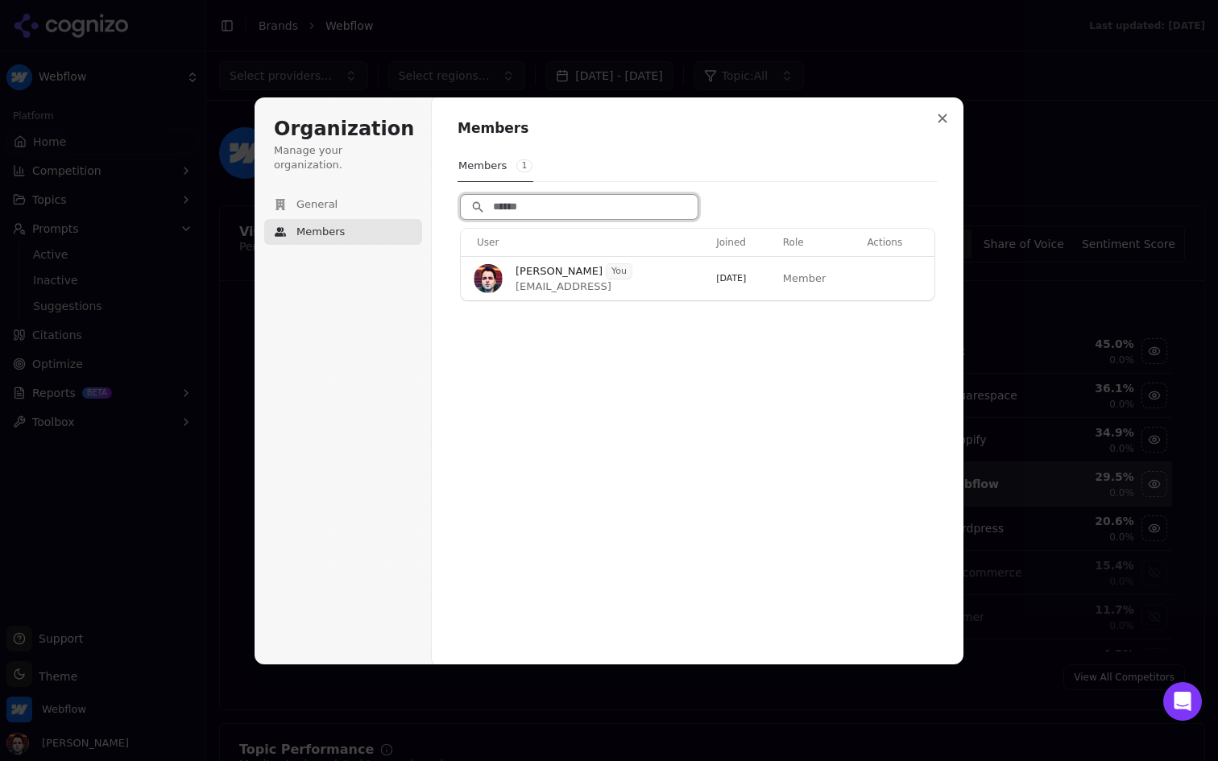
click at [613, 200] on input "Search" at bounding box center [579, 207] width 237 height 24
click at [743, 149] on div "Members Members 1 User Joined Role Actions Deniz Ozcan You deniz@cognizo.ai 9/2…" at bounding box center [697, 211] width 480 height 185
click at [939, 116] on icon "Close modal" at bounding box center [942, 119] width 10 height 10
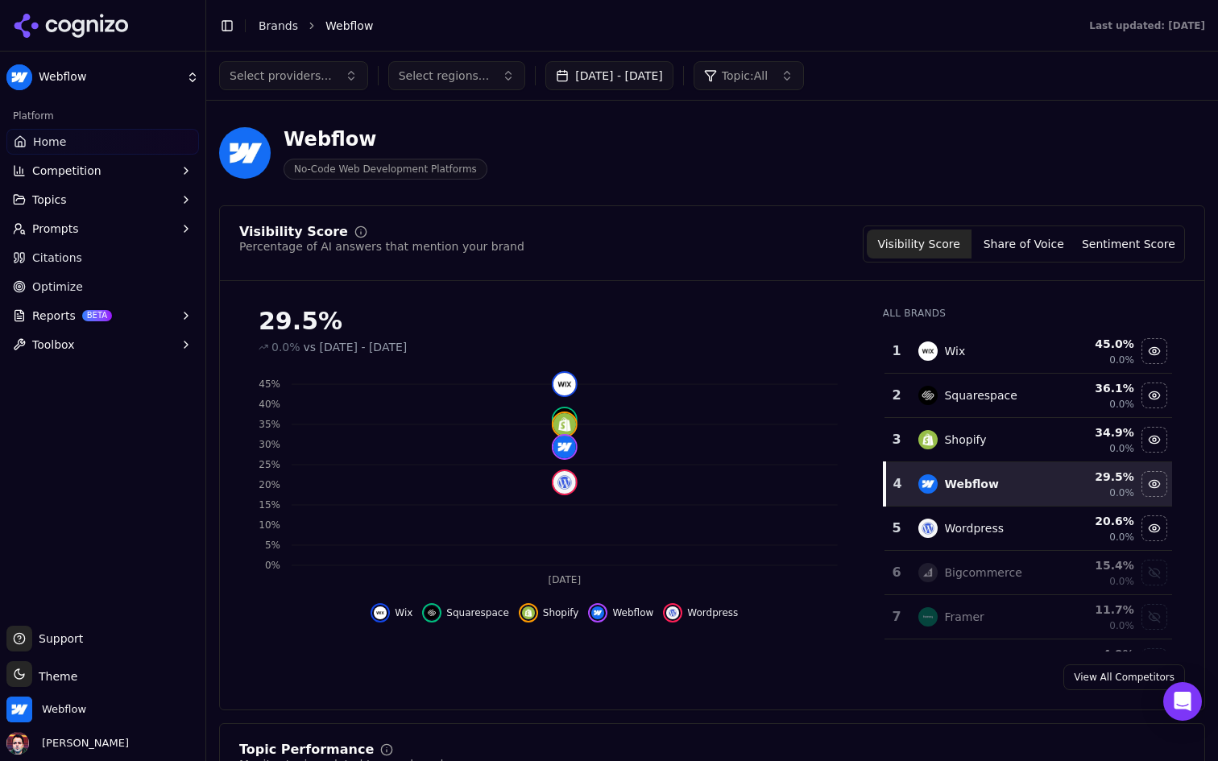
click at [148, 249] on link "Citations" at bounding box center [102, 258] width 192 height 26
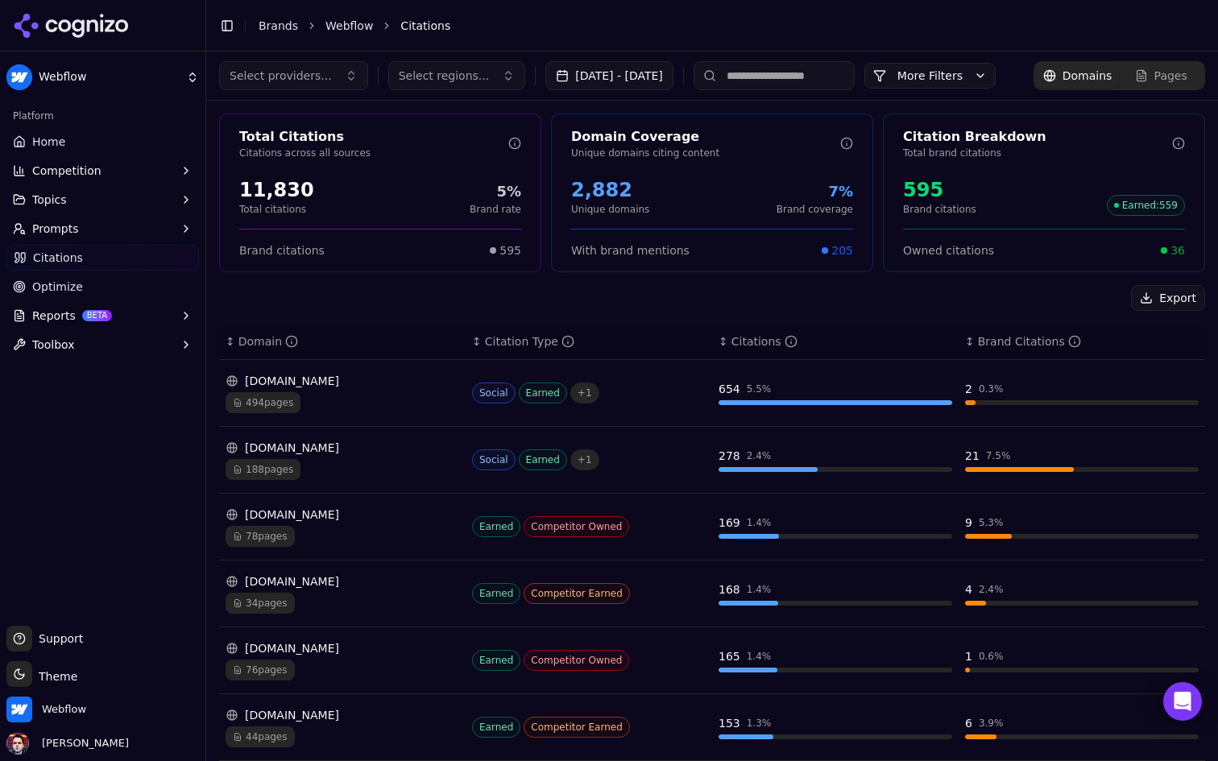
click at [166, 234] on button "Prompts" at bounding box center [102, 229] width 192 height 26
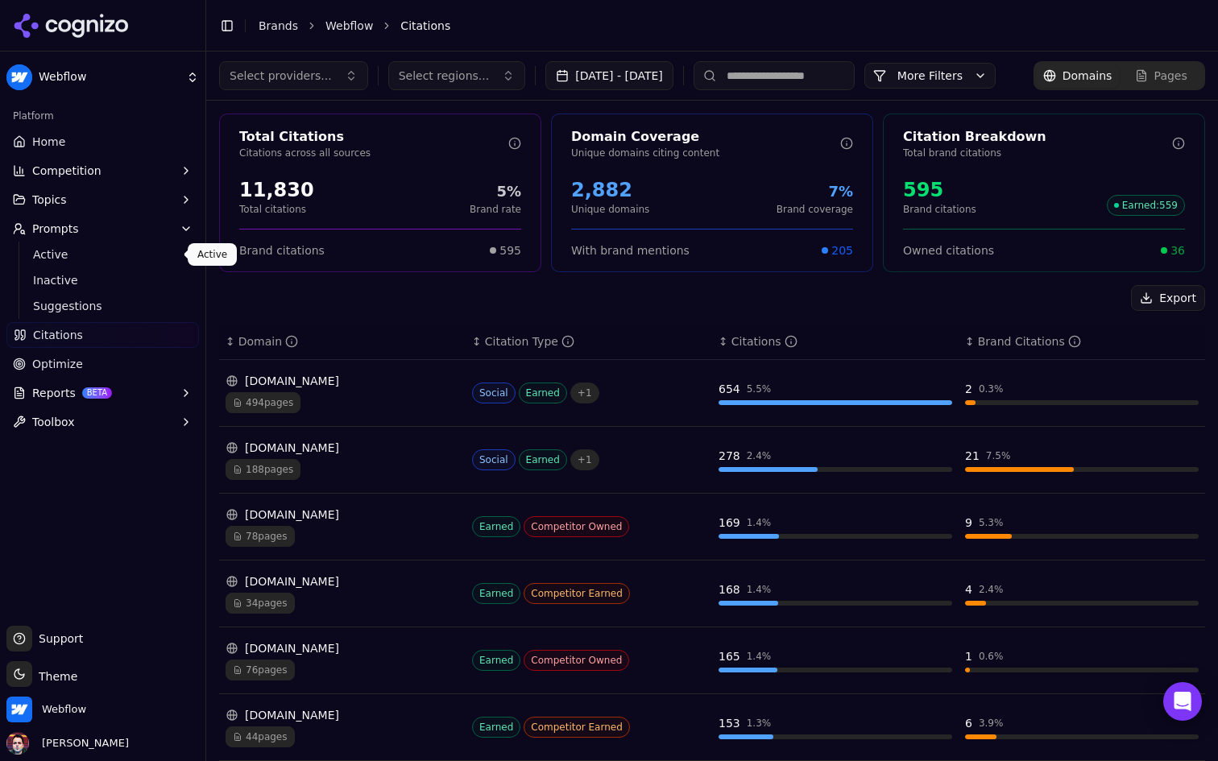
click at [147, 256] on span "Active" at bounding box center [103, 254] width 140 height 16
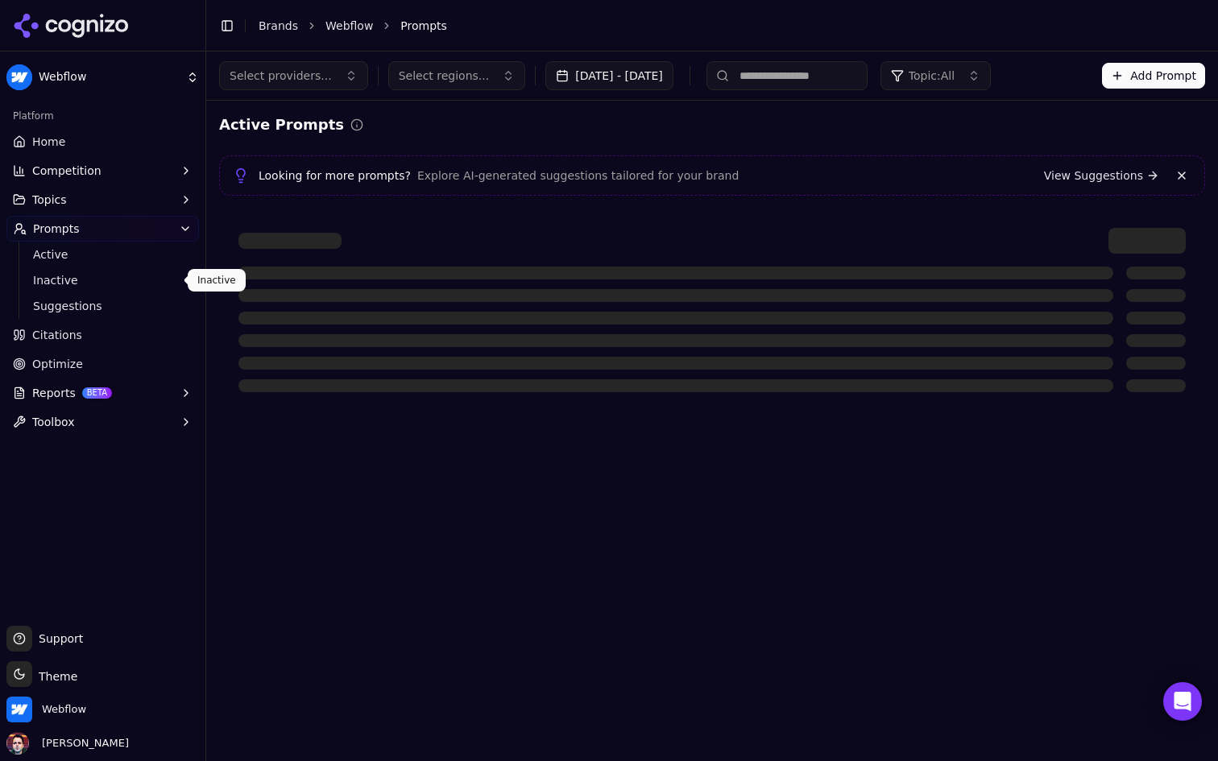
click at [127, 283] on span "Inactive" at bounding box center [103, 280] width 140 height 16
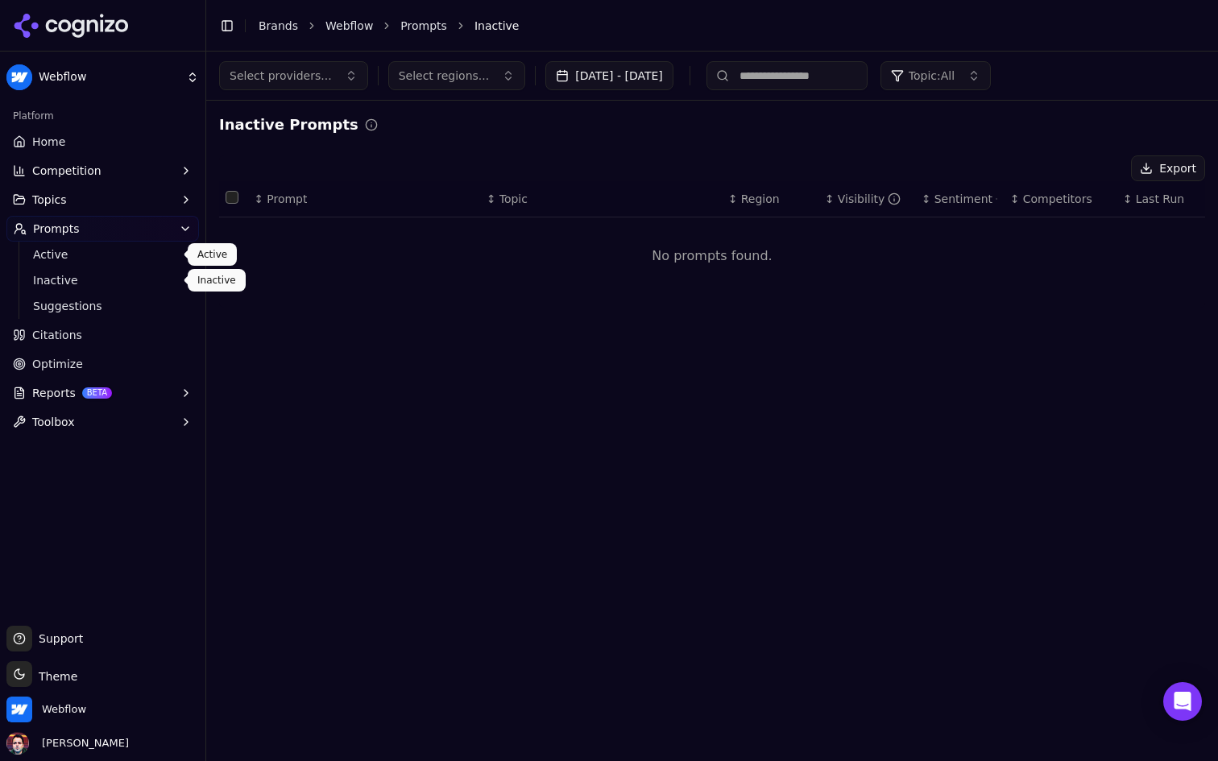
click at [118, 263] on link "Active" at bounding box center [103, 254] width 153 height 23
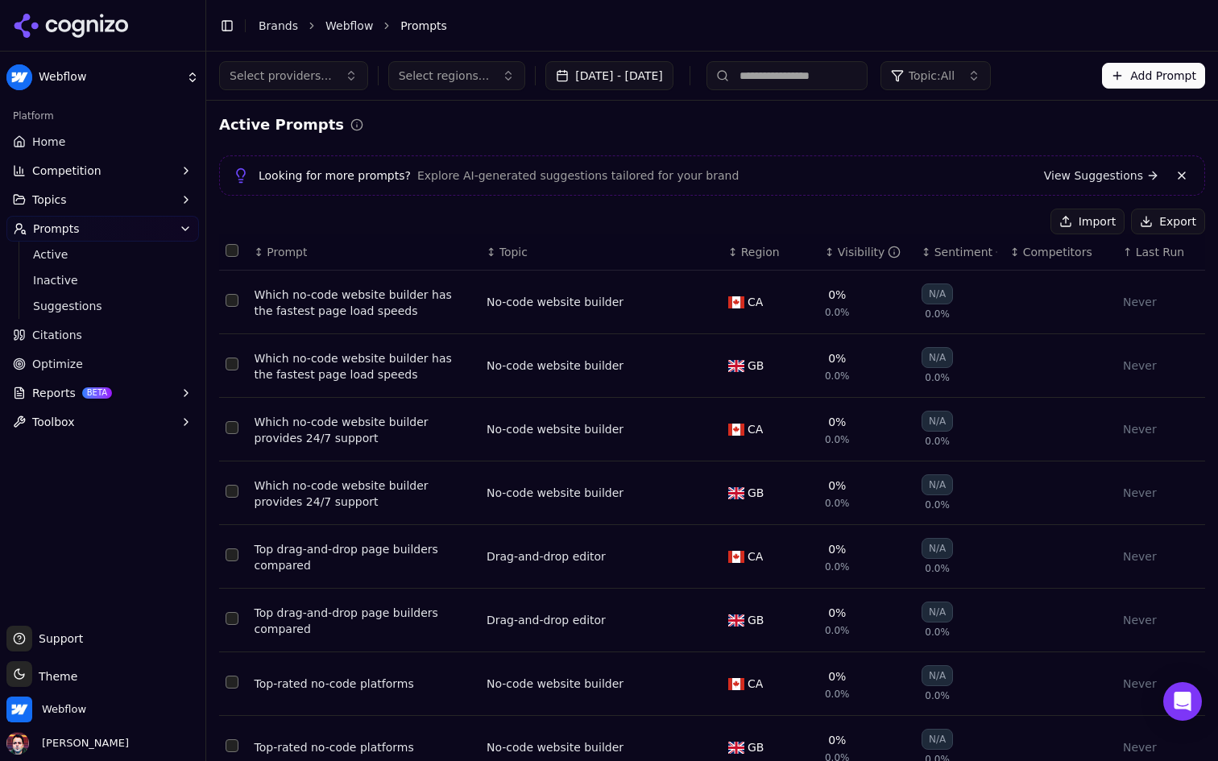
click at [85, 139] on link "Home" at bounding box center [102, 142] width 192 height 26
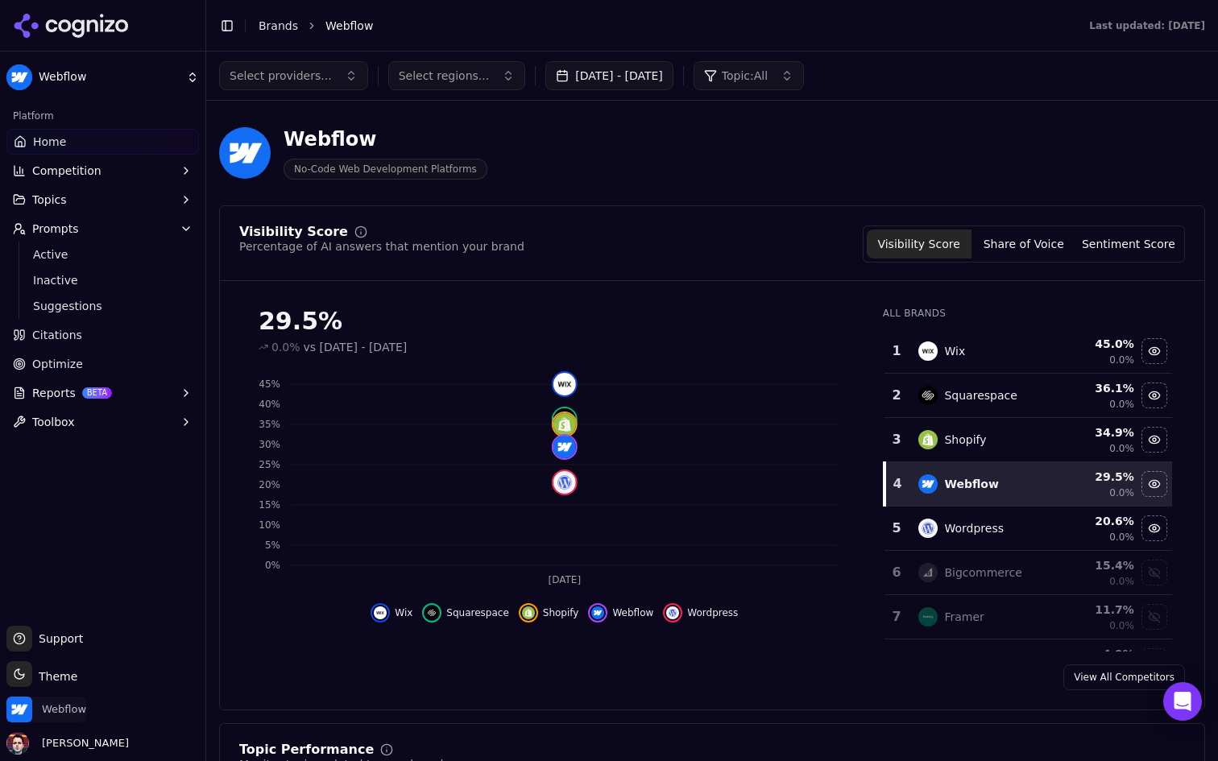
click at [74, 713] on span "Webflow" at bounding box center [64, 709] width 44 height 14
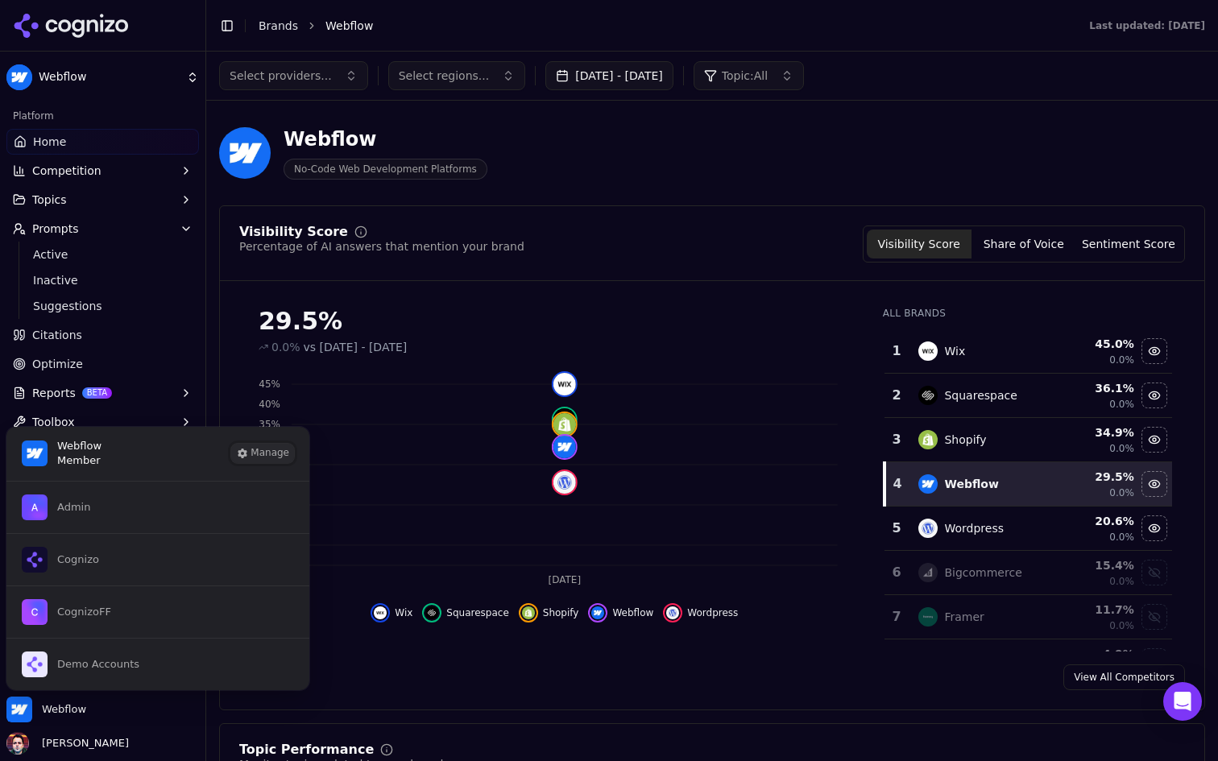
click at [259, 457] on button "Manage" at bounding box center [262, 453] width 63 height 19
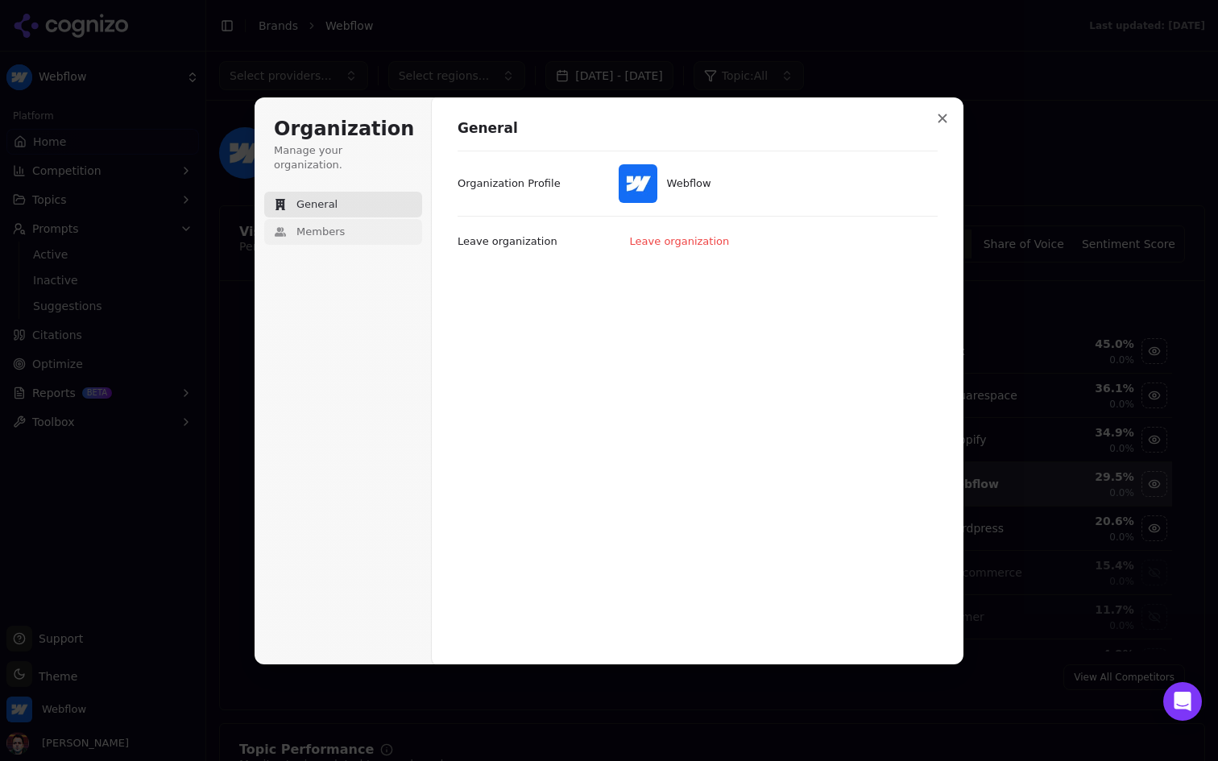
click at [350, 219] on button "Members" at bounding box center [343, 232] width 158 height 26
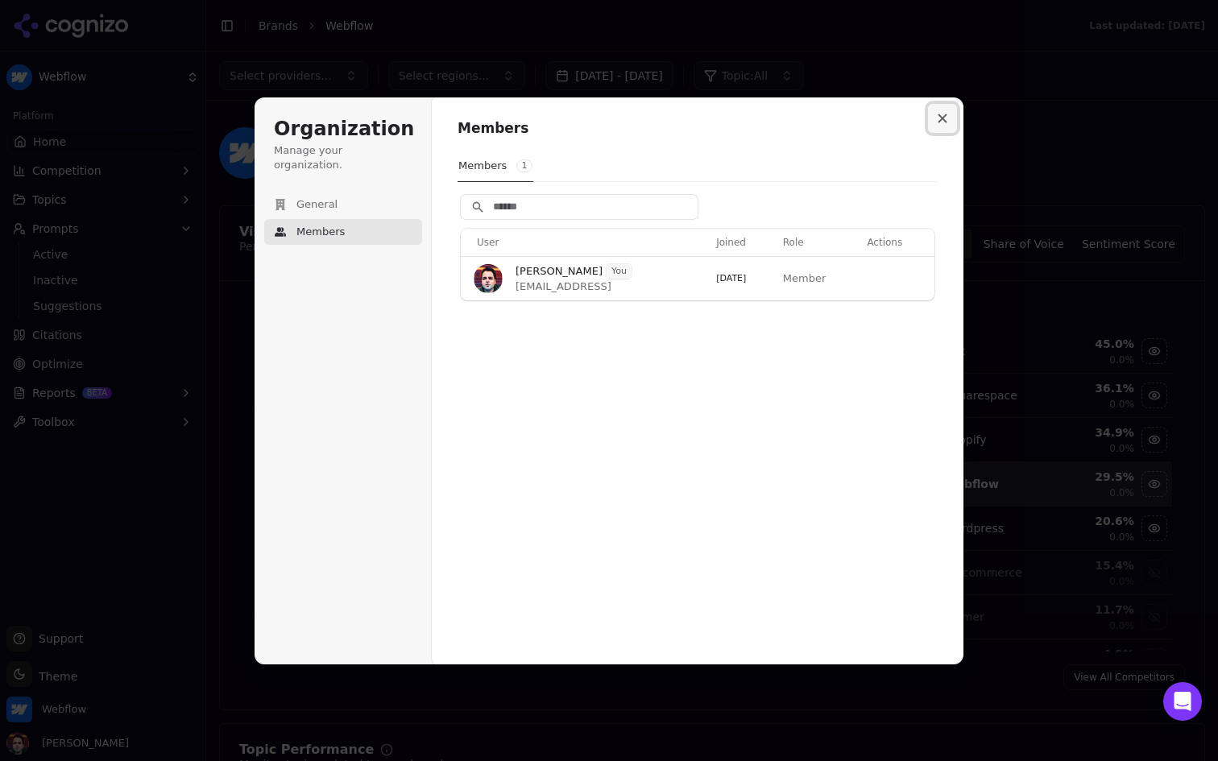
click at [939, 118] on icon "Close modal" at bounding box center [942, 119] width 10 height 10
